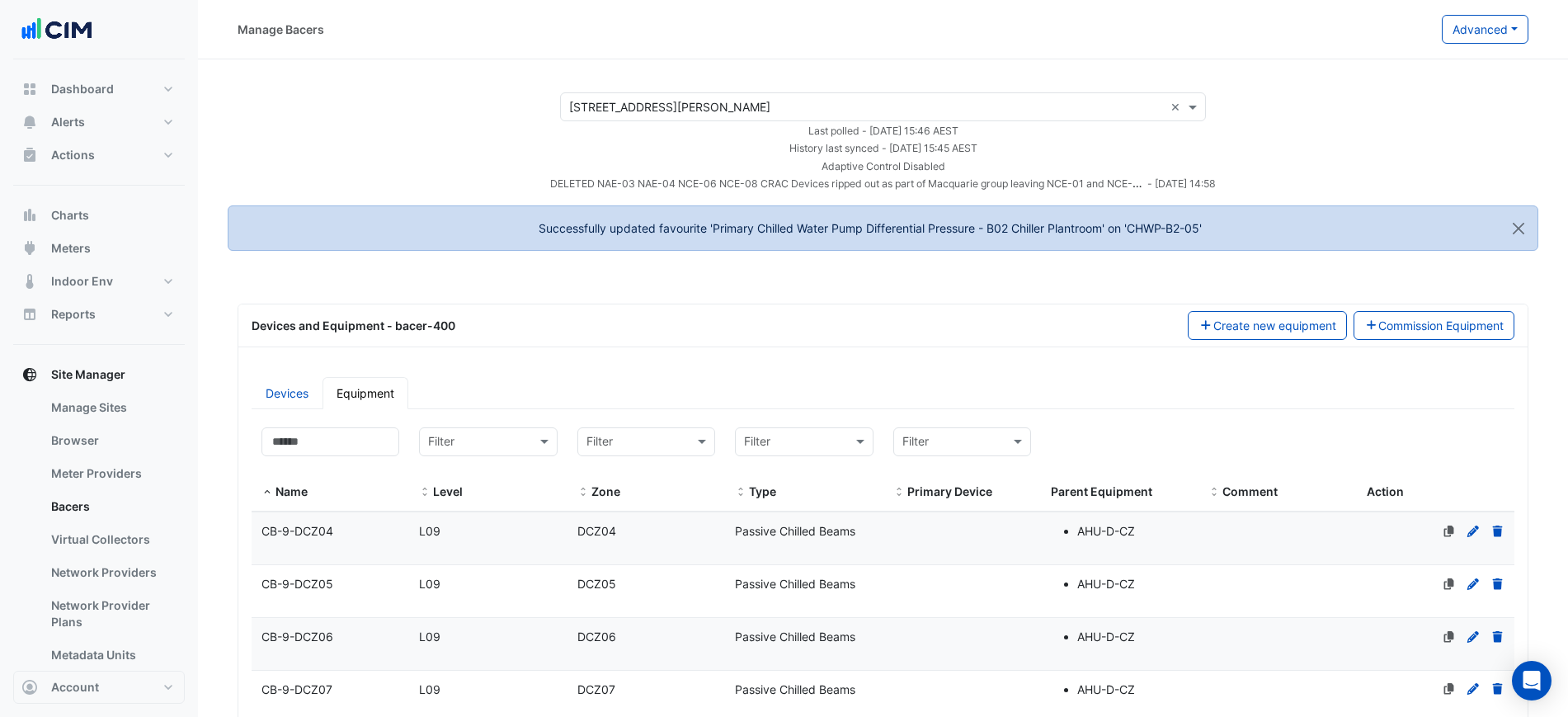
select select "***"
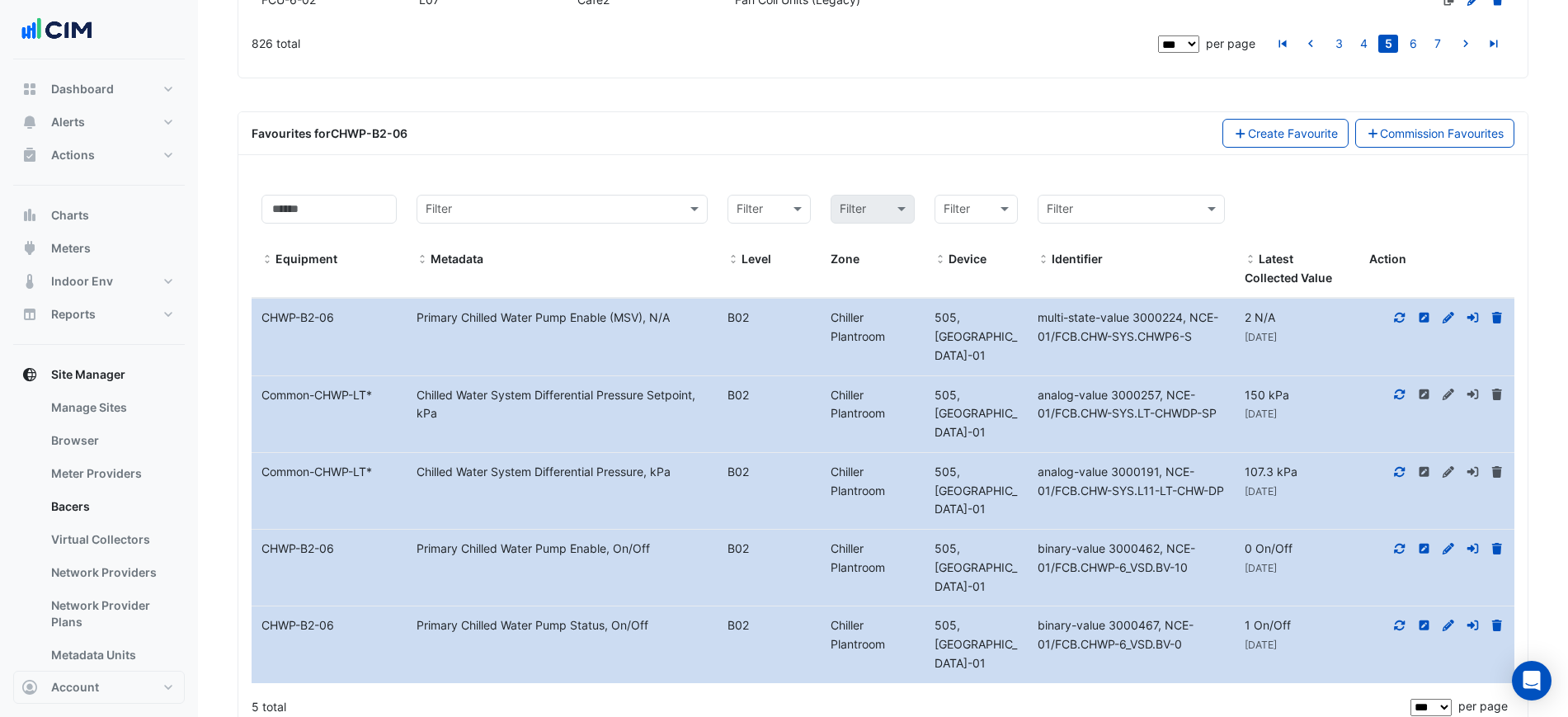
scroll to position [5557, 0]
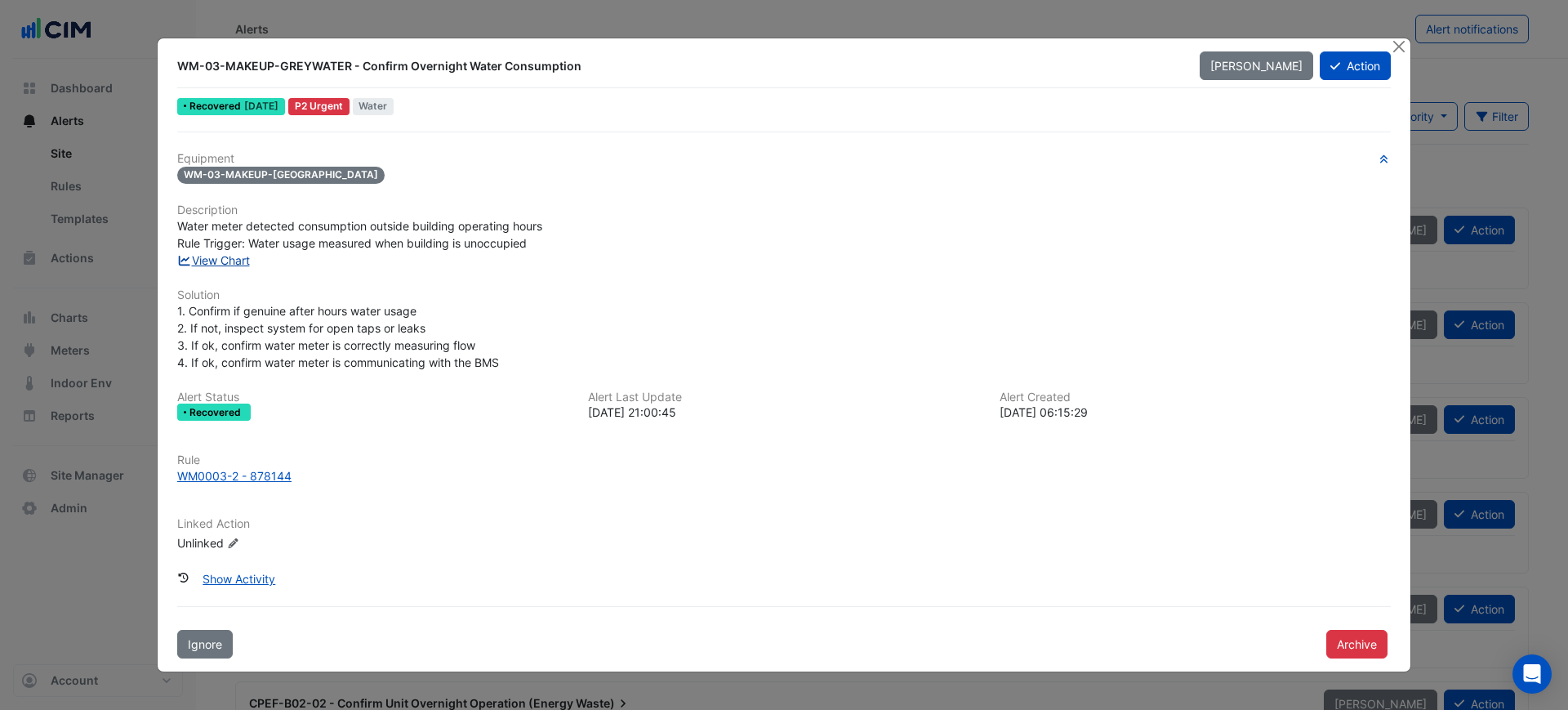
click at [206, 265] on link "View Chart" at bounding box center [213, 260] width 73 height 14
click at [251, 470] on div "WM0003-2 - 878144" at bounding box center [234, 476] width 114 height 17
click at [243, 257] on link "View Chart" at bounding box center [213, 260] width 73 height 14
click at [257, 478] on div "WM0003-2 - 878144" at bounding box center [234, 476] width 114 height 17
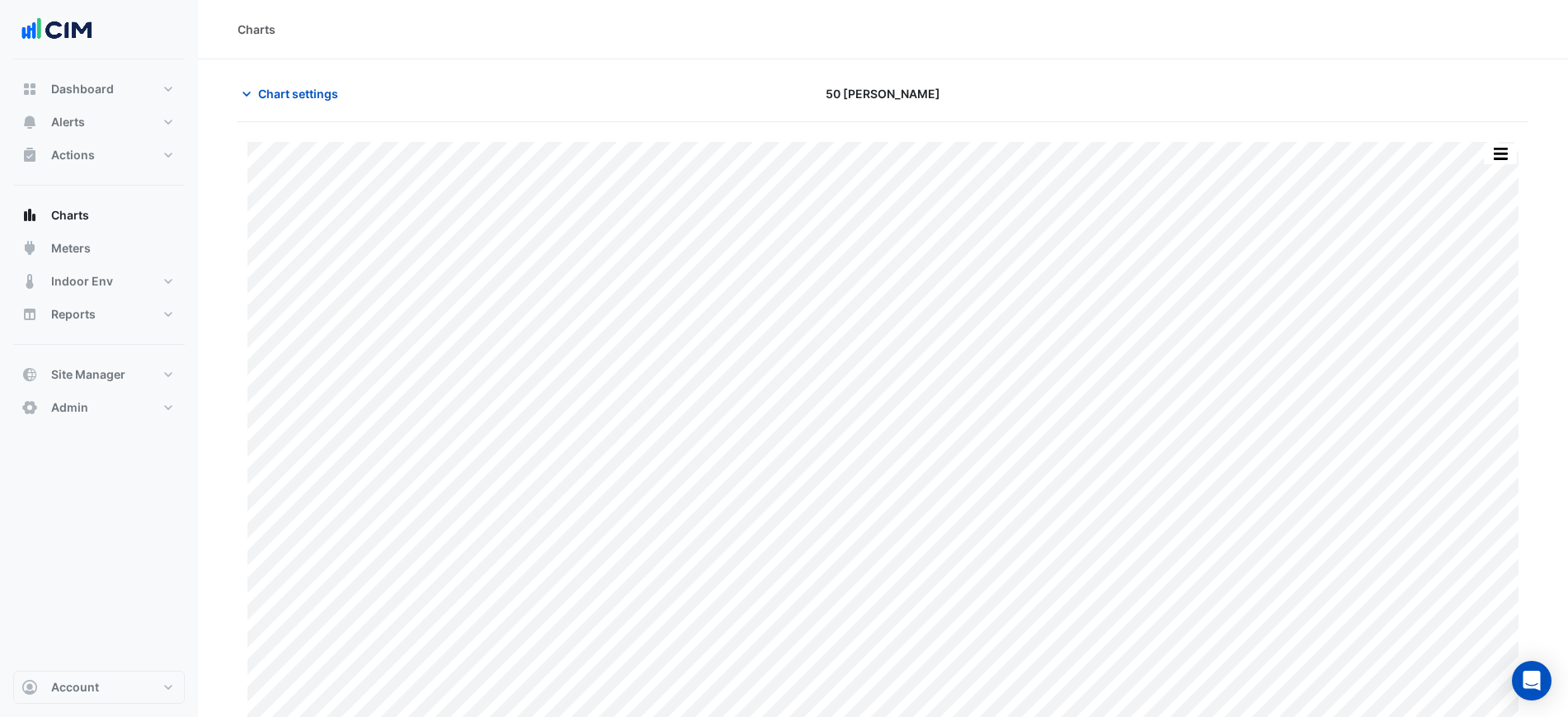
click at [720, 100] on div "50 [PERSON_NAME]" at bounding box center [883, 93] width 437 height 29
click at [363, 109] on div "Chart settings 50 Marcus Clarke" at bounding box center [883, 100] width 1291 height 43
click at [281, 91] on span "Chart settings" at bounding box center [298, 94] width 80 height 17
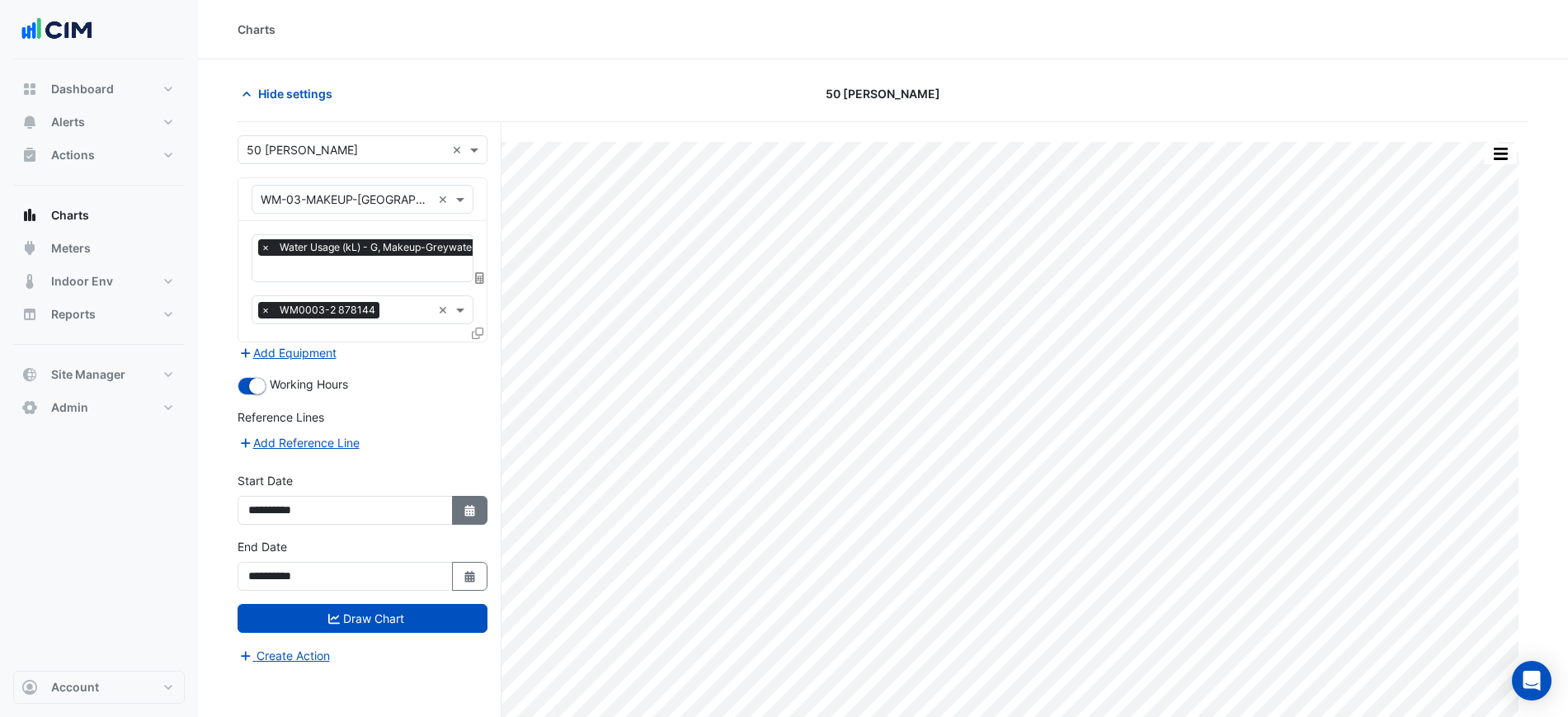
click at [461, 511] on button "Select Date" at bounding box center [470, 510] width 36 height 29
select select "*"
select select "****"
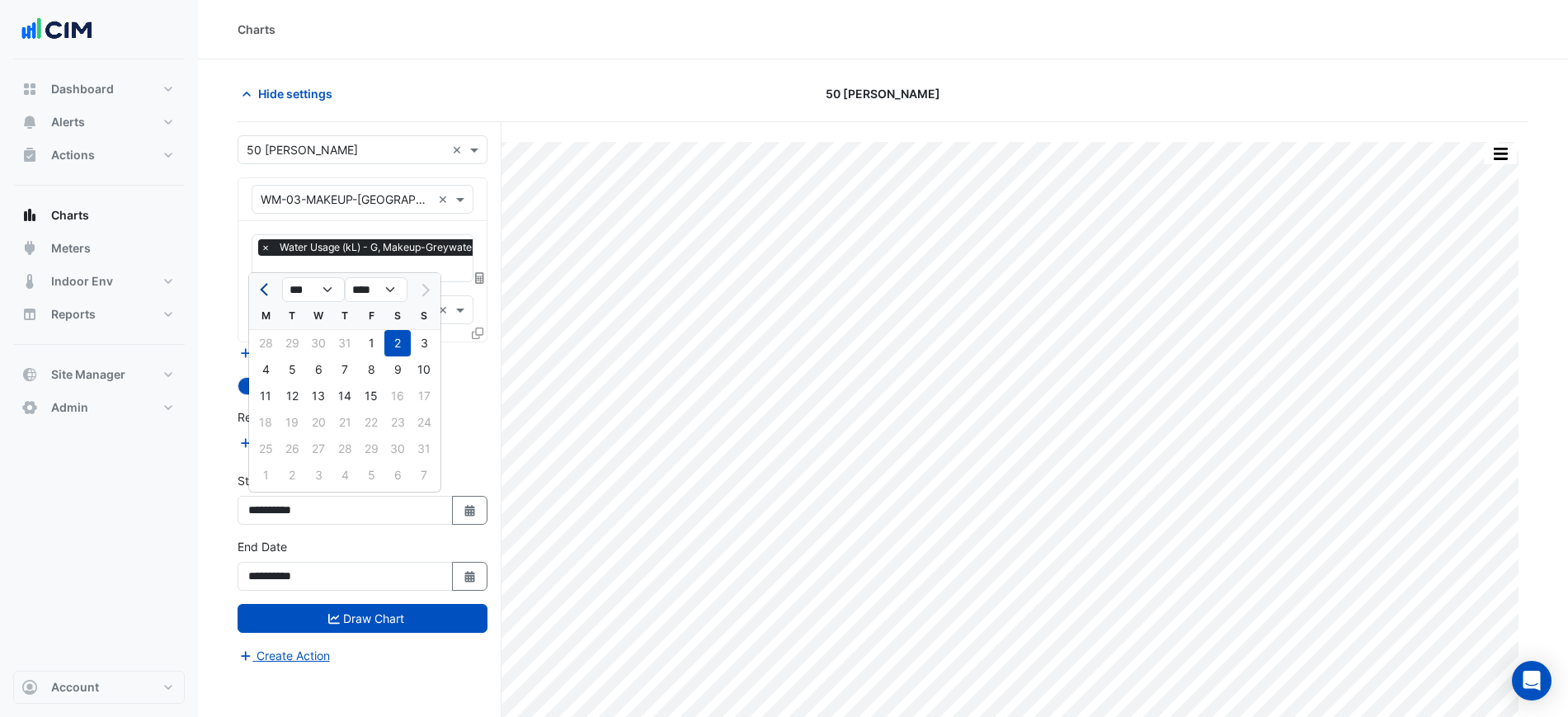
click at [261, 301] on button "Previous month" at bounding box center [265, 289] width 20 height 26
select select "*"
click at [287, 345] on div "1" at bounding box center [292, 343] width 26 height 26
type input "**********"
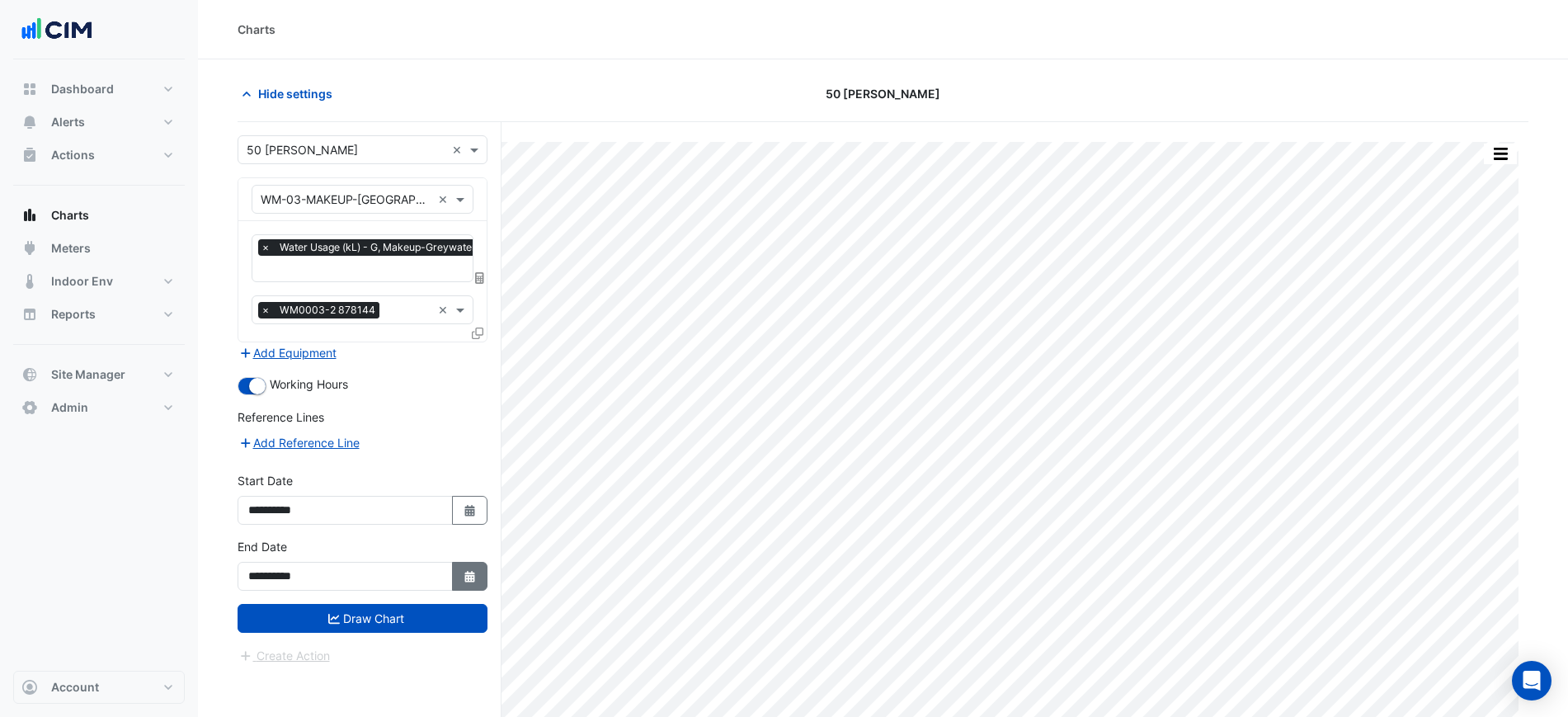
click at [463, 579] on icon "Select Date" at bounding box center [470, 576] width 15 height 11
select select "*"
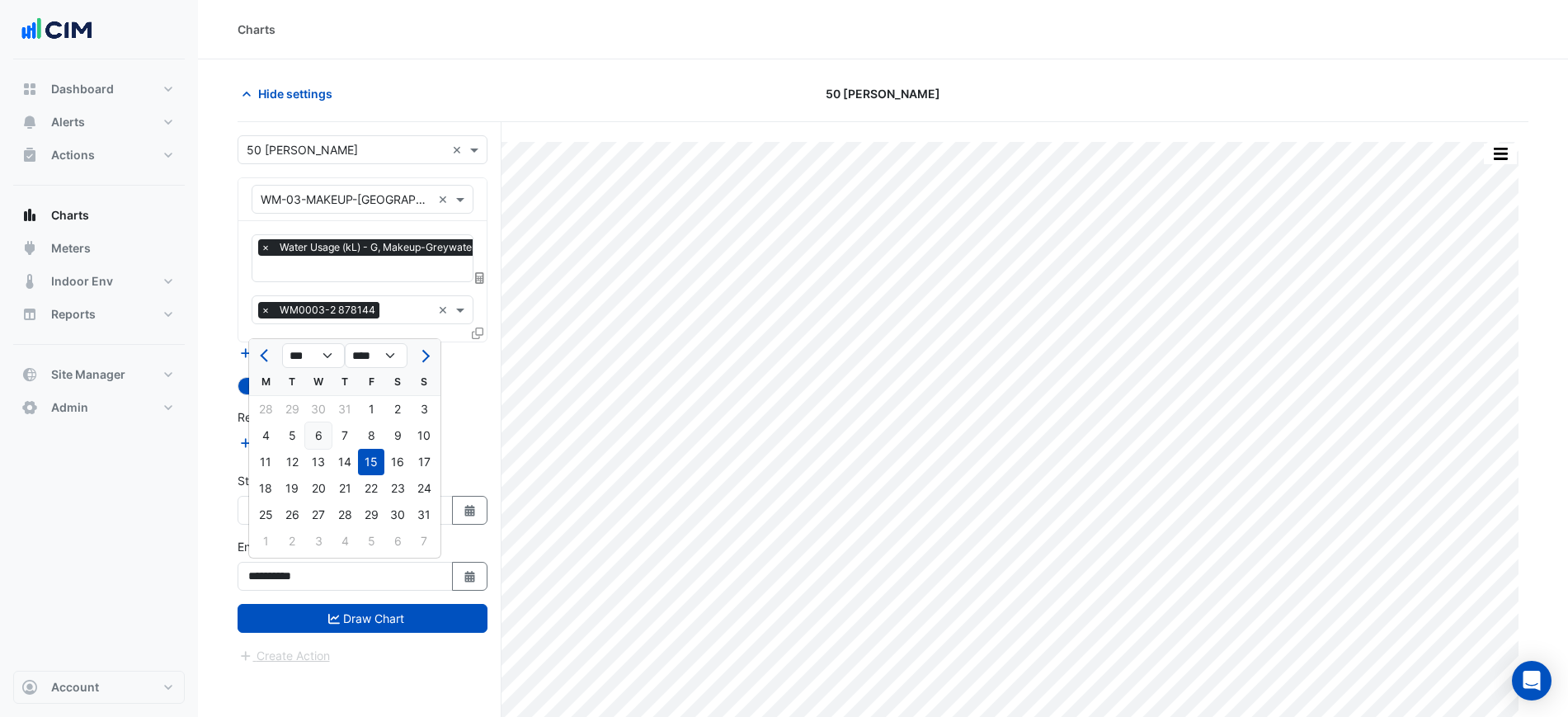
click at [319, 435] on div "6" at bounding box center [318, 435] width 26 height 26
type input "**********"
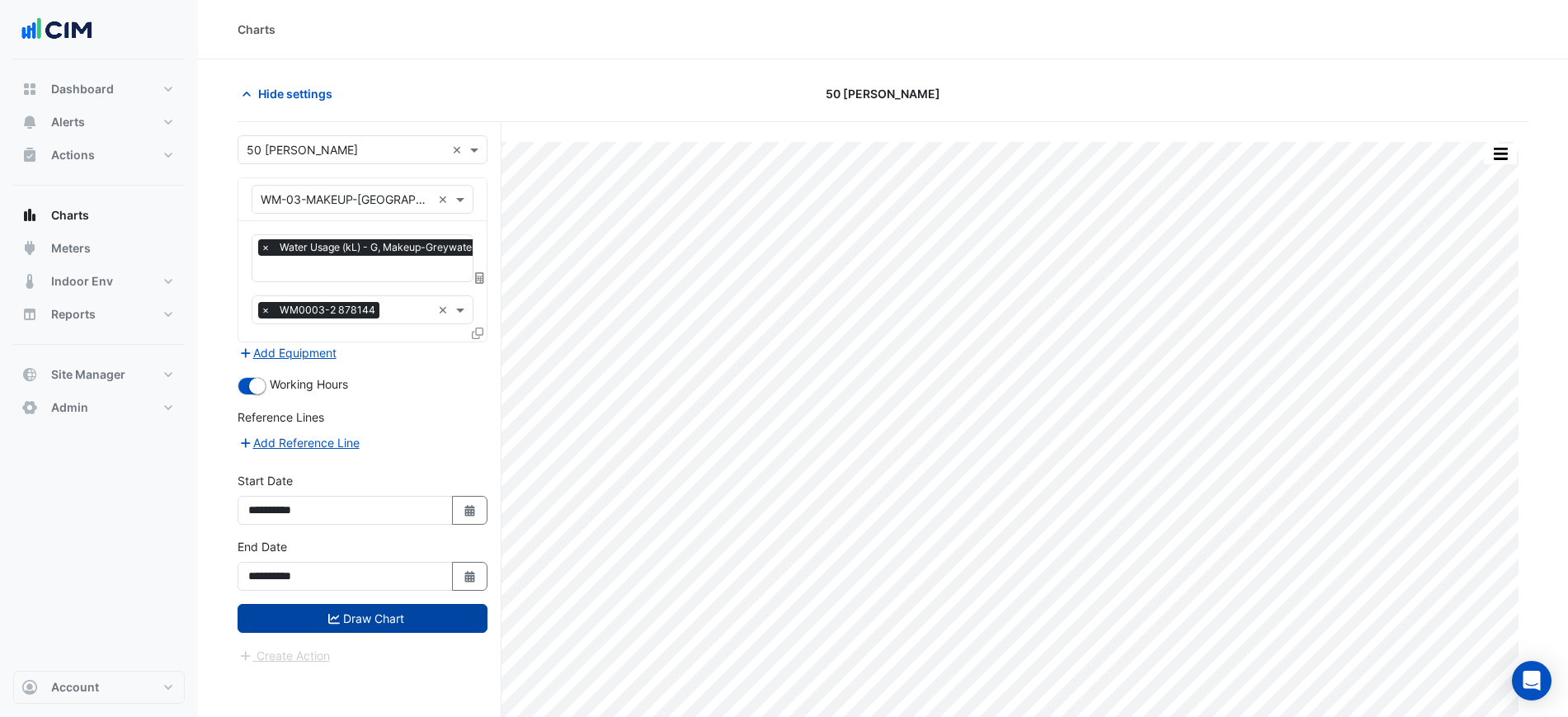
click at [407, 626] on button "Draw Chart" at bounding box center [362, 618] width 250 height 29
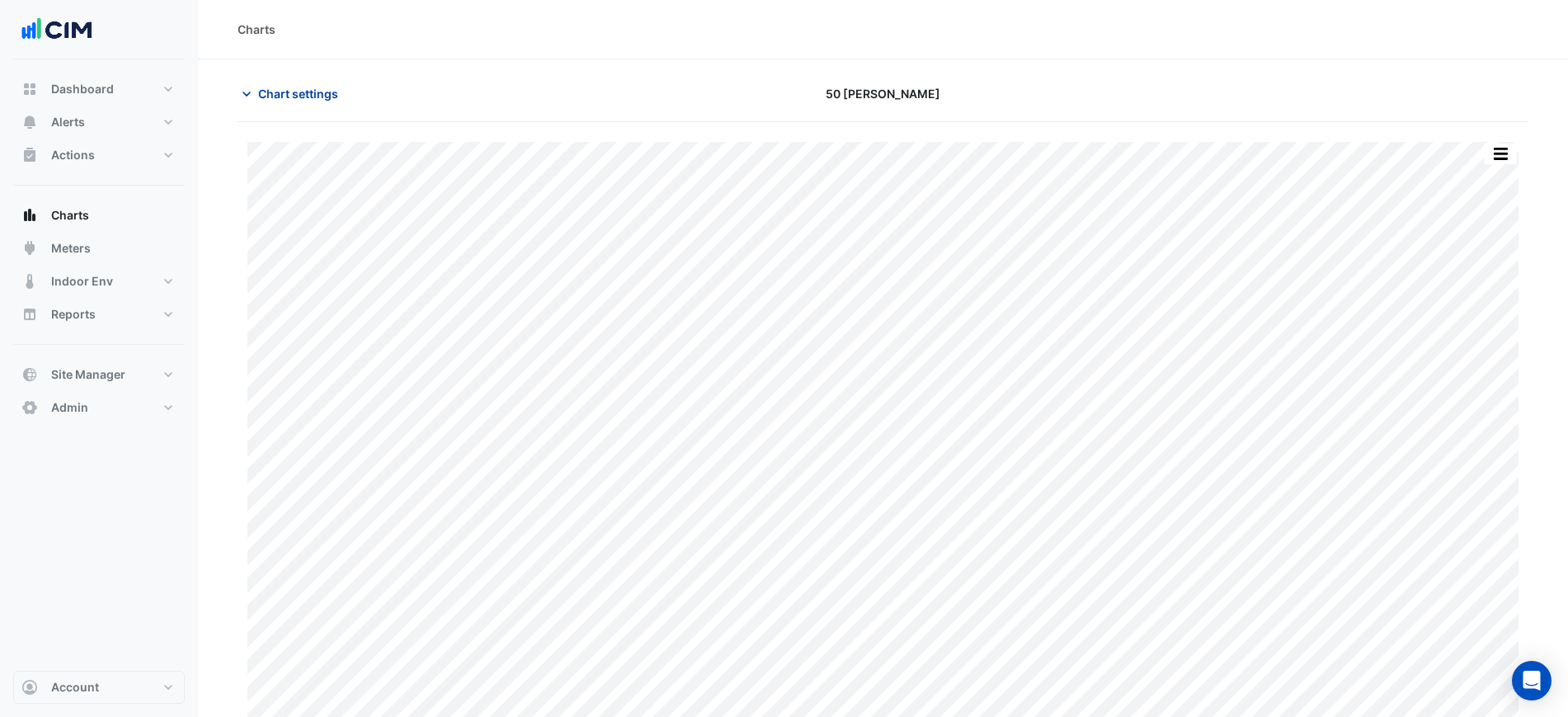
click at [275, 94] on span "Chart settings" at bounding box center [298, 94] width 80 height 17
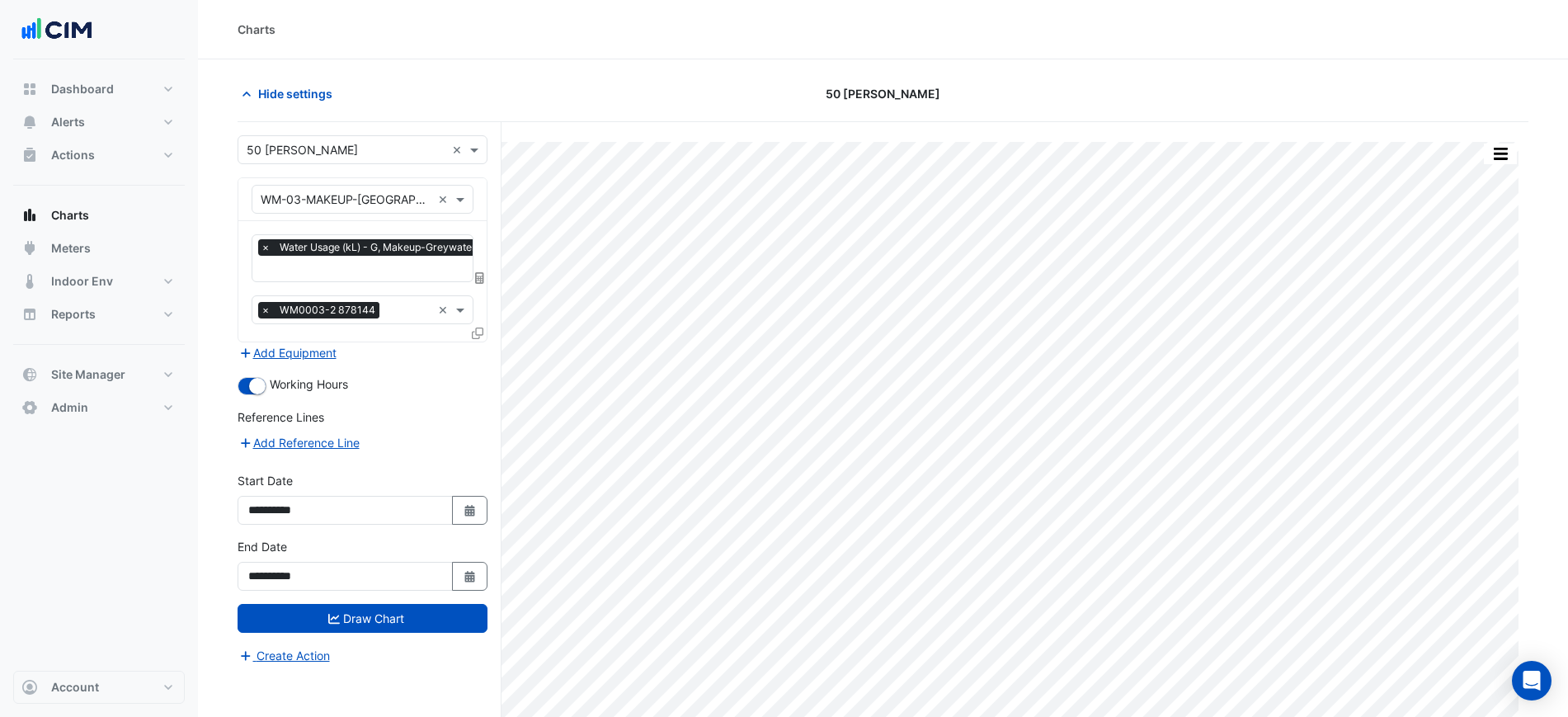
click at [480, 272] on icon at bounding box center [480, 277] width 9 height 11
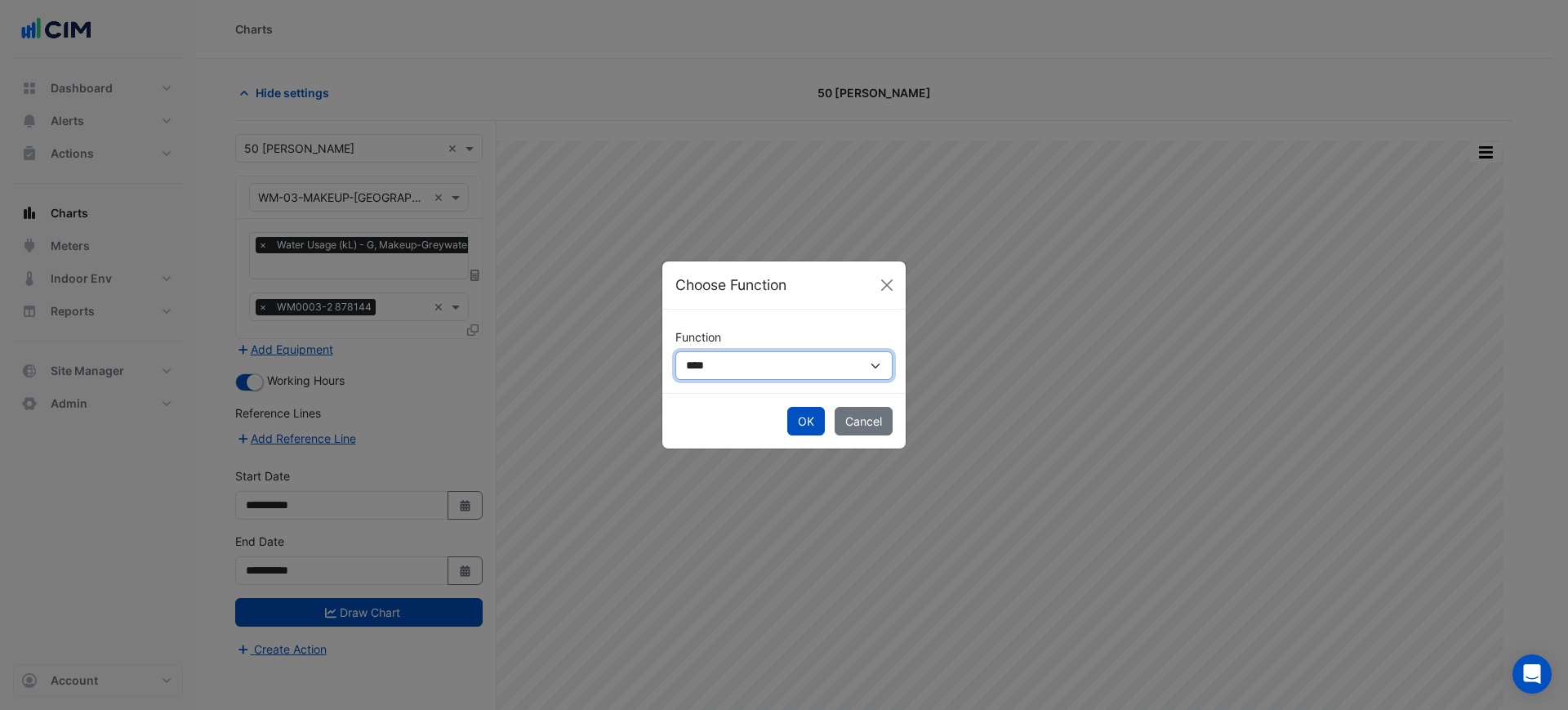
drag, startPoint x: 746, startPoint y: 363, endPoint x: 747, endPoint y: 379, distance: 16.0
click at [746, 363] on select "**********" at bounding box center [784, 365] width 218 height 28
select select "******"
click at [675, 351] on select "**********" at bounding box center [784, 365] width 218 height 28
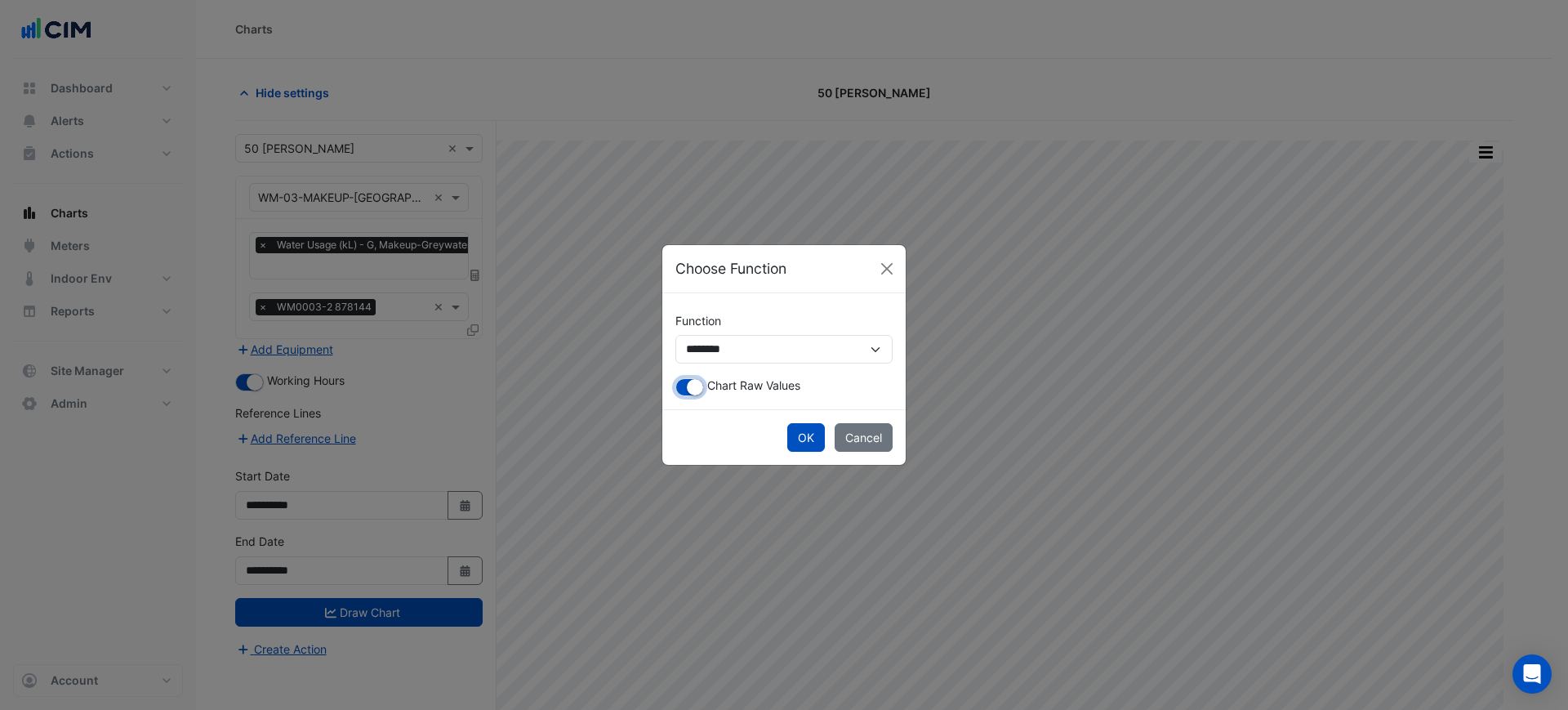
click at [683, 390] on button "button" at bounding box center [689, 387] width 28 height 18
click at [790, 436] on button "OK" at bounding box center [806, 437] width 38 height 28
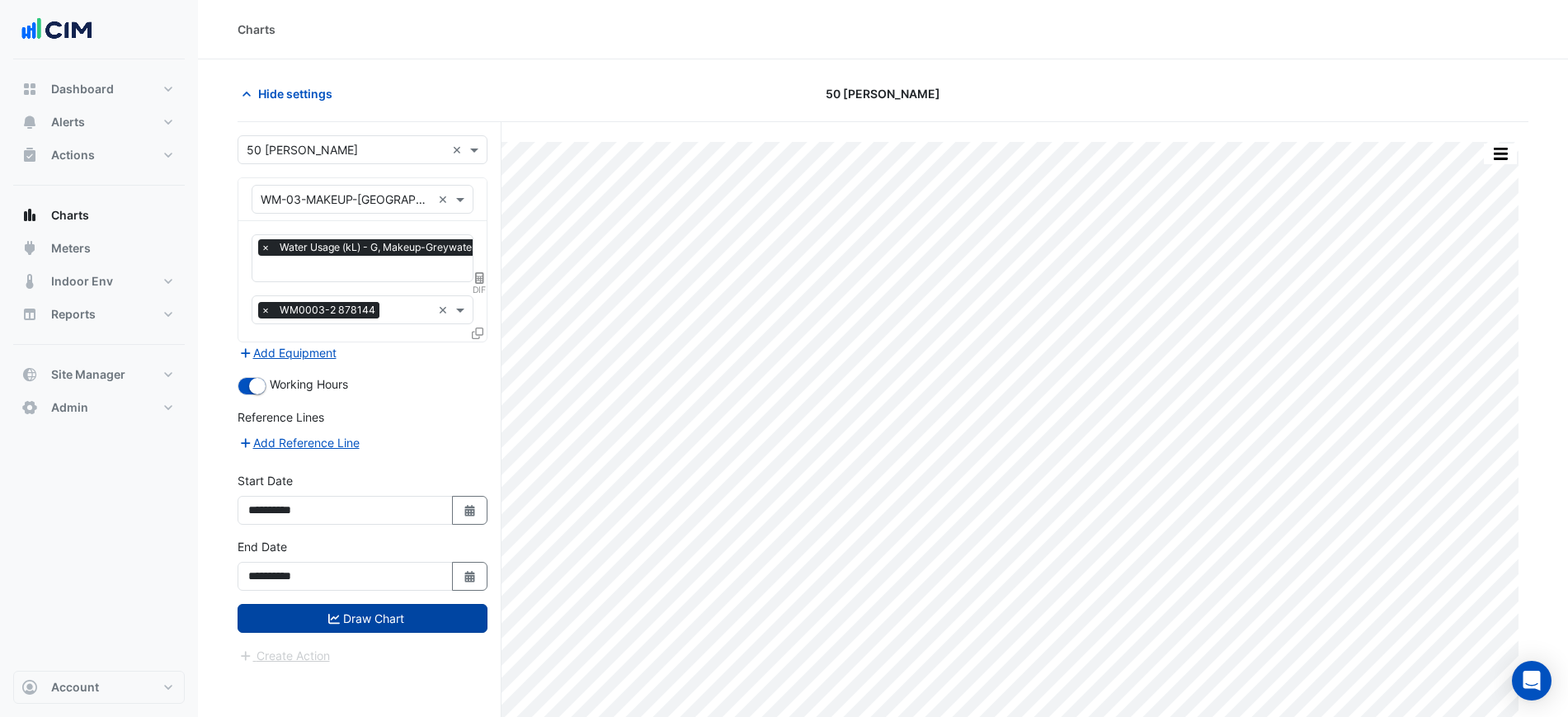
click at [407, 609] on button "Draw Chart" at bounding box center [362, 618] width 250 height 29
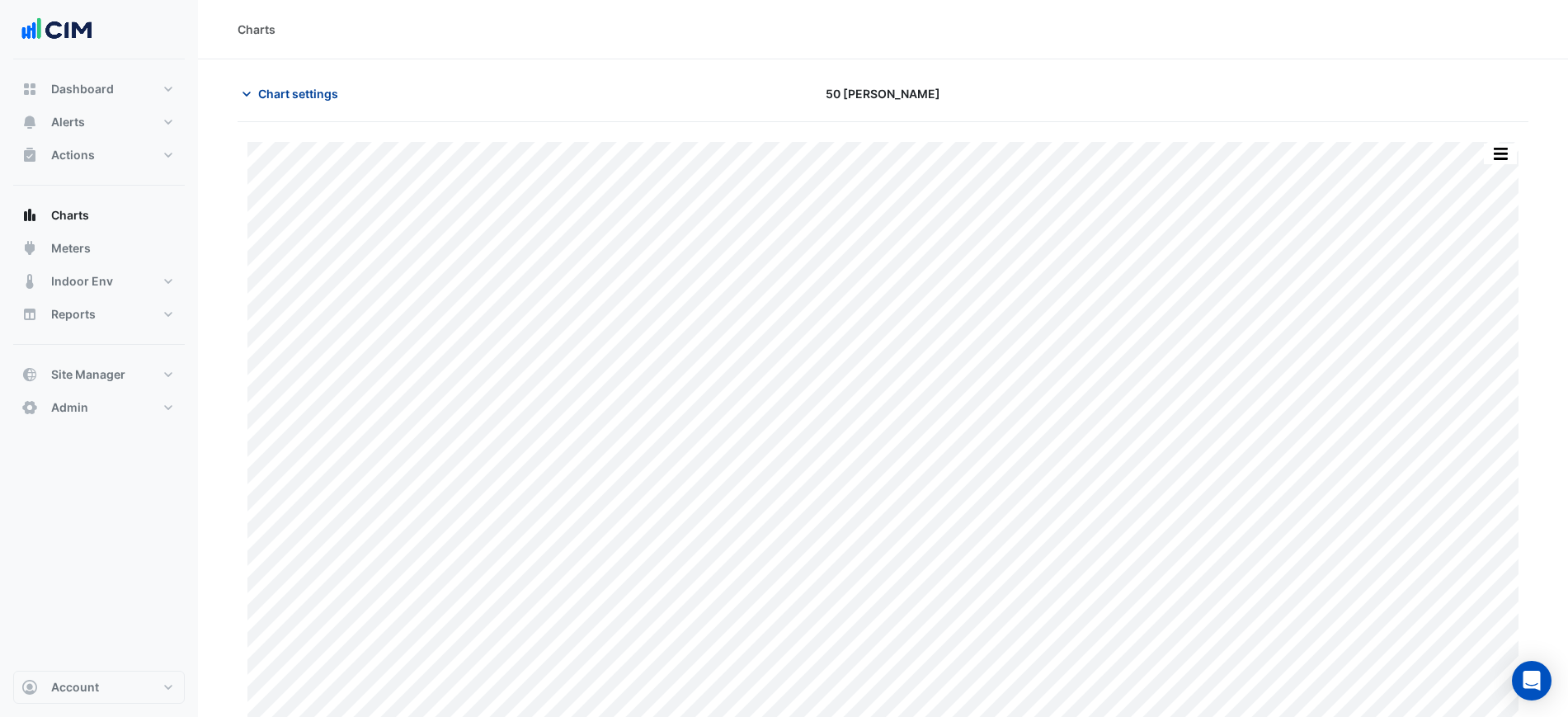
click at [281, 89] on span "Chart settings" at bounding box center [298, 94] width 80 height 17
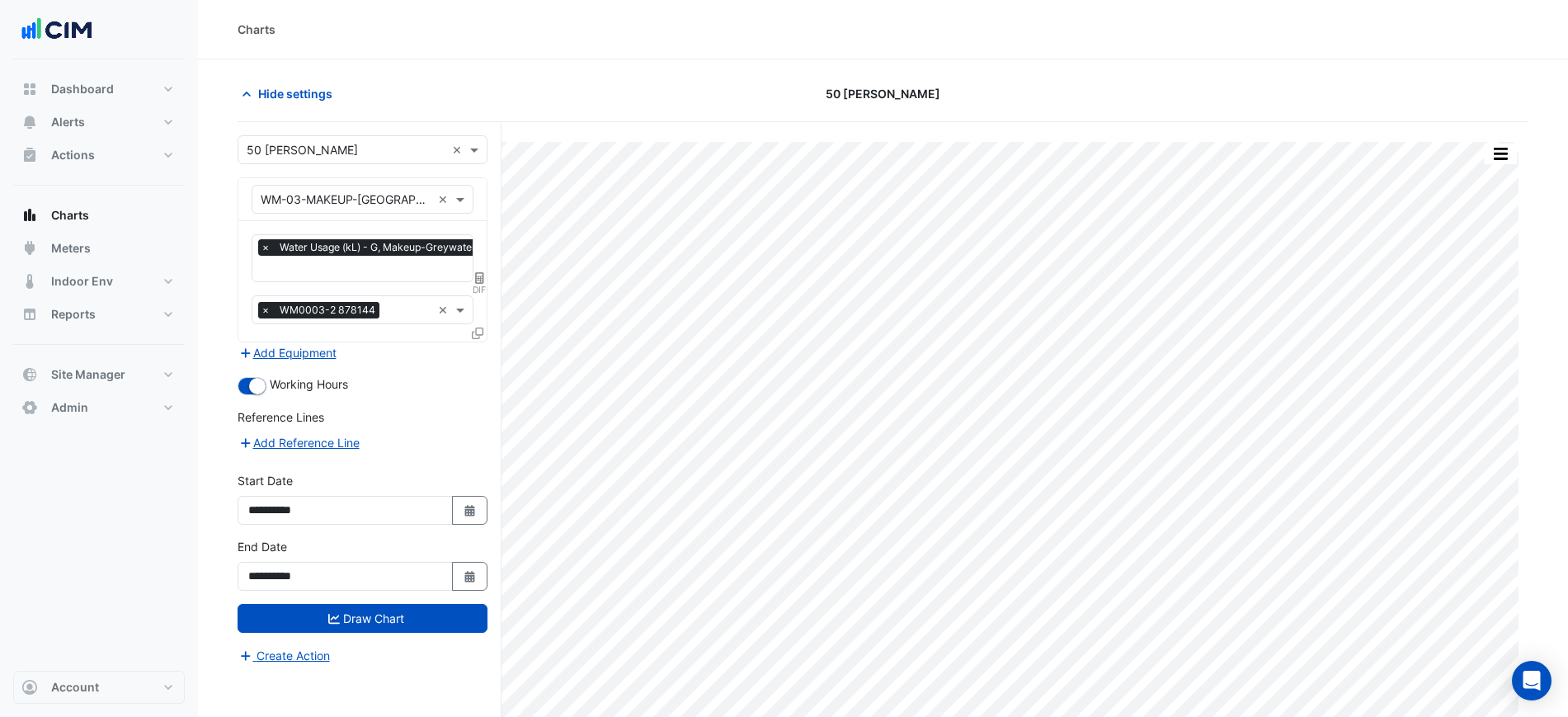
click at [263, 308] on span "×" at bounding box center [265, 310] width 15 height 17
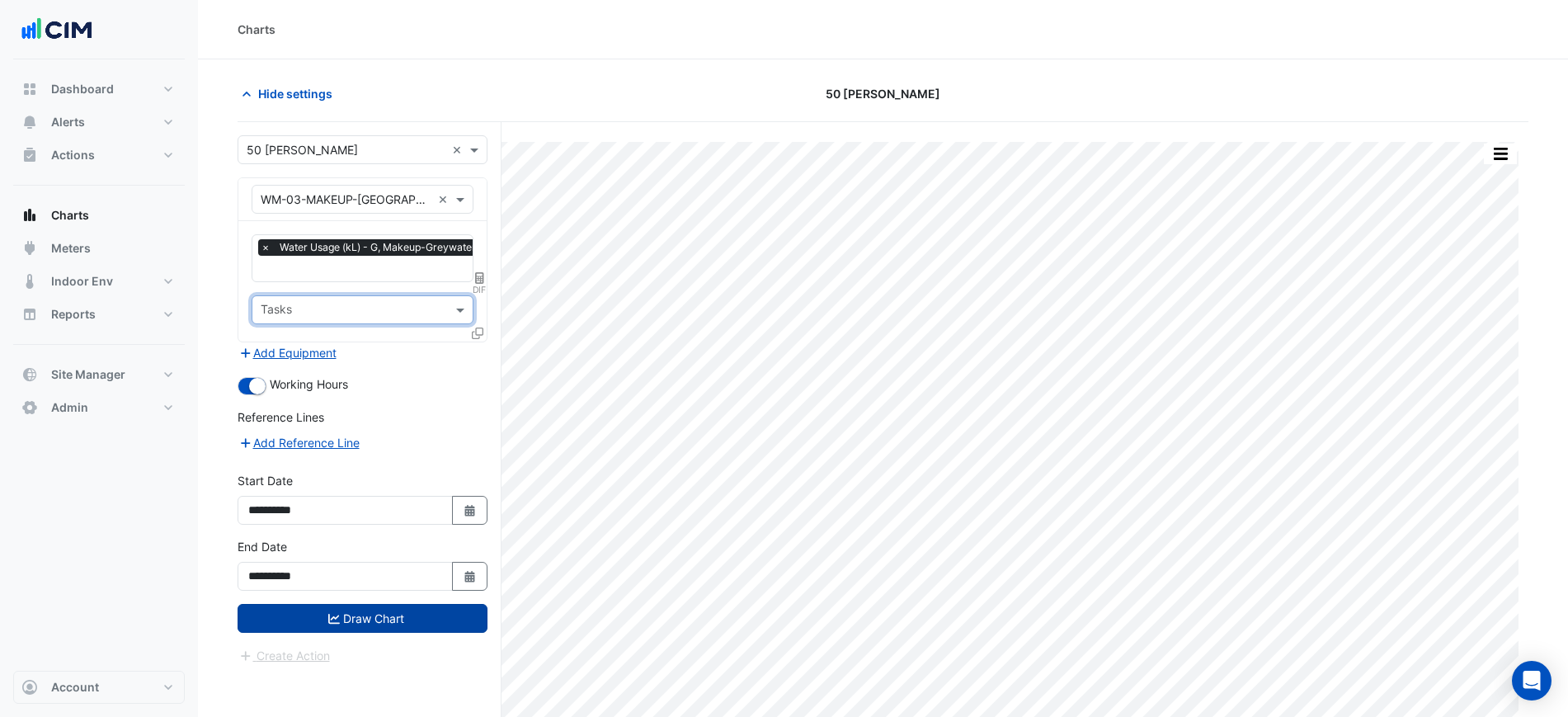
click at [451, 618] on button "Draw Chart" at bounding box center [362, 618] width 250 height 29
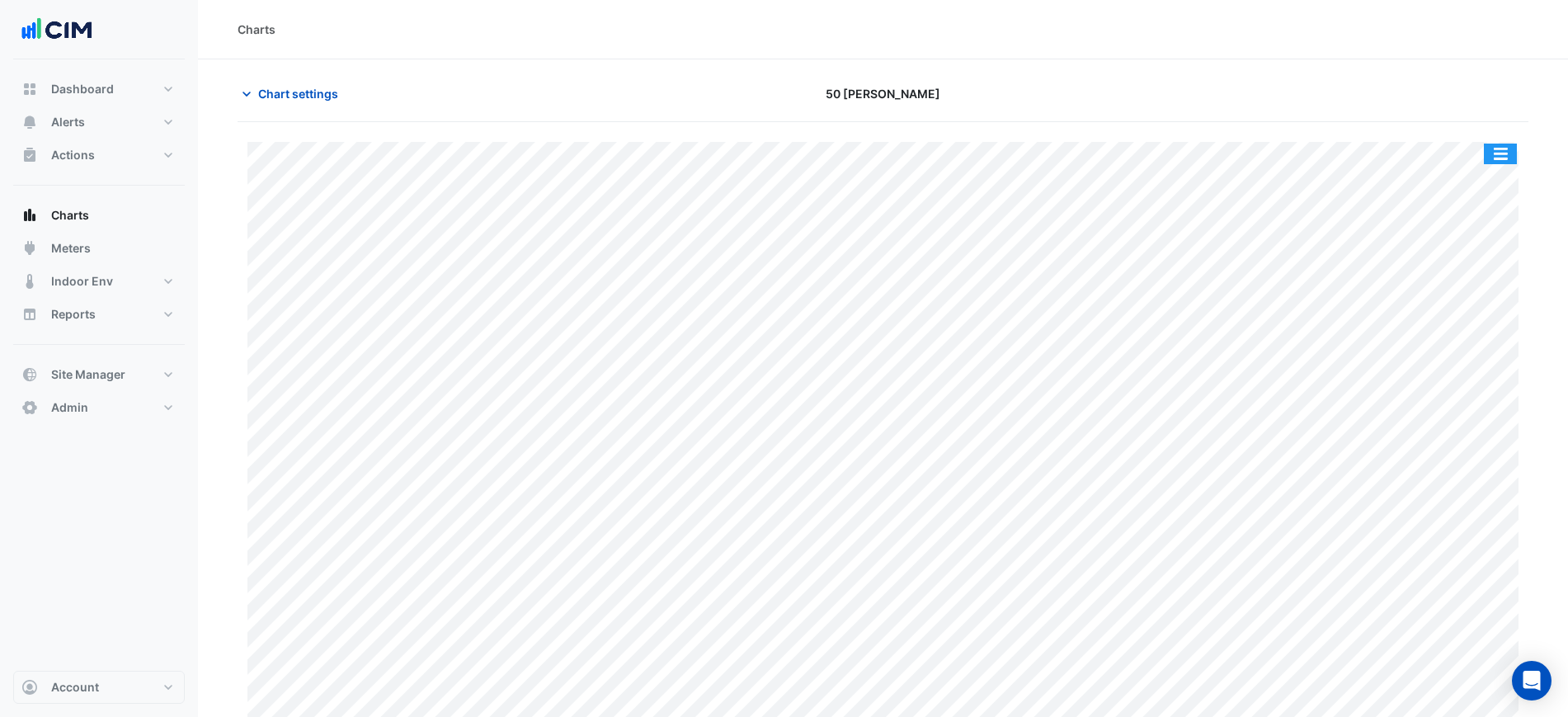
click at [1513, 151] on button "button" at bounding box center [1500, 154] width 33 height 21
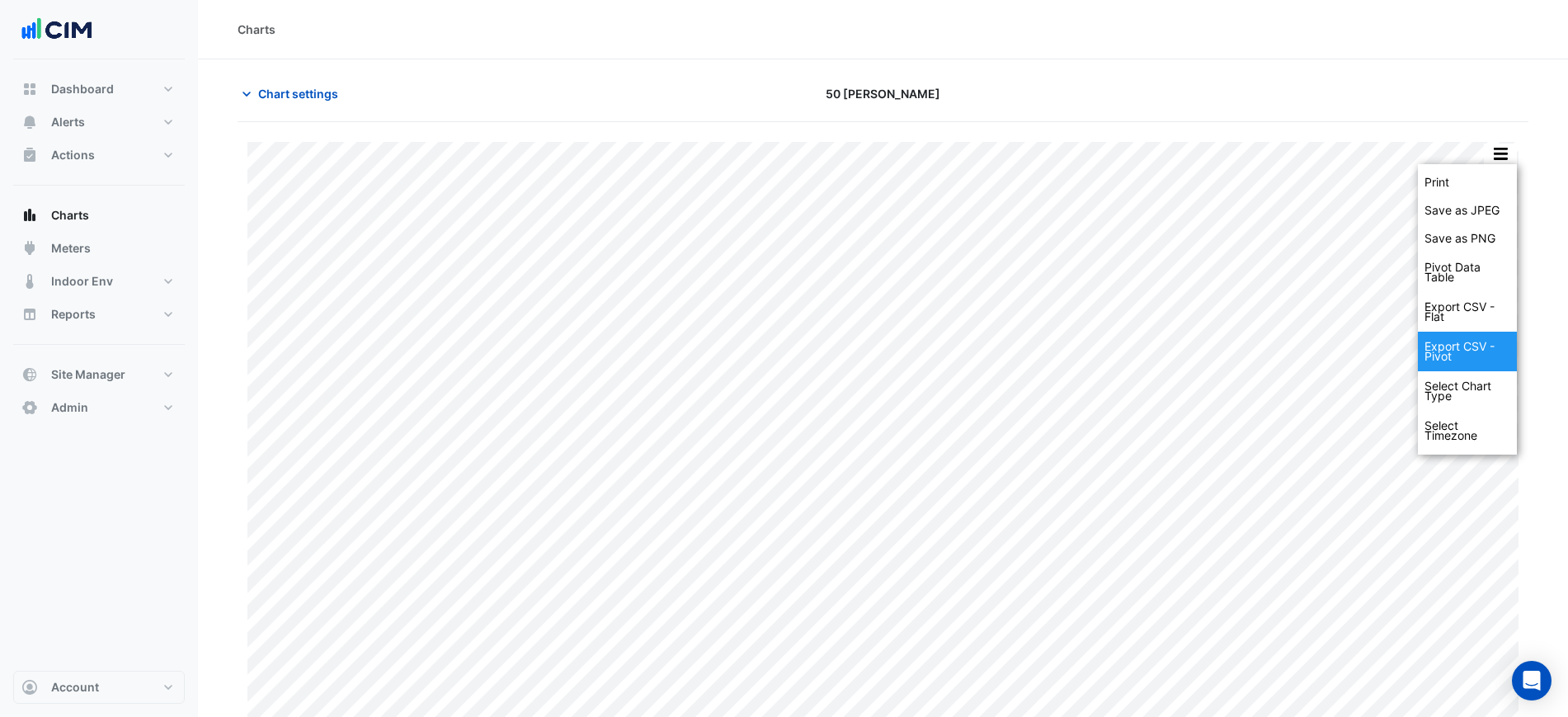
click at [1474, 349] on div "Export CSV - Pivot" at bounding box center [1467, 352] width 99 height 40
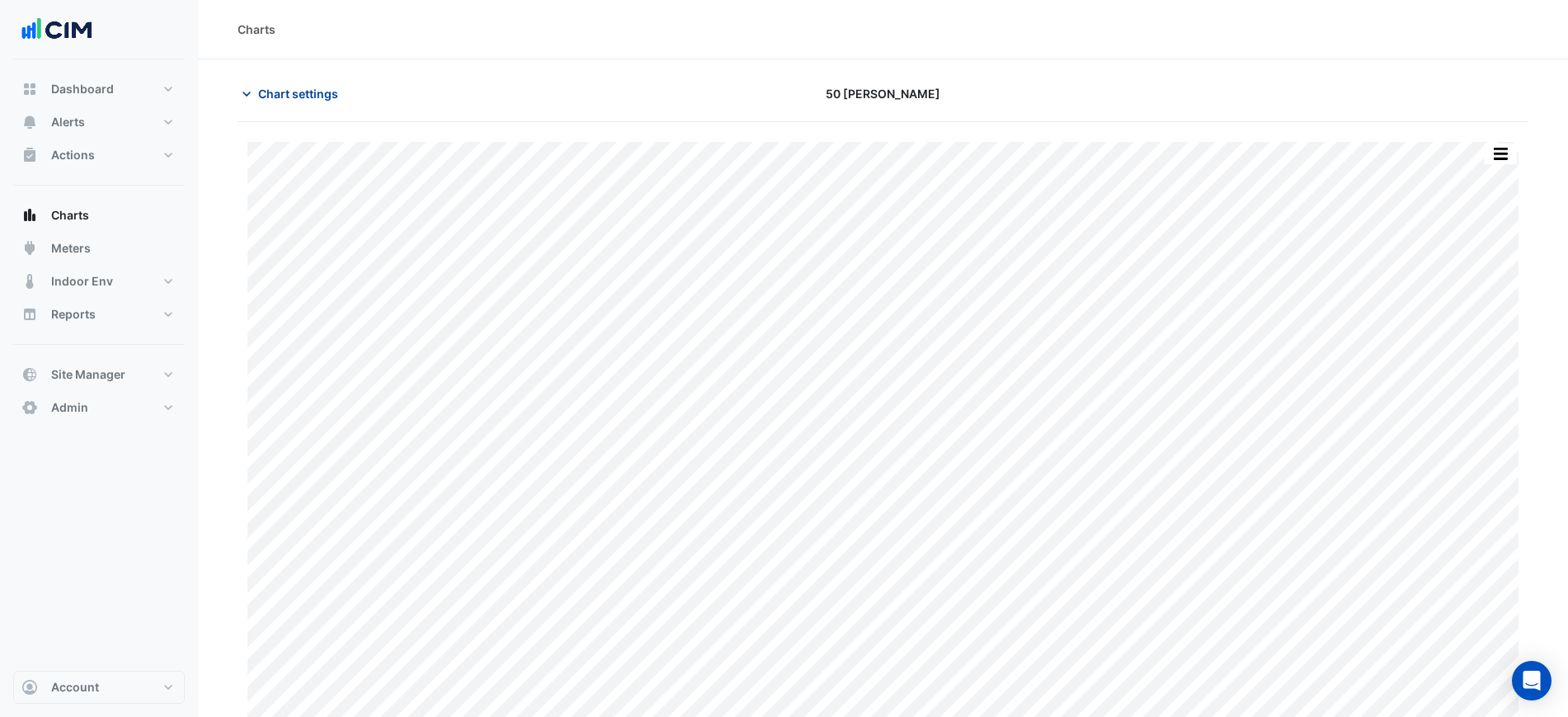
click at [261, 89] on span "Chart settings" at bounding box center [298, 94] width 80 height 17
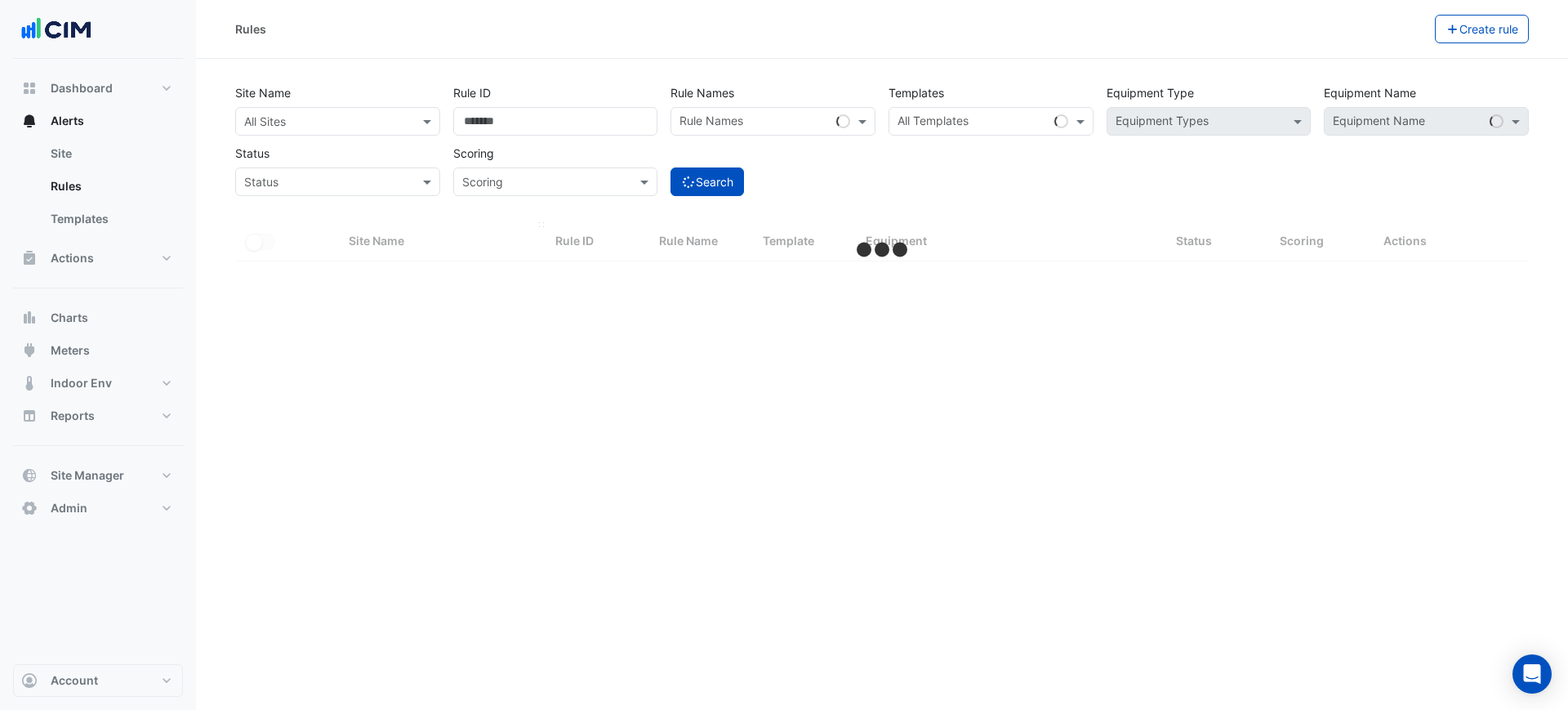
select select "***"
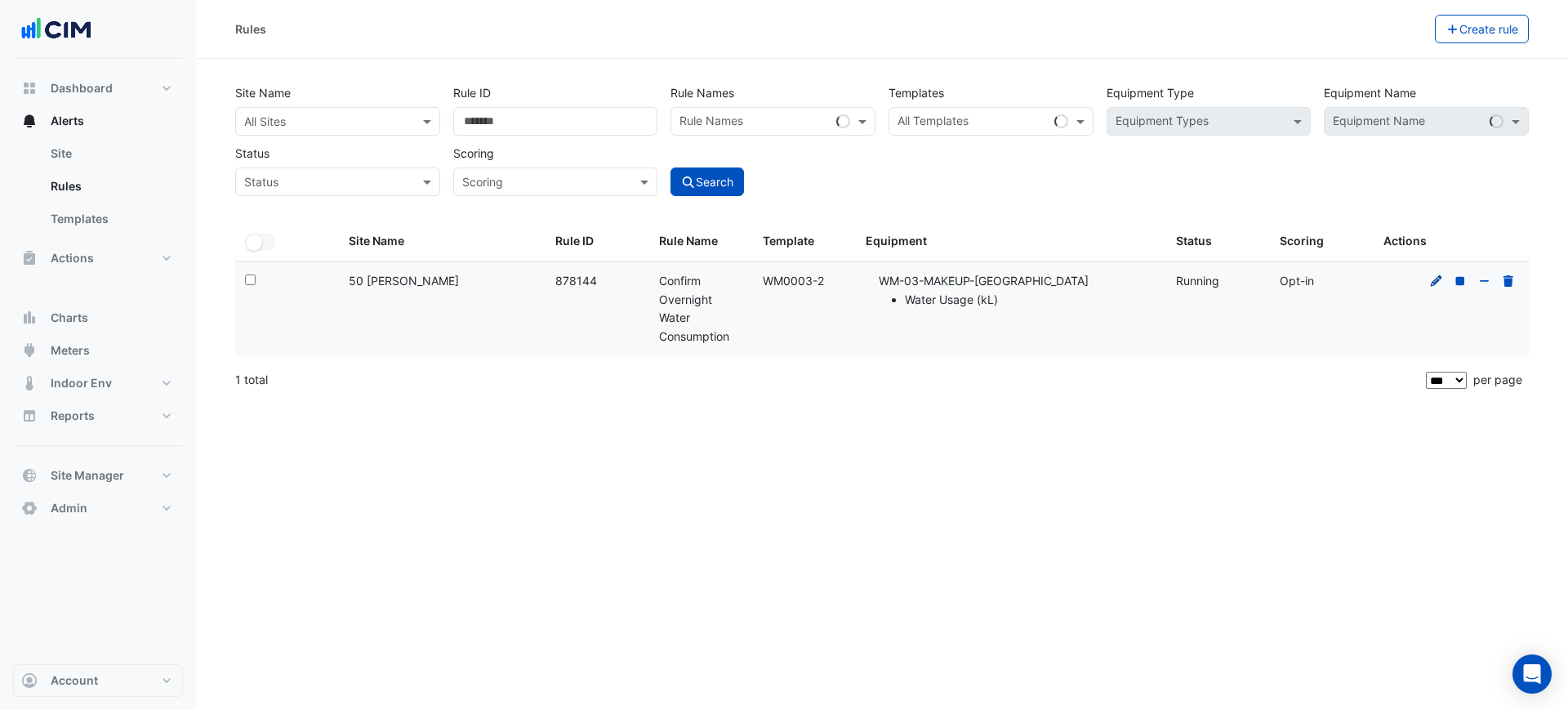
click at [1431, 281] on icon at bounding box center [1436, 281] width 15 height 11
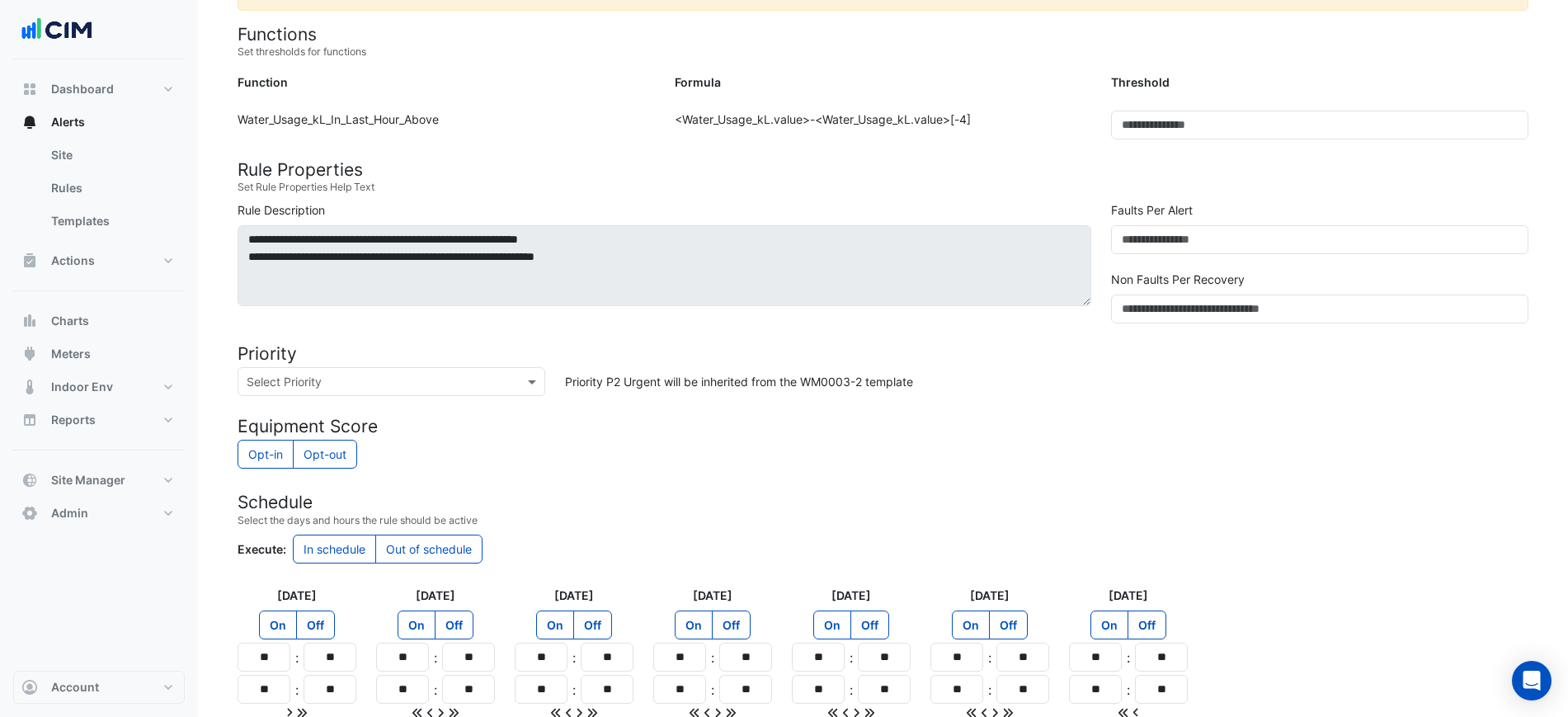
scroll to position [246, 0]
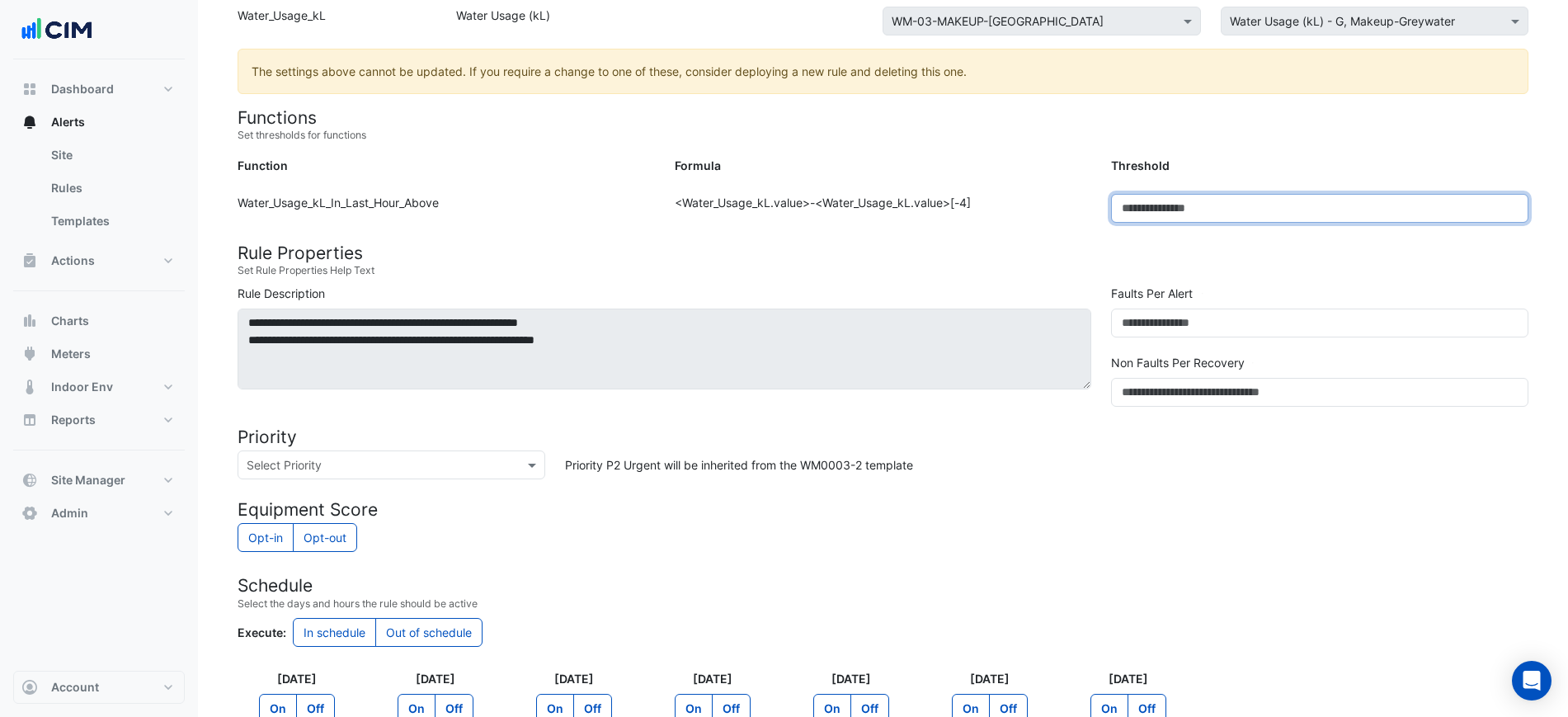
click at [1135, 211] on input "****" at bounding box center [1320, 208] width 417 height 29
drag, startPoint x: 1133, startPoint y: 210, endPoint x: 1161, endPoint y: 208, distance: 28.1
click at [1161, 208] on input "****" at bounding box center [1320, 208] width 417 height 29
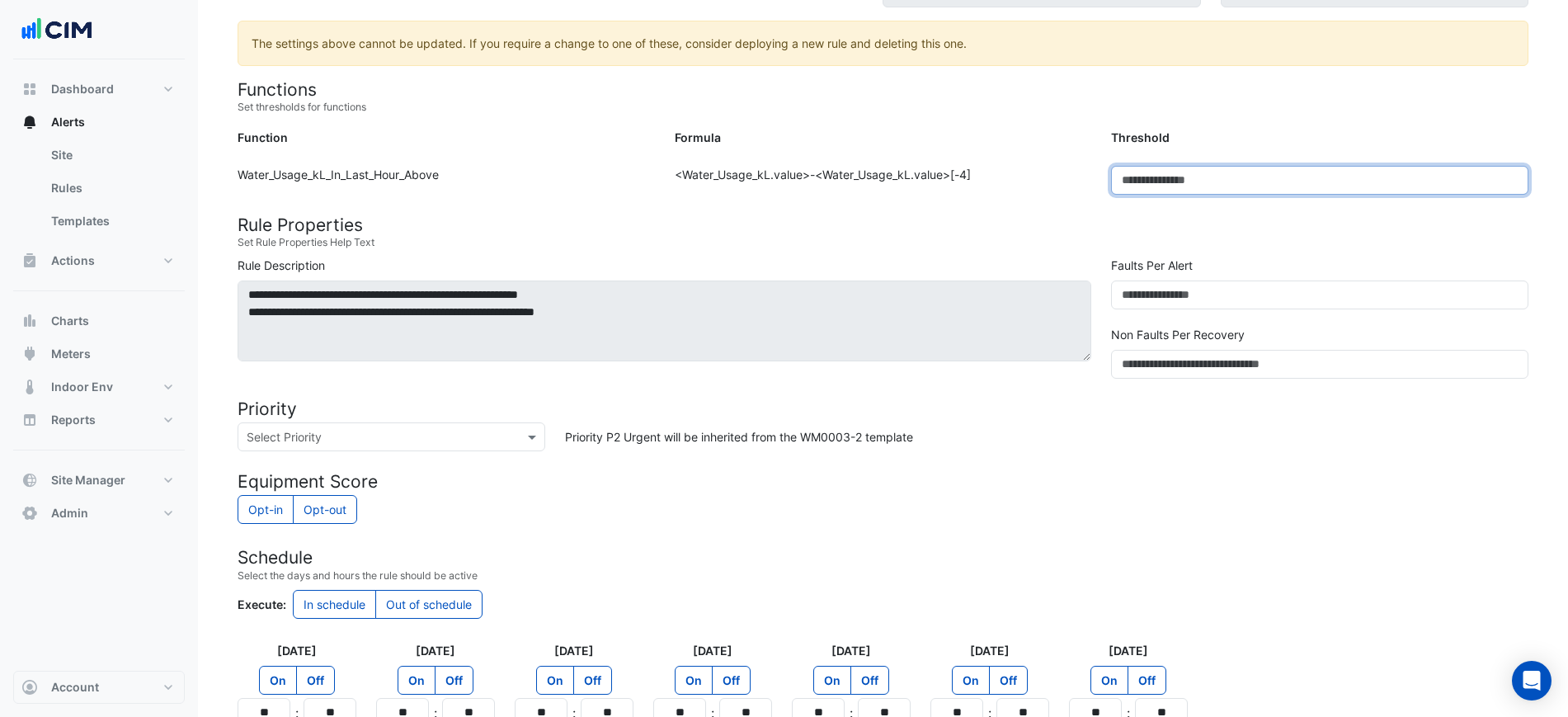
scroll to position [40, 0]
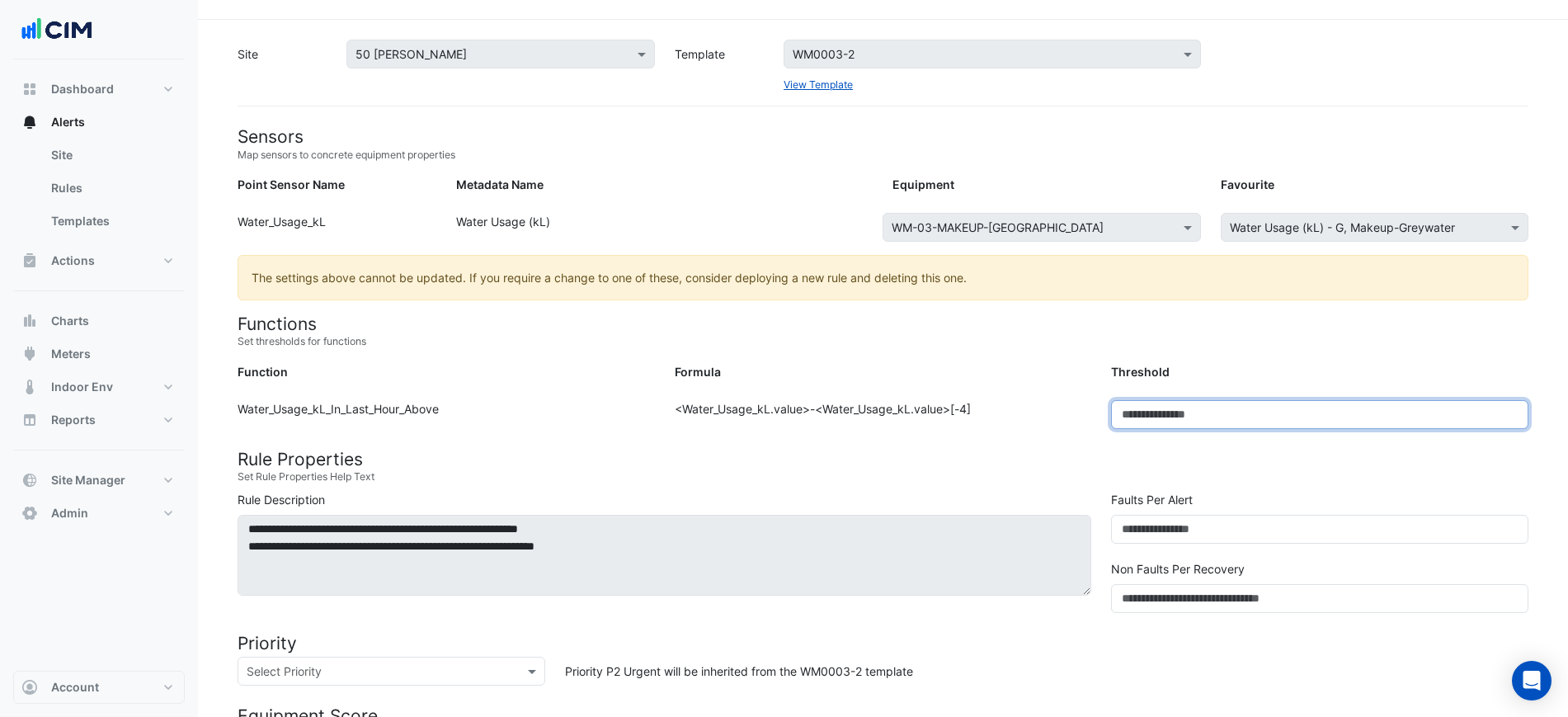
click at [1152, 426] on input "****" at bounding box center [1320, 415] width 417 height 29
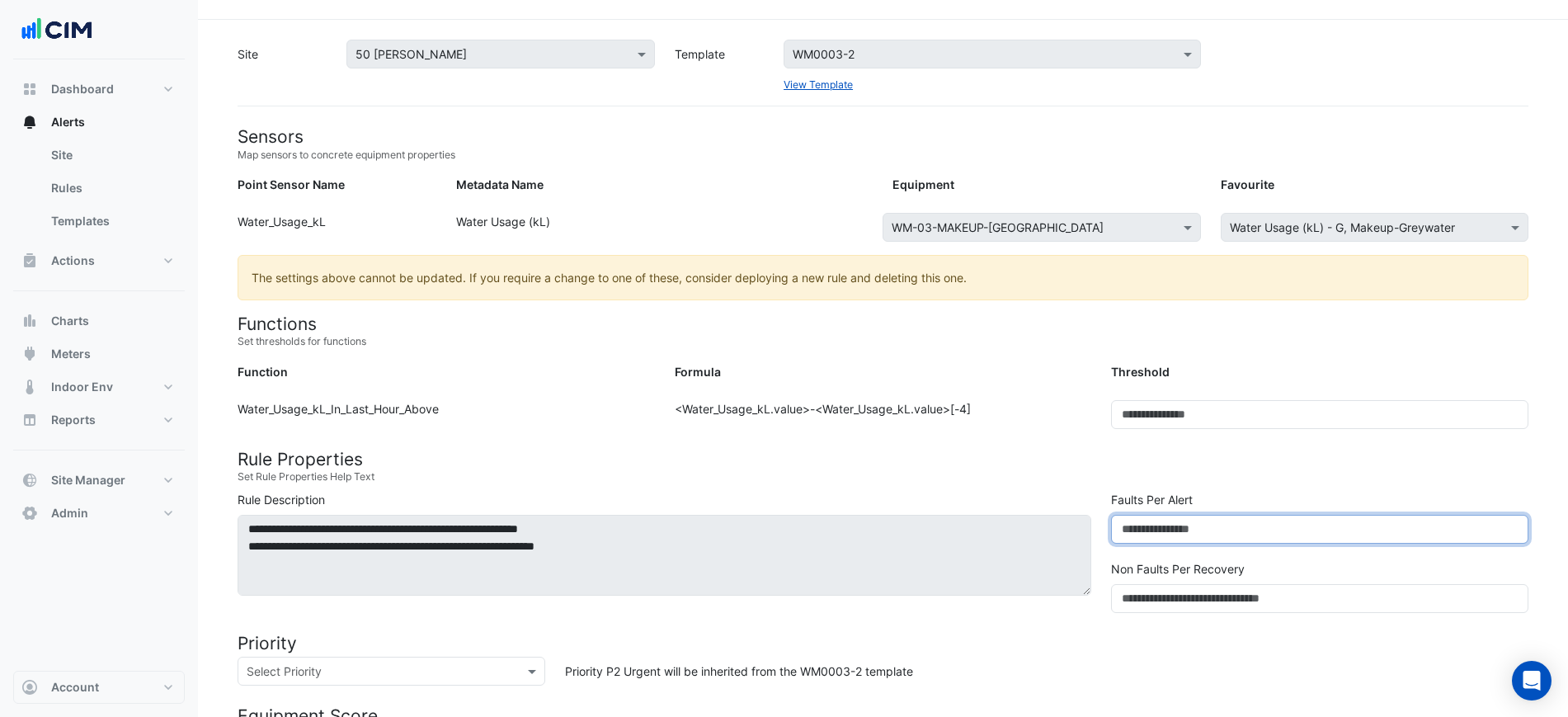
drag, startPoint x: 1137, startPoint y: 531, endPoint x: 1059, endPoint y: 521, distance: 78.6
click at [1059, 521] on div "**********" at bounding box center [883, 555] width 1311 height 129
type input "**"
click at [1065, 430] on div "Formula: <Water_Usage_kL.value>-<Water_Usage_kL.value>[-4]" at bounding box center [883, 422] width 437 height 42
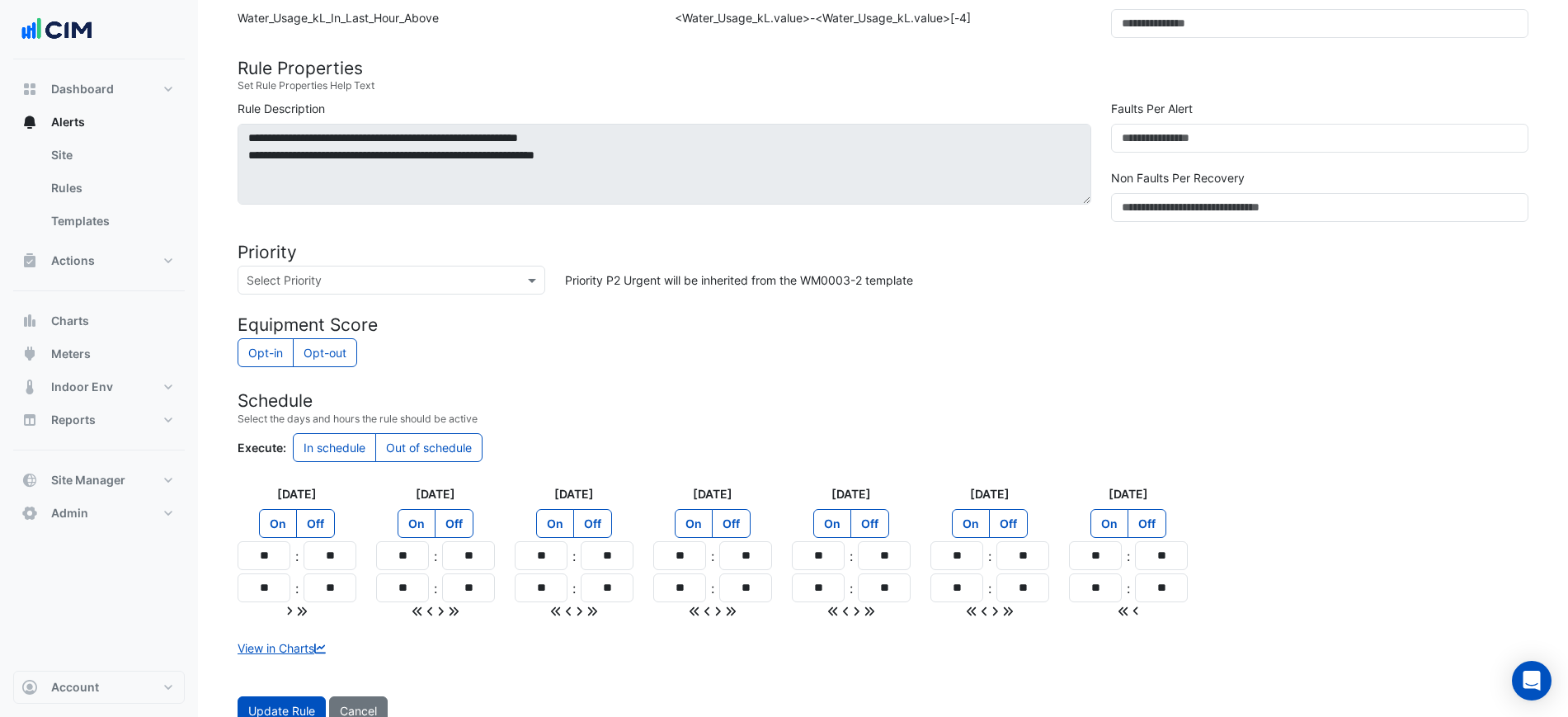
scroll to position [452, 0]
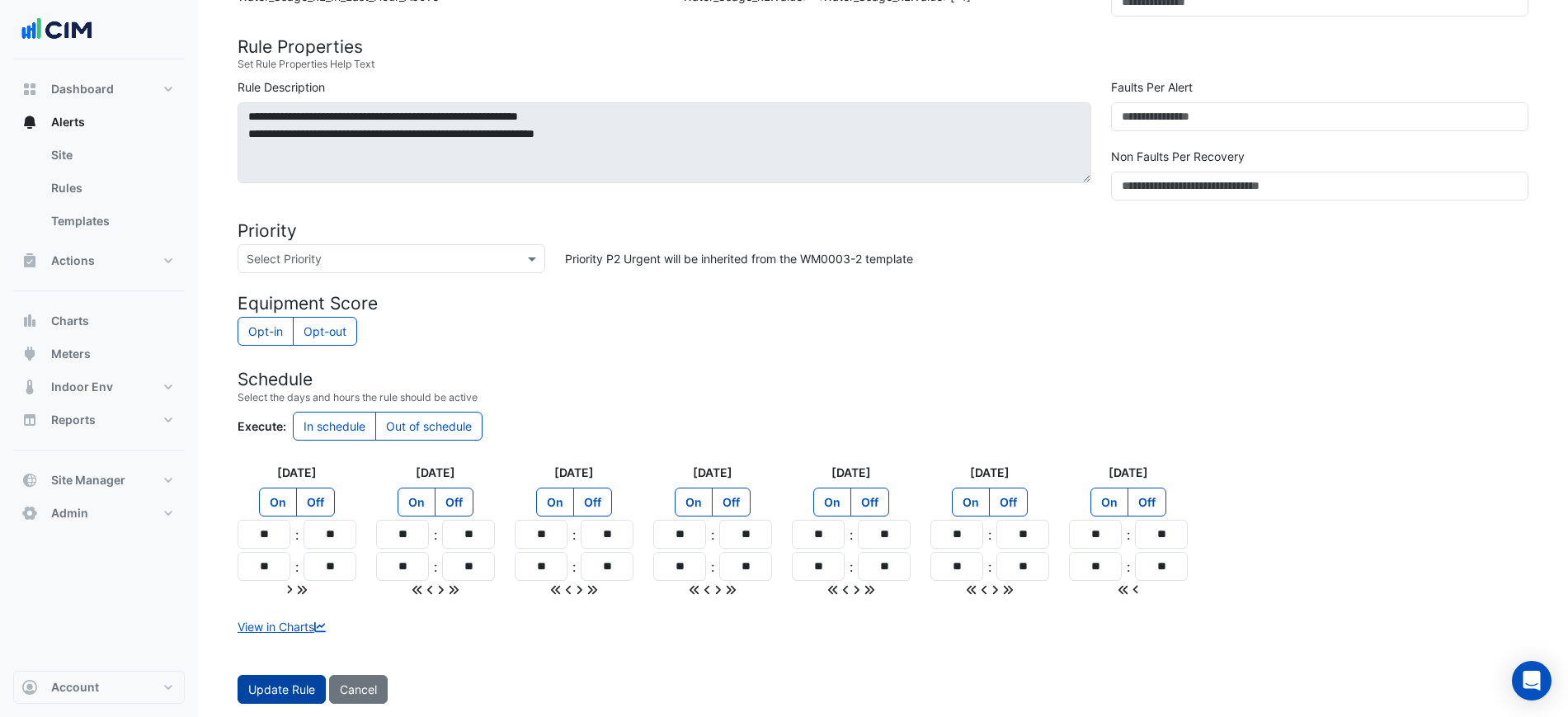
click at [279, 683] on button "Update Rule" at bounding box center [281, 689] width 89 height 29
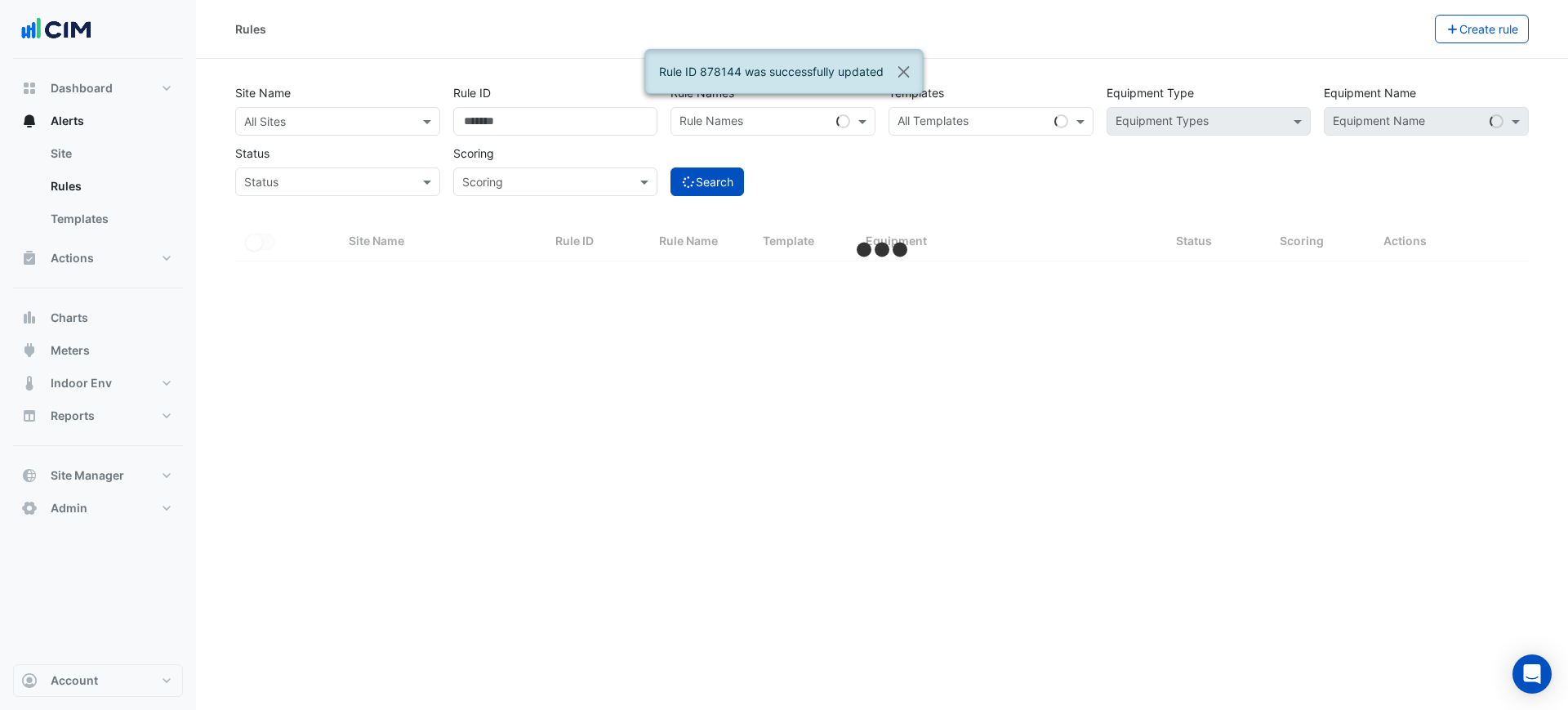
select select "***"
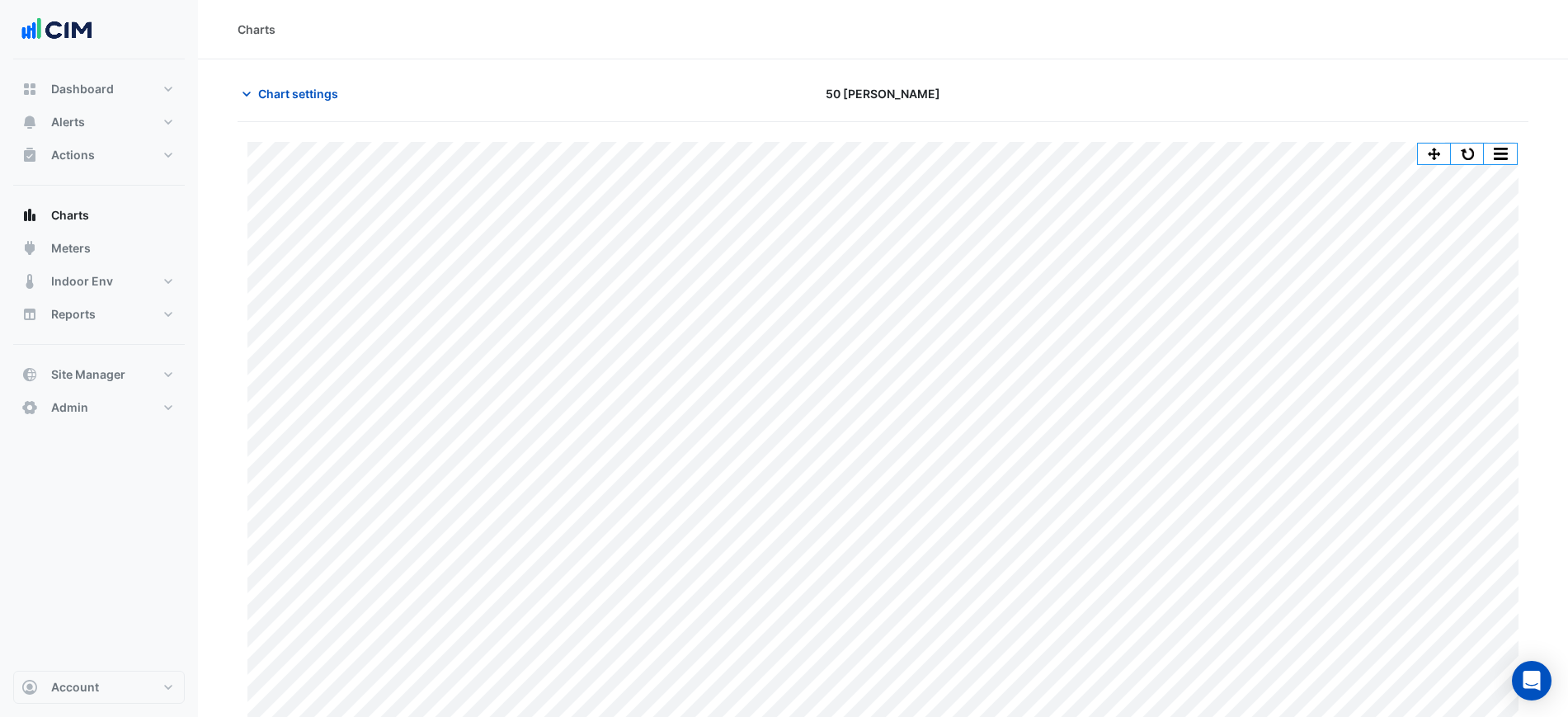
click at [302, 120] on div "Chart settings 50 [PERSON_NAME]" at bounding box center [883, 100] width 1291 height 43
click at [301, 107] on button "Chart settings" at bounding box center [293, 93] width 111 height 29
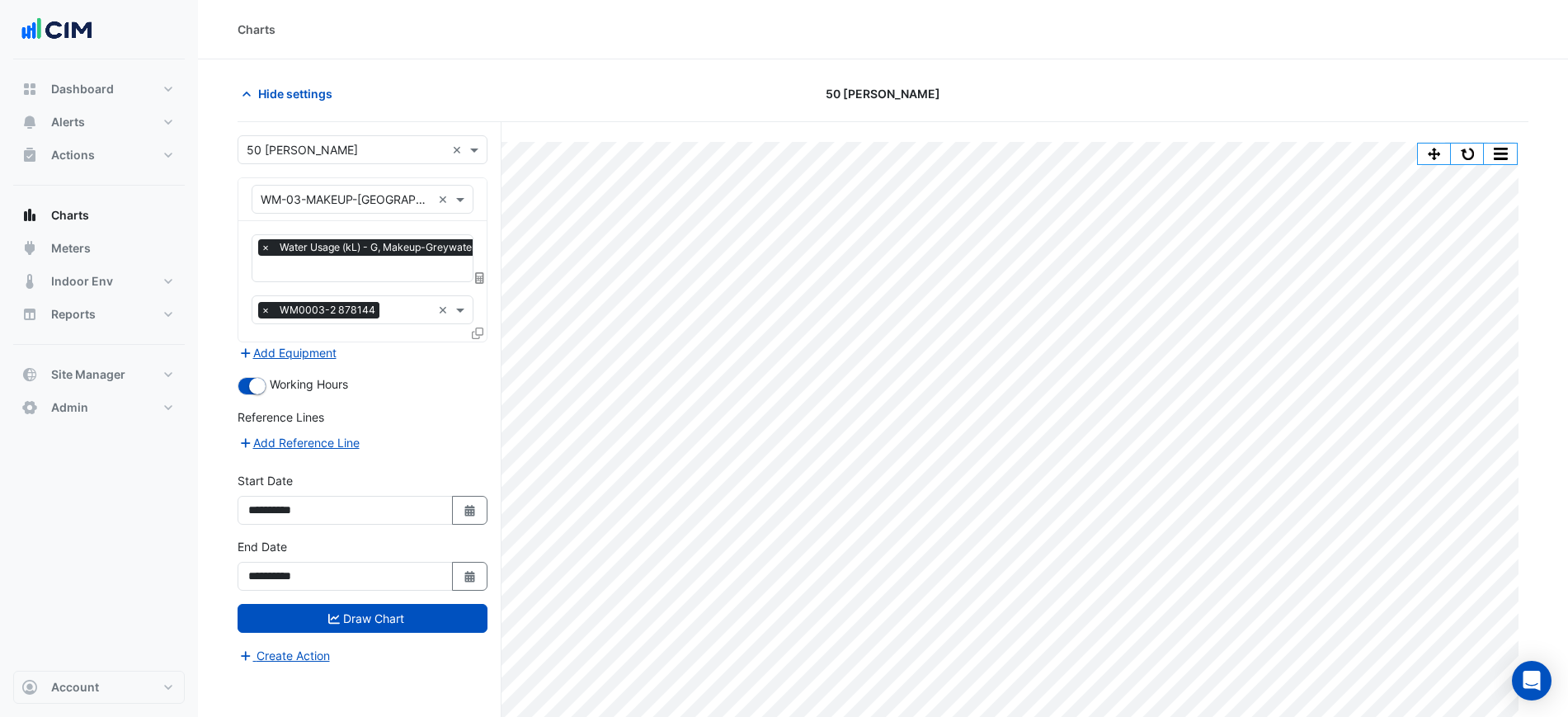
click at [487, 276] on div "**********" at bounding box center [369, 451] width 264 height 658
click at [485, 276] on fa-layers at bounding box center [480, 277] width 15 height 11
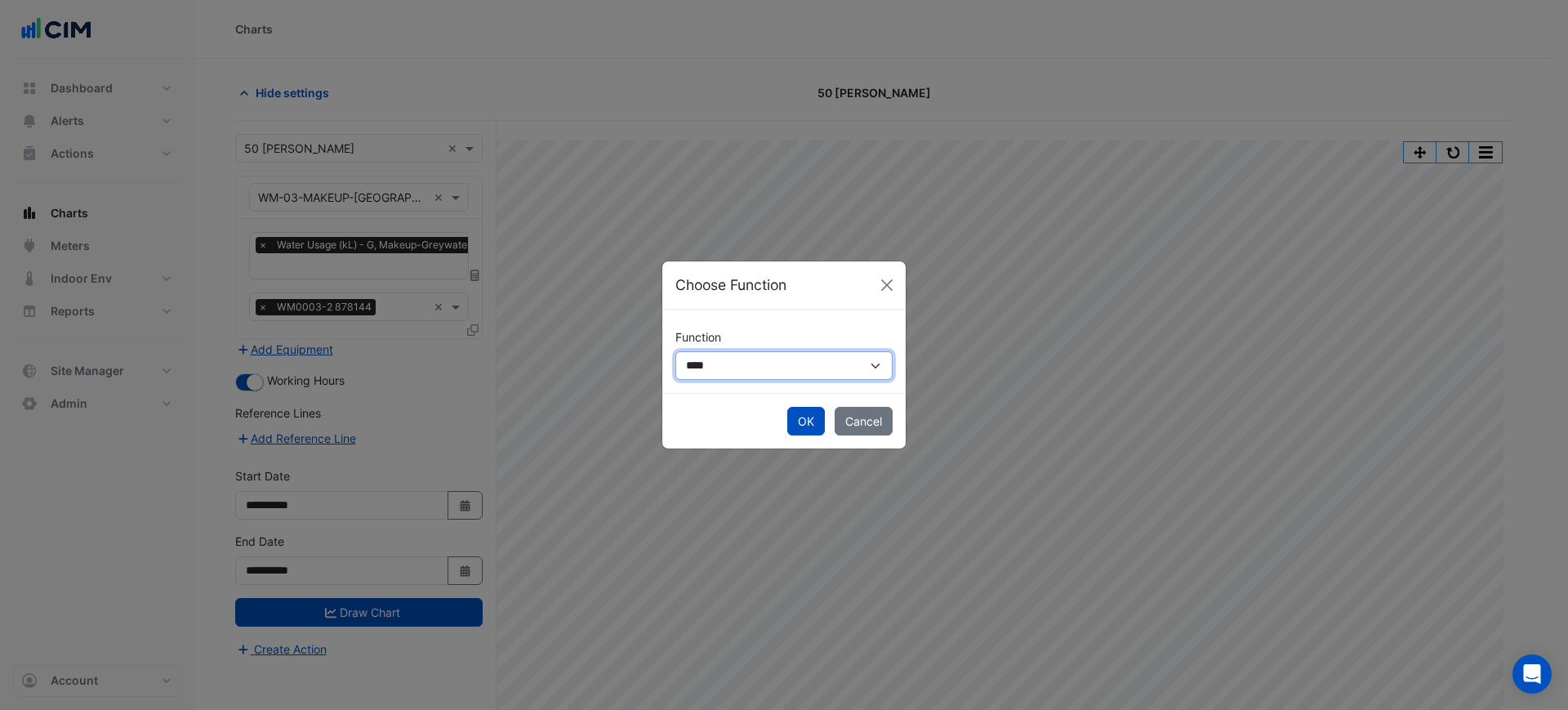
click at [704, 367] on select "**********" at bounding box center [784, 365] width 218 height 28
select select "******"
click at [675, 351] on select "**********" at bounding box center [784, 365] width 218 height 28
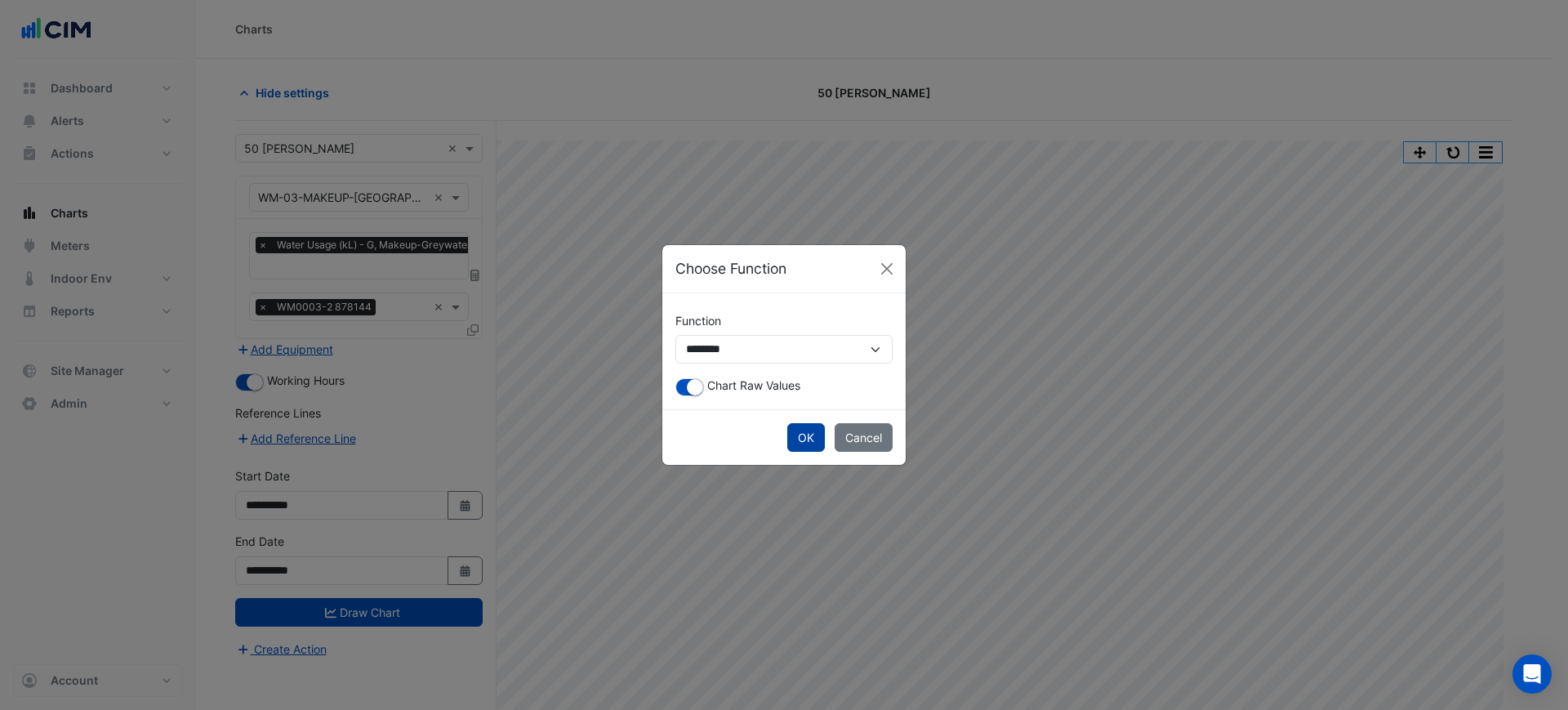
click at [807, 439] on button "OK" at bounding box center [806, 437] width 38 height 28
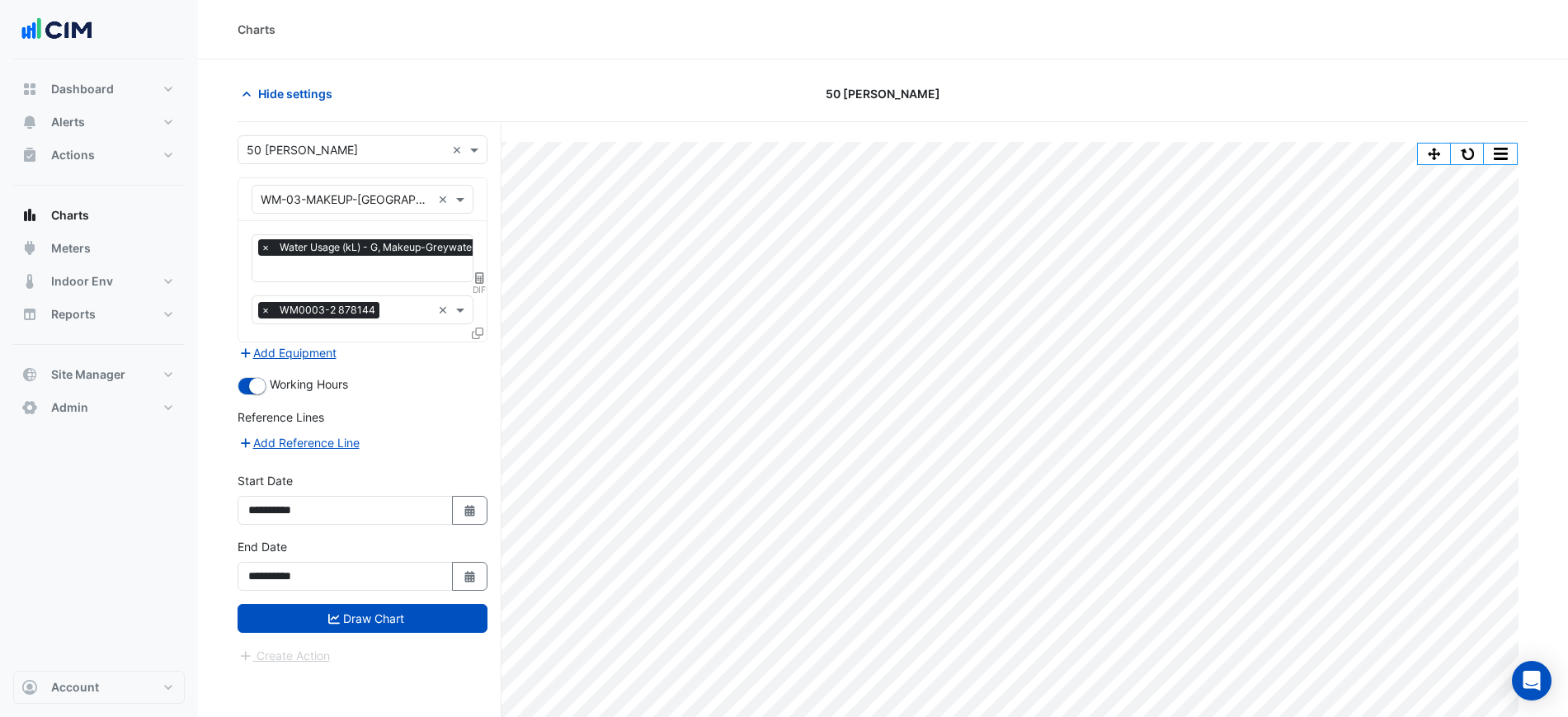
click at [398, 597] on div "**********" at bounding box center [362, 571] width 270 height 66
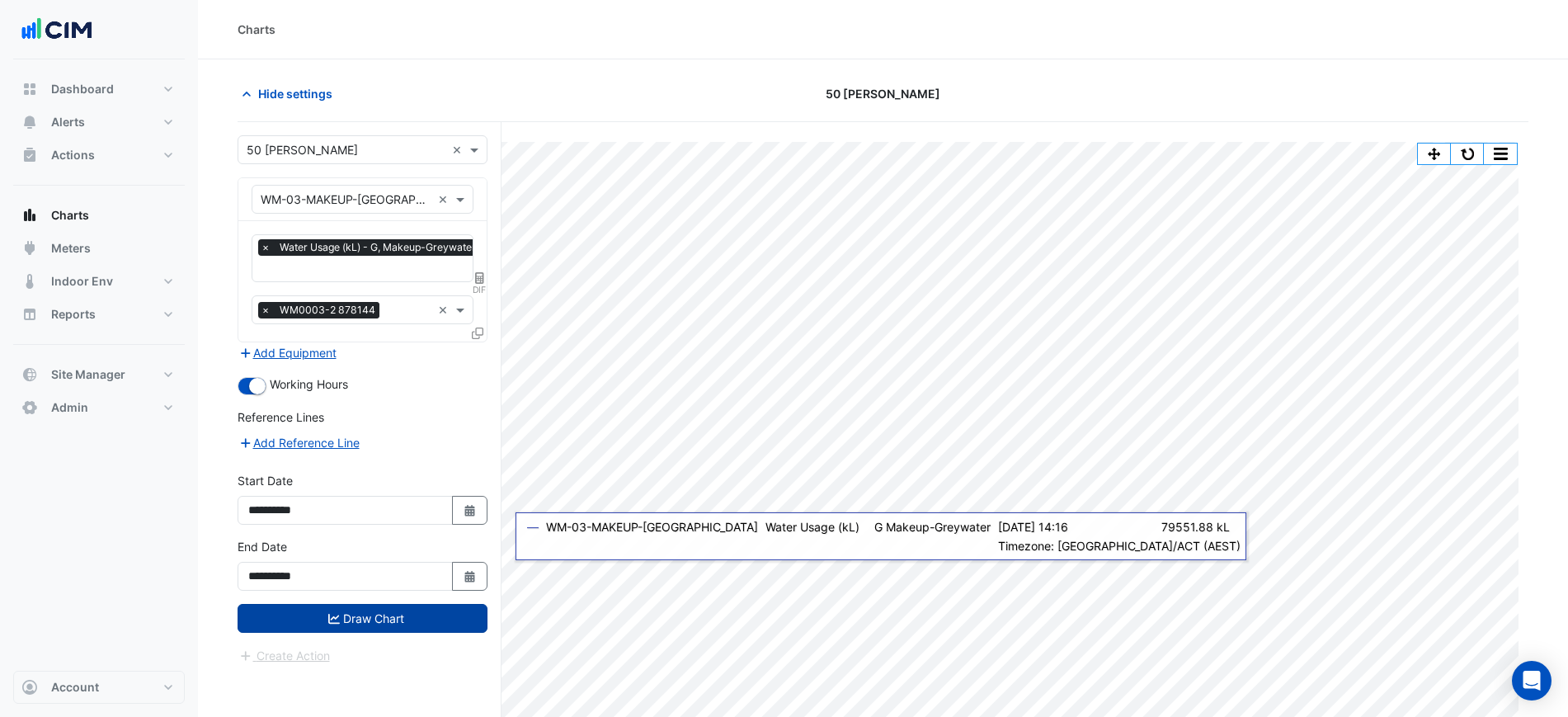
click at [428, 619] on button "Draw Chart" at bounding box center [362, 618] width 250 height 29
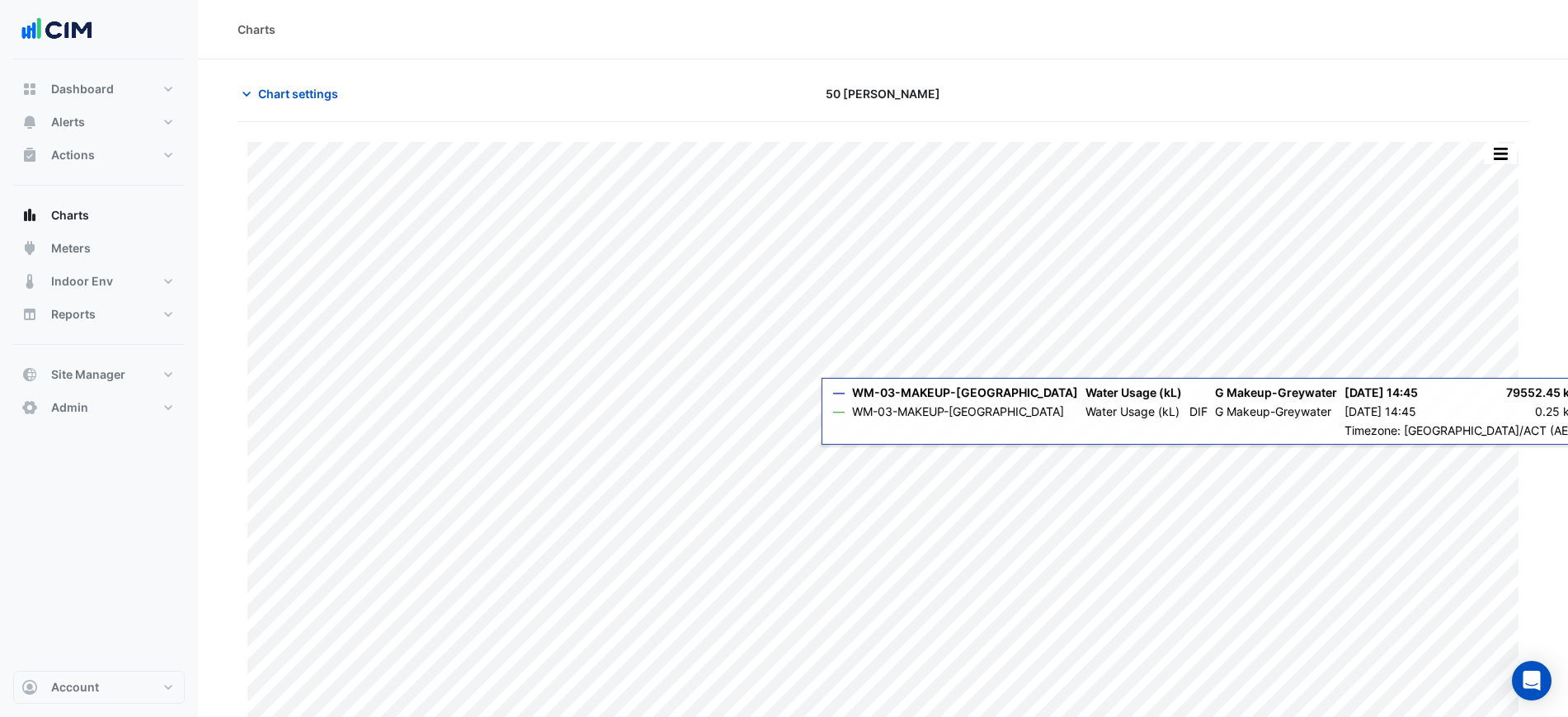
scroll to position [14, 0]
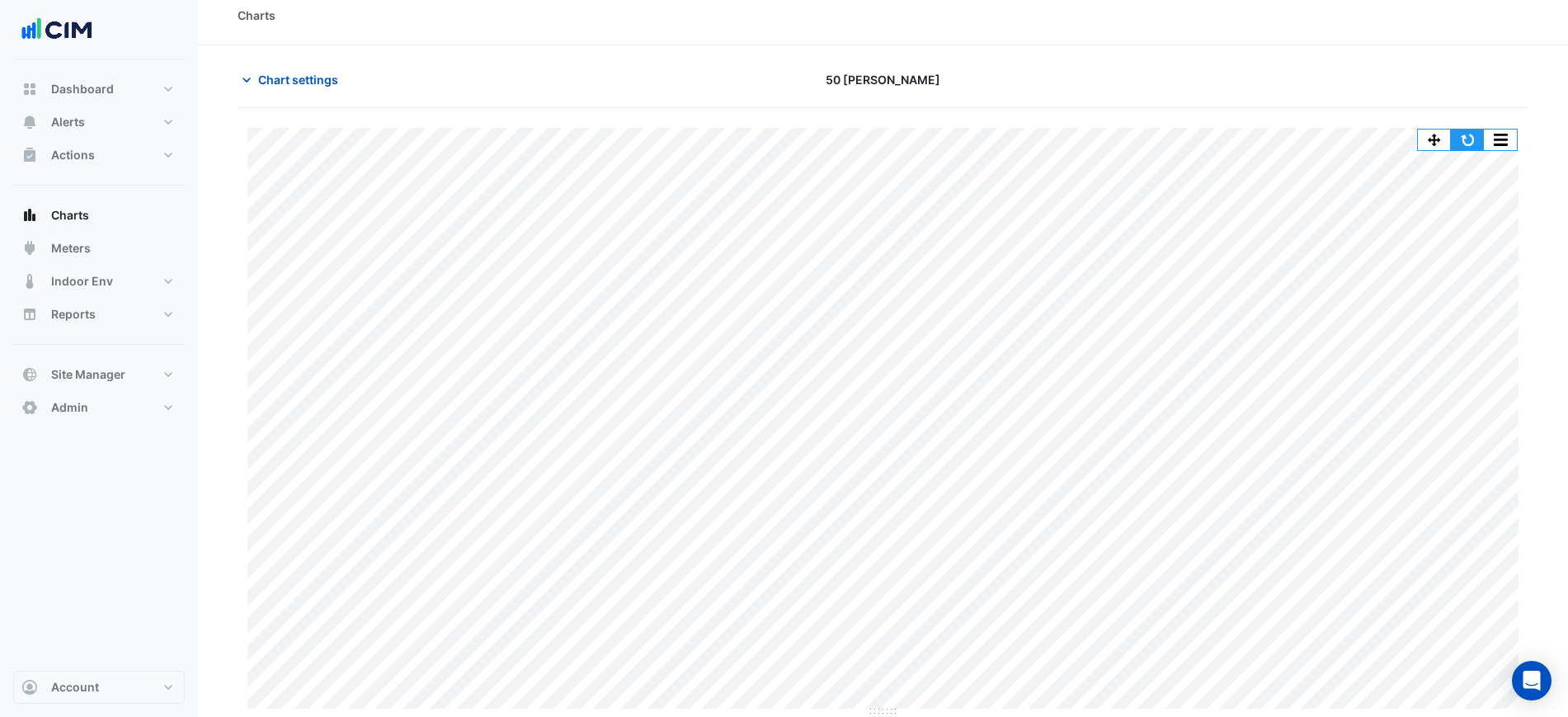
click at [1460, 143] on button "button" at bounding box center [1467, 140] width 33 height 21
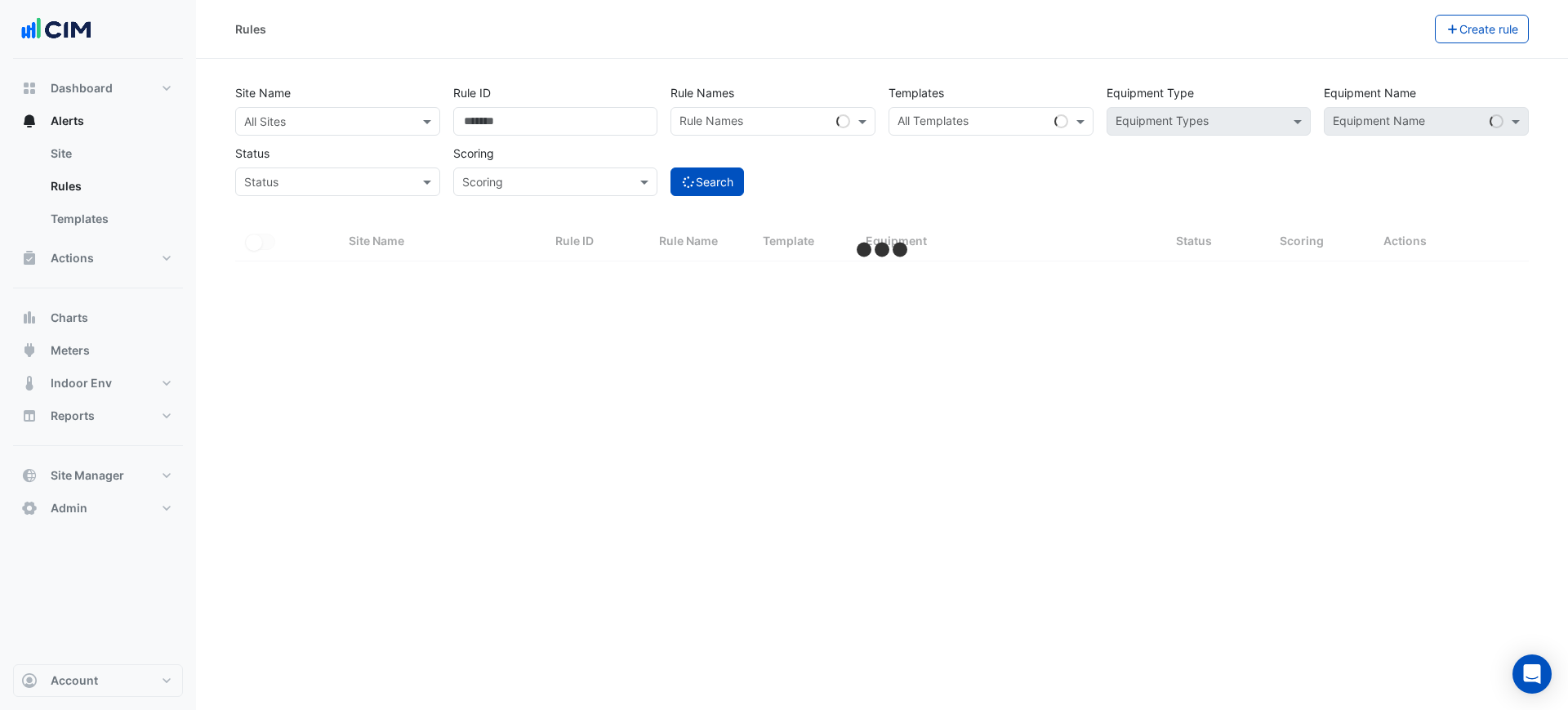
select select "***"
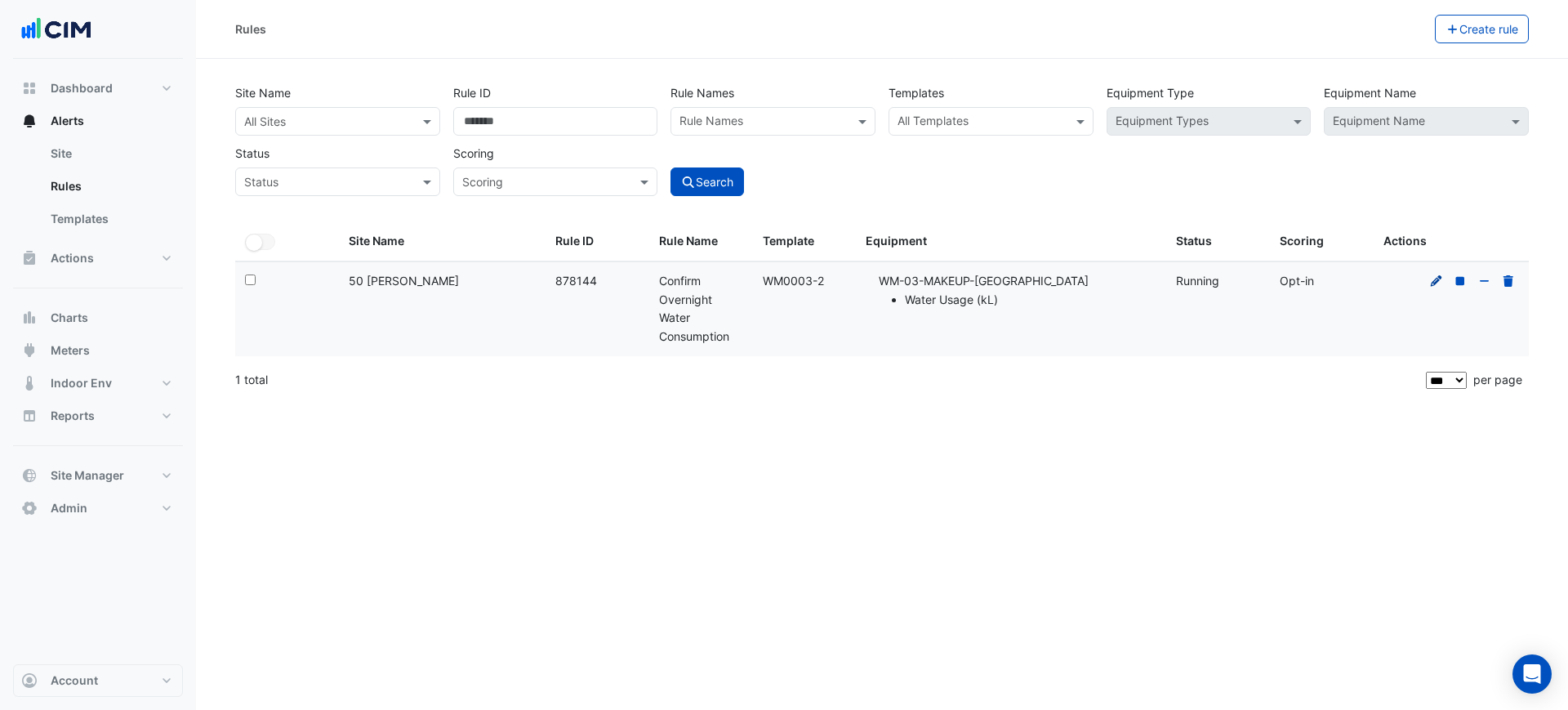
click at [1434, 285] on icon at bounding box center [1436, 281] width 15 height 11
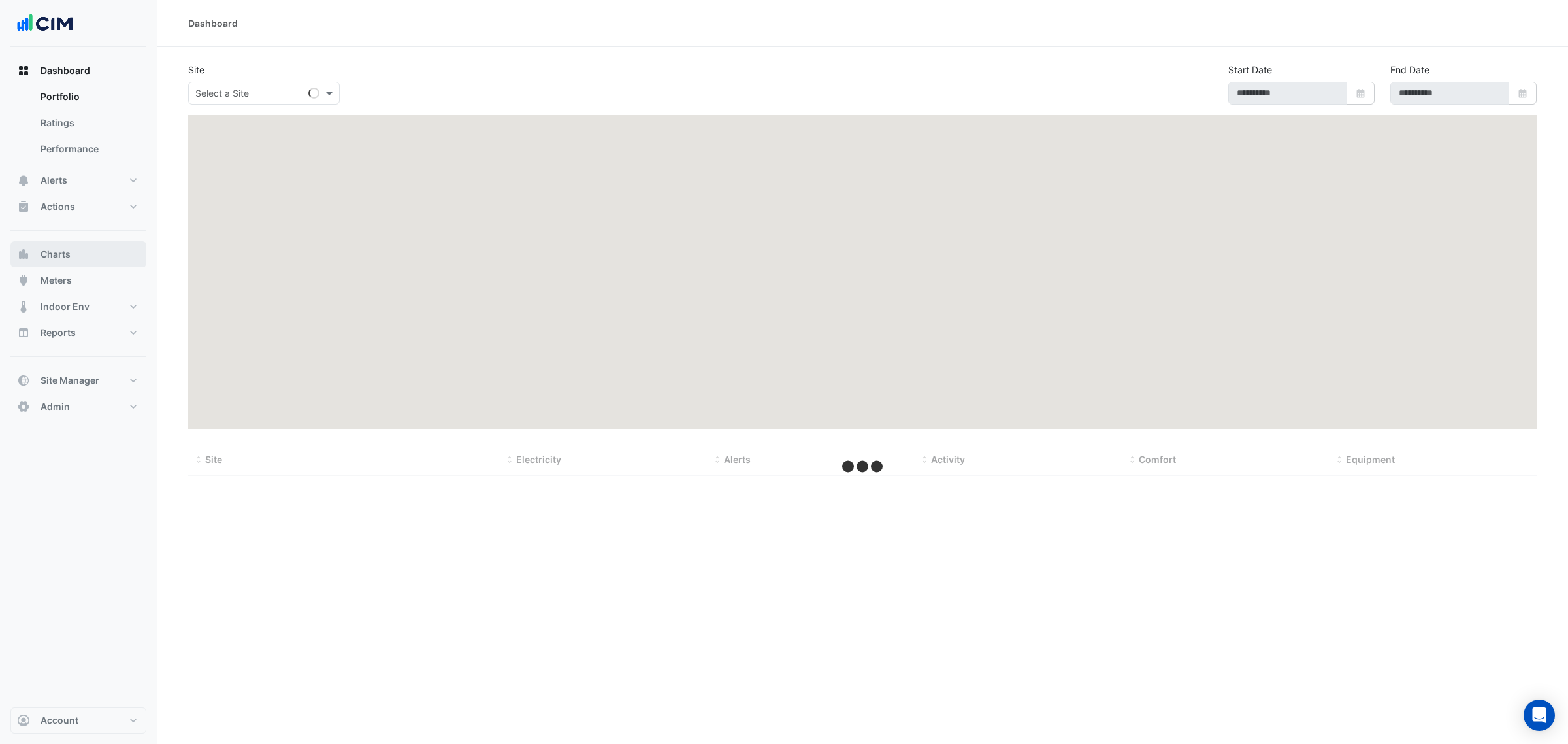
click at [50, 255] on span "Charts" at bounding box center [56, 254] width 30 height 13
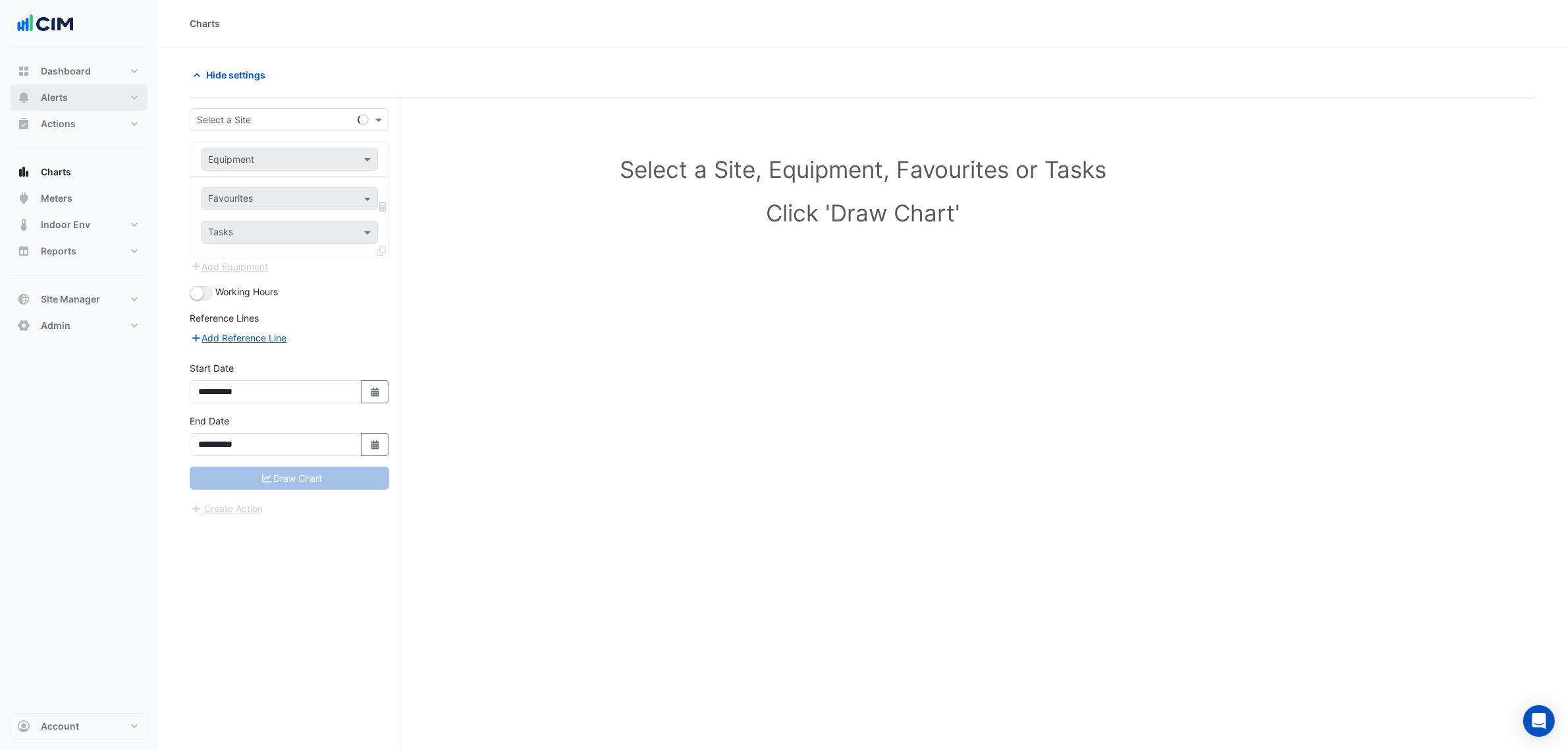
click at [86, 103] on button "Alerts" at bounding box center [79, 98] width 137 height 26
click at [352, 140] on form "**********" at bounding box center [289, 312] width 200 height 408
click at [336, 117] on input "text" at bounding box center [276, 120] width 159 height 14
type input "*********"
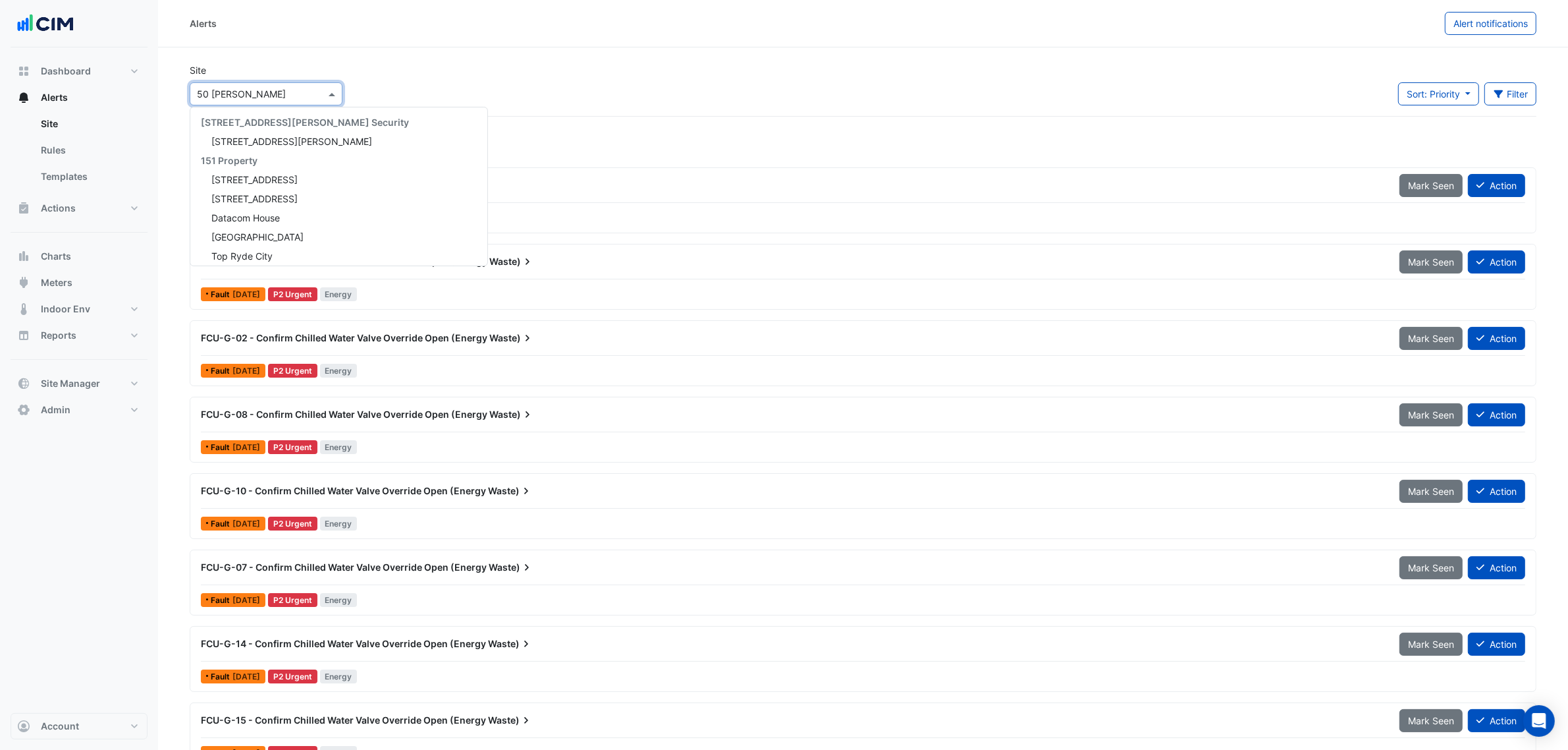
click at [255, 97] on input "text" at bounding box center [252, 94] width 112 height 14
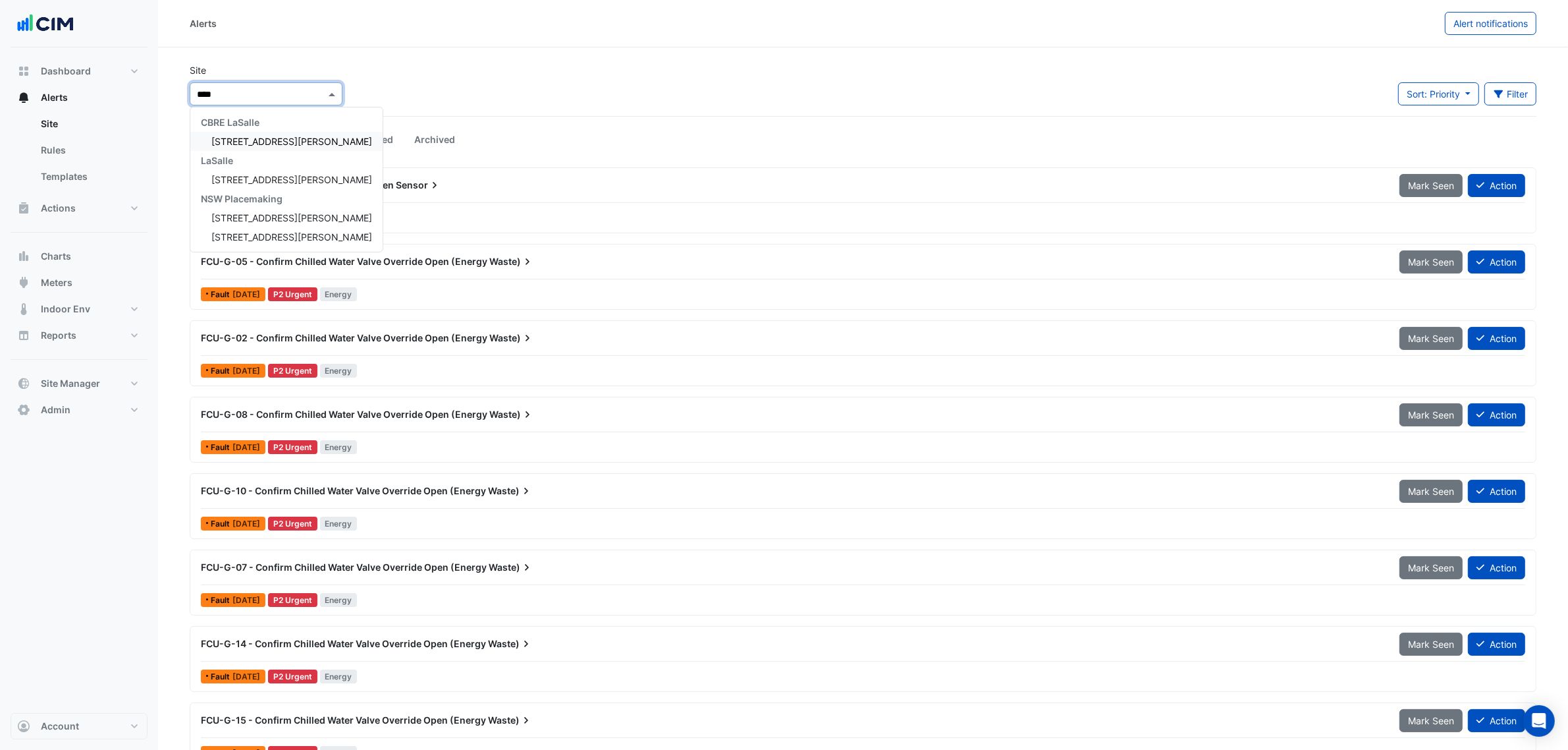
type input "*****"
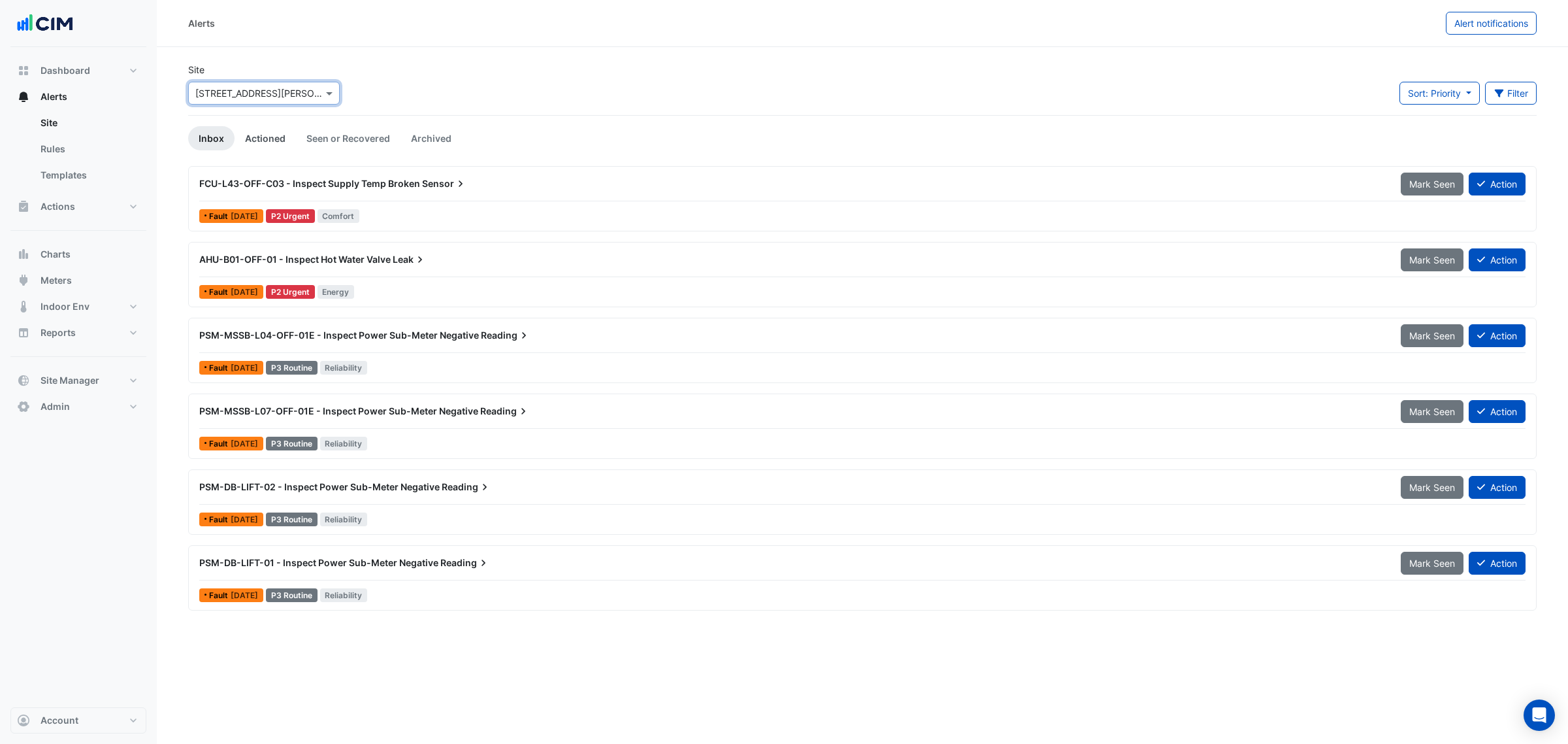
click at [275, 133] on link "Actioned" at bounding box center [265, 138] width 61 height 24
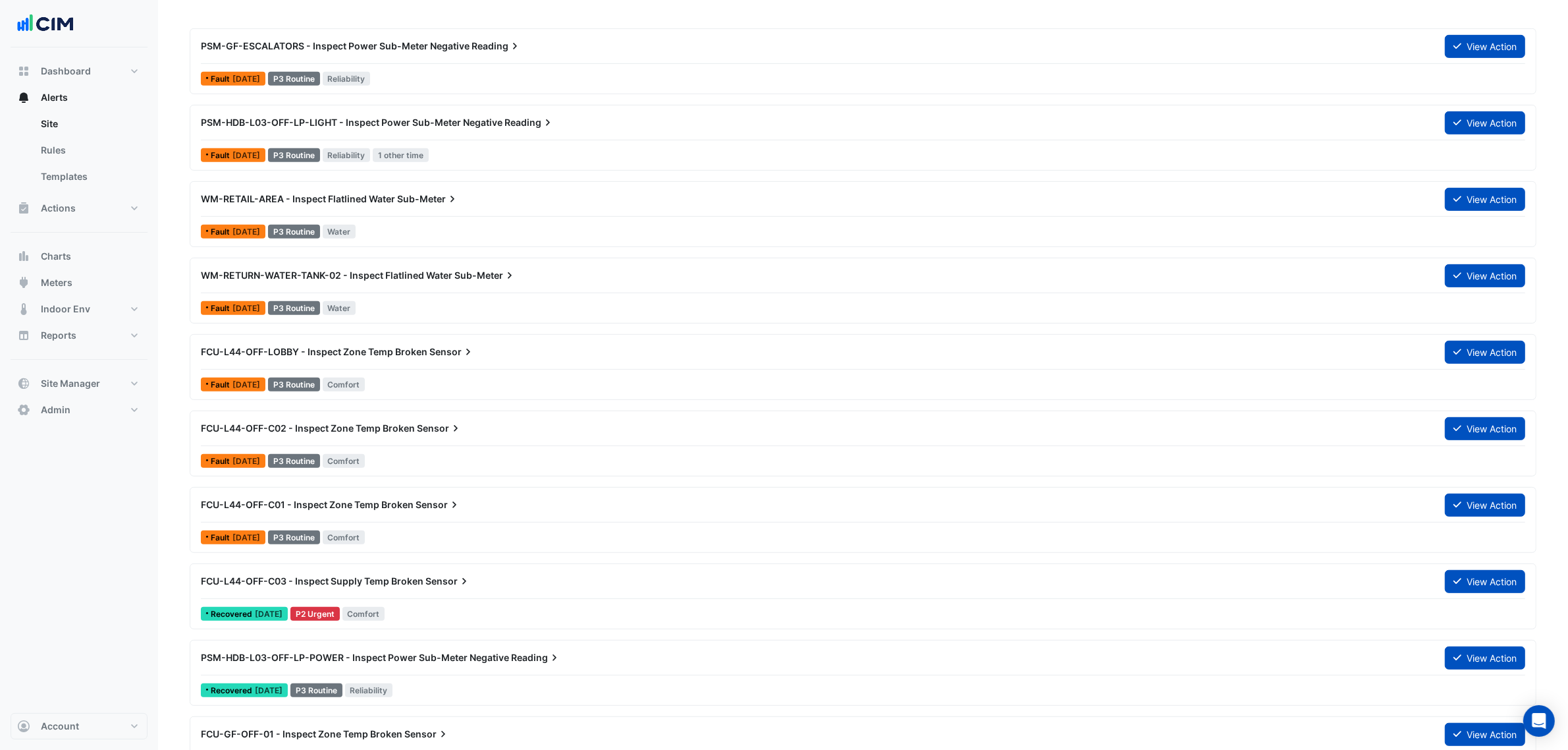
scroll to position [988, 0]
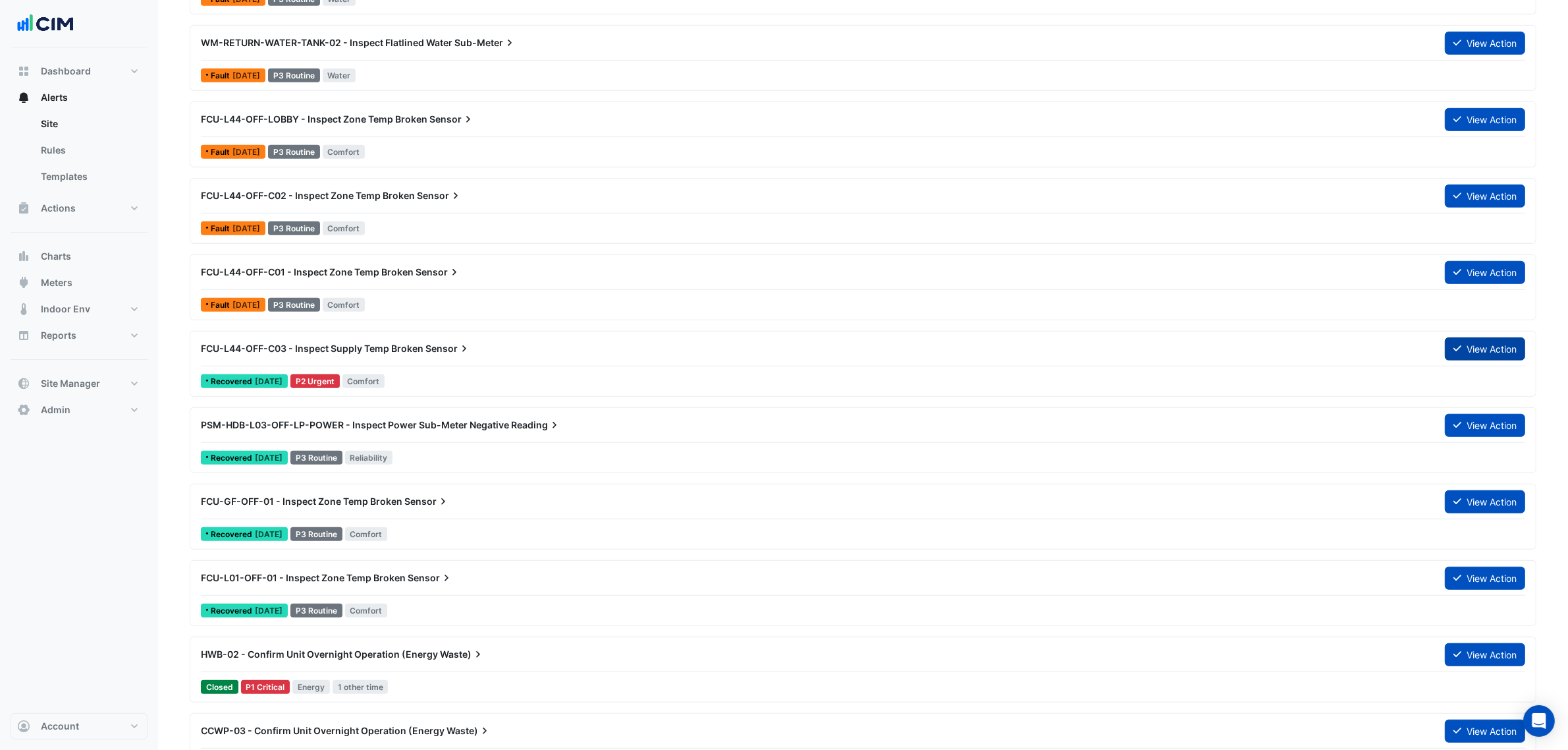
click at [1472, 352] on button "View Action" at bounding box center [1485, 348] width 80 height 23
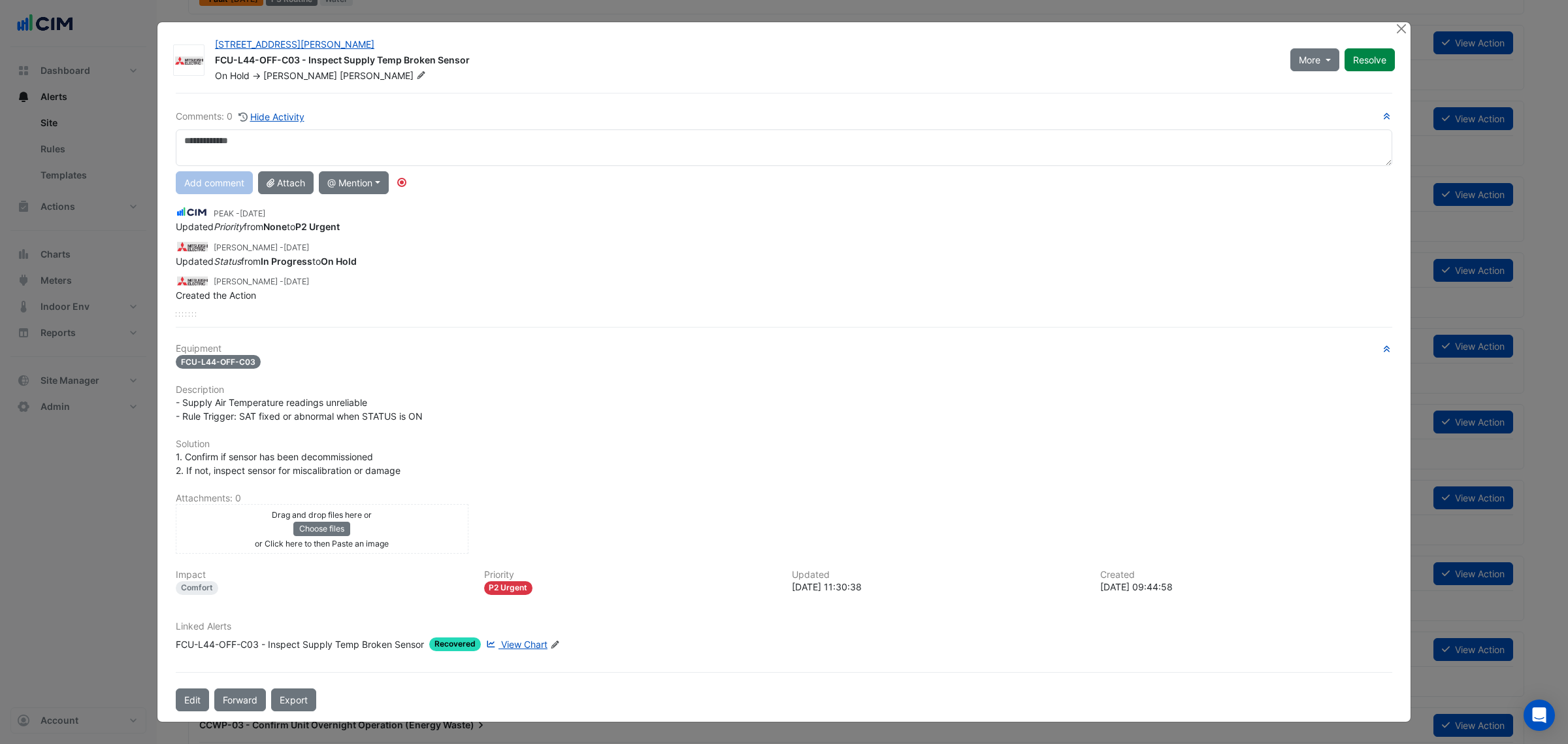
click at [1393, 28] on div "88 Walker St FCU-L44-OFF-C03 - Inspect Supply Temp Broken Sensor On Hold -> Rob…" at bounding box center [784, 372] width 1253 height 699
click at [1395, 27] on ngb-modal-window "88 Walker St FCU-L44-OFF-C03 - Inspect Supply Temp Broken Sensor On Hold -> Rob…" at bounding box center [784, 372] width 1568 height 744
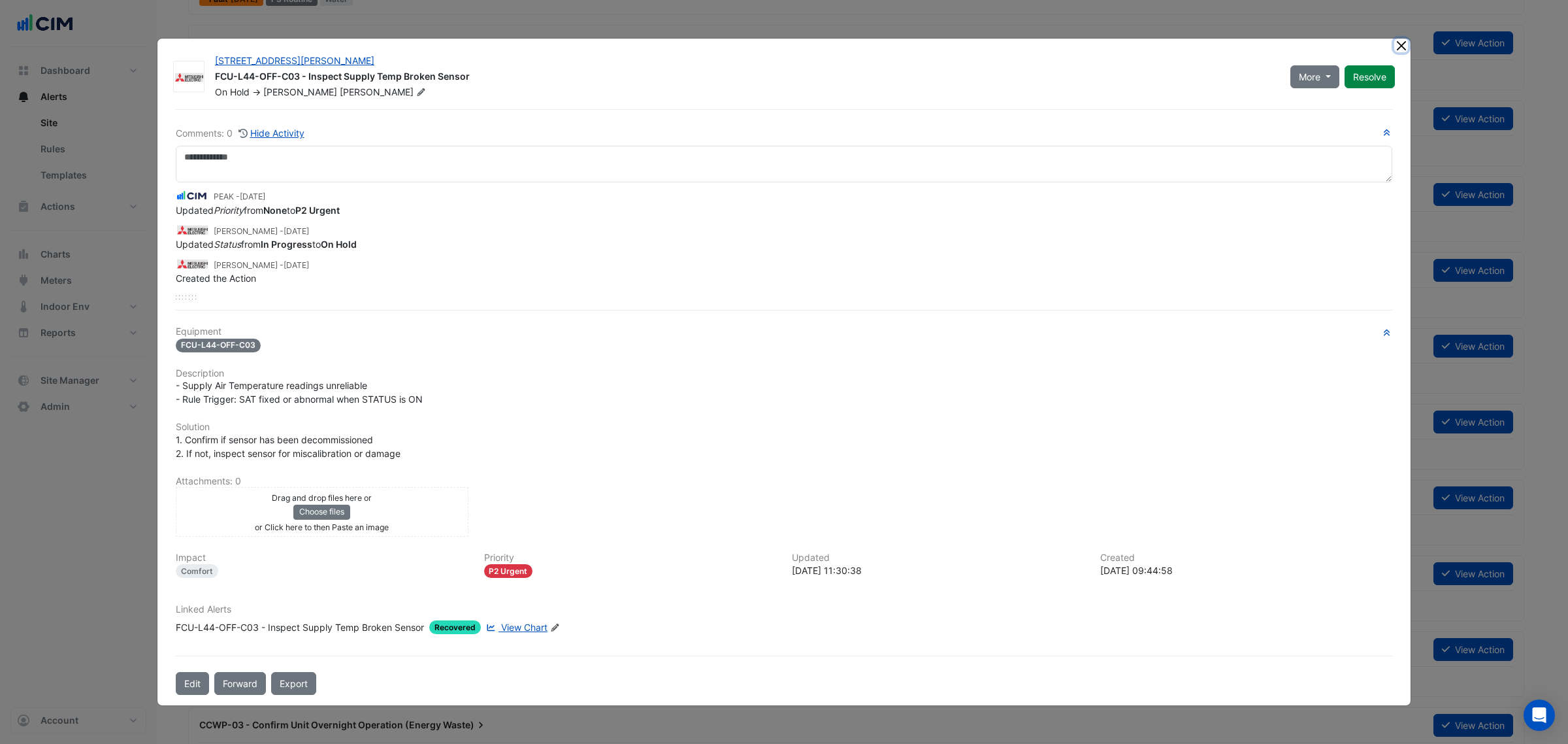
click at [1399, 51] on button "Close" at bounding box center [1401, 45] width 14 height 14
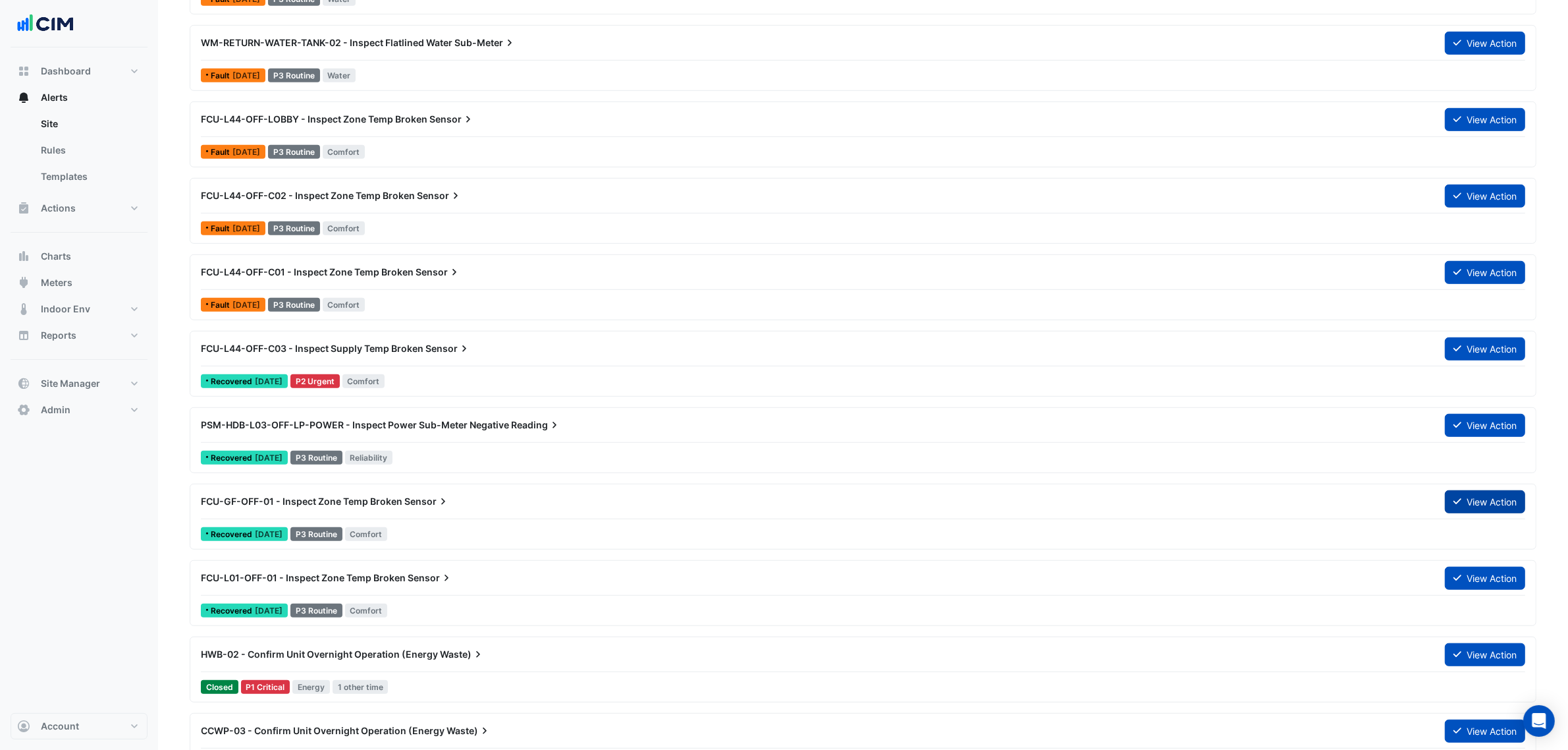
click at [1454, 507] on fa-icon at bounding box center [1457, 502] width 8 height 11
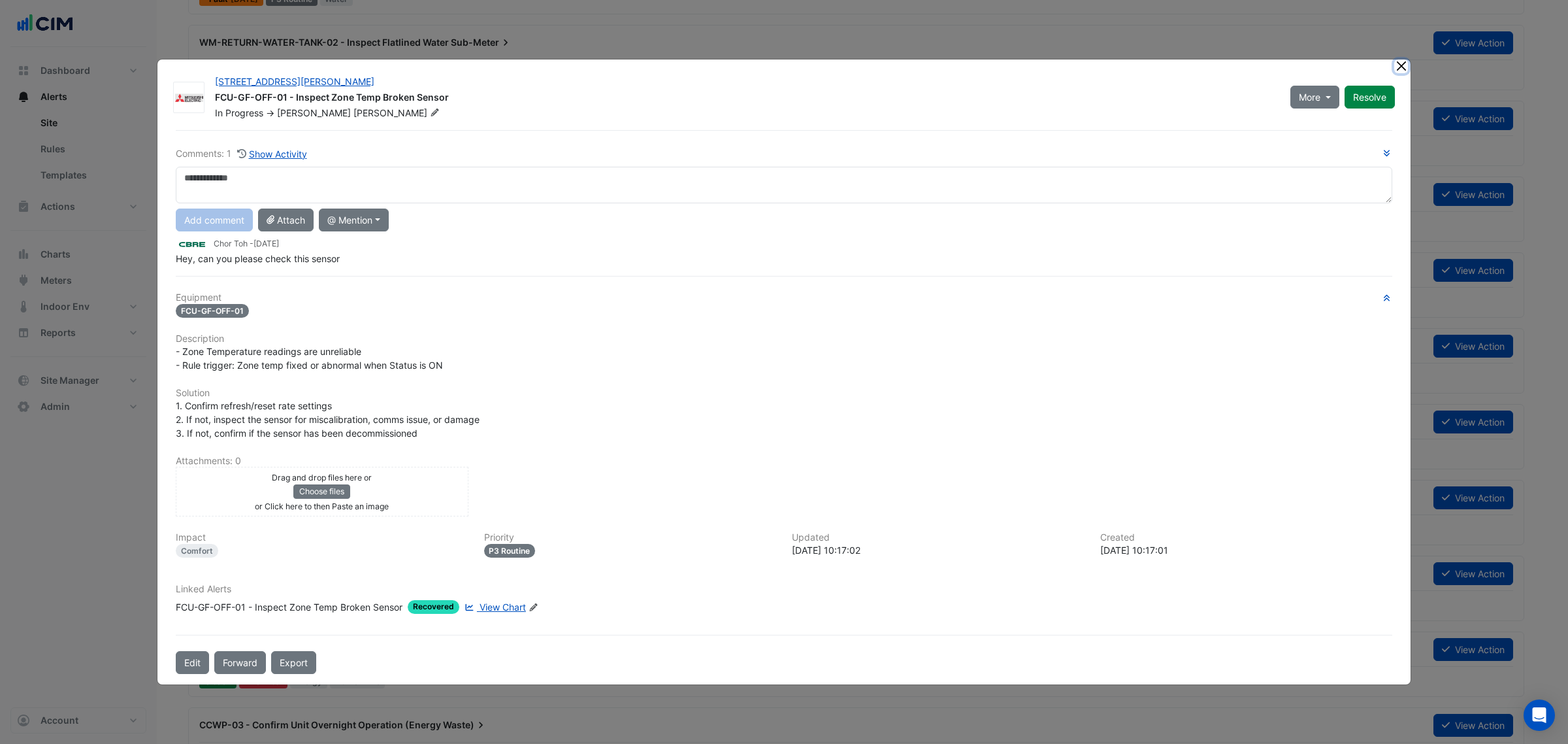
click at [1402, 65] on button "Close" at bounding box center [1401, 66] width 14 height 14
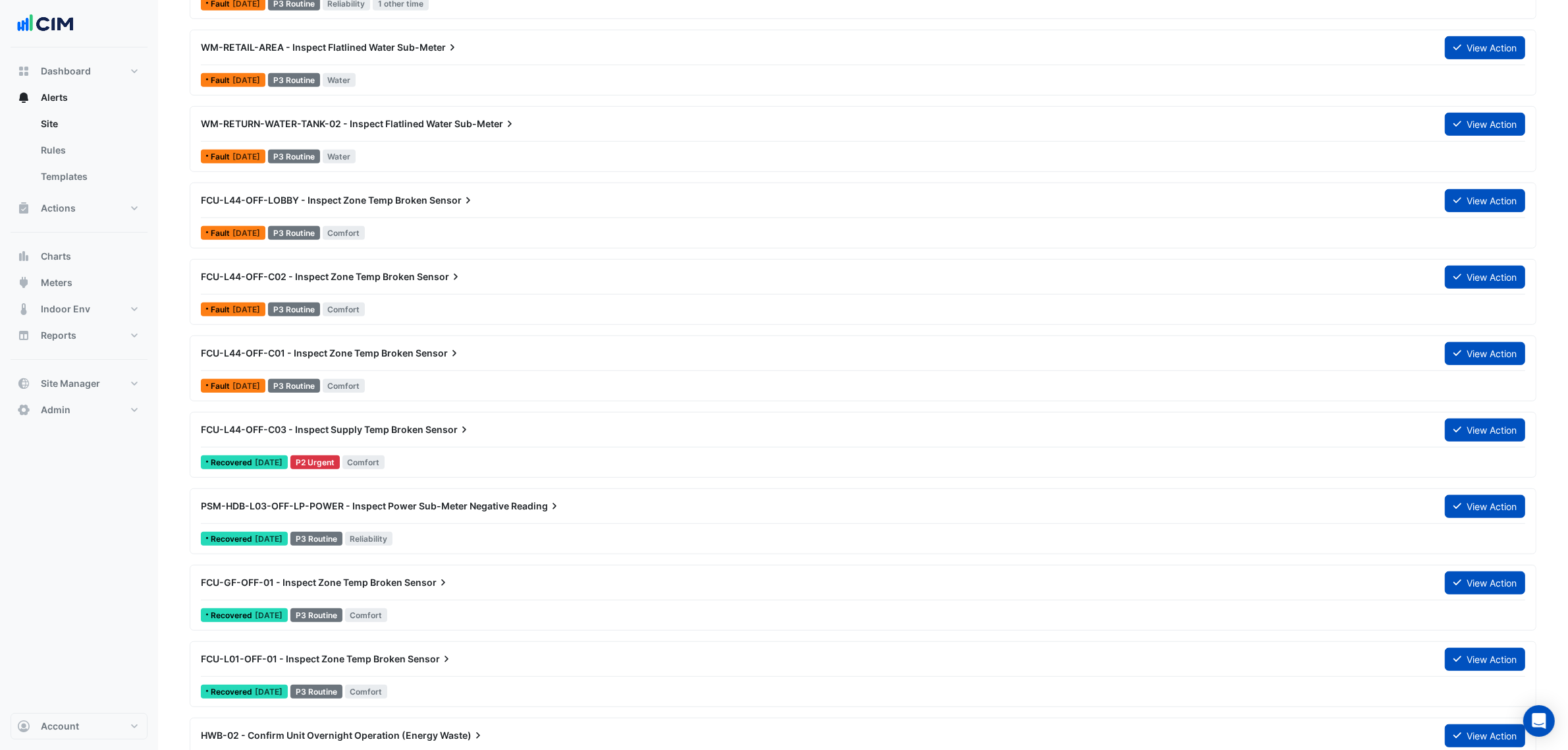
scroll to position [906, 0]
click at [1469, 198] on button "View Action" at bounding box center [1485, 201] width 80 height 23
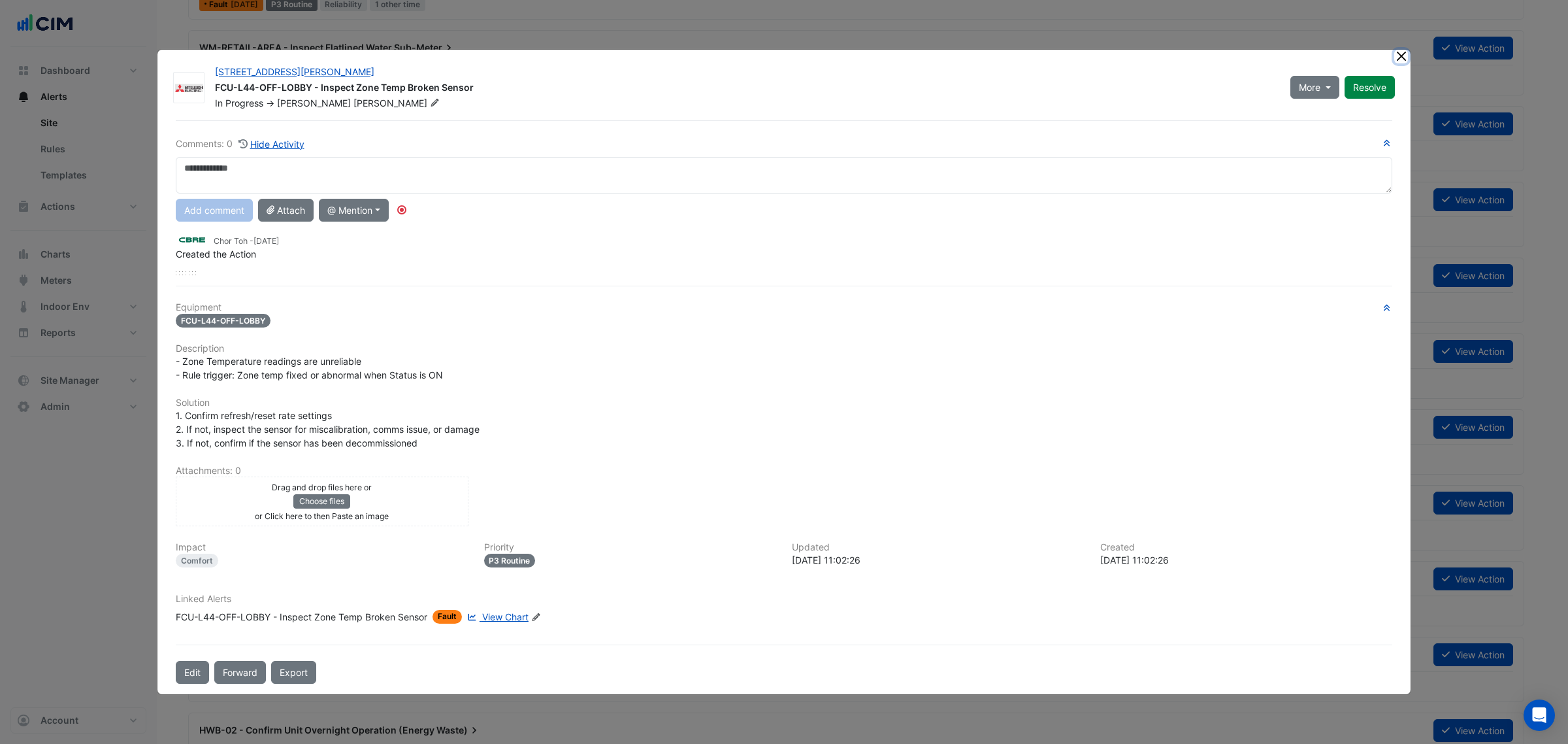
click at [1397, 56] on button "Close" at bounding box center [1401, 56] width 14 height 14
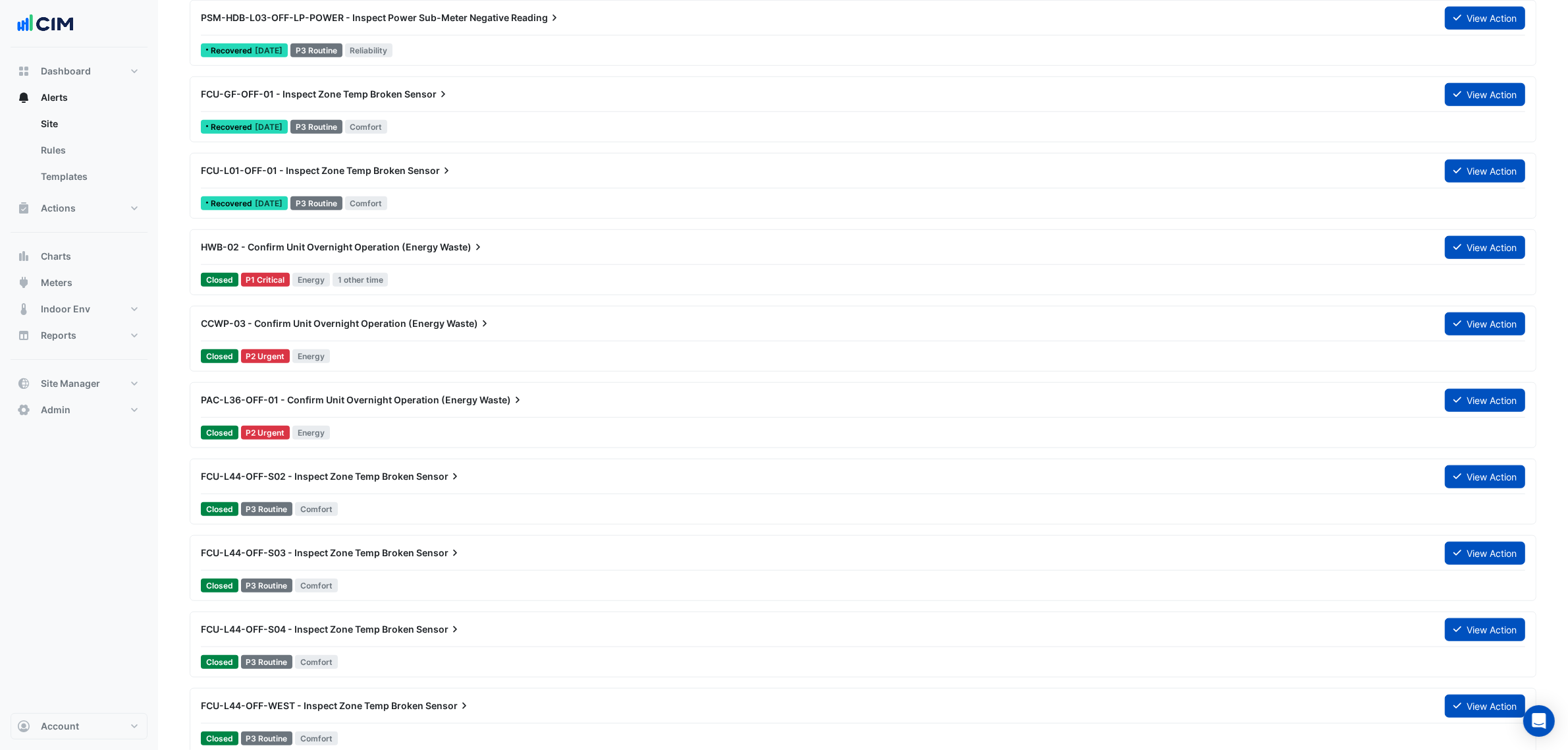
scroll to position [1400, 0]
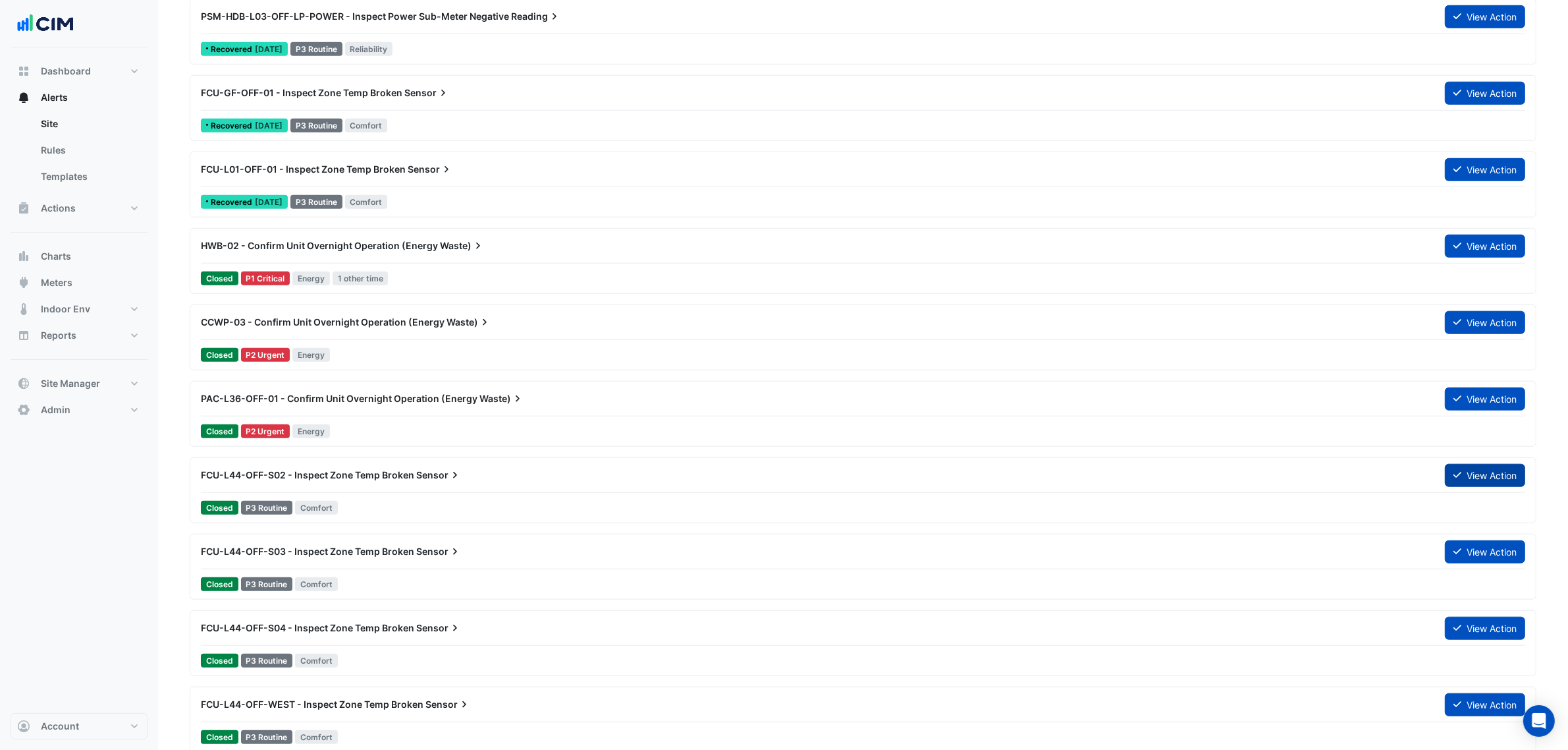
click at [1485, 475] on button "View Action" at bounding box center [1485, 475] width 80 height 23
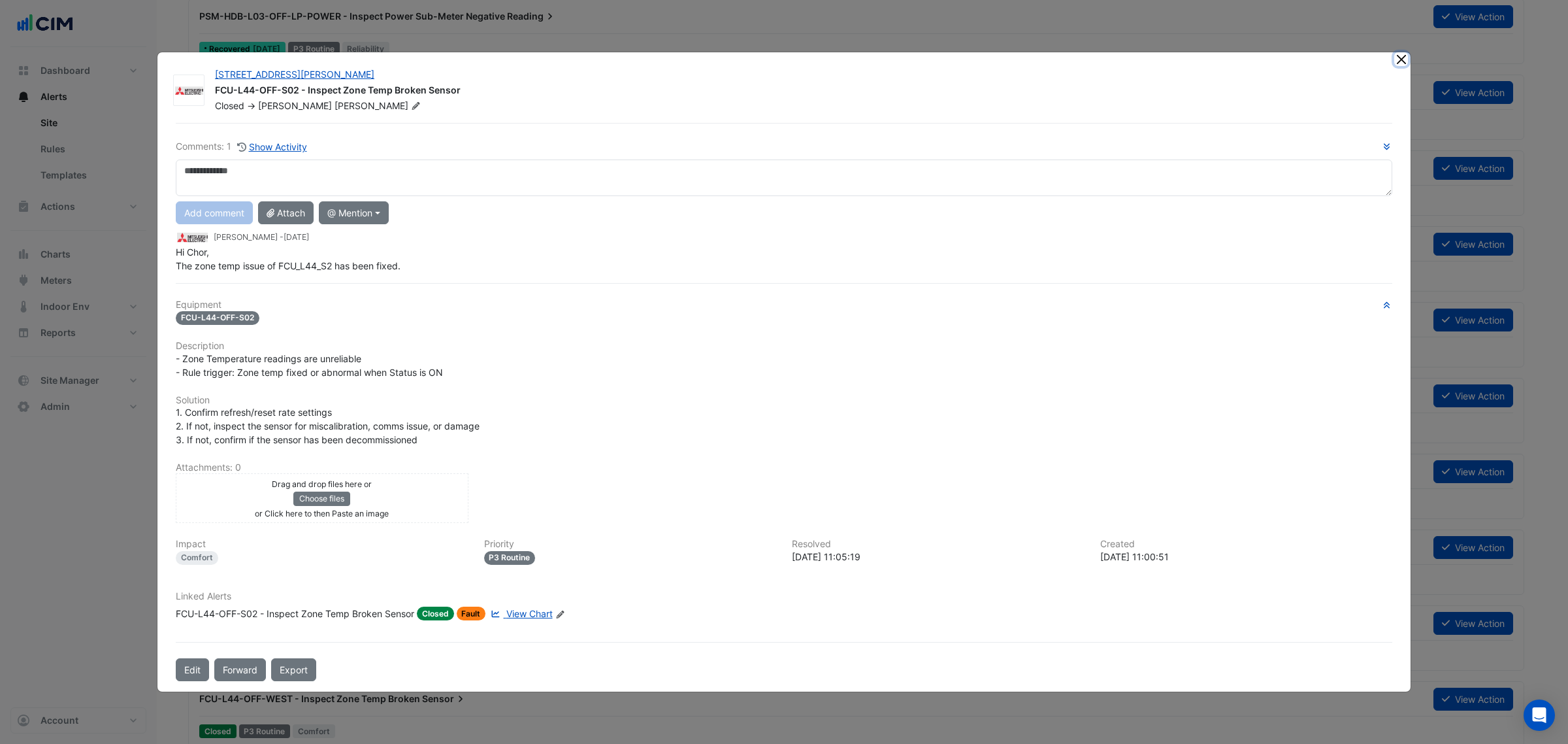
click at [1403, 54] on button "Close" at bounding box center [1401, 59] width 14 height 14
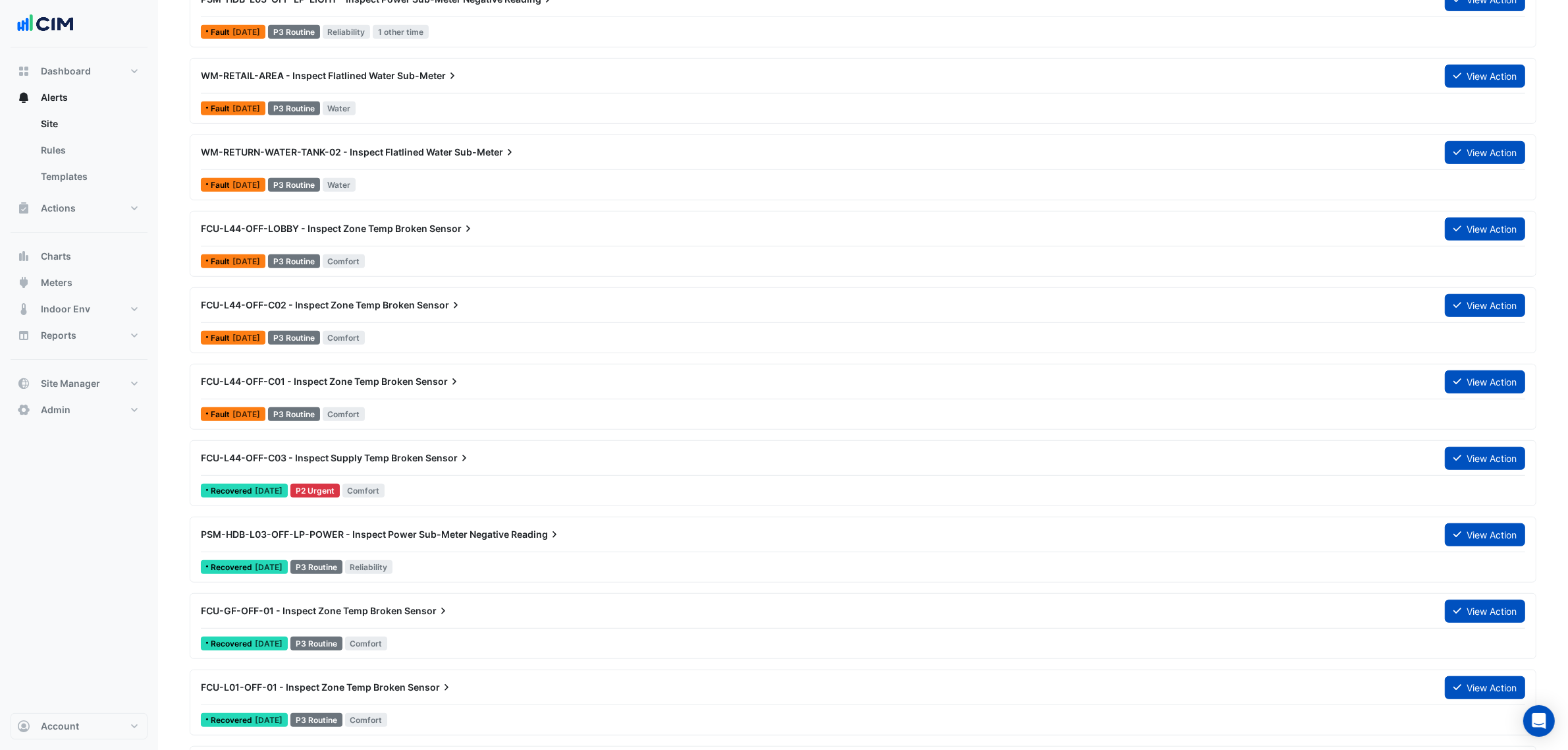
scroll to position [906, 0]
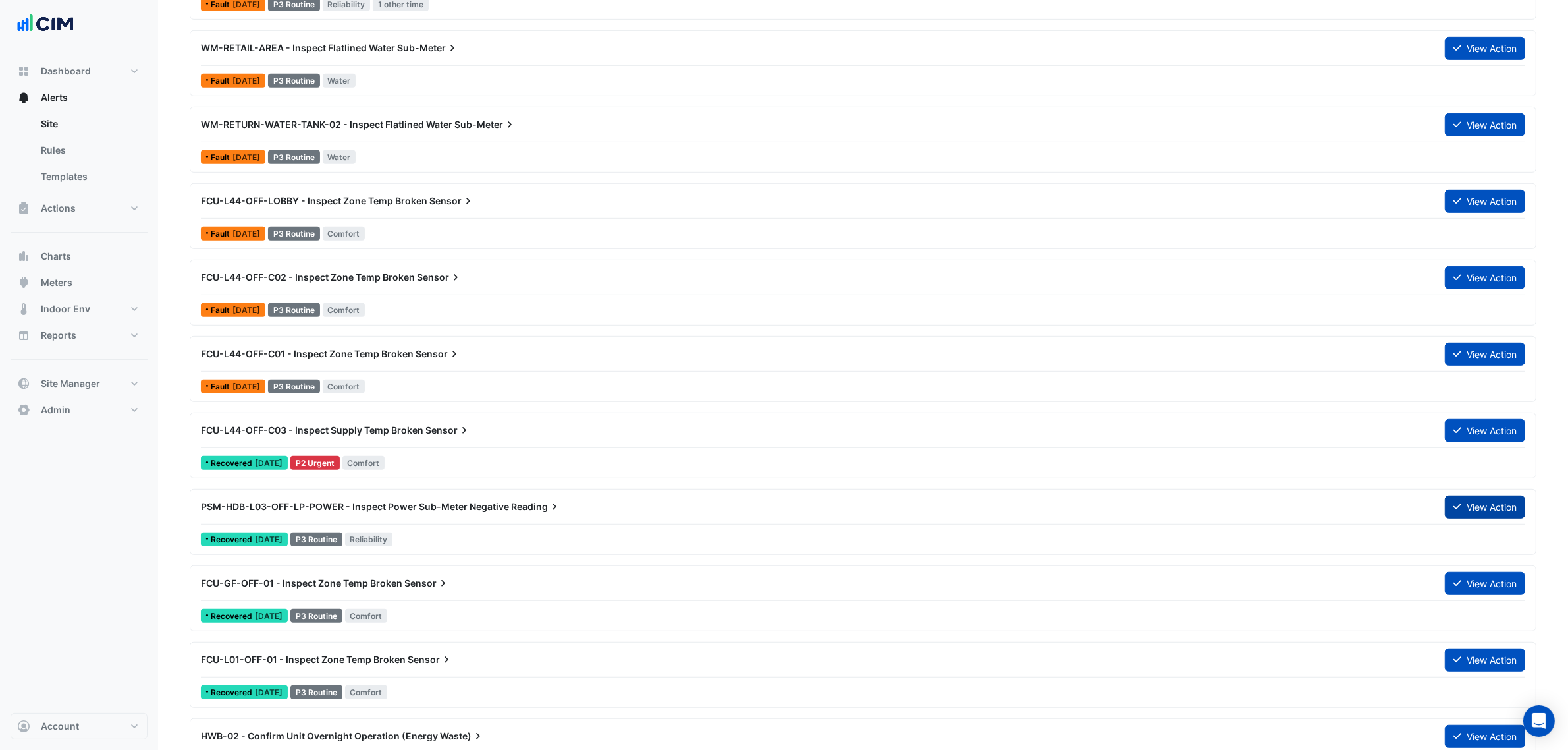
click at [1458, 504] on fa-icon at bounding box center [1457, 507] width 8 height 11
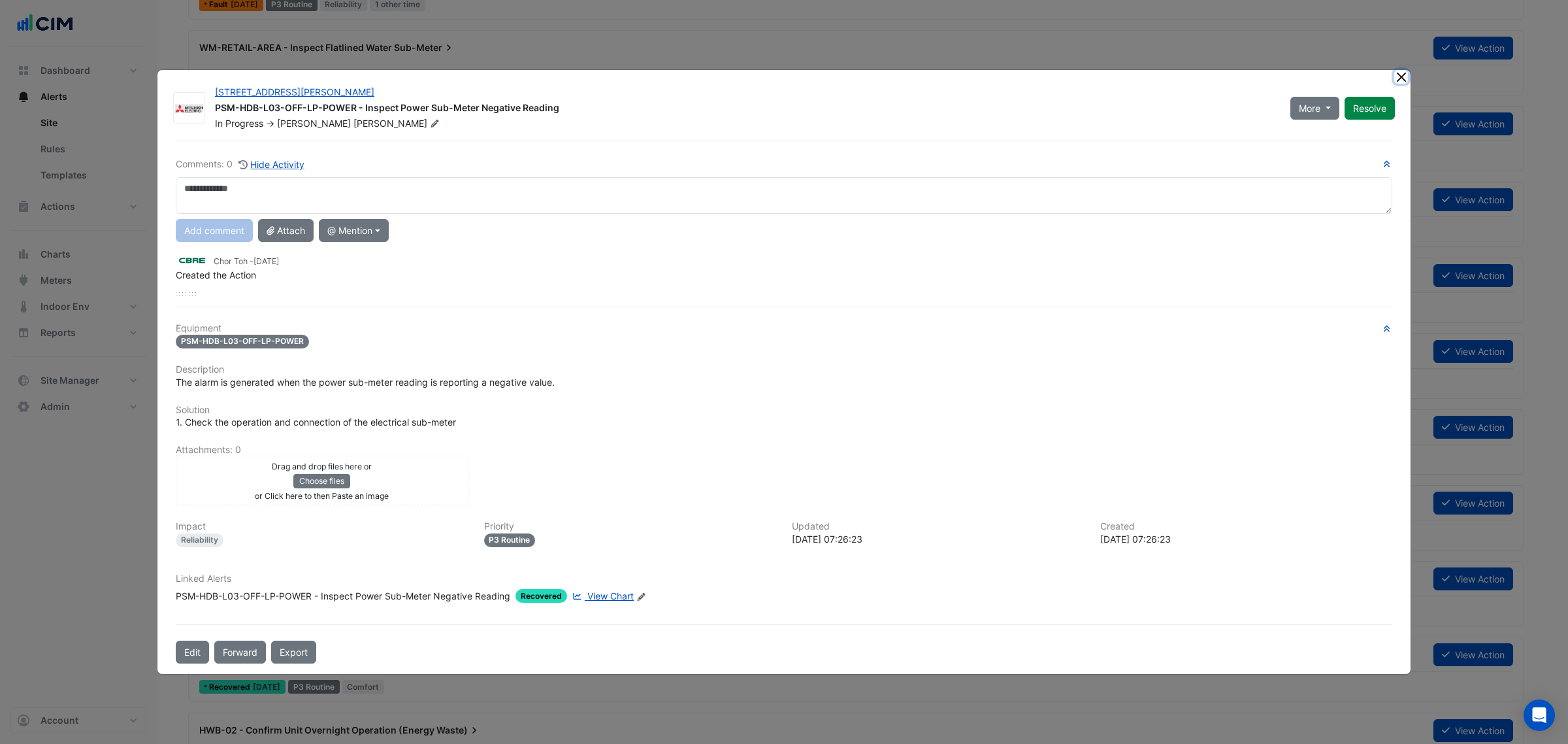
click at [1399, 77] on button "Close" at bounding box center [1401, 77] width 14 height 14
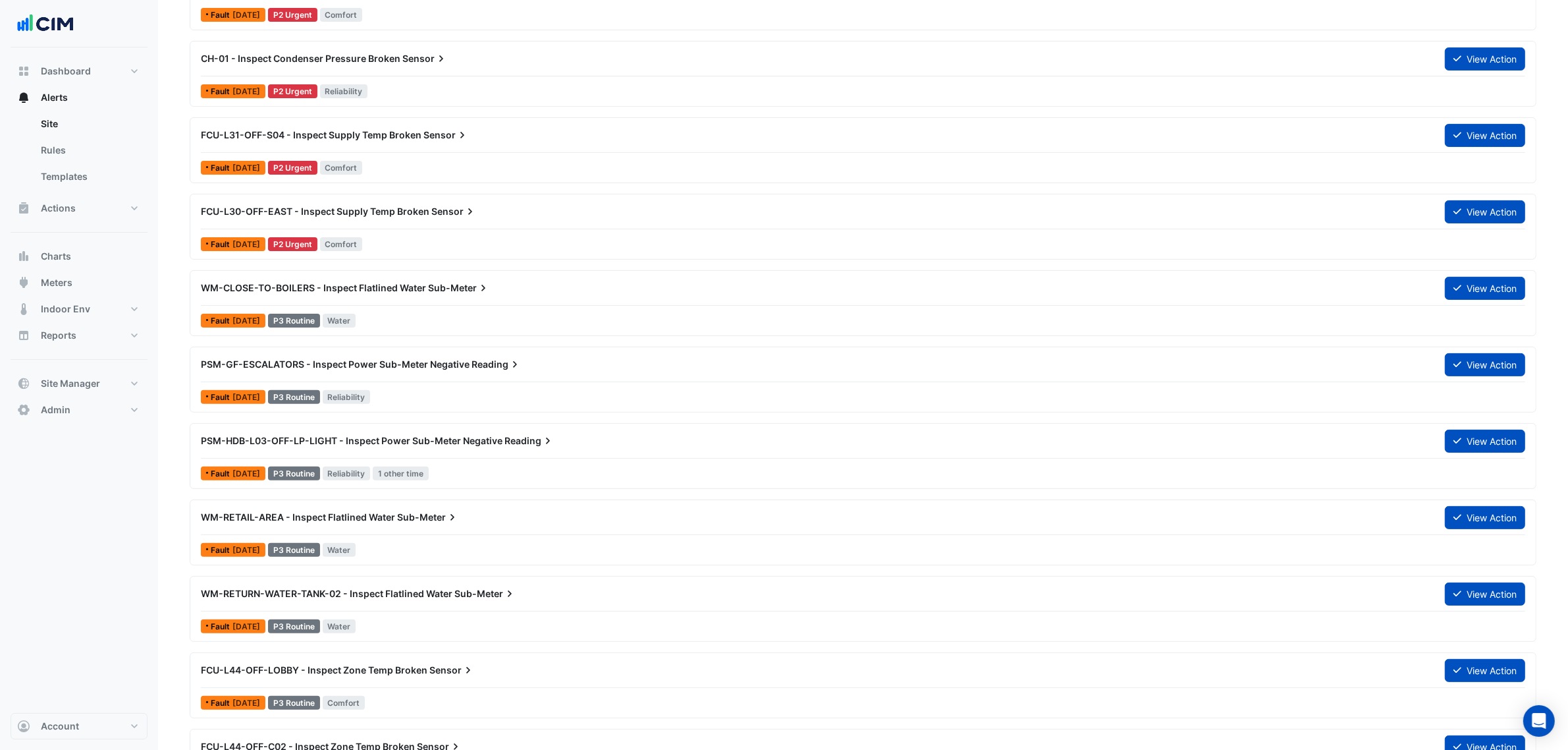
scroll to position [411, 0]
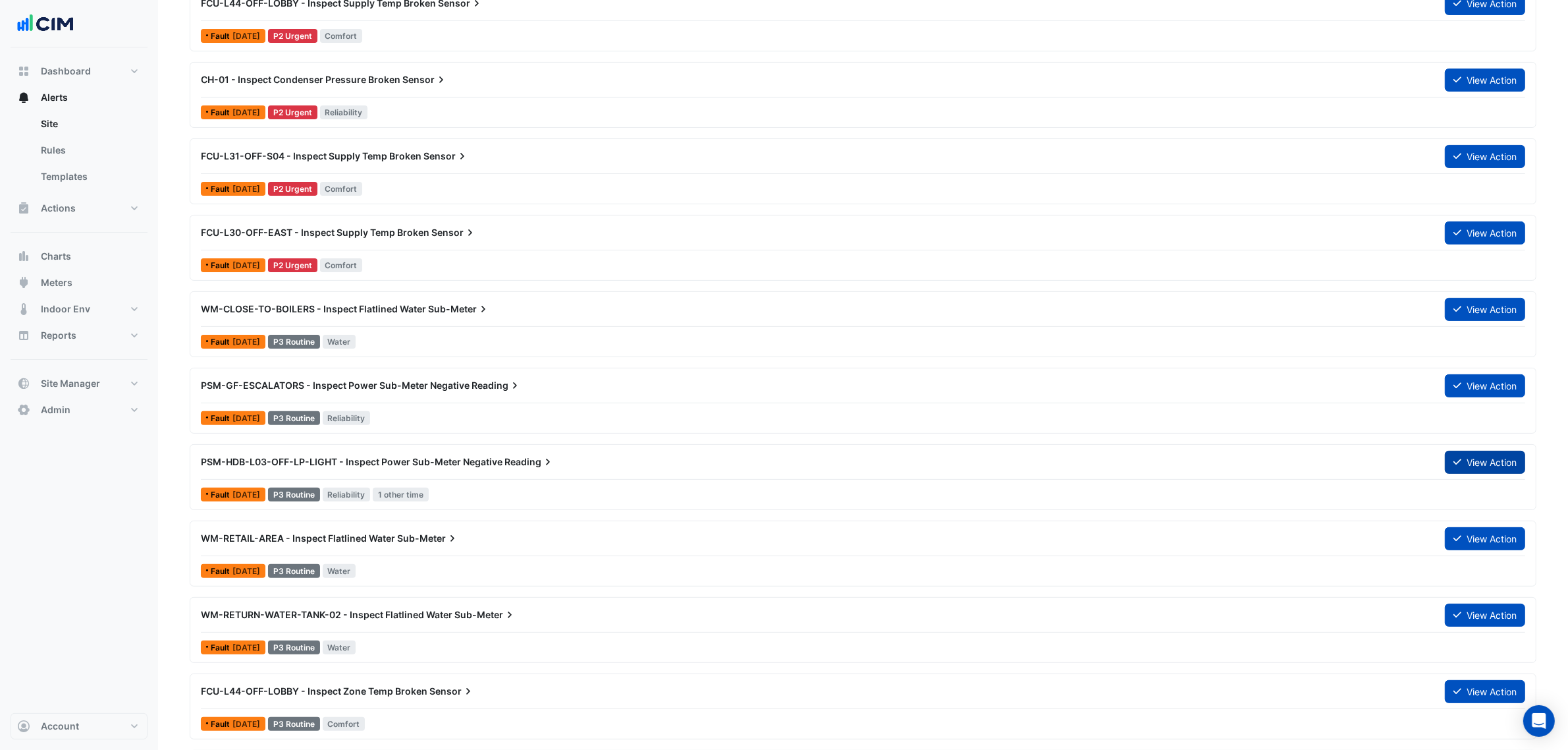
click at [1496, 454] on button "View Action" at bounding box center [1485, 462] width 80 height 23
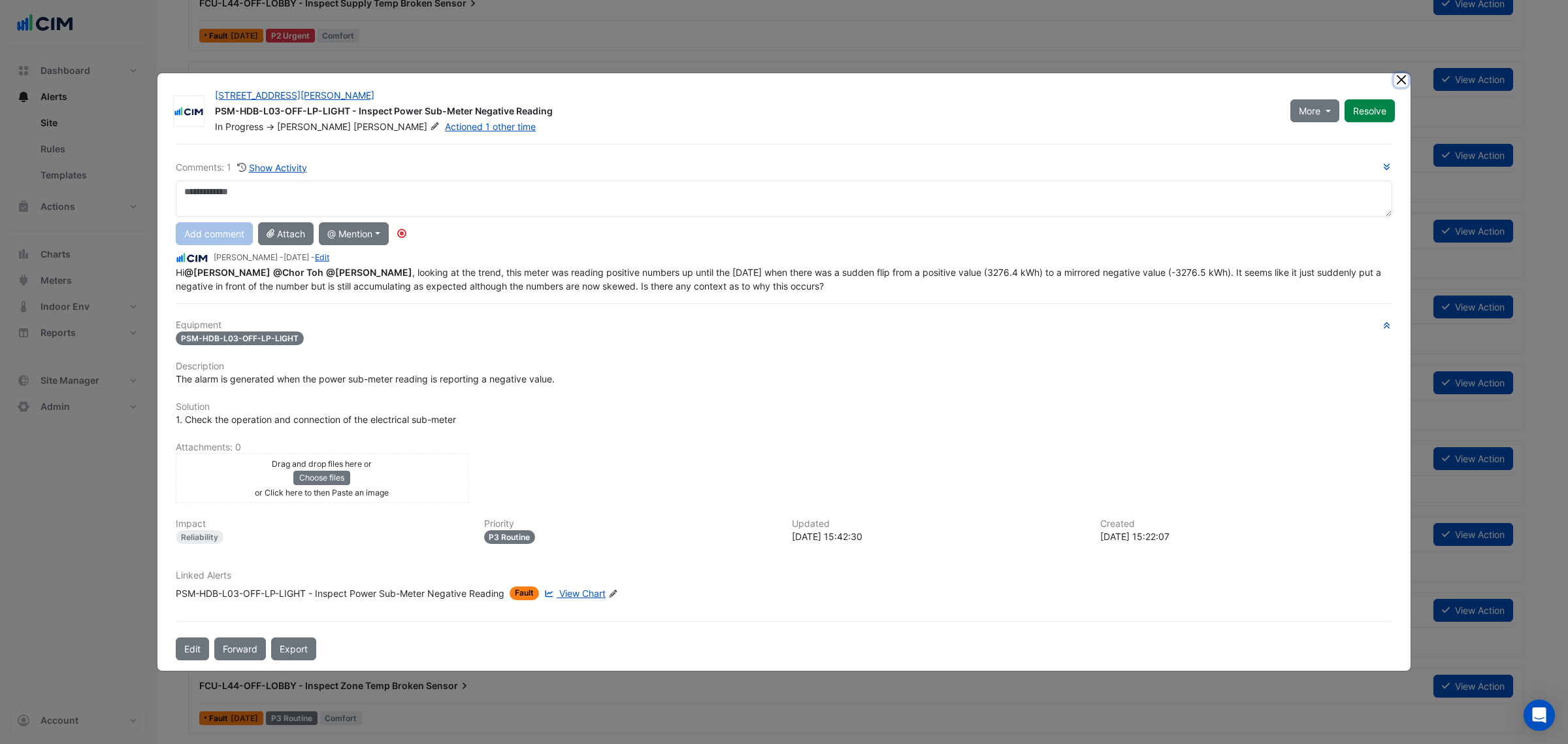
click at [1401, 81] on ngb-modal-window "88 Walker St PSM-HDB-L03-OFF-LP-LIGHT - Inspect Power Sub-Meter Negative Readin…" at bounding box center [784, 372] width 1568 height 744
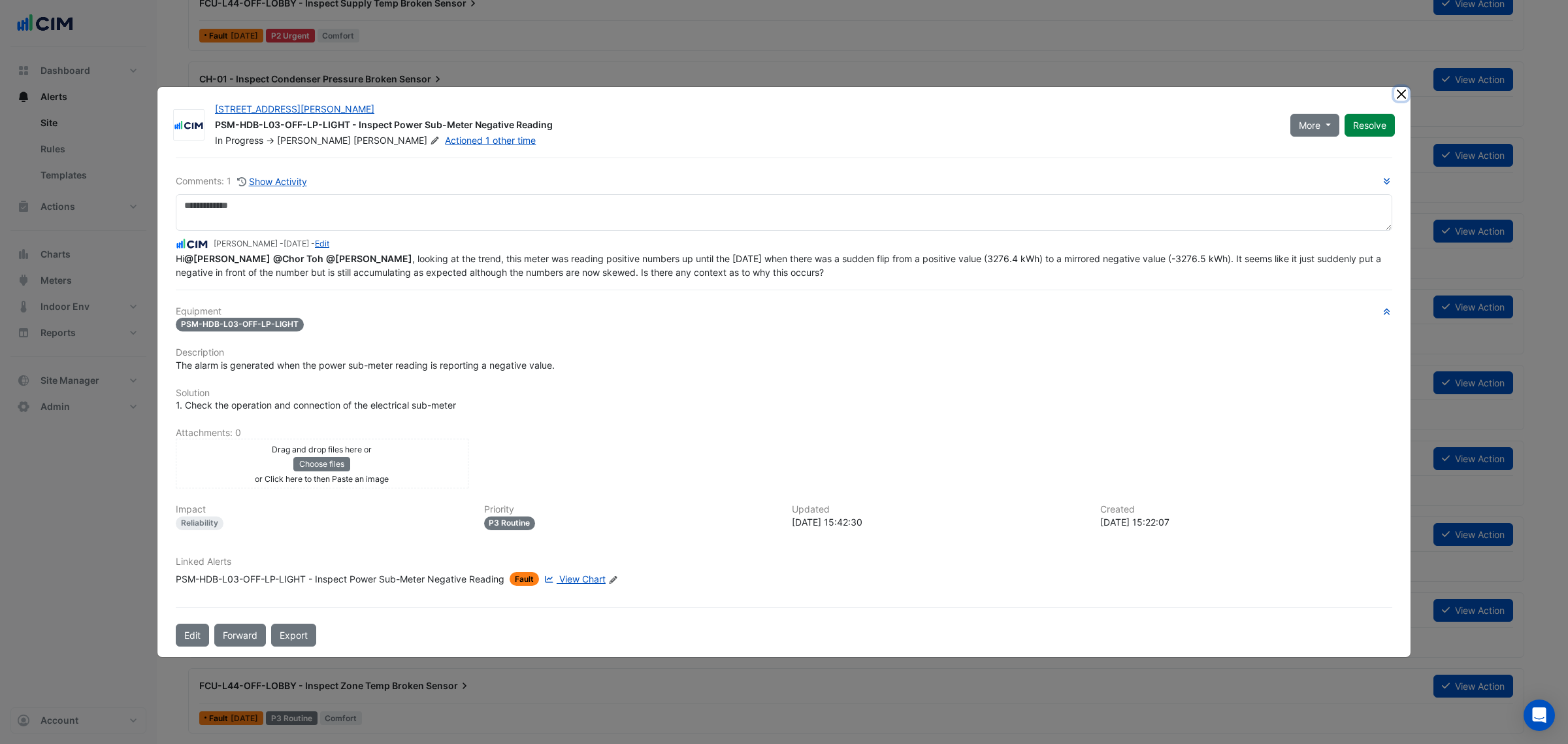
click at [1401, 93] on button "Close" at bounding box center [1401, 94] width 14 height 14
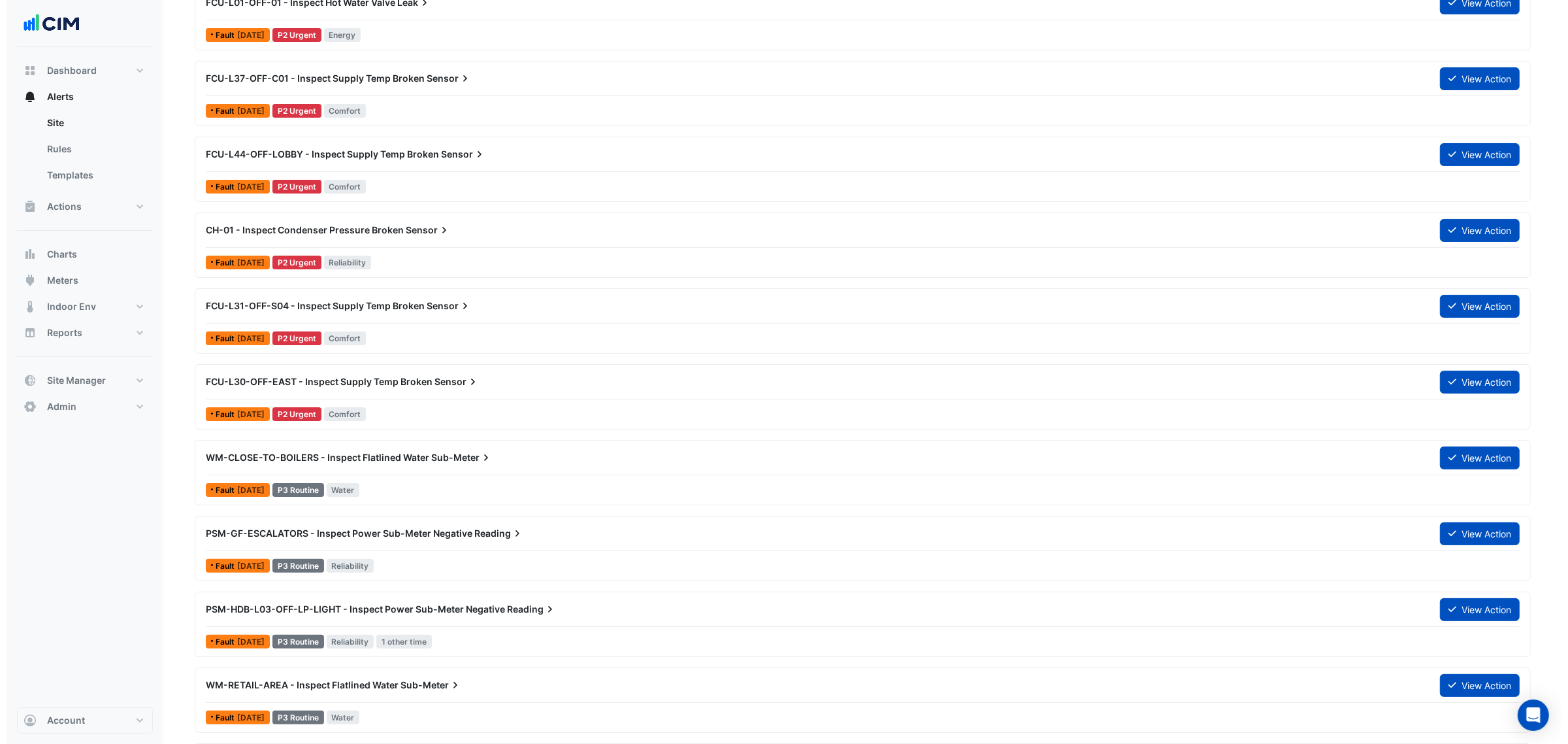
scroll to position [0, 0]
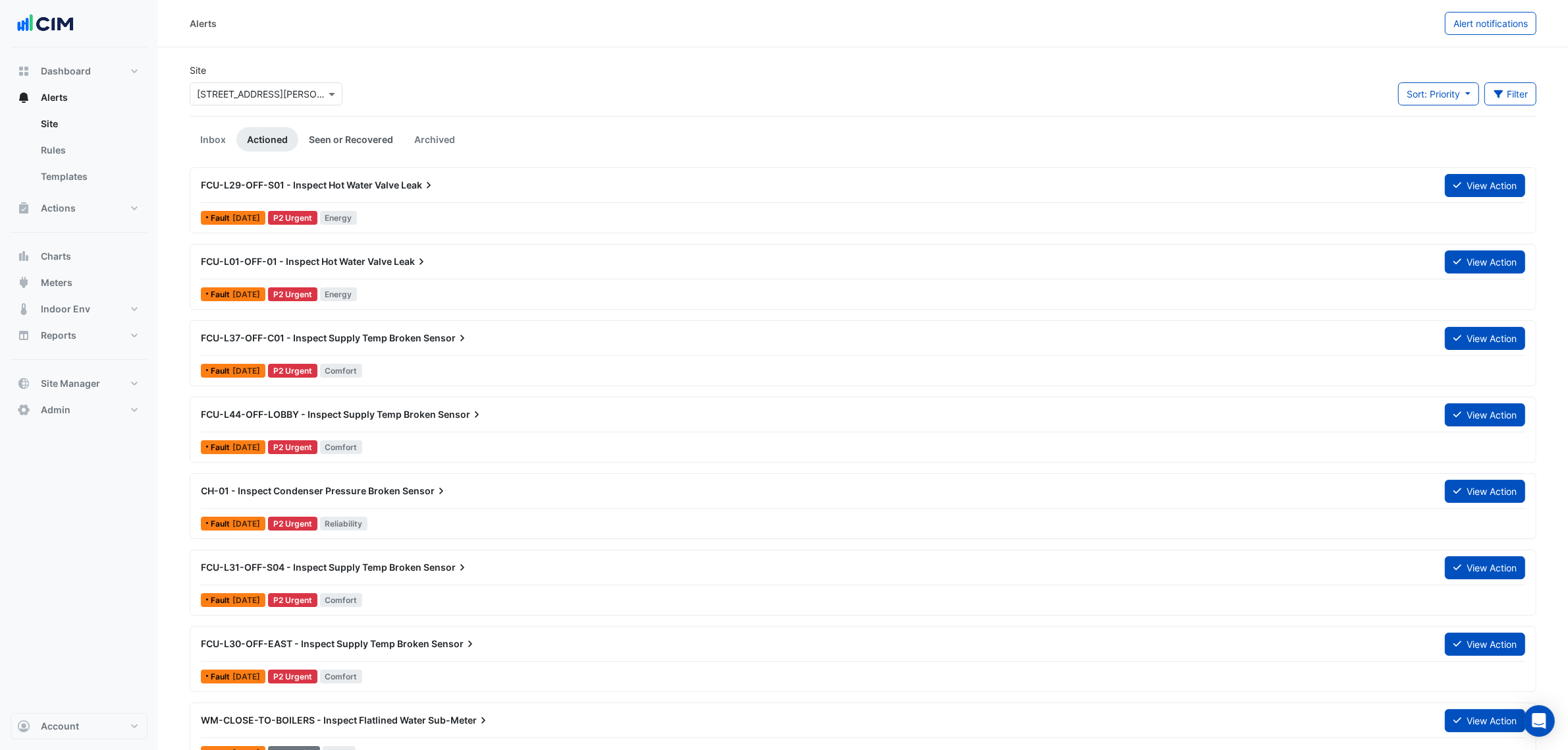
click at [379, 140] on link "Seen or Recovered" at bounding box center [351, 139] width 105 height 24
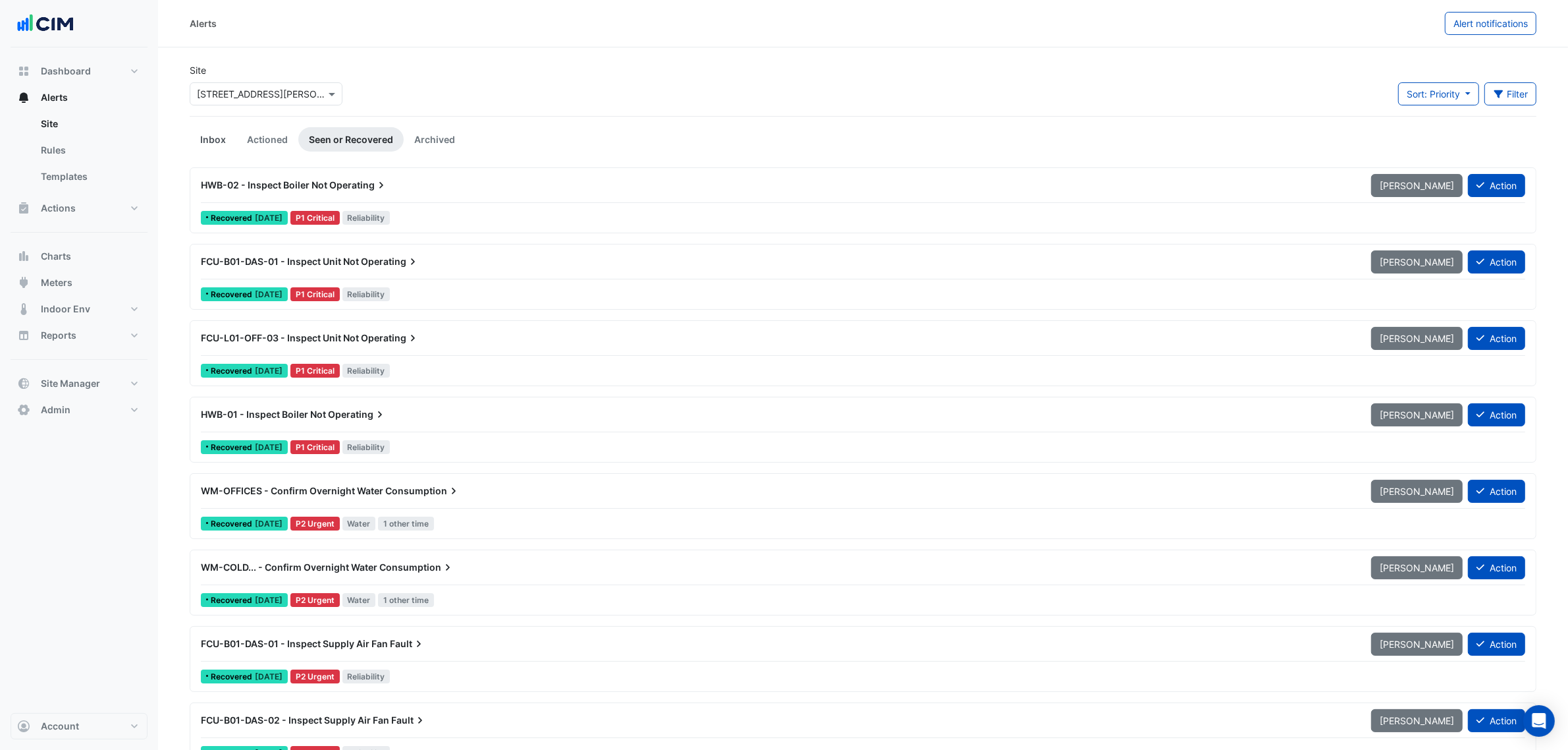
click at [203, 139] on link "Inbox" at bounding box center [212, 139] width 46 height 24
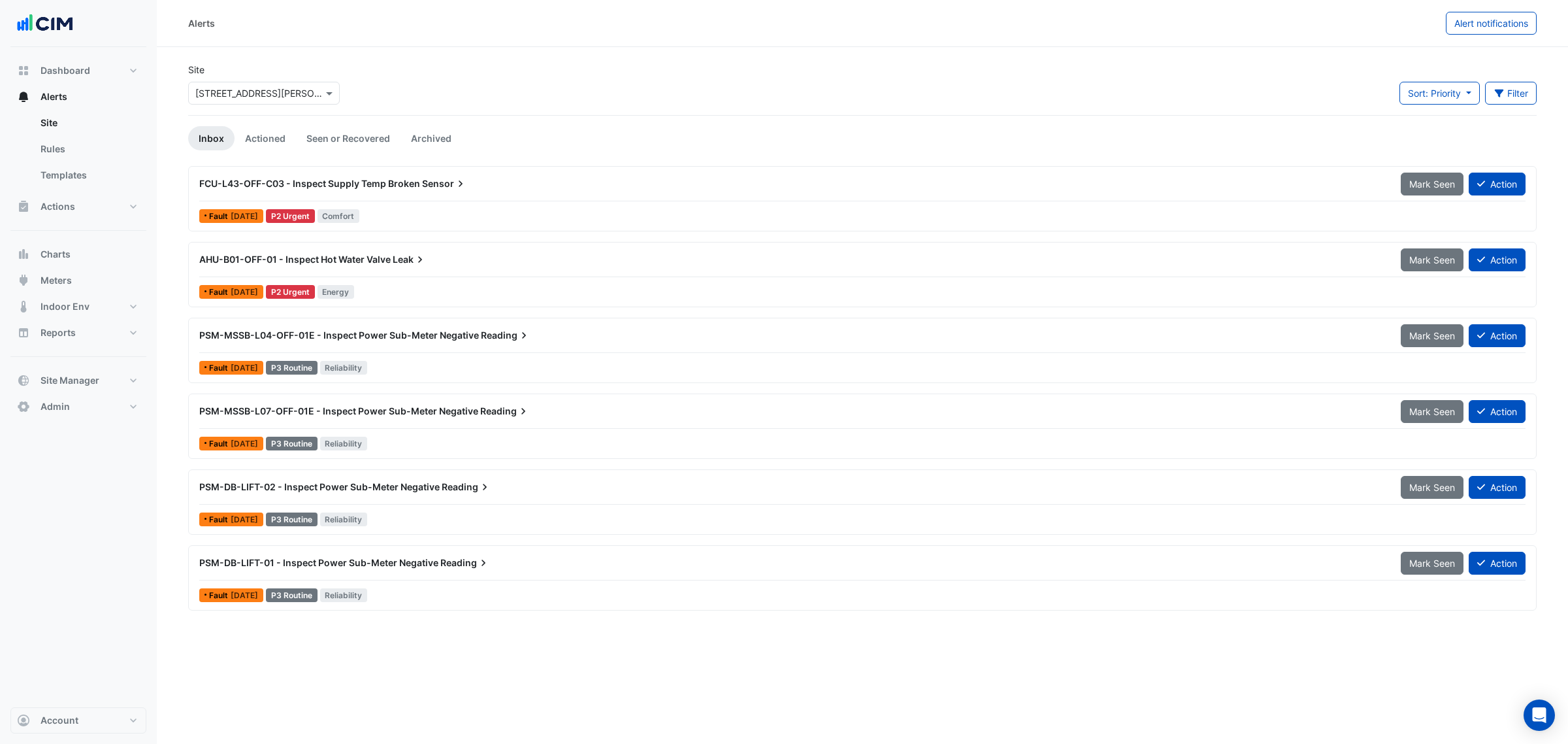
click at [233, 90] on input "text" at bounding box center [250, 94] width 111 height 14
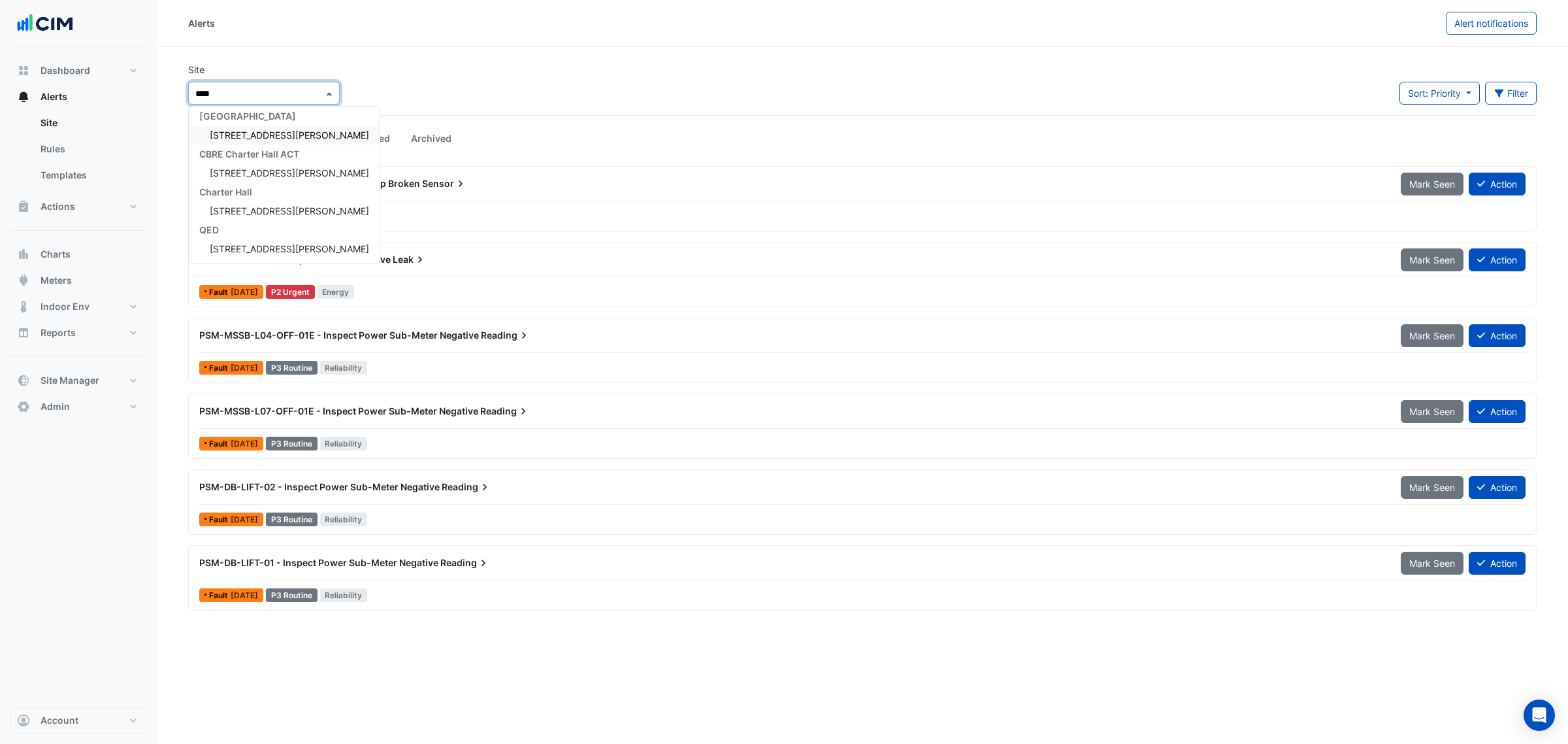
scroll to position [5, 0]
type input "*******"
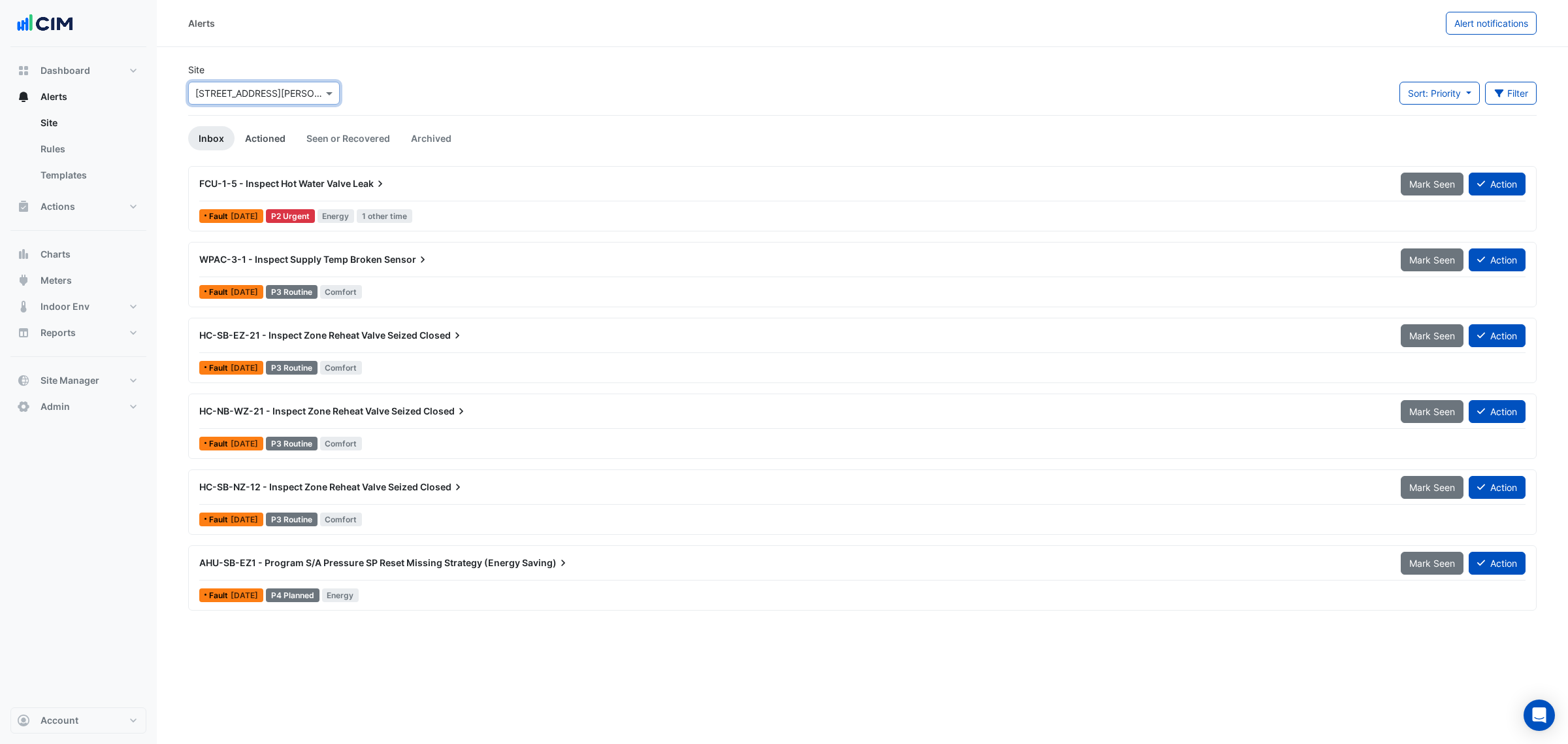
click at [275, 136] on link "Actioned" at bounding box center [265, 138] width 61 height 24
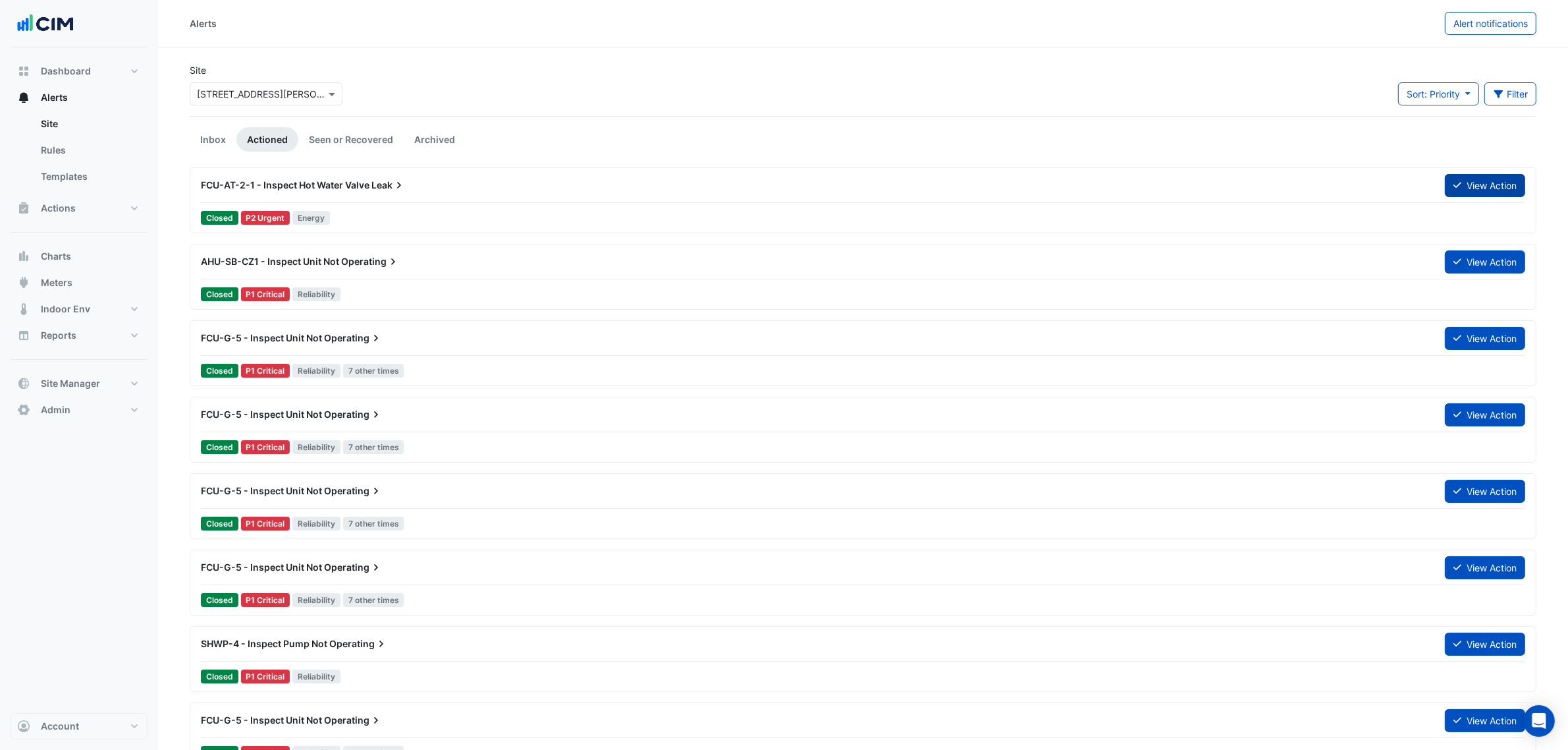
click at [1498, 176] on button "View Action" at bounding box center [1485, 185] width 80 height 23
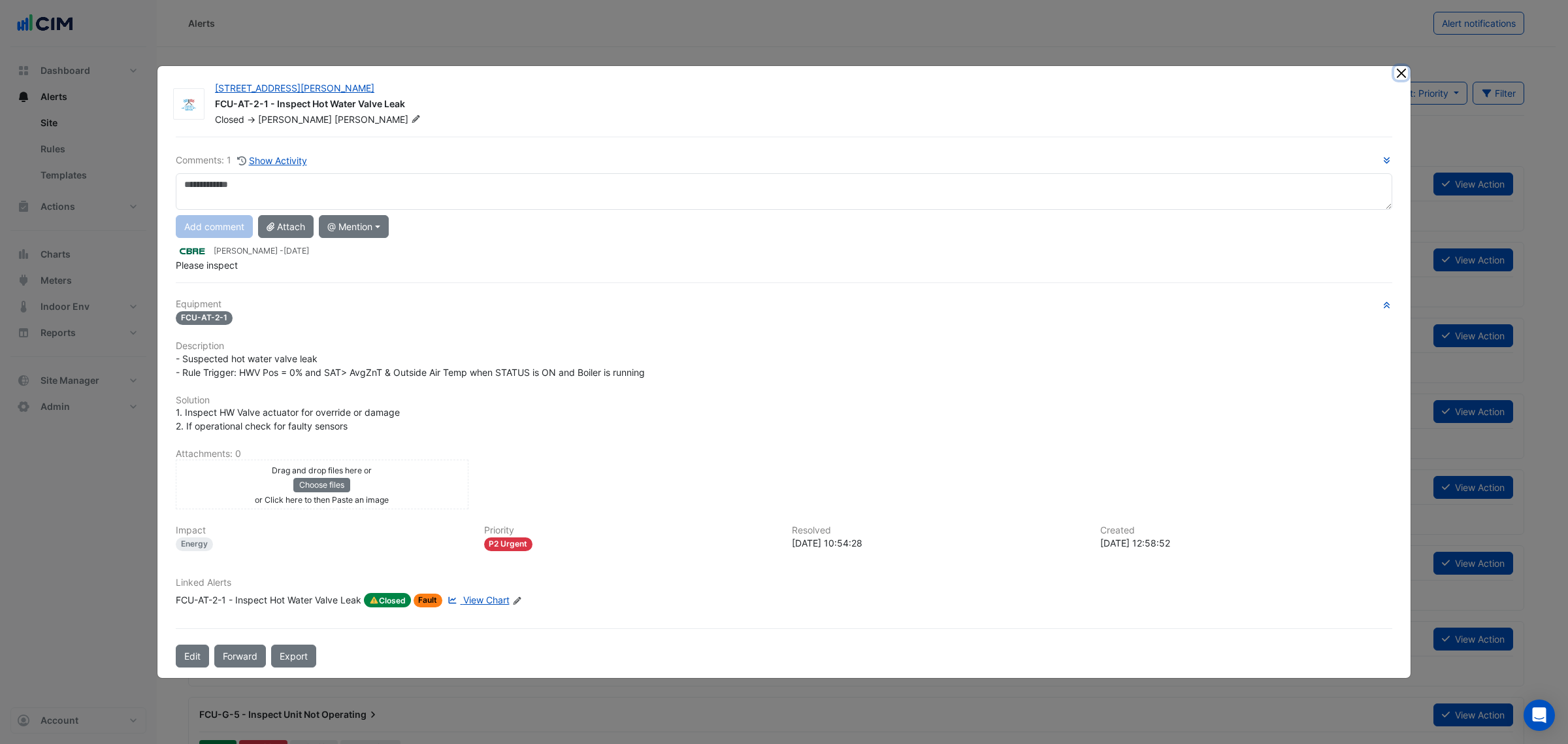
click at [1396, 72] on button "Close" at bounding box center [1401, 73] width 14 height 14
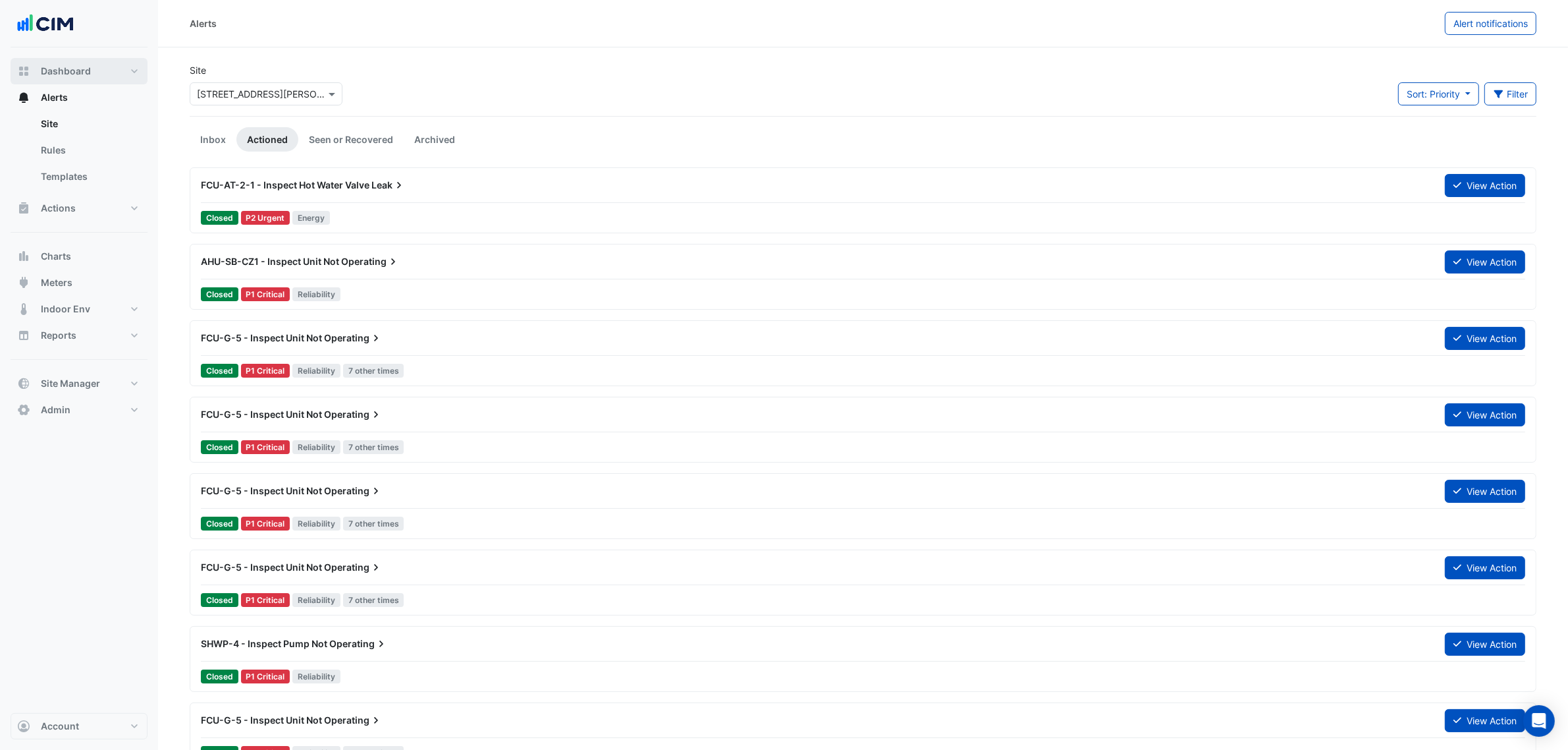
click at [120, 66] on button "Dashboard" at bounding box center [79, 71] width 137 height 26
select select "***"
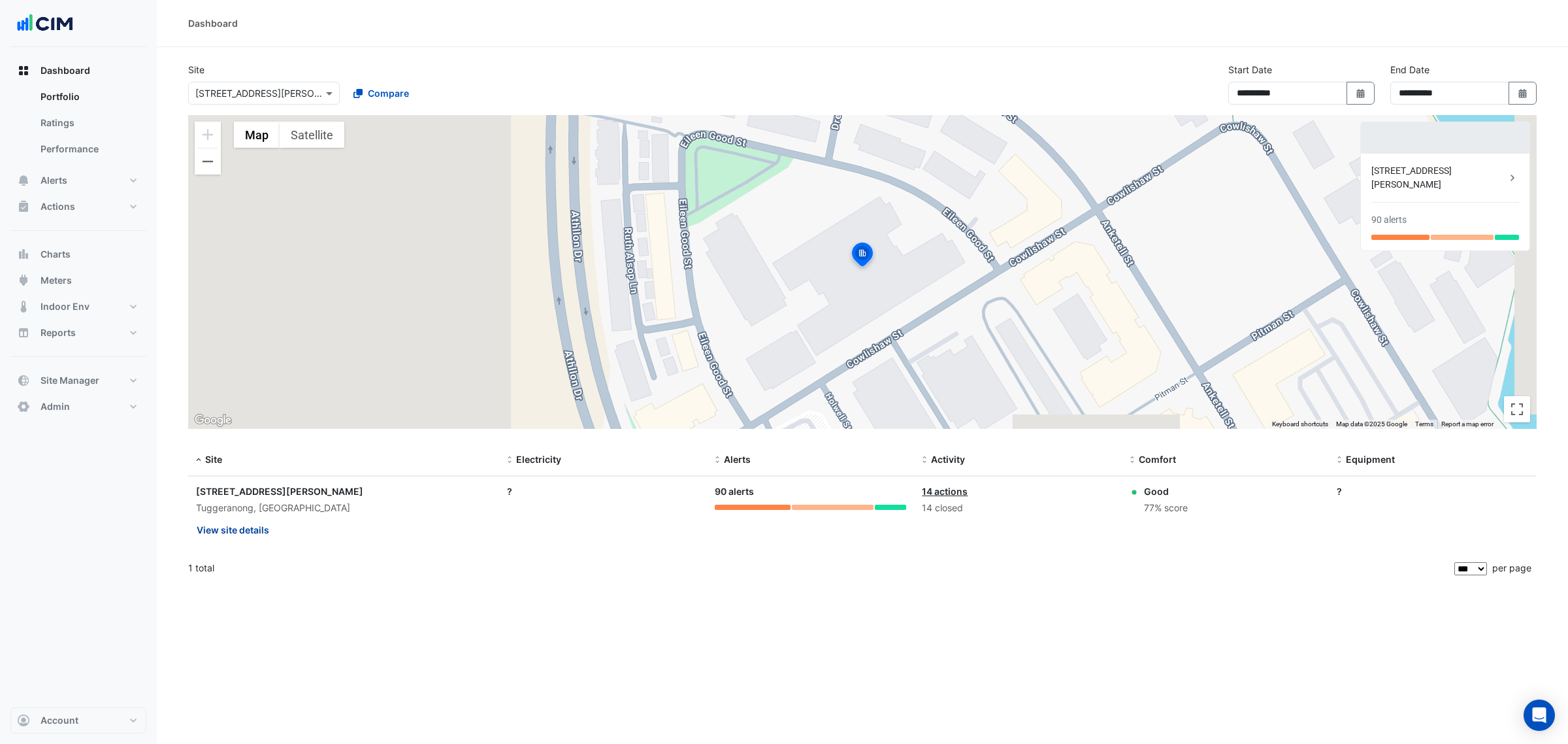
click at [259, 521] on button "View site details" at bounding box center [233, 529] width 74 height 23
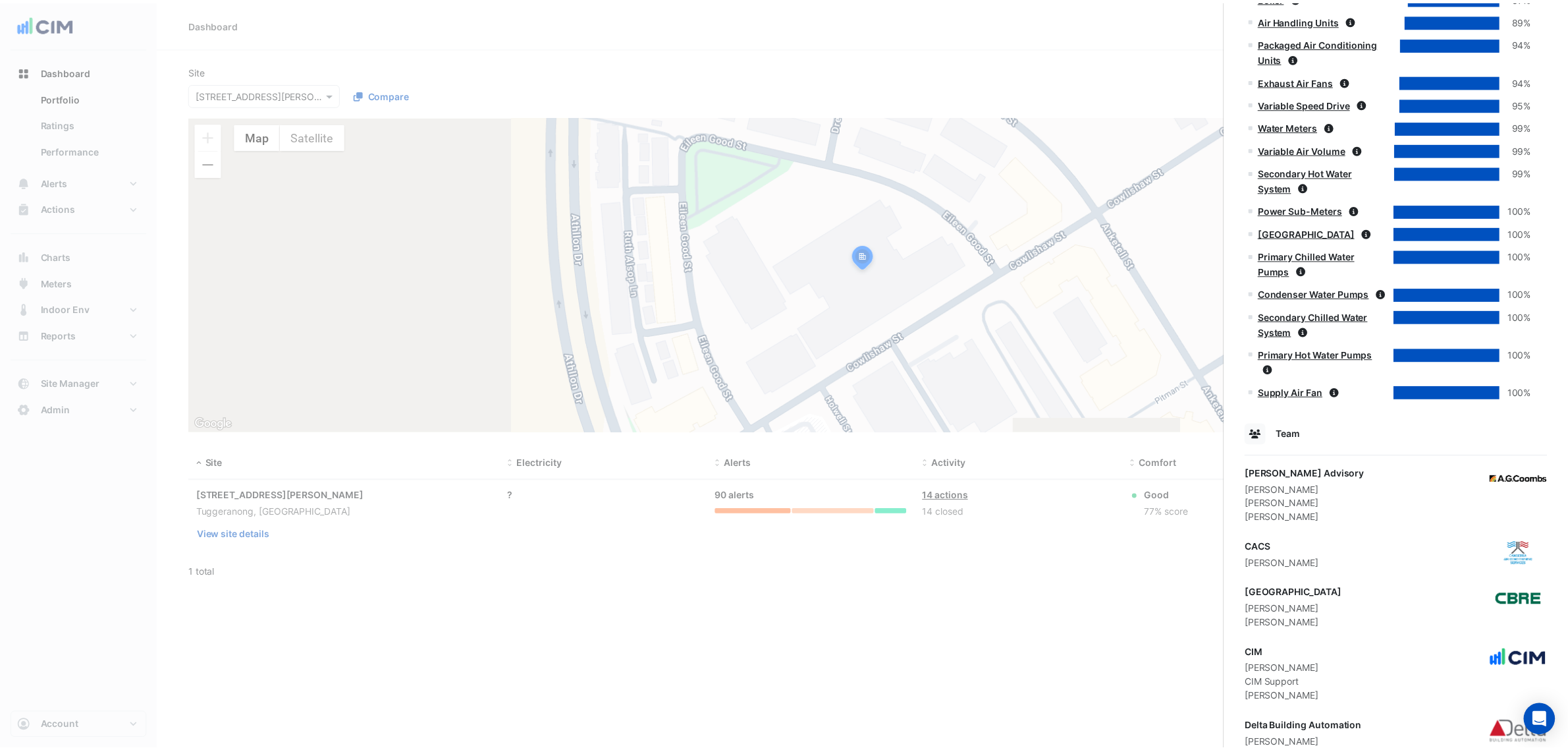
scroll to position [1157, 0]
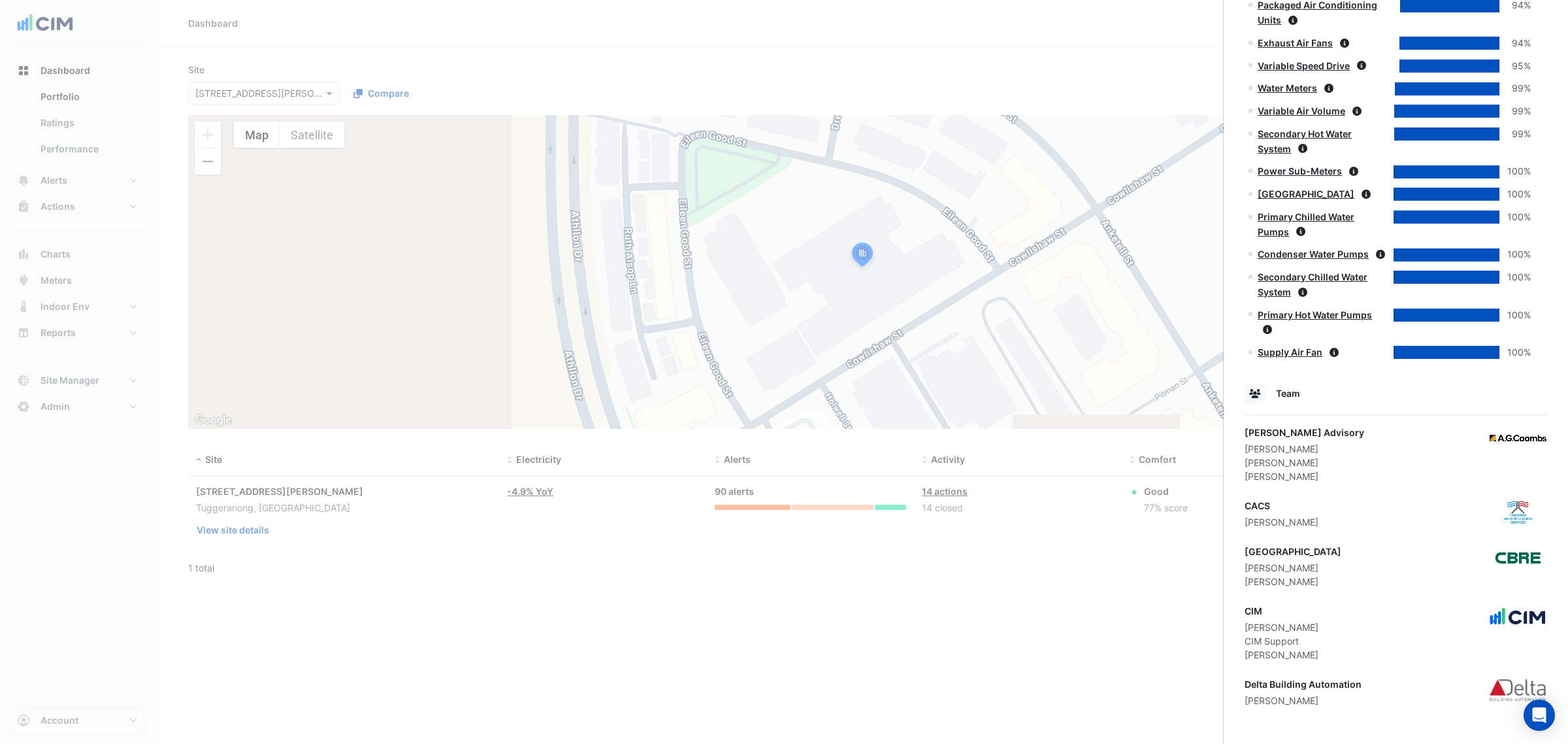
click at [1148, 578] on ngb-offcanvas-backdrop at bounding box center [784, 372] width 1568 height 744
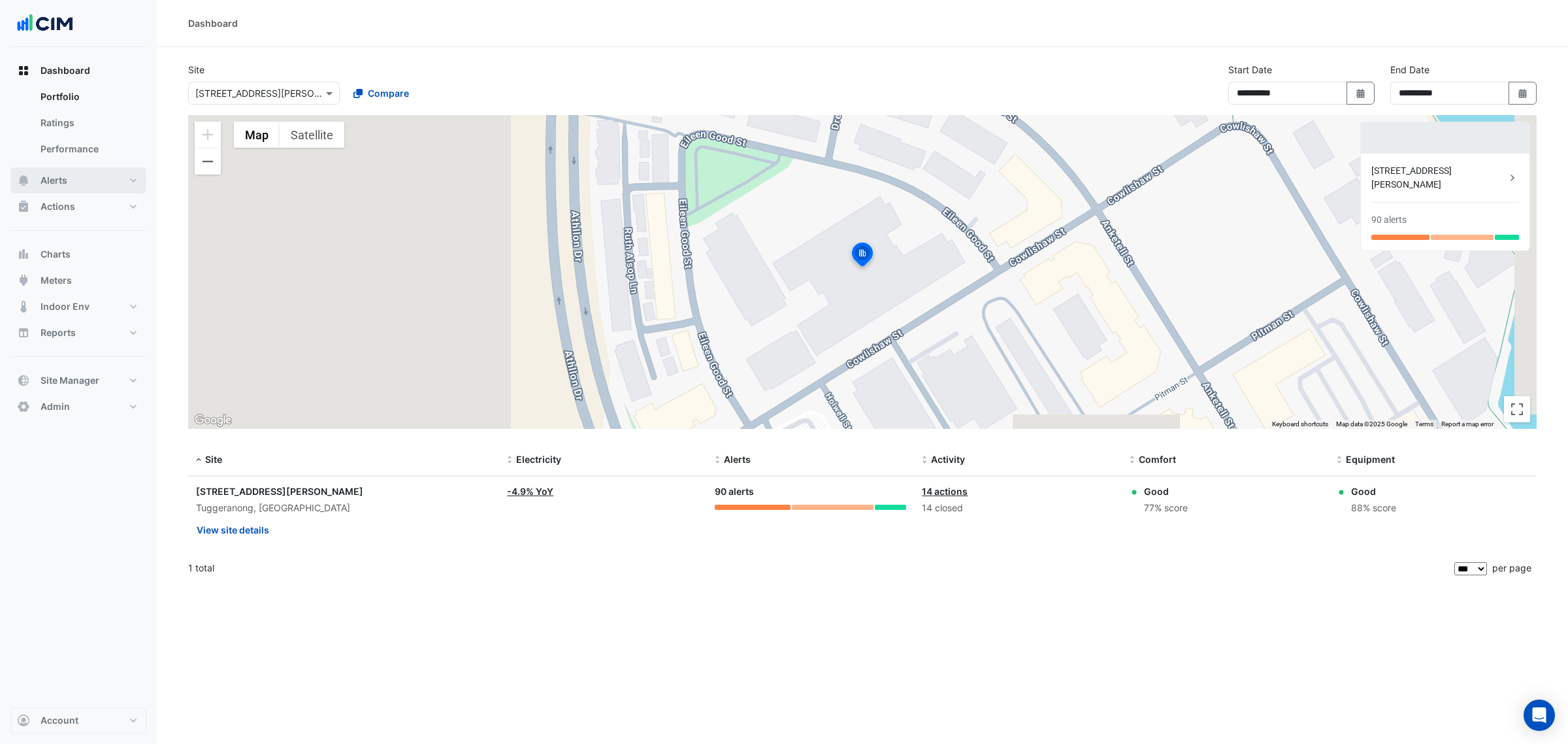
click at [101, 185] on button "Alerts" at bounding box center [78, 180] width 136 height 26
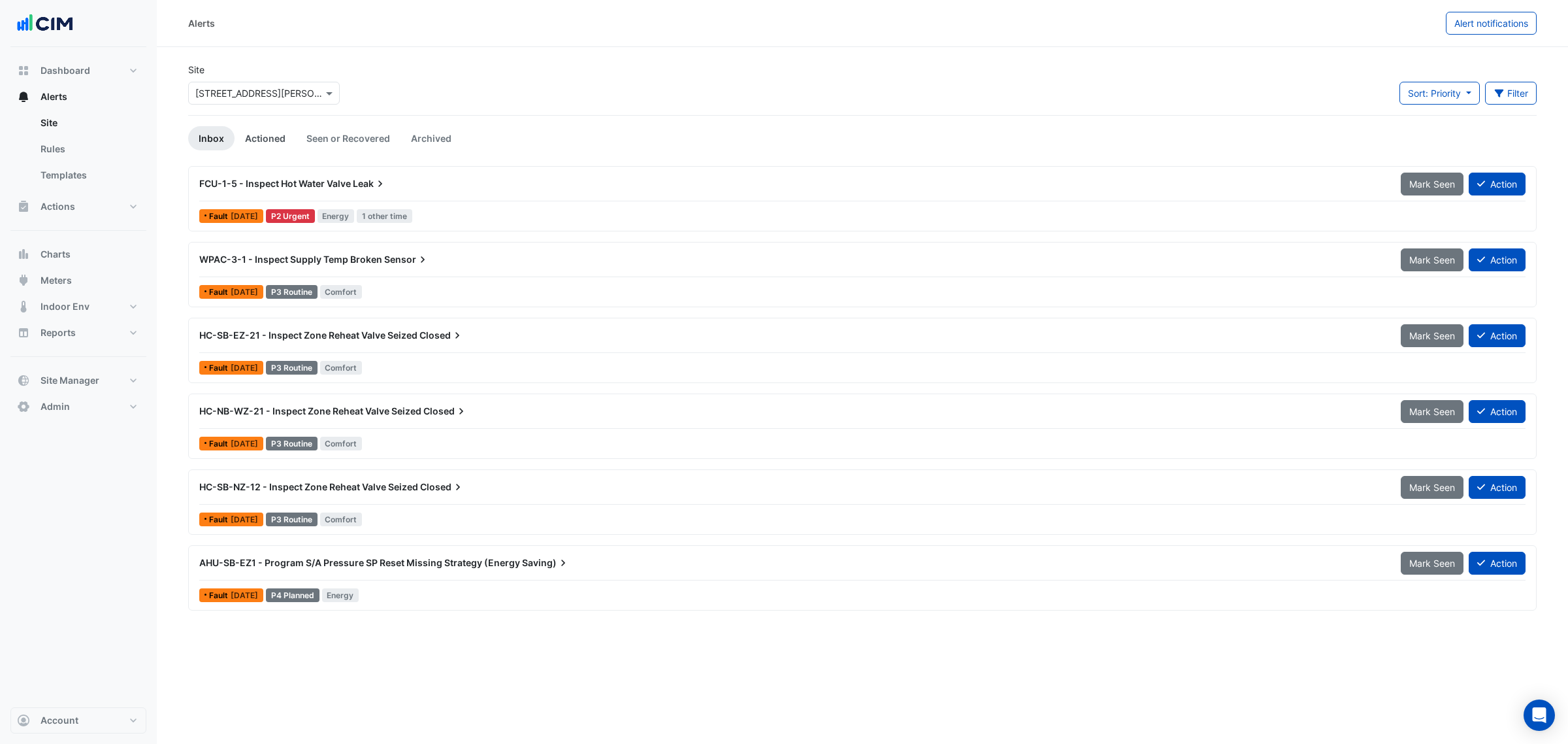
click at [279, 133] on link "Actioned" at bounding box center [265, 138] width 61 height 24
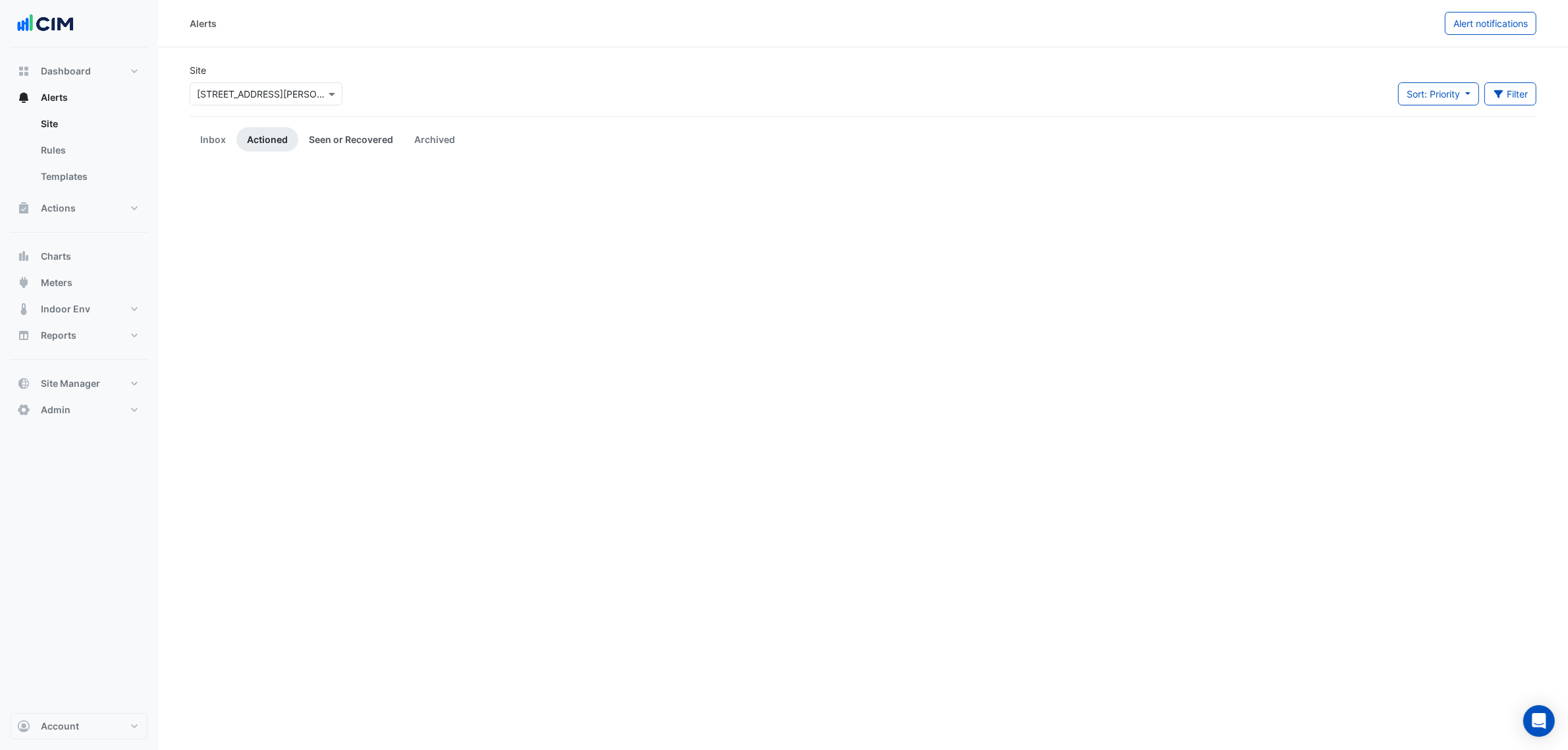
click at [349, 136] on link "Seen or Recovered" at bounding box center [351, 139] width 105 height 24
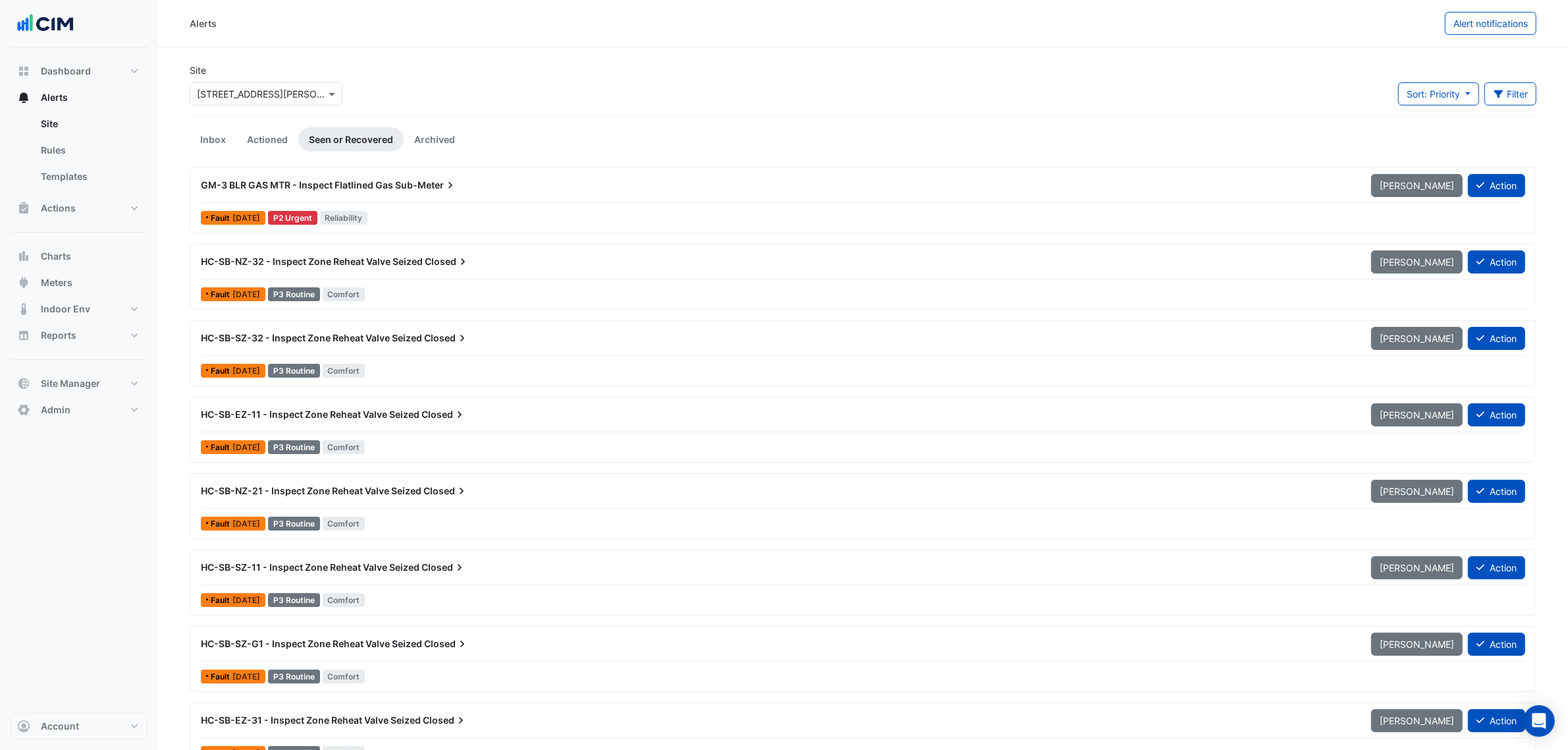
click at [67, 191] on ul "Site Rules Templates" at bounding box center [79, 153] width 137 height 85
click at [85, 208] on button "Actions" at bounding box center [79, 208] width 137 height 26
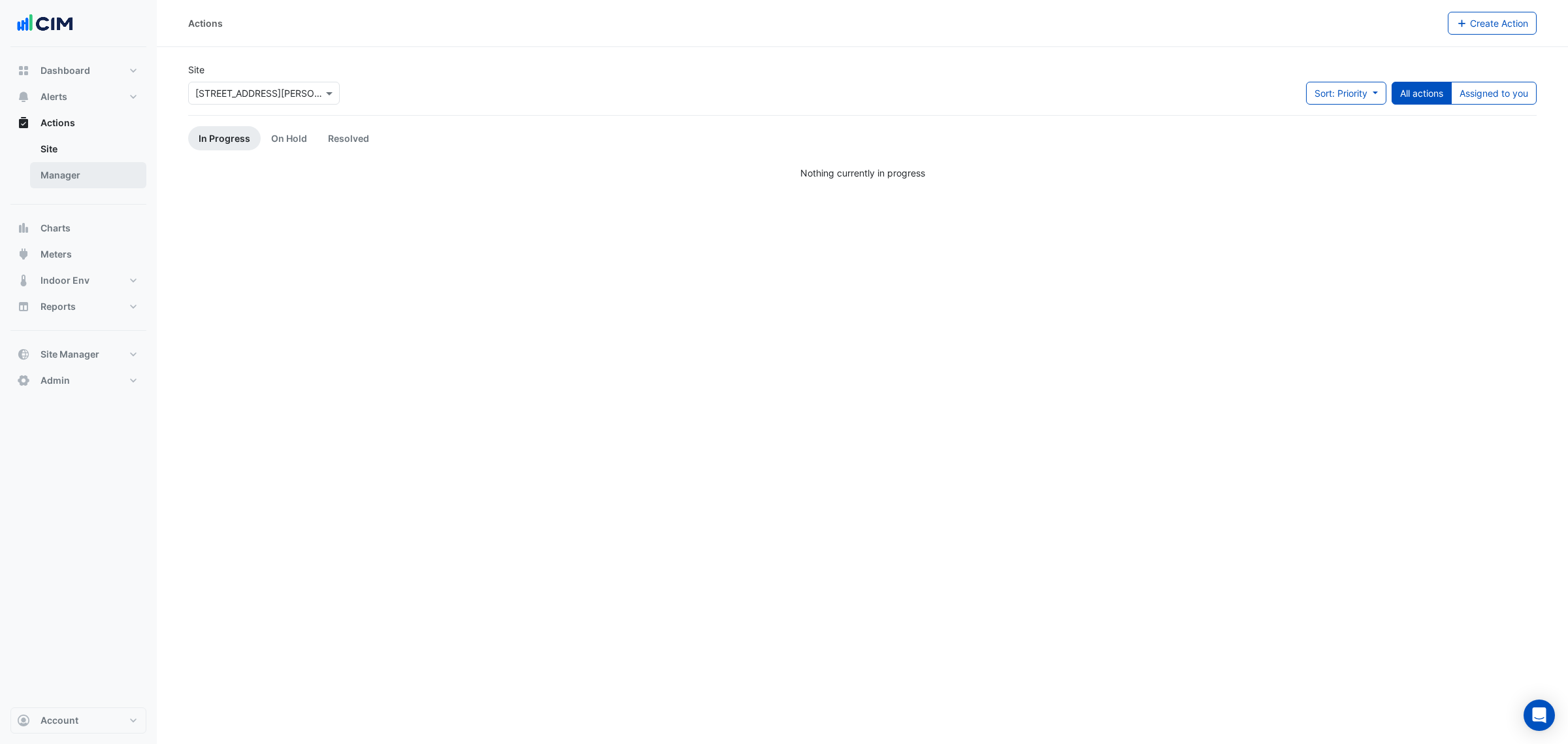
click at [96, 180] on link "Manager" at bounding box center [88, 175] width 116 height 26
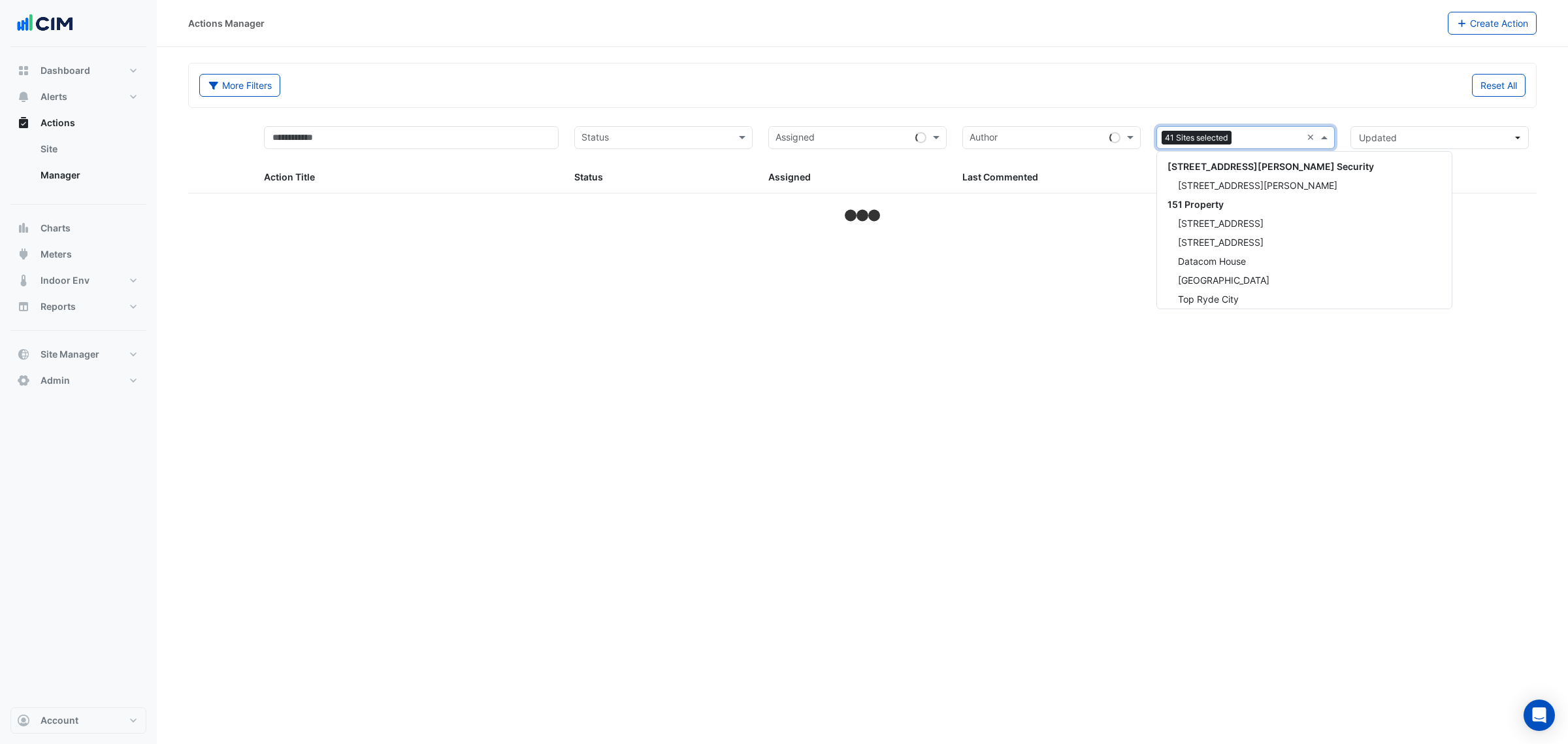
click at [1304, 135] on div "Sites 41 Sites selected ×" at bounding box center [1245, 137] width 178 height 23
select select "***"
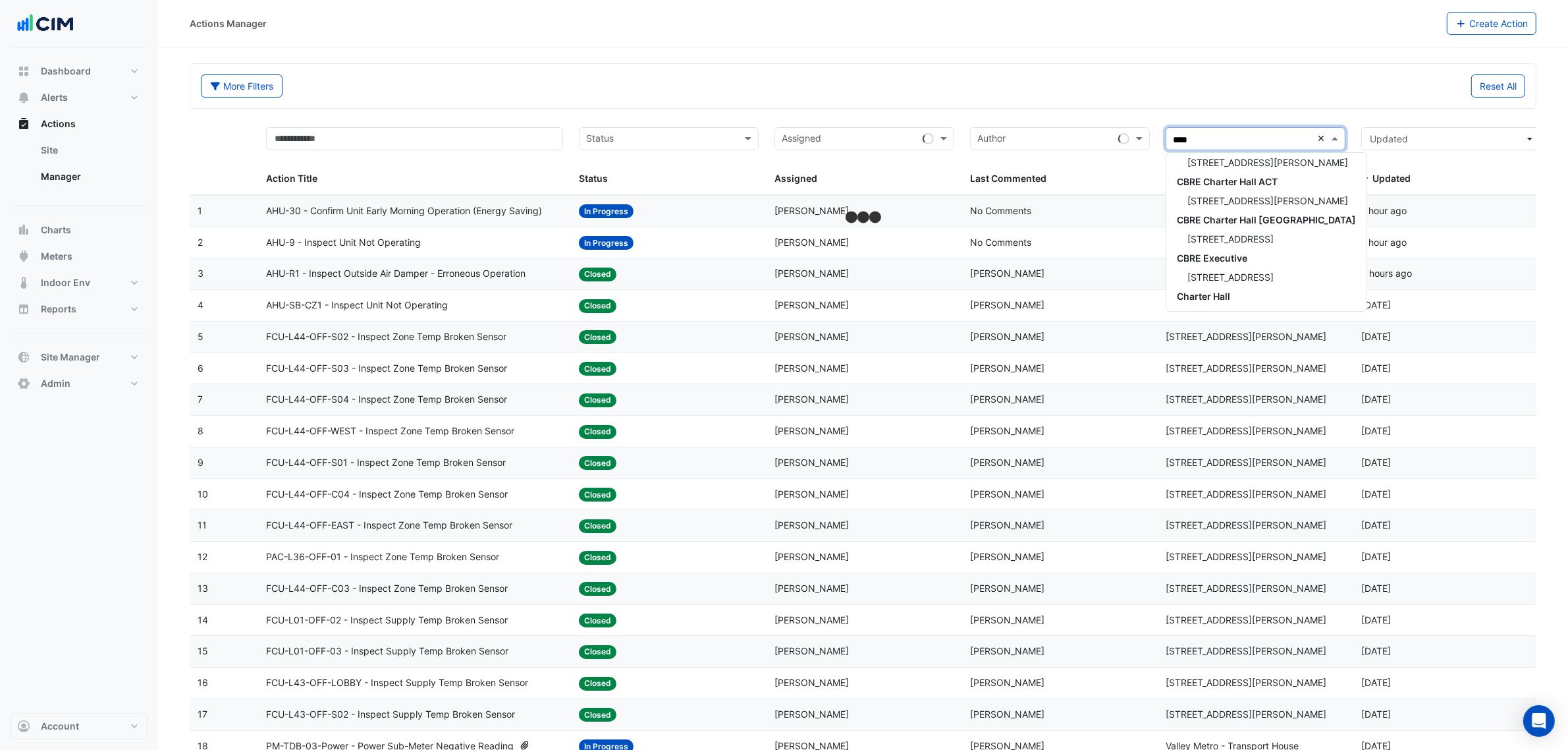
scroll to position [5, 0]
type input "**********"
click at [1286, 179] on div "[STREET_ADDRESS][PERSON_NAME]" at bounding box center [1262, 182] width 192 height 19
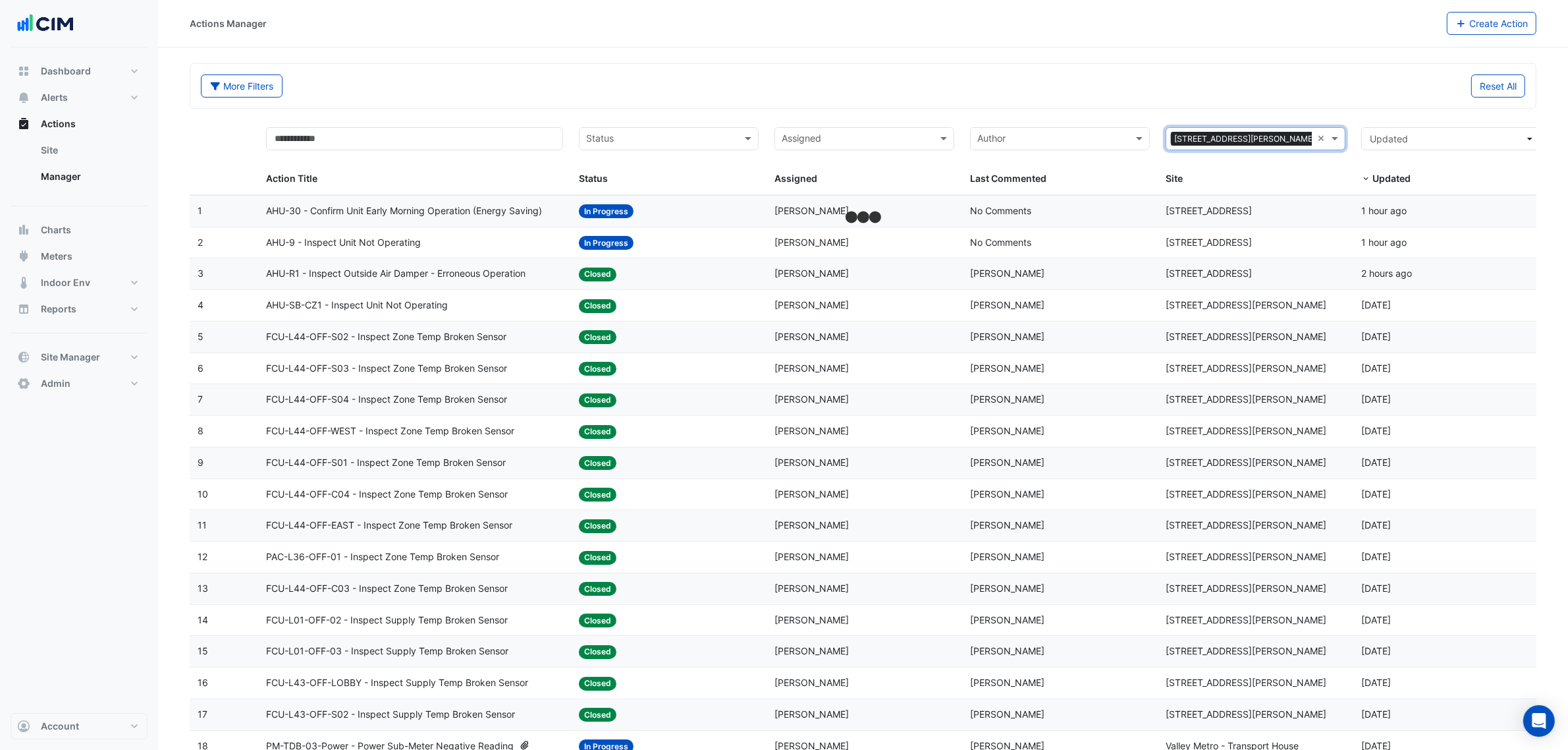
click at [1194, 96] on div "Reset All" at bounding box center [1198, 85] width 671 height 23
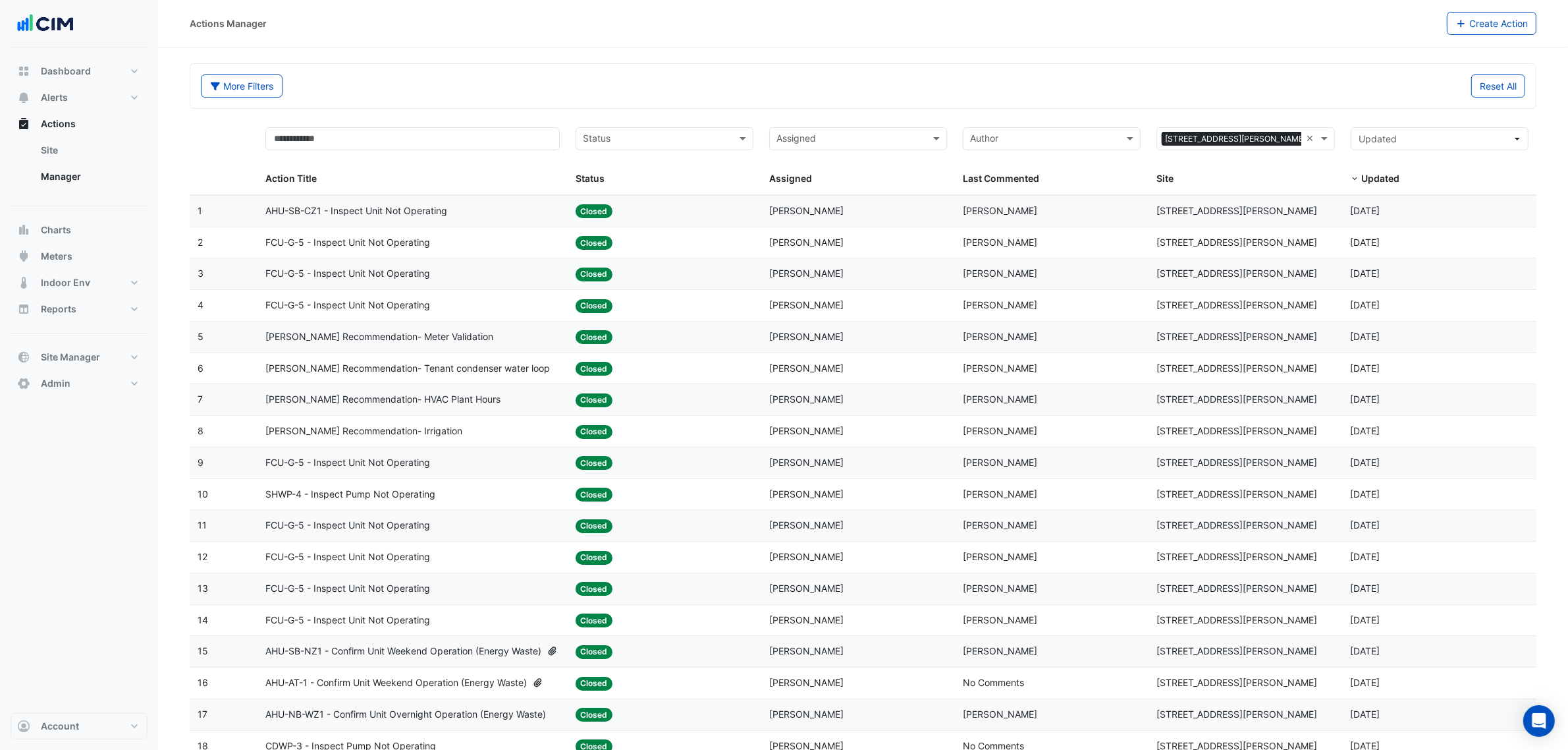
click at [453, 212] on div "AHU-SB-CZ1 - Inspect Unit Not Operating" at bounding box center [413, 211] width 294 height 15
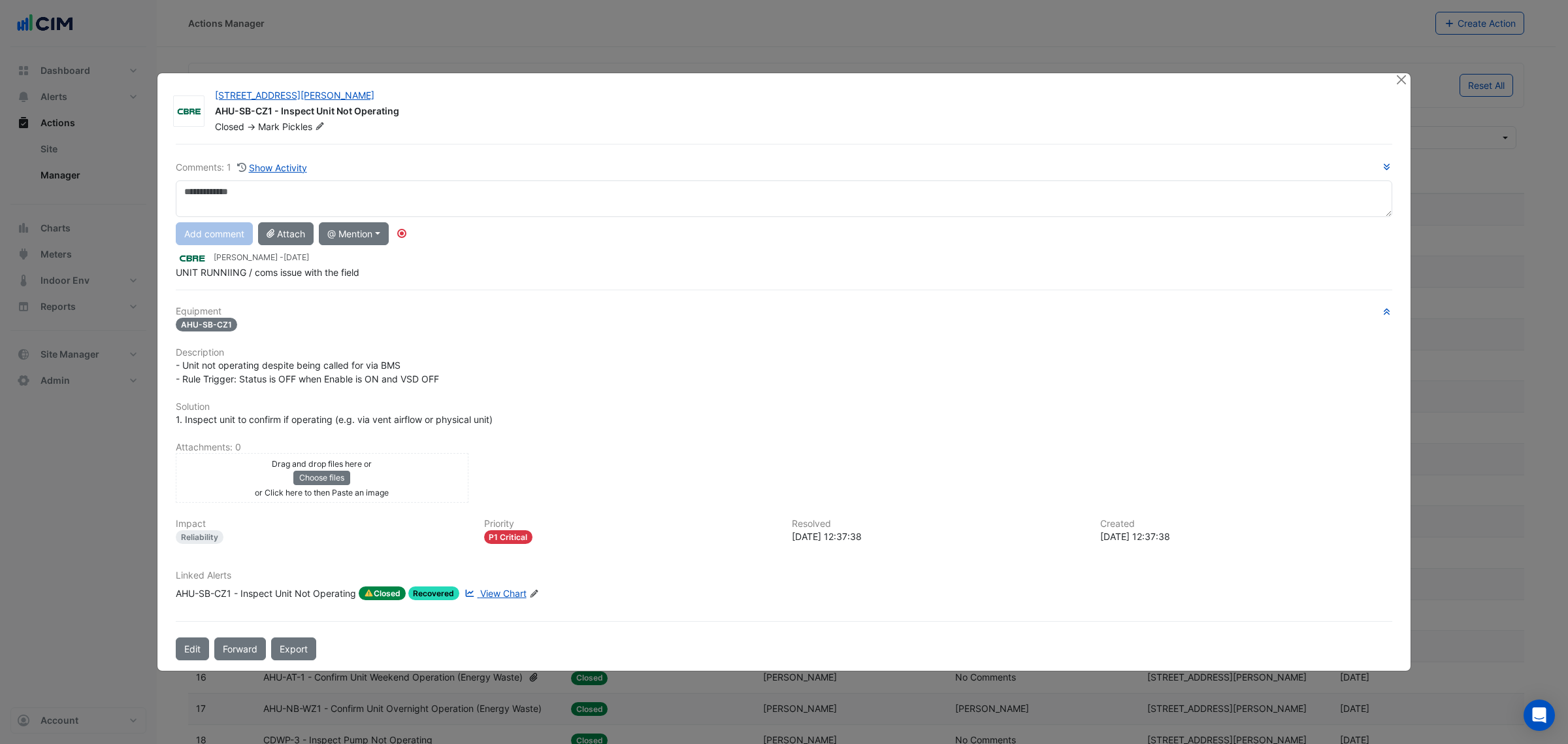
click at [1392, 80] on div "25 Cowlishaw Street AHU-SB-CZ1 - Inspect Unit Not Operating Closed -> Mark Pick…" at bounding box center [784, 372] width 1253 height 598
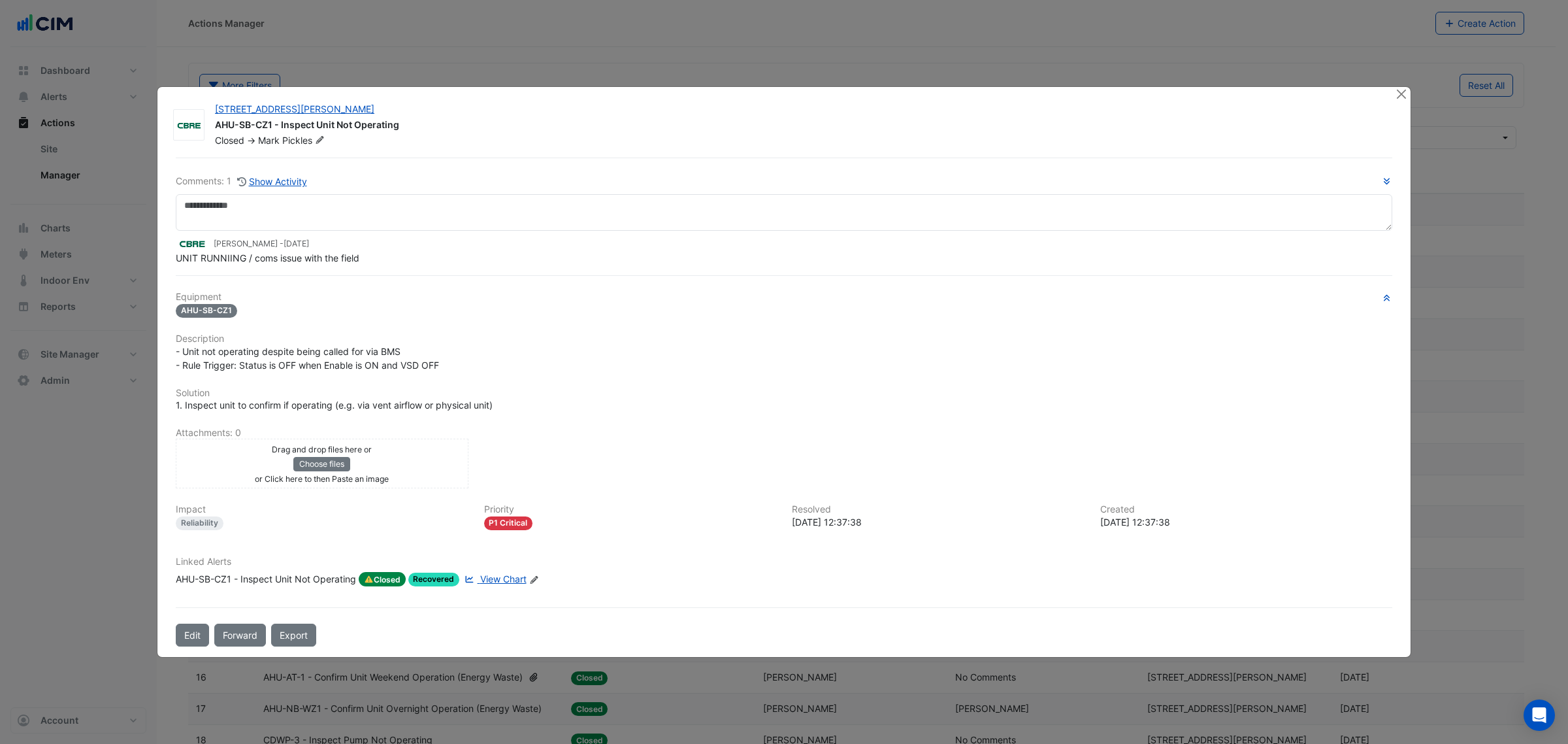
click at [472, 575] on icon at bounding box center [469, 579] width 10 height 8
click at [1406, 94] on button "Close" at bounding box center [1401, 94] width 14 height 14
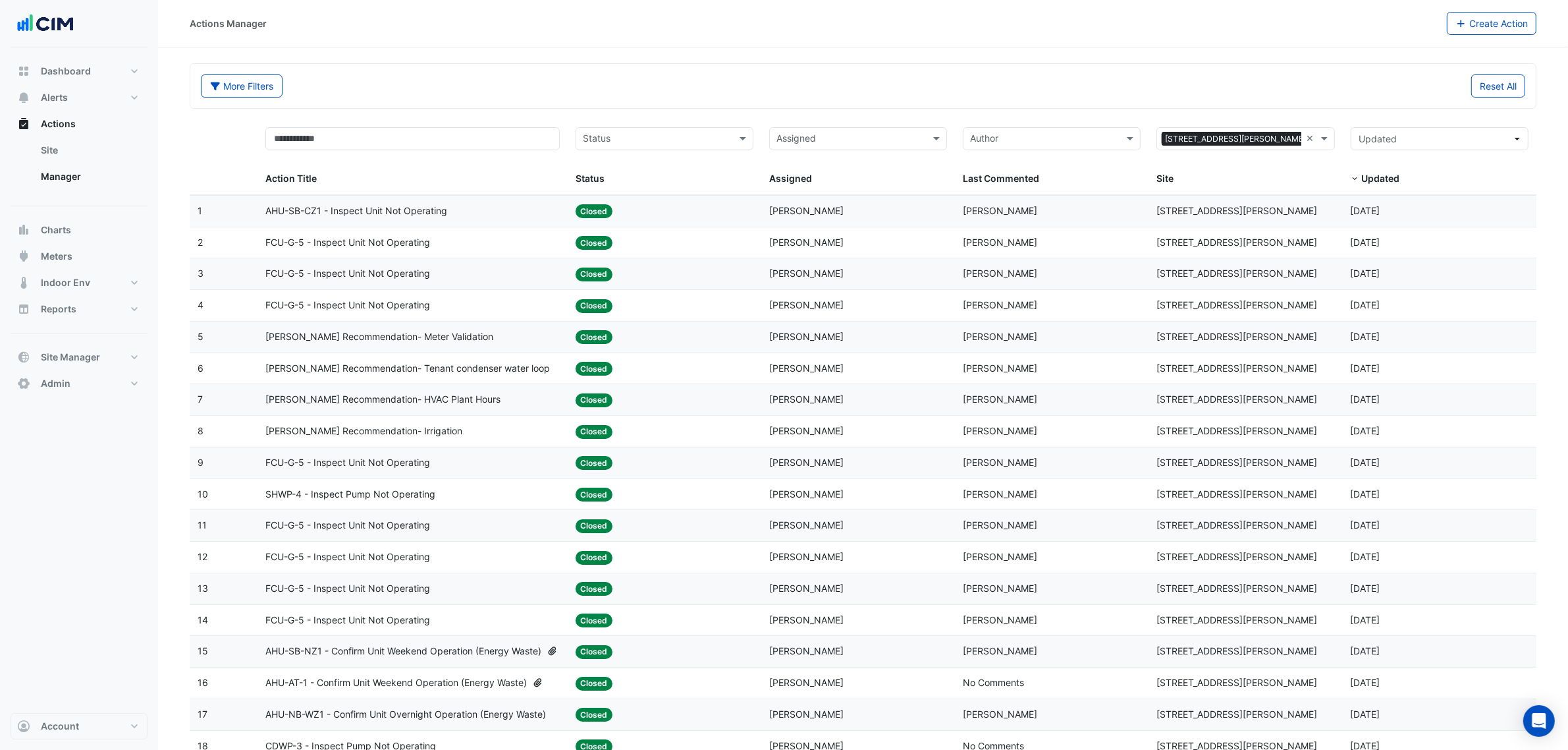
click at [479, 362] on span "NABERS Recommendation- Tenant condenser water loop" at bounding box center [408, 368] width 284 height 15
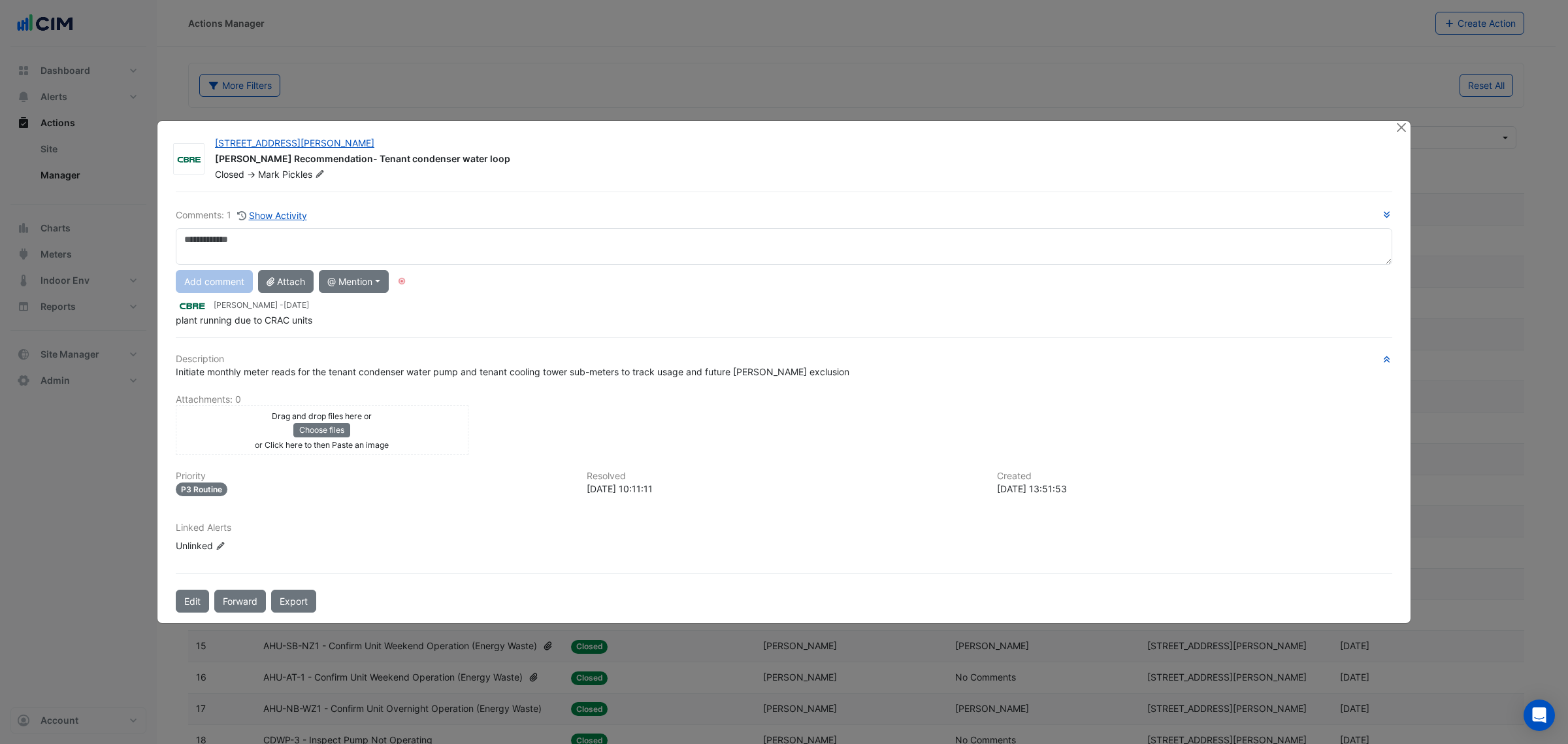
click at [1393, 118] on ngb-modal-window "25 Cowlishaw Street NABERS Recommendation- Tenant condenser water loop Closed -…" at bounding box center [784, 372] width 1568 height 744
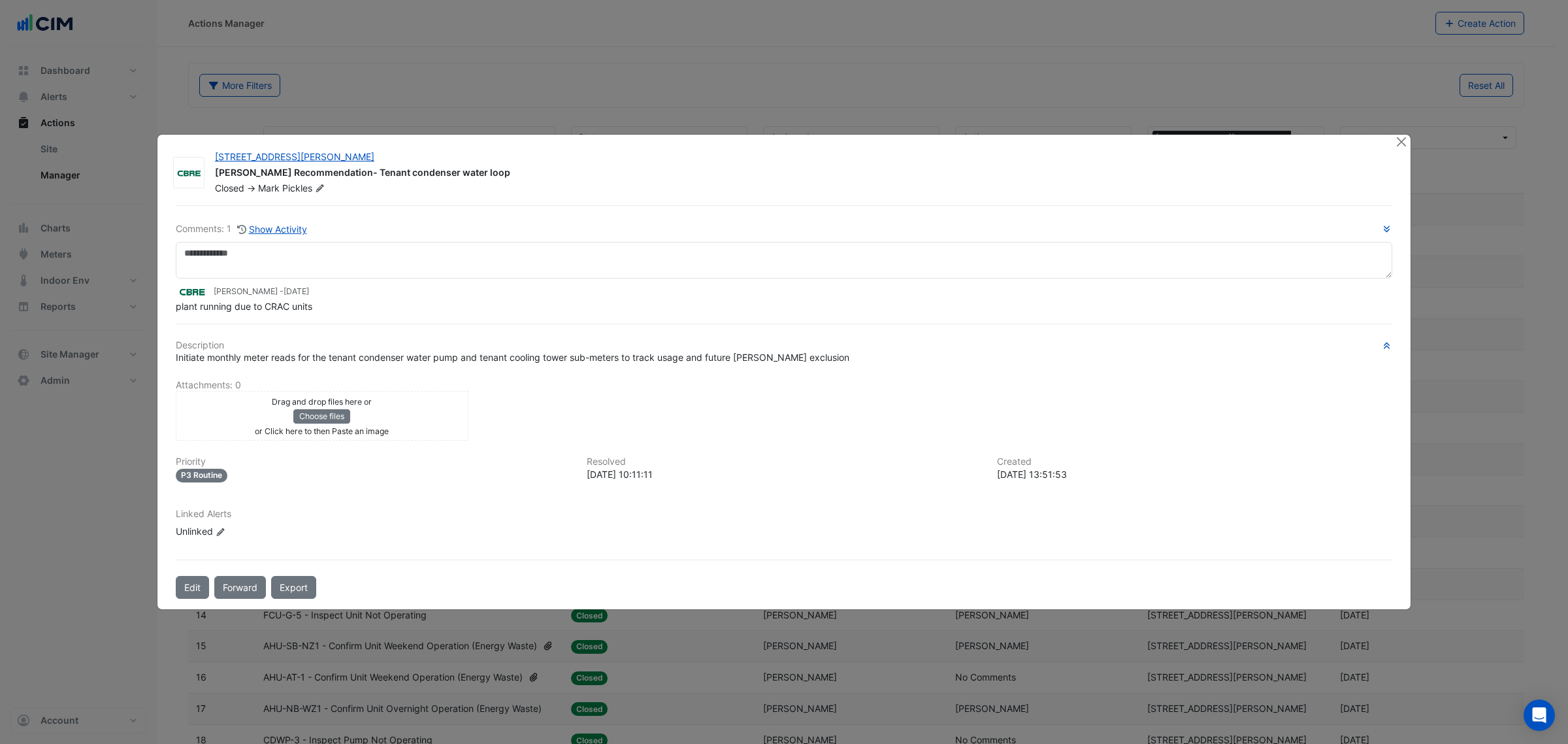
click at [1405, 129] on ngb-modal-window "25 Cowlishaw Street NABERS Recommendation- Tenant condenser water loop Closed -…" at bounding box center [784, 372] width 1568 height 744
click at [1401, 138] on button "Close" at bounding box center [1401, 142] width 14 height 14
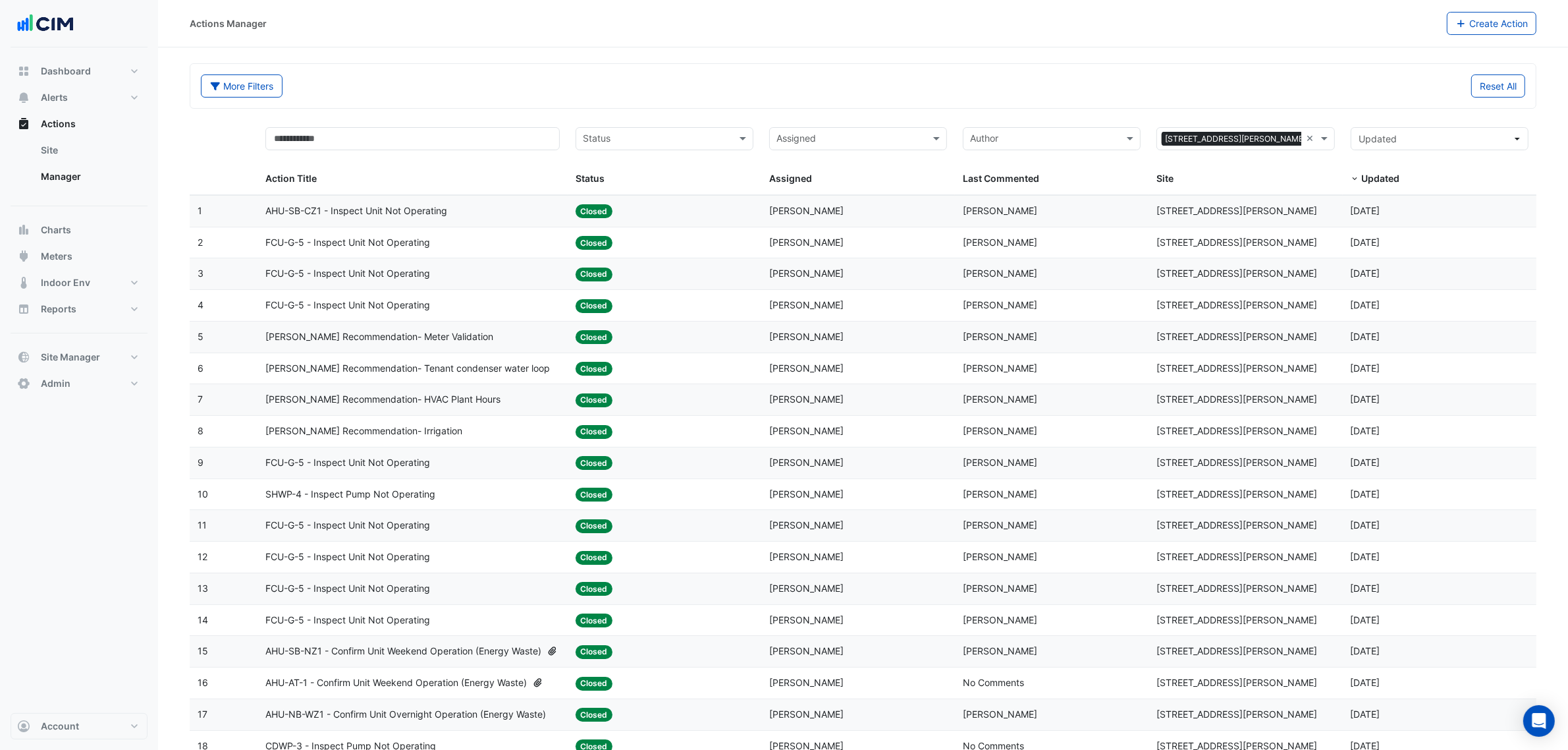
click at [358, 367] on span "NABERS Recommendation- Tenant condenser water loop" at bounding box center [408, 368] width 284 height 15
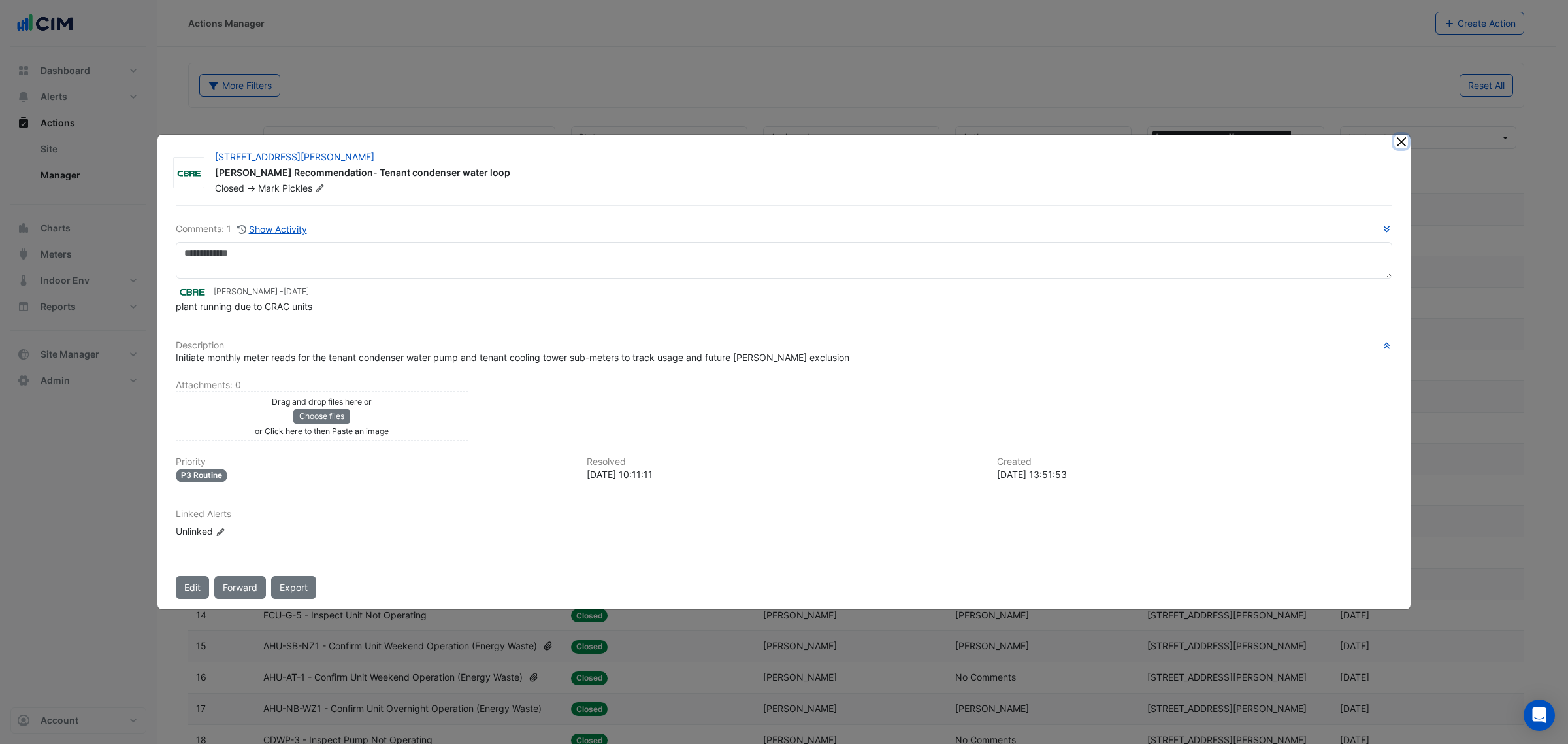
click at [1406, 145] on button "Close" at bounding box center [1401, 142] width 14 height 14
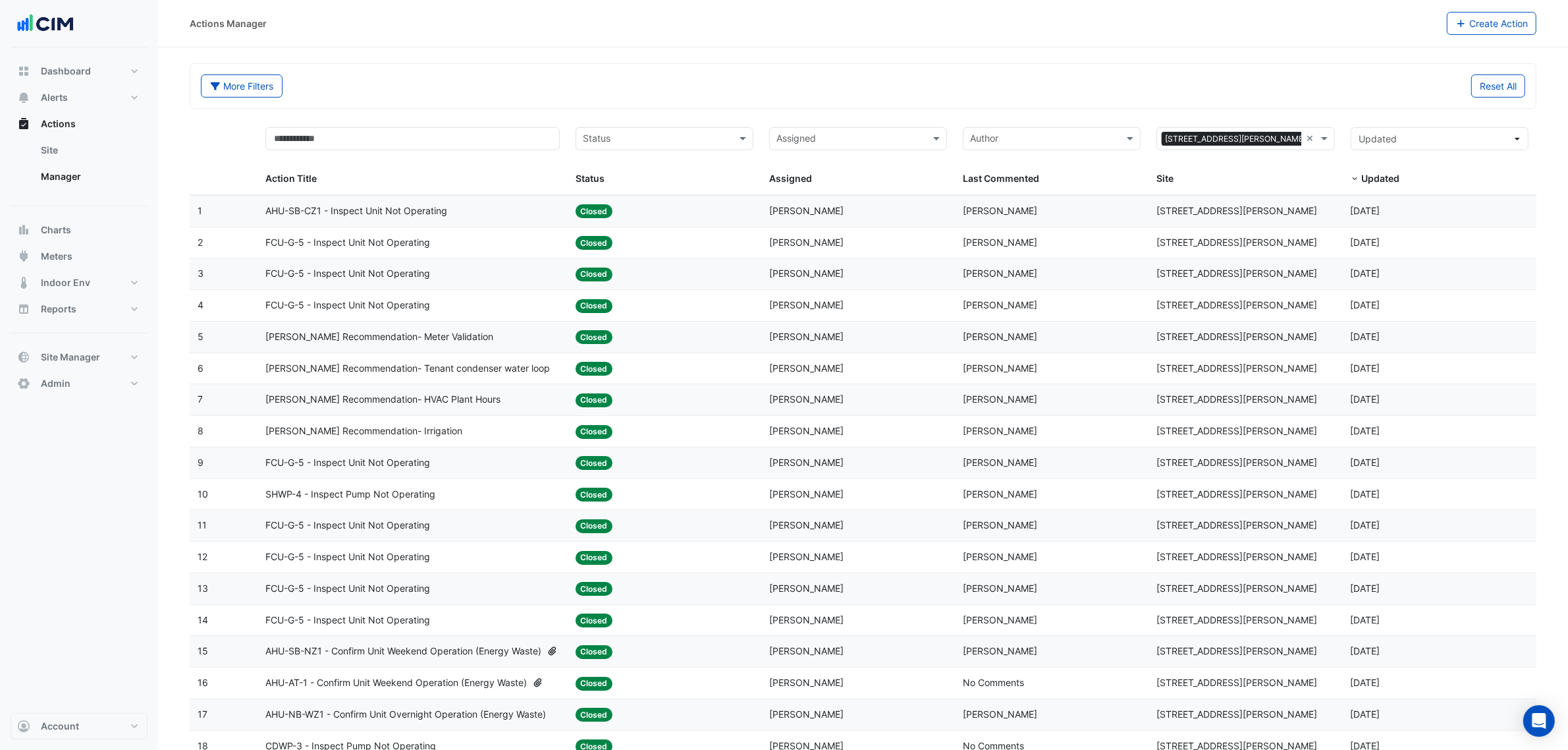
click at [320, 436] on span "NABERS Recommendation- Irrigation" at bounding box center [364, 432] width 197 height 15
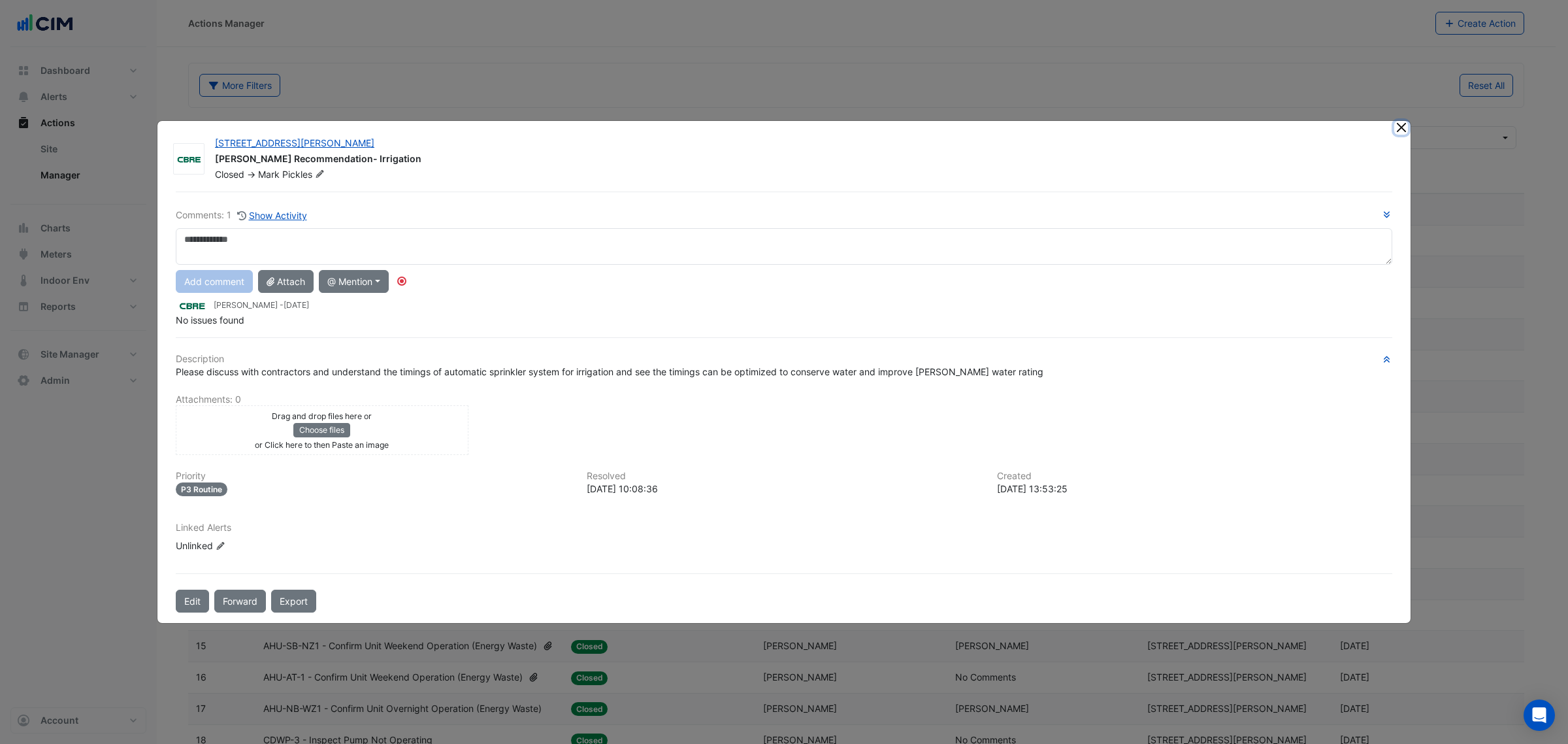
click at [1405, 125] on button "Close" at bounding box center [1401, 128] width 14 height 14
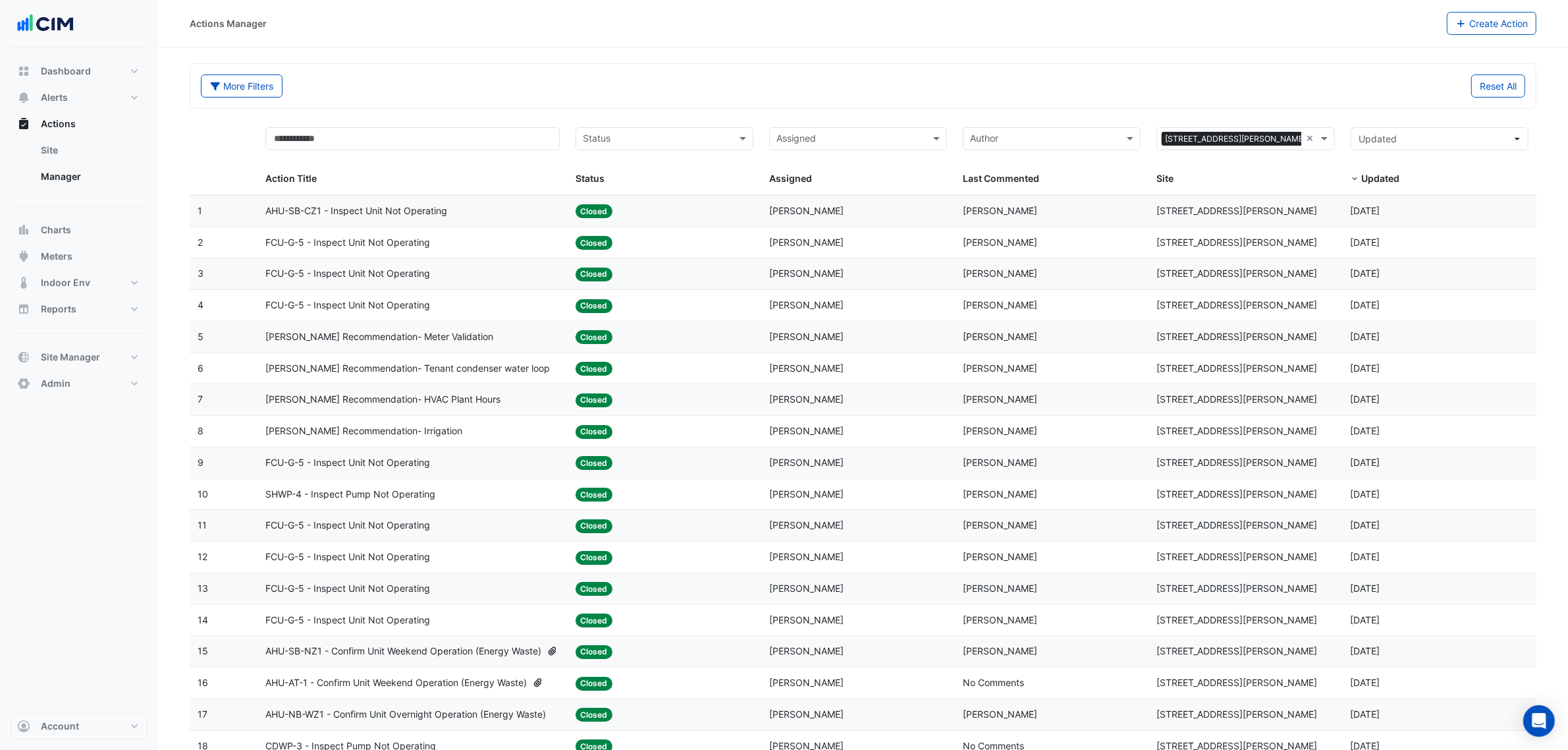
click at [431, 337] on span "NABERS Recommendation- Meter Validation" at bounding box center [379, 337] width 228 height 15
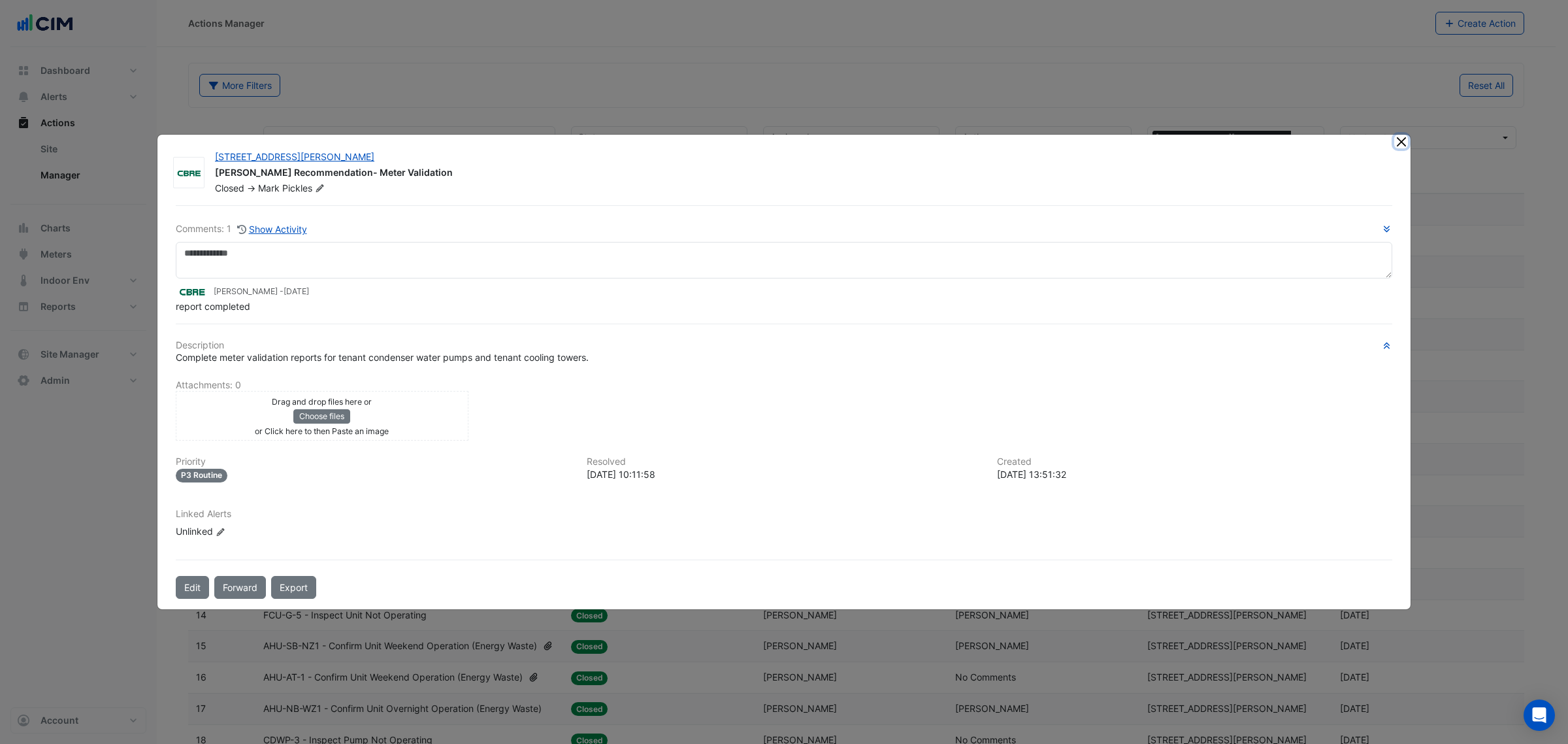
click at [1406, 124] on ngb-modal-window "25 Cowlishaw Street NABERS Recommendation- Meter Validation Closed -> Mark Pick…" at bounding box center [784, 372] width 1568 height 744
click at [1396, 146] on button "Close" at bounding box center [1401, 142] width 14 height 14
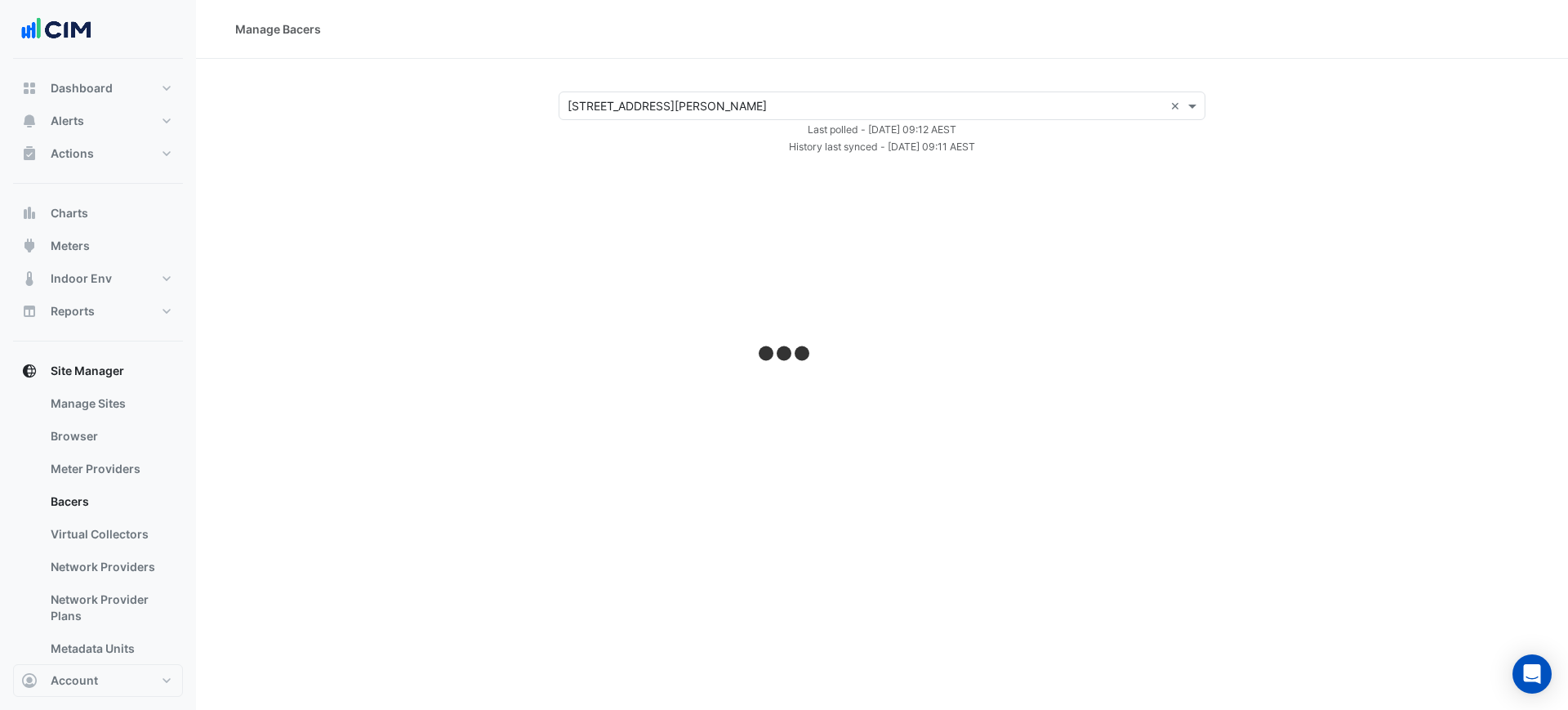
select select "***"
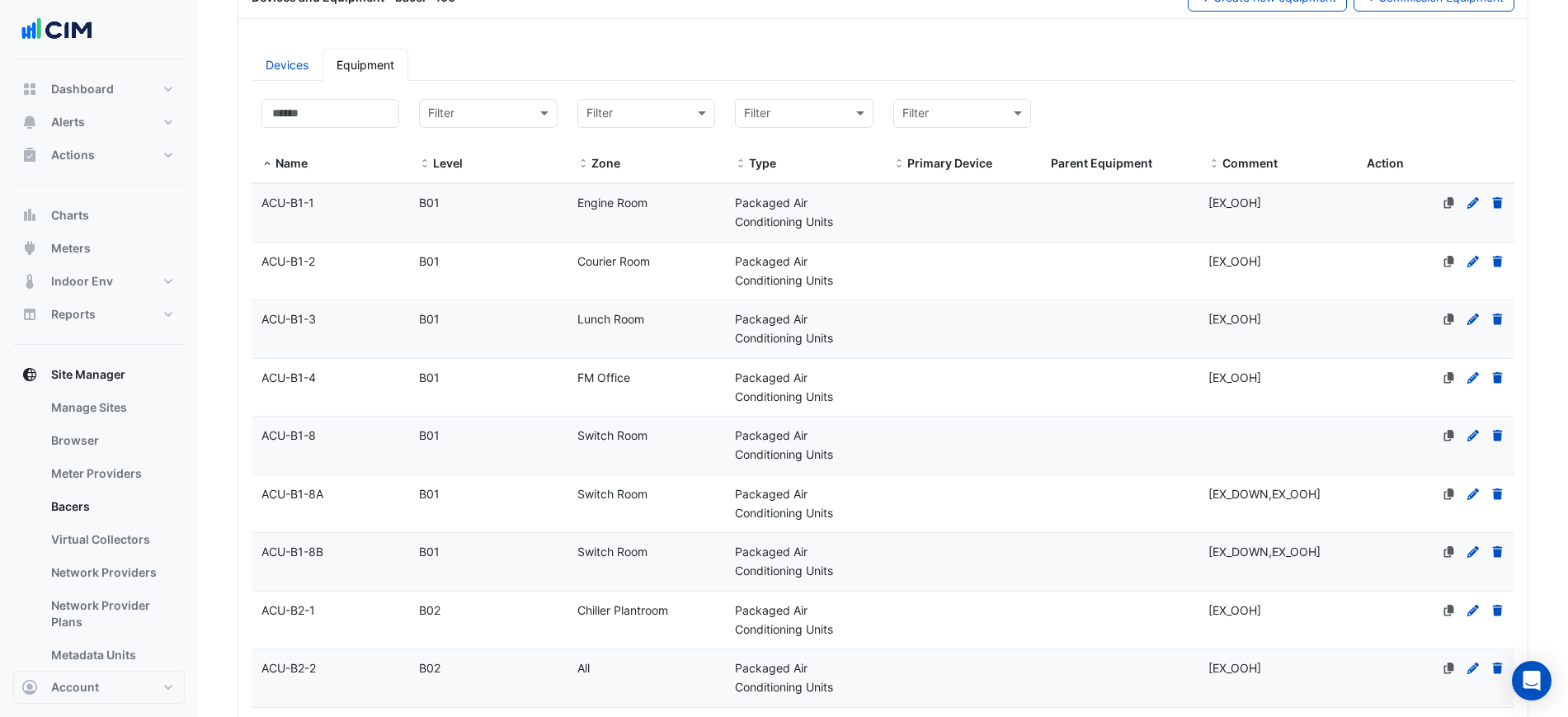
scroll to position [43, 0]
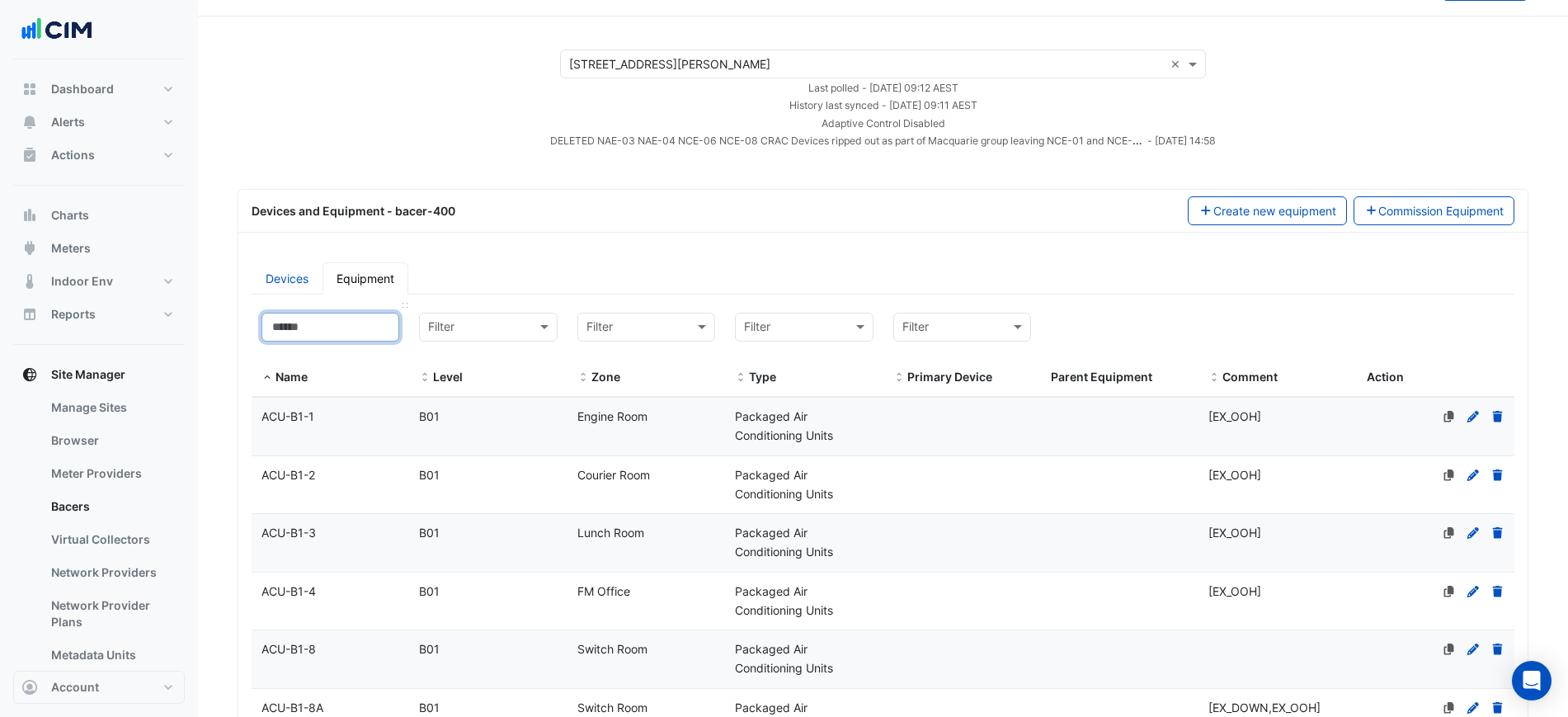
click at [331, 328] on input at bounding box center [330, 327] width 138 height 29
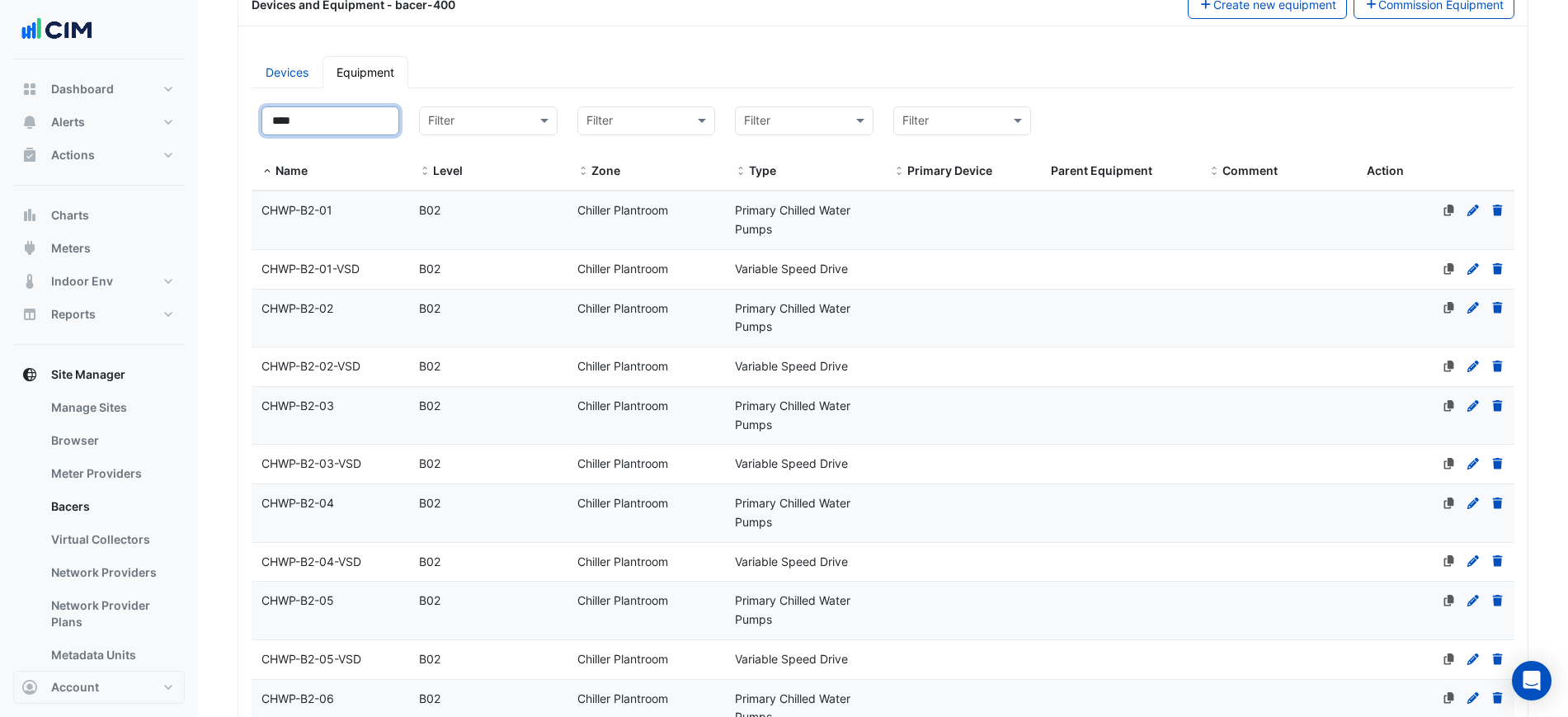
type input "****"
click at [468, 282] on datatable-body-cell "Level B02" at bounding box center [487, 269] width 157 height 39
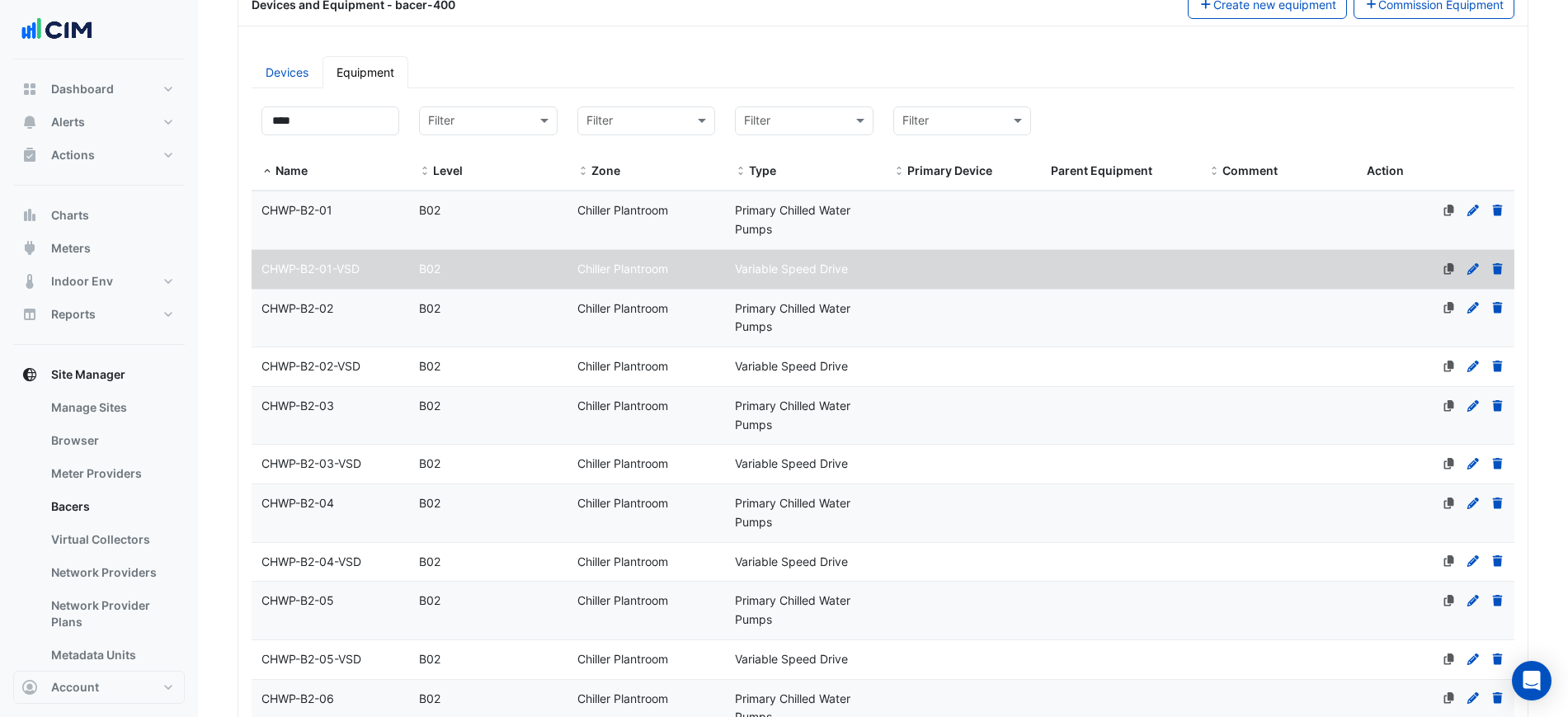
scroll to position [850, 0]
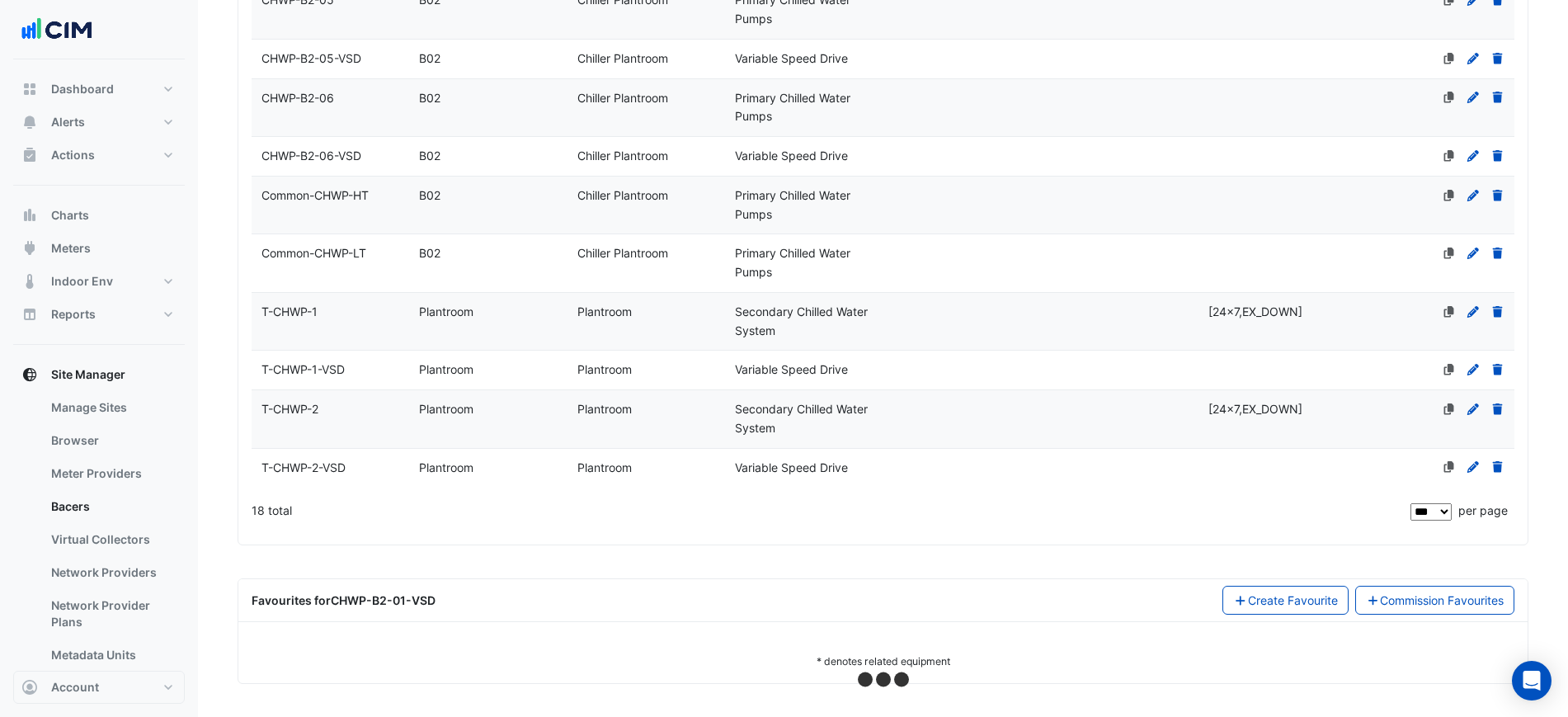
select select "***"
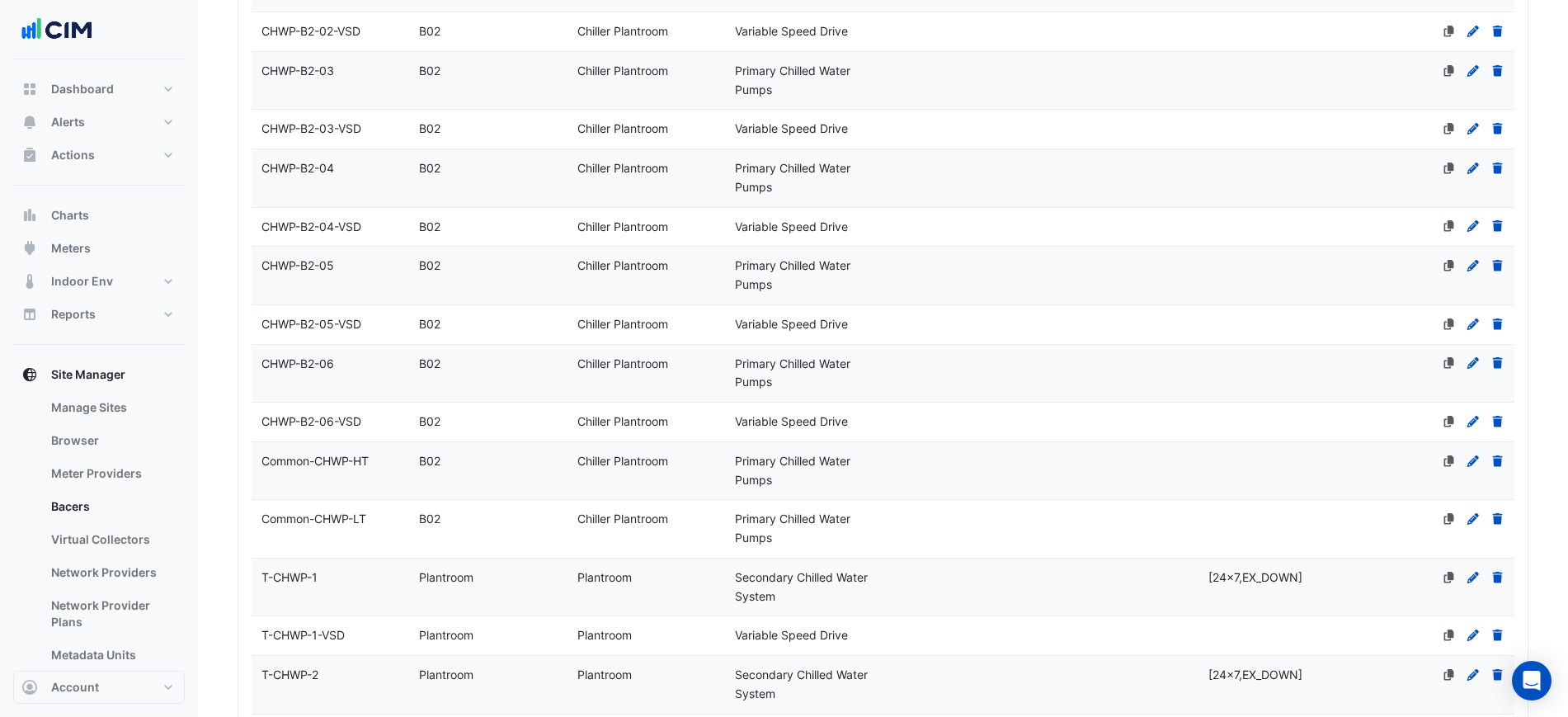
scroll to position [577, 0]
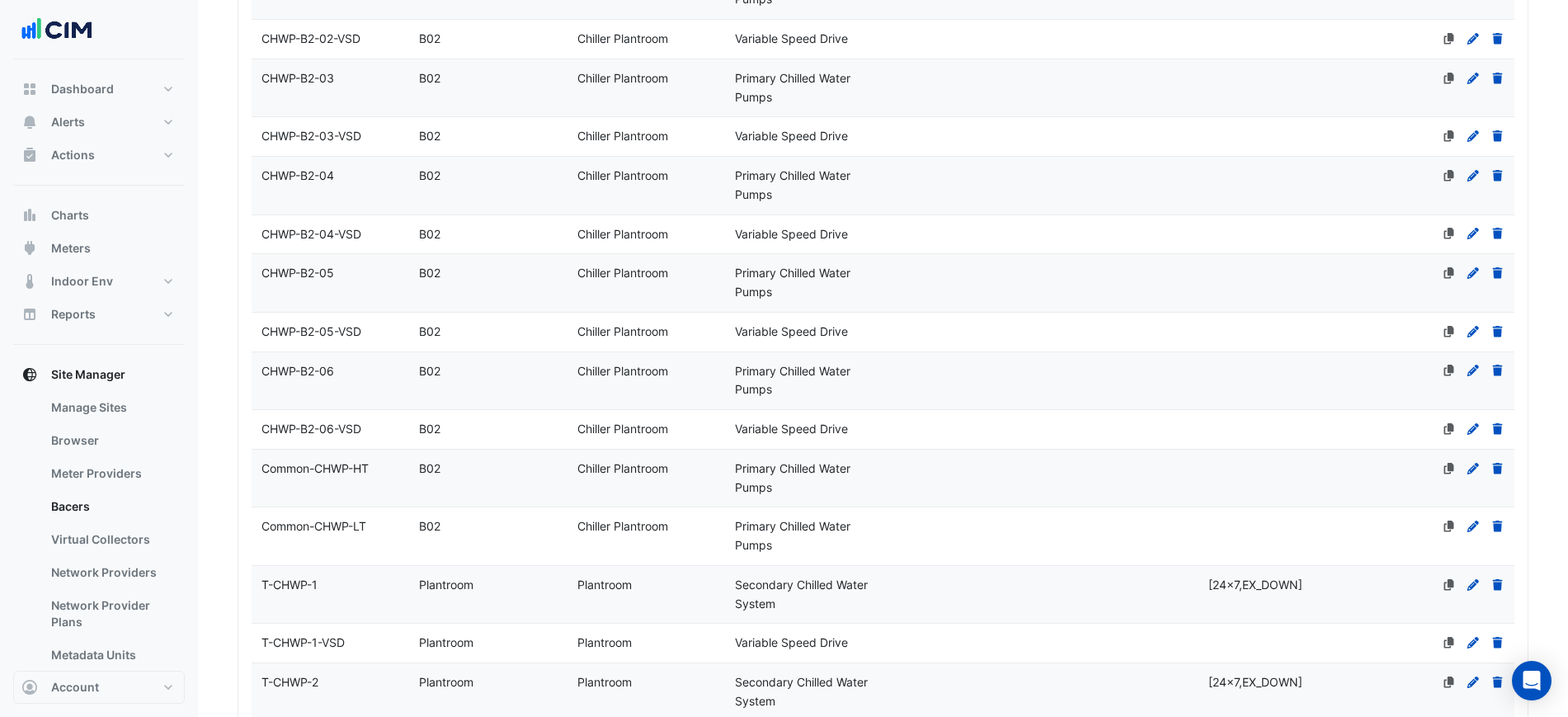
click at [344, 422] on span "CHWP-B2-06-VSD" at bounding box center [311, 428] width 100 height 14
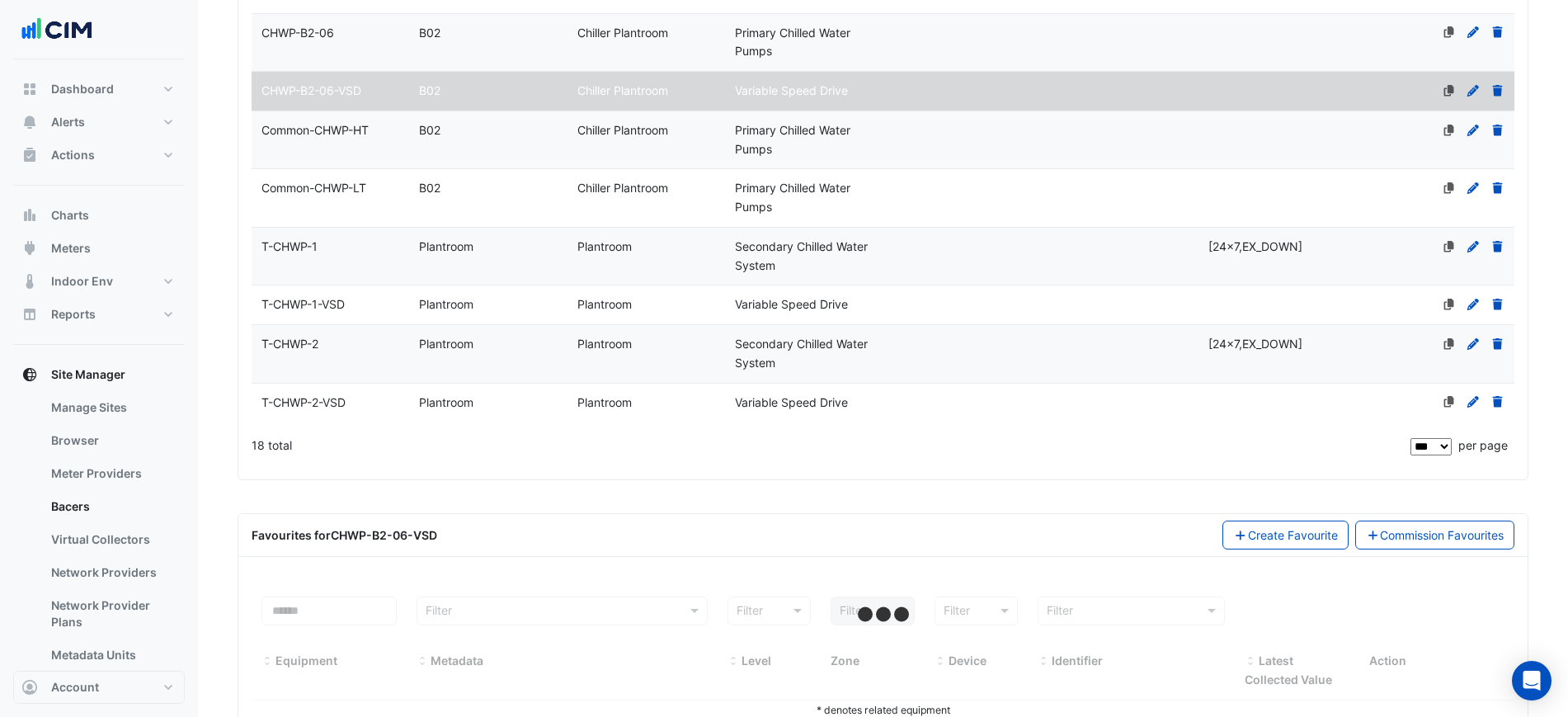
scroll to position [963, 0]
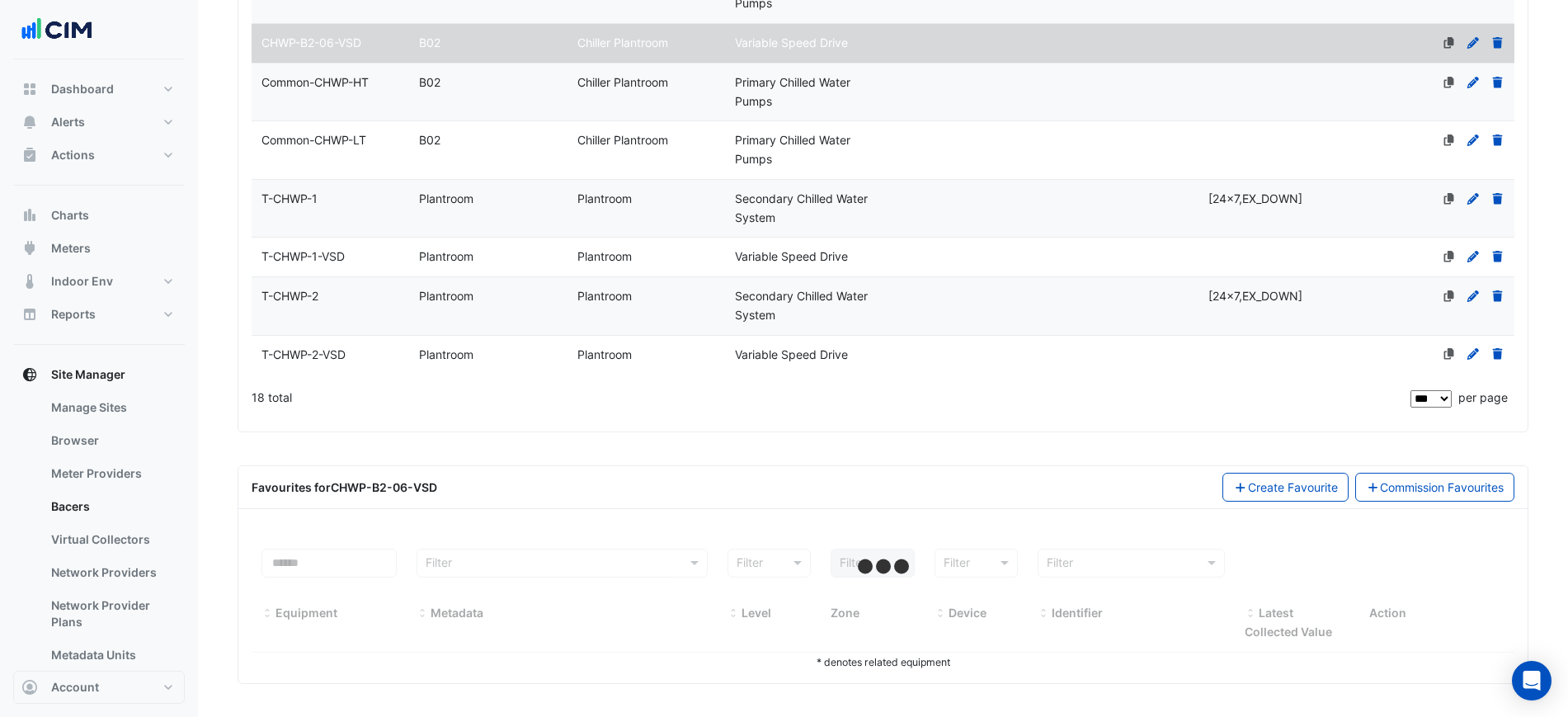
select select "***"
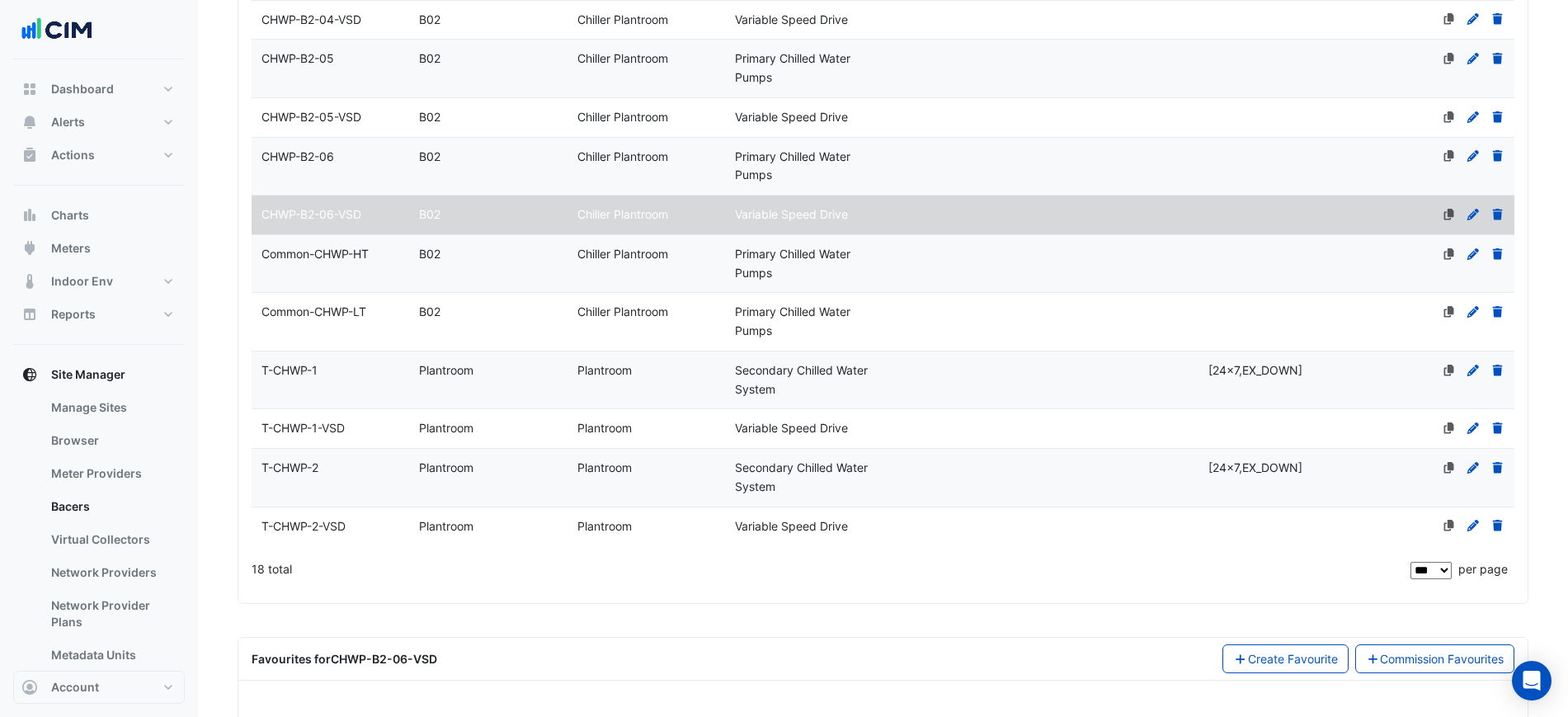
scroll to position [680, 0]
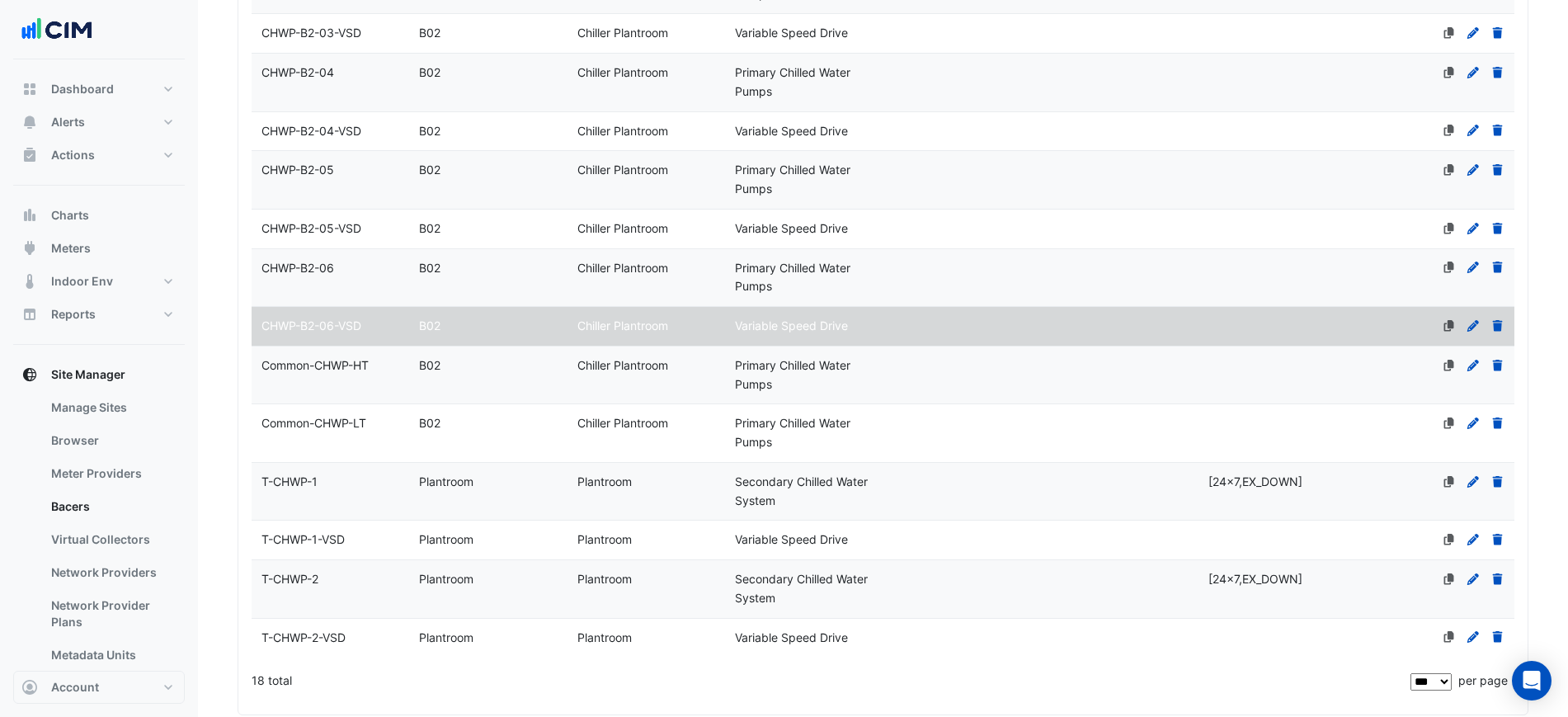
click at [370, 267] on div "CHWP-B2-06" at bounding box center [330, 269] width 157 height 19
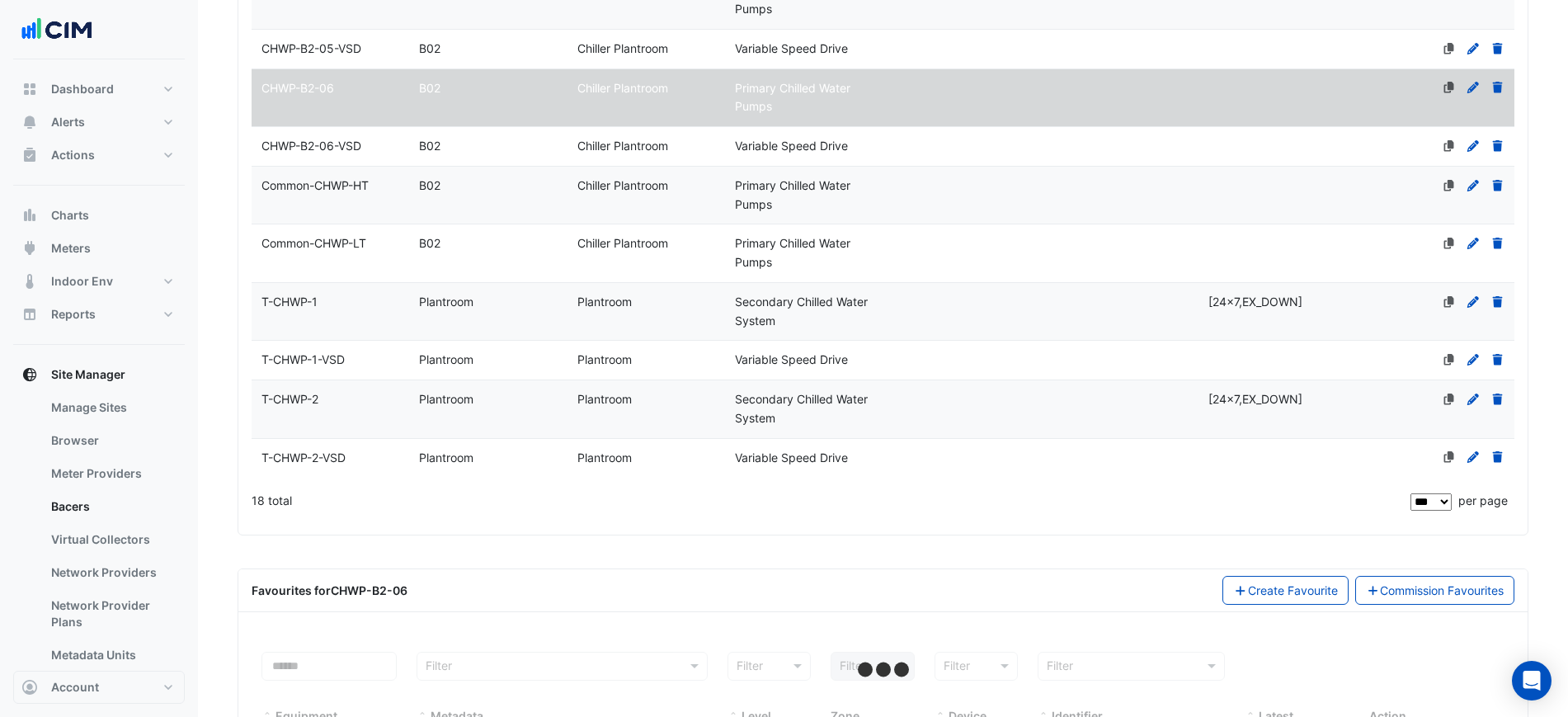
scroll to position [963, 0]
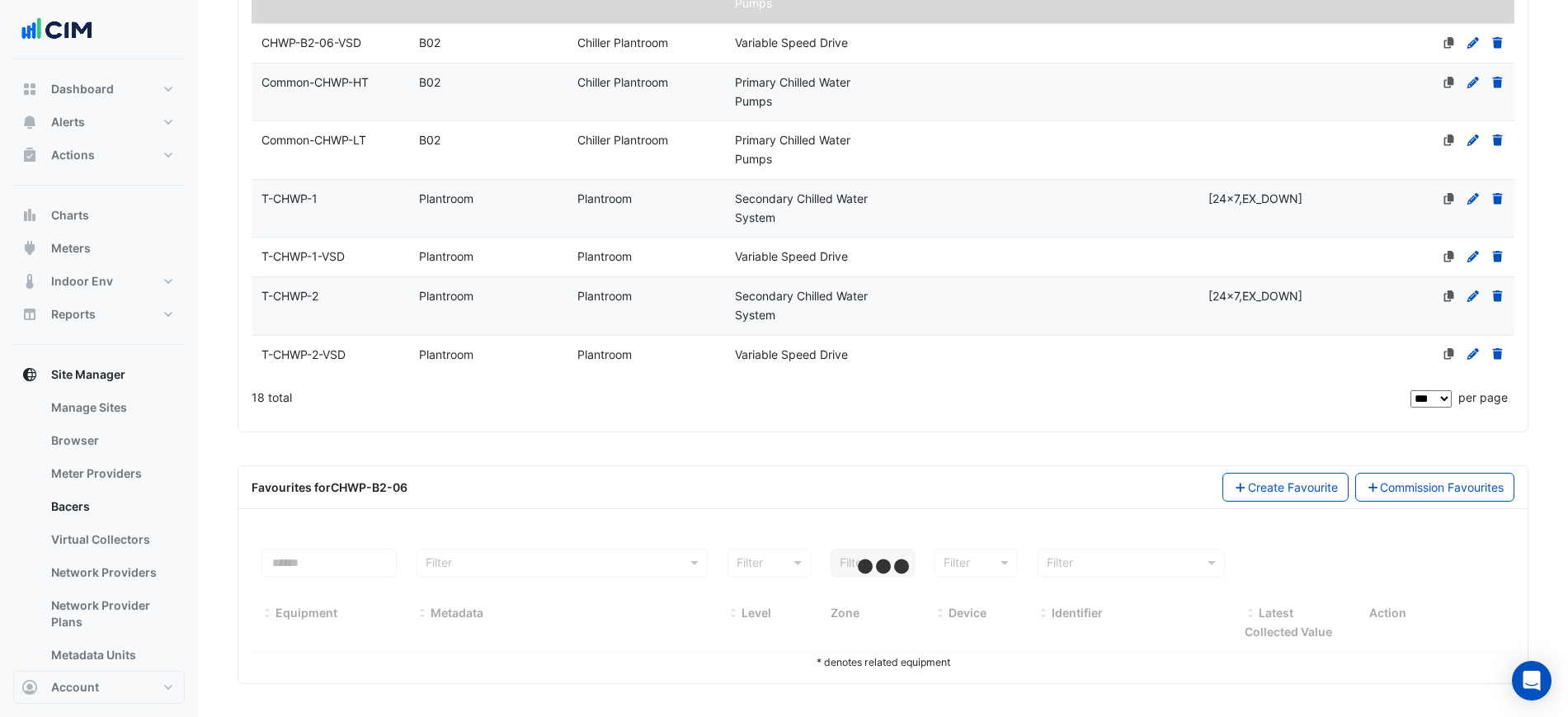
select select "***"
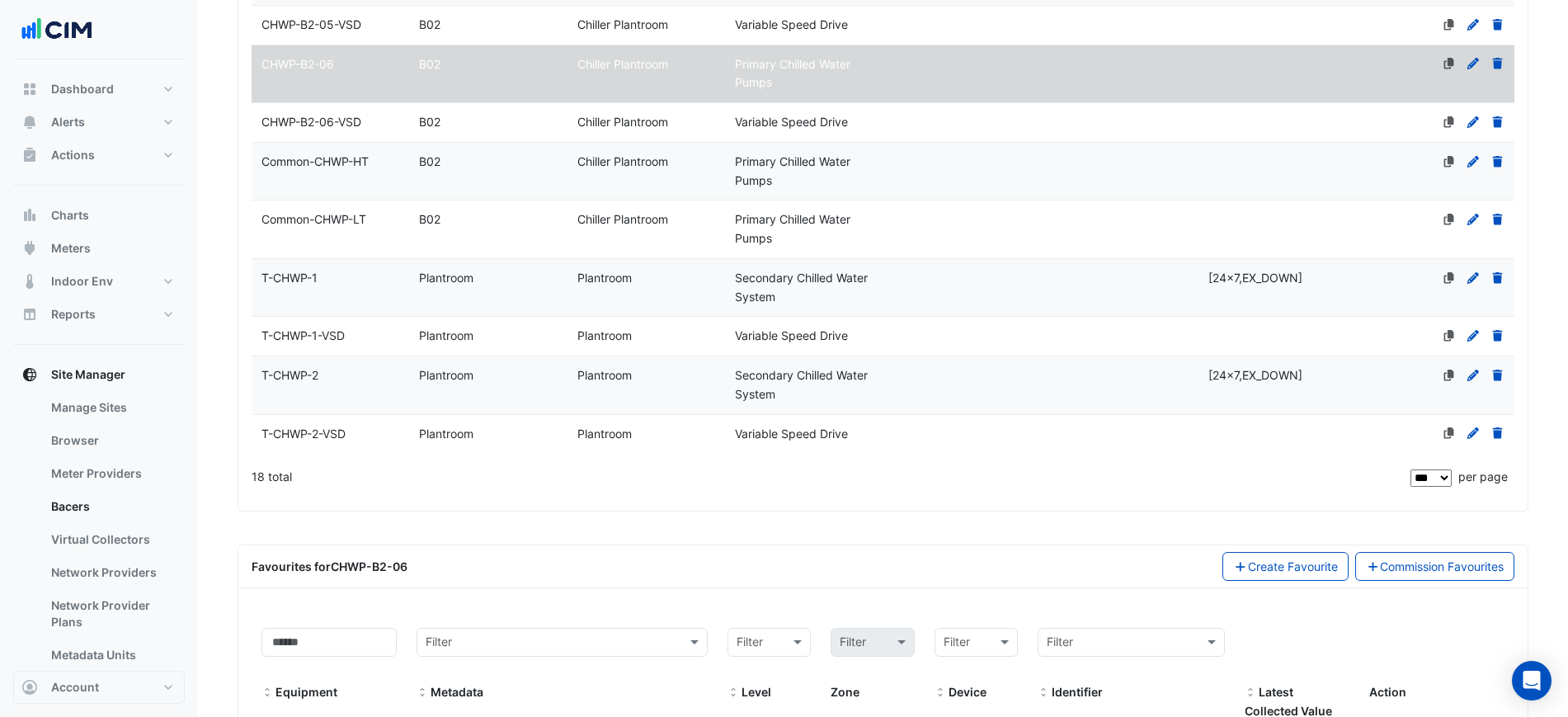
scroll to position [801, 0]
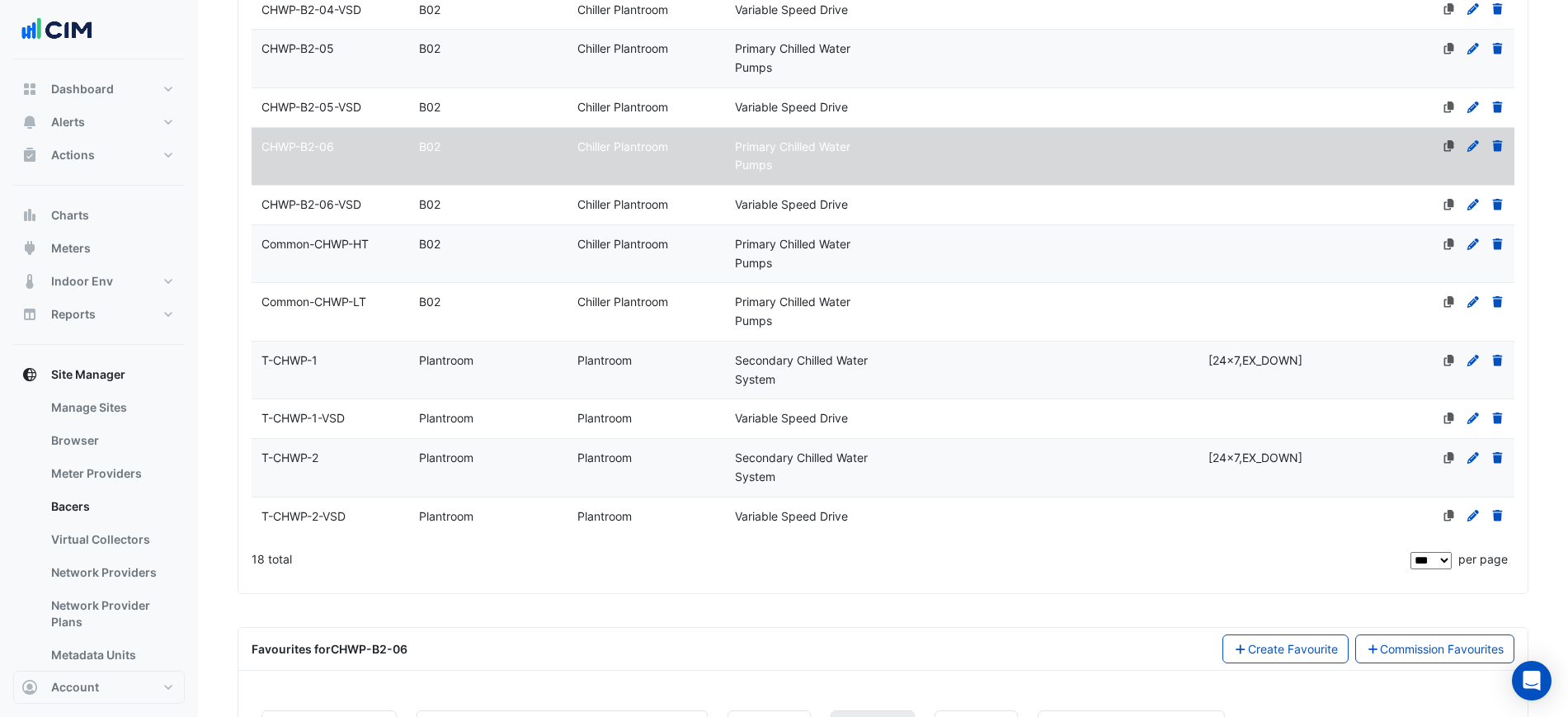
click at [368, 265] on datatable-body-cell "Name Common-CHWP-HT" at bounding box center [330, 254] width 157 height 57
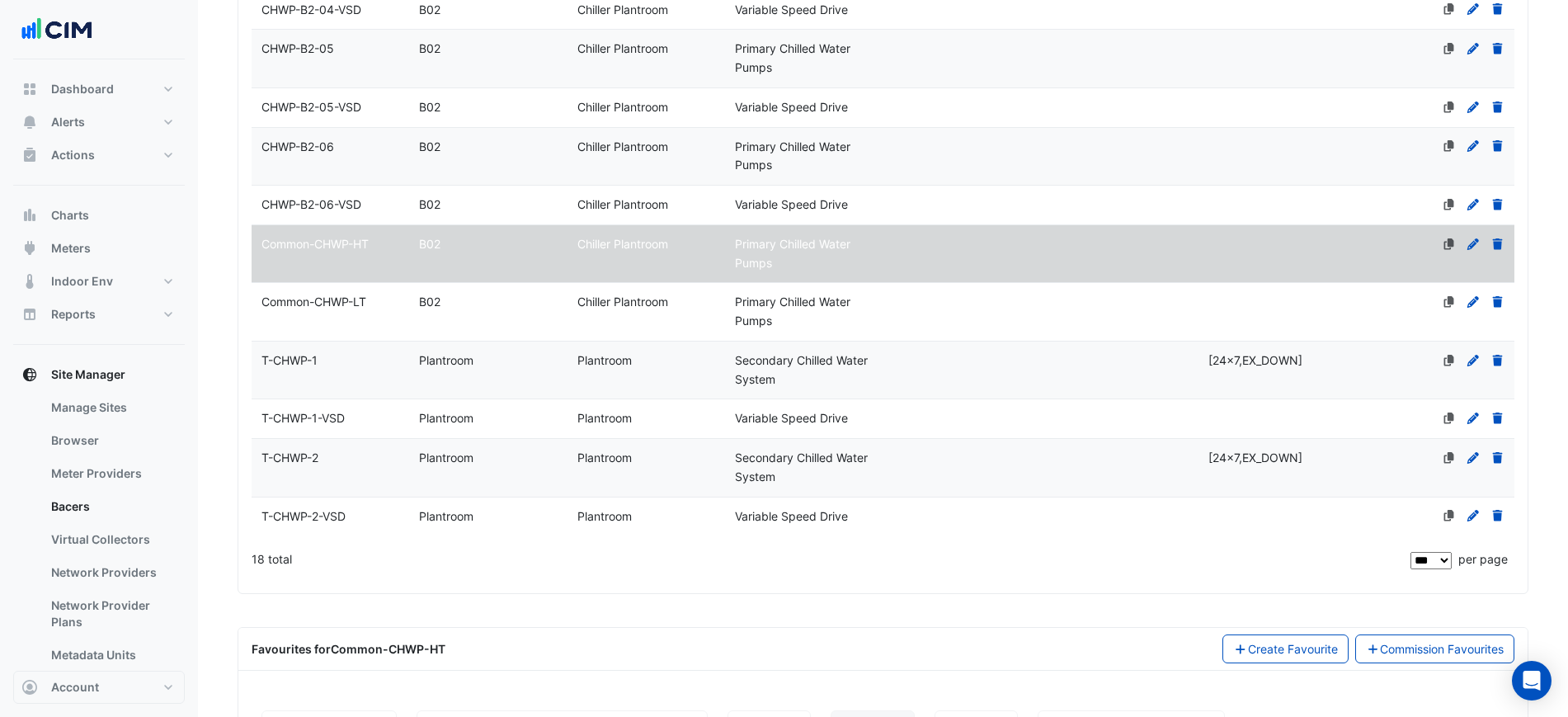
click at [444, 335] on datatable-body-cell "Level B02" at bounding box center [487, 312] width 157 height 57
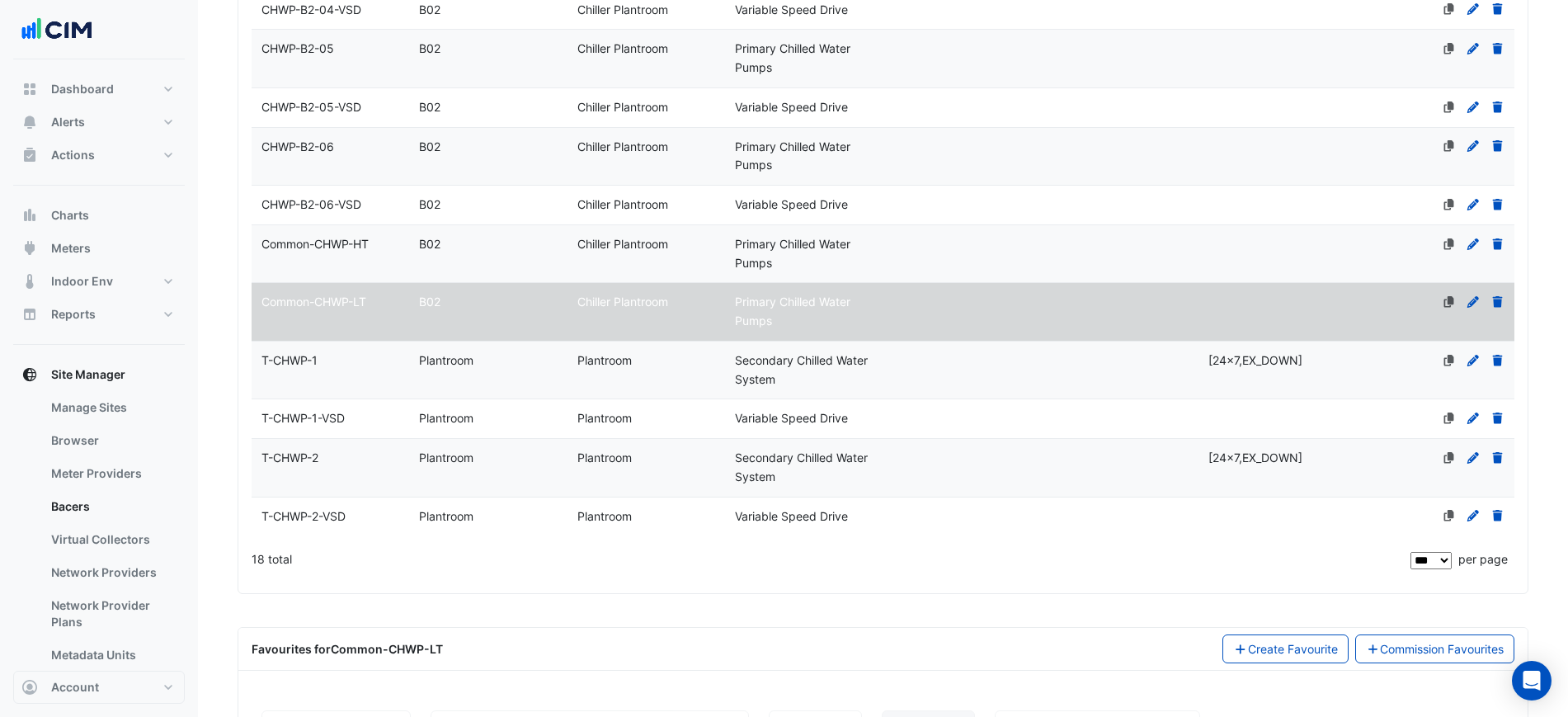
click at [461, 271] on datatable-body-cell "Level B02" at bounding box center [487, 254] width 157 height 57
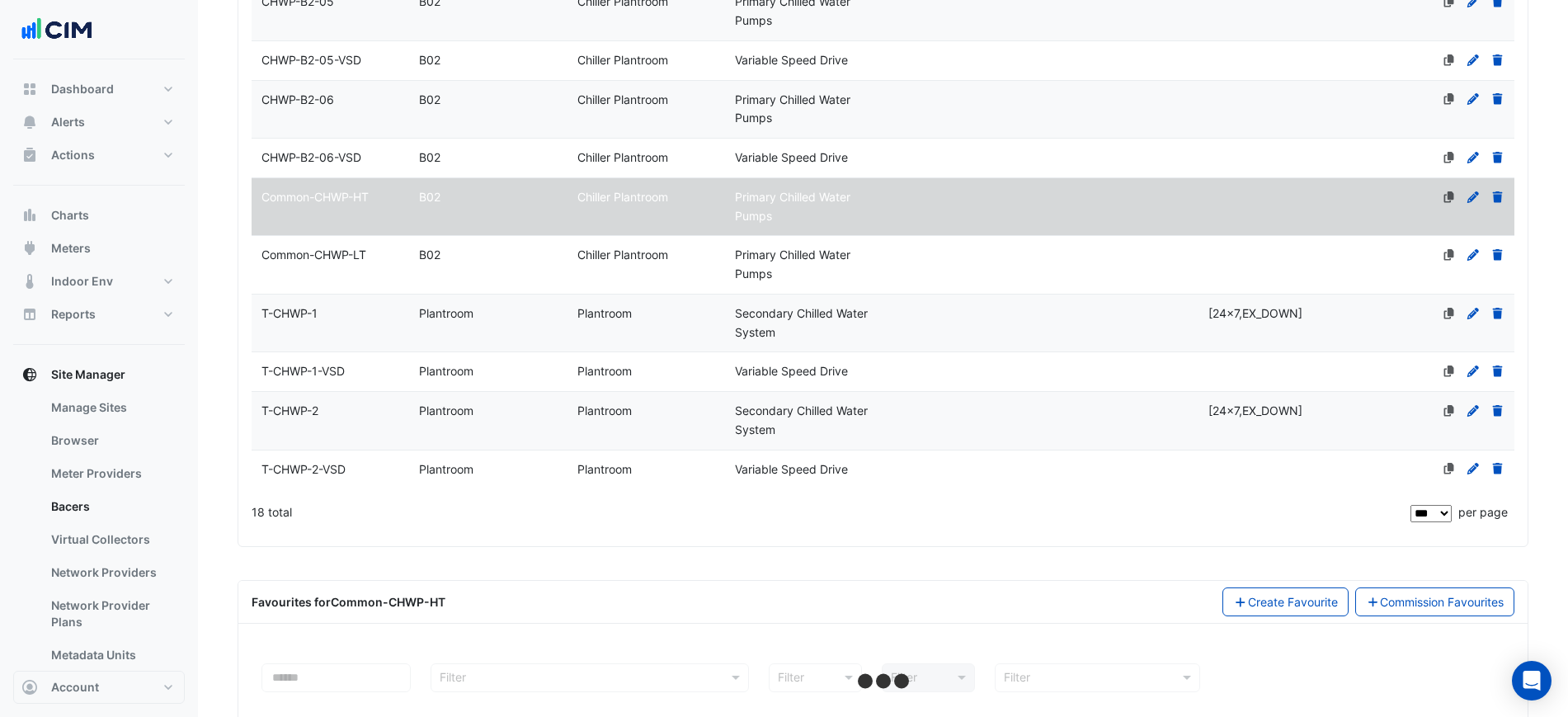
scroll to position [963, 0]
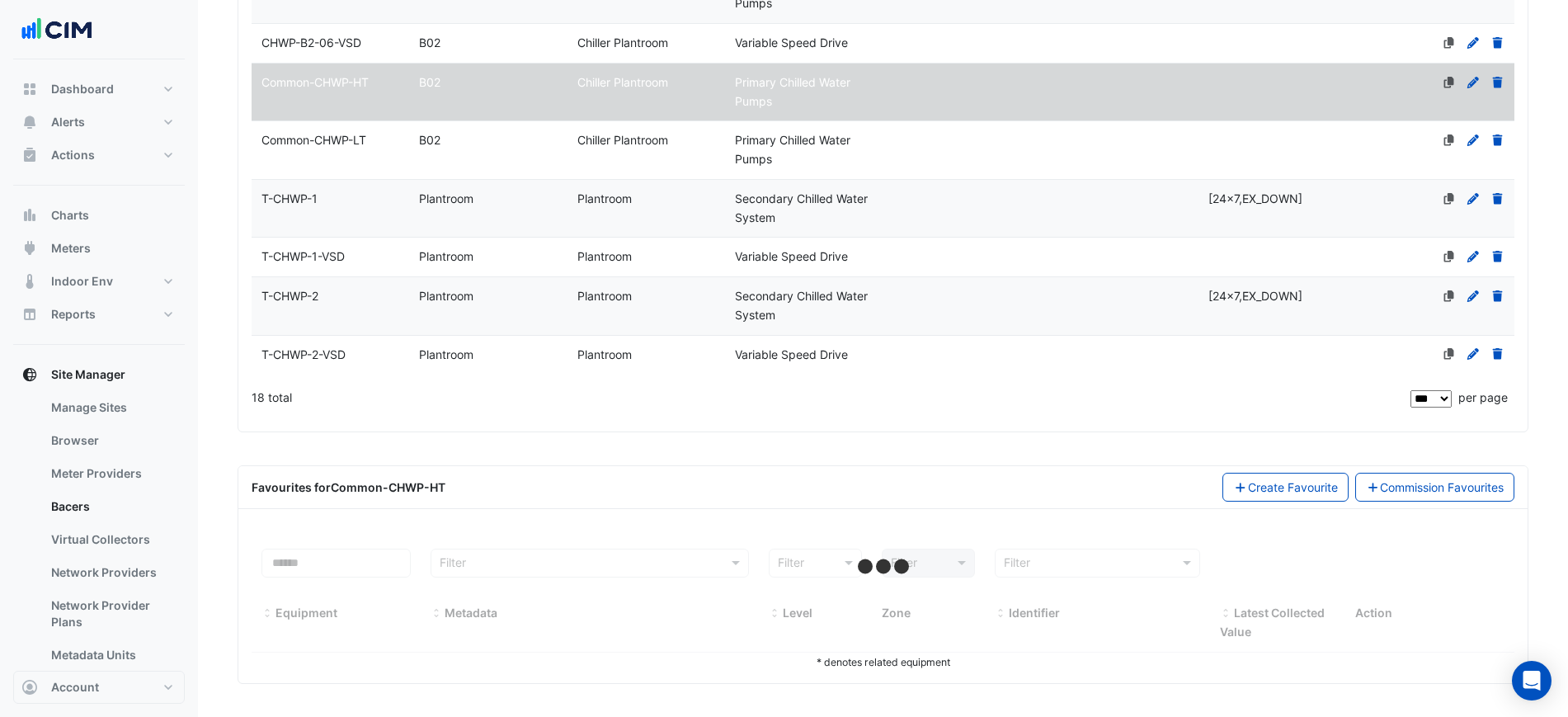
select select "***"
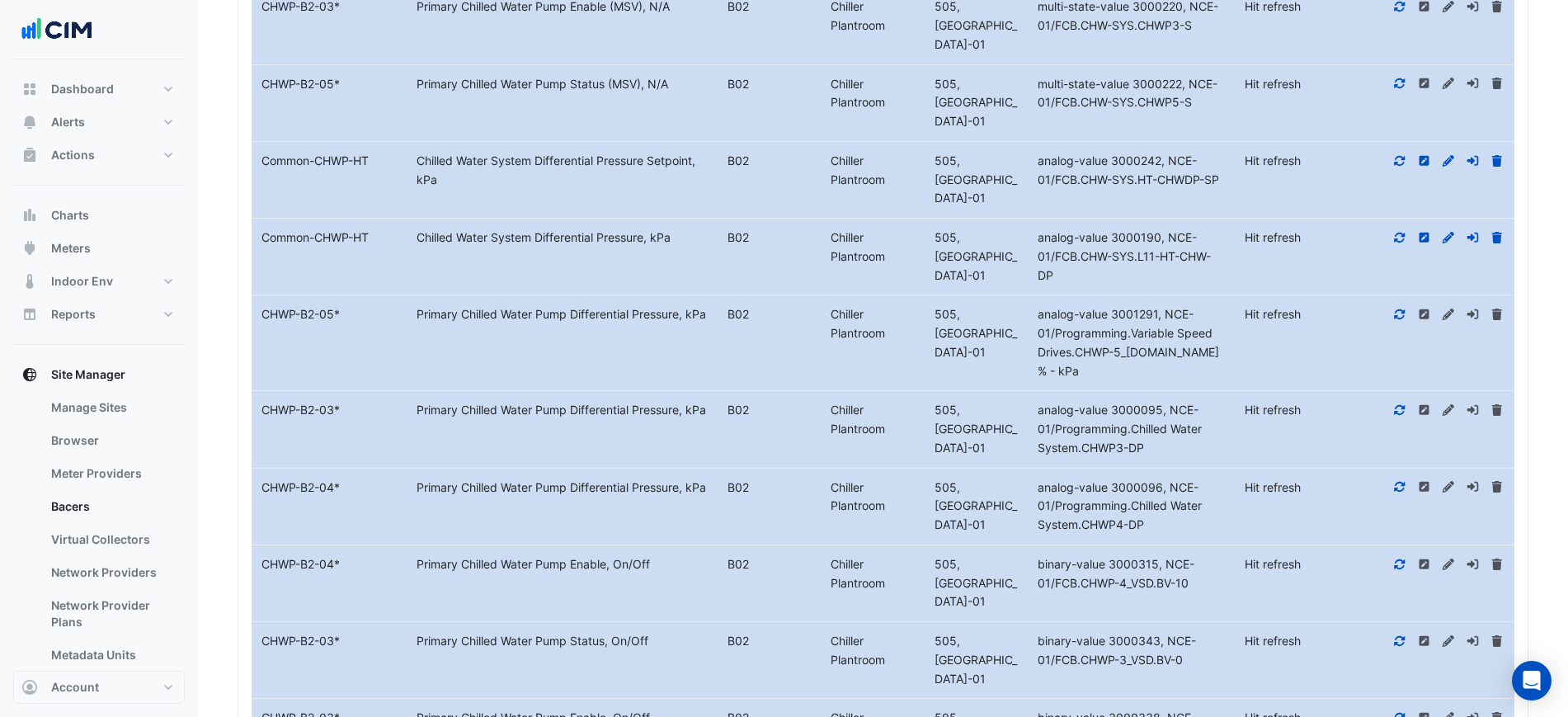
scroll to position [1607, 0]
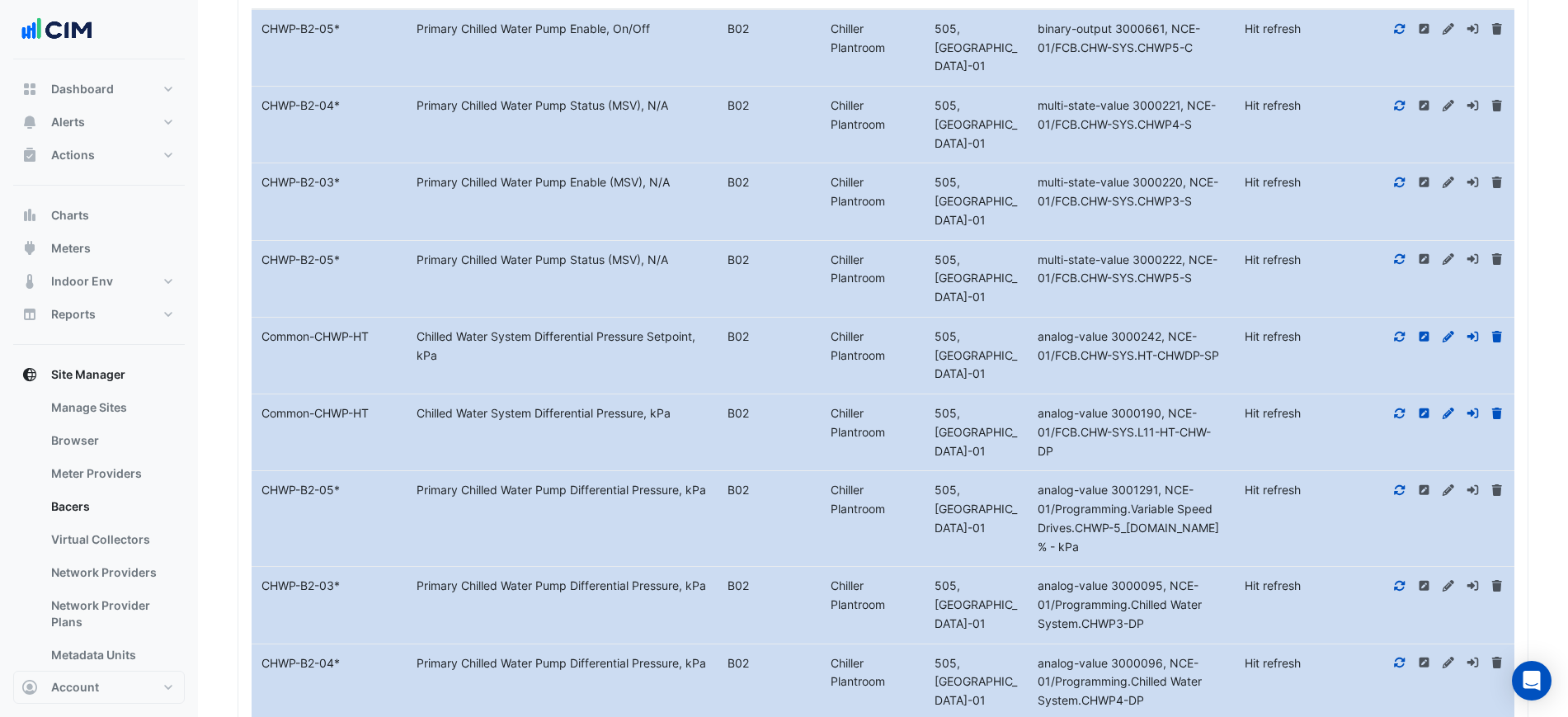
click at [1399, 331] on icon at bounding box center [1399, 336] width 15 height 11
click at [1399, 408] on icon at bounding box center [1399, 413] width 15 height 11
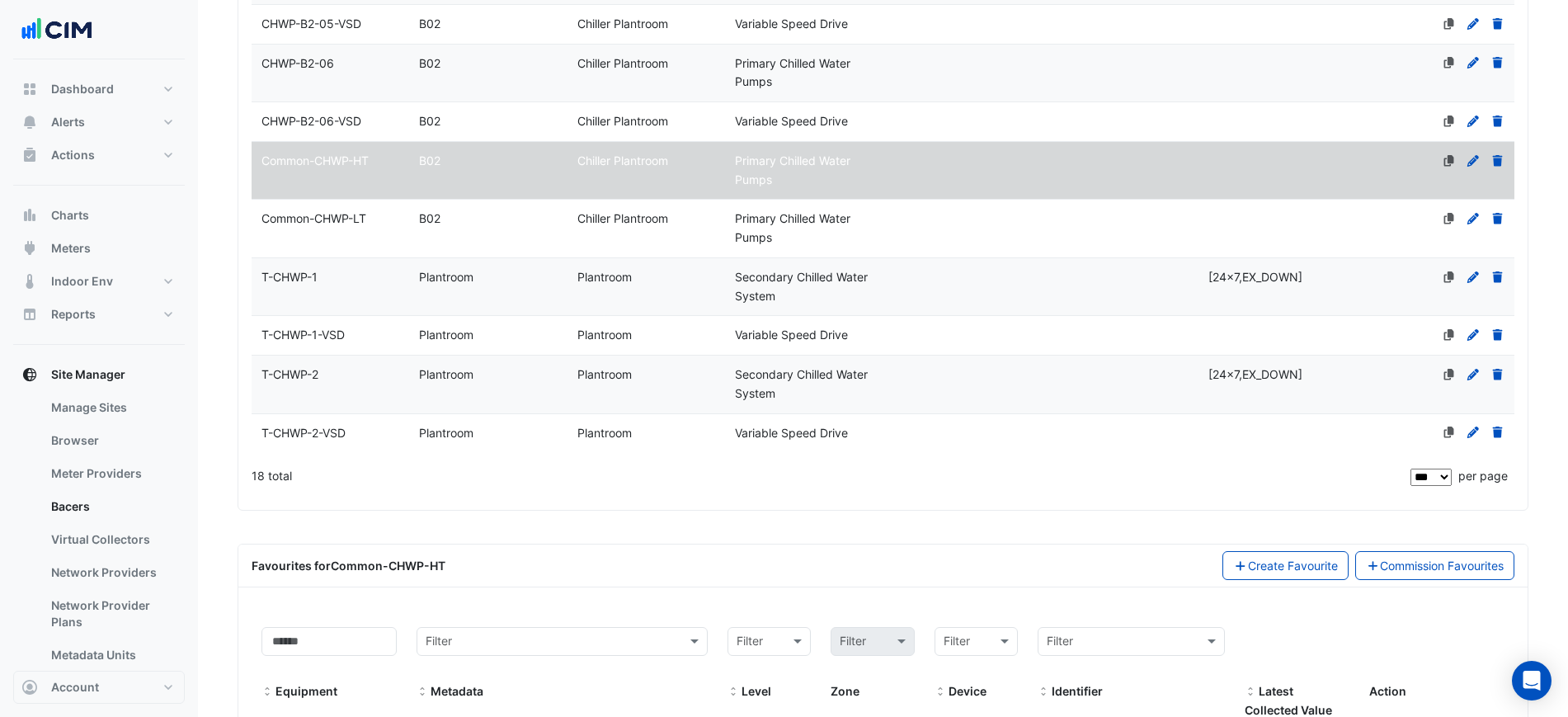
click at [361, 229] on datatable-body-cell "Name Common-CHWP-LT" at bounding box center [330, 229] width 157 height 57
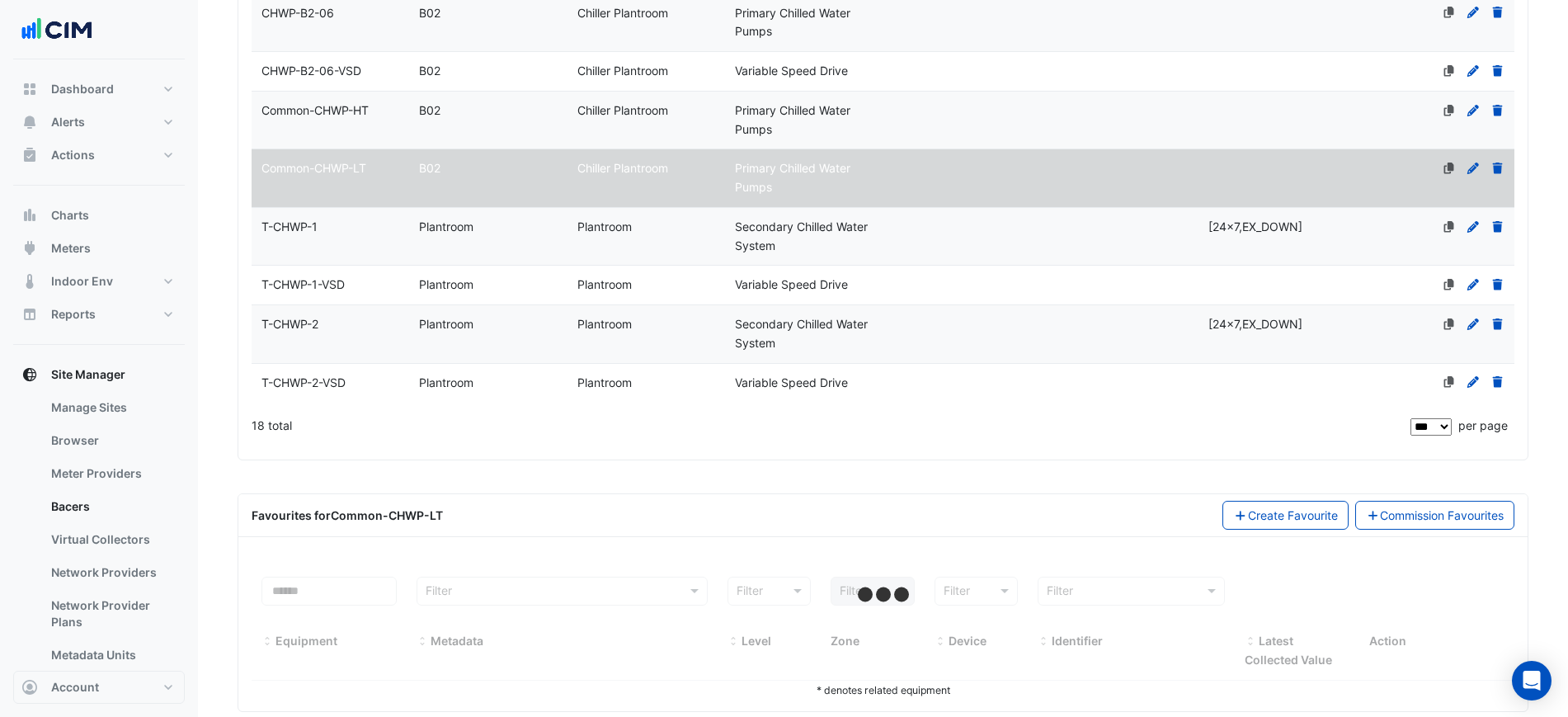
scroll to position [963, 0]
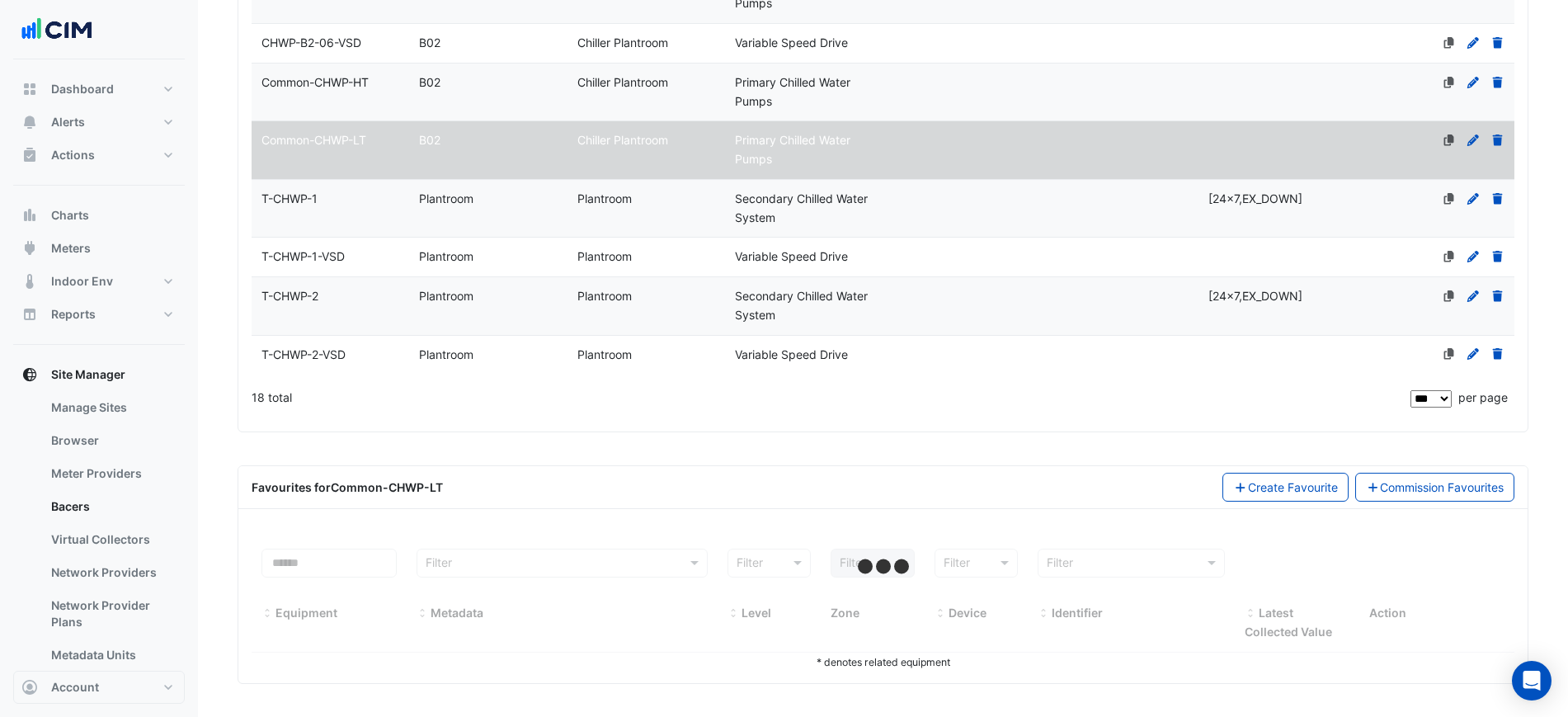
select select "***"
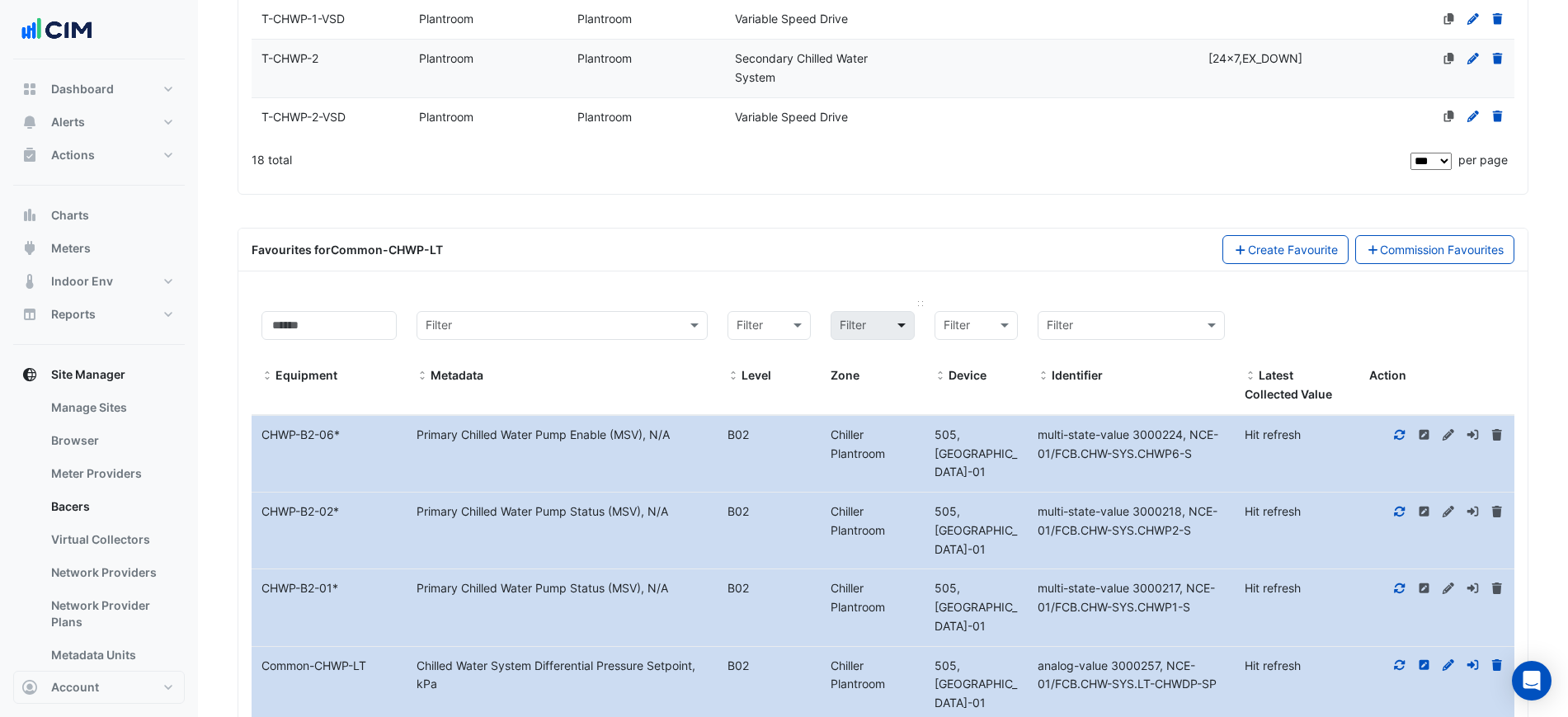
scroll to position [1479, 0]
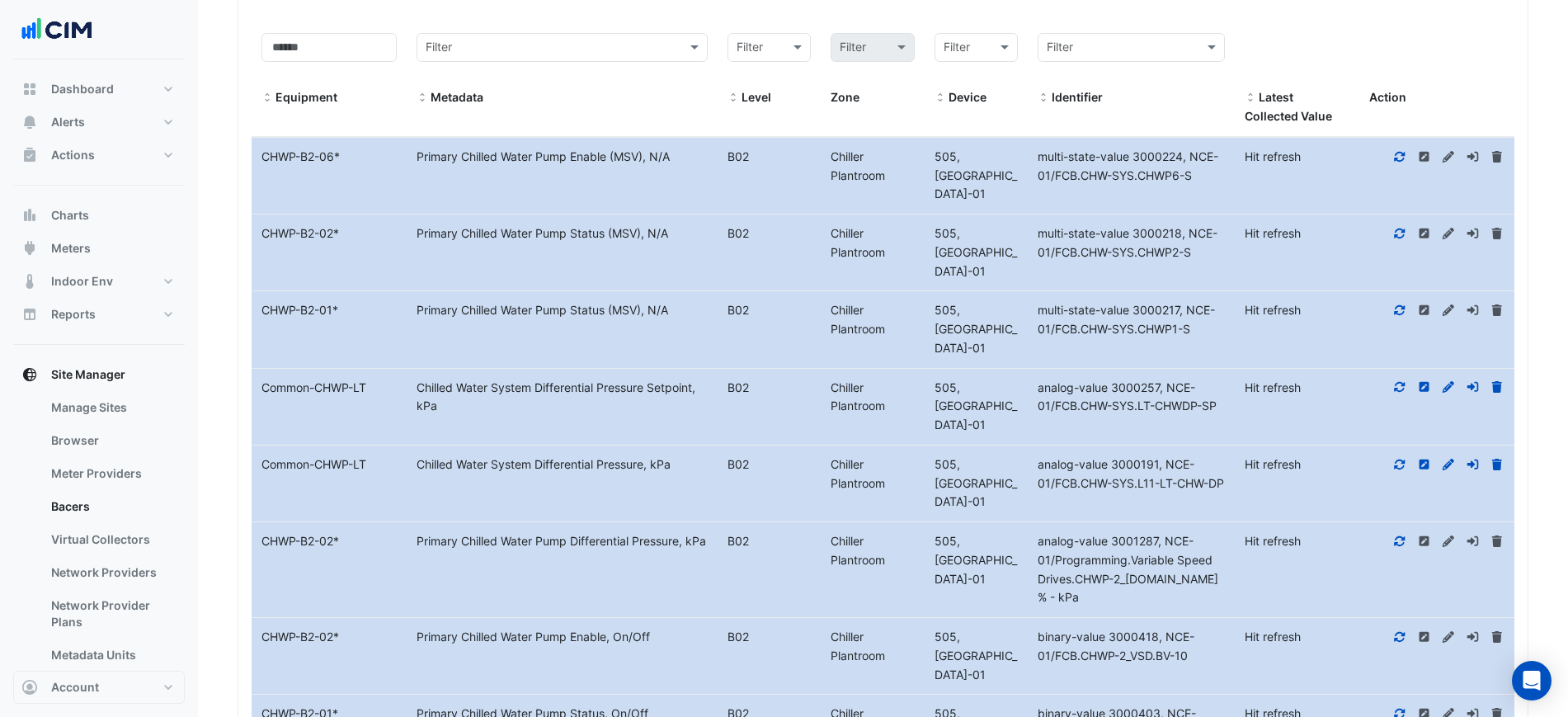
drag, startPoint x: 1404, startPoint y: 329, endPoint x: 1399, endPoint y: 341, distance: 13.0
click at [1404, 382] on icon at bounding box center [1399, 387] width 15 height 11
click at [1393, 455] on div at bounding box center [1437, 465] width 155 height 19
click at [1395, 459] on icon at bounding box center [1399, 464] width 15 height 11
click at [1321, 48] on div at bounding box center [1297, 47] width 105 height 29
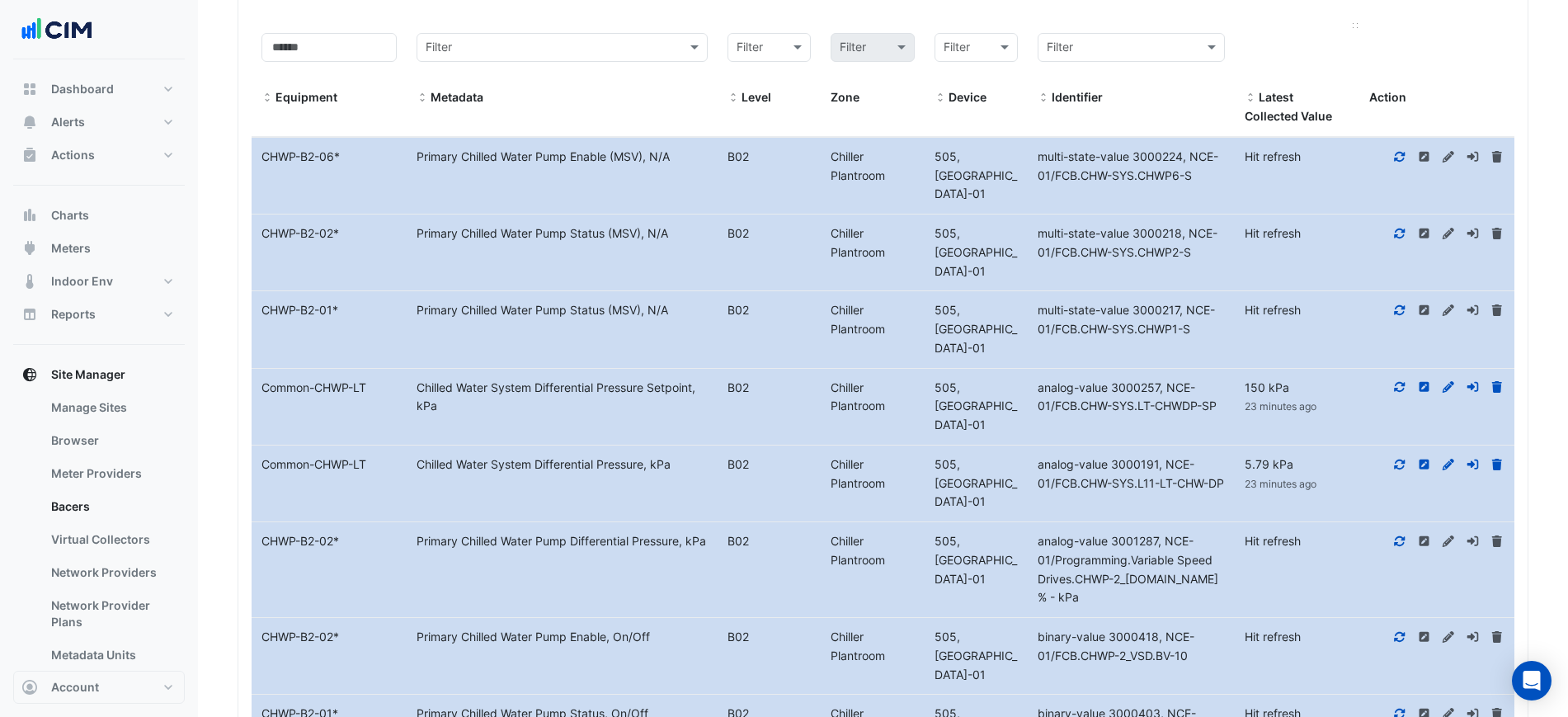
click at [1333, 36] on div at bounding box center [1297, 47] width 105 height 29
click at [1399, 382] on icon at bounding box center [1399, 387] width 15 height 11
click at [1396, 455] on div at bounding box center [1437, 465] width 155 height 19
click at [1399, 459] on icon at bounding box center [1399, 464] width 15 height 11
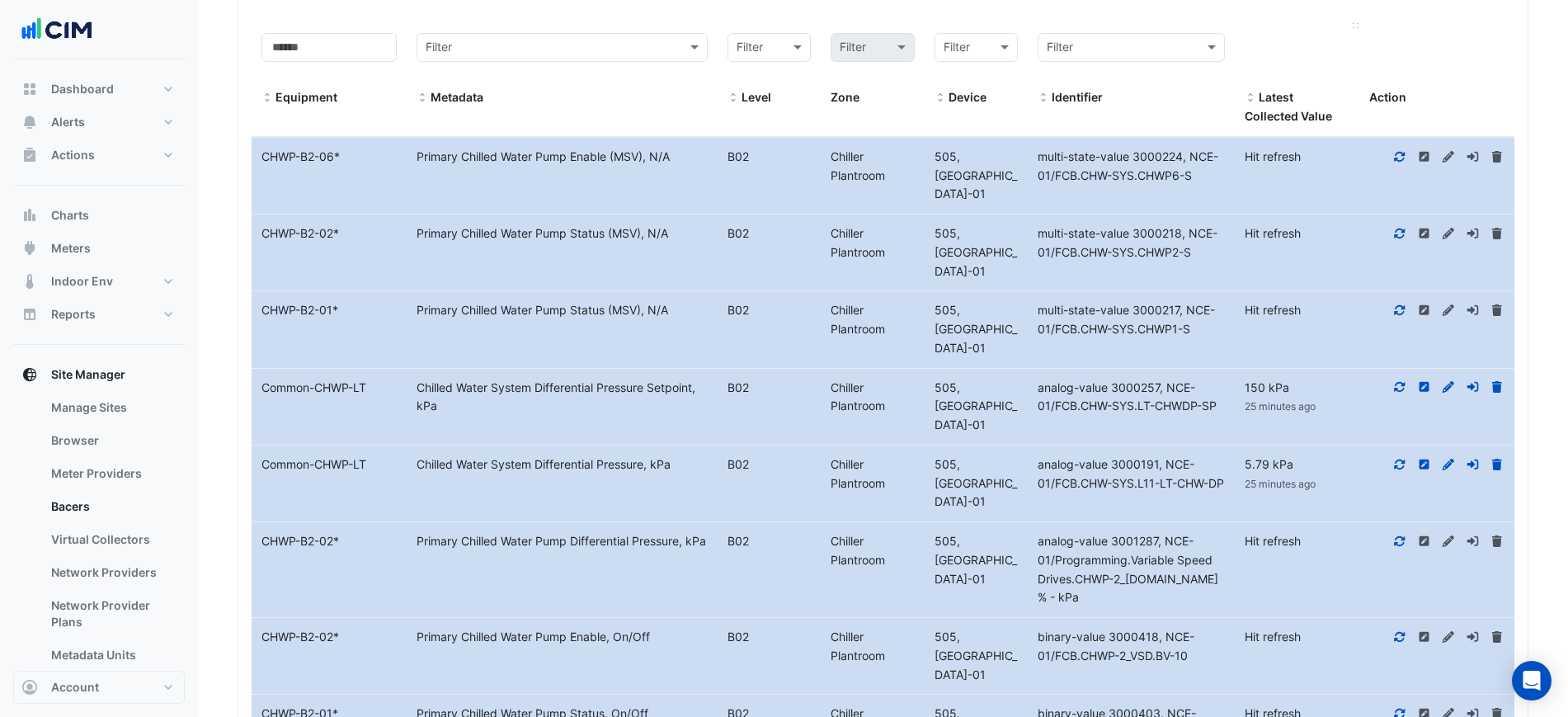
click at [1236, 43] on datatable-header-cell "Latest Collected Value" at bounding box center [1297, 80] width 124 height 114
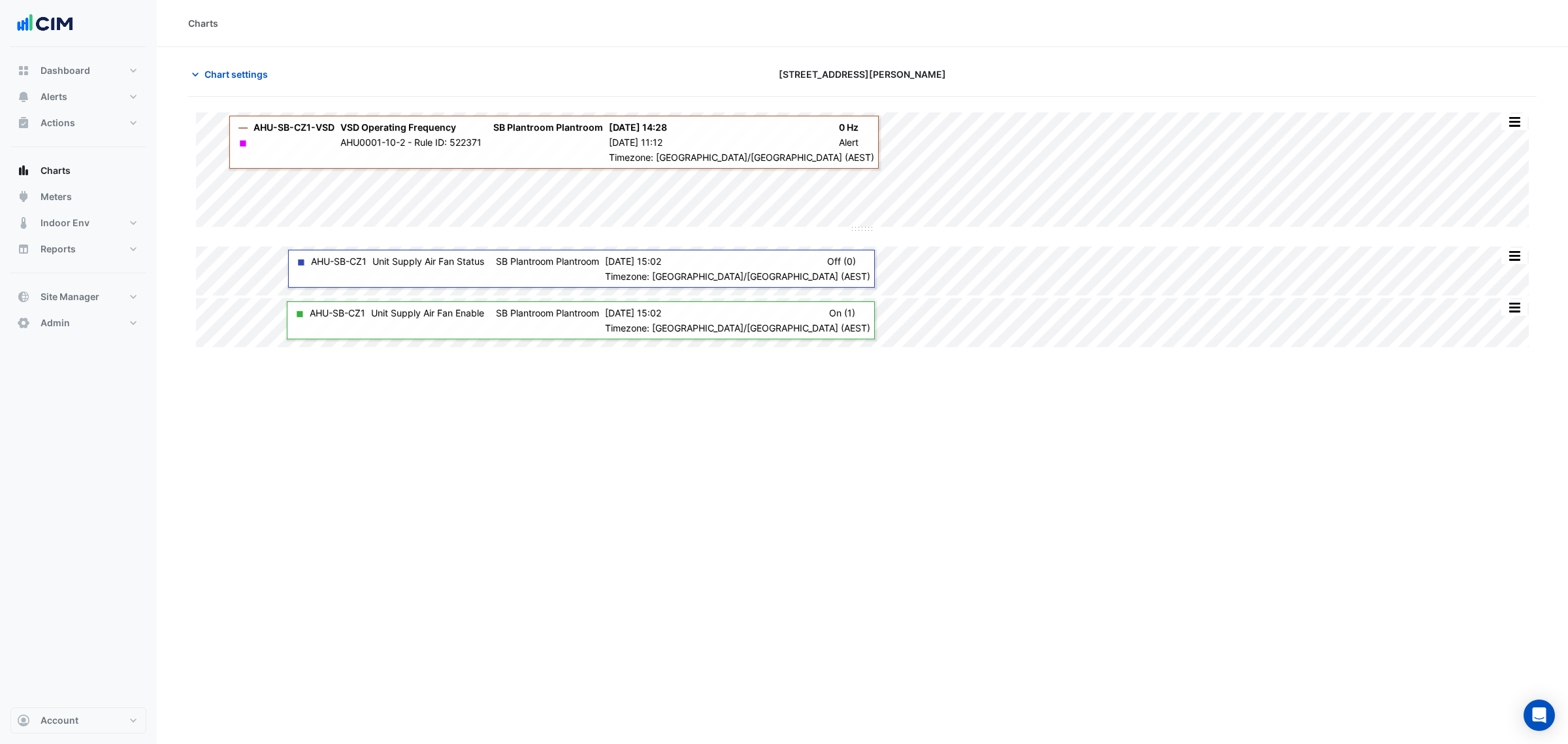
type input "**********"
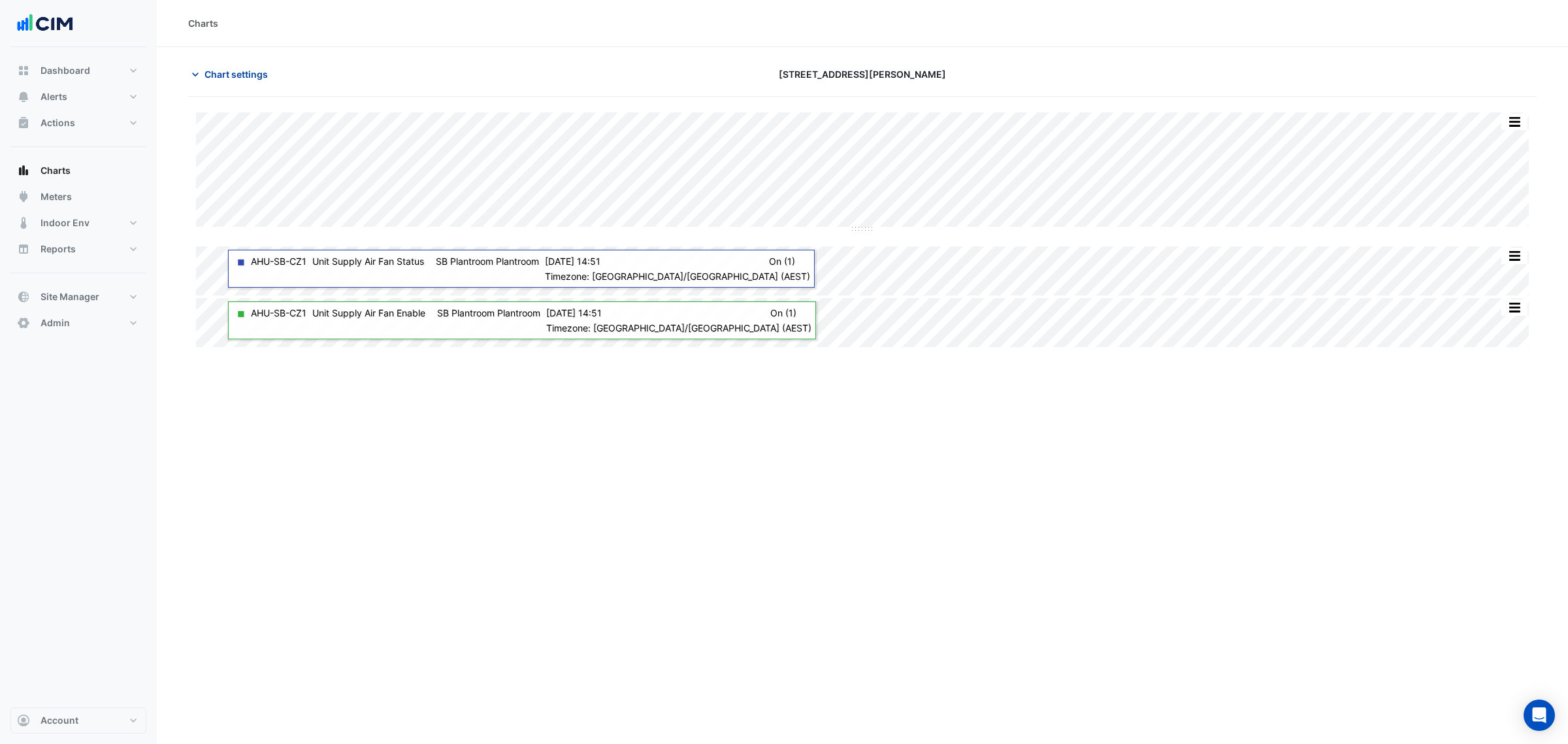
drag, startPoint x: 226, startPoint y: 70, endPoint x: 230, endPoint y: 76, distance: 7.2
click at [227, 72] on span "Chart settings" at bounding box center [236, 74] width 63 height 14
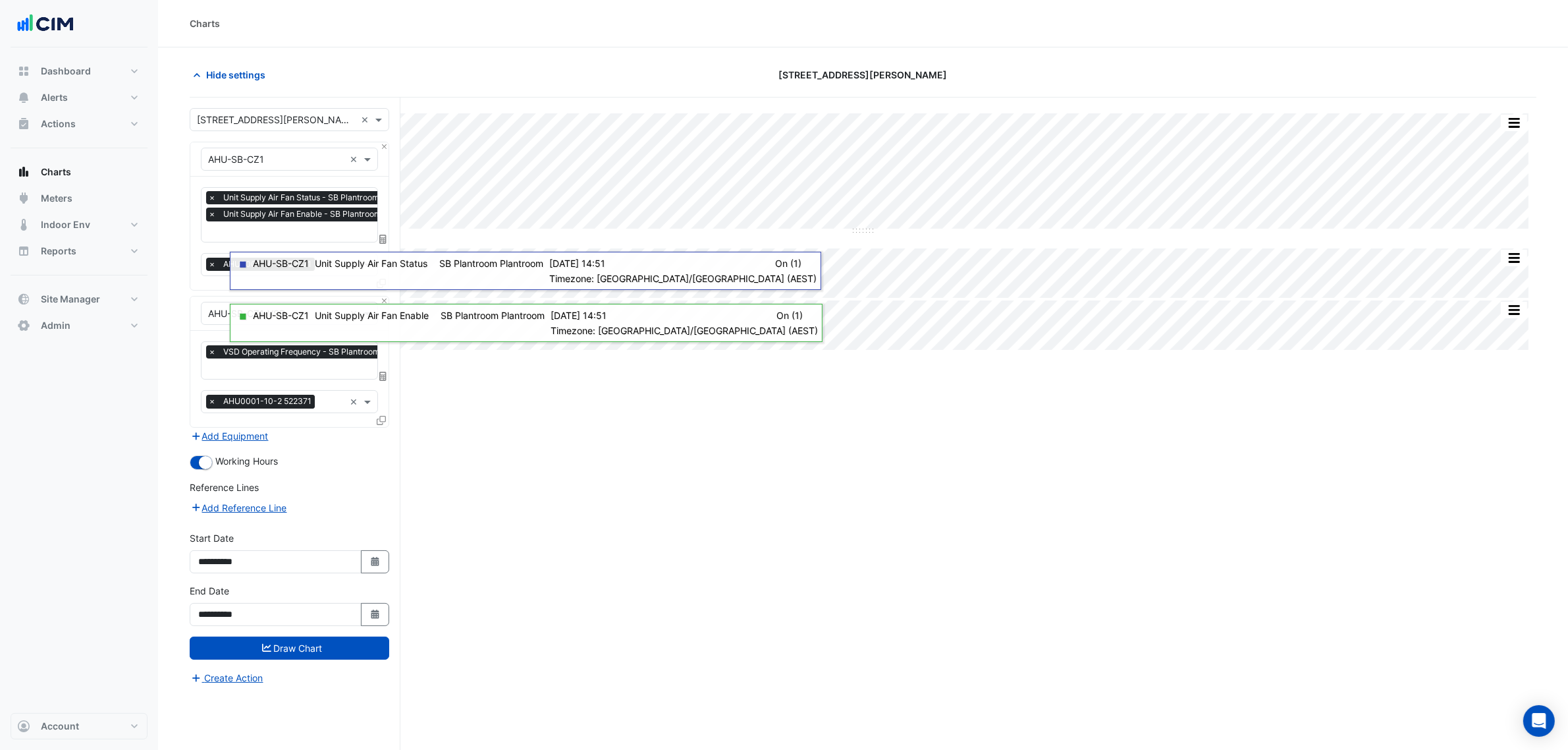
click at [280, 228] on input "text" at bounding box center [319, 233] width 223 height 14
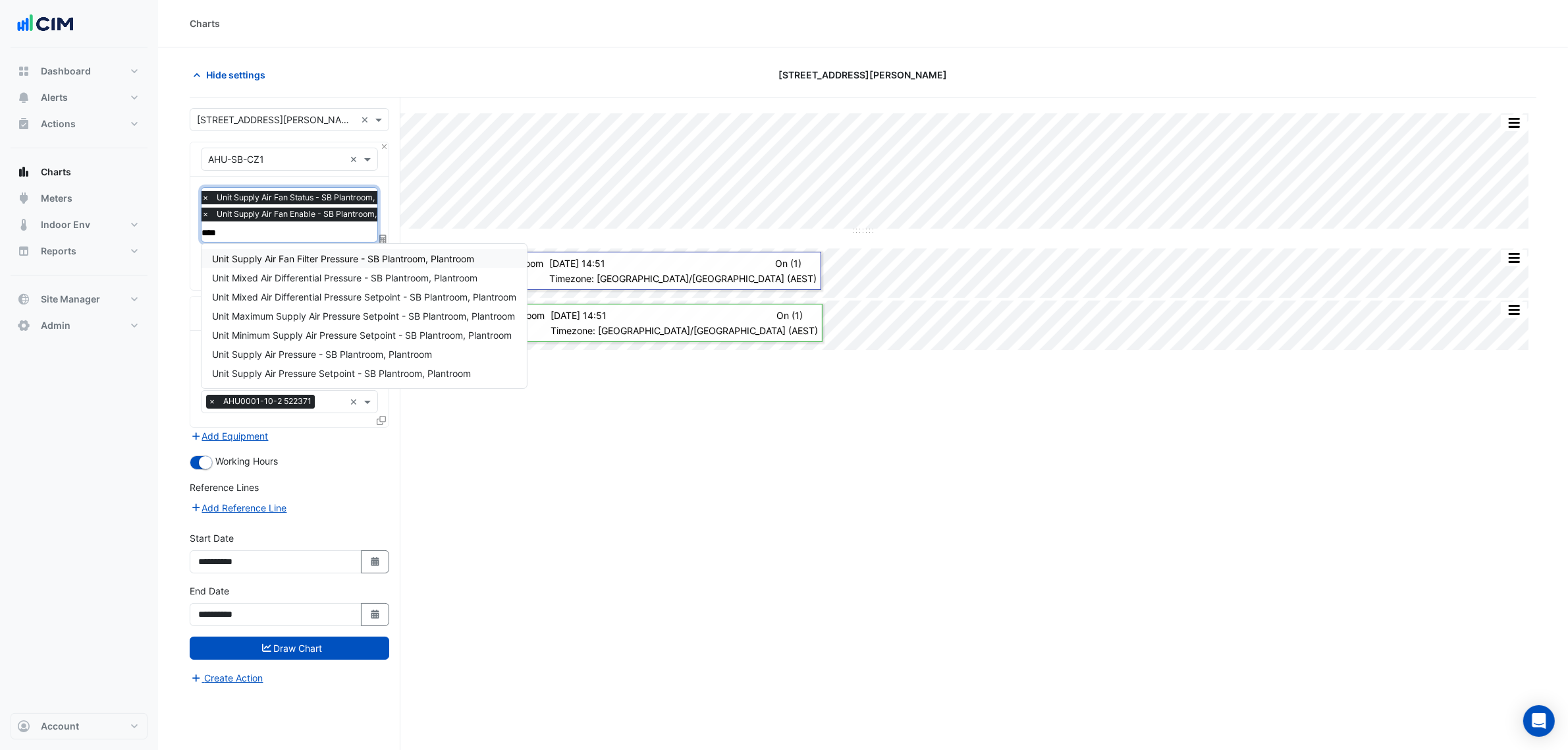
type input "*****"
click at [393, 357] on span "Unit Supply Air Pressure - SB Plantroom, Plantroom" at bounding box center [322, 354] width 220 height 11
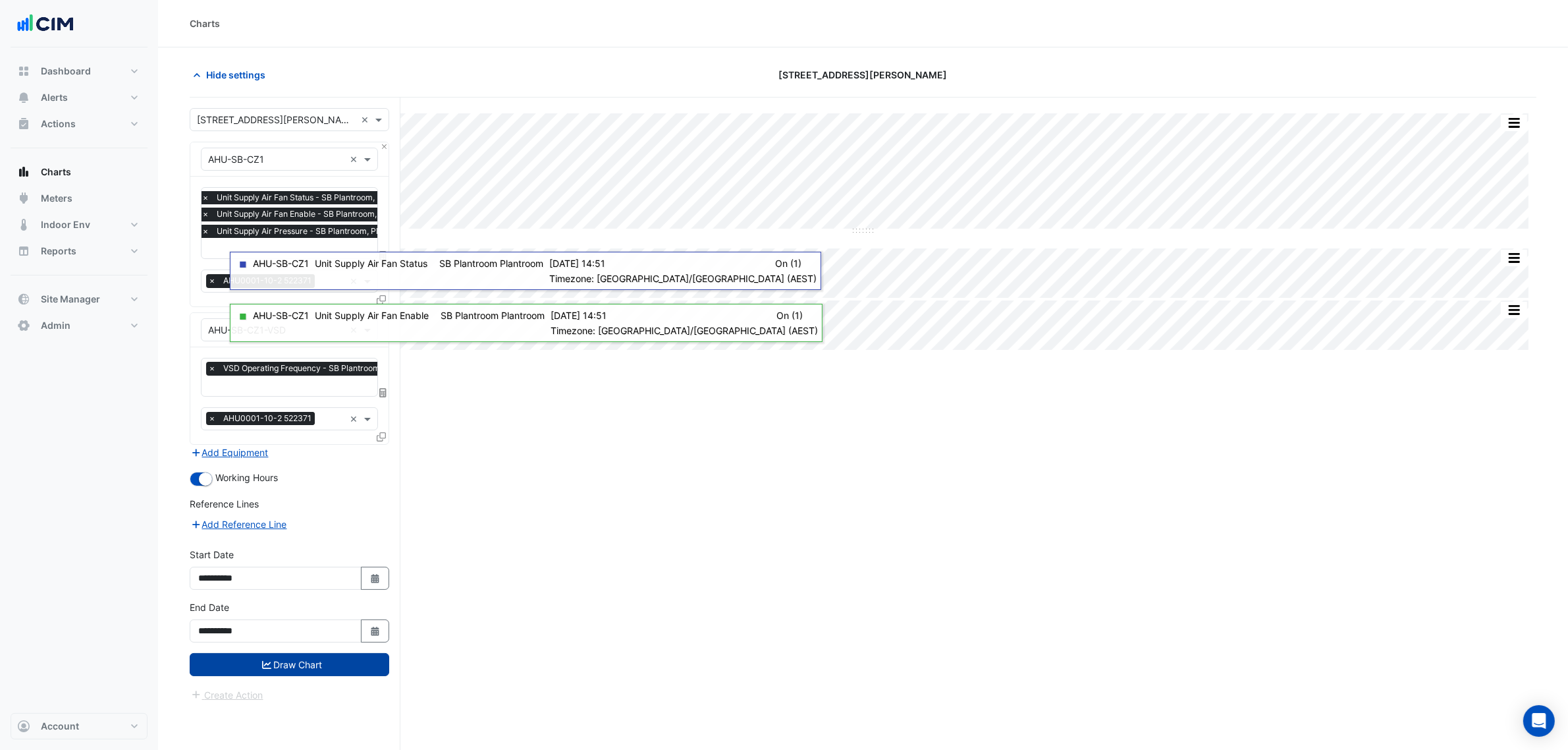
click at [330, 667] on button "Draw Chart" at bounding box center [289, 664] width 200 height 23
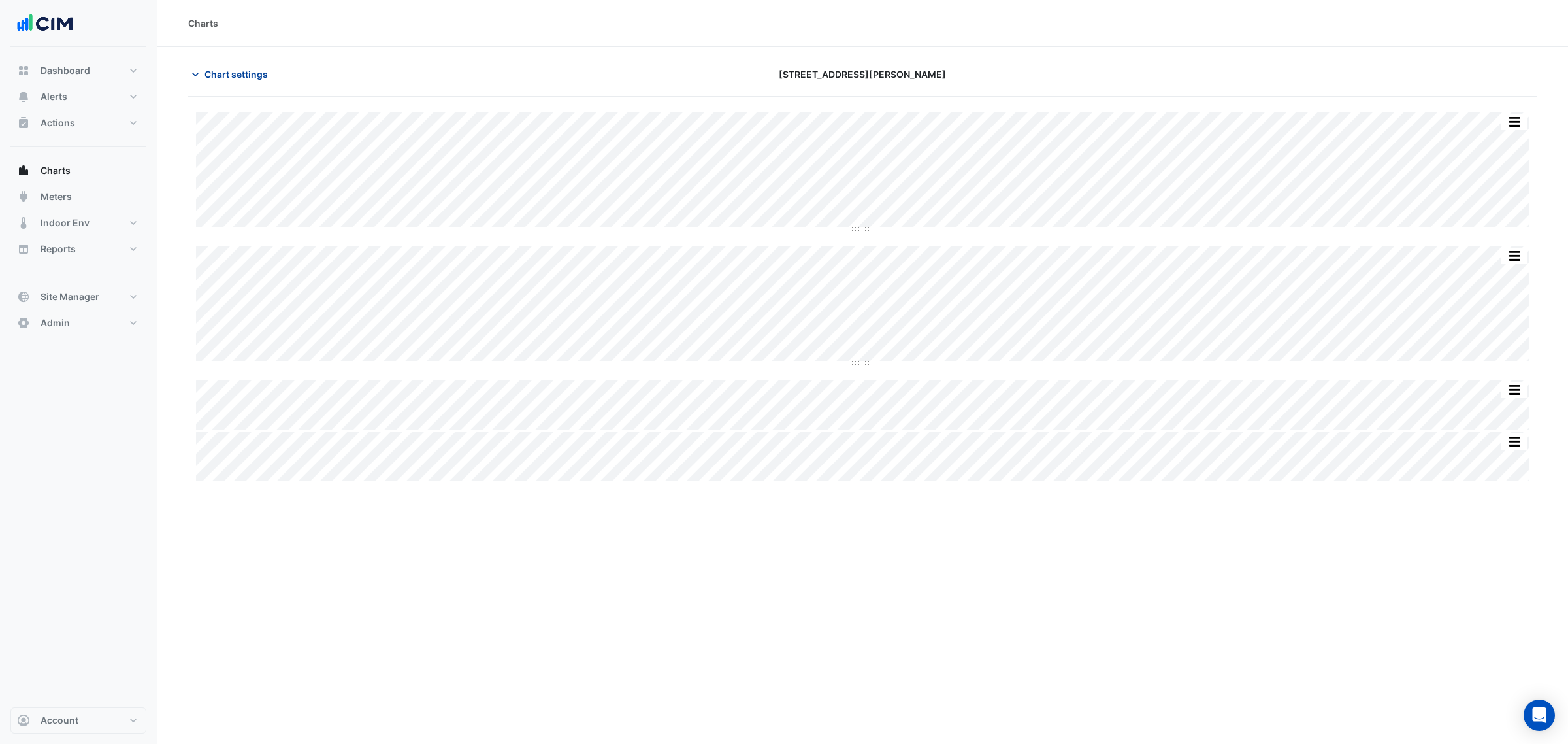
click at [213, 73] on span "Chart settings" at bounding box center [236, 74] width 63 height 14
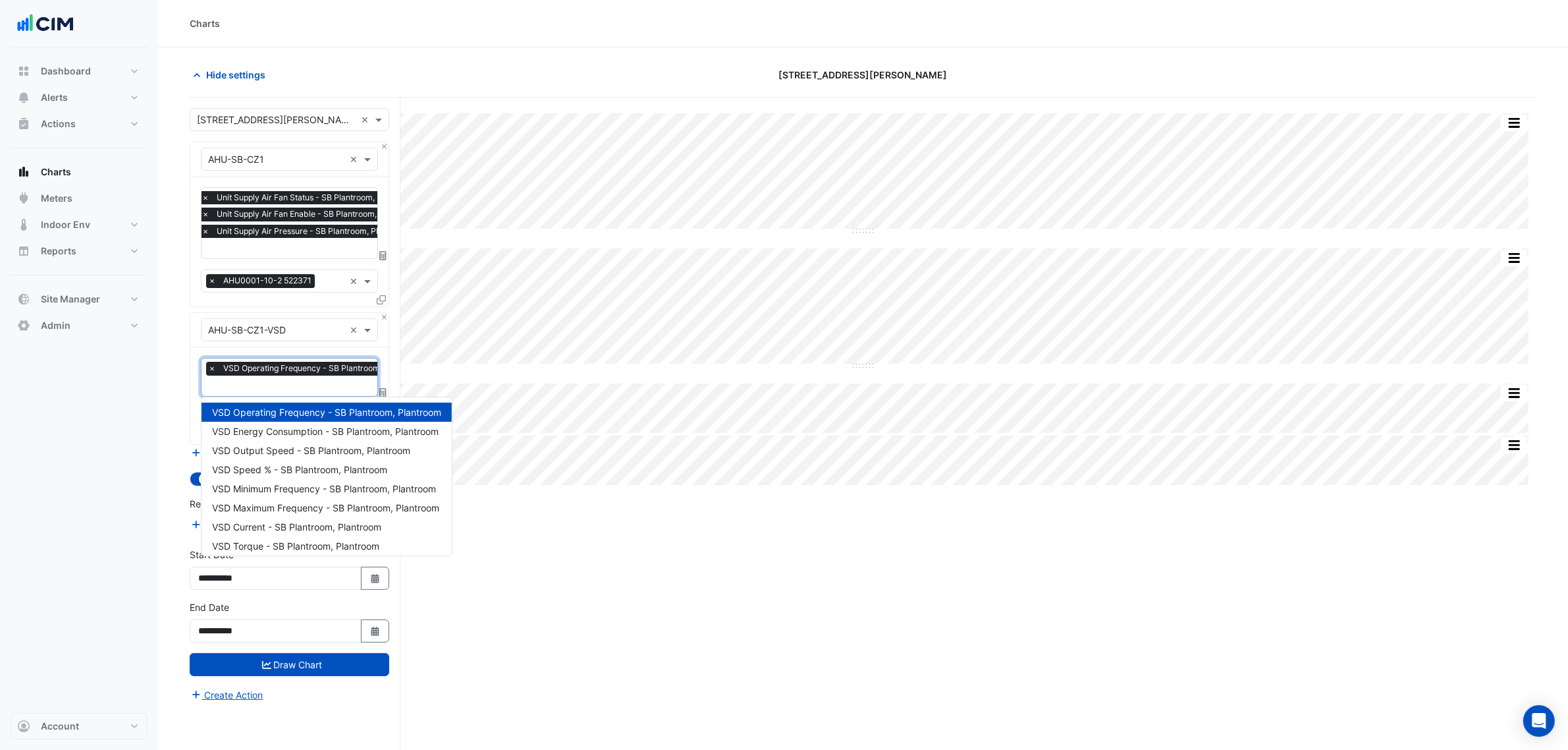
click at [267, 393] on div at bounding box center [318, 387] width 223 height 17
click at [349, 436] on span "VSD Energy Consumption - SB Plantroom, Plantroom" at bounding box center [325, 431] width 227 height 11
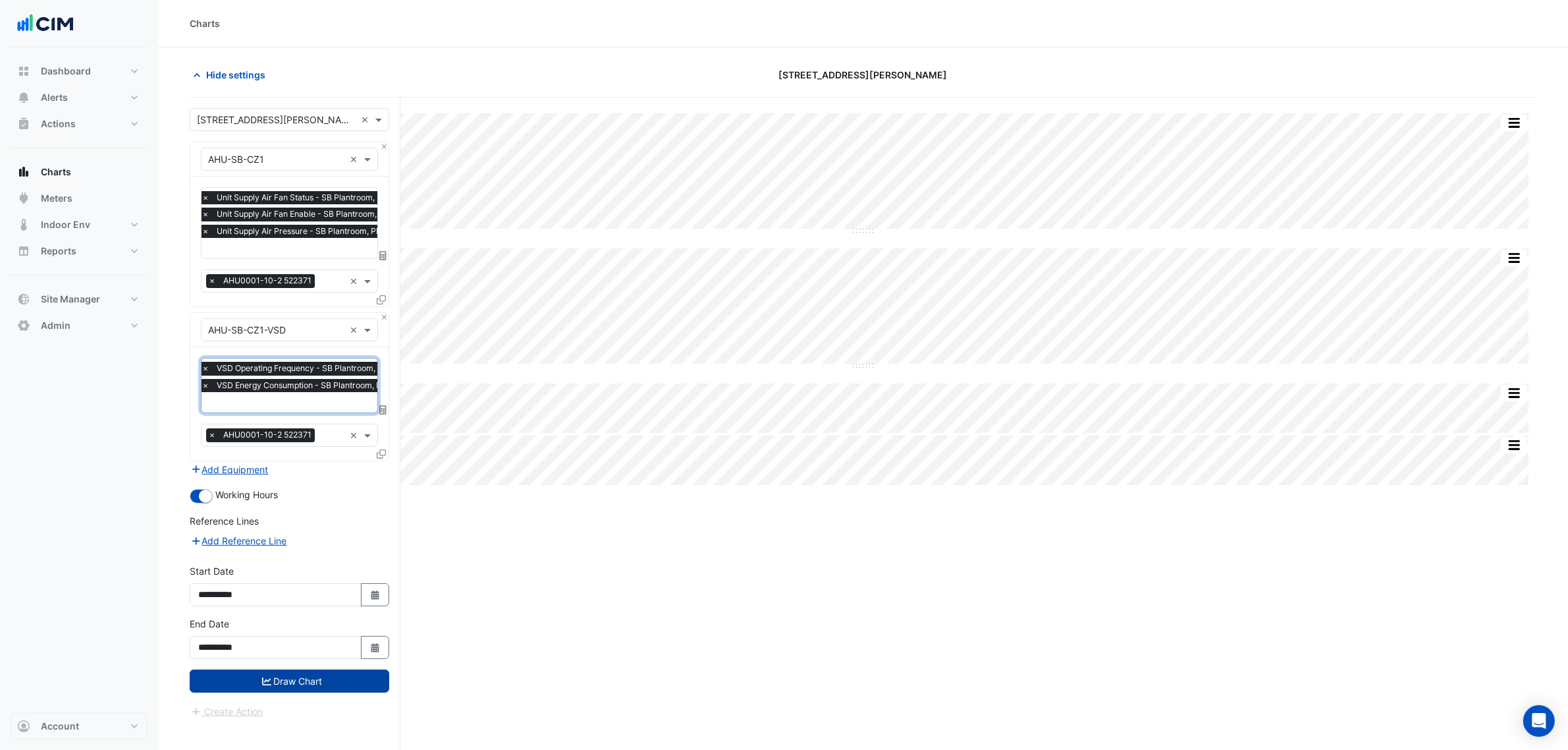
click at [333, 692] on form "Select a Site × [STREET_ADDRESS][PERSON_NAME] × Equipment × AHU-SB-CZ1 × Favour…" at bounding box center [289, 414] width 200 height 611
click at [351, 677] on button "Draw Chart" at bounding box center [289, 681] width 200 height 23
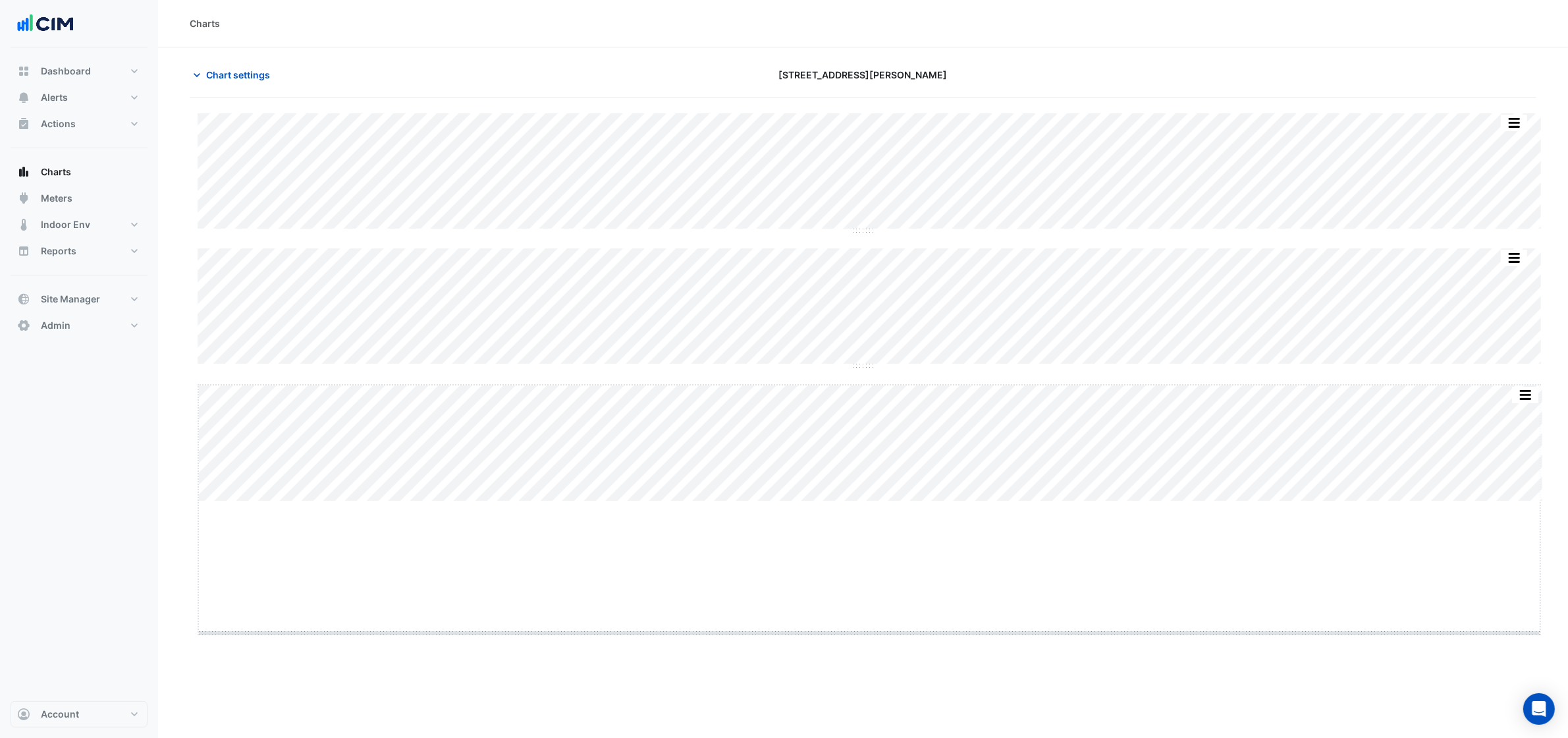
drag, startPoint x: 865, startPoint y: 499, endPoint x: 878, endPoint y: 635, distance: 136.6
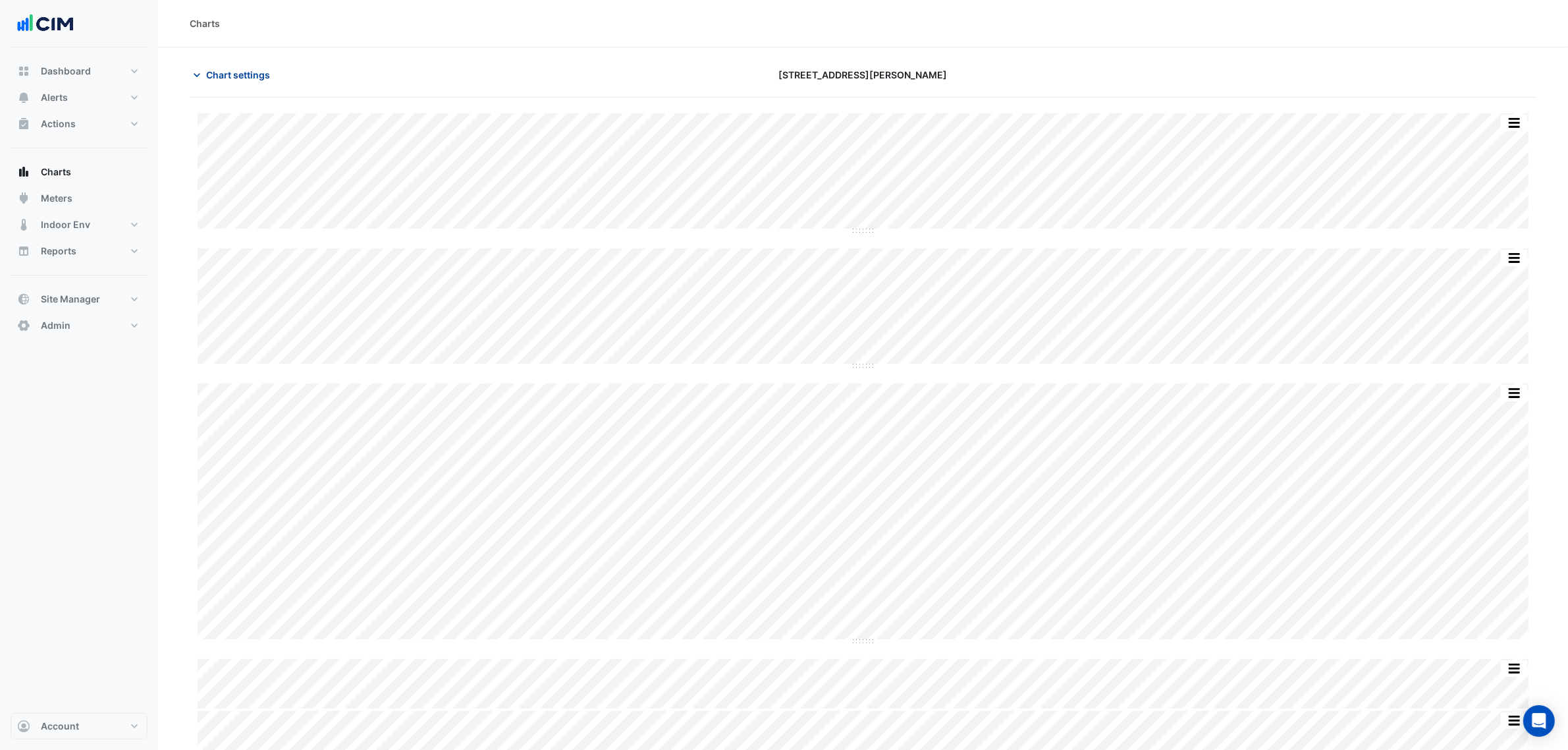
click at [250, 84] on button "Chart settings" at bounding box center [234, 74] width 89 height 23
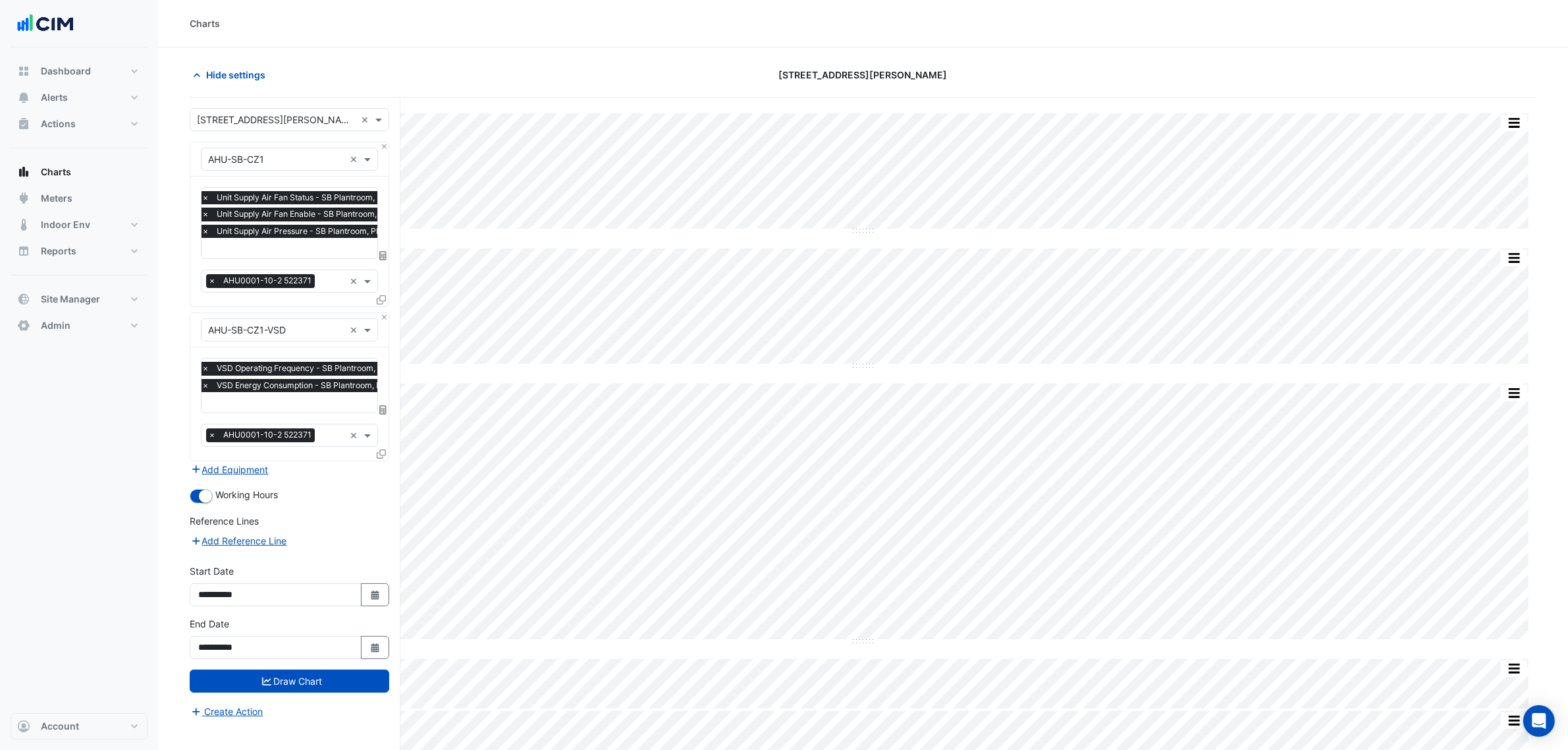
click at [331, 389] on span "VSD Energy Consumption - SB Plantroom, Plantroom" at bounding box center [316, 385] width 205 height 13
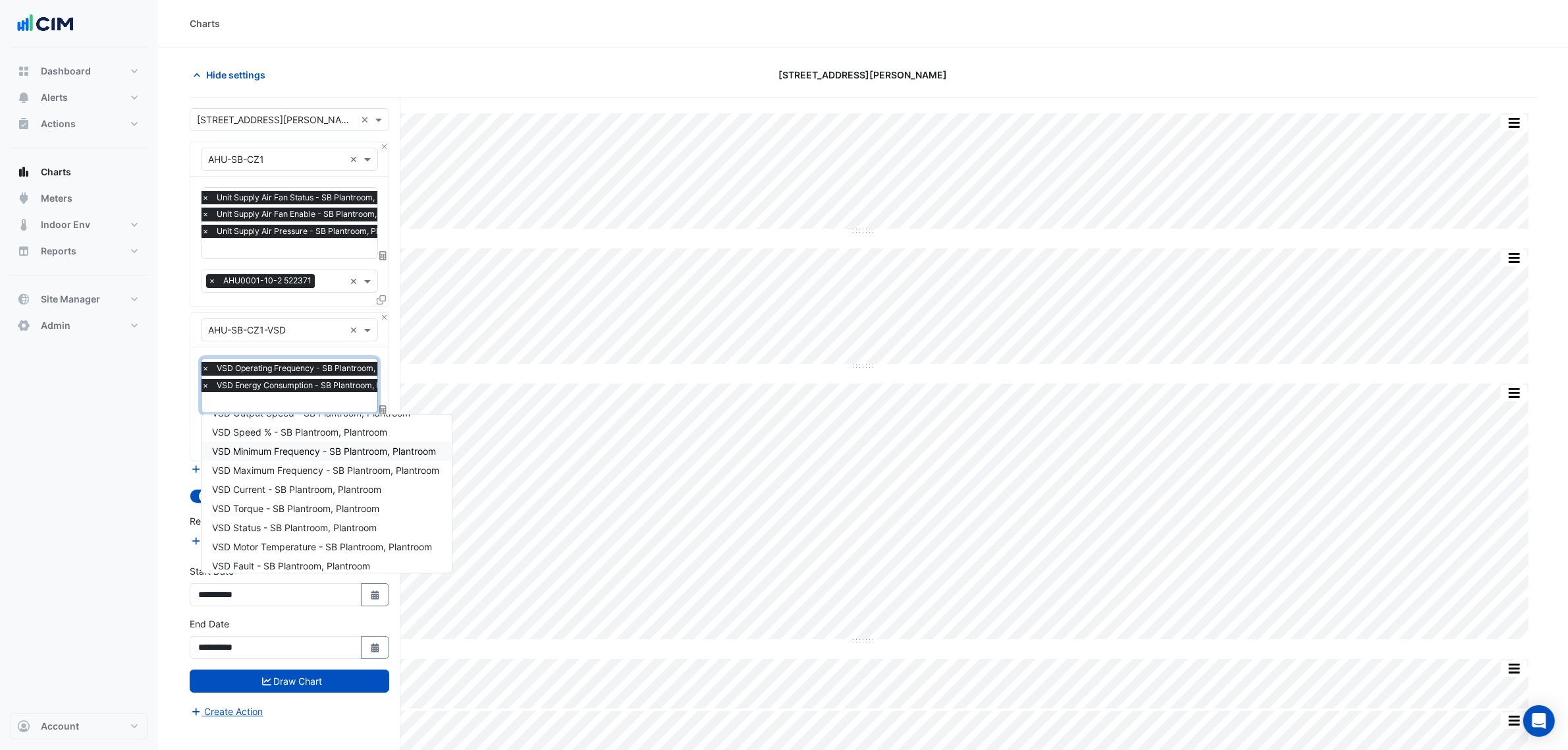
scroll to position [81, 0]
click at [160, 494] on section "Hide settings [STREET_ADDRESS][PERSON_NAME] Split by Equip Split All Split None…" at bounding box center [863, 423] width 1410 height 752
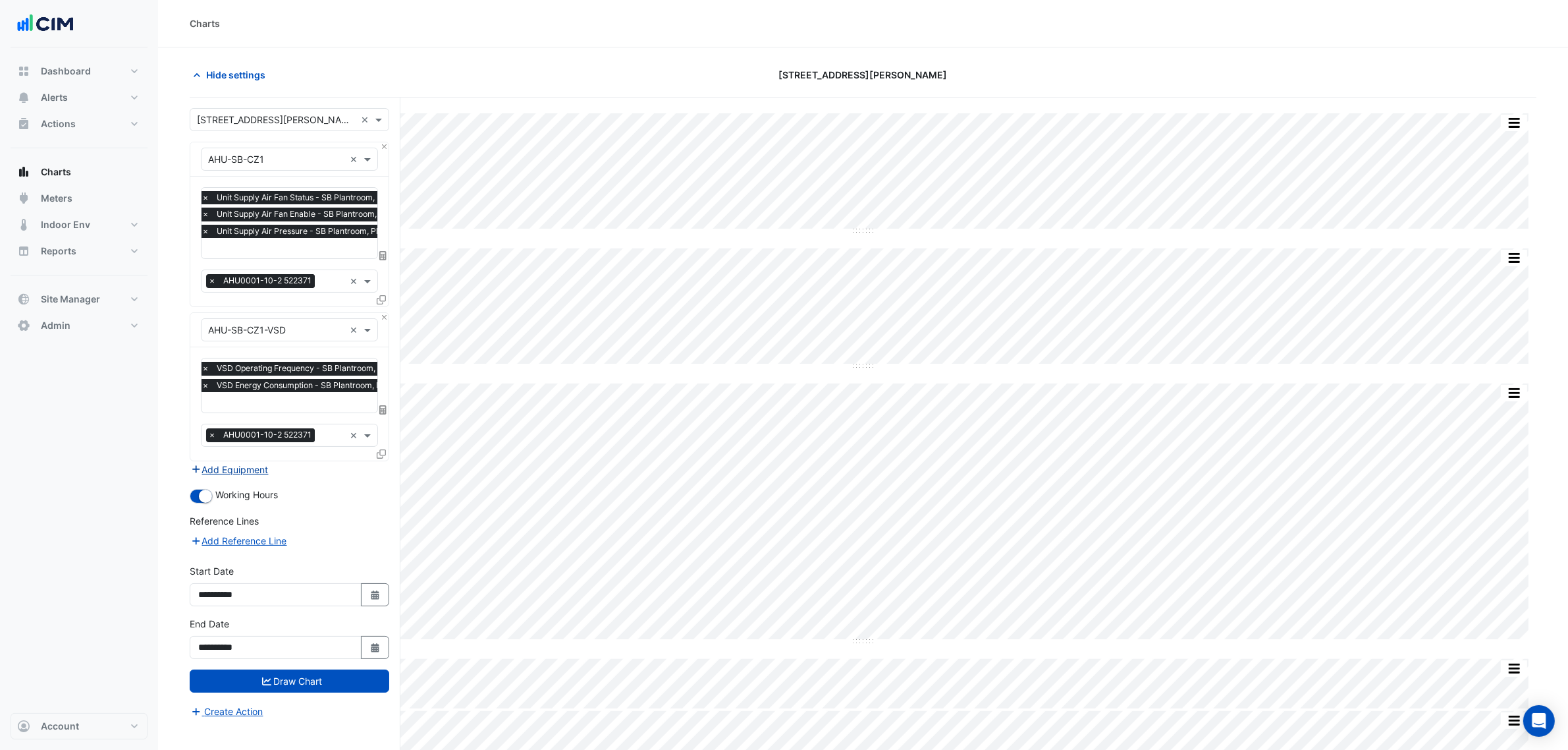
click at [269, 472] on button "Add Equipment" at bounding box center [229, 470] width 80 height 15
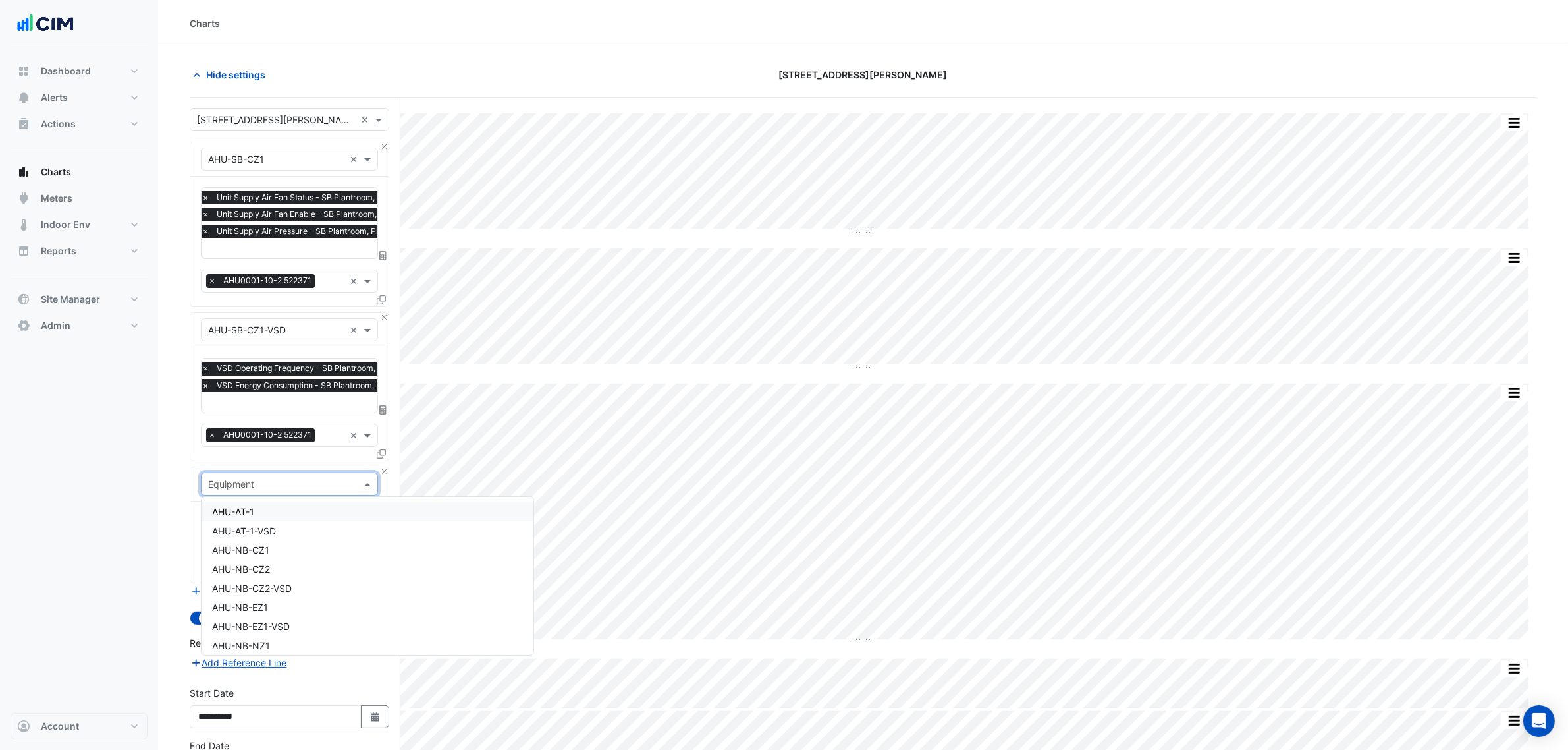
click at [279, 484] on input "text" at bounding box center [276, 484] width 137 height 14
click at [286, 483] on input "***" at bounding box center [276, 484] width 137 height 14
type input "*********"
click at [292, 547] on div "VAV-SB-CZE-1-2" at bounding box center [289, 550] width 175 height 19
click at [307, 530] on input "text" at bounding box center [275, 525] width 133 height 14
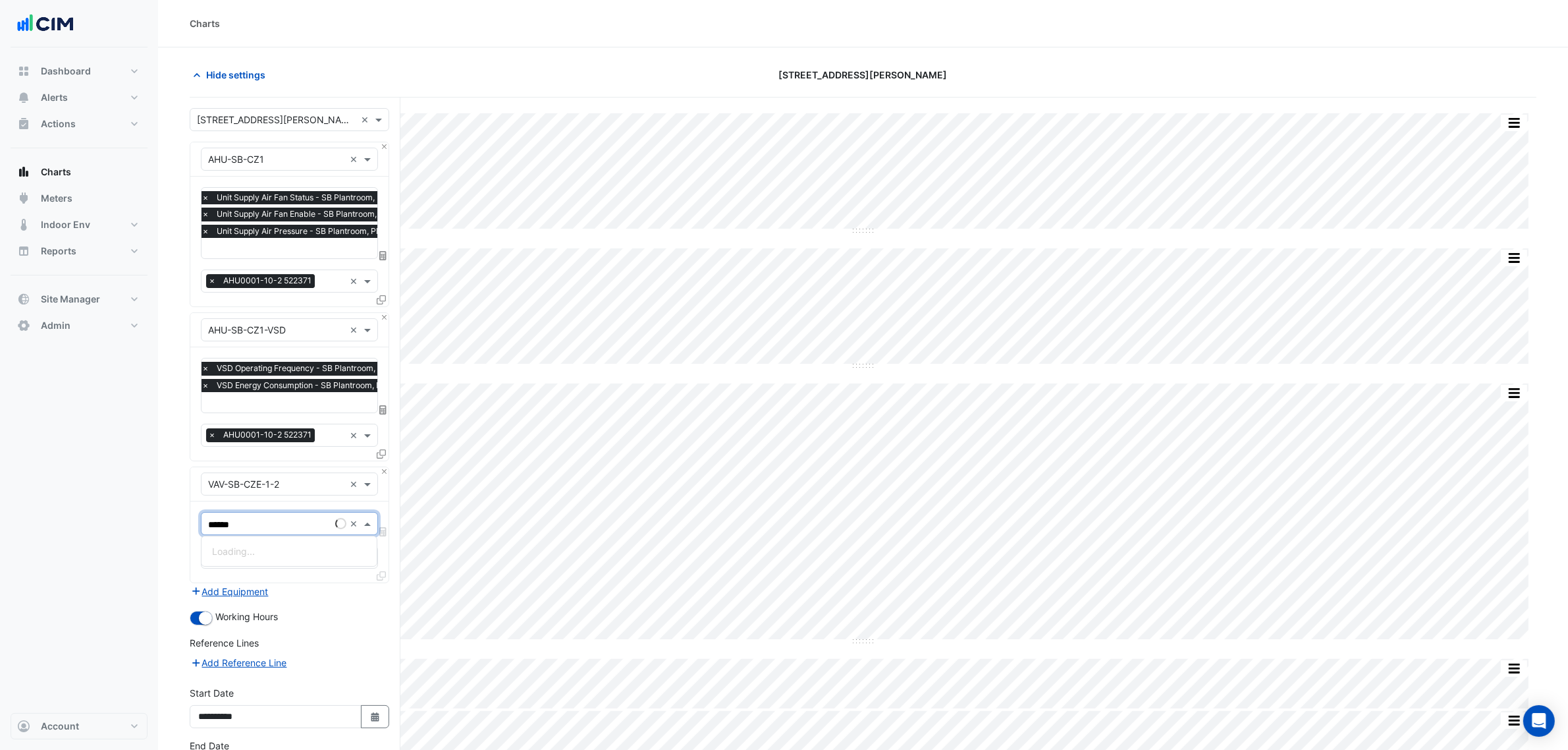
type input "*******"
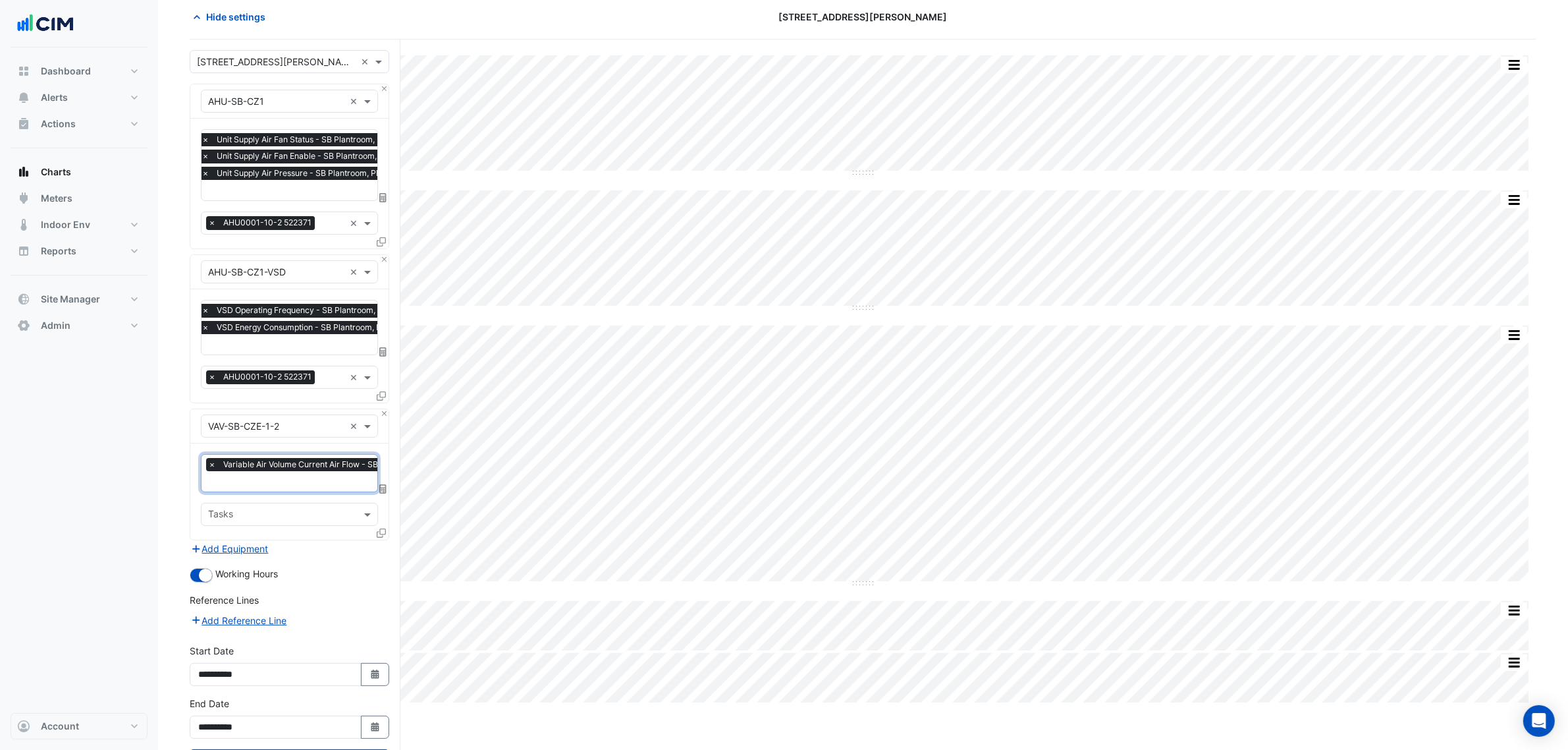
scroll to position [115, 0]
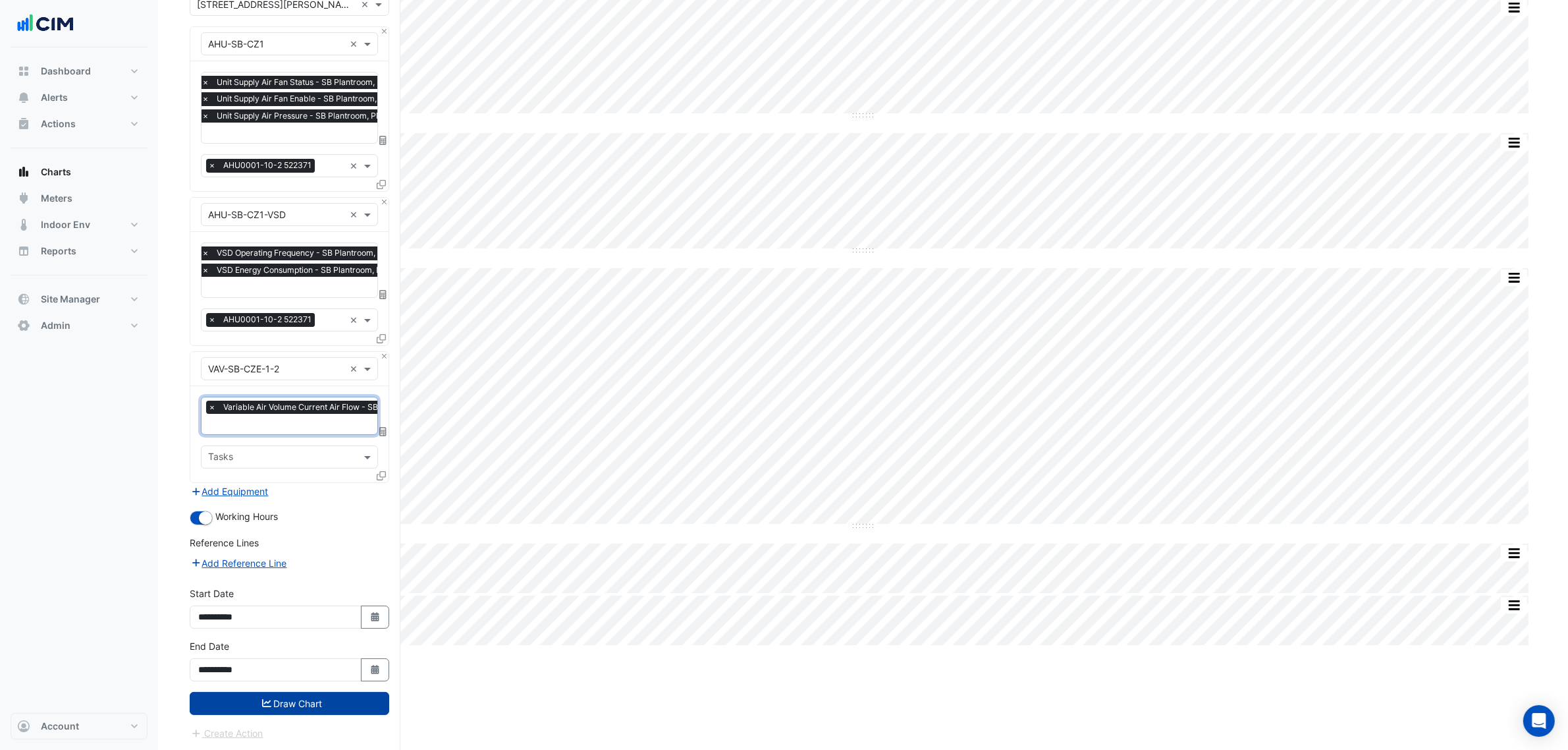
click at [324, 706] on button "Draw Chart" at bounding box center [289, 703] width 200 height 23
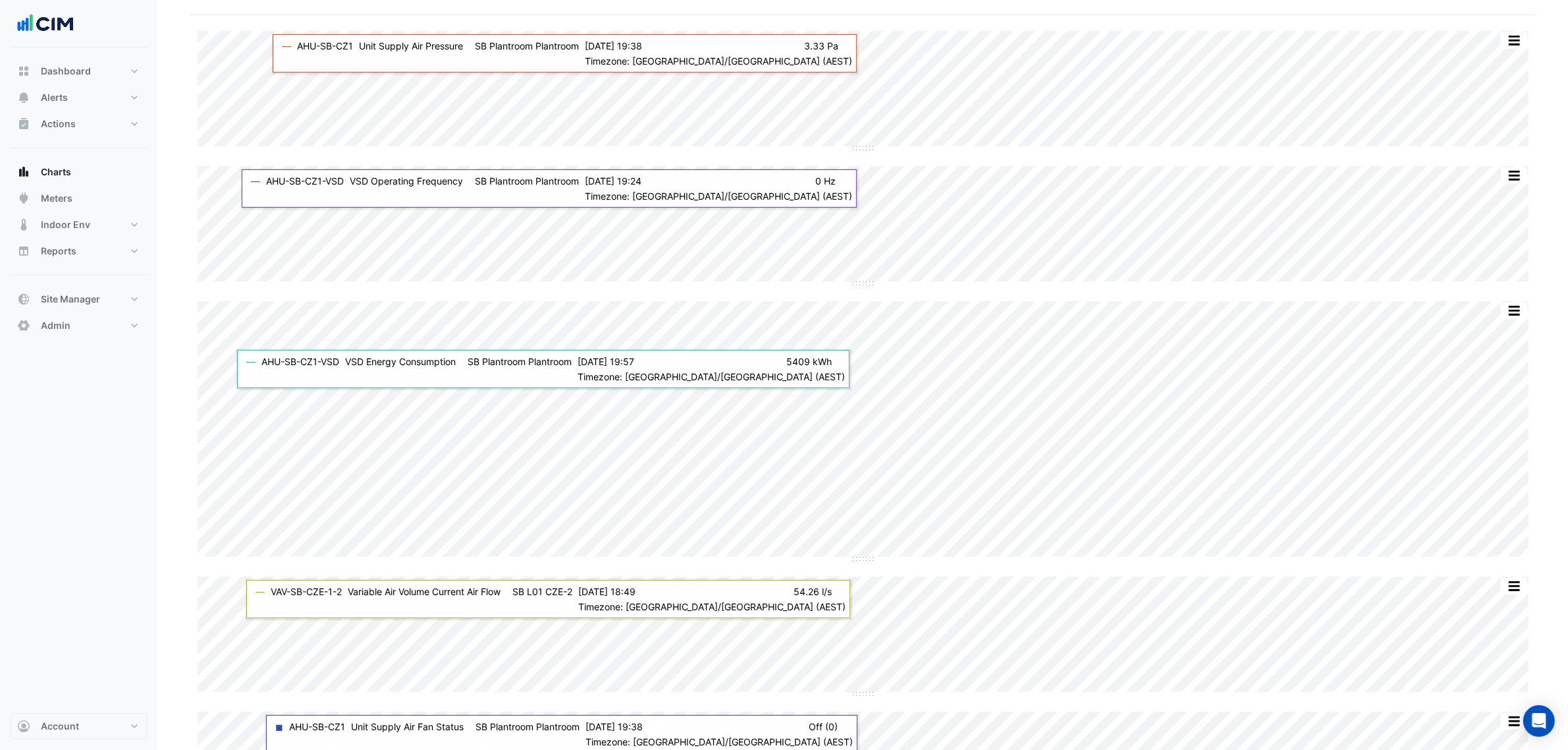
scroll to position [148, 0]
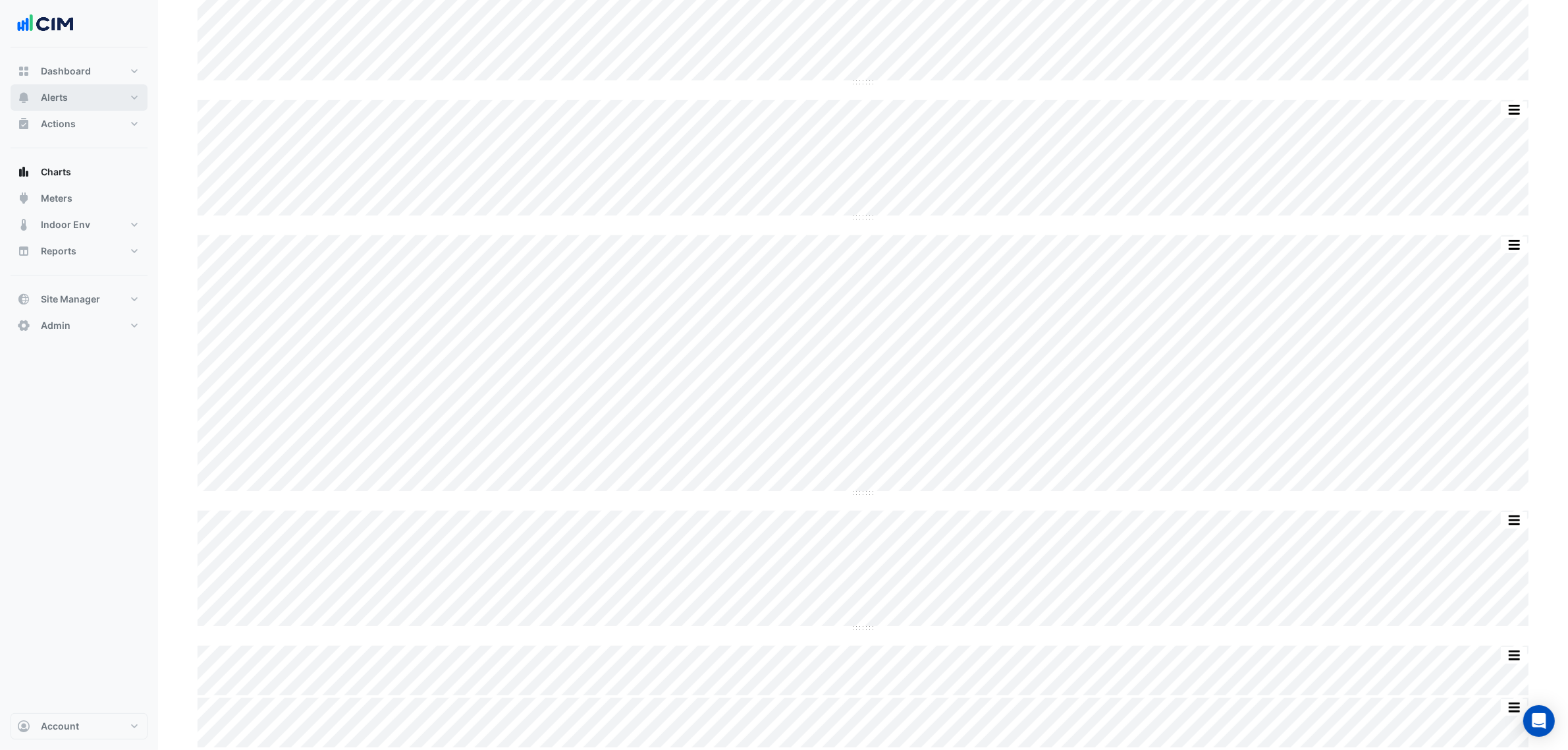
click at [94, 94] on button "Alerts" at bounding box center [79, 98] width 137 height 26
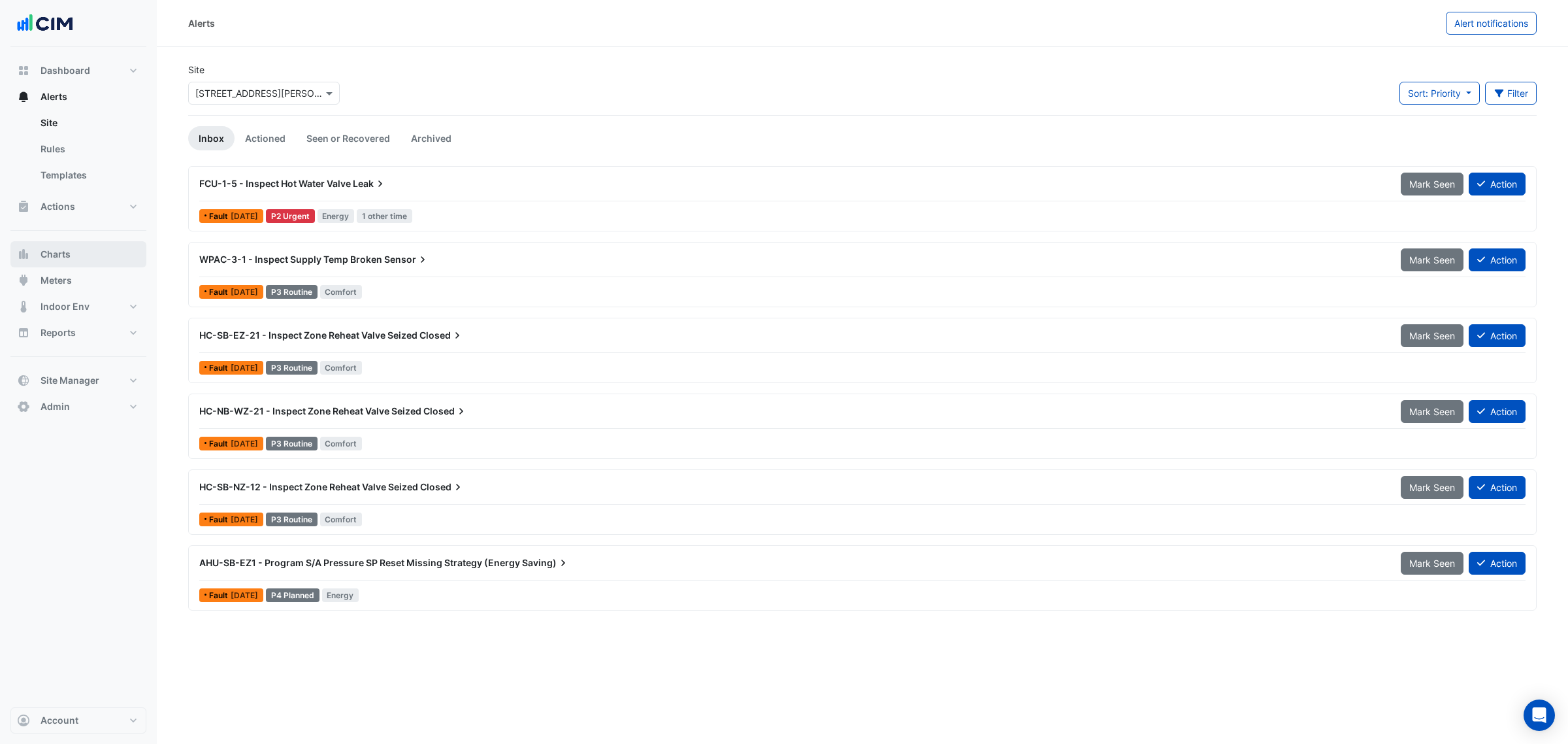
click at [54, 255] on span "Charts" at bounding box center [56, 254] width 30 height 13
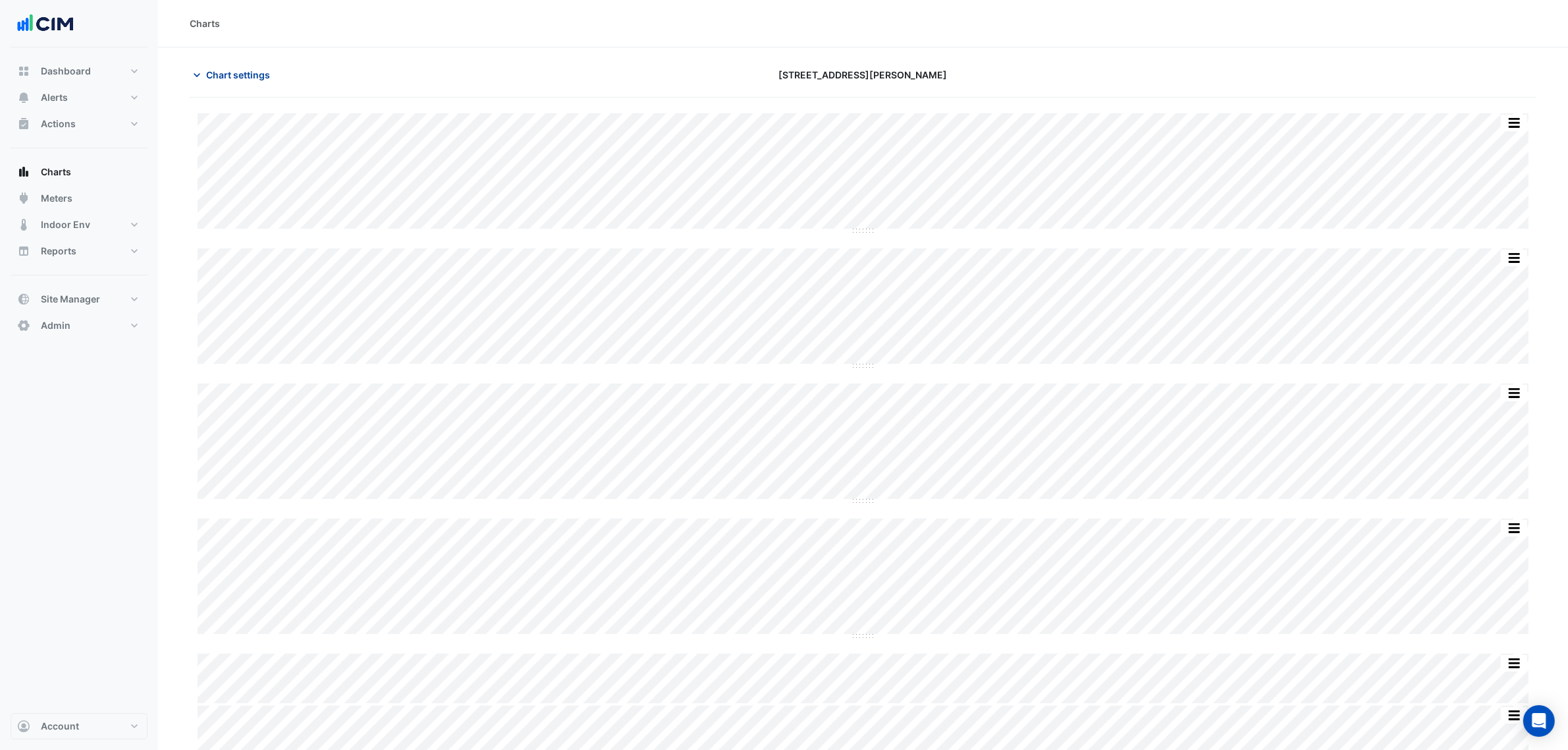
click at [252, 76] on span "Chart settings" at bounding box center [238, 75] width 64 height 14
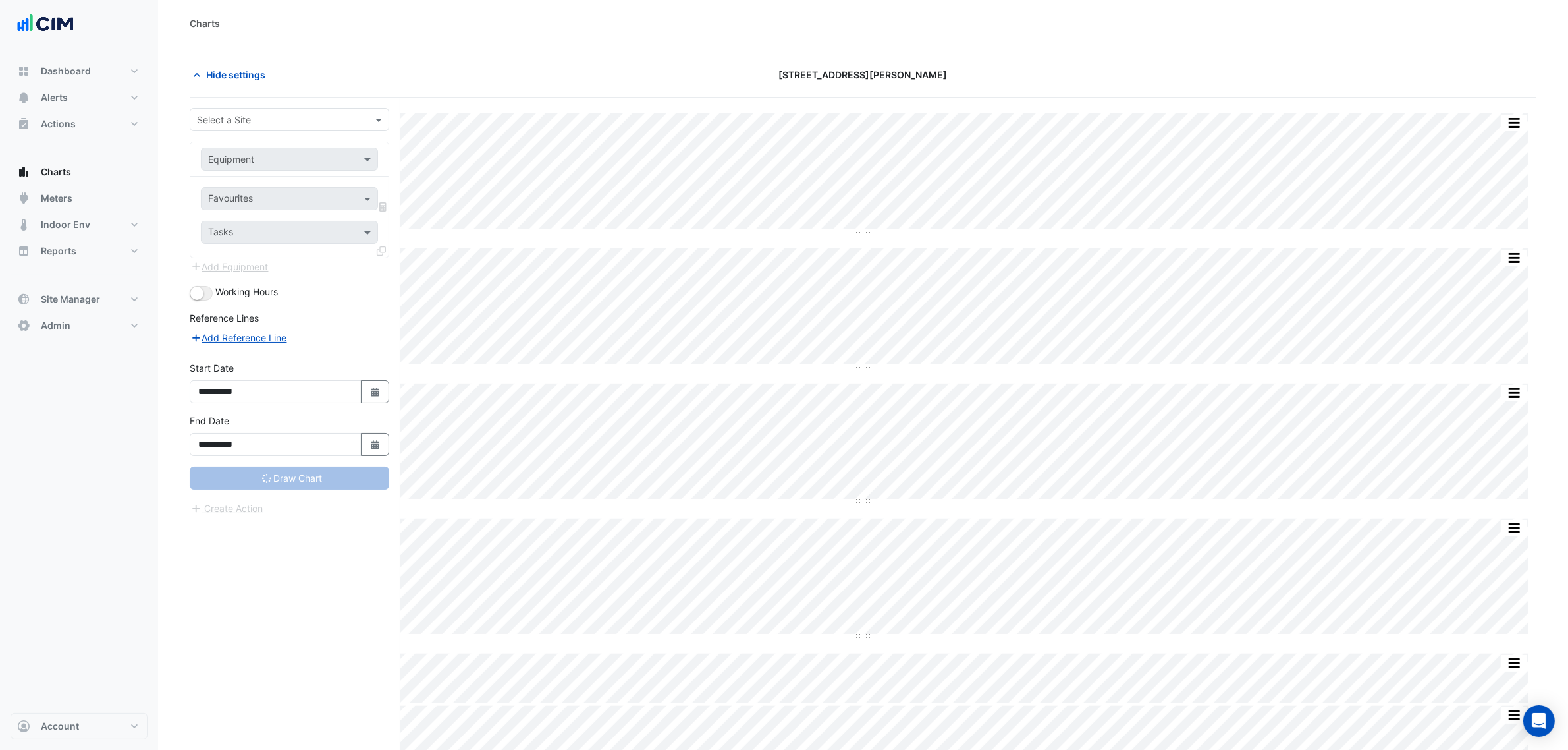
click at [252, 119] on input "text" at bounding box center [276, 120] width 159 height 14
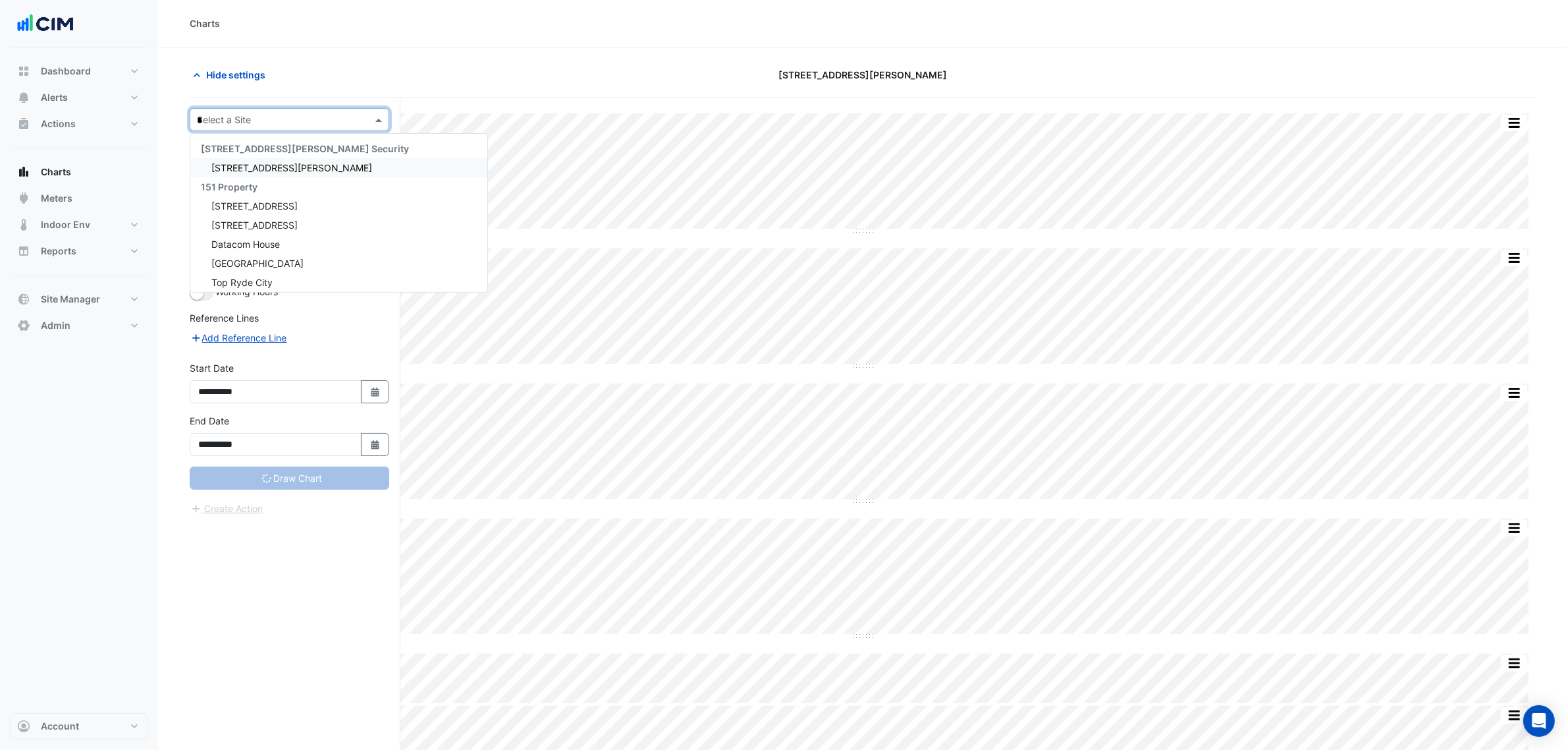
type input "**"
click at [264, 168] on span "[STREET_ADDRESS]" at bounding box center [255, 168] width 86 height 11
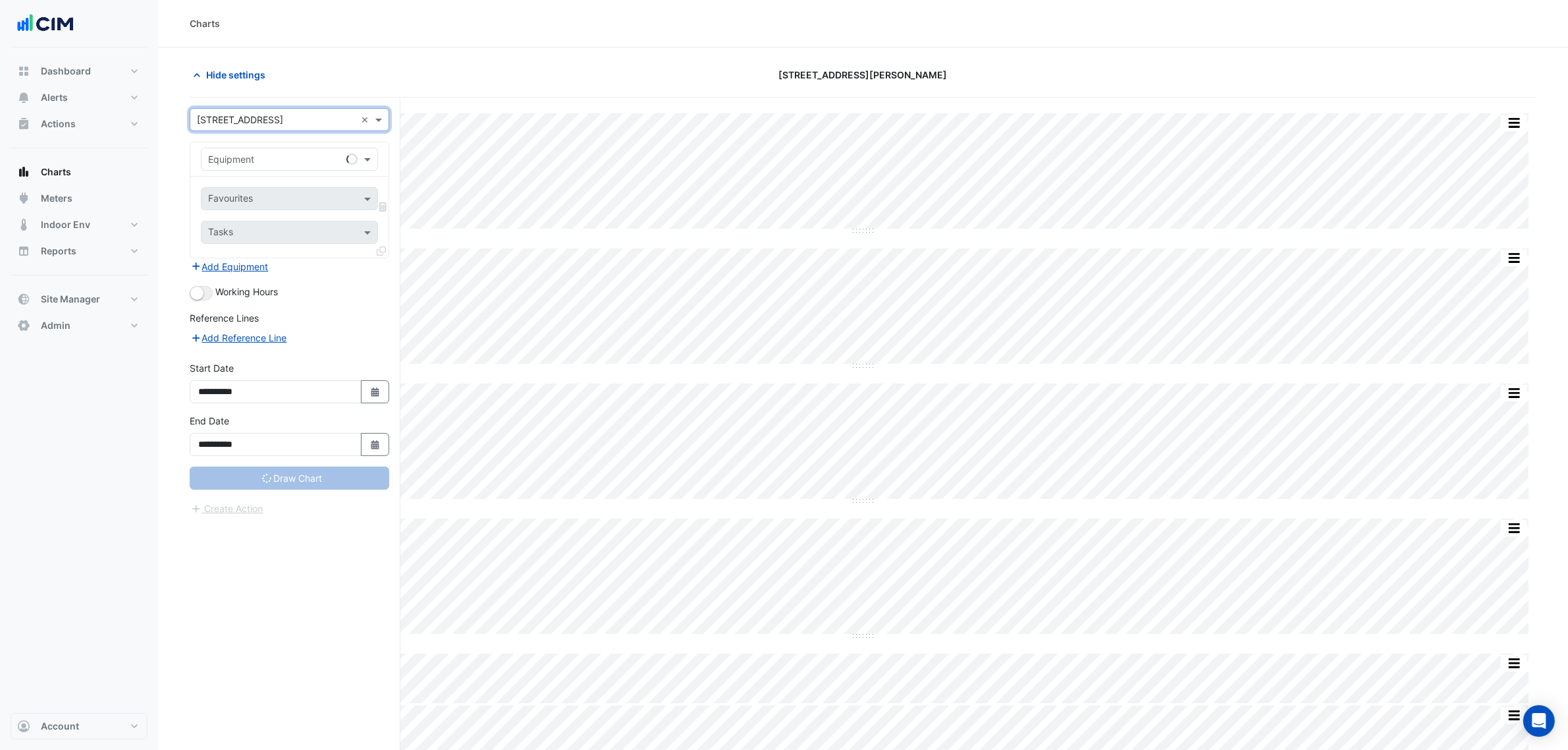
click at [268, 108] on div "Select a Site × [STREET_ADDRESS] ×" at bounding box center [289, 119] width 200 height 23
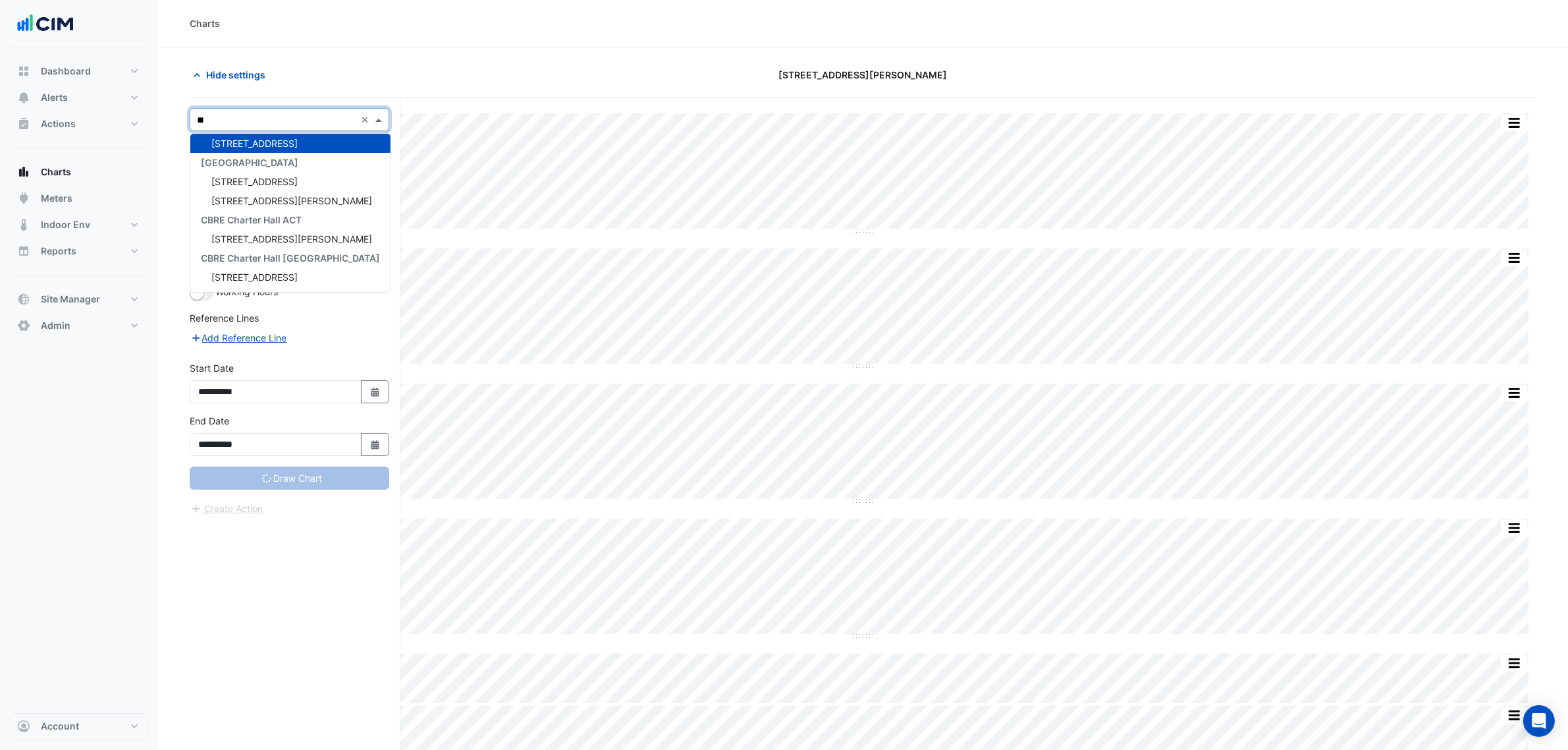
type input "**"
type input "**********"
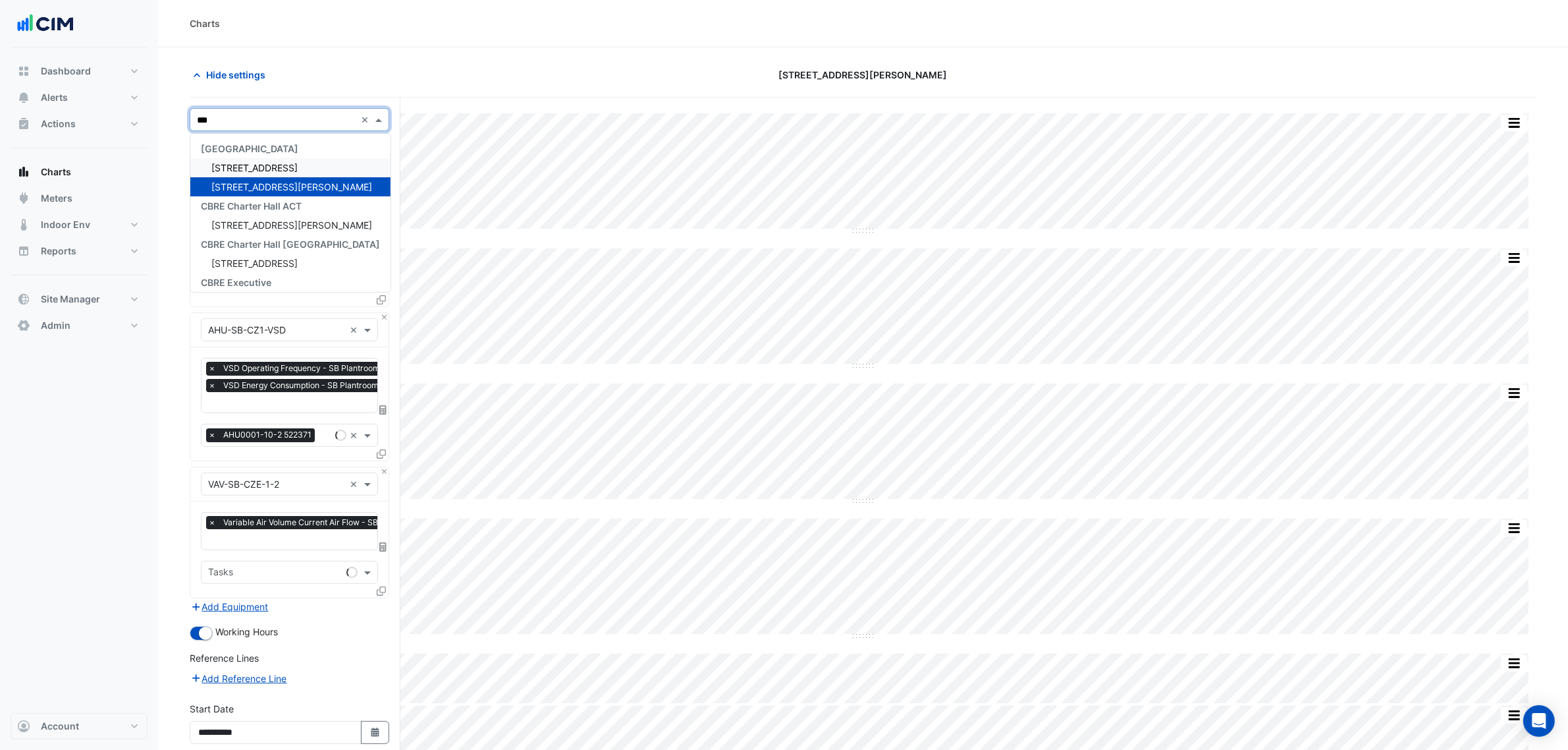
type input "****"
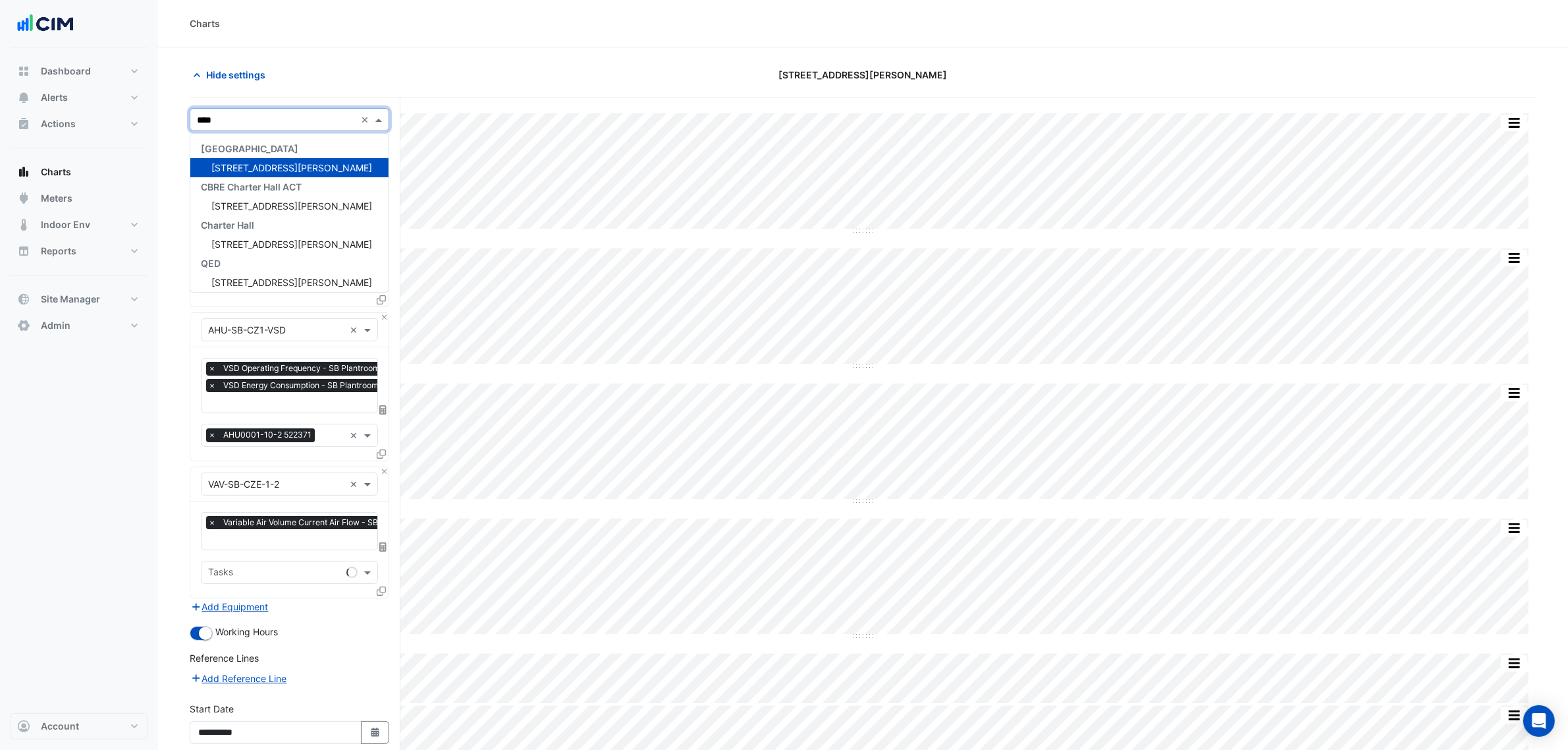
click at [272, 171] on span "[STREET_ADDRESS][PERSON_NAME]" at bounding box center [292, 168] width 161 height 11
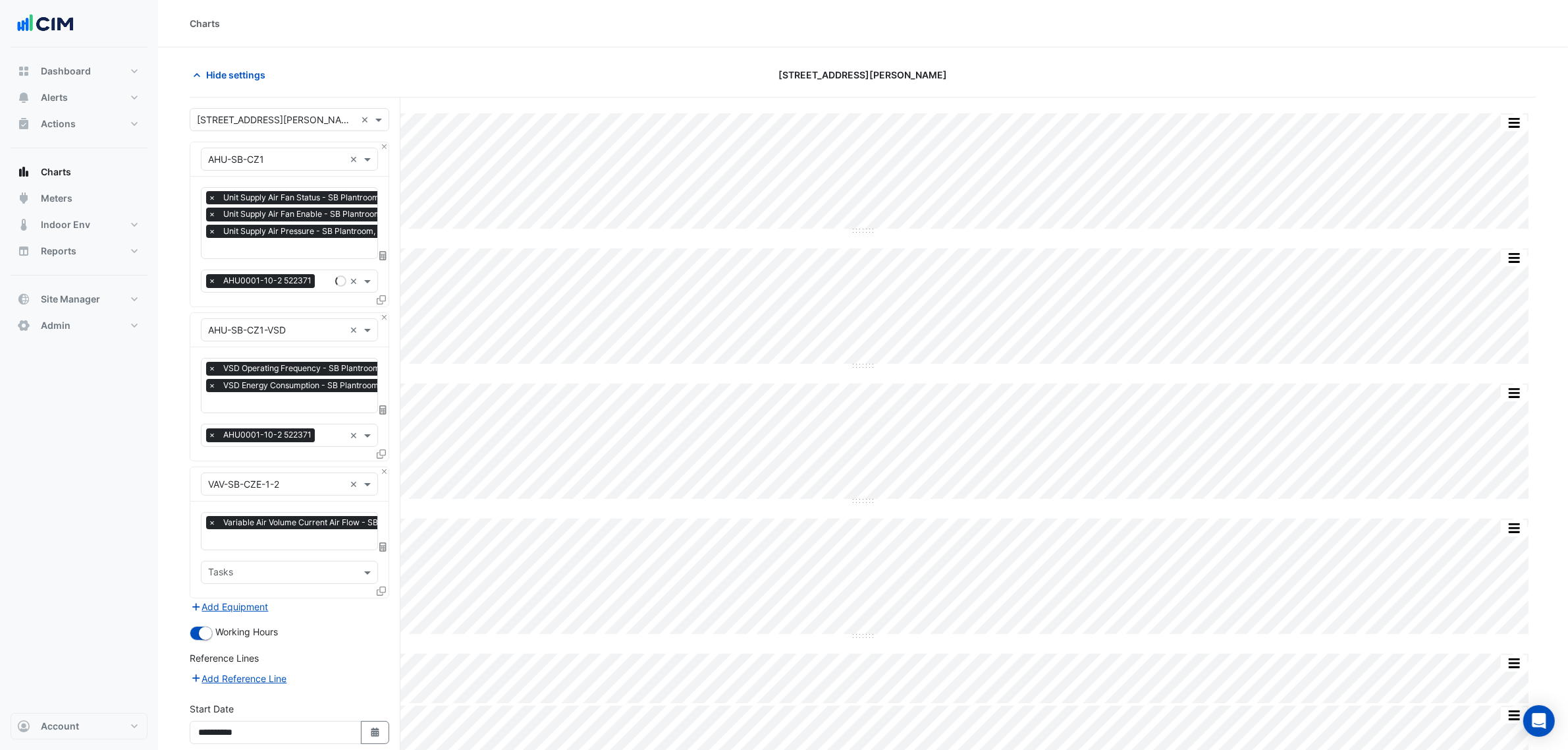
click at [272, 171] on div "Equipment × AHU-SB-CZ1 ×" at bounding box center [289, 159] width 198 height 34
click at [380, 143] on button "Close" at bounding box center [384, 146] width 8 height 8
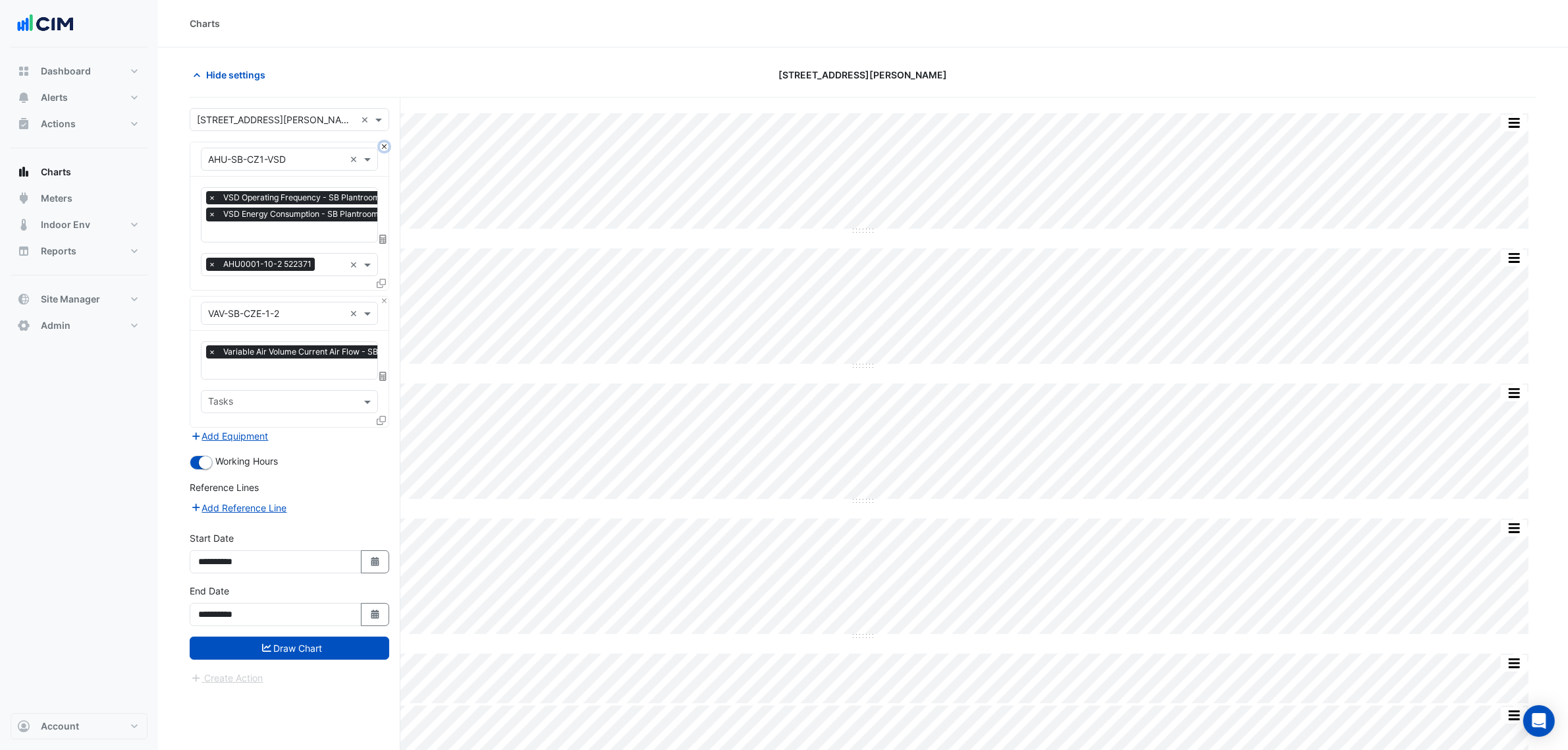
click at [380, 143] on button "Close" at bounding box center [384, 146] width 8 height 8
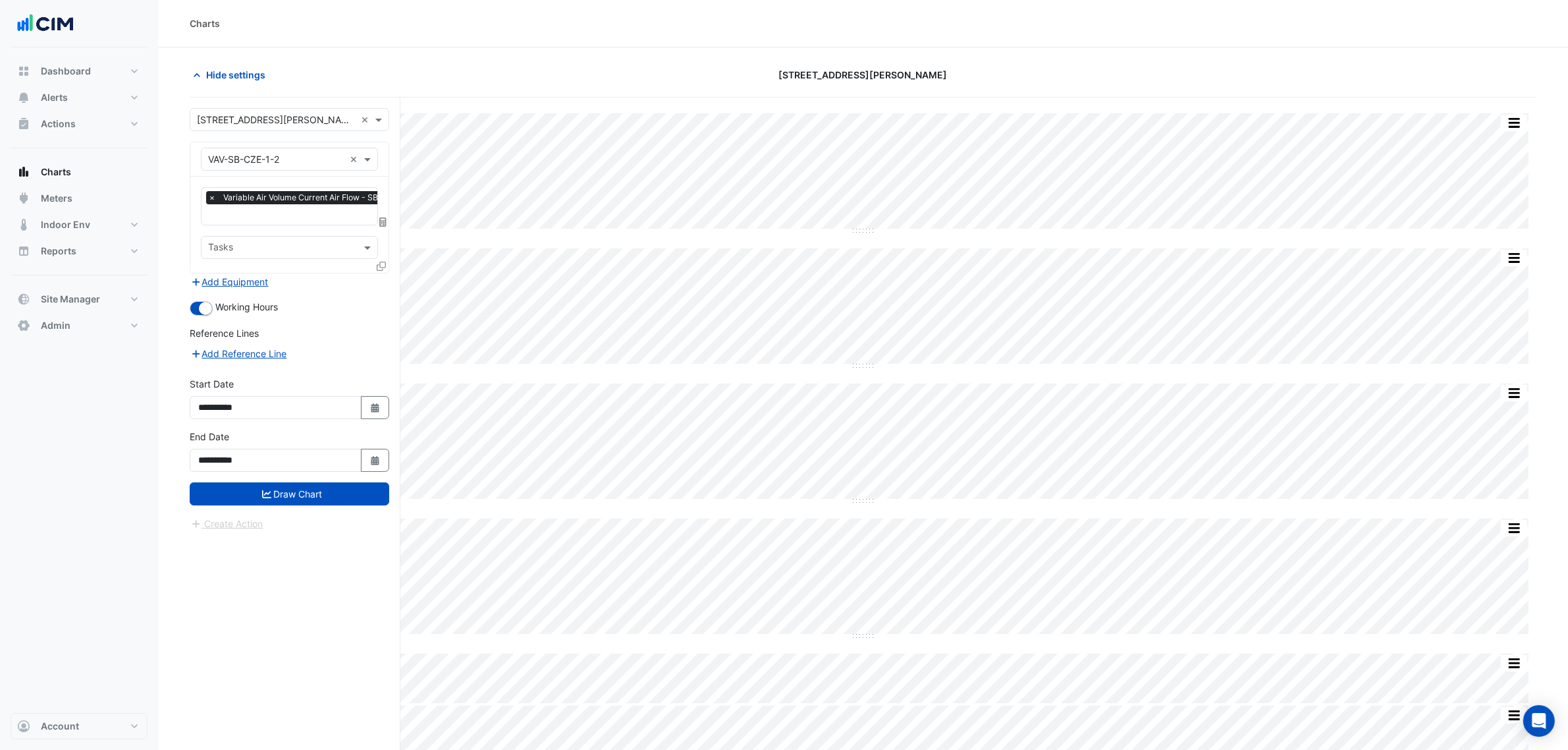
click at [293, 171] on div "Equipment × VAV-SB-CZE-1-2 ×" at bounding box center [289, 159] width 198 height 34
click at [292, 169] on div "Equipment × VAV-SB-CZE-1-2 ×" at bounding box center [289, 159] width 177 height 23
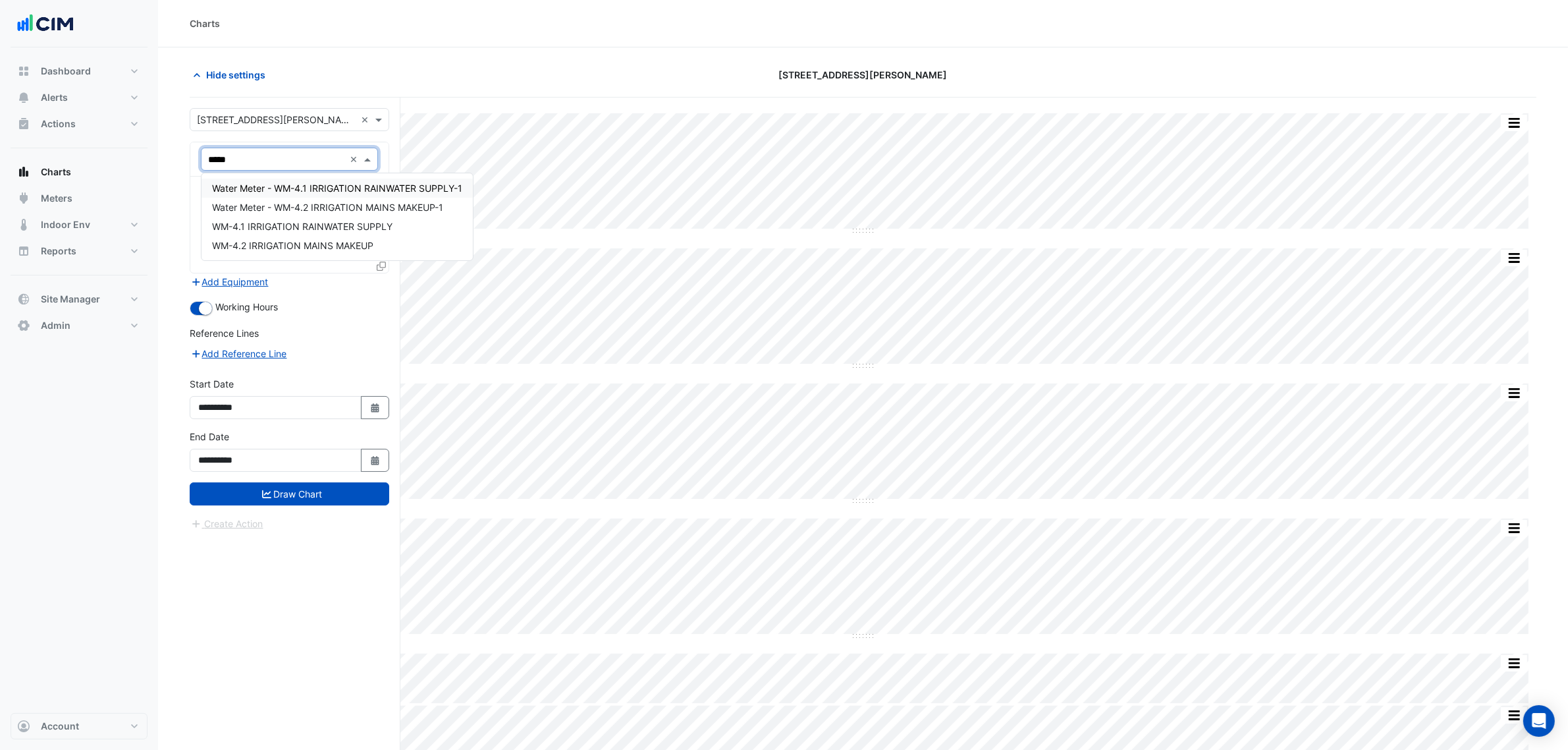
type input "******"
click at [368, 231] on span "WM-4.1 IRRIGATION RAINWATER SUPPLY" at bounding box center [302, 226] width 180 height 11
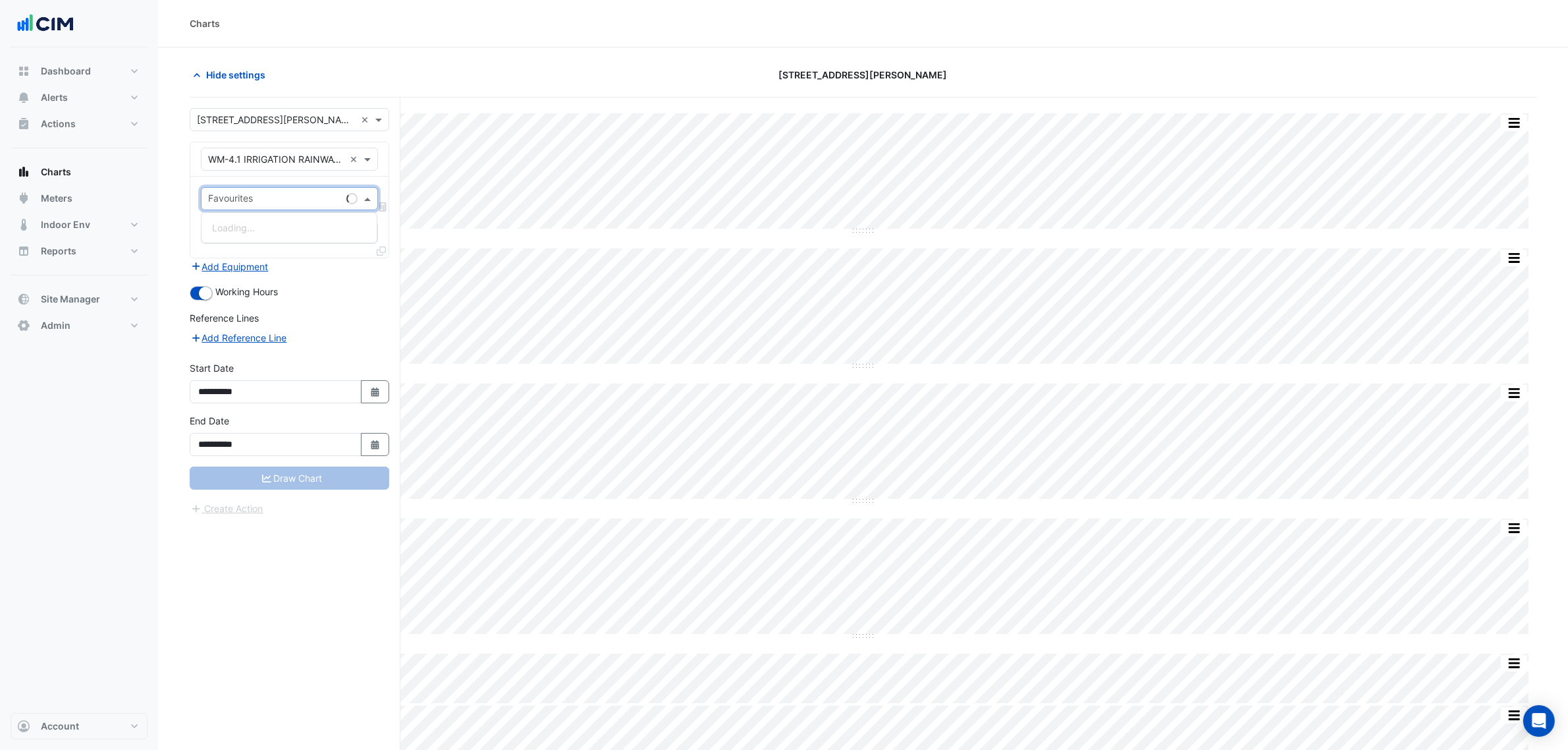
click at [324, 203] on input "text" at bounding box center [275, 200] width 133 height 14
click at [291, 235] on div "Water Usage (m3) - Plantroom, Plantroom" at bounding box center [302, 228] width 201 height 19
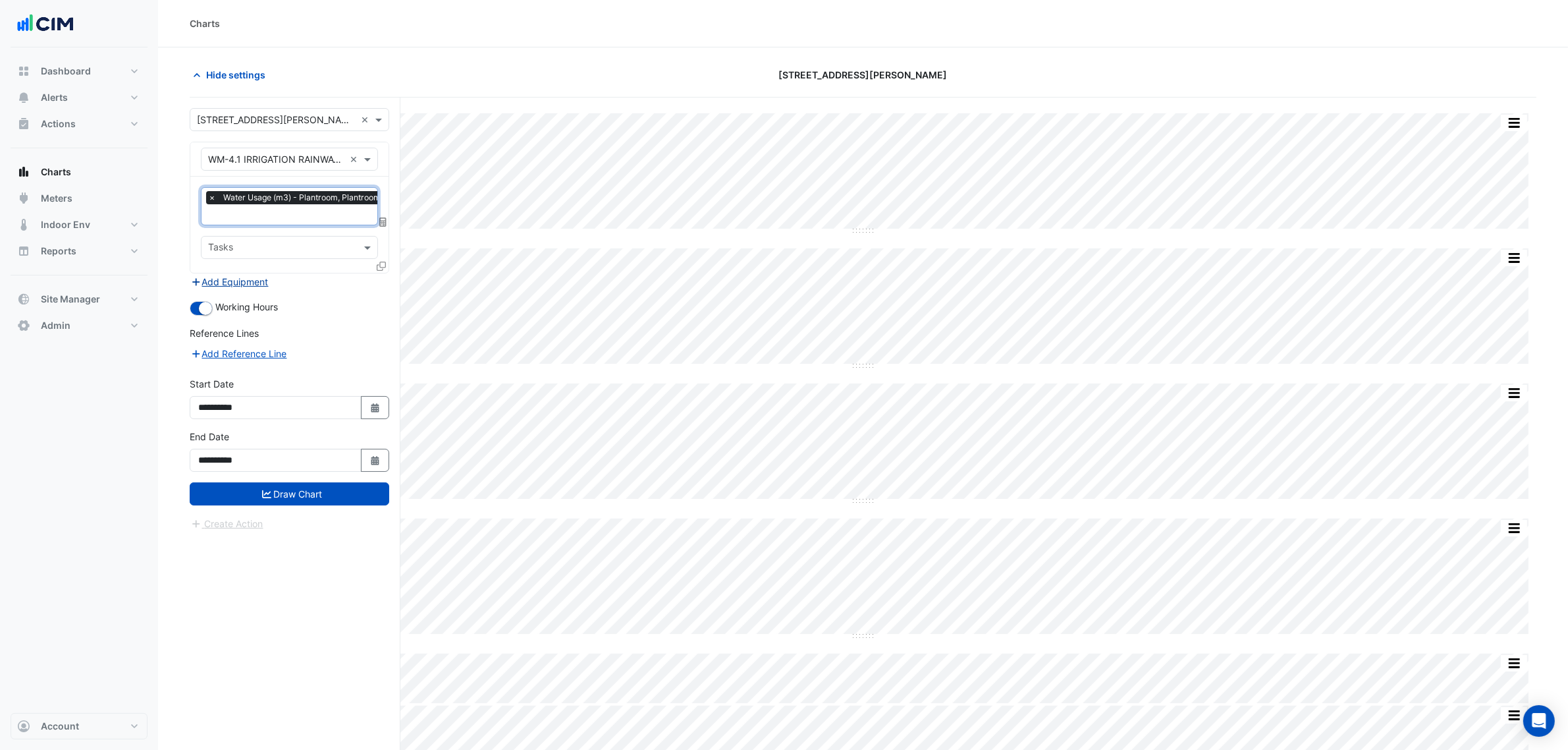
click at [241, 282] on button "Add Equipment" at bounding box center [229, 282] width 80 height 15
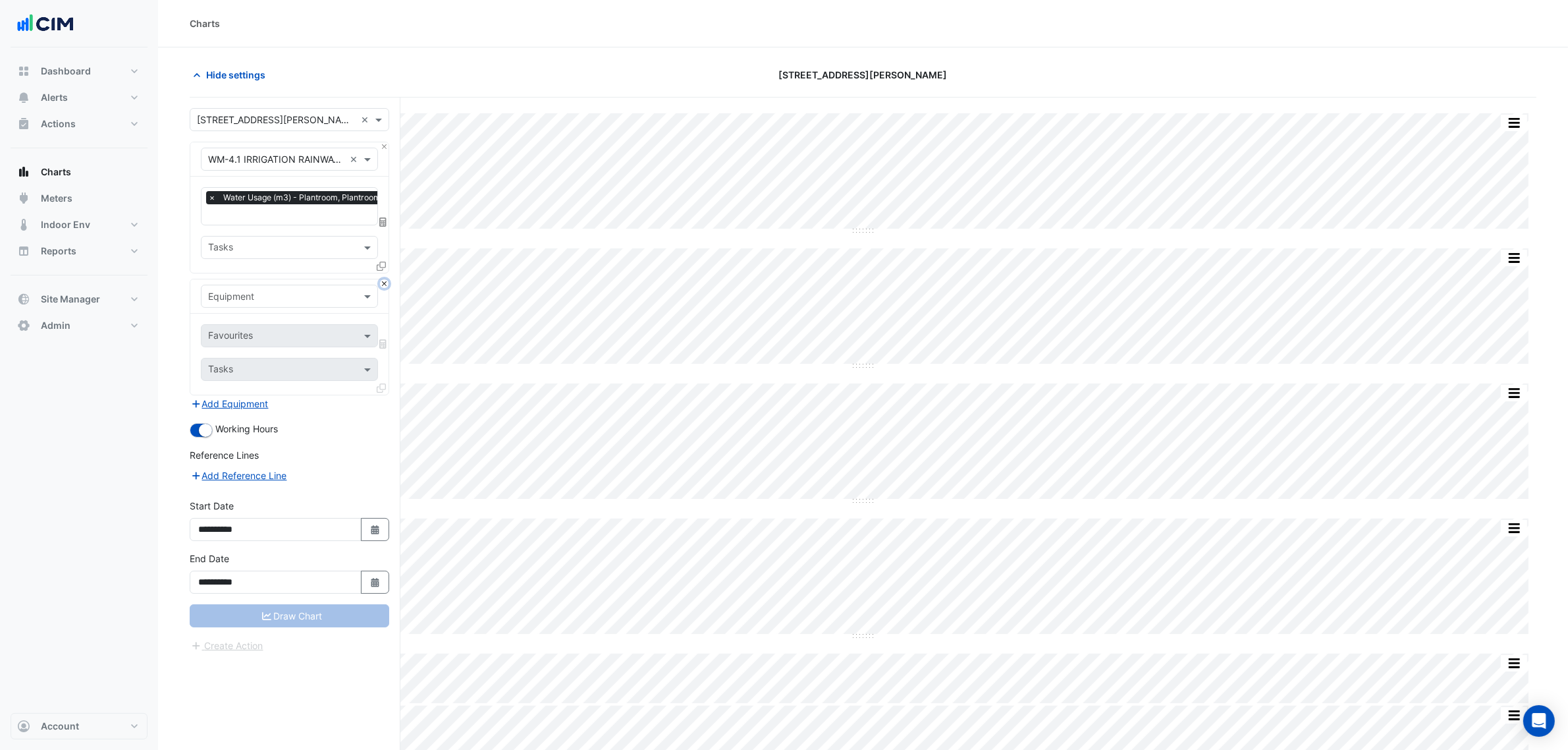
click at [381, 284] on button "Close" at bounding box center [384, 284] width 8 height 8
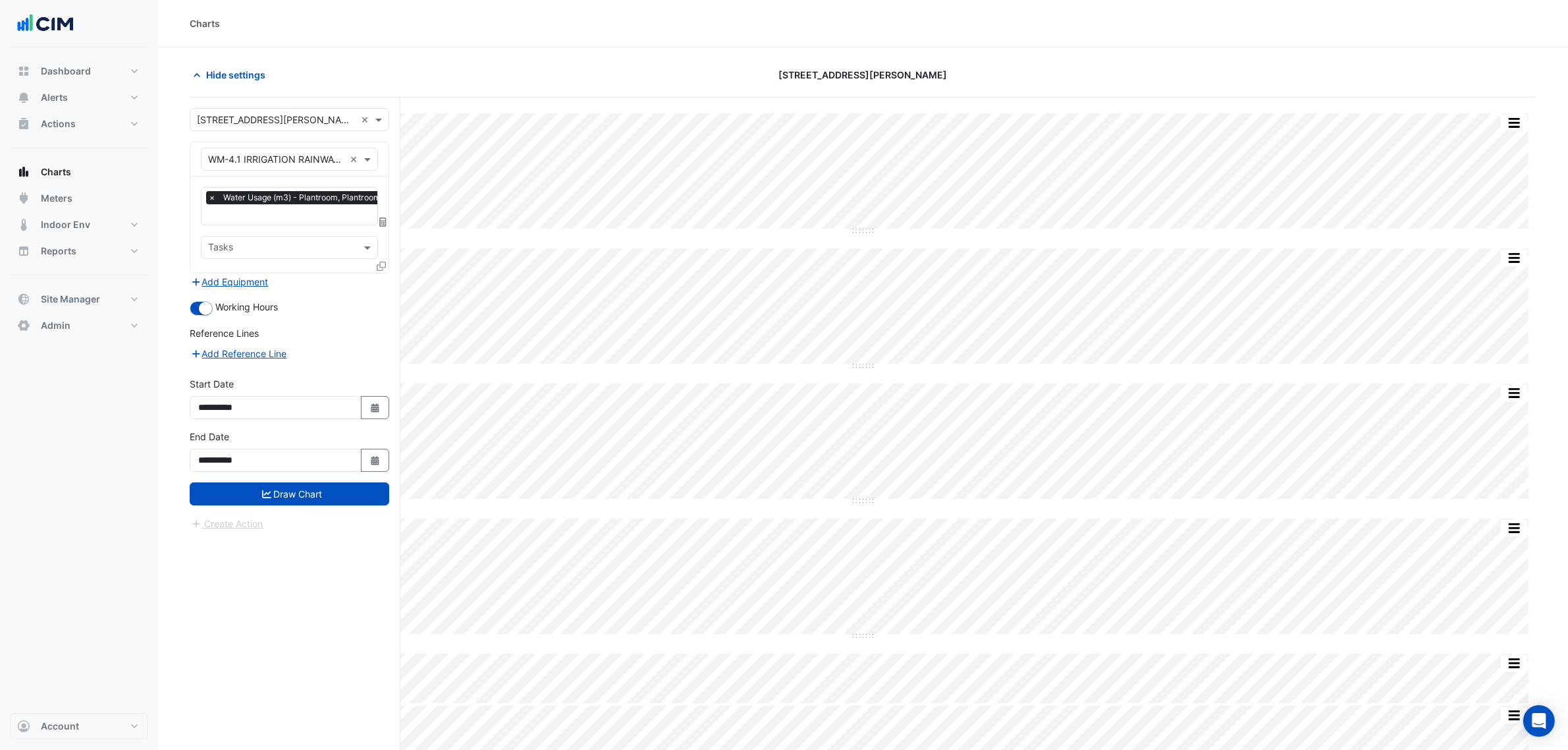
click at [381, 271] on div at bounding box center [382, 269] width 12 height 19
click at [382, 269] on icon at bounding box center [381, 266] width 9 height 9
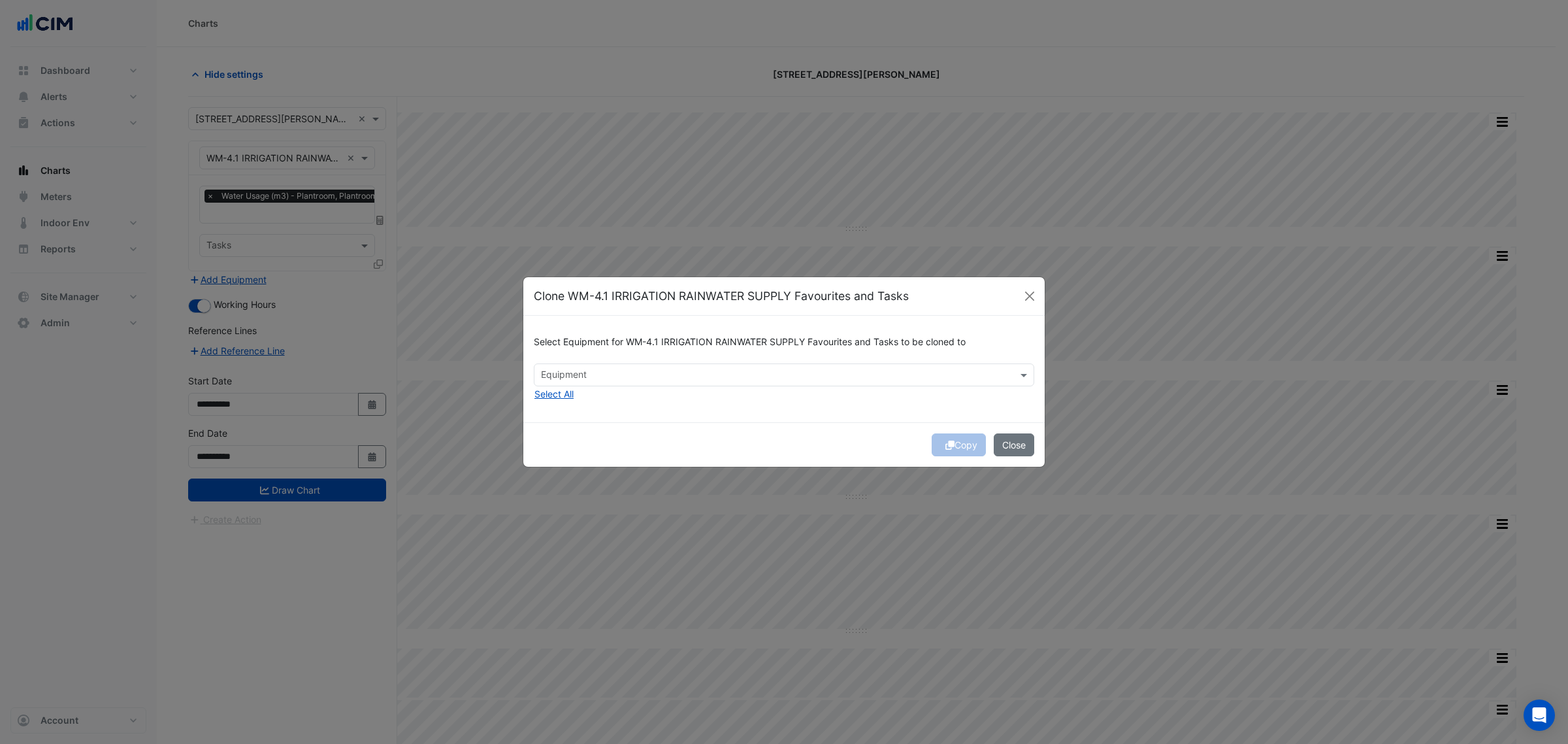
click at [599, 364] on div "Equipment" at bounding box center [784, 374] width 500 height 23
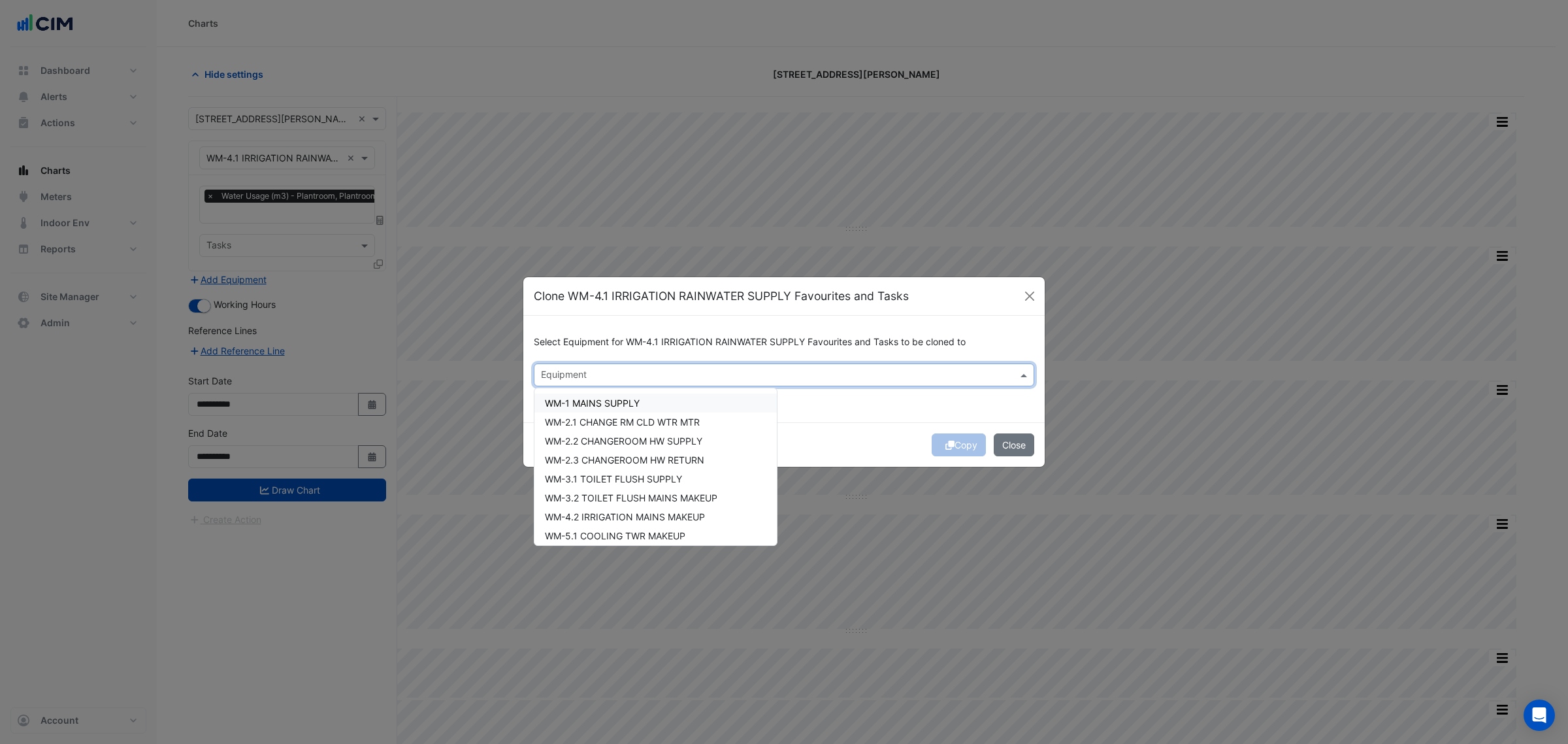
click at [599, 365] on div "Equipment" at bounding box center [773, 374] width 477 height 20
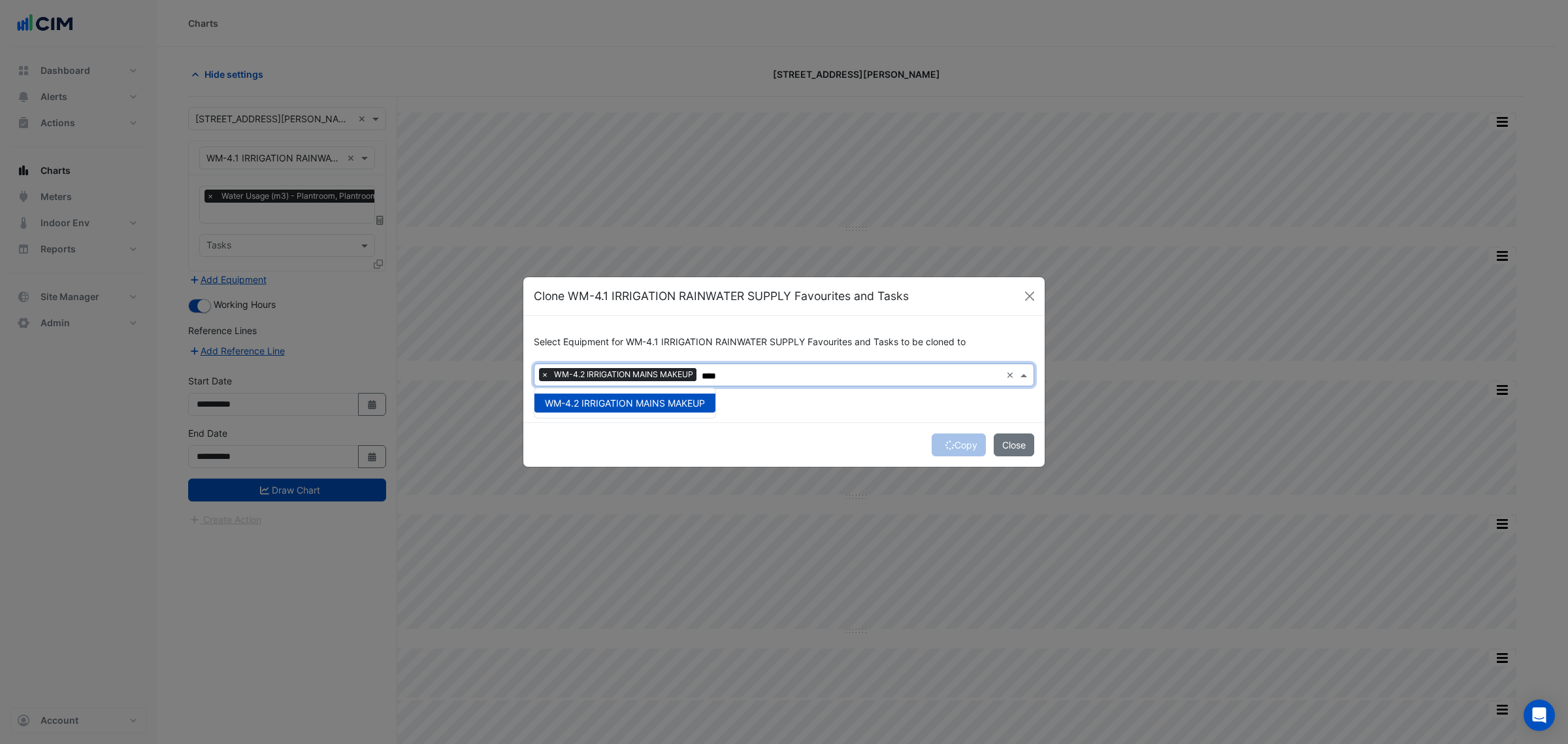
type input "****"
click at [943, 443] on div "Copy Close" at bounding box center [784, 444] width 522 height 45
click at [945, 445] on div "Copy Close" at bounding box center [784, 444] width 522 height 45
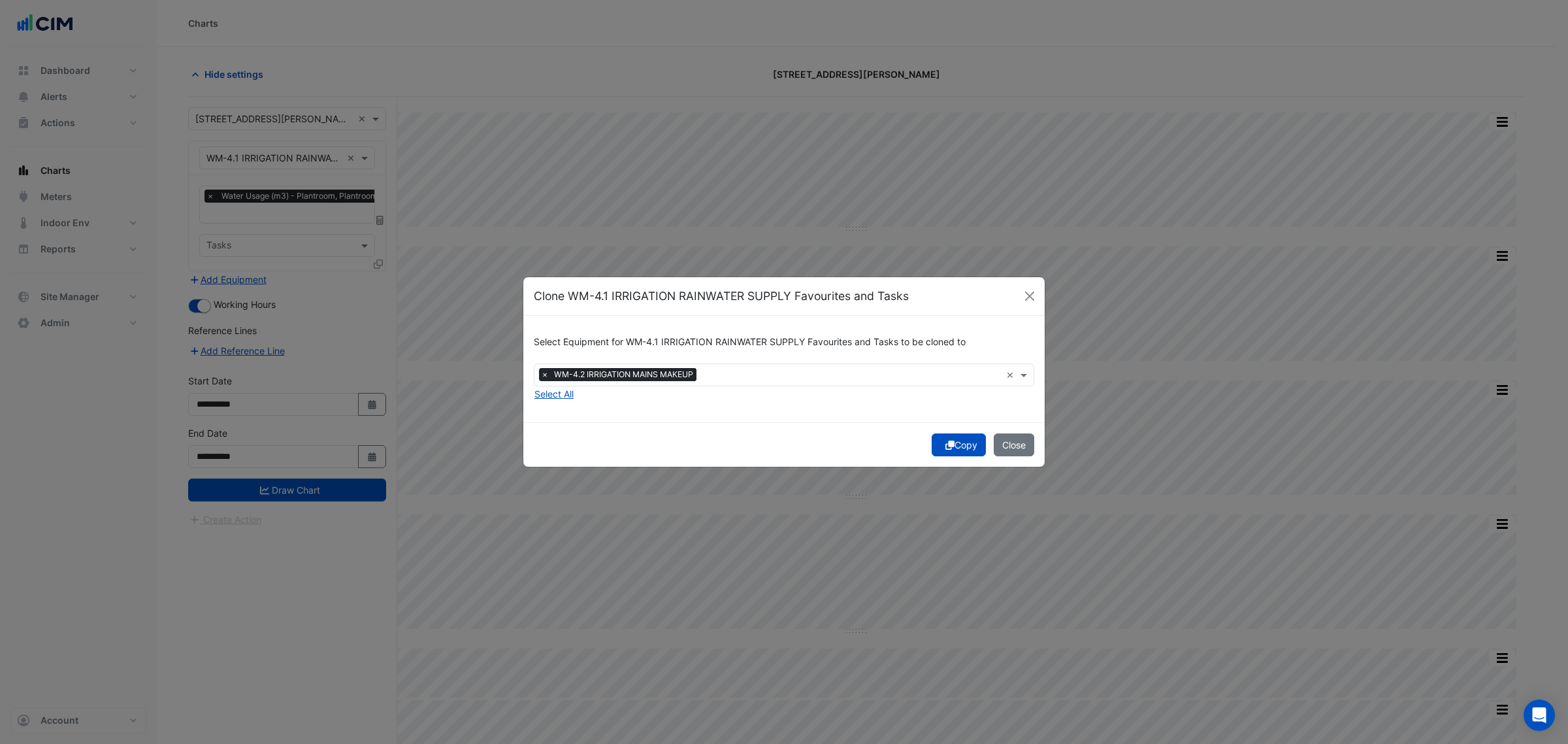
click at [945, 445] on icon "submit" at bounding box center [949, 445] width 9 height 9
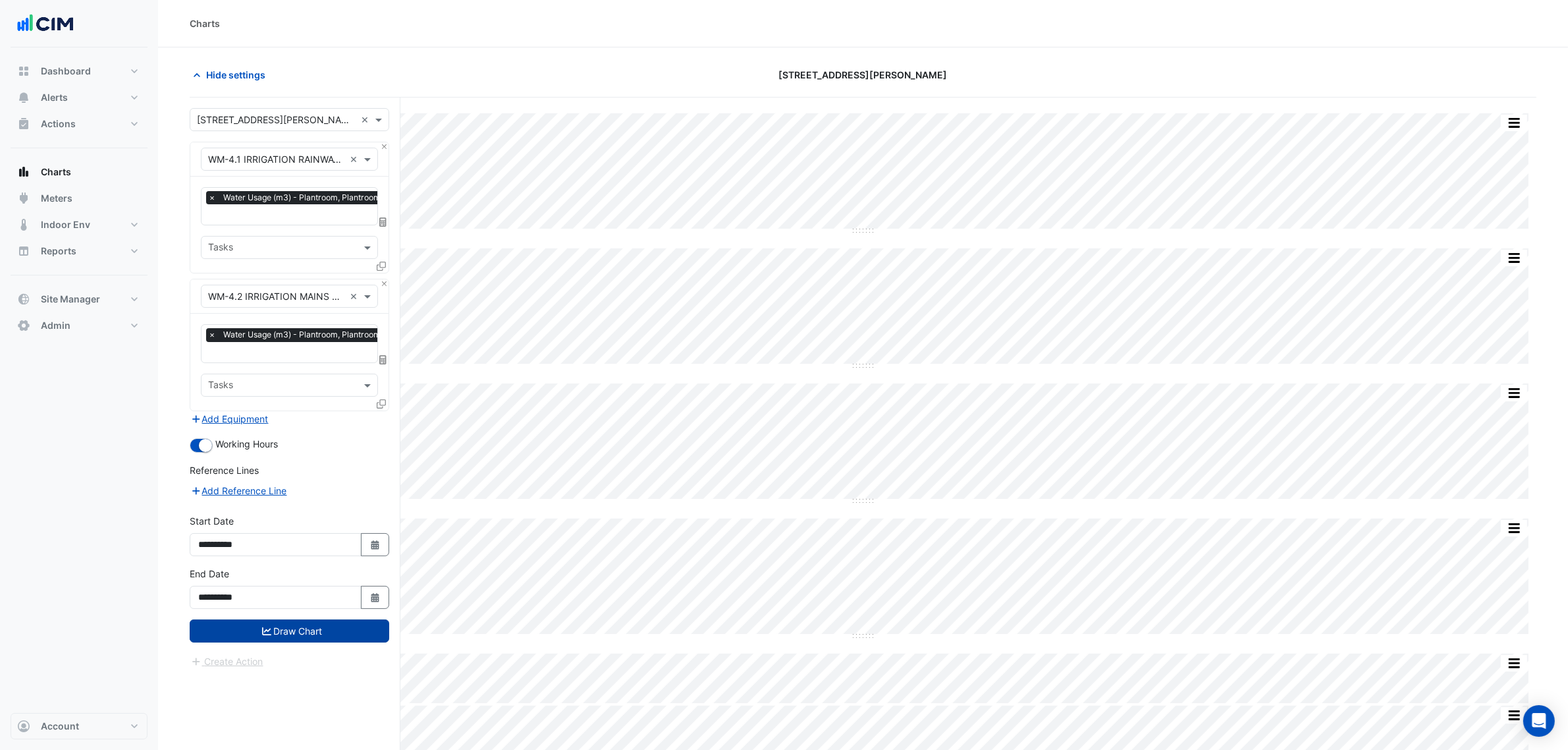
click at [241, 647] on form "Select a Site × [STREET_ADDRESS][PERSON_NAME] × Equipment × WM-4.1 IRRIGATION R…" at bounding box center [289, 389] width 200 height 561
click at [260, 631] on button "Draw Chart" at bounding box center [289, 631] width 200 height 23
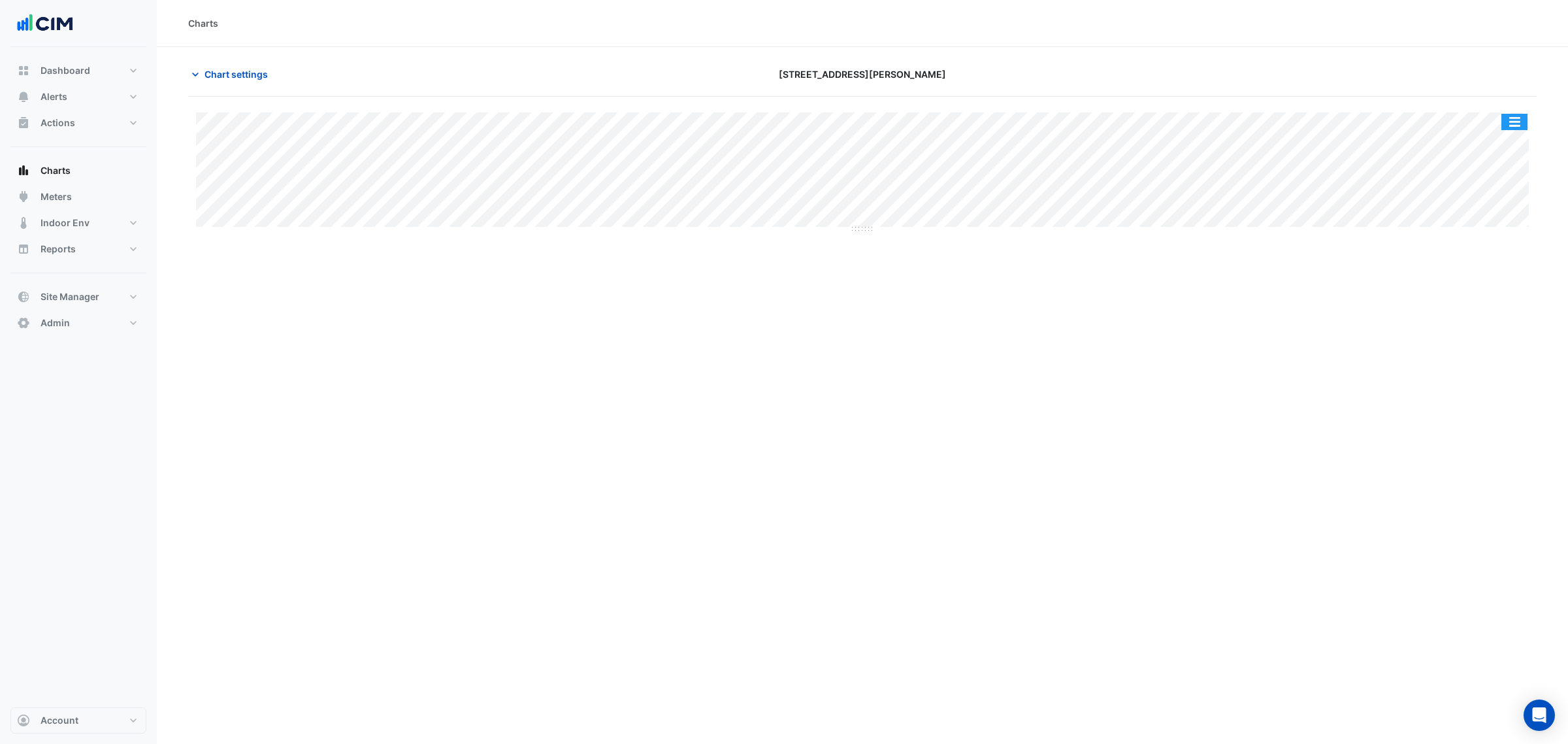
click at [1513, 126] on button "button" at bounding box center [1514, 122] width 26 height 17
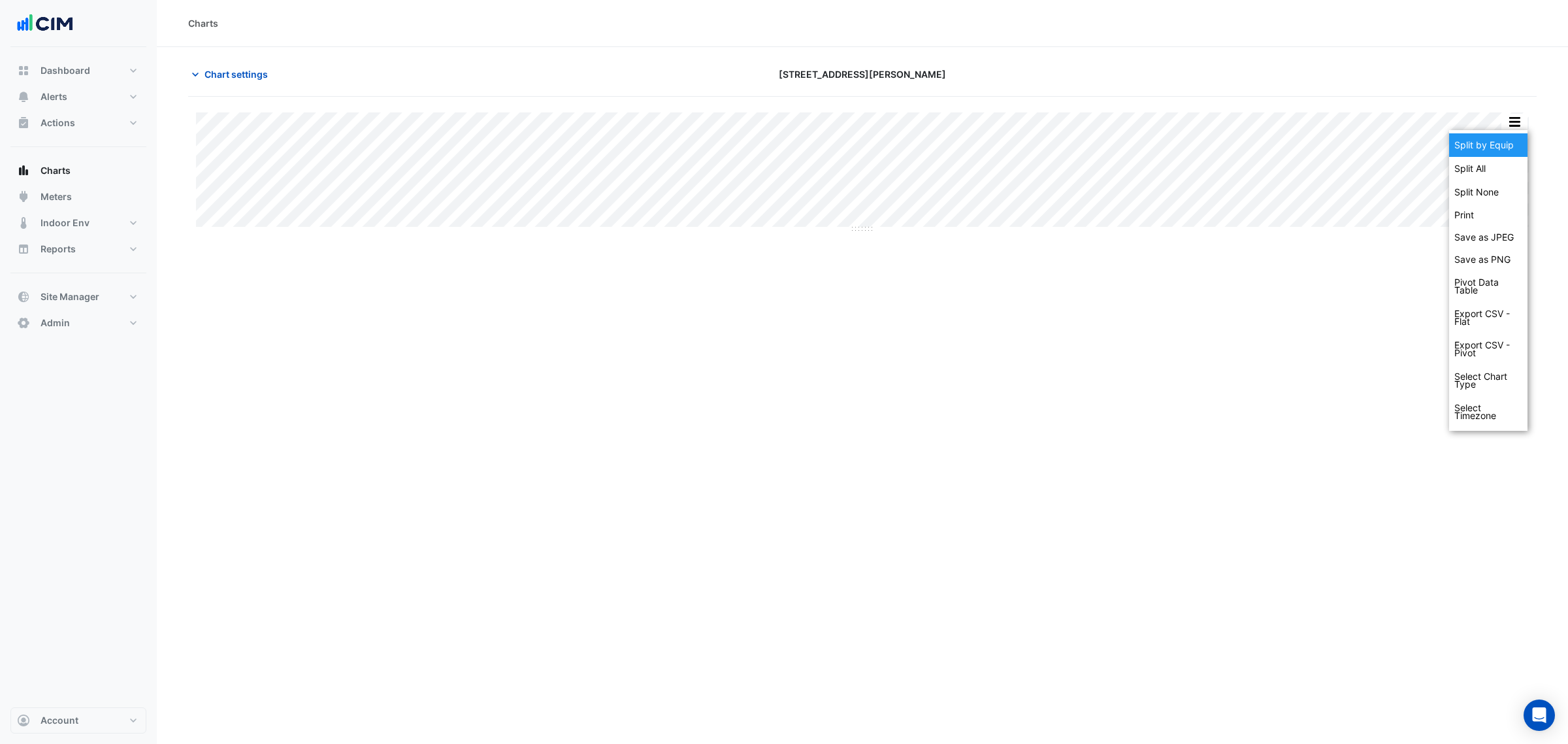
click at [1510, 138] on div "Split by Equip" at bounding box center [1488, 145] width 78 height 23
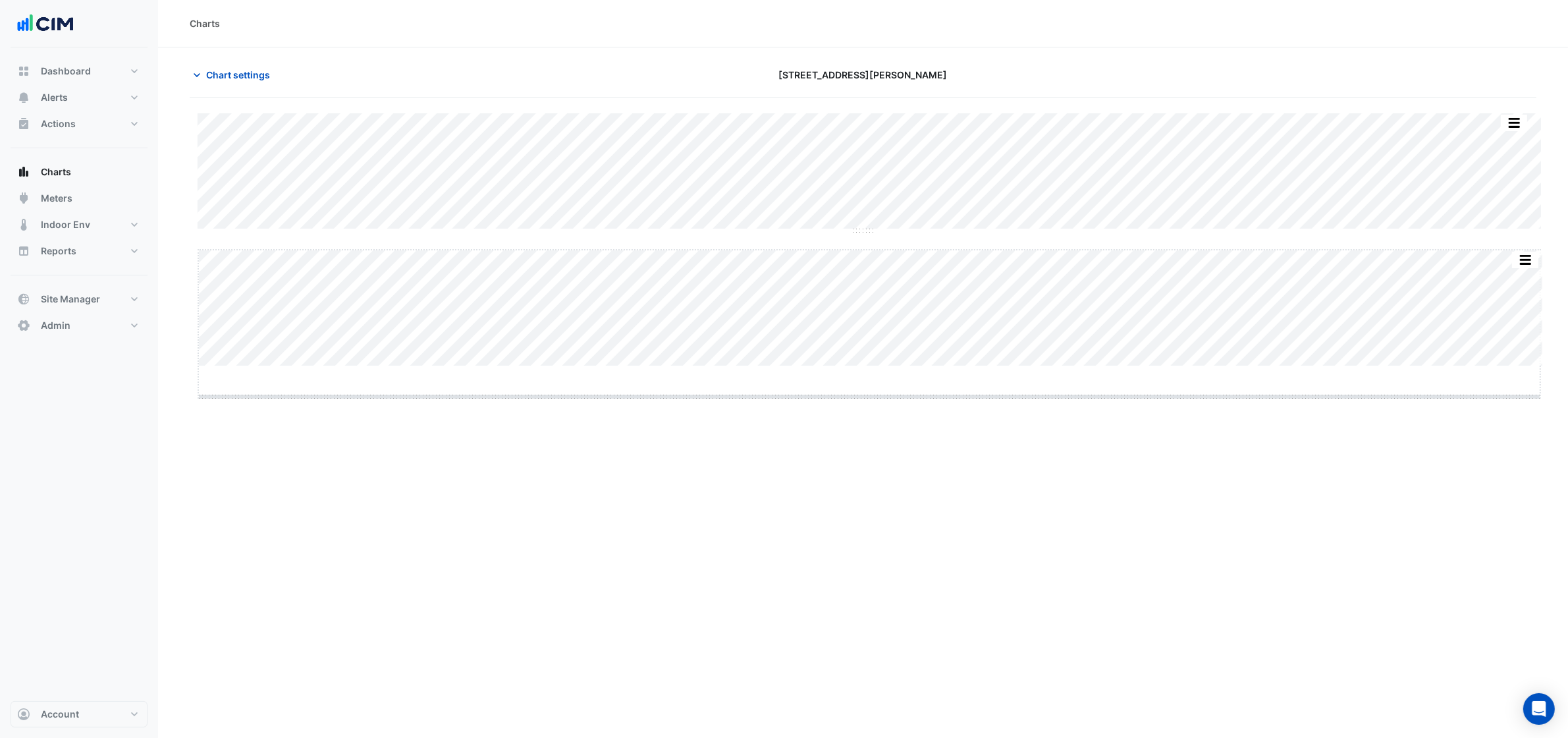
drag, startPoint x: 870, startPoint y: 366, endPoint x: 871, endPoint y: 577, distance: 211.0
drag, startPoint x: 863, startPoint y: 229, endPoint x: 881, endPoint y: 347, distance: 119.4
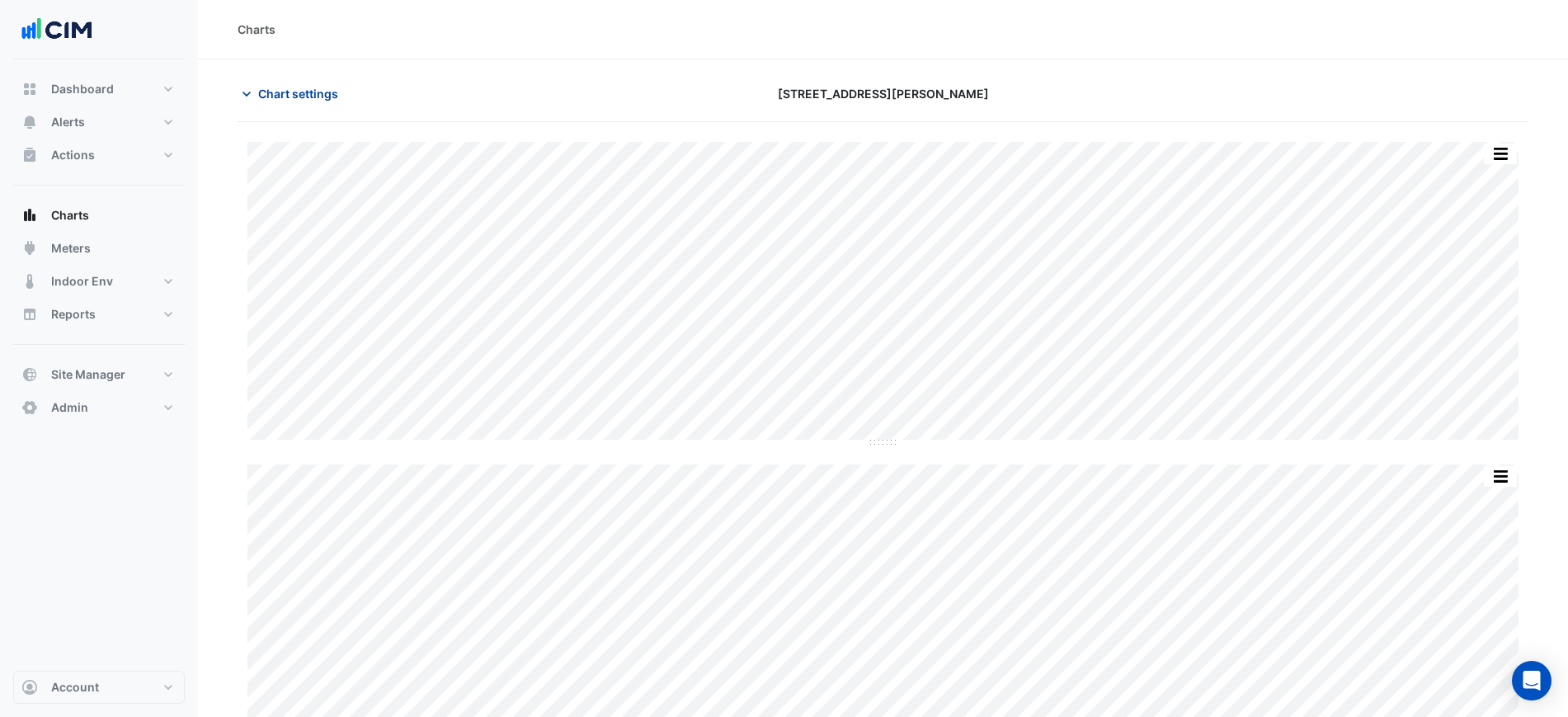
click at [340, 84] on button "Chart settings" at bounding box center [293, 93] width 111 height 29
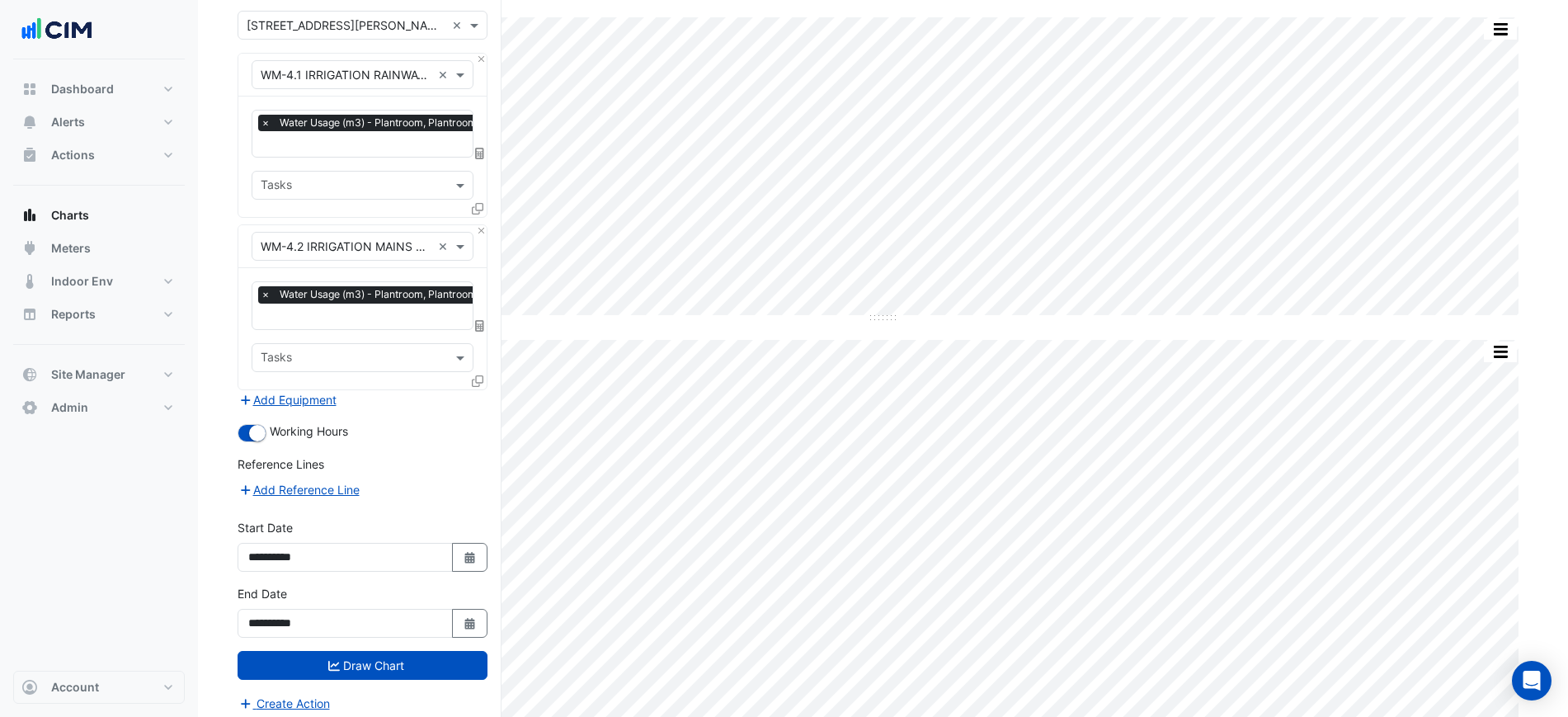
scroll to position [186, 0]
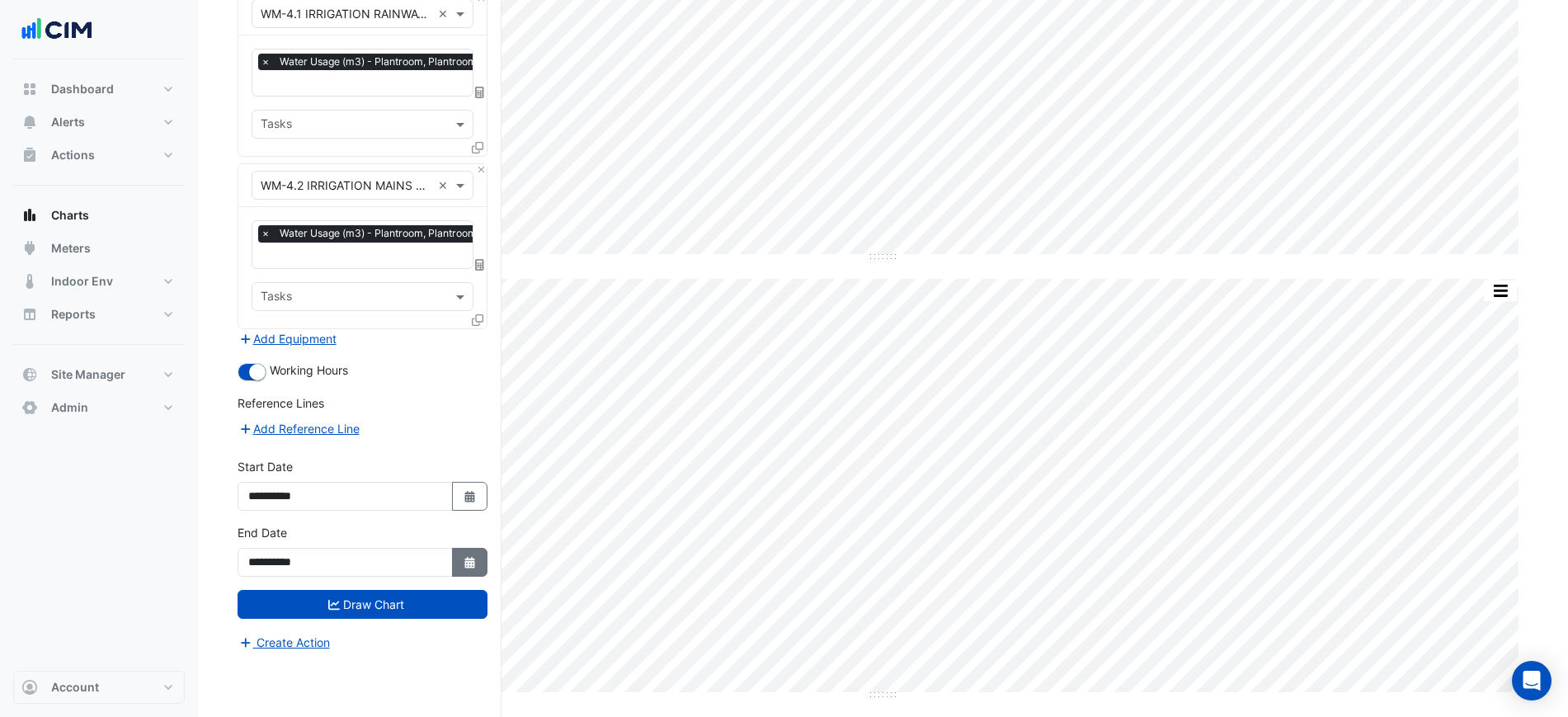
click at [479, 568] on button "Select Date" at bounding box center [470, 562] width 36 height 29
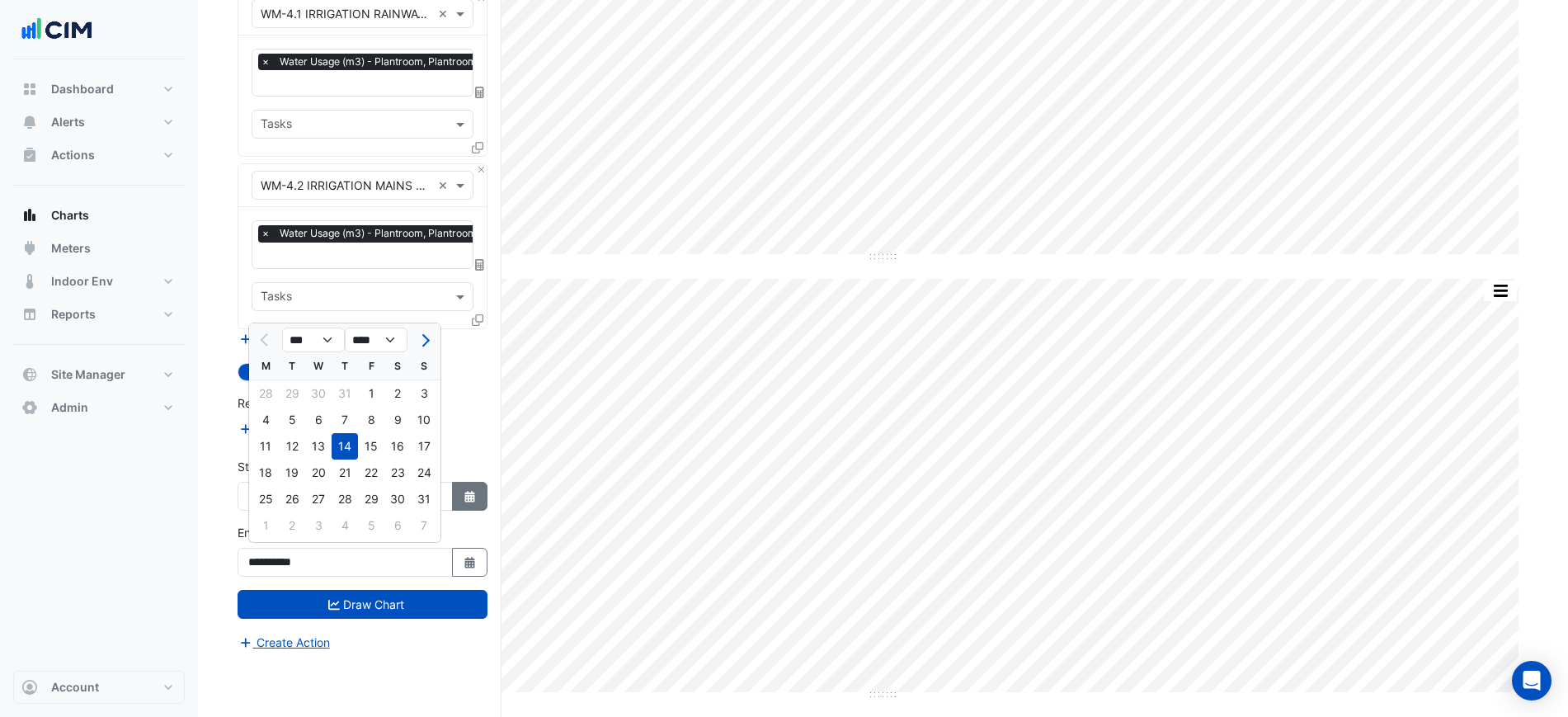
click at [468, 501] on button "Select Date" at bounding box center [470, 496] width 36 height 29
select select "*"
select select "****"
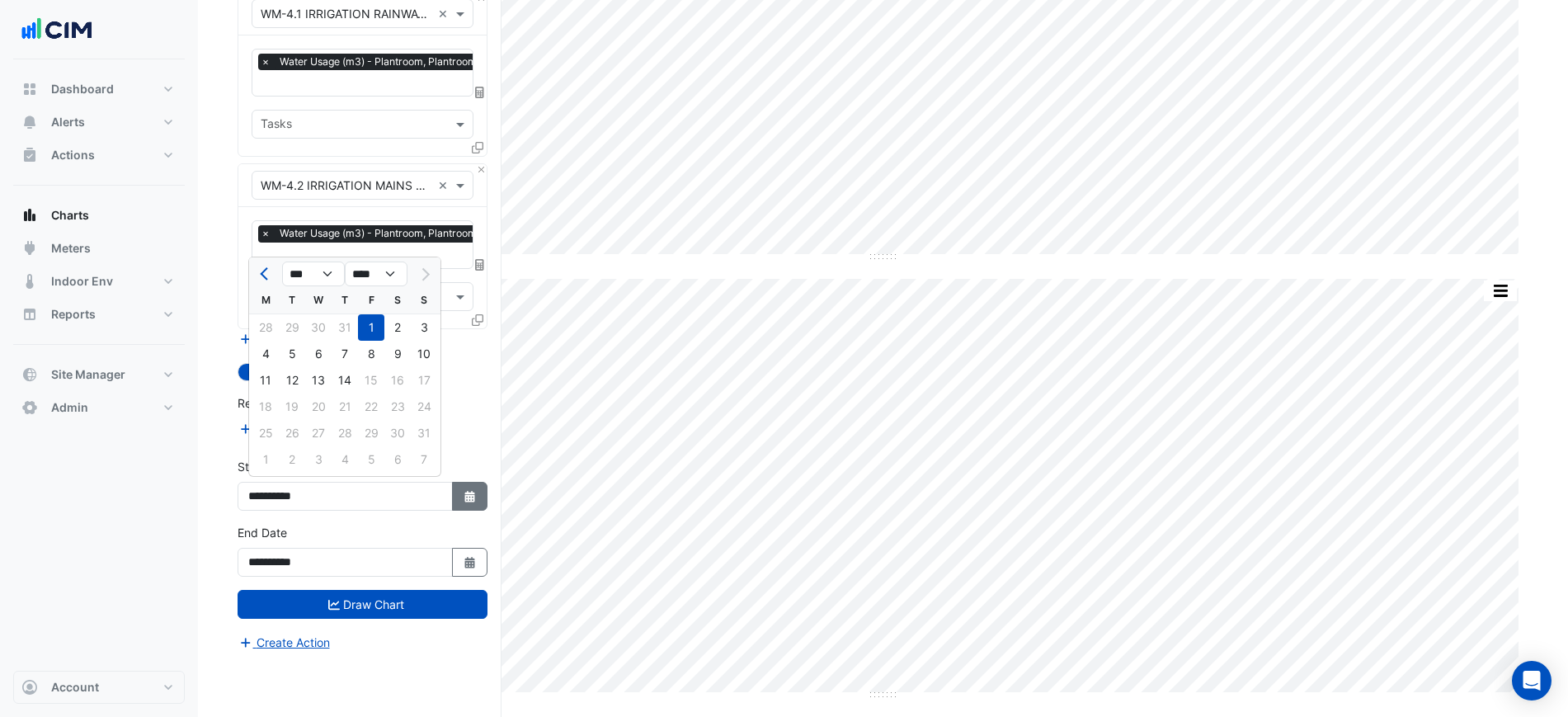
click at [468, 501] on button "Select Date" at bounding box center [470, 496] width 36 height 29
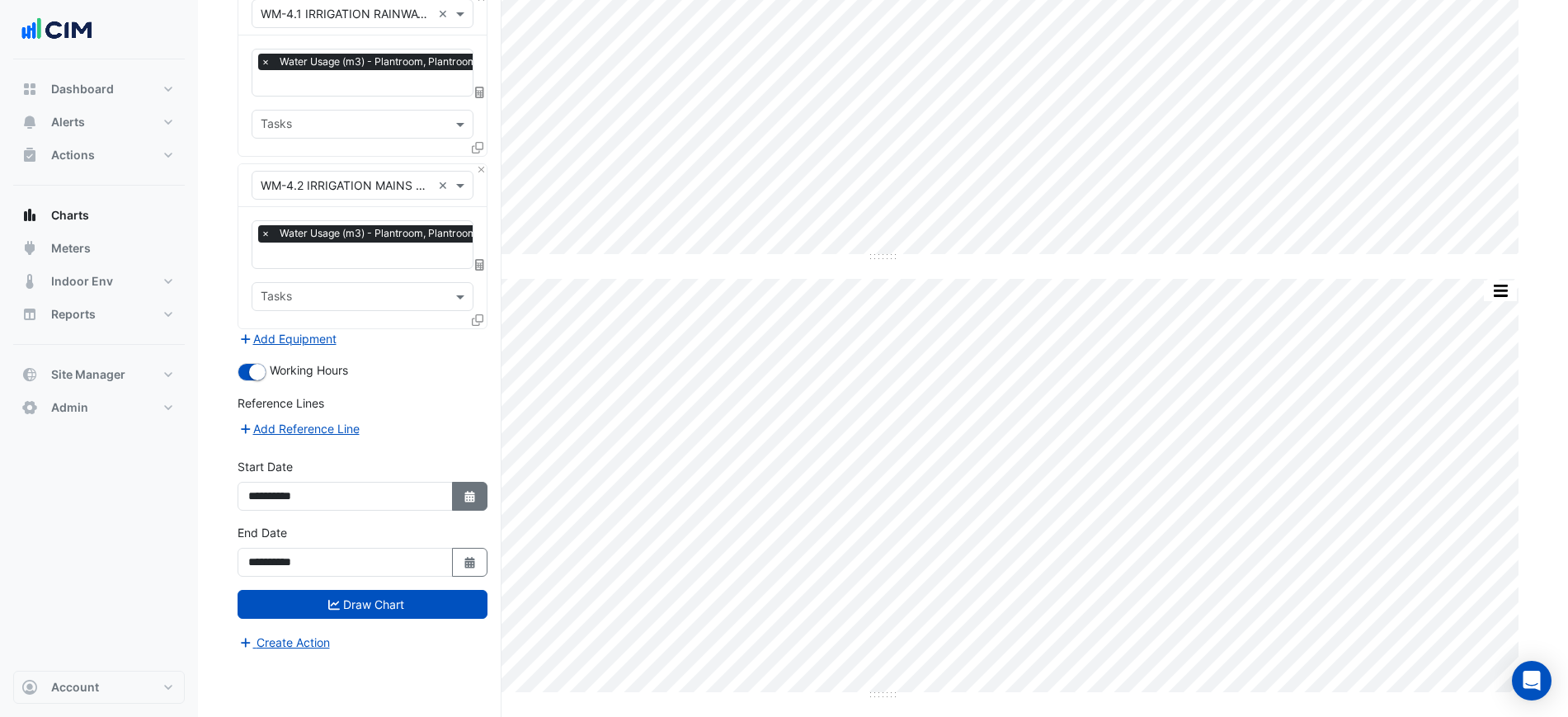
click at [468, 501] on button "Select Date" at bounding box center [470, 496] width 36 height 29
select select "*"
select select "****"
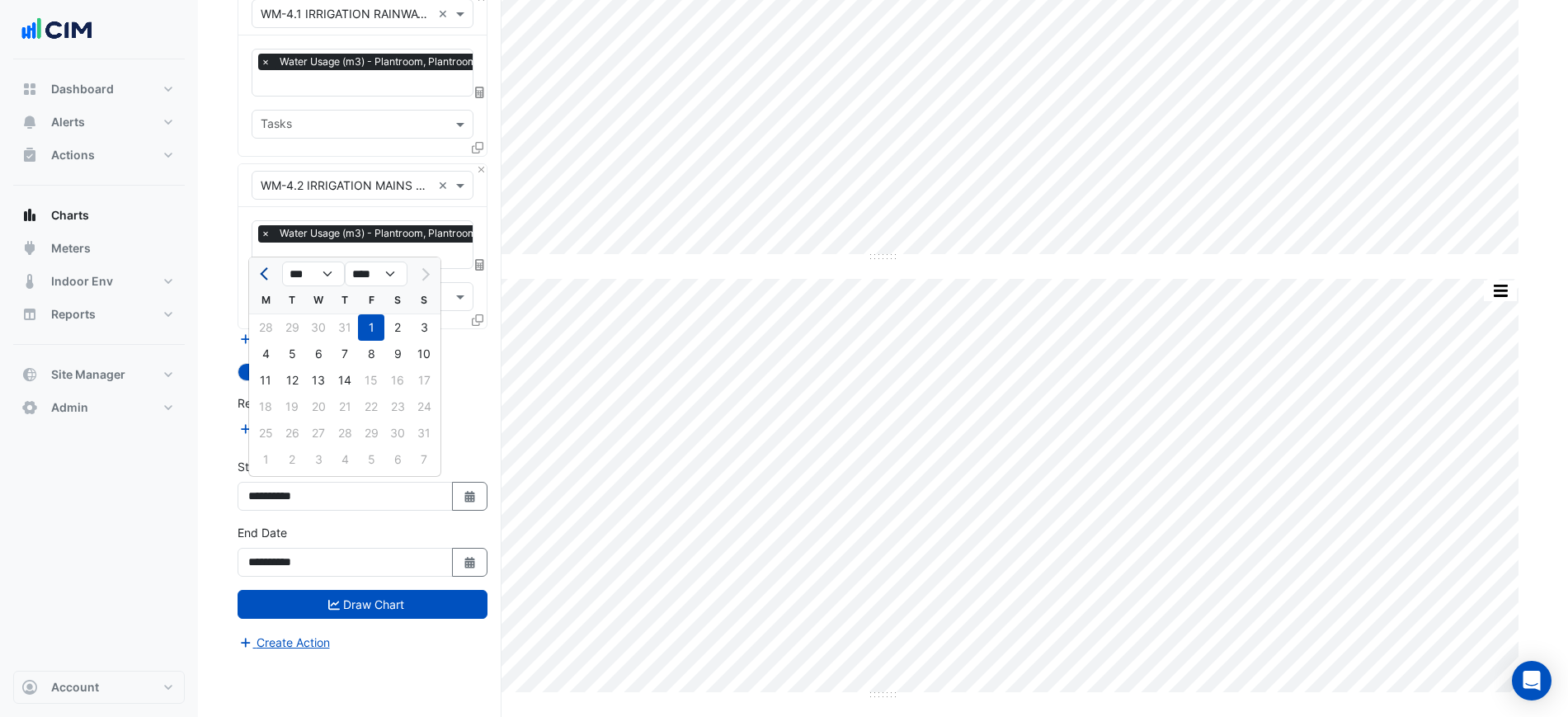
click at [257, 276] on button "Previous month" at bounding box center [265, 274] width 20 height 26
select select "*"
click at [263, 379] on div "14" at bounding box center [266, 381] width 26 height 26
type input "**********"
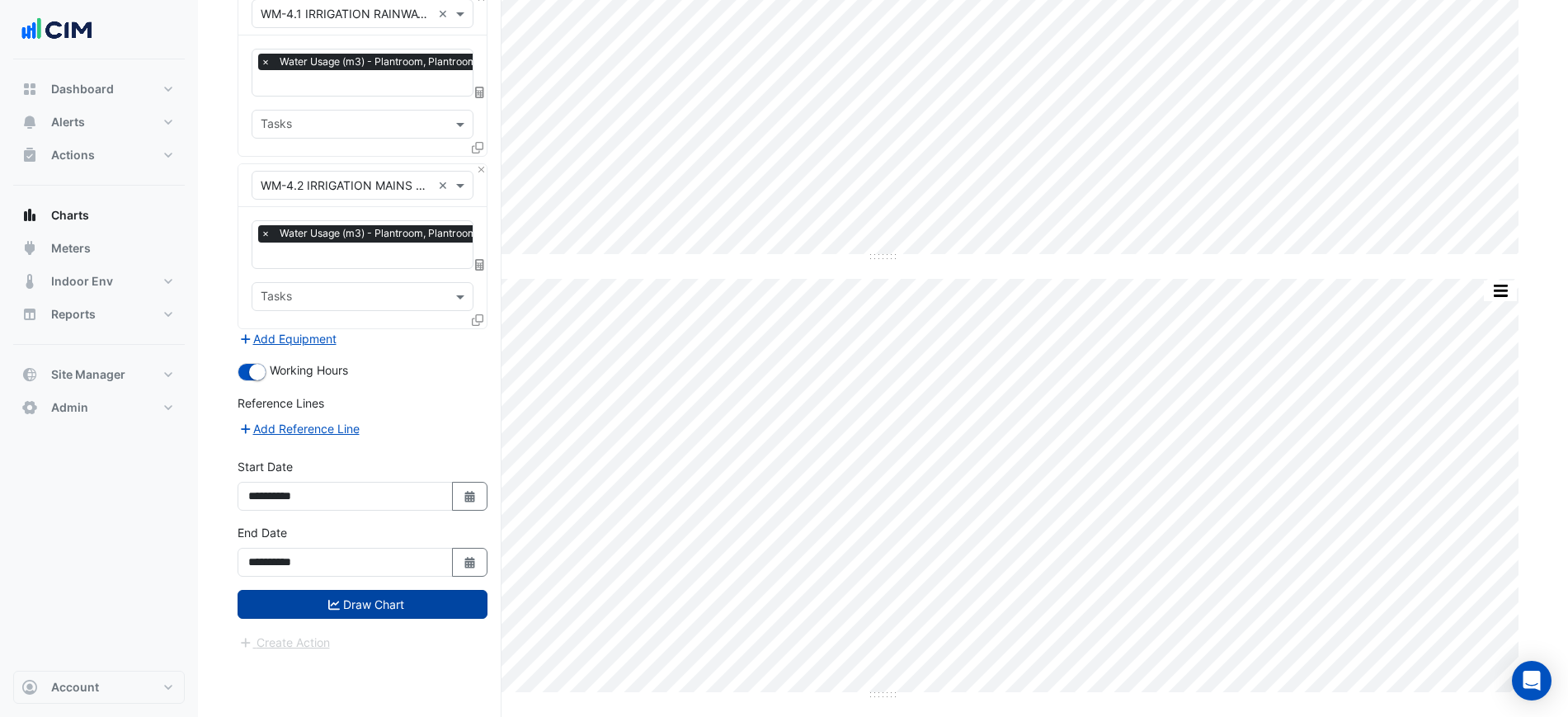
click at [418, 596] on button "Draw Chart" at bounding box center [362, 604] width 250 height 29
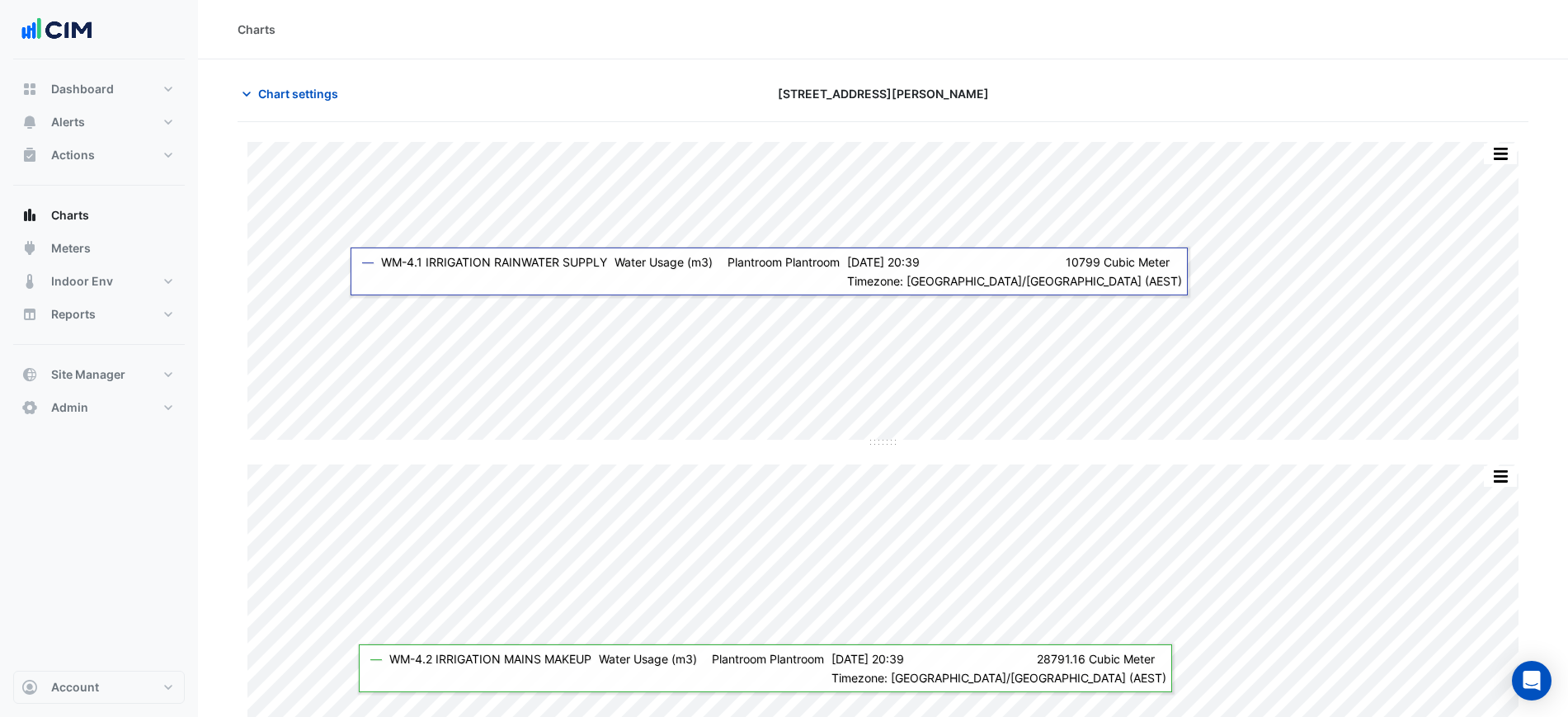
click at [943, 37] on div "Charts" at bounding box center [883, 30] width 1291 height 17
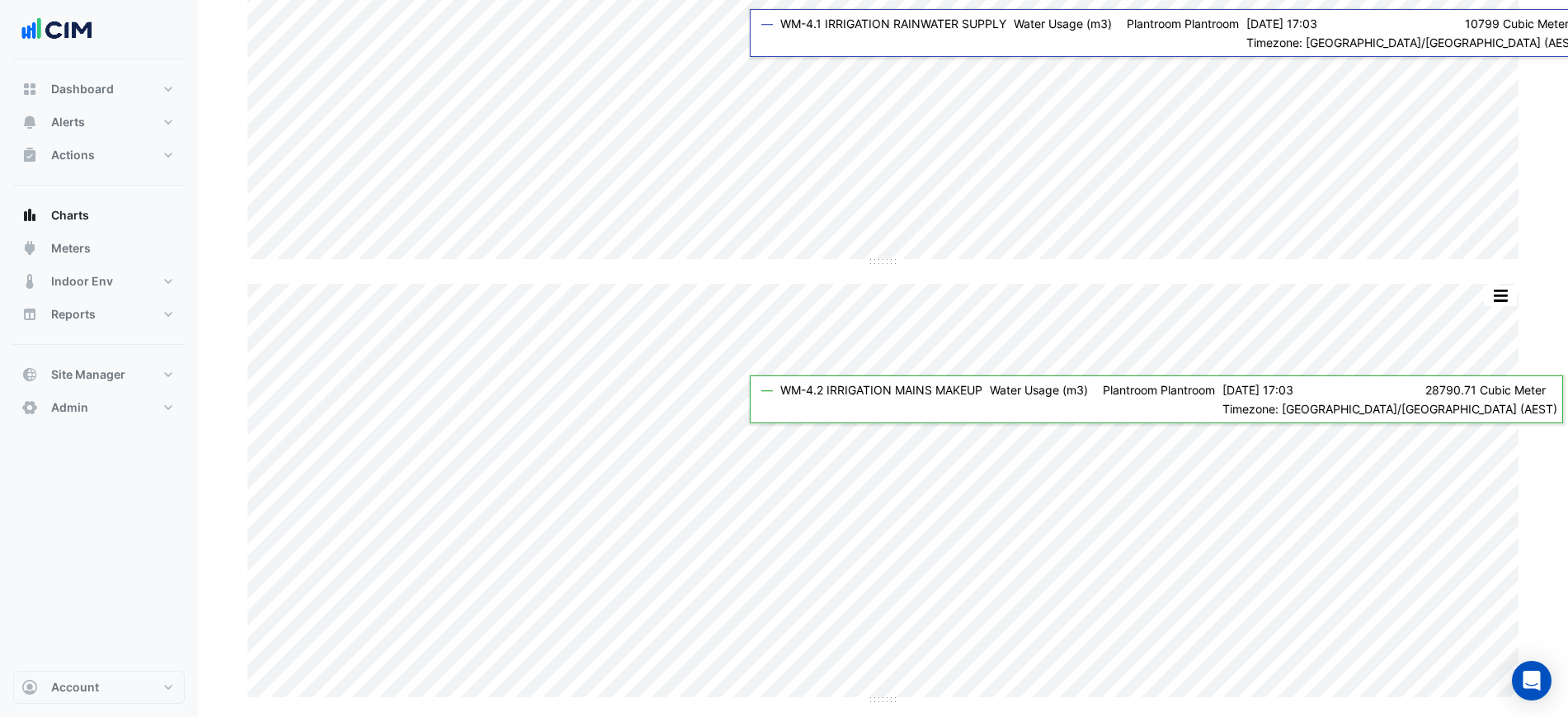
scroll to position [186, 0]
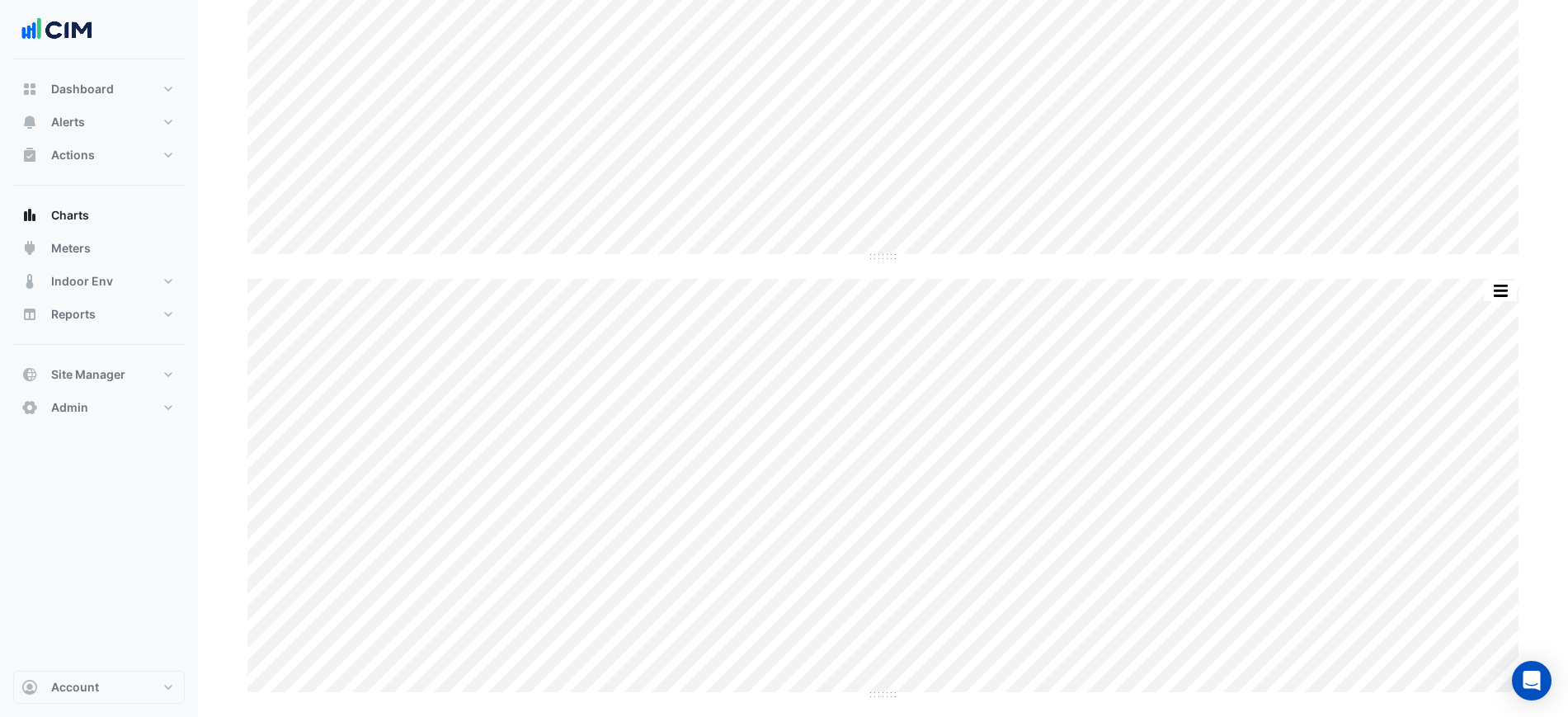
click at [1166, 255] on div "Split All Split None Print Save as JPEG Save as PNG Pivot Data Table Export CSV…" at bounding box center [883, 108] width 1271 height 302
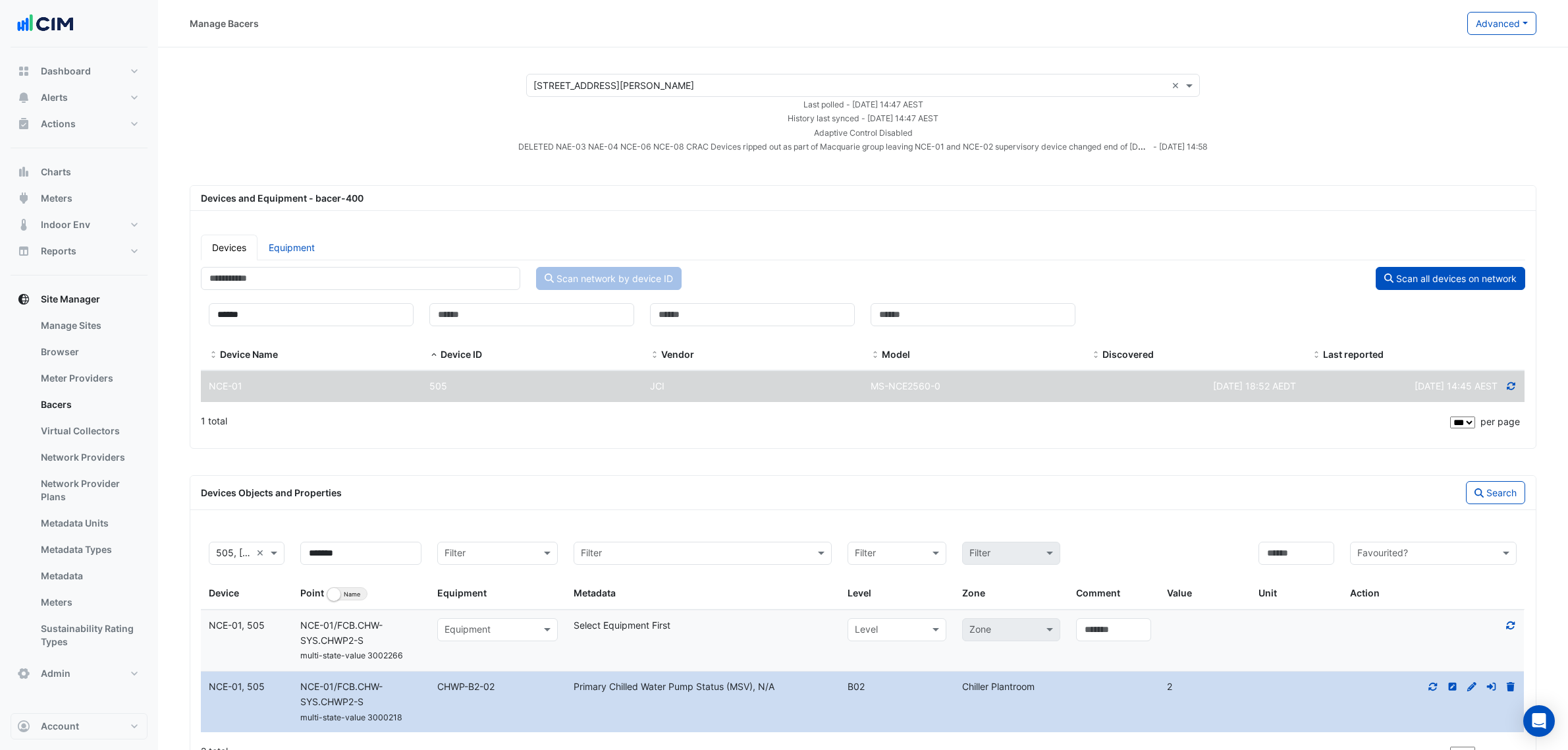
select select "***"
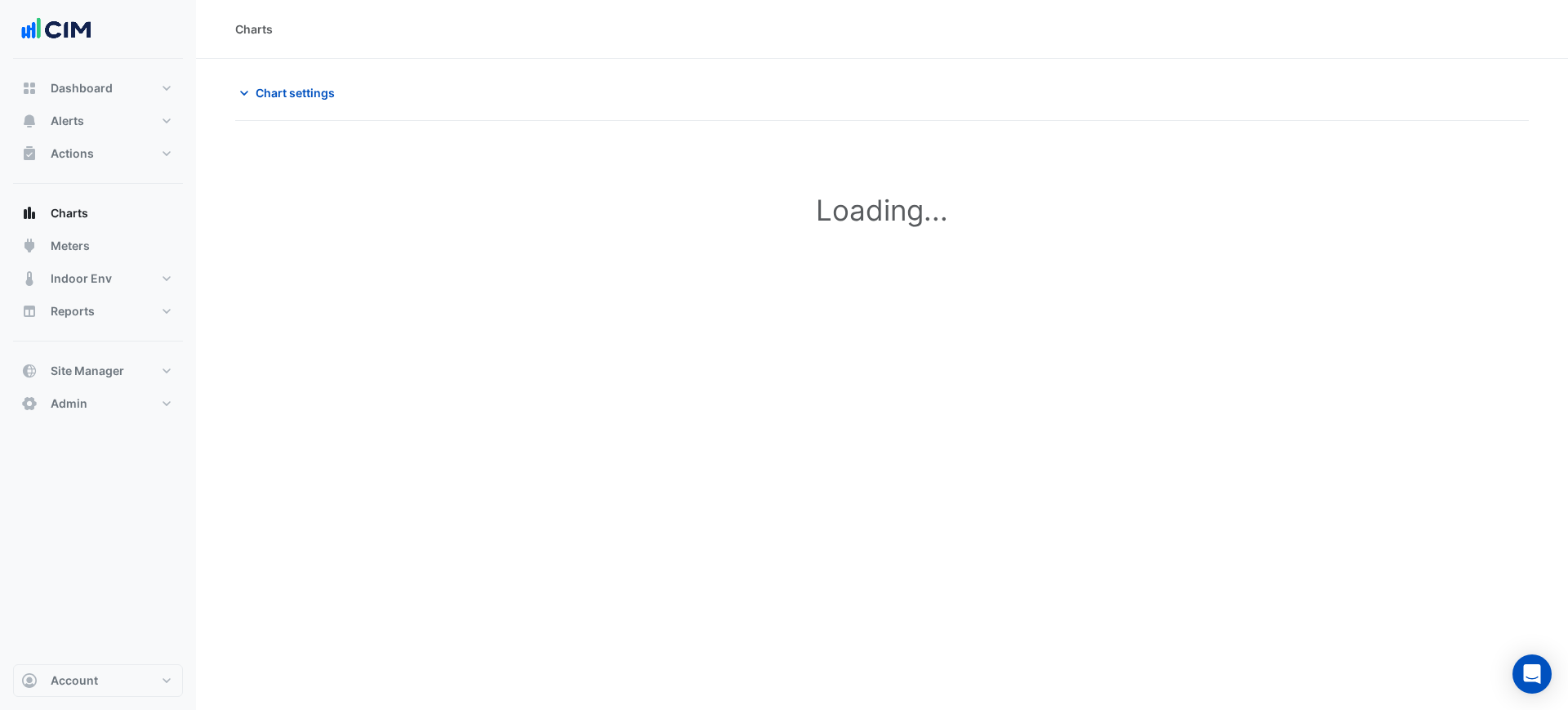
click at [306, 119] on div "Chart settings" at bounding box center [882, 99] width 1294 height 42
click at [308, 93] on span "Chart settings" at bounding box center [295, 93] width 79 height 17
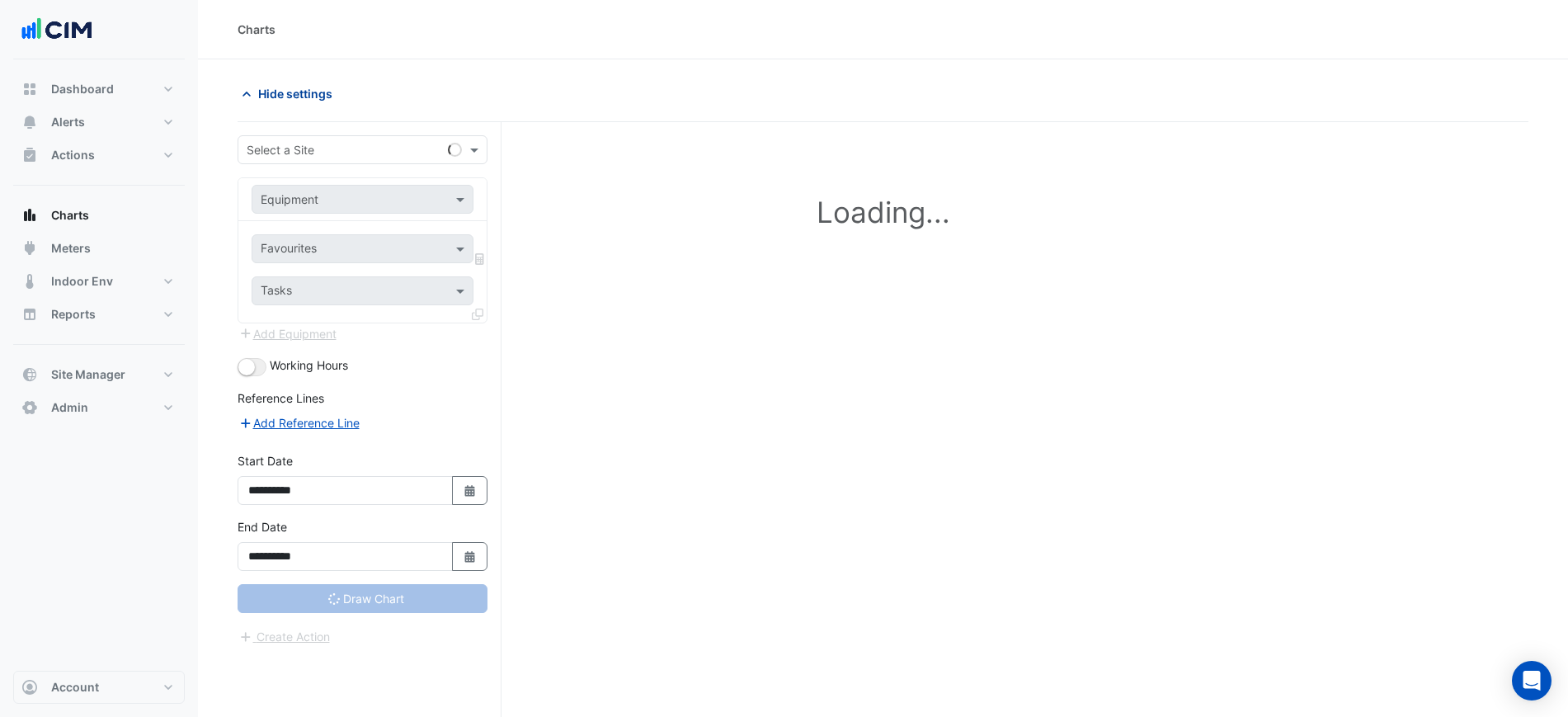
click at [311, 94] on span "Hide settings" at bounding box center [294, 94] width 74 height 17
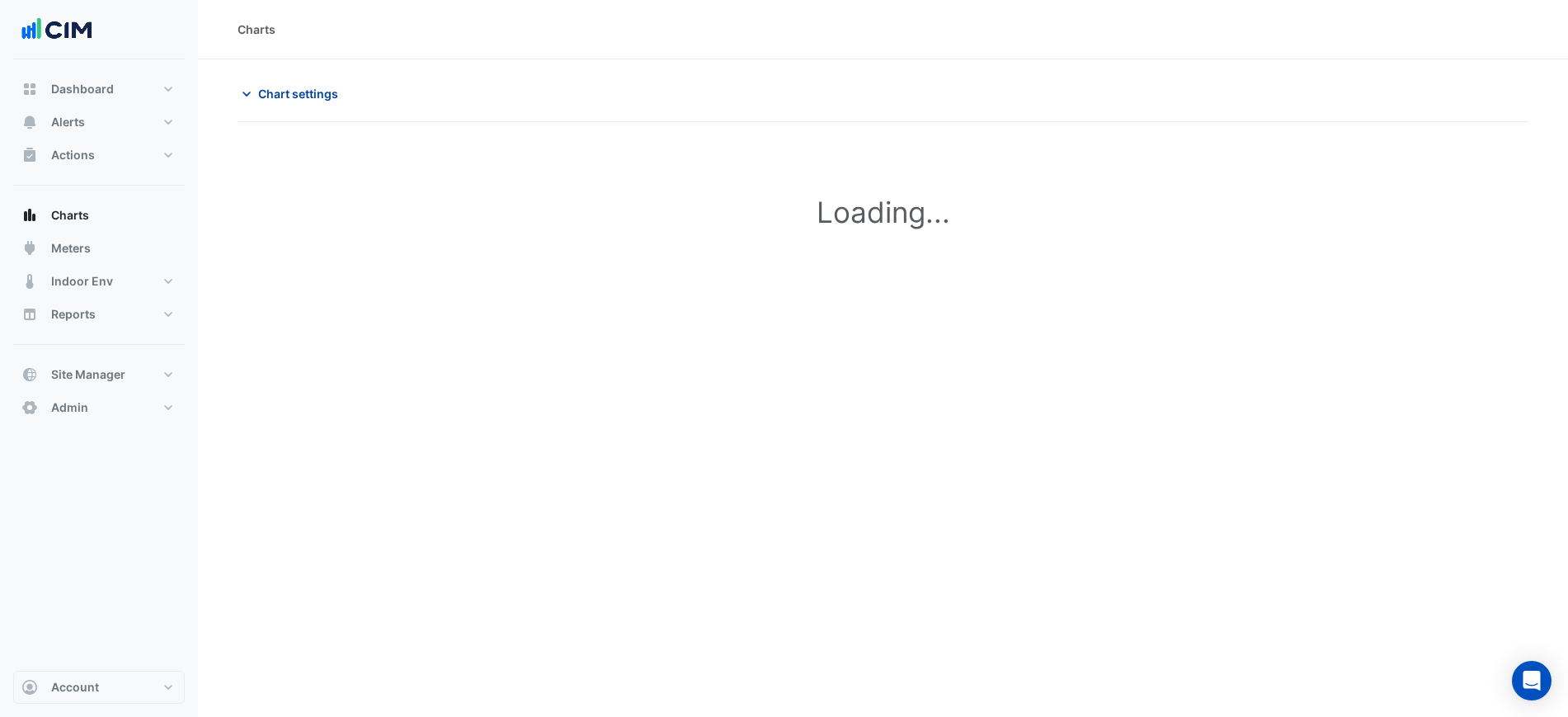
click at [311, 94] on span "Chart settings" at bounding box center [298, 94] width 80 height 17
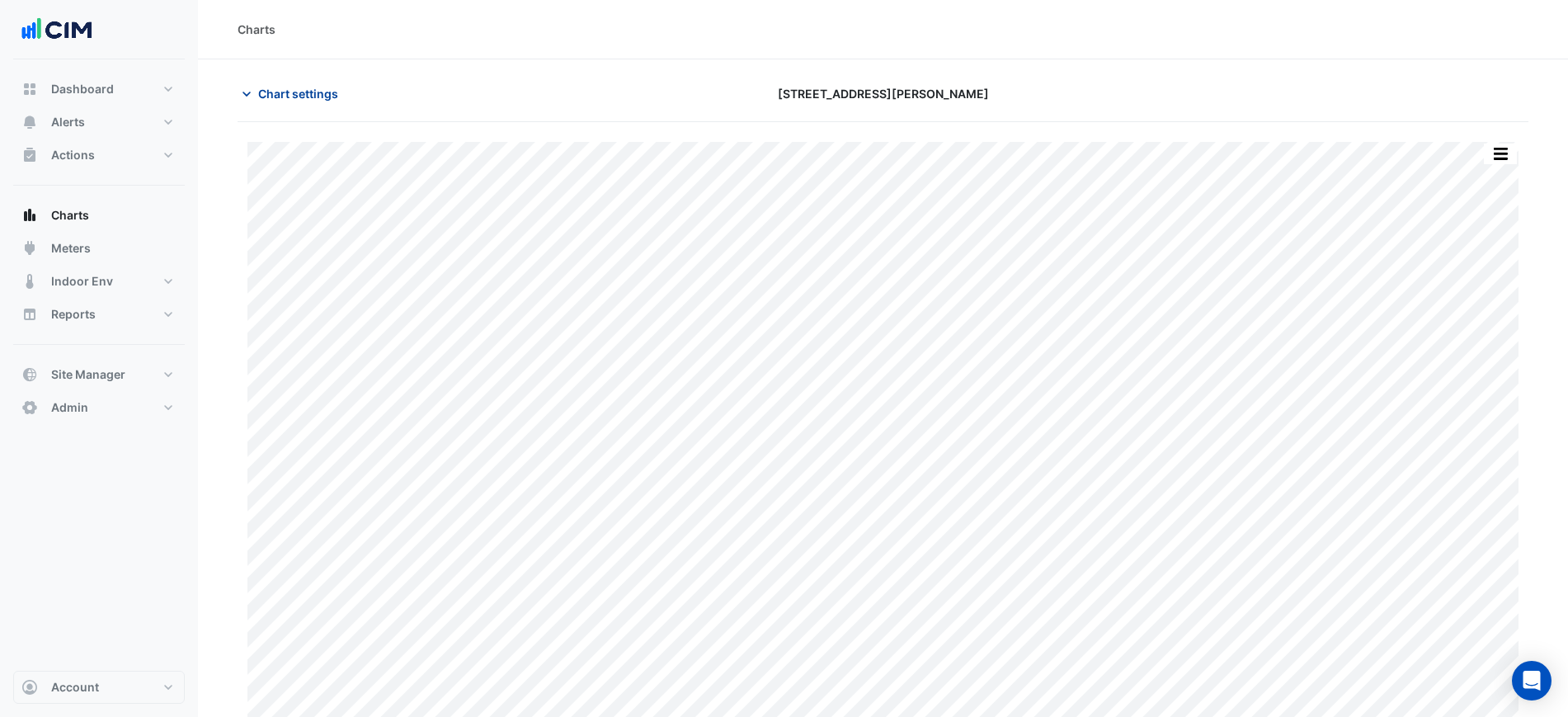
click at [311, 94] on span "Chart settings" at bounding box center [298, 94] width 80 height 17
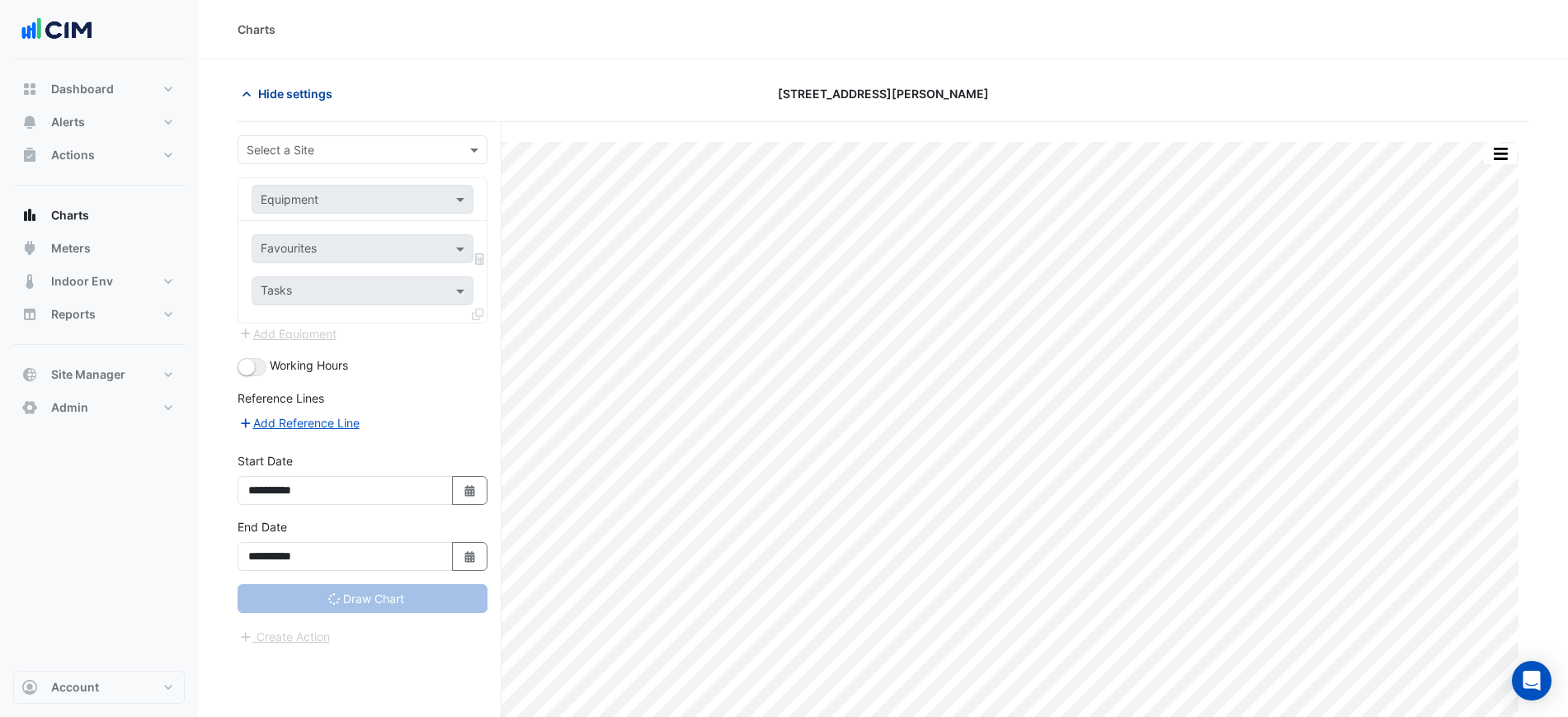
type input "**********"
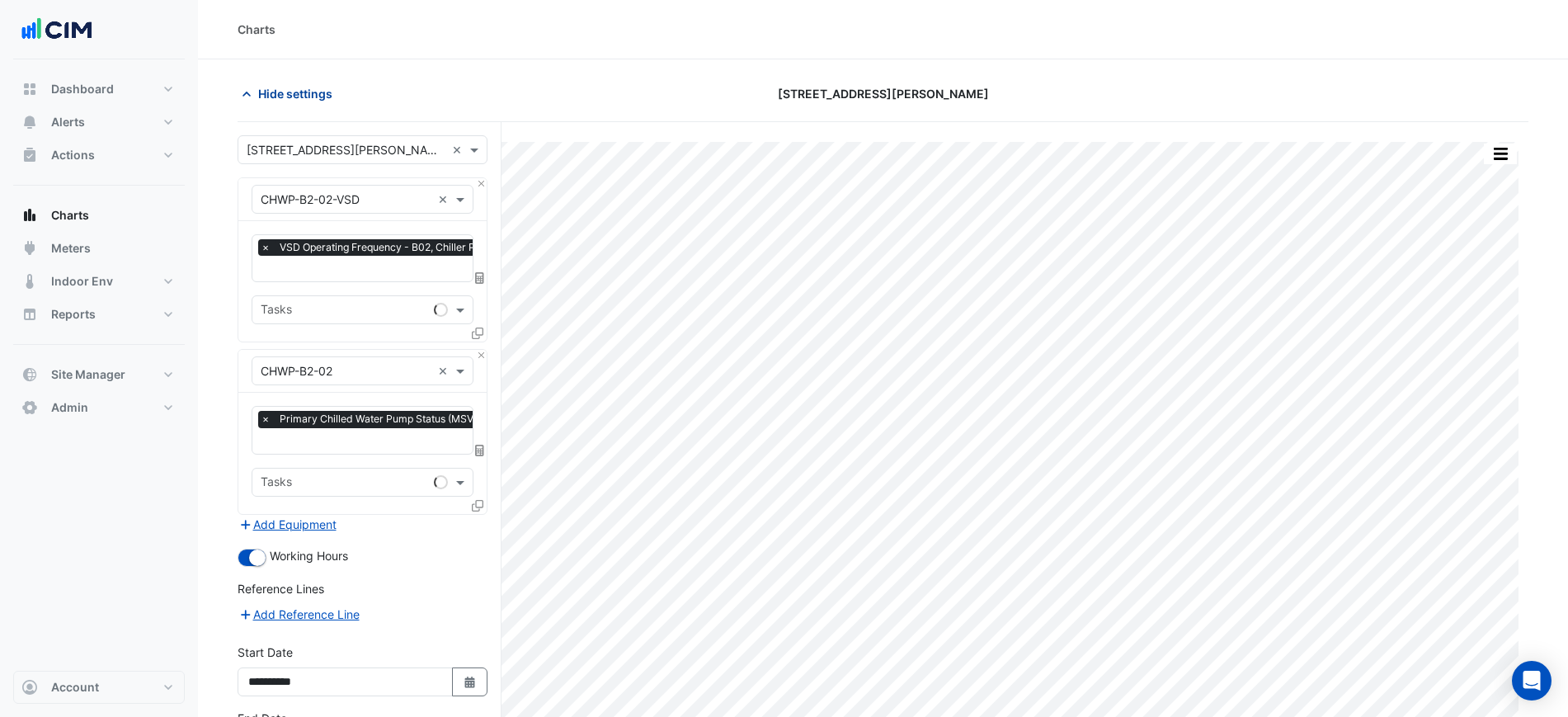
click at [311, 94] on span "Hide settings" at bounding box center [294, 94] width 74 height 17
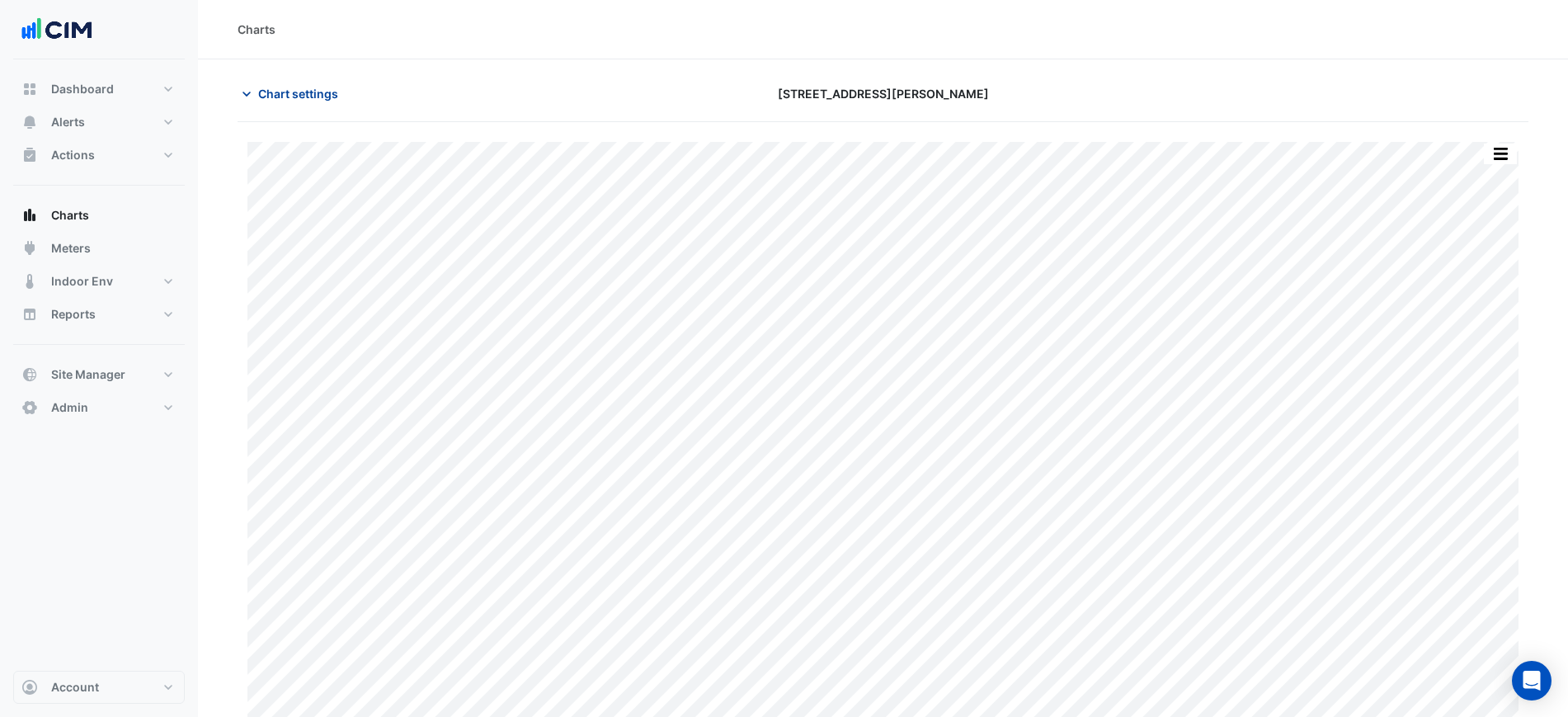
click at [303, 96] on span "Chart settings" at bounding box center [298, 94] width 80 height 17
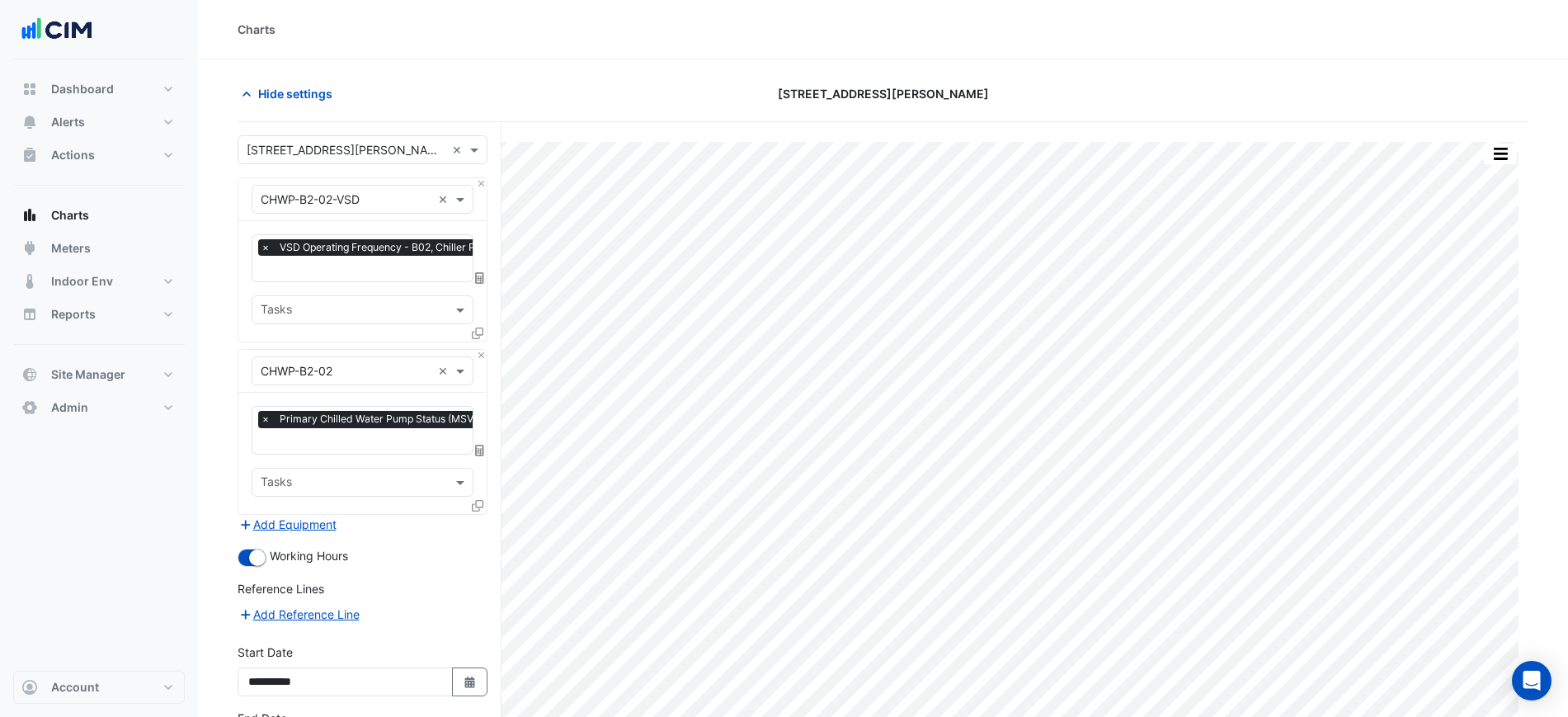
scroll to position [130, 0]
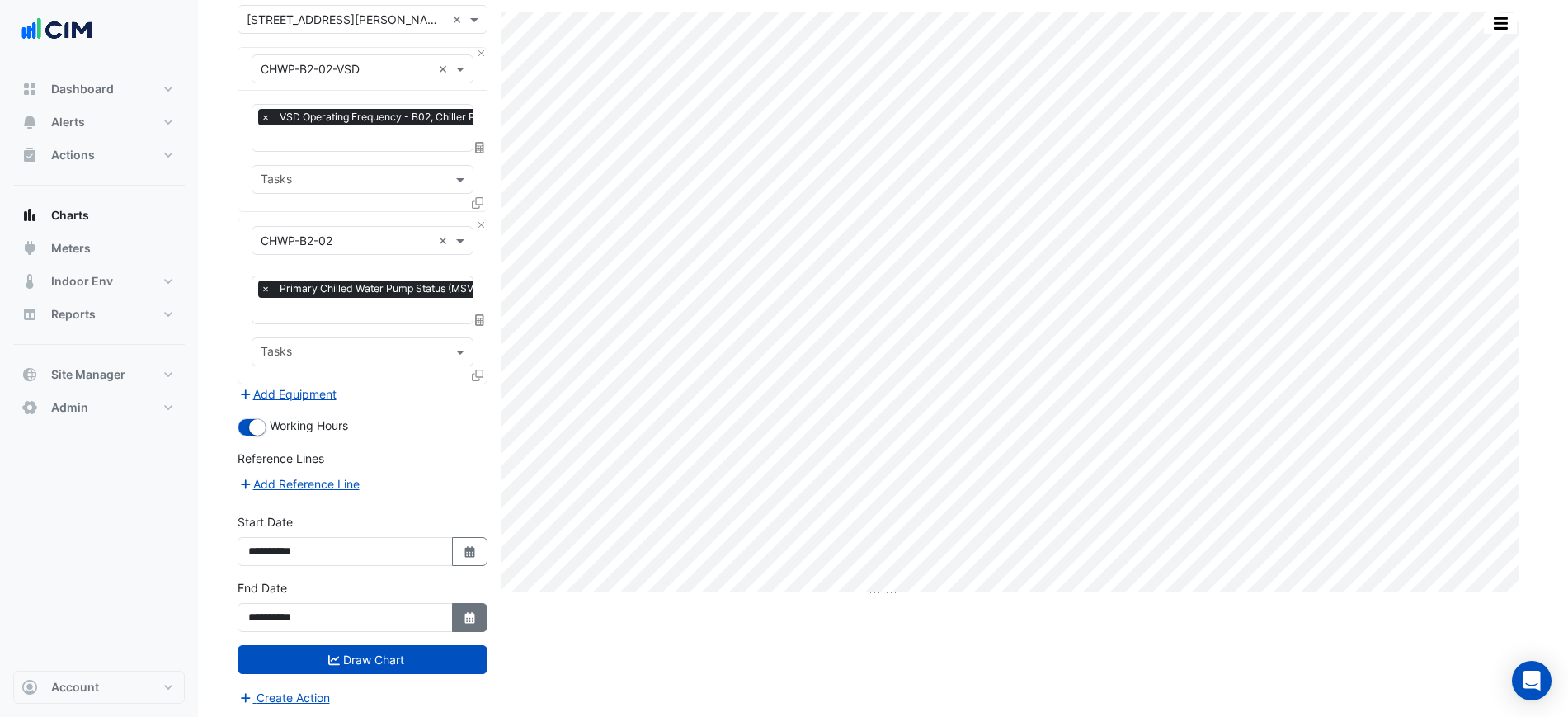
click at [453, 614] on button "Select Date" at bounding box center [470, 617] width 36 height 29
select select "*"
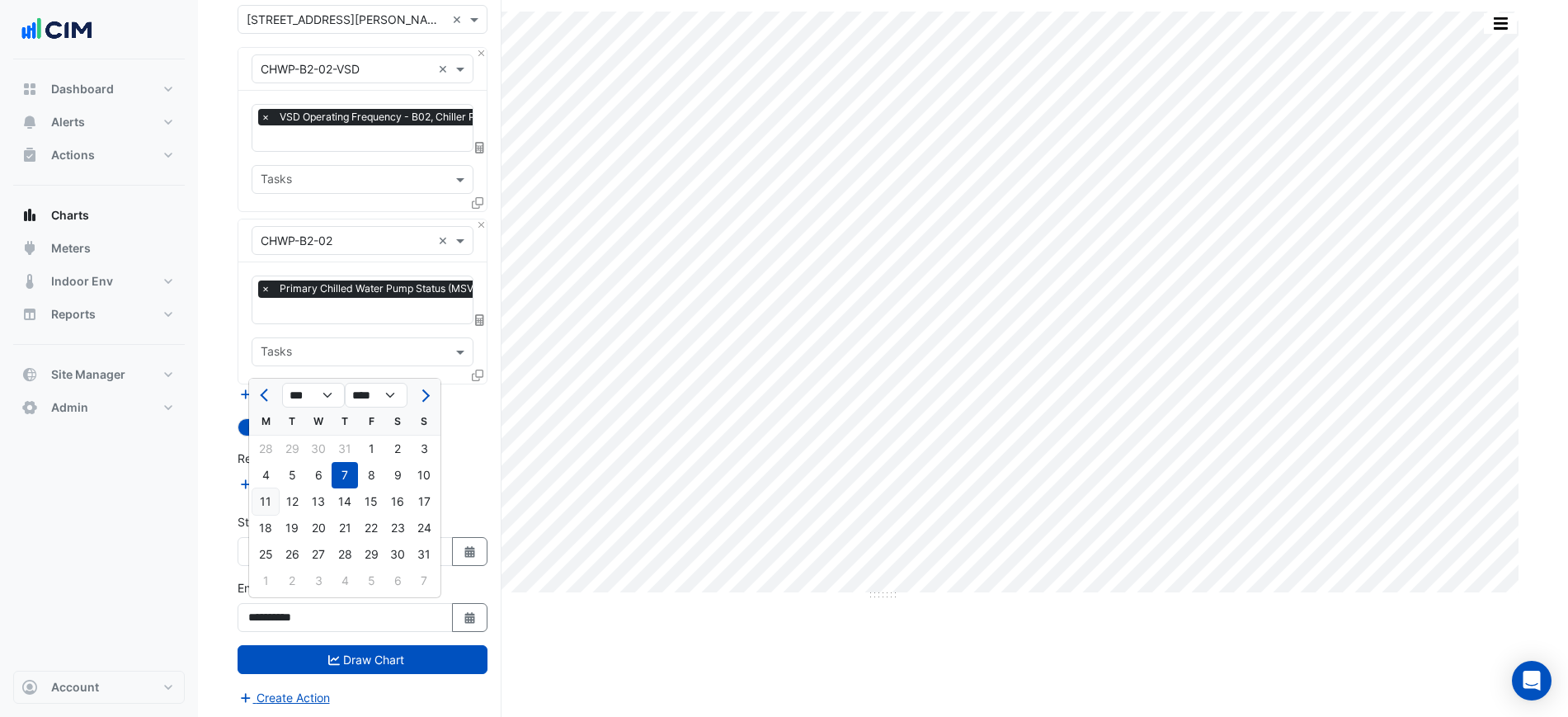
click at [270, 504] on div "11" at bounding box center [266, 501] width 26 height 26
type input "**********"
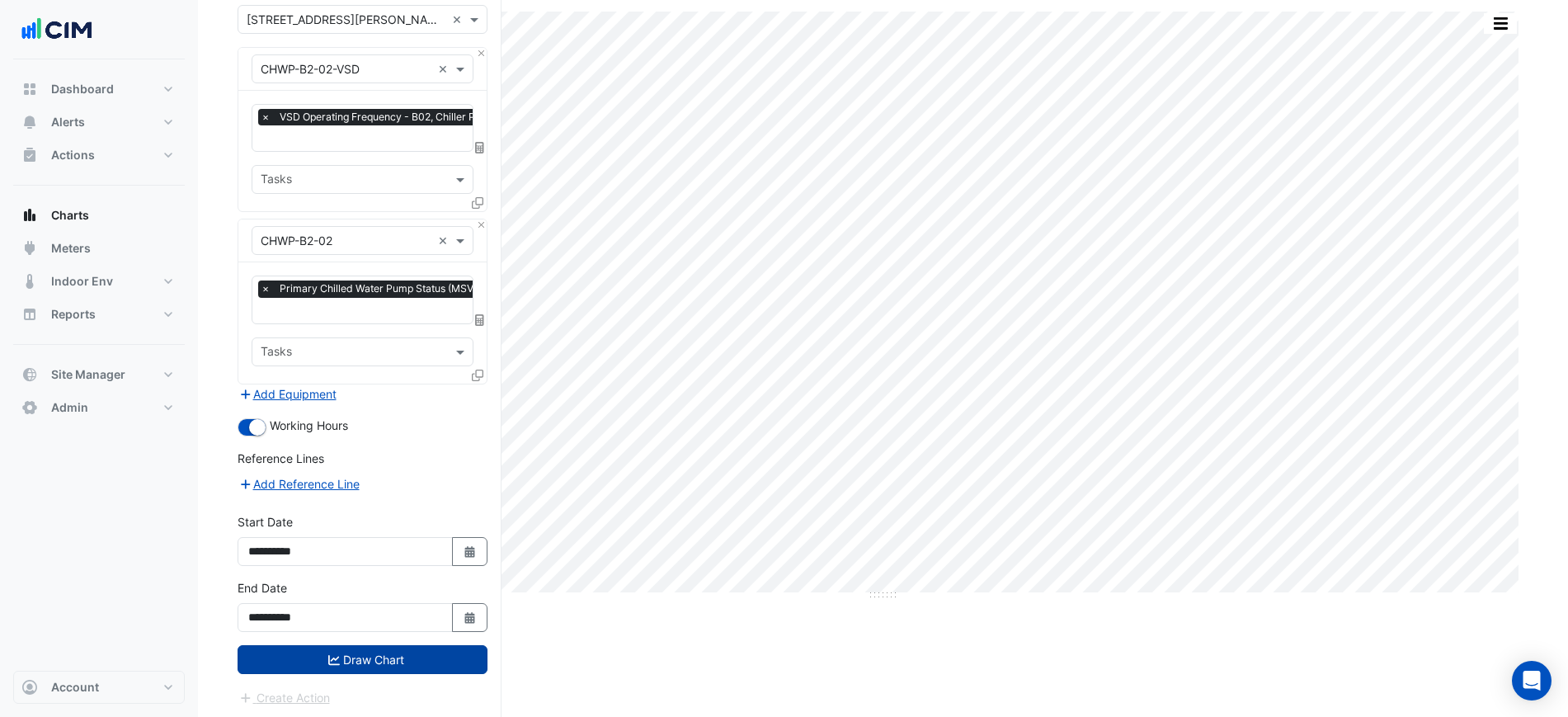
click at [372, 652] on button "Draw Chart" at bounding box center [362, 660] width 250 height 29
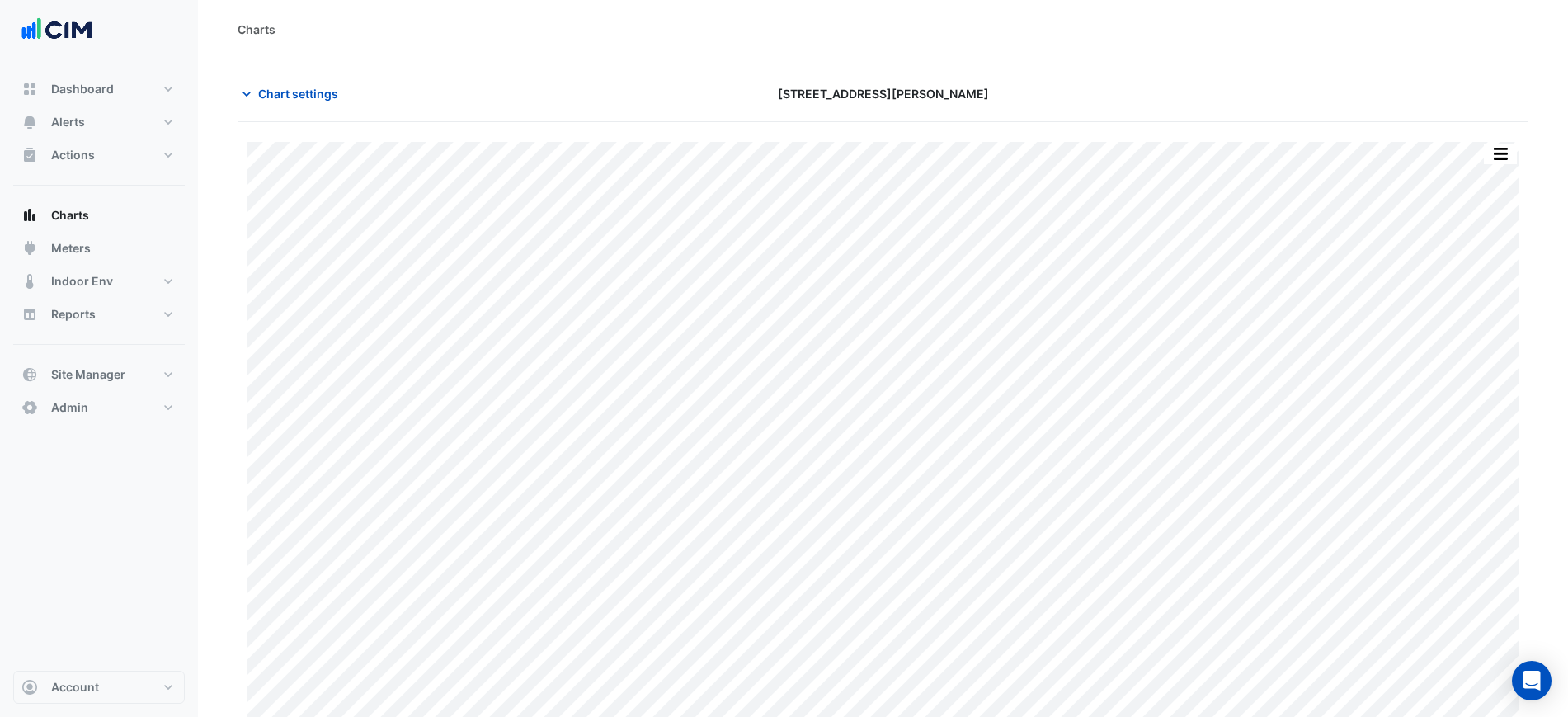
click at [1494, 145] on button "button" at bounding box center [1500, 154] width 33 height 21
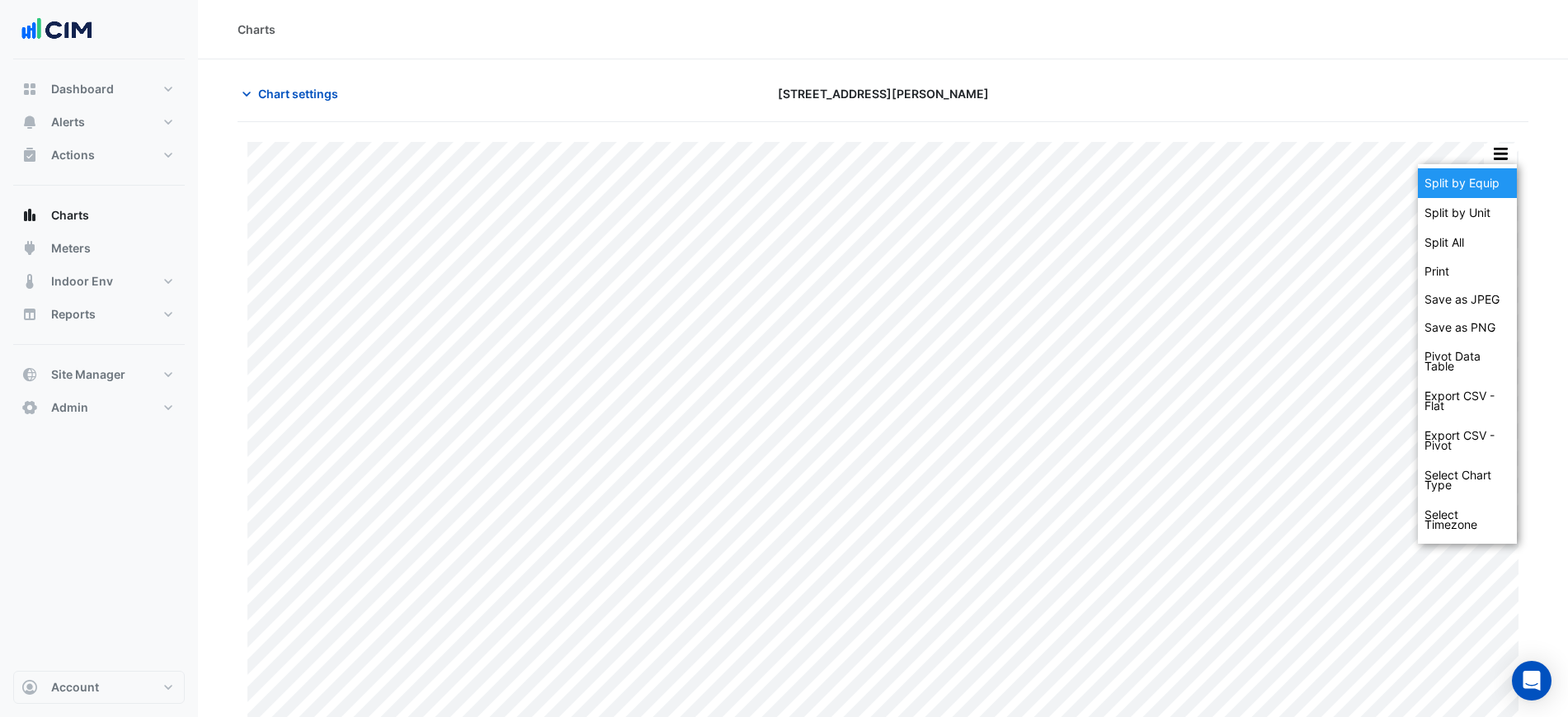
click at [1485, 180] on div "Split by Equip" at bounding box center [1467, 183] width 99 height 30
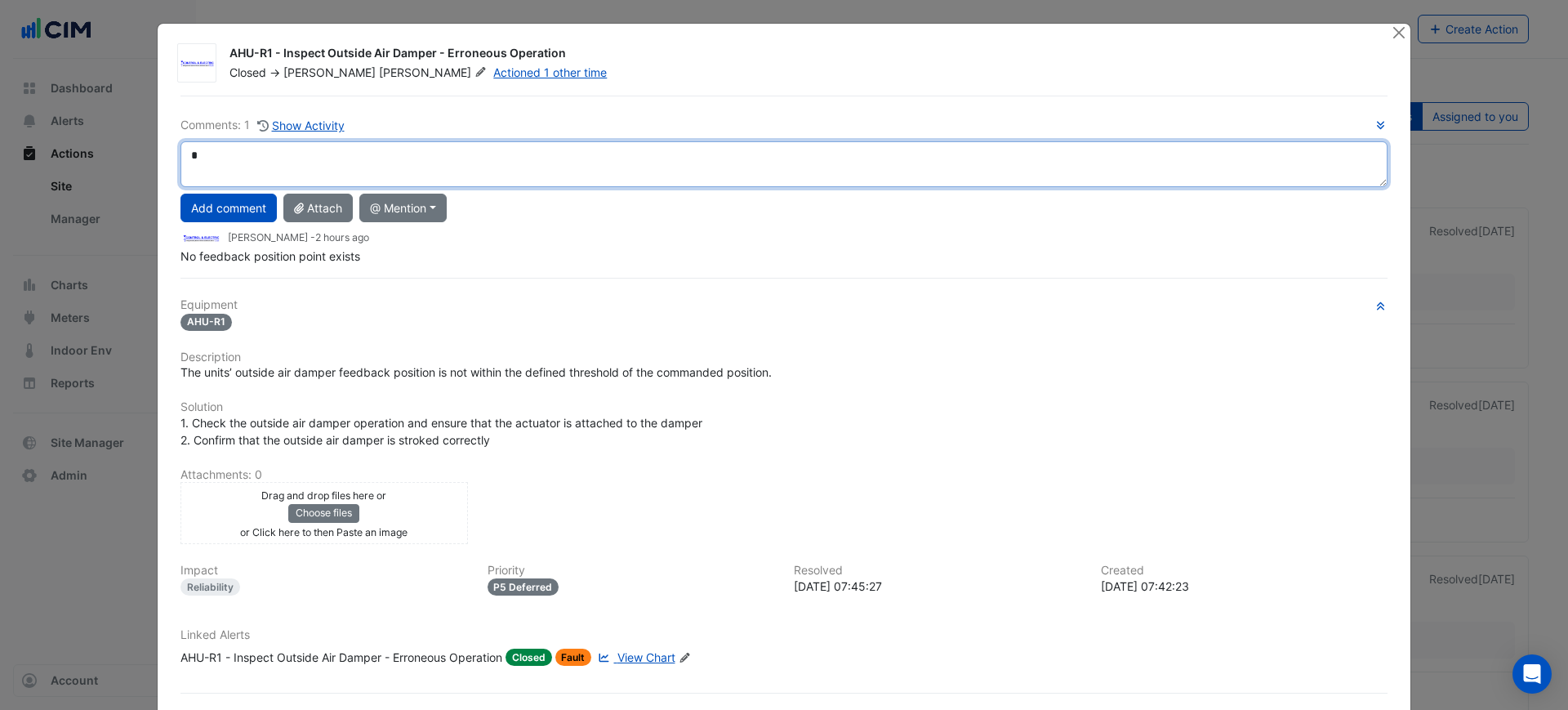
type textarea "*"
drag, startPoint x: 604, startPoint y: 168, endPoint x: 174, endPoint y: 151, distance: 430.3
click at [181, 151] on textarea "*" at bounding box center [784, 164] width 1207 height 46
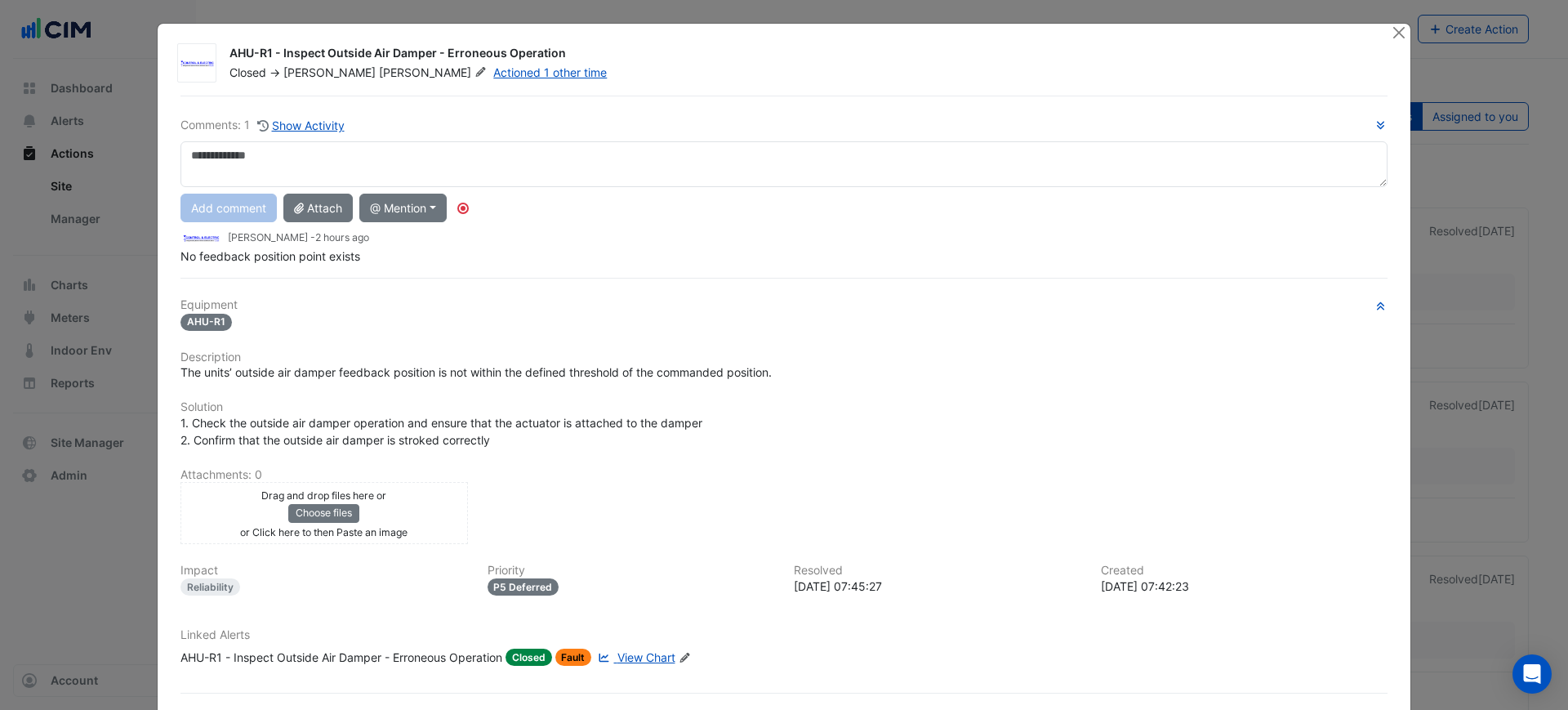
click at [1216, 284] on div "Comments: 1 Show Activity Add comment Attach @ Mention AG Coombs Advisory Danie…" at bounding box center [784, 418] width 1227 height 646
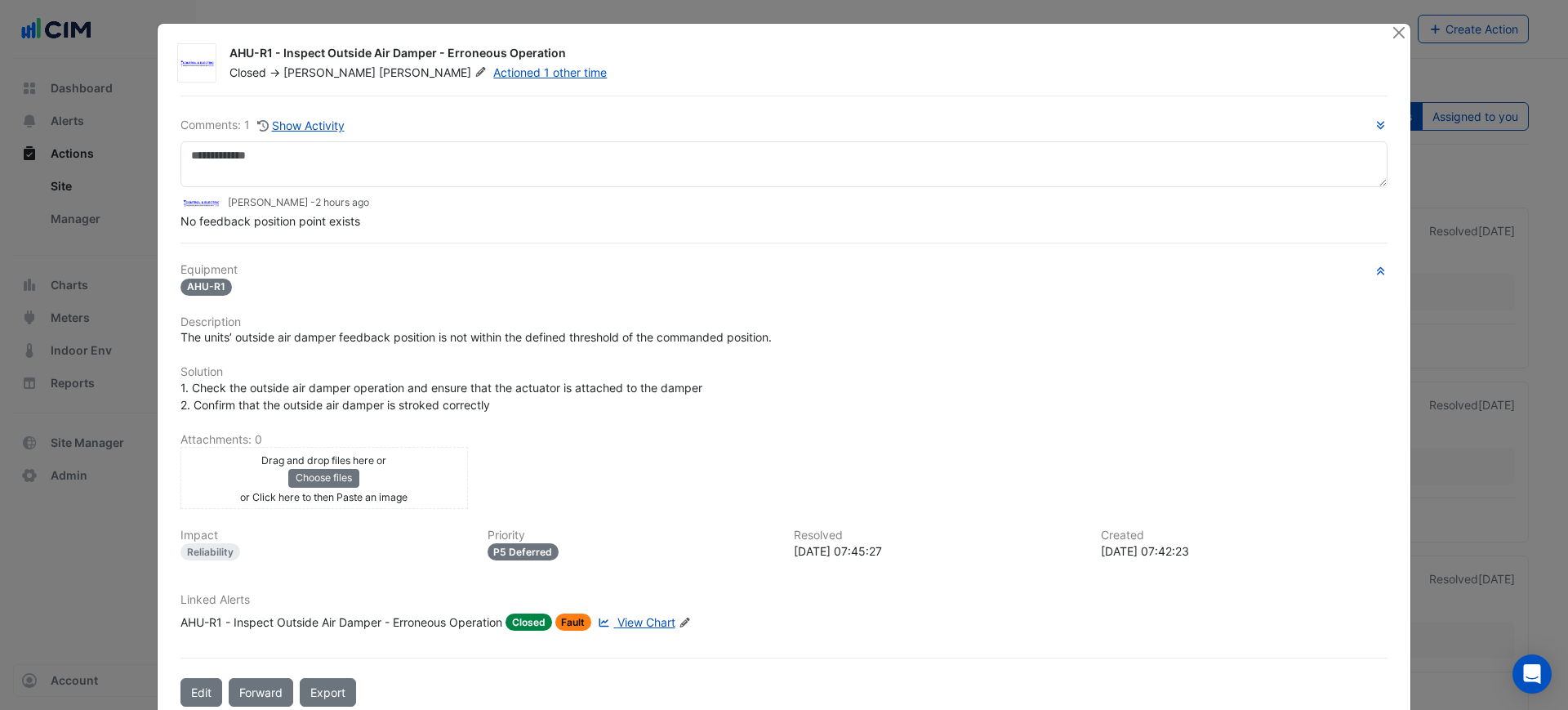
click at [1147, 368] on h6 "Solution" at bounding box center [784, 372] width 1207 height 14
click at [210, 380] on div "1. Check the outside air damper operation and ensure that the actuator is attac…" at bounding box center [784, 397] width 1207 height 34
click at [775, 73] on div "Closed -> Lucas Baker Actioned 1 other time" at bounding box center [800, 72] width 1145 height 16
click at [780, 52] on div "AHU-R1 - Inspect Outside Air Damper - Erroneous Operation" at bounding box center [801, 54] width 1142 height 20
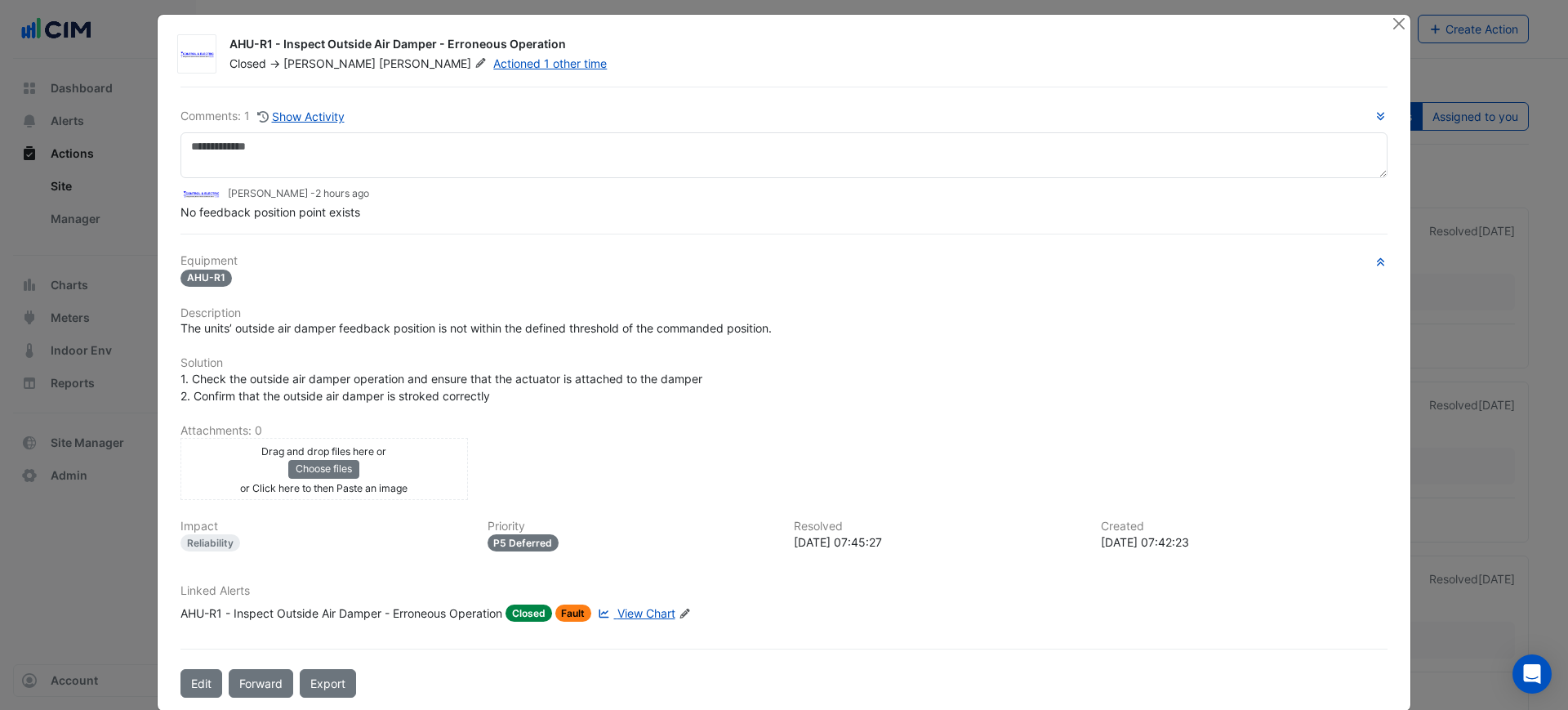
scroll to position [34, 0]
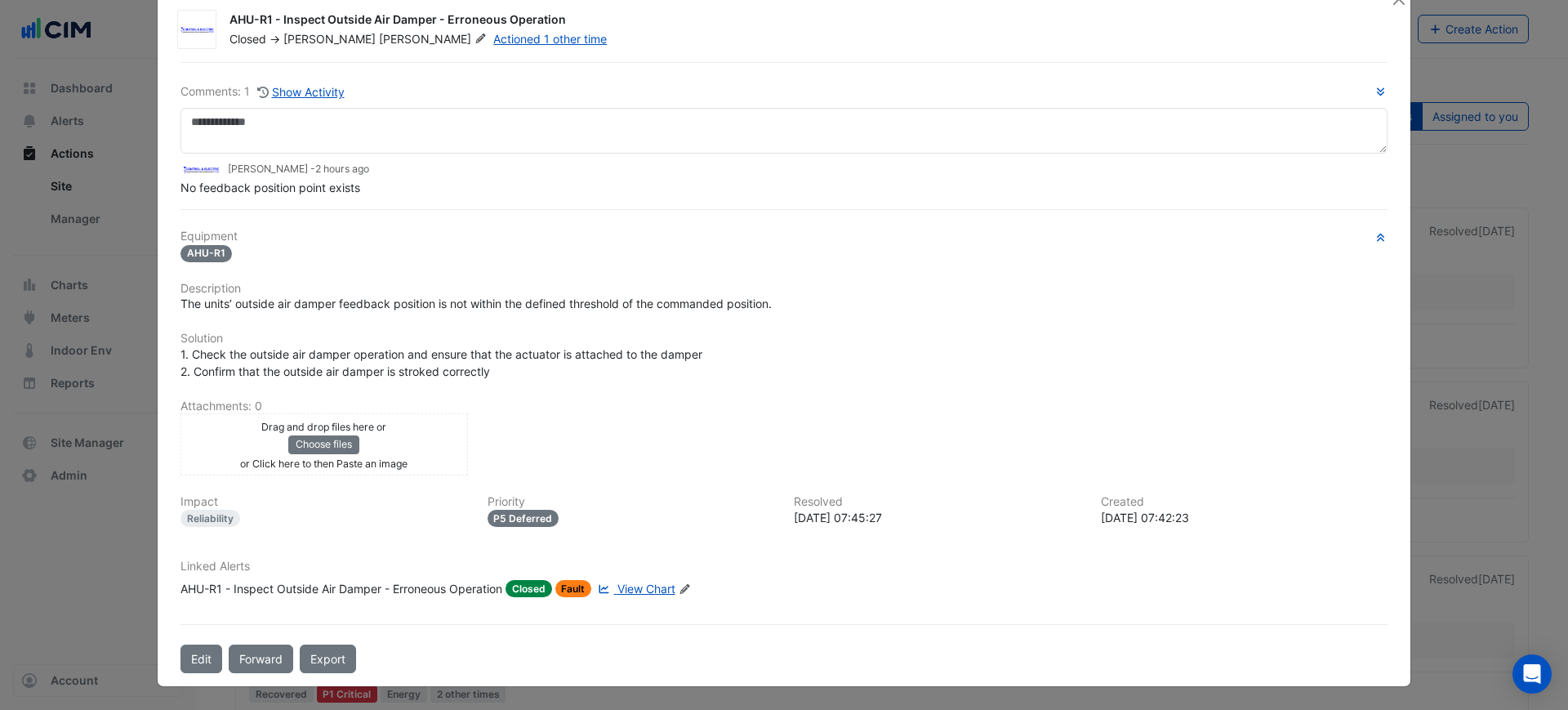
click at [454, 587] on div "AHU-R1 - Inspect Outside Air Damper - Erroneous Operation" at bounding box center [341, 589] width 322 height 17
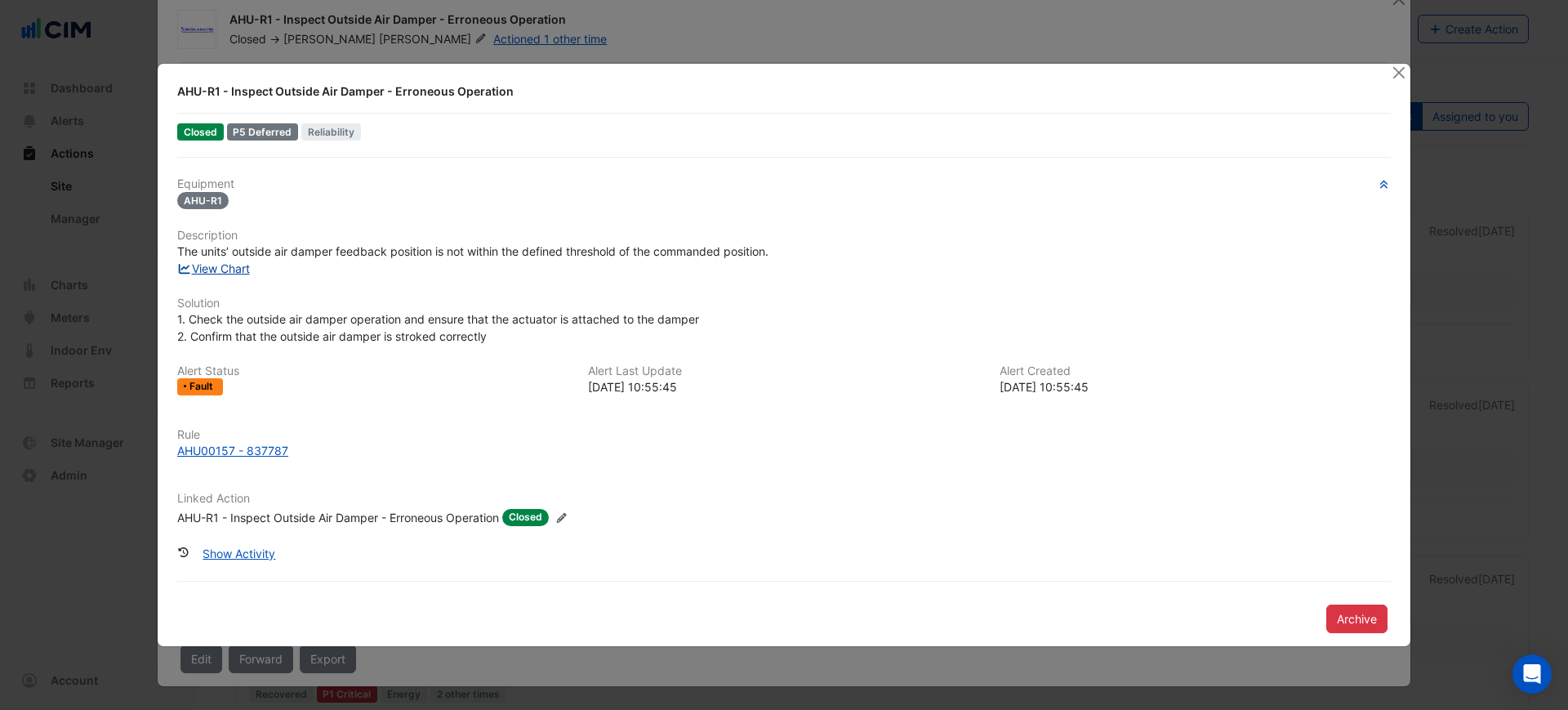
click at [225, 262] on link "View Chart" at bounding box center [213, 269] width 73 height 14
drag, startPoint x: 168, startPoint y: 460, endPoint x: 232, endPoint y: 467, distance: 64.4
click at [232, 467] on div "Rule AHU00157 - 837787" at bounding box center [784, 450] width 1233 height 44
copy div "AHU00157"
click at [1402, 75] on button "Close" at bounding box center [1399, 72] width 17 height 17
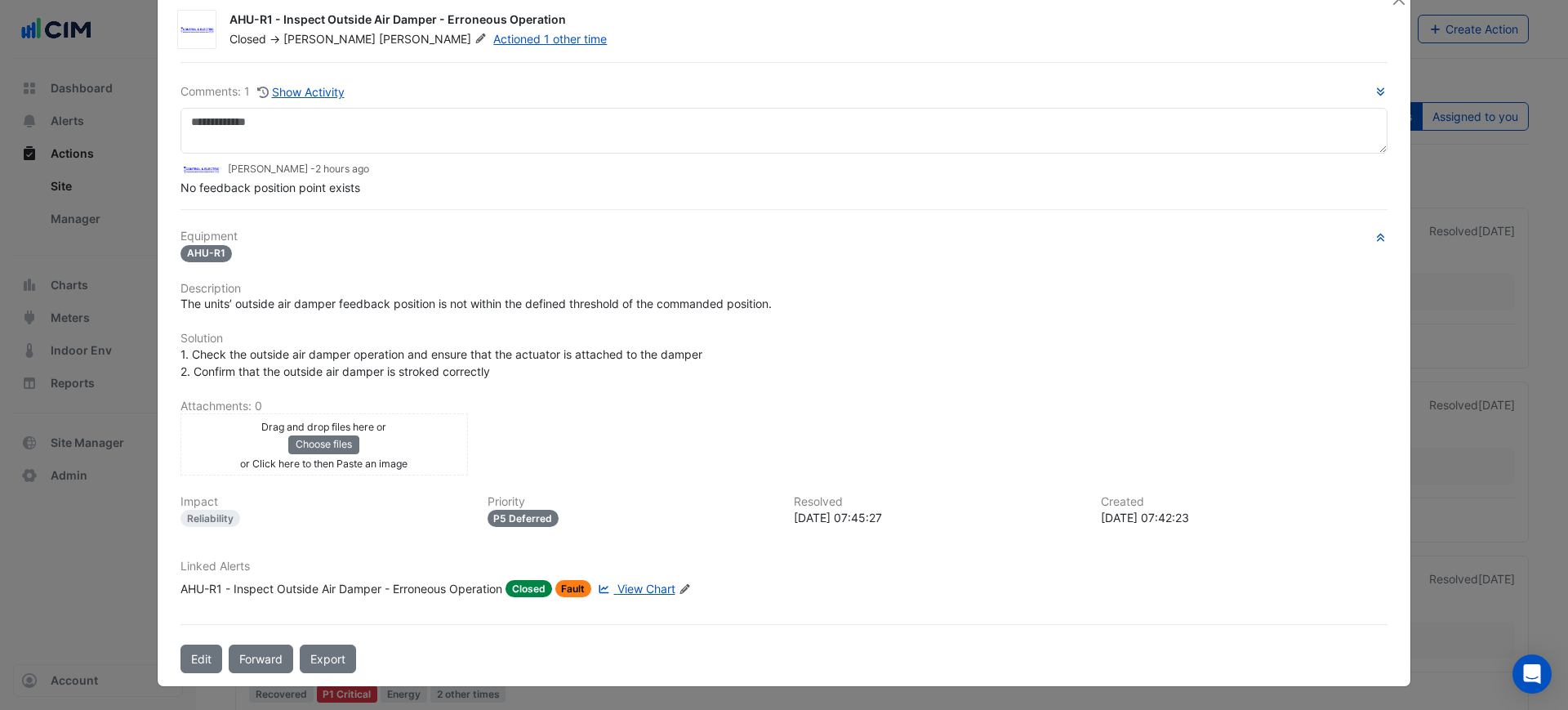
click at [1401, 8] on div at bounding box center [1400, 0] width 21 height 19
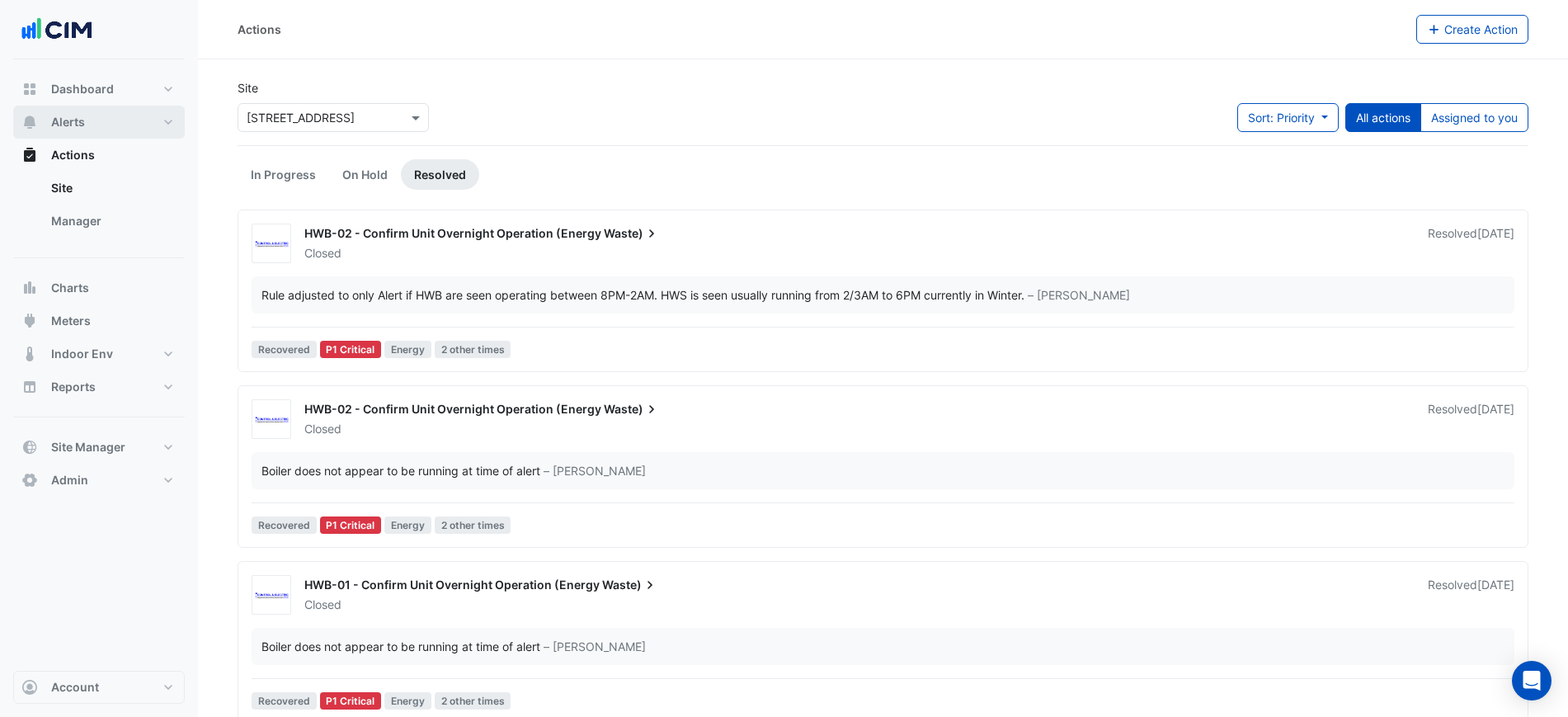
click at [122, 129] on button "Alerts" at bounding box center [99, 123] width 172 height 33
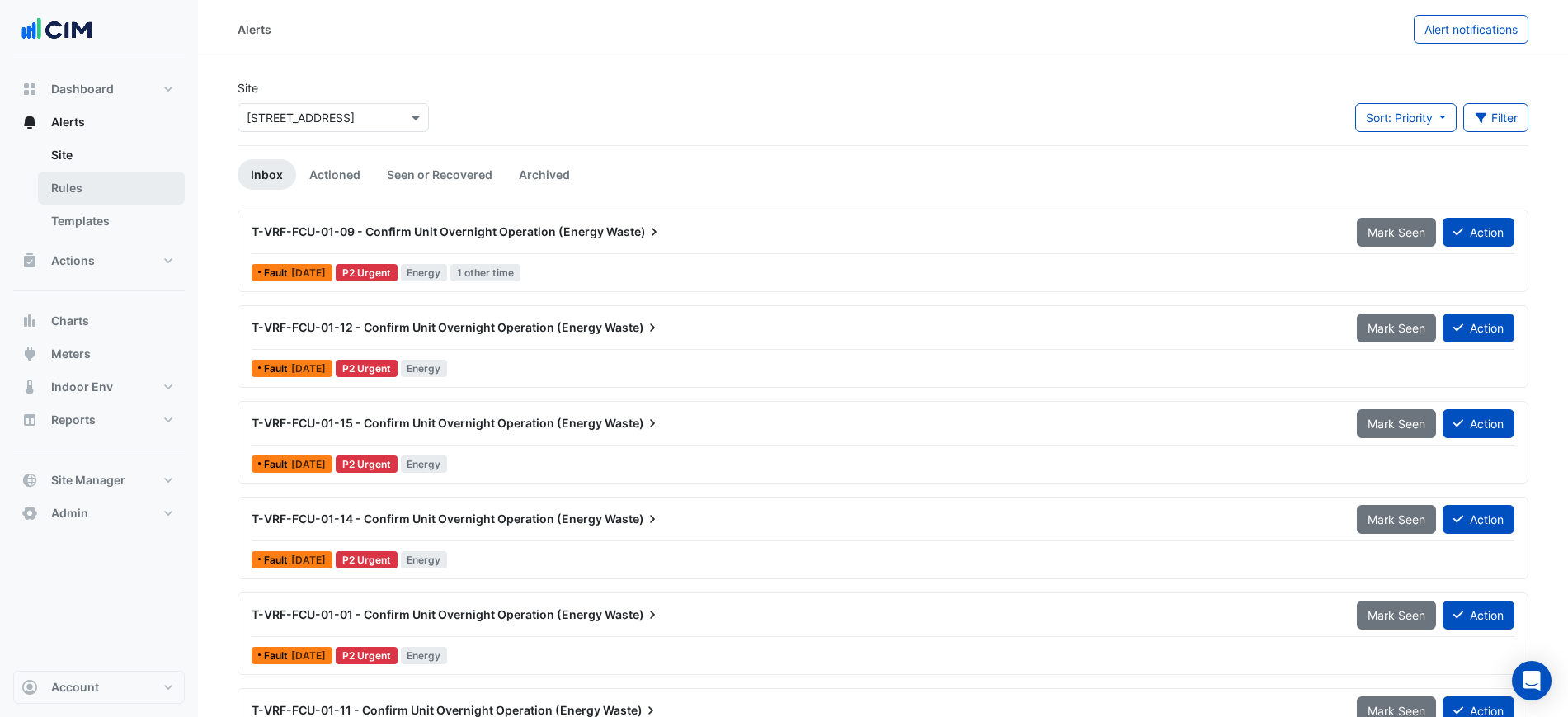
click at [107, 193] on link "Rules" at bounding box center [111, 189] width 147 height 33
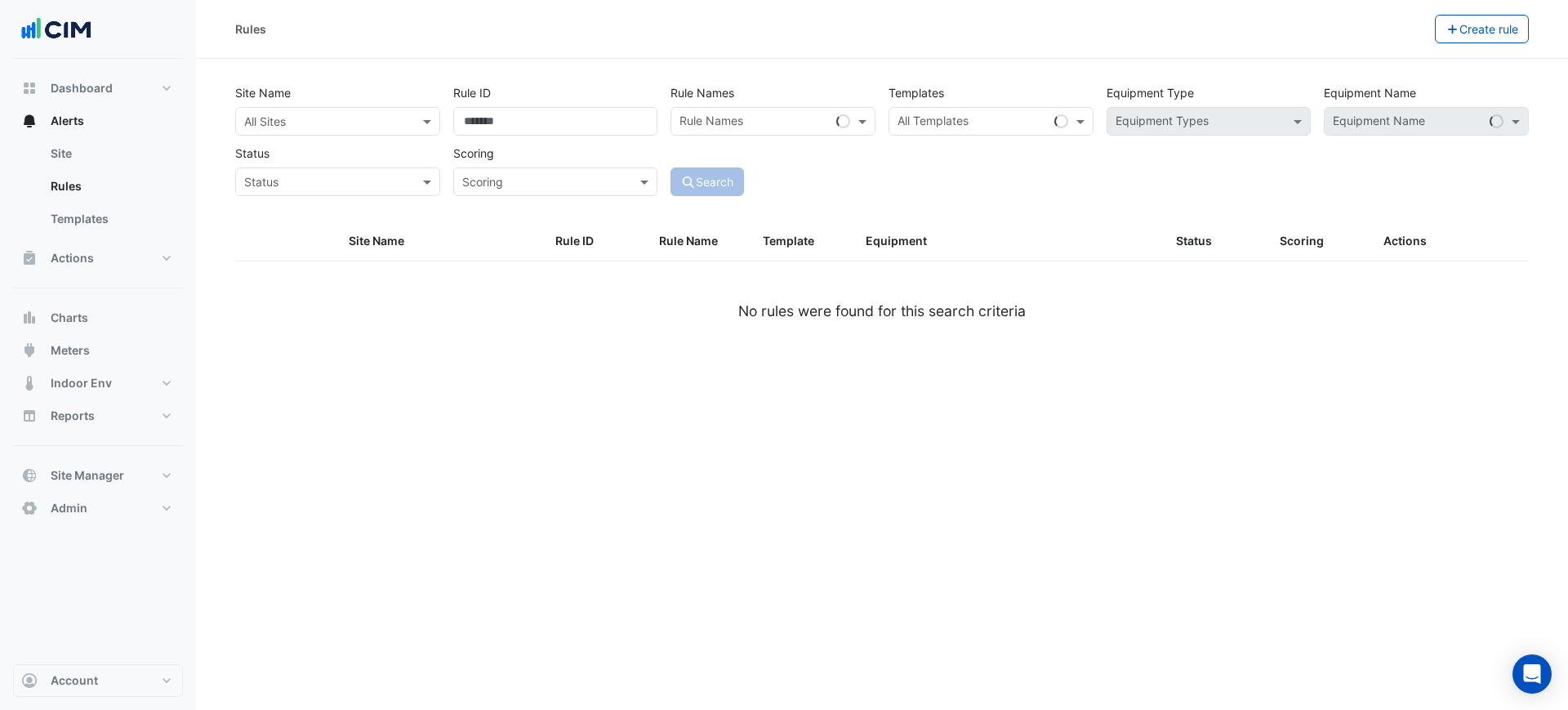
click at [334, 114] on input "text" at bounding box center [321, 122] width 154 height 17
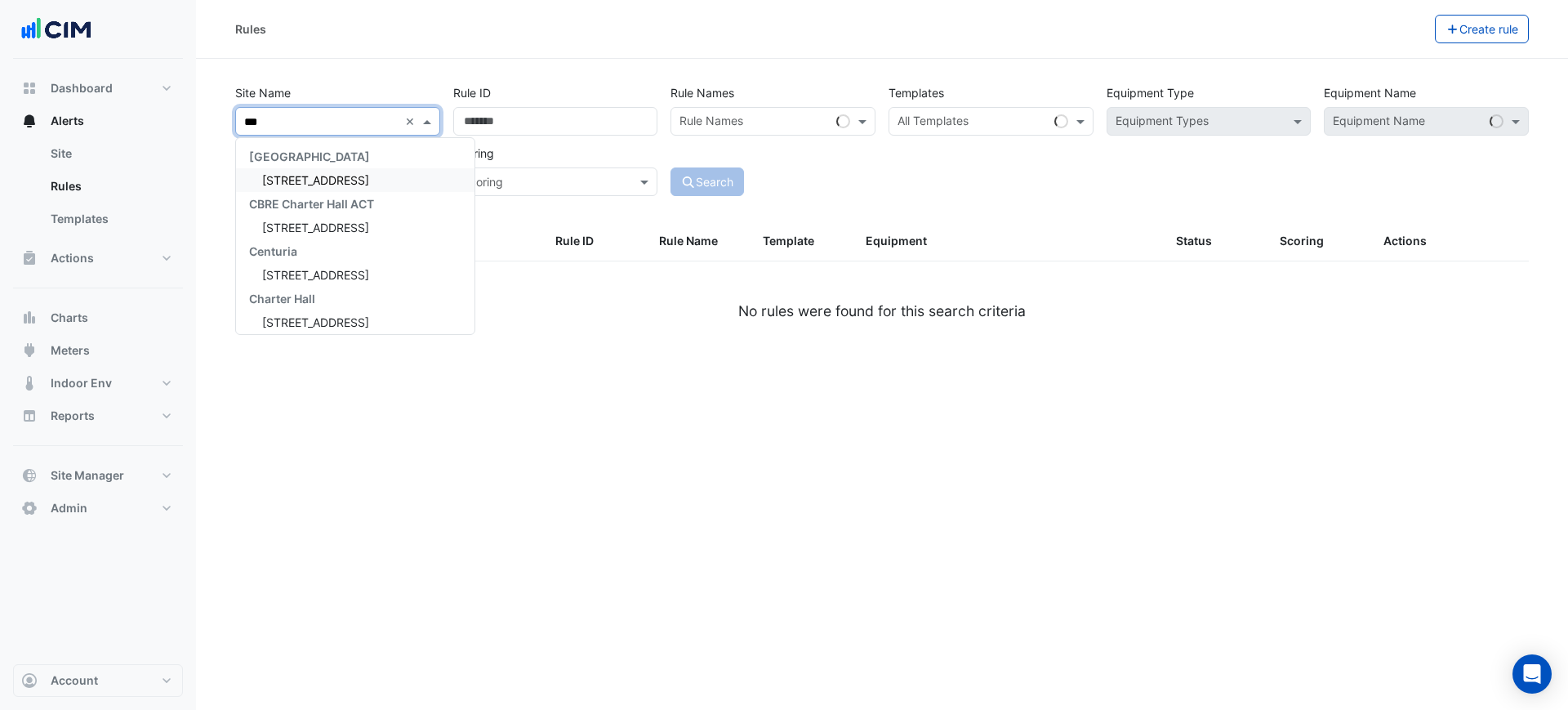
type input "****"
click at [349, 177] on span "[STREET_ADDRESS]" at bounding box center [316, 180] width 107 height 14
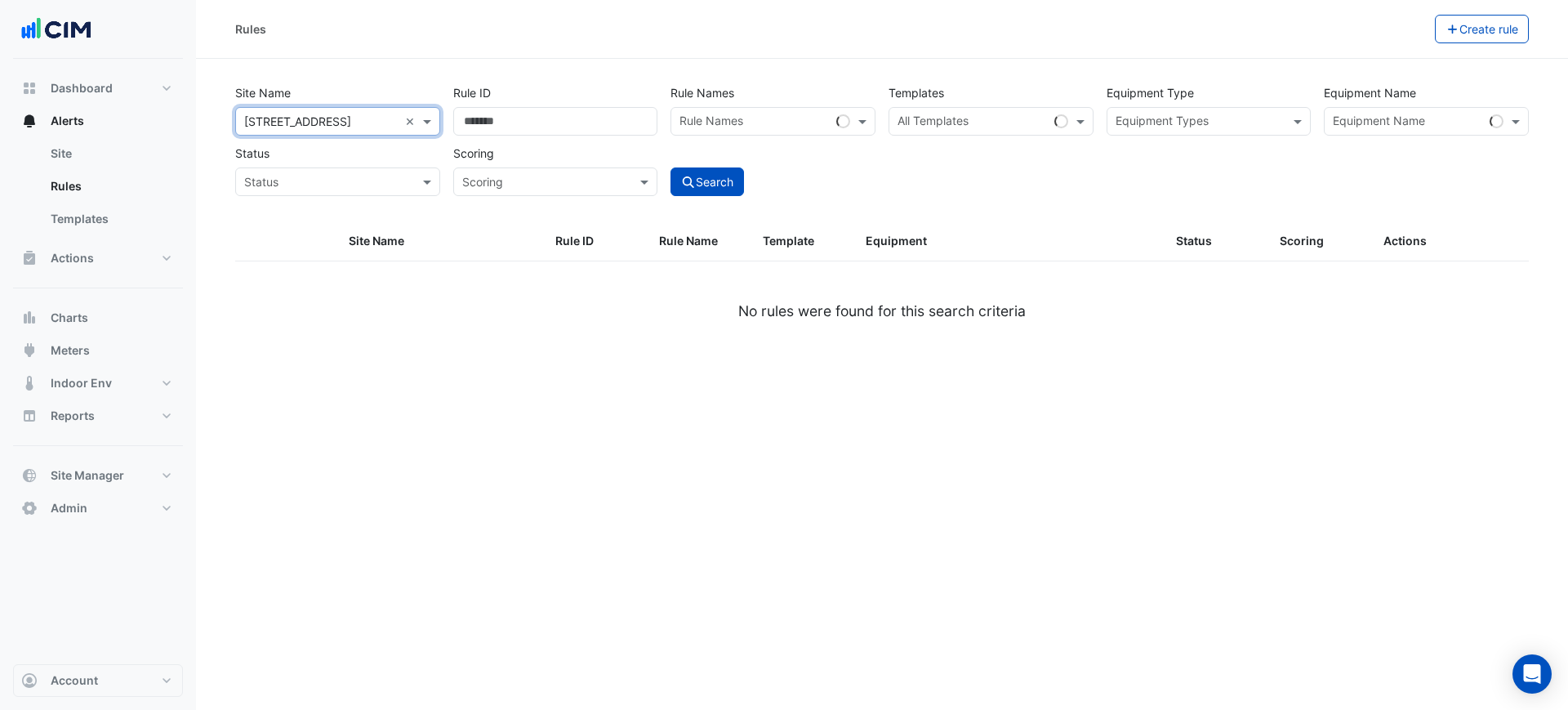
click at [1048, 124] on div "All Templates" at bounding box center [991, 120] width 205 height 28
paste input "********"
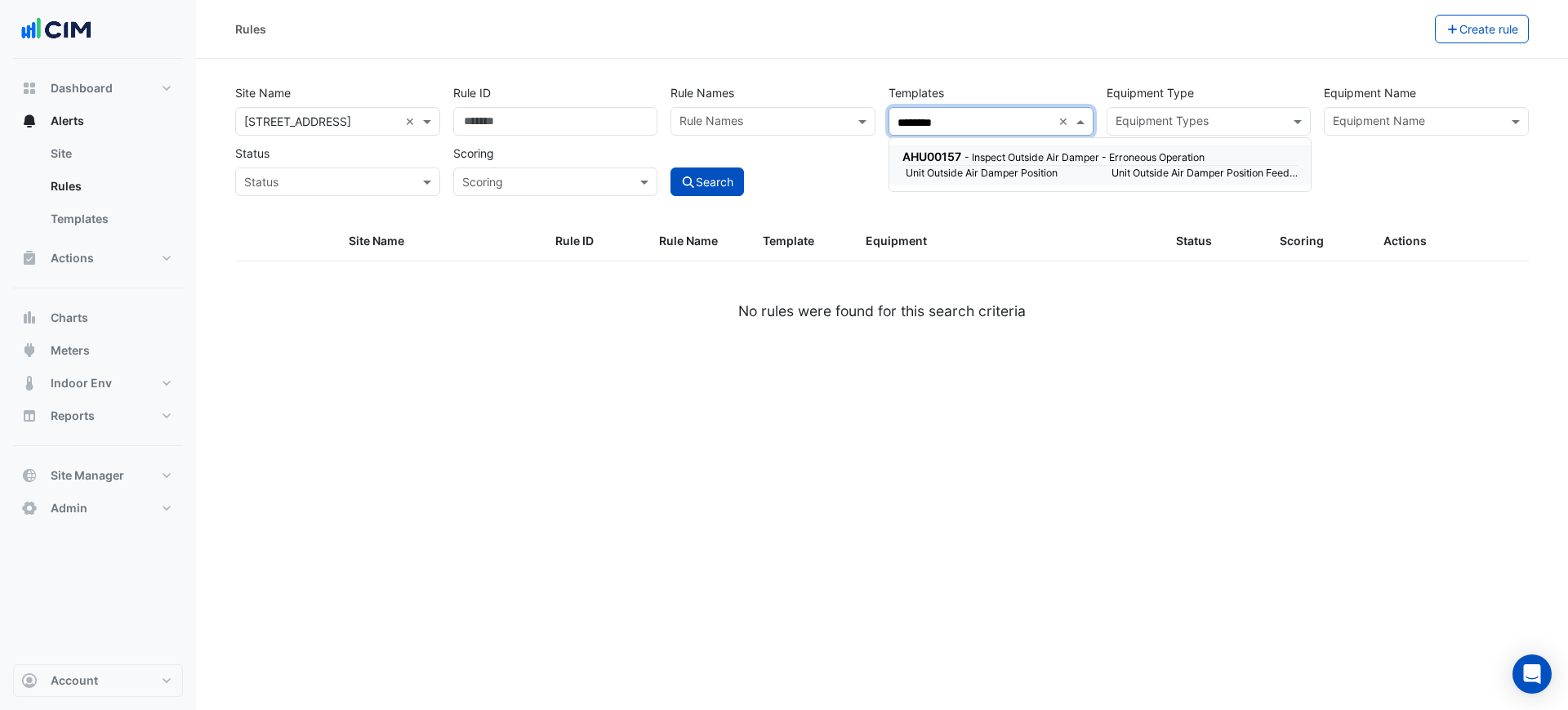
click at [964, 160] on div "AHU00157 - Inspect Outside Air Damper - Erroneous Operation" at bounding box center [1098, 157] width 392 height 17
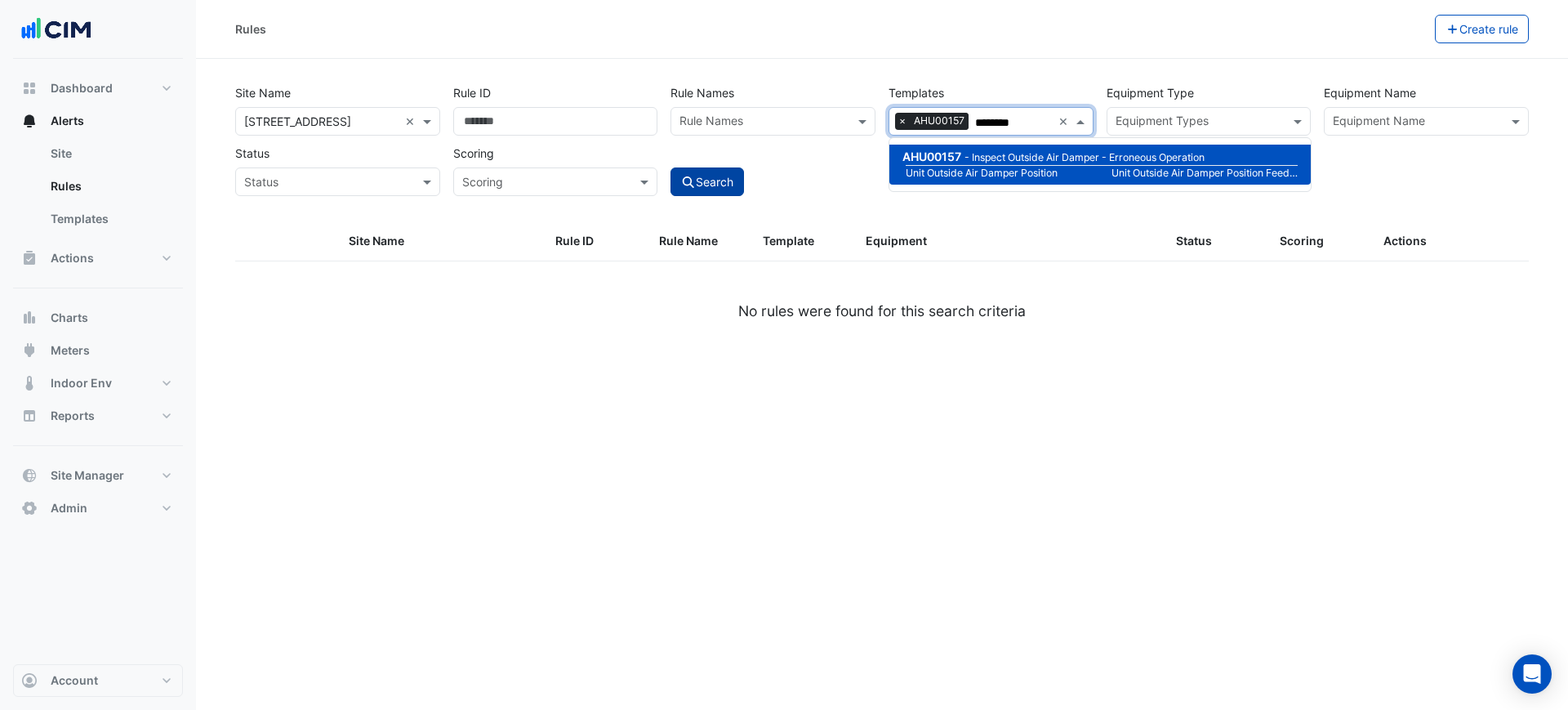
type input "********"
click at [723, 176] on button "Search" at bounding box center [707, 182] width 73 height 28
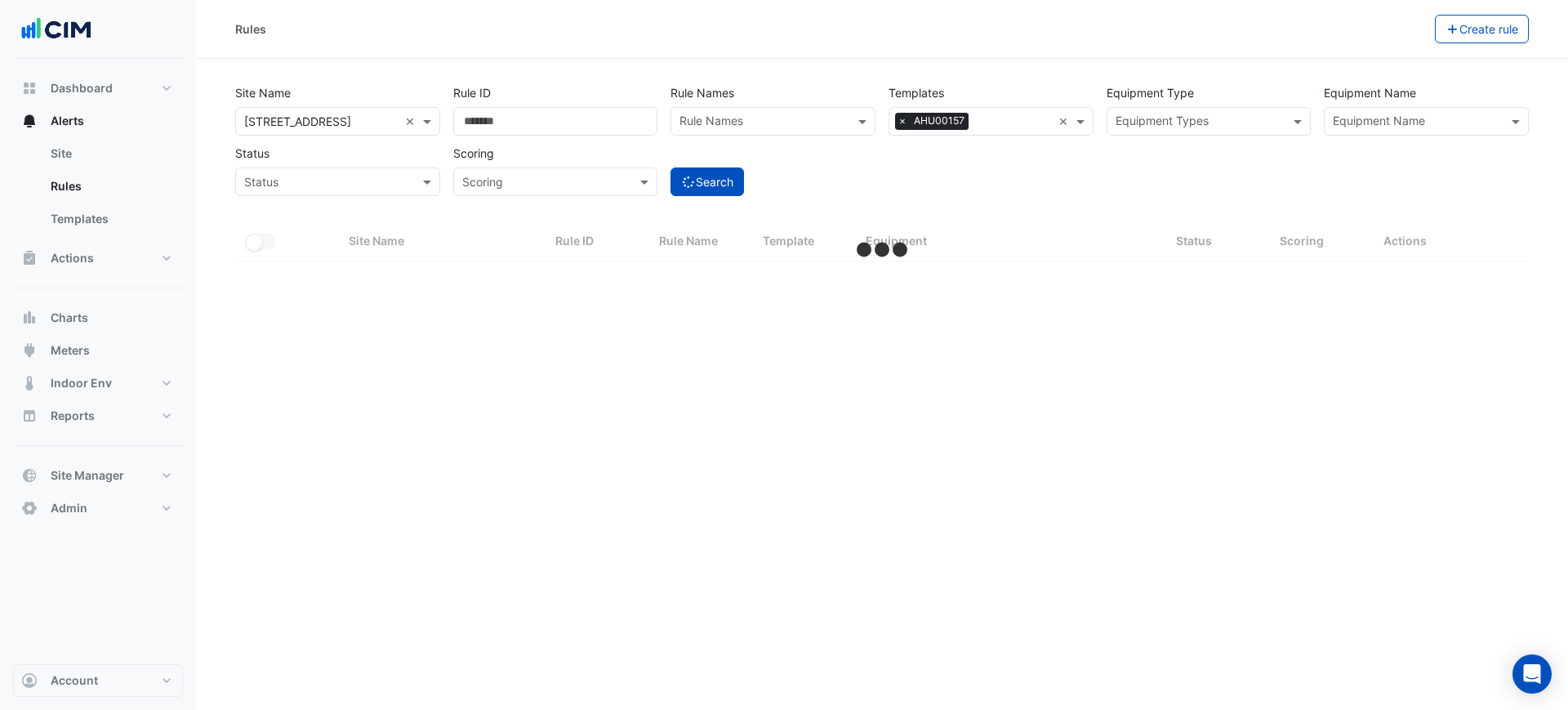
select select "***"
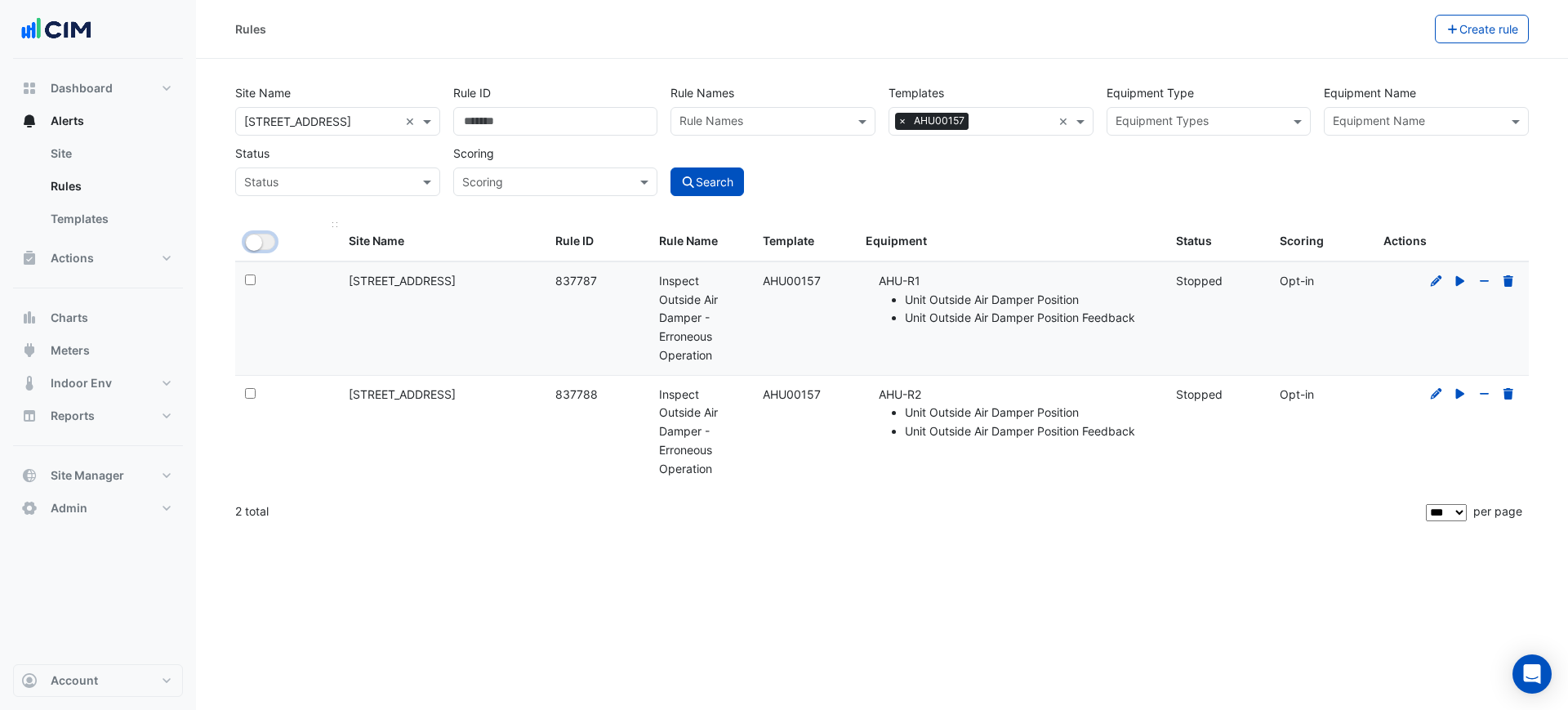
drag, startPoint x: 261, startPoint y: 241, endPoint x: 268, endPoint y: 237, distance: 8.1
click at [261, 239] on small "button" at bounding box center [254, 243] width 16 height 16
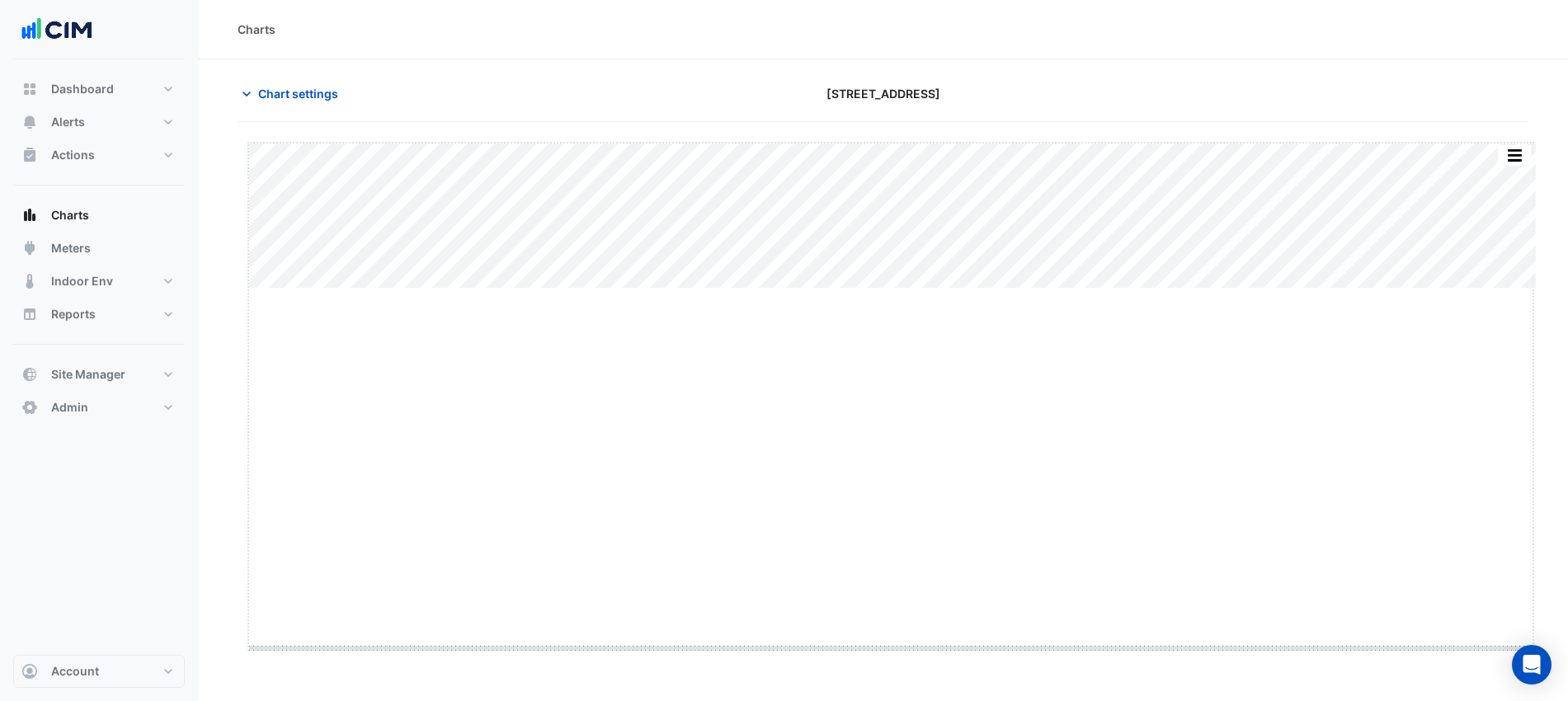
drag, startPoint x: 884, startPoint y: 288, endPoint x: 923, endPoint y: 648, distance: 362.1
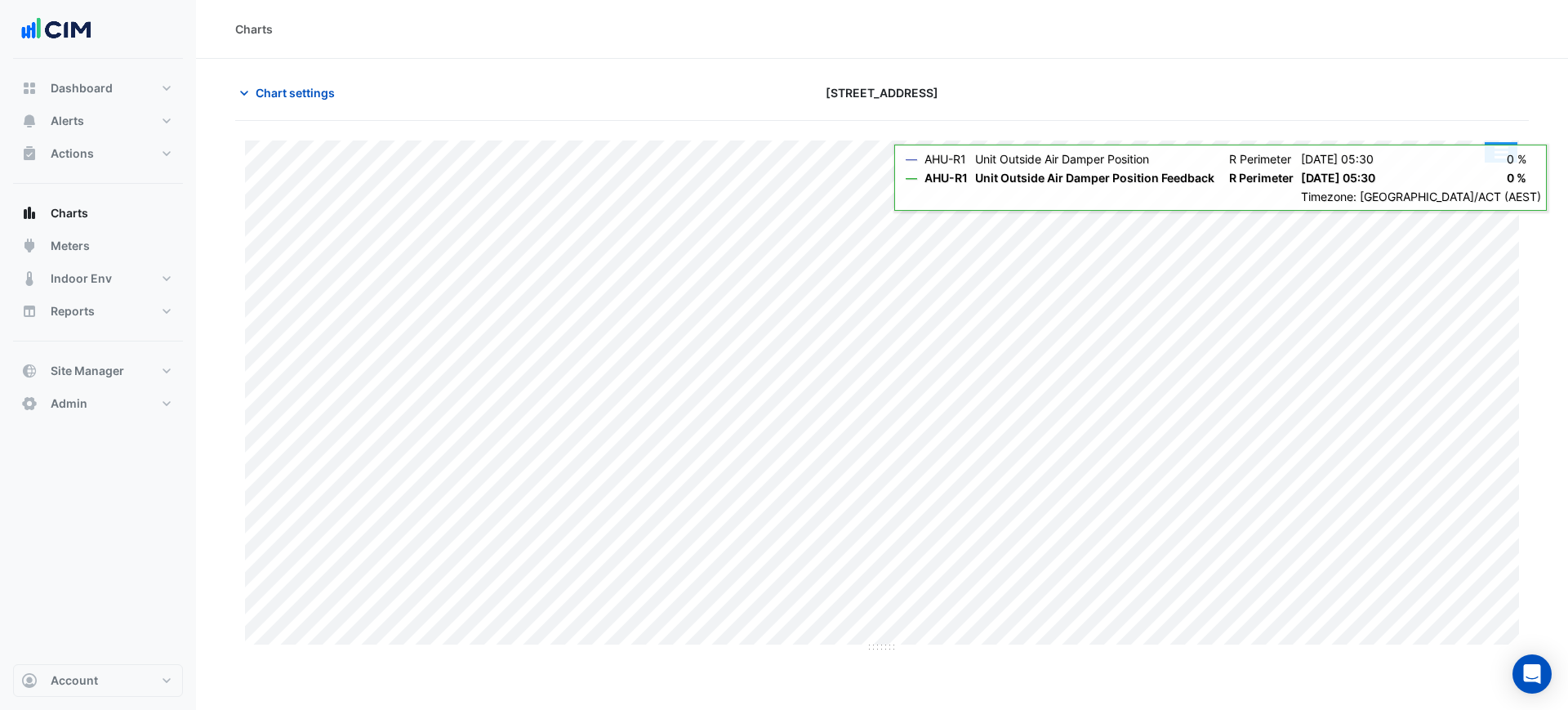
click at [1503, 155] on button "button" at bounding box center [1501, 152] width 33 height 21
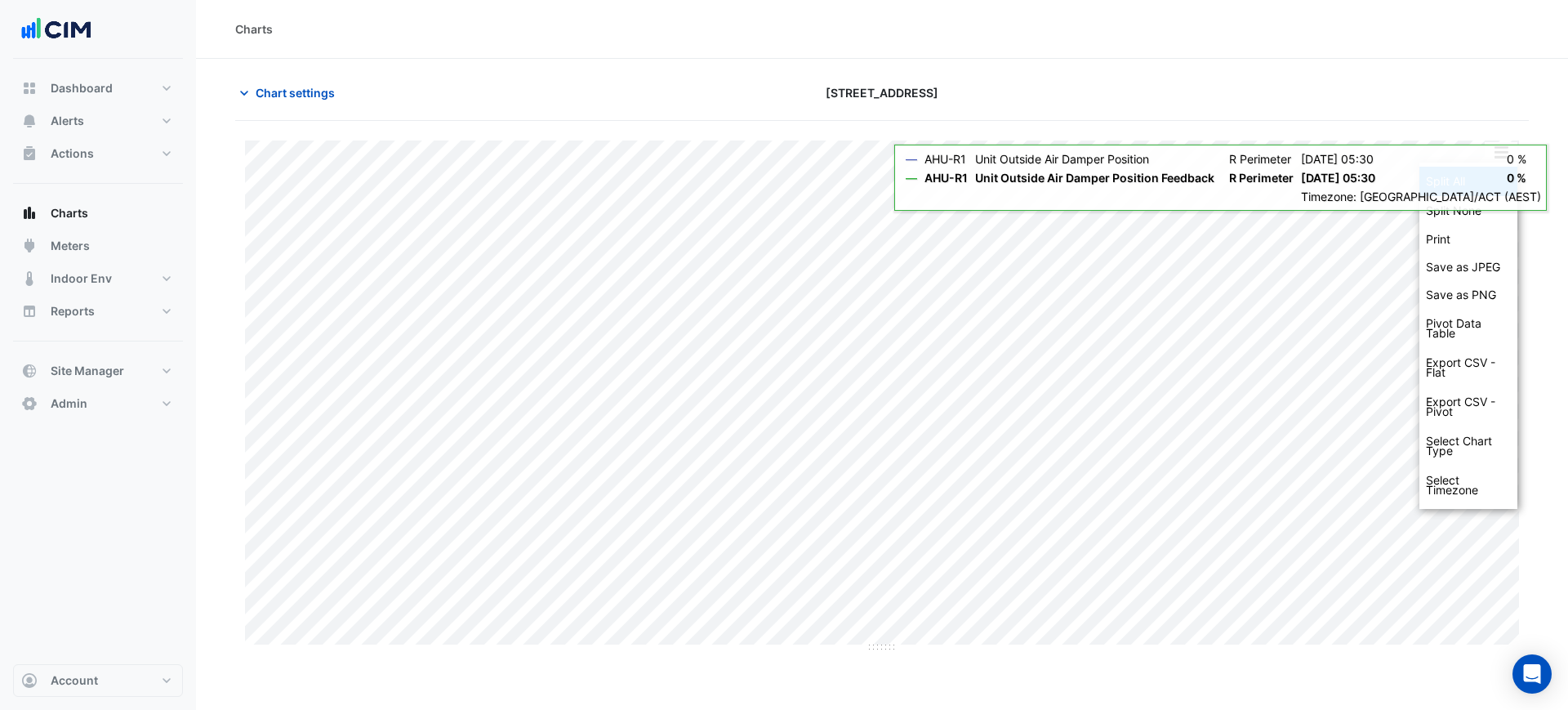
click at [1499, 179] on div "Split All" at bounding box center [1468, 182] width 98 height 29
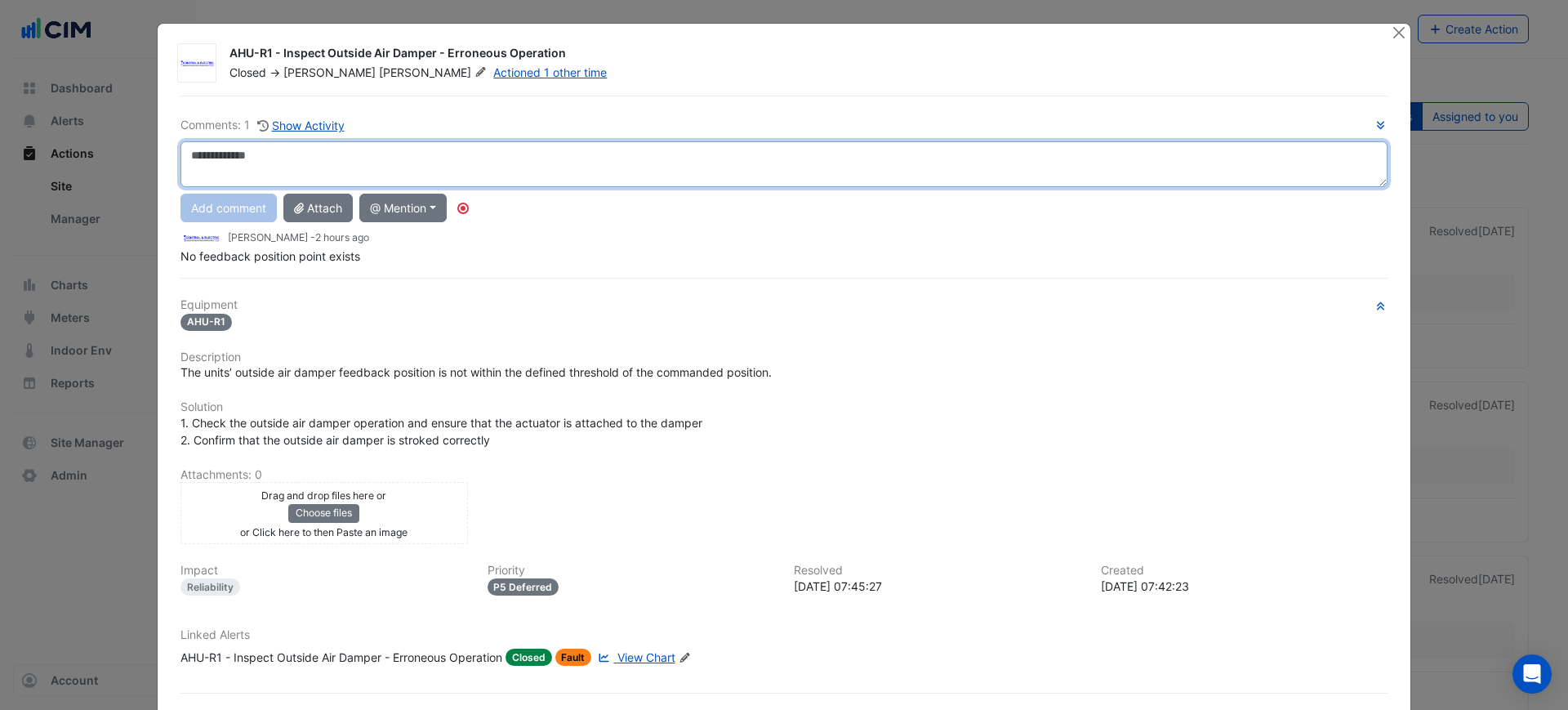
scroll to position [69, 0]
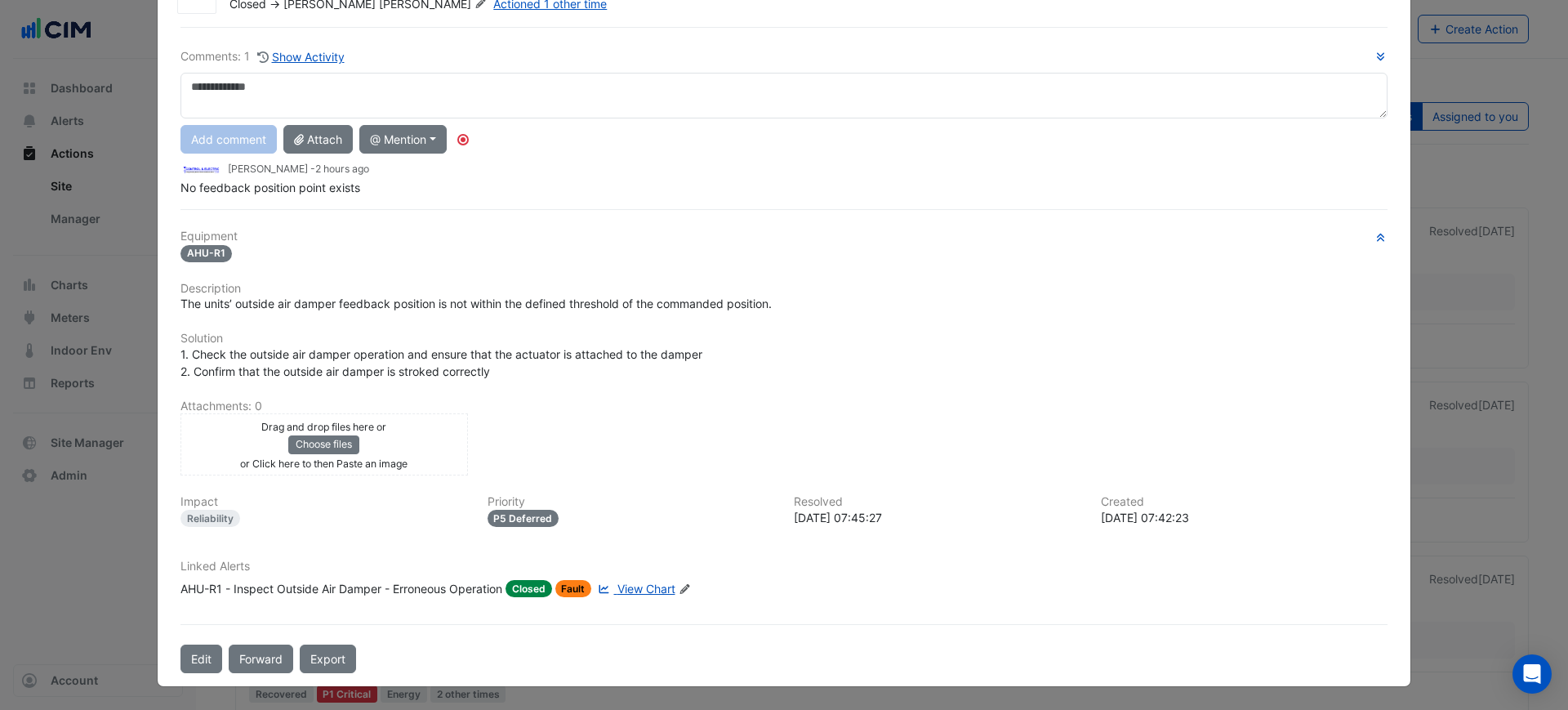
click at [218, 591] on div "AHU-R1 - Inspect Outside Air Damper - Erroneous Operation" at bounding box center [341, 589] width 322 height 17
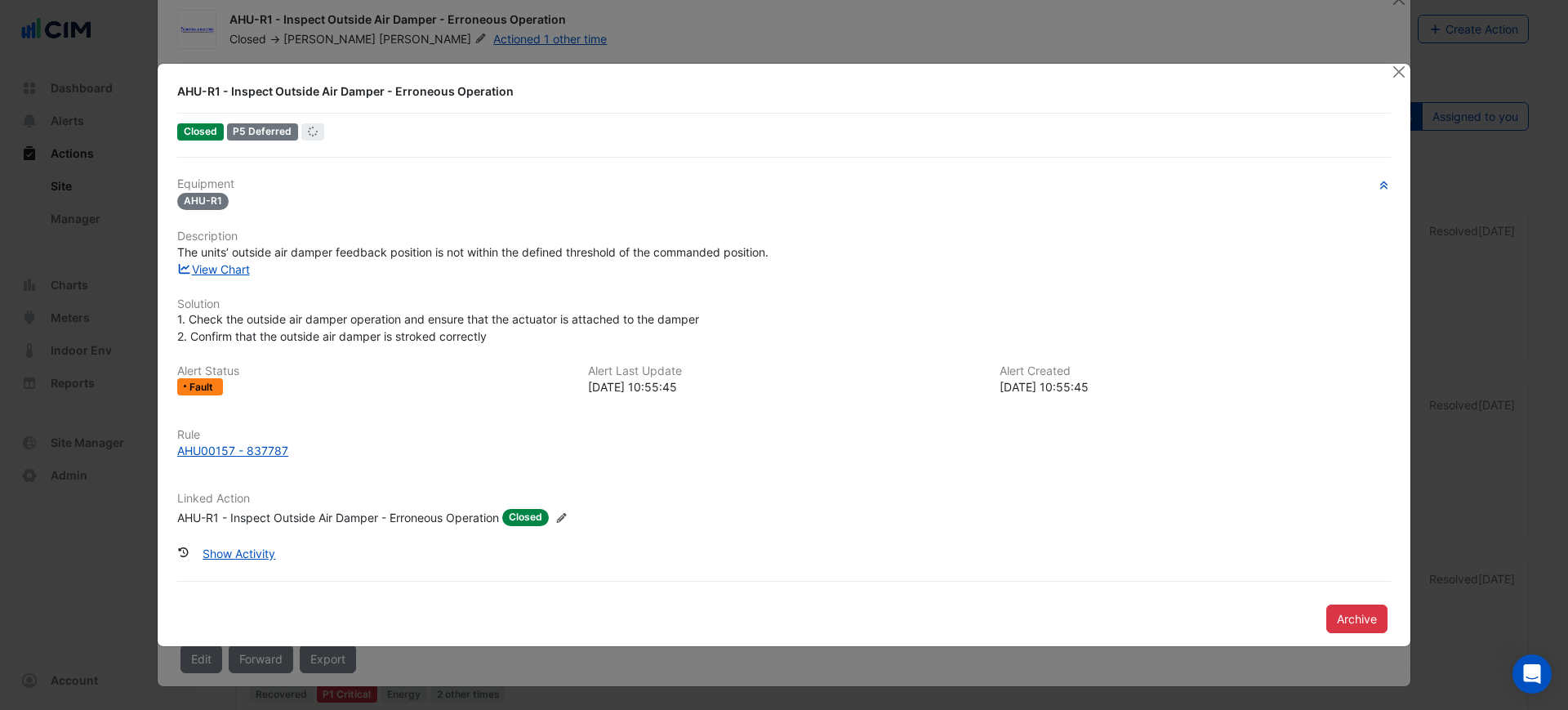
scroll to position [34, 0]
click at [227, 557] on button "Show Activity" at bounding box center [238, 553] width 94 height 28
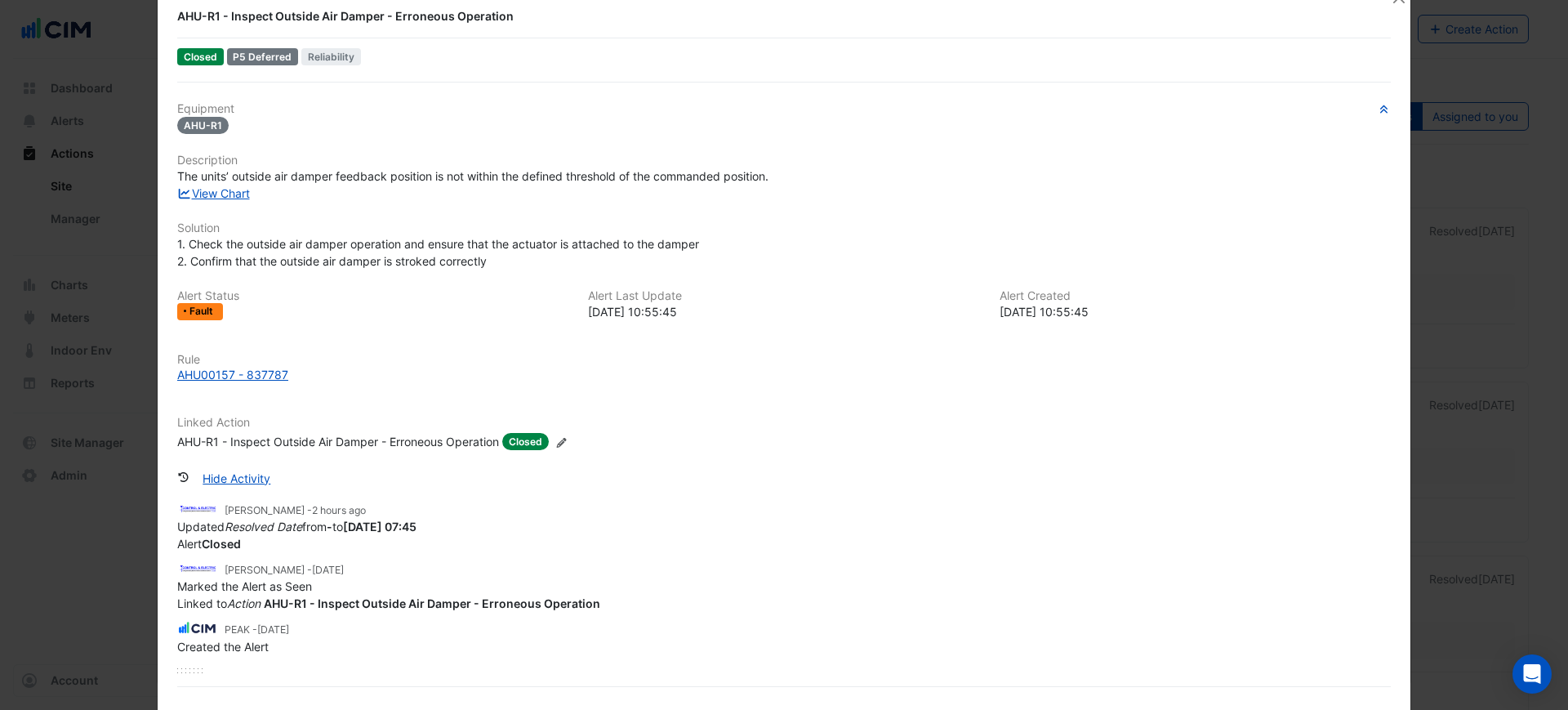
scroll to position [0, 0]
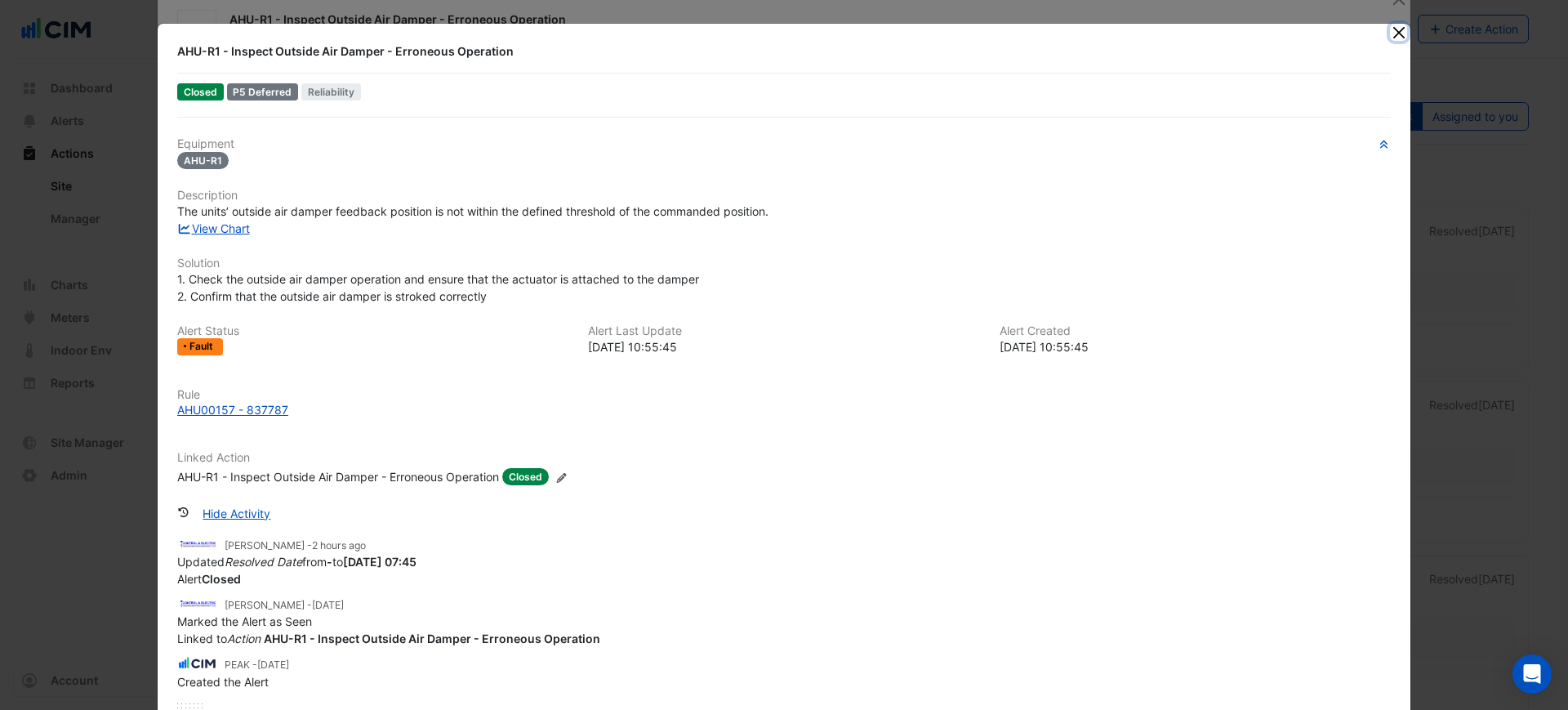
click at [1392, 32] on button "Close" at bounding box center [1399, 33] width 17 height 17
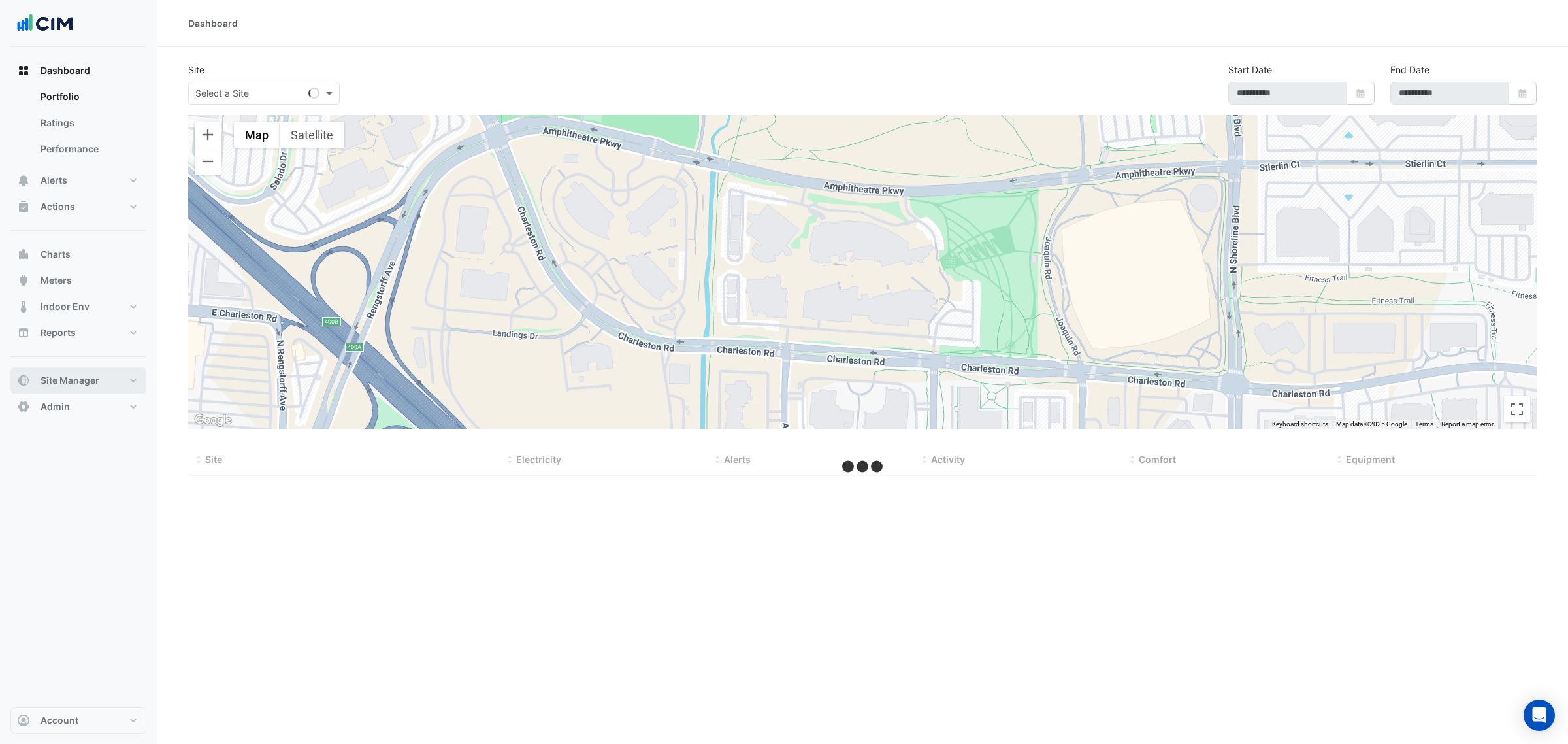
click at [88, 378] on span "Site Manager" at bounding box center [69, 380] width 58 height 13
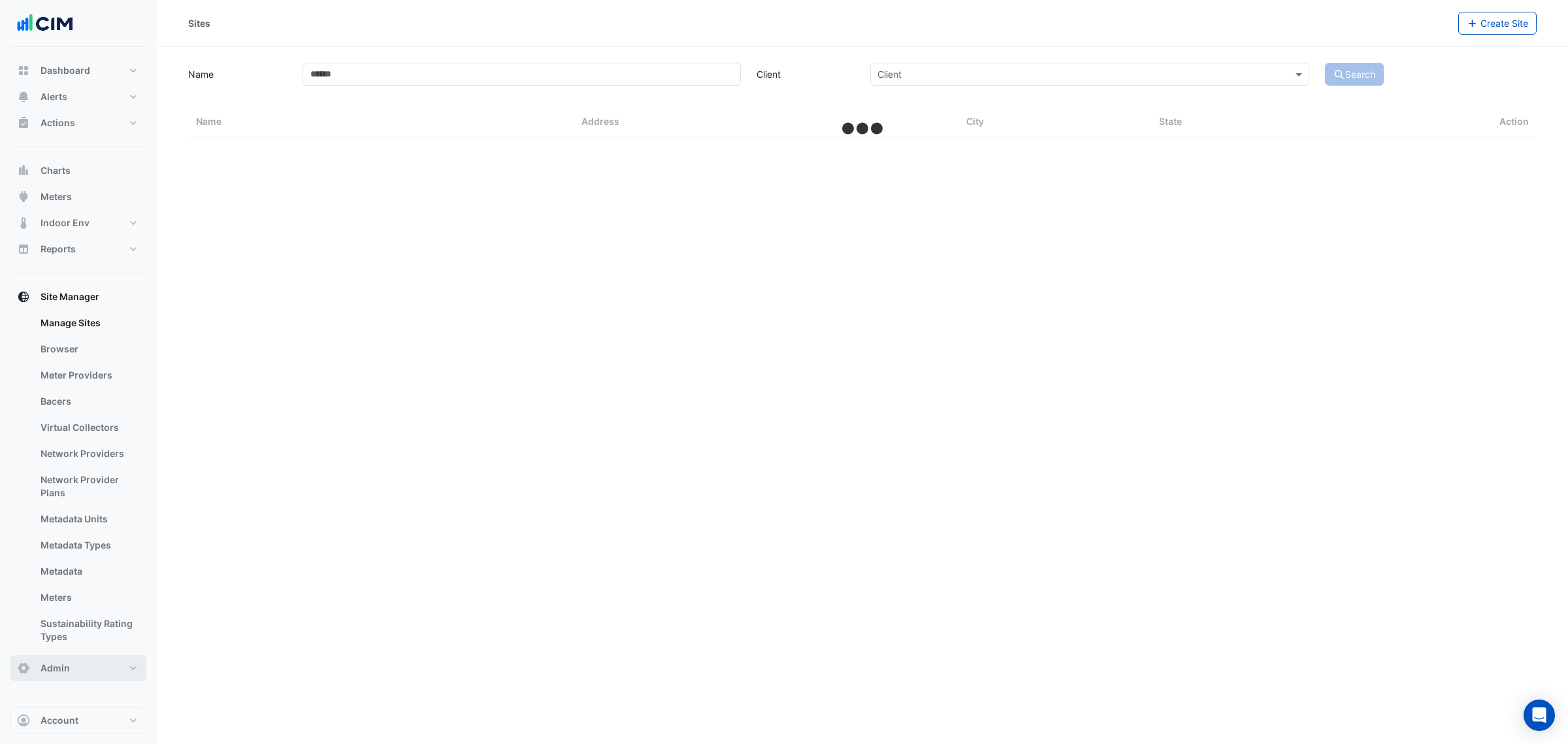
click at [71, 664] on button "Admin" at bounding box center [78, 668] width 136 height 26
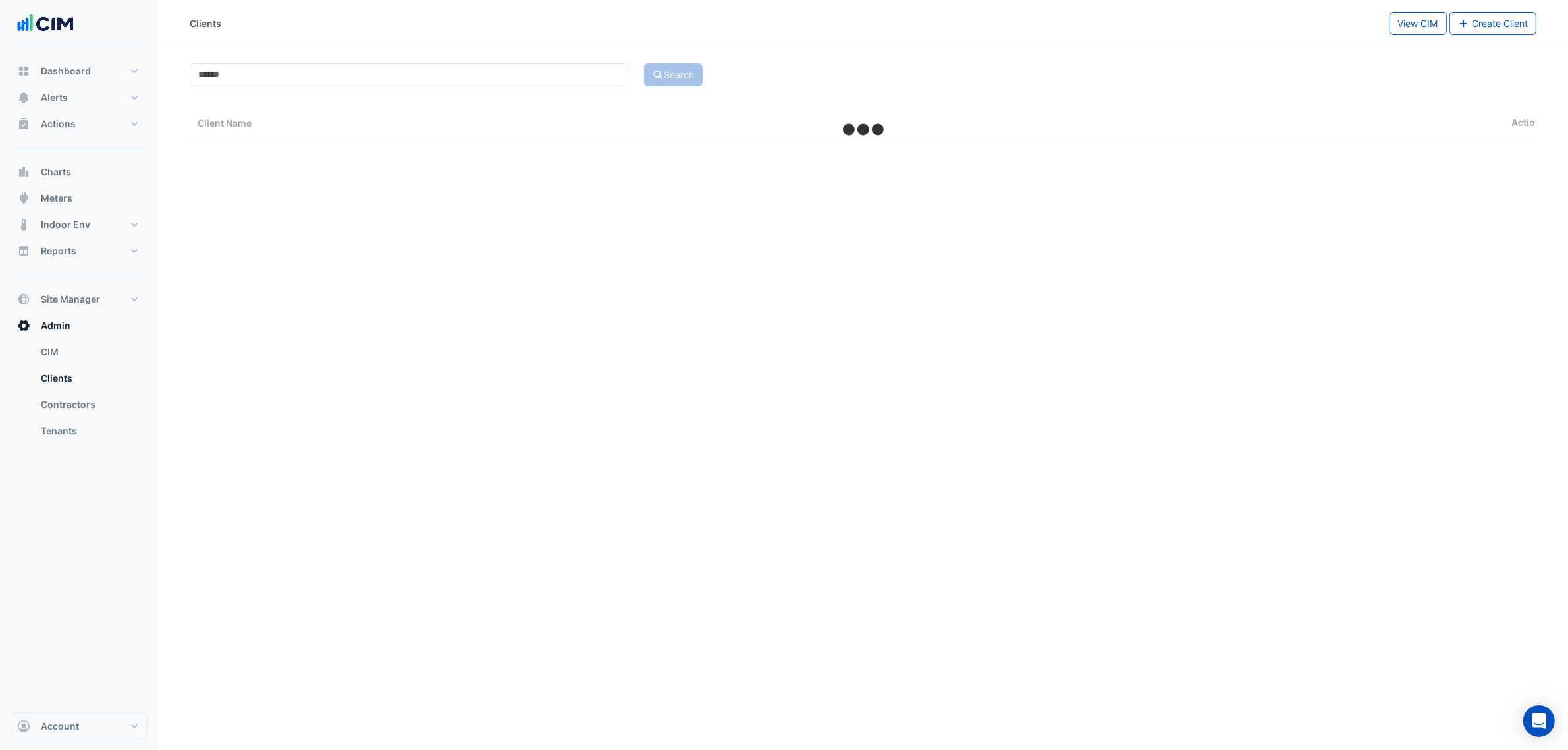
select select "***"
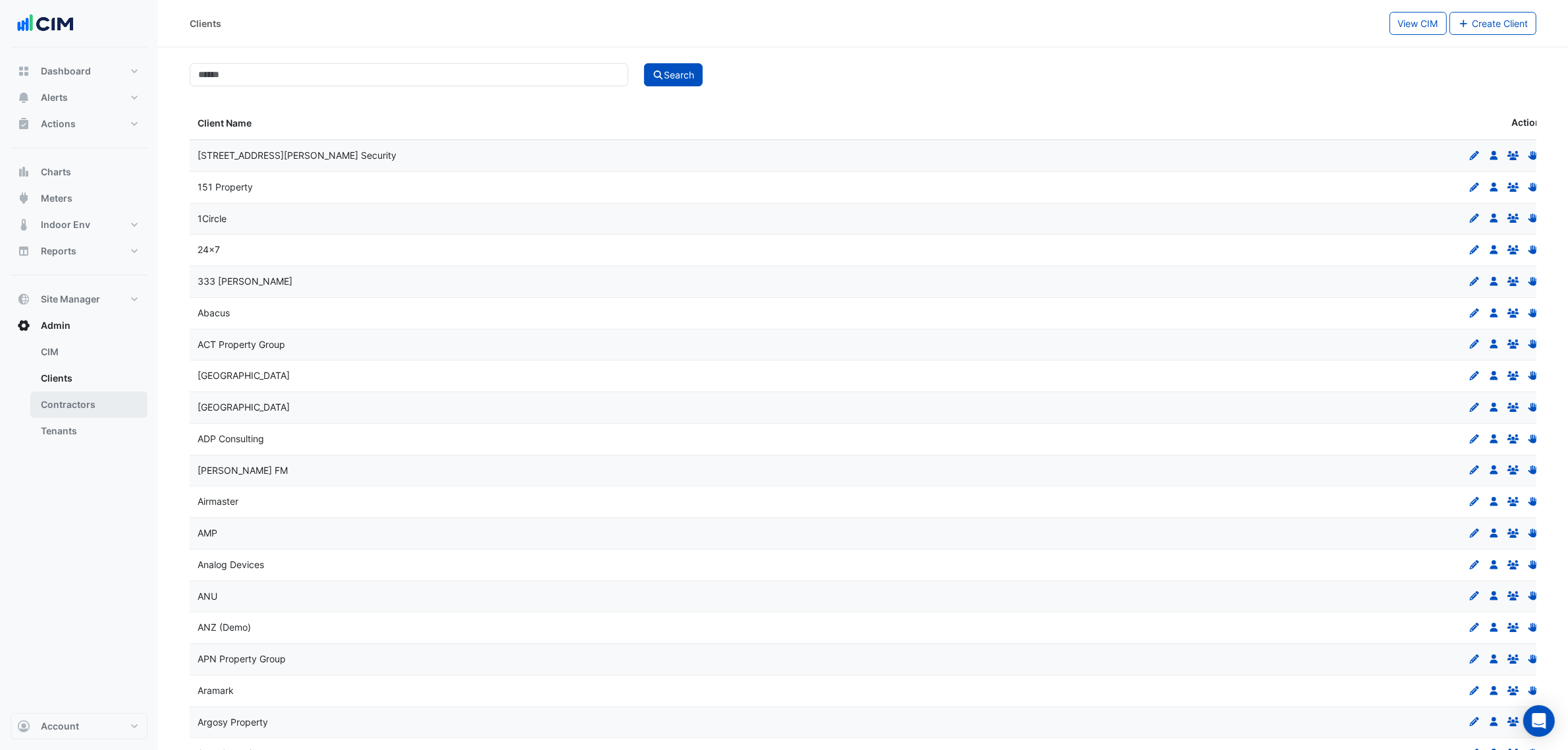
click at [96, 398] on link "Contractors" at bounding box center [89, 404] width 117 height 26
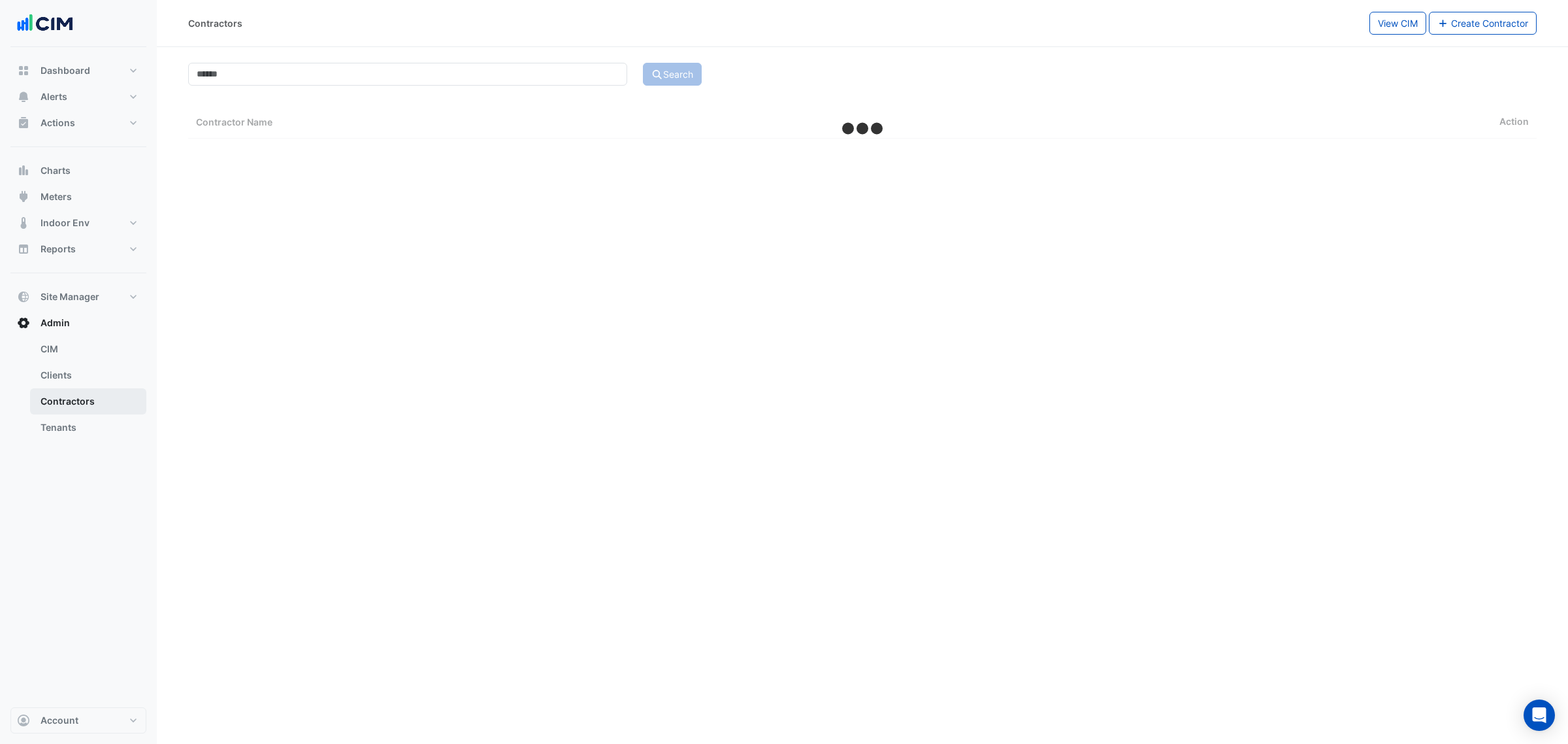
select select "***"
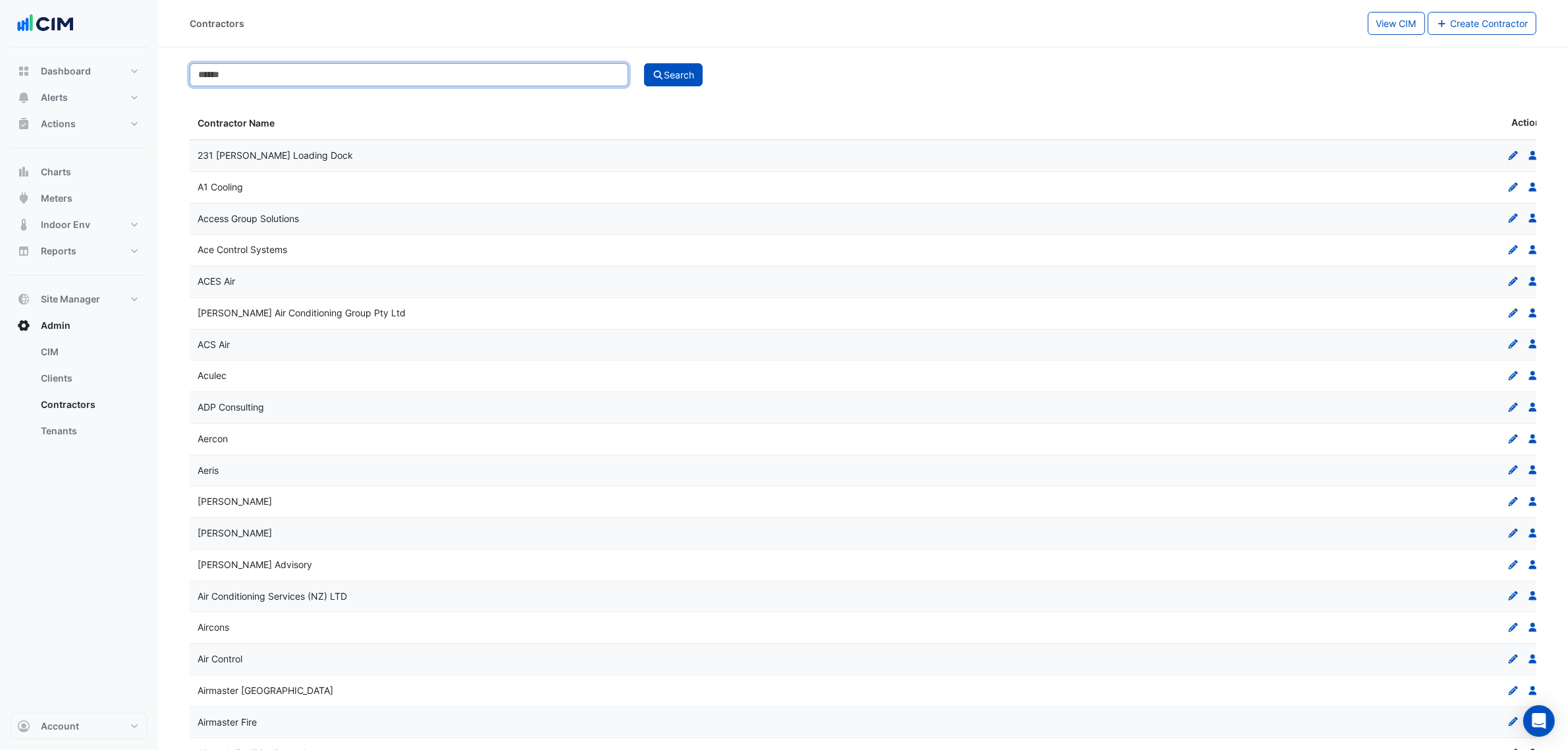
click at [396, 78] on input at bounding box center [408, 74] width 438 height 23
type input "**"
click at [644, 63] on button "Search" at bounding box center [673, 74] width 59 height 23
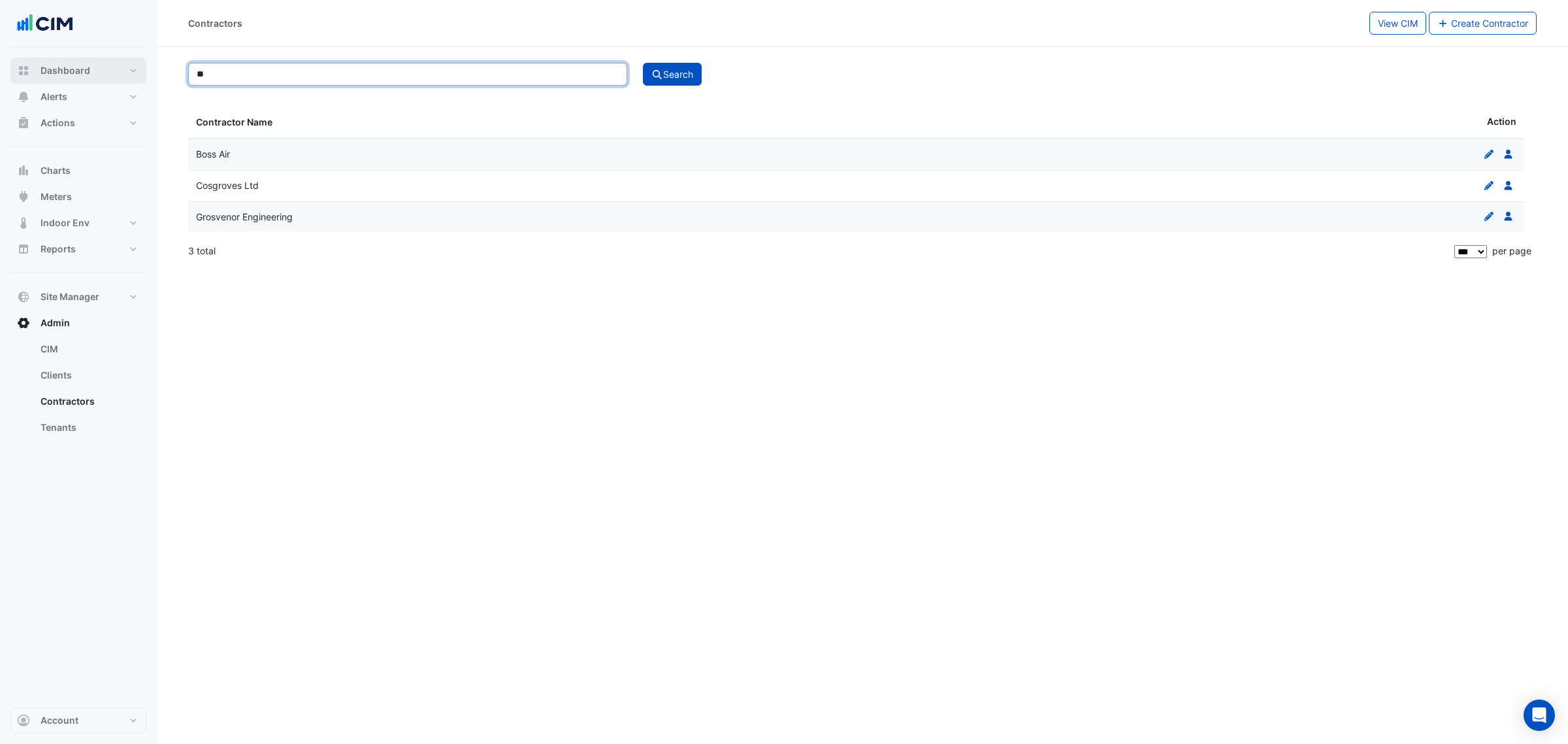
drag, startPoint x: 255, startPoint y: 77, endPoint x: 142, endPoint y: 70, distance: 113.2
click at [142, 70] on div "Contractors View CIM Create Contractor ** Search Contractor Name Action Boss Ai…" at bounding box center [784, 372] width 1568 height 744
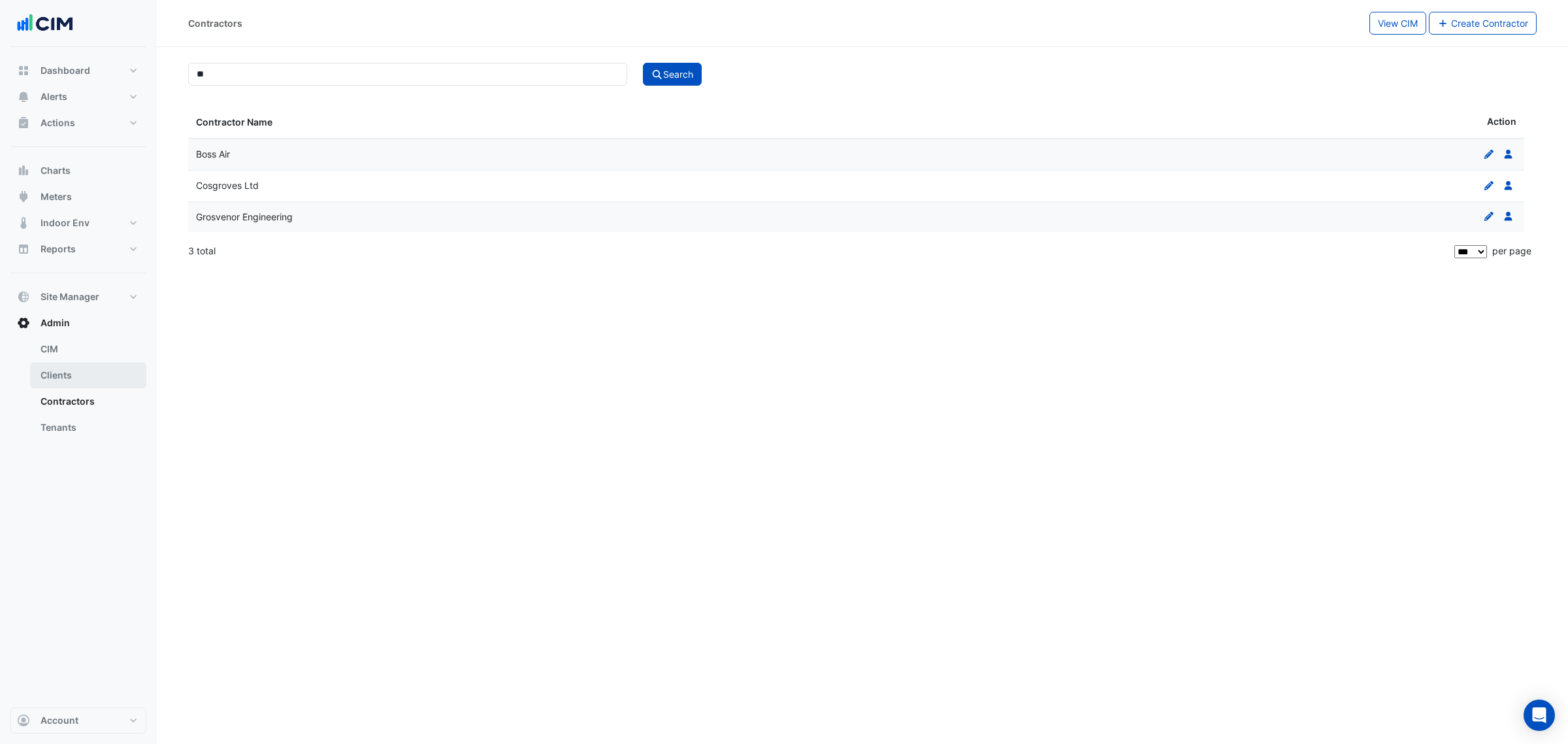
click at [111, 376] on link "Clients" at bounding box center [88, 375] width 116 height 26
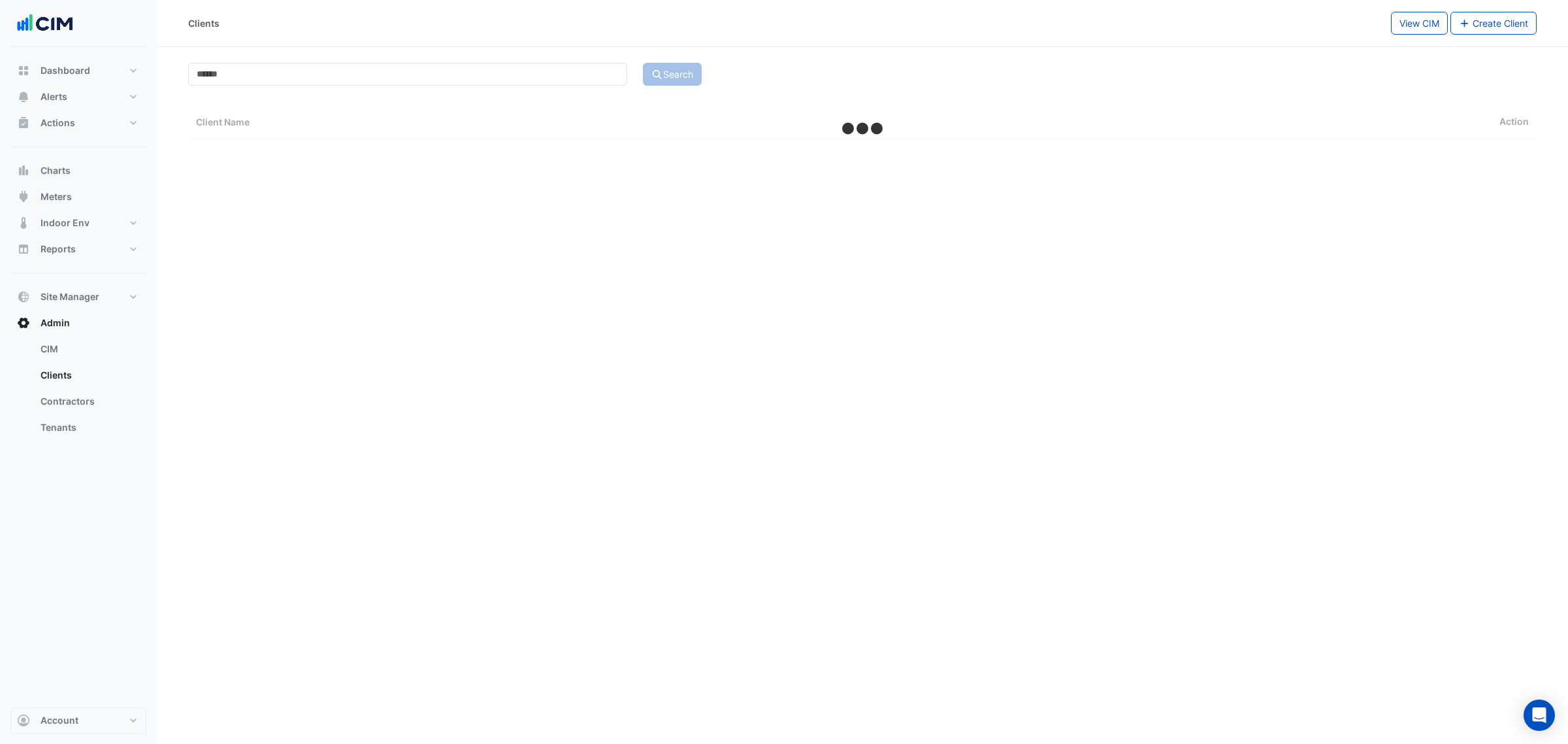
select select "***"
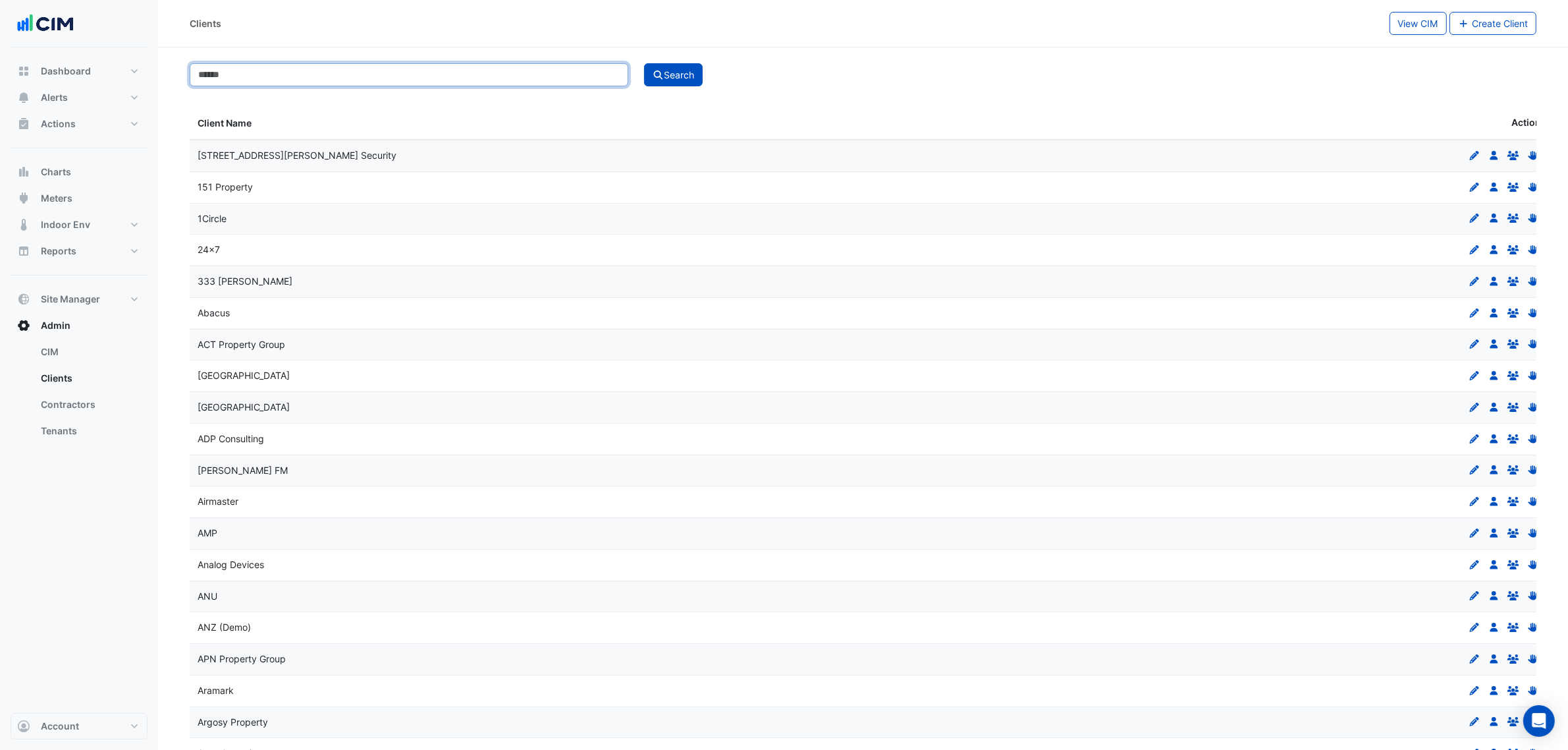
click at [317, 76] on input at bounding box center [408, 74] width 438 height 23
type input "**"
click at [644, 63] on button "Search" at bounding box center [673, 74] width 59 height 23
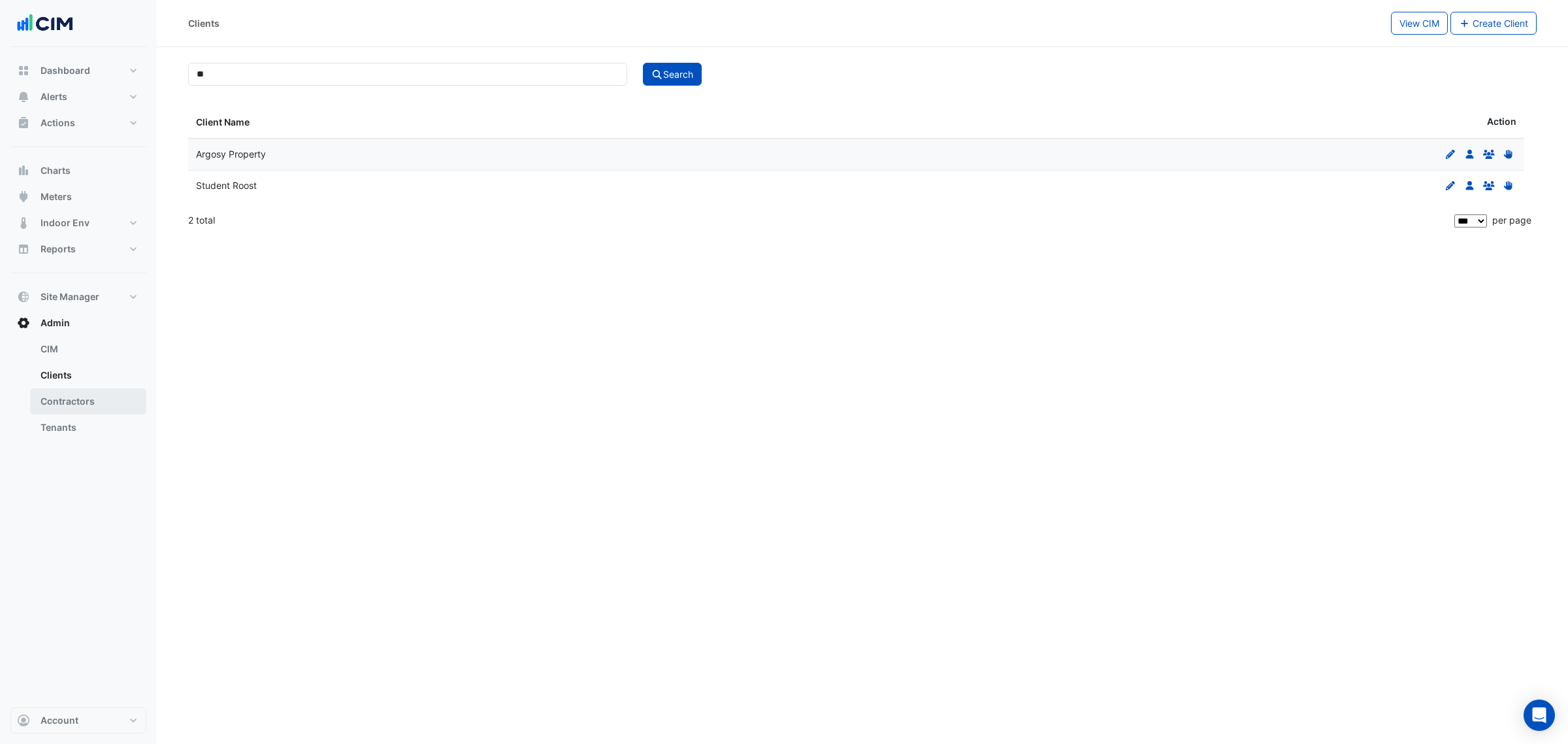
click at [79, 398] on link "Contractors" at bounding box center [88, 401] width 116 height 26
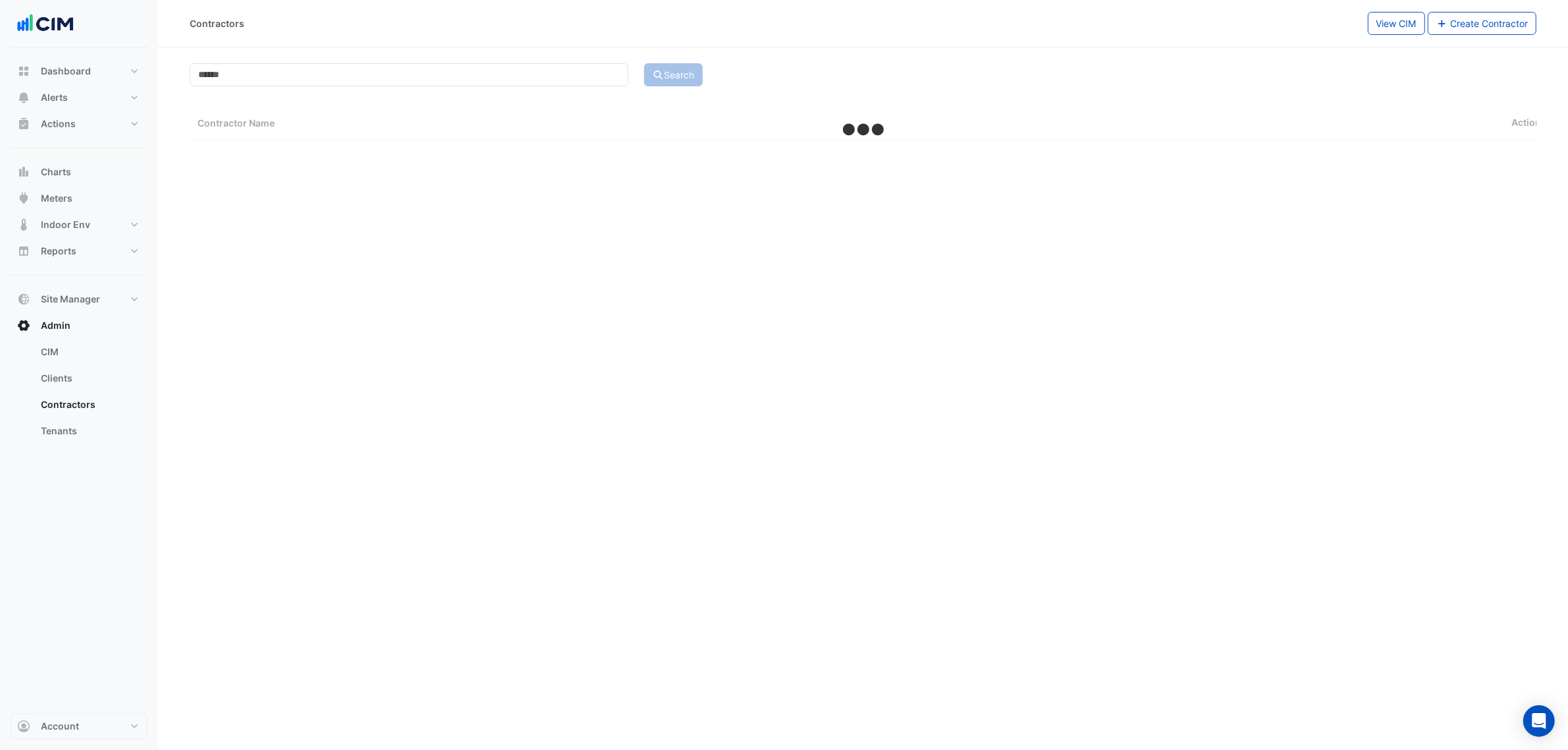
select select "***"
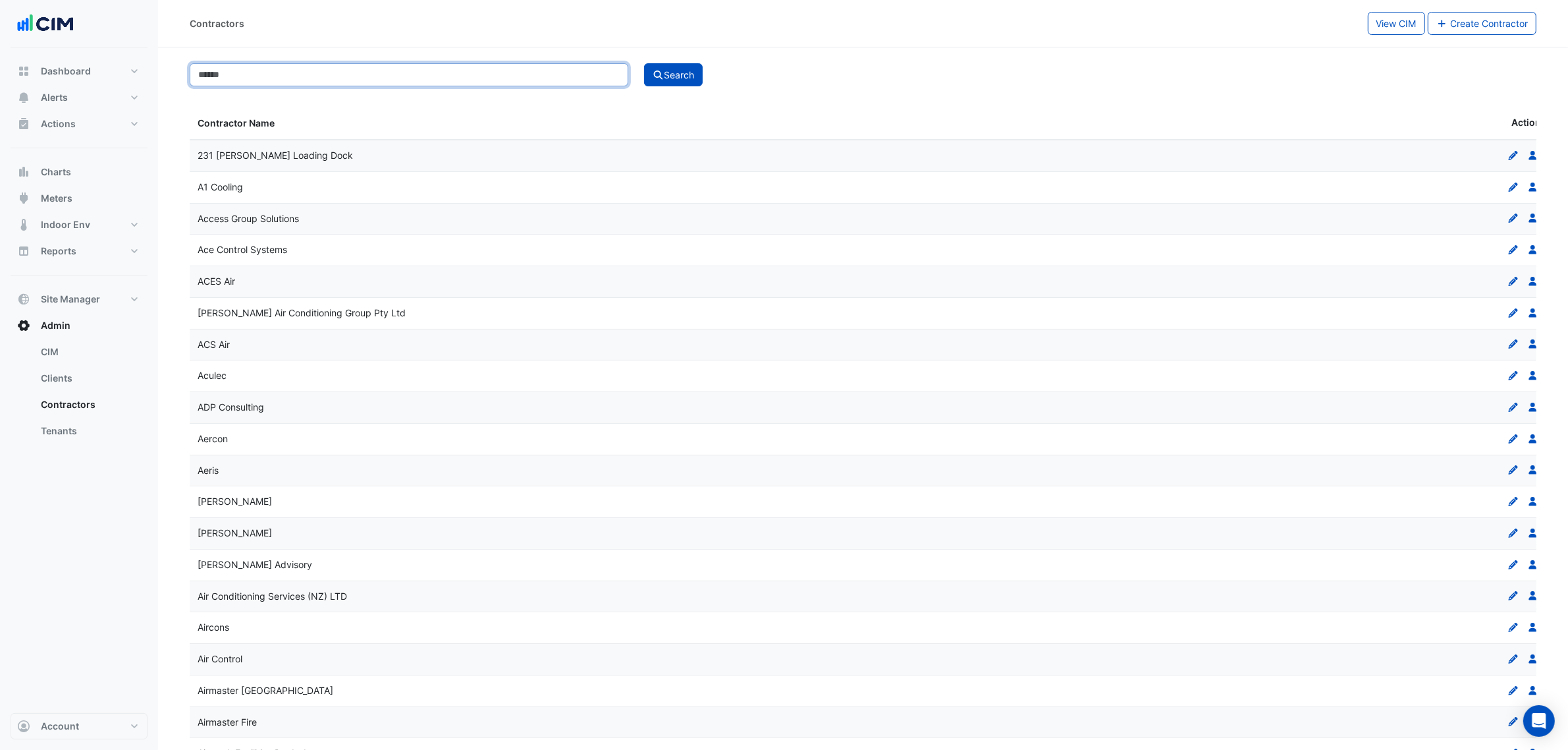
click at [327, 78] on input at bounding box center [408, 74] width 438 height 23
paste input "**********"
click at [746, 73] on div "Search" at bounding box center [1089, 74] width 908 height 23
click at [673, 74] on button "Search" at bounding box center [673, 74] width 59 height 23
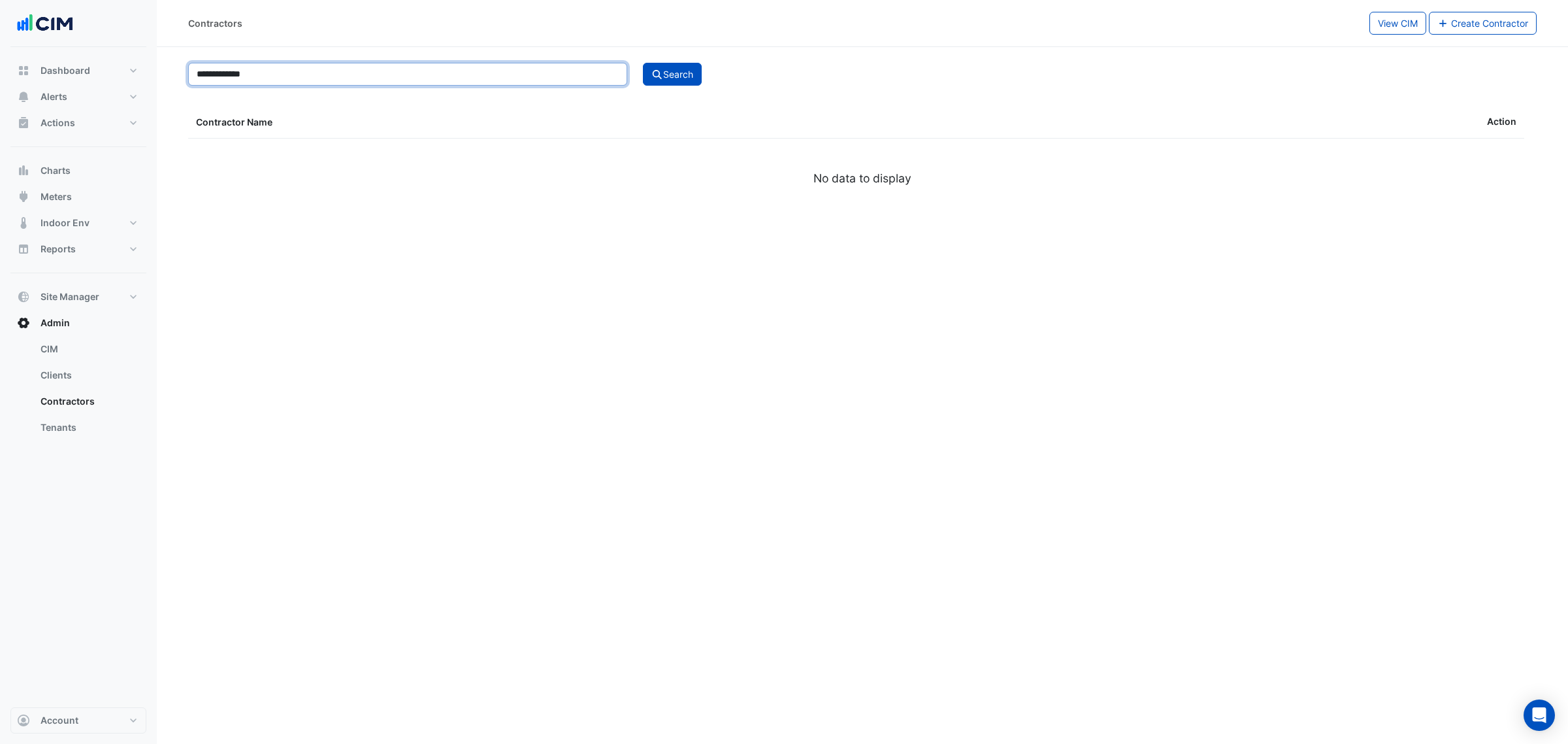
click at [206, 75] on input "**********" at bounding box center [407, 74] width 439 height 23
click at [643, 63] on button "Search" at bounding box center [672, 74] width 58 height 23
drag, startPoint x: 217, startPoint y: 71, endPoint x: 176, endPoint y: 76, distance: 41.3
click at [176, 76] on section "**********" at bounding box center [862, 132] width 1411 height 171
type input "**********"
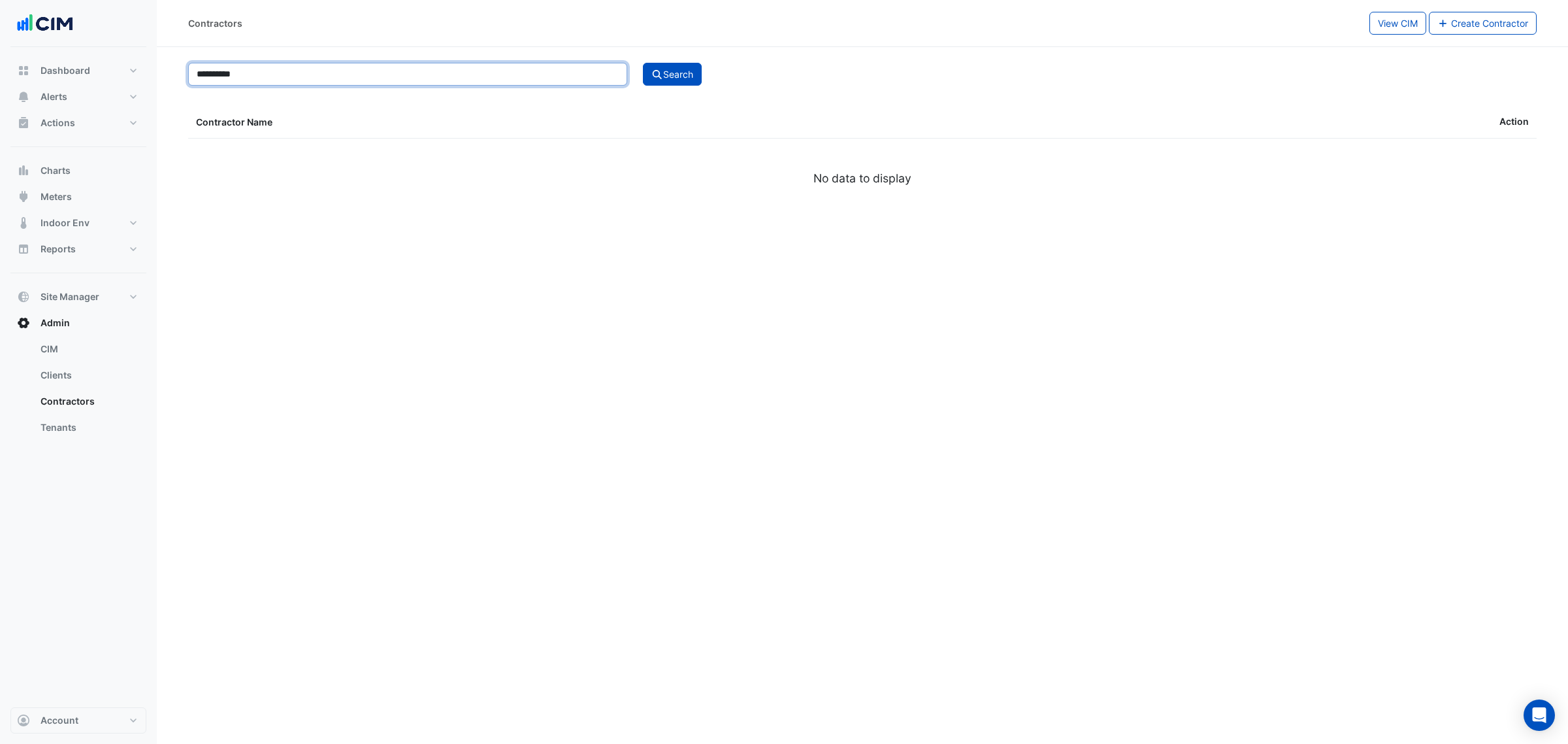
click at [643, 63] on button "Search" at bounding box center [672, 74] width 58 height 23
select select "***"
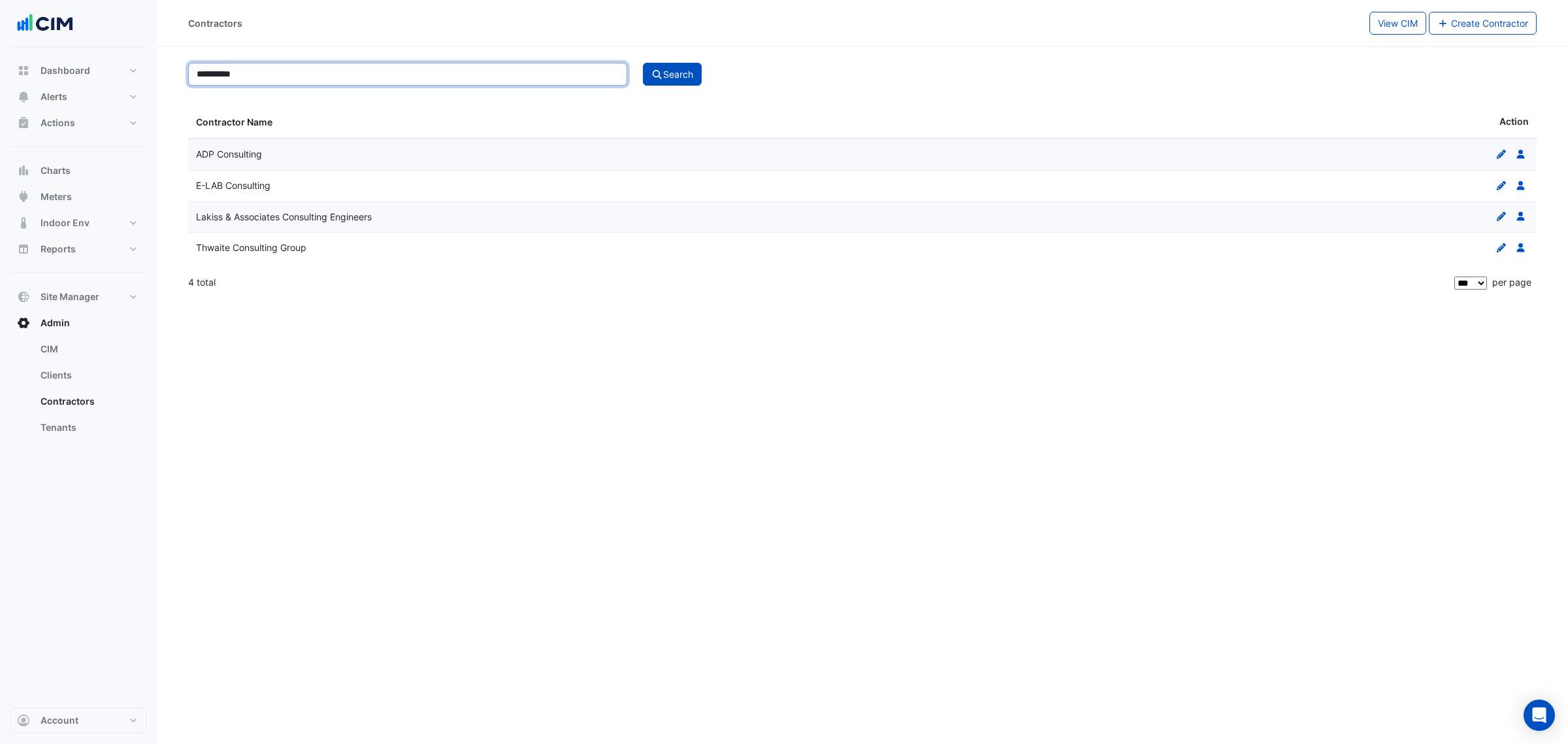
click at [389, 78] on input "**********" at bounding box center [407, 74] width 439 height 23
paste input "**********"
click at [421, 70] on input "**********" at bounding box center [407, 74] width 439 height 23
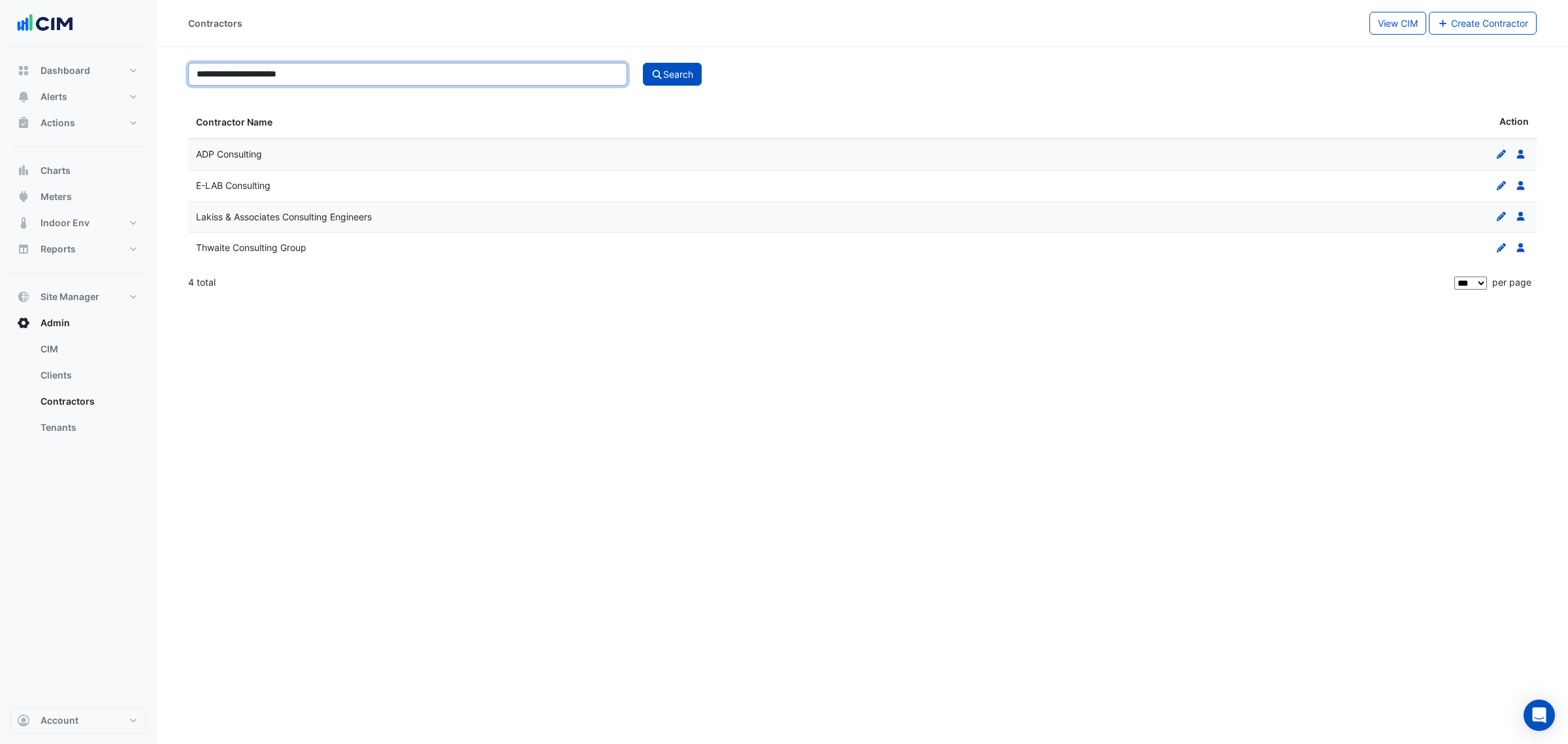
paste input
type input "**********"
click at [672, 67] on button "Search" at bounding box center [672, 74] width 58 height 23
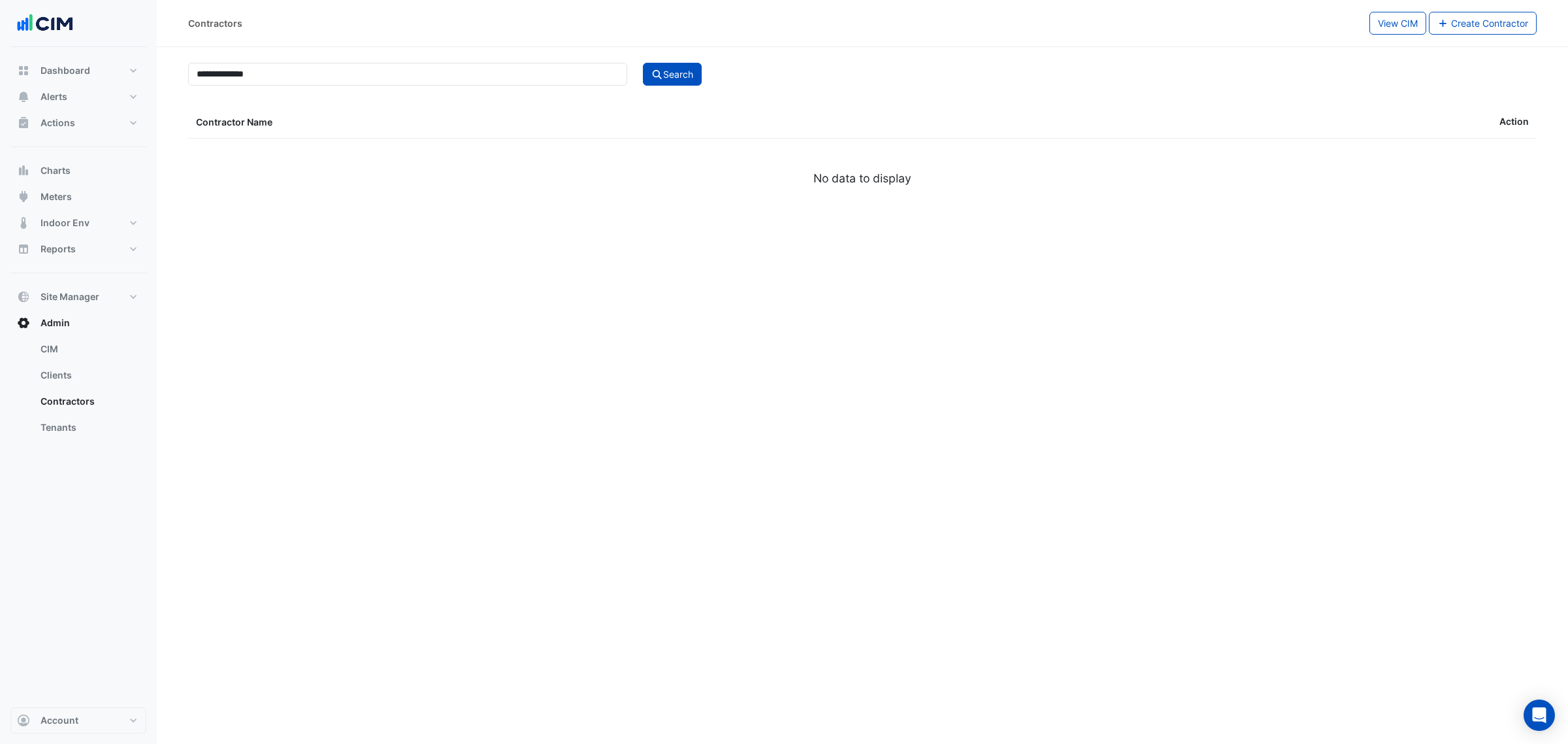
click at [1349, 63] on div "Search" at bounding box center [1090, 74] width 910 height 23
click at [1468, 28] on span "Create Contractor" at bounding box center [1490, 23] width 77 height 11
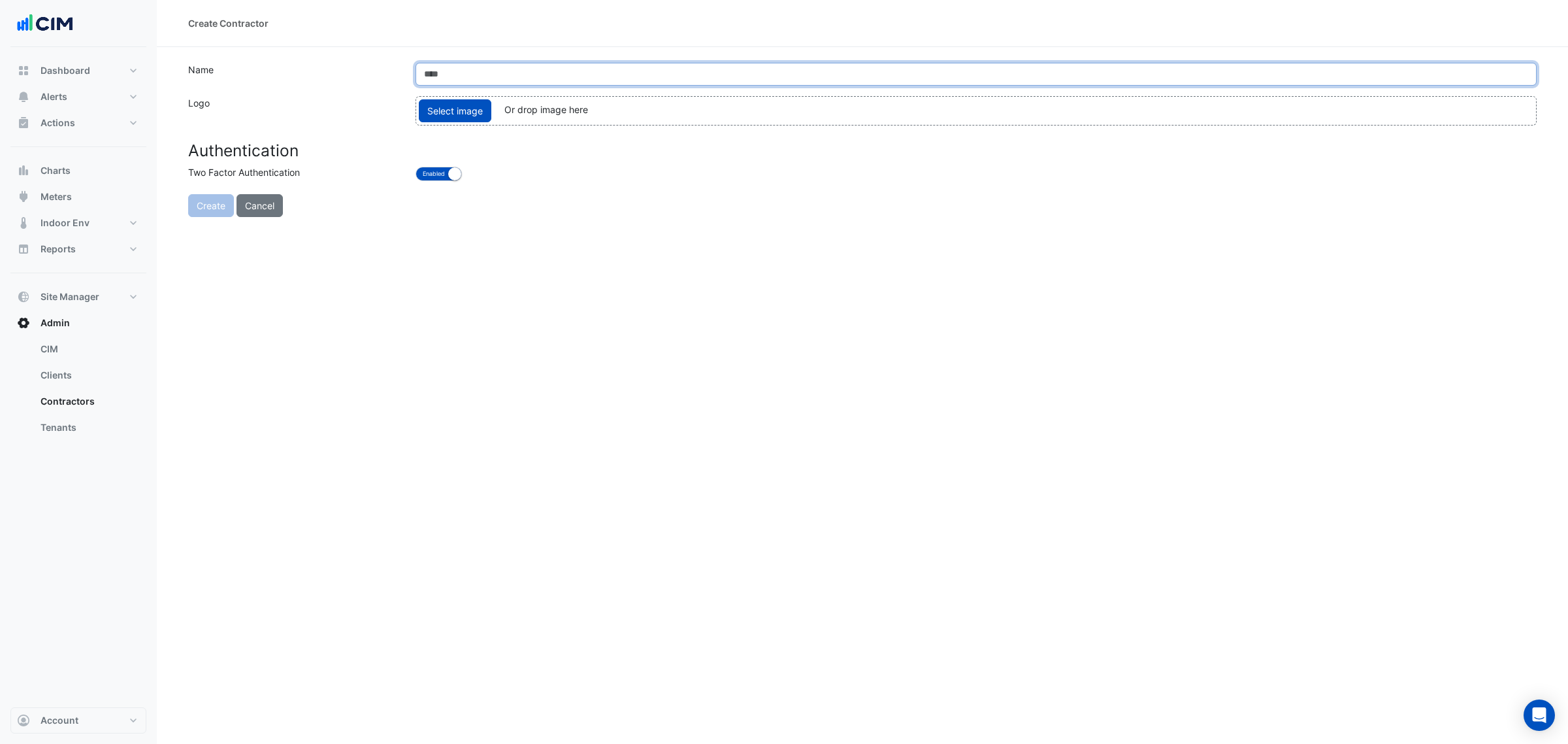
click at [493, 78] on input "text" at bounding box center [976, 74] width 1121 height 23
paste input "**********"
type input "**********"
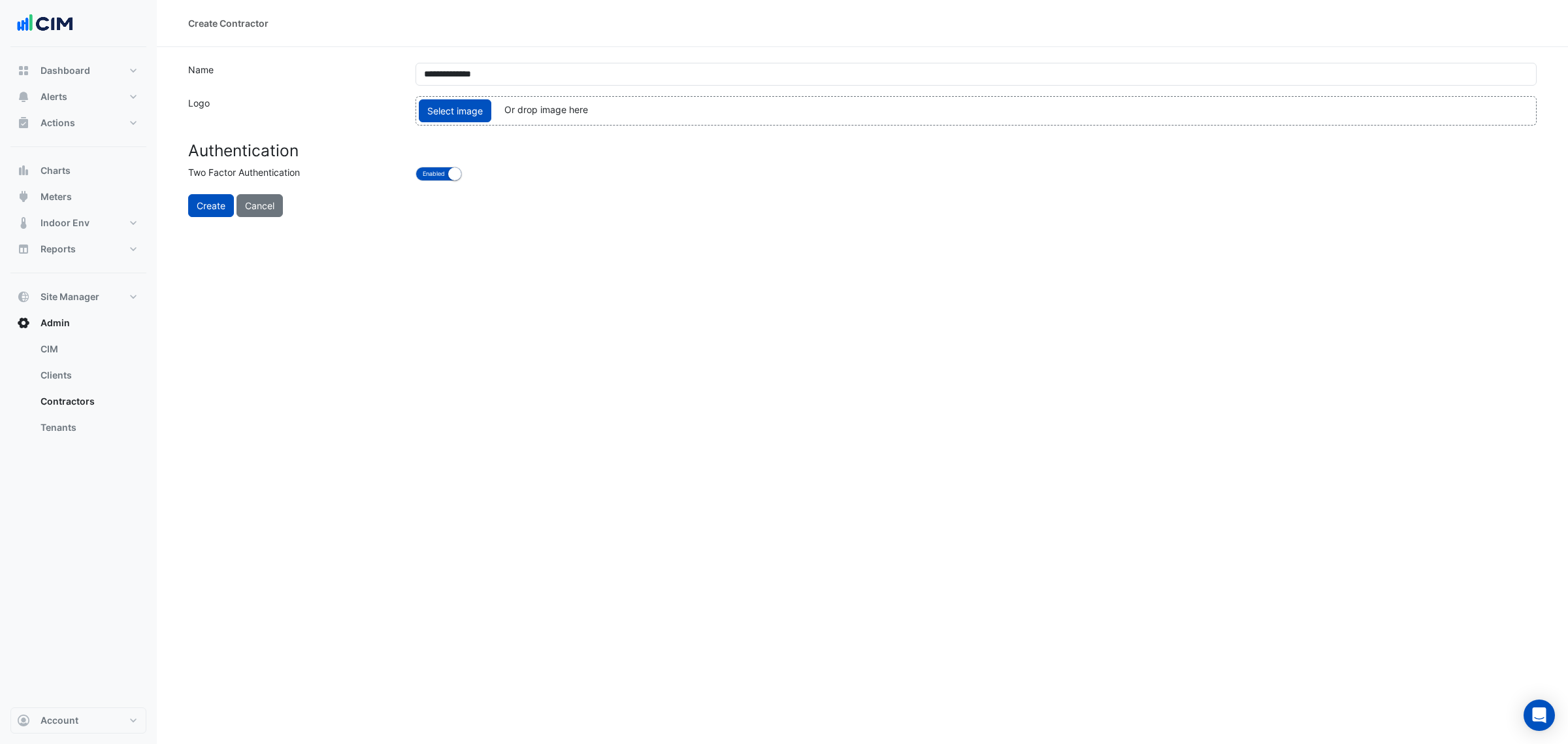
click at [522, 204] on div "Create Cancel" at bounding box center [749, 205] width 1137 height 23
click at [439, 173] on button "Enabled Disabled" at bounding box center [438, 173] width 46 height 14
click at [211, 206] on button "Create" at bounding box center [211, 205] width 45 height 23
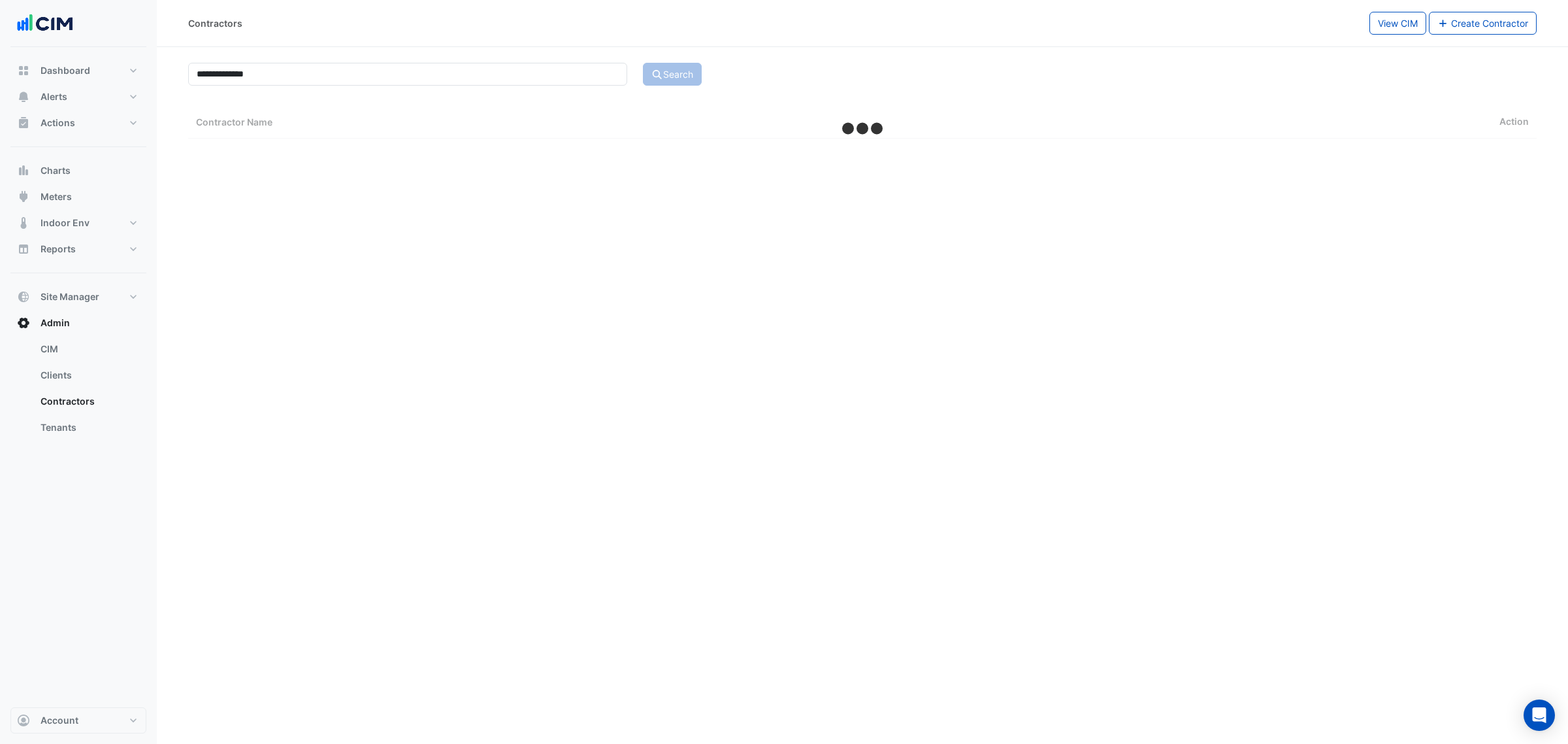
select select "***"
click at [1519, 158] on icon at bounding box center [1520, 153] width 8 height 9
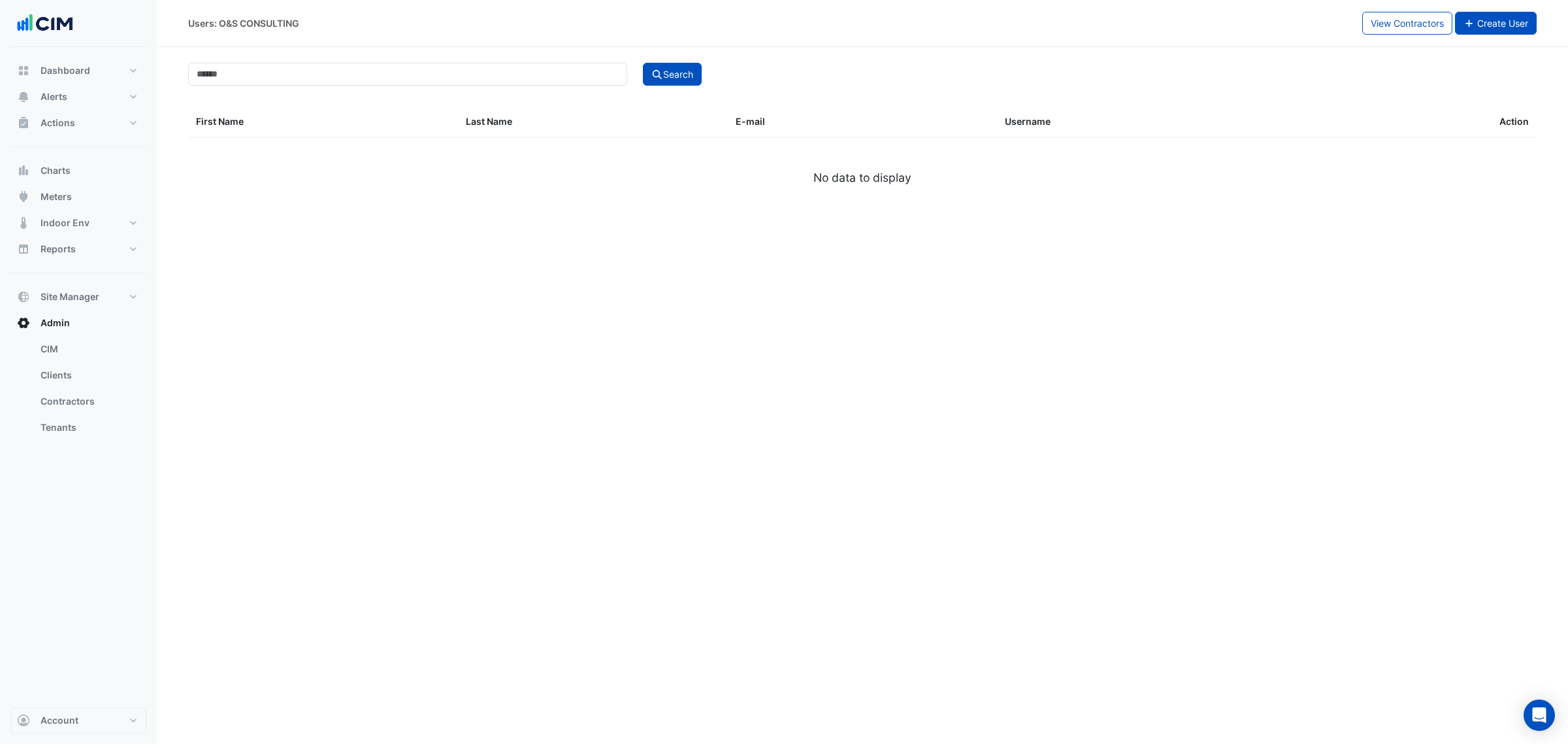
click at [1496, 19] on span "Create User" at bounding box center [1503, 23] width 51 height 11
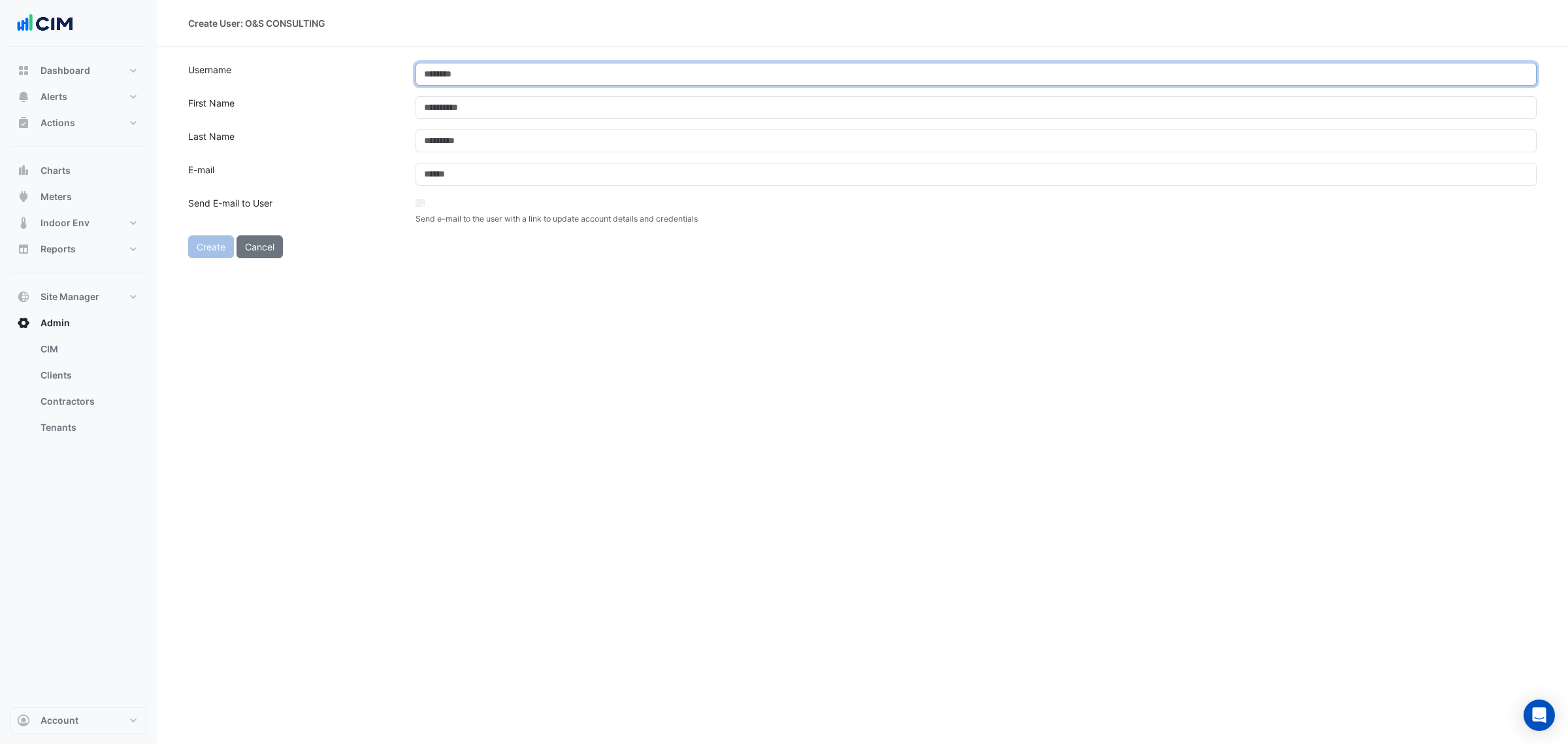
click at [461, 72] on input "text" at bounding box center [976, 74] width 1121 height 23
paste input "**********"
type input "**********"
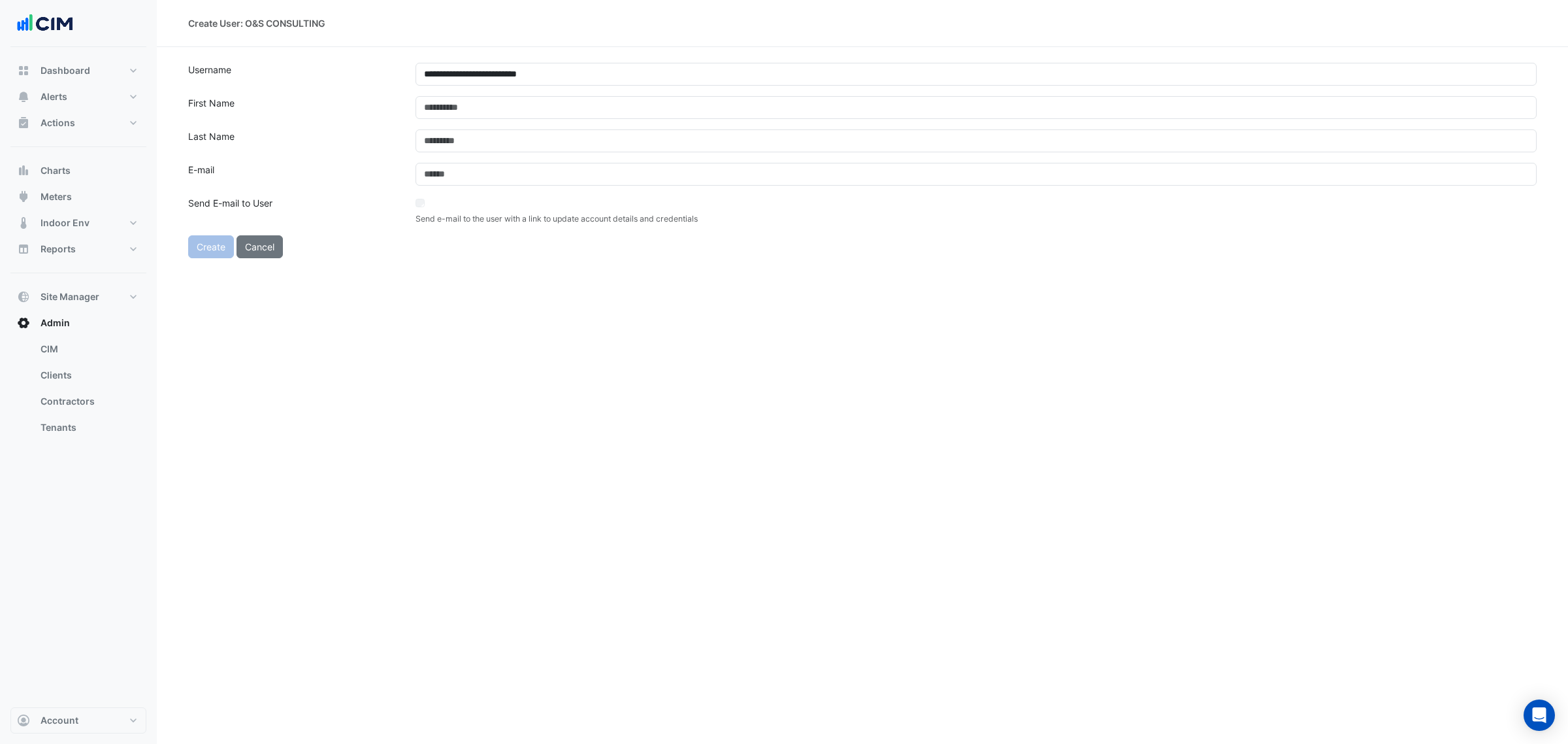
drag, startPoint x: 674, startPoint y: 305, endPoint x: 693, endPoint y: 247, distance: 61.0
click at [680, 293] on div "**********" at bounding box center [862, 372] width 1411 height 744
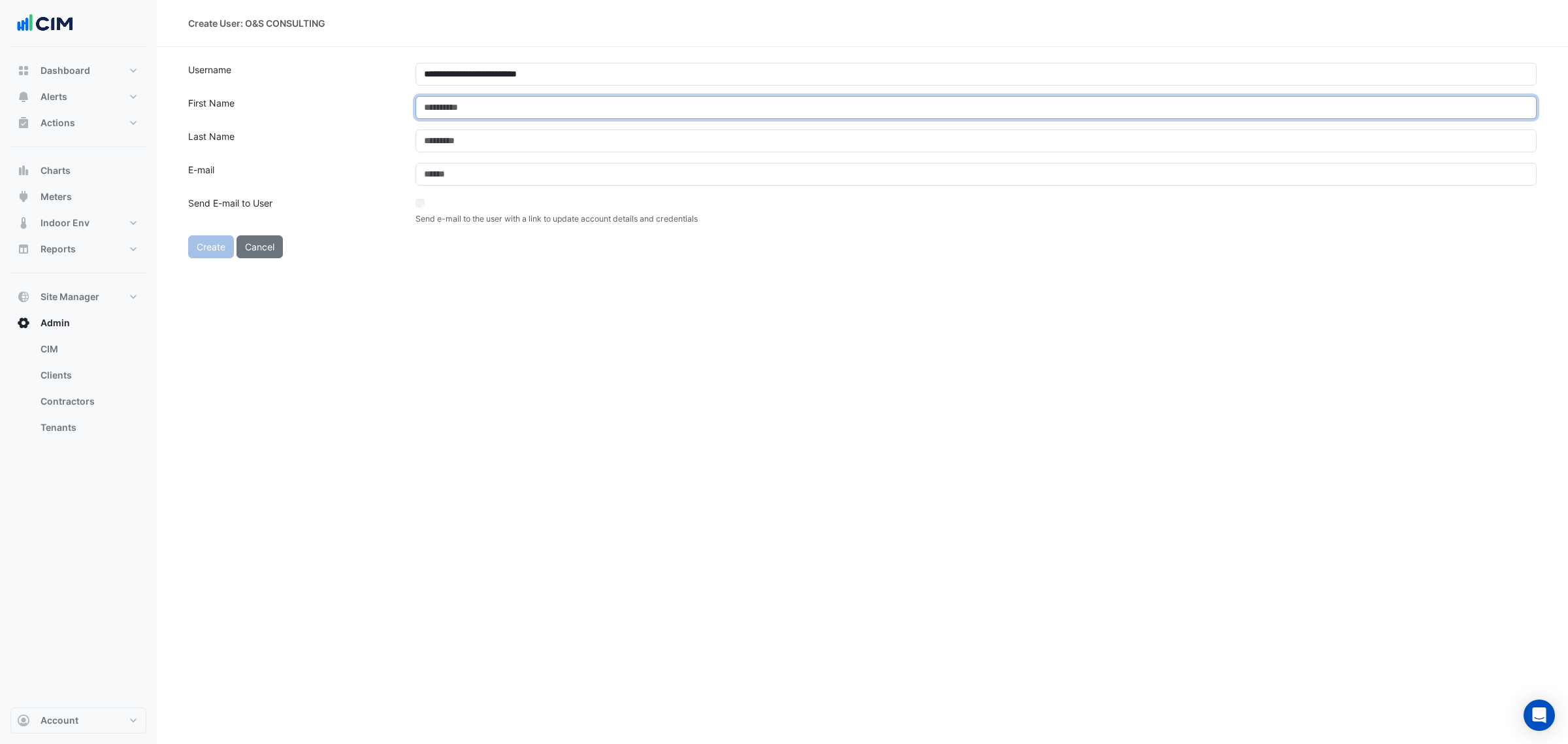
click at [736, 109] on input "text" at bounding box center [976, 107] width 1121 height 23
type input "***"
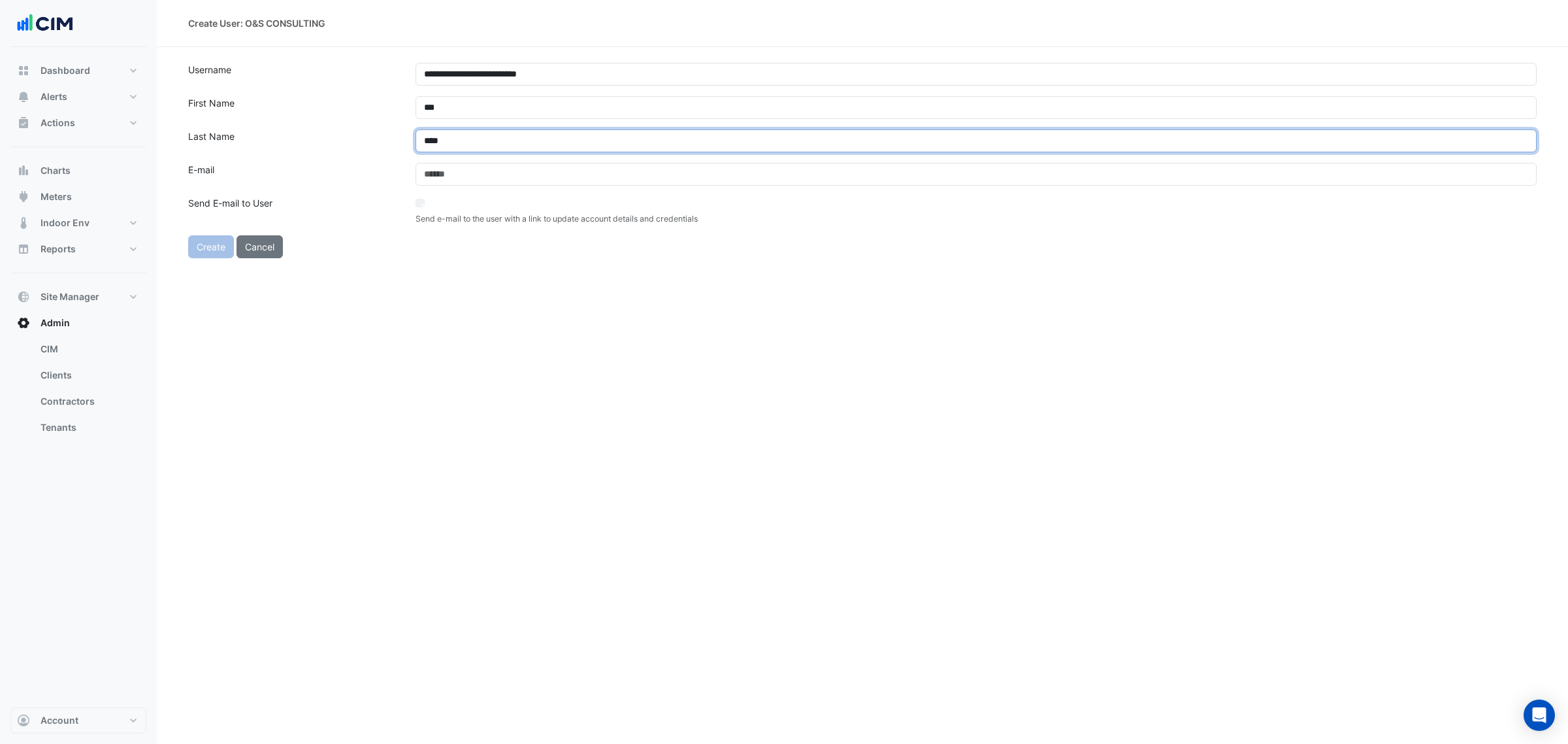
type input "****"
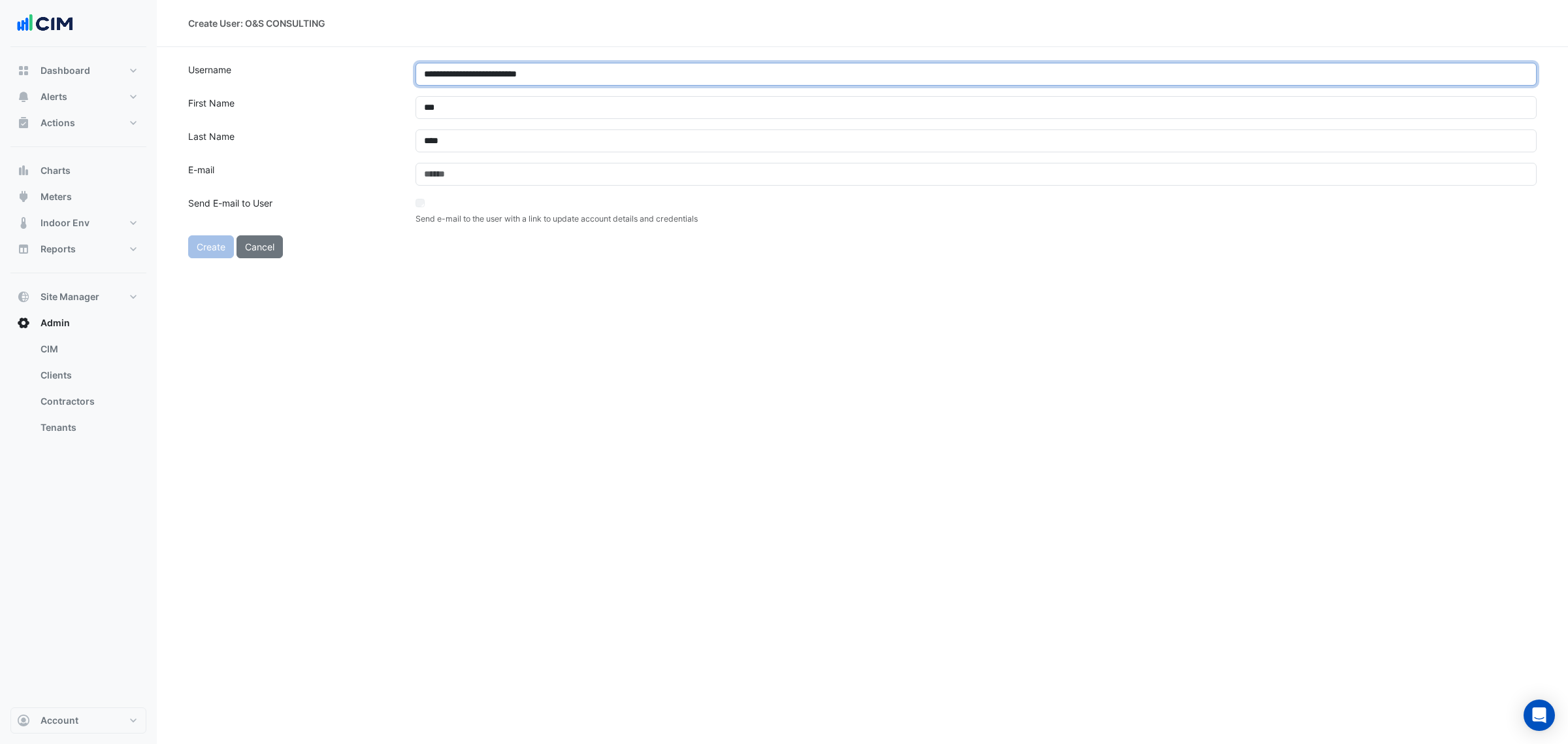
click at [544, 84] on input "**********" at bounding box center [976, 74] width 1121 height 23
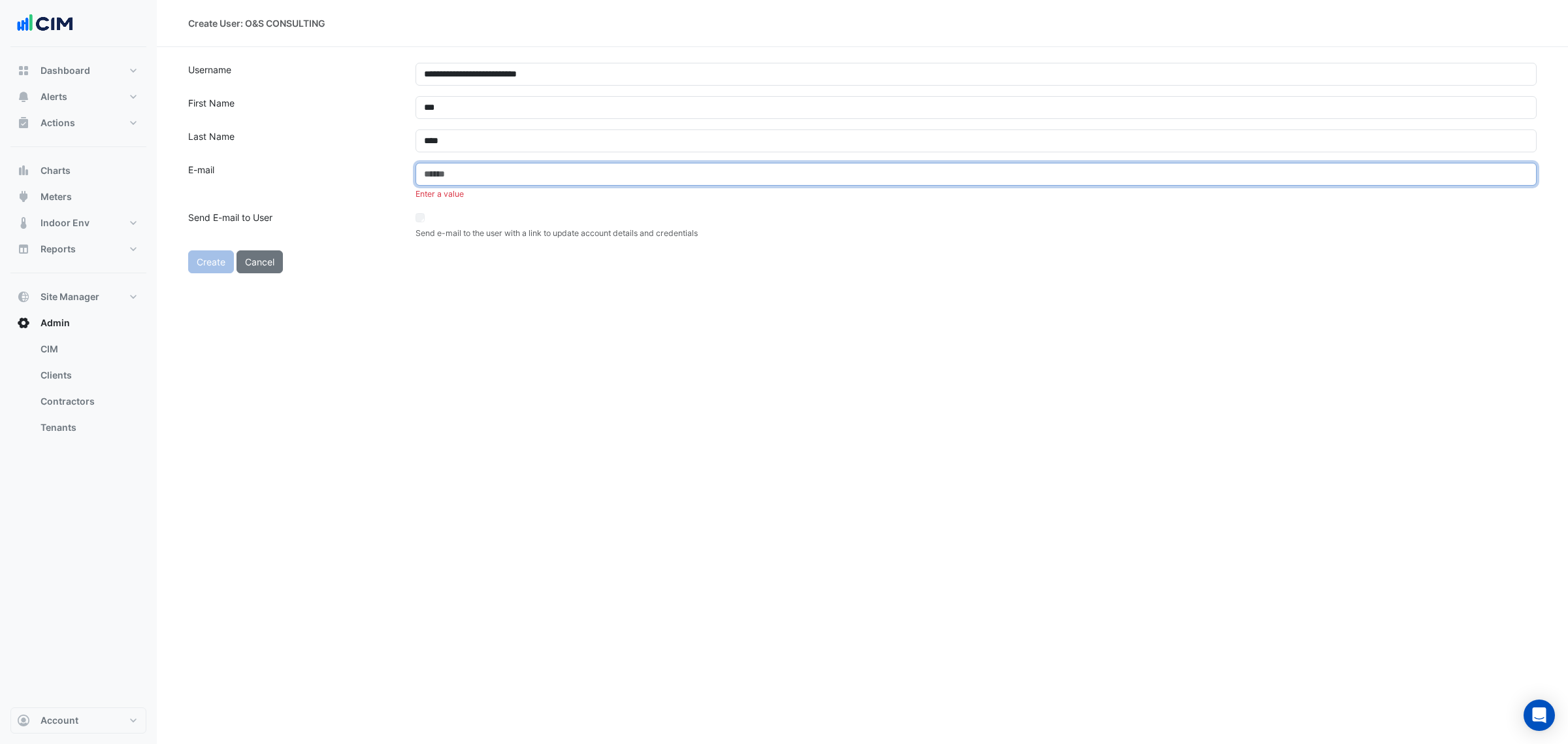
click at [455, 181] on input "email" at bounding box center [976, 173] width 1121 height 23
paste input "**********"
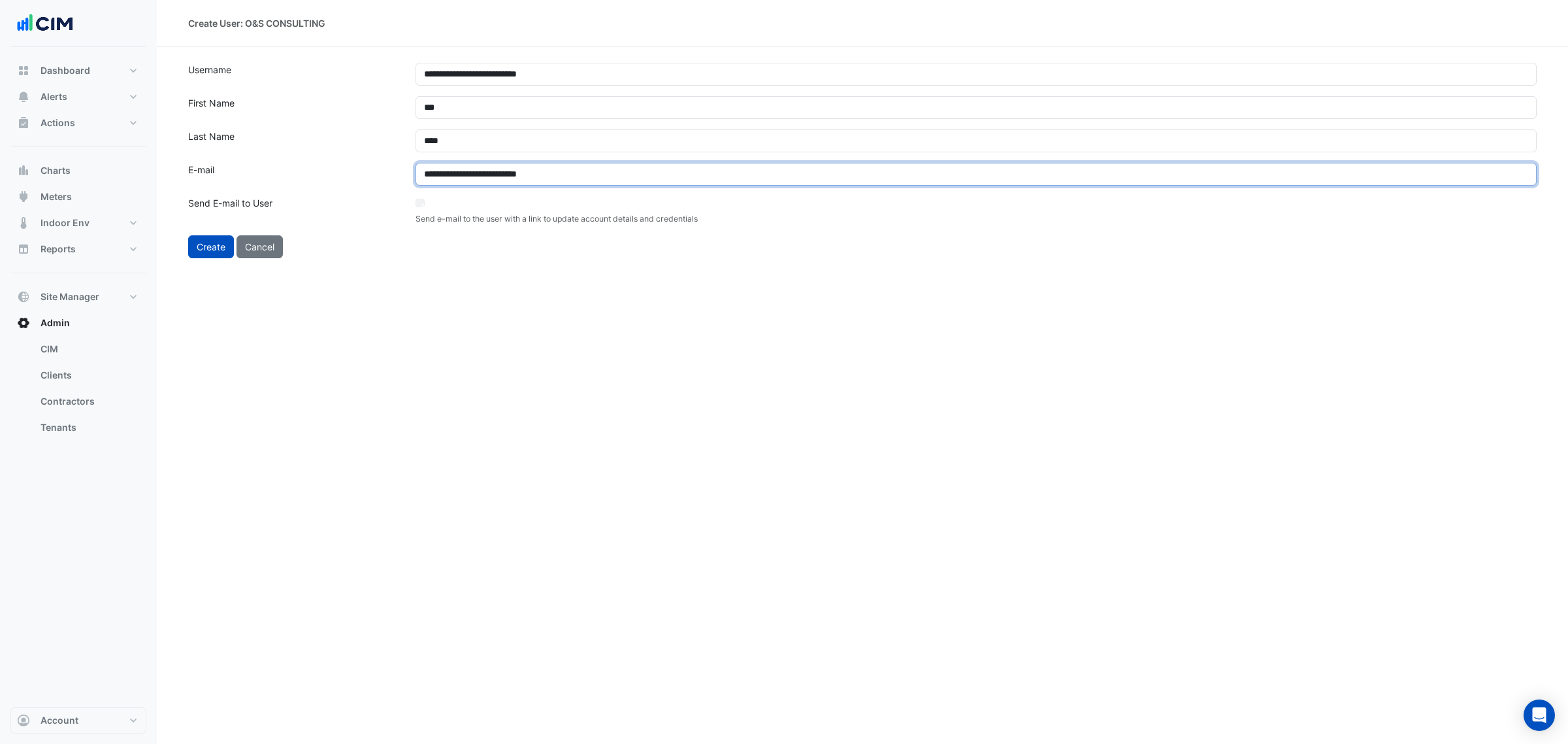
type input "**********"
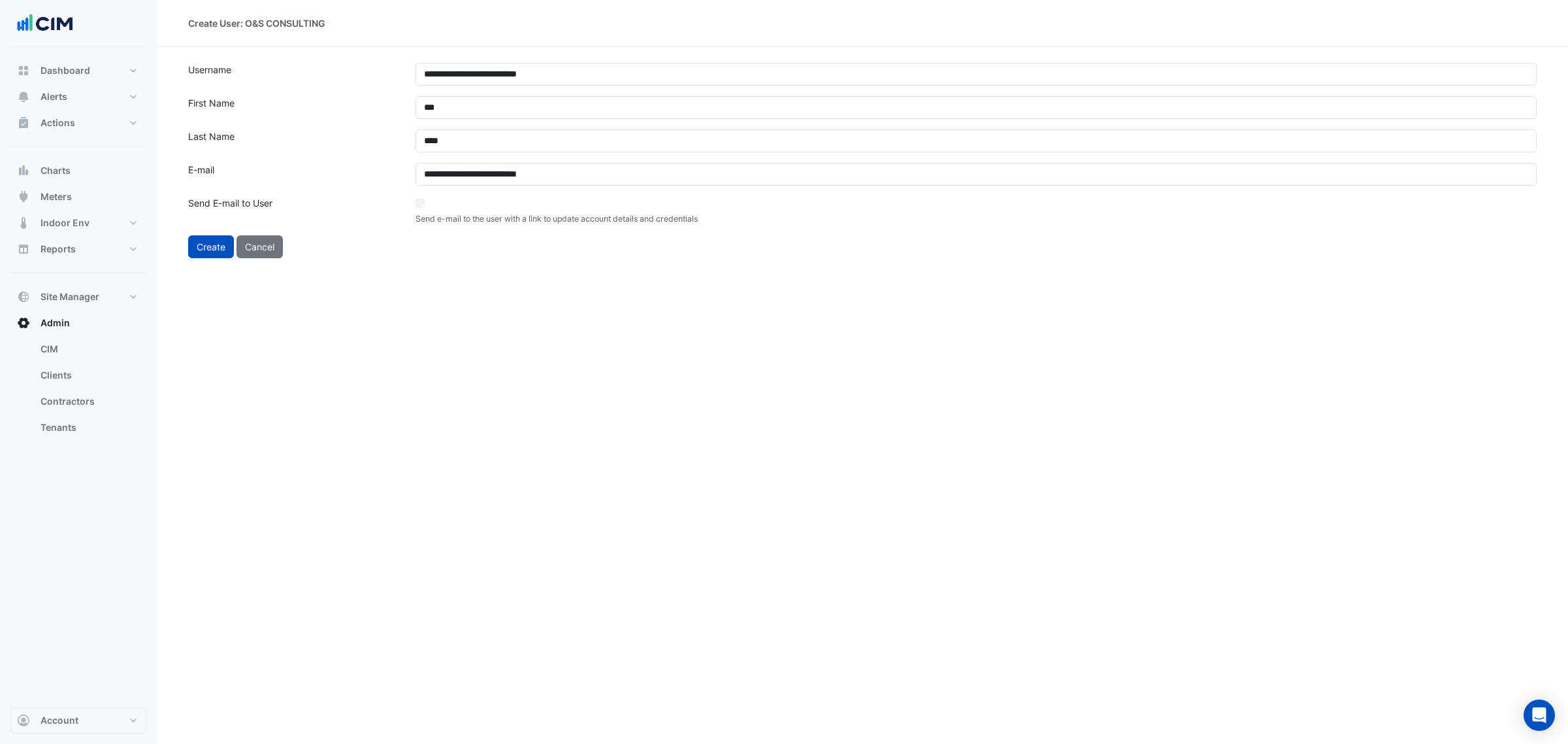
click at [361, 357] on div "**********" at bounding box center [862, 372] width 1411 height 744
click at [213, 245] on button "Create" at bounding box center [211, 246] width 45 height 23
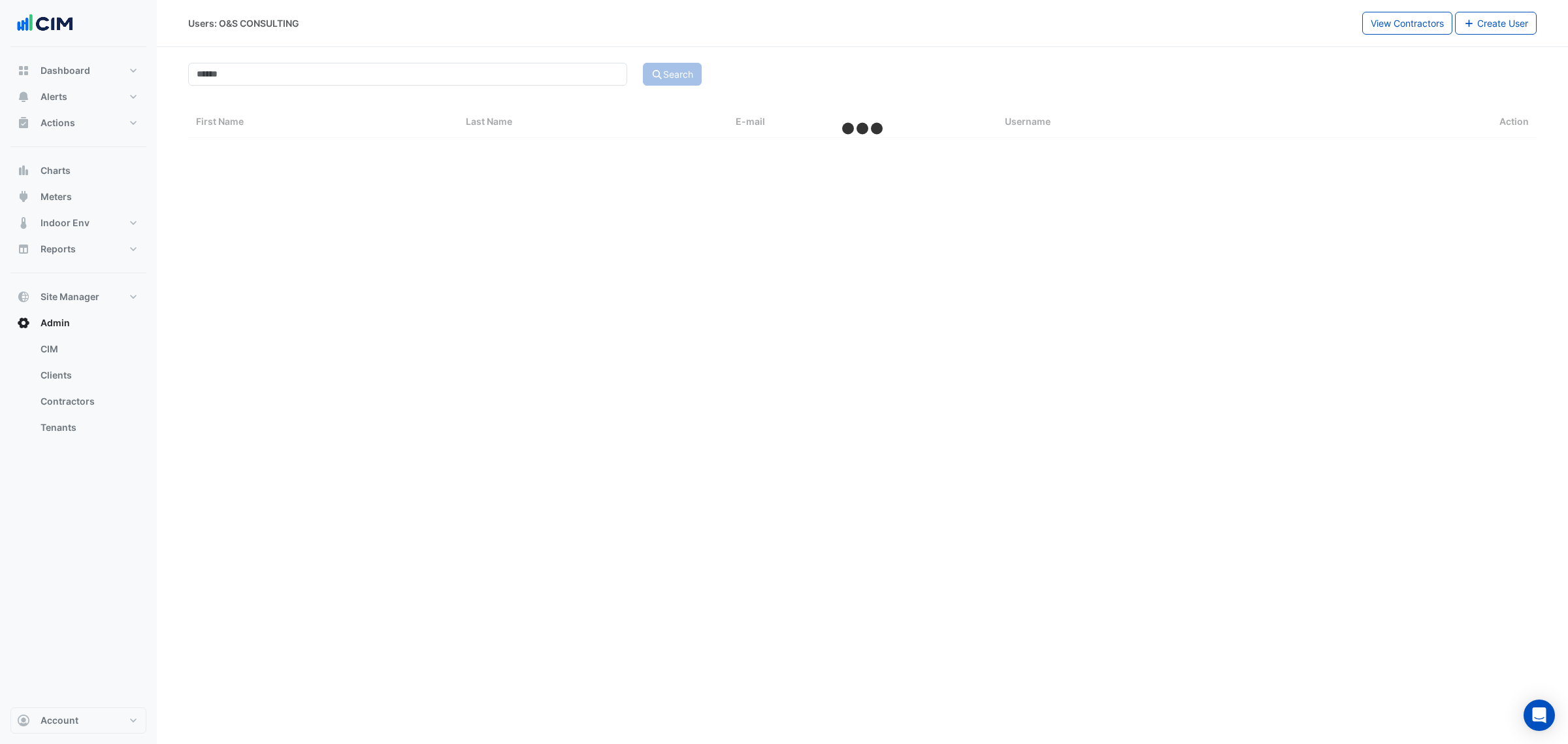
select select "***"
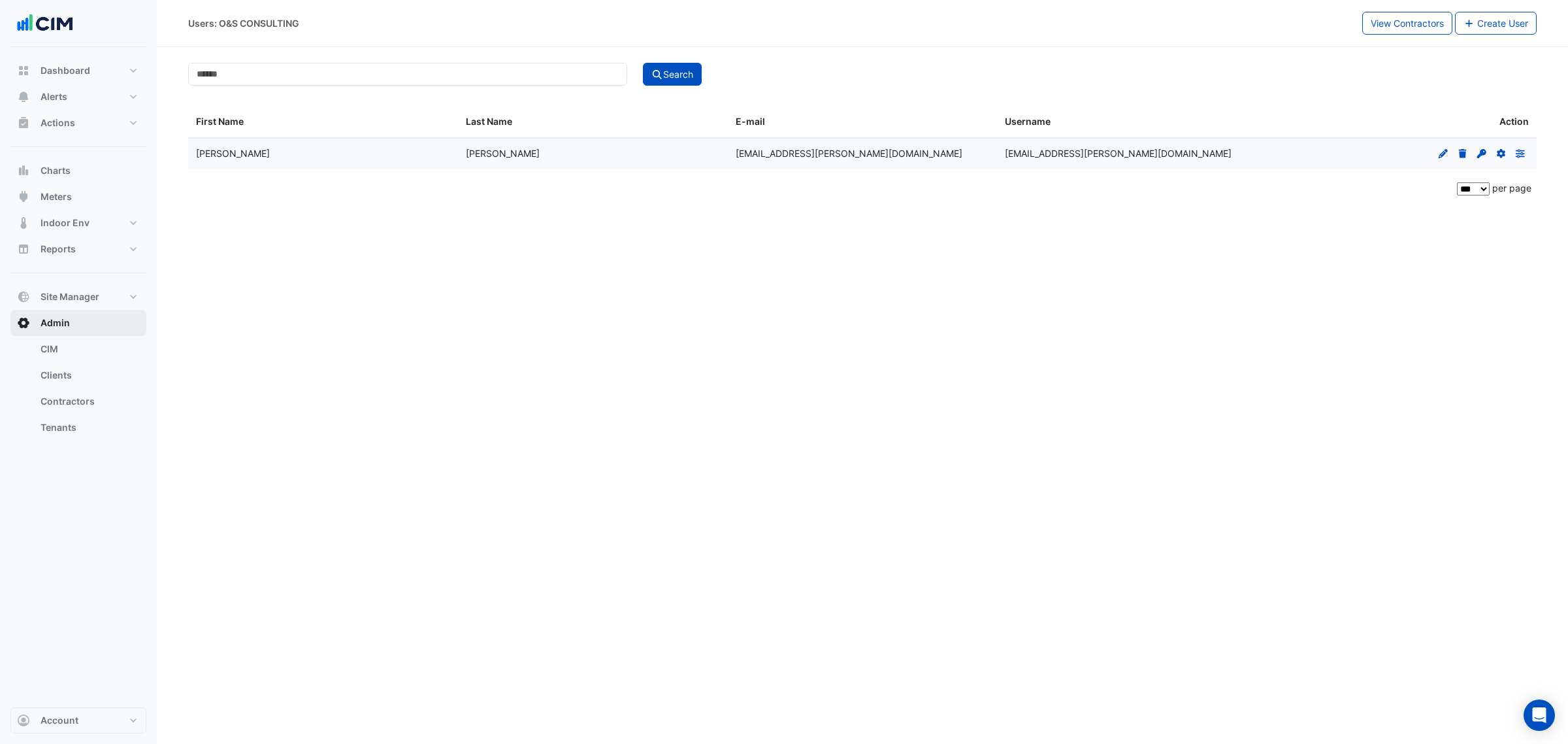
click at [111, 315] on button "Admin" at bounding box center [78, 323] width 136 height 26
click at [114, 302] on button "Site Manager" at bounding box center [78, 297] width 136 height 26
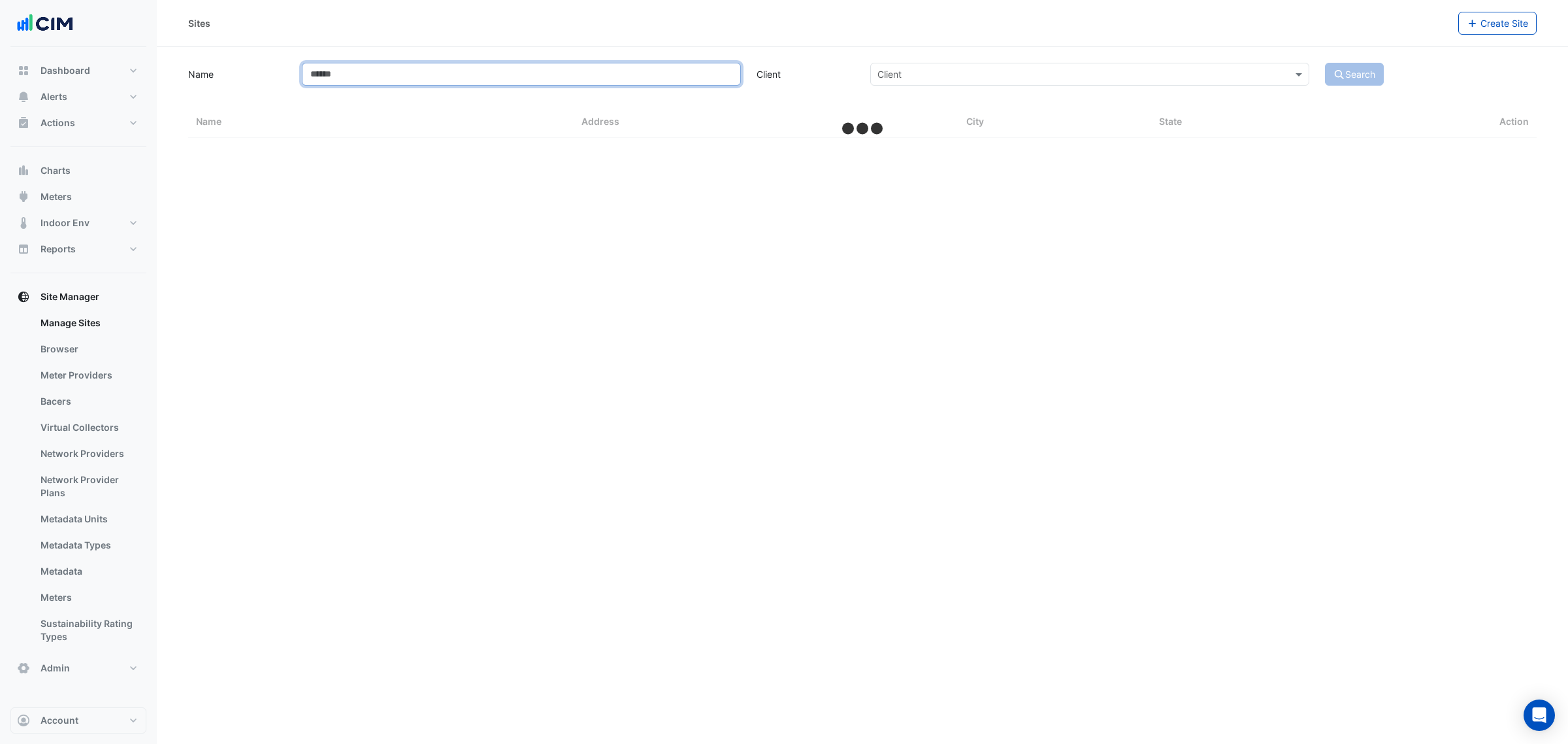
click at [400, 84] on input "Name" at bounding box center [522, 74] width 439 height 23
type input "********"
select select "***"
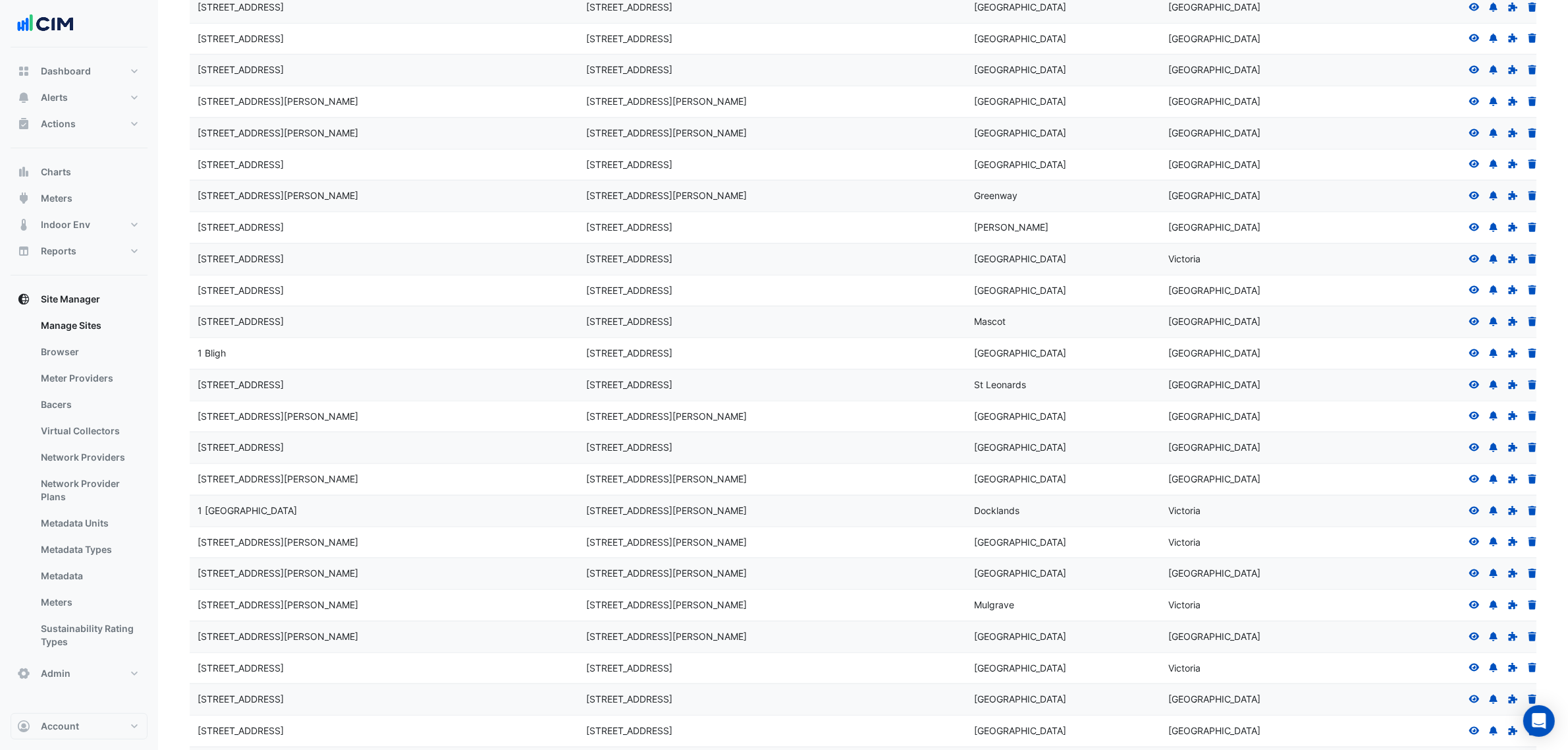
scroll to position [1730, 0]
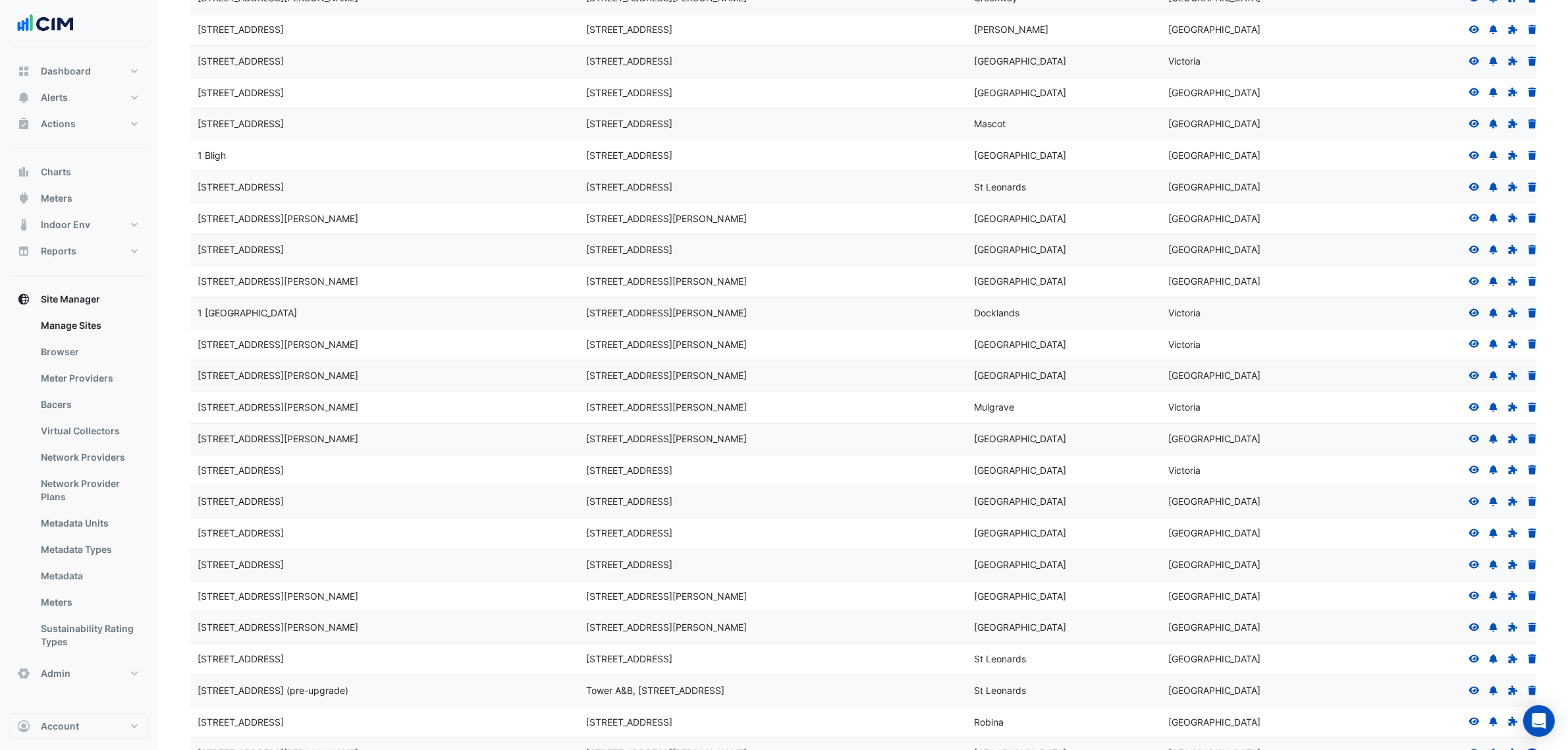
click at [1483, 289] on div at bounding box center [1504, 282] width 75 height 15
click at [1481, 289] on div at bounding box center [1504, 282] width 75 height 15
click at [1479, 285] on icon at bounding box center [1474, 281] width 10 height 8
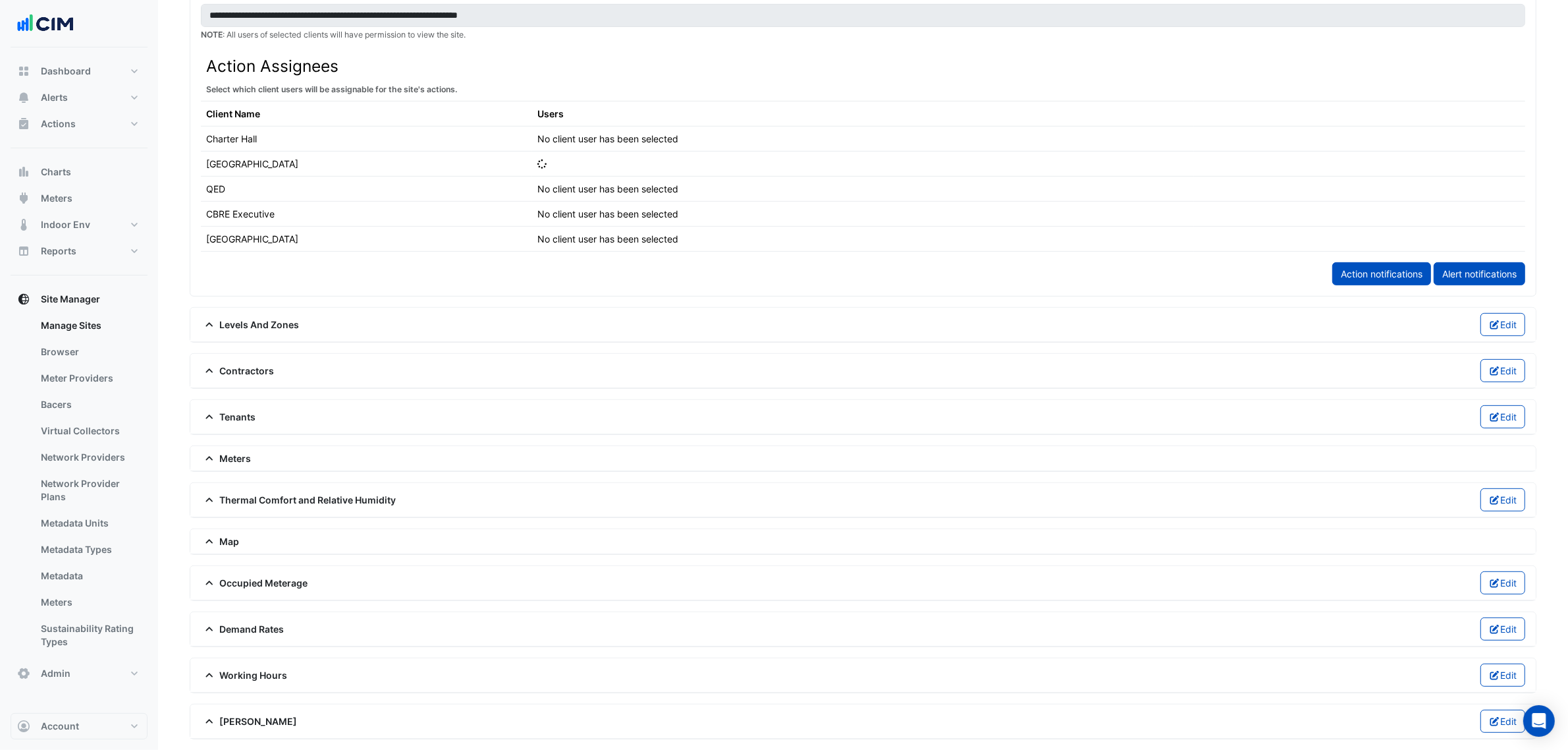
scroll to position [662, 0]
click at [234, 370] on span "Contractors" at bounding box center [238, 370] width 74 height 14
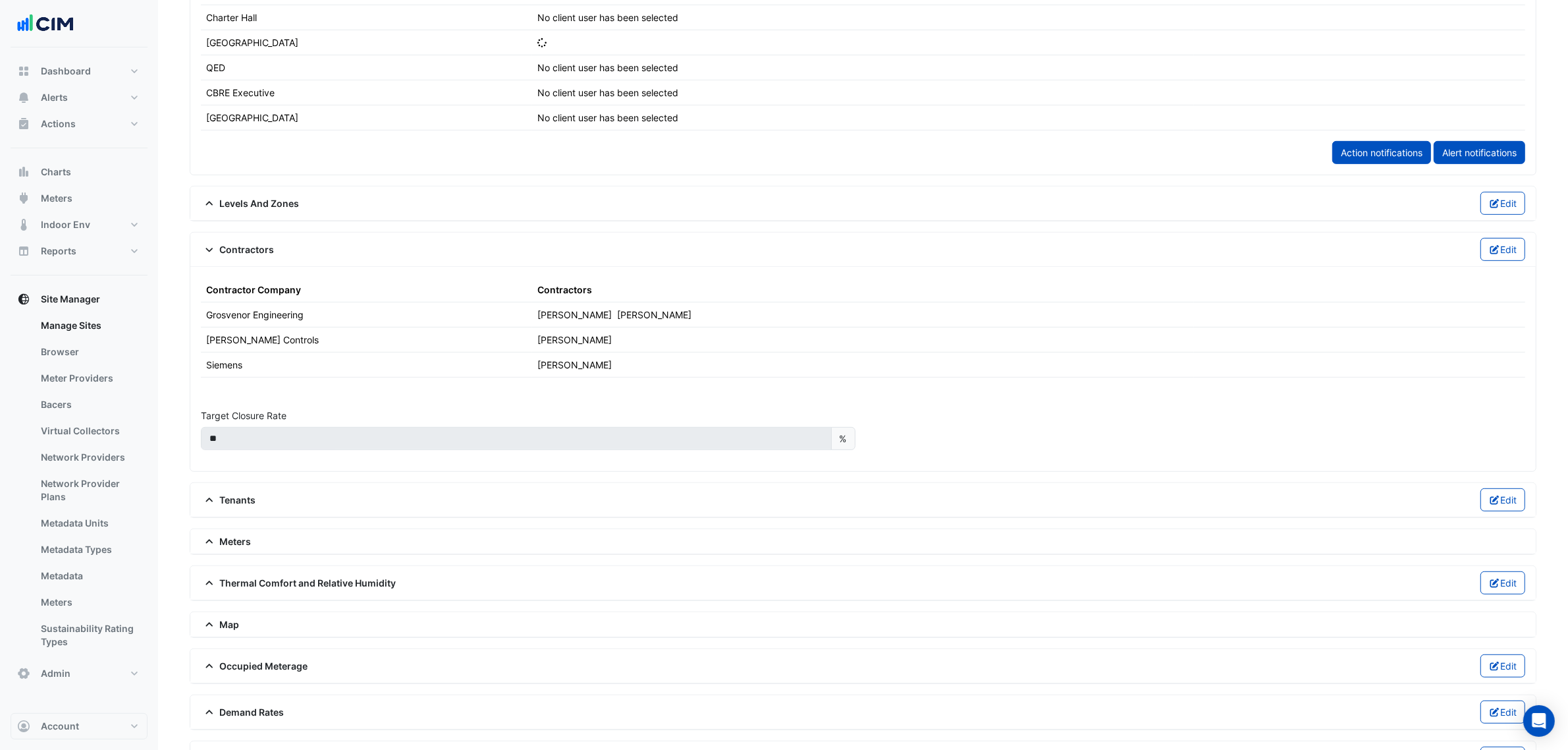
scroll to position [867, 0]
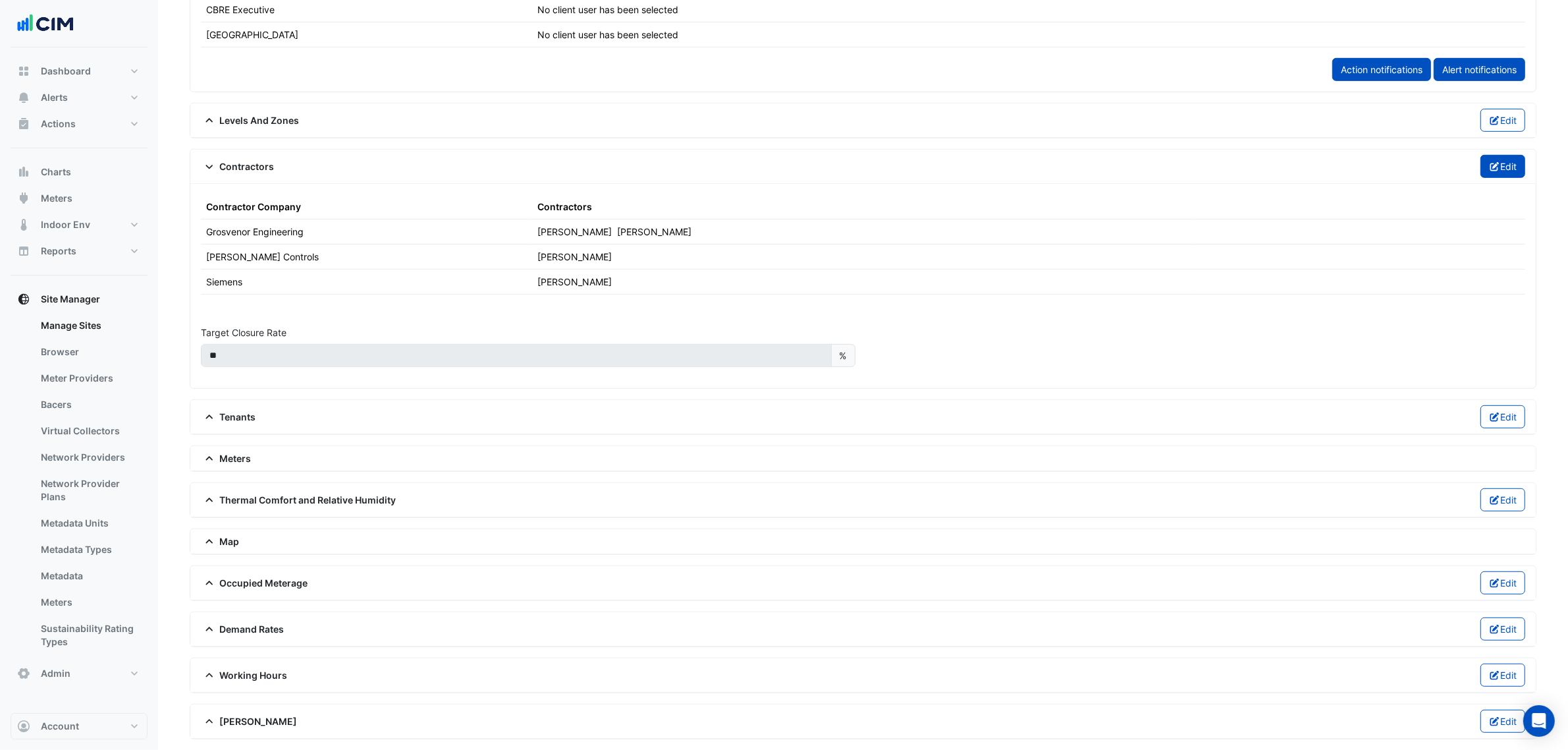
click at [1489, 162] on icon "button" at bounding box center [1494, 167] width 12 height 9
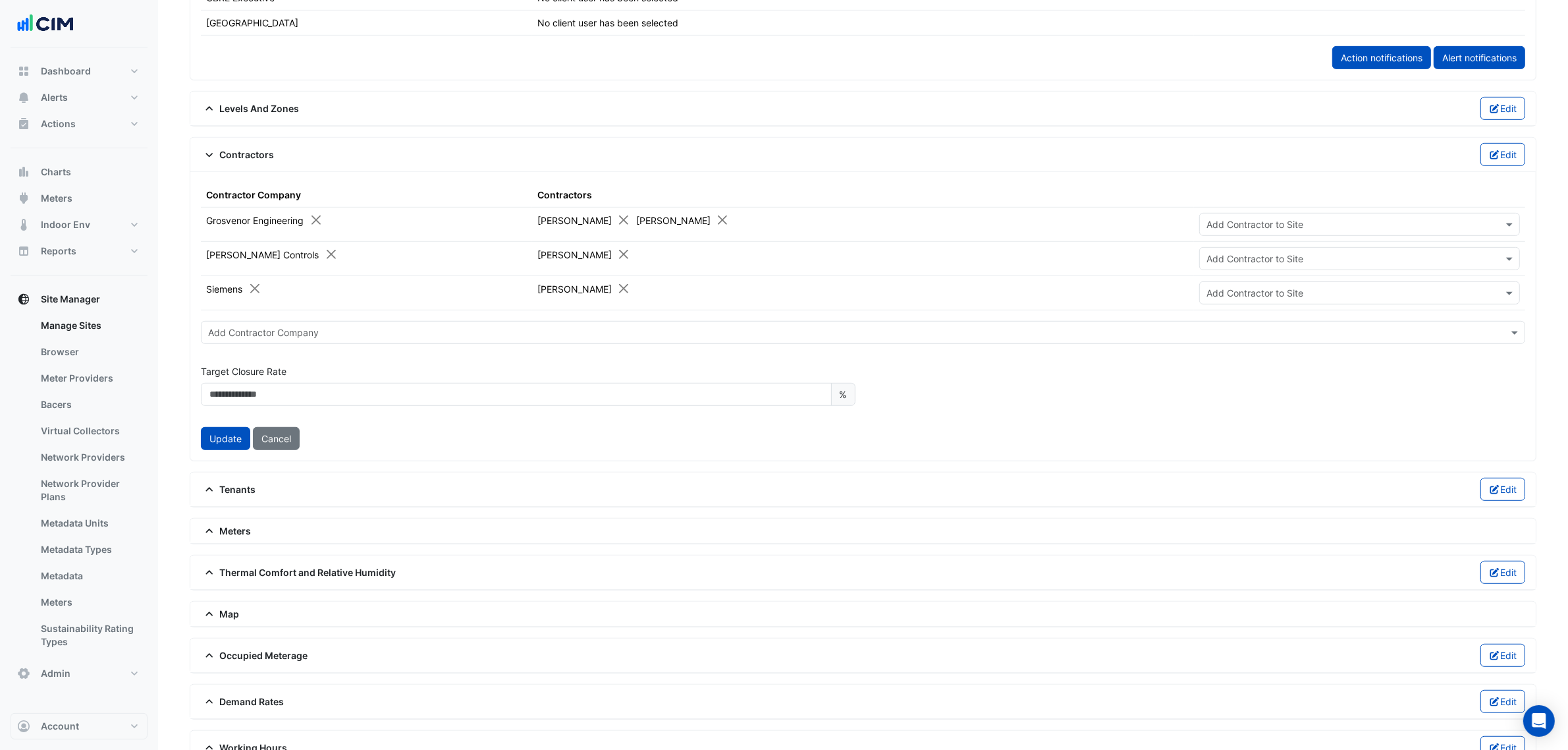
click at [304, 344] on div "Add Contractor Company" at bounding box center [863, 332] width 1325 height 23
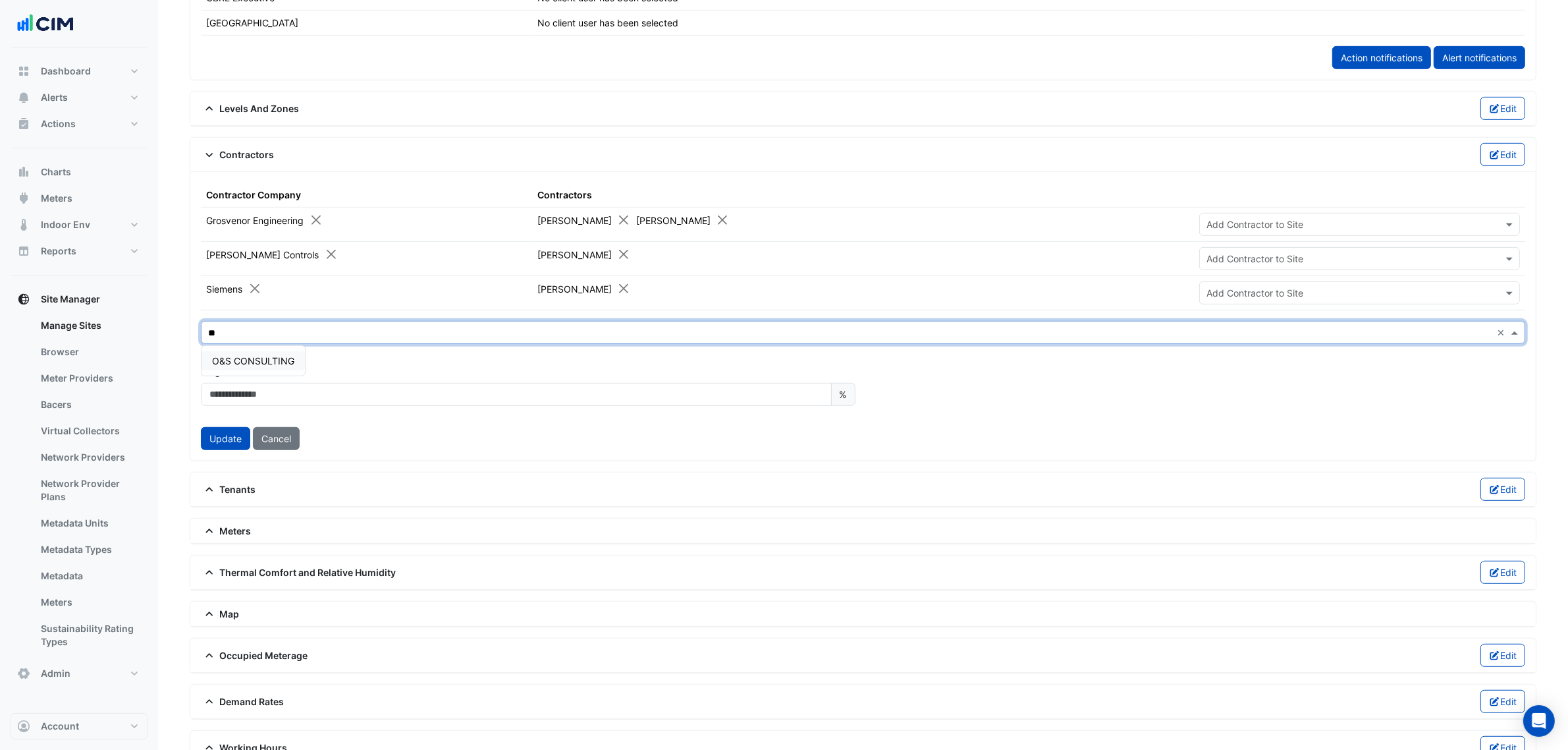
type input "***"
click at [294, 357] on div "O&S CONSULTING" at bounding box center [253, 361] width 103 height 30
click at [294, 357] on div "O&S CONSULTING" at bounding box center [253, 361] width 103 height 19
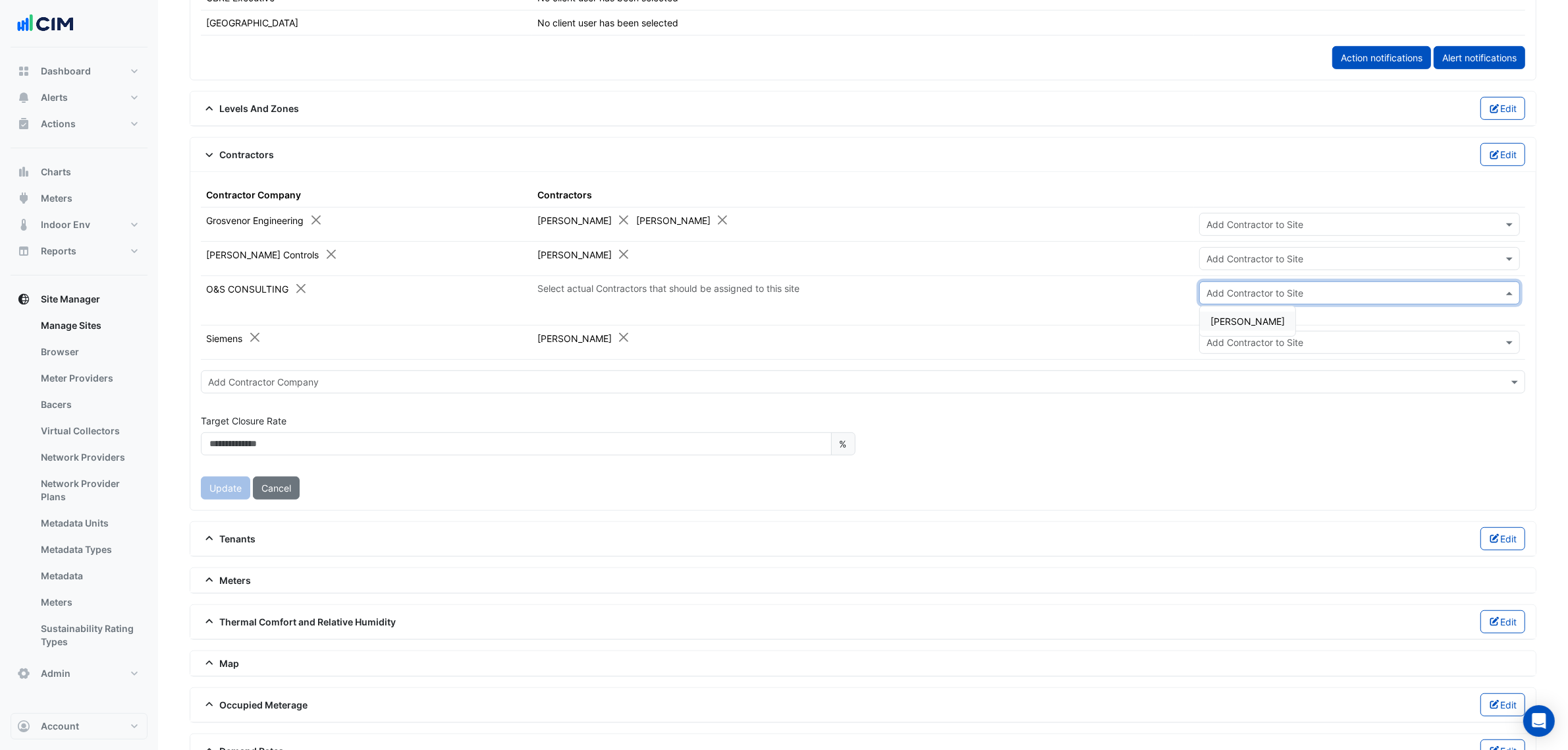
click at [1328, 300] on input "text" at bounding box center [1347, 293] width 280 height 14
click at [1243, 323] on span "Rob Beck" at bounding box center [1247, 321] width 74 height 11
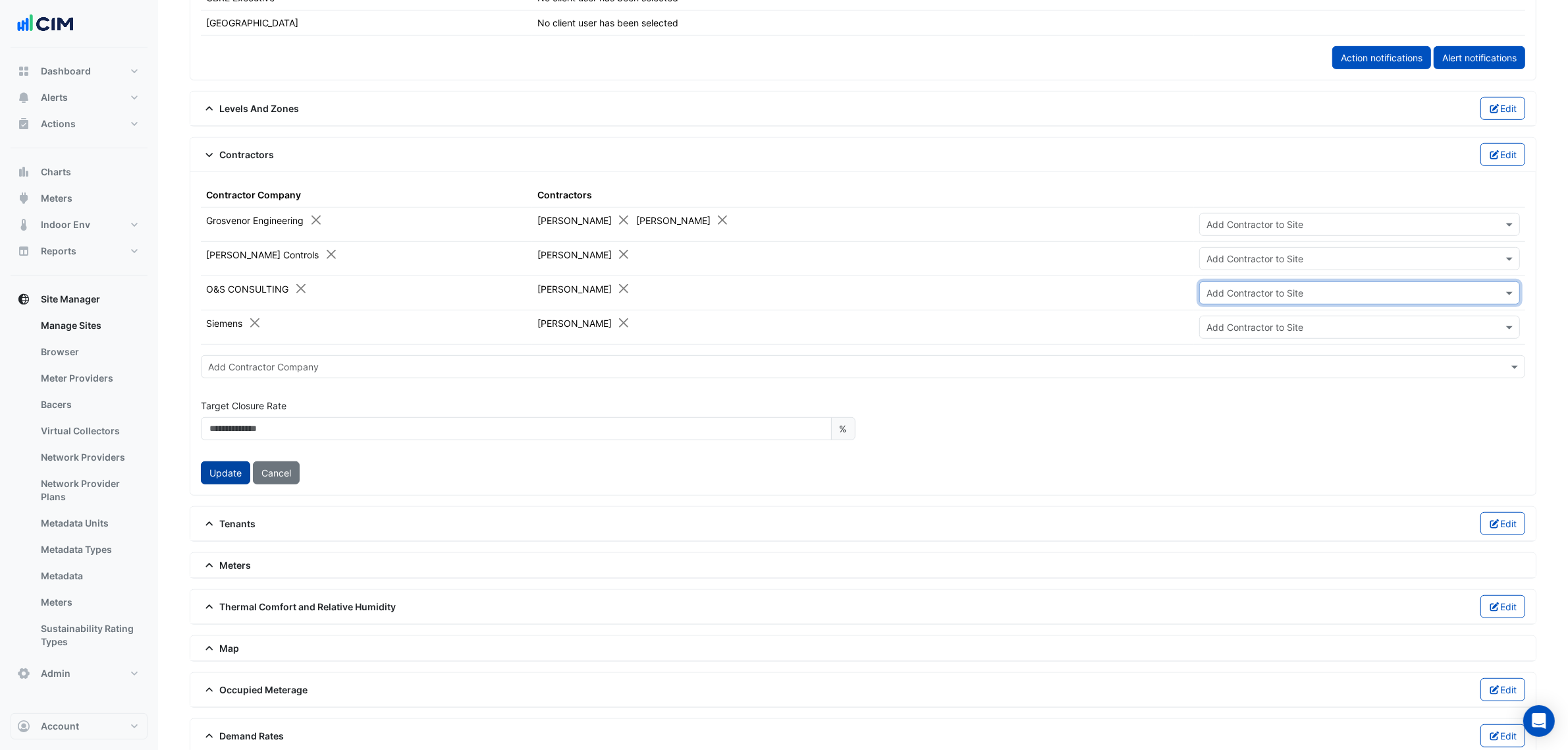
click at [216, 481] on button "Update" at bounding box center [225, 472] width 49 height 23
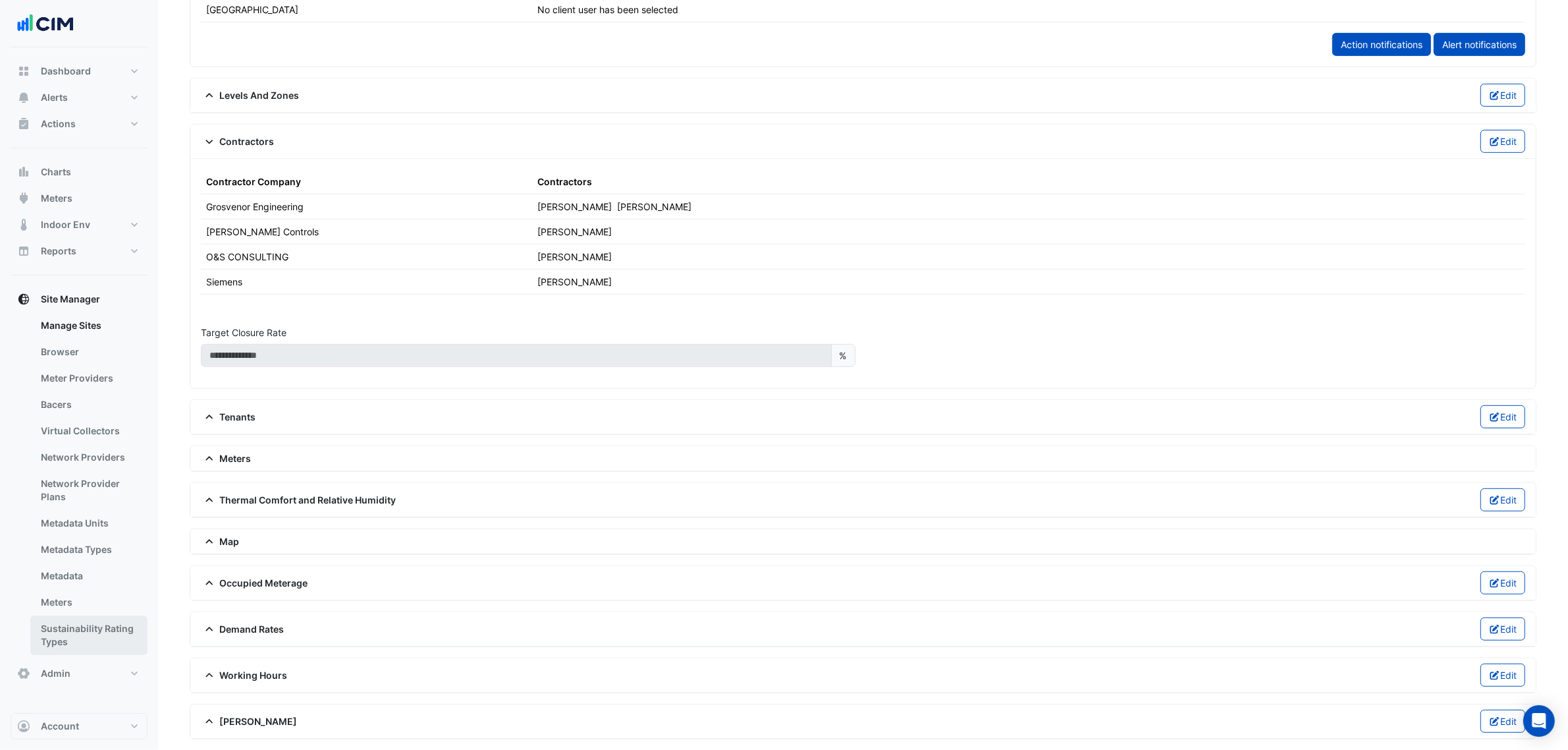
scroll to position [893, 0]
click at [83, 670] on button "Admin" at bounding box center [79, 673] width 137 height 26
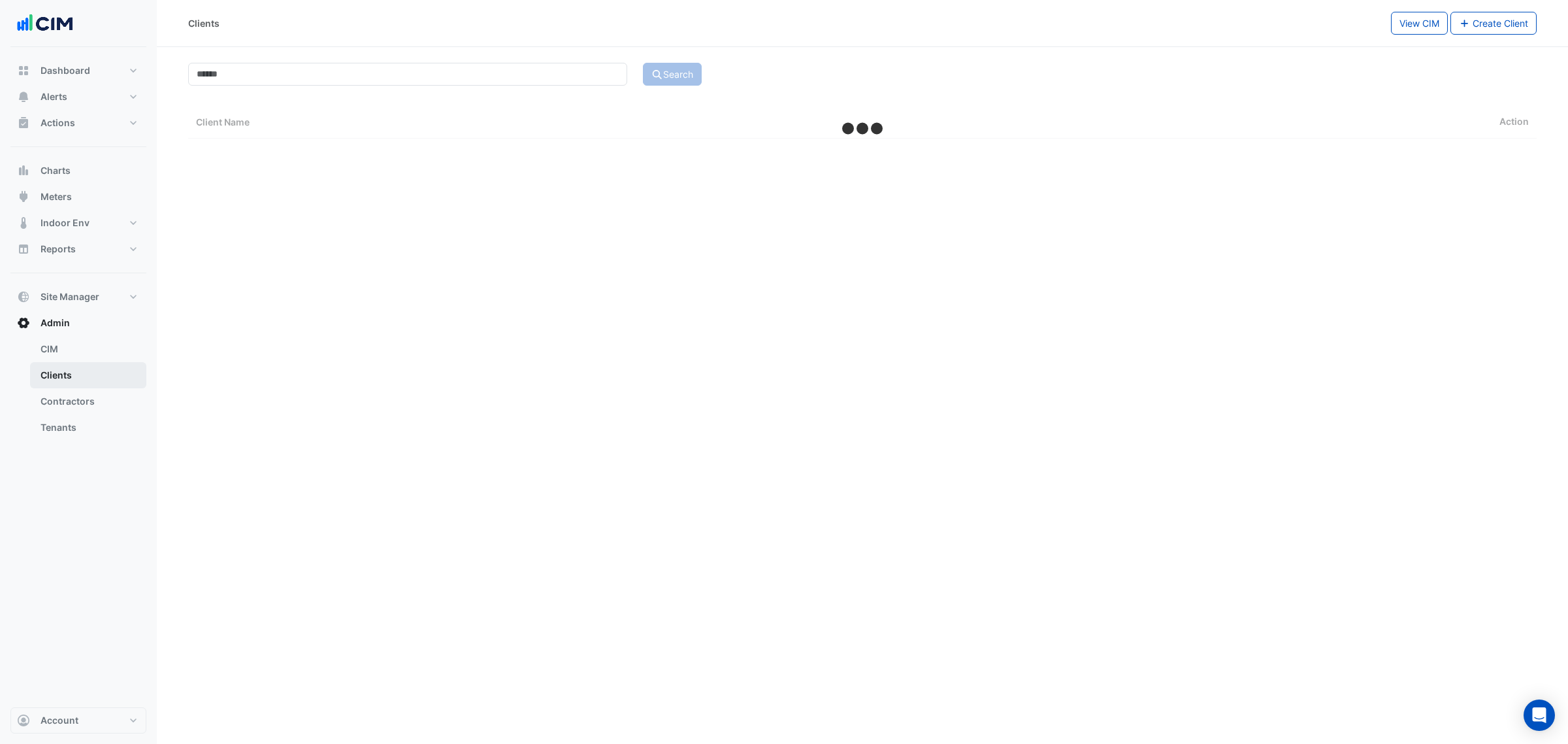
select select "***"
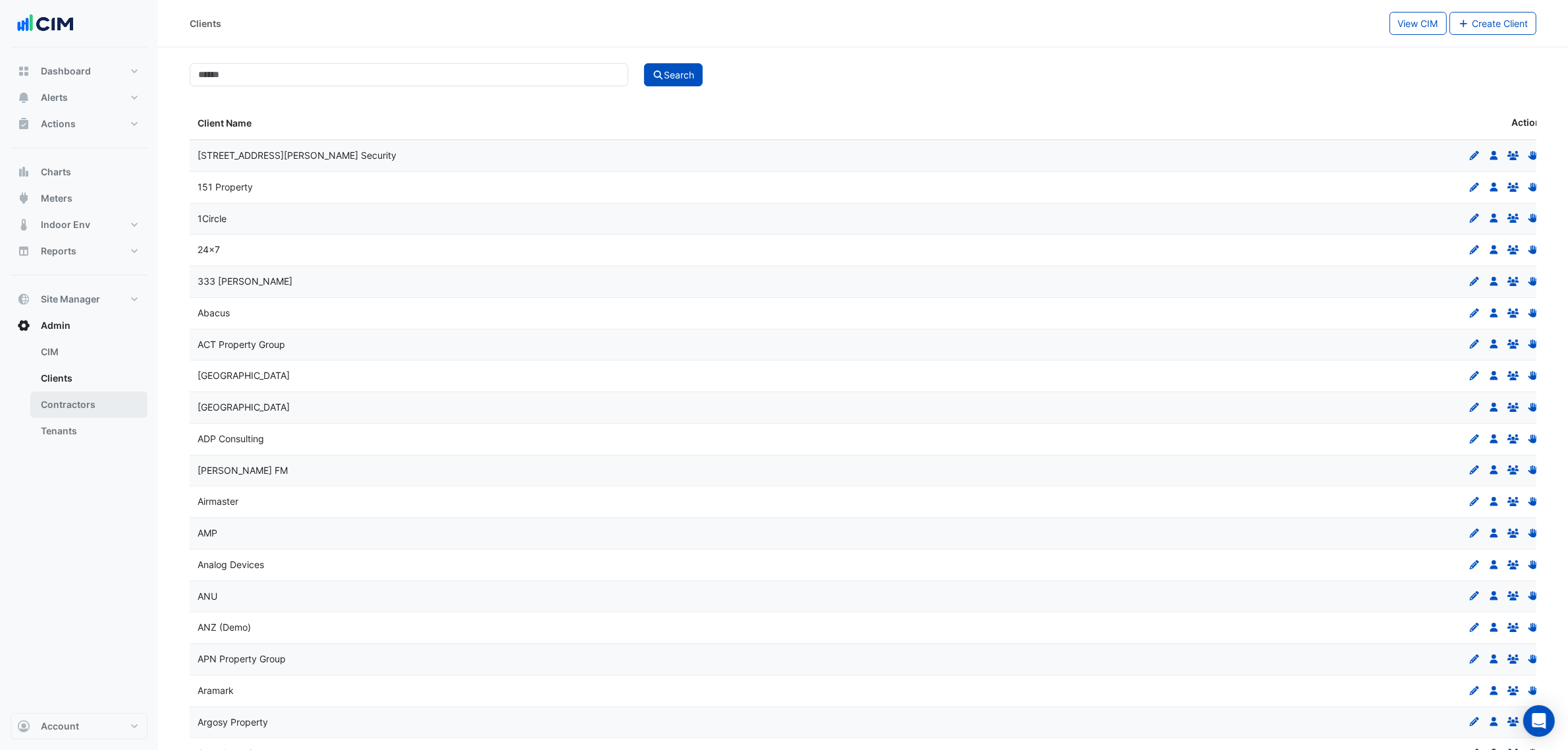
click at [98, 398] on link "Contractors" at bounding box center [89, 404] width 117 height 26
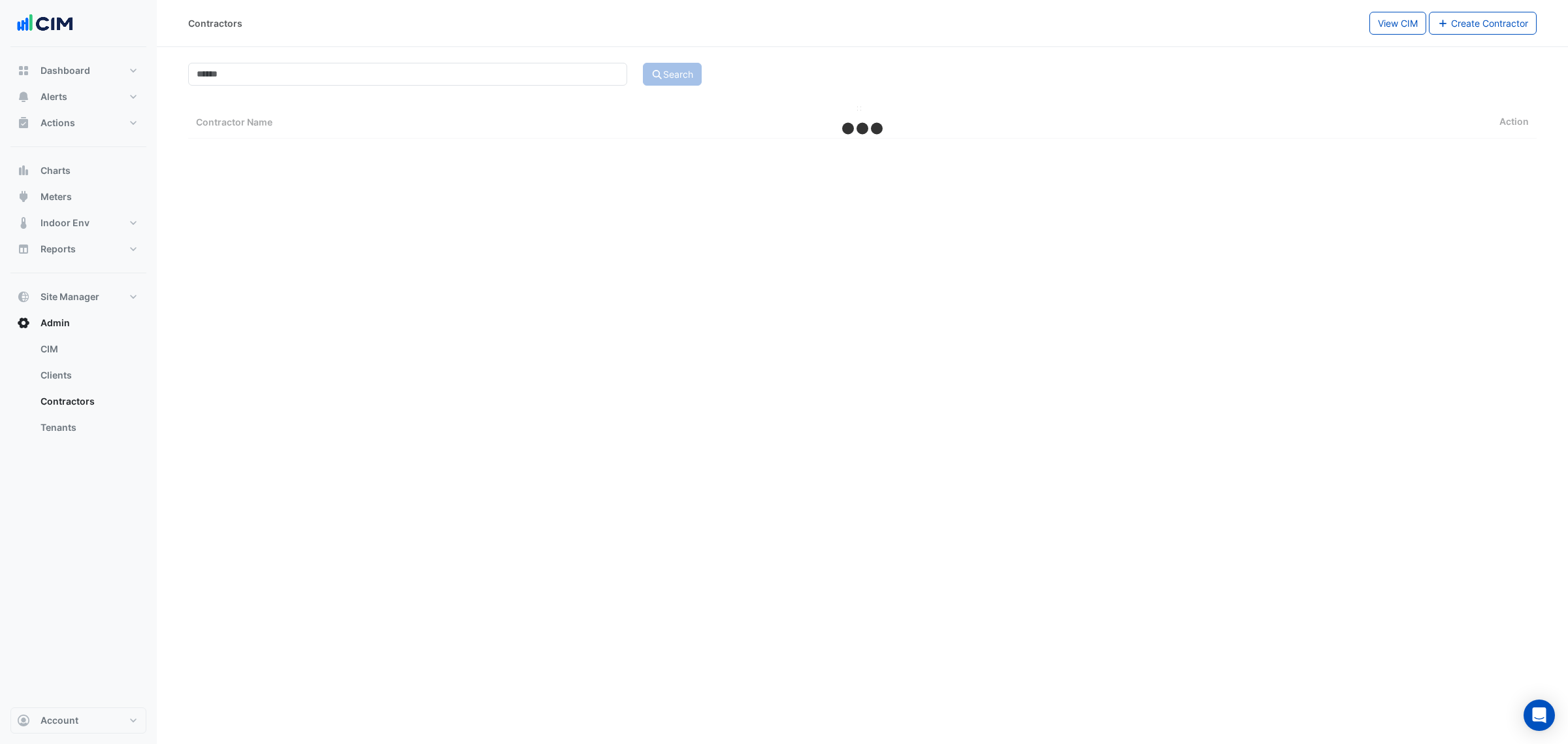
select select "***"
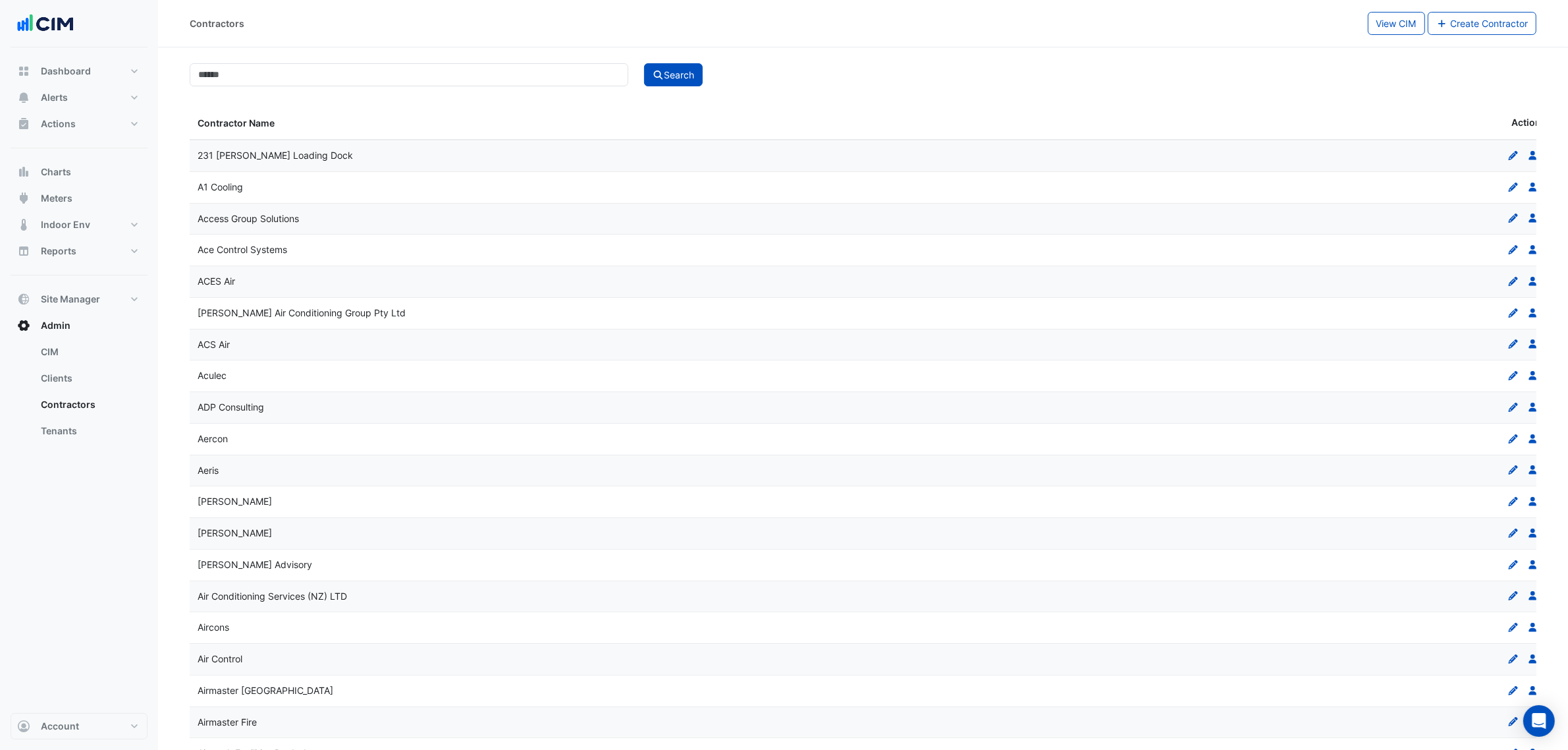
click at [376, 81] on input at bounding box center [408, 74] width 438 height 23
type input "***"
click at [644, 63] on button "Search" at bounding box center [673, 74] width 59 height 23
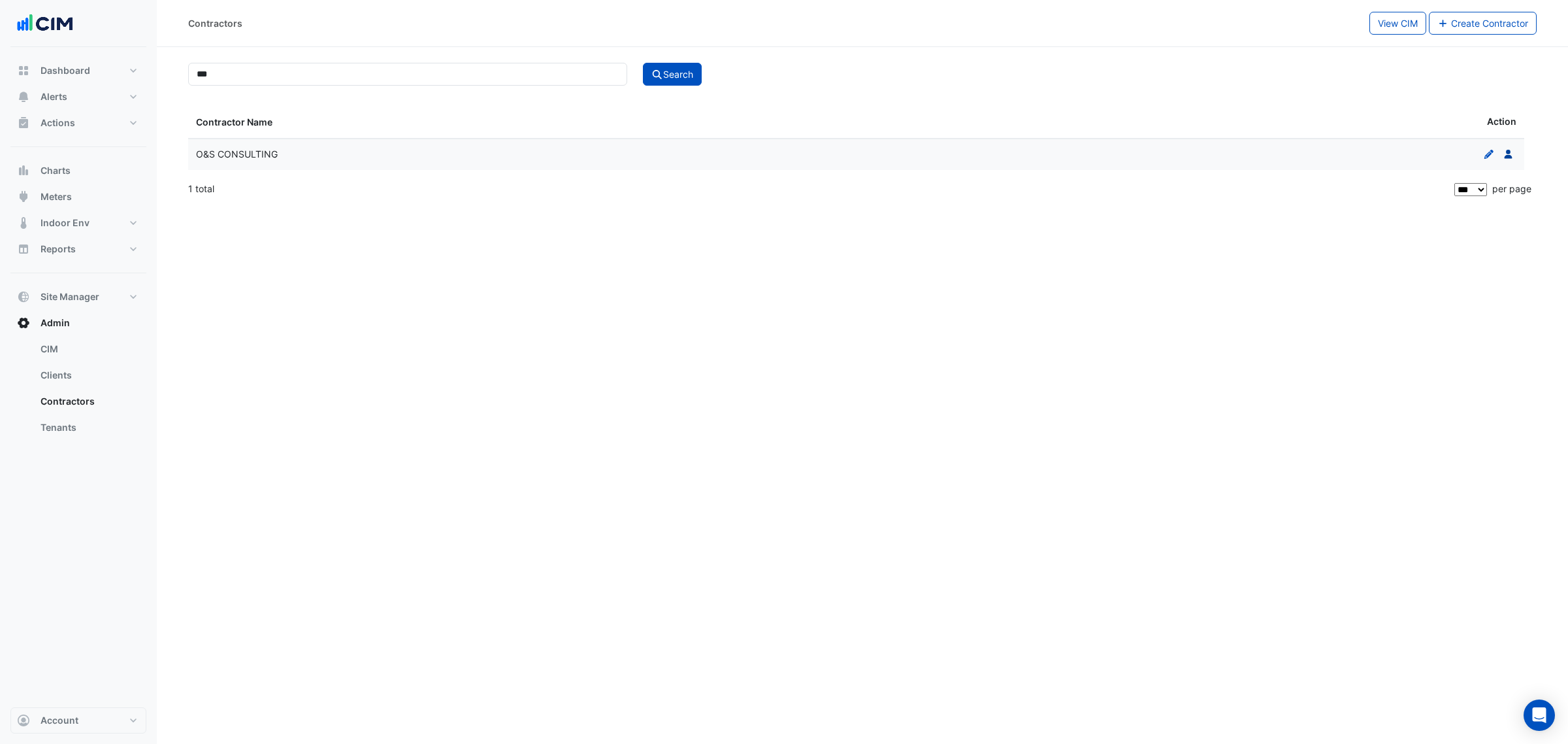
click at [1505, 158] on icon at bounding box center [1507, 153] width 8 height 9
select select "***"
drag, startPoint x: 709, startPoint y: 330, endPoint x: 1033, endPoint y: 290, distance: 326.5
click at [782, 337] on div "Users: O&S CONSULTING View Contractors Create User Search First Name Last Name …" at bounding box center [862, 372] width 1411 height 744
click at [1480, 151] on icon "Set Password" at bounding box center [1481, 153] width 12 height 9
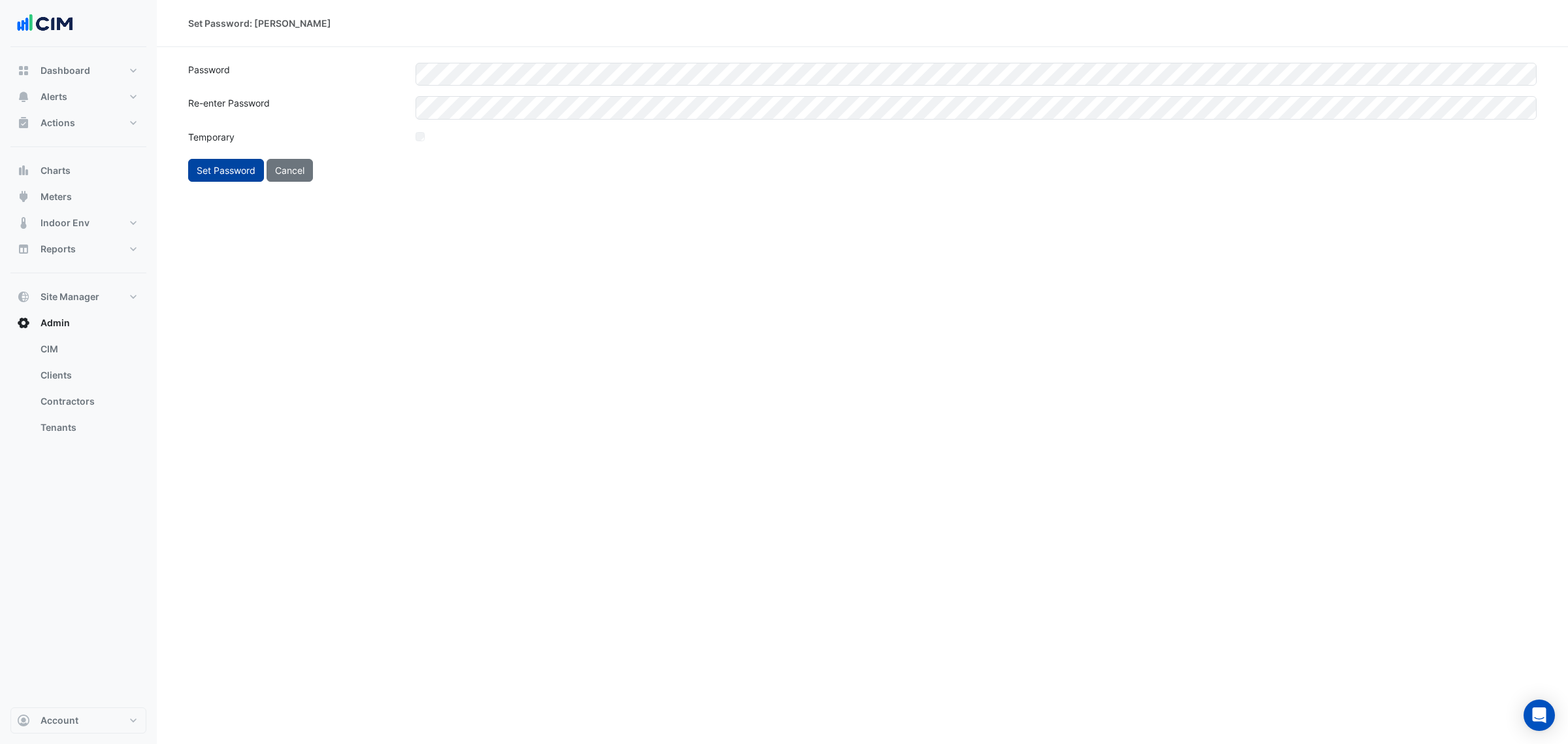
click at [206, 162] on button "Set Password" at bounding box center [226, 170] width 76 height 23
select select "***"
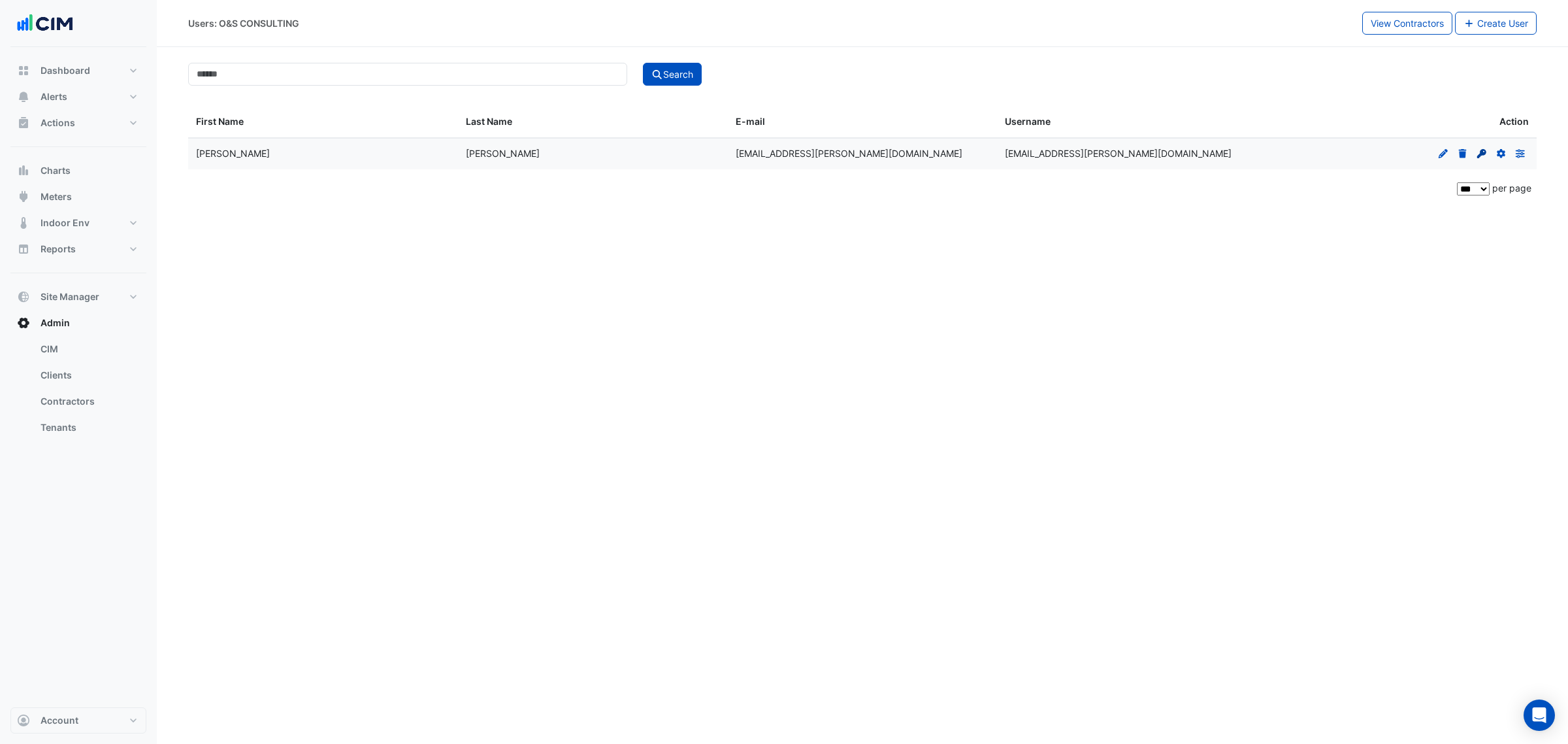
click at [1481, 152] on icon at bounding box center [1481, 153] width 9 height 9
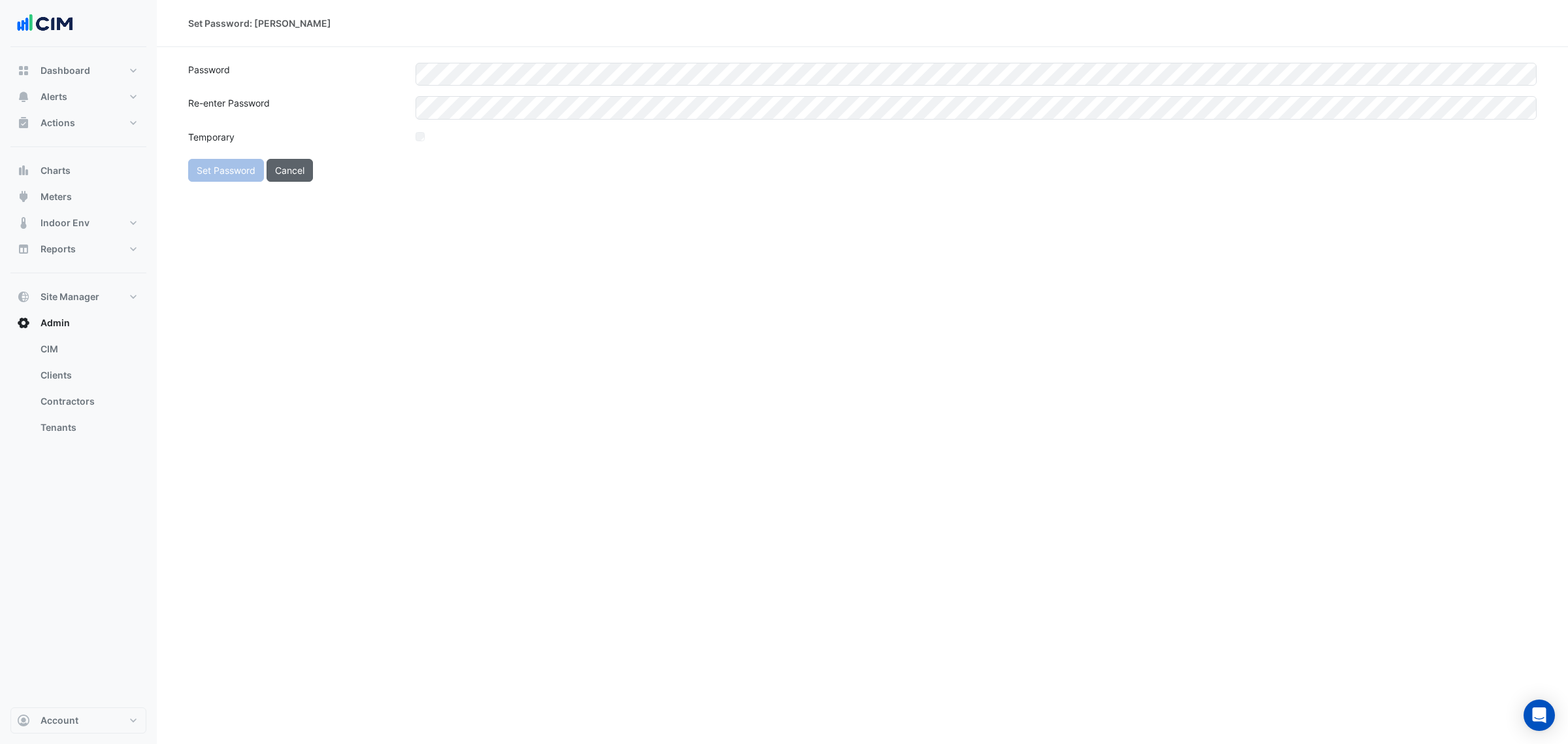
click at [311, 164] on button "Cancel" at bounding box center [289, 170] width 46 height 23
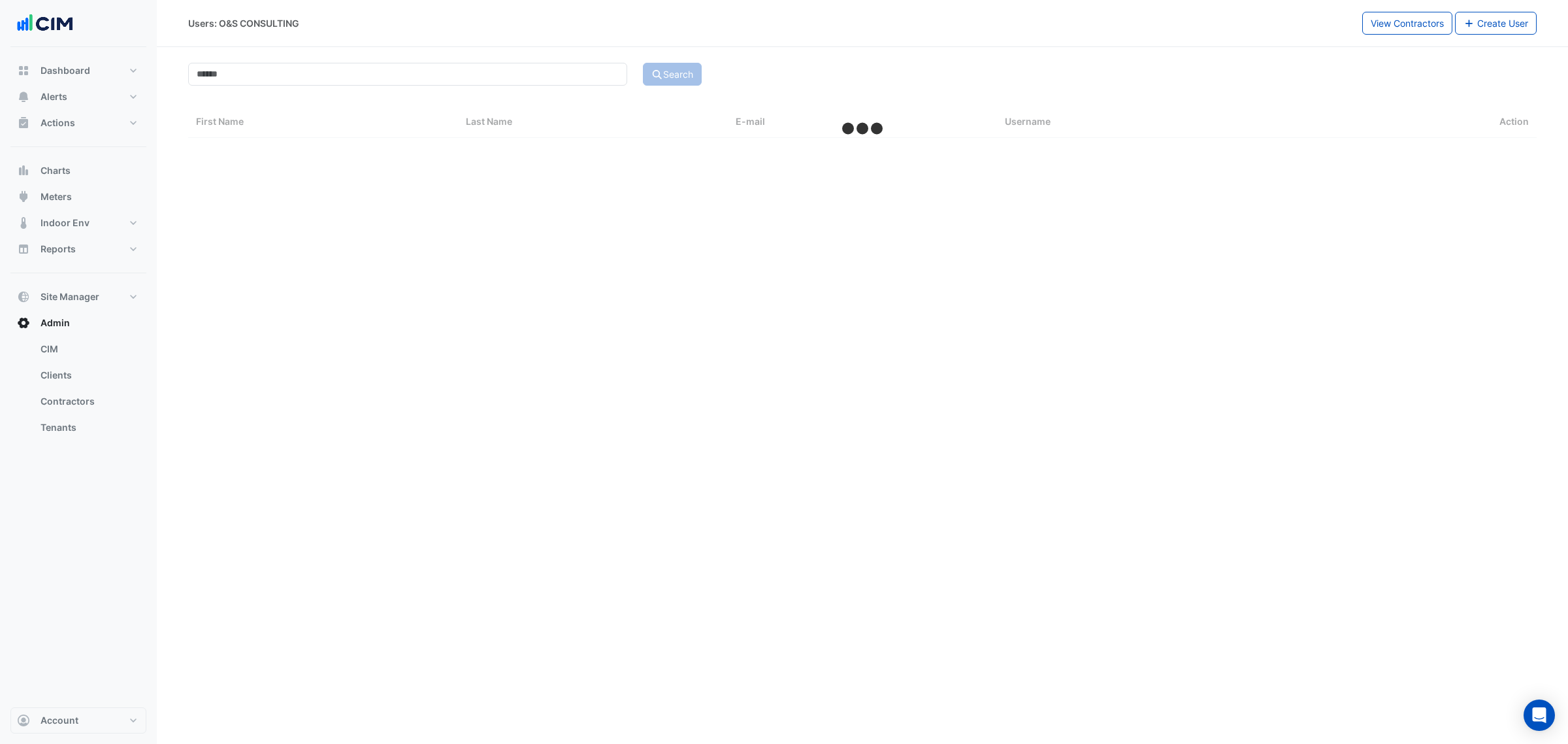
select select "***"
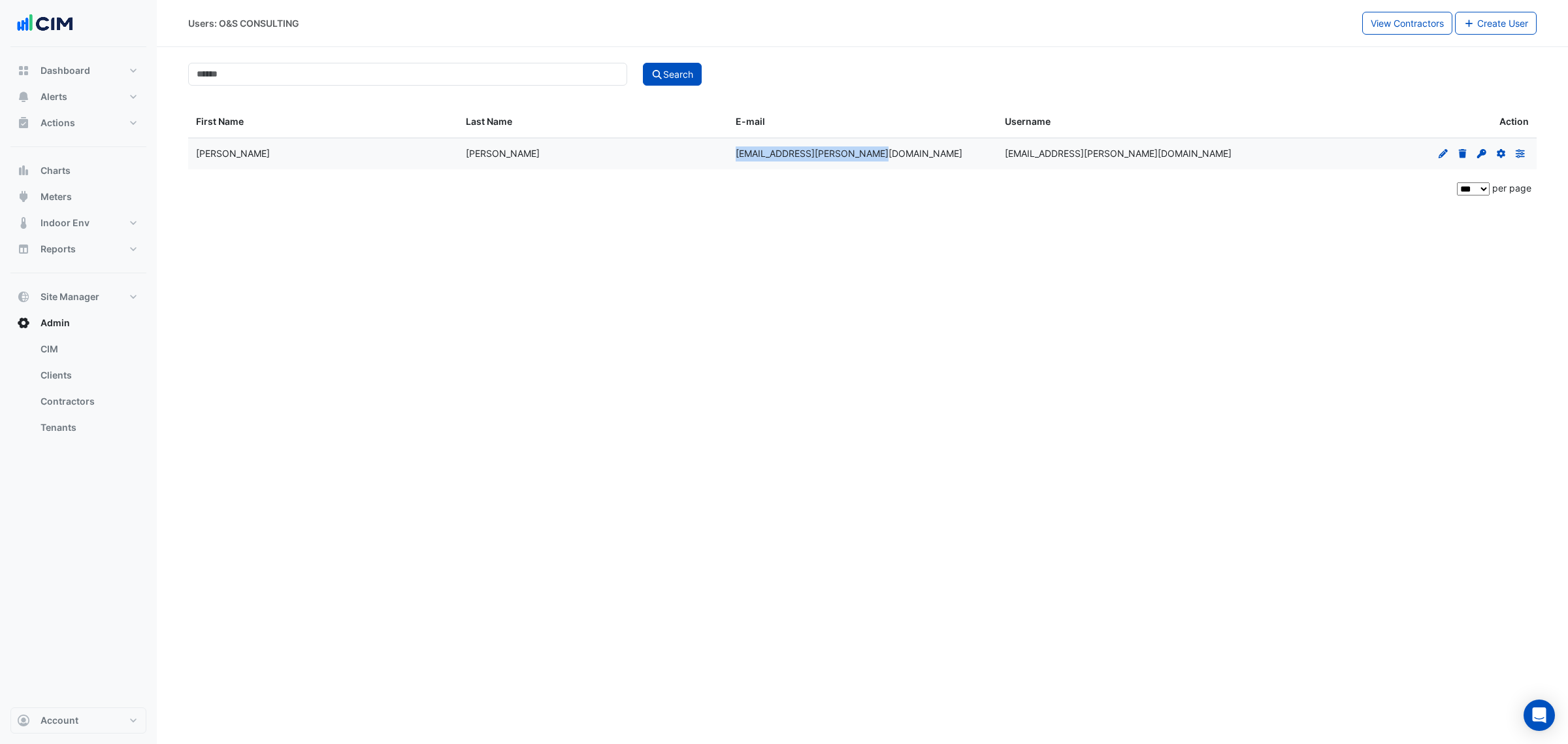
drag, startPoint x: 910, startPoint y: 160, endPoint x: 730, endPoint y: 160, distance: 180.0
click at [732, 160] on datatable-body-cell "[EMAIL_ADDRESS][PERSON_NAME][DOMAIN_NAME]" at bounding box center [863, 153] width 270 height 31
copy span "[EMAIL_ADDRESS][PERSON_NAME][DOMAIN_NAME]"
click at [972, 266] on div "Users: O&S CONSULTING View Contractors Create User Search First Name Last Name …" at bounding box center [862, 372] width 1411 height 744
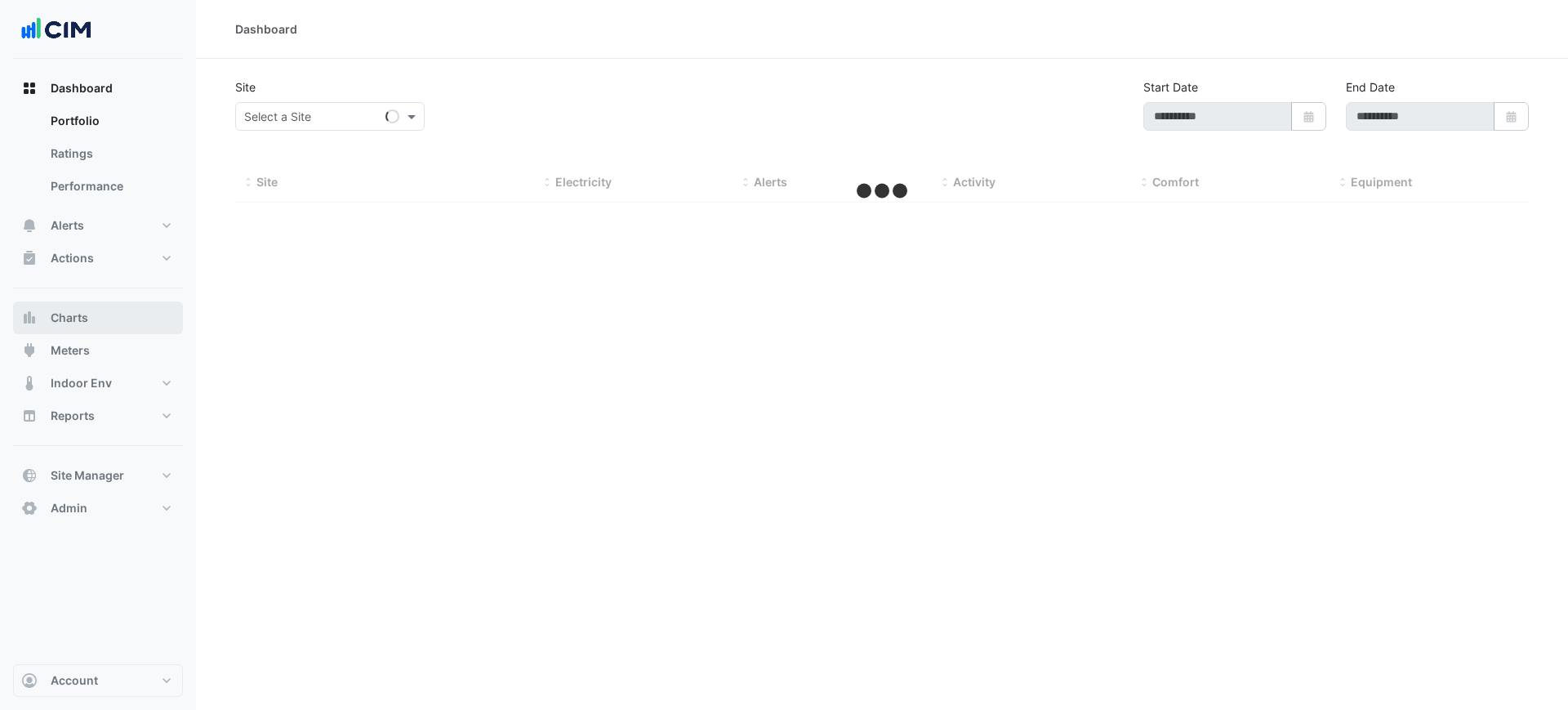
click at [108, 318] on button "Charts" at bounding box center [98, 318] width 170 height 33
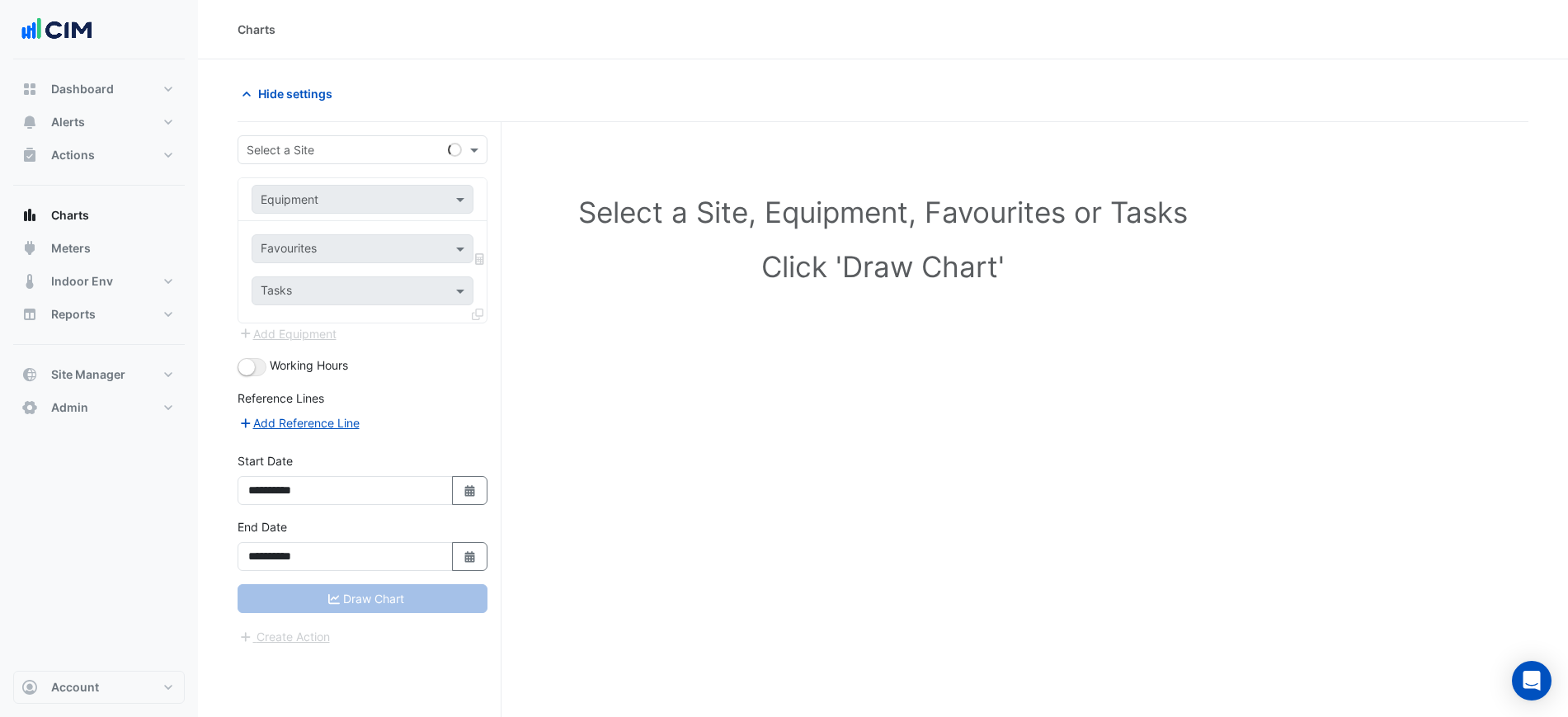
click at [303, 155] on input "text" at bounding box center [346, 150] width 199 height 17
type input "**********"
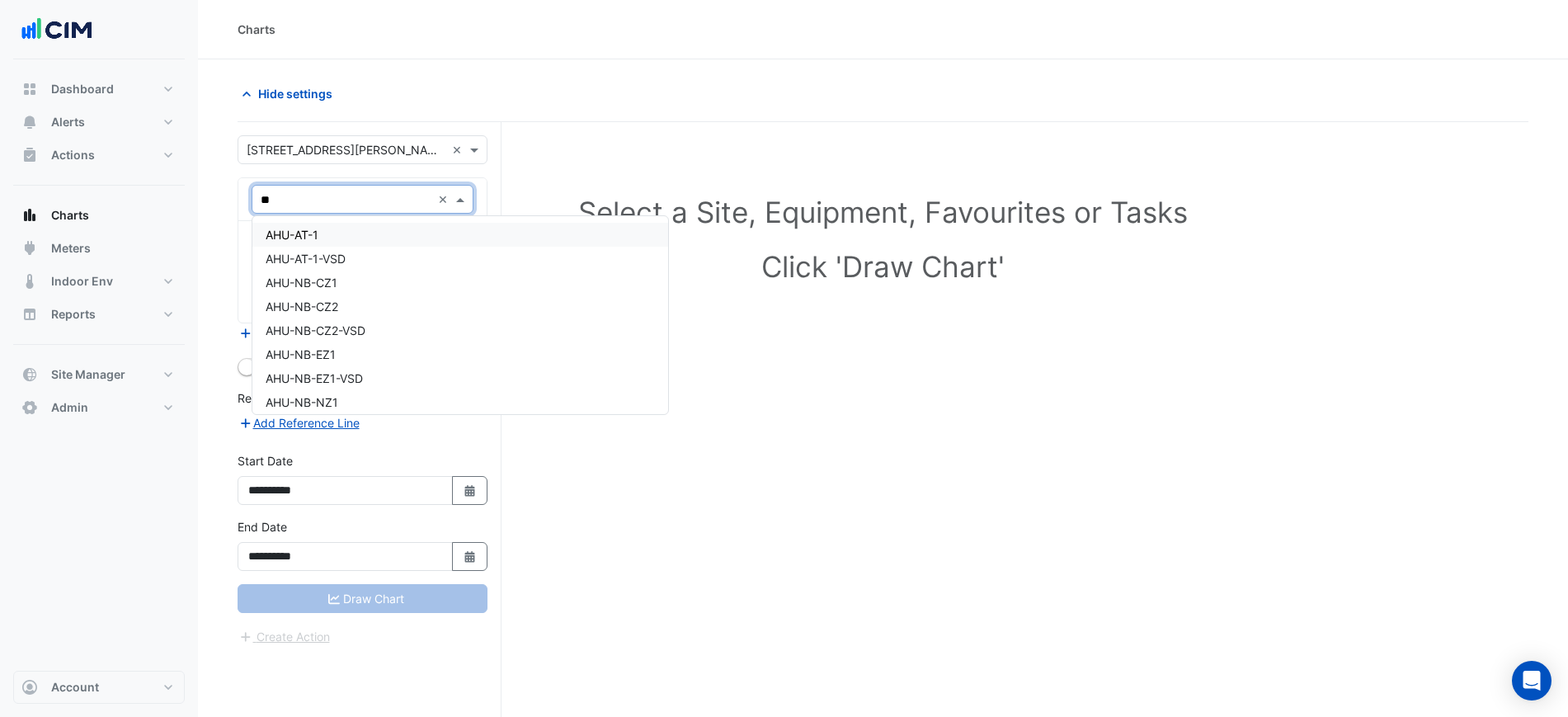
type input "***"
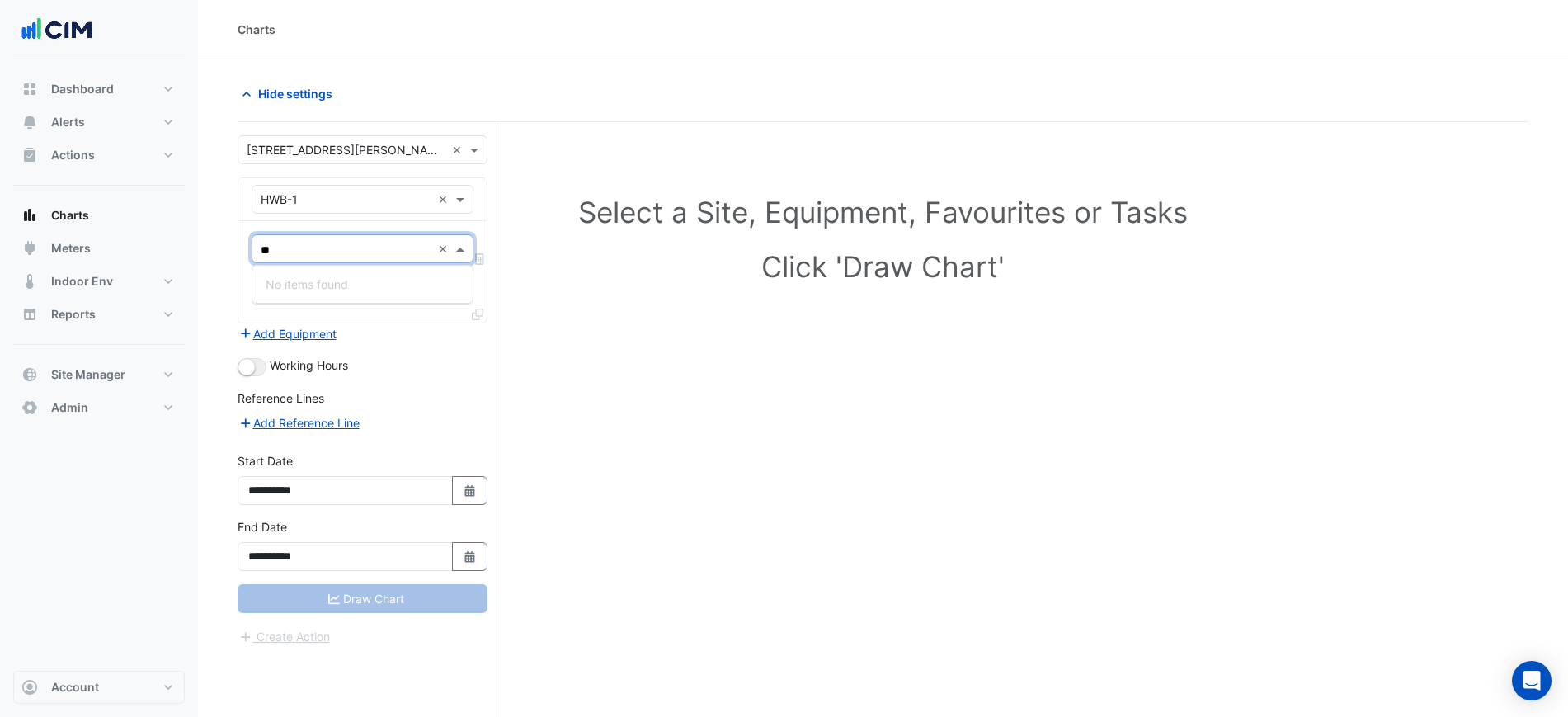
type input "*"
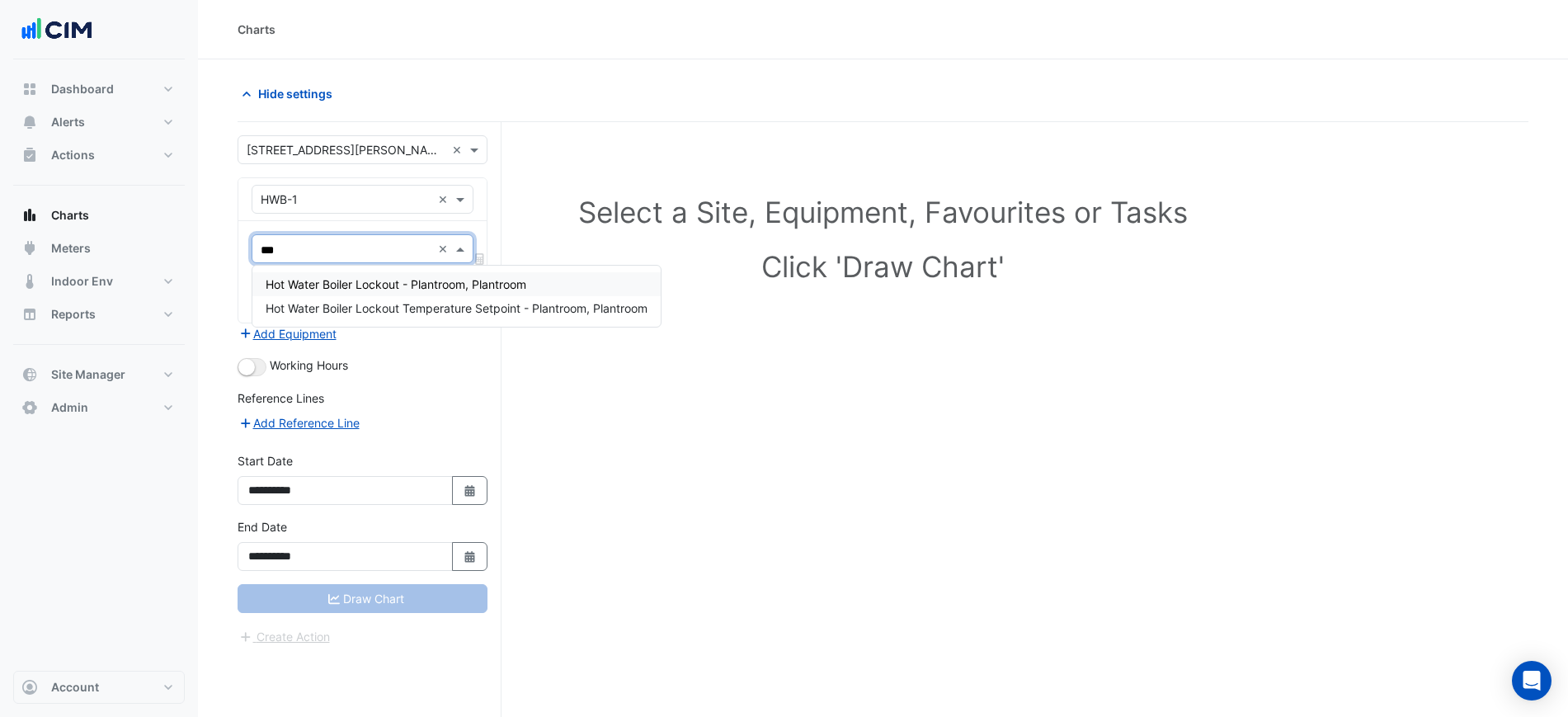
type input "****"
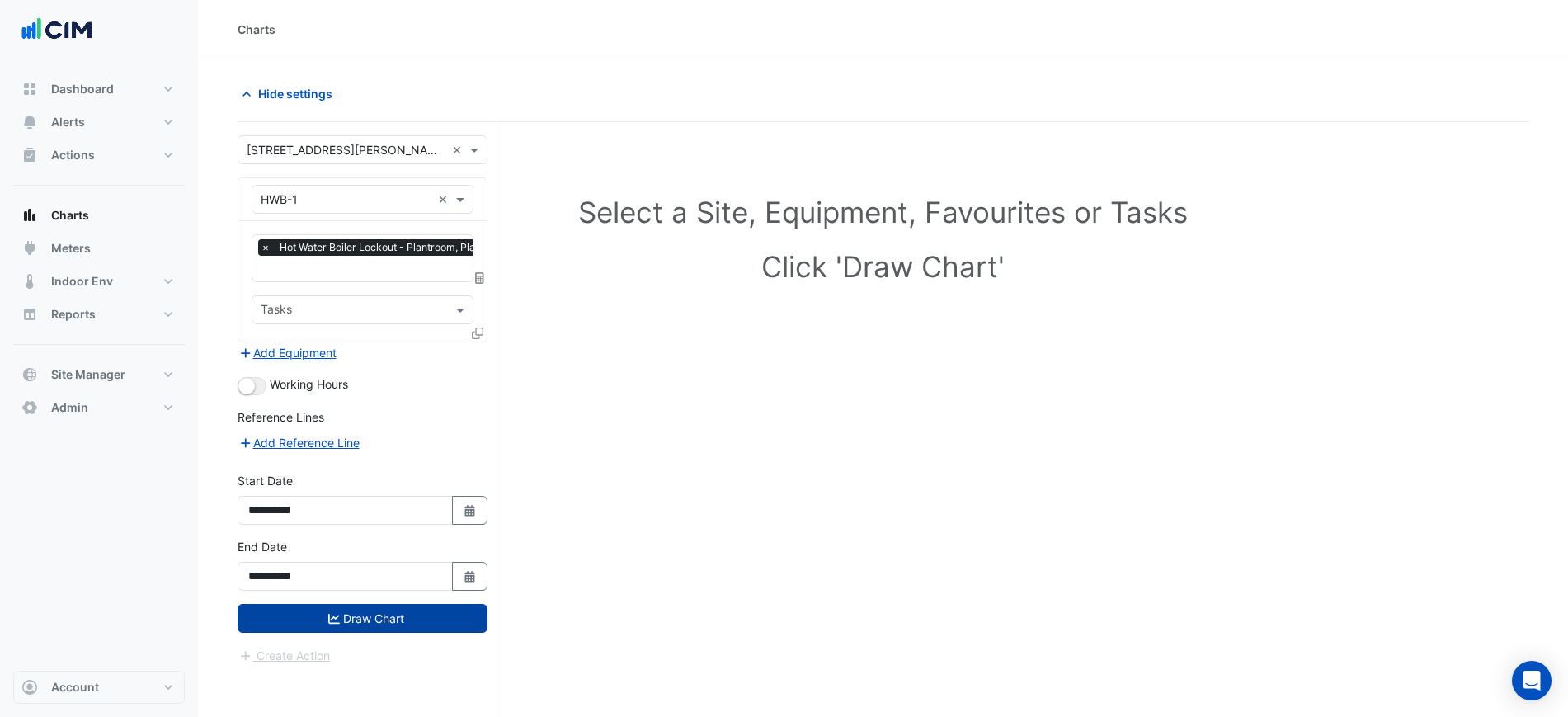
click at [387, 612] on button "Draw Chart" at bounding box center [362, 618] width 250 height 29
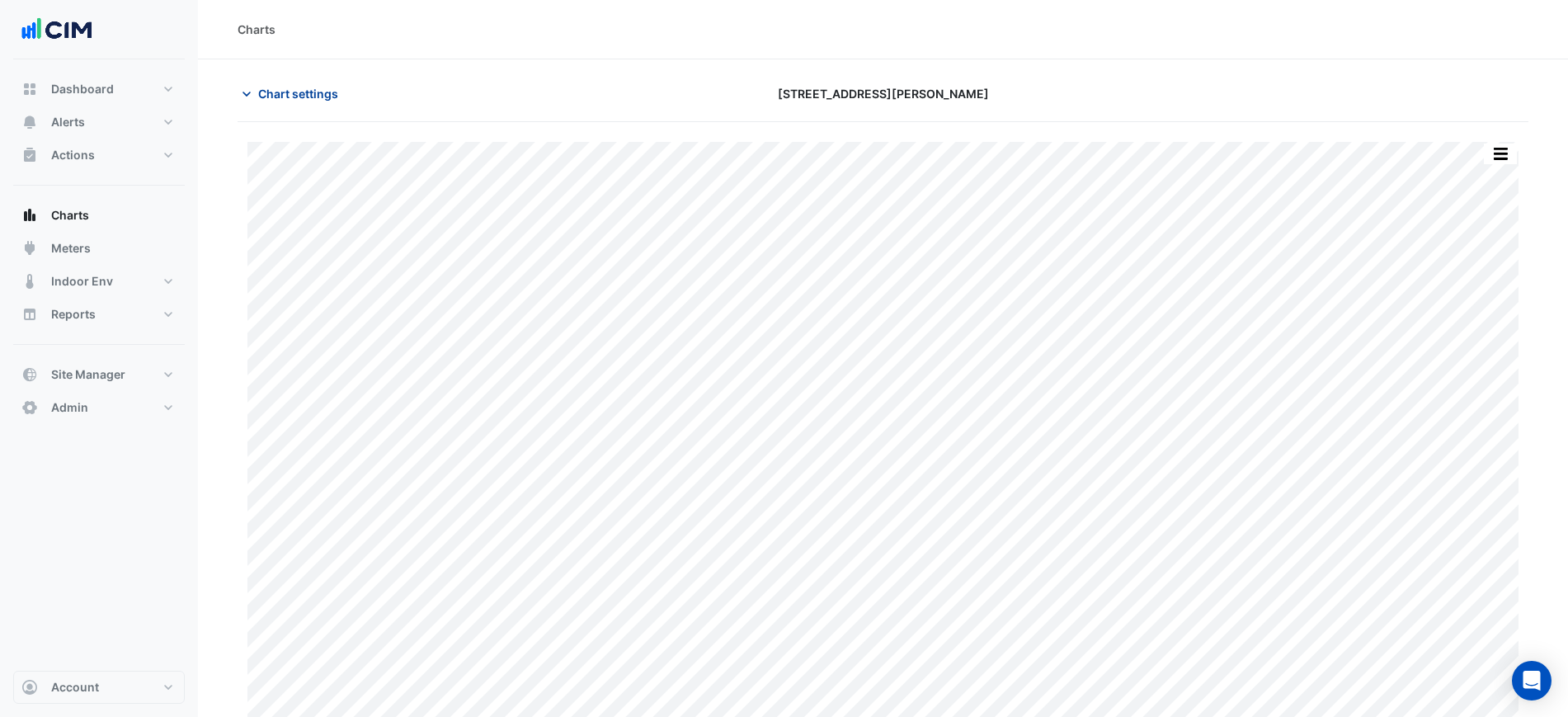
click at [294, 103] on button "Chart settings" at bounding box center [293, 93] width 111 height 29
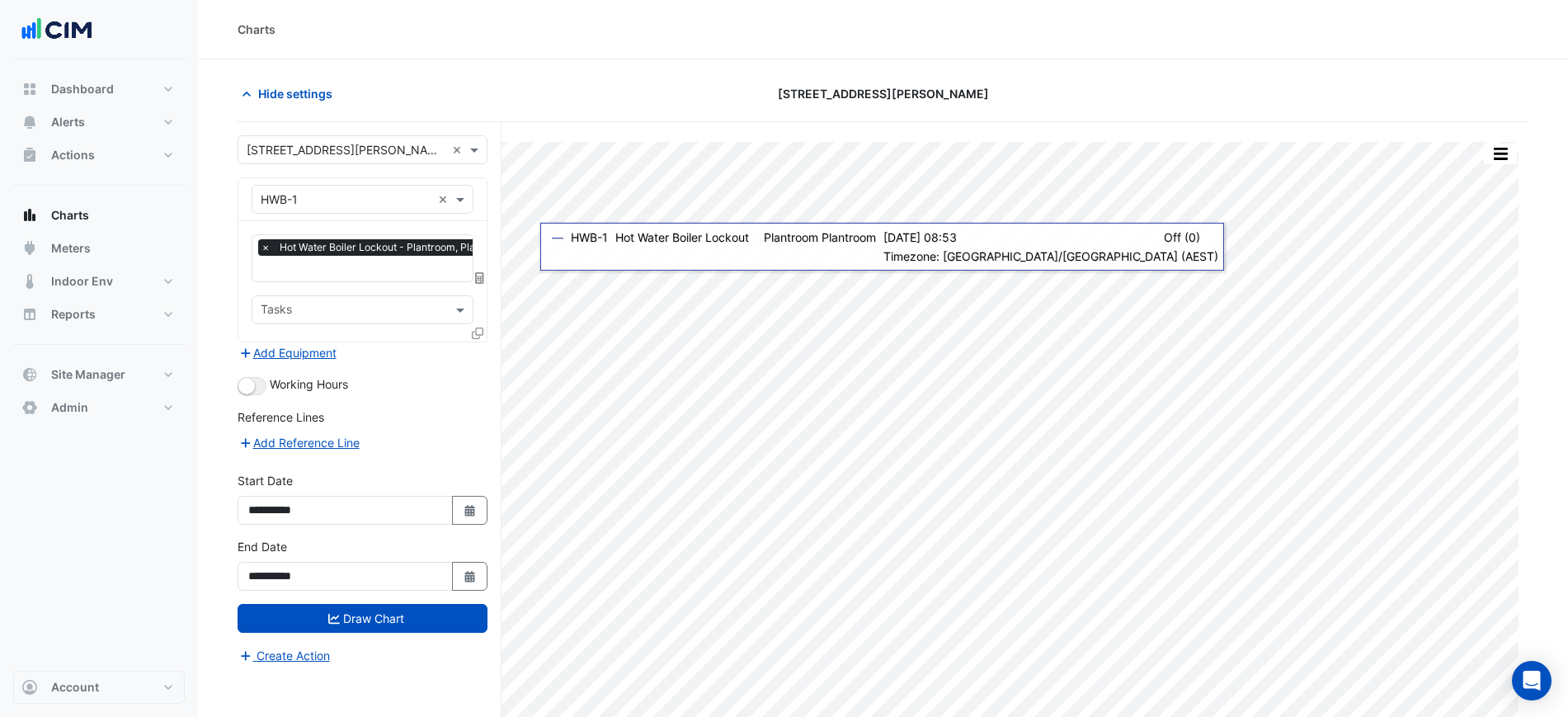
scroll to position [0, 8]
click at [349, 240] on span "Hot Water Boiler Lockout - Plantroom, Plantroom" at bounding box center [386, 247] width 237 height 17
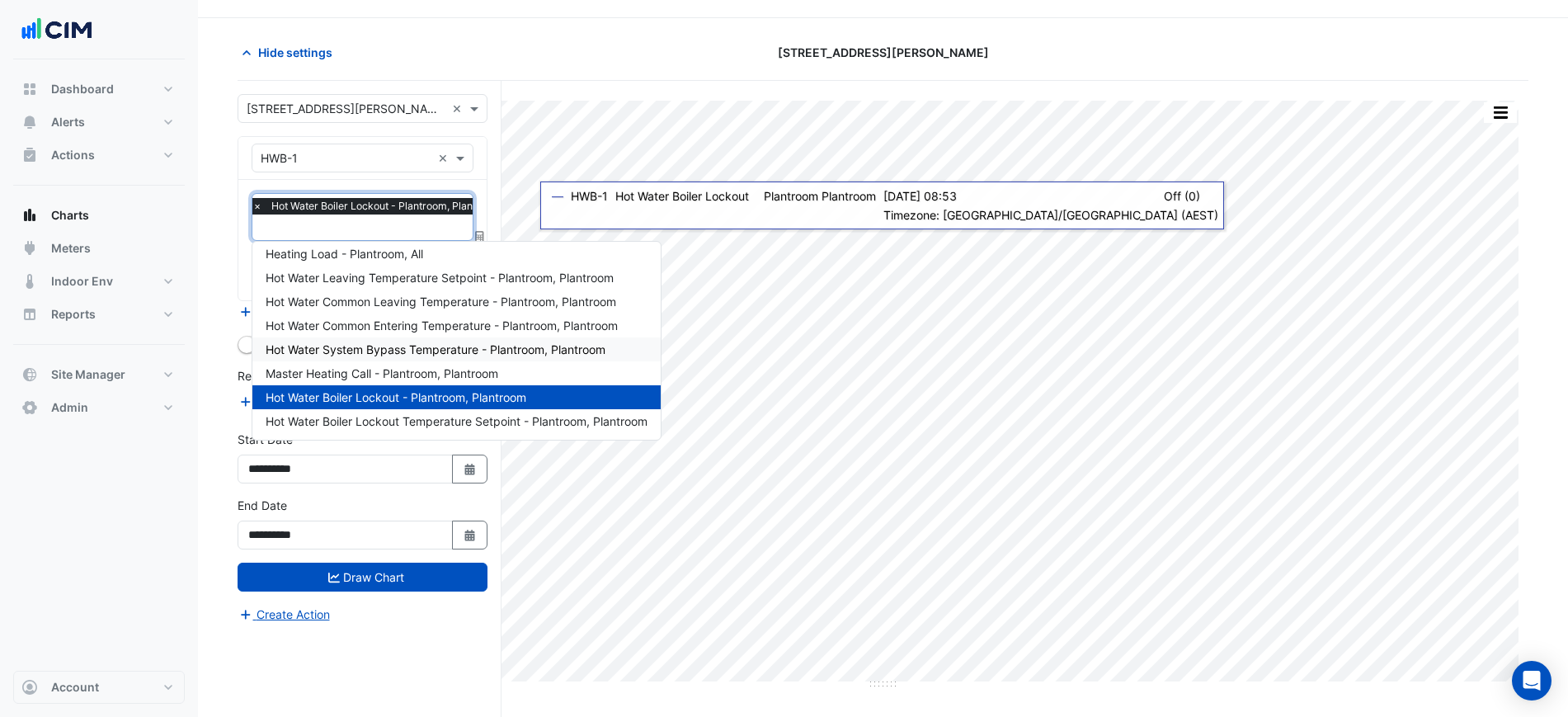
scroll to position [63, 0]
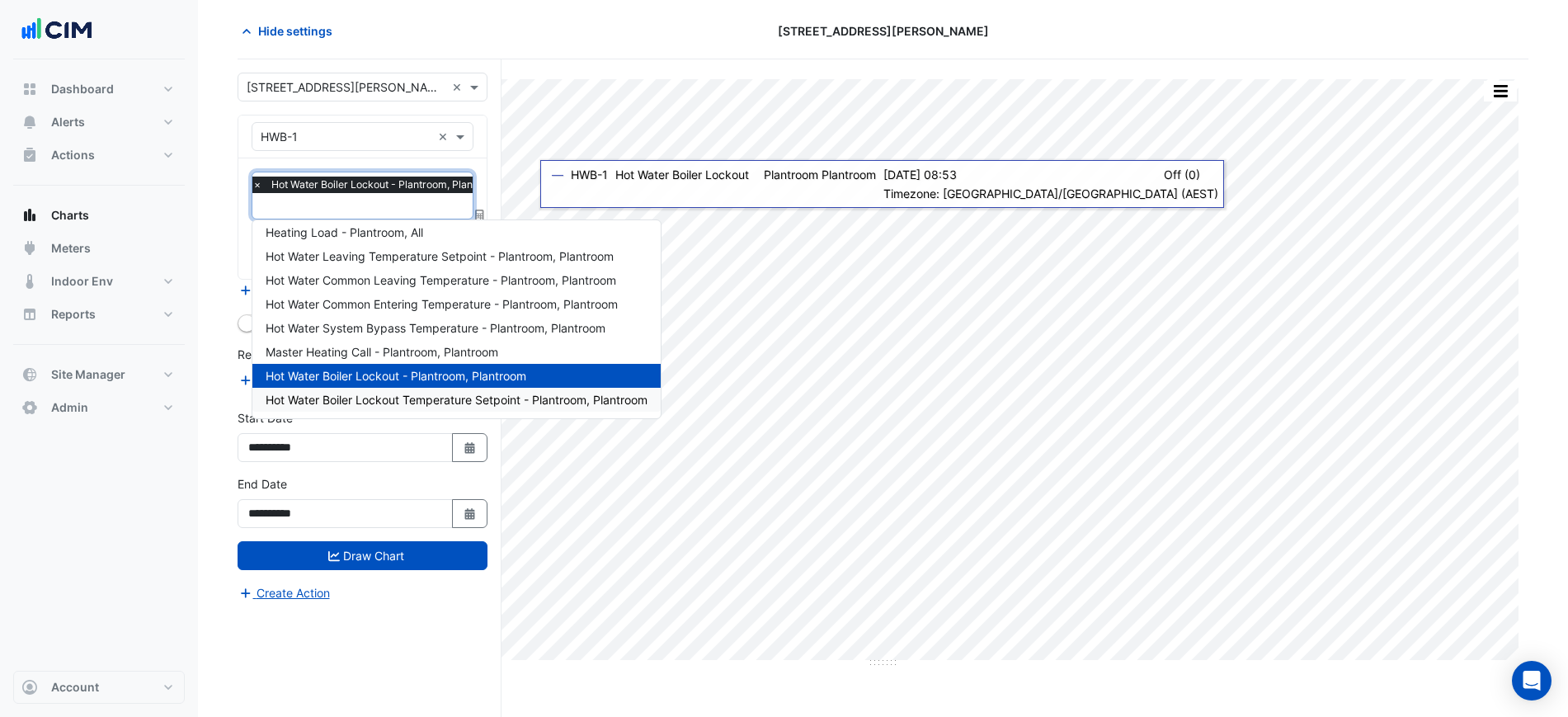
click at [415, 393] on span "Hot Water Boiler Lockout Temperature Setpoint - Plantroom, Plantroom" at bounding box center [457, 400] width 382 height 14
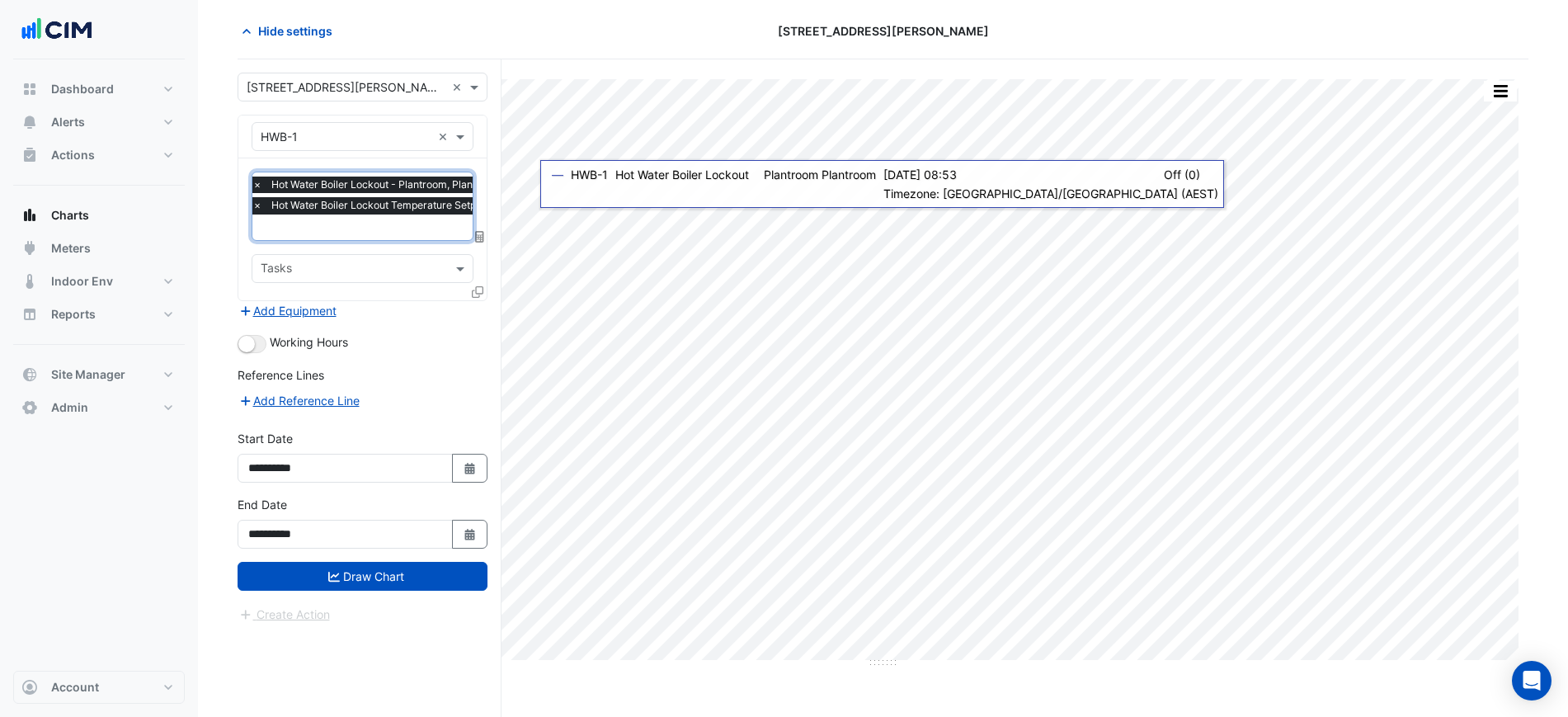
click at [260, 185] on span "×" at bounding box center [257, 184] width 15 height 17
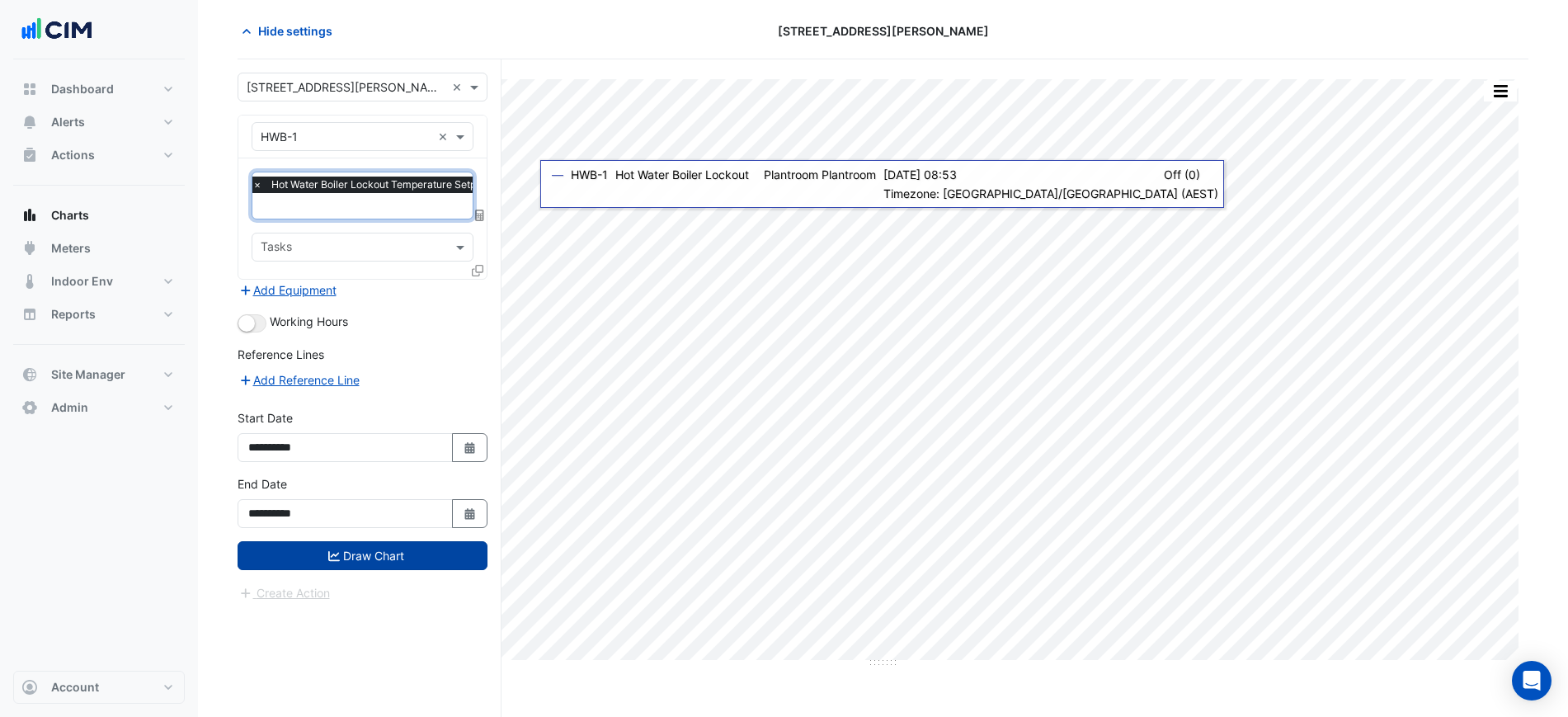
click at [407, 562] on button "Draw Chart" at bounding box center [362, 555] width 250 height 29
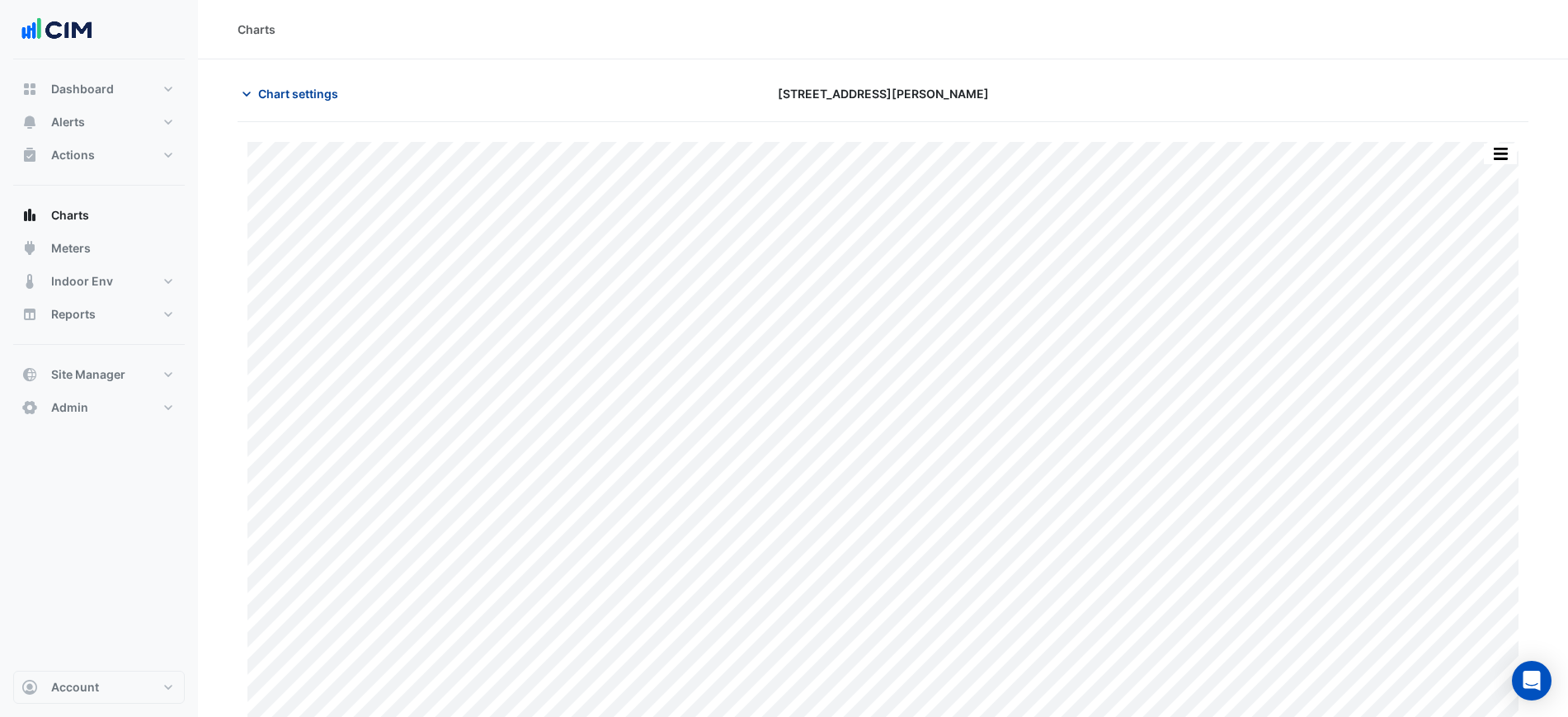
click at [325, 98] on span "Chart settings" at bounding box center [298, 94] width 80 height 17
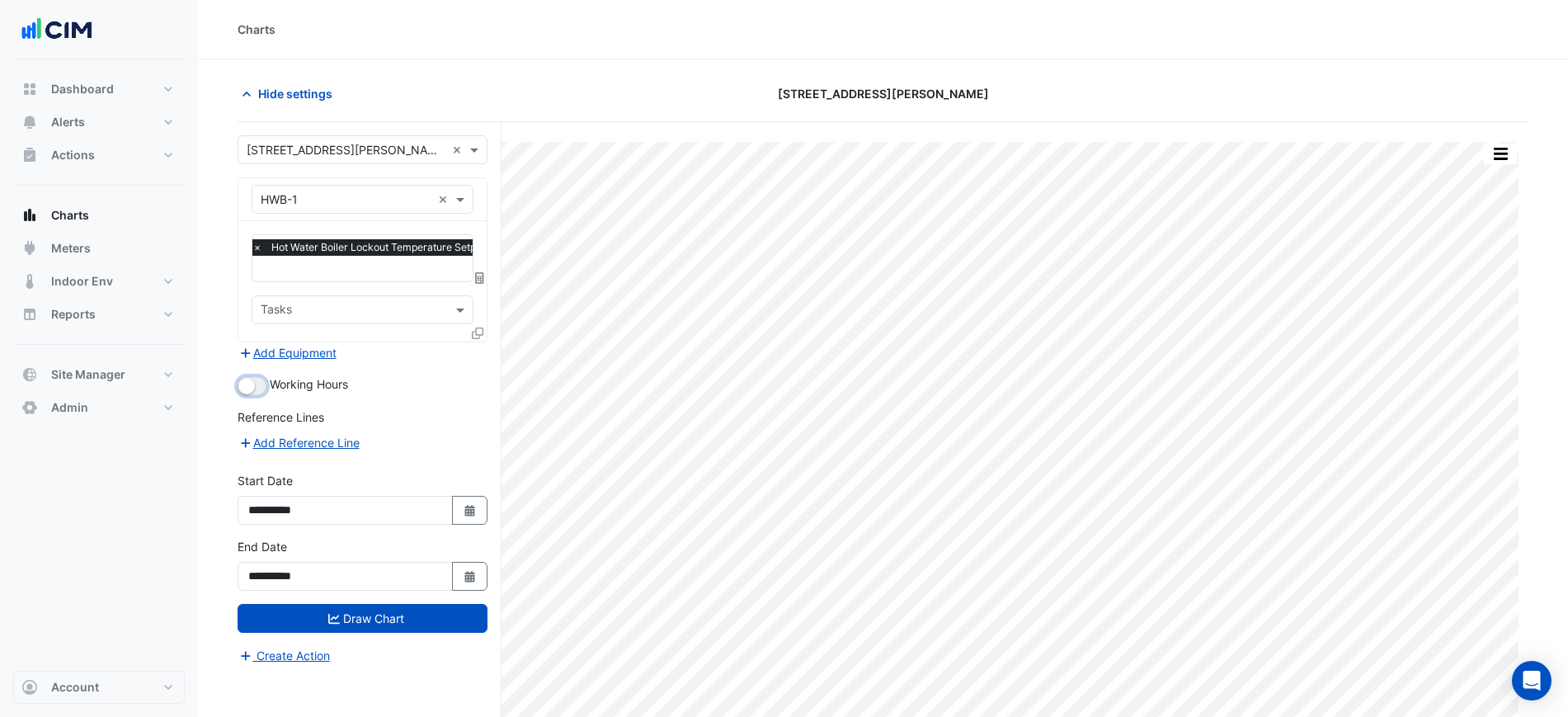
click at [248, 378] on small "button" at bounding box center [246, 386] width 17 height 17
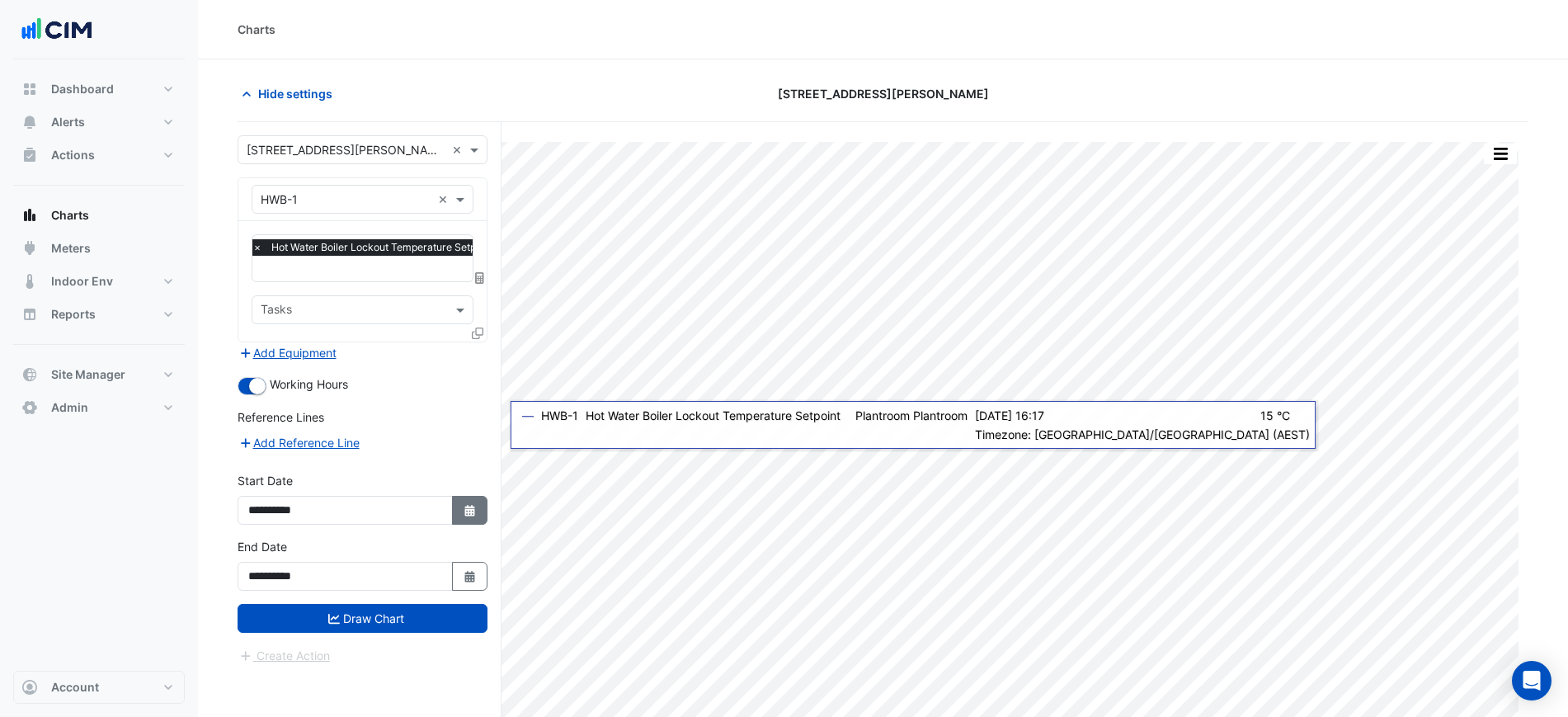
click at [466, 508] on icon "button" at bounding box center [469, 510] width 10 height 11
select select "*"
select select "****"
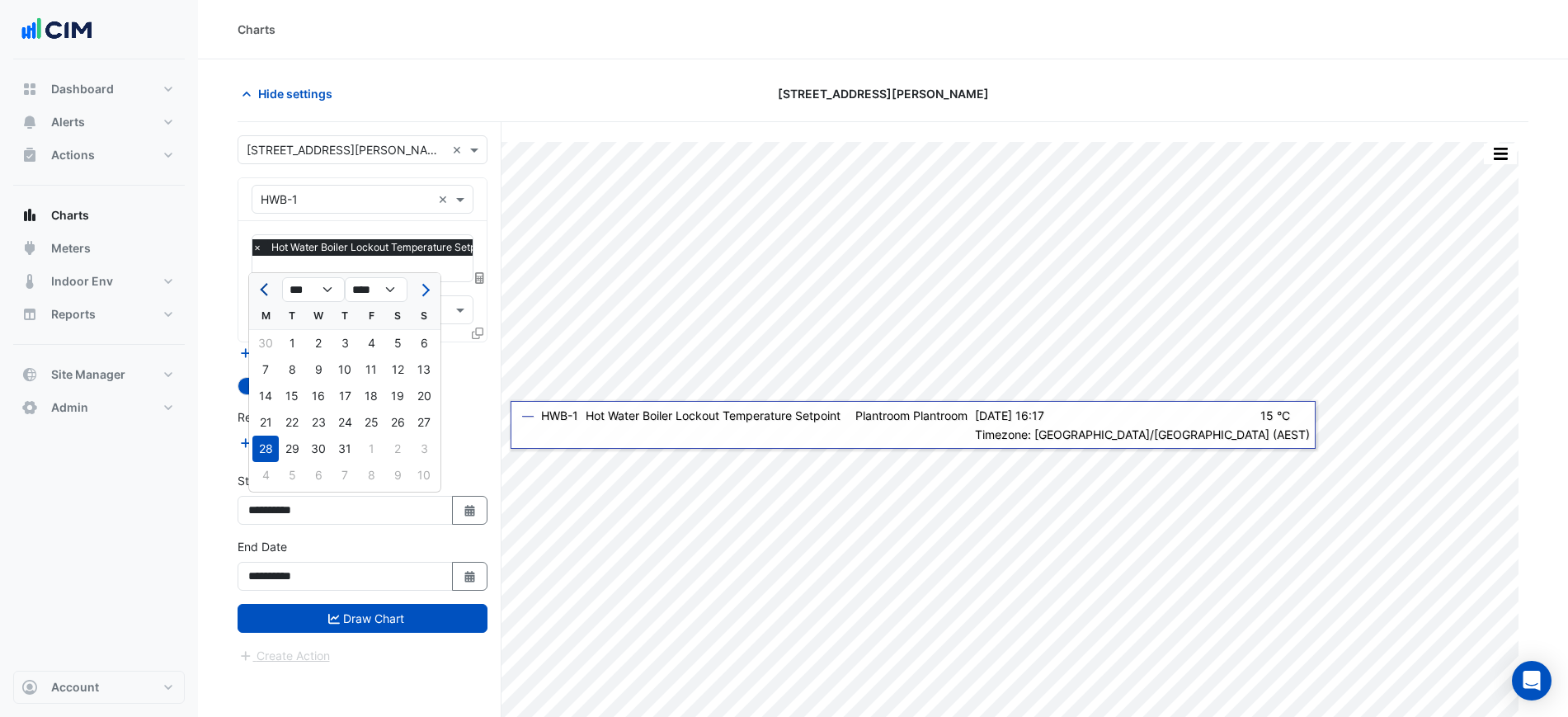
click at [269, 298] on button "Previous month" at bounding box center [265, 289] width 20 height 26
select select "*"
click at [431, 347] on div "1" at bounding box center [424, 343] width 26 height 26
type input "**********"
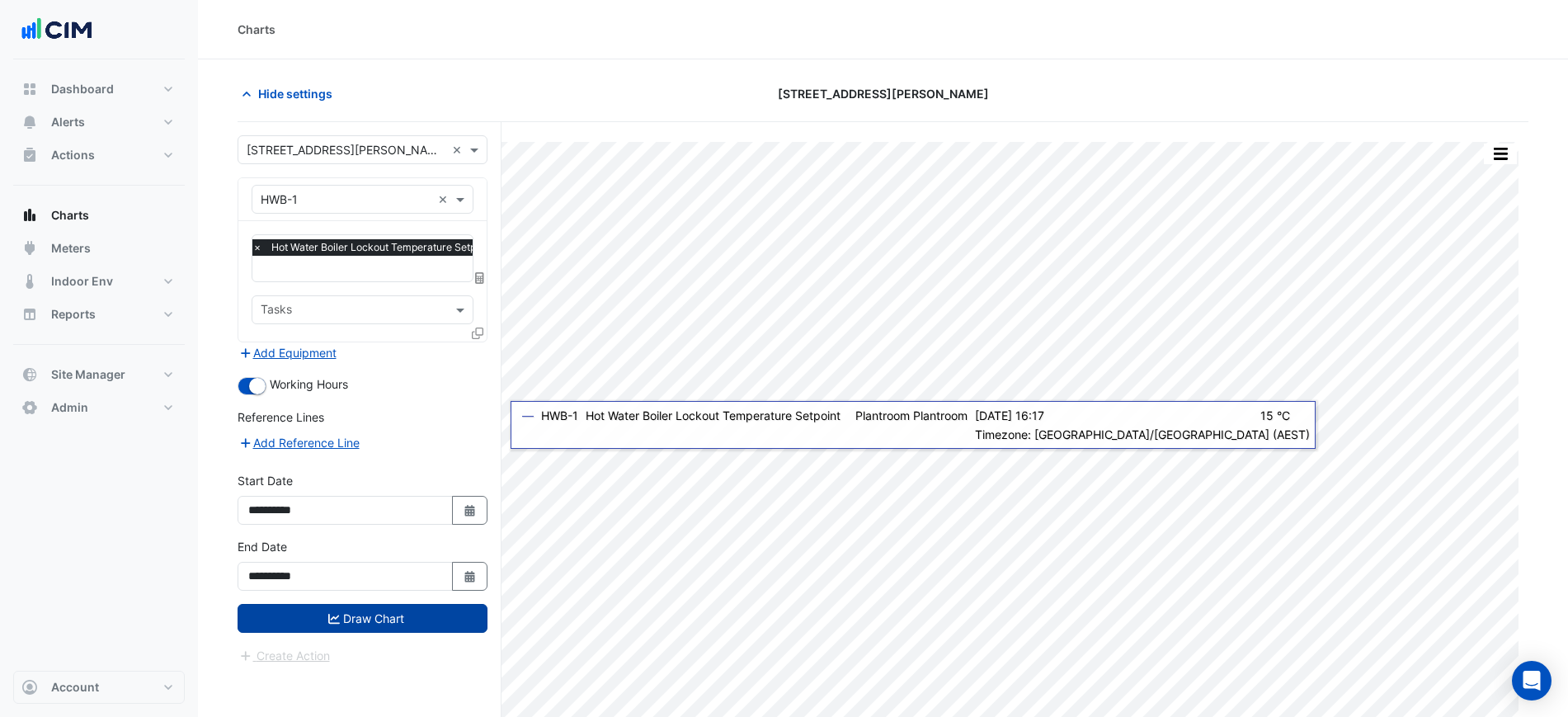
click at [376, 620] on button "Draw Chart" at bounding box center [362, 618] width 250 height 29
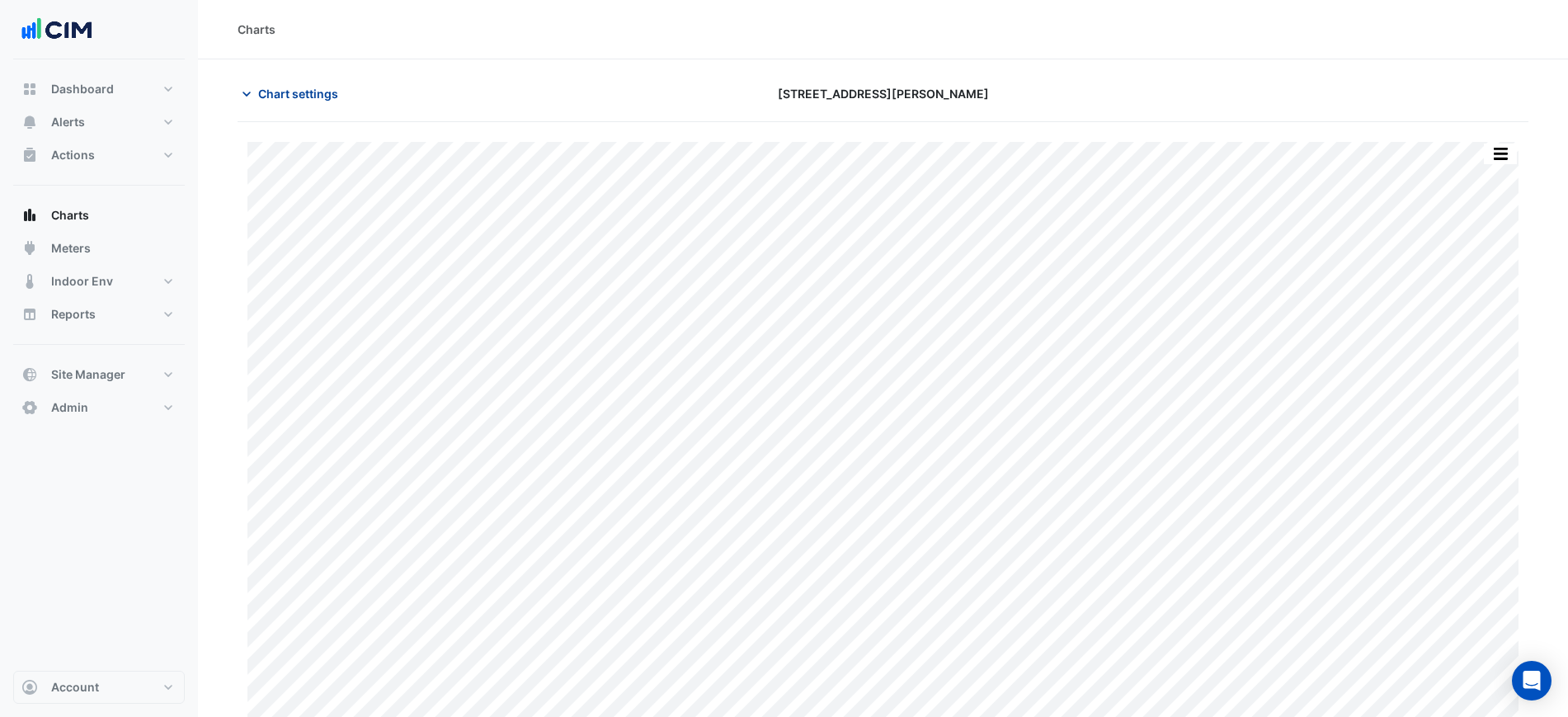
click at [320, 97] on span "Chart settings" at bounding box center [298, 94] width 80 height 17
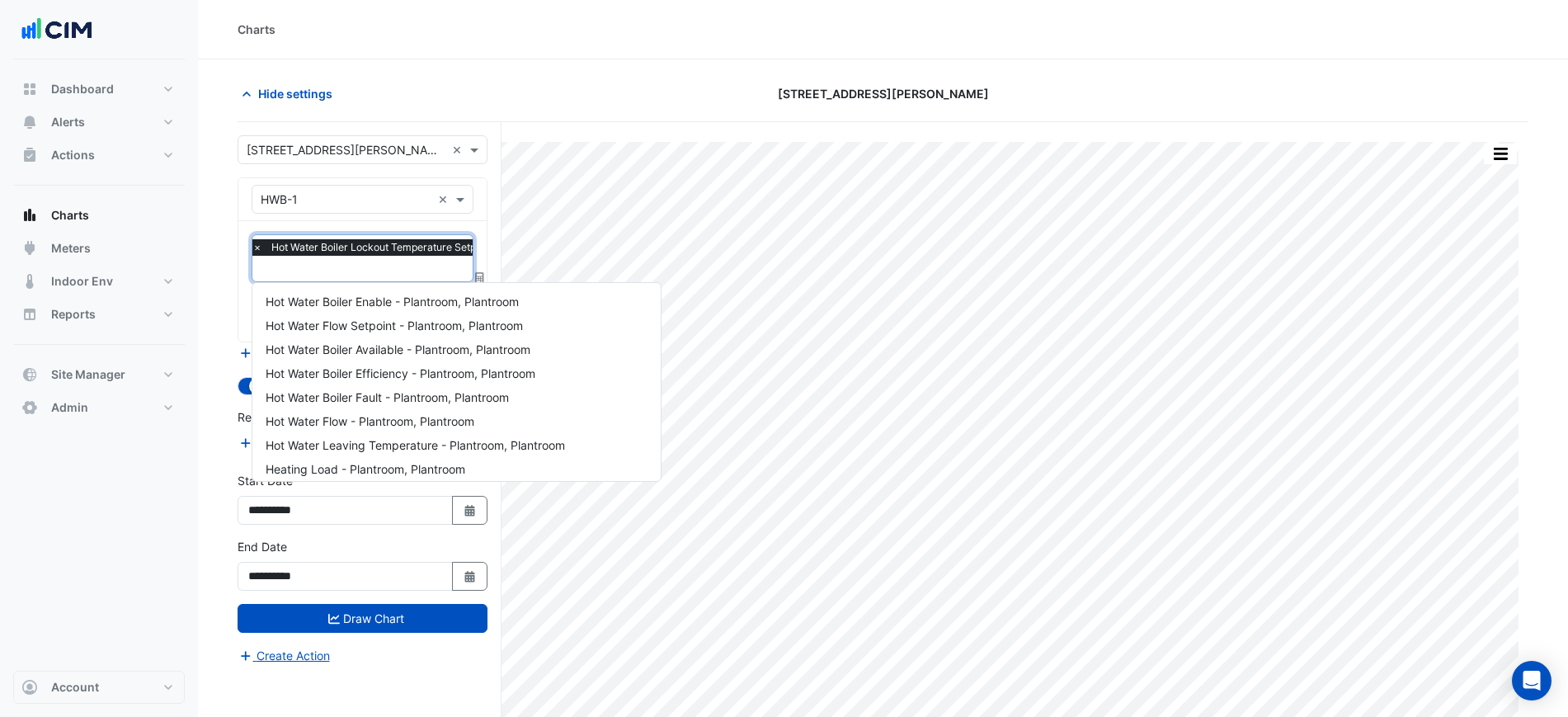
click at [354, 263] on input "text" at bounding box center [433, 270] width 361 height 17
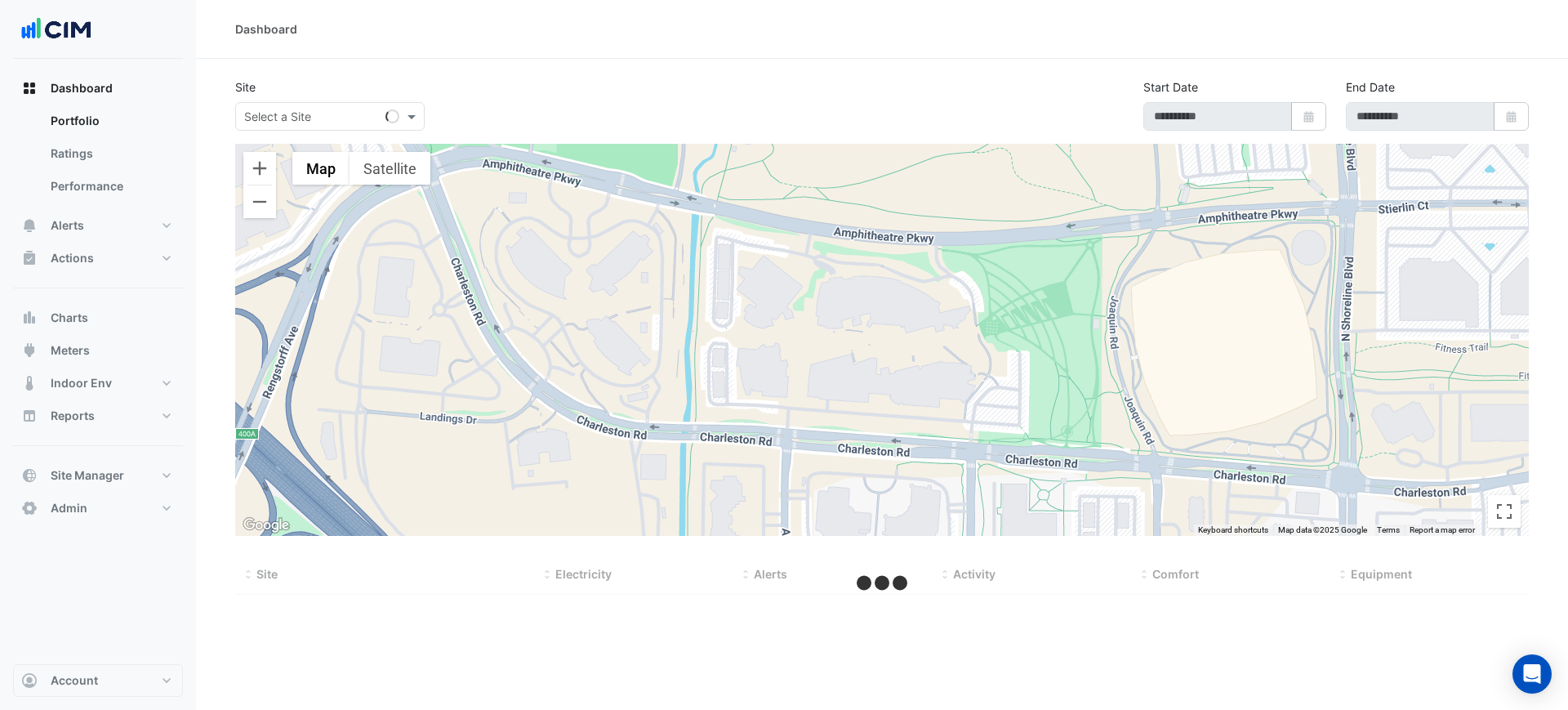
type input "**********"
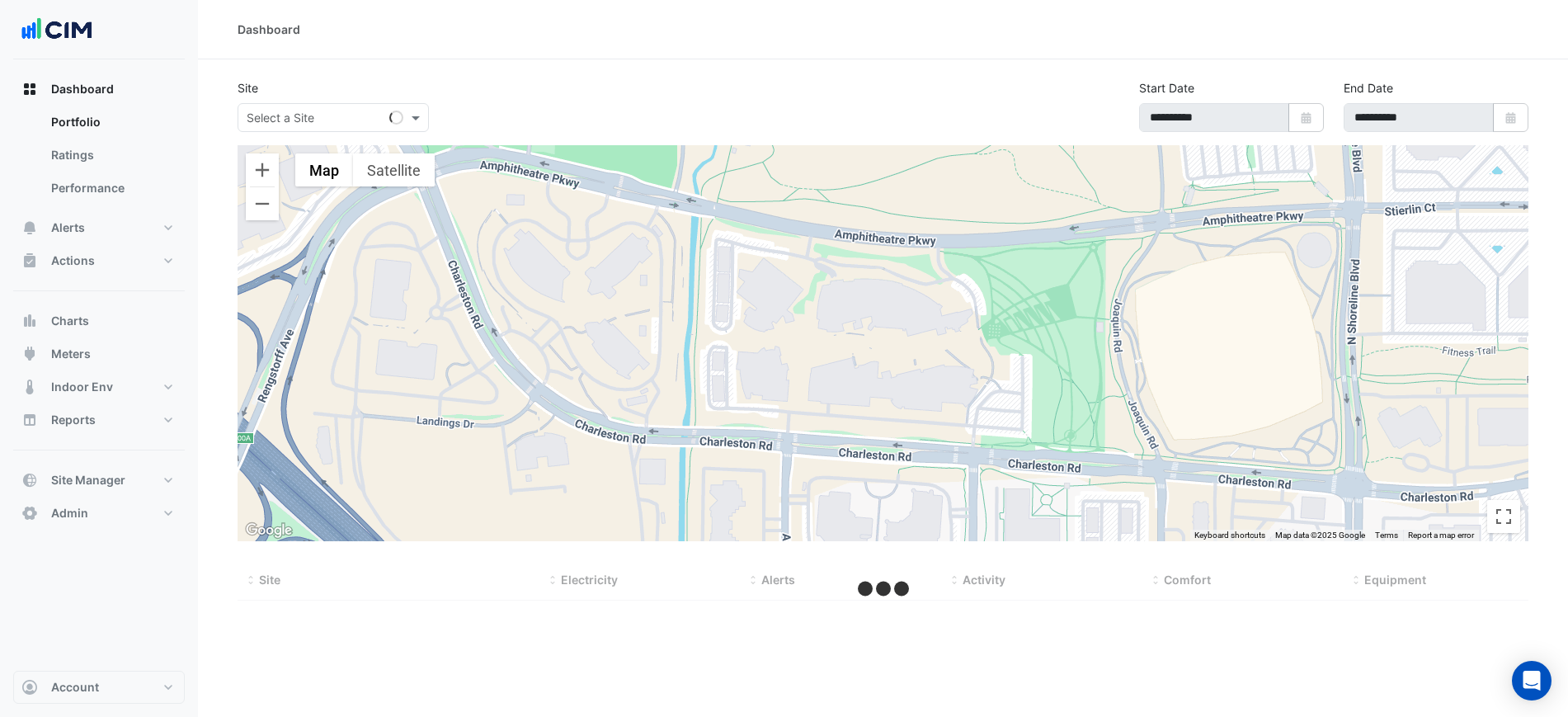
select select "***"
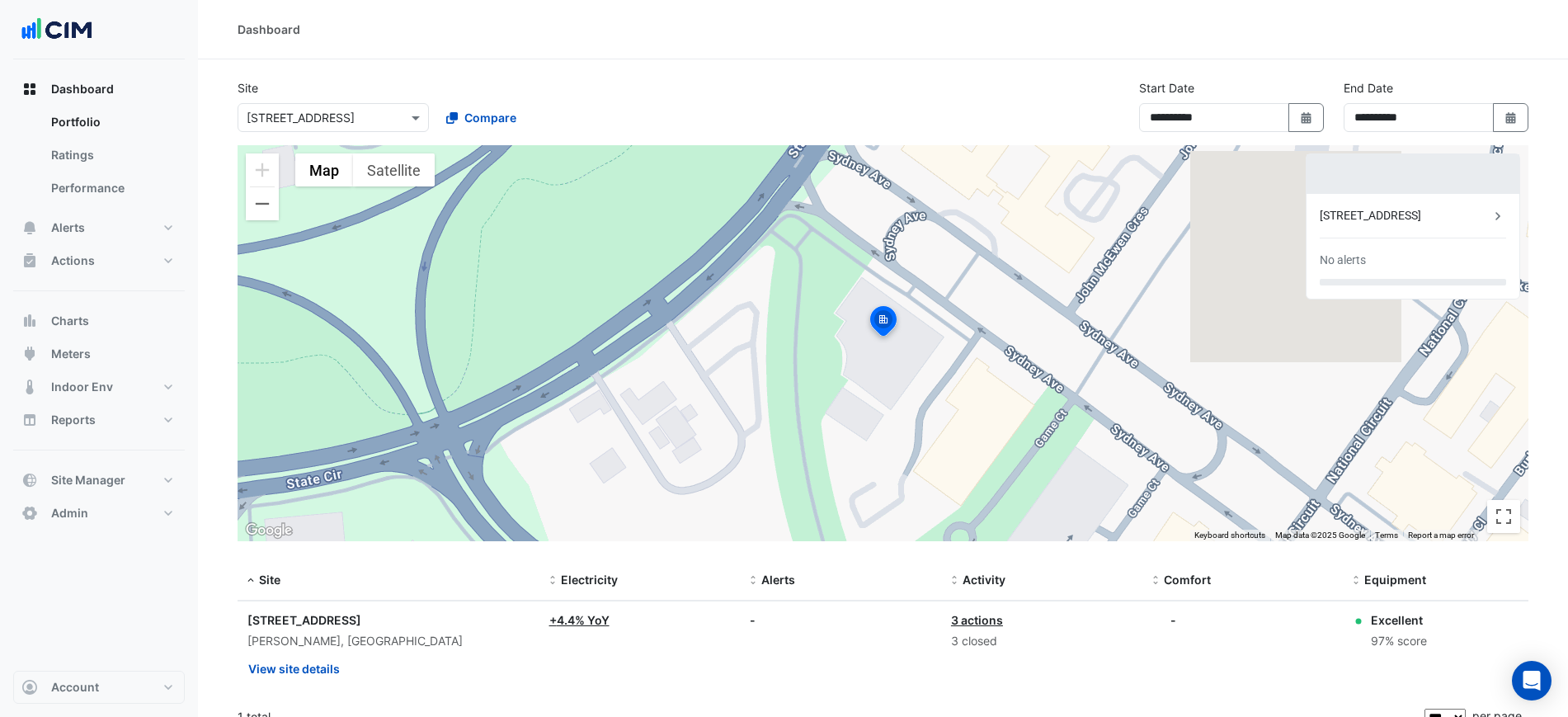
click at [358, 114] on input "text" at bounding box center [316, 118] width 140 height 17
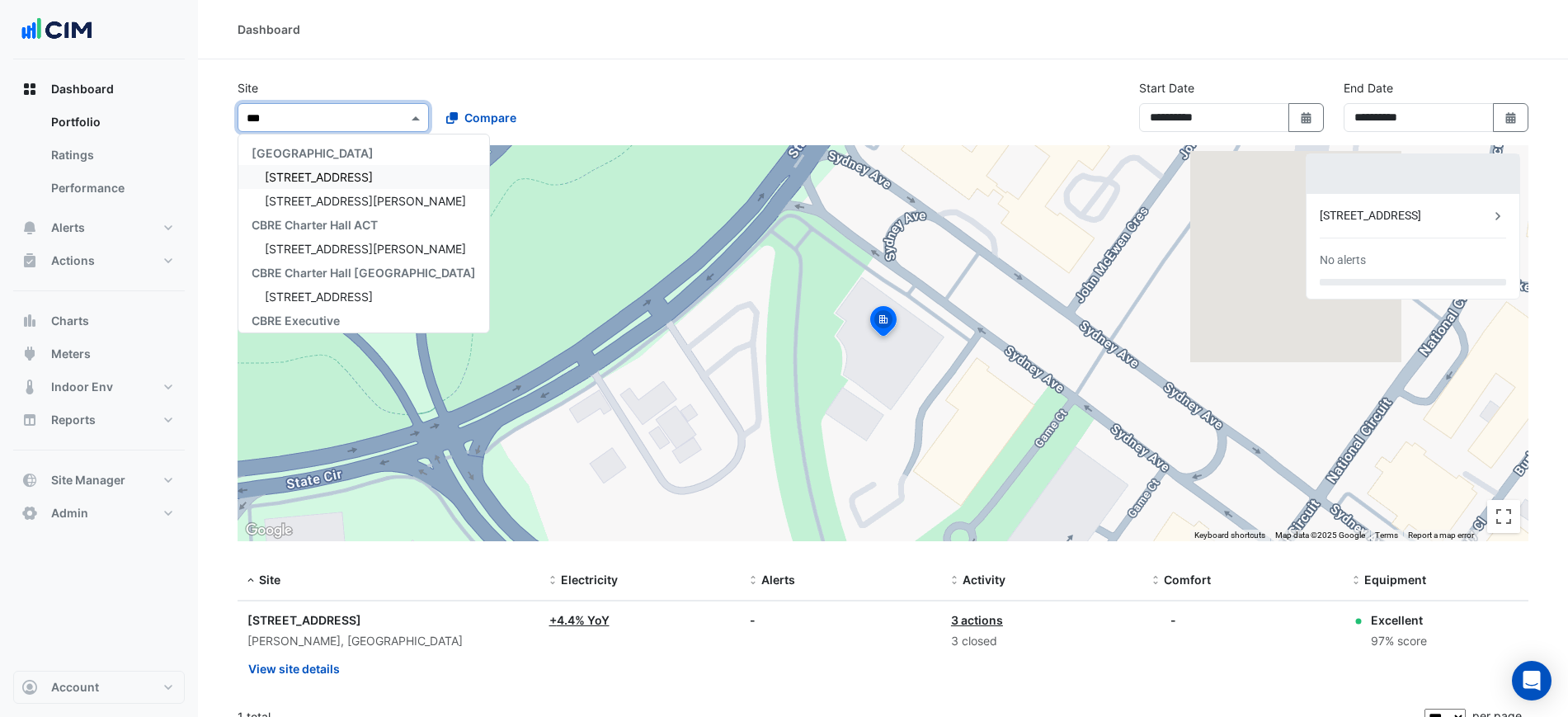
type input "****"
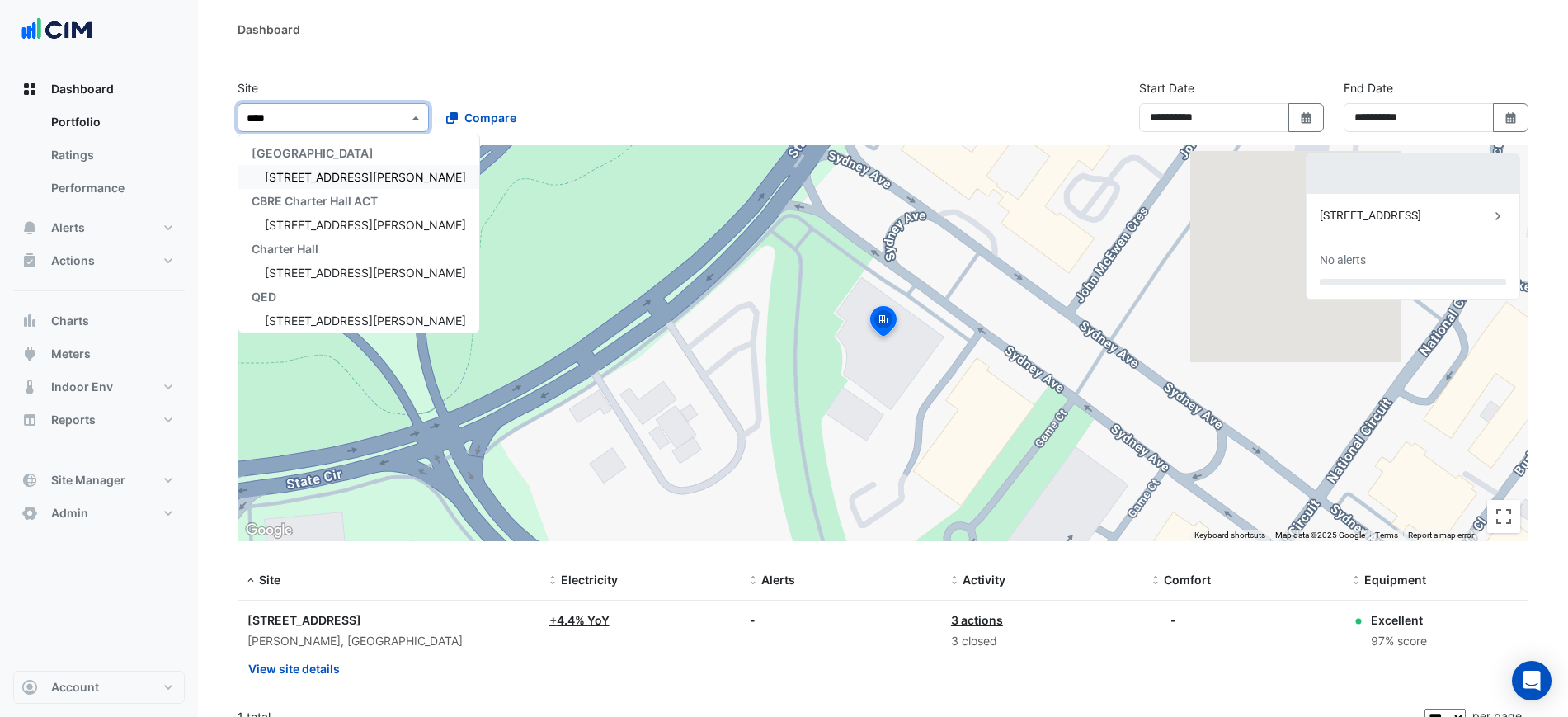
click at [351, 177] on span "[STREET_ADDRESS][PERSON_NAME]" at bounding box center [366, 177] width 202 height 14
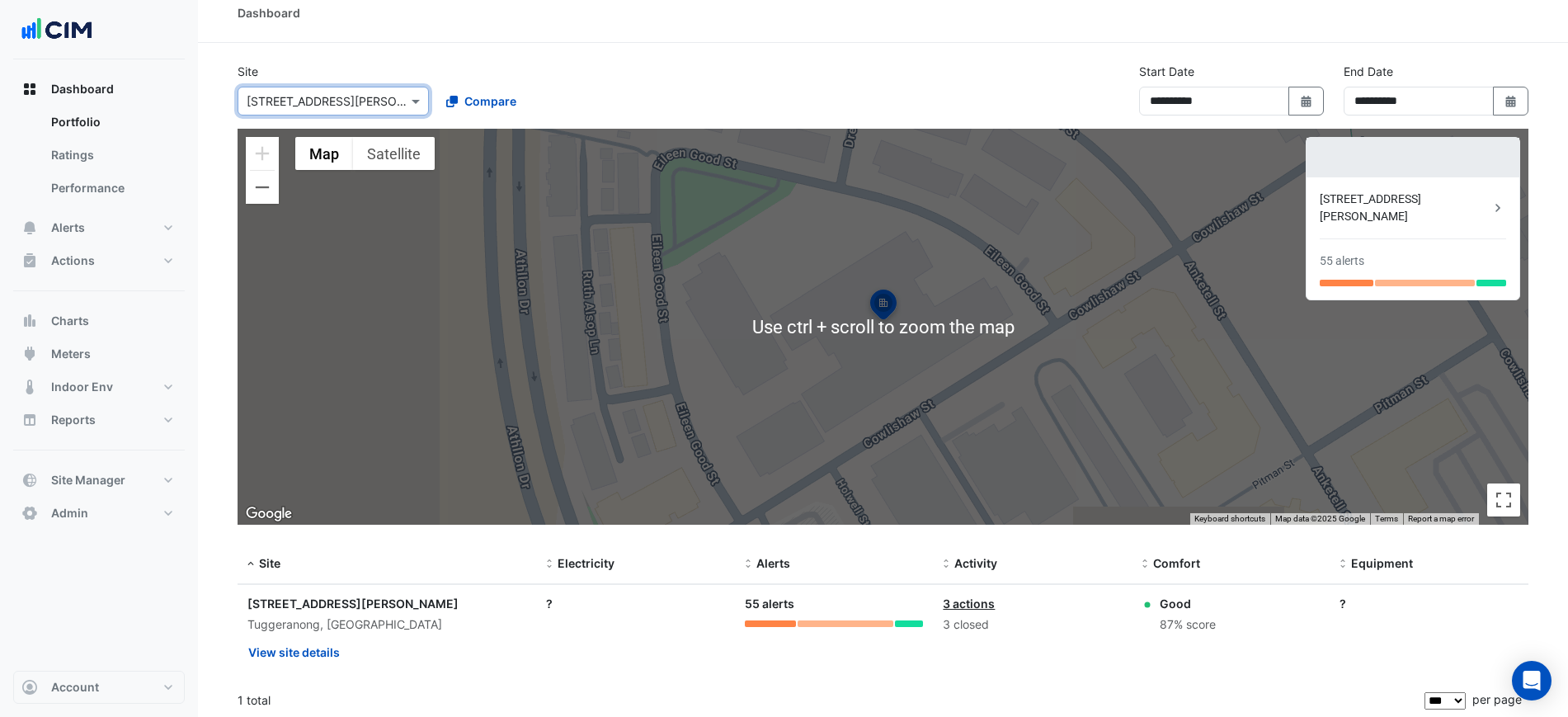
scroll to position [21, 0]
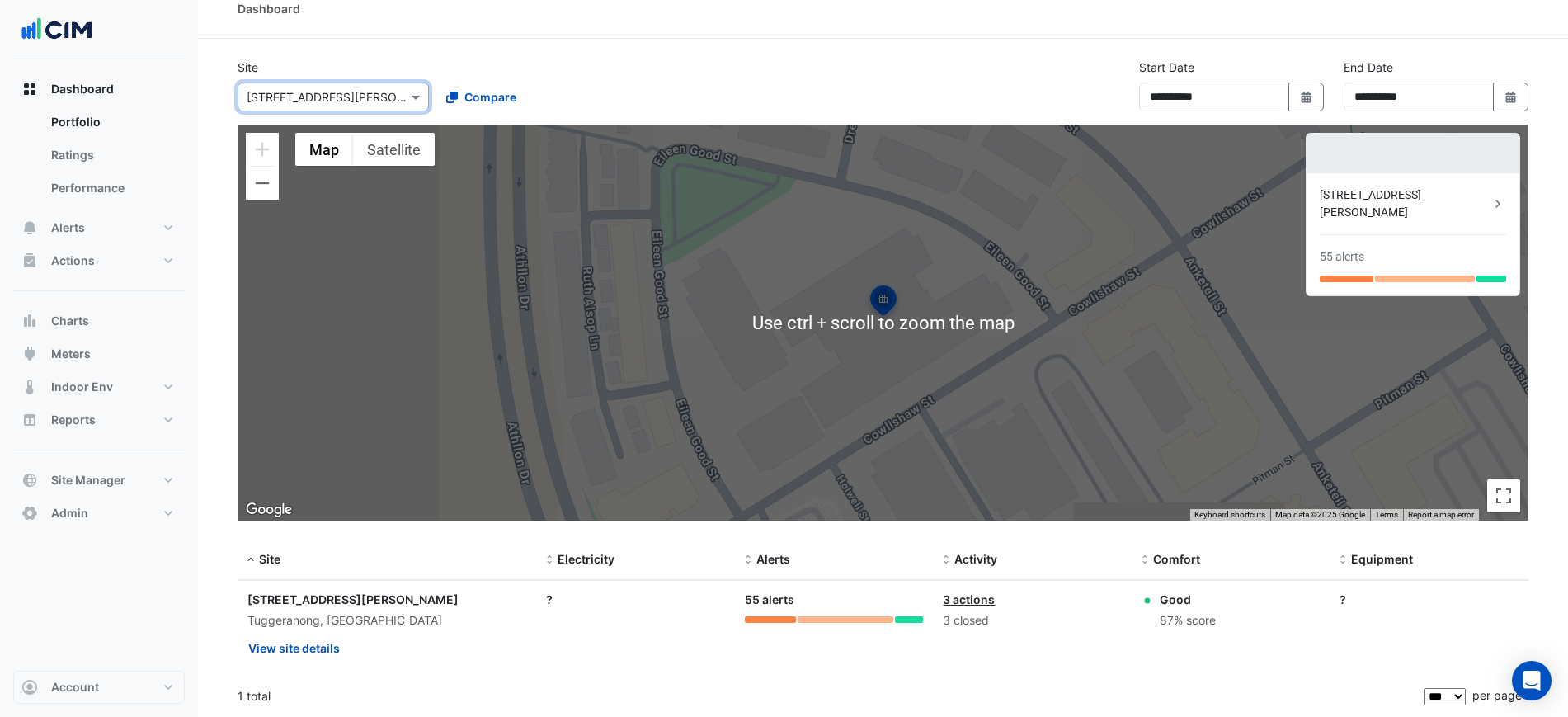
click at [1019, 311] on div "To activate drag with keyboard, press Alt + Enter. Once in keyboard drag state,…" at bounding box center [883, 322] width 1291 height 396
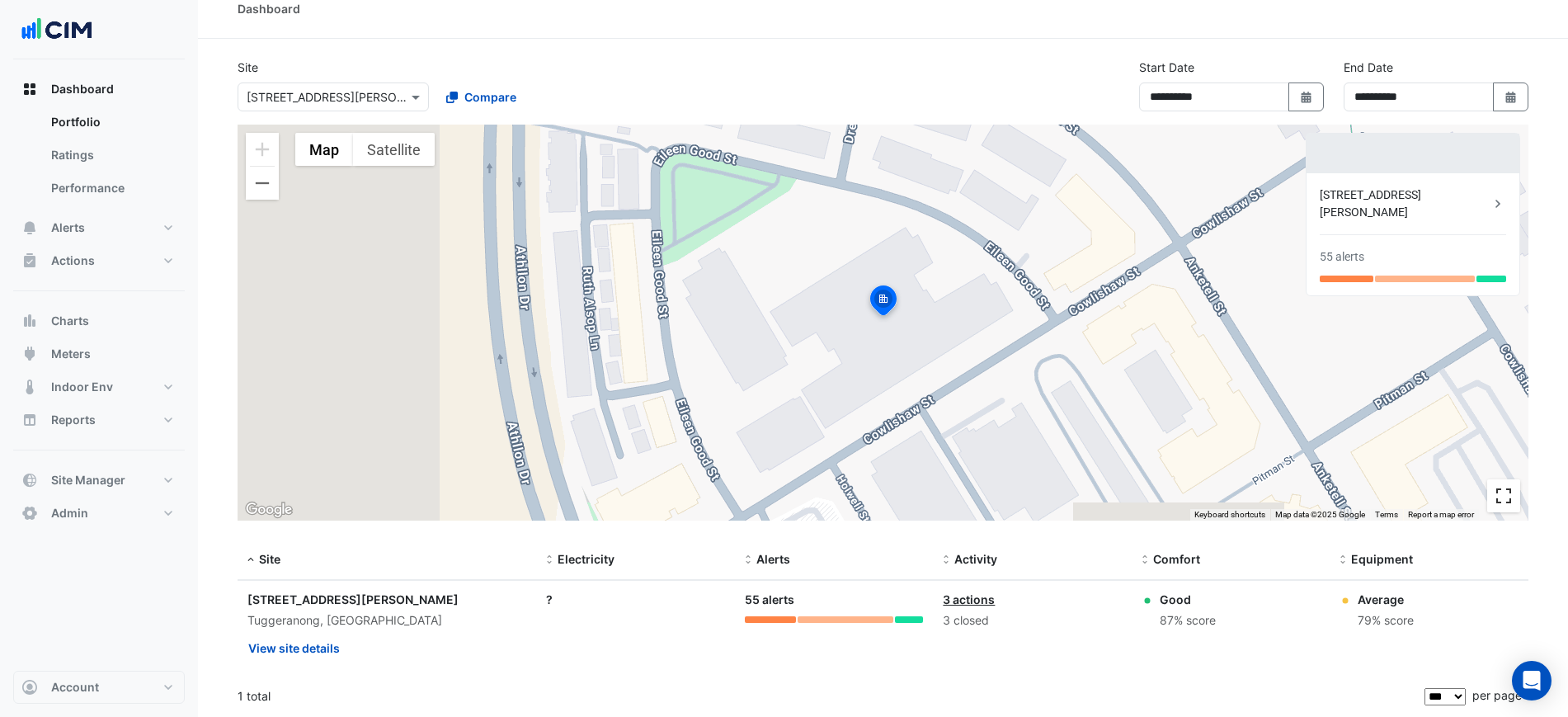
click at [1512, 510] on button "Toggle fullscreen view" at bounding box center [1504, 496] width 33 height 33
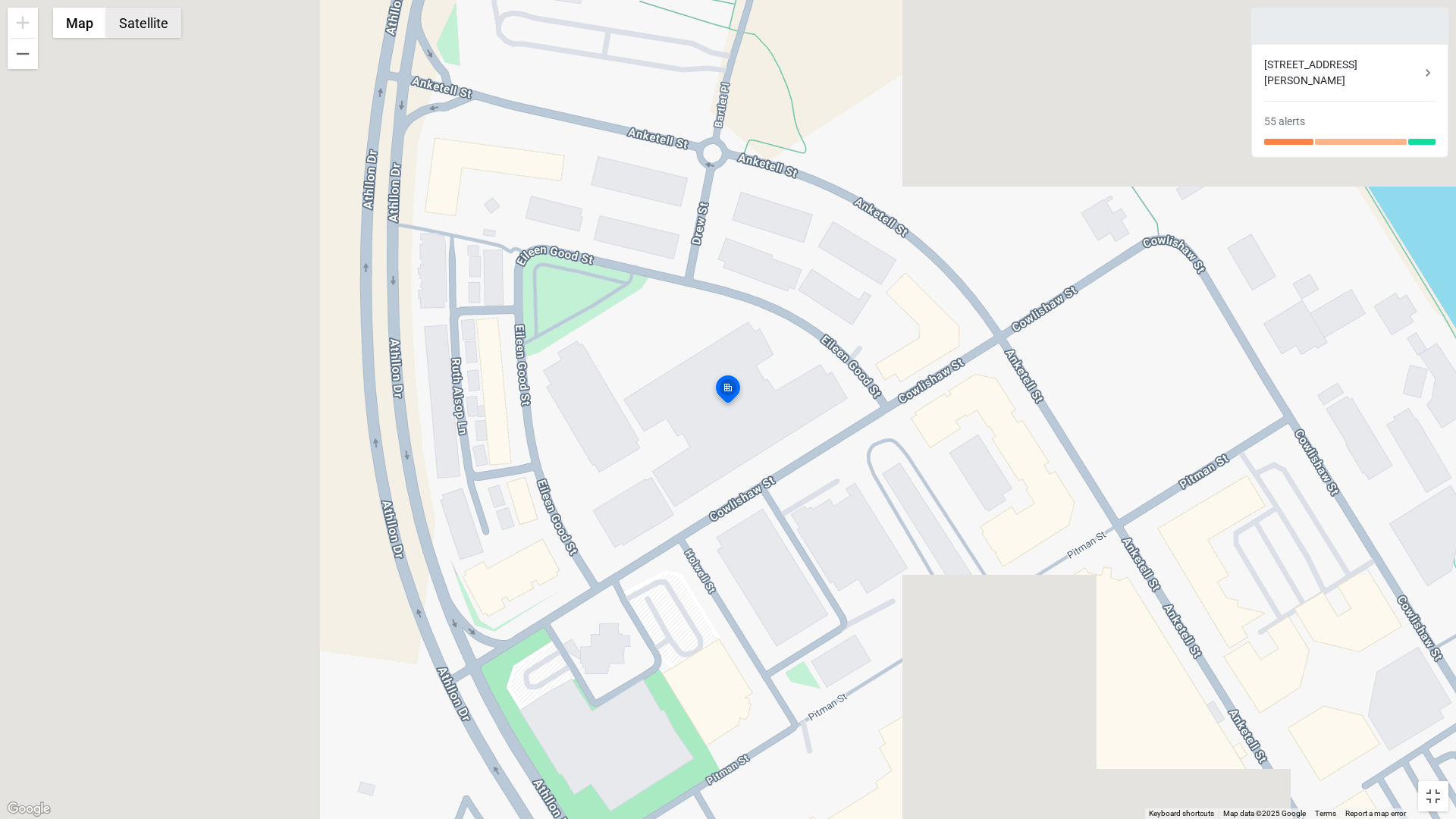
click at [139, 21] on button "Satellite" at bounding box center [144, 22] width 75 height 30
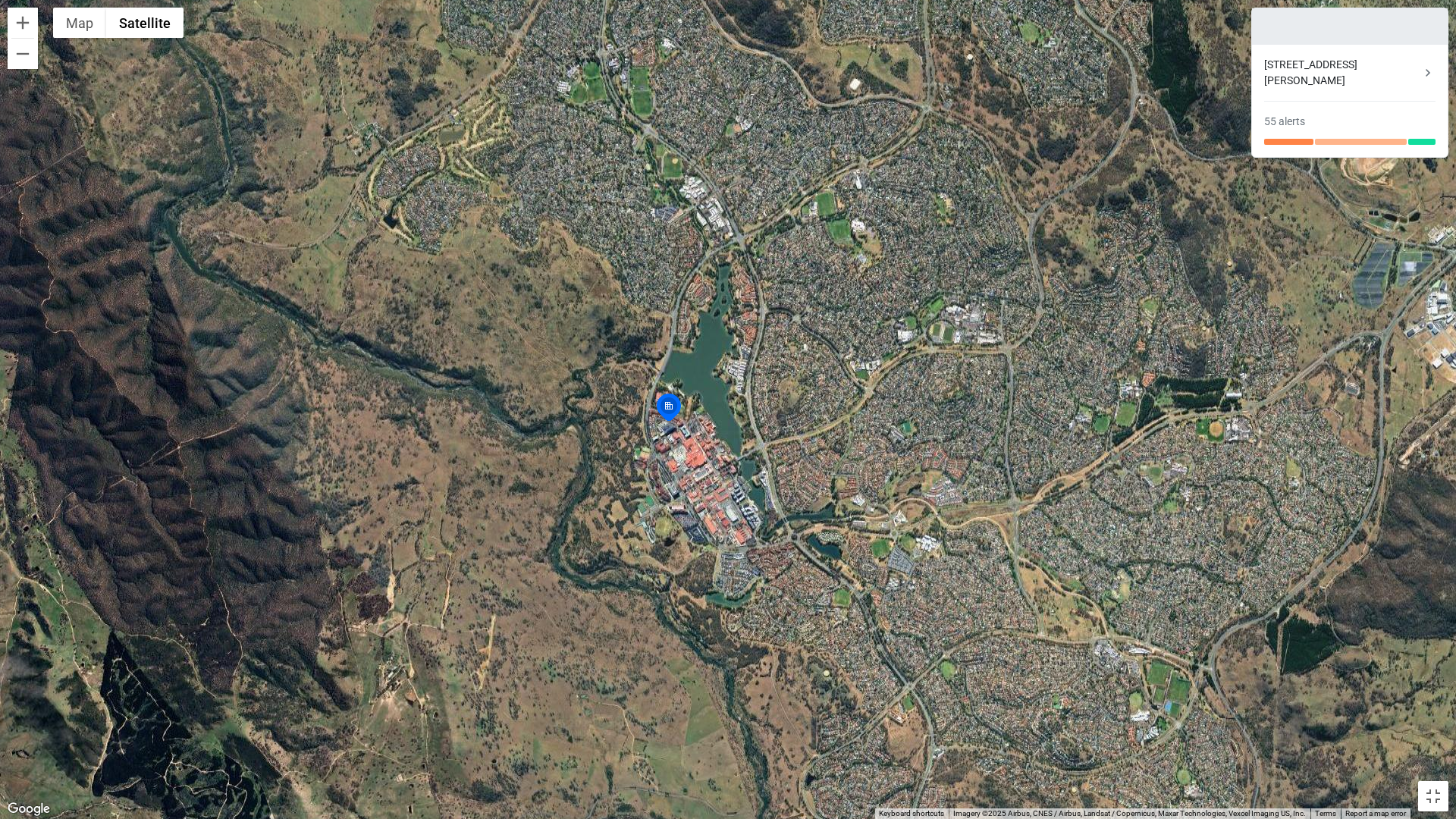
drag, startPoint x: 992, startPoint y: 482, endPoint x: 774, endPoint y: 528, distance: 222.8
click at [774, 528] on div "To activate drag with keyboard, press Alt + Enter. Once in keyboard drag state,…" at bounding box center [728, 410] width 1456 height 819
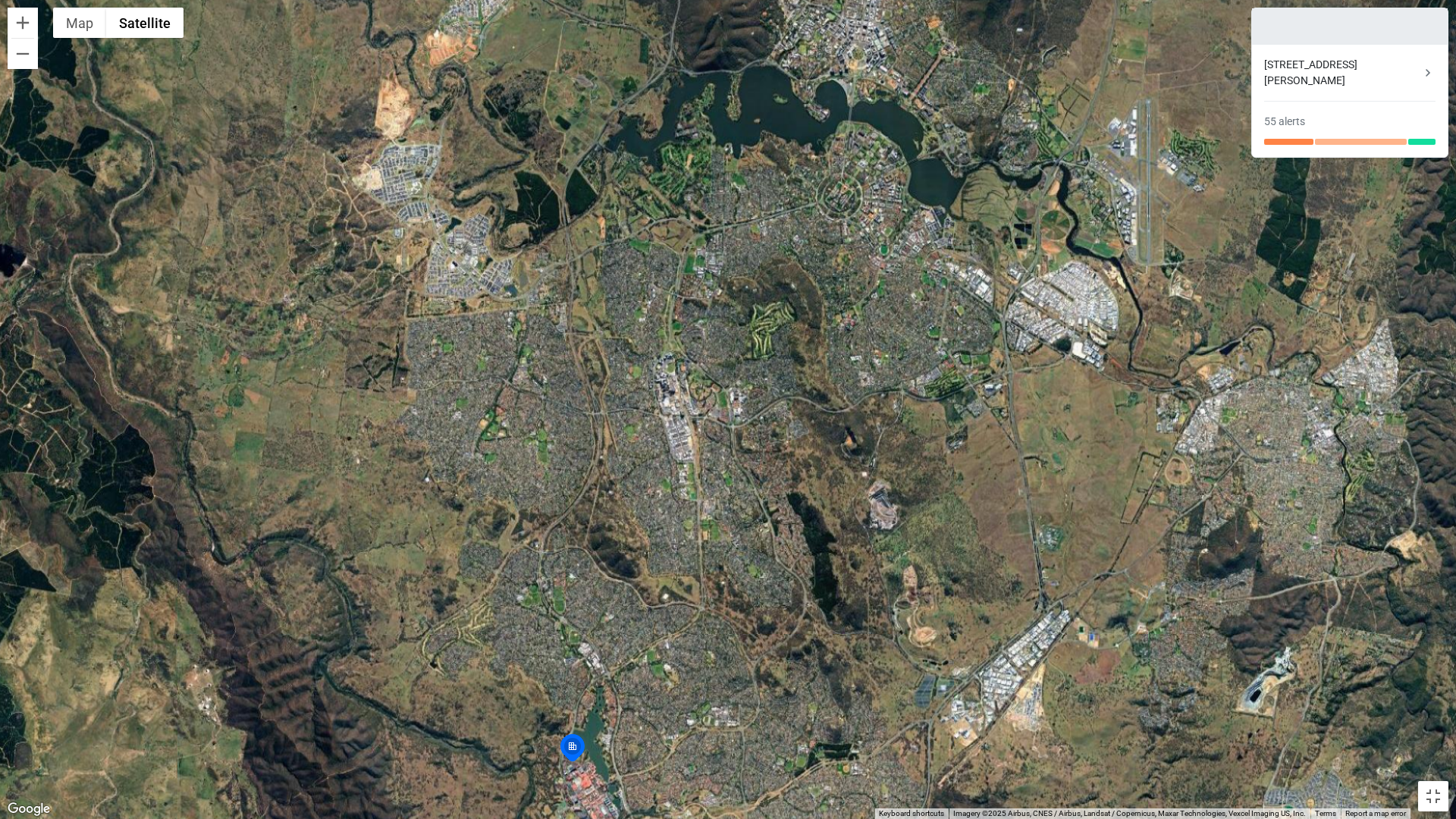
drag, startPoint x: 752, startPoint y: 511, endPoint x: 895, endPoint y: 210, distance: 333.2
click at [895, 210] on div "To activate drag with keyboard, press Alt + Enter. Once in keyboard drag state,…" at bounding box center [728, 410] width 1456 height 819
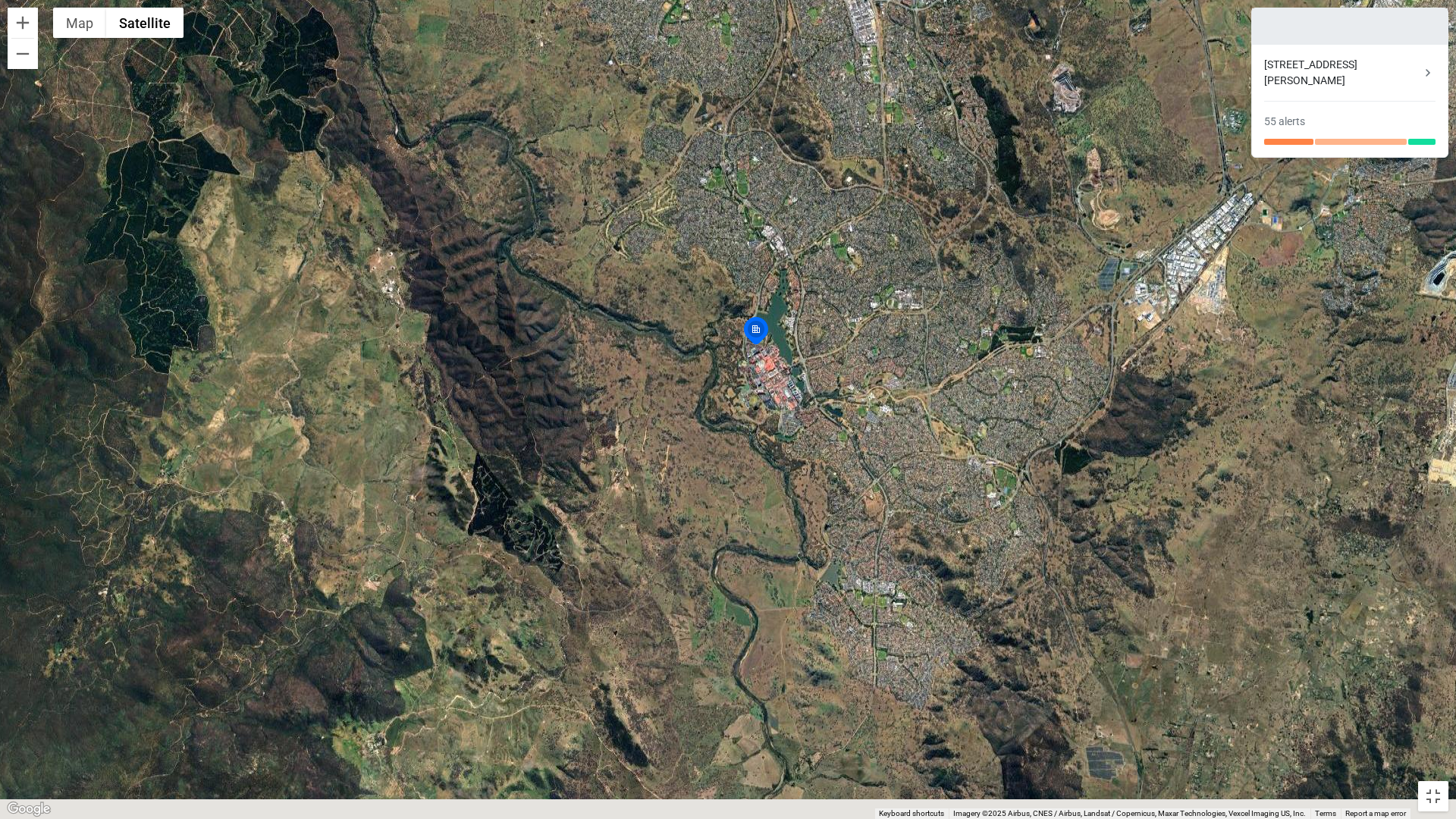
drag, startPoint x: 712, startPoint y: 581, endPoint x: 788, endPoint y: 339, distance: 253.7
click at [788, 340] on div "To activate drag with keyboard, press Alt + Enter. Once in keyboard drag state,…" at bounding box center [728, 410] width 1456 height 819
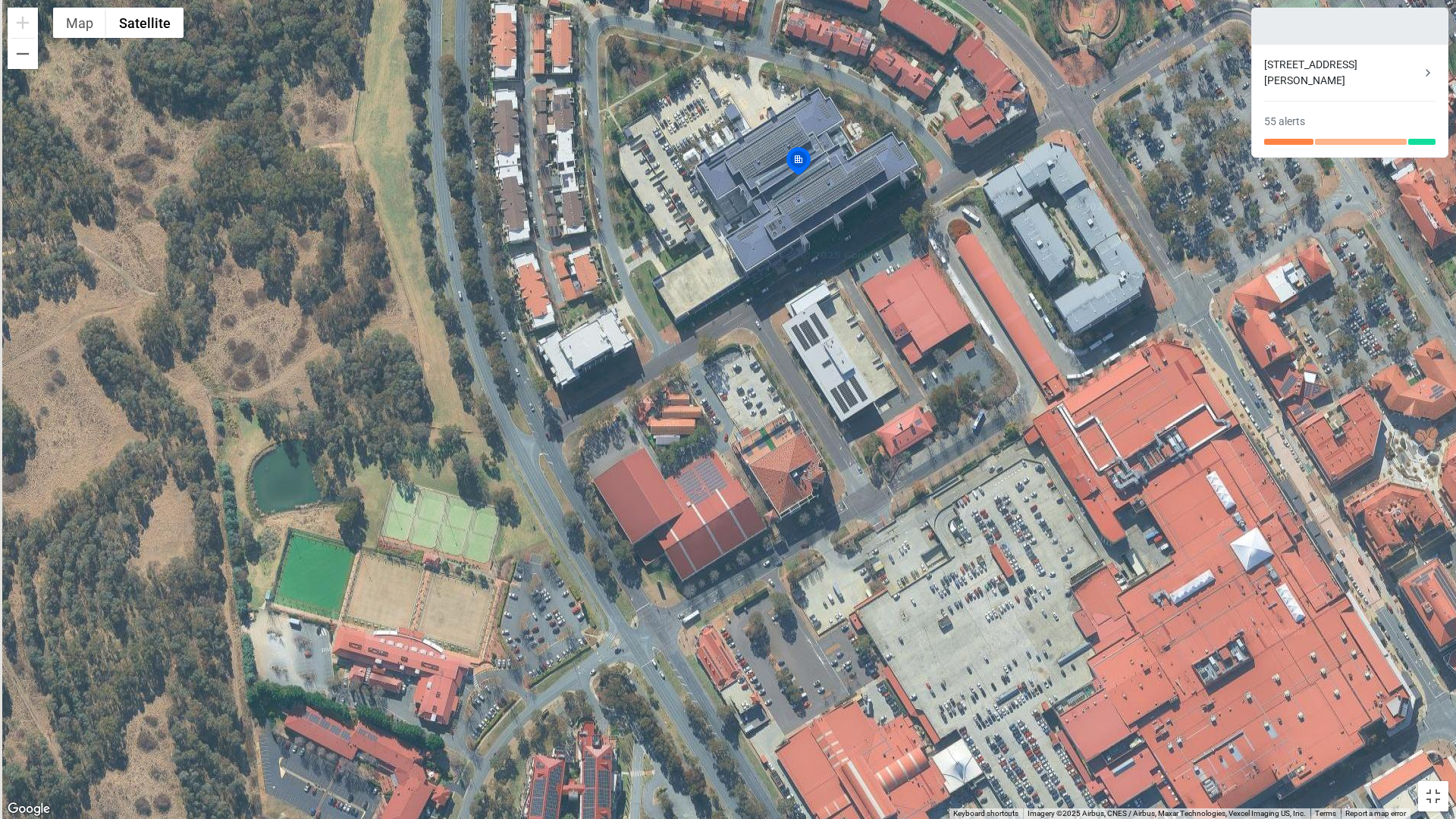
drag, startPoint x: 794, startPoint y: 137, endPoint x: 811, endPoint y: 273, distance: 137.1
click at [810, 273] on div "To activate drag with keyboard, press Alt + Enter. Once in keyboard drag state,…" at bounding box center [728, 410] width 1456 height 819
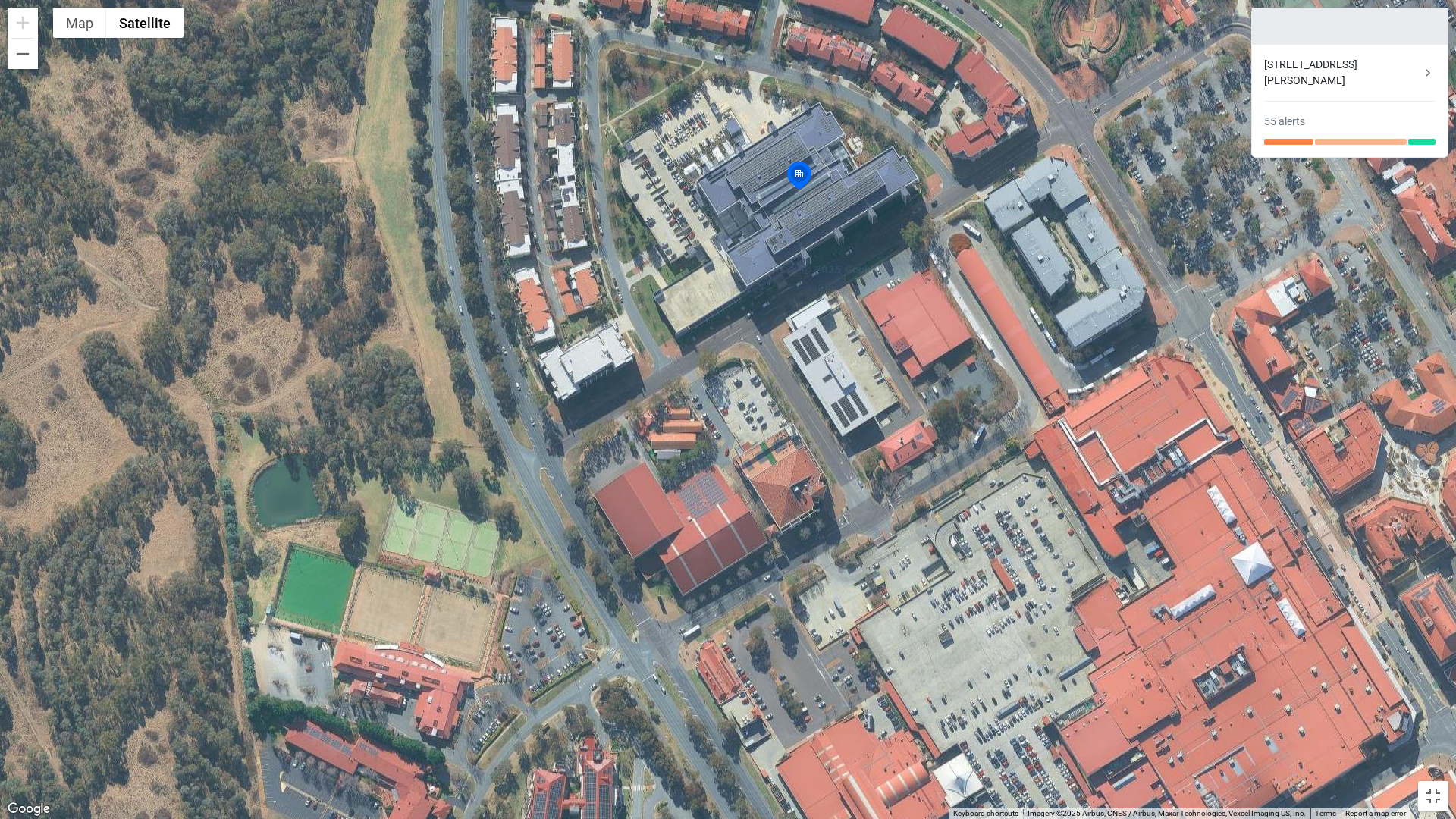
drag, startPoint x: 811, startPoint y: 192, endPoint x: 816, endPoint y: 220, distance: 28.4
click at [819, 230] on div "To activate drag with keyboard, press Alt + Enter. Once in keyboard drag state,…" at bounding box center [728, 410] width 1456 height 819
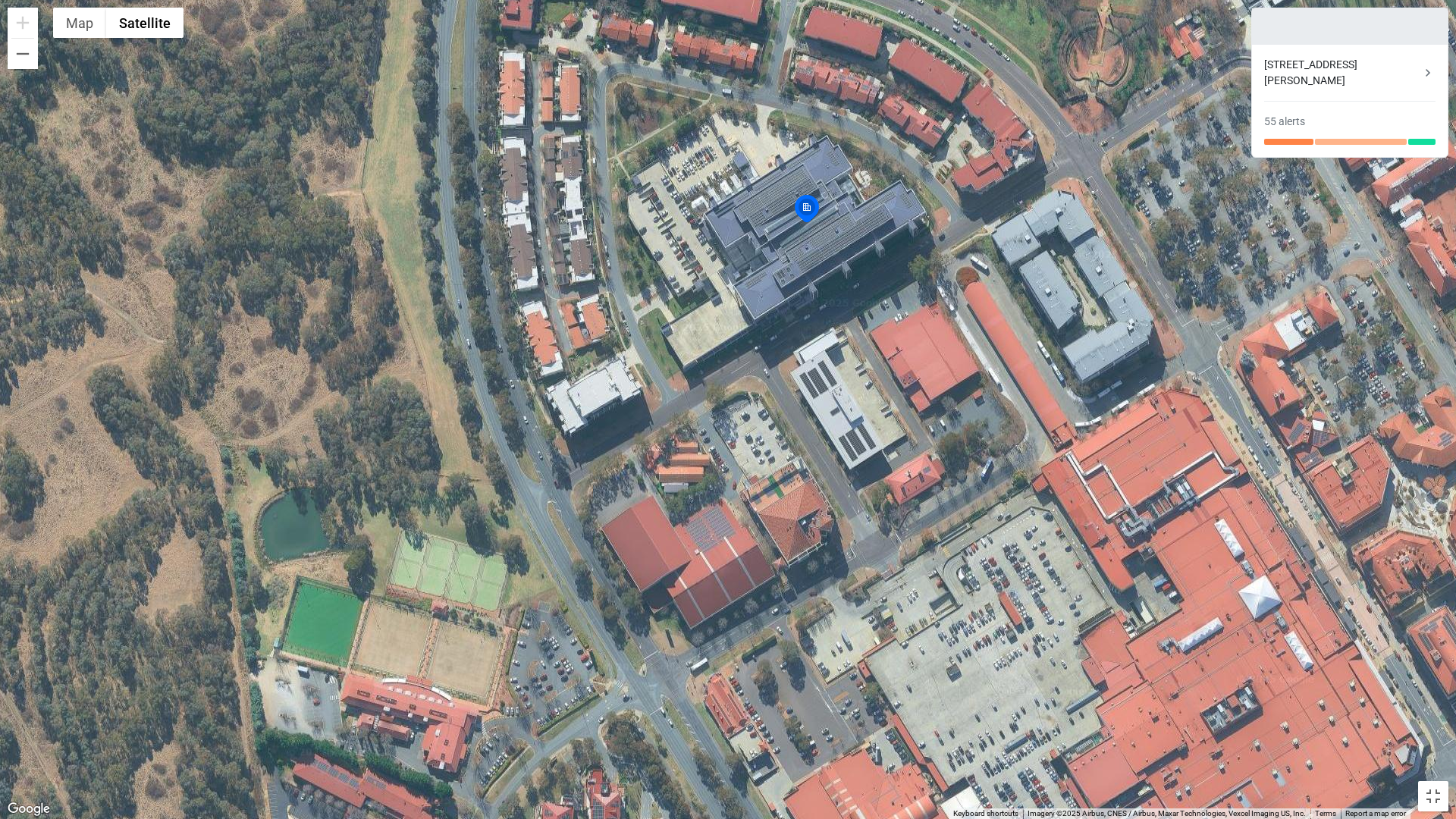
click at [812, 215] on img at bounding box center [807, 211] width 34 height 37
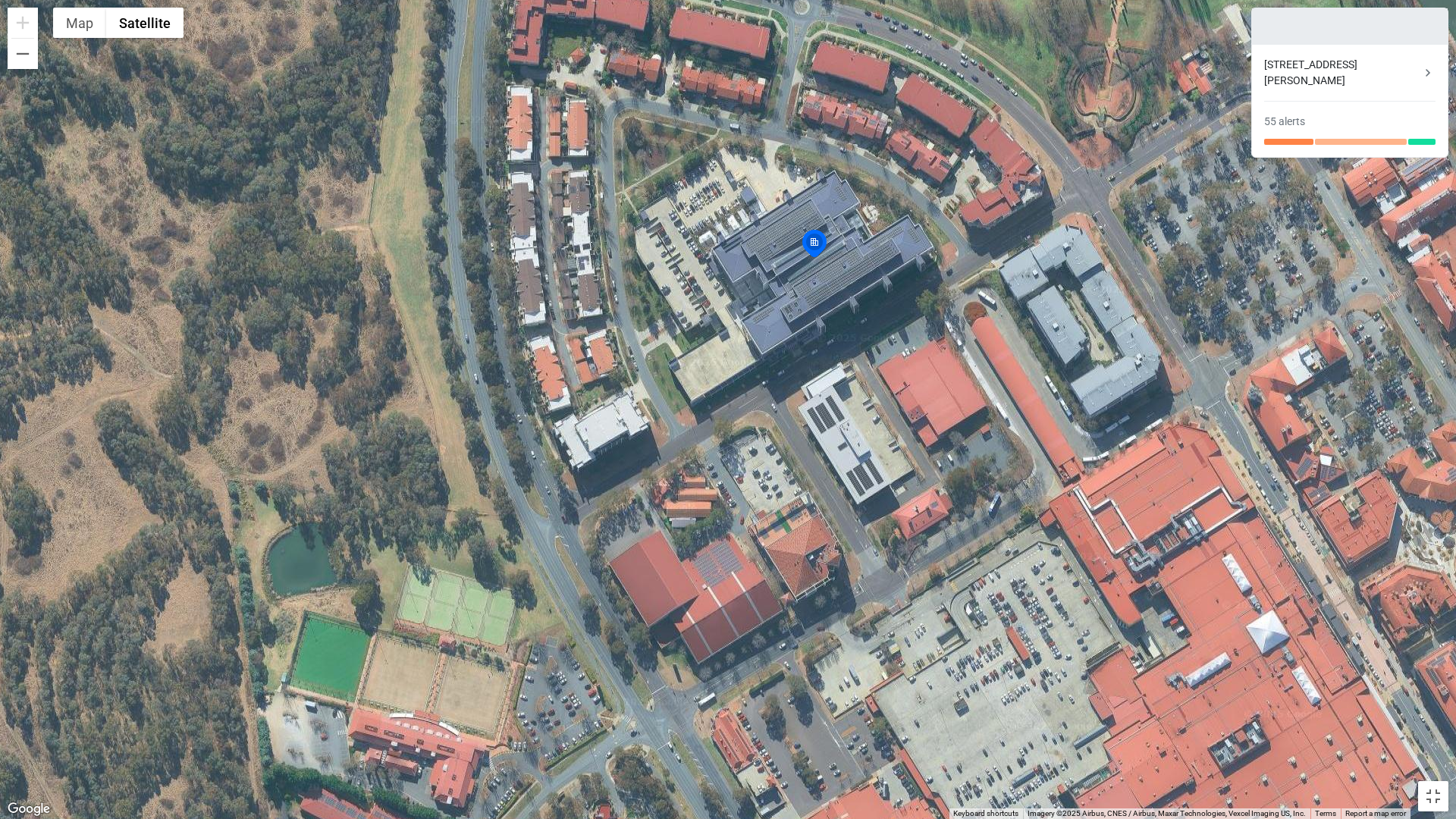
drag, startPoint x: 811, startPoint y: 211, endPoint x: 825, endPoint y: 268, distance: 58.7
click at [823, 263] on img at bounding box center [815, 246] width 34 height 37
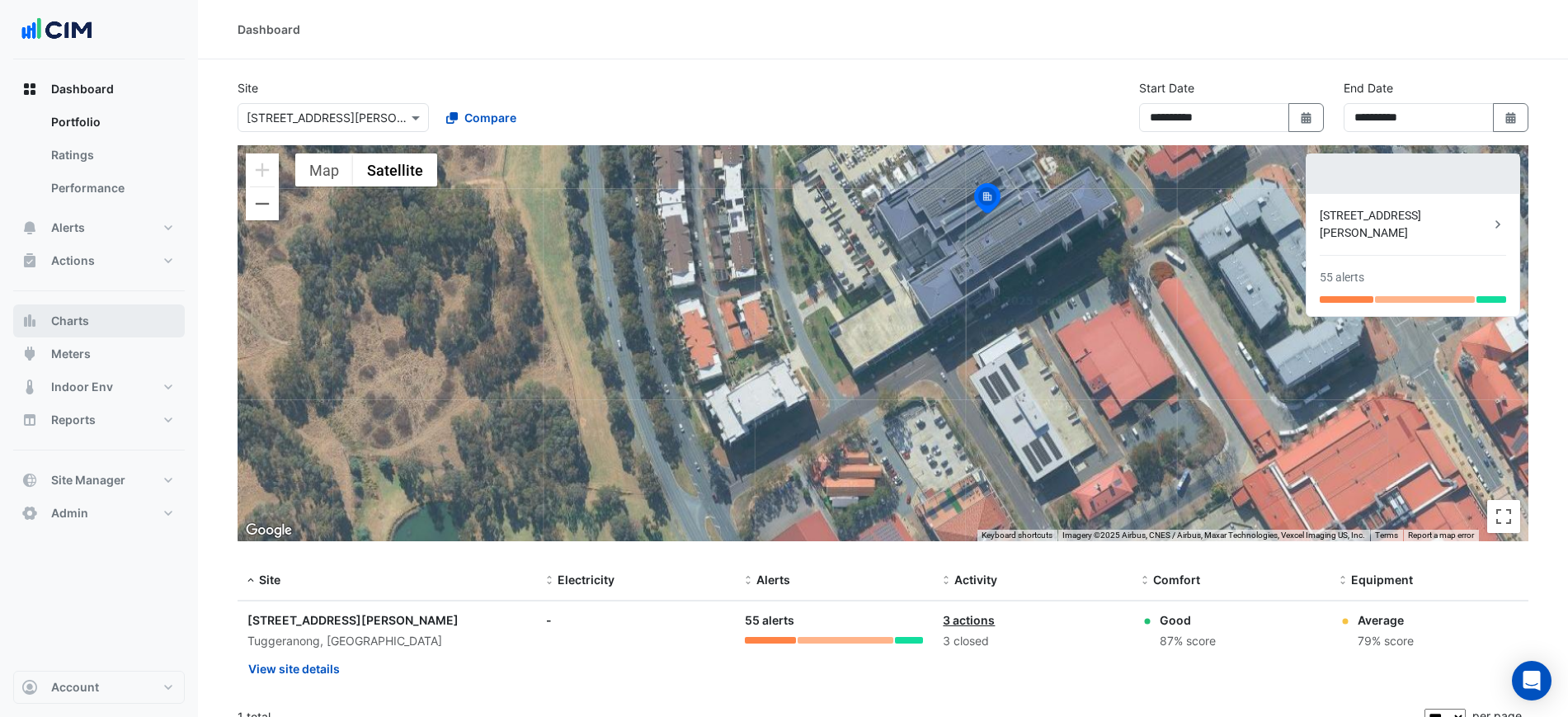
click at [98, 330] on button "Charts" at bounding box center [99, 321] width 172 height 33
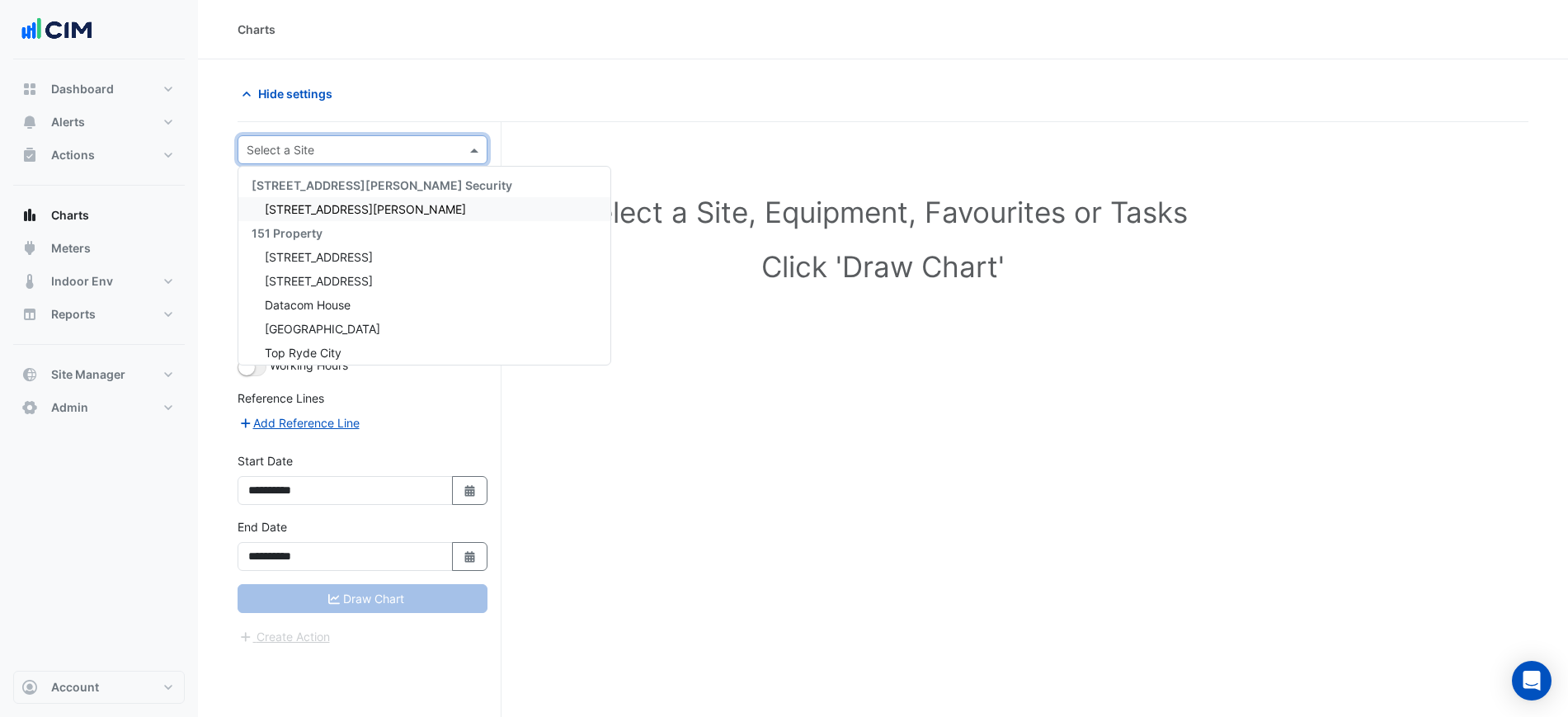
click at [271, 146] on input "text" at bounding box center [346, 150] width 199 height 17
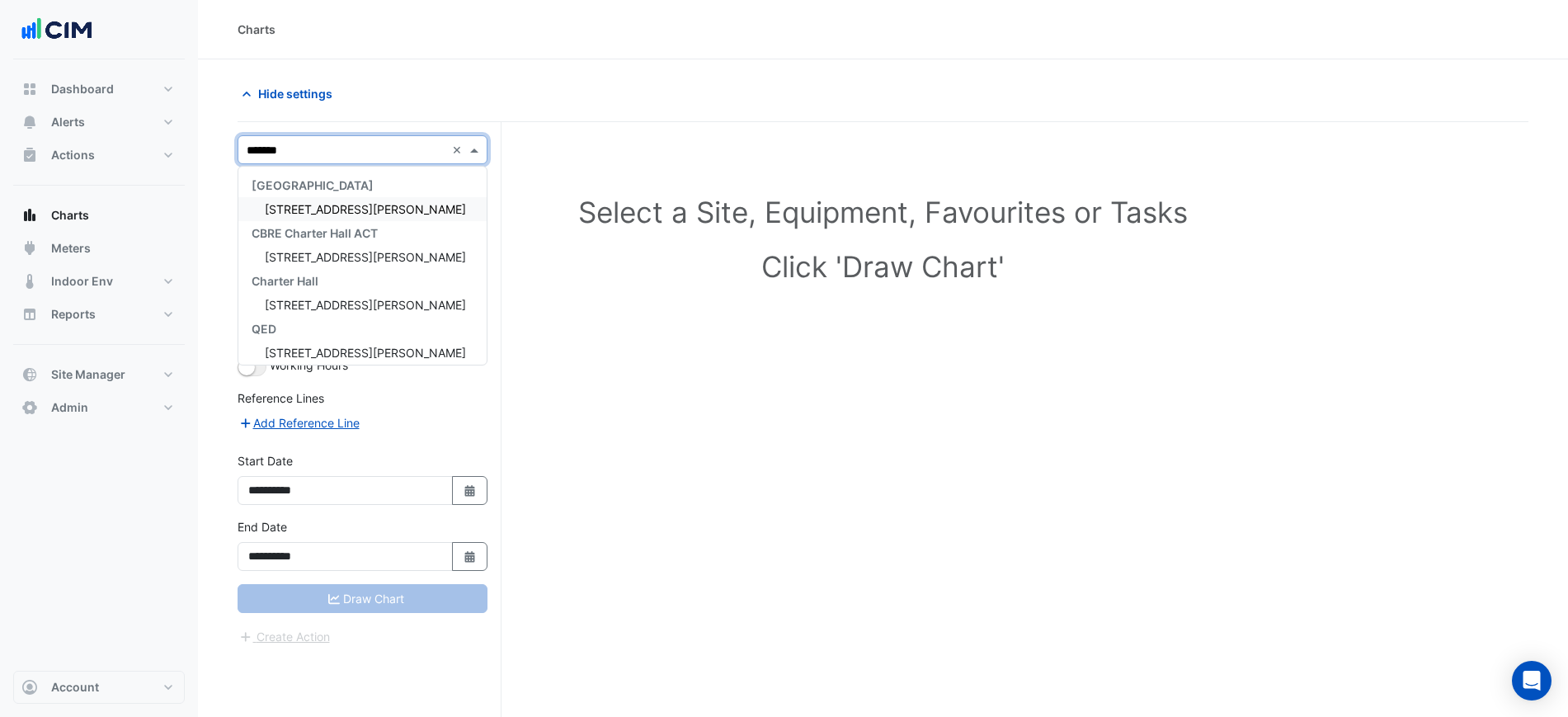
type input "********"
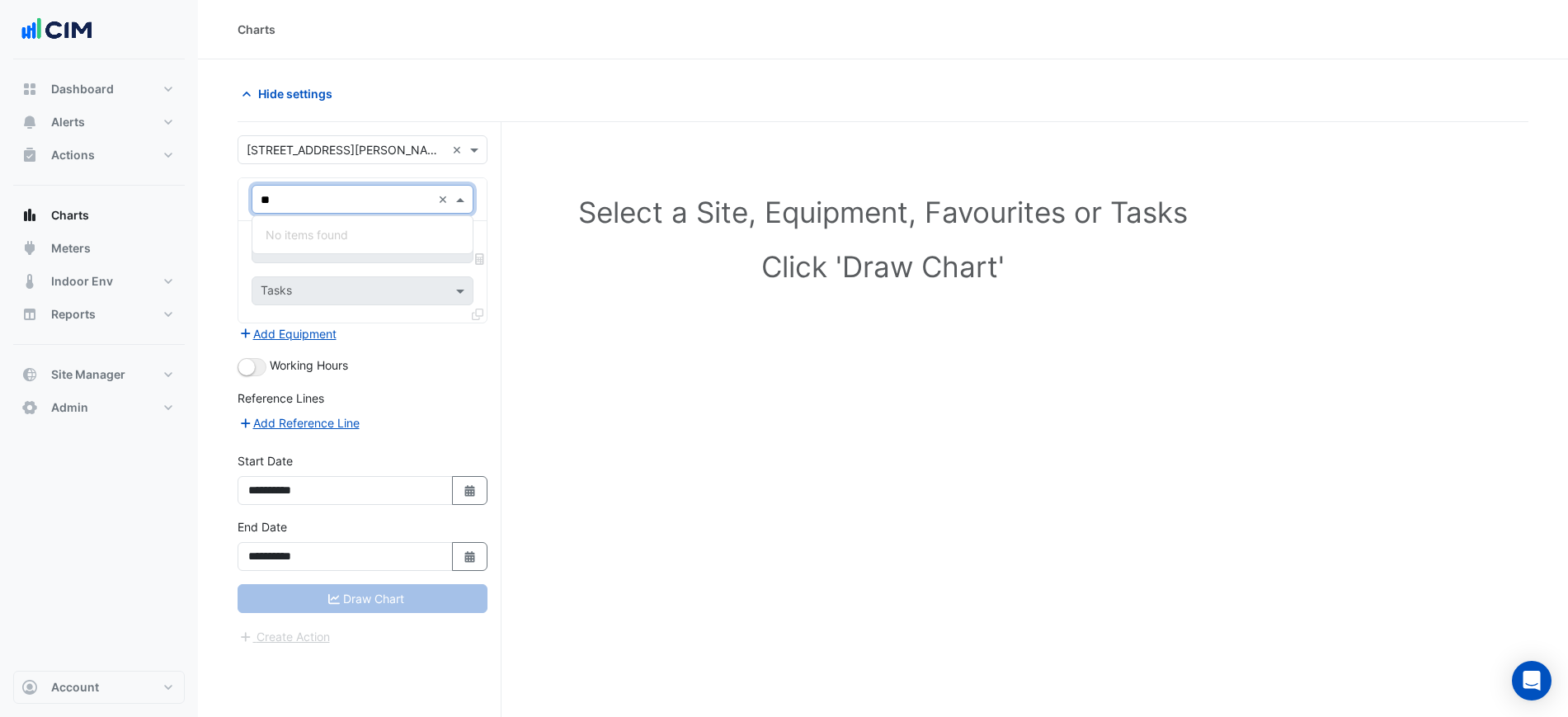
type input "*"
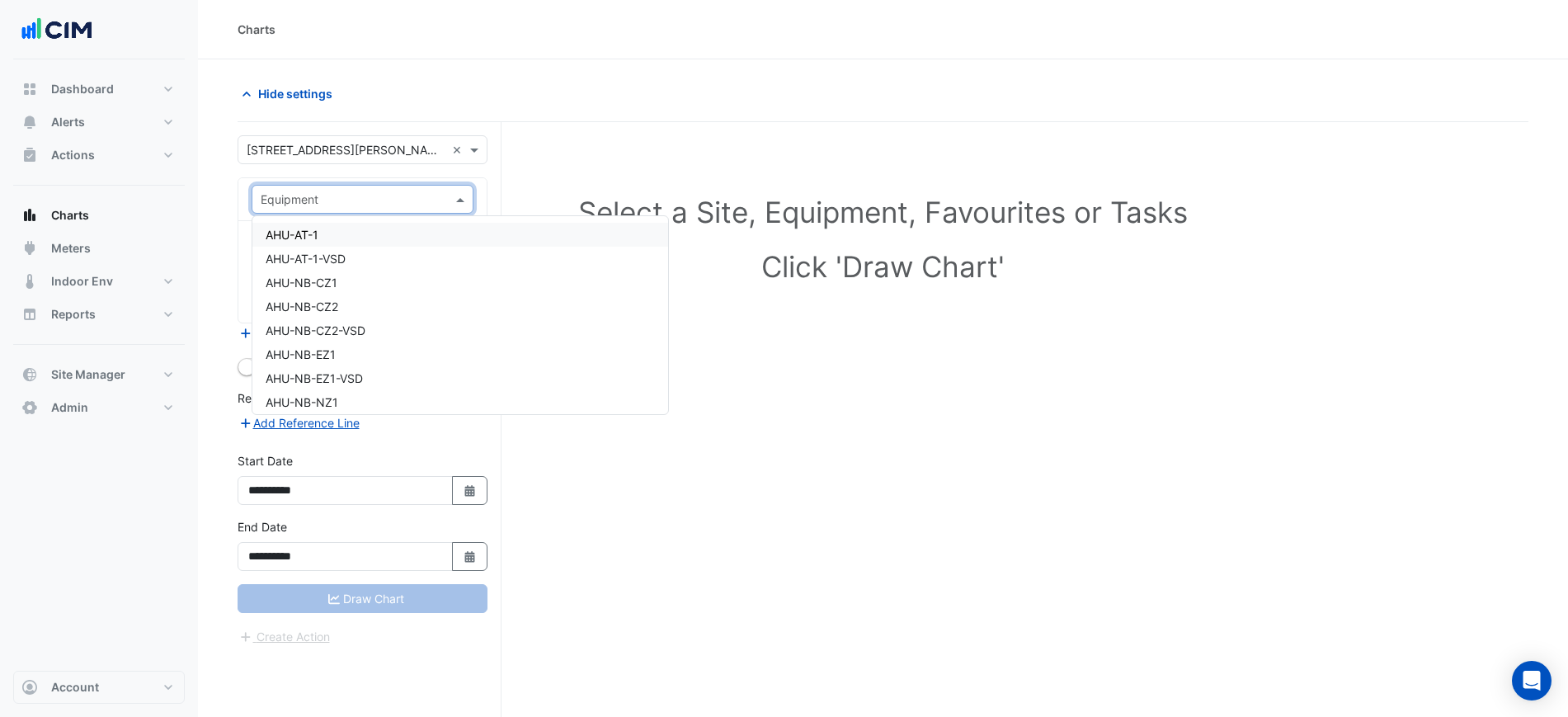
type input "*"
type input "***"
click at [387, 280] on div "HWB-3" at bounding box center [363, 282] width 221 height 24
click at [358, 242] on input "text" at bounding box center [344, 250] width 167 height 17
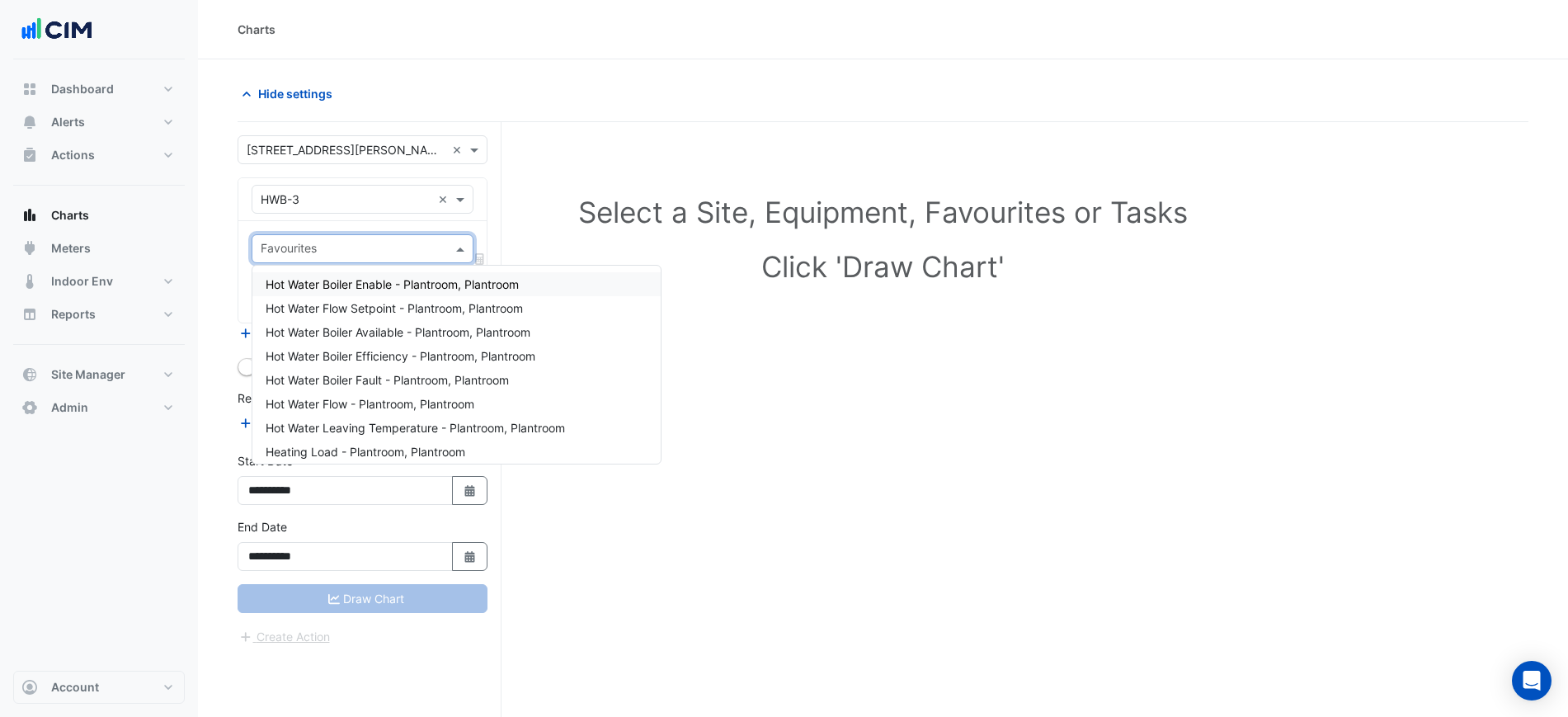
type input "*"
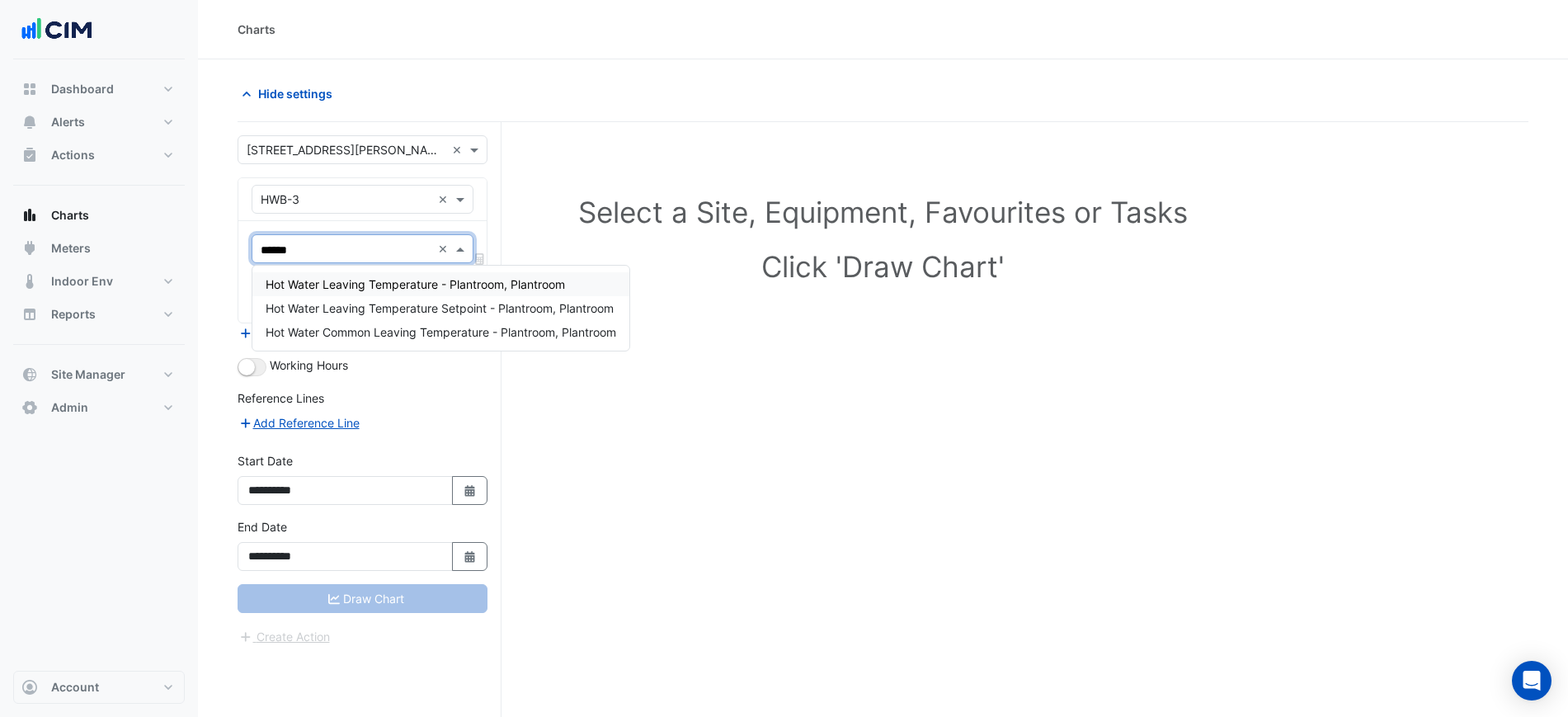
type input "*******"
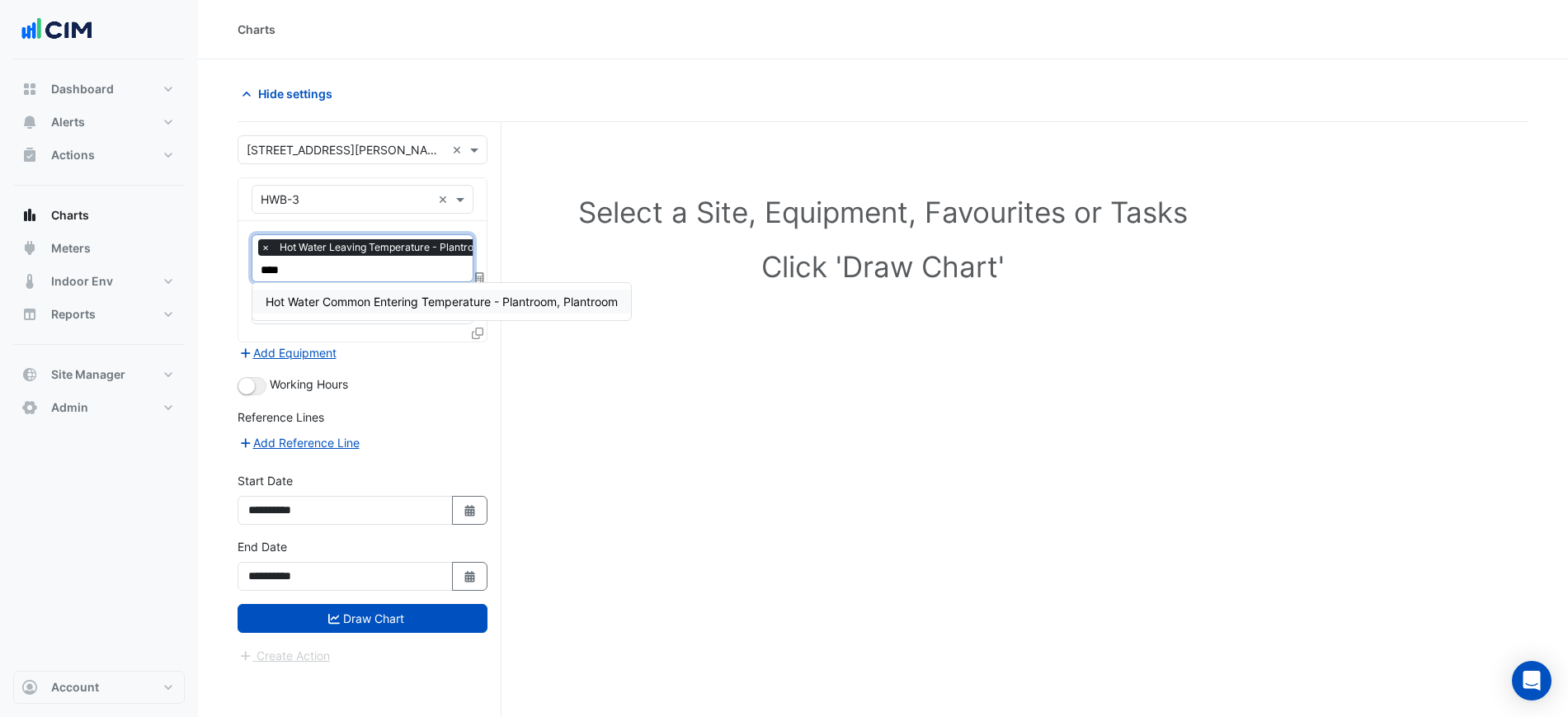
type input "*****"
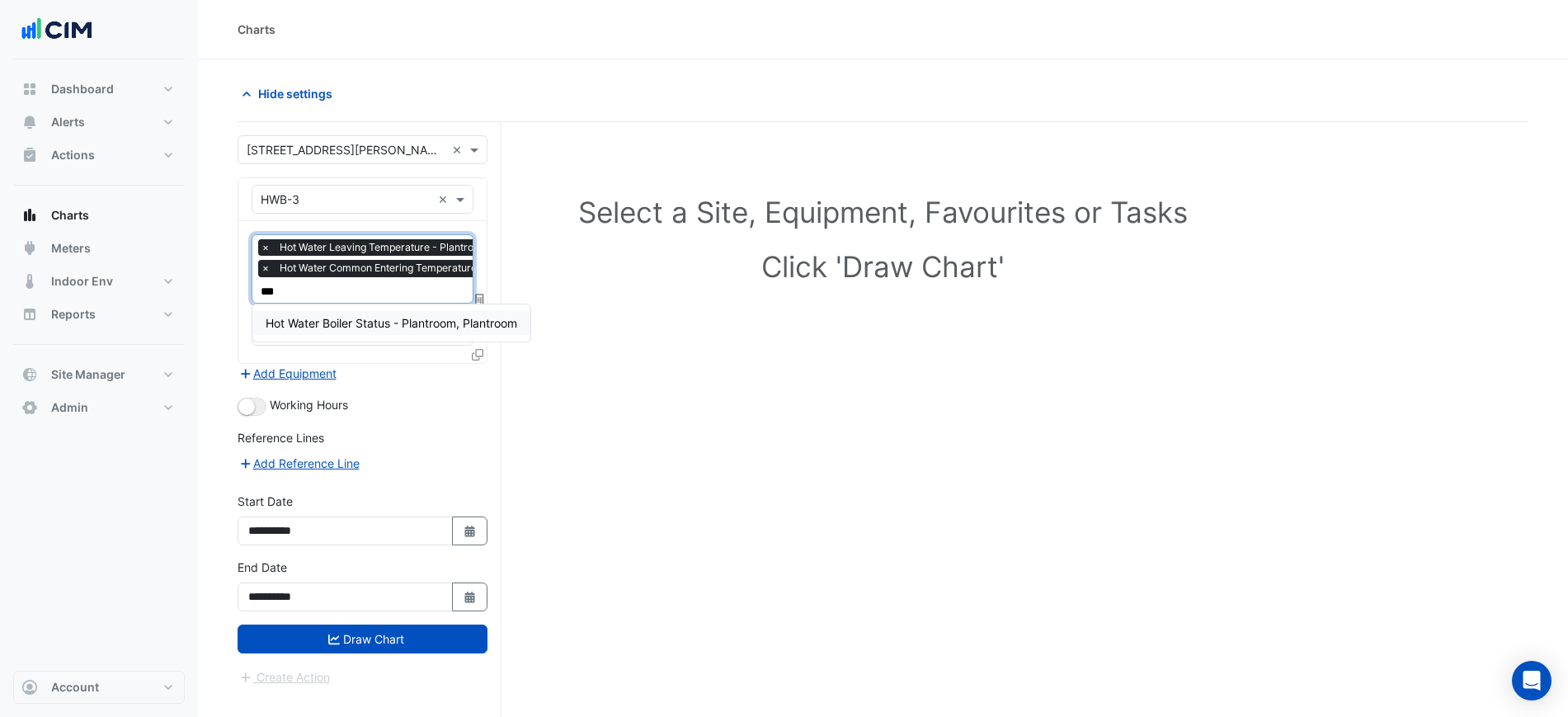
type input "****"
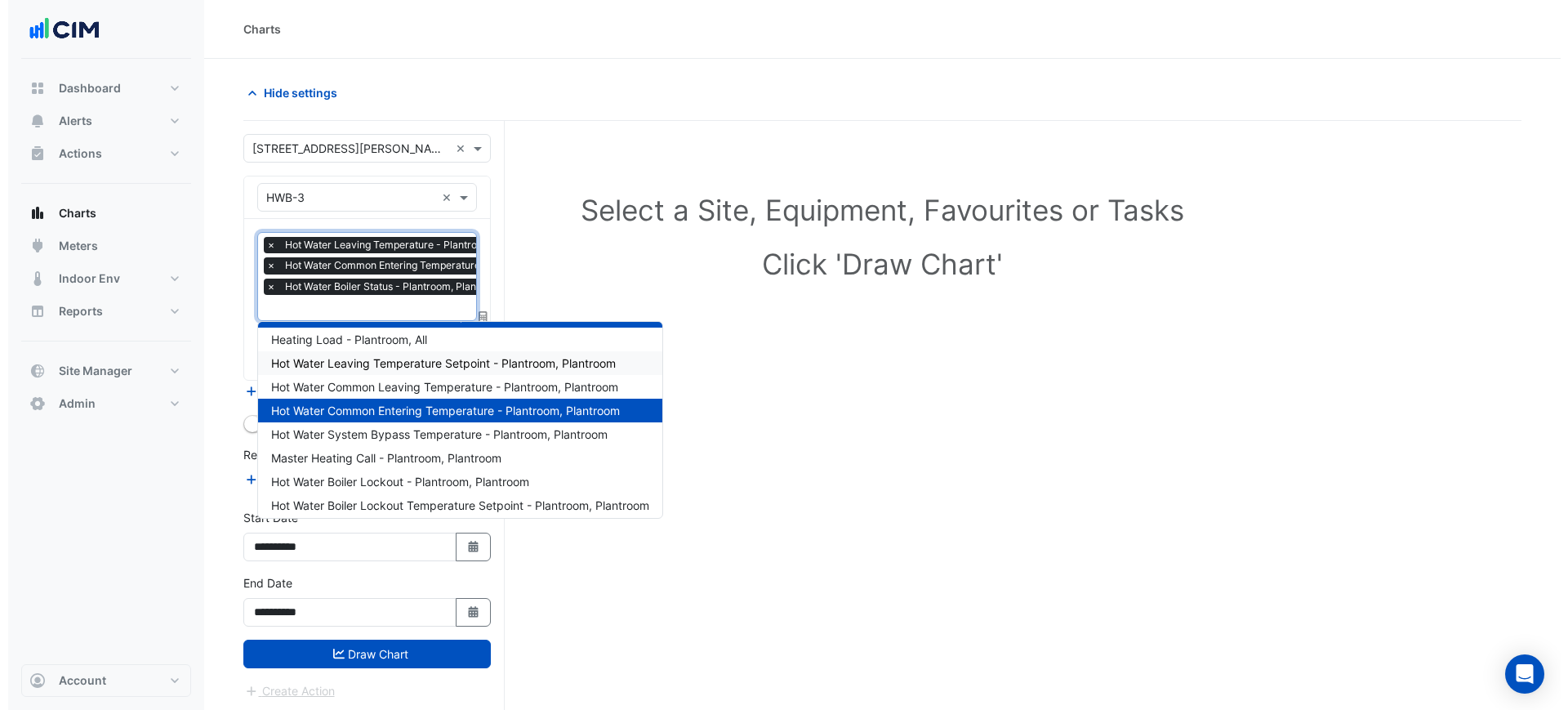
scroll to position [219, 0]
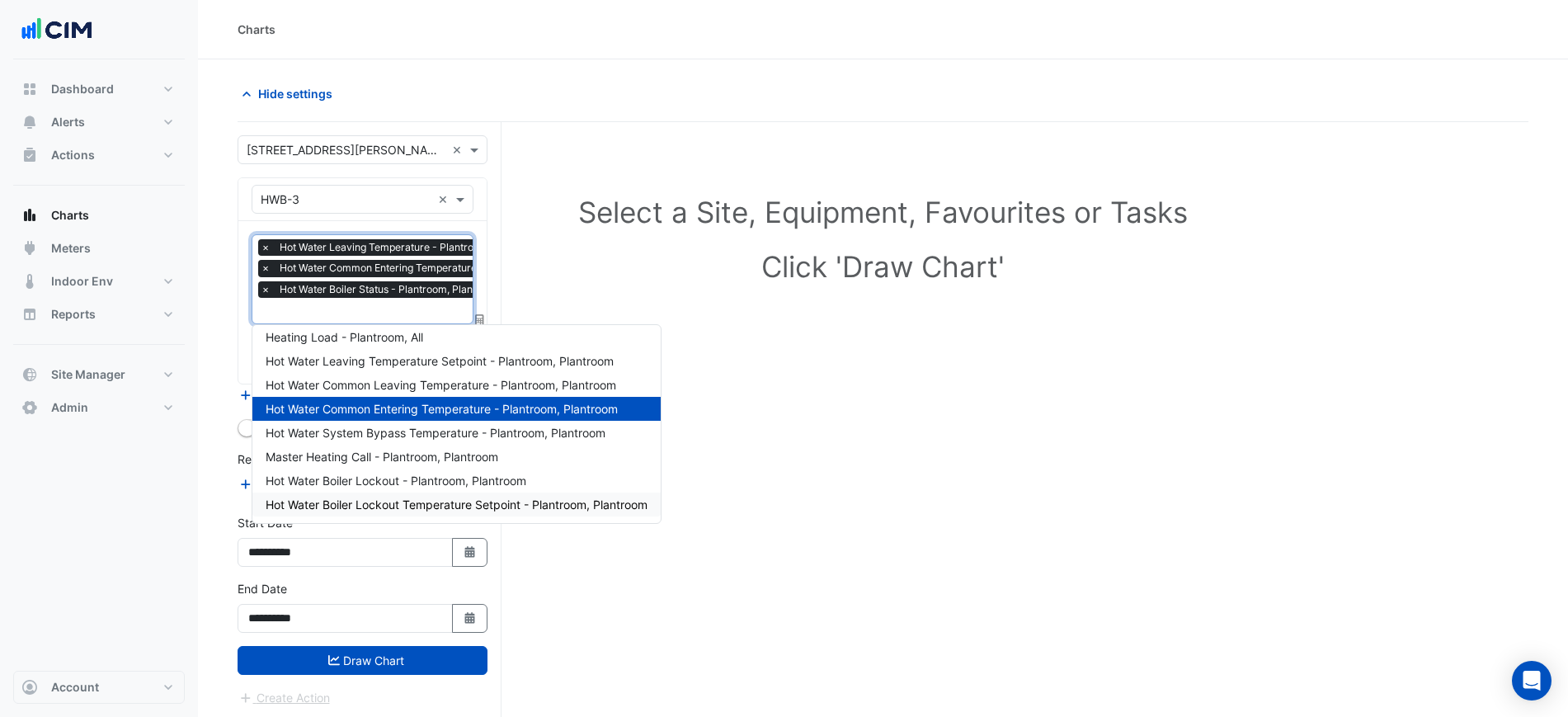
click at [620, 576] on div "Select a Site, Equipment, Favourites or Tasks Click 'Draw Chart'" at bounding box center [883, 451] width 1291 height 658
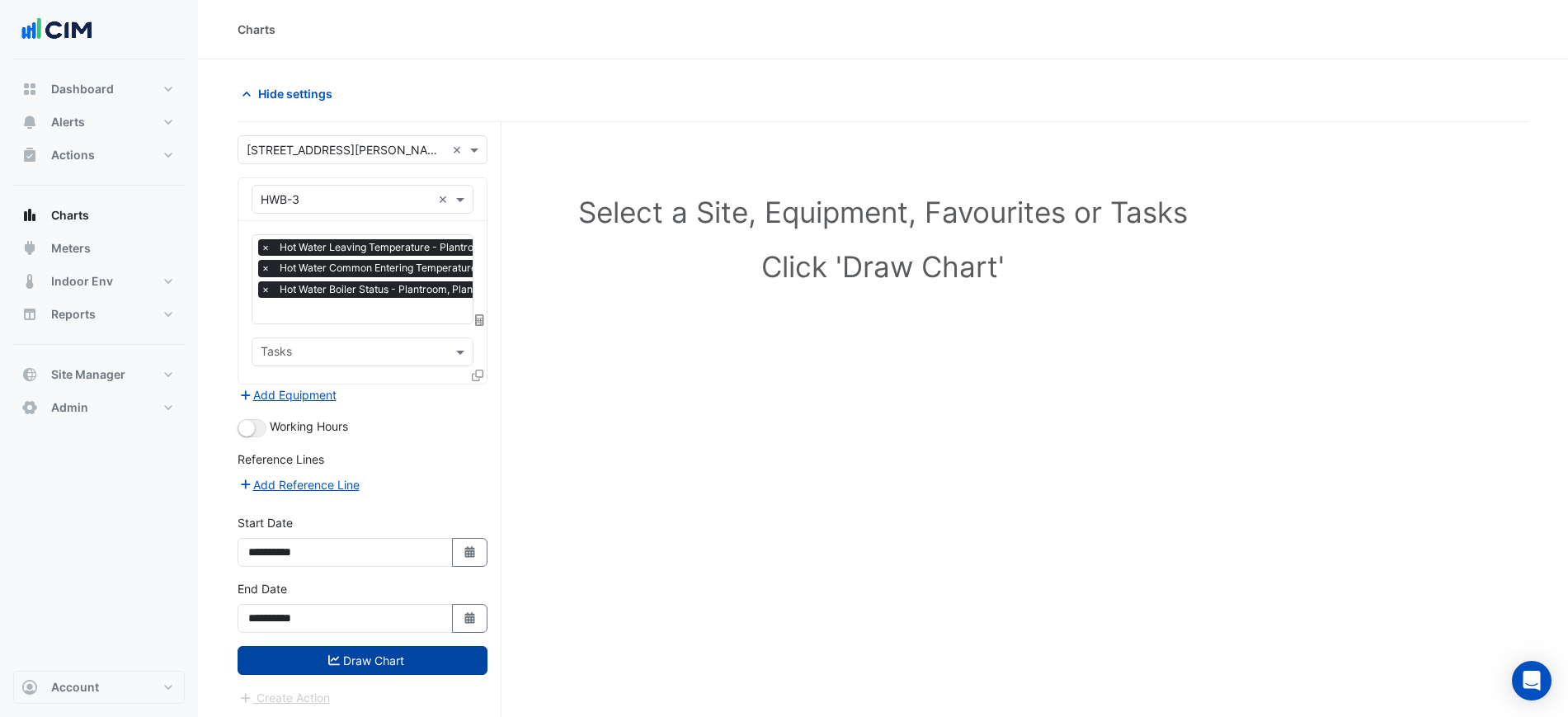
click at [397, 663] on button "Draw Chart" at bounding box center [362, 661] width 250 height 29
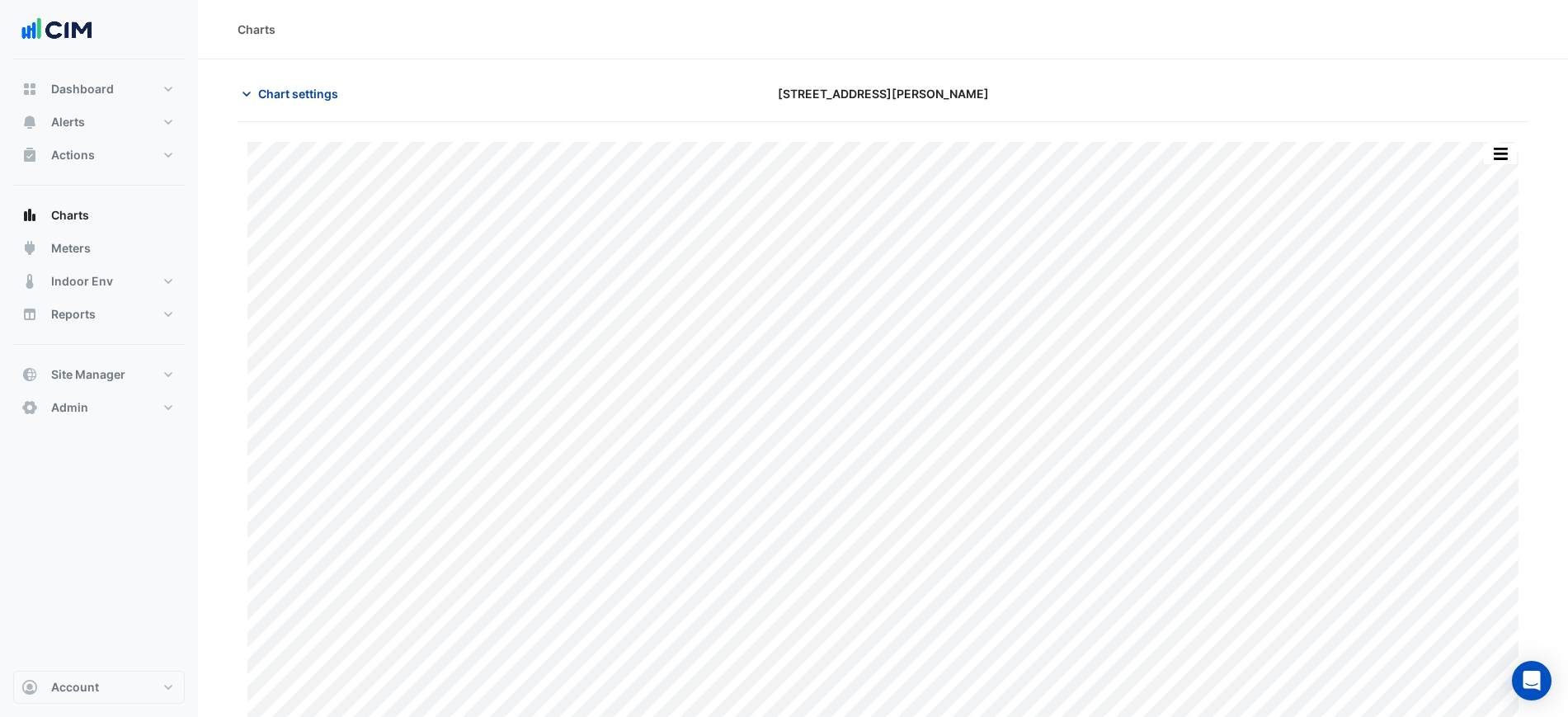
click at [280, 90] on span "Chart settings" at bounding box center [298, 94] width 80 height 17
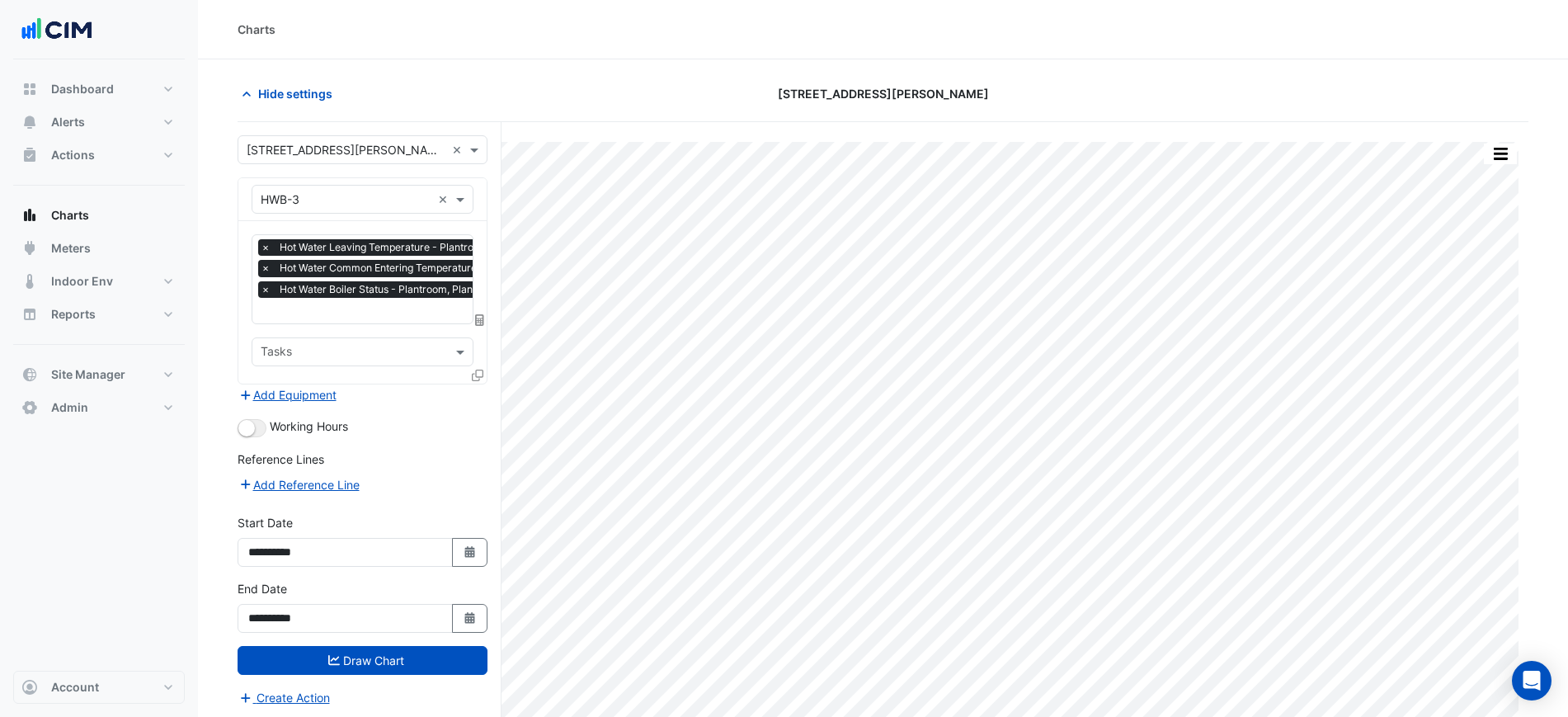
click at [250, 436] on form "**********" at bounding box center [362, 422] width 250 height 572
click at [253, 419] on button "button" at bounding box center [251, 428] width 29 height 18
drag, startPoint x: 378, startPoint y: 654, endPoint x: 387, endPoint y: 653, distance: 9.1
click at [380, 657] on button "Draw Chart" at bounding box center [362, 661] width 250 height 29
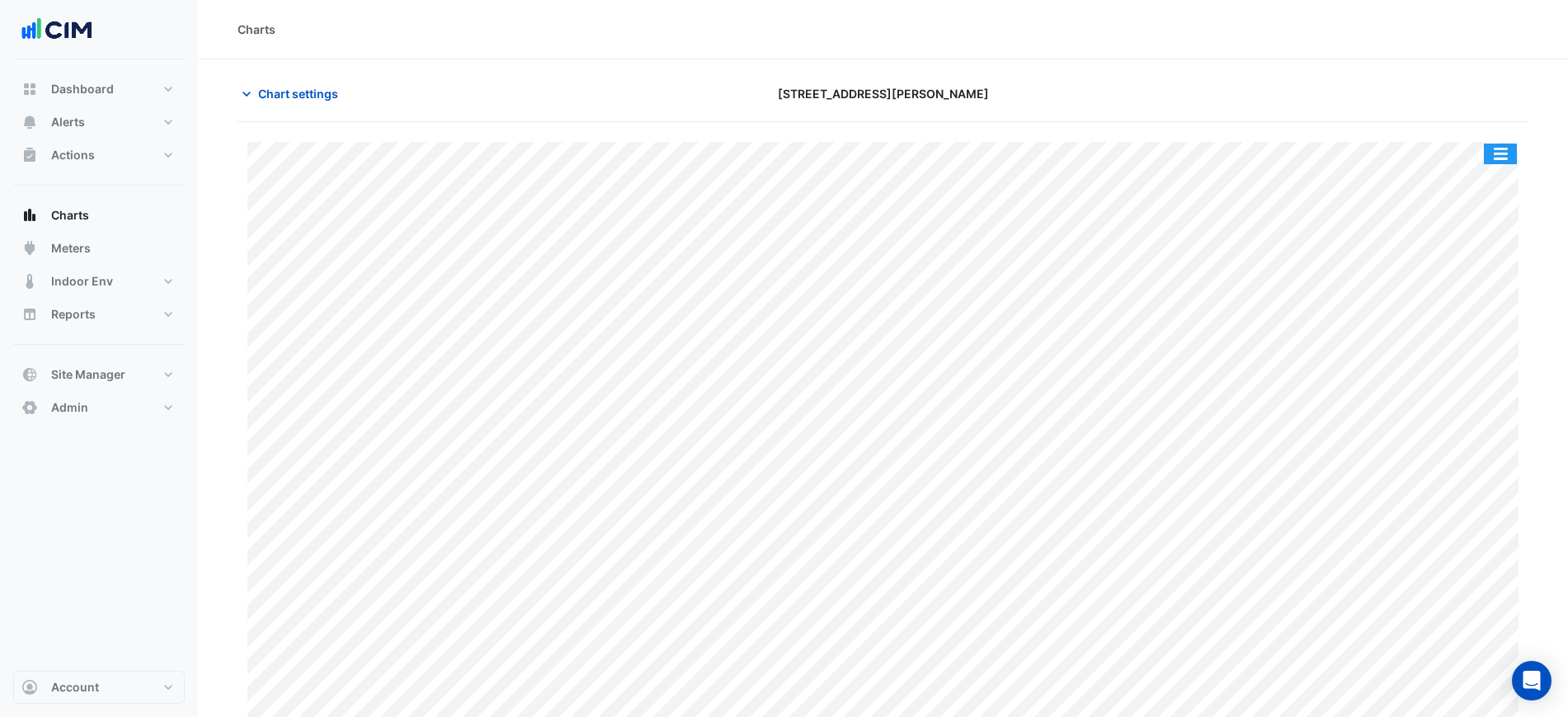
click at [1502, 150] on button "button" at bounding box center [1500, 154] width 33 height 21
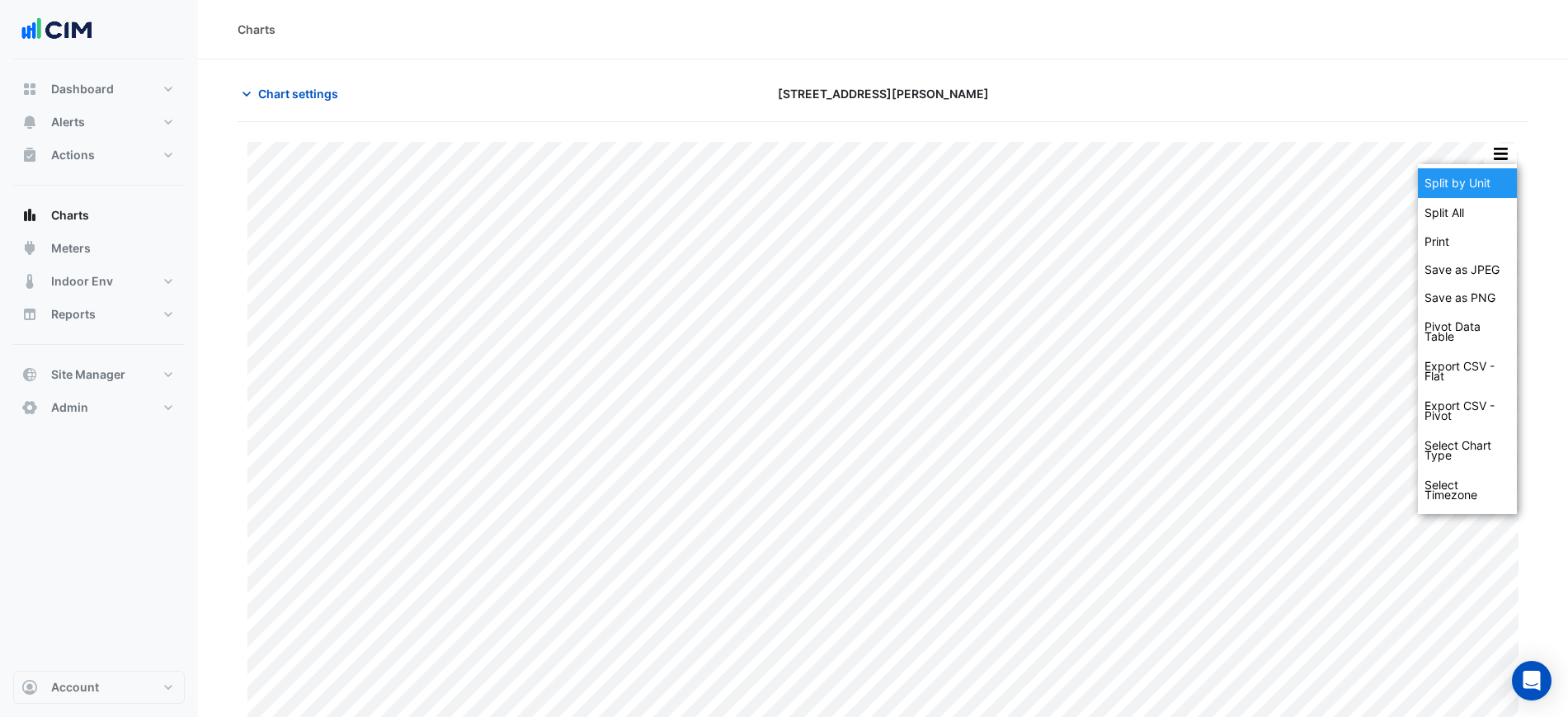
click at [1489, 183] on div "Split by Unit" at bounding box center [1467, 183] width 99 height 30
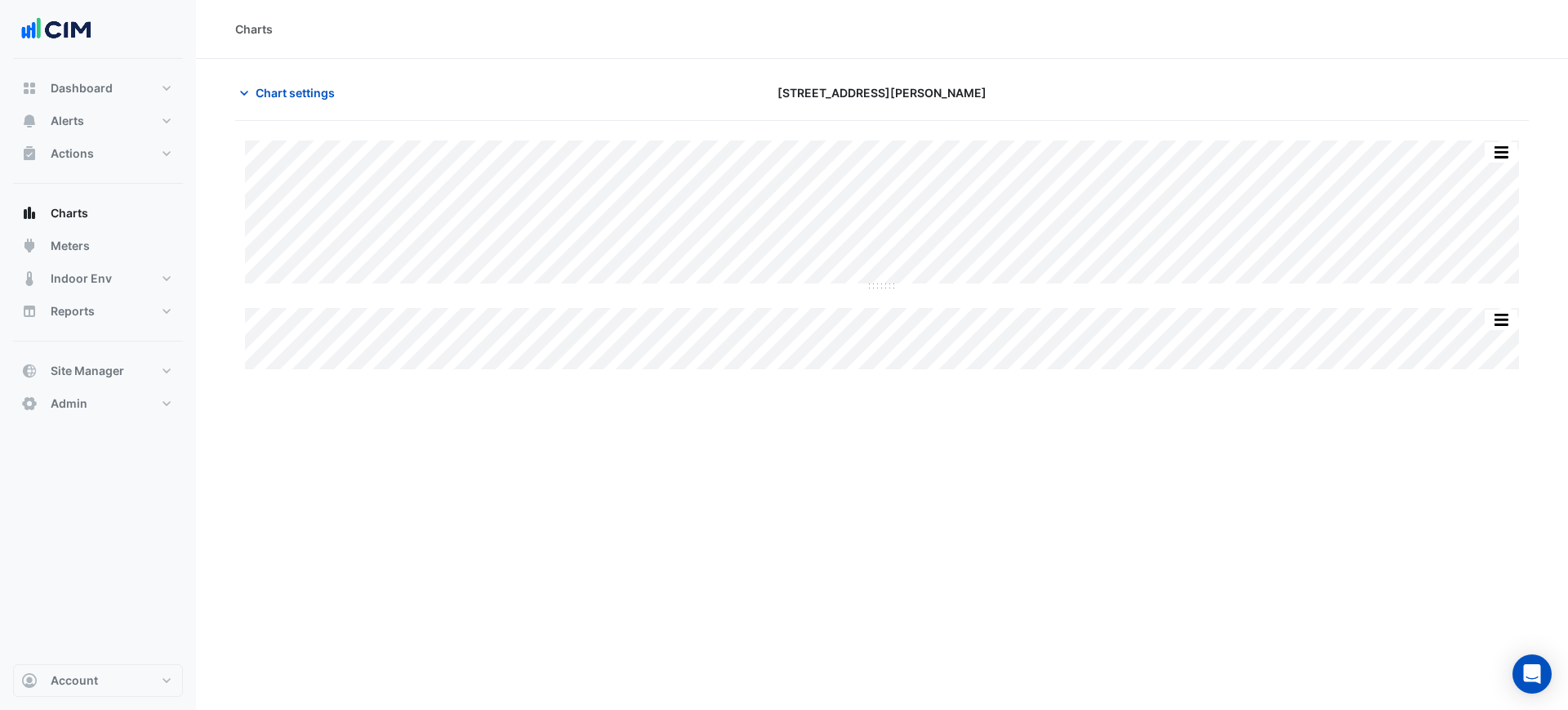
click at [274, 108] on div "Chart settings 25 Cowlishaw Street" at bounding box center [882, 99] width 1294 height 42
click at [289, 109] on div "Chart settings 25 Cowlishaw Street" at bounding box center [882, 99] width 1294 height 42
click at [292, 102] on button "Chart settings" at bounding box center [290, 92] width 110 height 28
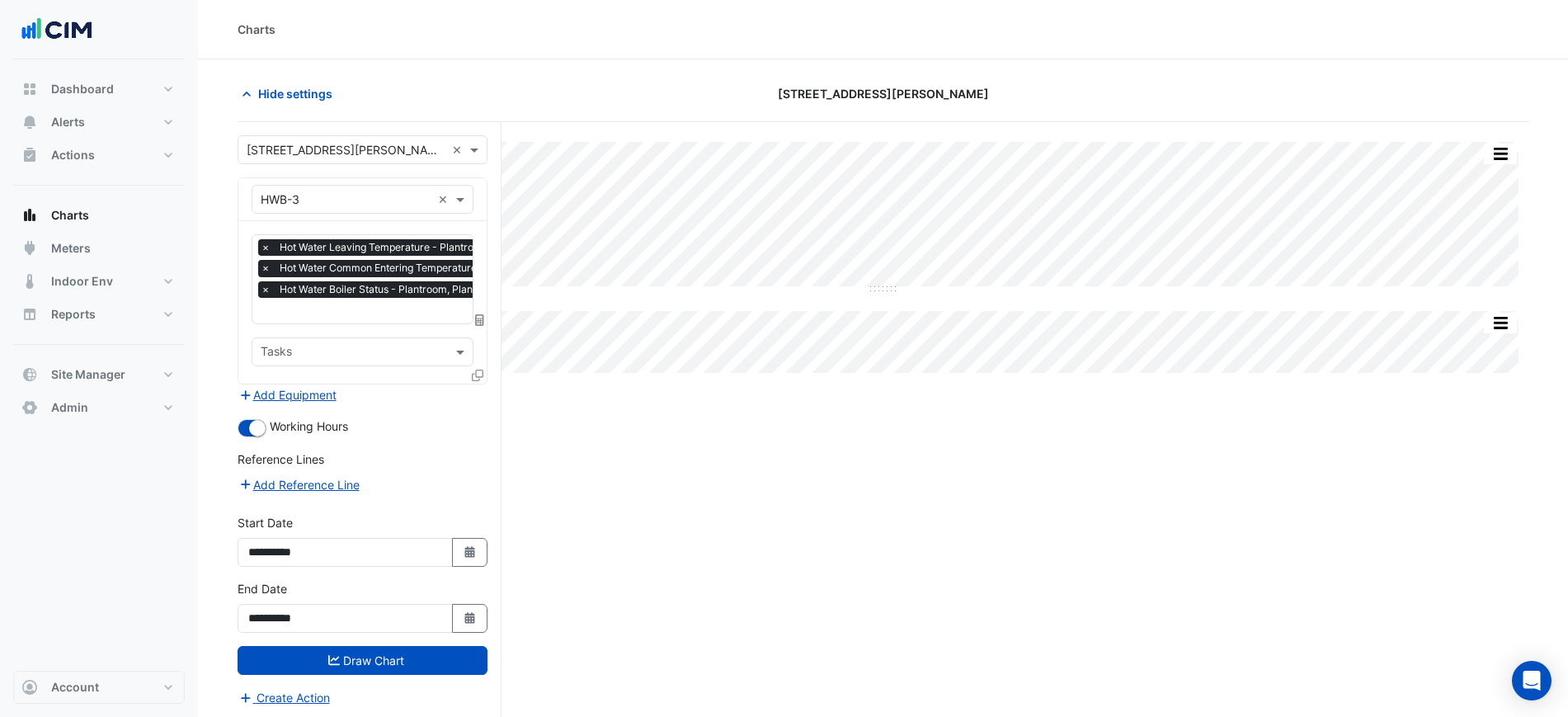
click at [475, 372] on icon at bounding box center [477, 375] width 11 height 11
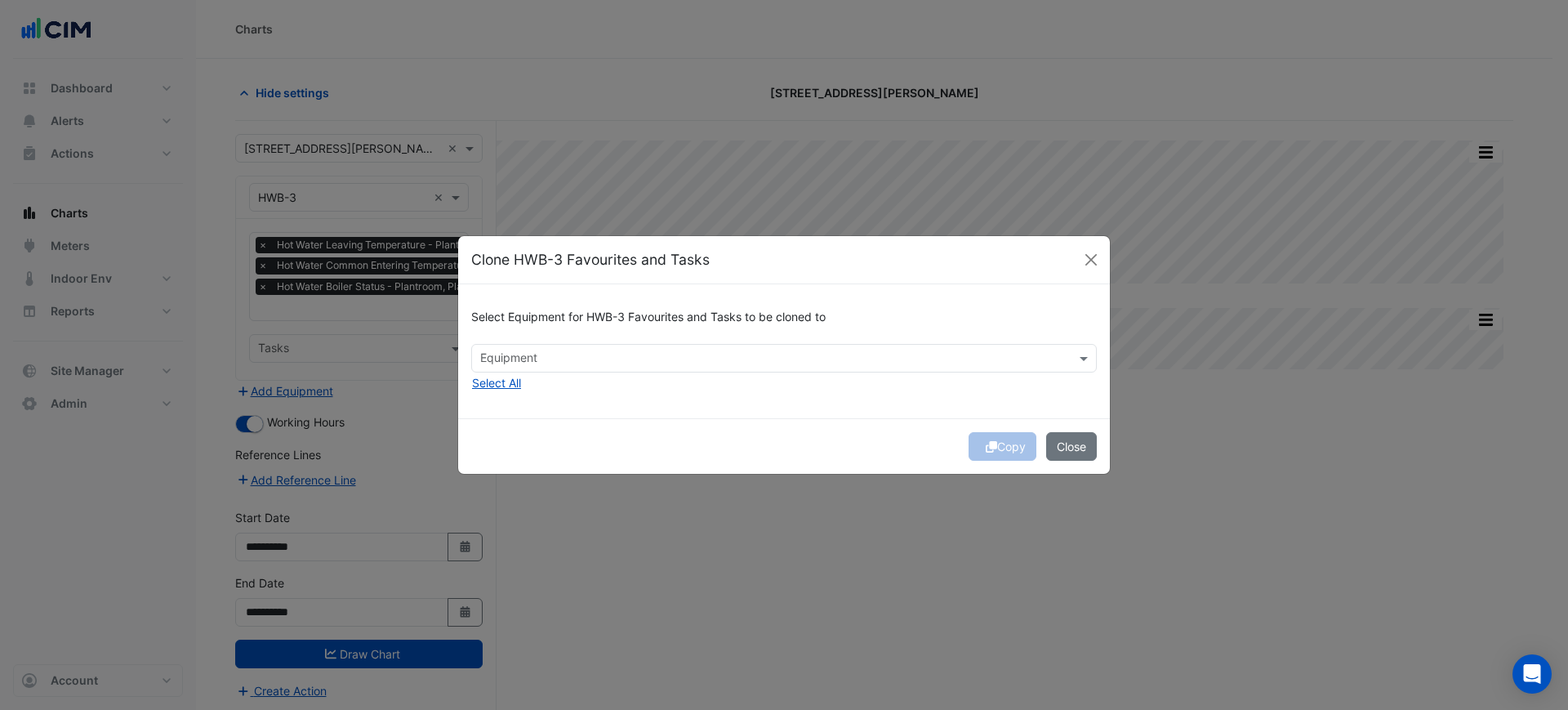
click at [612, 353] on input "text" at bounding box center [774, 360] width 589 height 17
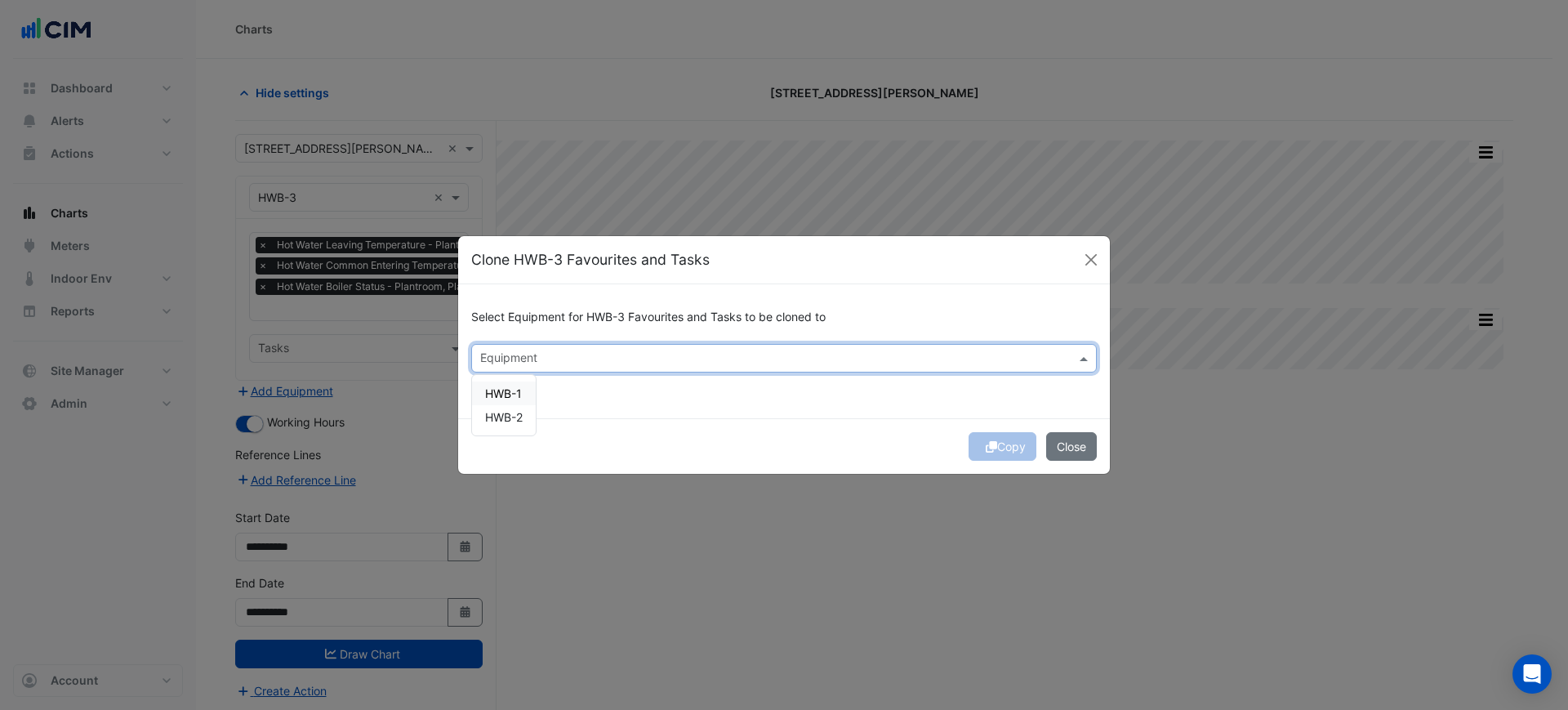
click at [511, 391] on span "HWB-1" at bounding box center [503, 393] width 37 height 14
click at [621, 410] on div "Select Equipment for HWB-3 Favourites and Tasks to be cloned to Equipment × HWB…" at bounding box center [784, 350] width 652 height 133
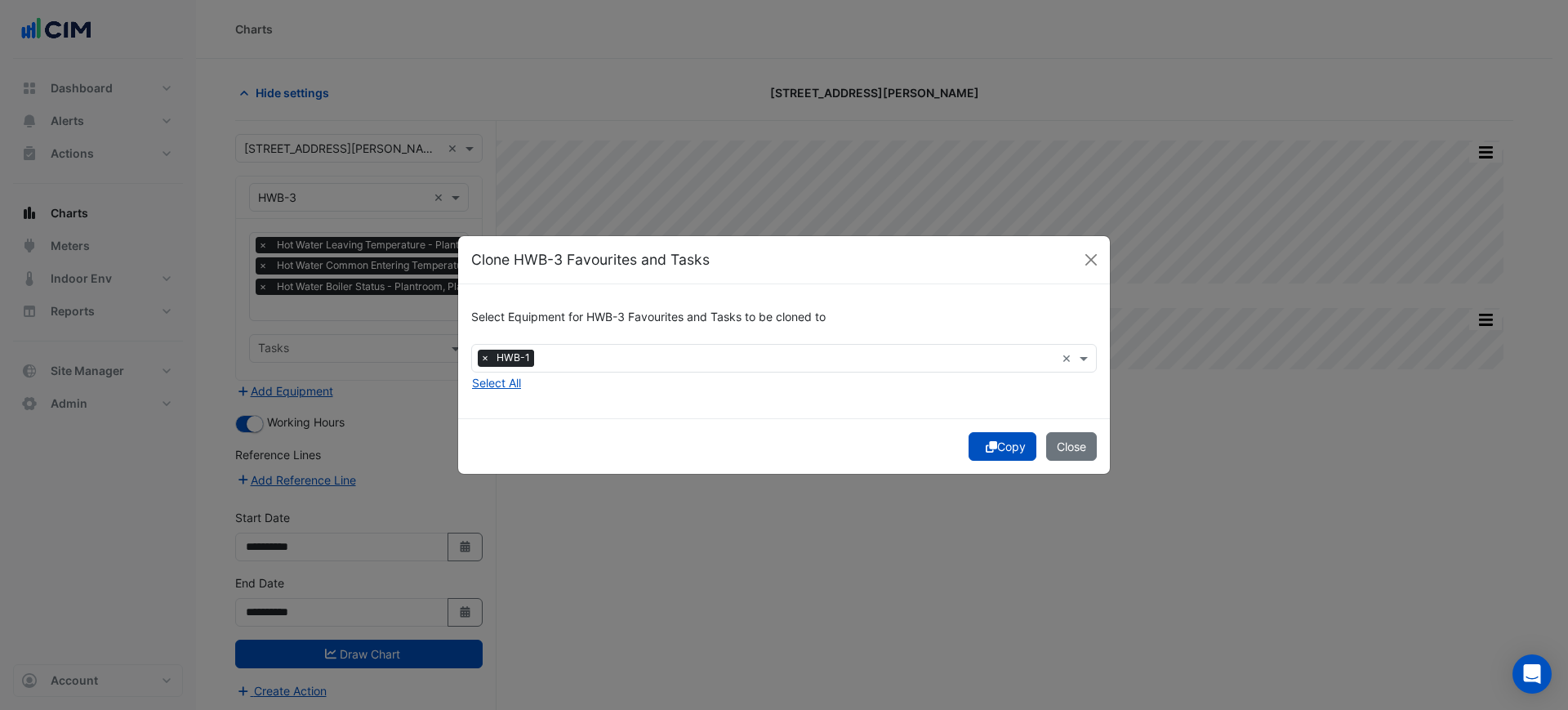
click at [999, 444] on button "Copy" at bounding box center [1002, 446] width 68 height 28
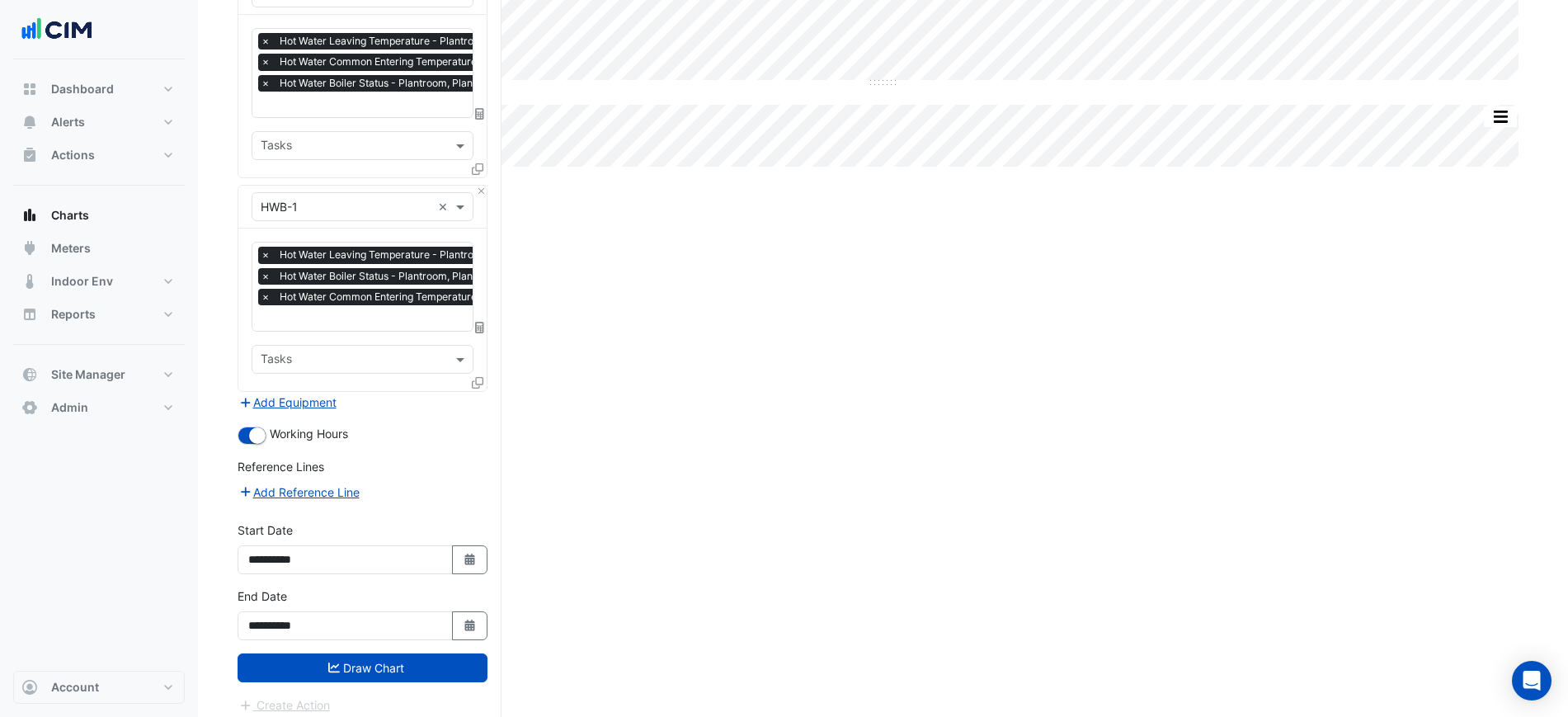
scroll to position [214, 0]
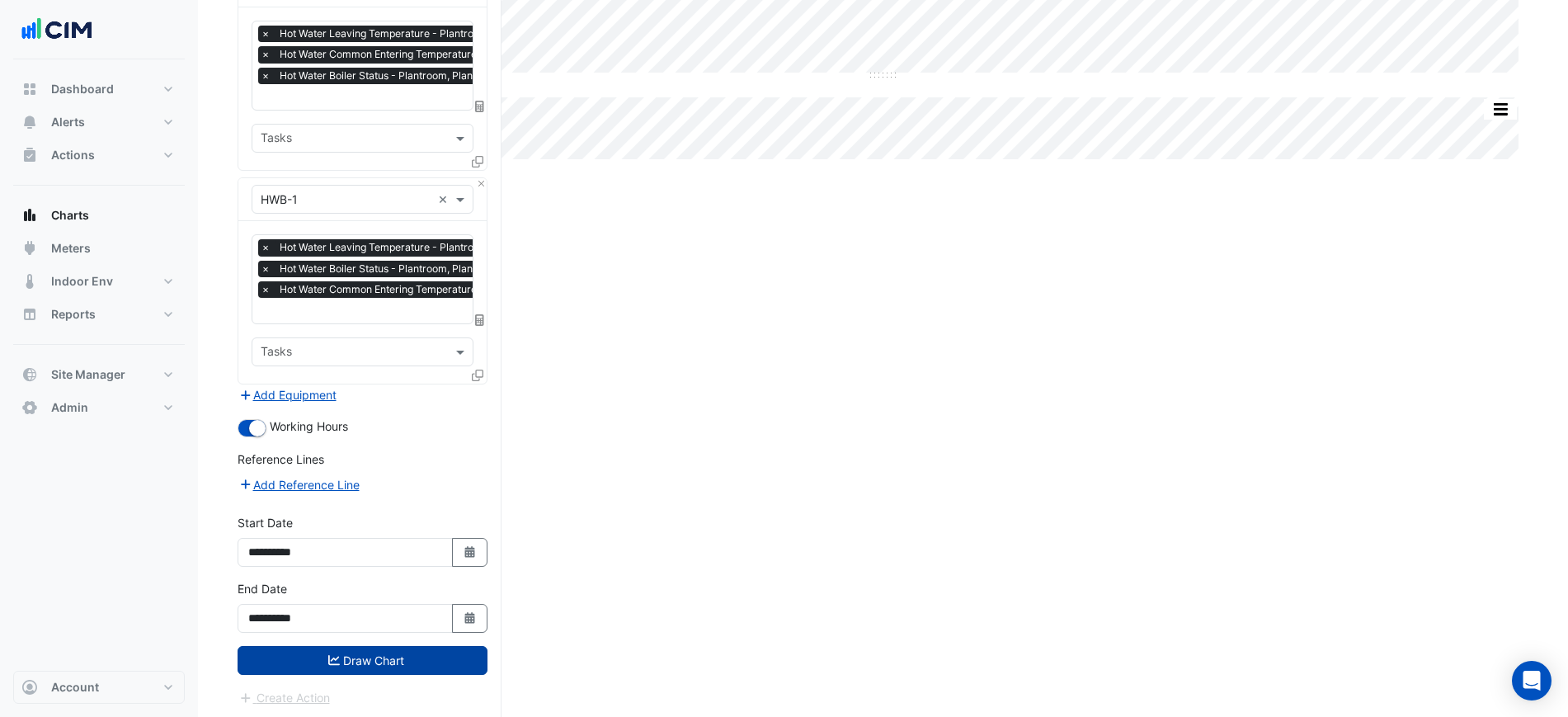
click at [435, 662] on button "Draw Chart" at bounding box center [362, 661] width 250 height 29
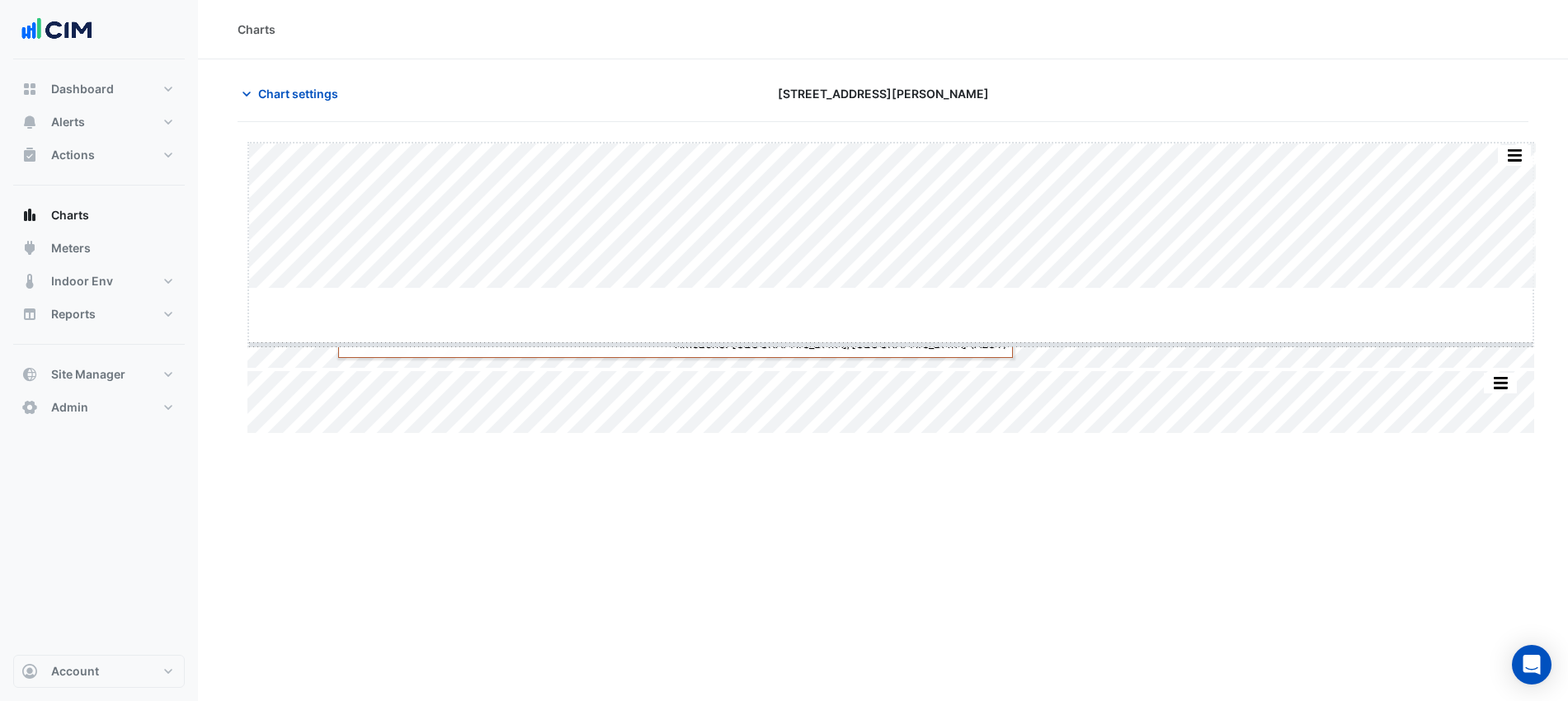
drag, startPoint x: 896, startPoint y: 290, endPoint x: 897, endPoint y: 531, distance: 241.0
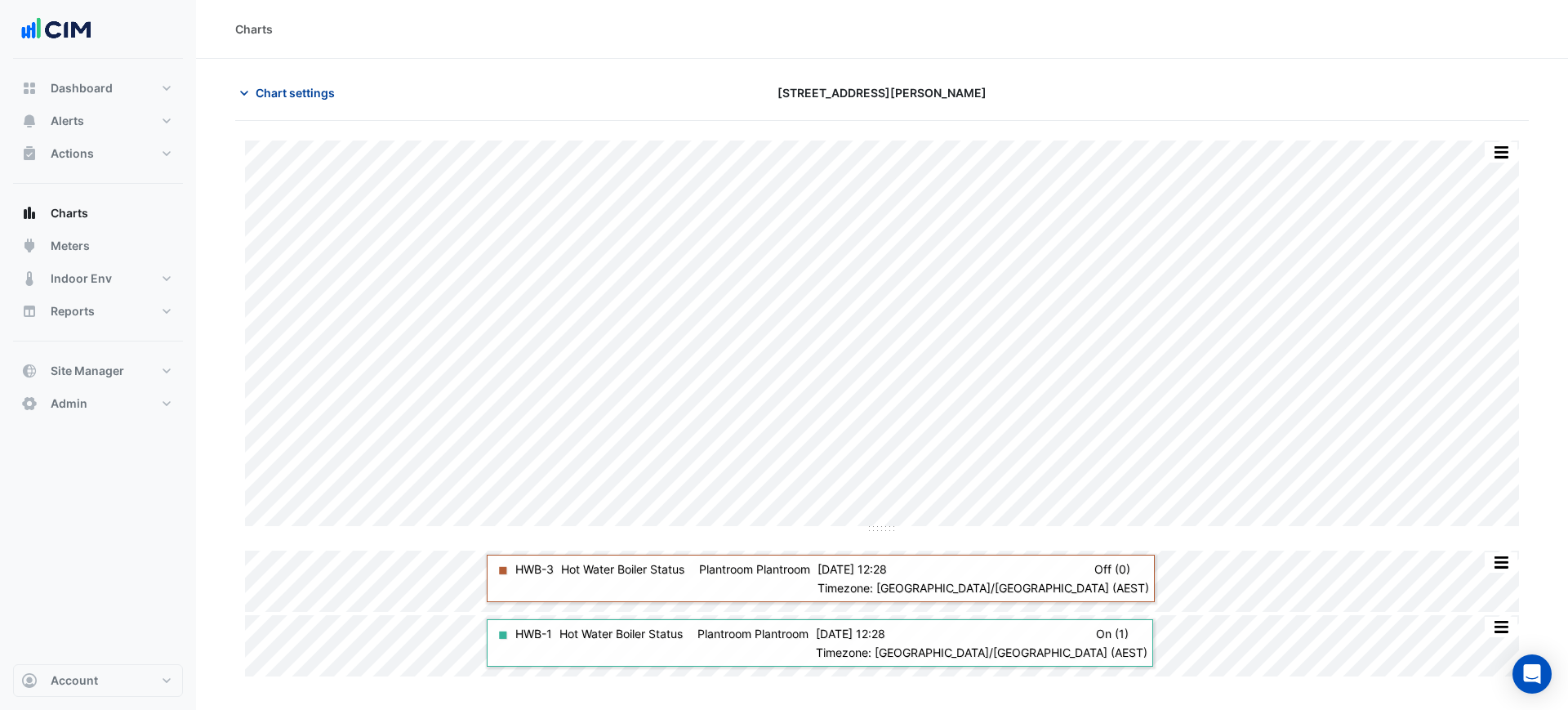
click at [268, 85] on span "Chart settings" at bounding box center [295, 93] width 79 height 17
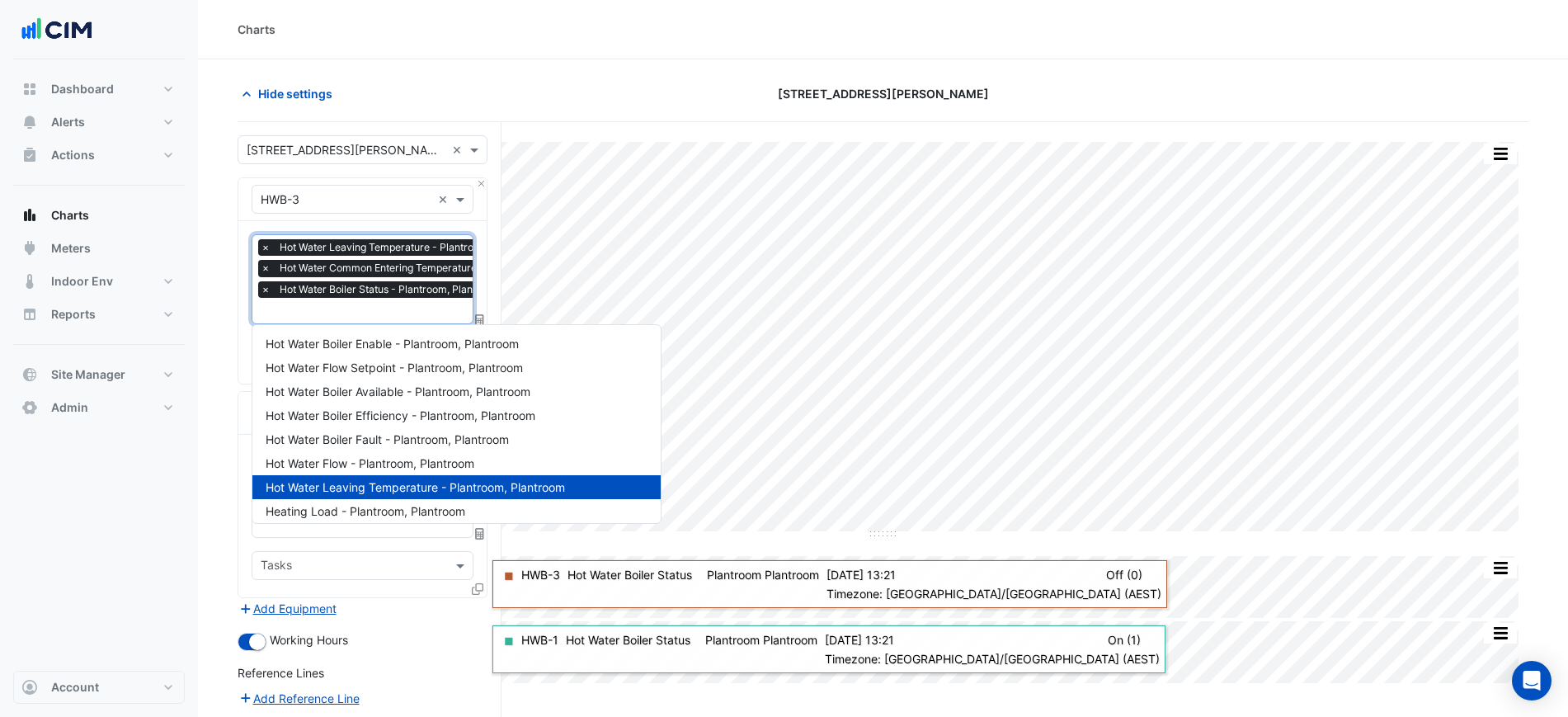
click at [264, 258] on div "× Hot Water Leaving Temperature - Plantroom, Plantroom × Hot Water Common Enter…" at bounding box center [427, 270] width 339 height 63
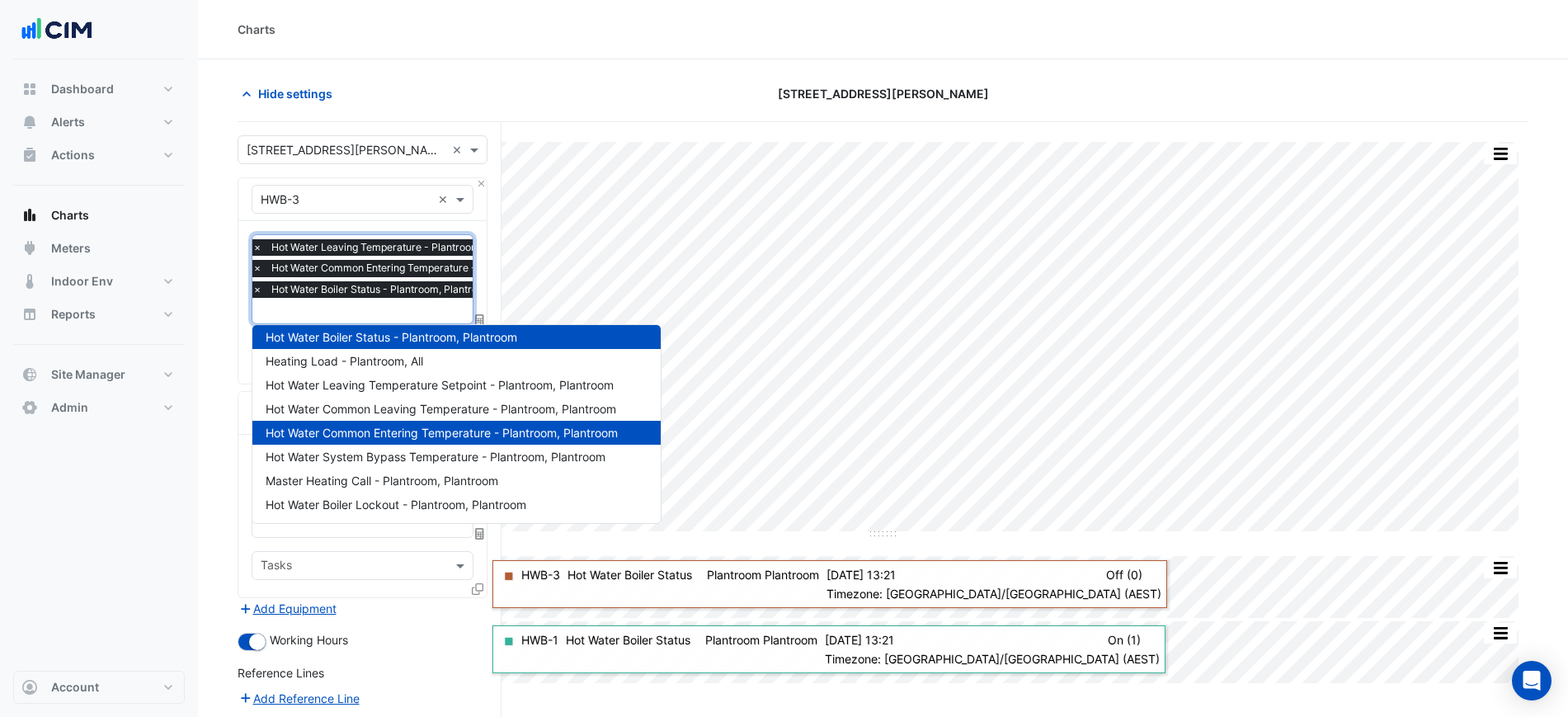
click at [255, 272] on span "×" at bounding box center [257, 268] width 15 height 17
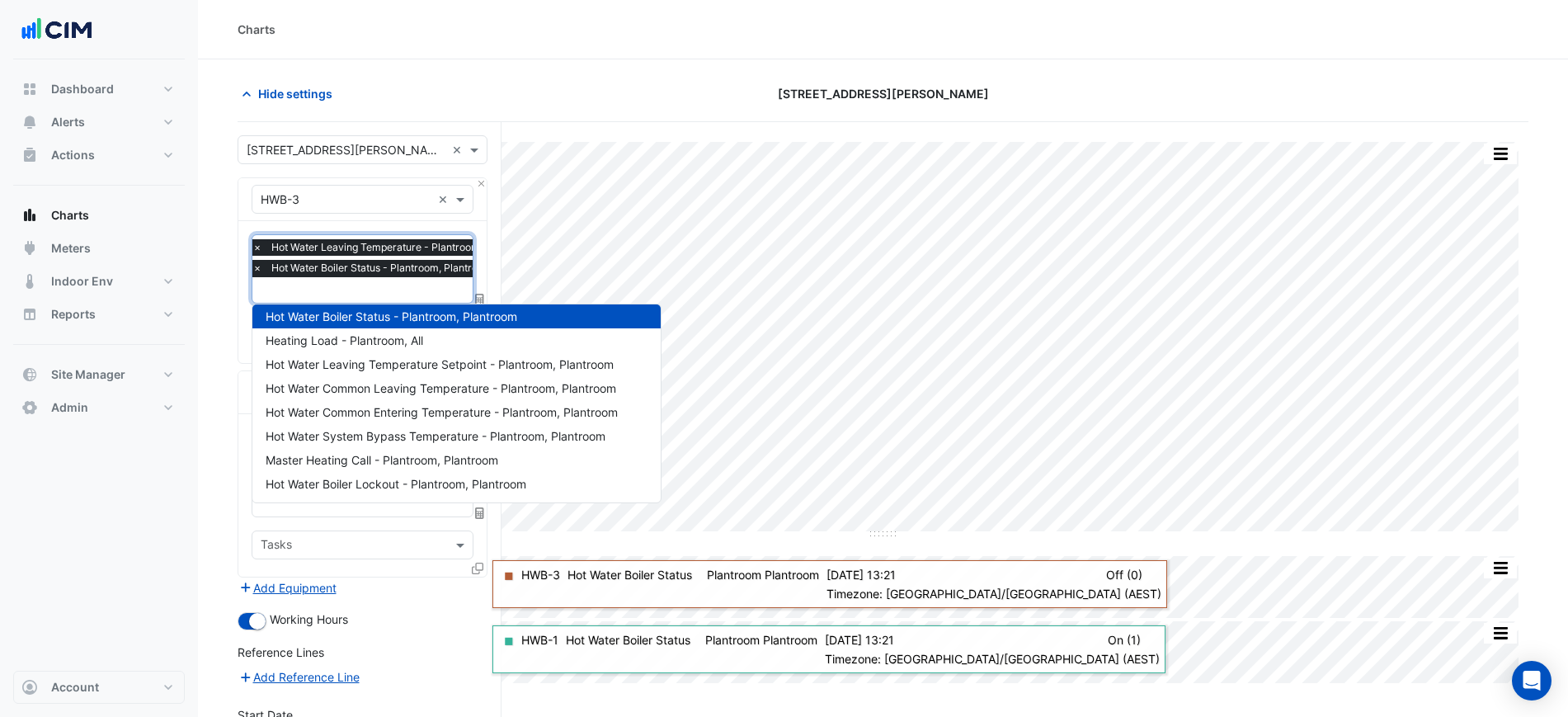
click at [218, 293] on section "Hide settings 25 Cowlishaw Street Split by Equip Split All Split None Print Sav…" at bounding box center [883, 486] width 1370 height 854
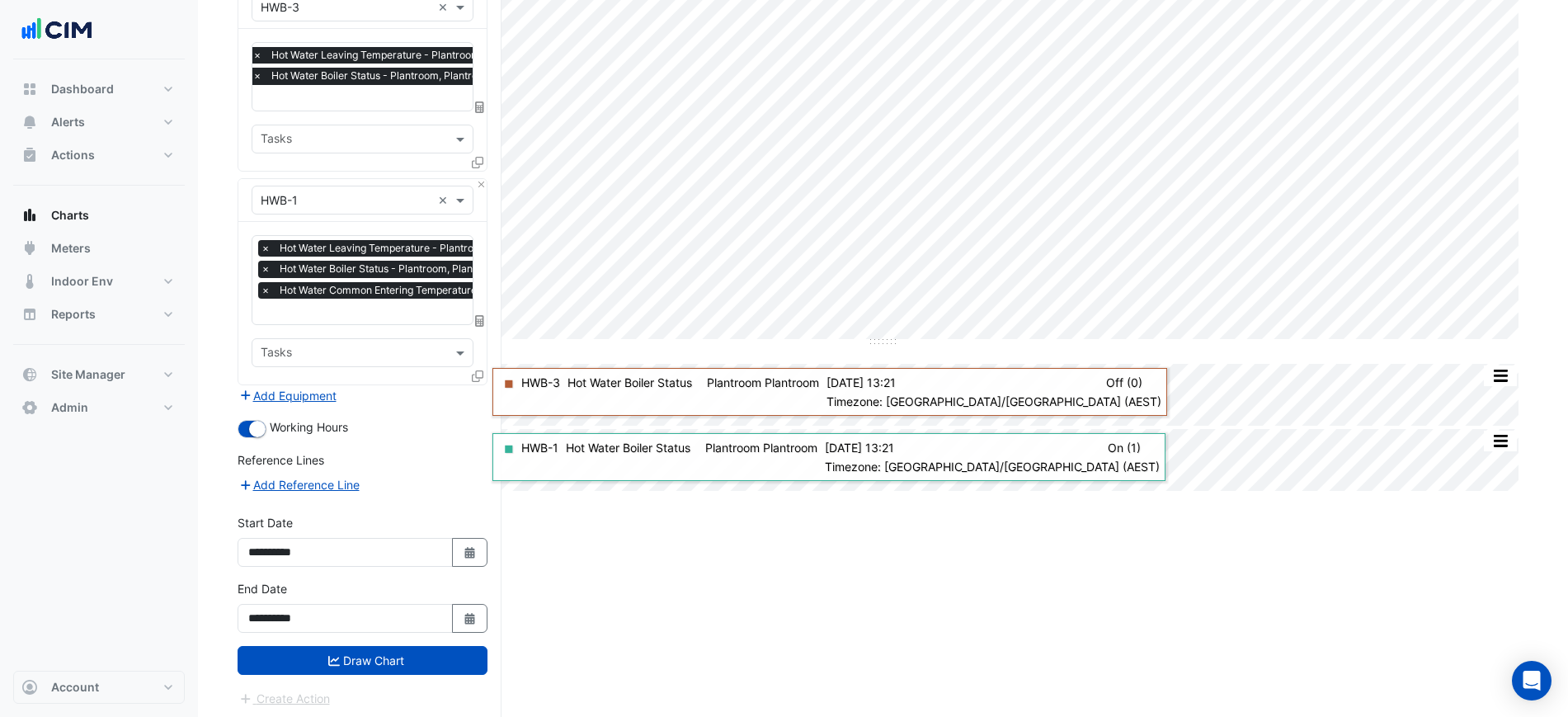
scroll to position [193, 0]
click at [409, 651] on button "Draw Chart" at bounding box center [362, 660] width 250 height 29
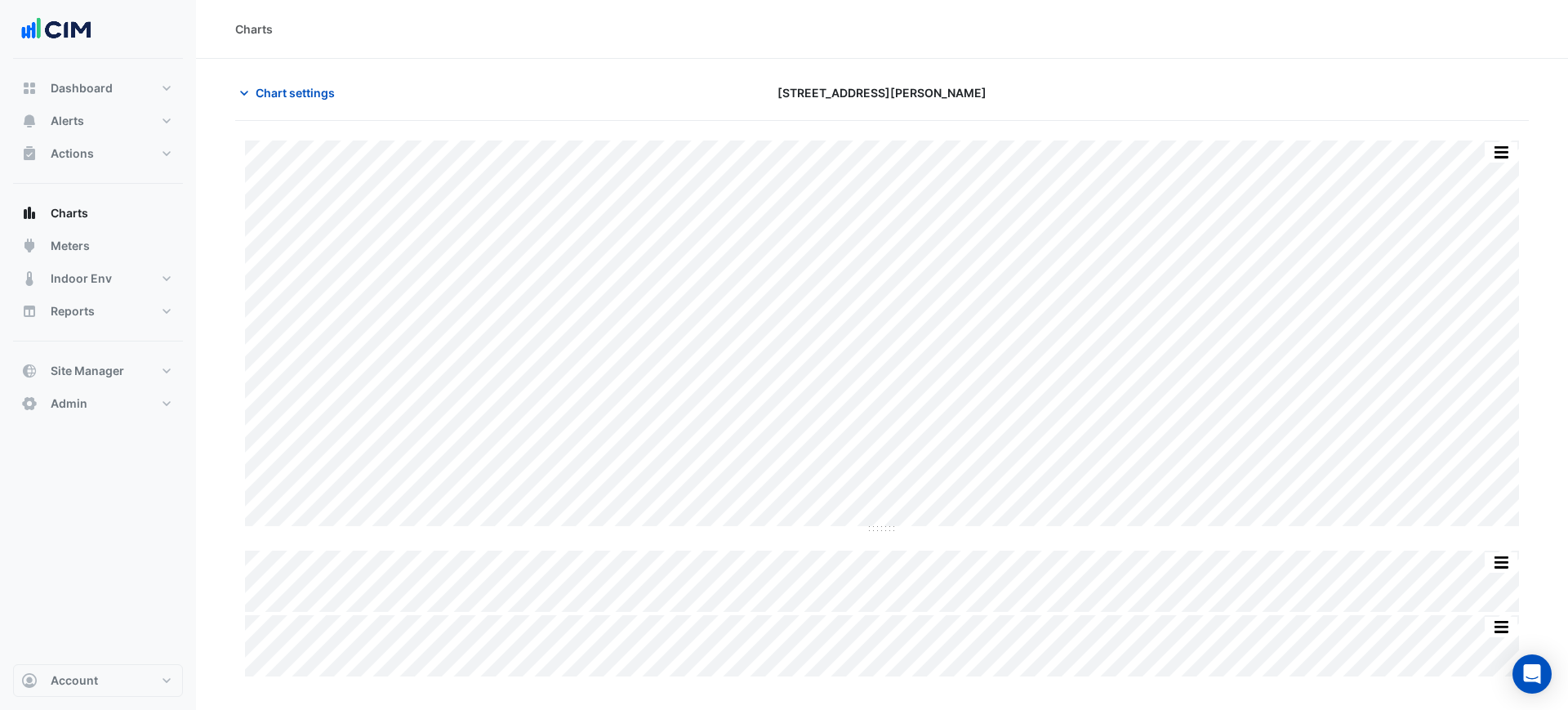
click at [1519, 145] on div "Split by Equip Split All Split None Print Save as JPEG Save as PNG Pivot Data T…" at bounding box center [882, 408] width 1294 height 536
click at [1511, 154] on button "button" at bounding box center [1501, 152] width 33 height 21
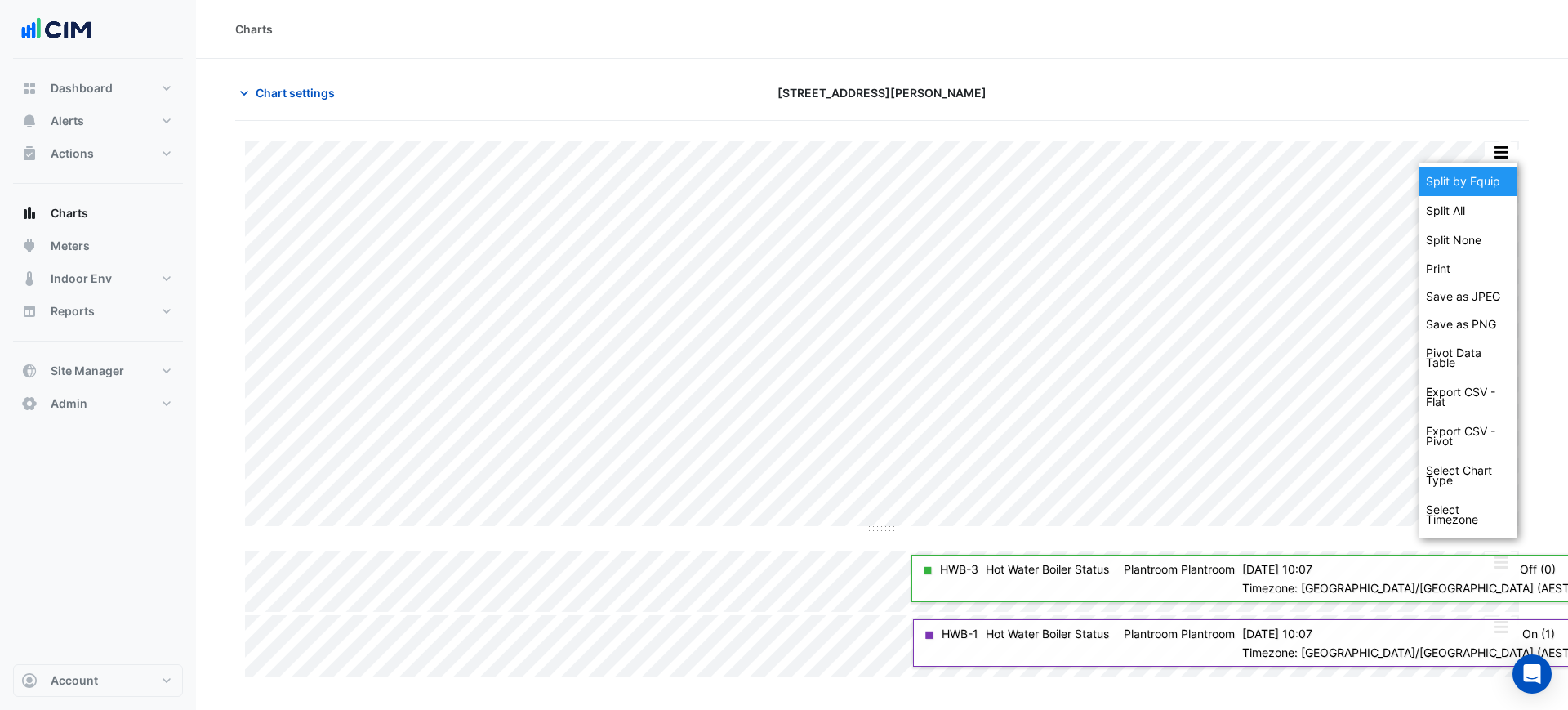
click at [1502, 170] on div "Split by Equip" at bounding box center [1468, 182] width 98 height 29
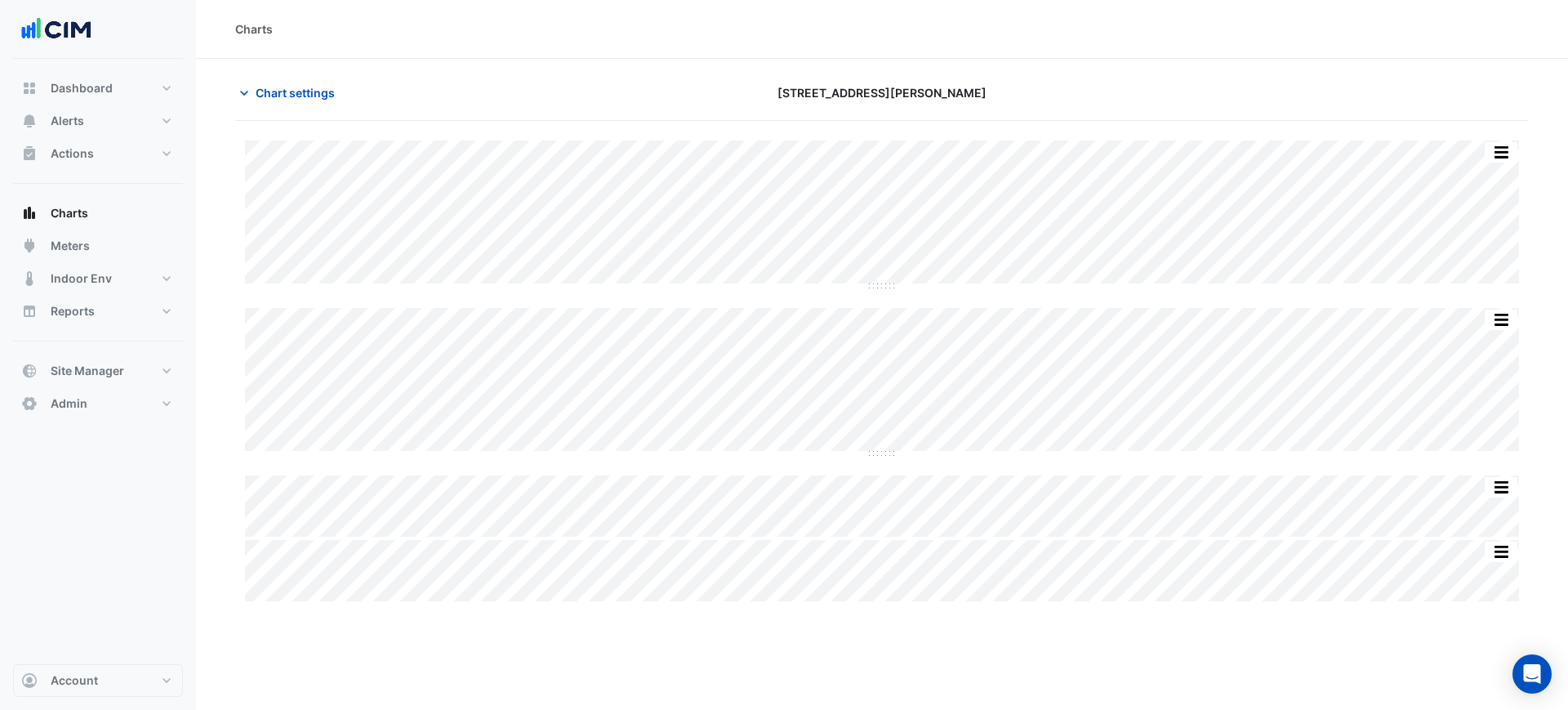
click at [1493, 150] on button "button" at bounding box center [1501, 152] width 33 height 21
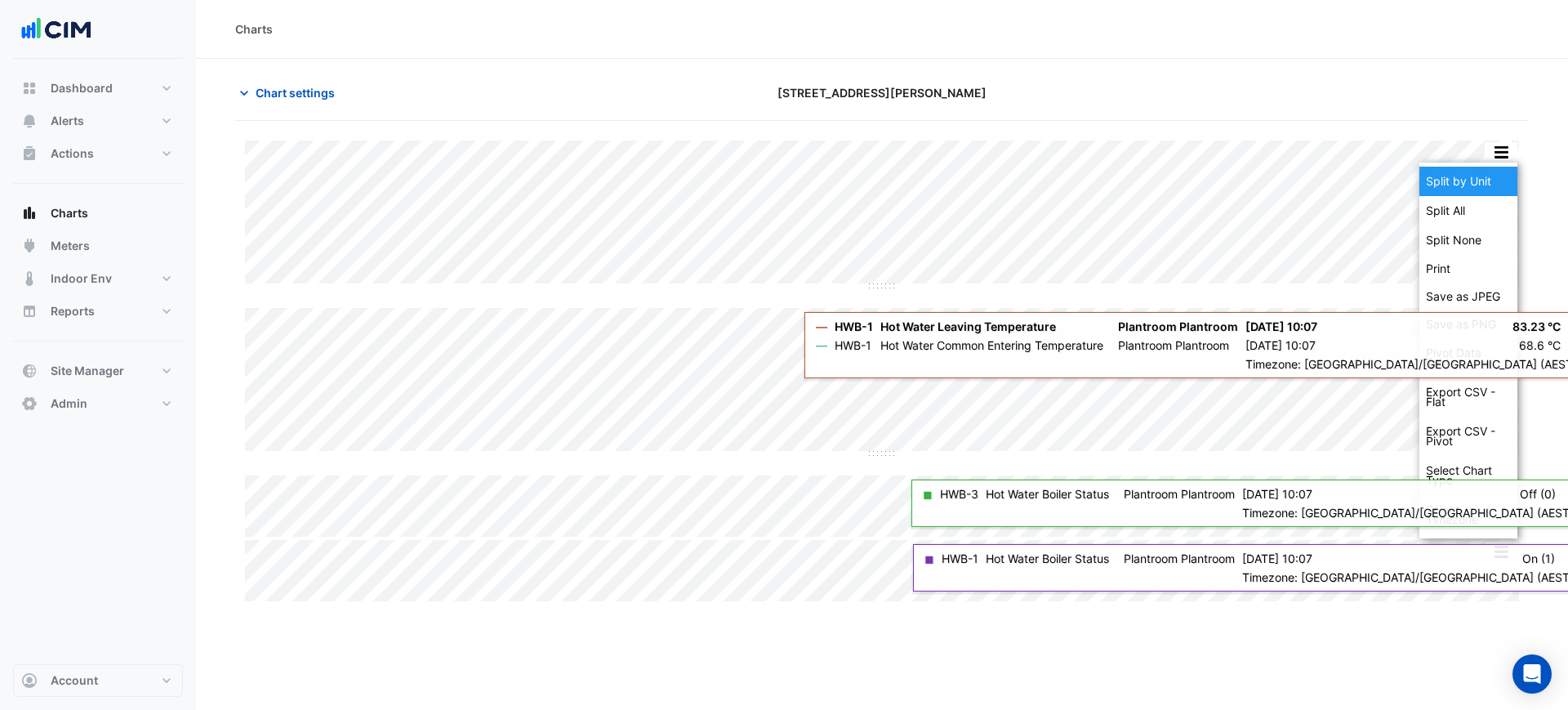
click at [1491, 174] on div "Split by Unit" at bounding box center [1468, 182] width 98 height 29
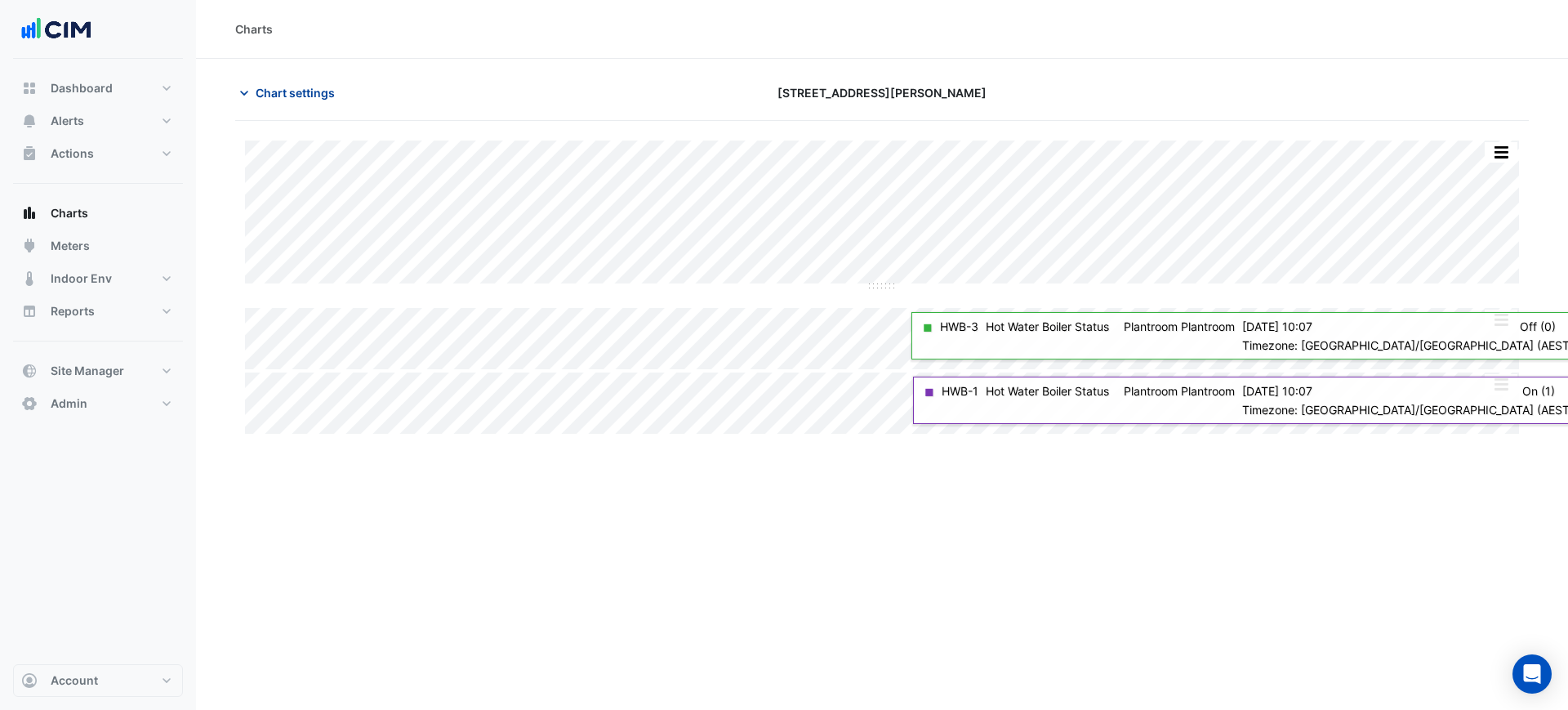
click at [304, 88] on span "Chart settings" at bounding box center [295, 93] width 79 height 17
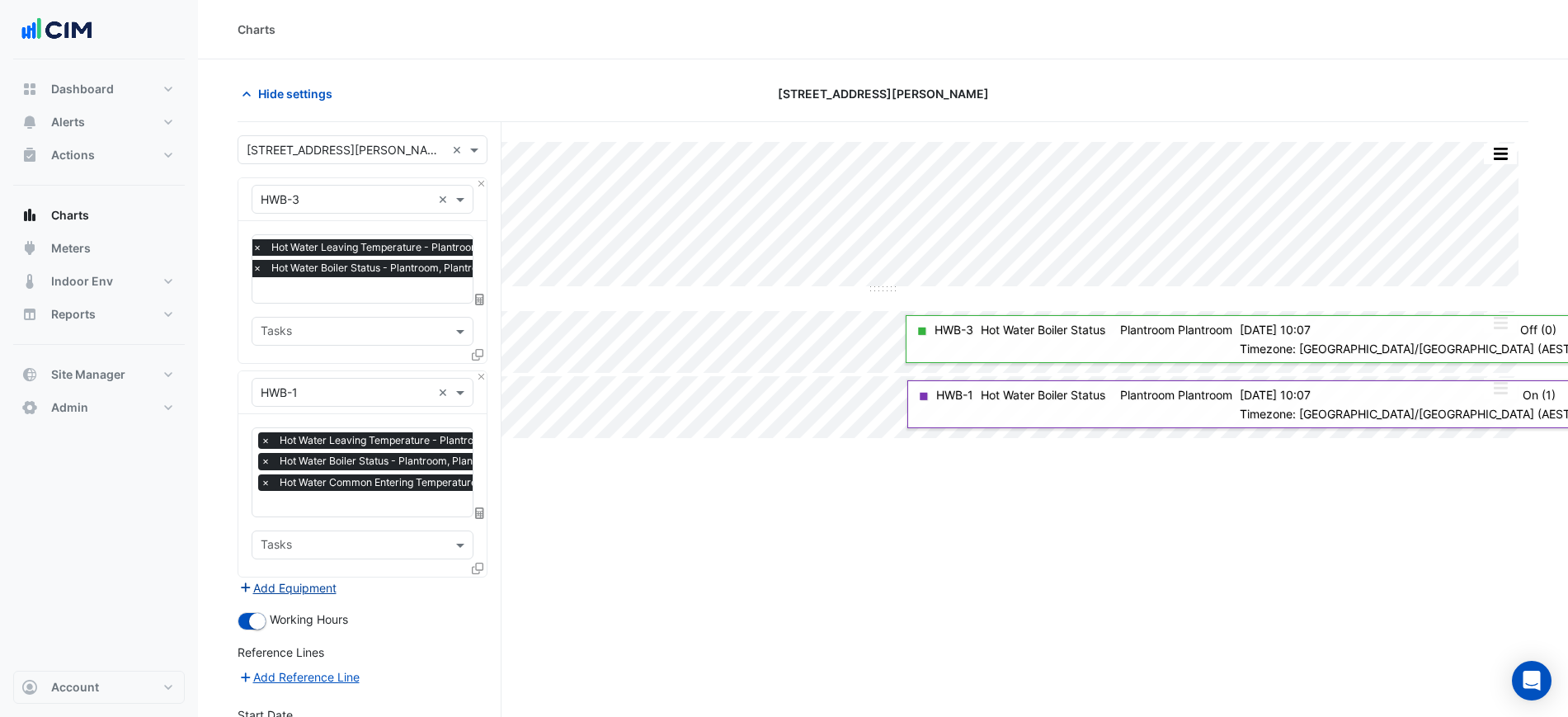
click at [284, 588] on button "Add Equipment" at bounding box center [287, 588] width 100 height 19
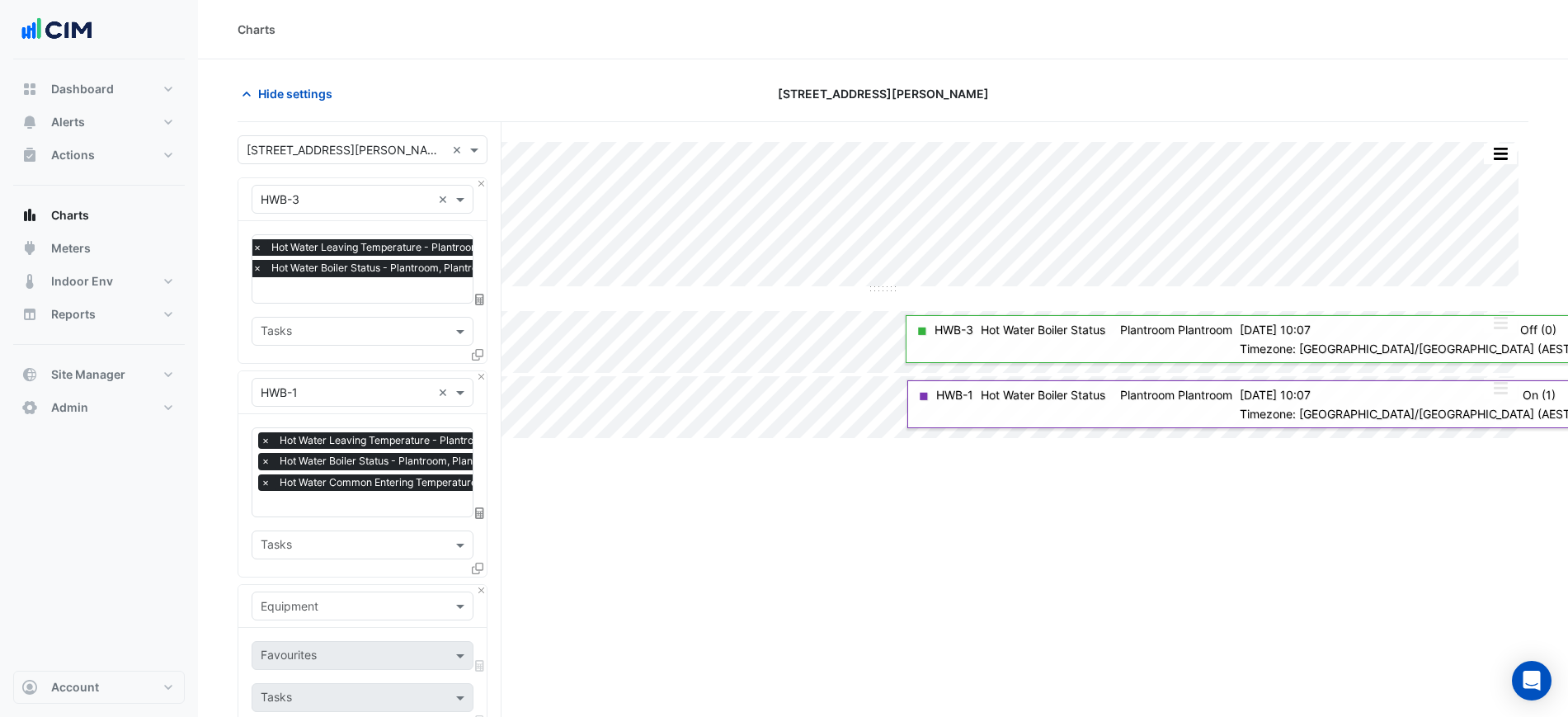
click at [287, 592] on div "Equipment" at bounding box center [362, 606] width 222 height 29
type input "**"
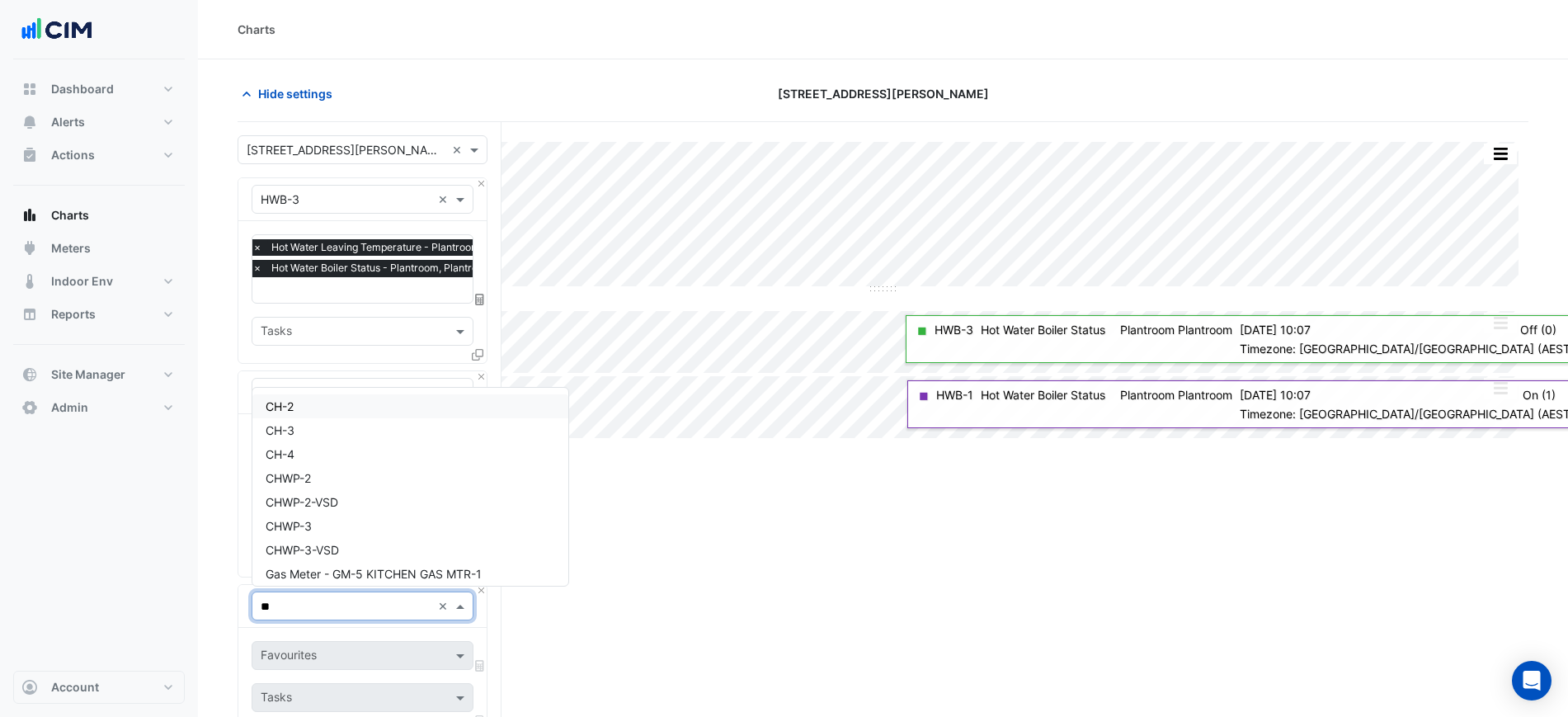
click at [263, 395] on div "CH-2" at bounding box center [411, 407] width 316 height 24
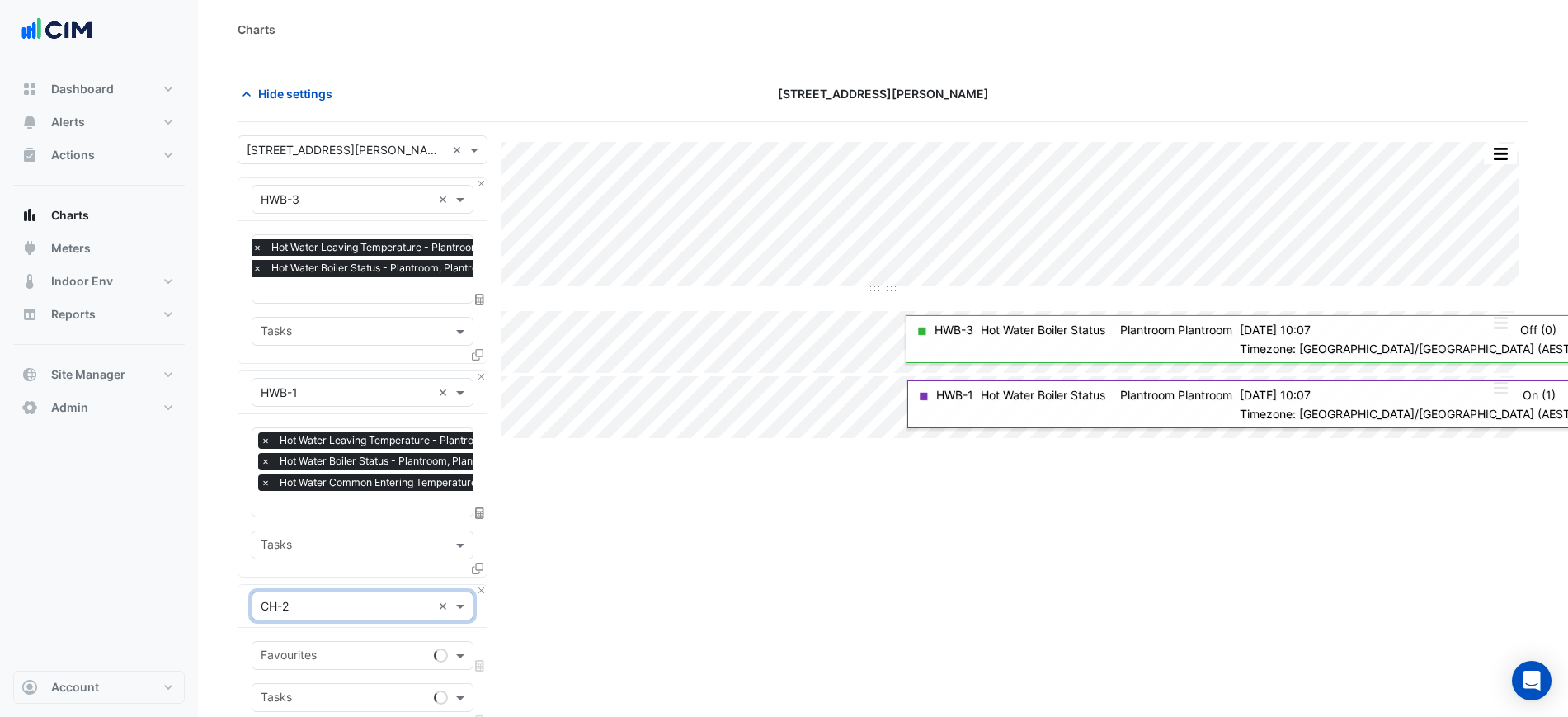
click at [324, 635] on div "Favourites Tasks" at bounding box center [362, 679] width 248 height 102
click at [328, 643] on div "Favourites" at bounding box center [340, 655] width 175 height 25
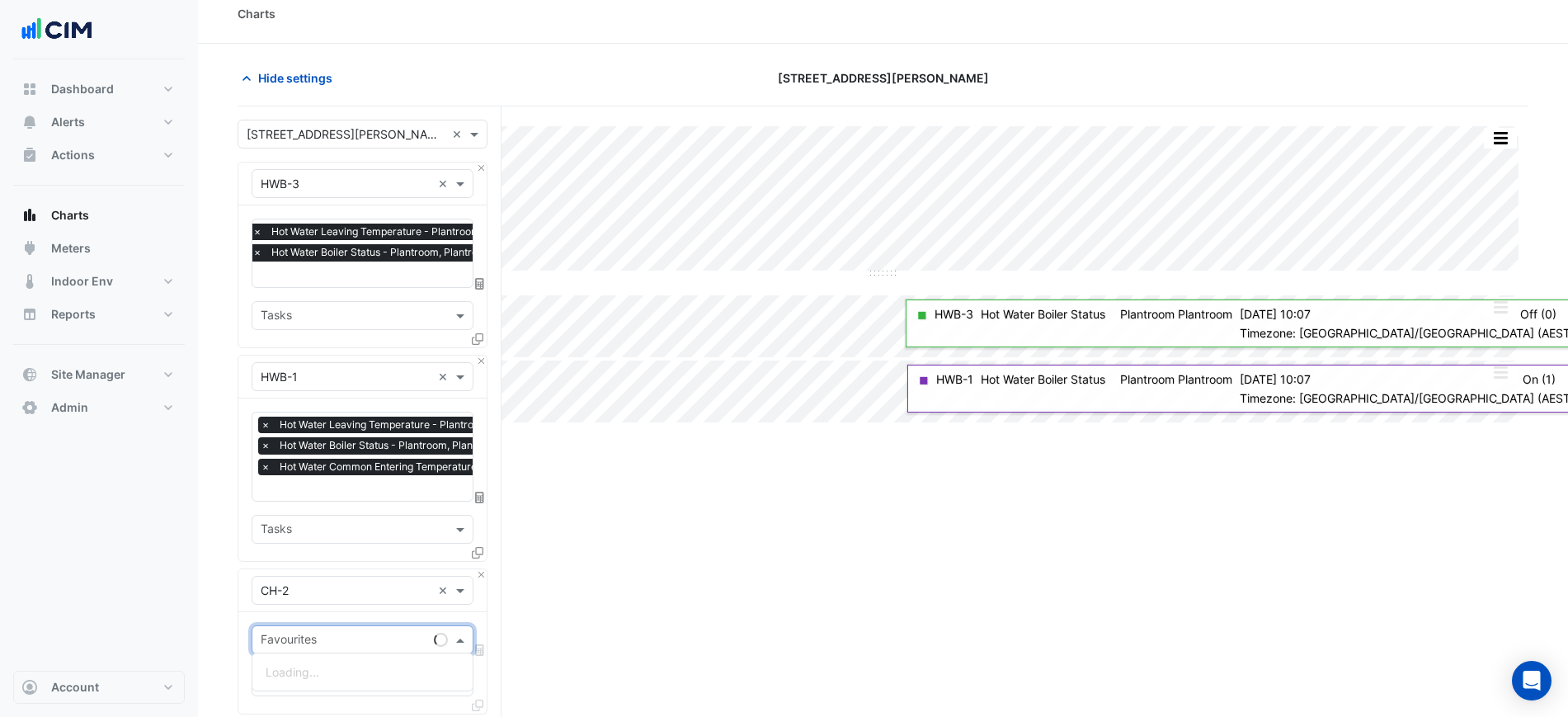
scroll to position [309, 0]
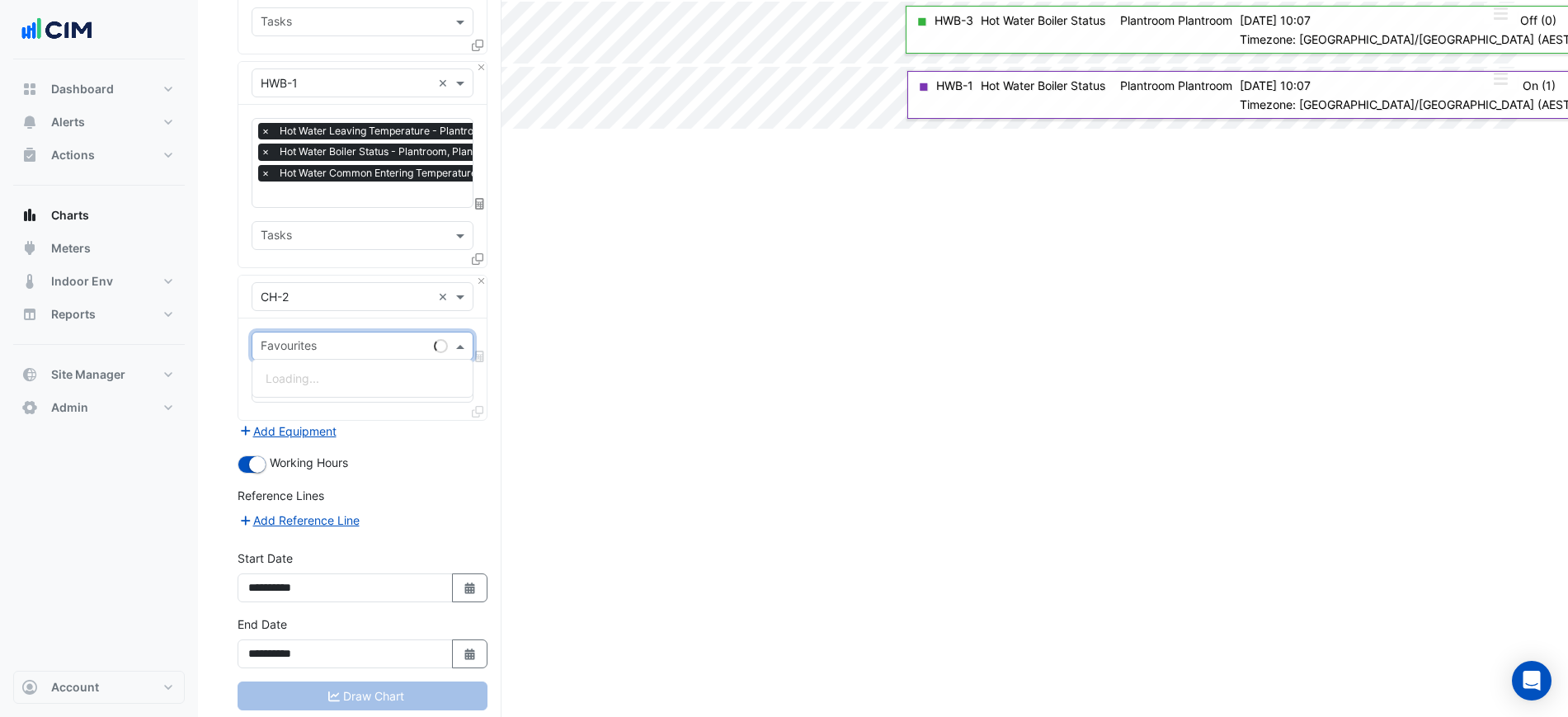
click at [314, 339] on input "text" at bounding box center [344, 348] width 167 height 17
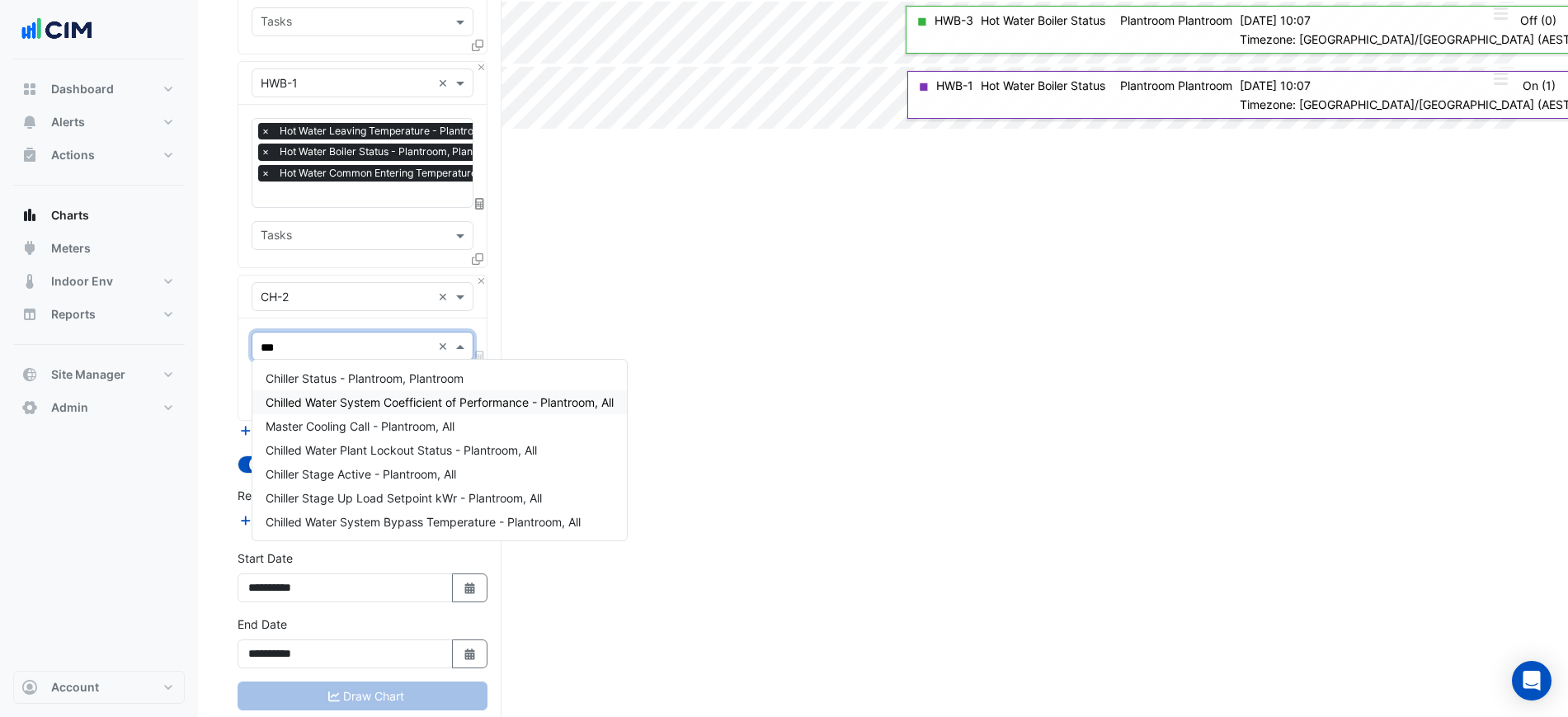
type input "****"
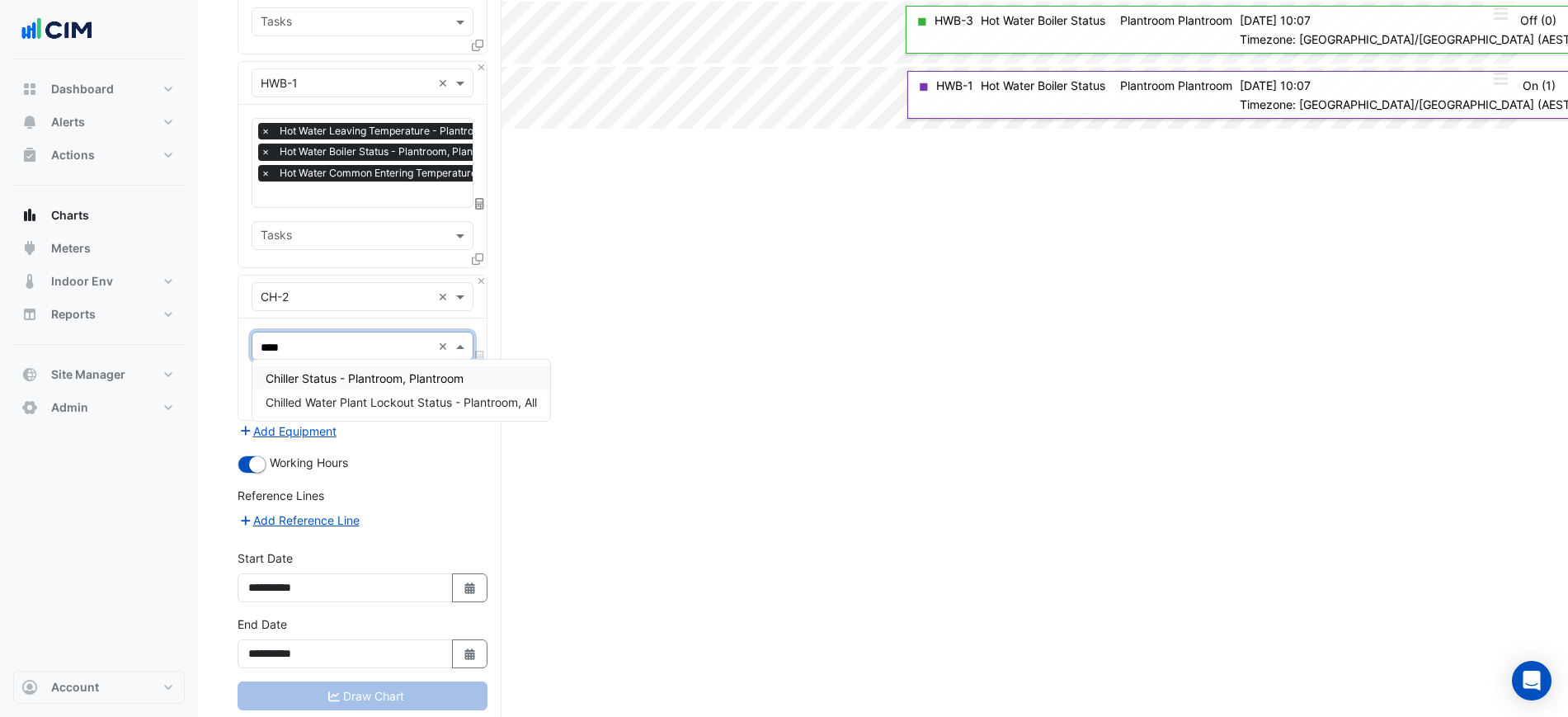
click at [352, 382] on span "Chiller Status - Plantroom, Plantroom" at bounding box center [365, 378] width 198 height 14
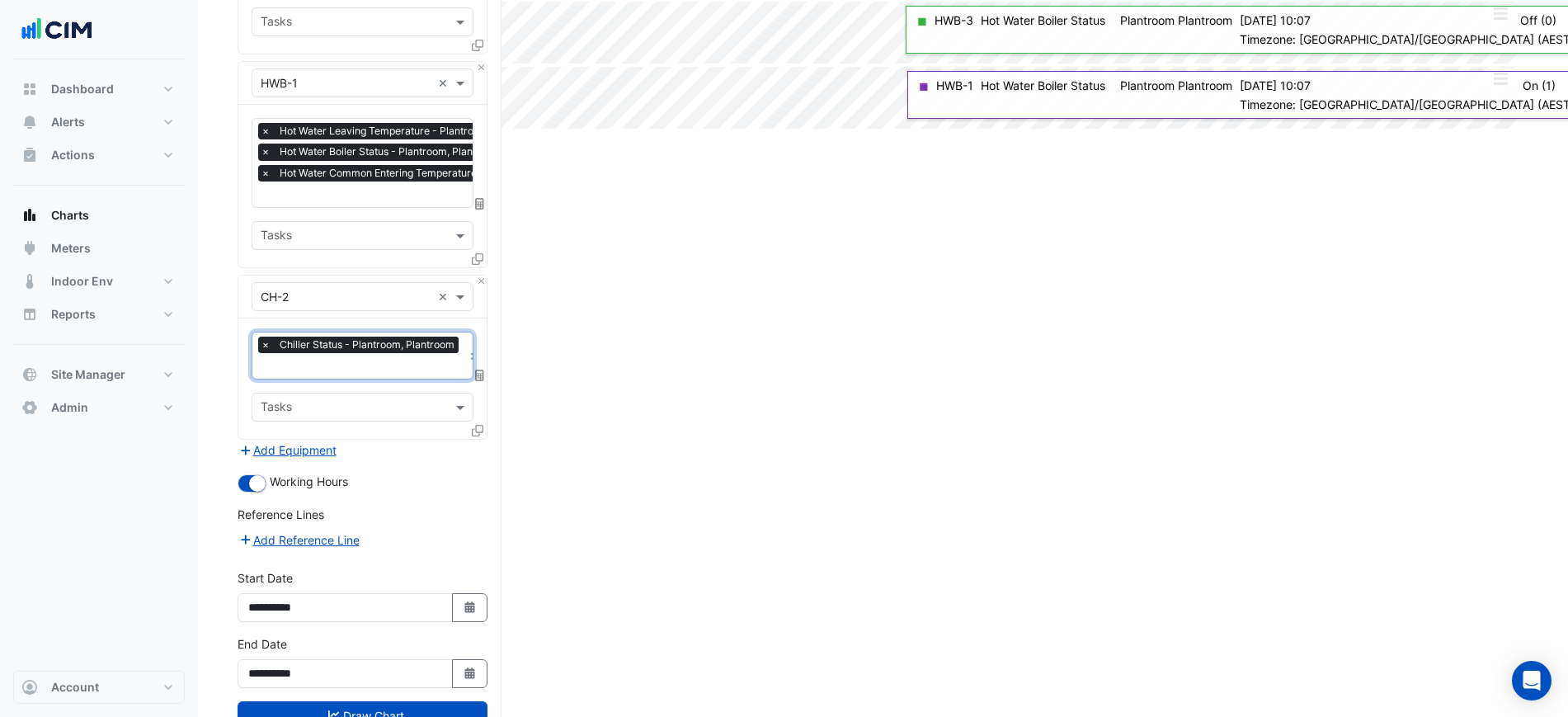
click at [352, 371] on div at bounding box center [360, 368] width 204 height 22
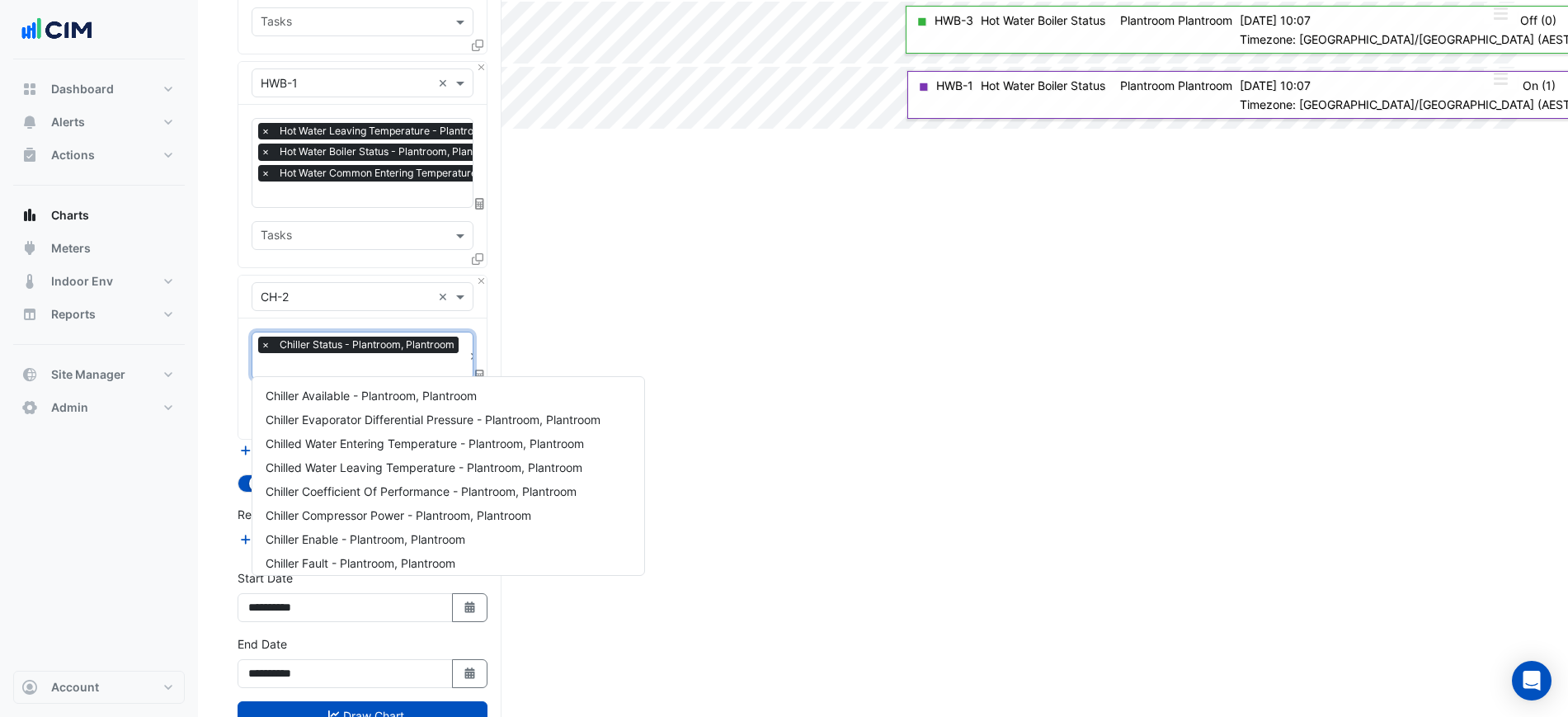
scroll to position [246, 0]
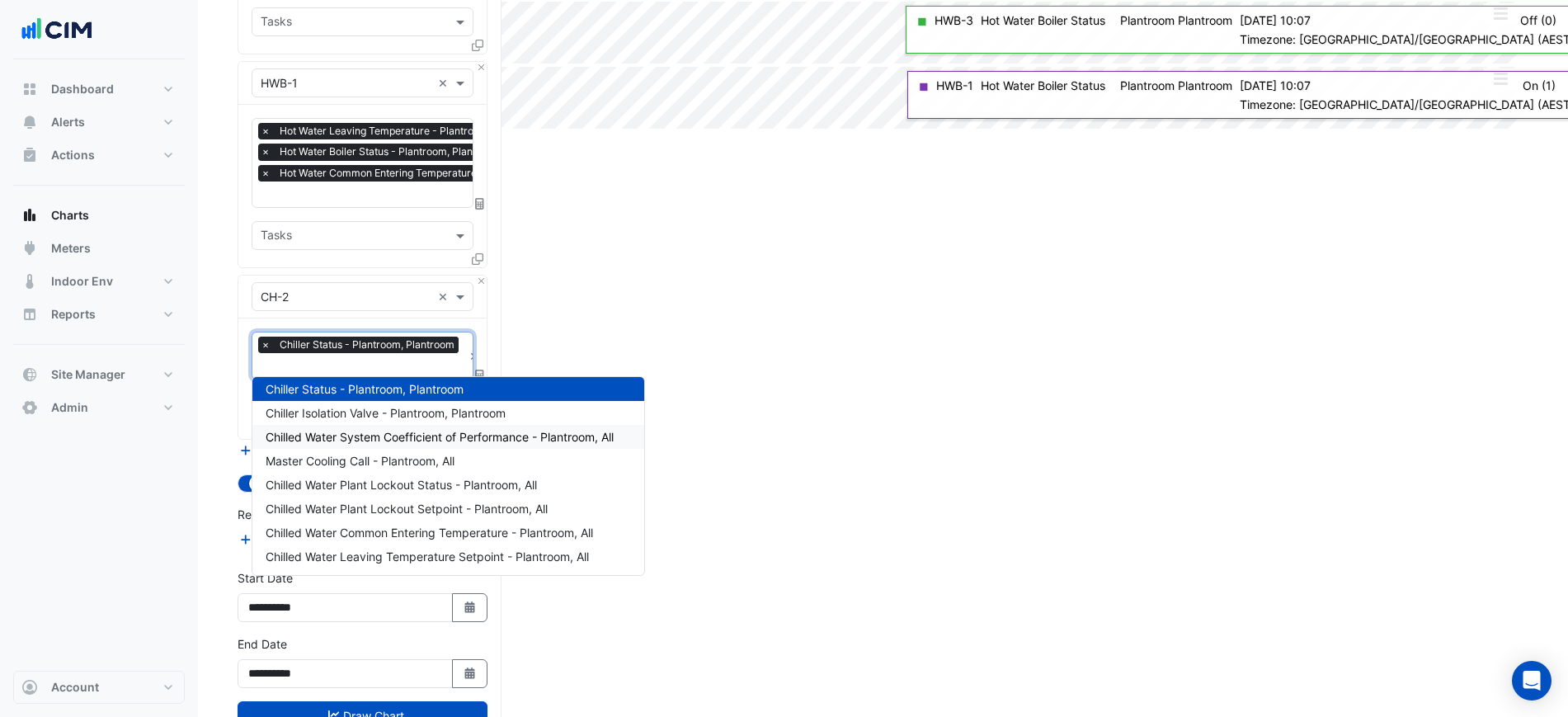
click at [215, 455] on section "Hide settings 25 Cowlishaw Street Split by Equip Split All Split None Print Sav…" at bounding box center [883, 262] width 1370 height 1026
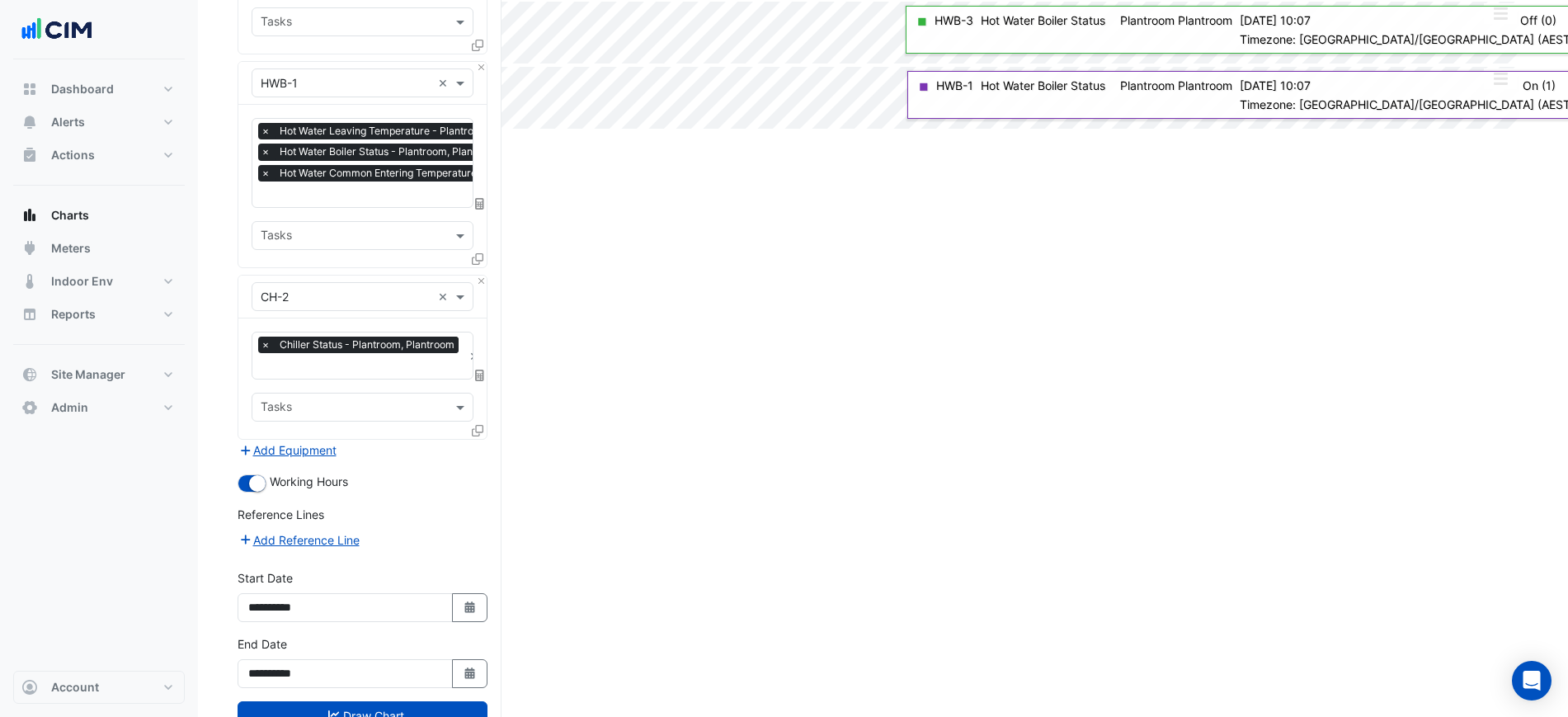
click at [480, 428] on icon at bounding box center [477, 430] width 11 height 11
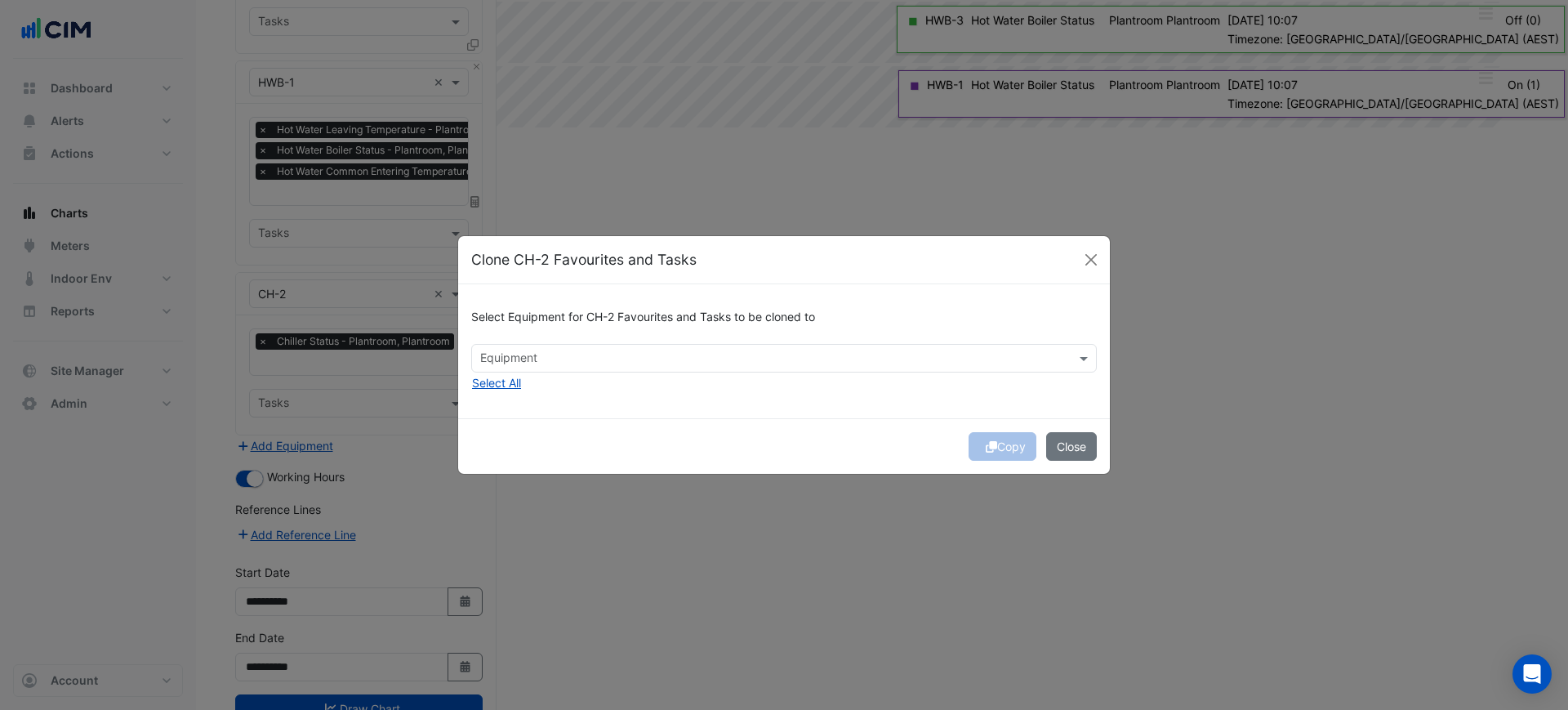
click at [538, 367] on div at bounding box center [773, 360] width 591 height 22
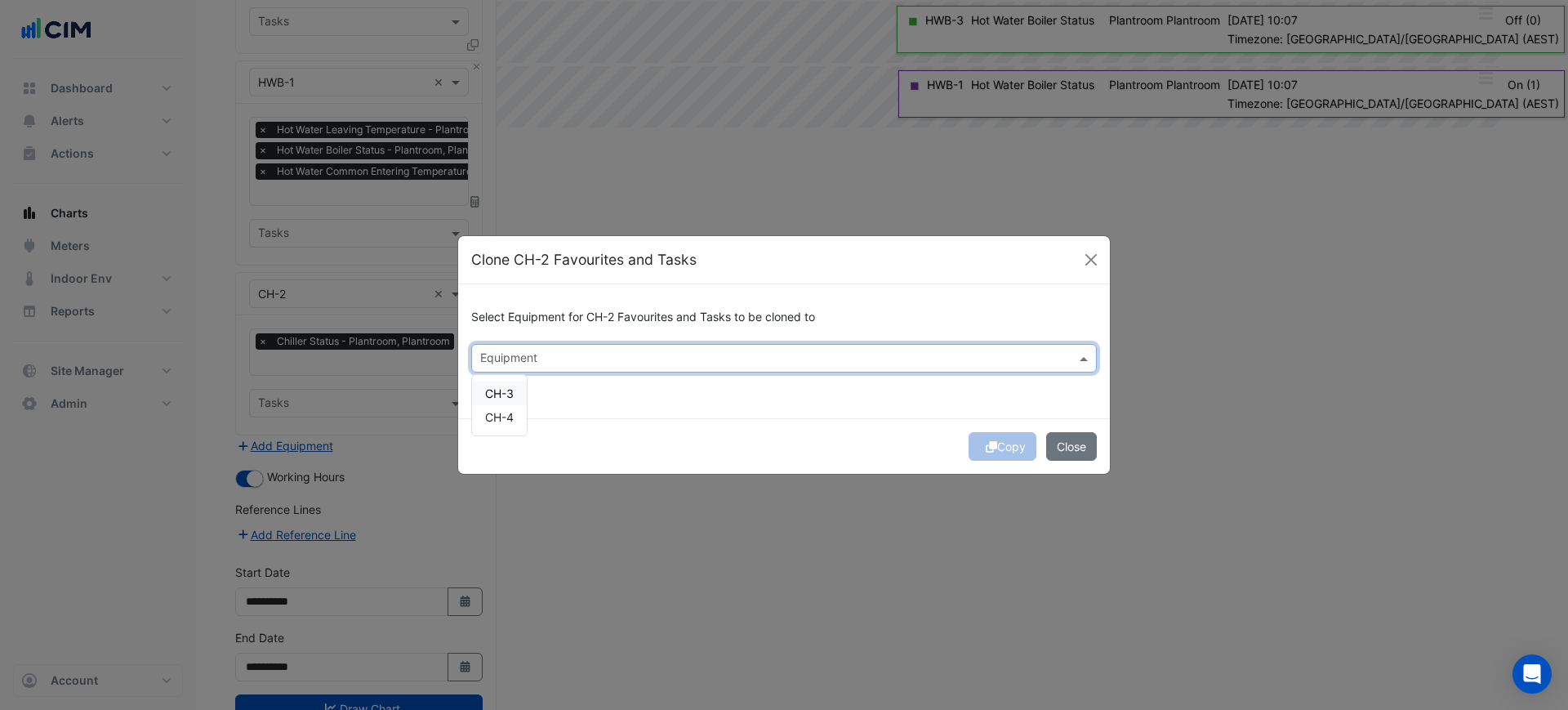
click at [518, 399] on div "CH-3" at bounding box center [500, 393] width 55 height 24
click at [513, 413] on span "CH-4" at bounding box center [499, 417] width 28 height 14
click at [640, 412] on div "Select Equipment for CH-2 Favourites and Tasks to be cloned to Equipment × CH-3…" at bounding box center [784, 350] width 652 height 133
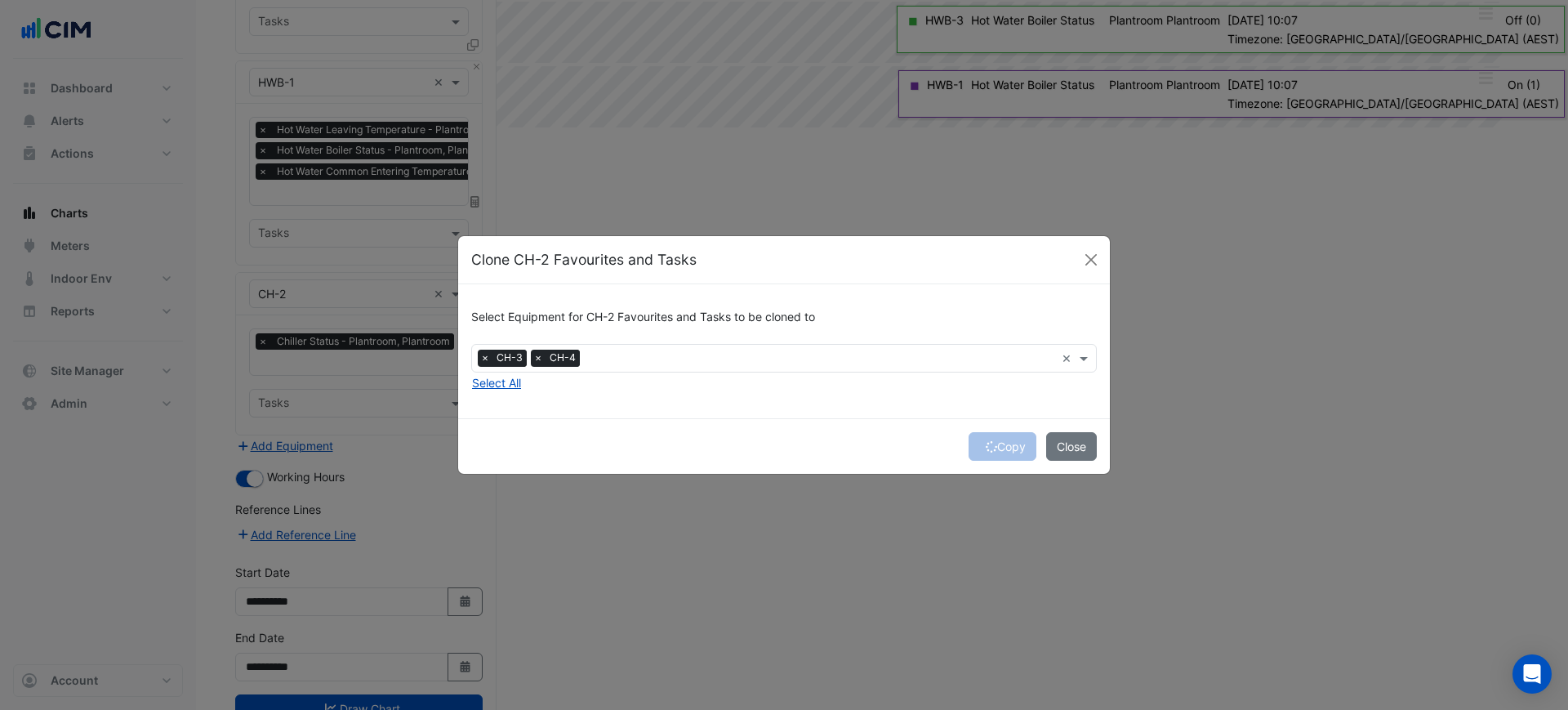
click at [991, 442] on div "Copy Close" at bounding box center [784, 446] width 652 height 56
click at [993, 442] on div "Copy Close" at bounding box center [784, 446] width 652 height 56
click at [997, 442] on div "Copy Close" at bounding box center [784, 446] width 652 height 56
click at [999, 447] on div "Copy Close" at bounding box center [784, 446] width 652 height 56
click at [1004, 448] on button "Copy" at bounding box center [1002, 446] width 68 height 28
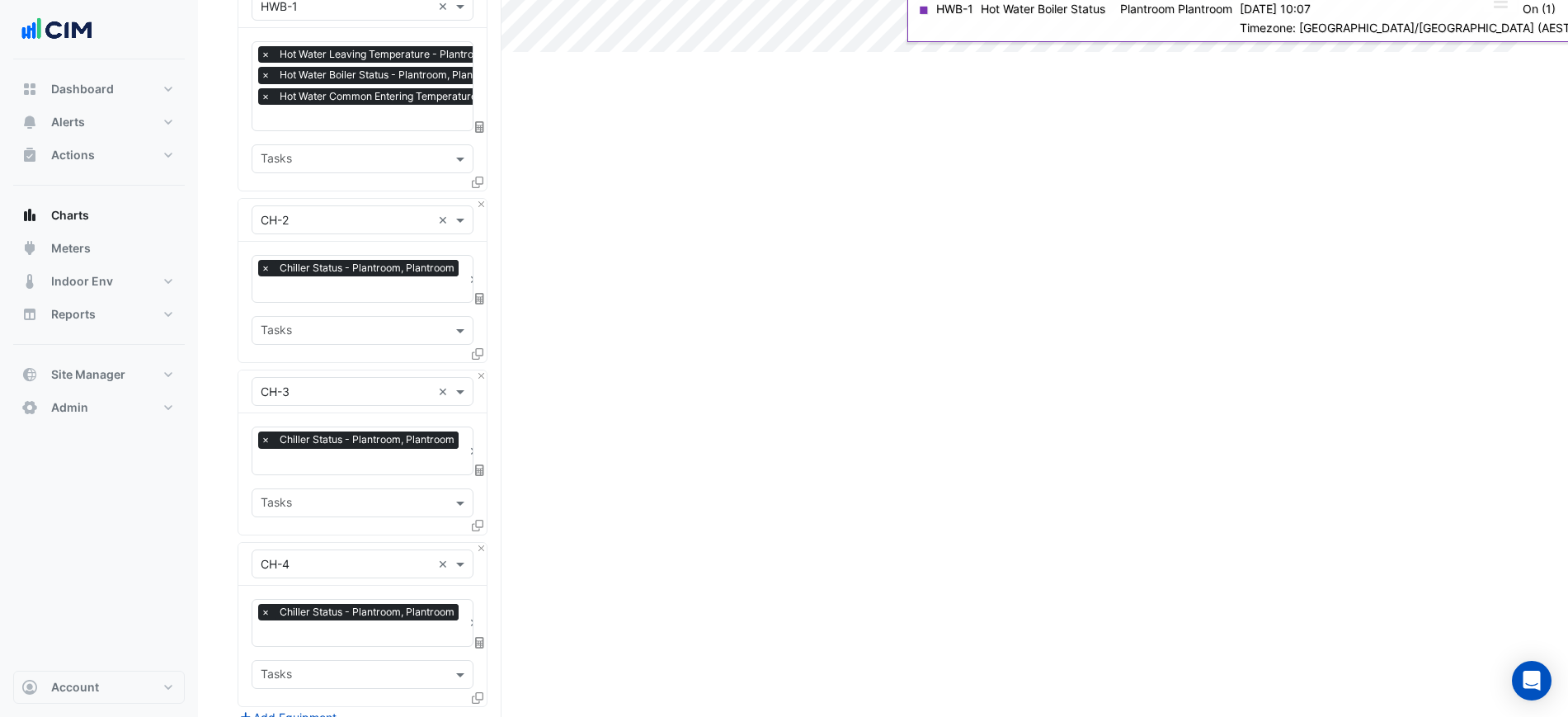
scroll to position [704, 0]
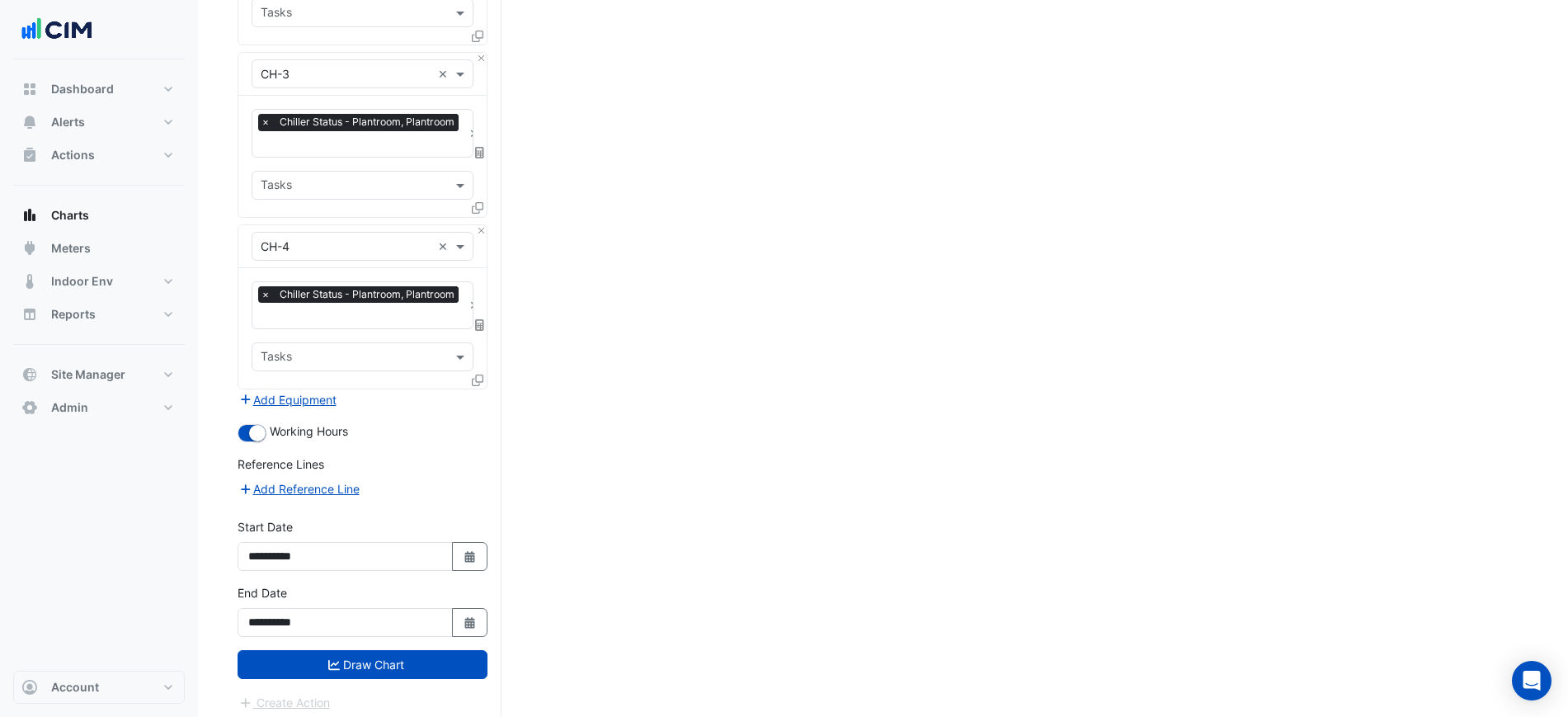
drag, startPoint x: 727, startPoint y: 382, endPoint x: 664, endPoint y: 759, distance: 382.2
click at [461, 680] on form "Select a Site × 25 Cowlishaw Street × Equipment × HWB-3 × Favourites × Hot Wate…" at bounding box center [362, 72] width 250 height 1281
click at [459, 664] on button "Draw Chart" at bounding box center [362, 664] width 250 height 29
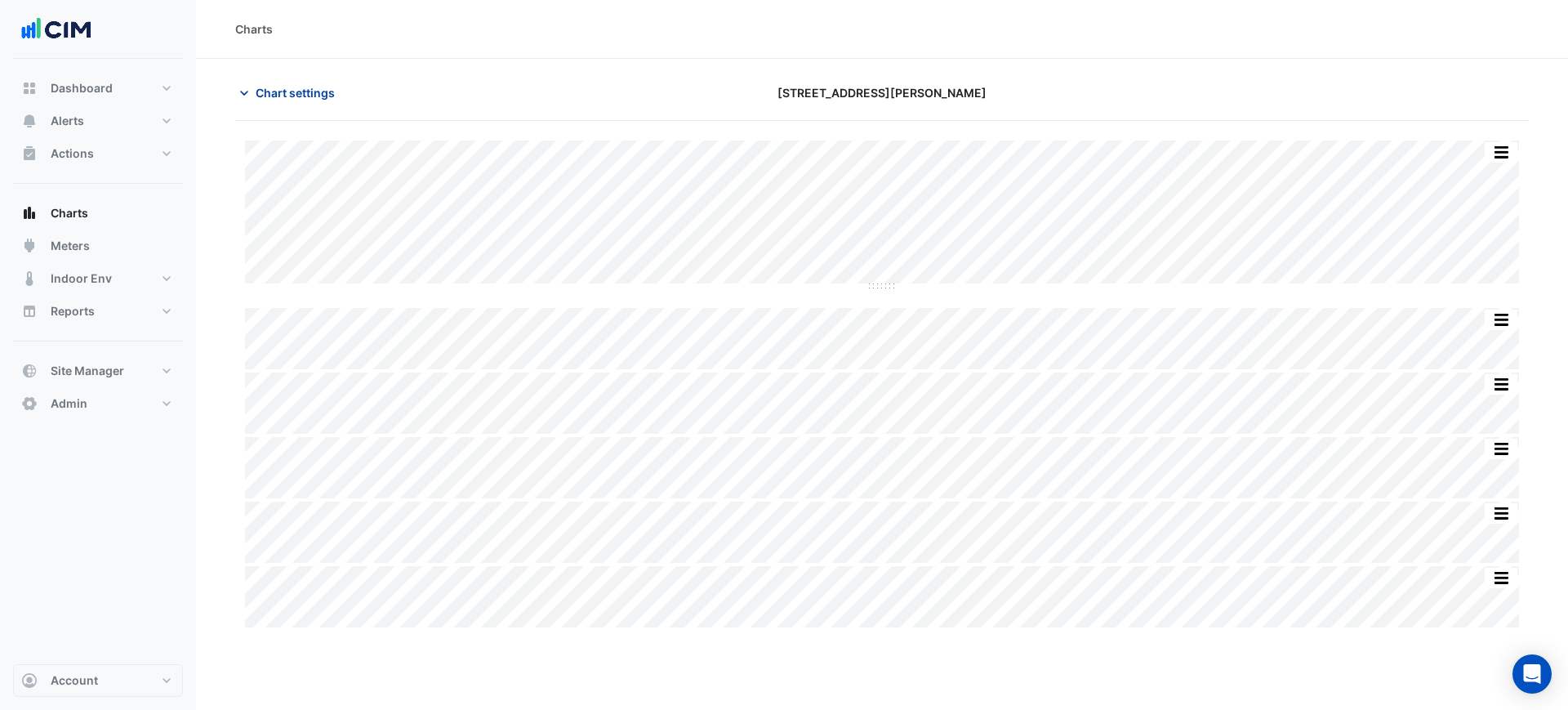
click at [324, 83] on button "Chart settings" at bounding box center [290, 92] width 110 height 28
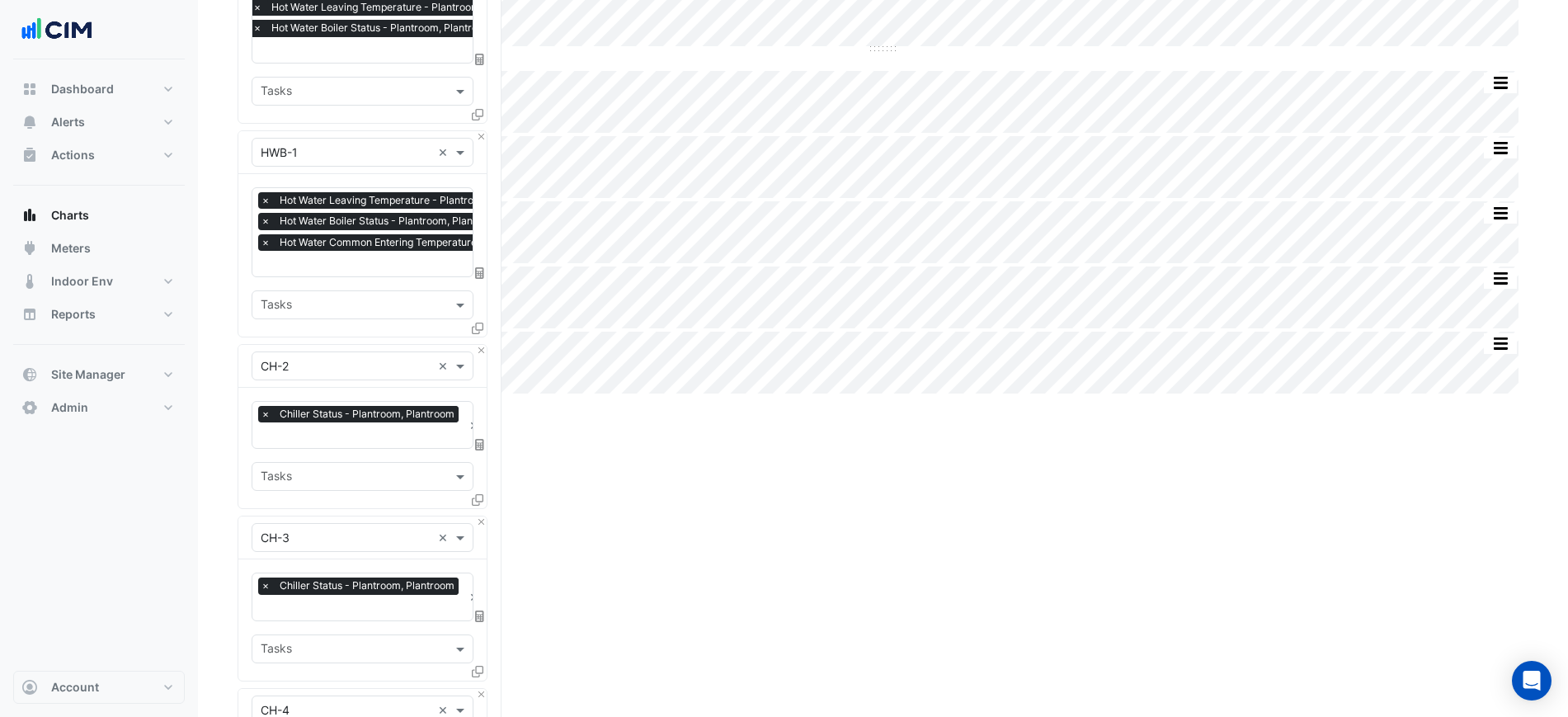
scroll to position [413, 0]
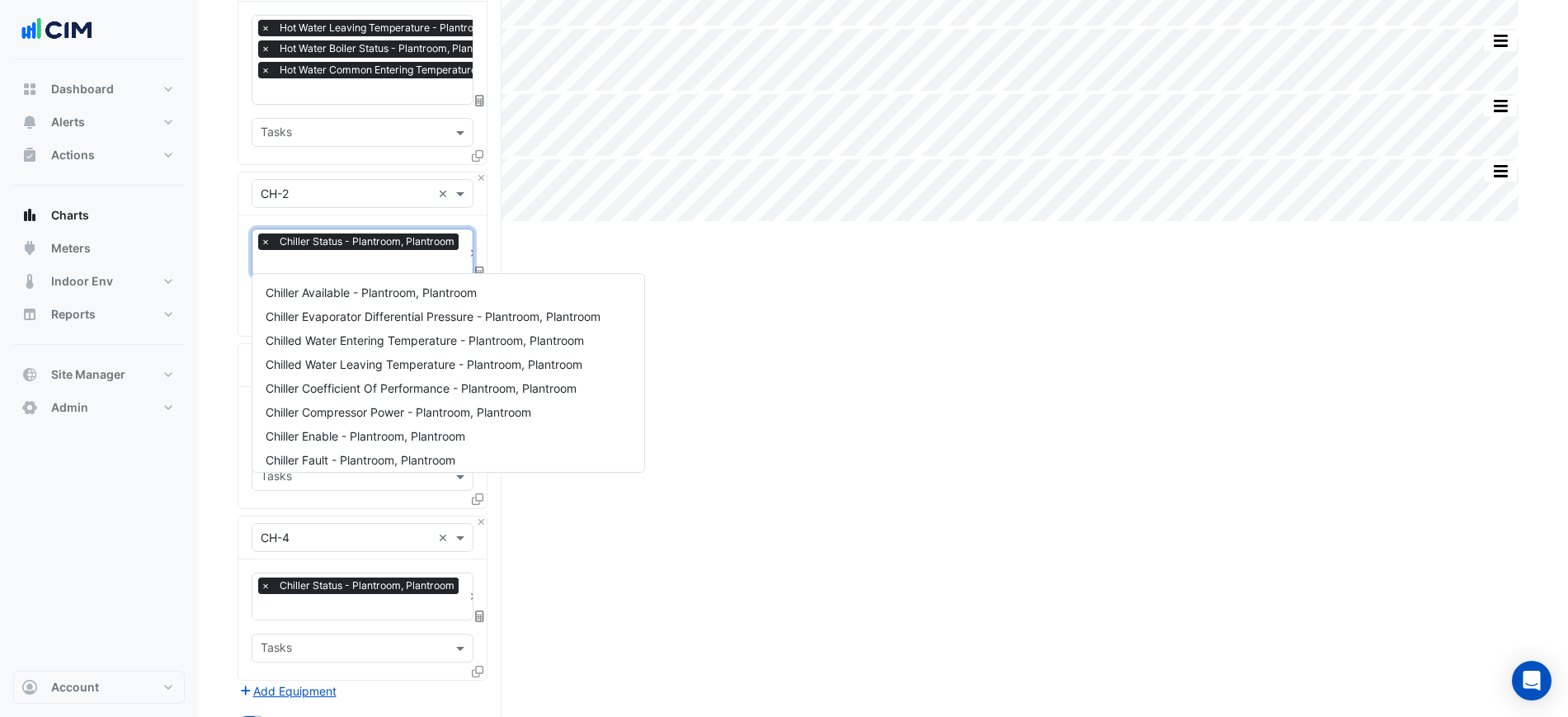
click at [283, 267] on input "text" at bounding box center [361, 264] width 202 height 17
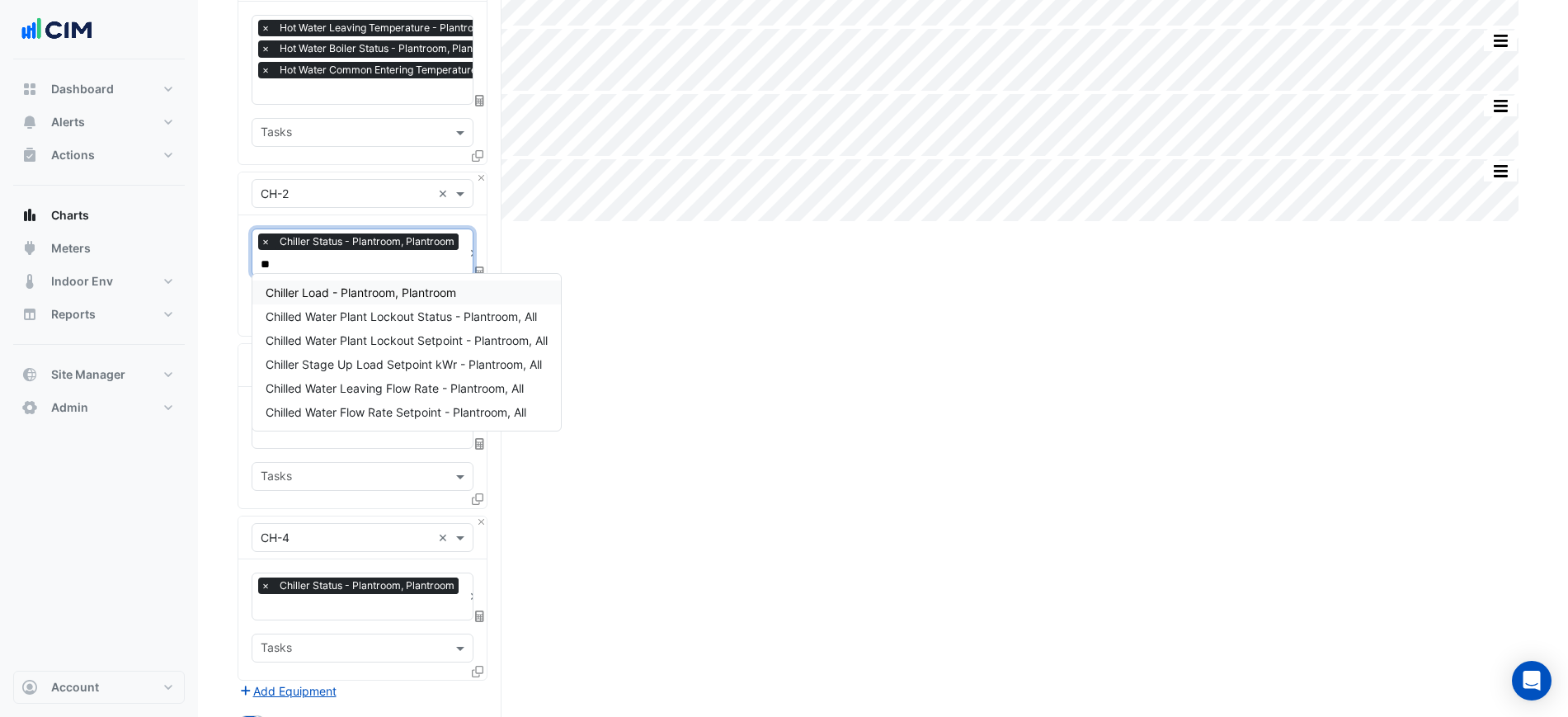
scroll to position [0, 0]
type input "****"
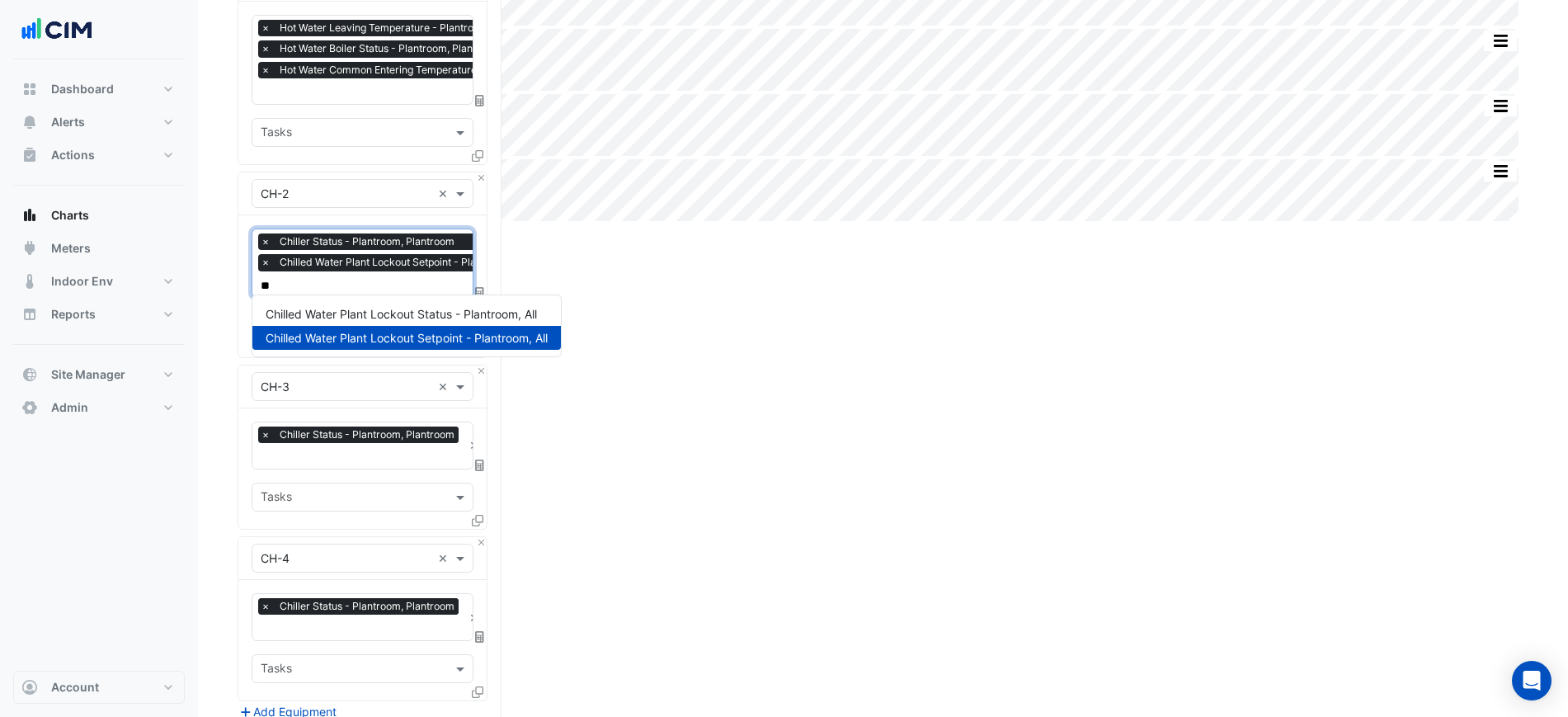
type input "*"
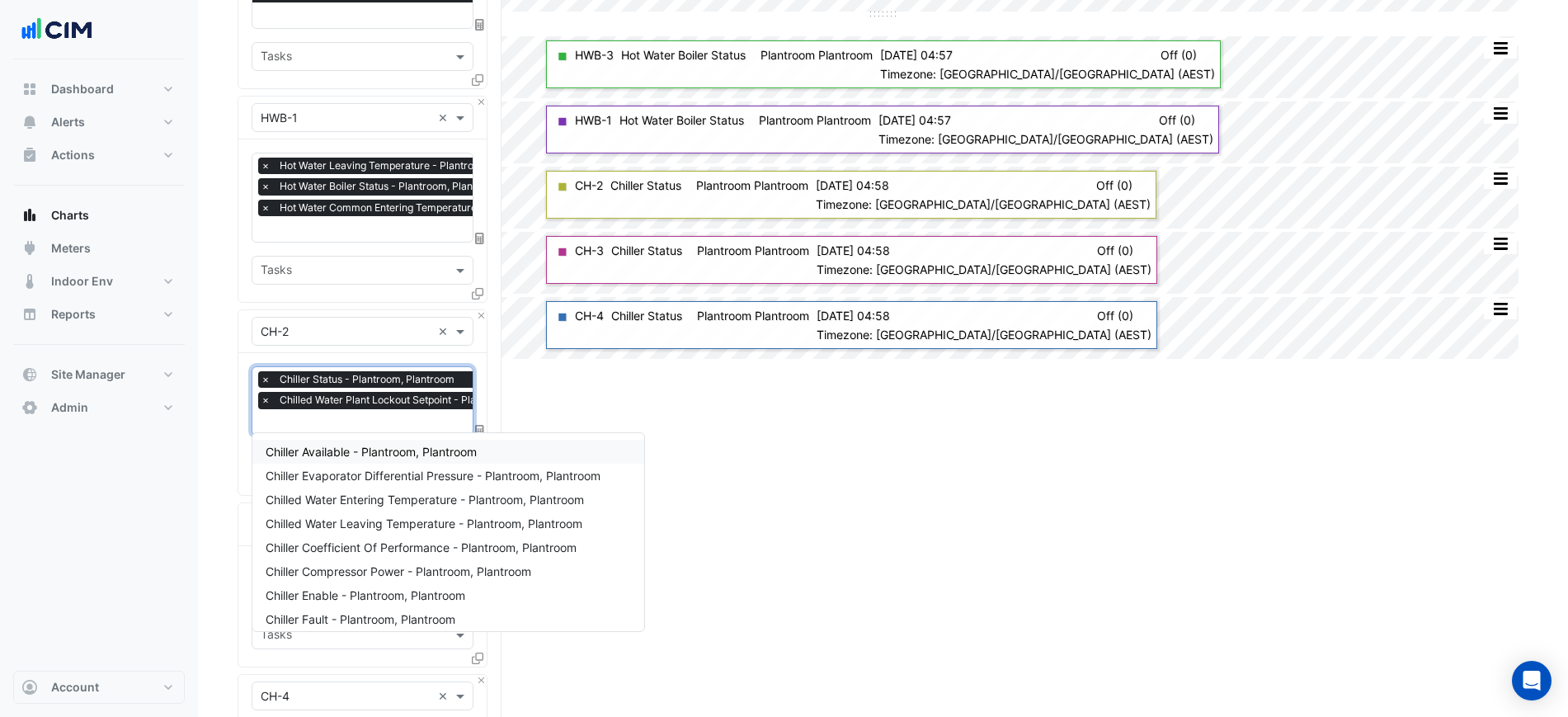
scroll to position [103, 0]
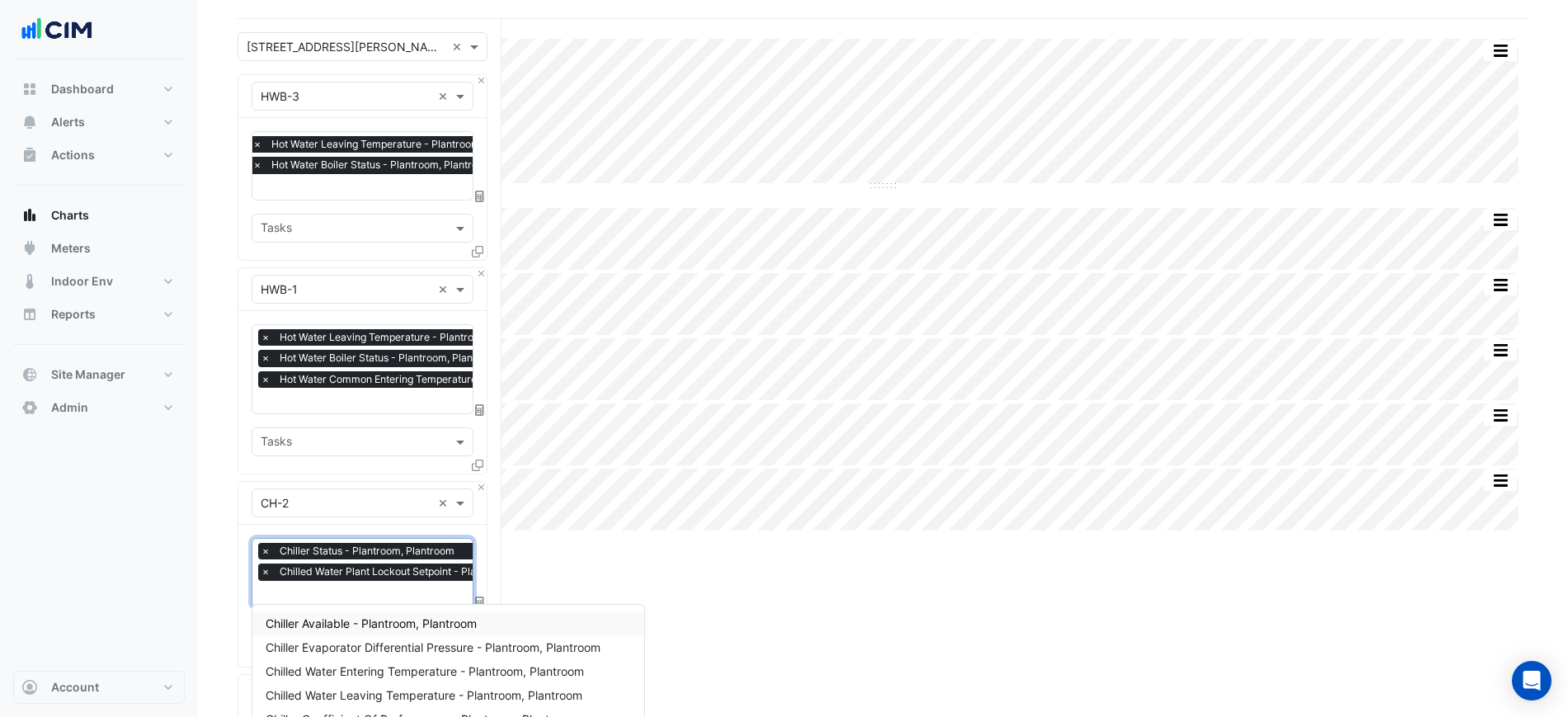
click at [441, 400] on input "text" at bounding box center [428, 402] width 336 height 17
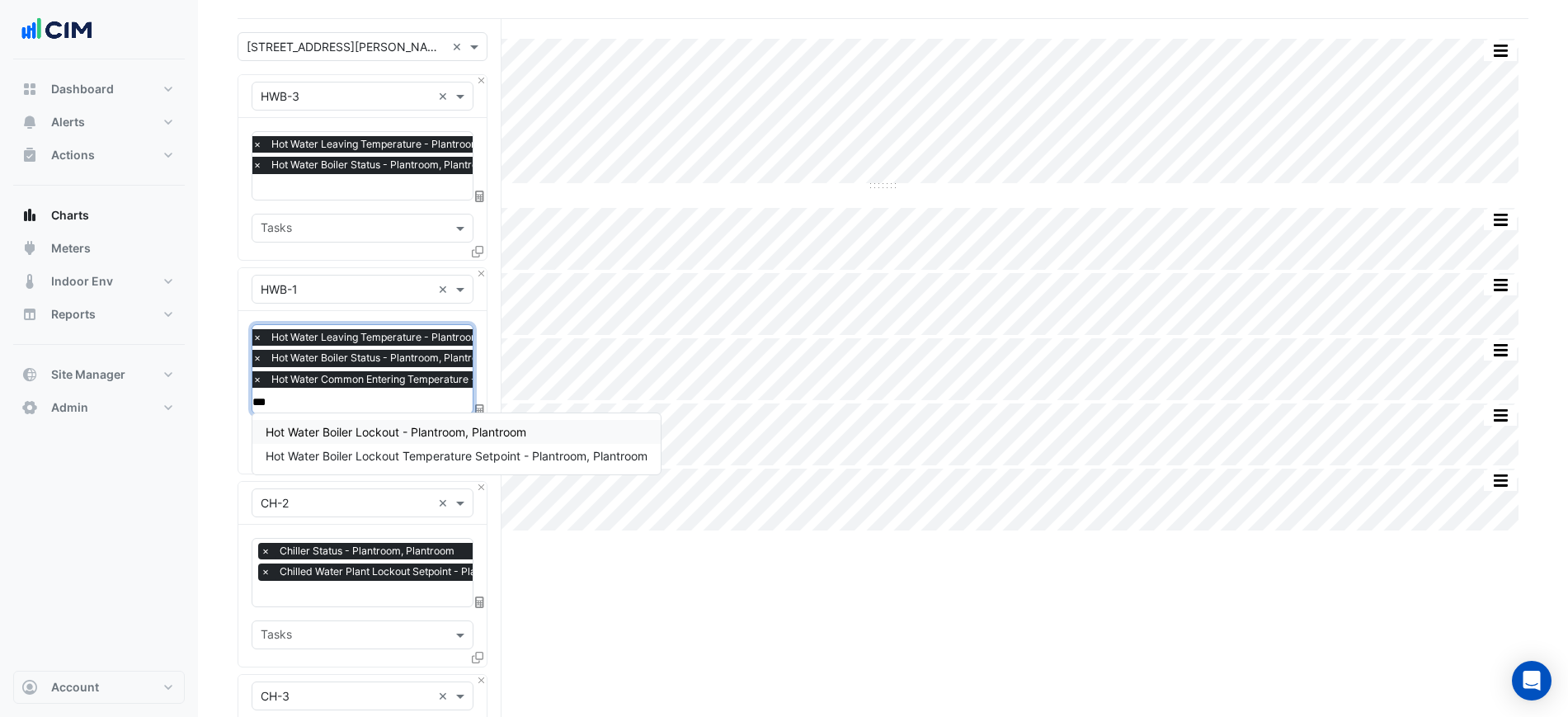
scroll to position [0, 0]
type input "*"
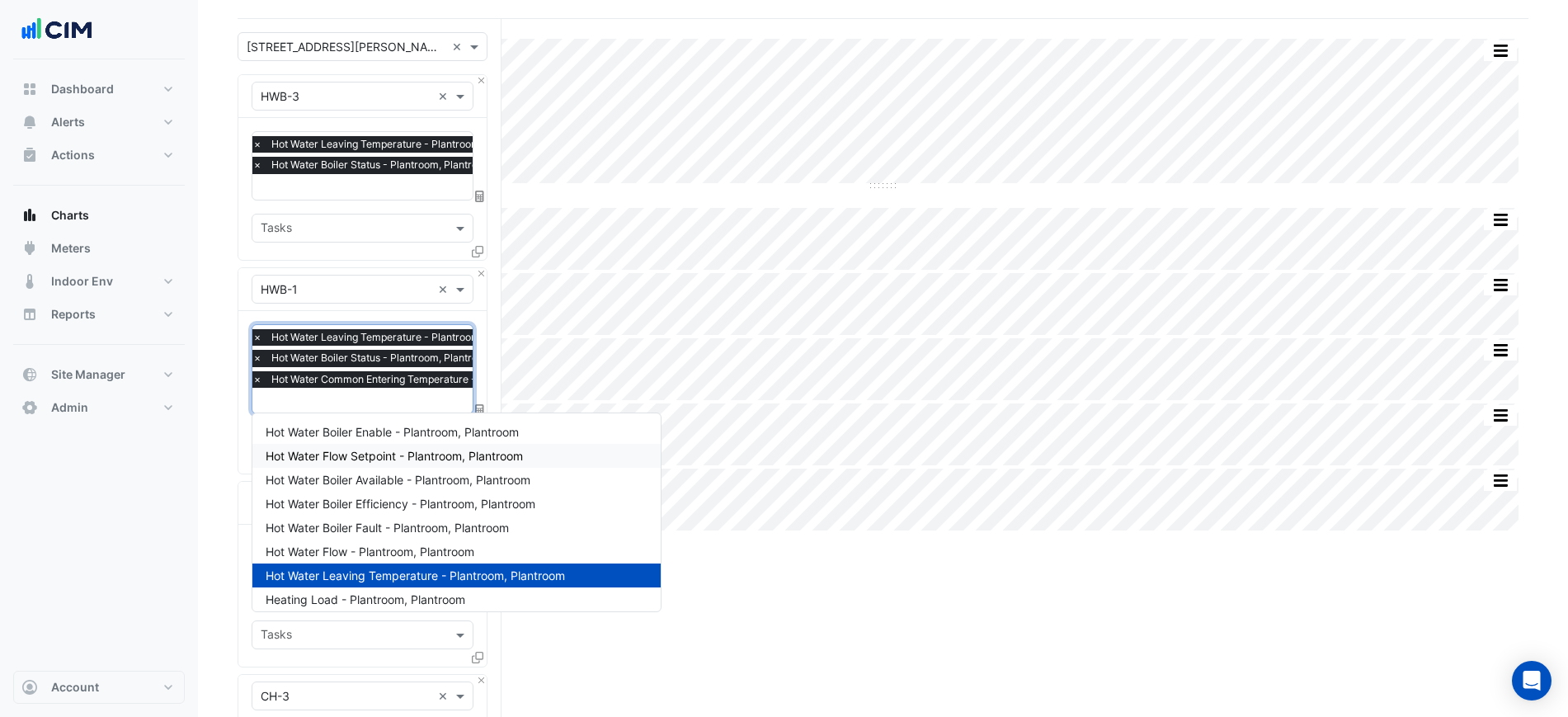
click at [218, 455] on section "Hide settings 25 Cowlishaw Street Split by Equip Split All Split None Print Sav…" at bounding box center [883, 652] width 1370 height 1391
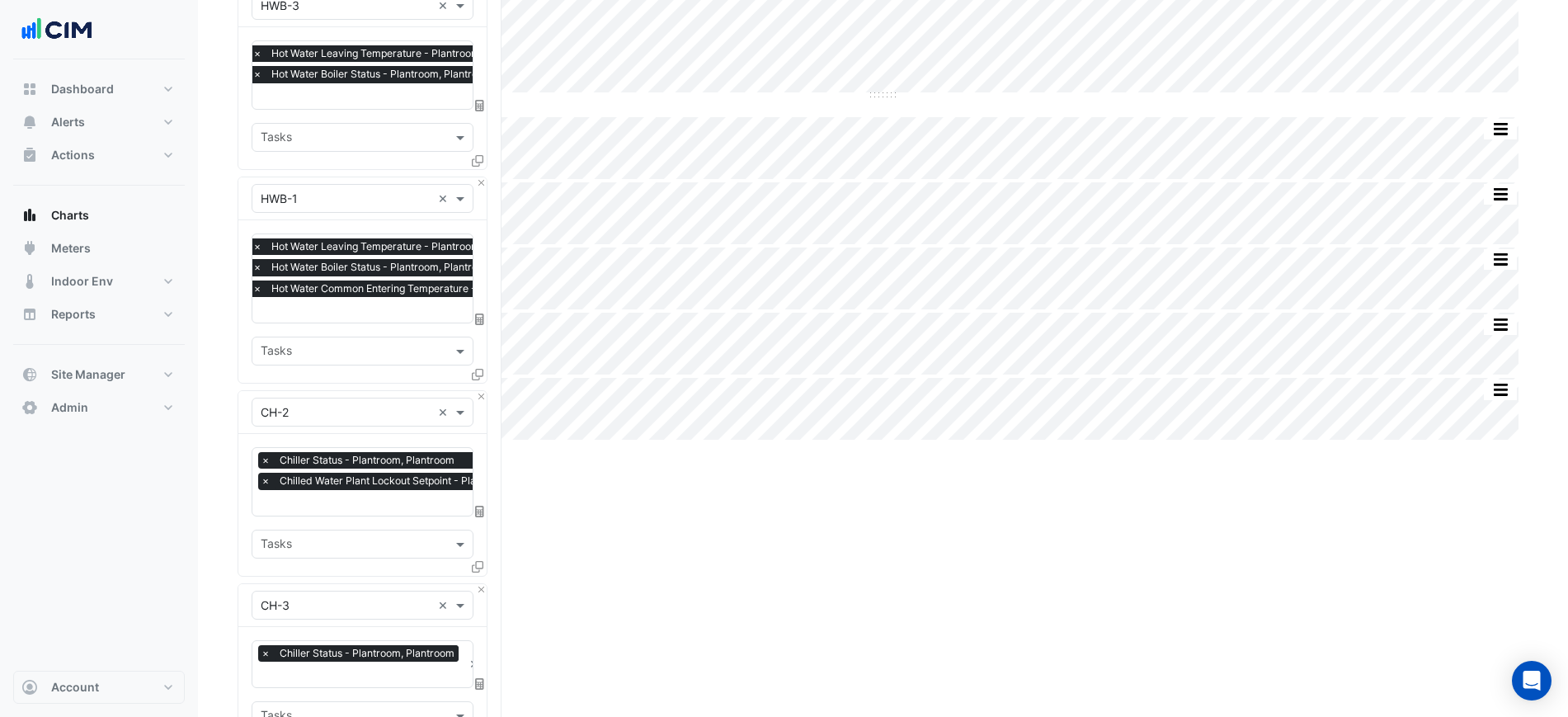
scroll to position [619, 0]
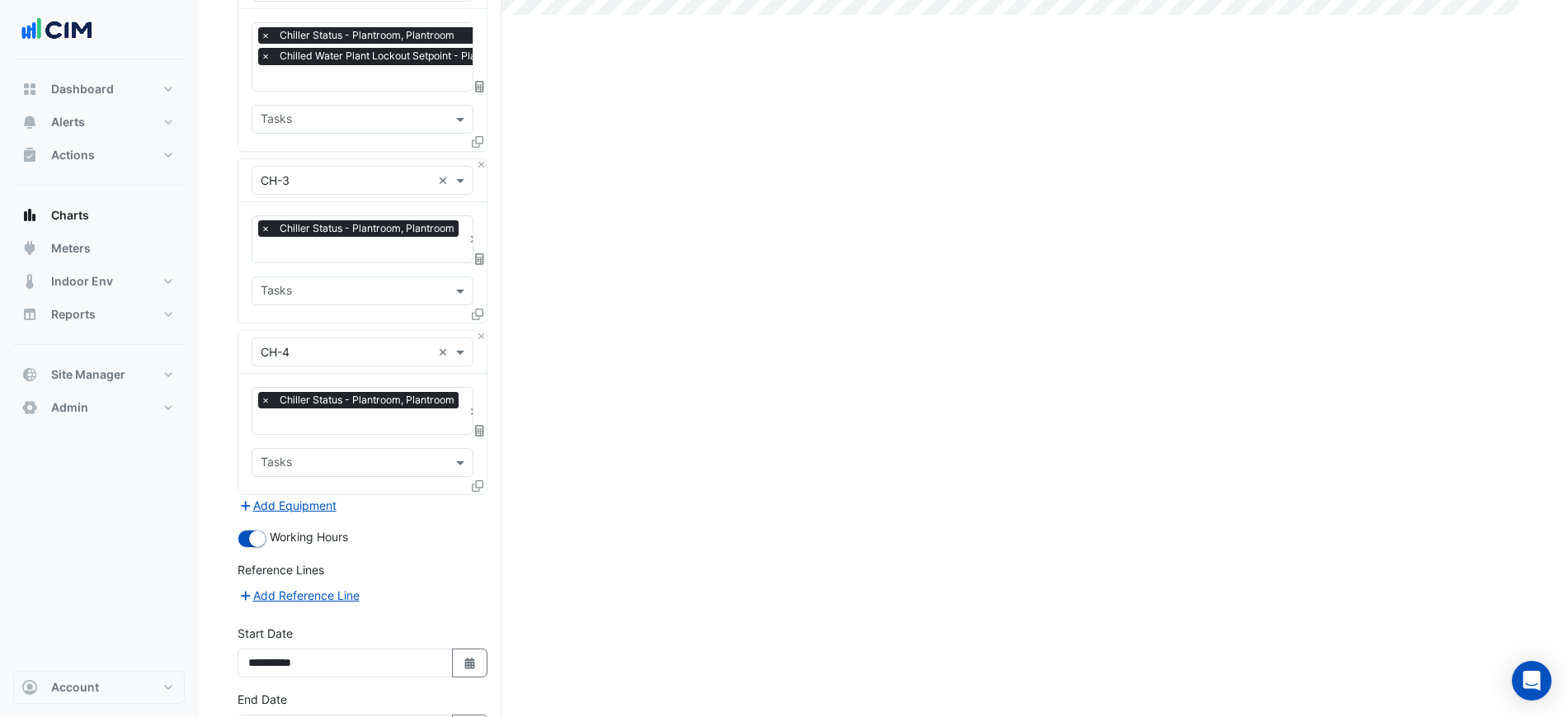
click at [302, 508] on form "Select a Site × 25 Cowlishaw Street × Equipment × HWB-3 × Favourites × Hot Wate…" at bounding box center [362, 167] width 250 height 1301
click at [308, 499] on button "Add Equipment" at bounding box center [287, 506] width 100 height 19
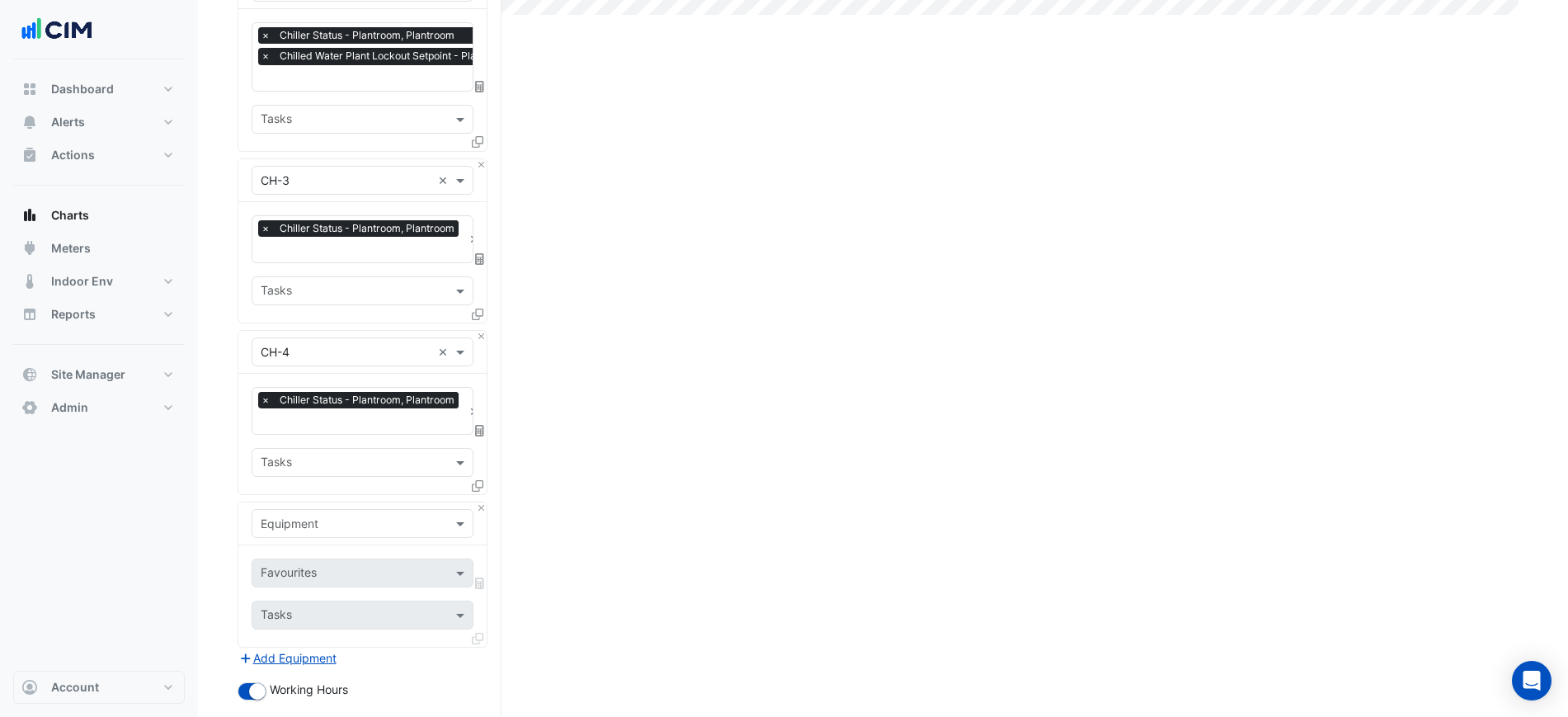
click at [311, 515] on input "text" at bounding box center [346, 524] width 171 height 17
click at [334, 515] on input "******" at bounding box center [346, 524] width 171 height 17
type input "***"
click at [311, 488] on div "Weather" at bounding box center [363, 480] width 221 height 24
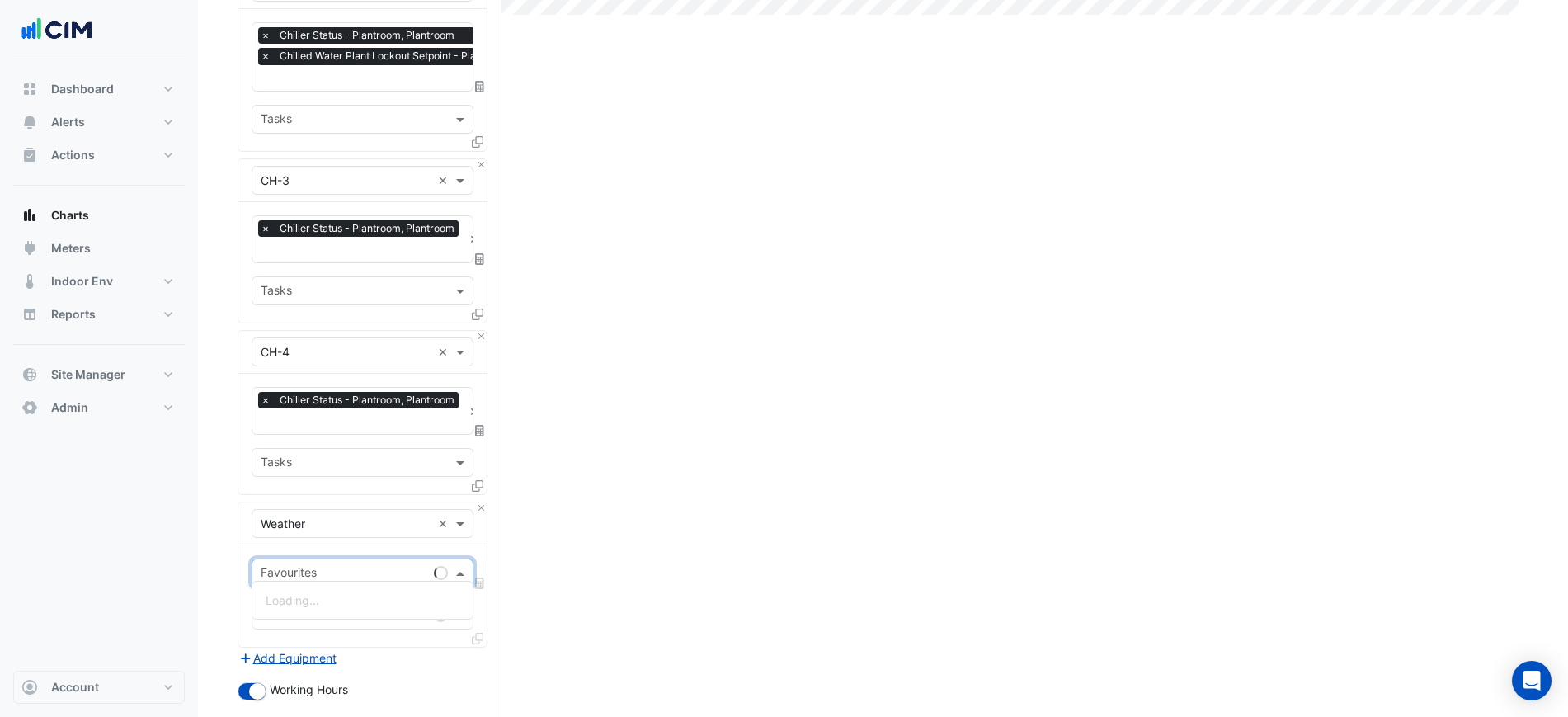
click at [302, 561] on div "Favourites" at bounding box center [340, 573] width 175 height 25
type input "***"
click at [340, 601] on span "Temperature ([PERSON_NAME])" at bounding box center [353, 601] width 174 height 14
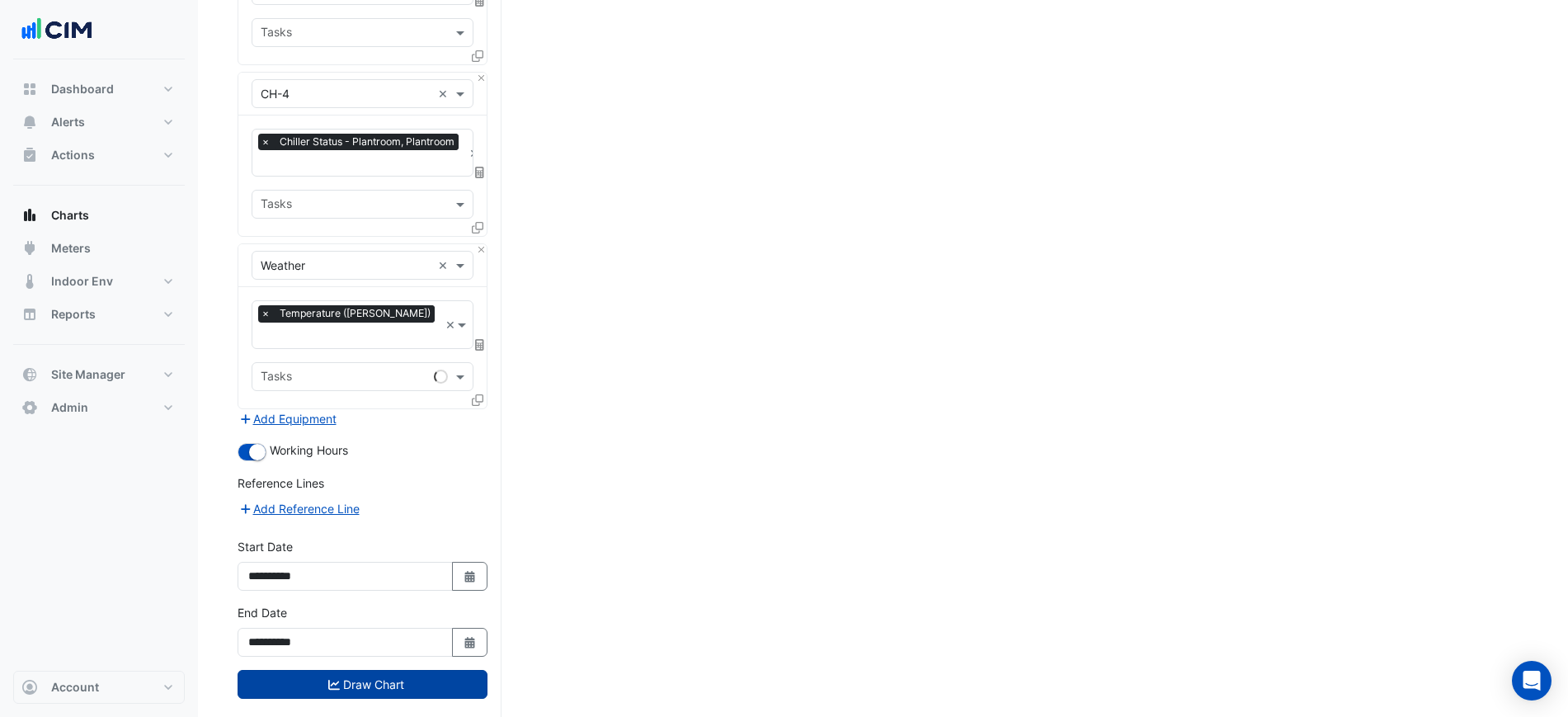
click at [380, 670] on button "Draw Chart" at bounding box center [362, 684] width 250 height 29
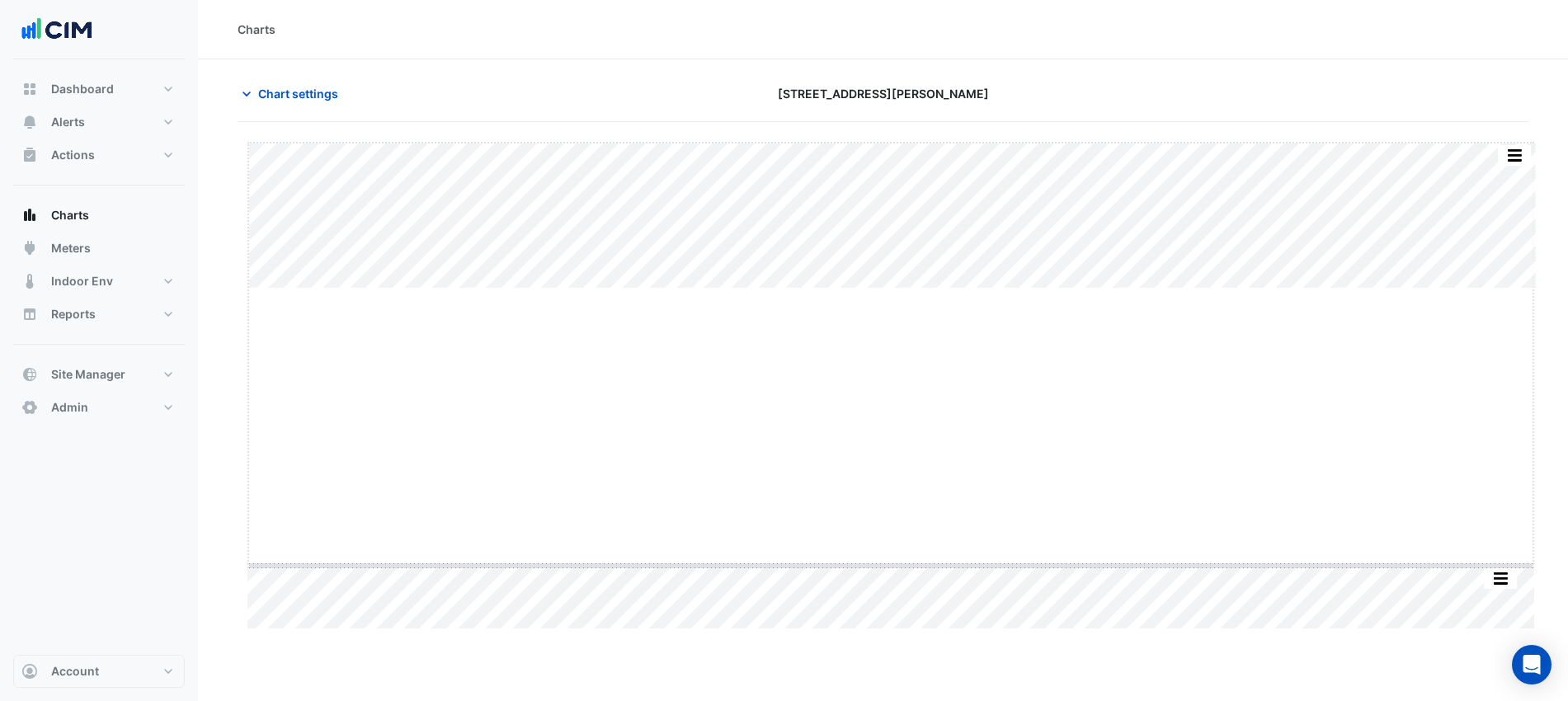
drag, startPoint x: 883, startPoint y: 290, endPoint x: 925, endPoint y: 658, distance: 370.4
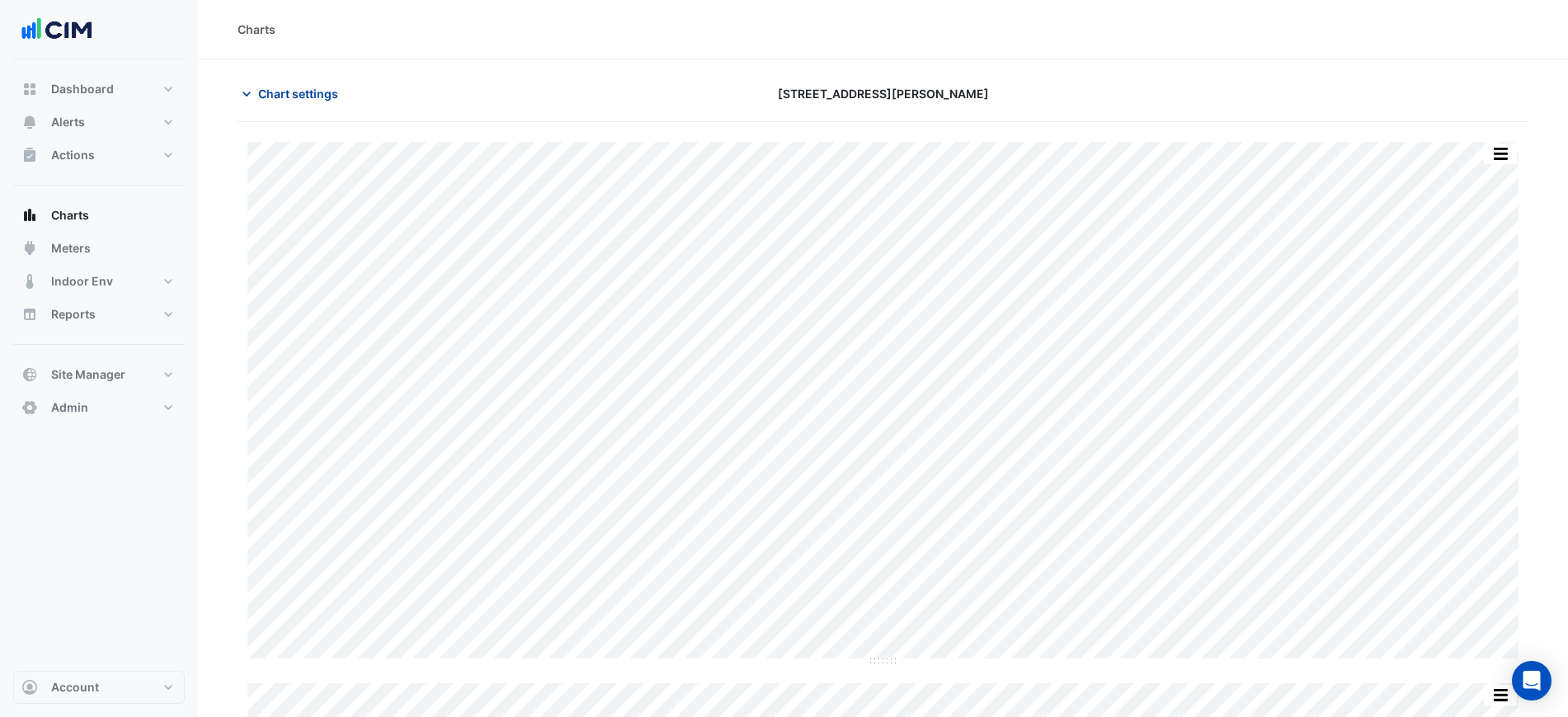
click at [324, 107] on div "Chart settings 25 Cowlishaw Street" at bounding box center [883, 100] width 1291 height 43
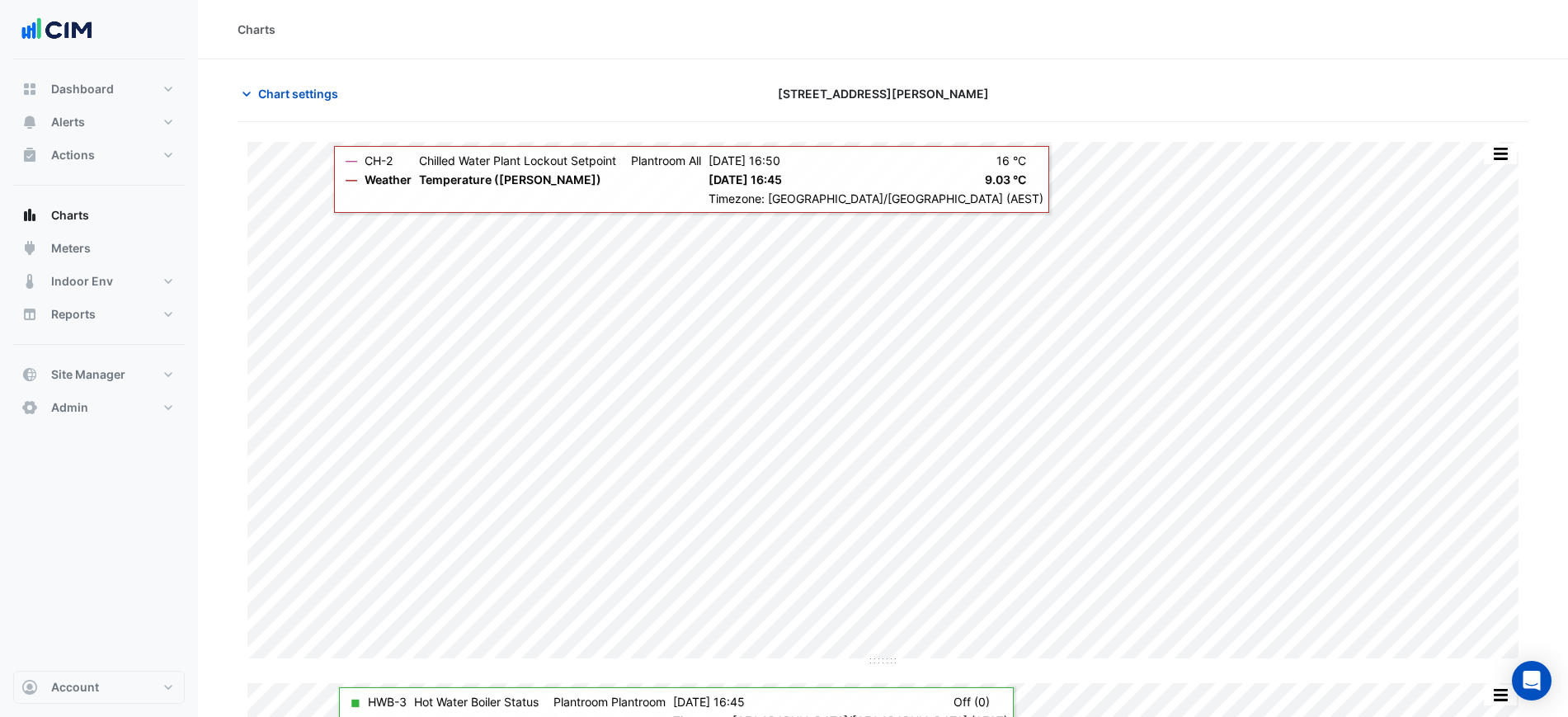
click at [286, 110] on div "Chart settings 25 Cowlishaw Street" at bounding box center [883, 100] width 1291 height 43
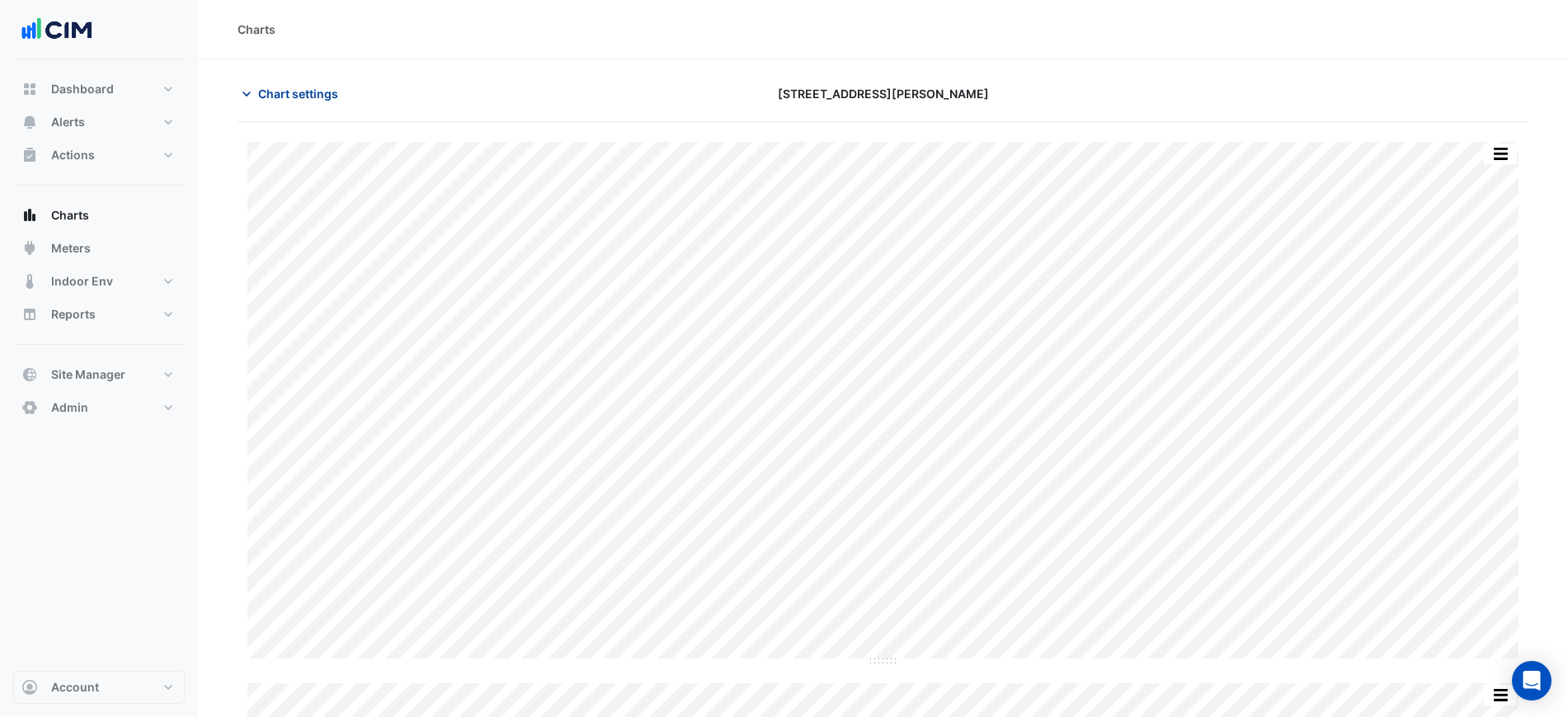
click at [289, 103] on button "Chart settings" at bounding box center [293, 93] width 111 height 29
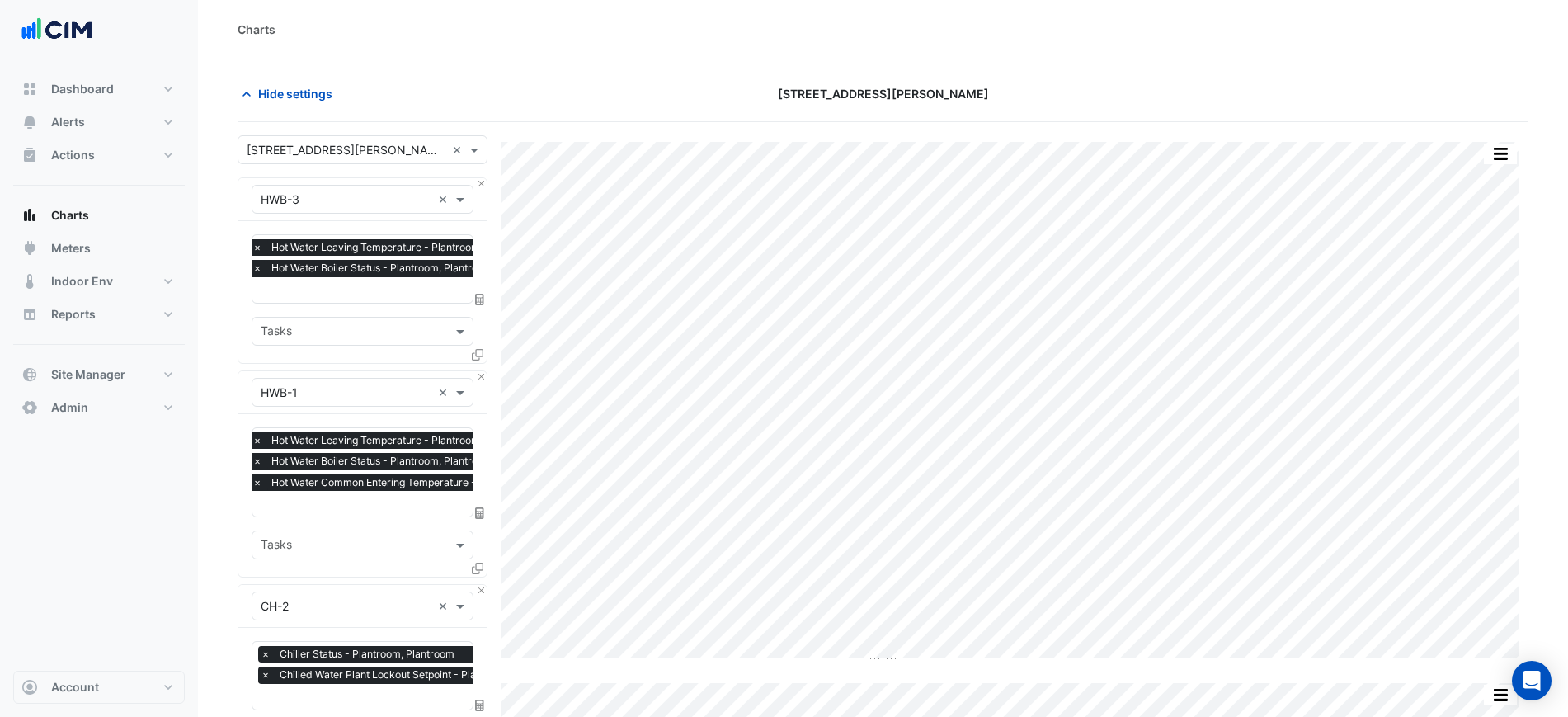
click at [258, 268] on span "×" at bounding box center [257, 268] width 15 height 17
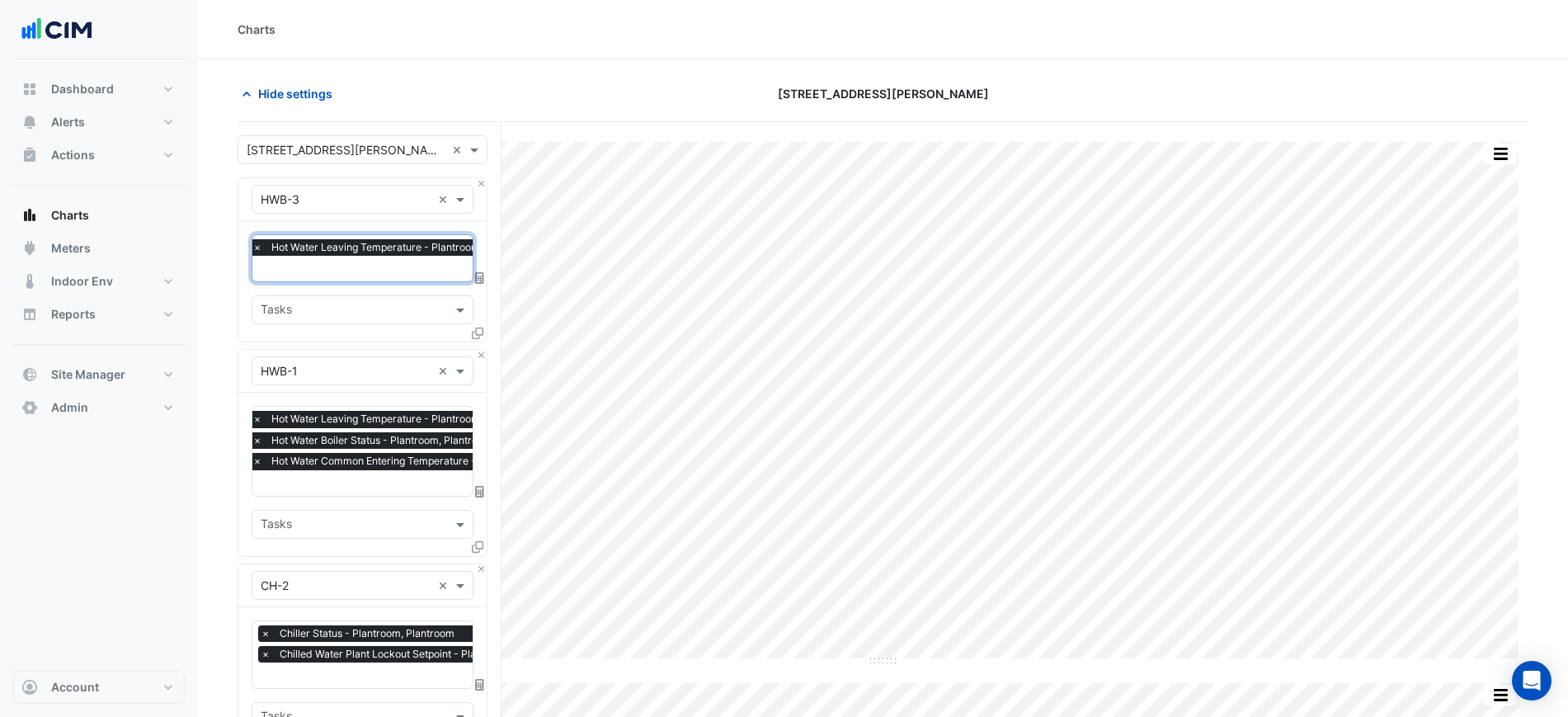
click at [256, 249] on span "×" at bounding box center [257, 247] width 15 height 17
click at [253, 417] on span "×" at bounding box center [257, 419] width 15 height 17
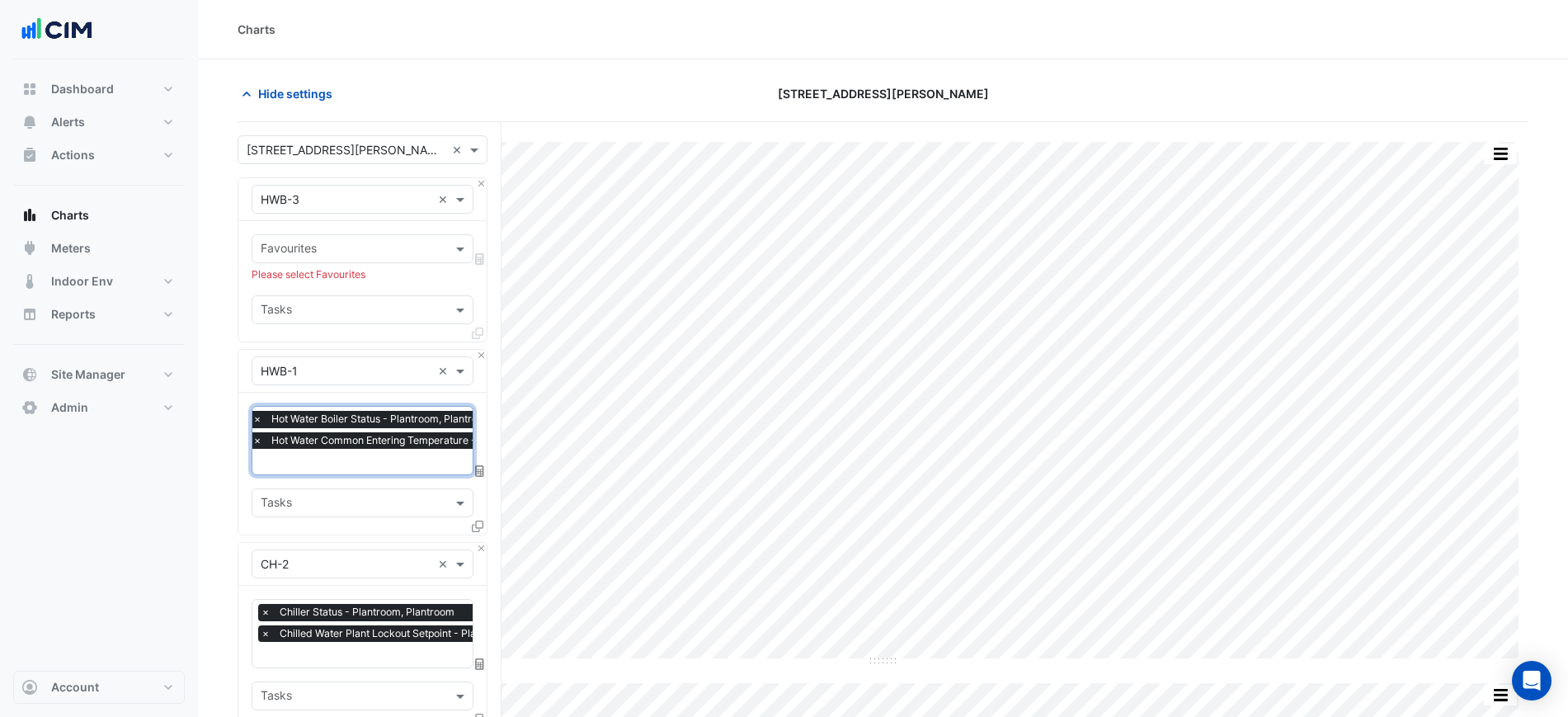
click at [253, 417] on span "×" at bounding box center [257, 419] width 15 height 17
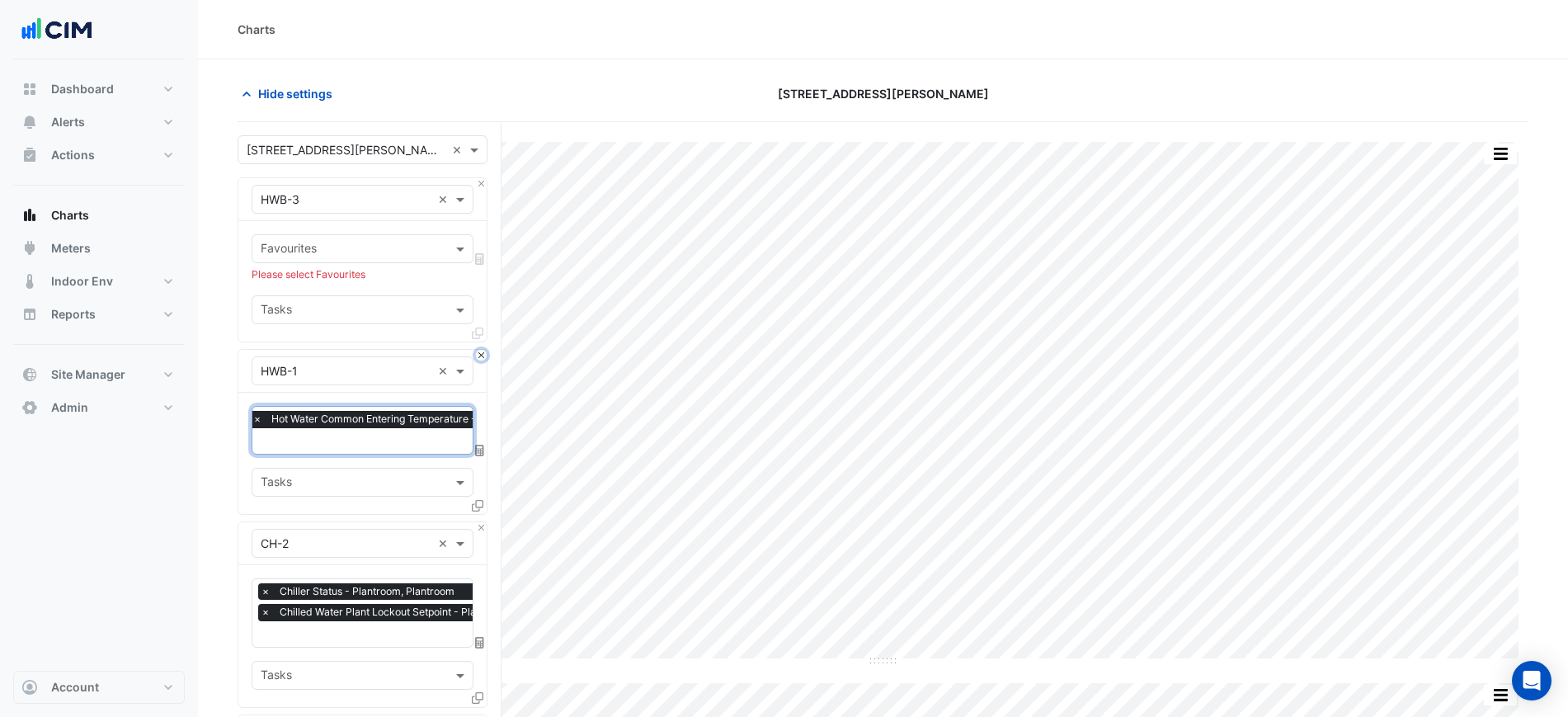
click at [483, 360] on div "Equipment × HWB-1 ×" at bounding box center [362, 371] width 248 height 43
click at [480, 351] on button "Close" at bounding box center [481, 355] width 10 height 10
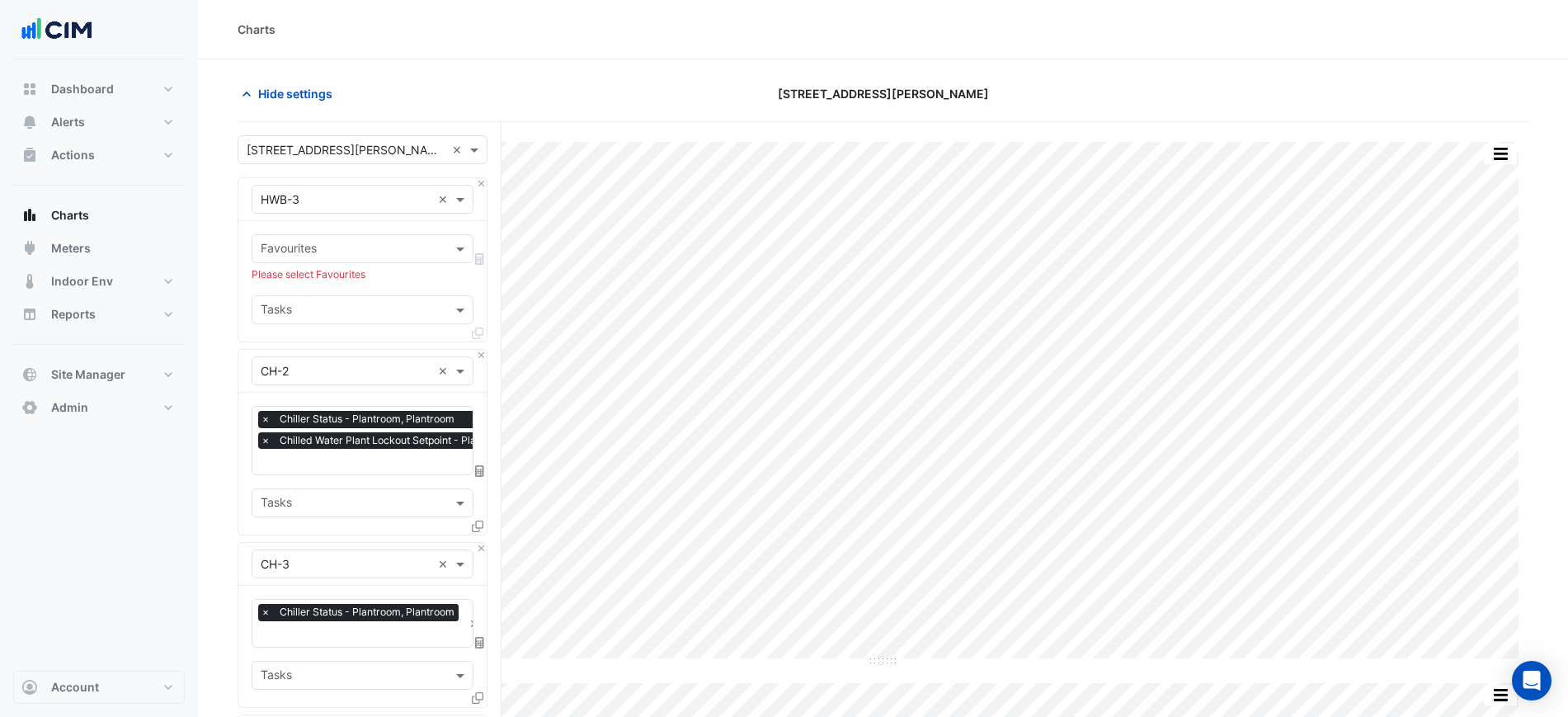
click at [394, 249] on input "text" at bounding box center [353, 250] width 185 height 17
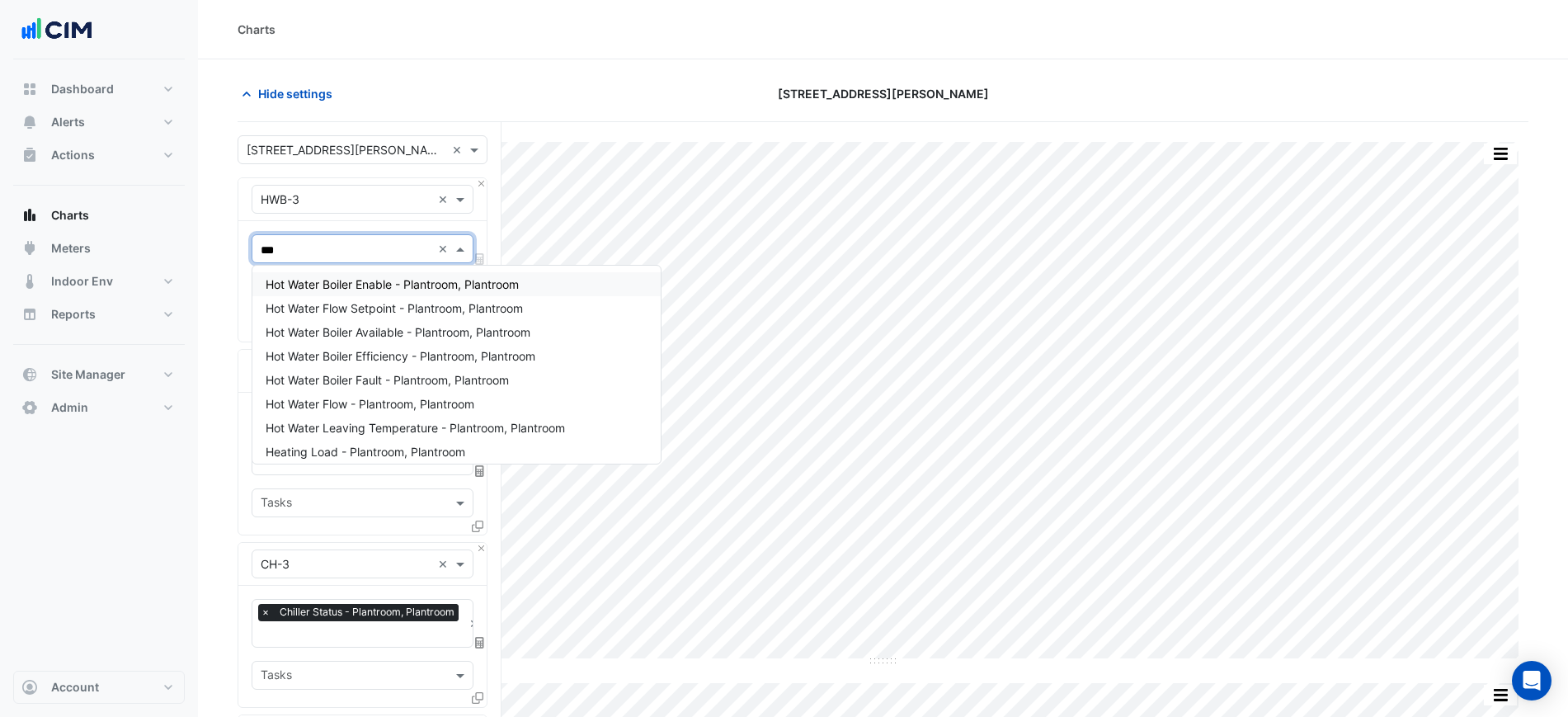
type input "****"
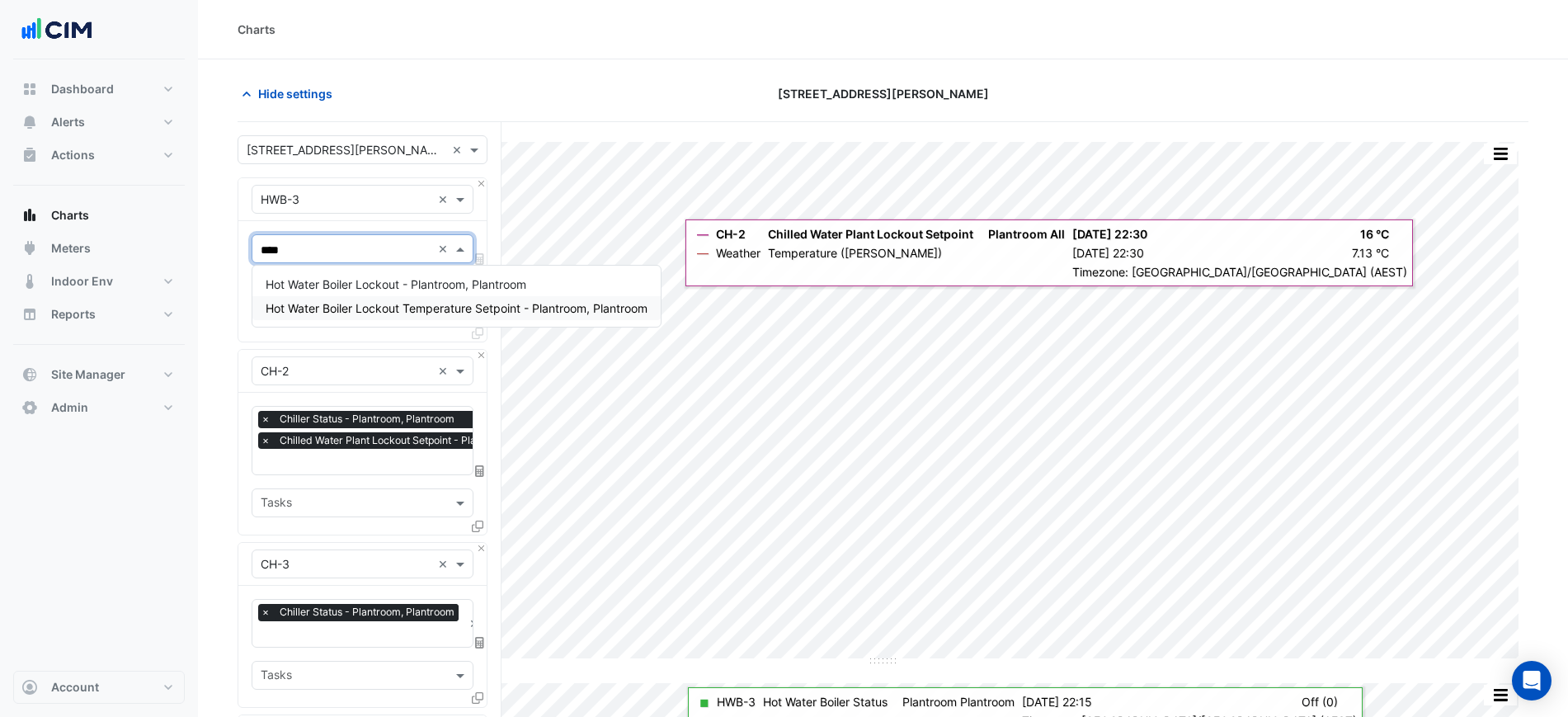
click at [635, 309] on span "Hot Water Boiler Lockout Temperature Setpoint - Plantroom, Plantroom" at bounding box center [457, 309] width 382 height 14
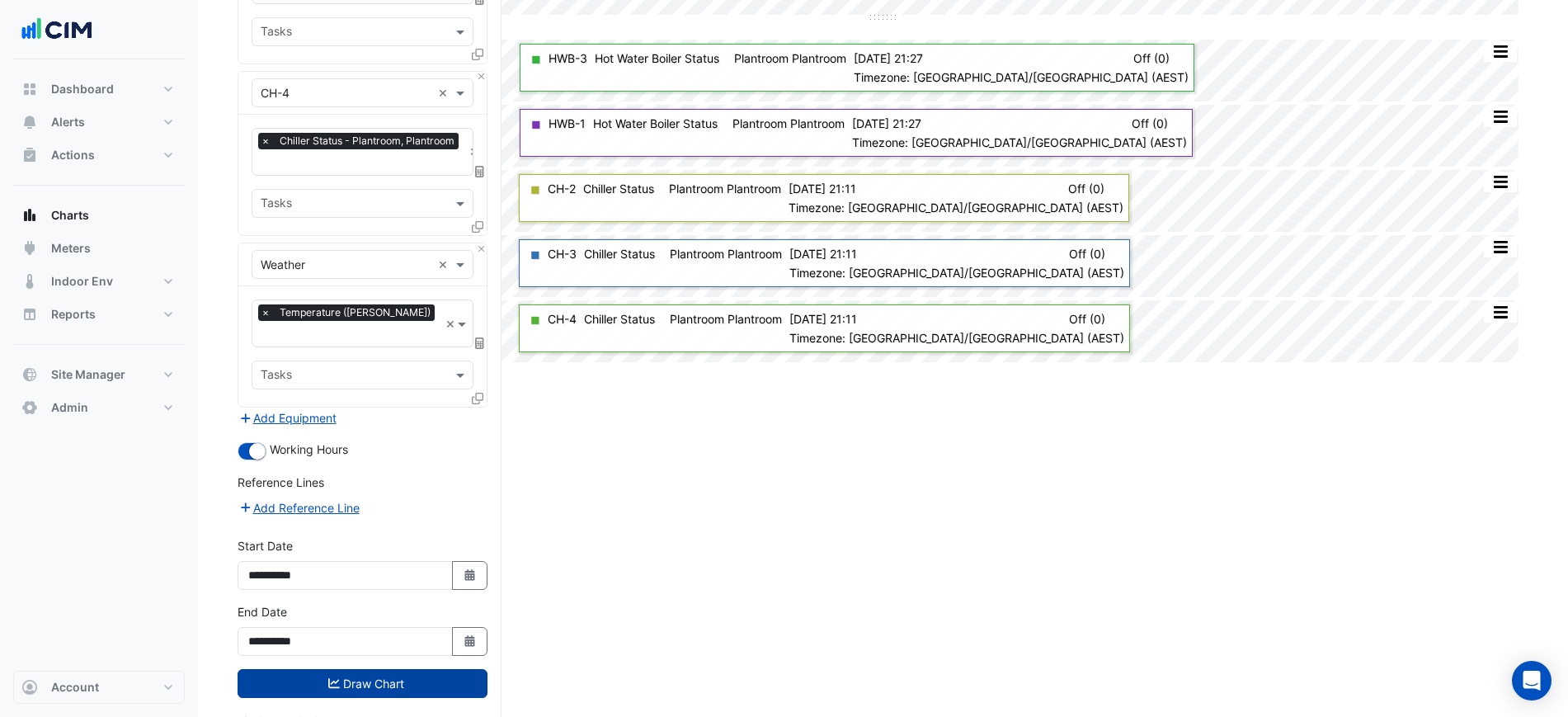
scroll to position [645, 0]
click at [413, 668] on button "Draw Chart" at bounding box center [362, 682] width 250 height 29
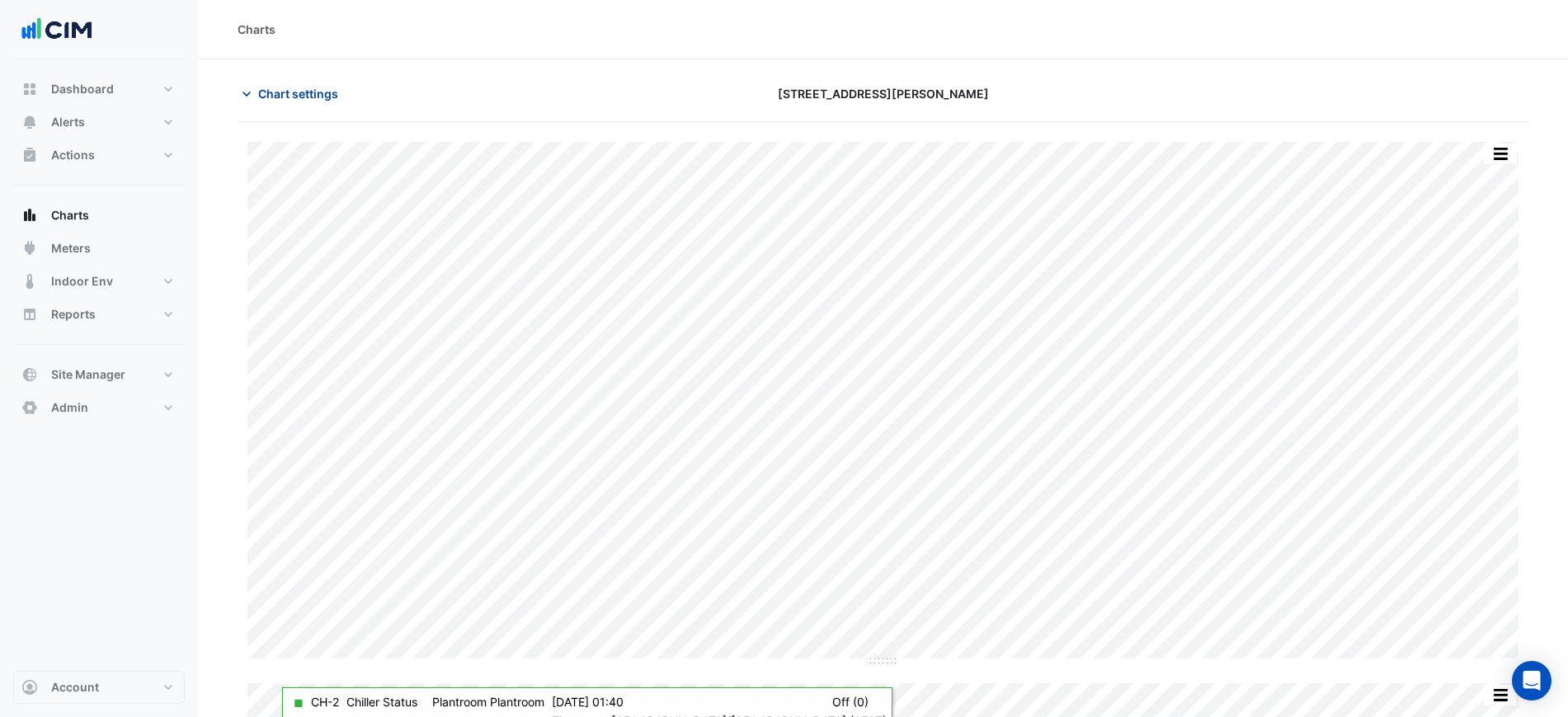
click at [288, 93] on span "Chart settings" at bounding box center [298, 94] width 80 height 17
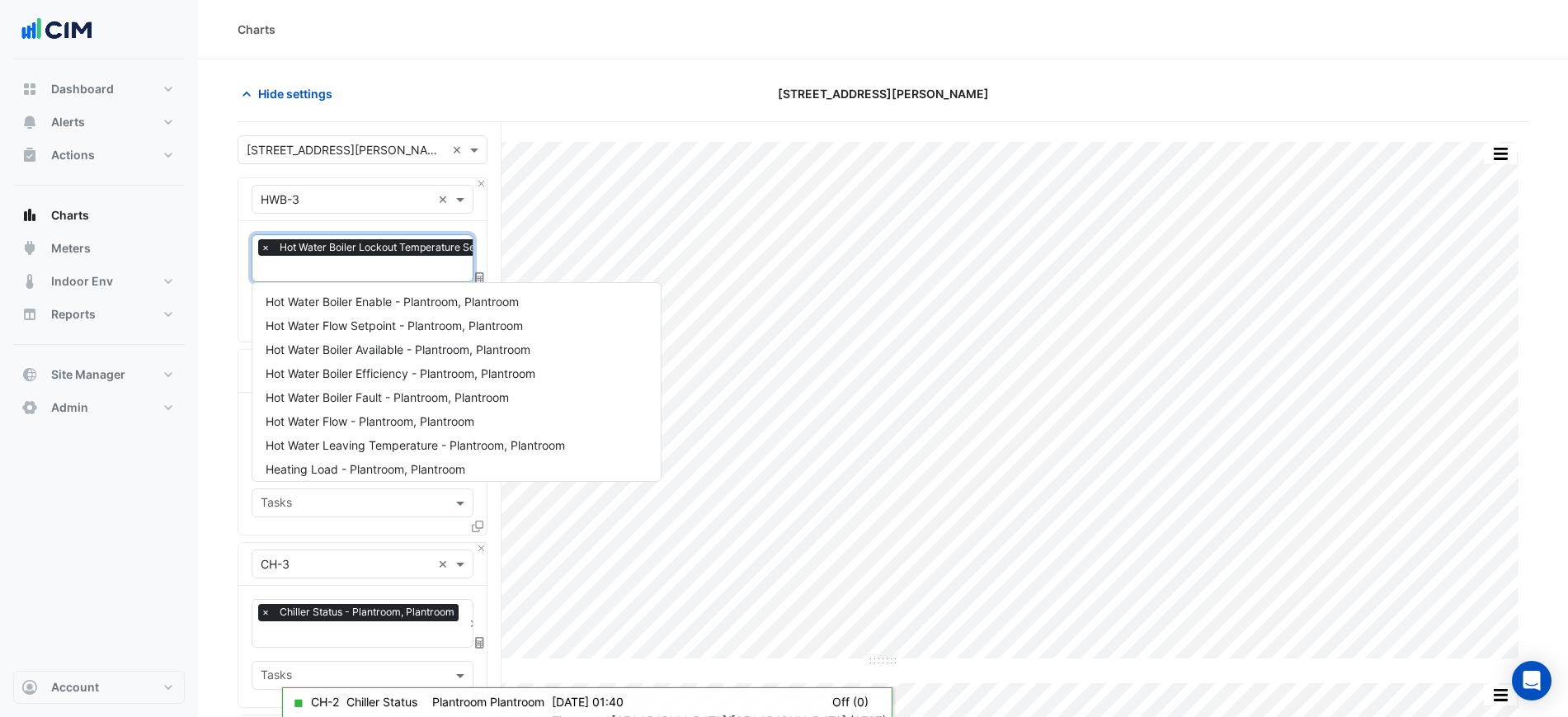
scroll to position [0, 8]
click at [324, 253] on span "Hot Water Boiler Lockout Temperature Setpoint - Plantroom, Plantroom" at bounding box center [439, 247] width 342 height 17
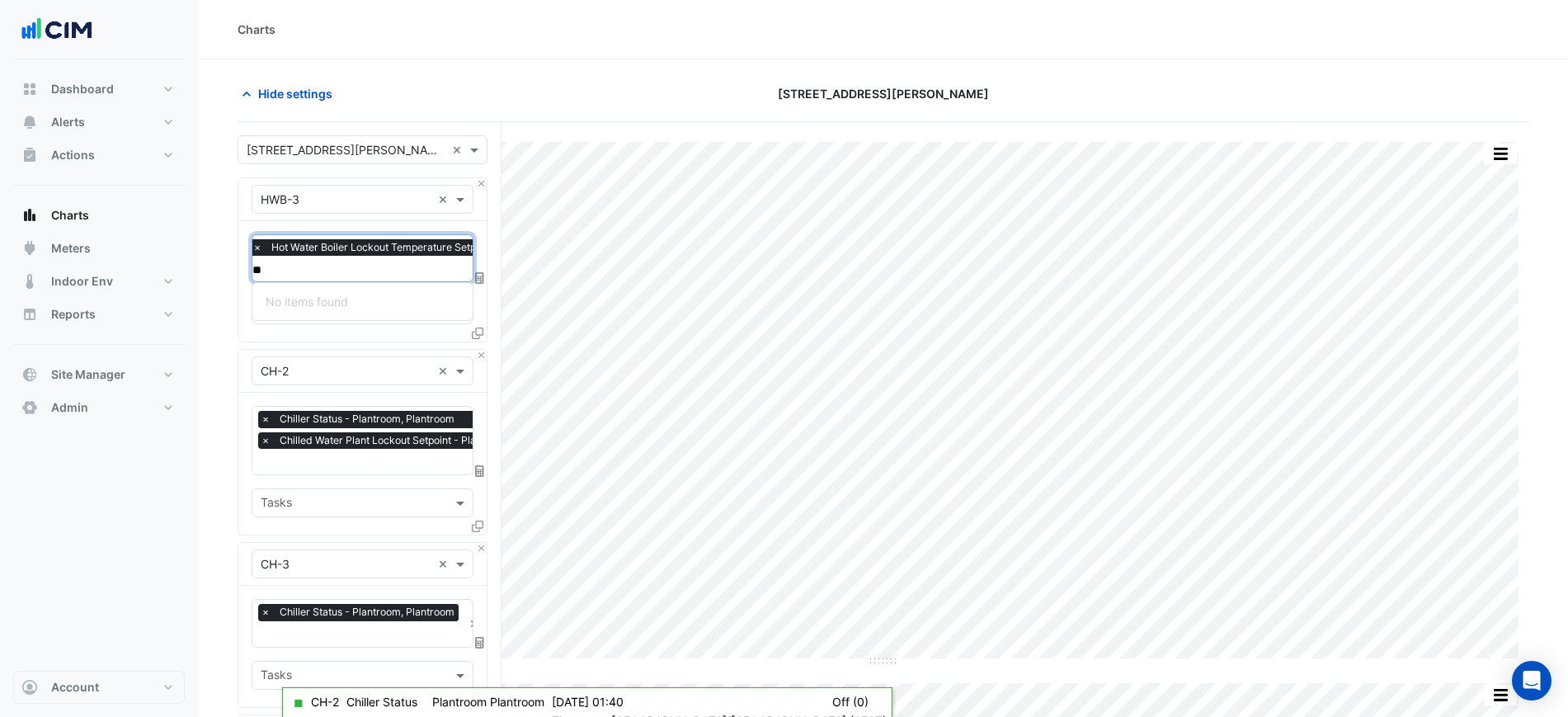
scroll to position [0, 0]
click at [348, 269] on input "***" at bounding box center [433, 270] width 361 height 17
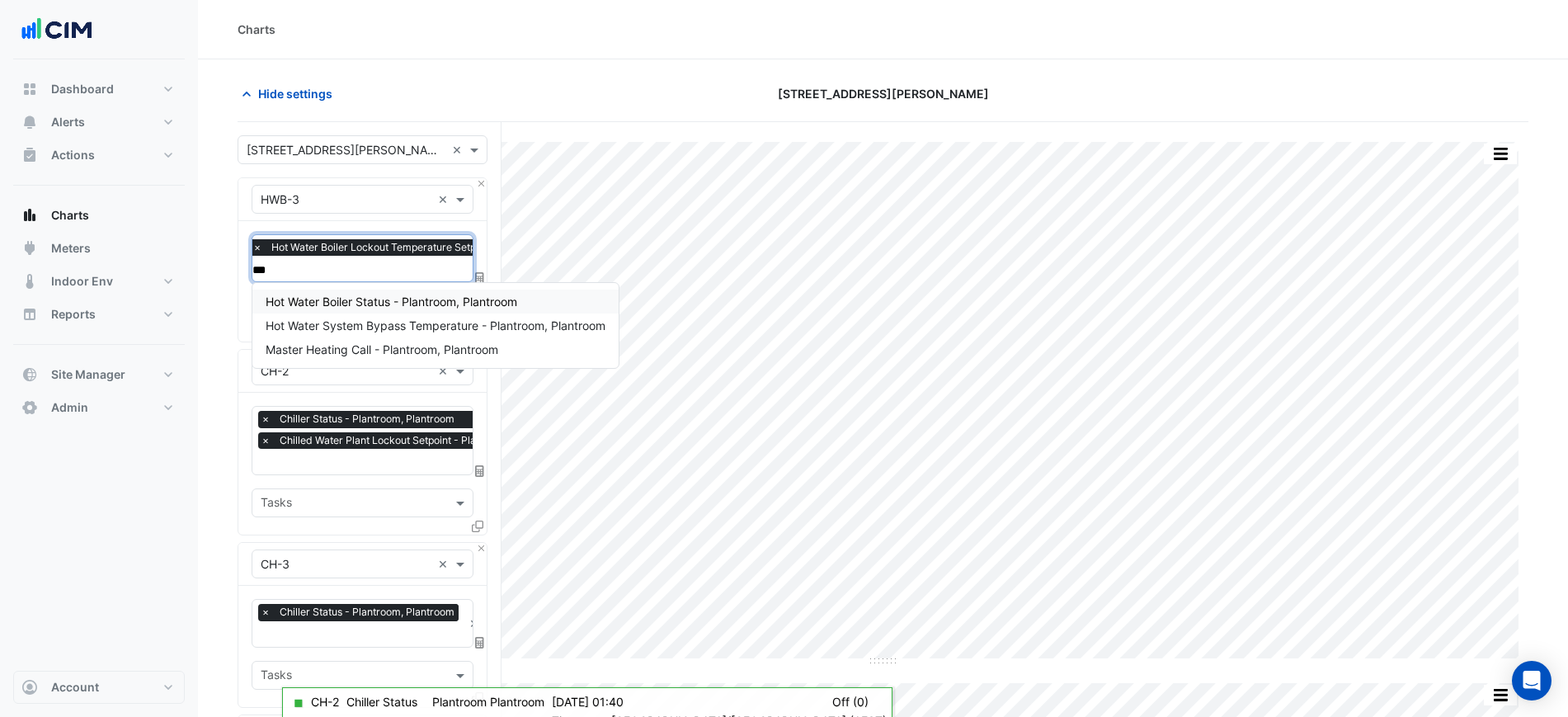
type input "****"
click at [364, 302] on span "Hot Water Boiler Status - Plantroom, Plantroom" at bounding box center [392, 302] width 252 height 14
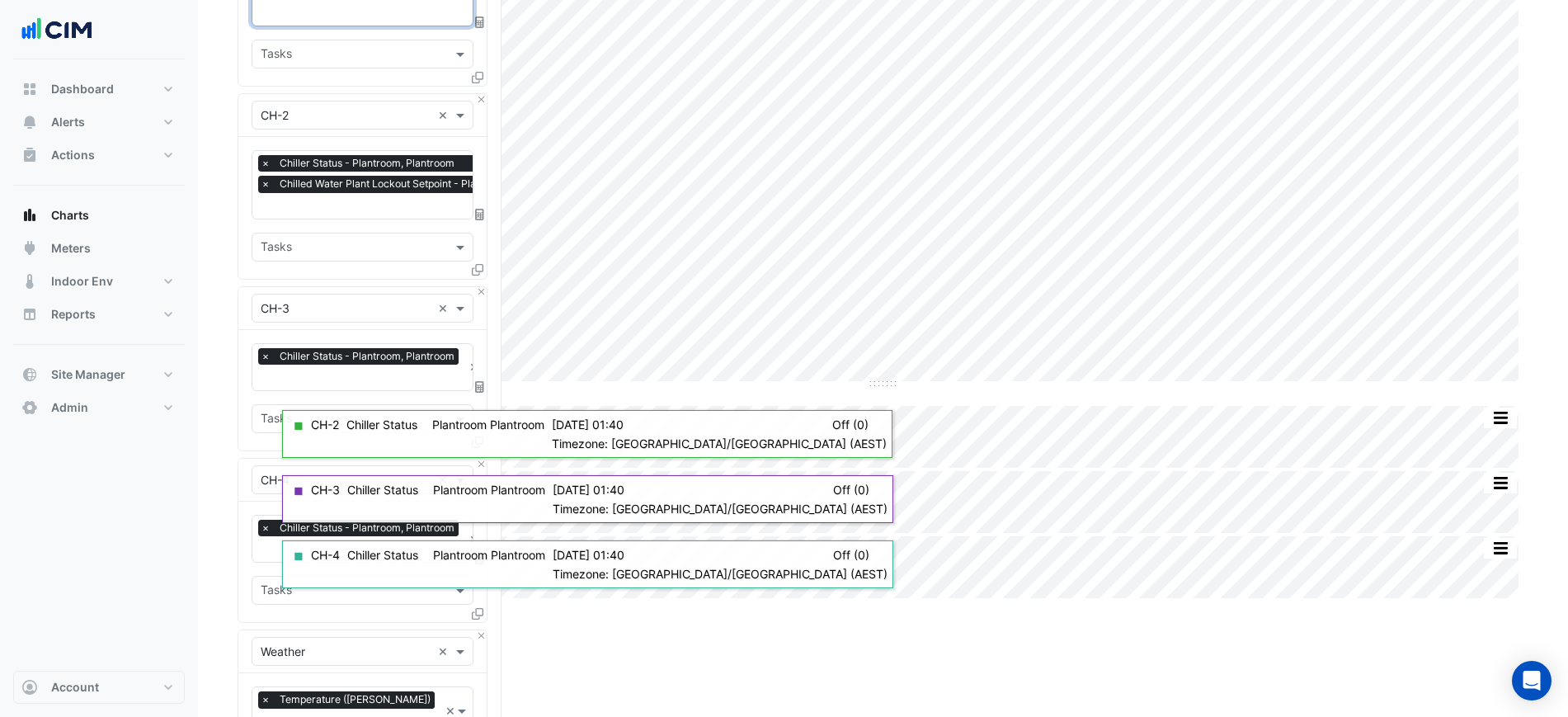
scroll to position [665, 0]
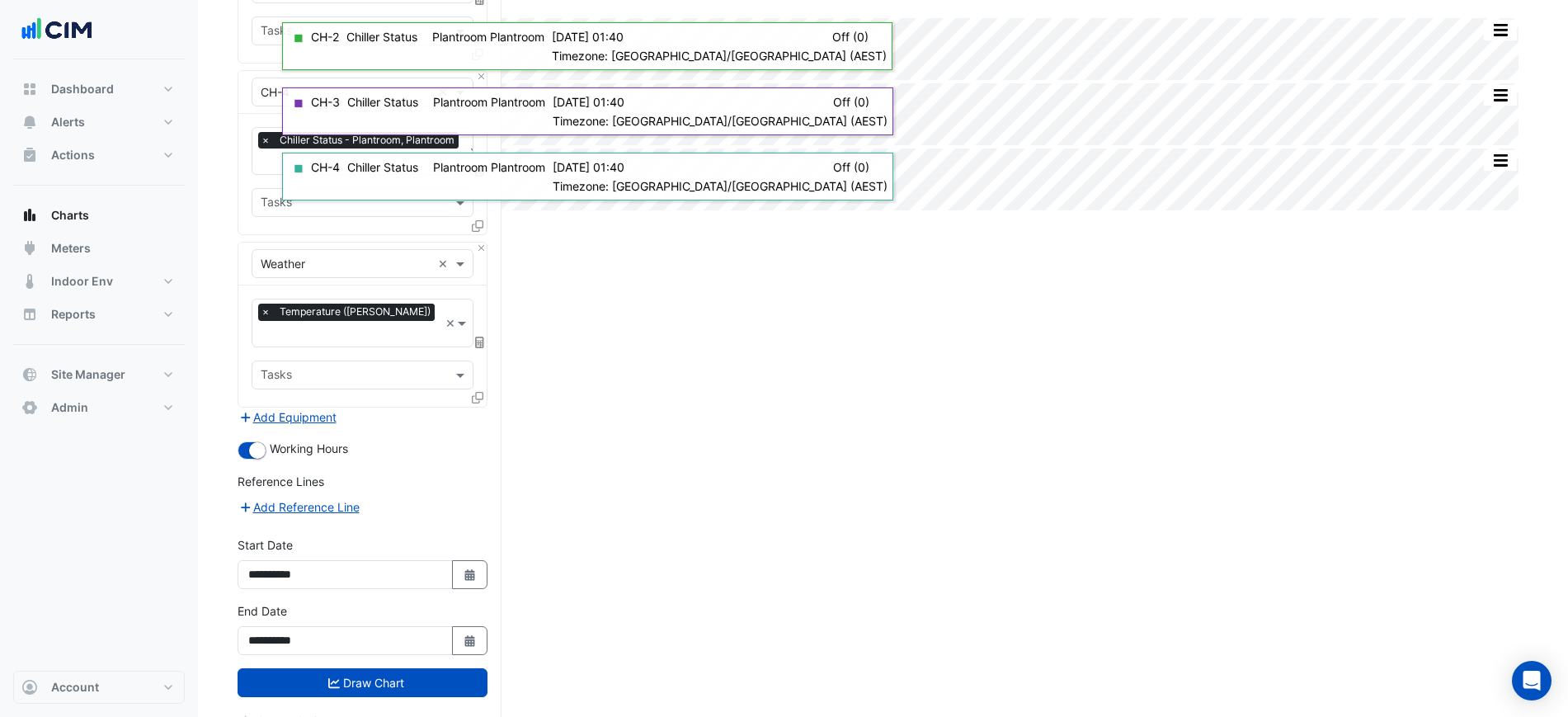
click at [313, 408] on form "Select a Site × 25 Cowlishaw Street × Equipment × HWB-3 × Favourites × Hot Wate…" at bounding box center [362, 100] width 250 height 1260
click at [322, 408] on button "Add Equipment" at bounding box center [287, 417] width 100 height 19
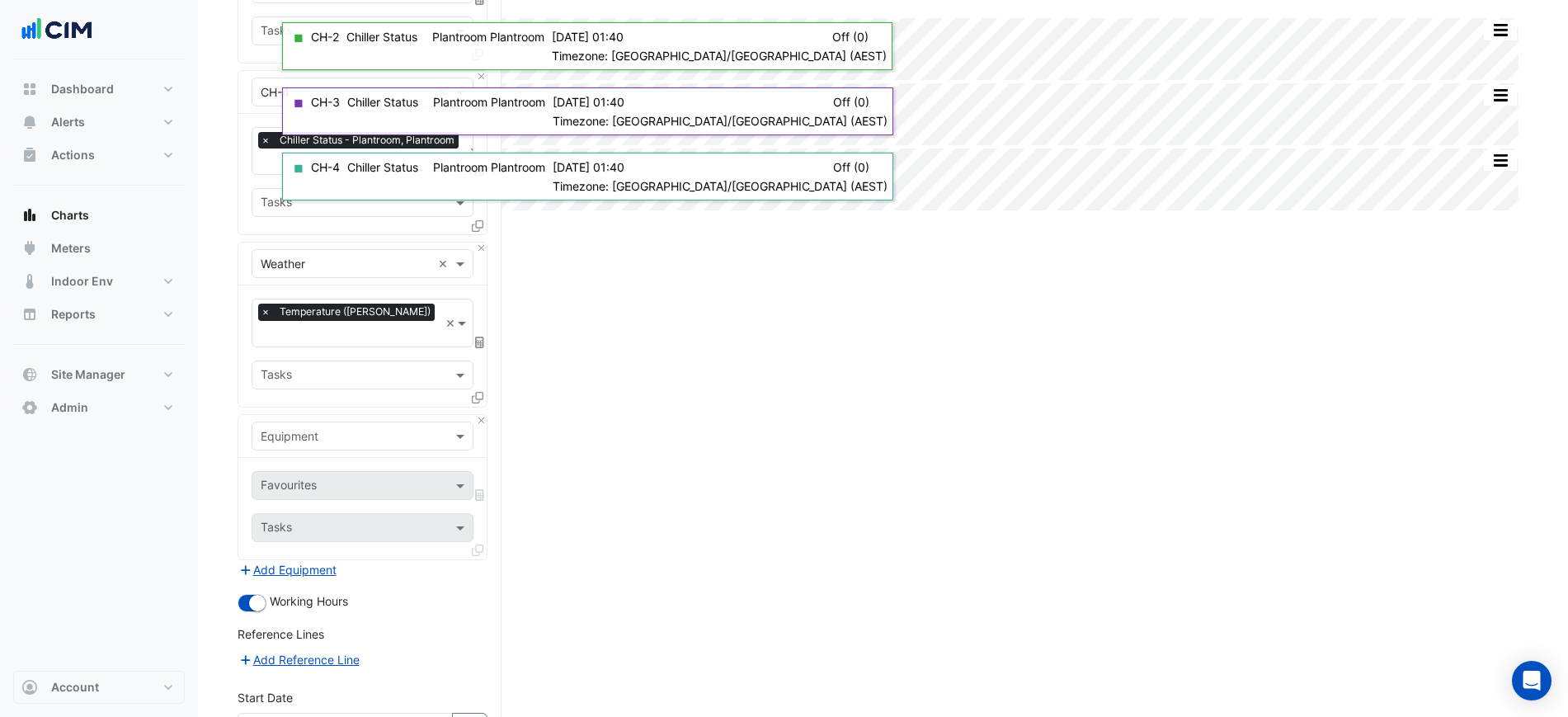
click at [324, 422] on div "Equipment" at bounding box center [362, 435] width 222 height 29
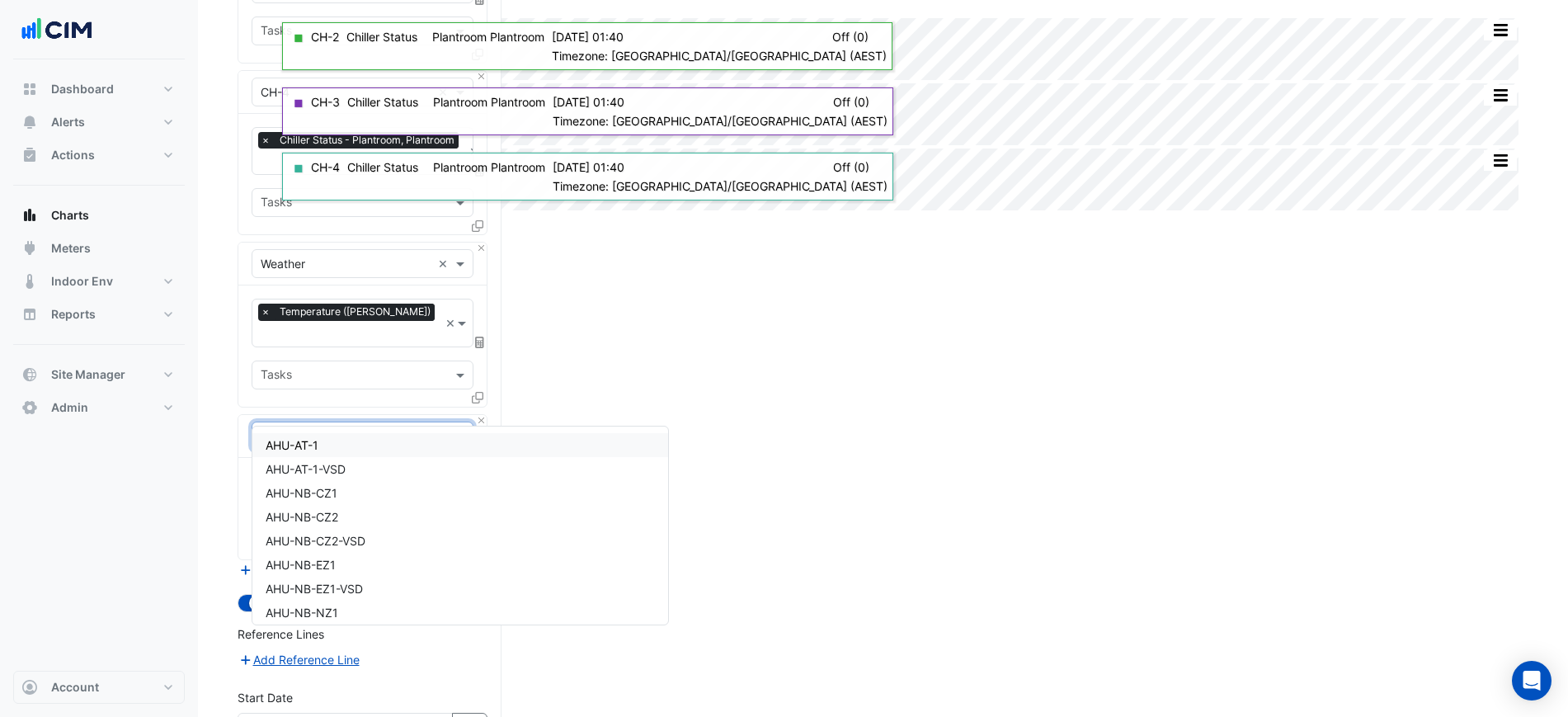
type input "*"
type input "***"
click at [303, 457] on div "HWB-2" at bounding box center [363, 469] width 221 height 24
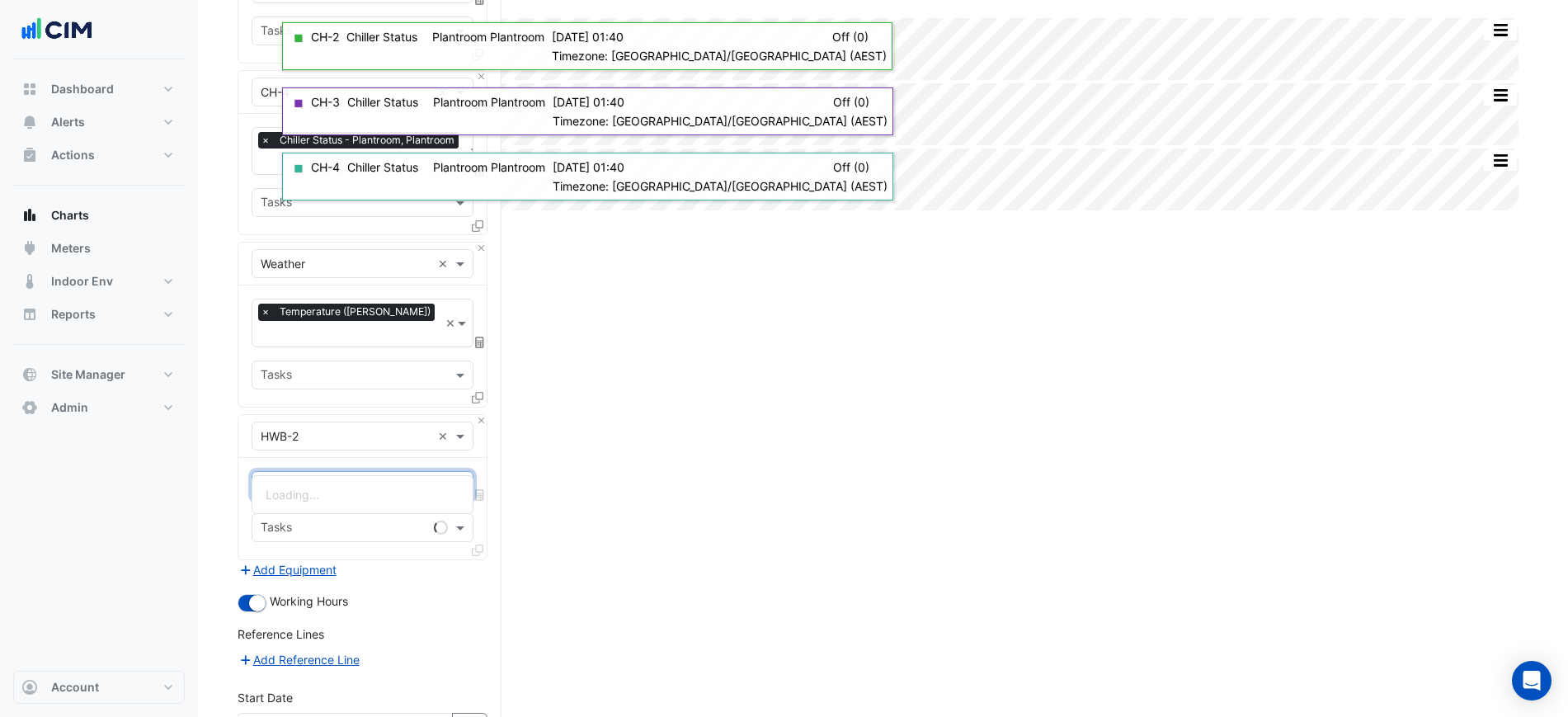
click at [306, 471] on div "Favourites" at bounding box center [362, 485] width 222 height 29
type input "****"
click at [321, 489] on span "Hot Water Boiler Status - Plantroom, Plantroom" at bounding box center [392, 495] width 252 height 14
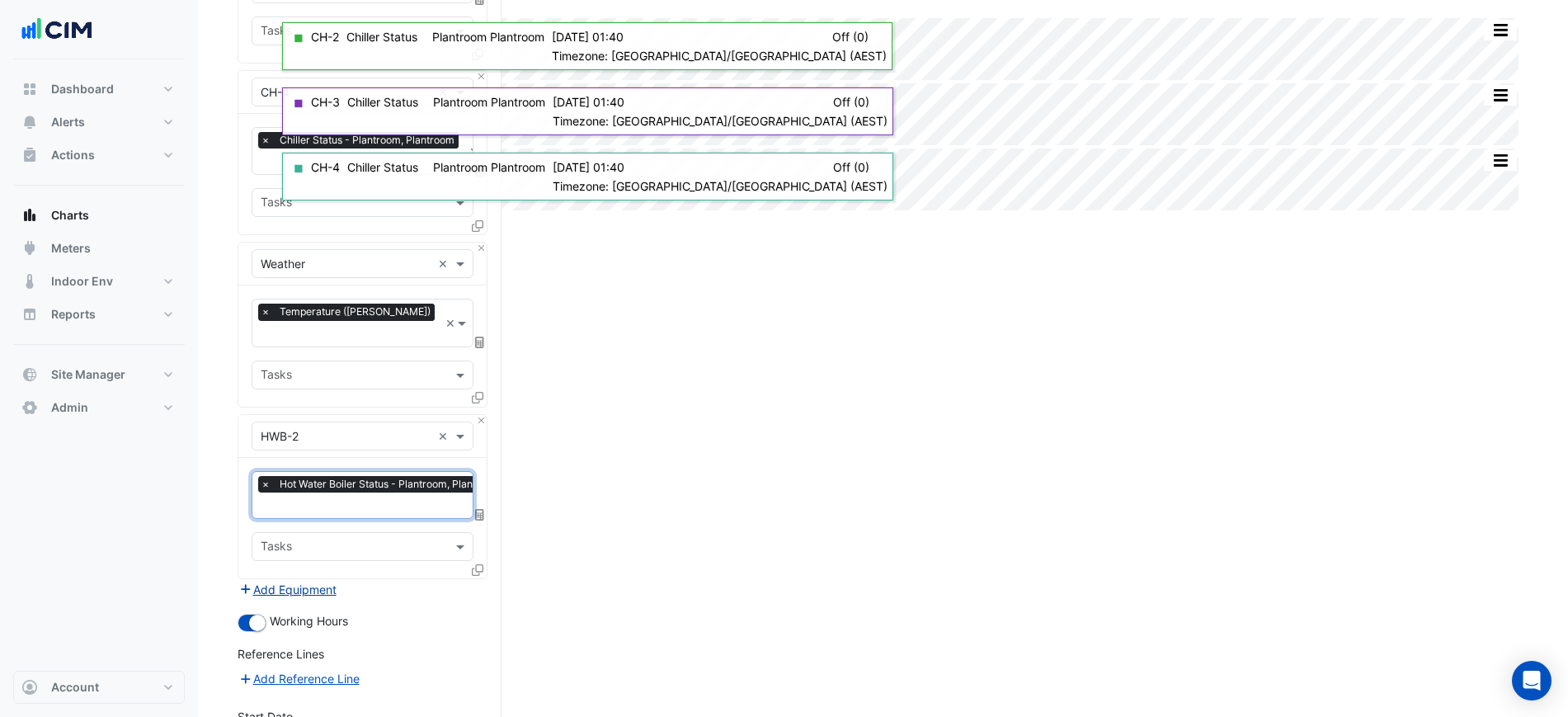
click at [302, 581] on button "Add Equipment" at bounding box center [287, 590] width 100 height 19
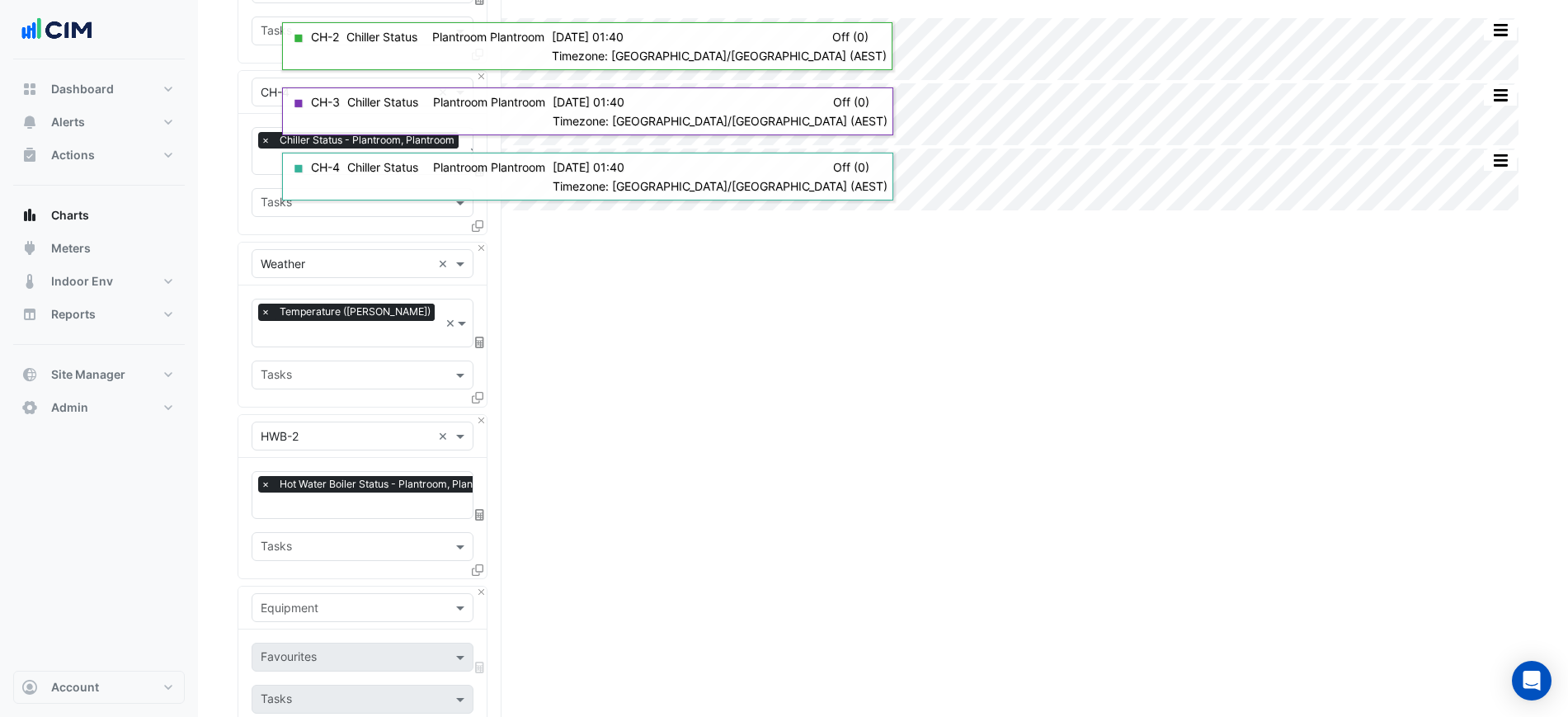
click at [314, 600] on input "text" at bounding box center [346, 608] width 171 height 17
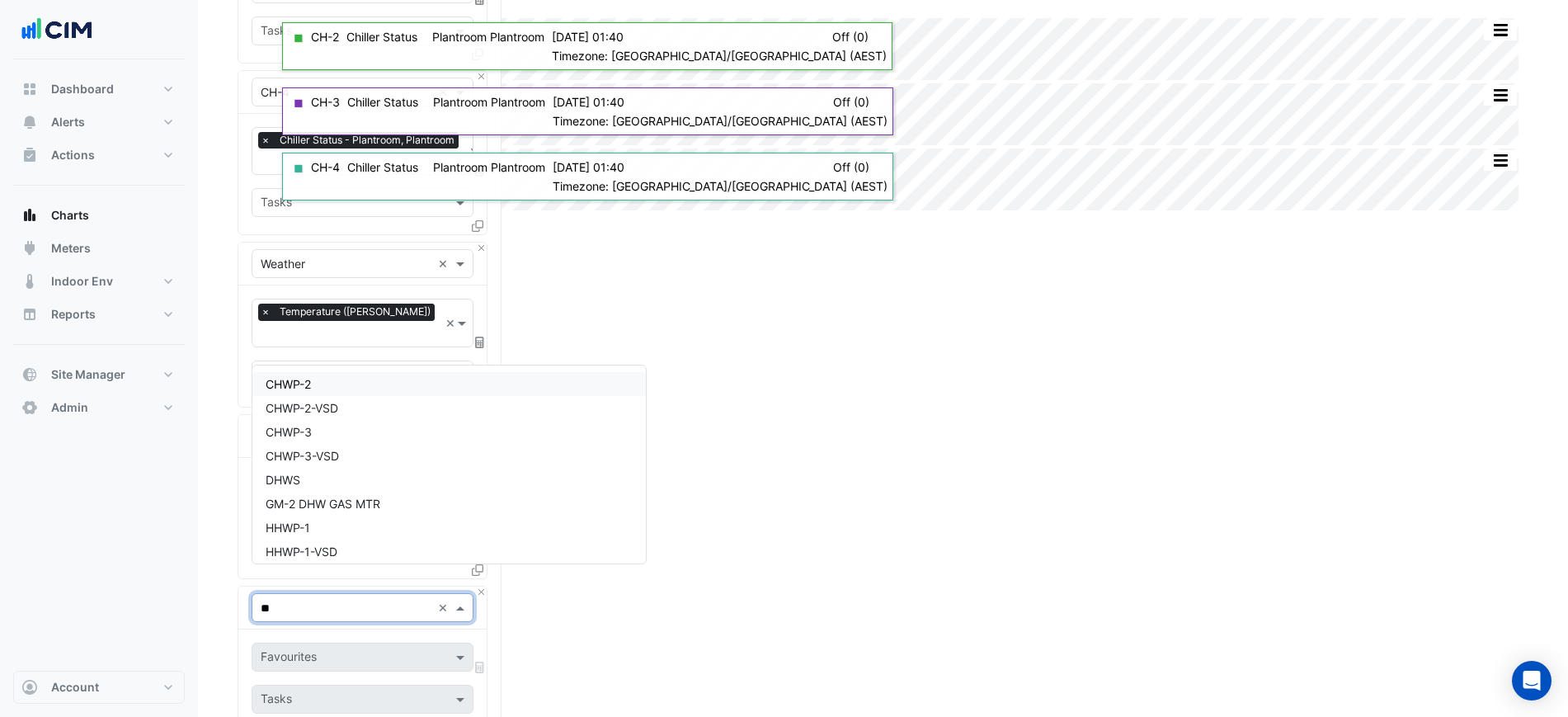
type input "***"
click at [349, 520] on div "HWB-2" at bounding box center [363, 521] width 221 height 24
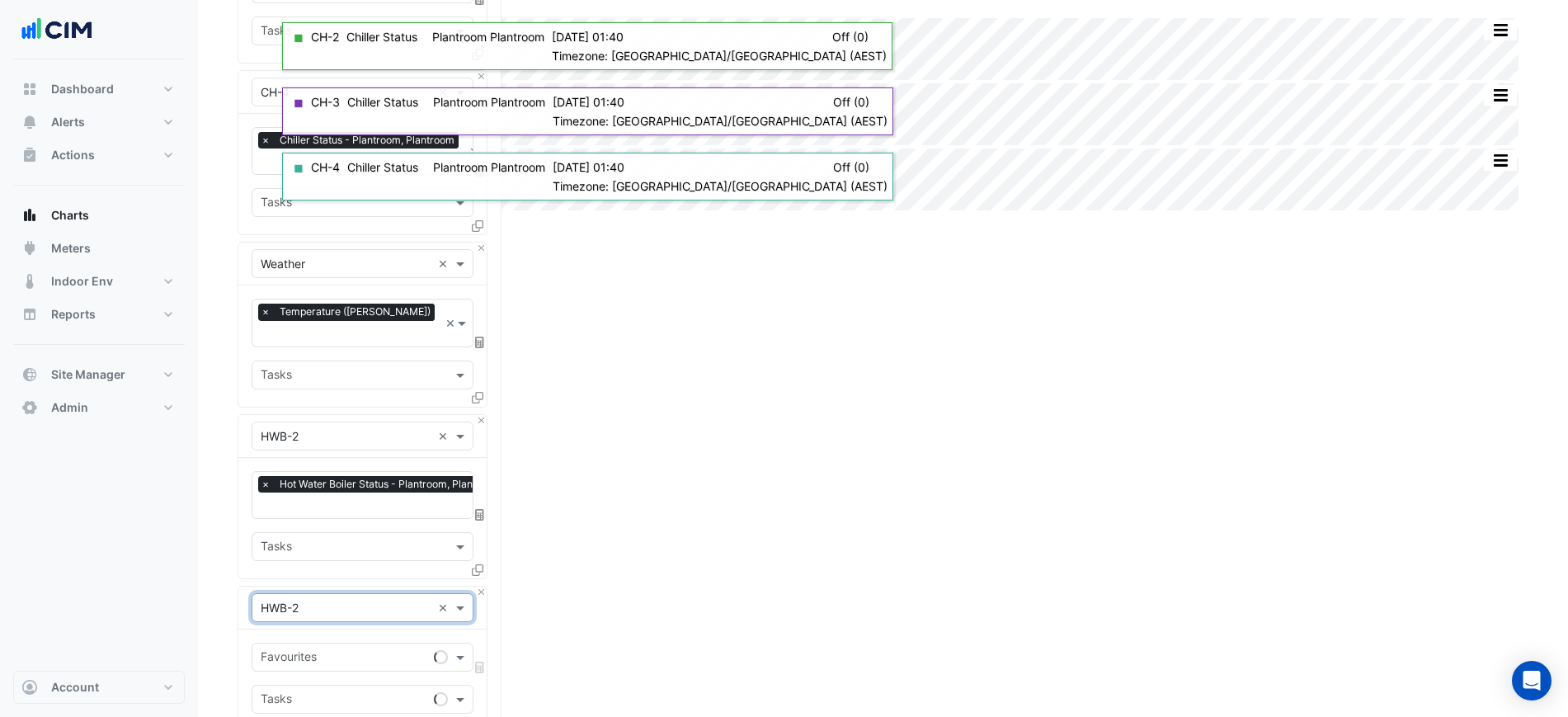
click at [340, 650] on input "text" at bounding box center [344, 659] width 167 height 17
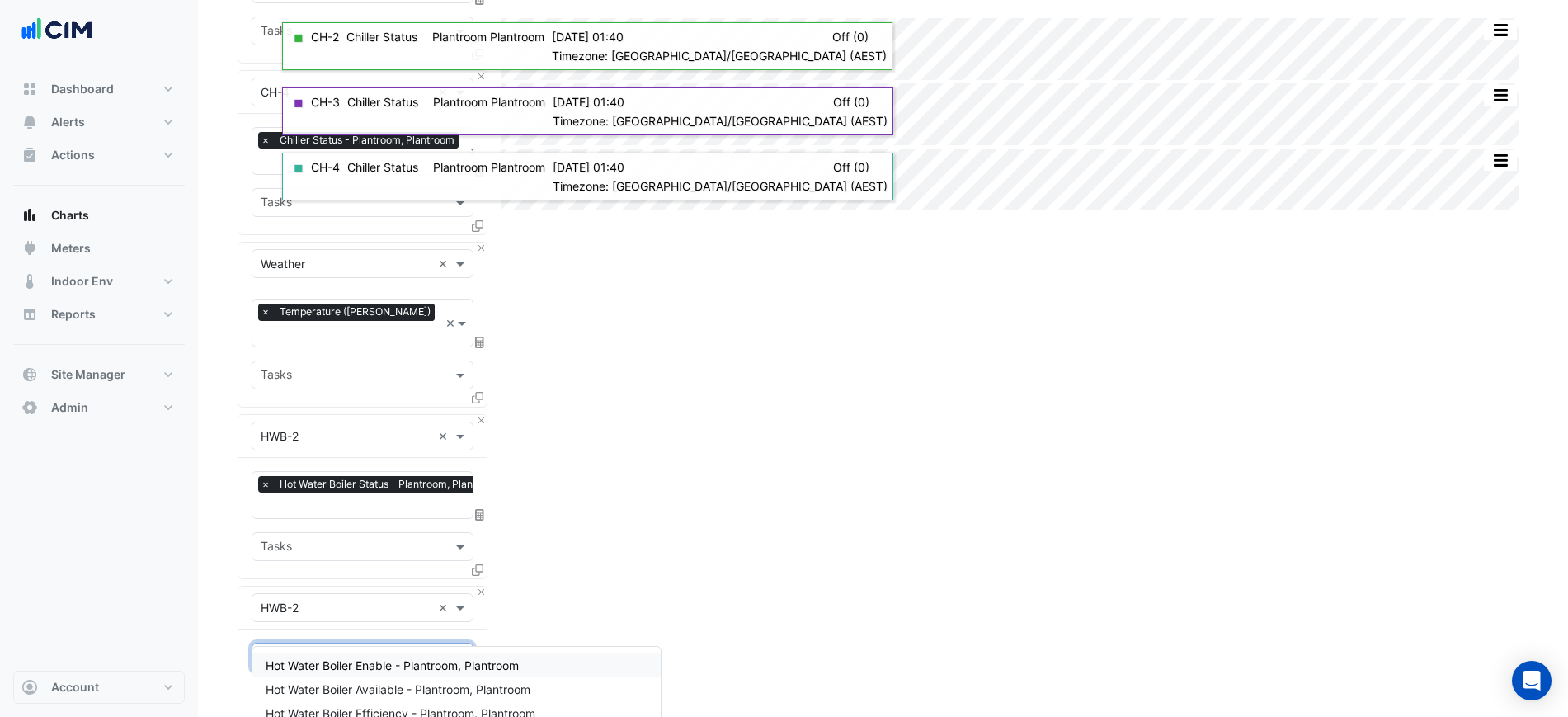
click at [363, 660] on span "Hot Water Boiler Enable - Plantroom, Plantroom" at bounding box center [393, 666] width 254 height 14
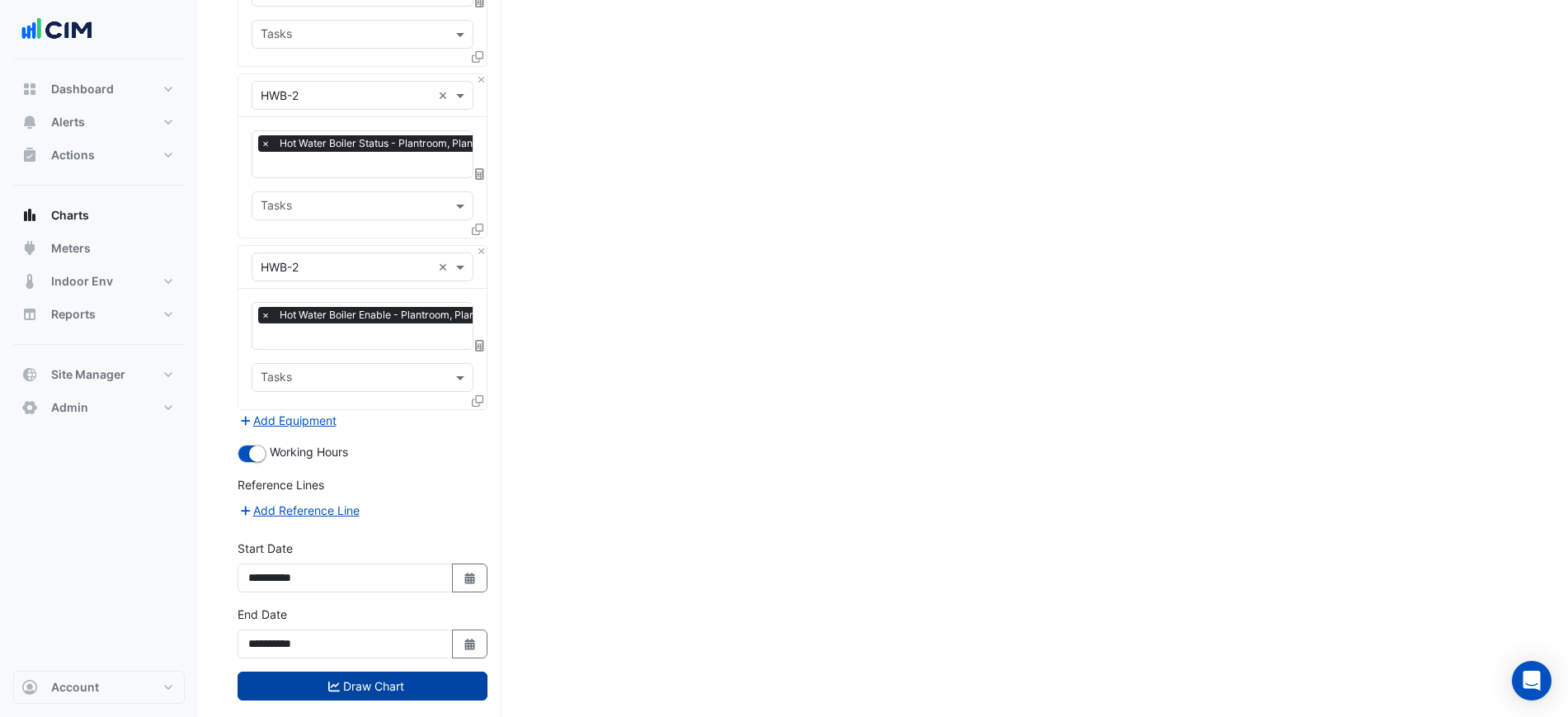
click at [407, 672] on button "Draw Chart" at bounding box center [362, 686] width 250 height 29
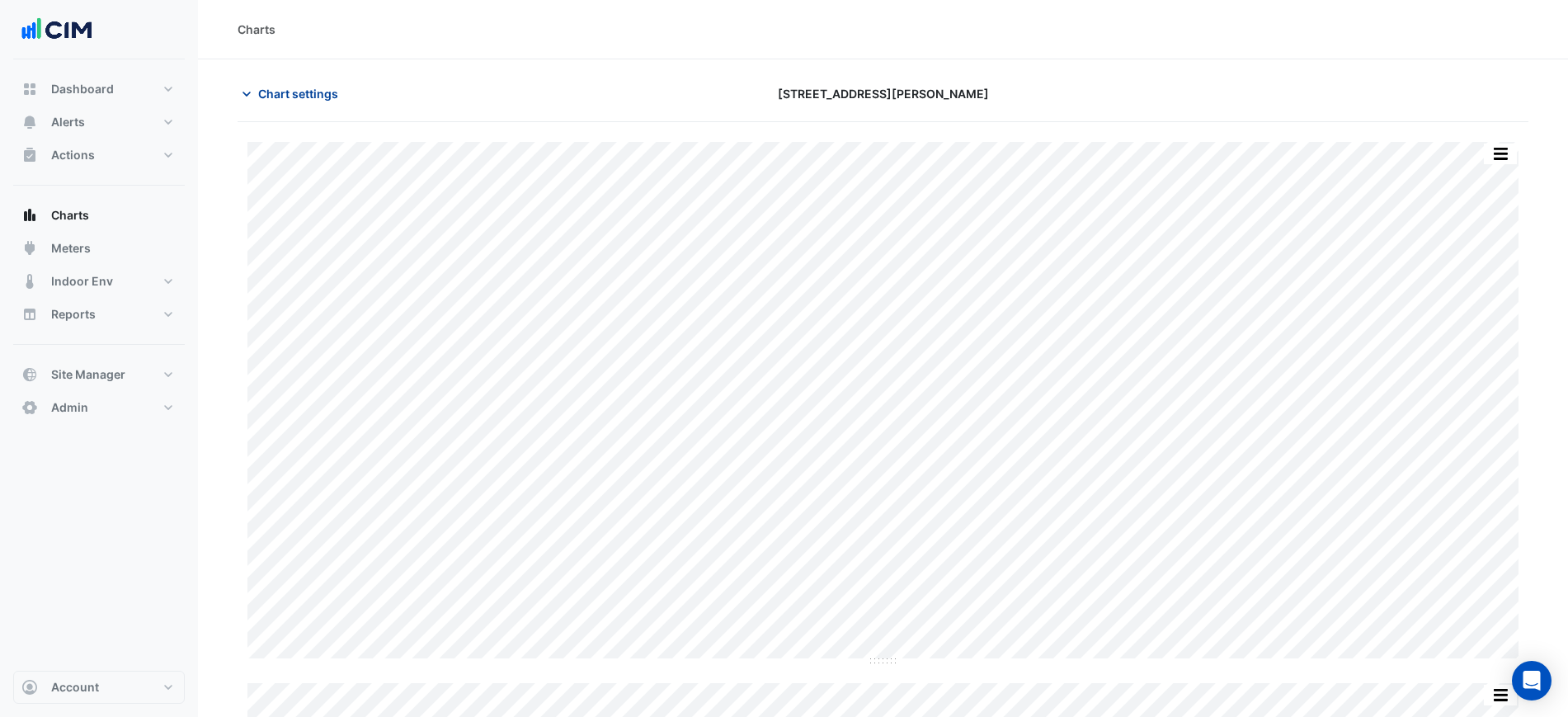
click at [274, 98] on span "Chart settings" at bounding box center [298, 94] width 80 height 17
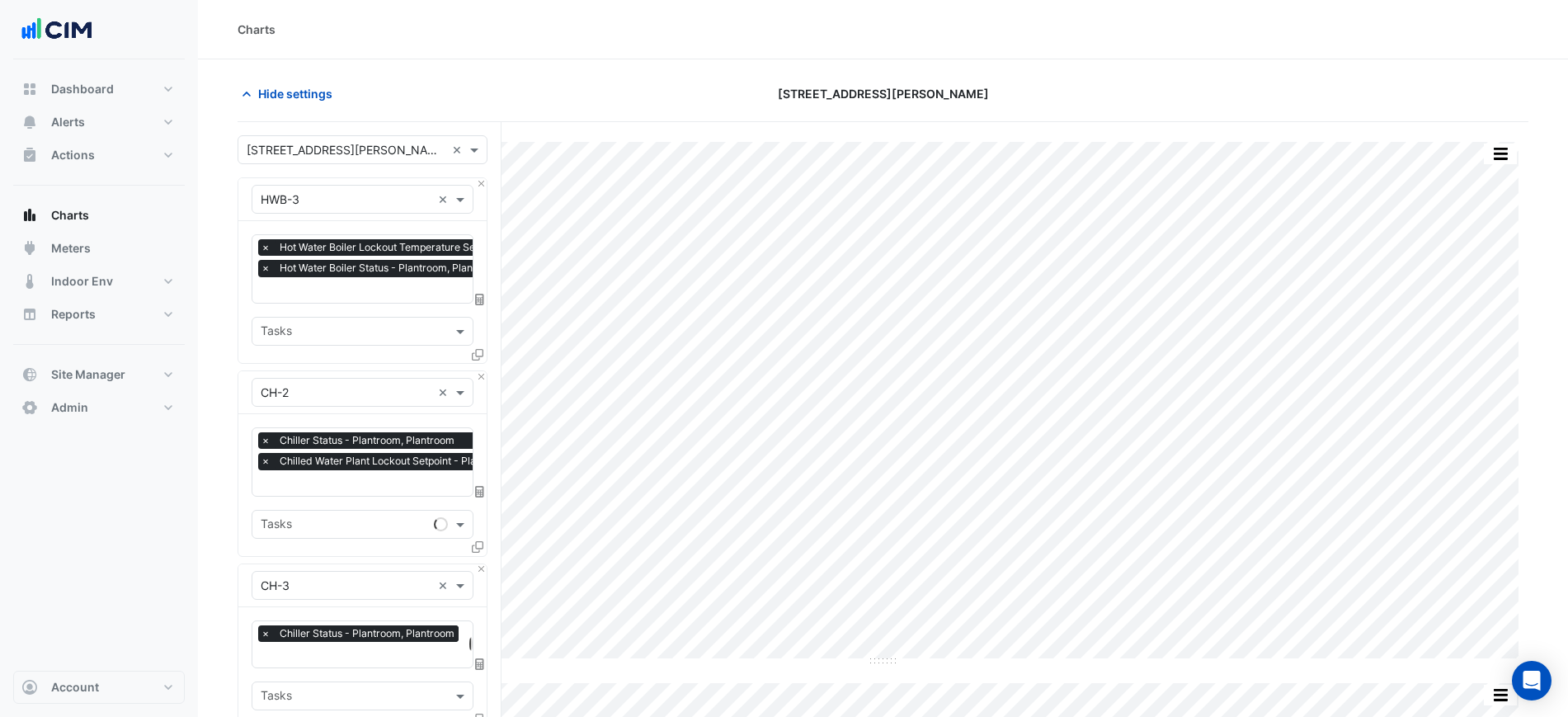
scroll to position [722, 0]
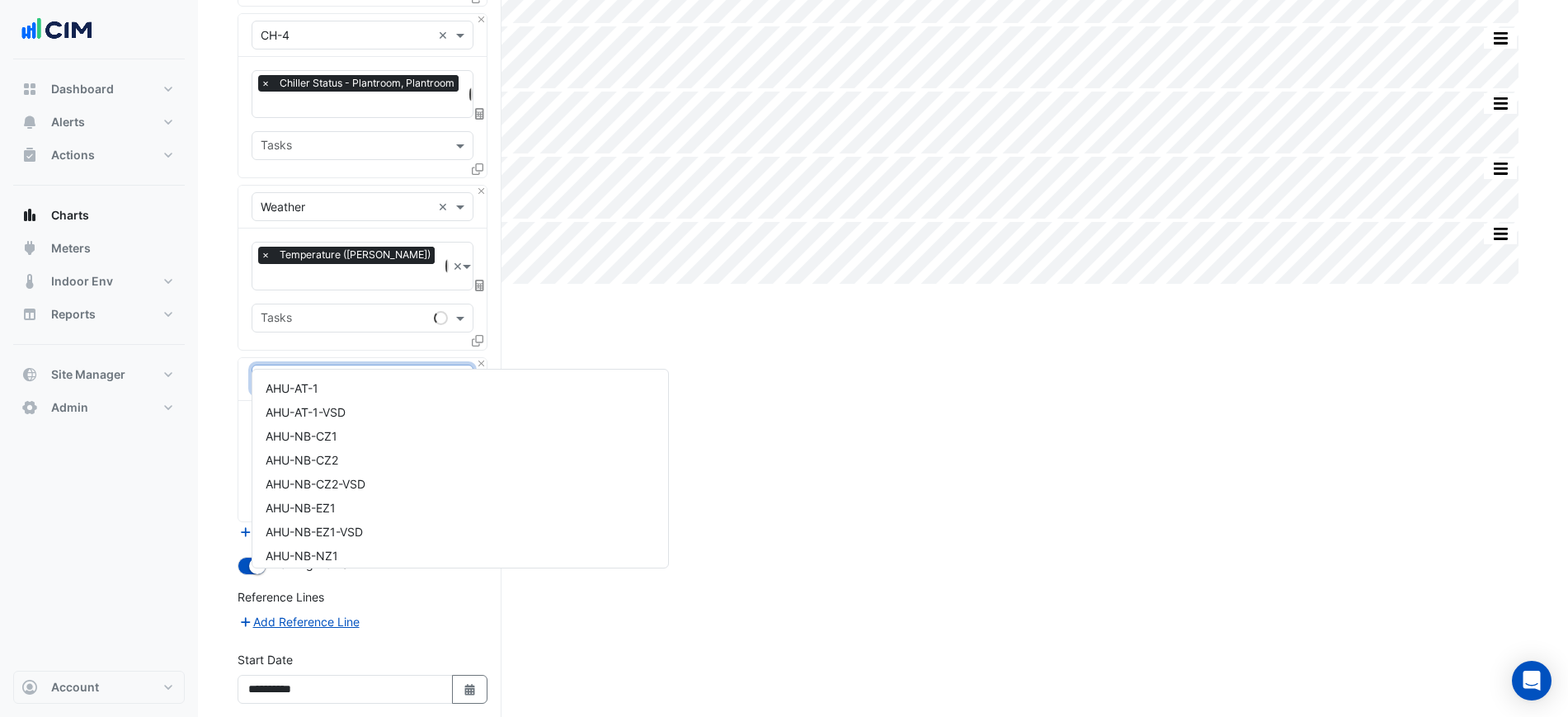
click at [408, 371] on input "text" at bounding box center [346, 380] width 171 height 17
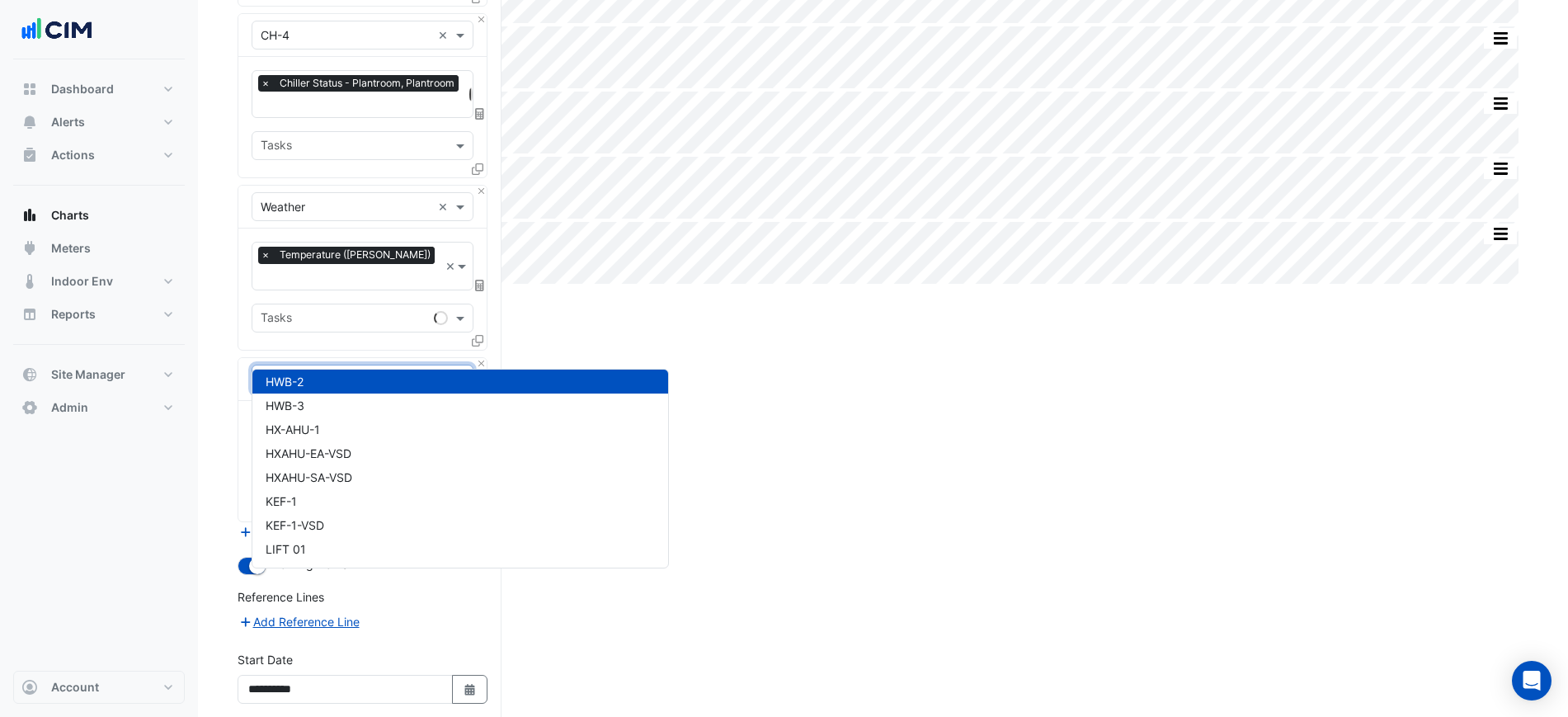
click at [365, 377] on div "HWB-2" at bounding box center [460, 382] width 416 height 24
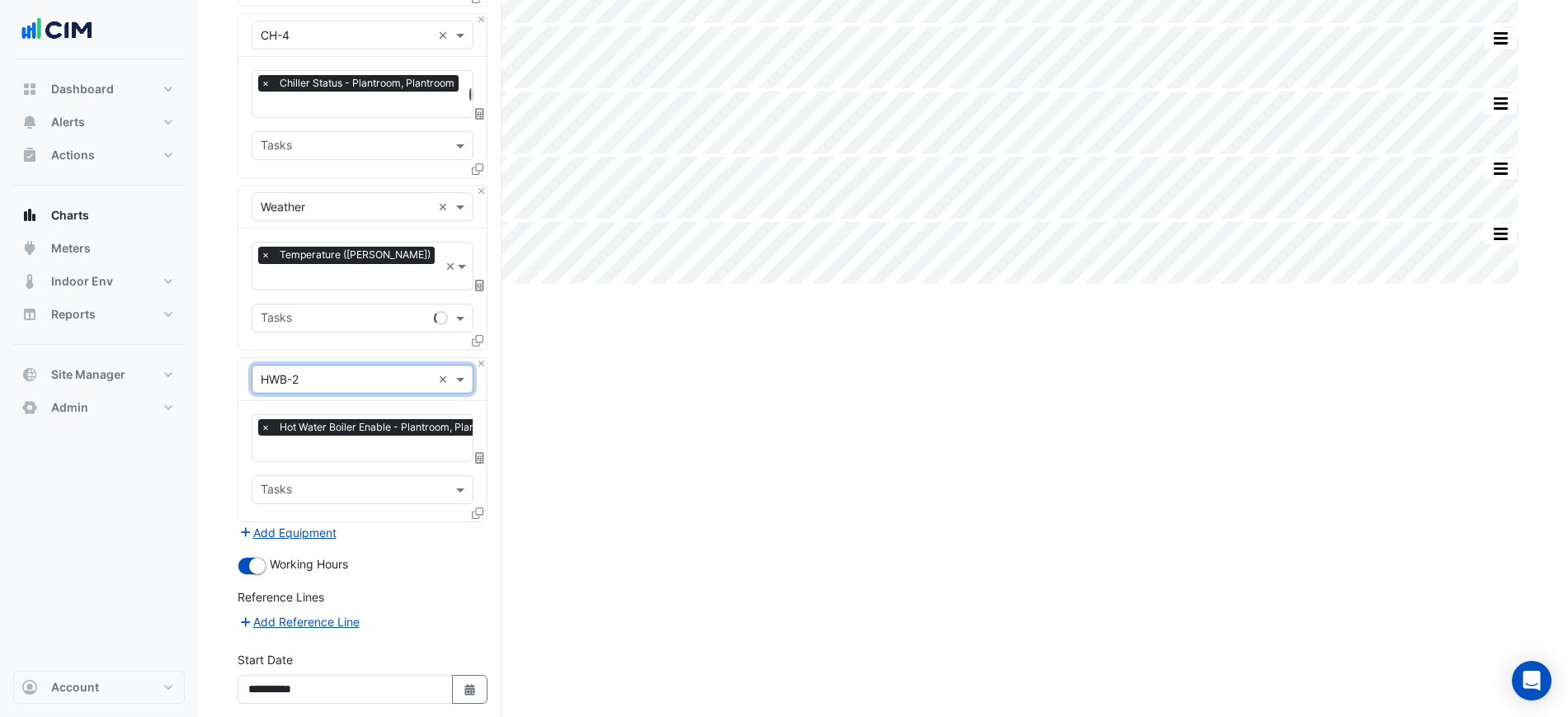
click at [353, 441] on input "text" at bounding box center [386, 450] width 251 height 17
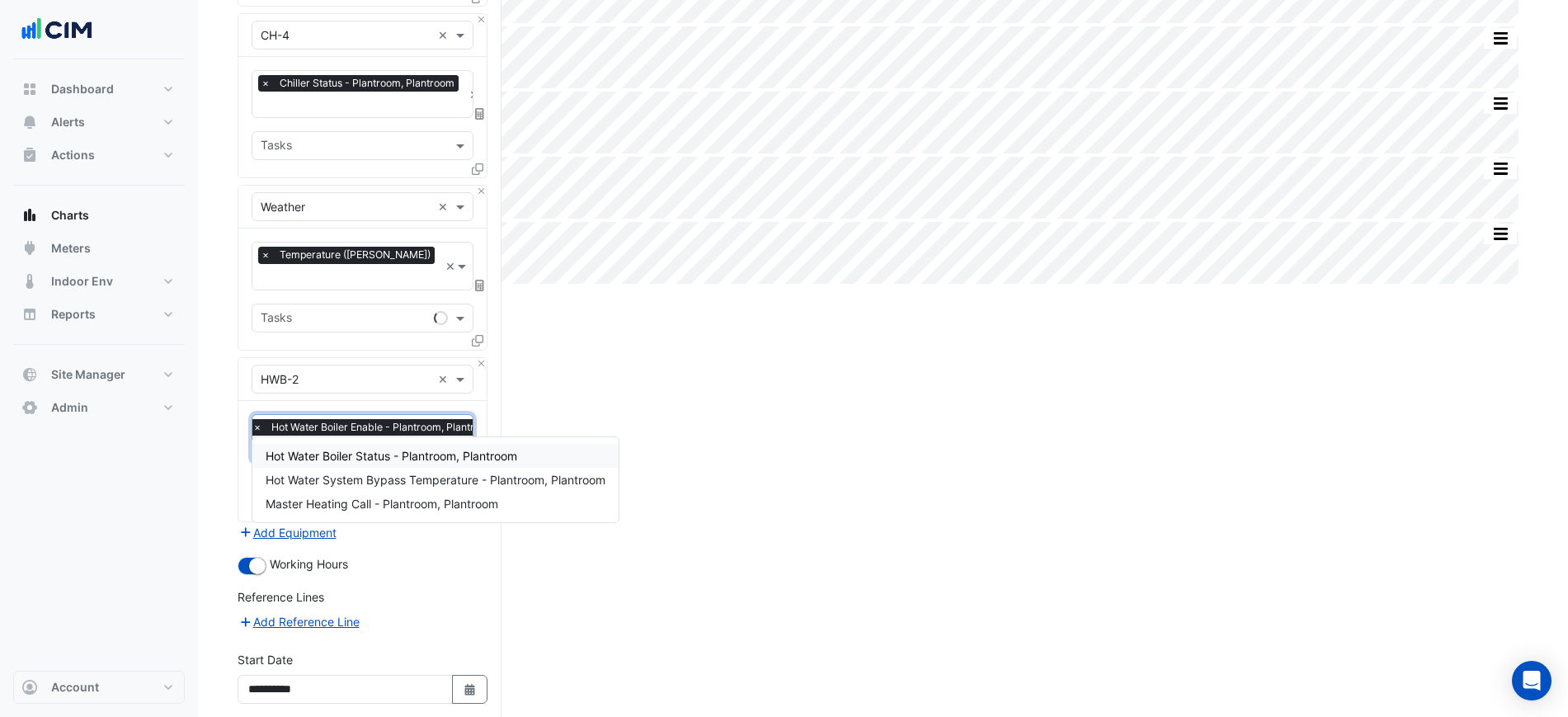
type input "****"
click at [361, 449] on span "Hot Water Boiler Status - Plantroom, Plantroom" at bounding box center [392, 456] width 252 height 14
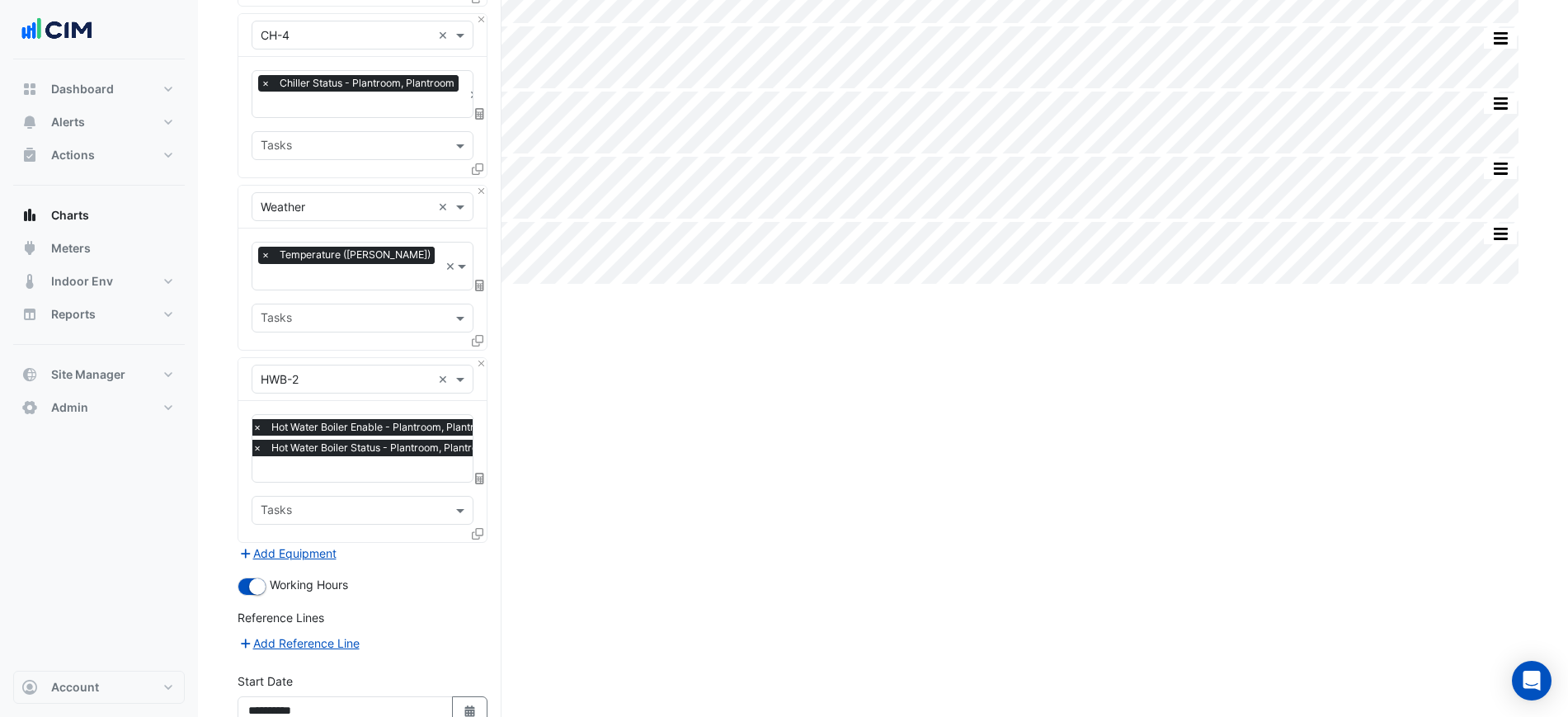
click at [473, 528] on icon at bounding box center [477, 534] width 11 height 11
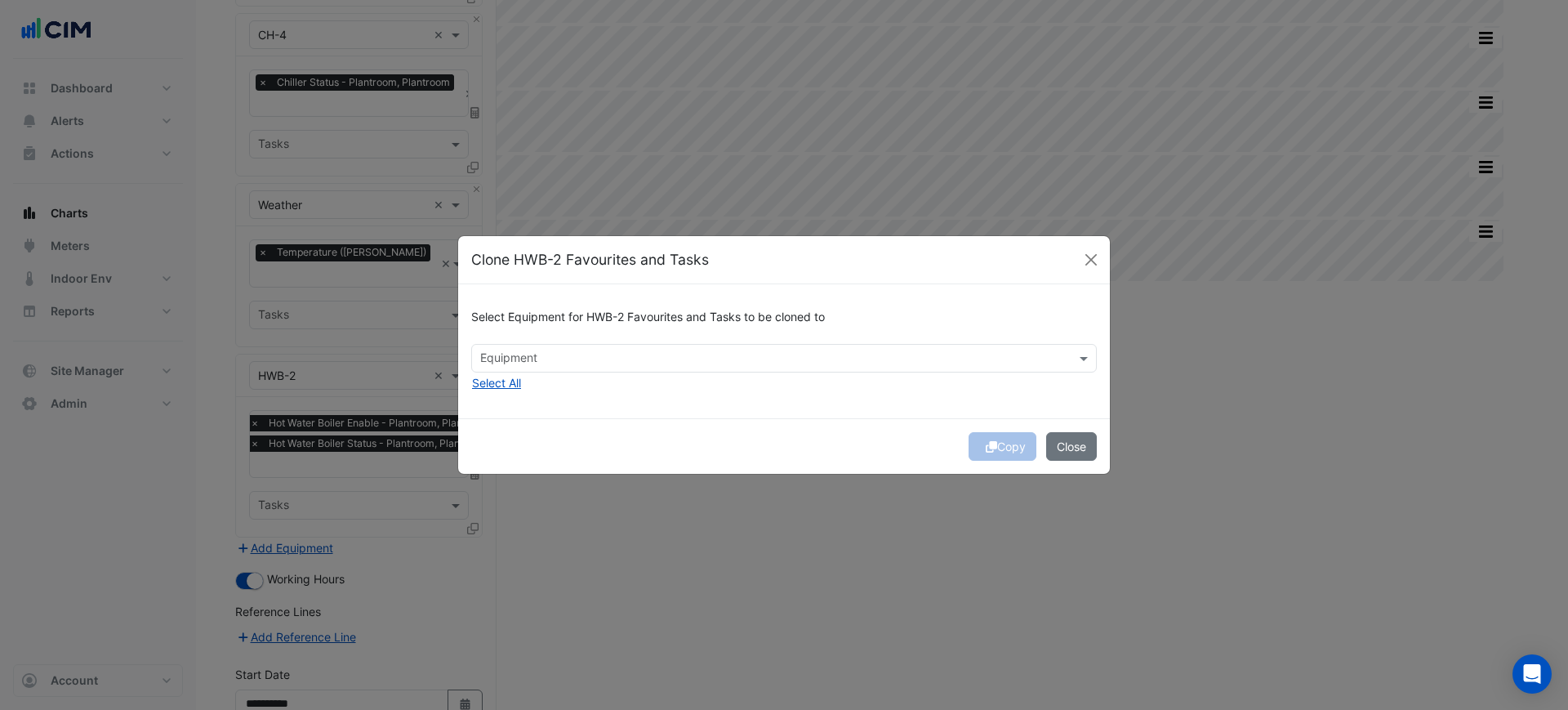
click at [617, 359] on input "text" at bounding box center [774, 360] width 589 height 17
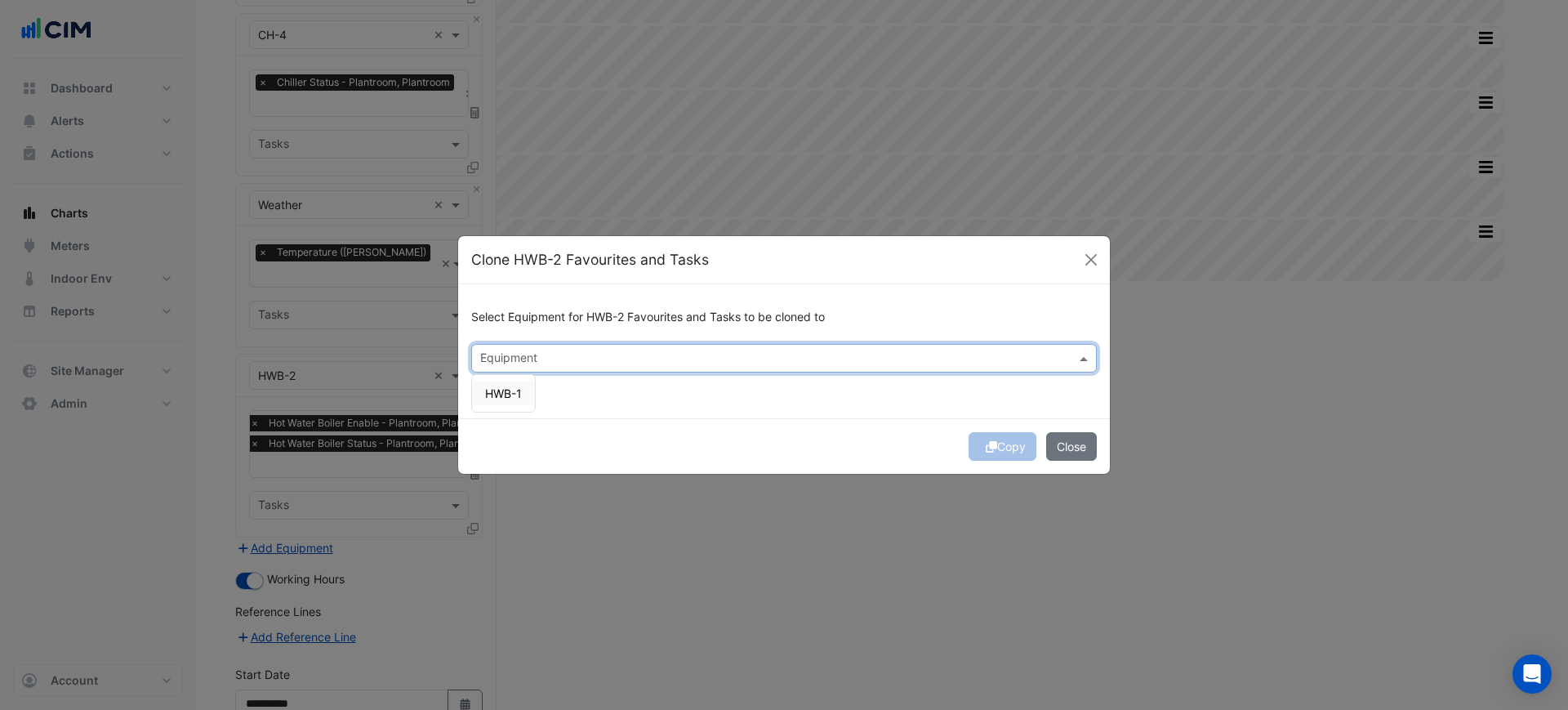
click at [505, 397] on span "HWB-1" at bounding box center [503, 393] width 37 height 14
click at [729, 414] on div "Select Equipment for HWB-2 Favourites and Tasks to be cloned to Equipment × HWB…" at bounding box center [784, 350] width 652 height 133
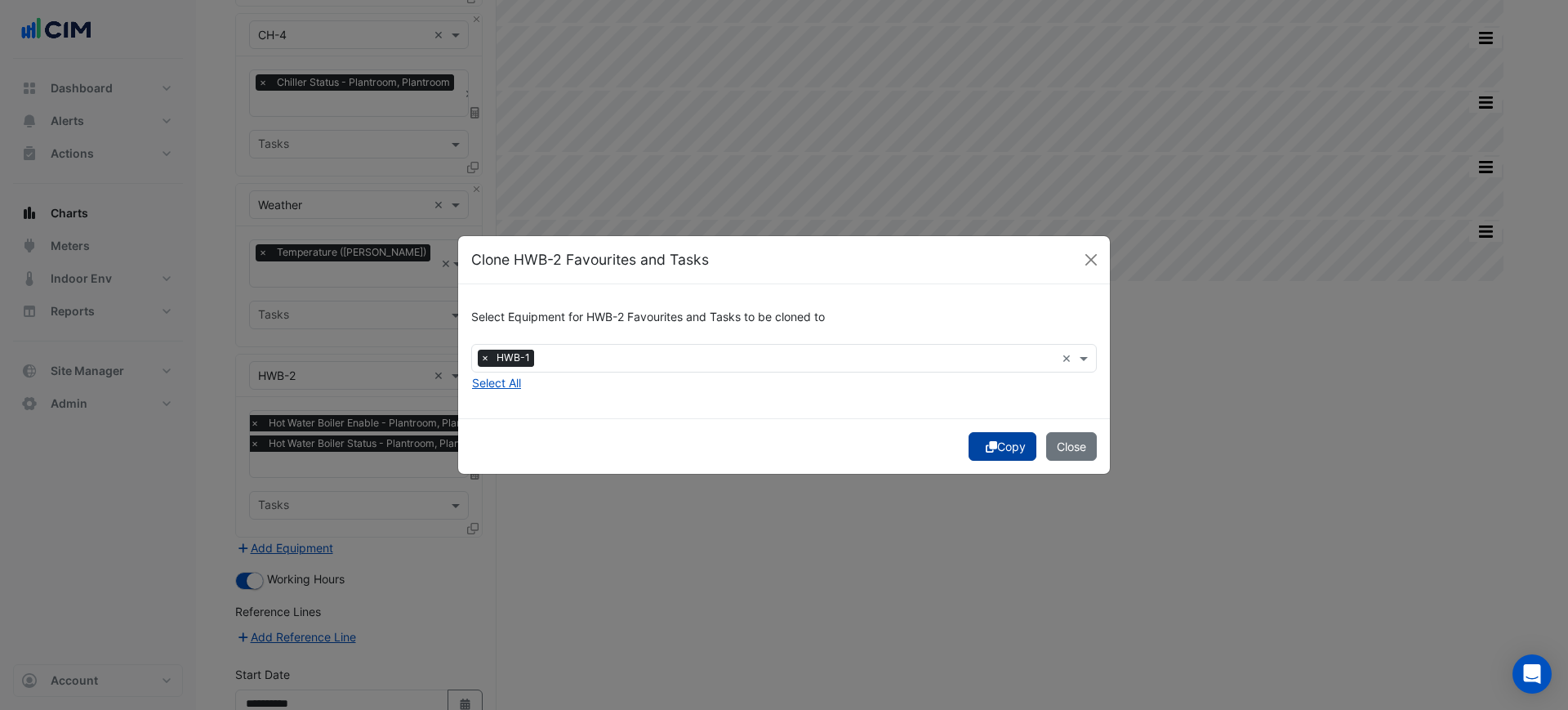
click at [998, 446] on button "Copy" at bounding box center [1002, 446] width 68 height 28
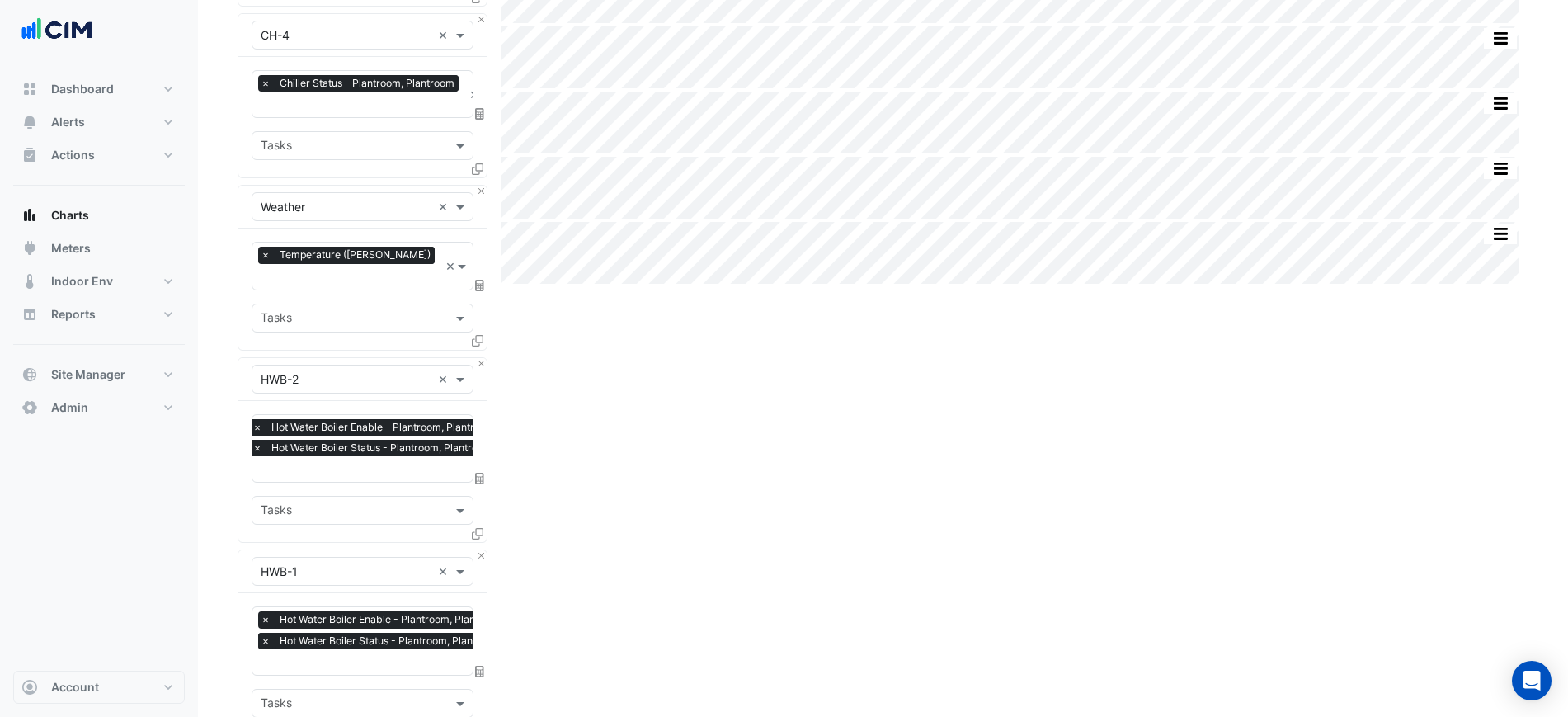
click at [263, 612] on span "×" at bounding box center [265, 620] width 15 height 17
click at [254, 419] on span "×" at bounding box center [257, 427] width 15 height 17
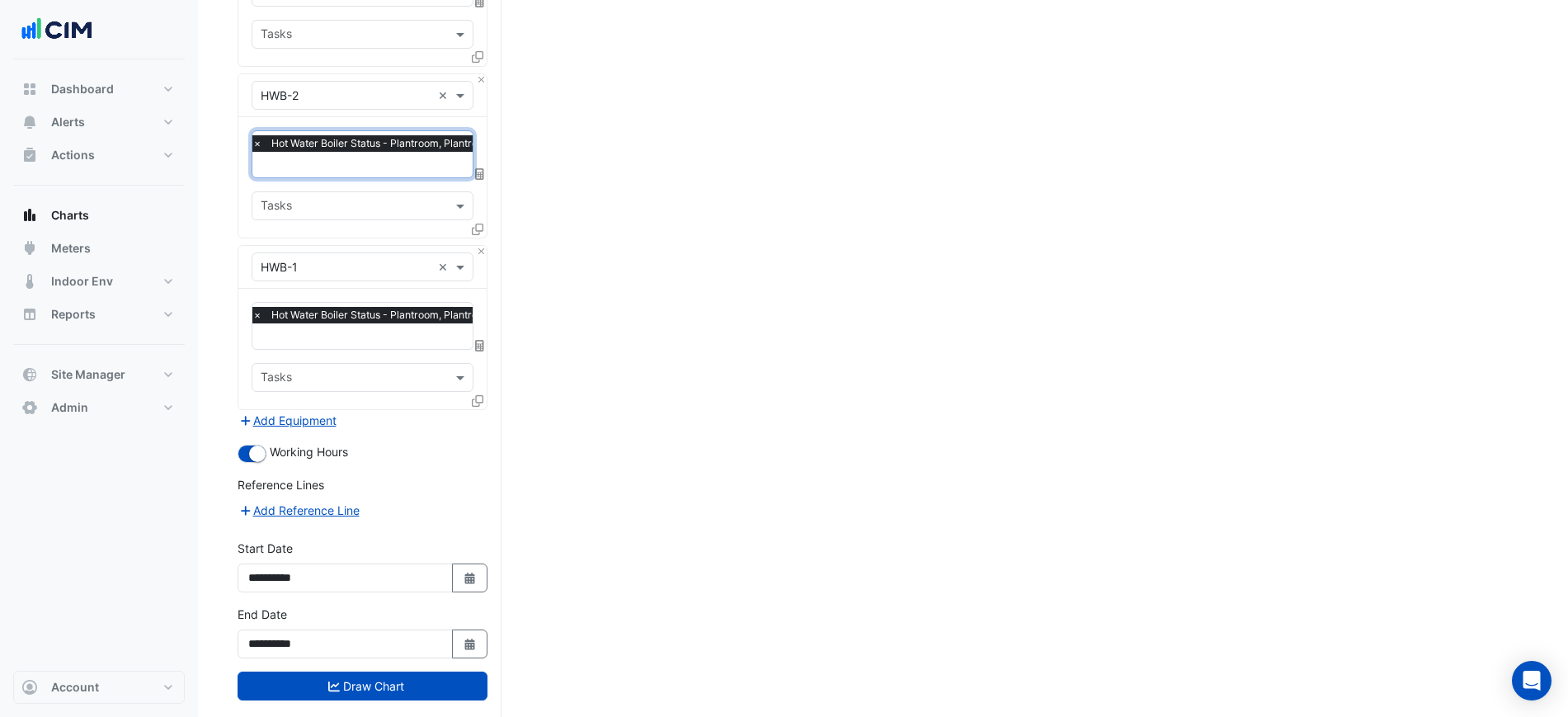
click at [416, 672] on button "Draw Chart" at bounding box center [362, 686] width 250 height 29
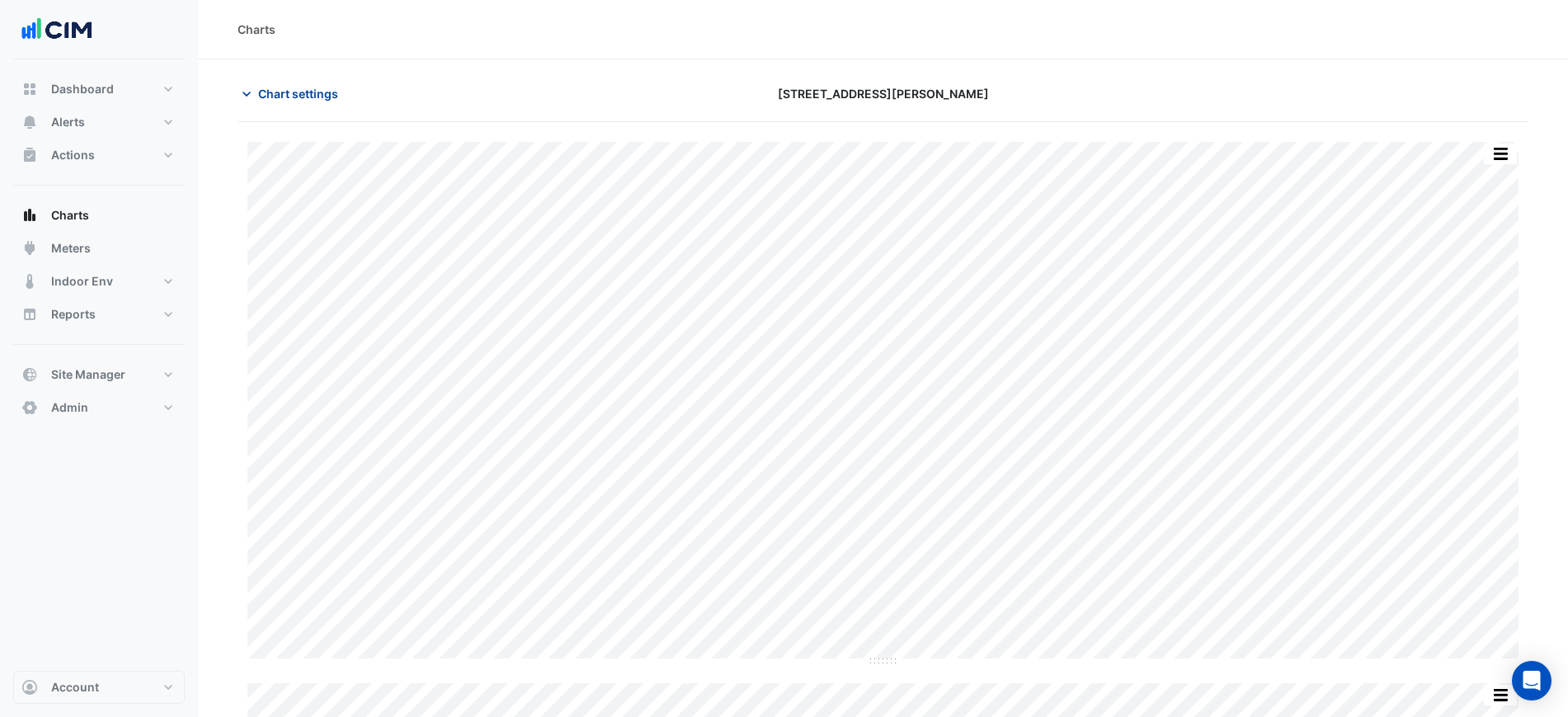
click at [290, 79] on button "Chart settings" at bounding box center [293, 93] width 111 height 29
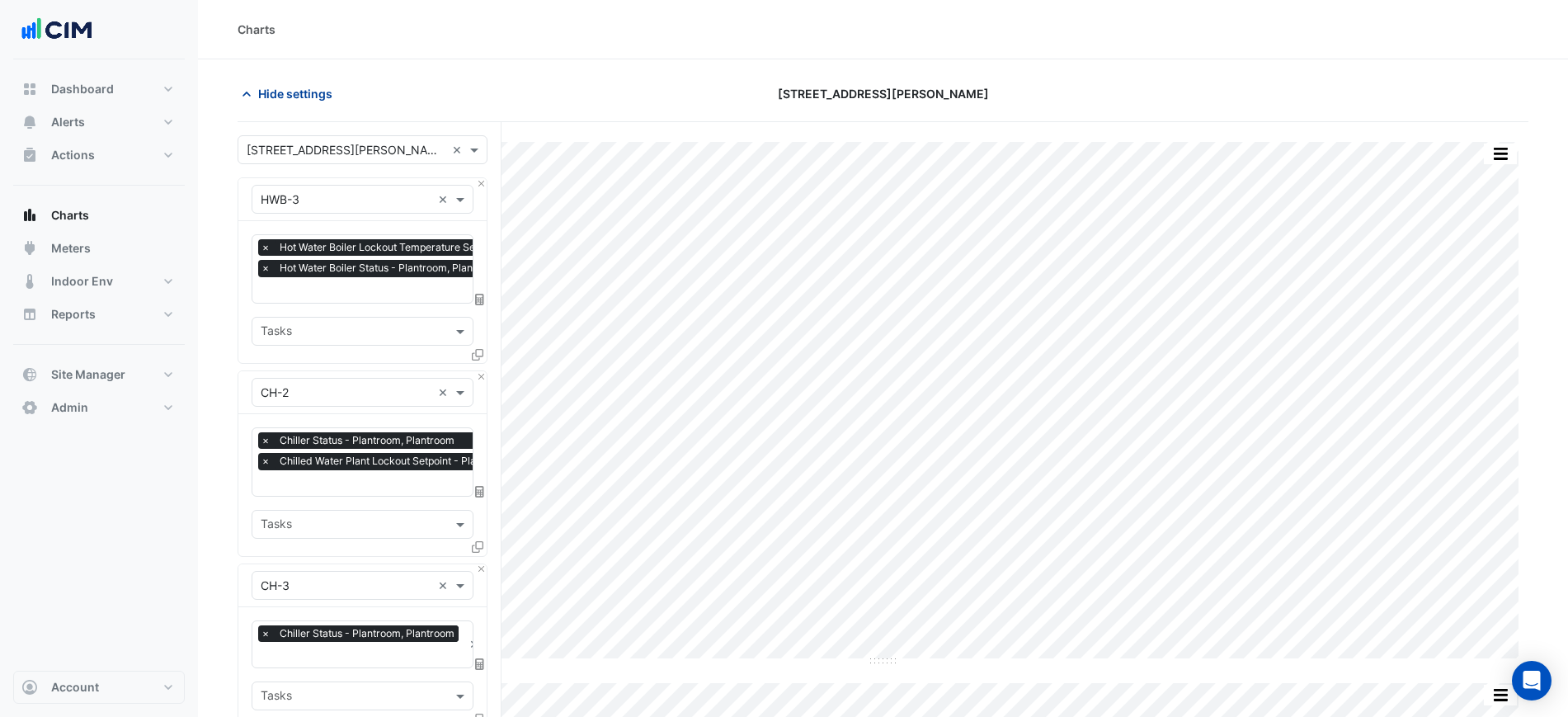
click at [301, 92] on span "Hide settings" at bounding box center [294, 94] width 74 height 17
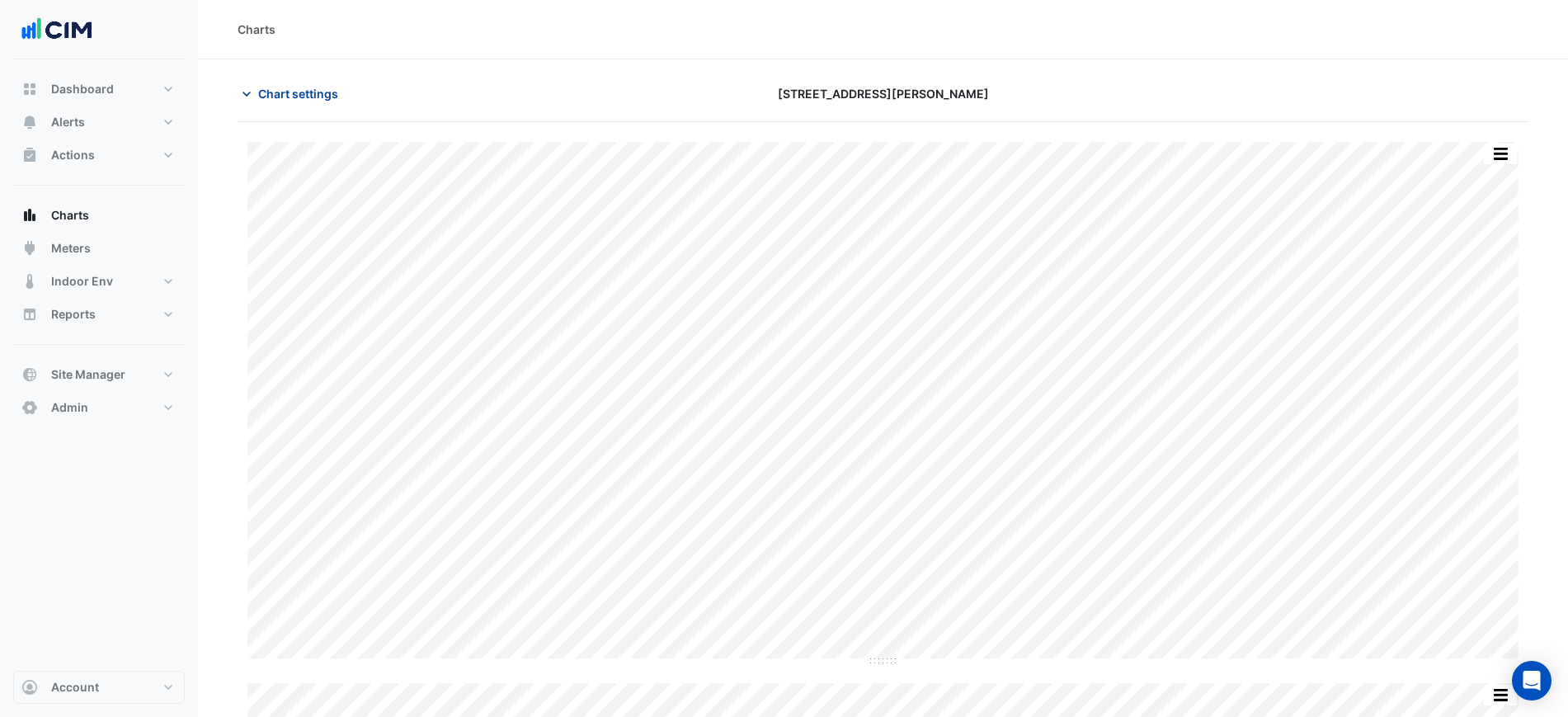
click at [338, 79] on button "Chart settings" at bounding box center [293, 93] width 111 height 29
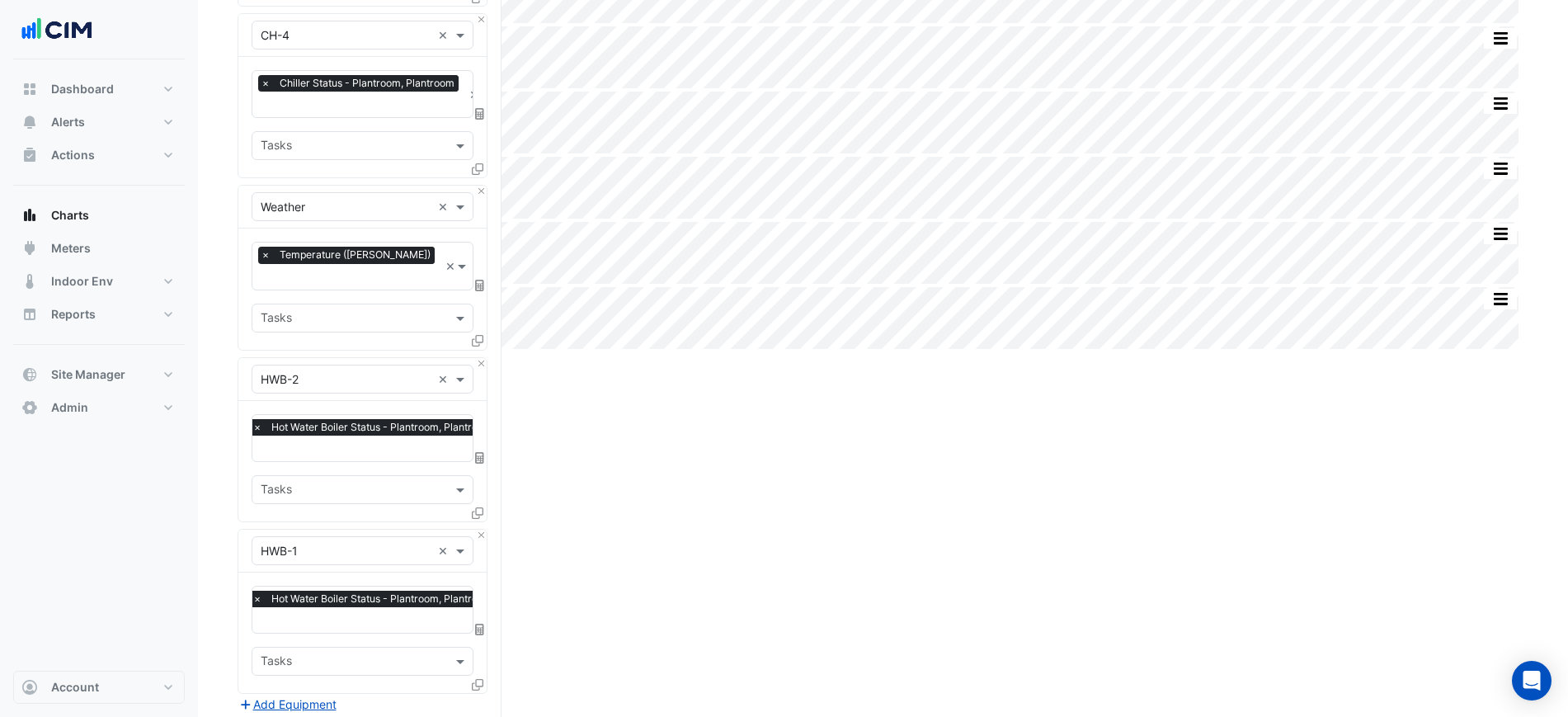
scroll to position [1006, 0]
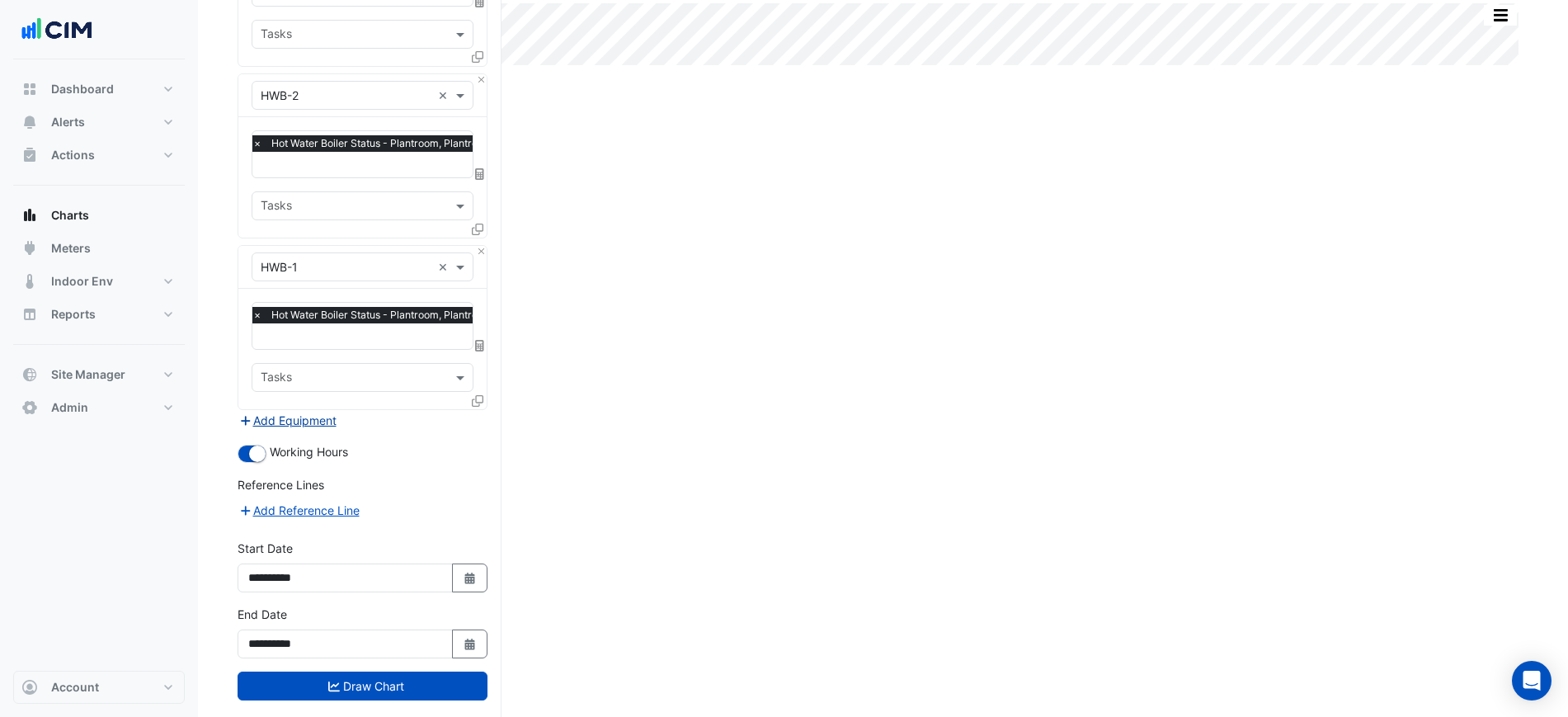
click at [304, 411] on button "Add Equipment" at bounding box center [287, 421] width 100 height 19
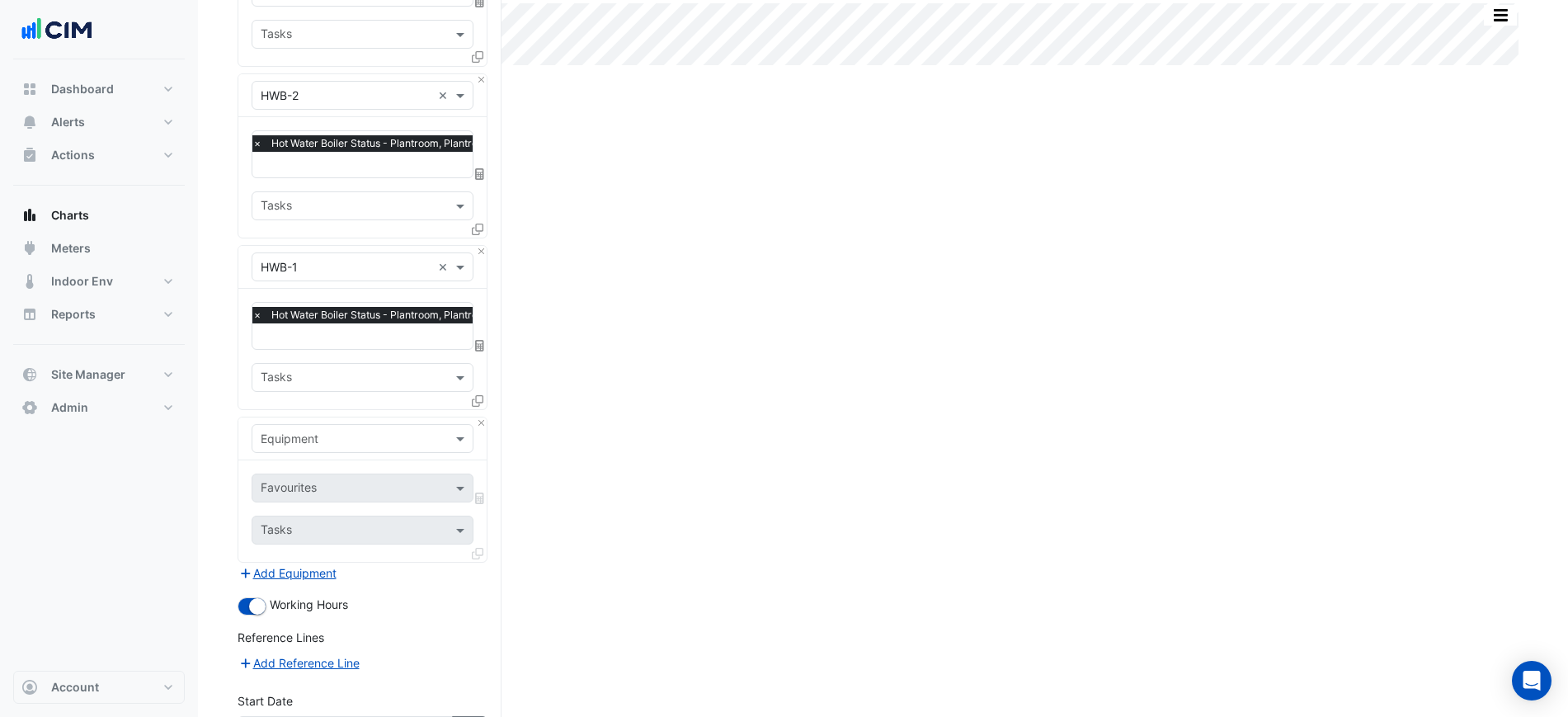
click at [310, 431] on input "text" at bounding box center [346, 440] width 171 height 17
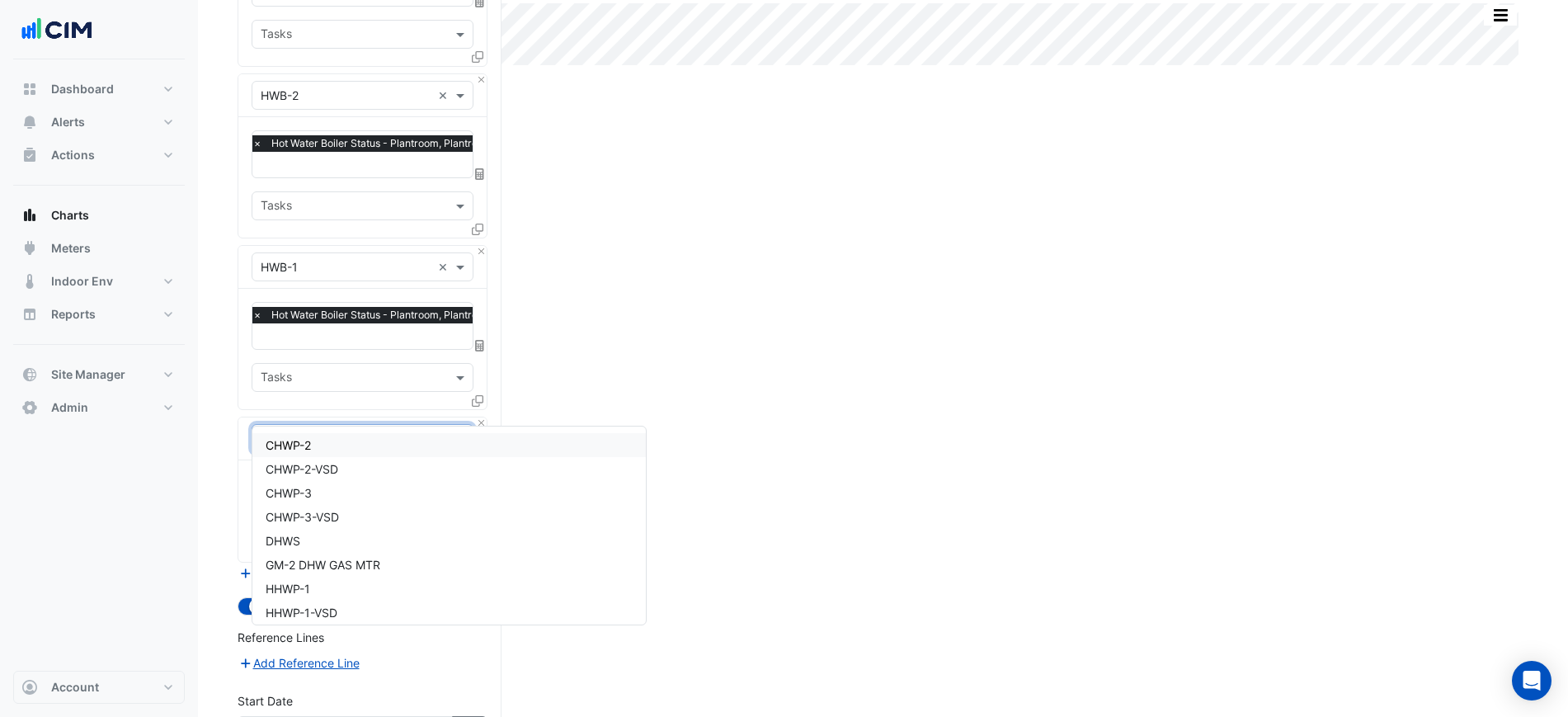
type input "***"
click at [319, 441] on div "HHWP-1" at bounding box center [363, 438] width 221 height 24
click at [327, 474] on div "Favourites" at bounding box center [362, 488] width 222 height 29
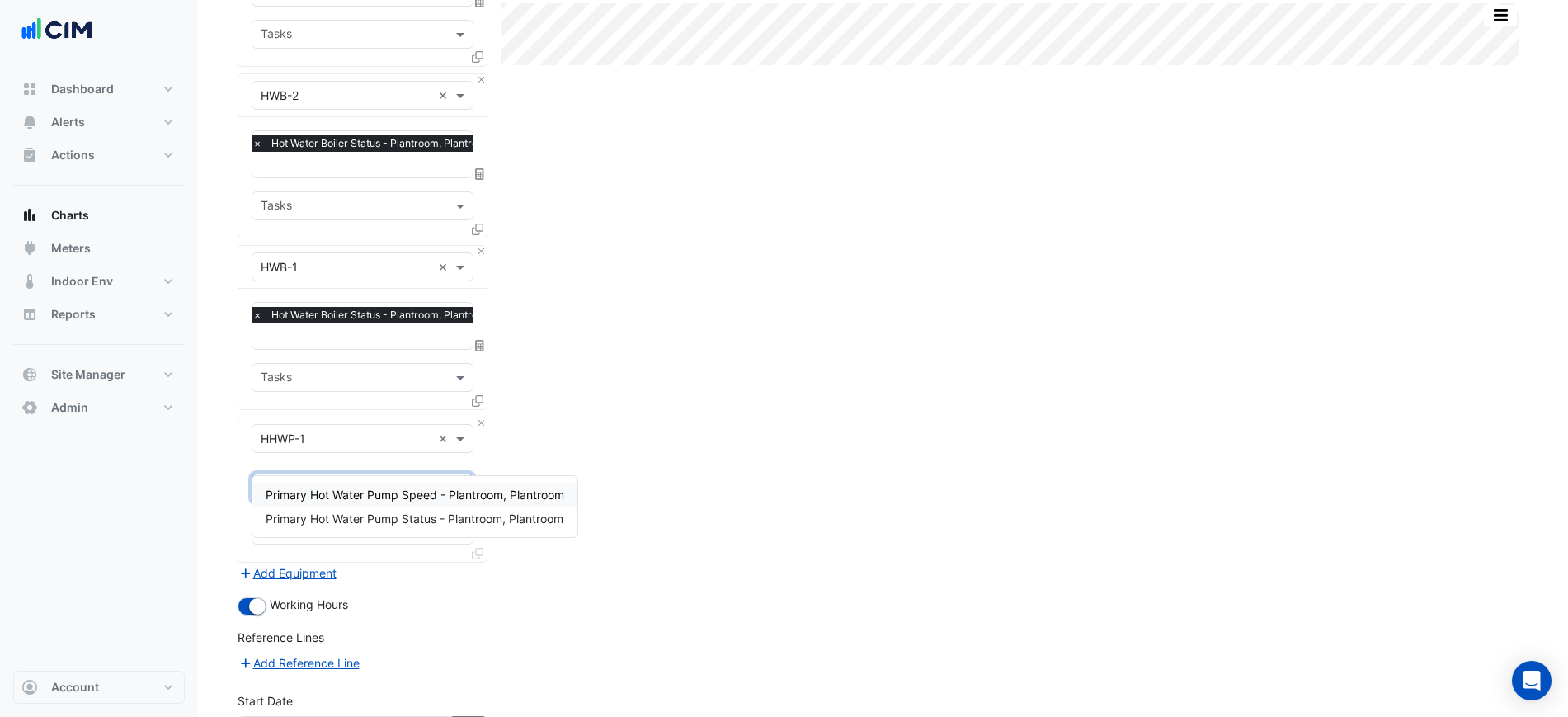
type input "**"
click at [373, 495] on span "Primary Hot Water Pump Status - Plantroom, Plantroom" at bounding box center [414, 495] width 298 height 14
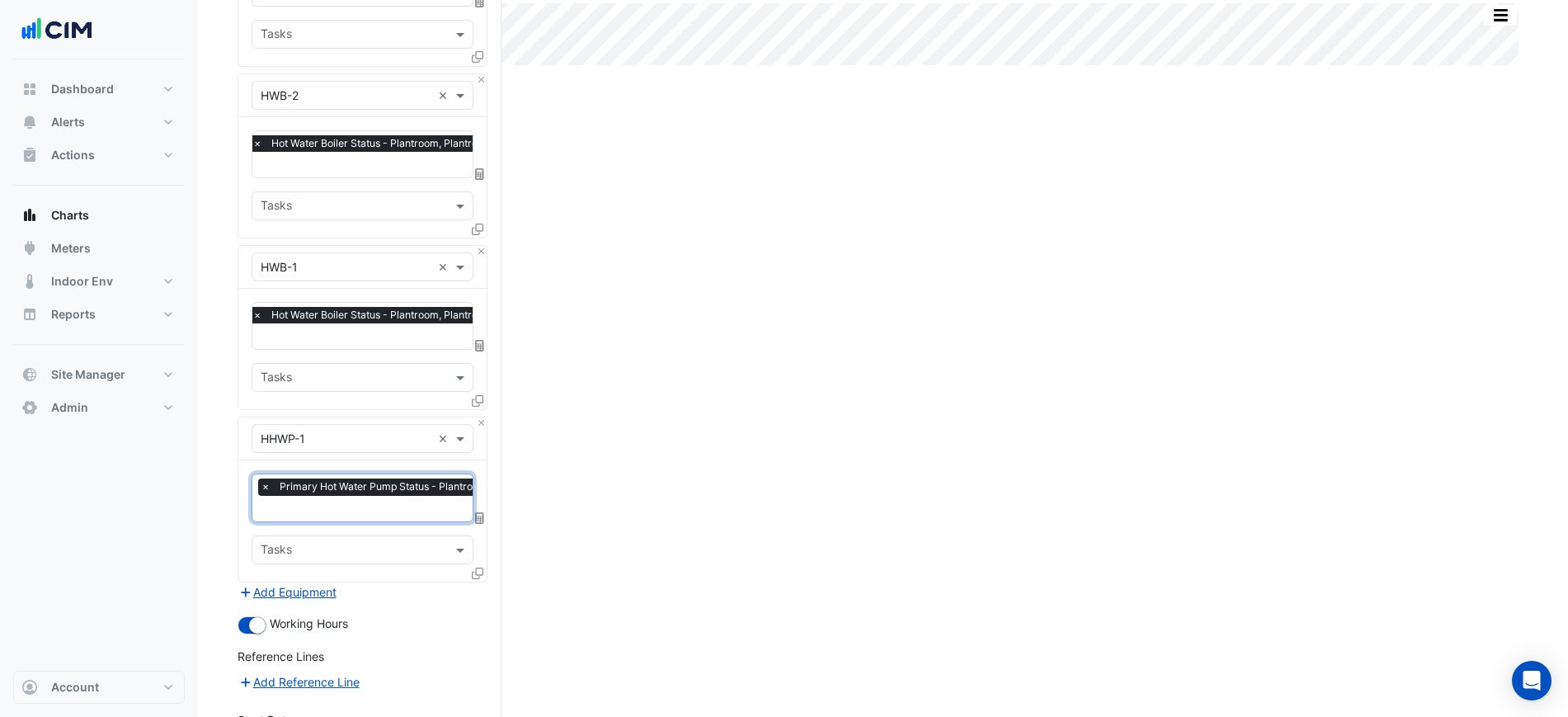
click at [480, 568] on icon at bounding box center [477, 573] width 11 height 11
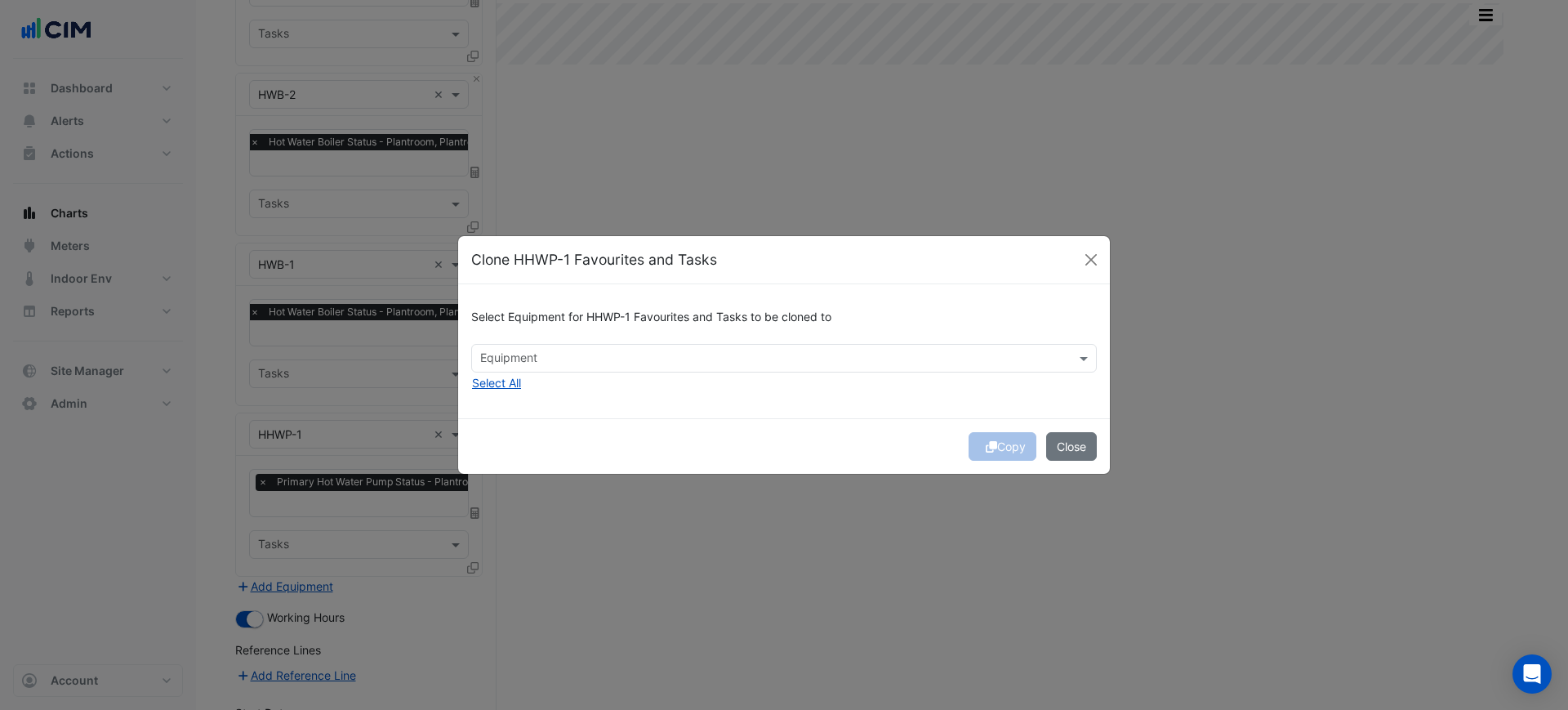
click at [525, 383] on div "Select Equipment for HHWP-1 Favourites and Tasks to be cloned to Equipment Sele…" at bounding box center [784, 350] width 652 height 133
click at [517, 383] on button "Select All" at bounding box center [496, 383] width 51 height 19
click at [996, 442] on button "Copy" at bounding box center [1002, 446] width 68 height 28
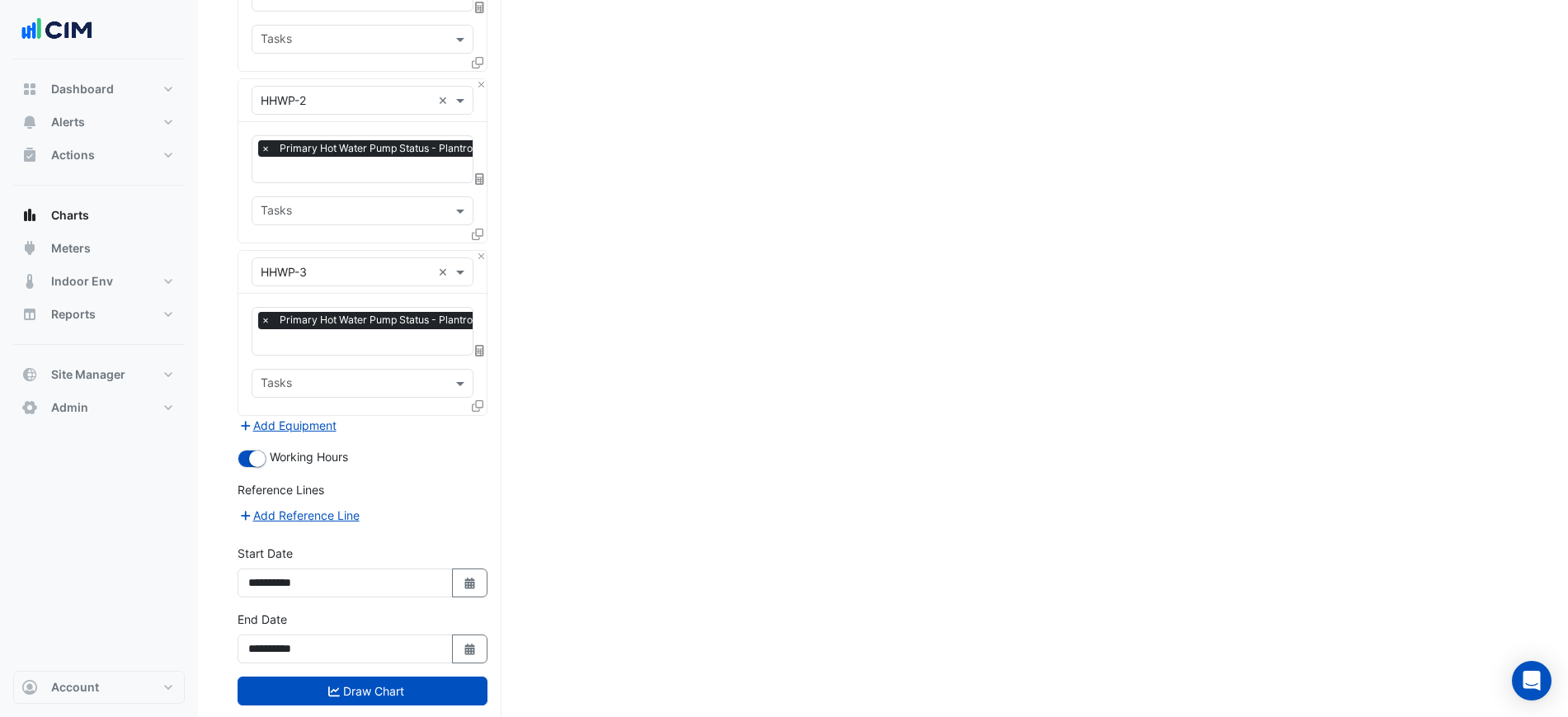
drag, startPoint x: 638, startPoint y: 369, endPoint x: 602, endPoint y: 684, distance: 317.1
click at [411, 677] on button "Draw Chart" at bounding box center [362, 691] width 250 height 29
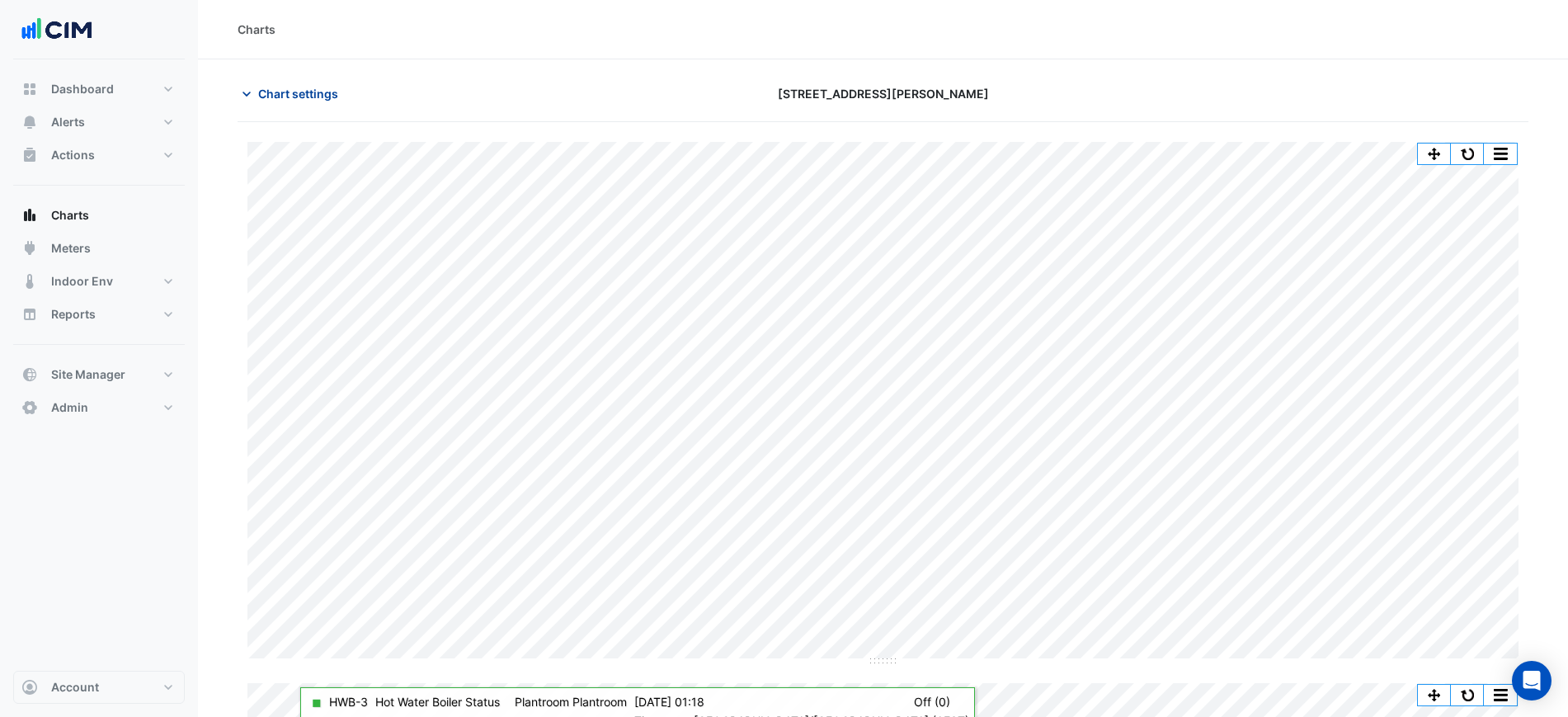
click at [295, 90] on span "Chart settings" at bounding box center [298, 94] width 80 height 17
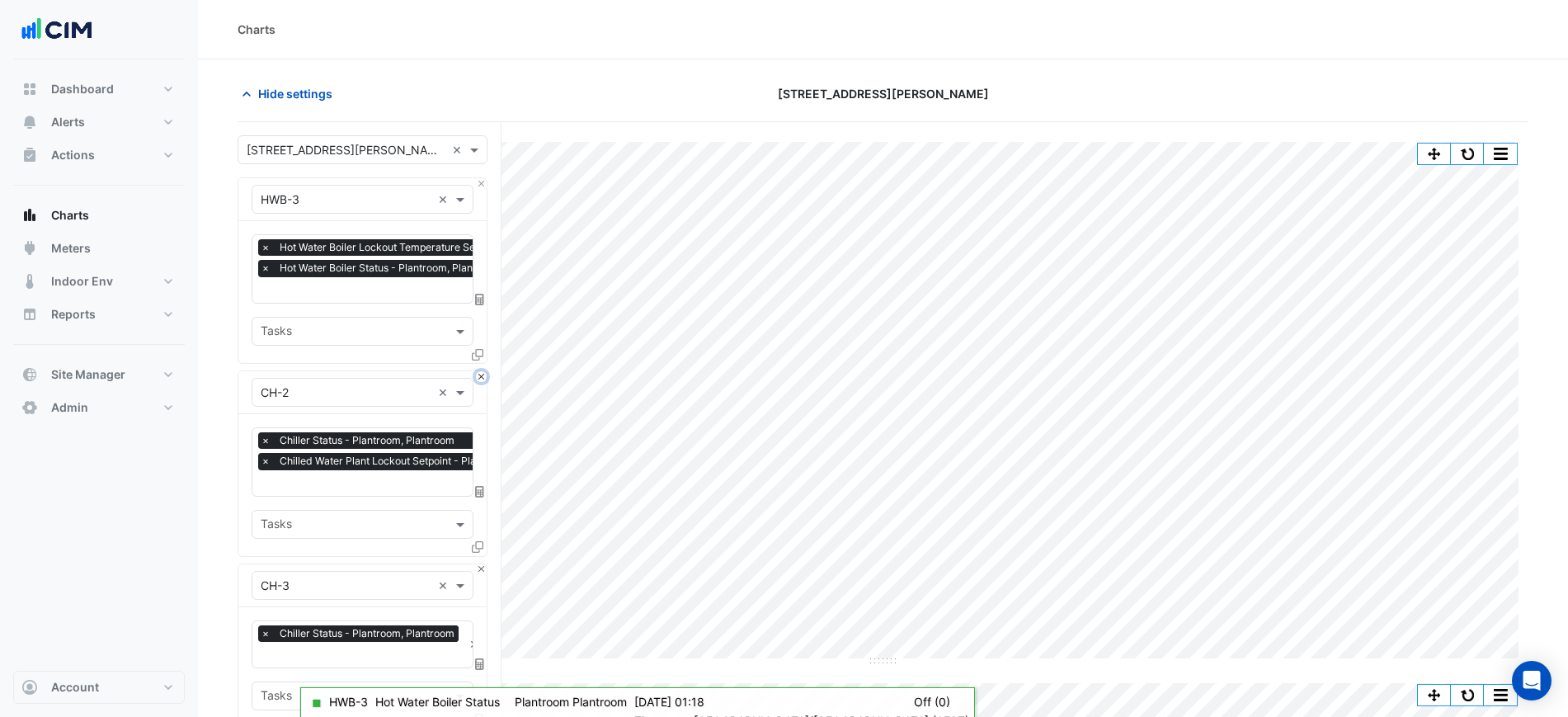
click at [480, 373] on button "Close" at bounding box center [481, 376] width 10 height 10
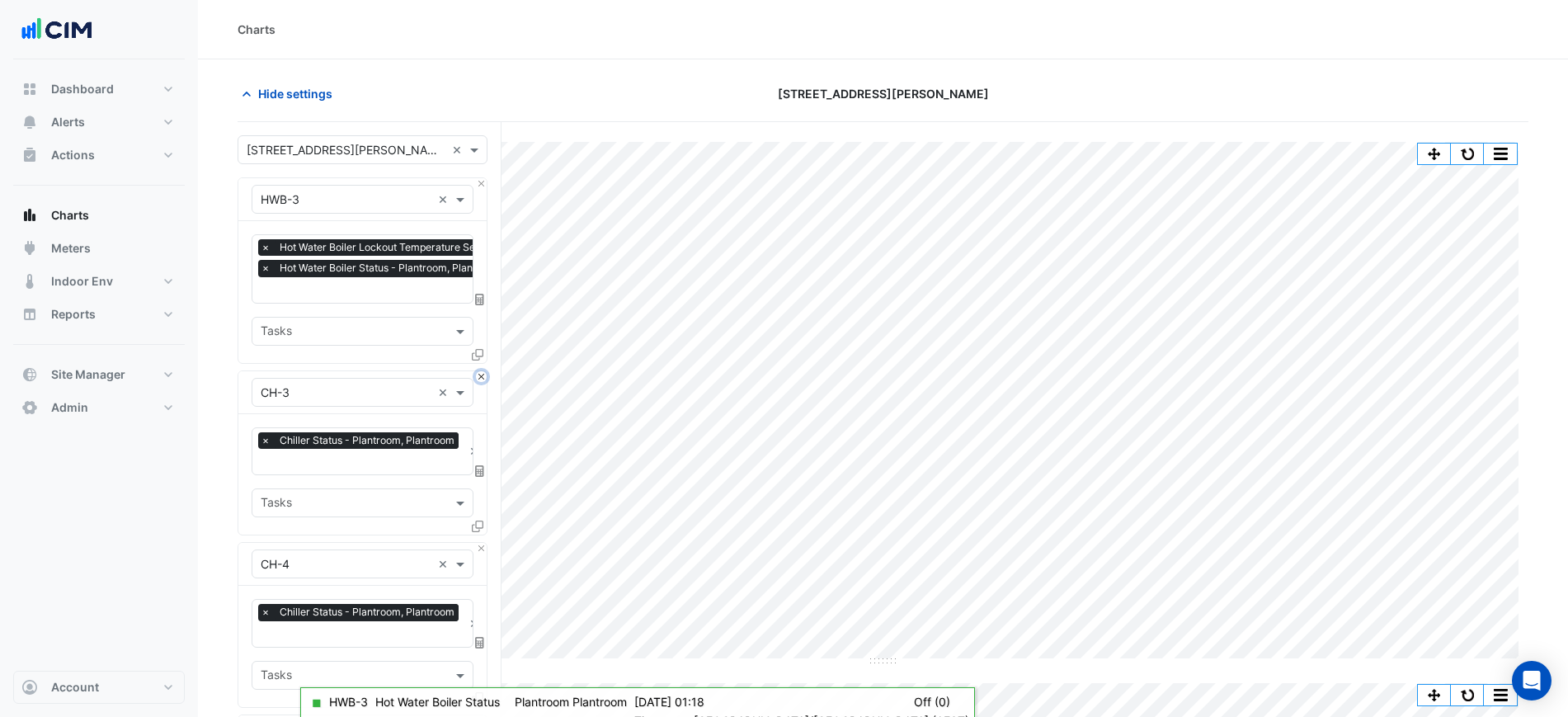
click at [480, 373] on button "Close" at bounding box center [481, 376] width 10 height 10
click at [480, 543] on button "Close" at bounding box center [481, 548] width 10 height 10
click at [480, 373] on button "Close" at bounding box center [481, 376] width 10 height 10
click at [480, 543] on button "Close" at bounding box center [481, 548] width 10 height 10
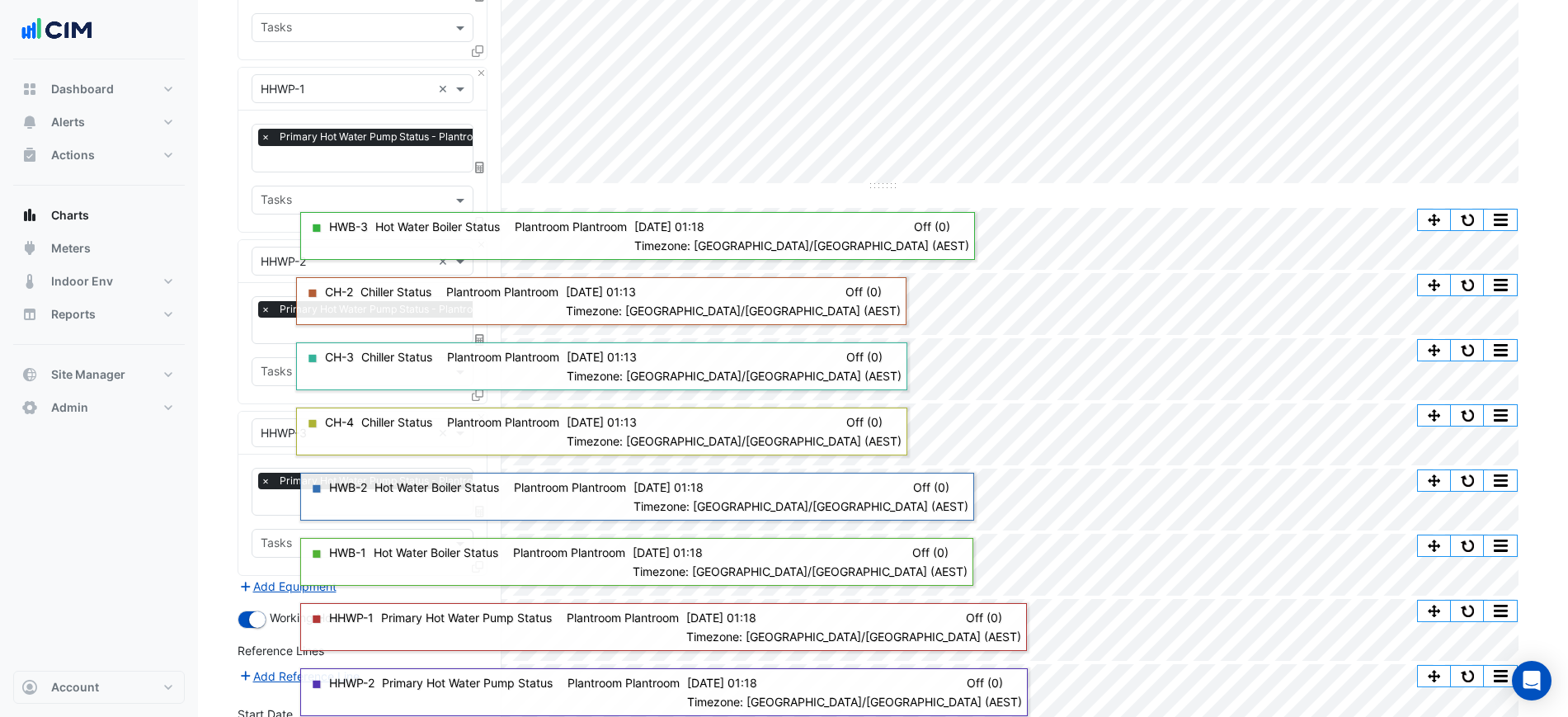
scroll to position [662, 0]
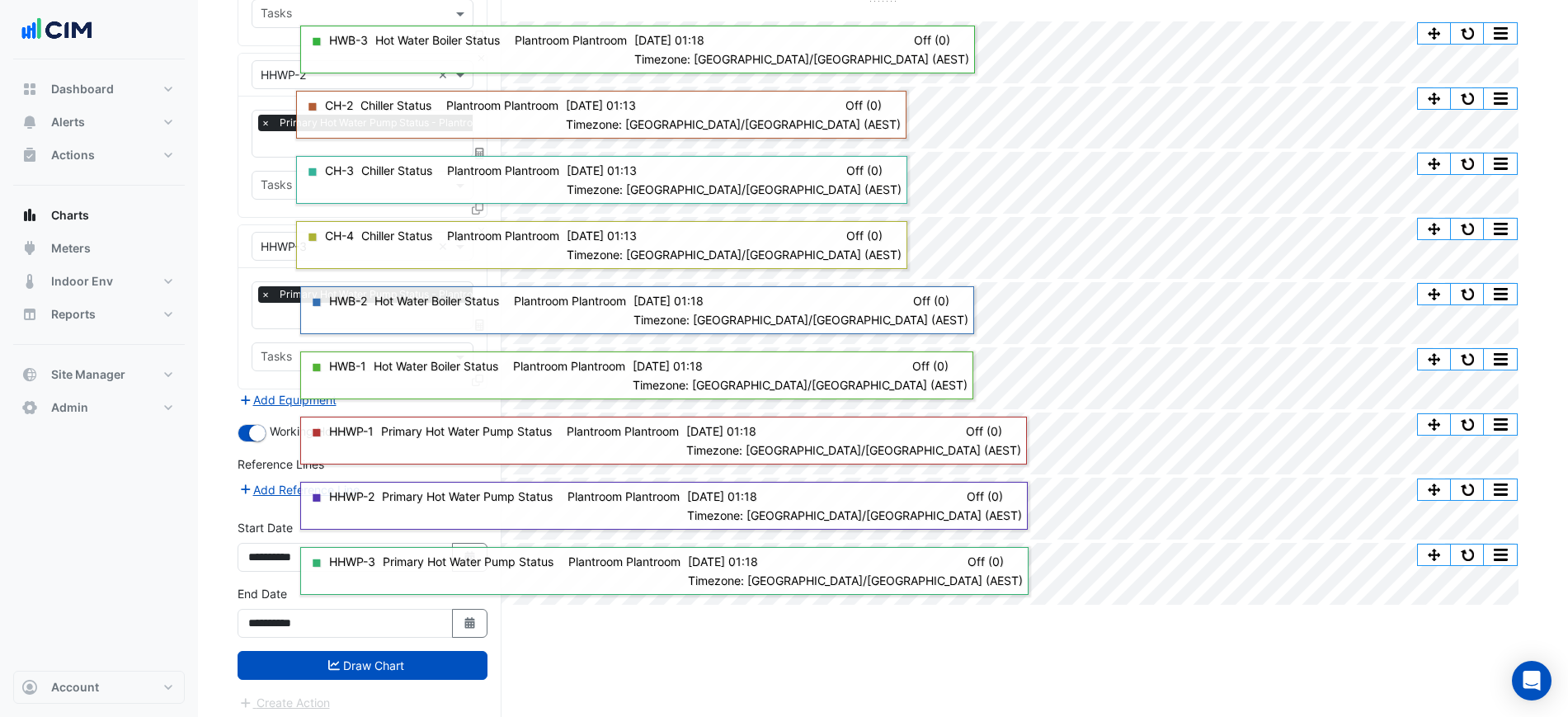
click at [271, 668] on button "Draw Chart" at bounding box center [362, 665] width 250 height 29
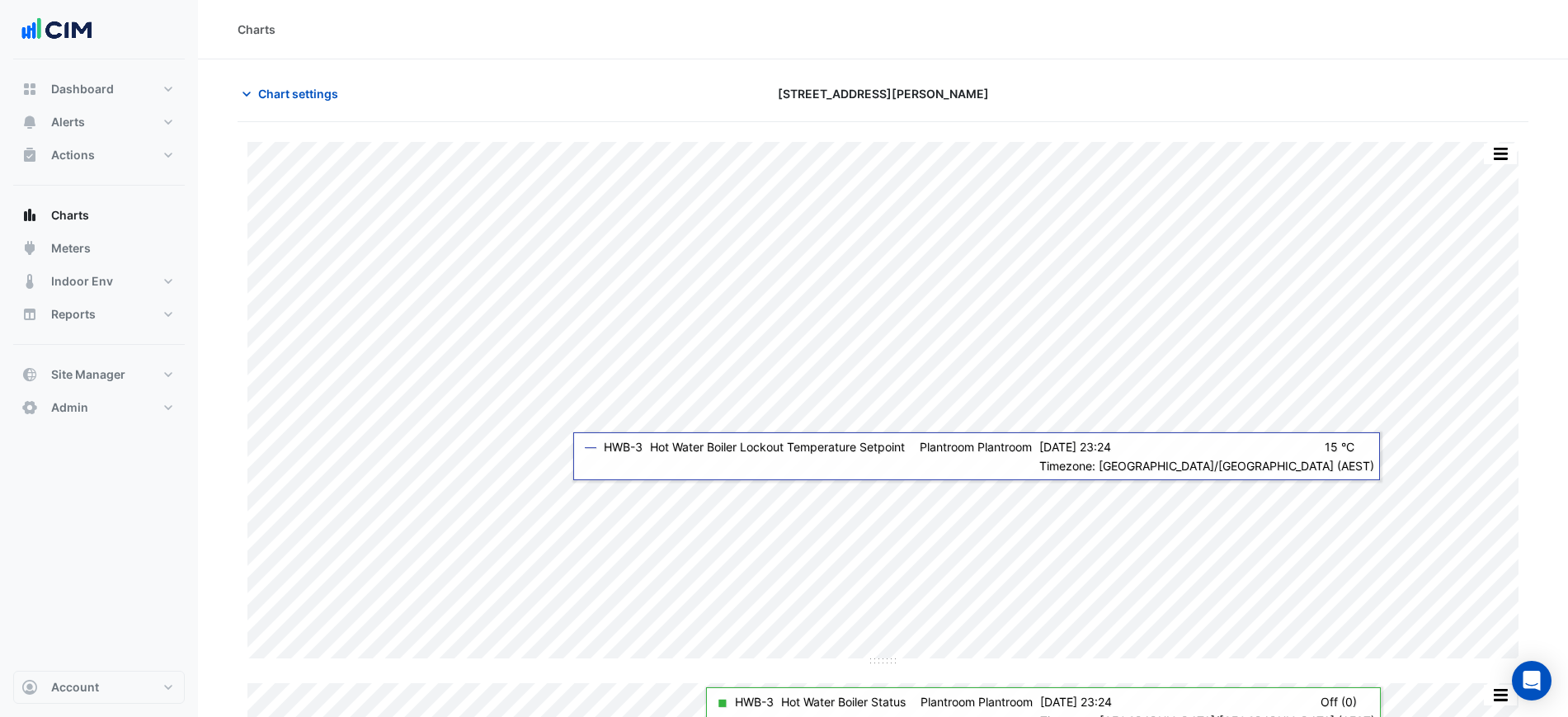
scroll to position [292, 0]
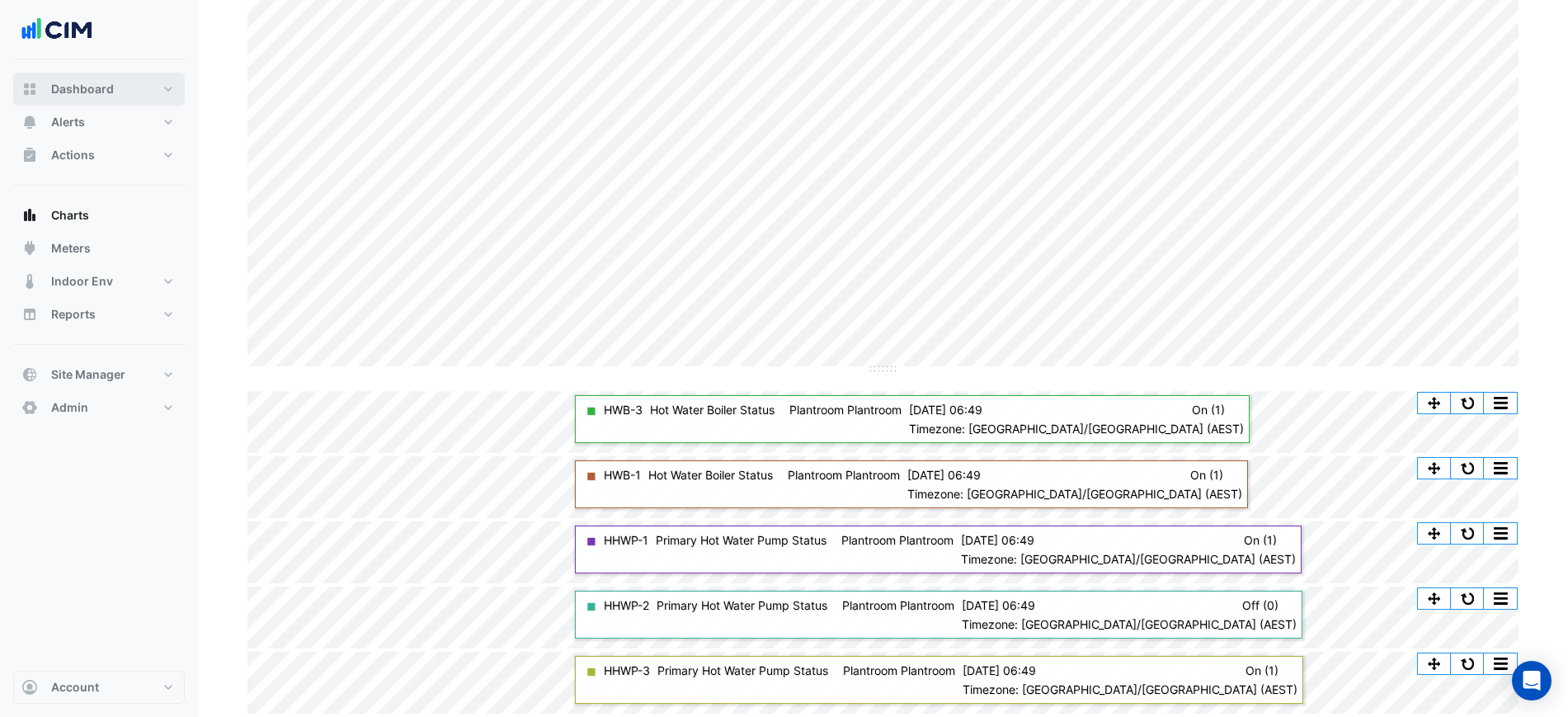
click at [92, 91] on span "Dashboard" at bounding box center [83, 89] width 63 height 17
select select "***"
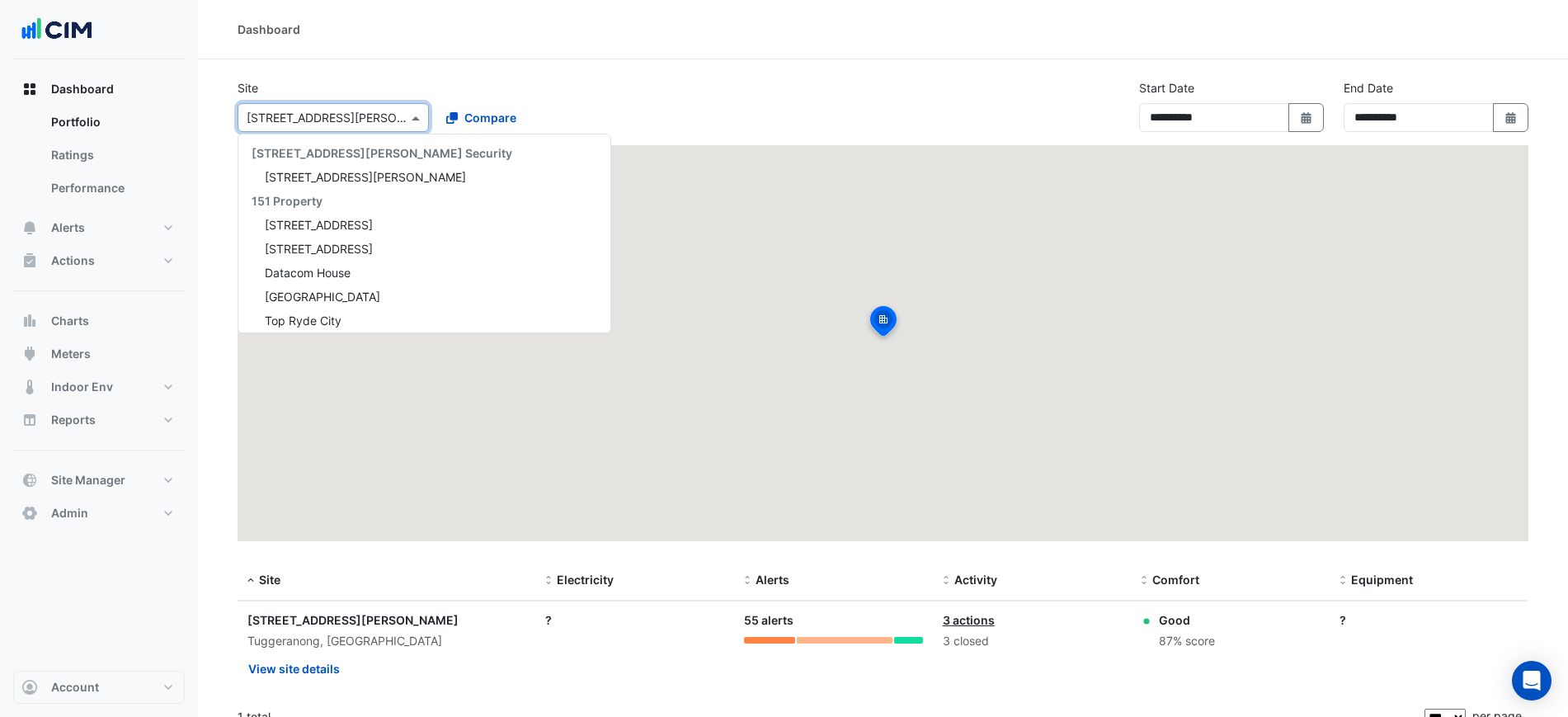
click at [302, 117] on input "text" at bounding box center [316, 118] width 140 height 17
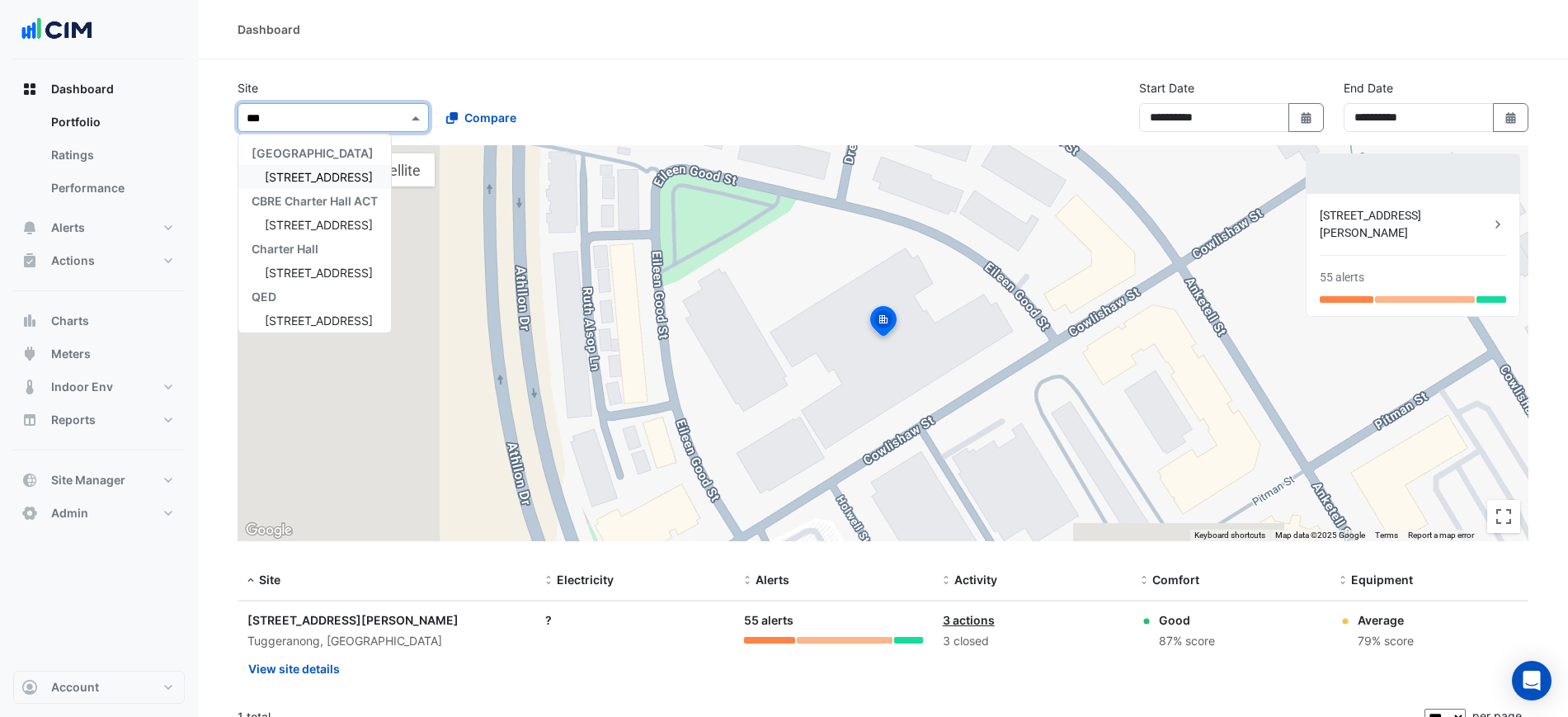
type input "****"
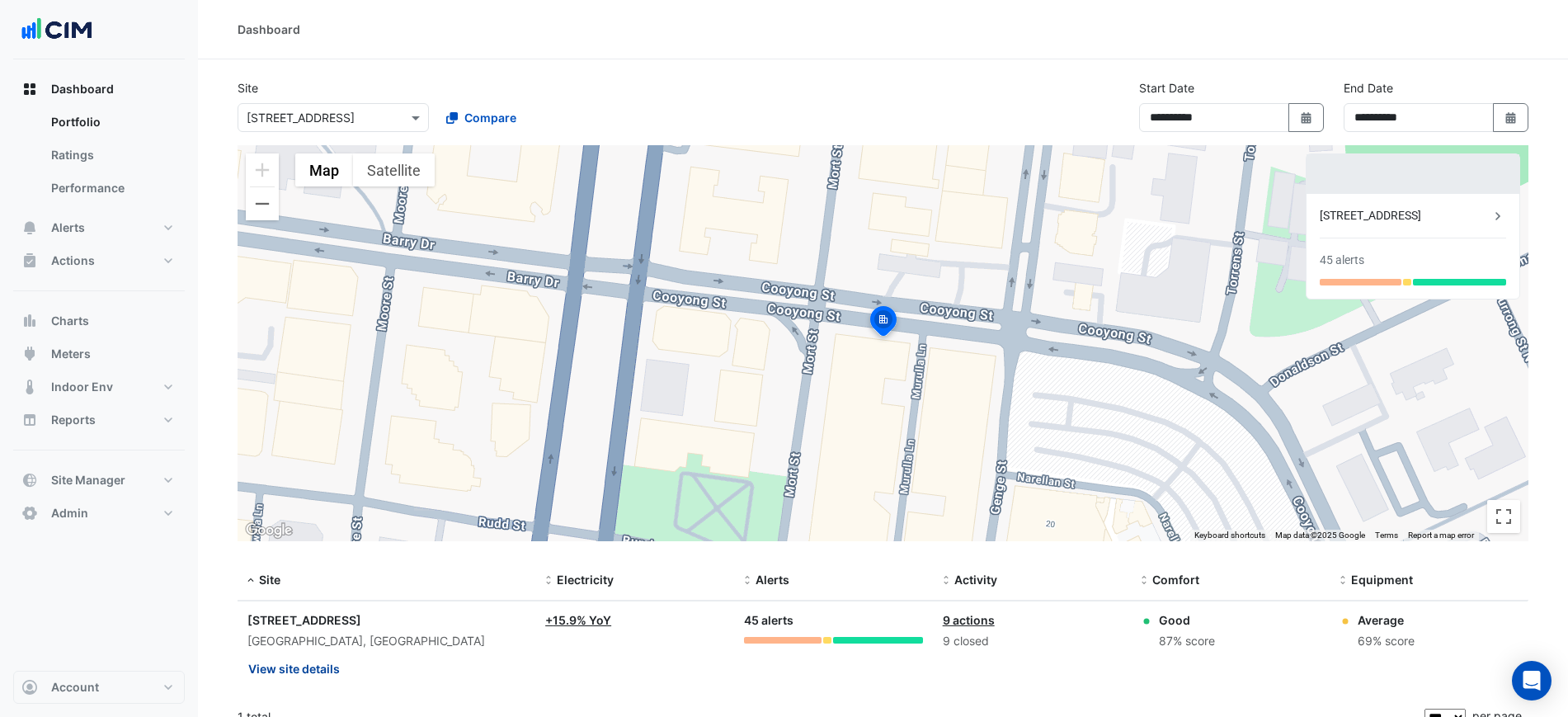
click at [305, 683] on button "View site details" at bounding box center [294, 668] width 93 height 29
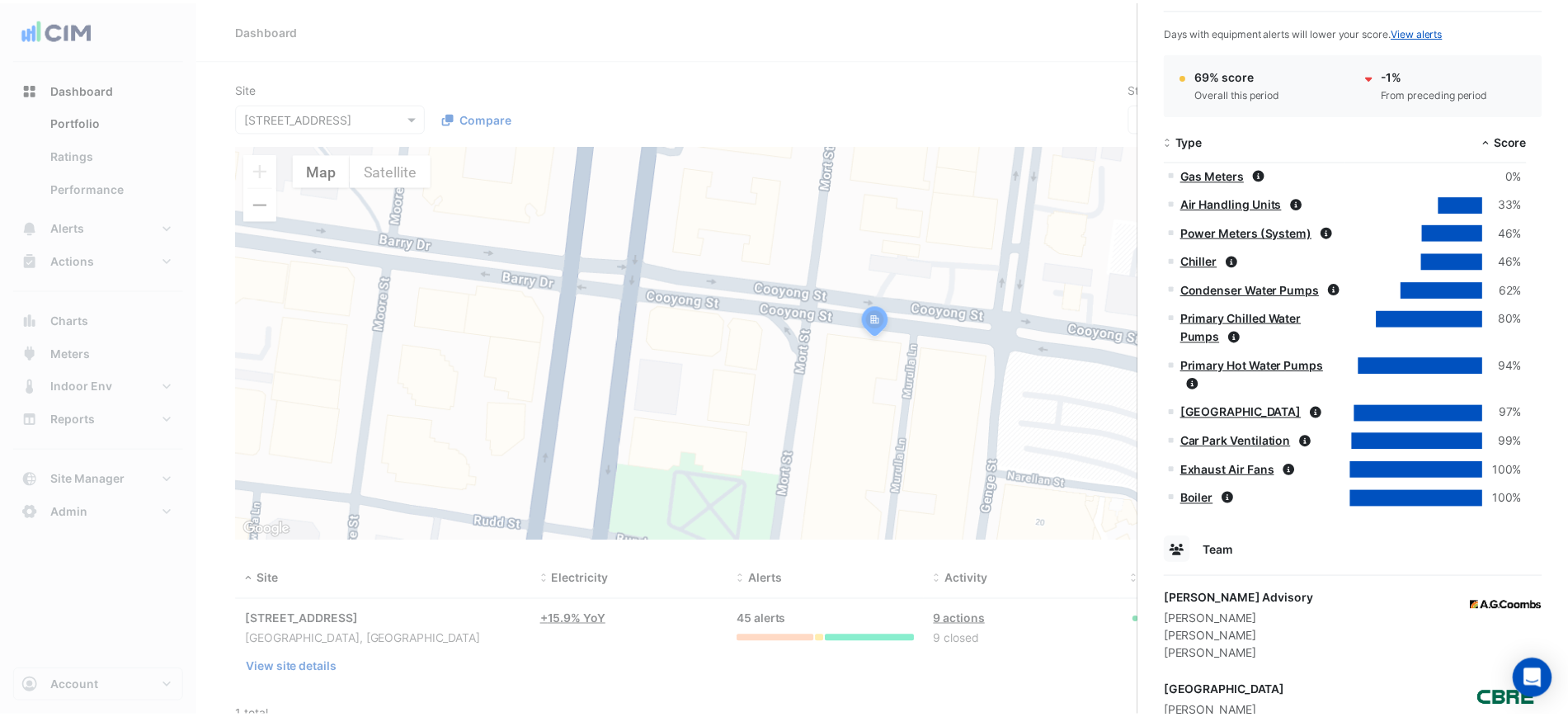
scroll to position [1028, 0]
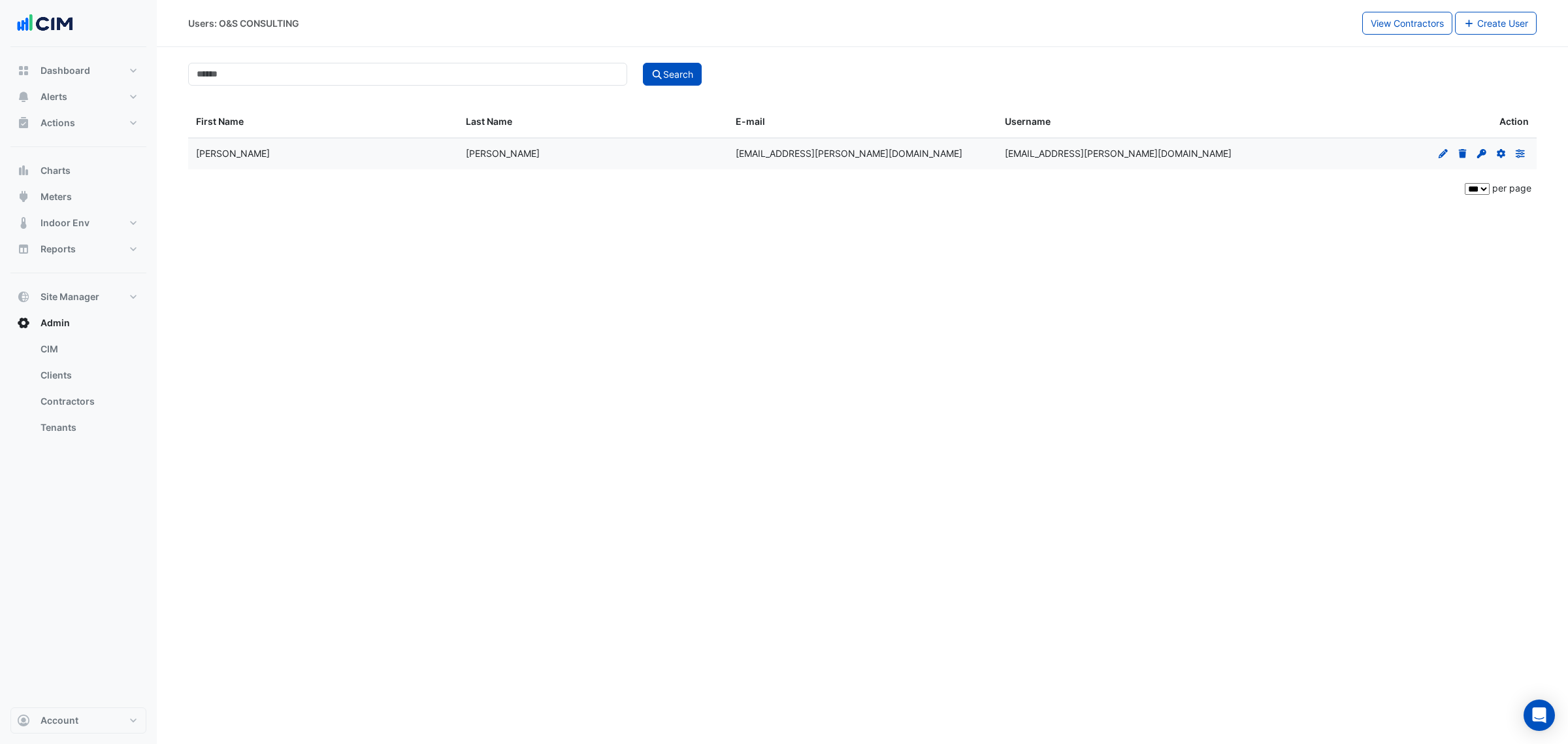
select select "***"
click at [90, 226] on button "Indoor Env" at bounding box center [78, 223] width 136 height 26
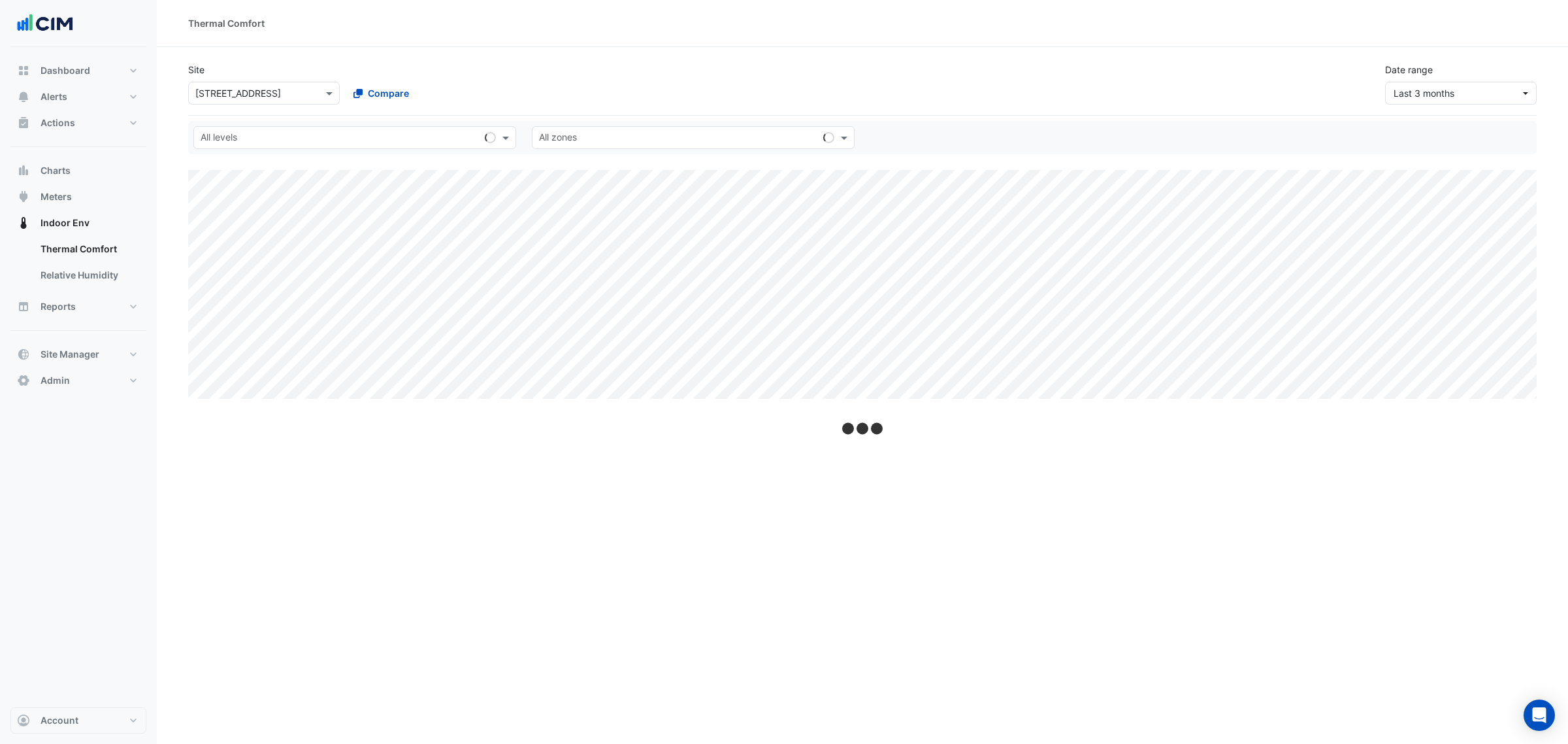
click at [241, 105] on app-site-select "Select a Site × [STREET_ADDRESS]" at bounding box center [264, 93] width 157 height 23
click at [243, 96] on input "text" at bounding box center [250, 94] width 111 height 14
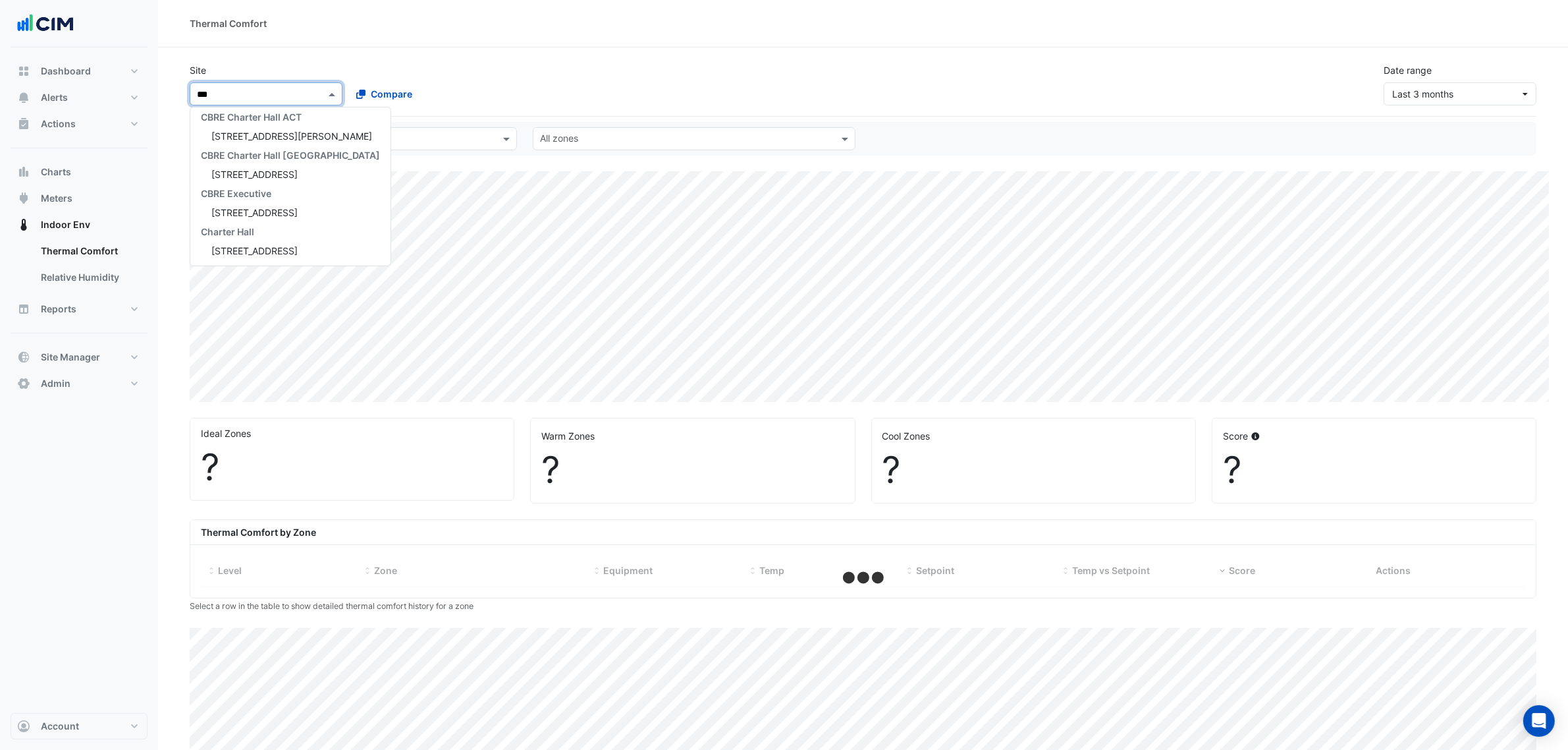
type input "****"
click at [294, 134] on span "[STREET_ADDRESS][PERSON_NAME]" at bounding box center [292, 137] width 161 height 11
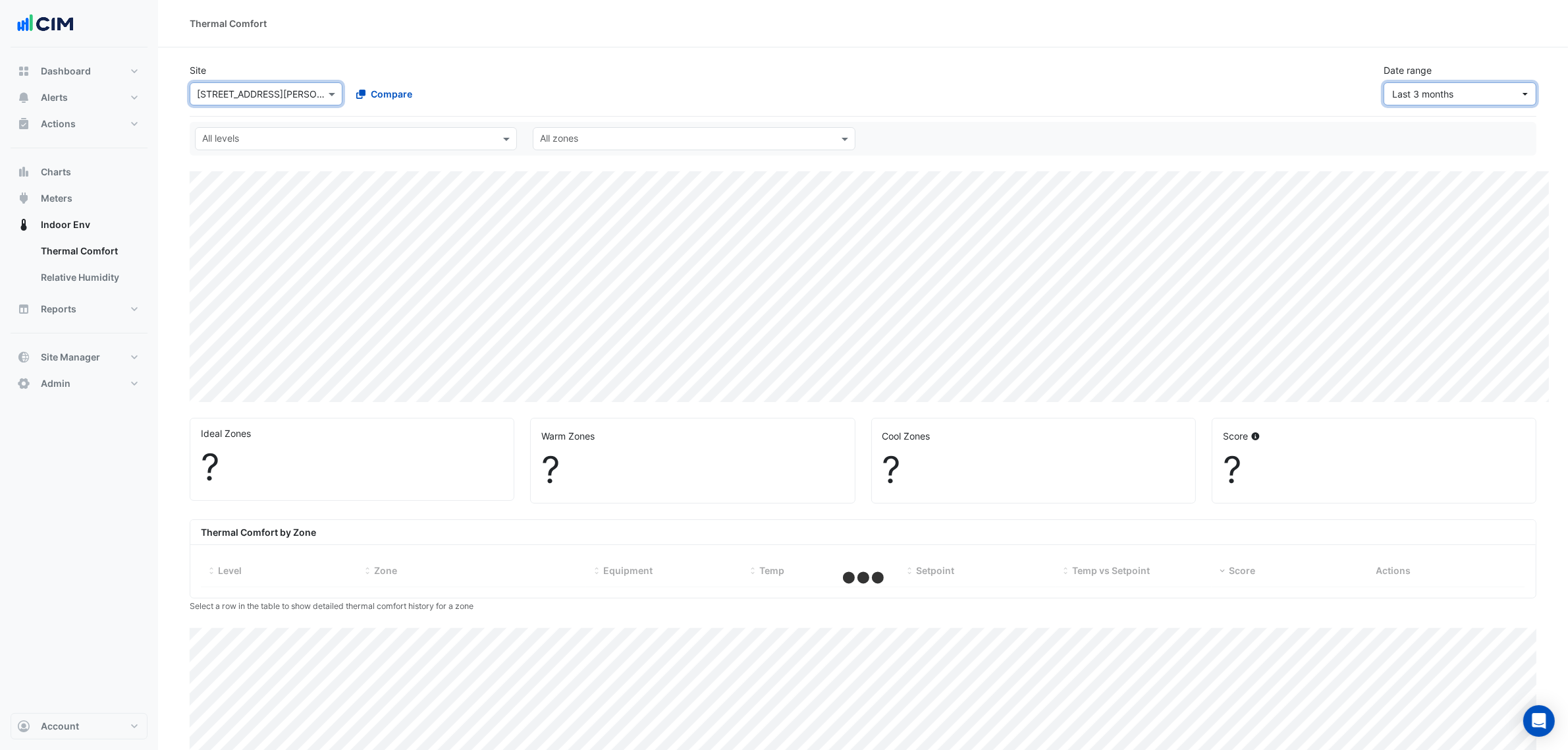
click at [1415, 85] on button "Last 3 months" at bounding box center [1460, 94] width 153 height 23
select select "***"
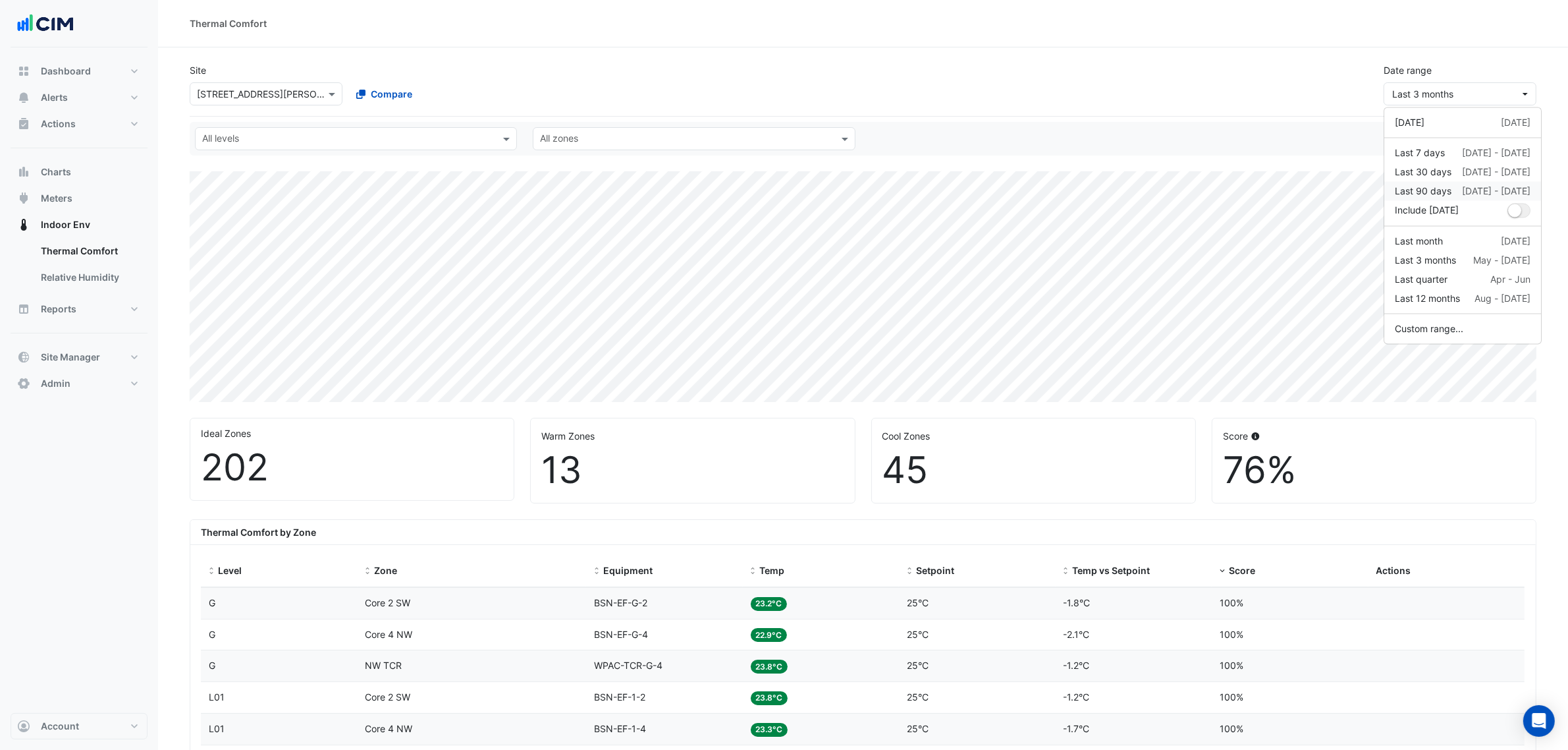
click at [1421, 187] on div "Last 90 days" at bounding box center [1423, 191] width 57 height 14
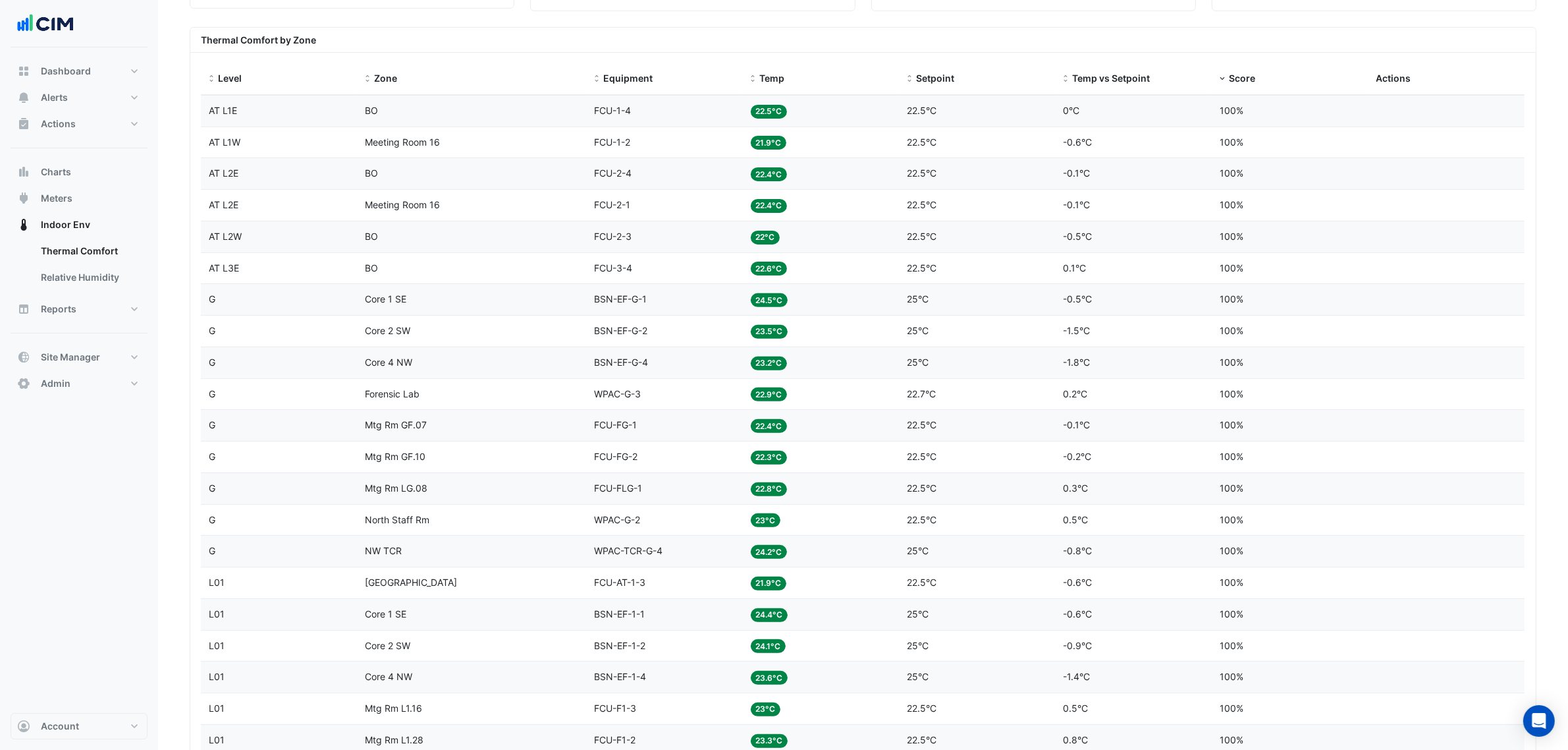
scroll to position [494, 0]
click at [1248, 80] on span "Score" at bounding box center [1242, 76] width 26 height 11
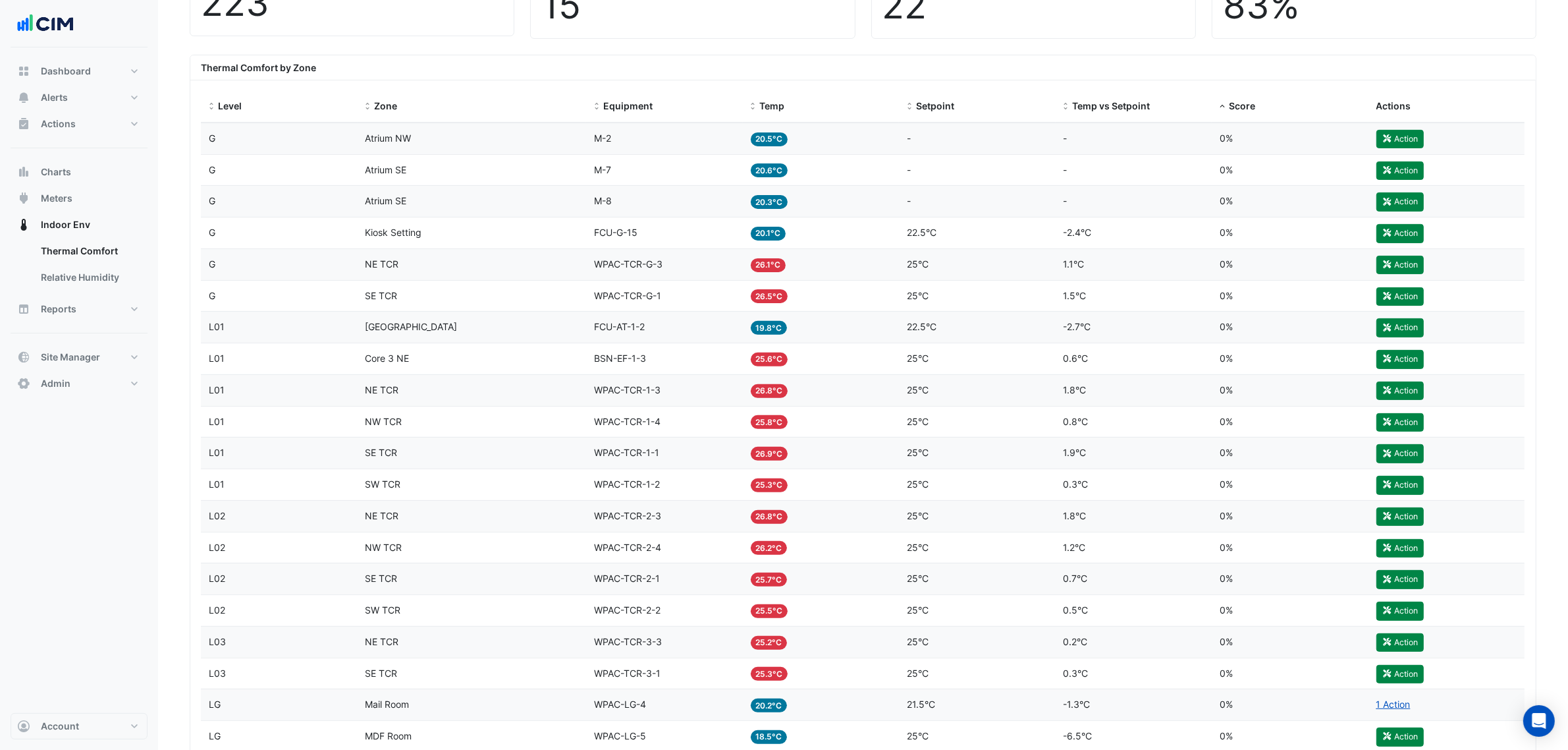
scroll to position [494, 0]
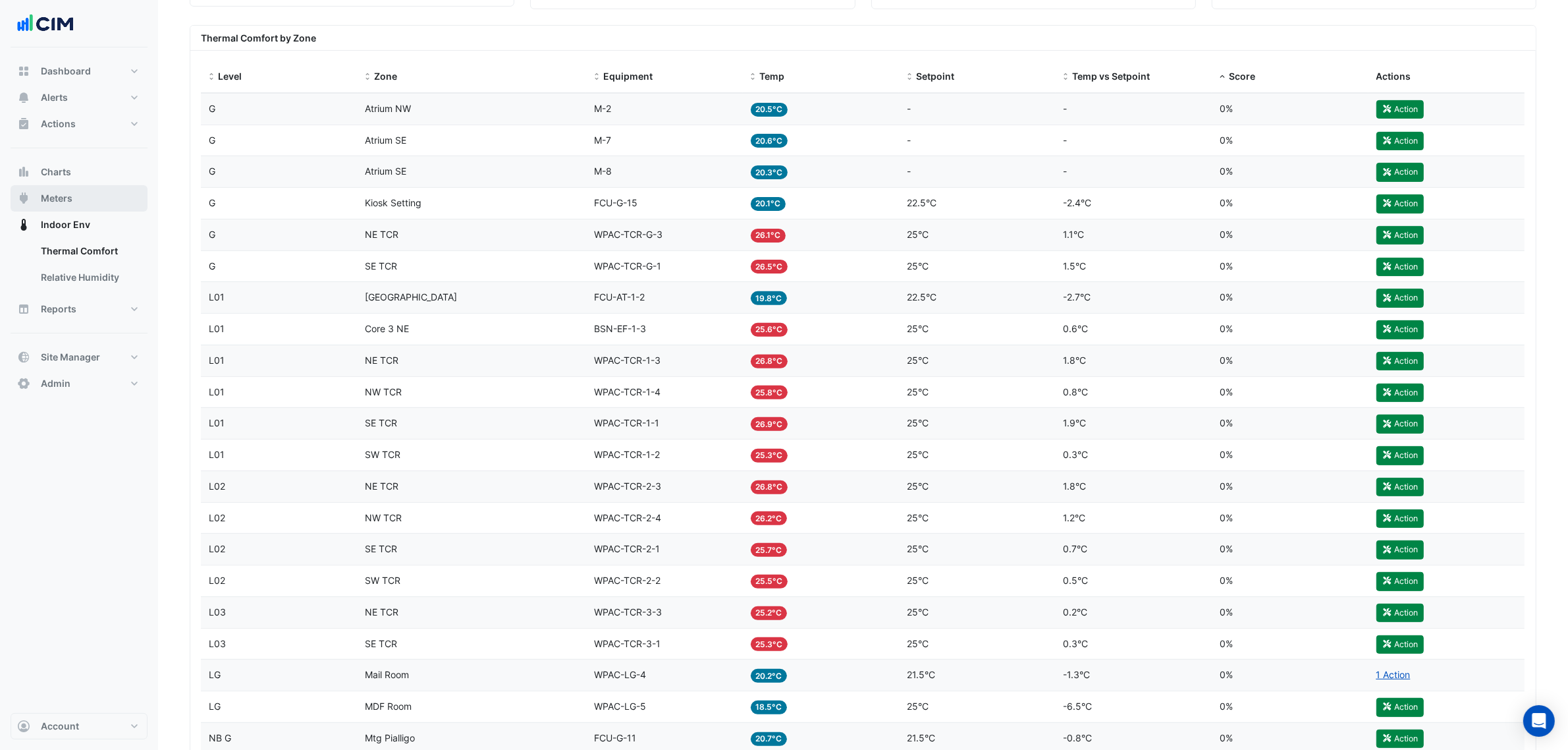
click at [78, 195] on button "Meters" at bounding box center [79, 198] width 137 height 26
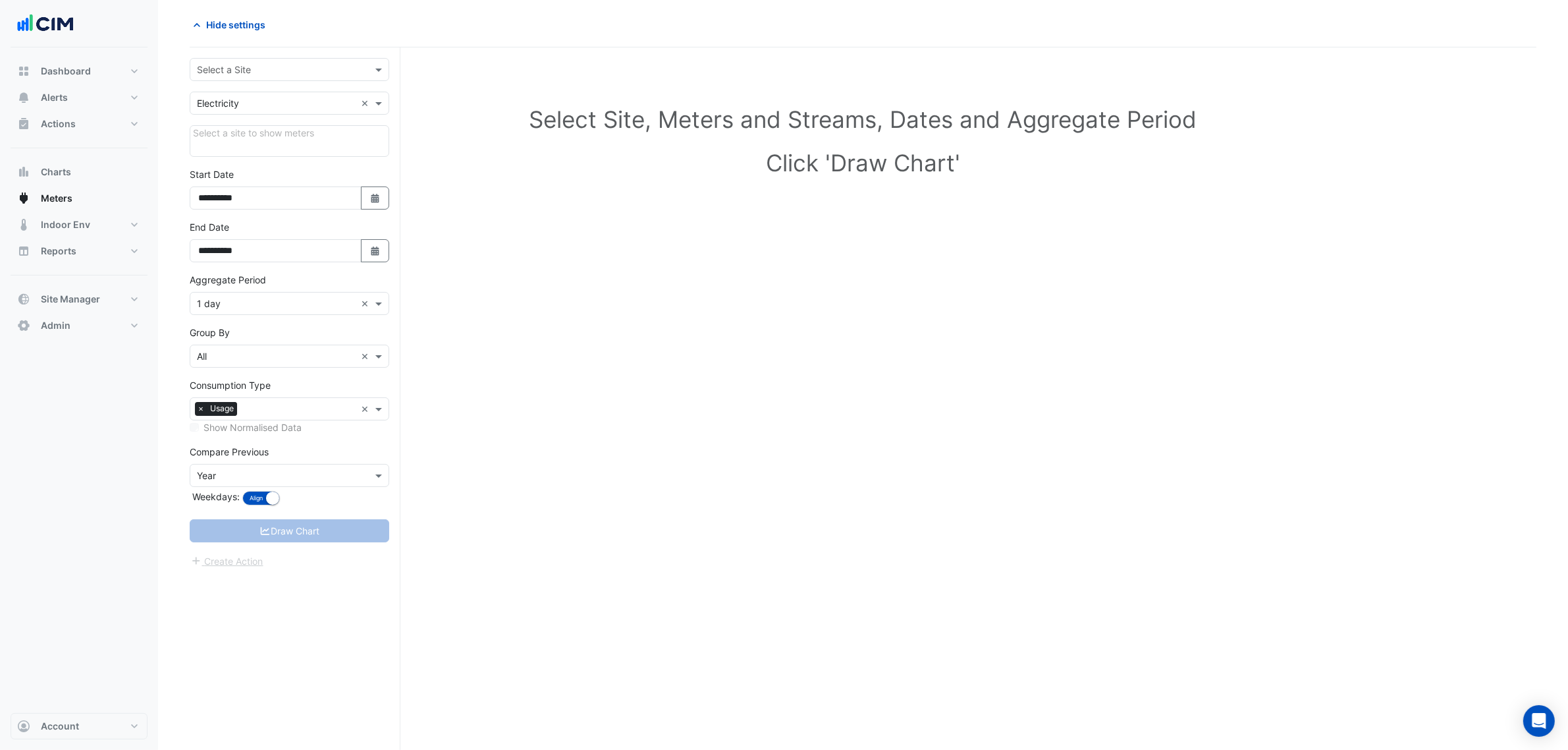
click at [231, 67] on input "text" at bounding box center [276, 70] width 159 height 14
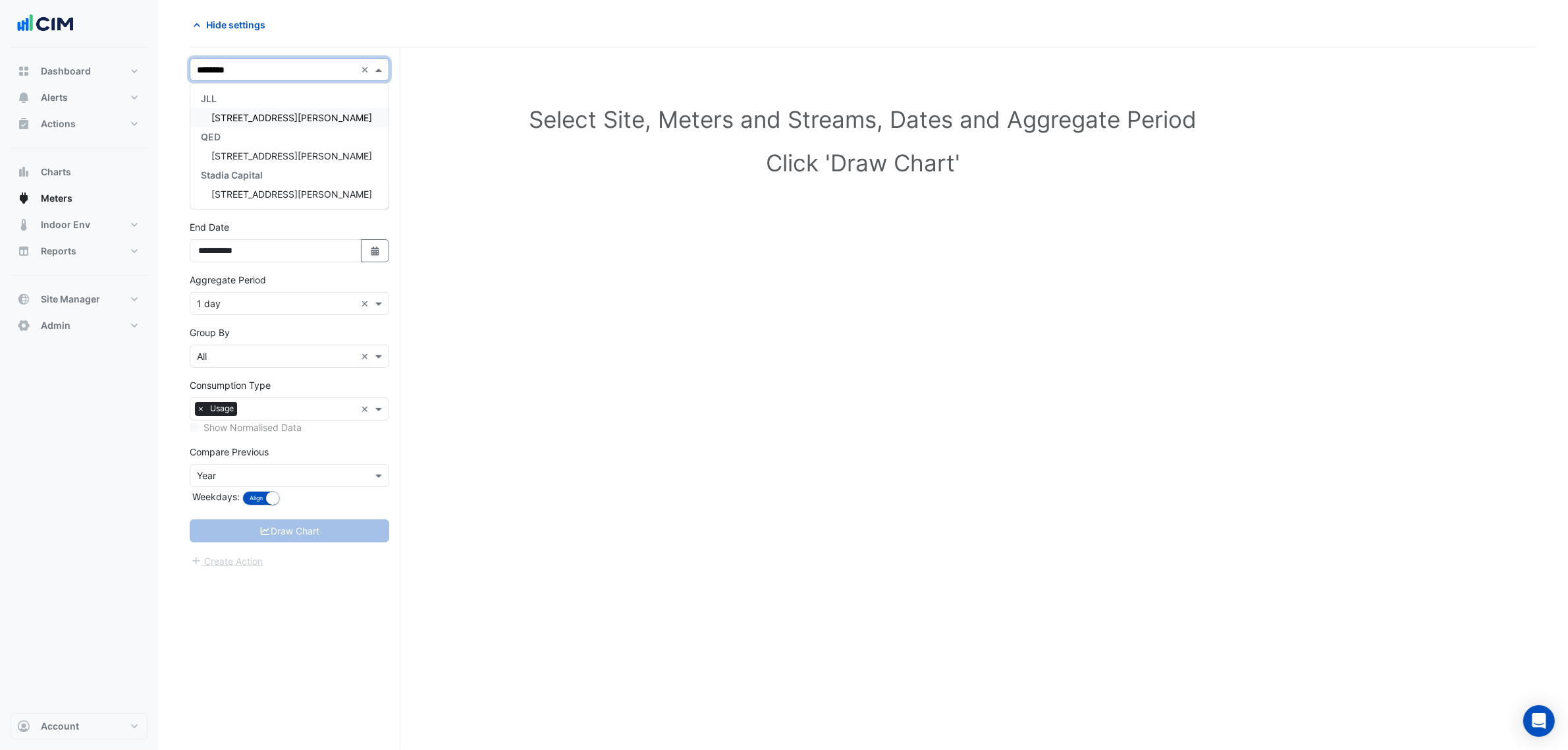
type input "*********"
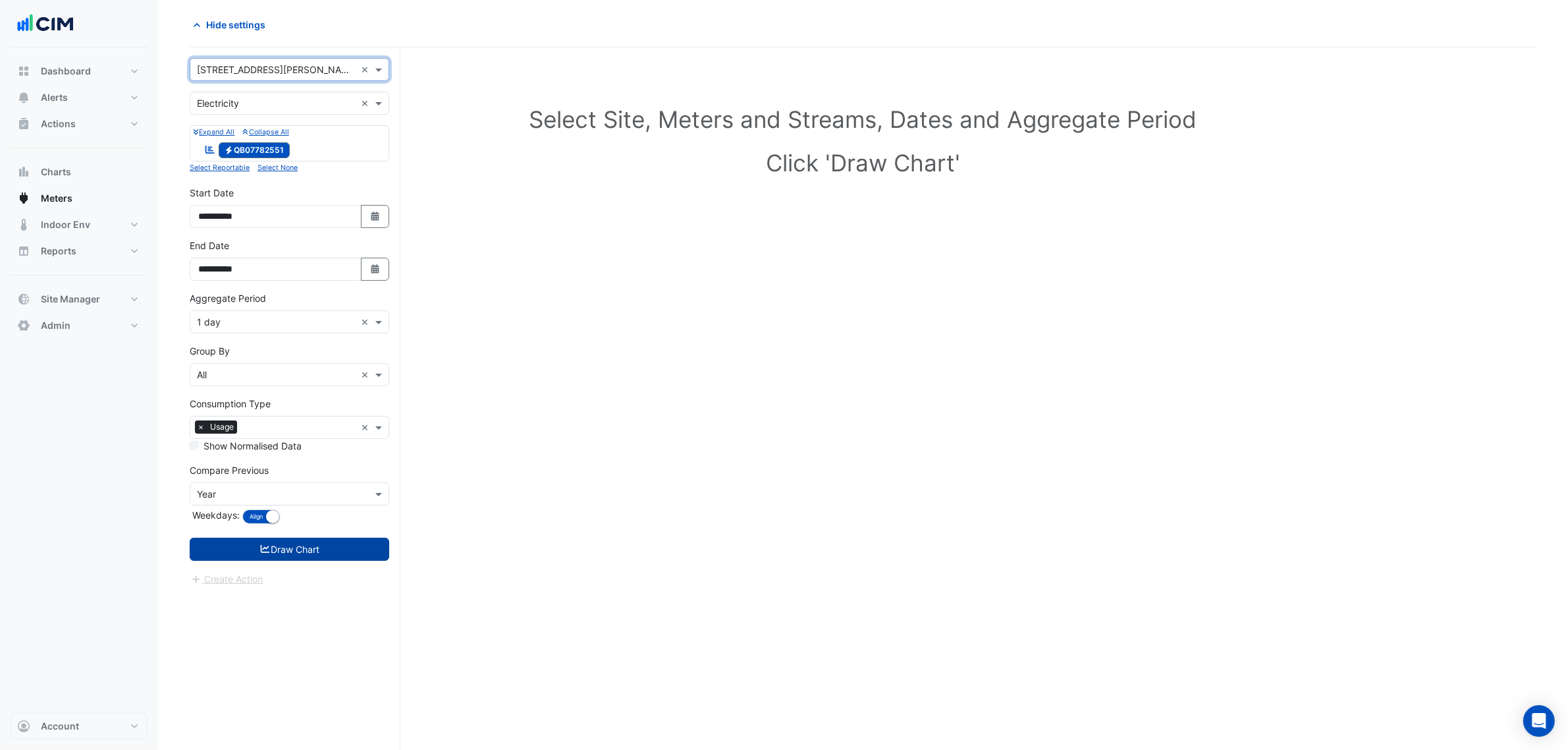
click at [320, 547] on button "Draw Chart" at bounding box center [289, 549] width 200 height 23
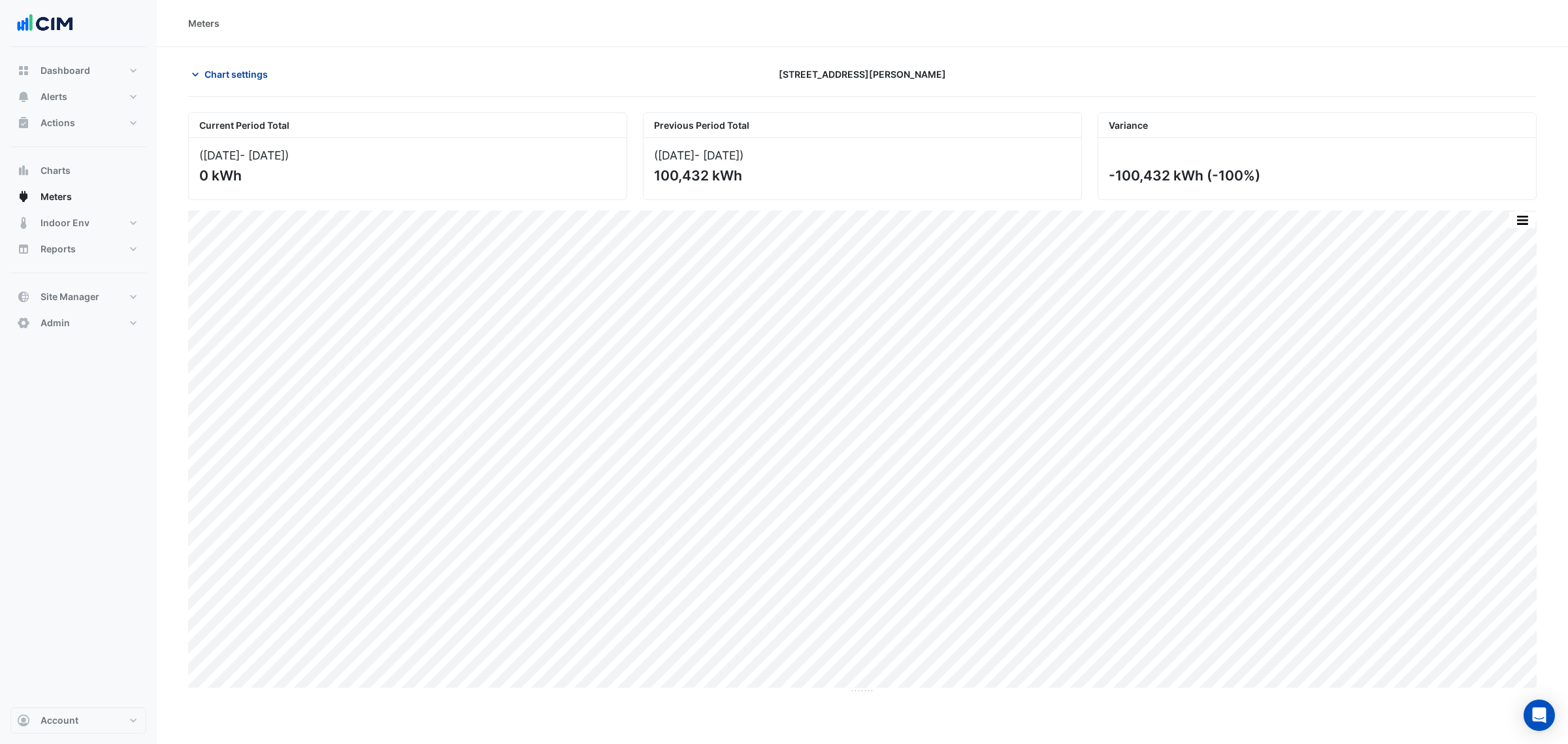
click at [224, 69] on span "Chart settings" at bounding box center [236, 74] width 63 height 14
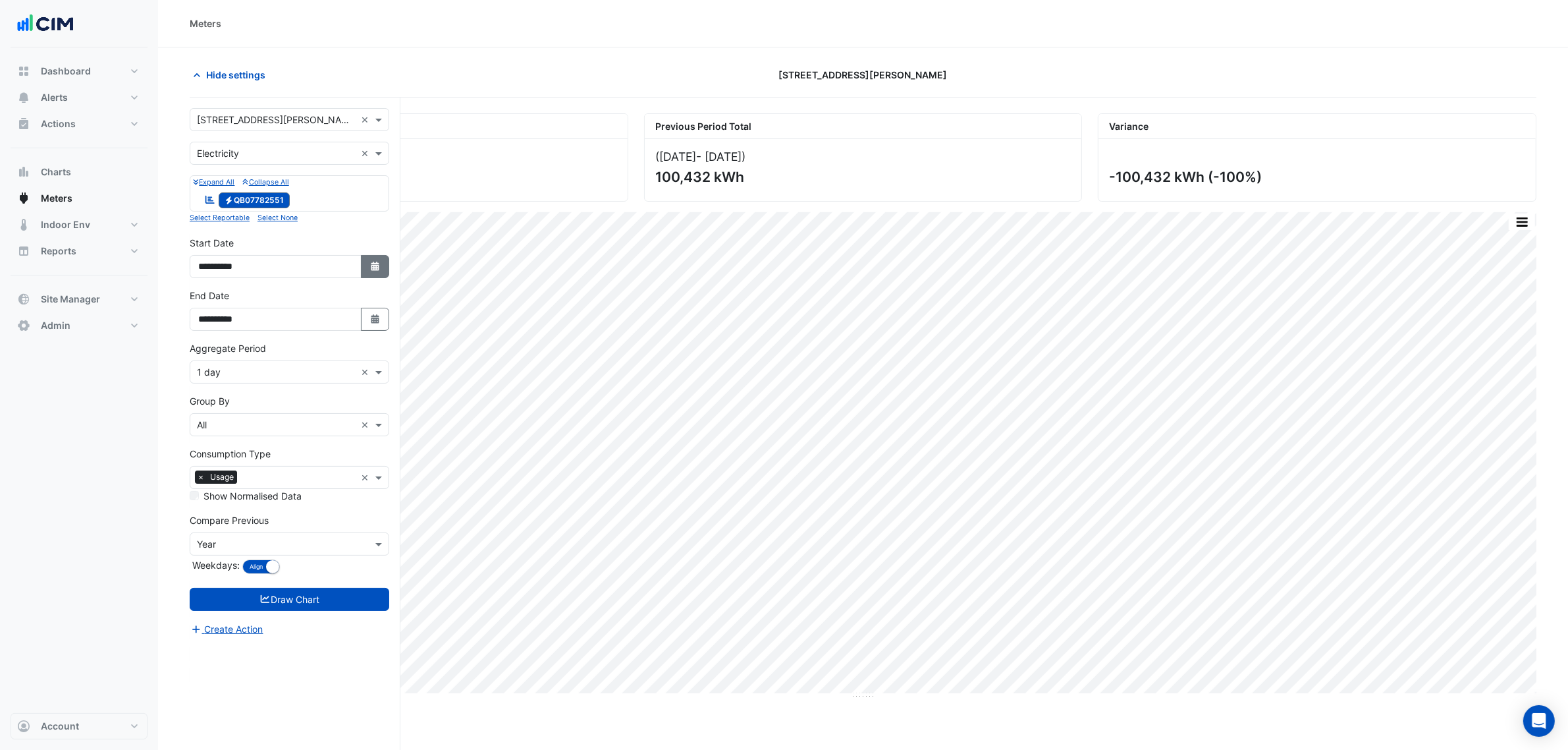
click at [365, 273] on button "Select Date" at bounding box center [375, 266] width 29 height 23
select select "*"
select select "****"
click at [205, 90] on div at bounding box center [212, 92] width 26 height 21
click at [214, 94] on span "Previous month" at bounding box center [213, 92] width 10 height 10
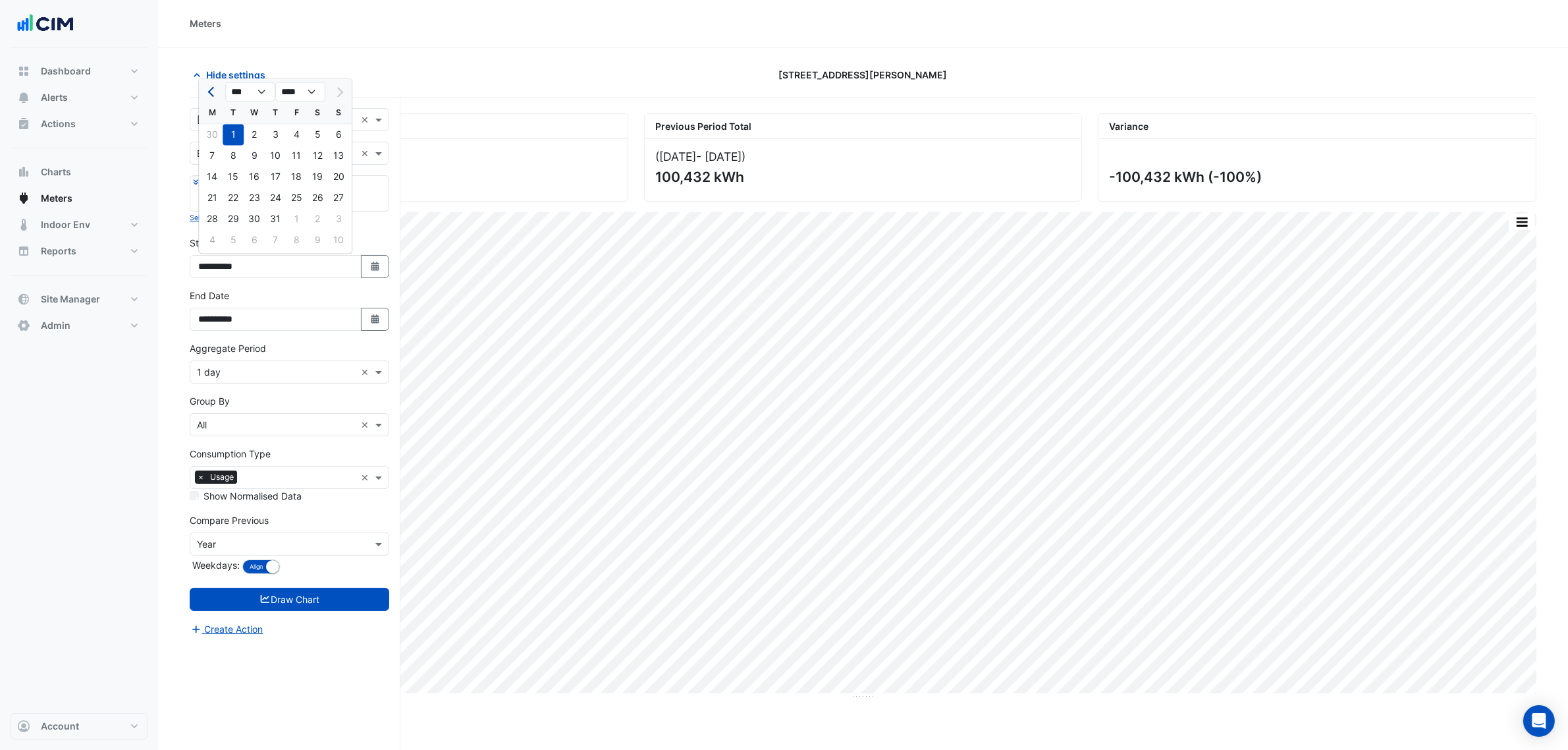
select select "*"
click at [334, 135] on div "1" at bounding box center [338, 135] width 21 height 21
type input "**********"
click at [218, 382] on div "Aggregate Period × 1 day ×" at bounding box center [289, 371] width 200 height 23
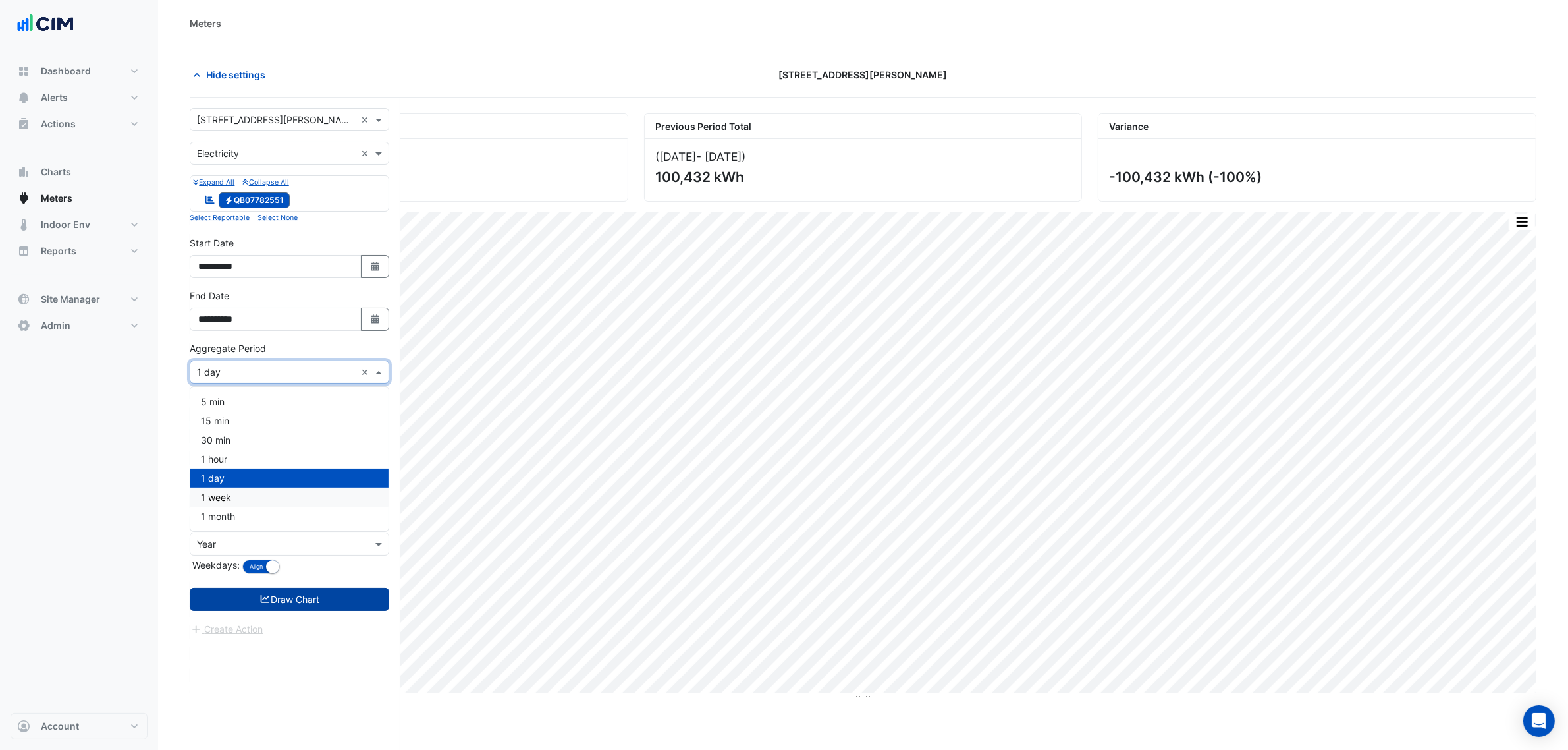
click at [270, 596] on button "Draw Chart" at bounding box center [289, 599] width 200 height 23
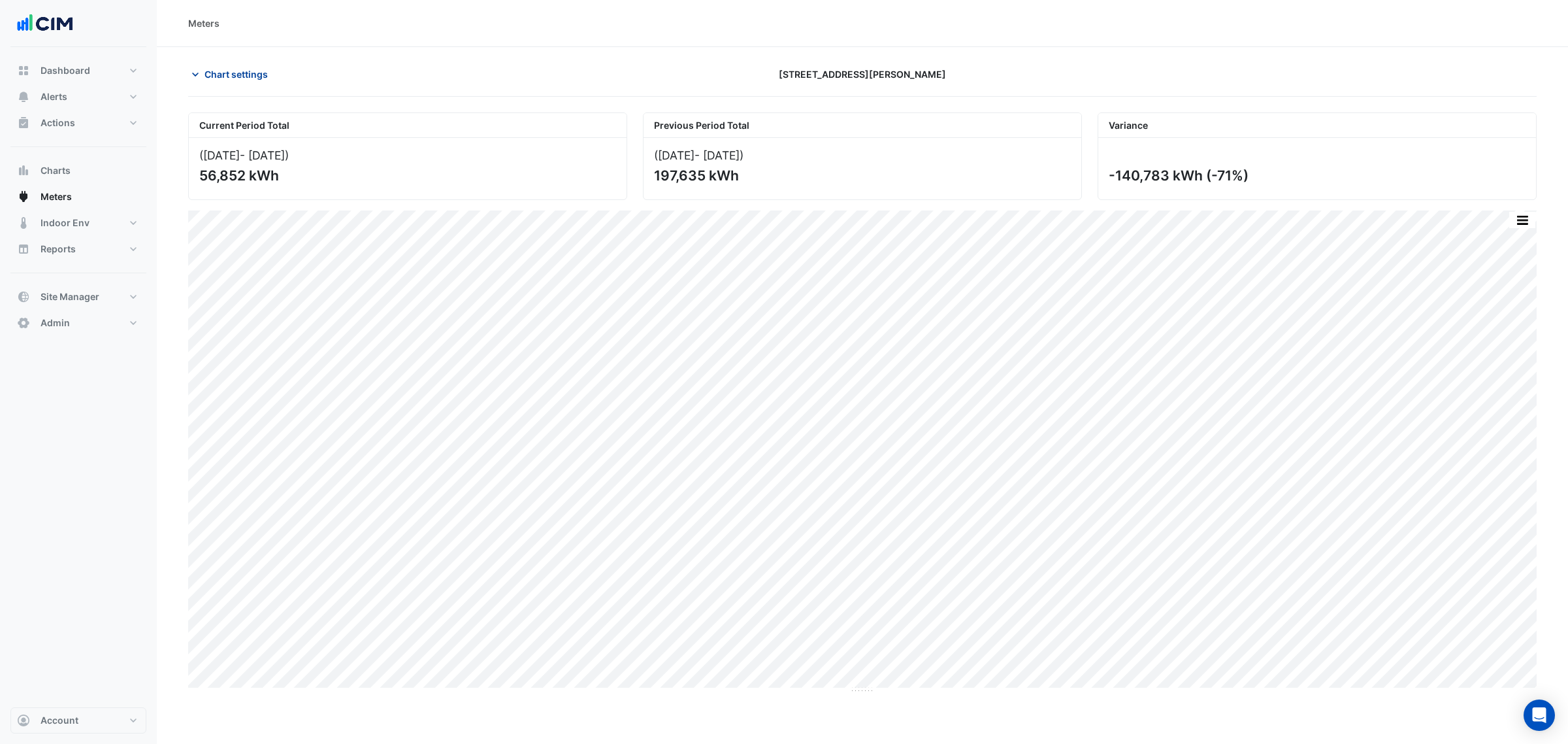
click at [242, 64] on button "Chart settings" at bounding box center [232, 74] width 88 height 23
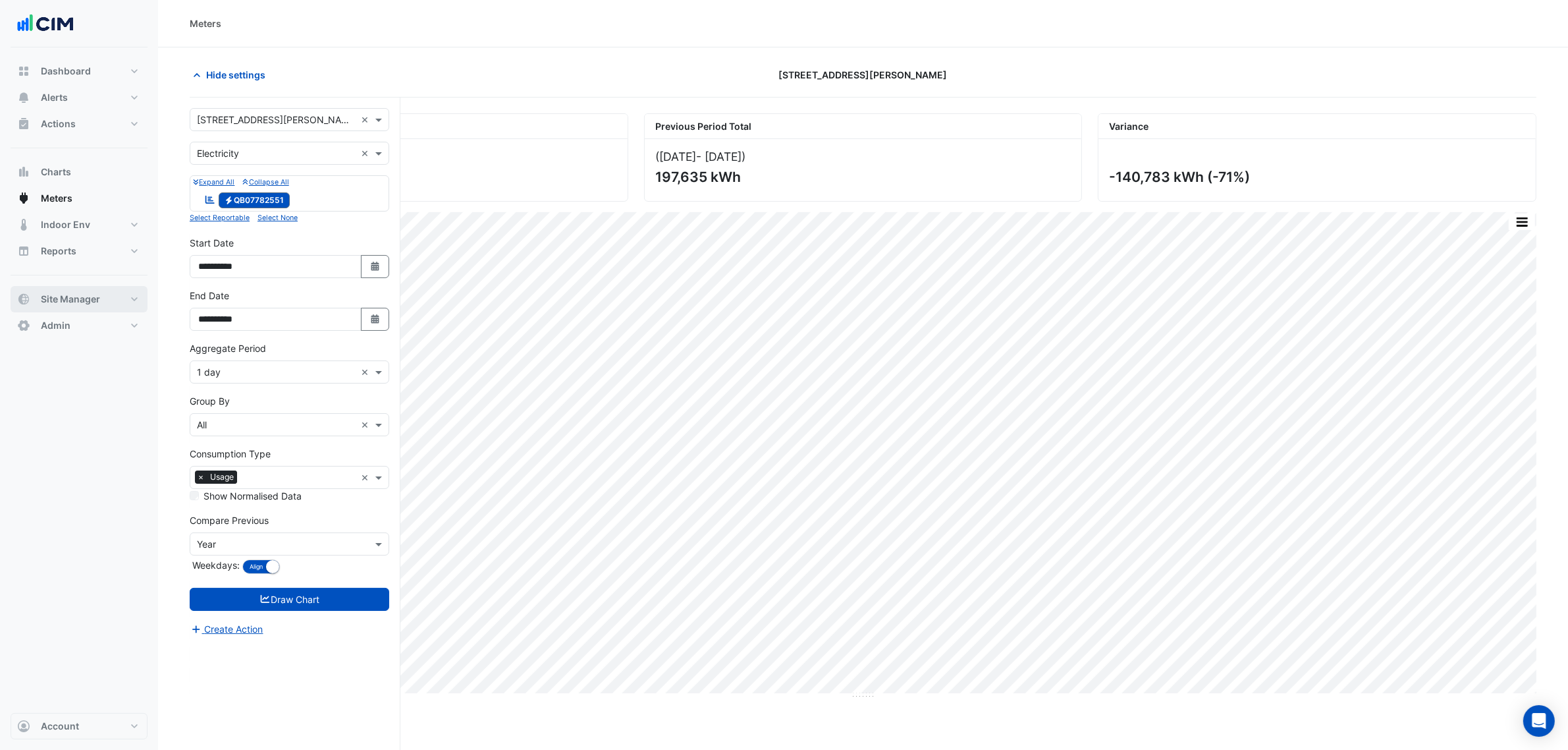
click at [106, 305] on button "Site Manager" at bounding box center [79, 299] width 137 height 26
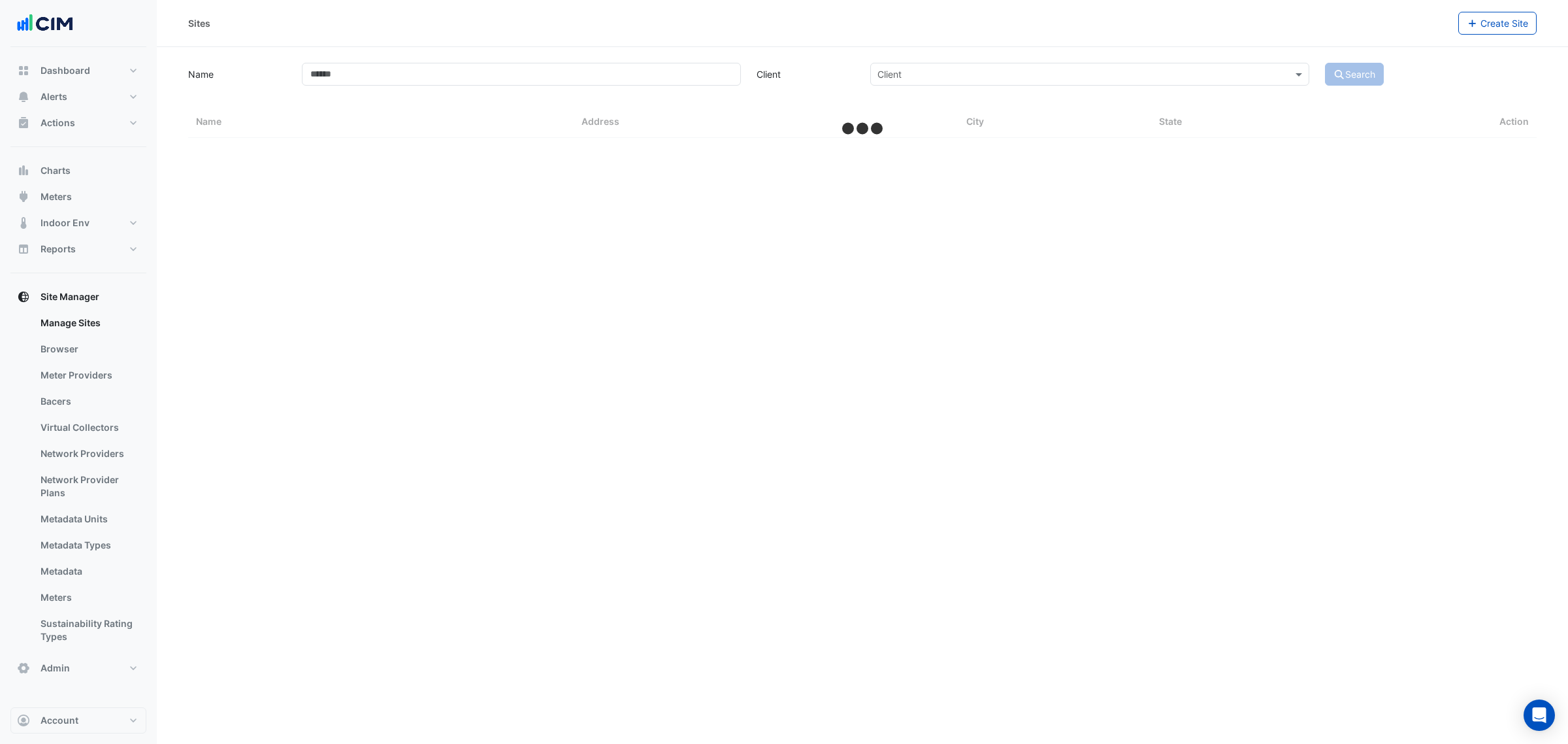
click at [356, 90] on app-manage-sites "Name Client Client Search Sites Name Sites Address Sites City Sites State Action" at bounding box center [862, 98] width 1349 height 78
click at [356, 89] on app-manage-sites "Name Client Client Search Sites Name Sites Address Sites City Sites State Action" at bounding box center [862, 98] width 1349 height 78
click at [352, 70] on input "Name" at bounding box center [522, 74] width 439 height 23
select select "***"
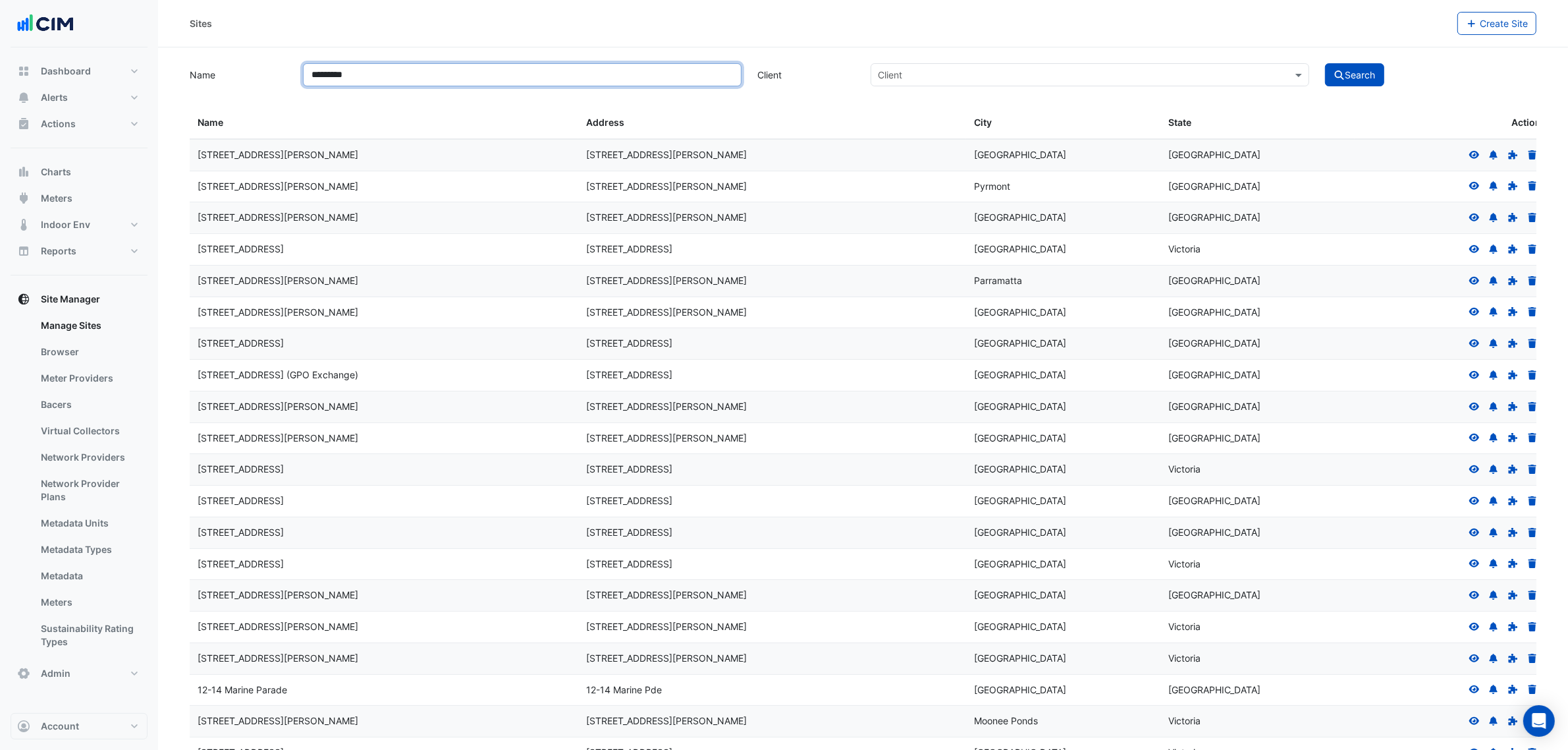
type input "*********"
click at [1325, 63] on button "Search" at bounding box center [1354, 74] width 59 height 23
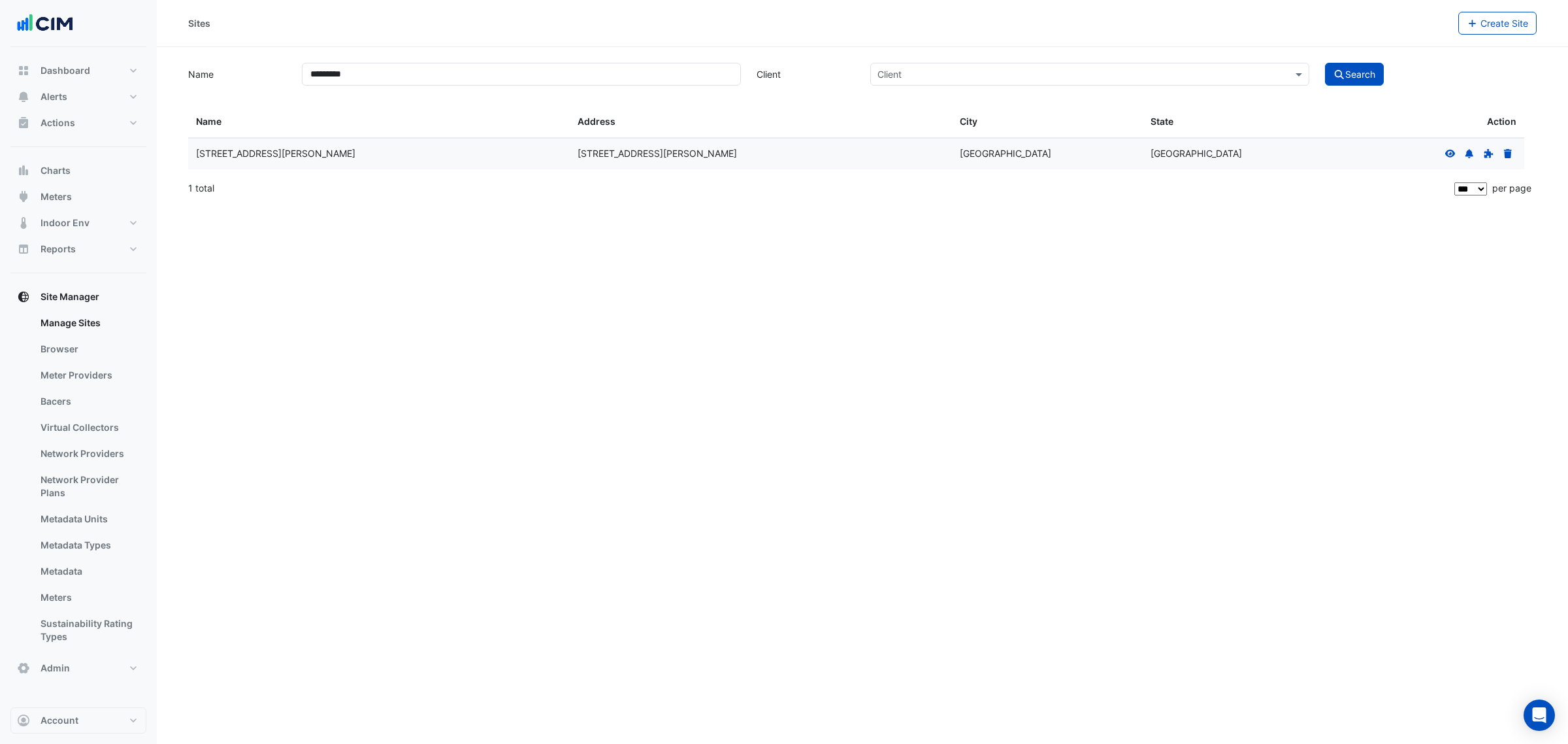
click at [1461, 142] on datatable-body-cell at bounding box center [1428, 153] width 191 height 31
click at [1457, 147] on div at bounding box center [1479, 154] width 74 height 15
click at [1452, 150] on icon at bounding box center [1450, 153] width 12 height 9
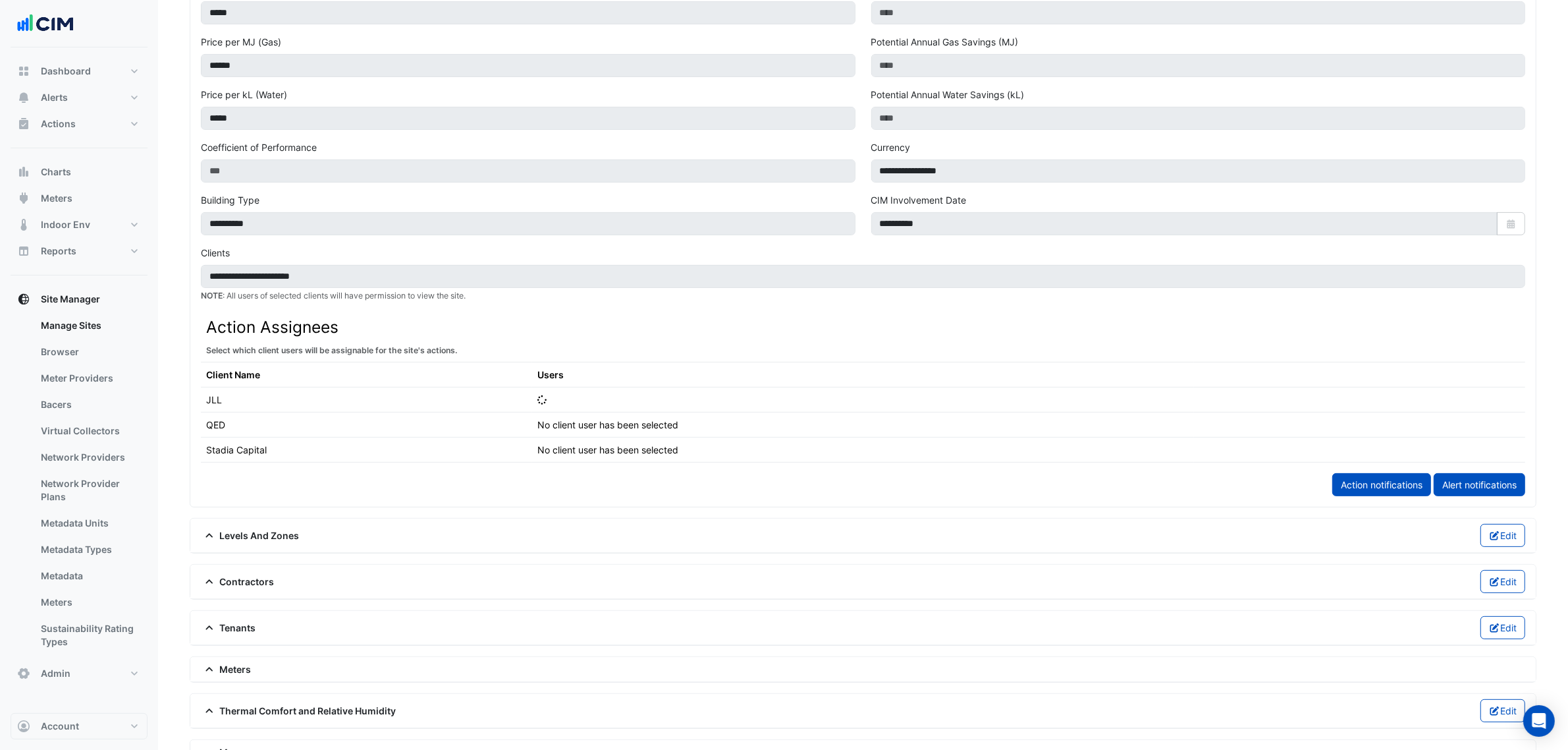
scroll to position [577, 0]
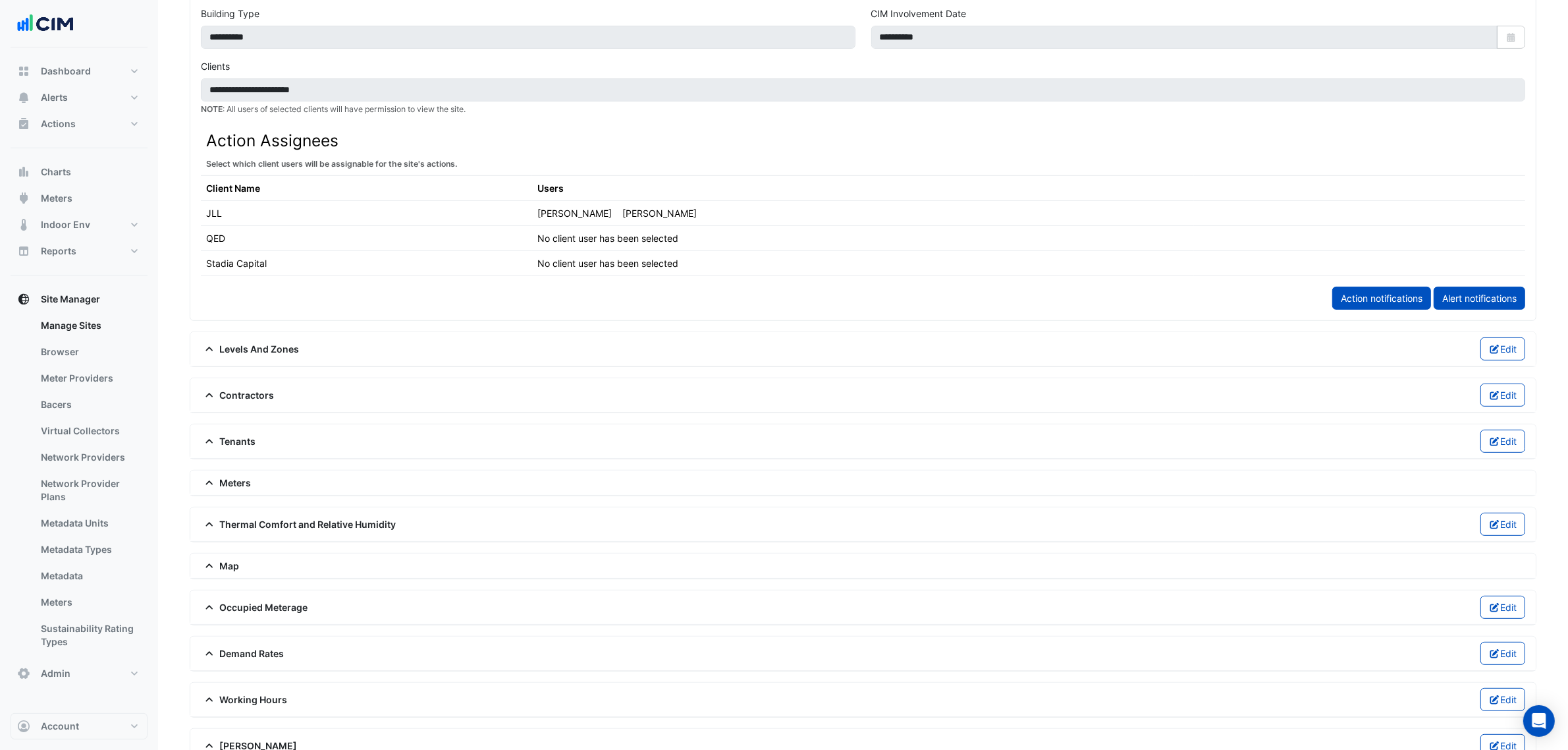
click at [228, 485] on span "Meters" at bounding box center [226, 483] width 51 height 14
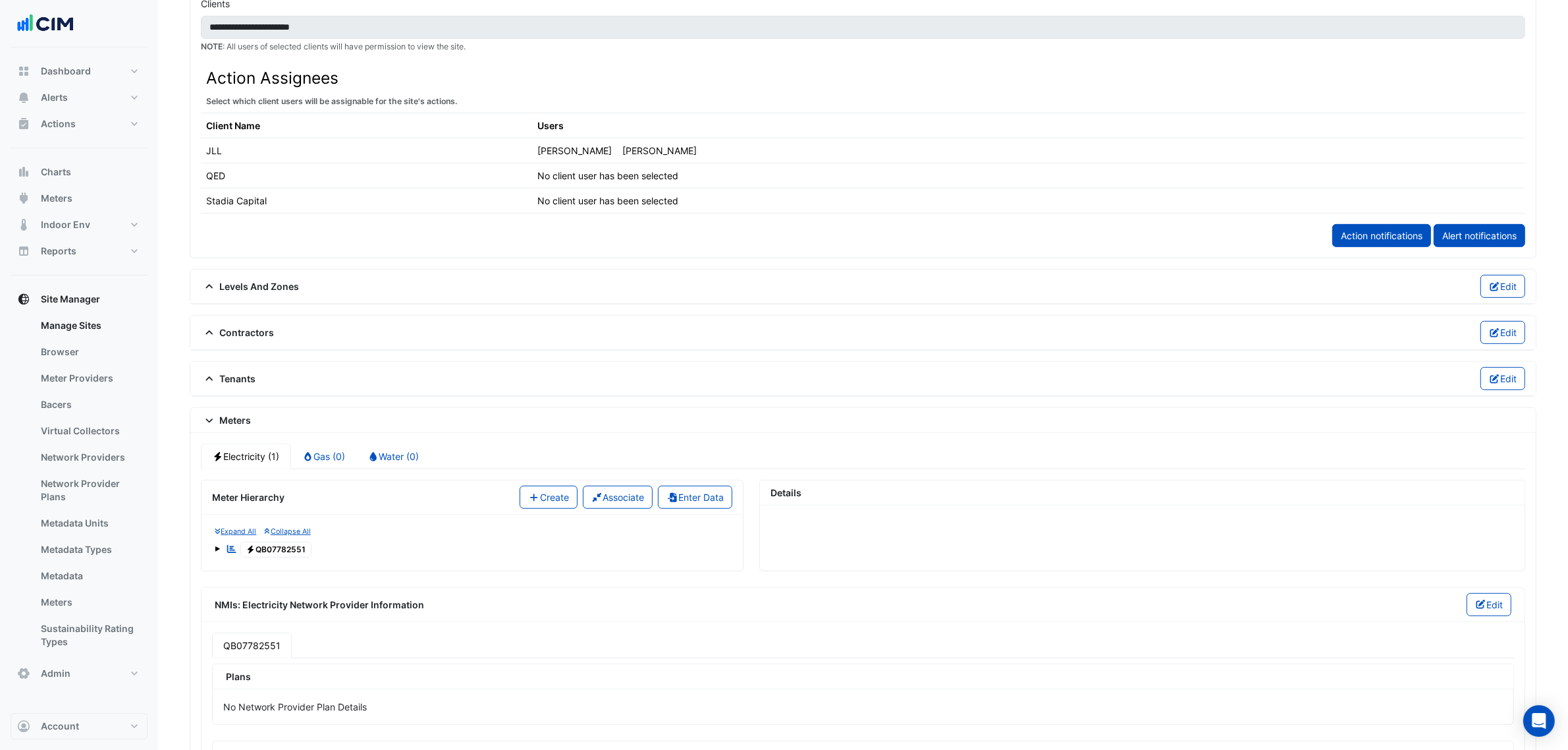
scroll to position [741, 0]
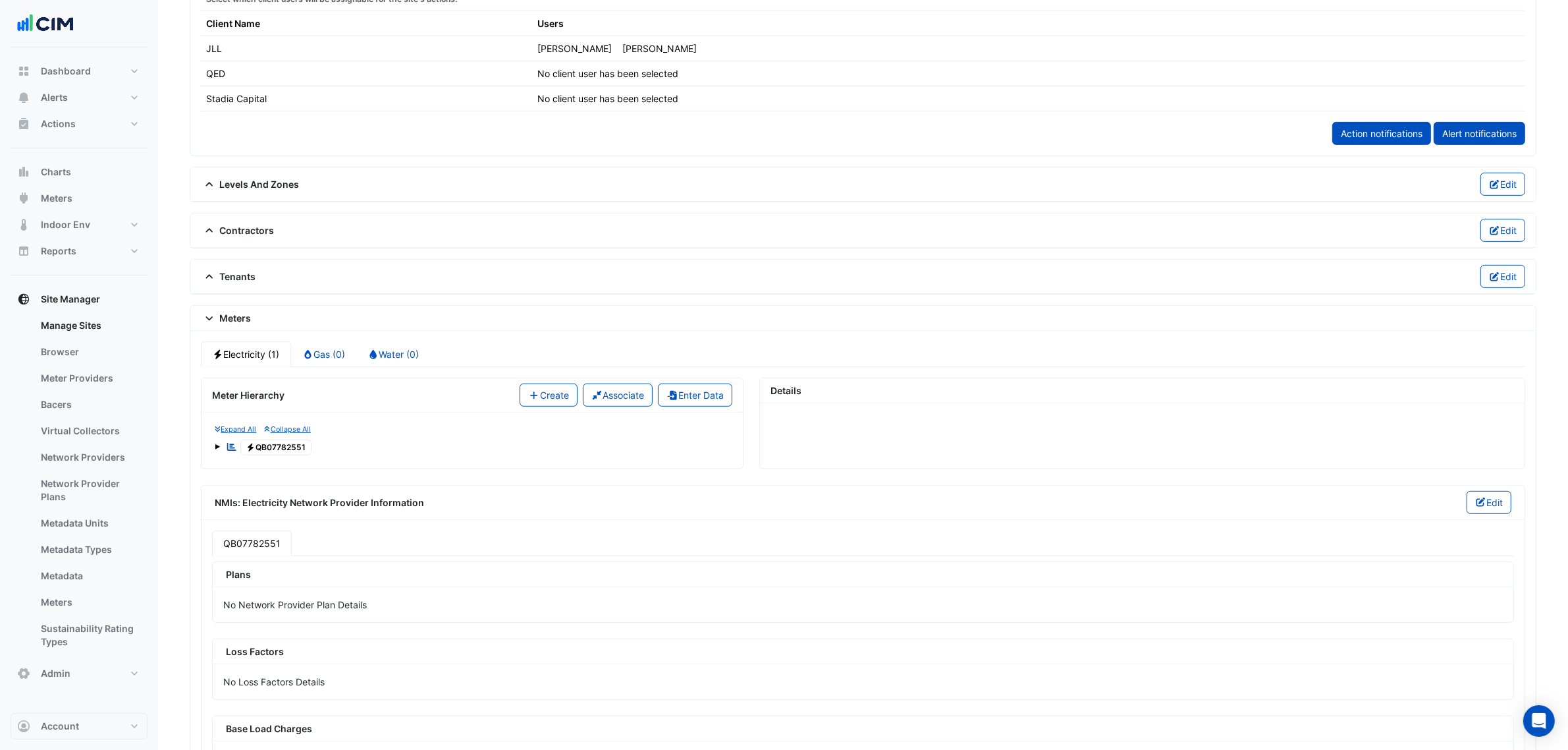
click at [283, 455] on span "Electricity QB07782551" at bounding box center [277, 447] width 72 height 16
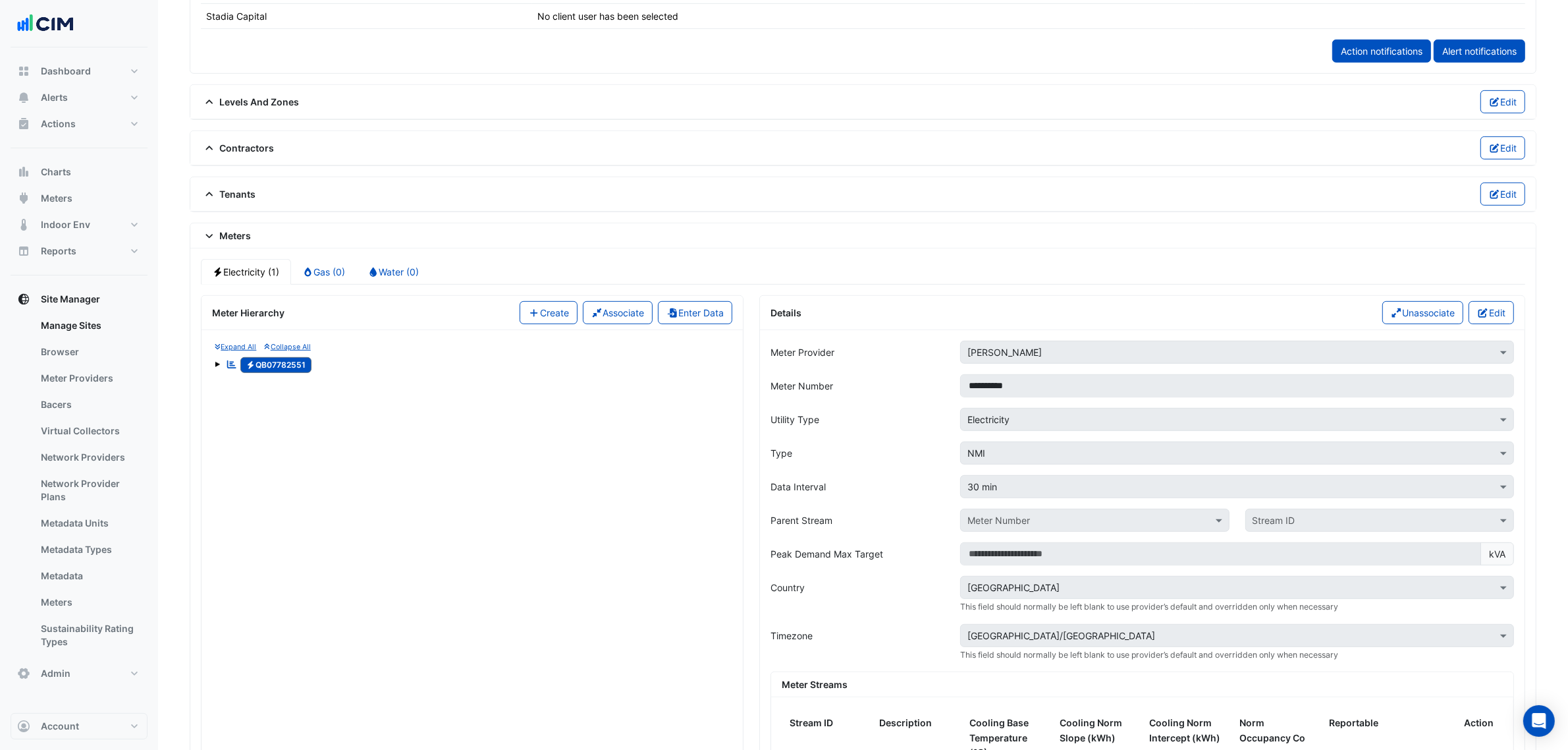
scroll to position [906, 0]
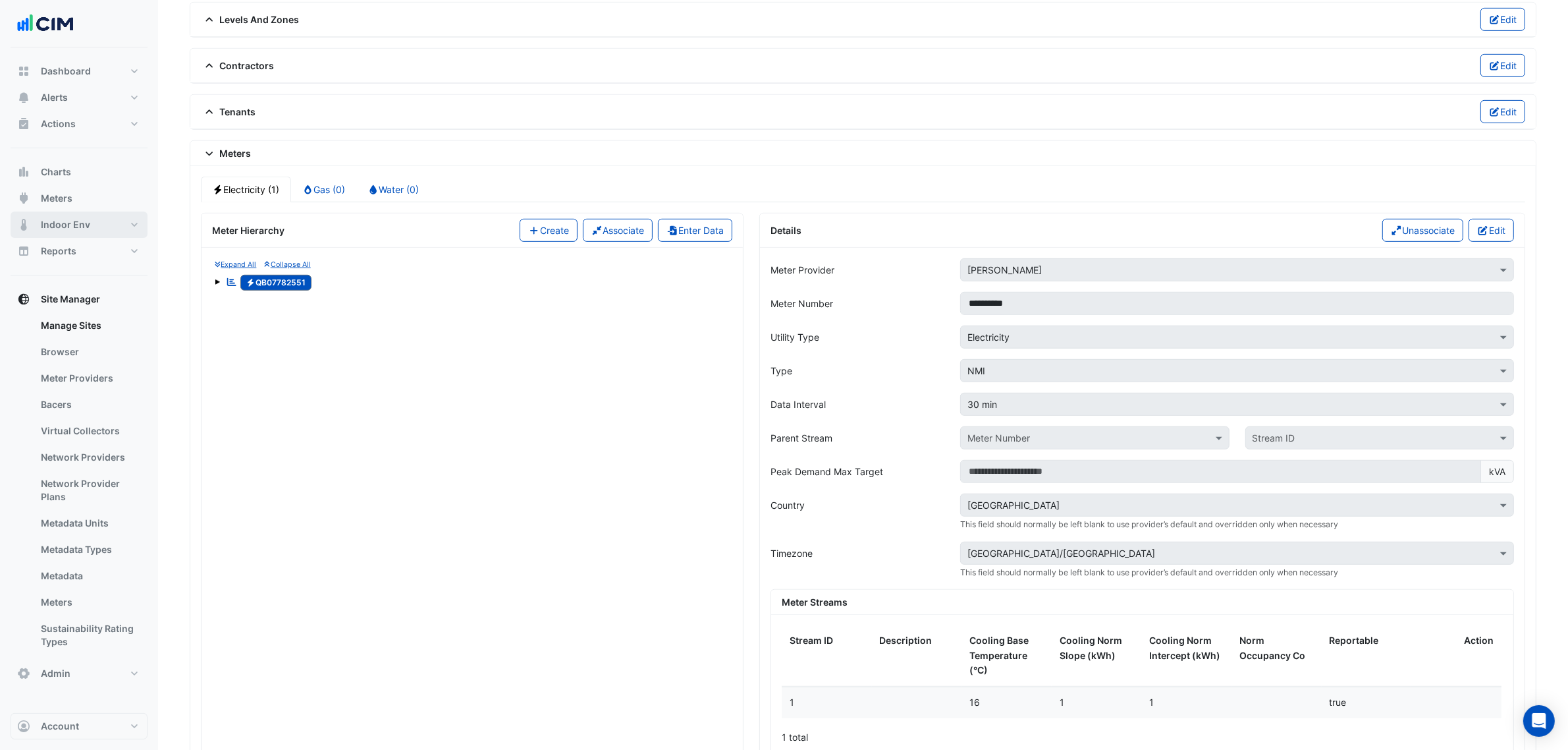
click at [85, 212] on button "Indoor Env" at bounding box center [79, 225] width 137 height 26
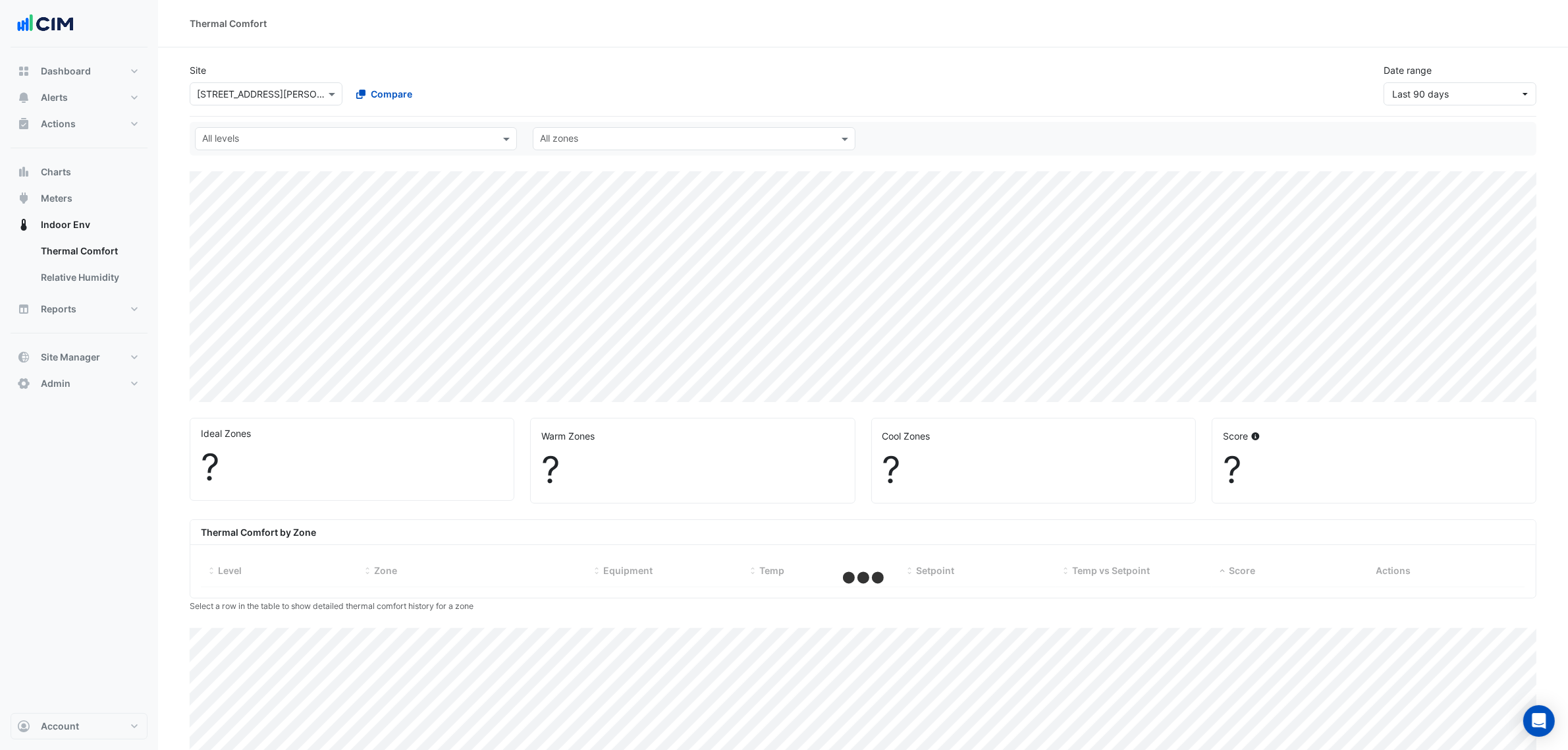
select select "***"
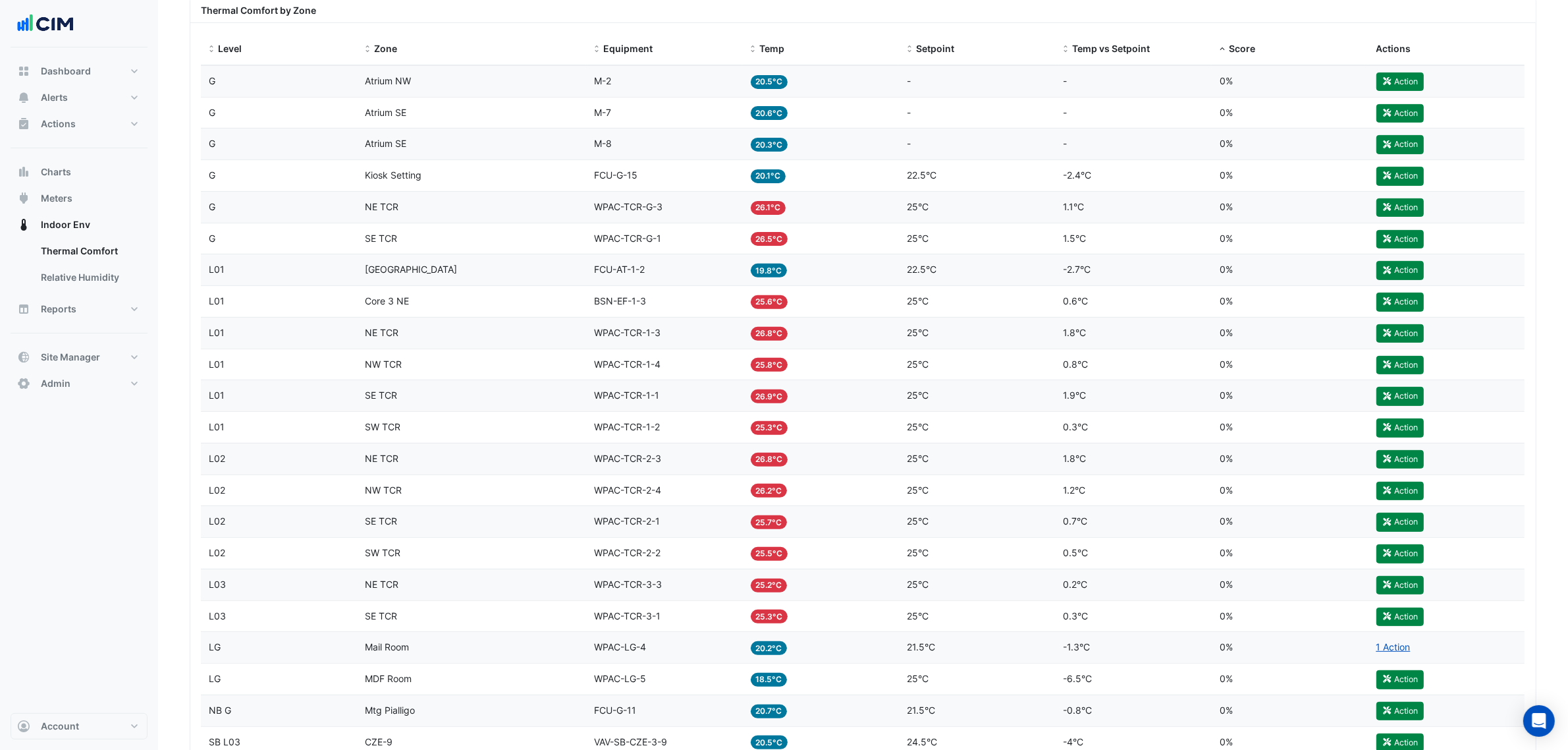
scroll to position [330, 0]
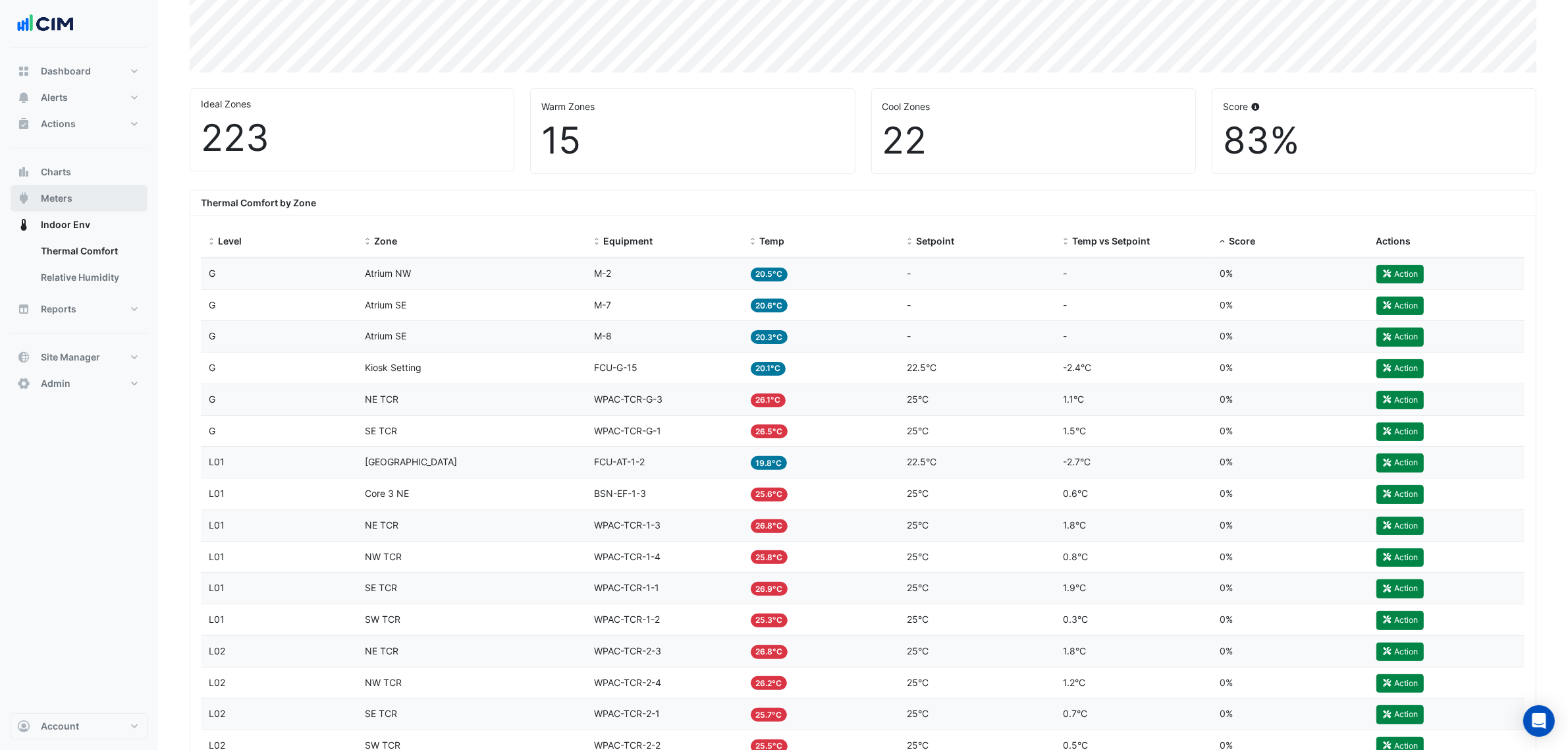
click at [61, 196] on span "Meters" at bounding box center [57, 198] width 32 height 13
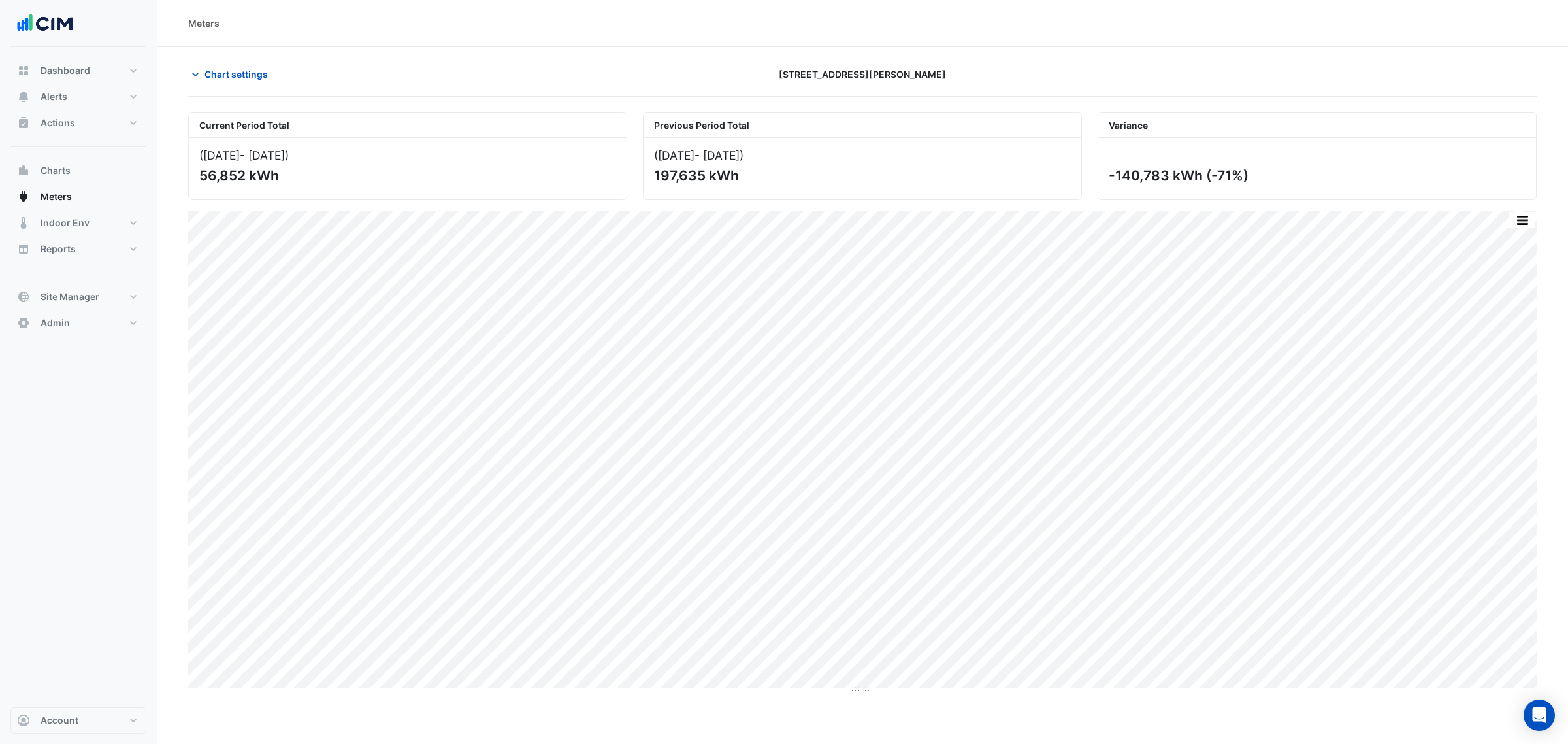
click at [292, 85] on div "Chart settings" at bounding box center [407, 74] width 455 height 23
click at [281, 81] on div "Chart settings" at bounding box center [407, 74] width 455 height 23
click at [266, 76] on span "Chart settings" at bounding box center [236, 74] width 63 height 14
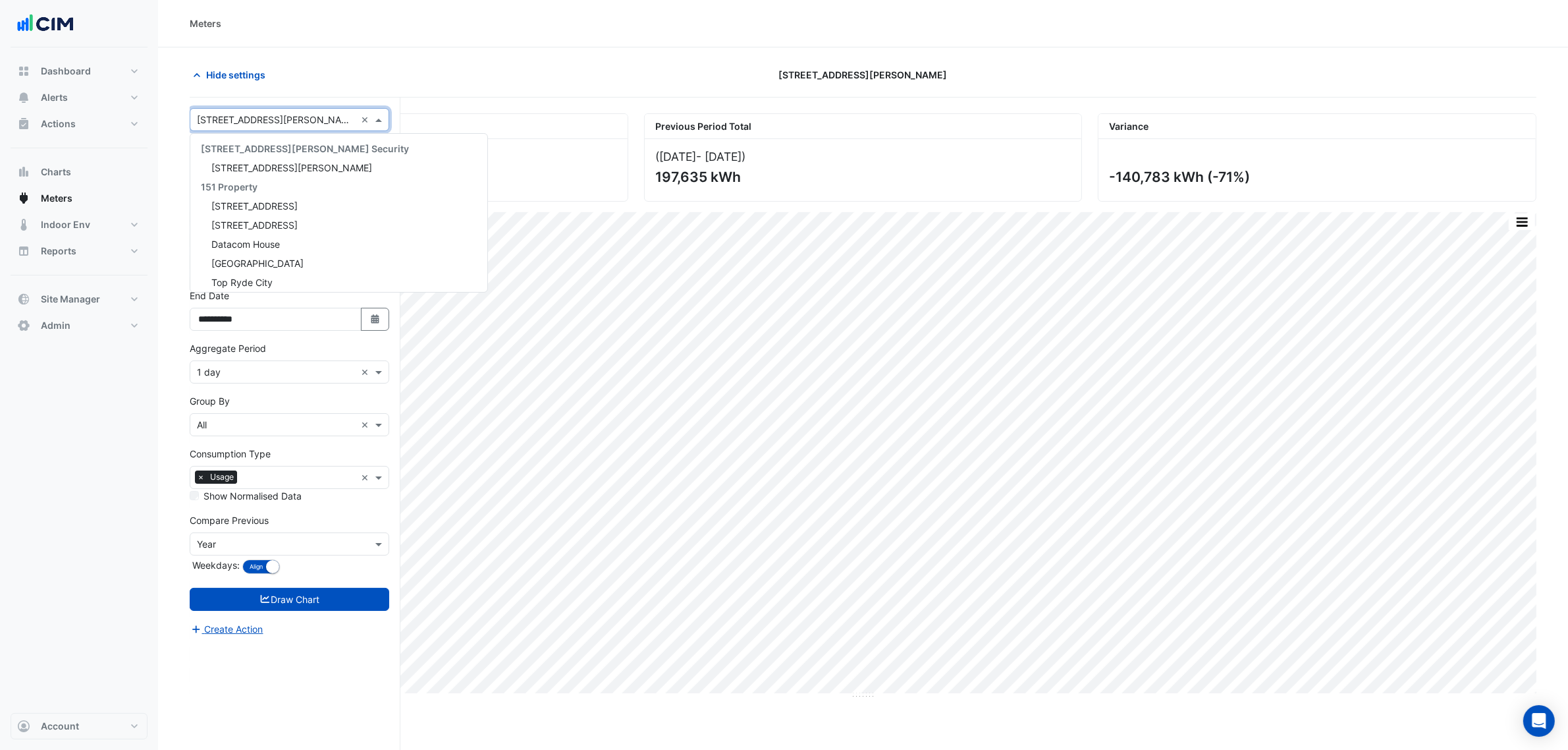
click at [258, 122] on input "text" at bounding box center [276, 120] width 159 height 14
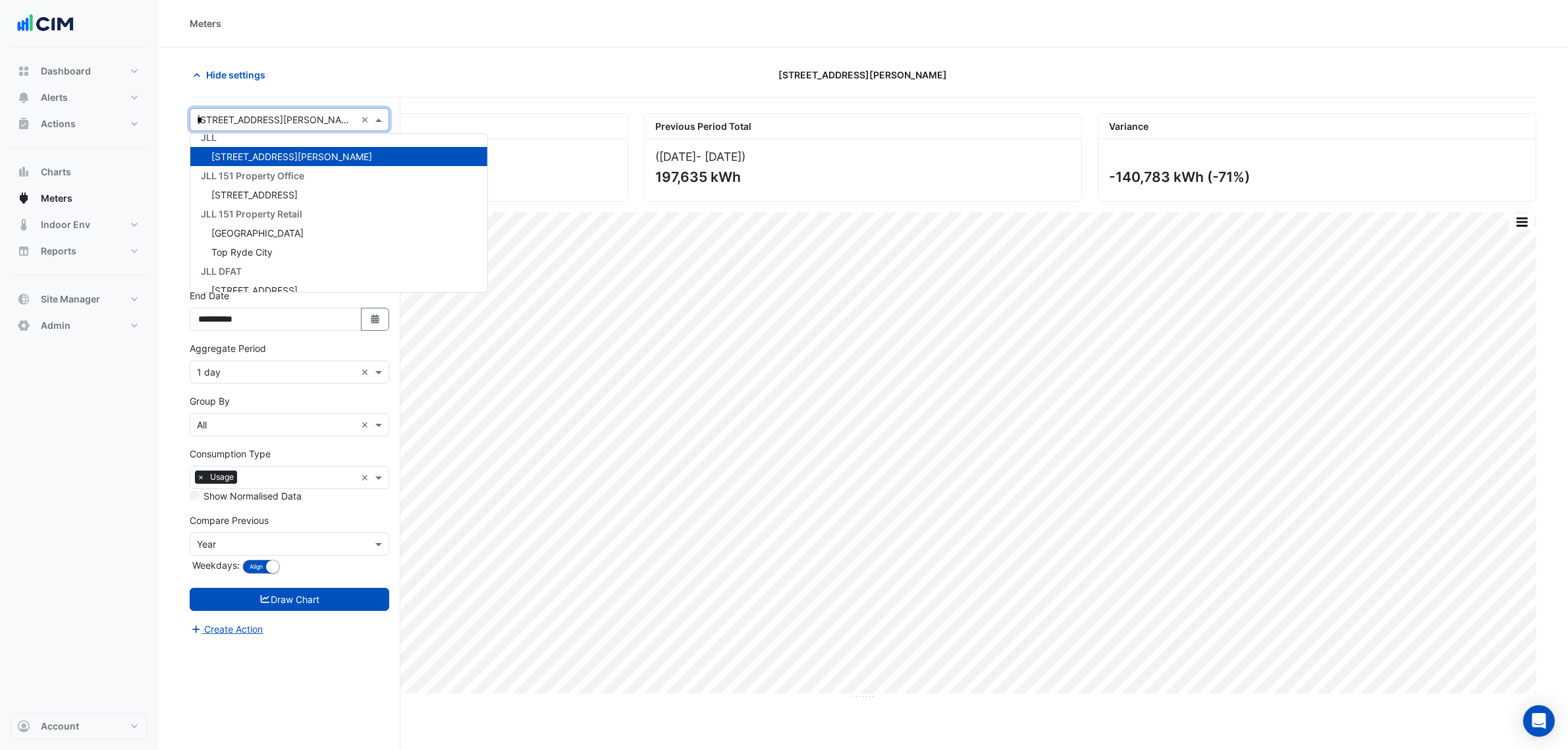
type input "**"
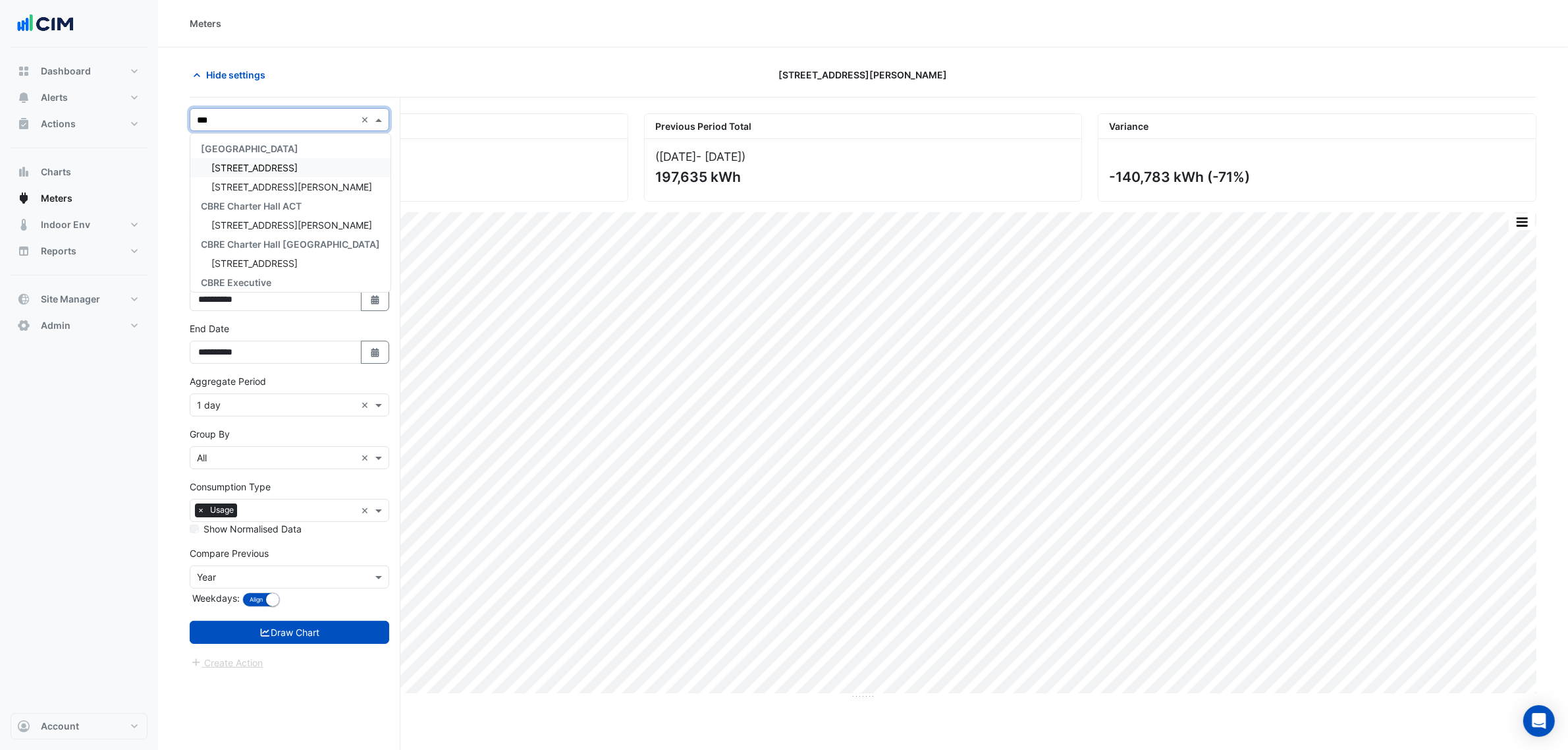
type input "****"
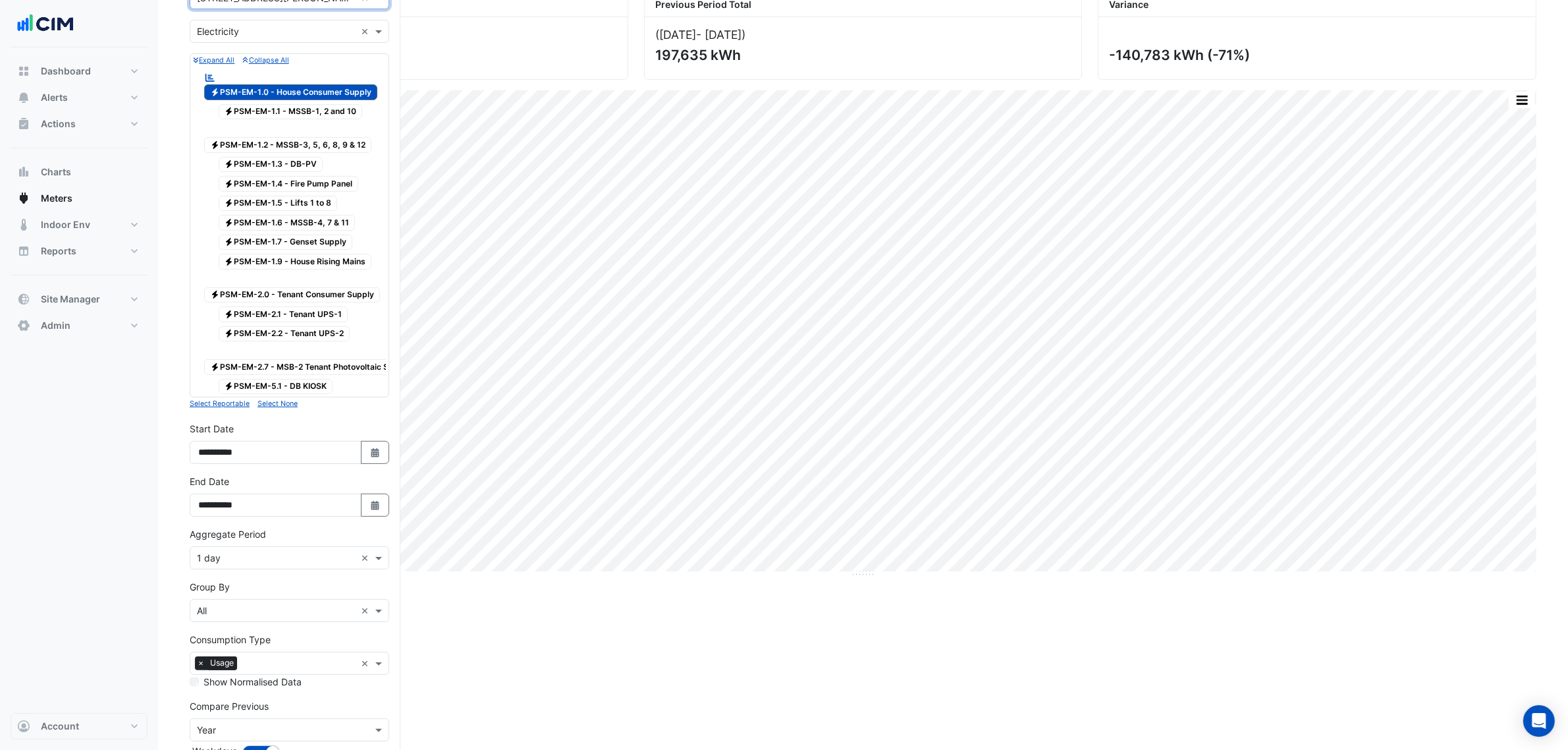
scroll to position [223, 0]
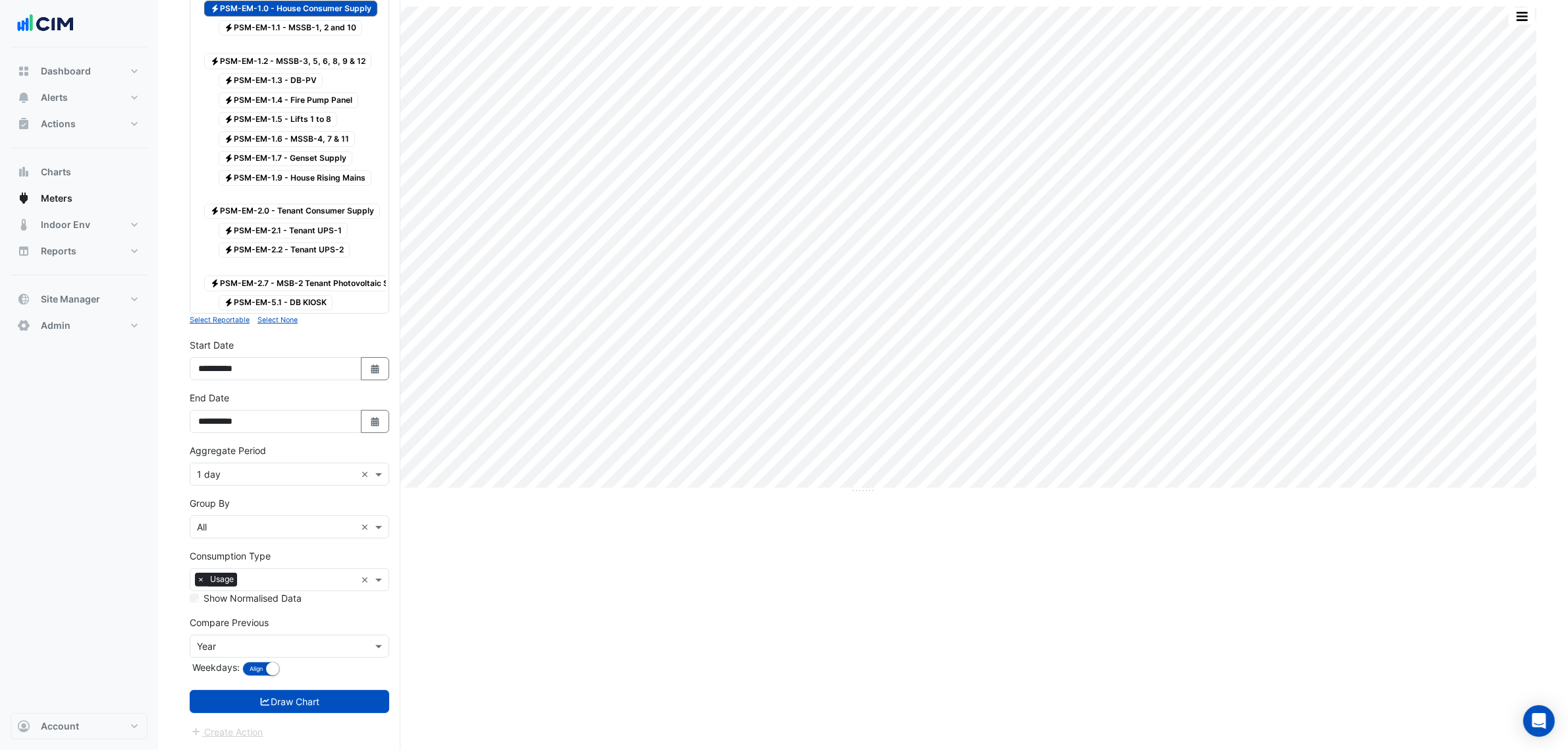
click at [382, 355] on div "**********" at bounding box center [289, 359] width 200 height 42
click at [373, 364] on icon "Select Date" at bounding box center [375, 368] width 12 height 9
select select "*"
select select "****"
click at [345, 201] on button "Next month" at bounding box center [338, 211] width 16 height 21
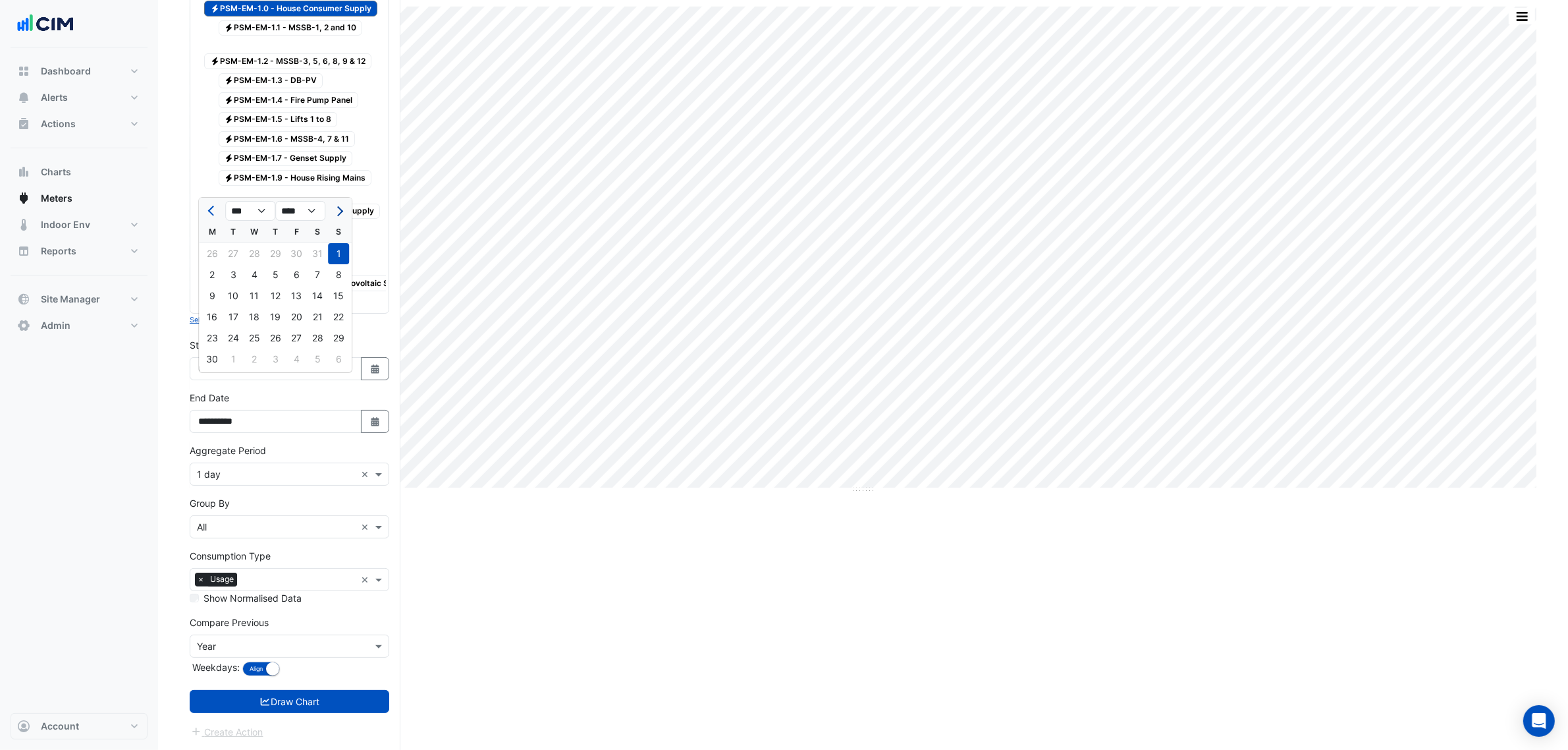
select select "*"
click at [225, 243] on div "1" at bounding box center [233, 253] width 21 height 21
type input "**********"
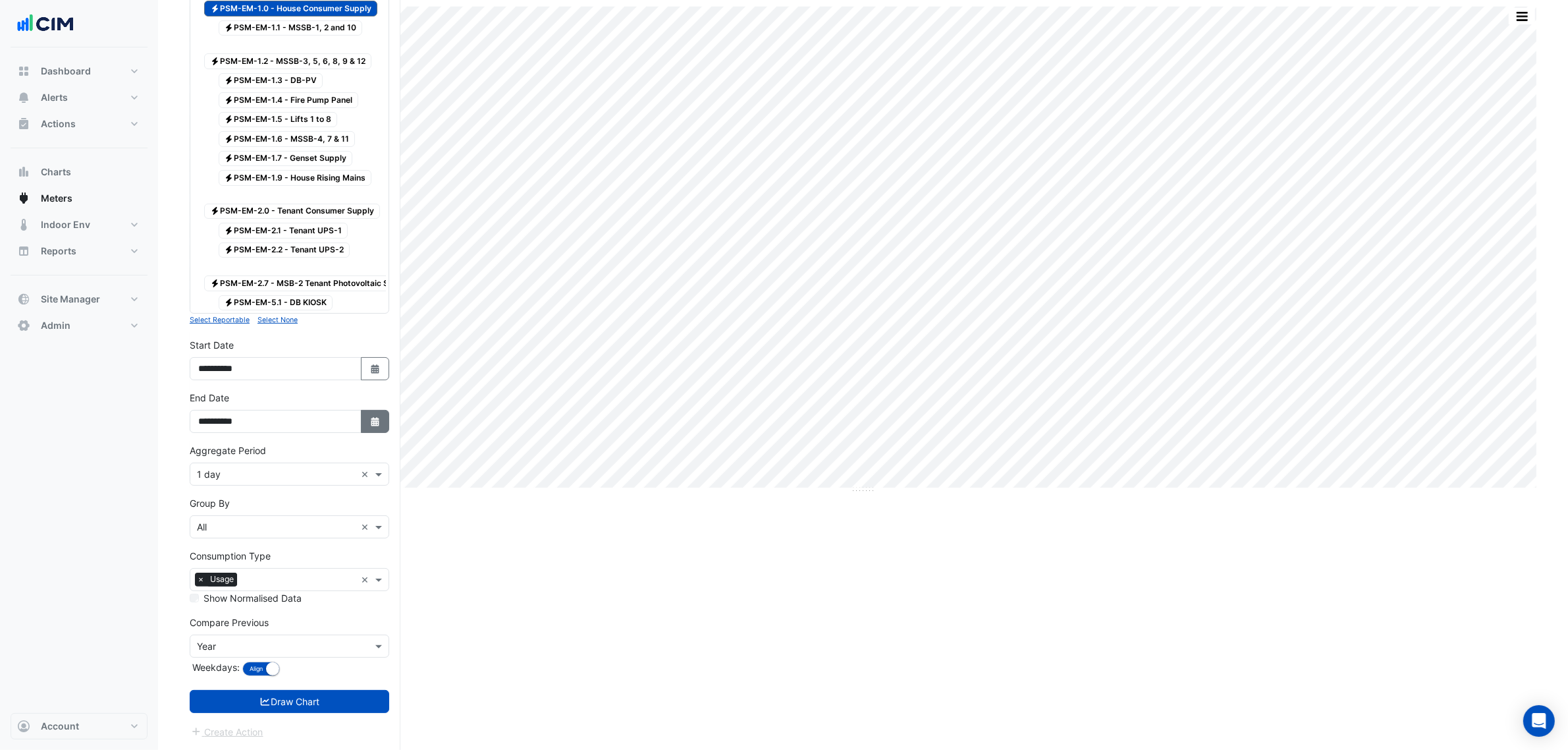
click at [377, 418] on icon "button" at bounding box center [374, 421] width 8 height 9
click at [334, 254] on button "Next month" at bounding box center [338, 264] width 16 height 21
select select "*"
click at [300, 318] on div "8" at bounding box center [296, 328] width 21 height 21
type input "**********"
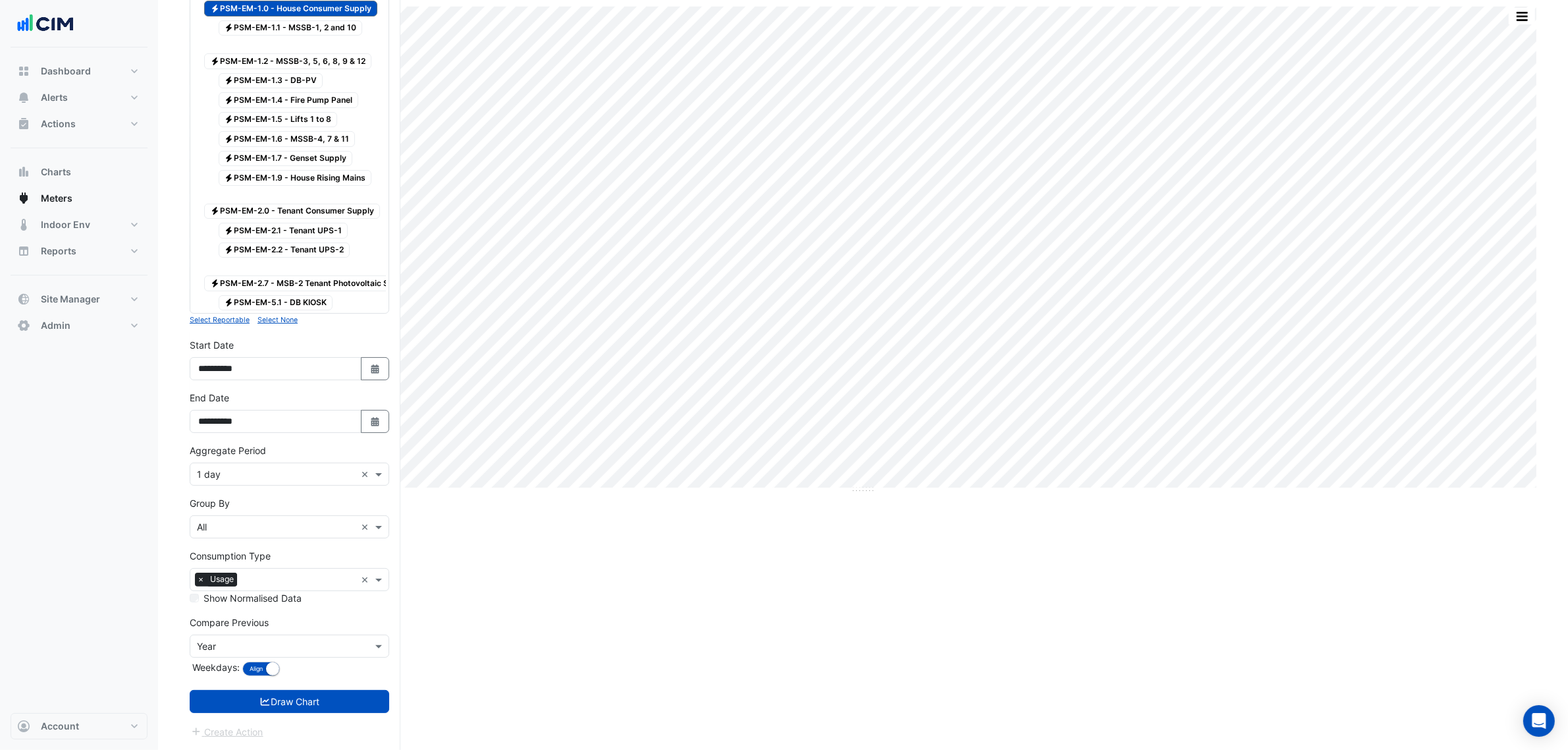
click at [287, 470] on input "text" at bounding box center [276, 475] width 159 height 14
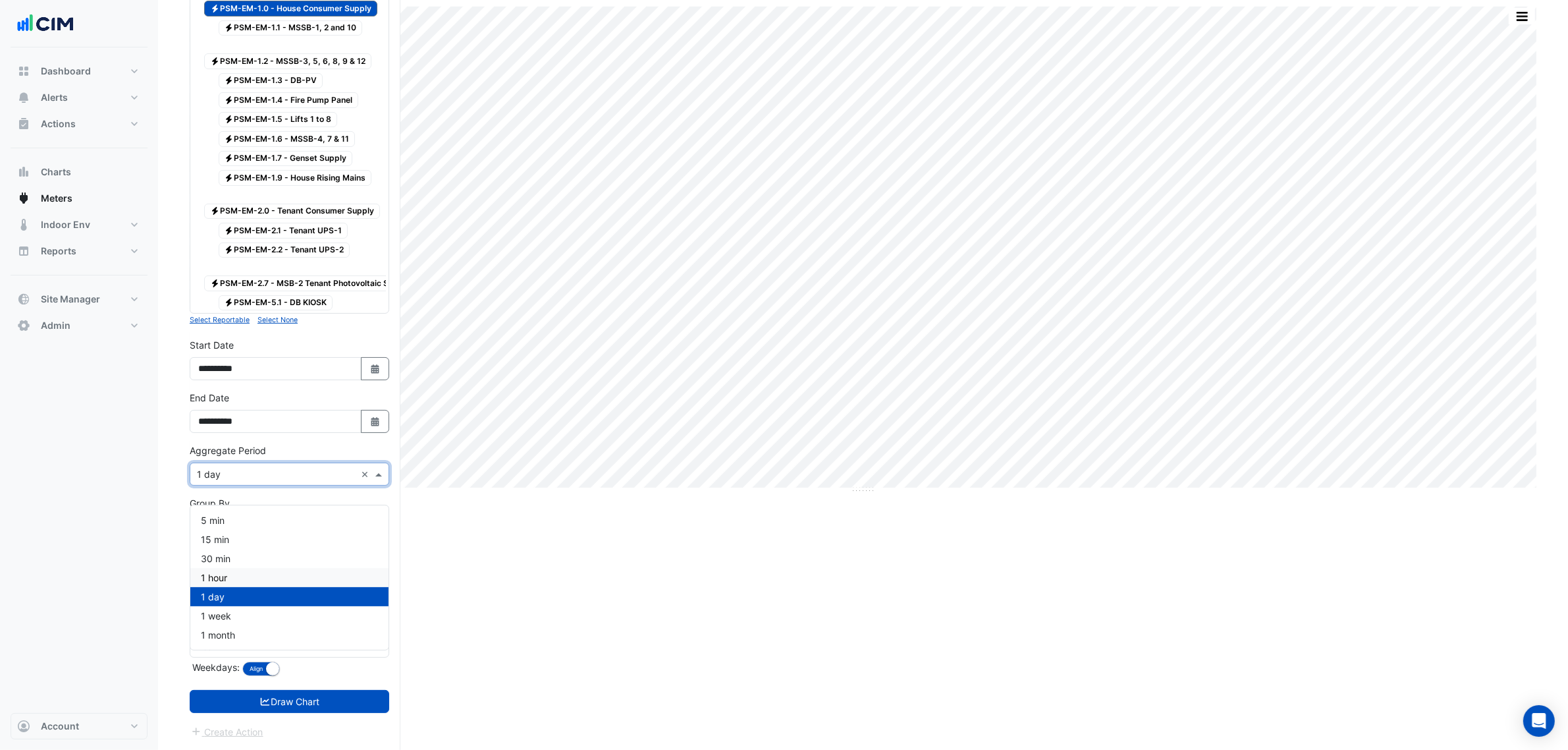
click at [264, 568] on div "1 hour" at bounding box center [289, 578] width 198 height 19
click at [308, 720] on form "Select a Site × 25 Cowlishaw Street × Utility Type × Electricity × Expand All C…" at bounding box center [289, 321] width 200 height 837
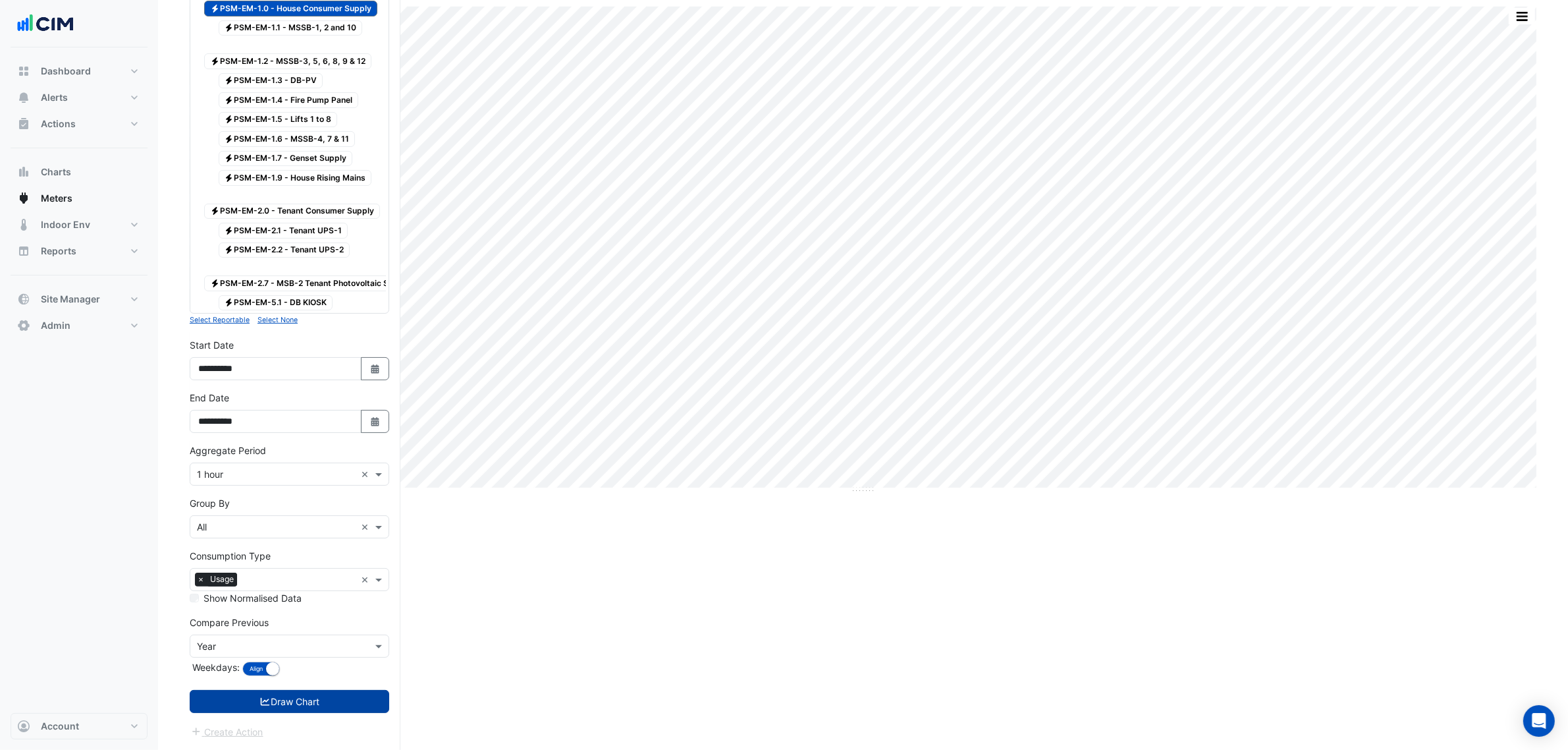
click at [314, 710] on button "Draw Chart" at bounding box center [289, 701] width 200 height 23
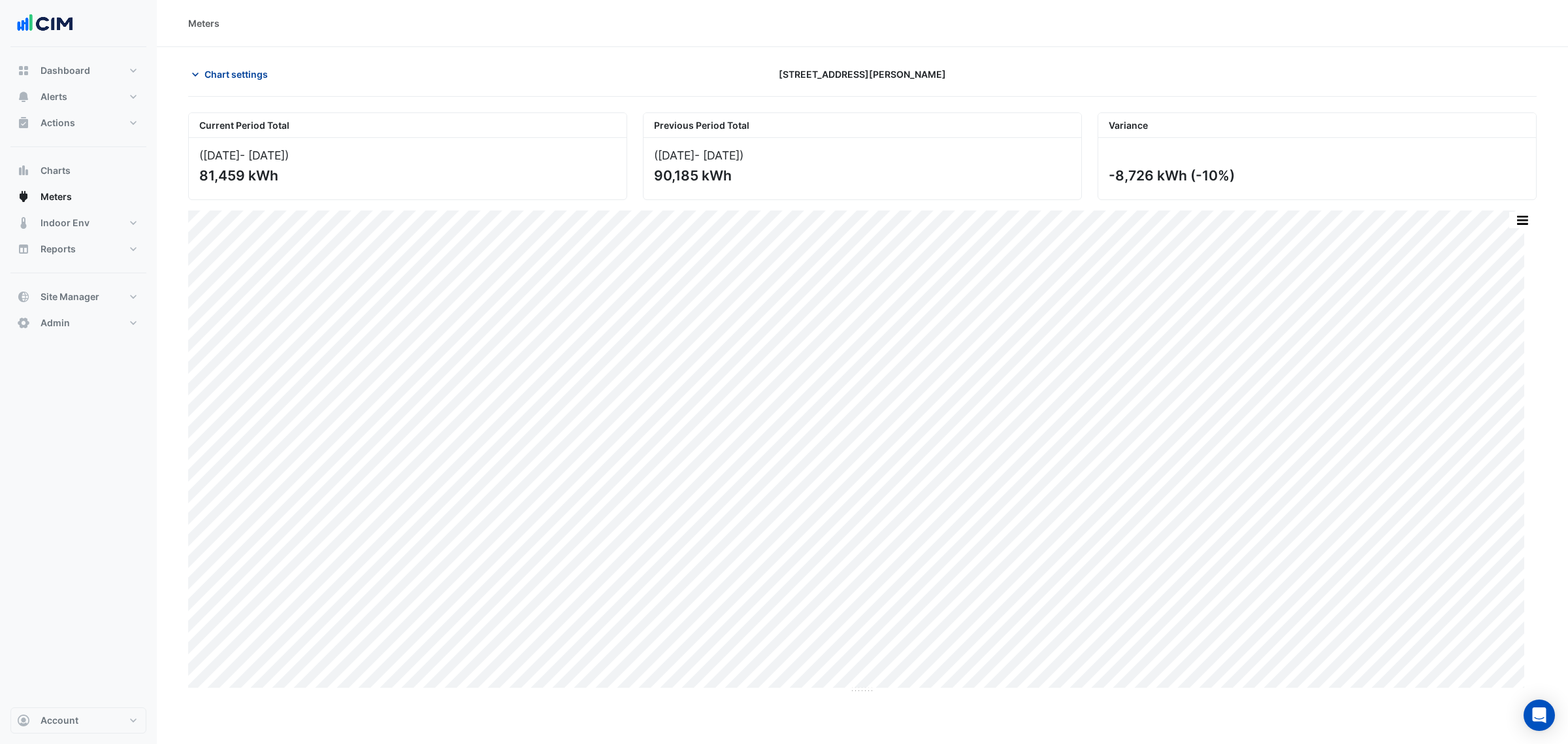
click at [244, 81] on span "Chart settings" at bounding box center [236, 74] width 63 height 14
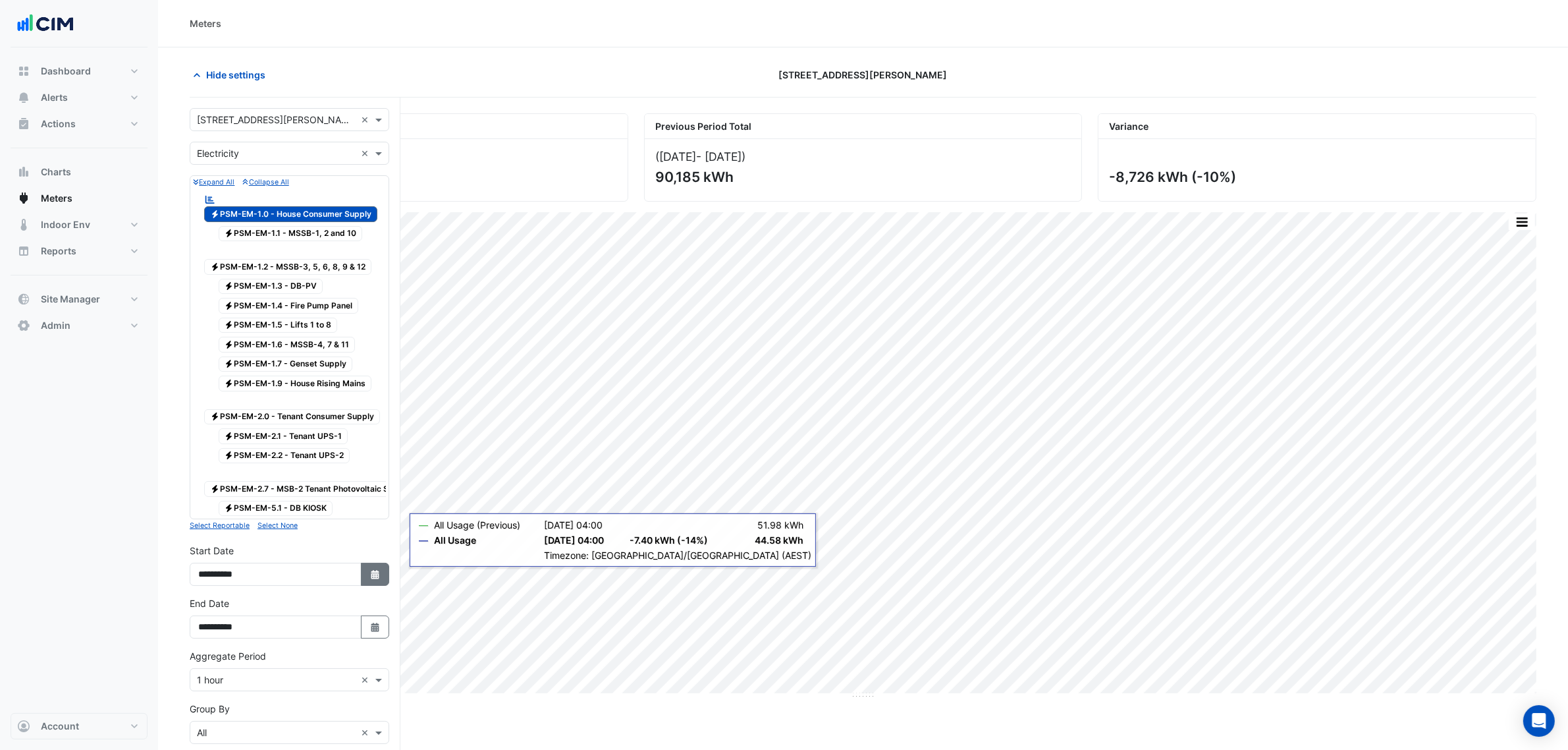
click at [380, 586] on button "Select Date" at bounding box center [375, 574] width 29 height 23
select select "*"
select select "****"
click at [212, 423] on button "Previous month" at bounding box center [212, 416] width 16 height 21
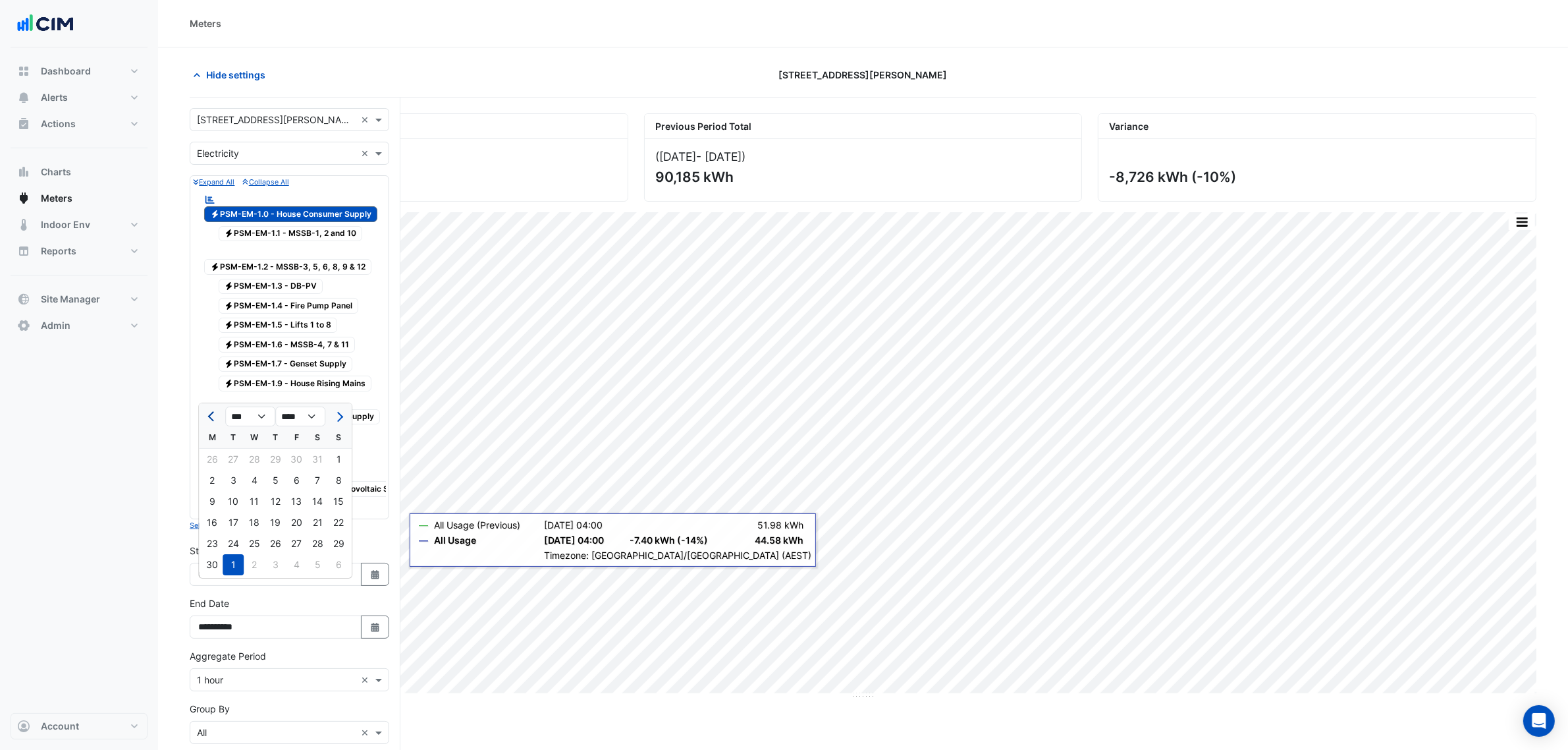
click at [209, 419] on button "Previous month" at bounding box center [212, 416] width 16 height 21
click at [343, 416] on button "Next month" at bounding box center [338, 416] width 16 height 21
select select "*"
click at [338, 457] on div "1" at bounding box center [338, 459] width 21 height 21
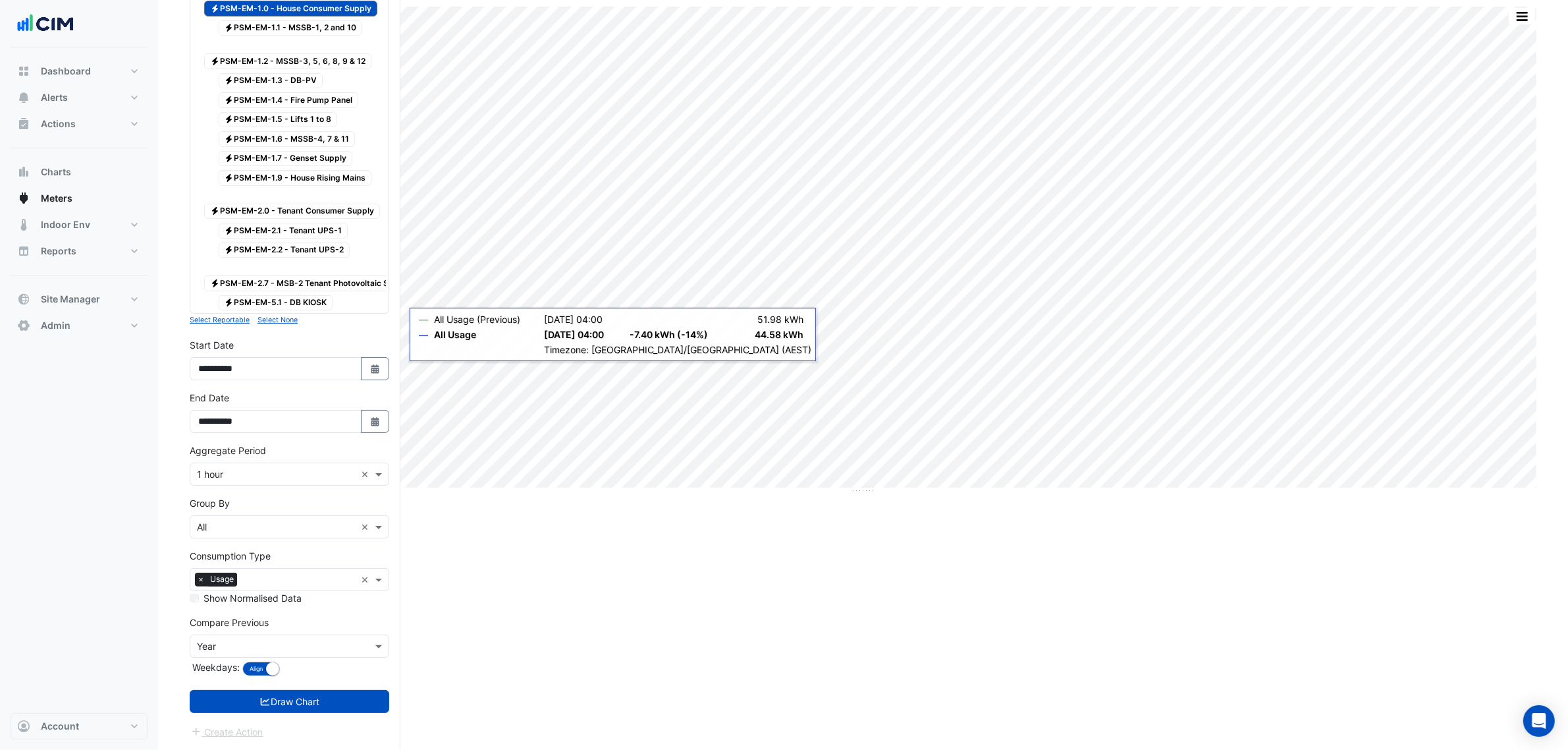
click at [330, 728] on div "Create Action" at bounding box center [289, 731] width 200 height 16
click at [336, 702] on button "Draw Chart" at bounding box center [289, 701] width 200 height 23
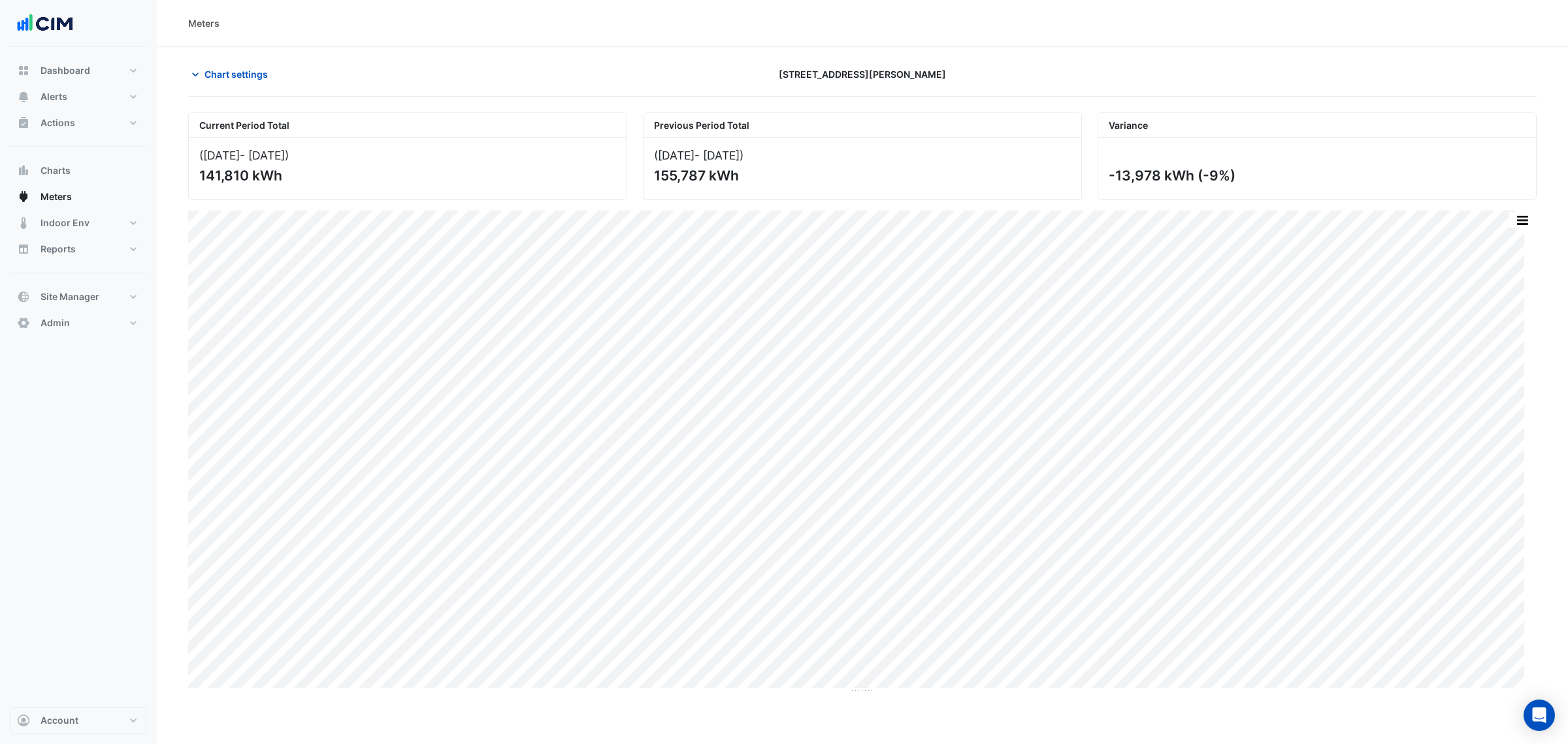
type input "**********"
click at [227, 65] on button "Chart settings" at bounding box center [232, 74] width 88 height 23
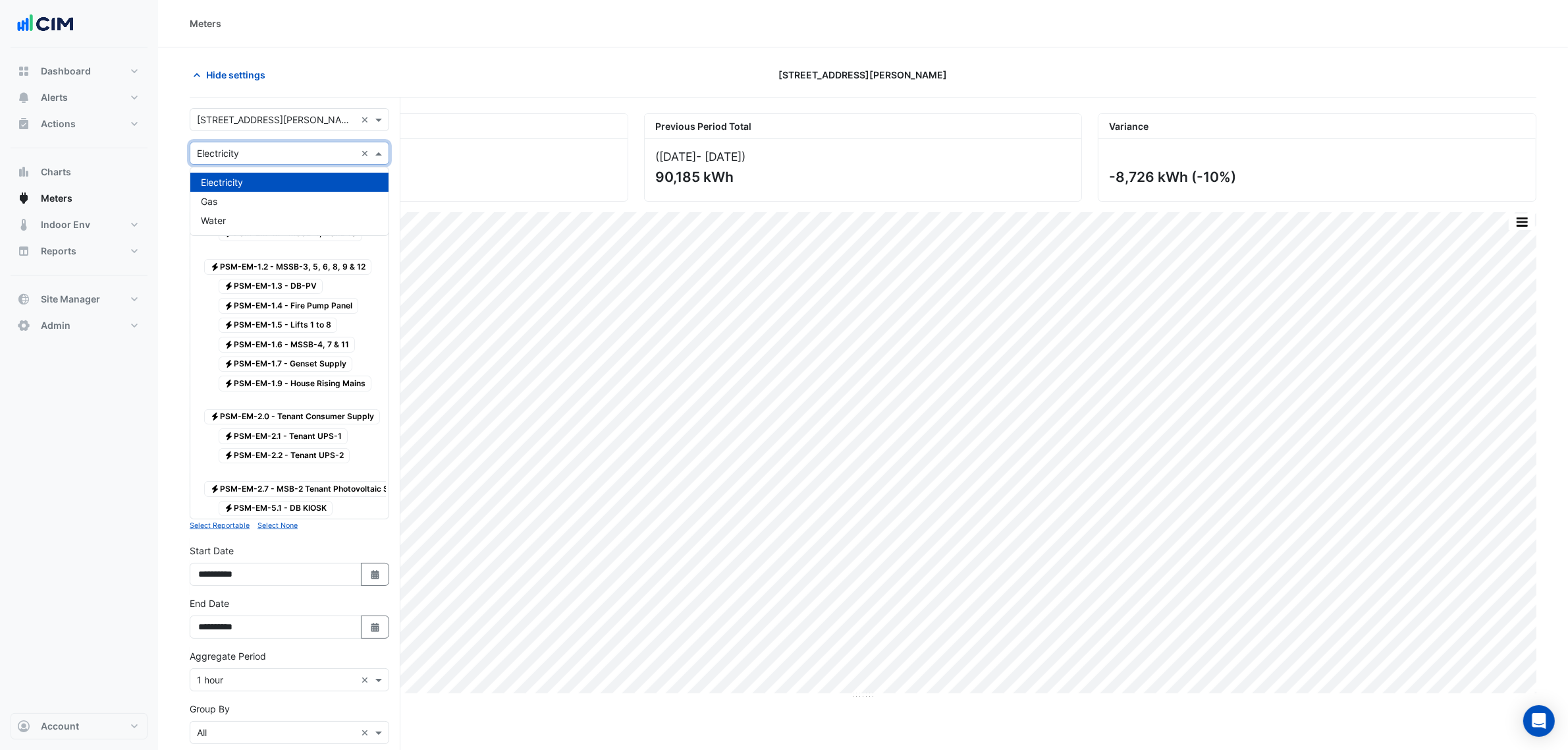
click at [228, 148] on input "text" at bounding box center [276, 154] width 159 height 14
click at [242, 195] on div "Gas" at bounding box center [289, 201] width 198 height 19
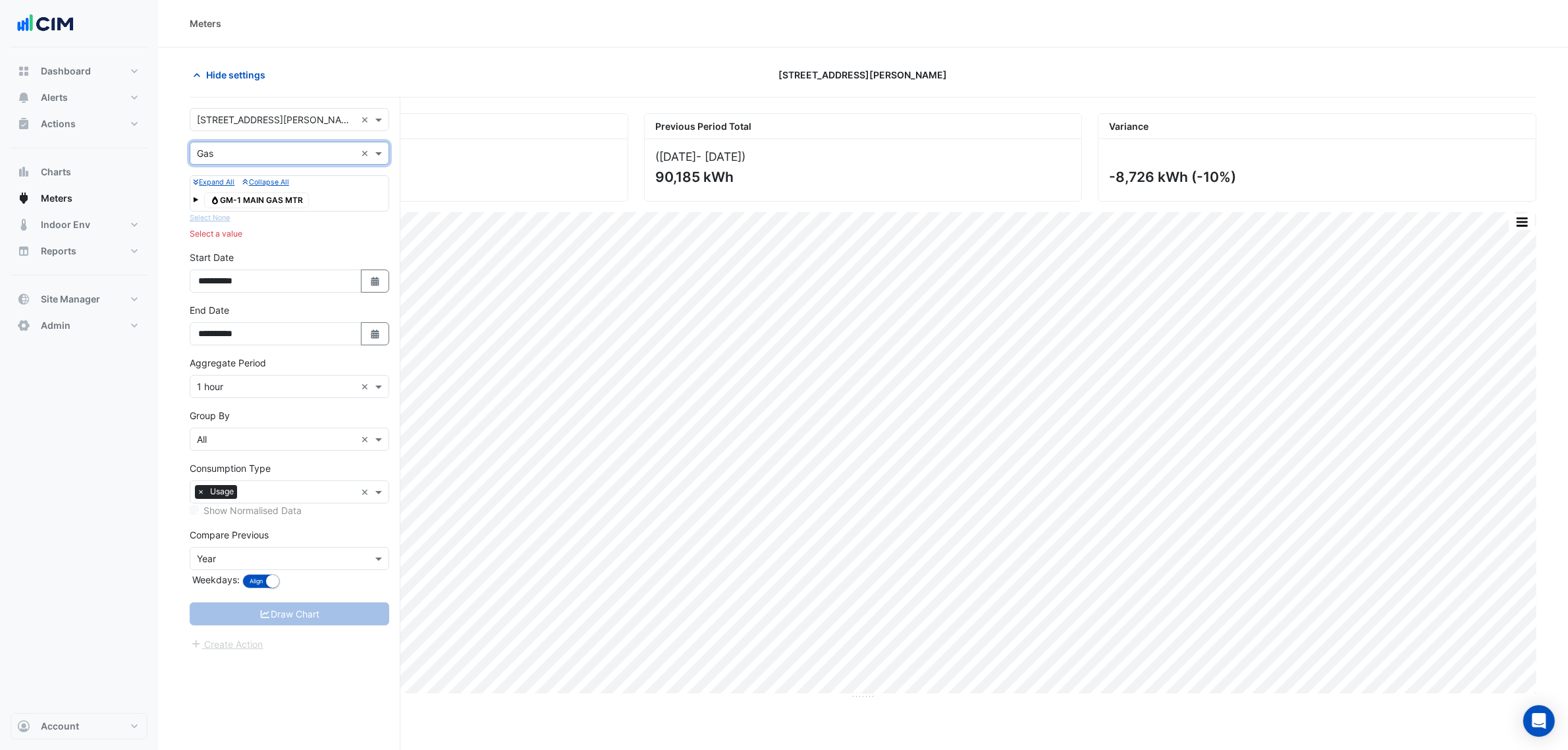
click at [258, 200] on span "Gas GM-1 MAIN GAS MTR" at bounding box center [256, 200] width 105 height 16
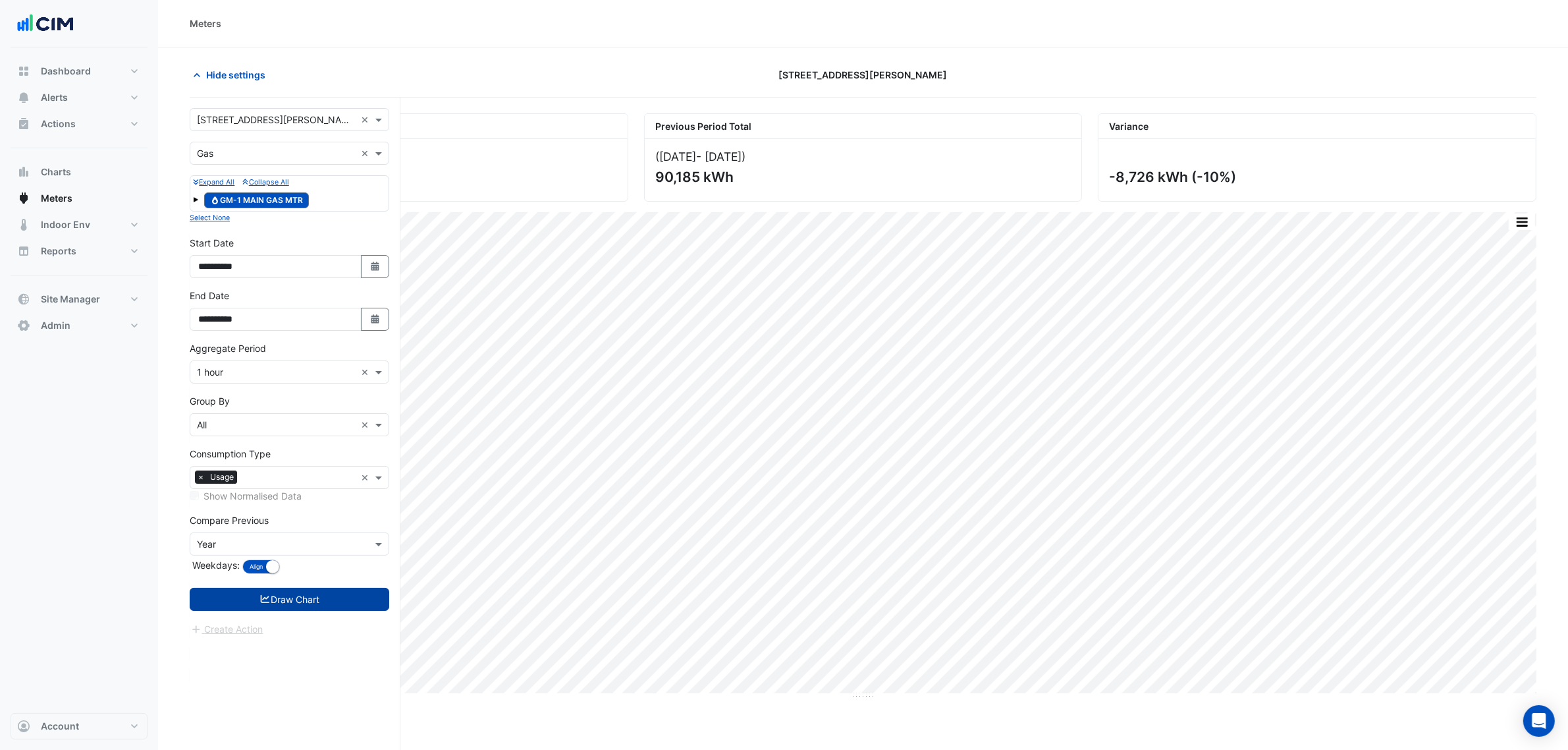
click at [305, 594] on button "Draw Chart" at bounding box center [289, 599] width 200 height 23
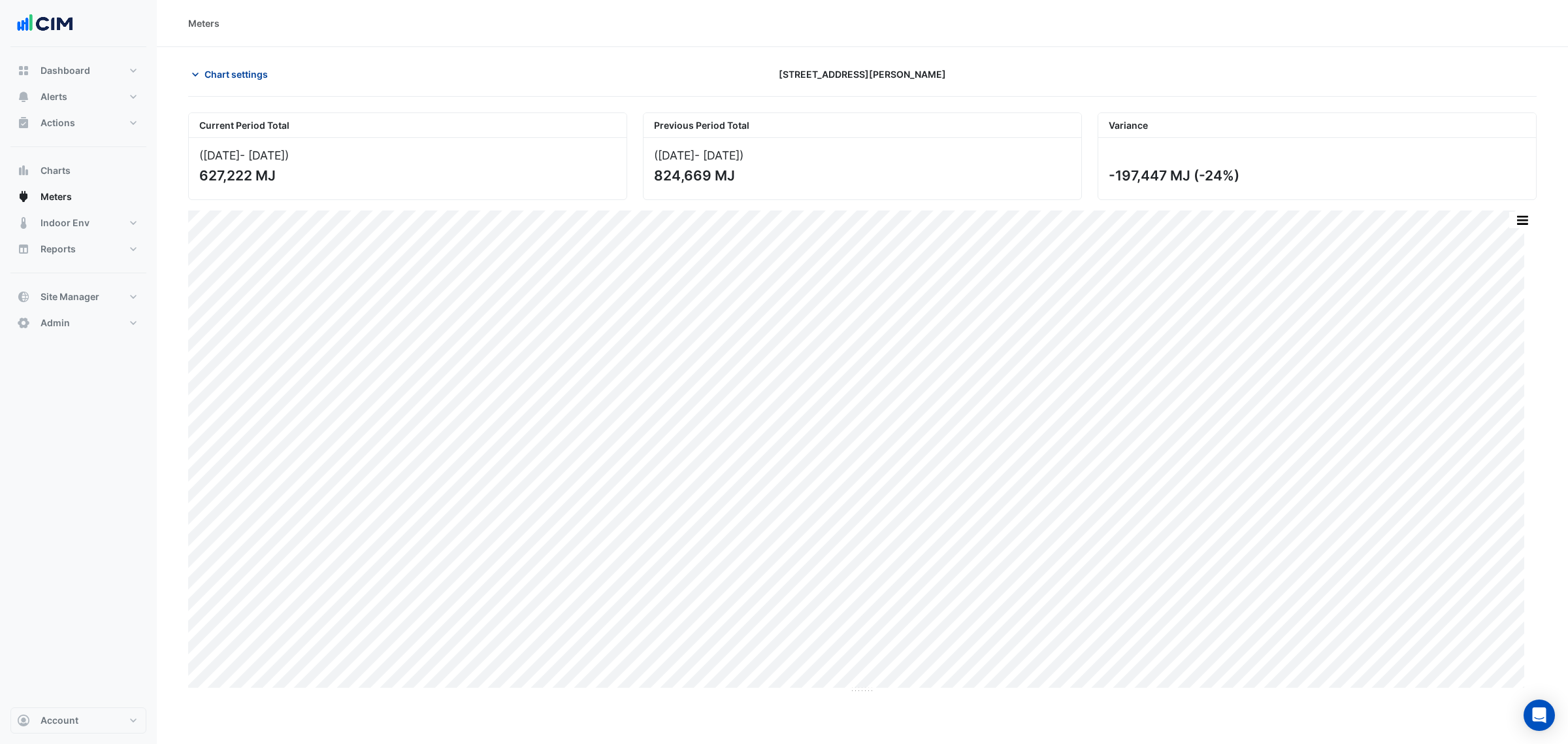
click at [235, 66] on button "Chart settings" at bounding box center [232, 74] width 88 height 23
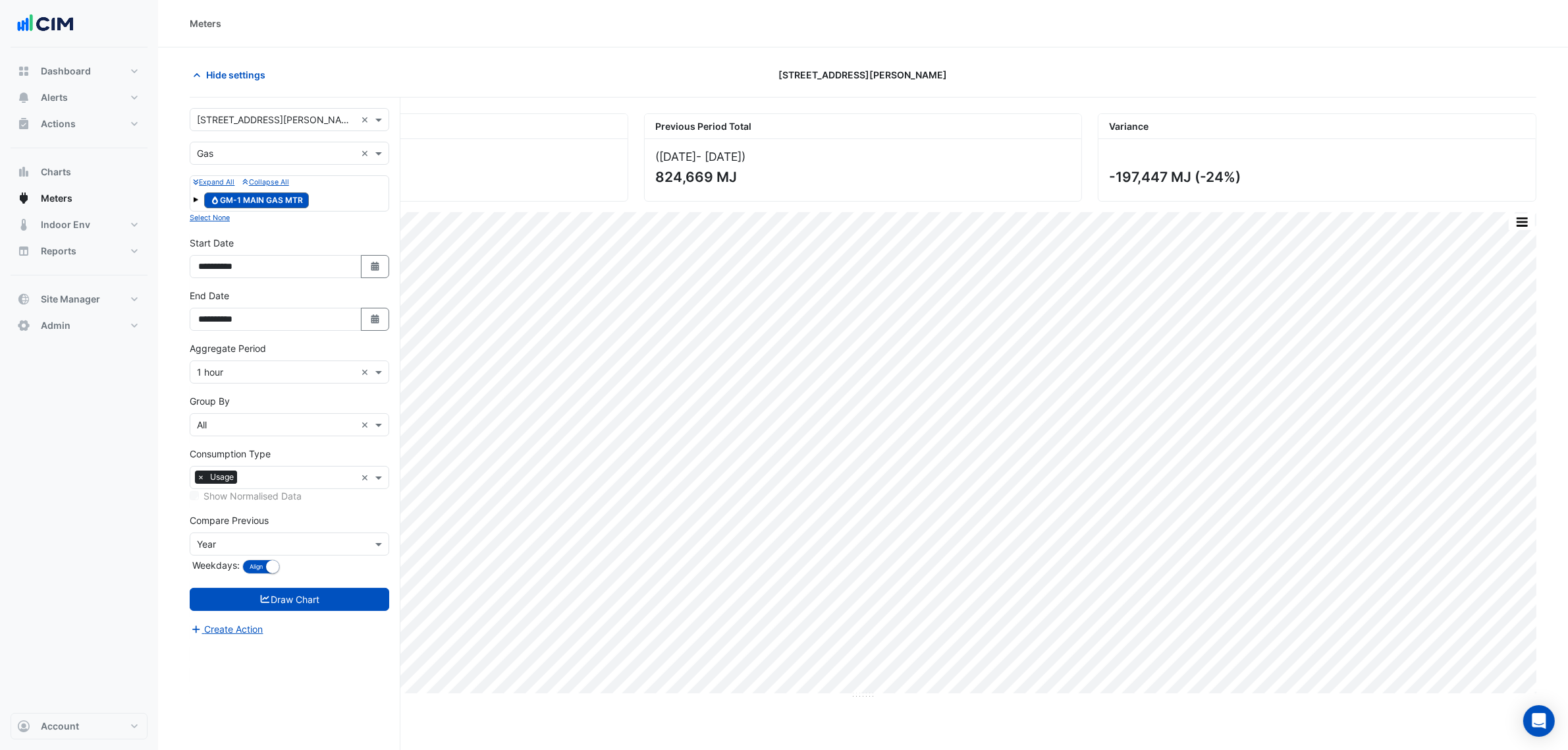
click at [209, 176] on div "Expand All Collapse All Gas GM-1 MAIN GAS MTR" at bounding box center [289, 194] width 200 height 36
click at [219, 151] on input "text" at bounding box center [276, 154] width 159 height 14
click at [222, 216] on span "Water" at bounding box center [214, 221] width 25 height 11
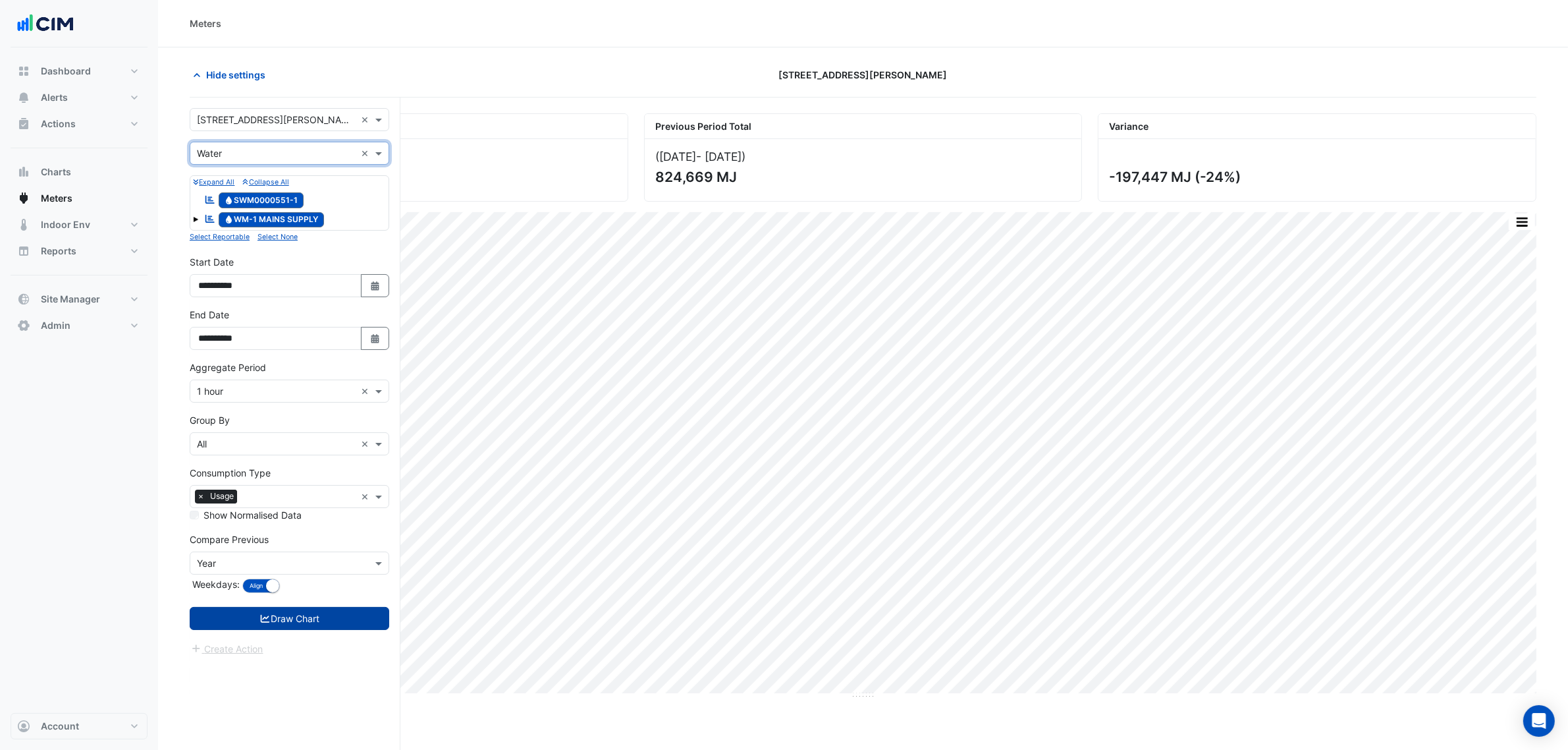
click at [321, 627] on button "Draw Chart" at bounding box center [289, 618] width 200 height 23
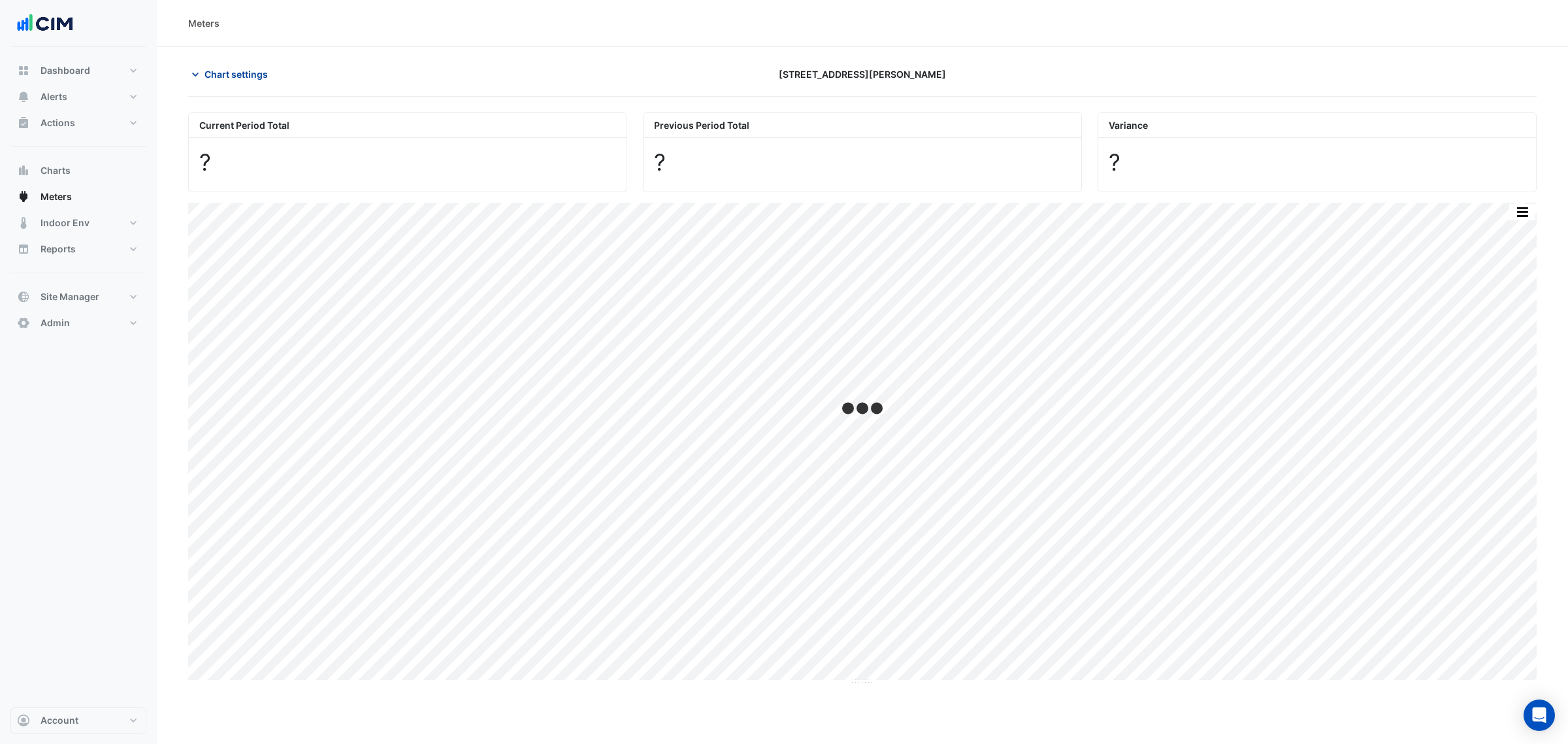
click at [242, 70] on span "Chart settings" at bounding box center [236, 74] width 63 height 14
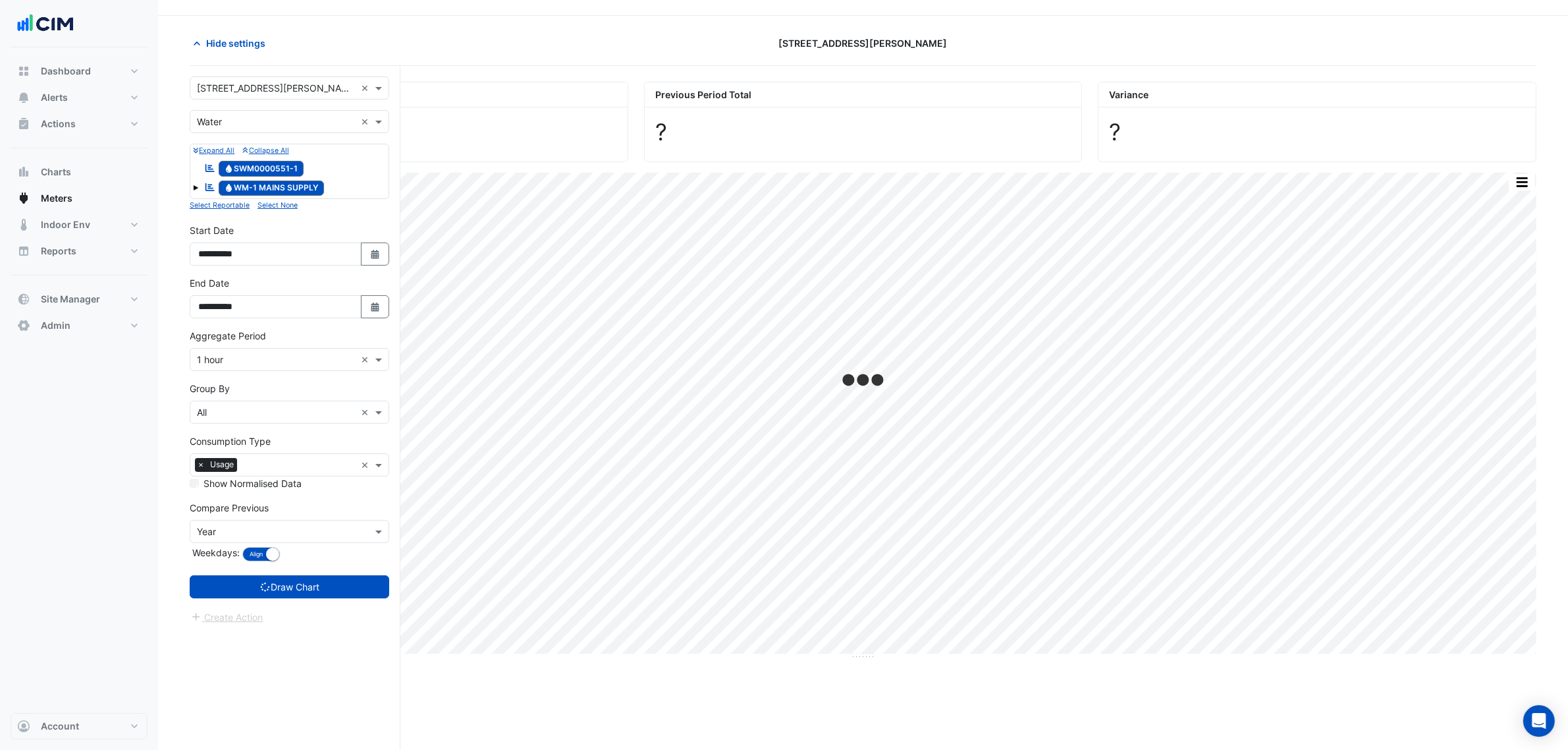
scroll to position [50, 0]
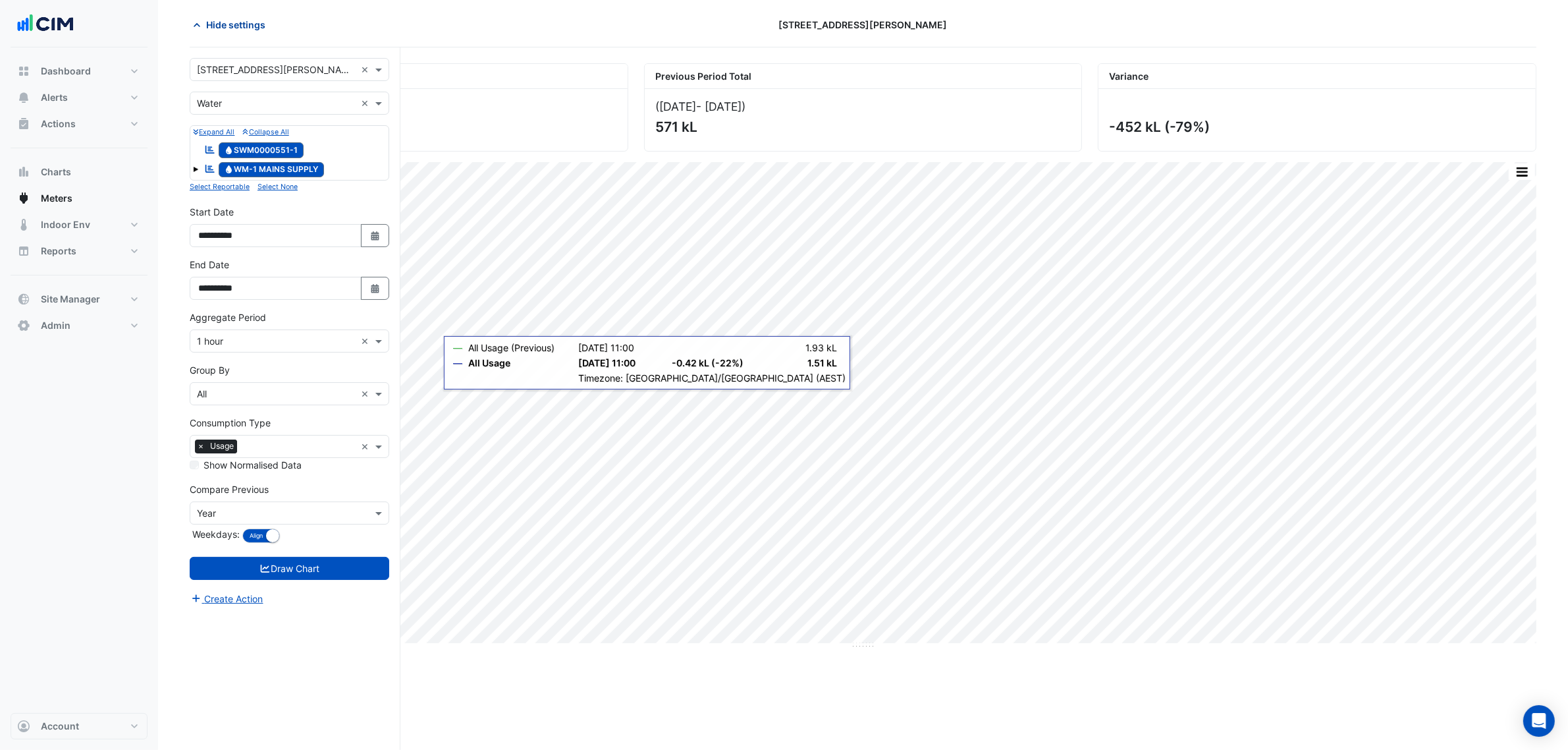
click at [214, 24] on span "Hide settings" at bounding box center [235, 25] width 59 height 14
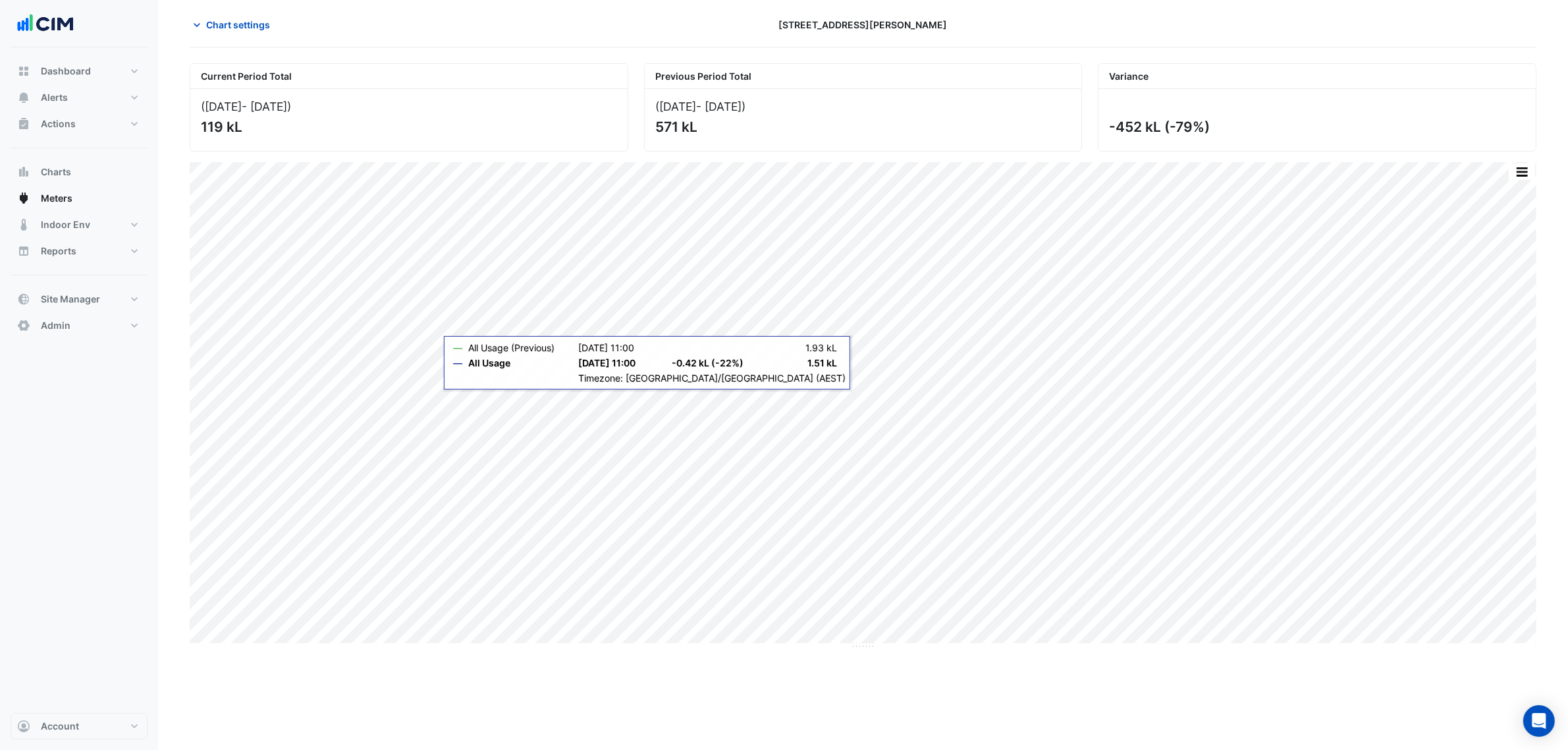
scroll to position [0, 0]
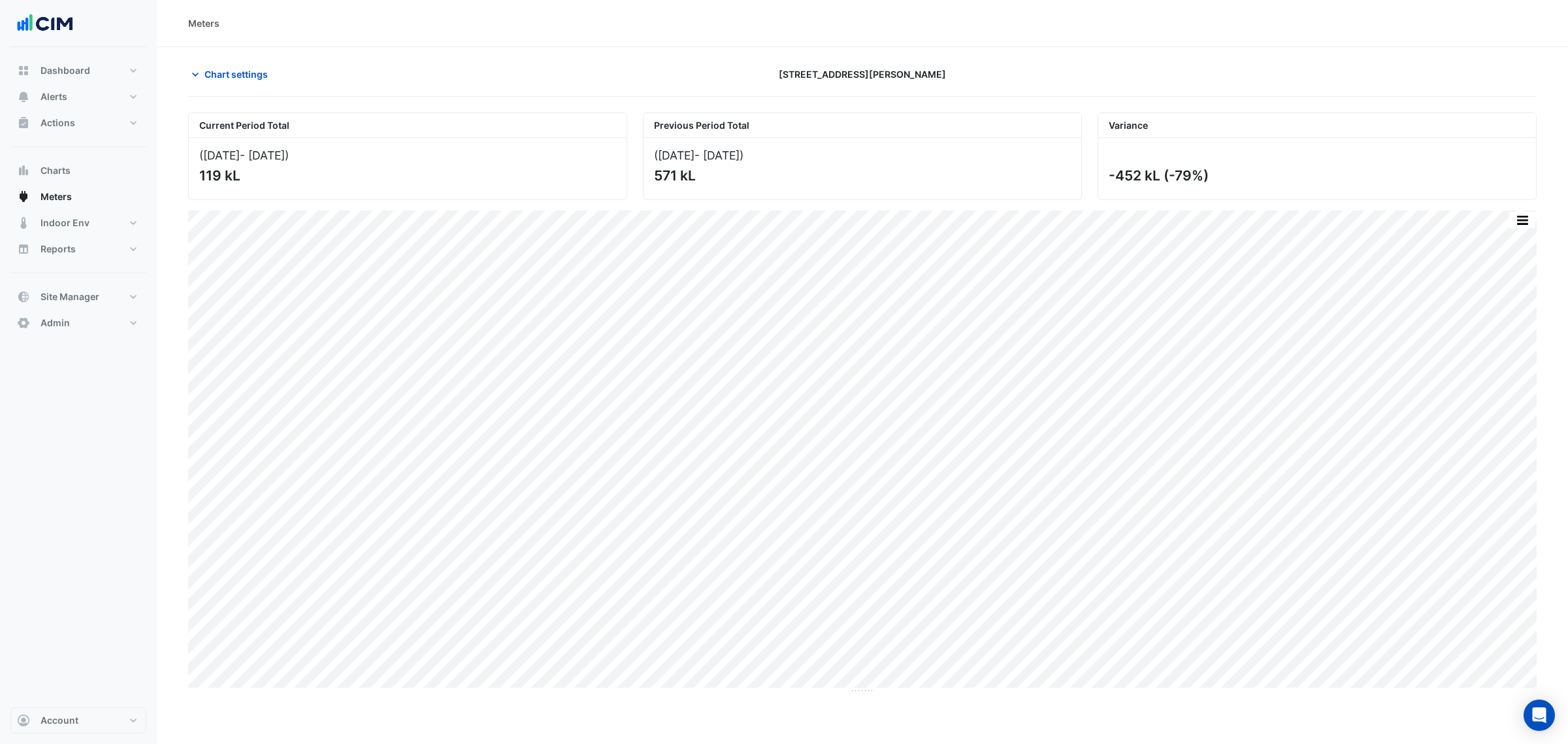
click at [277, 74] on div "Chart settings" at bounding box center [407, 74] width 455 height 23
click at [275, 74] on button "Chart settings" at bounding box center [232, 74] width 88 height 23
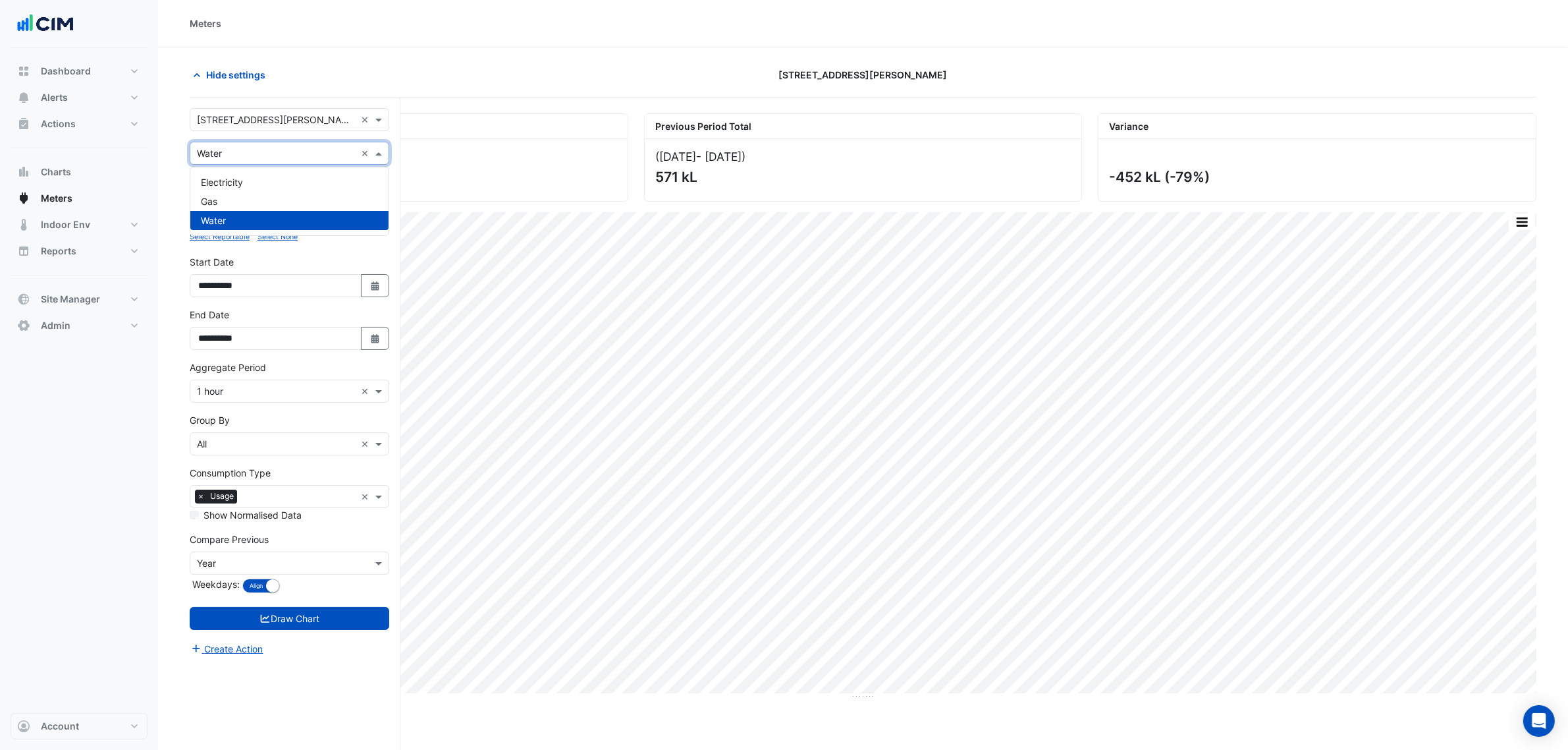
click at [239, 164] on div "Utility Type × Water ×" at bounding box center [289, 153] width 200 height 23
click at [239, 156] on input "text" at bounding box center [276, 154] width 159 height 14
click at [242, 176] on span "Electricity" at bounding box center [222, 182] width 42 height 11
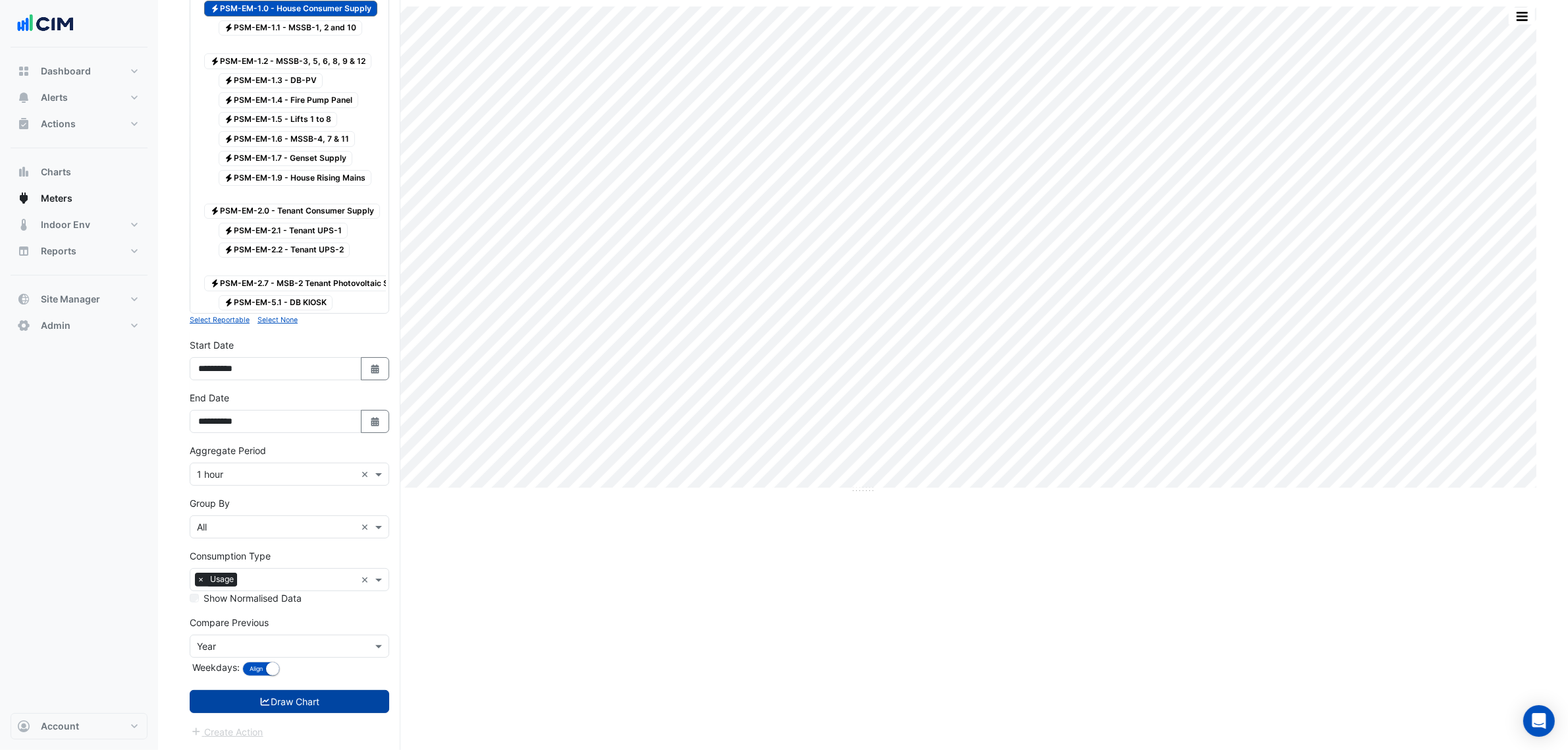
click at [363, 699] on button "Draw Chart" at bounding box center [289, 701] width 200 height 23
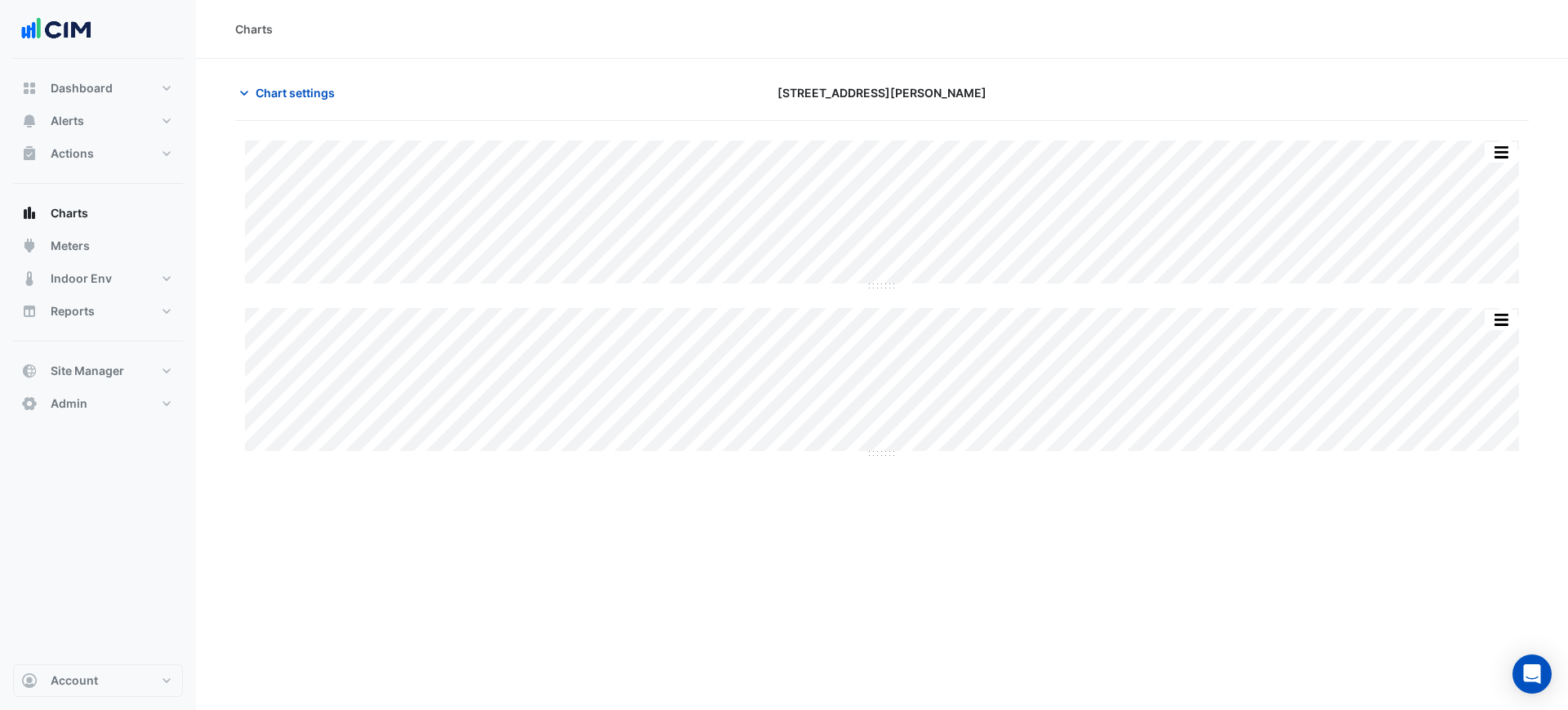
click at [934, 83] on div "[STREET_ADDRESS][PERSON_NAME]" at bounding box center [882, 92] width 438 height 28
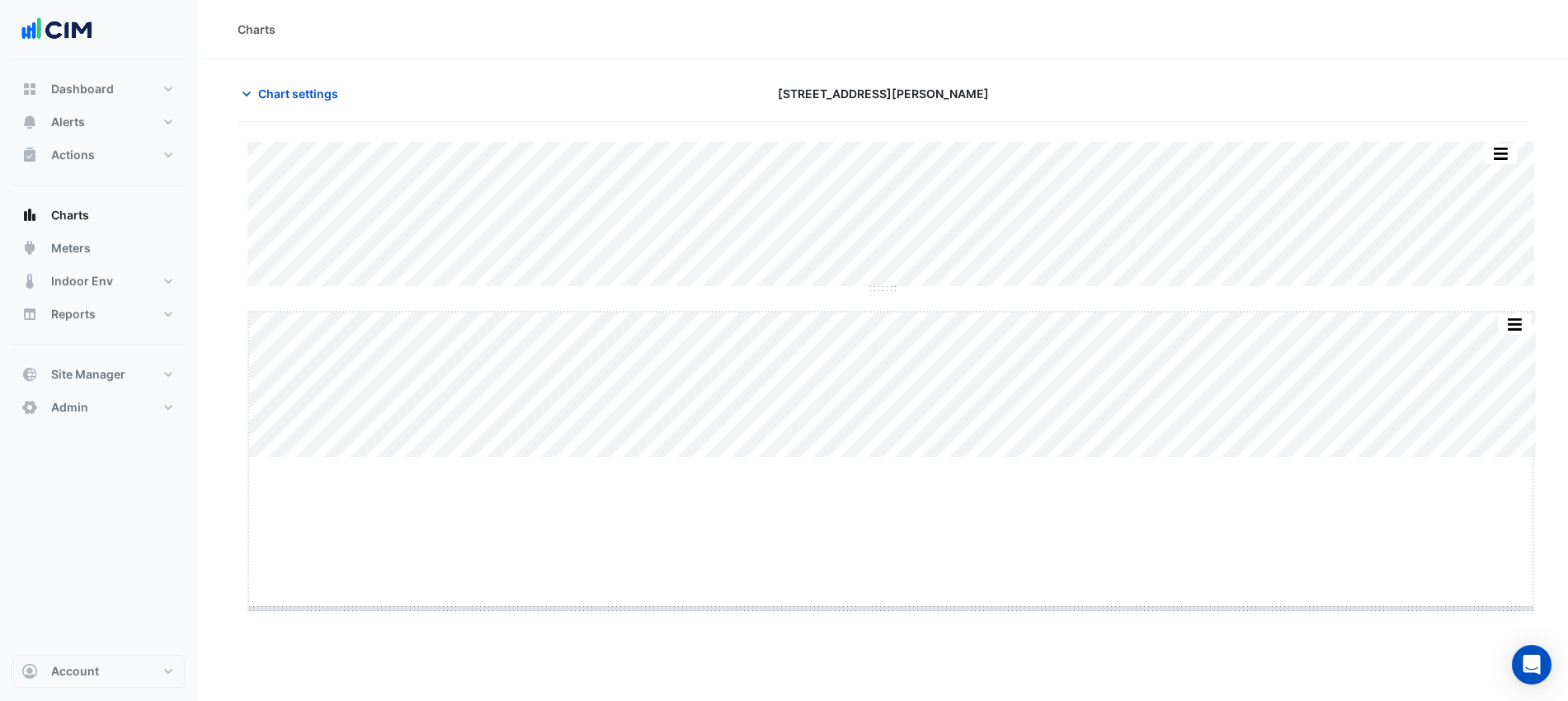
drag, startPoint x: 896, startPoint y: 455, endPoint x: 894, endPoint y: 657, distance: 202.0
click at [1496, 144] on button "button" at bounding box center [1483, 154] width 33 height 21
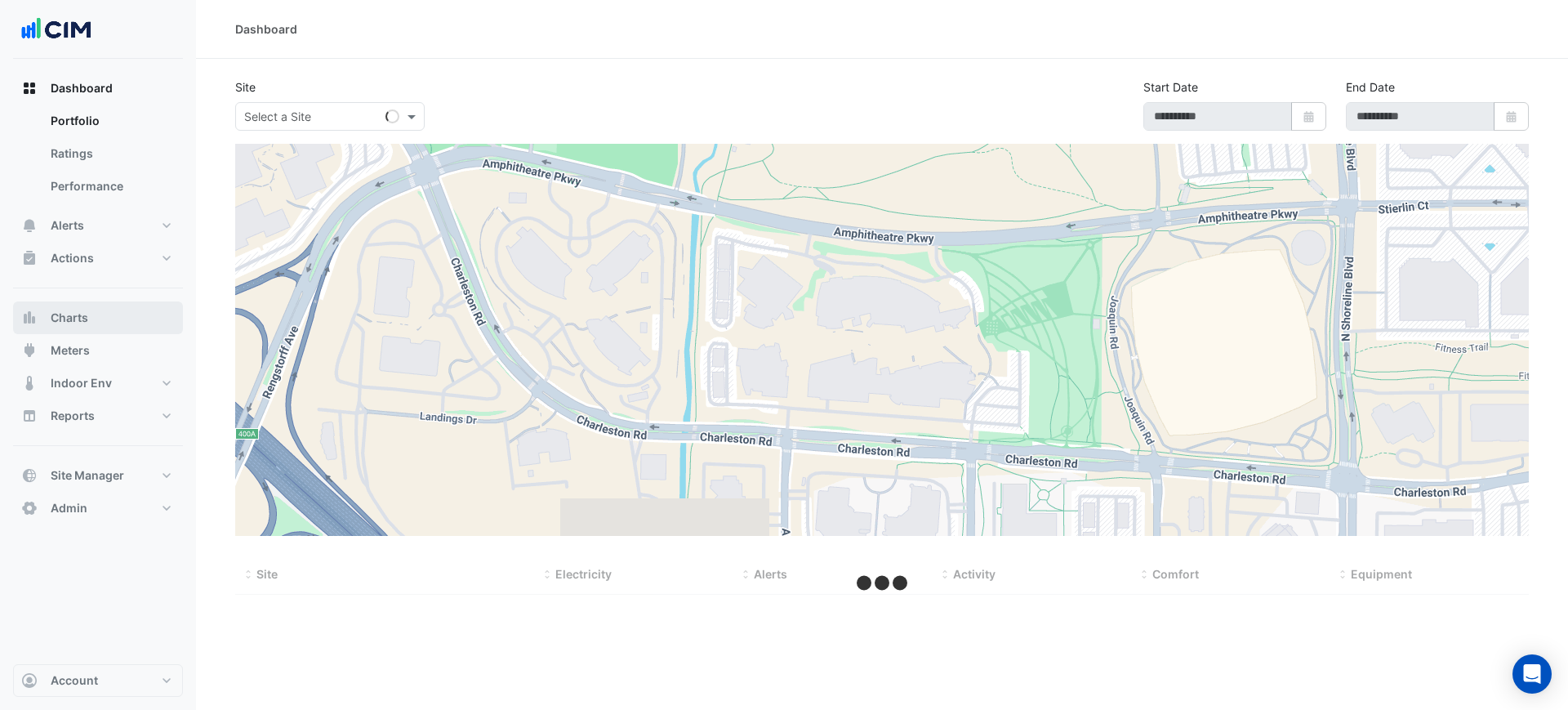
click at [57, 317] on span "Charts" at bounding box center [70, 318] width 38 height 16
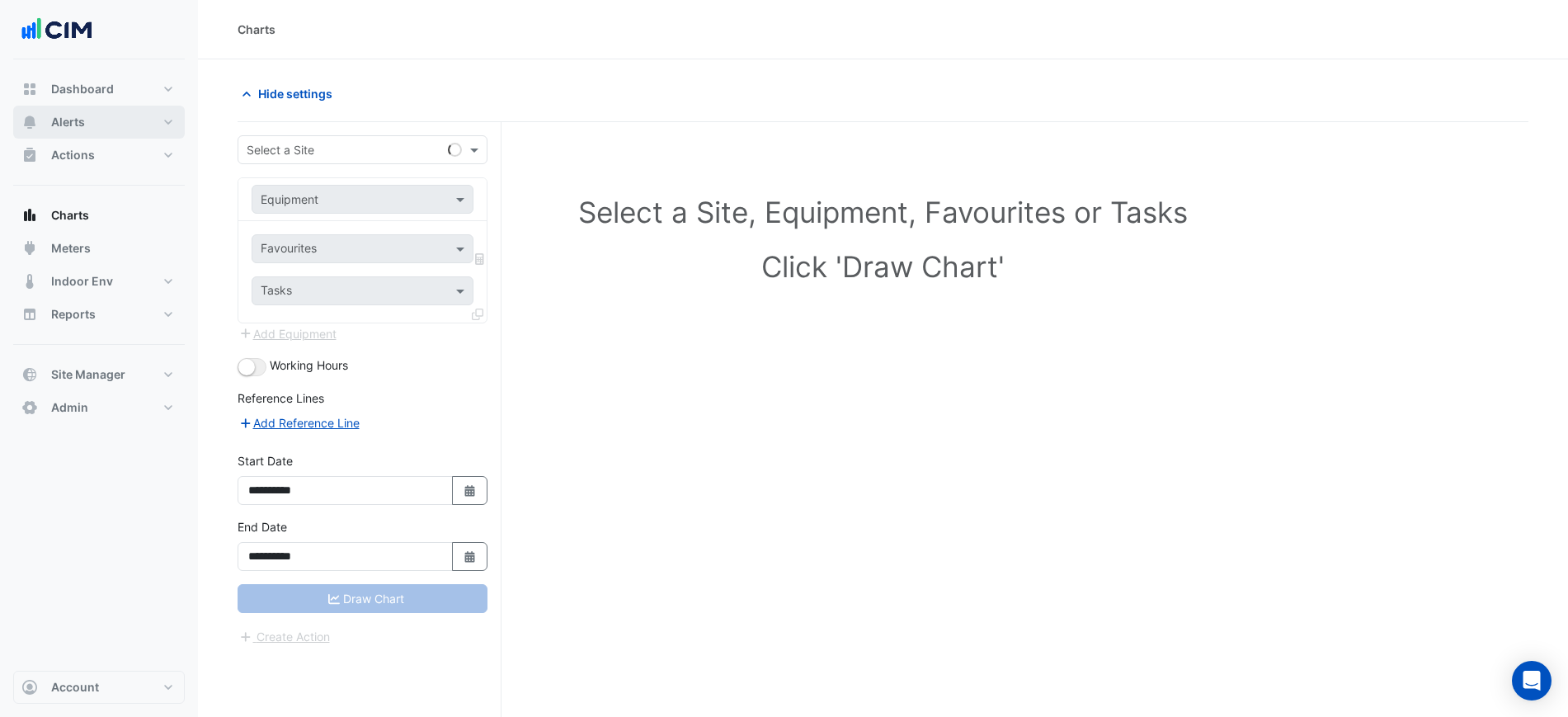
click at [97, 119] on button "Alerts" at bounding box center [99, 123] width 172 height 33
click at [280, 129] on div "**********" at bounding box center [369, 451] width 264 height 658
click at [290, 158] on div "Select a Site" at bounding box center [362, 149] width 250 height 29
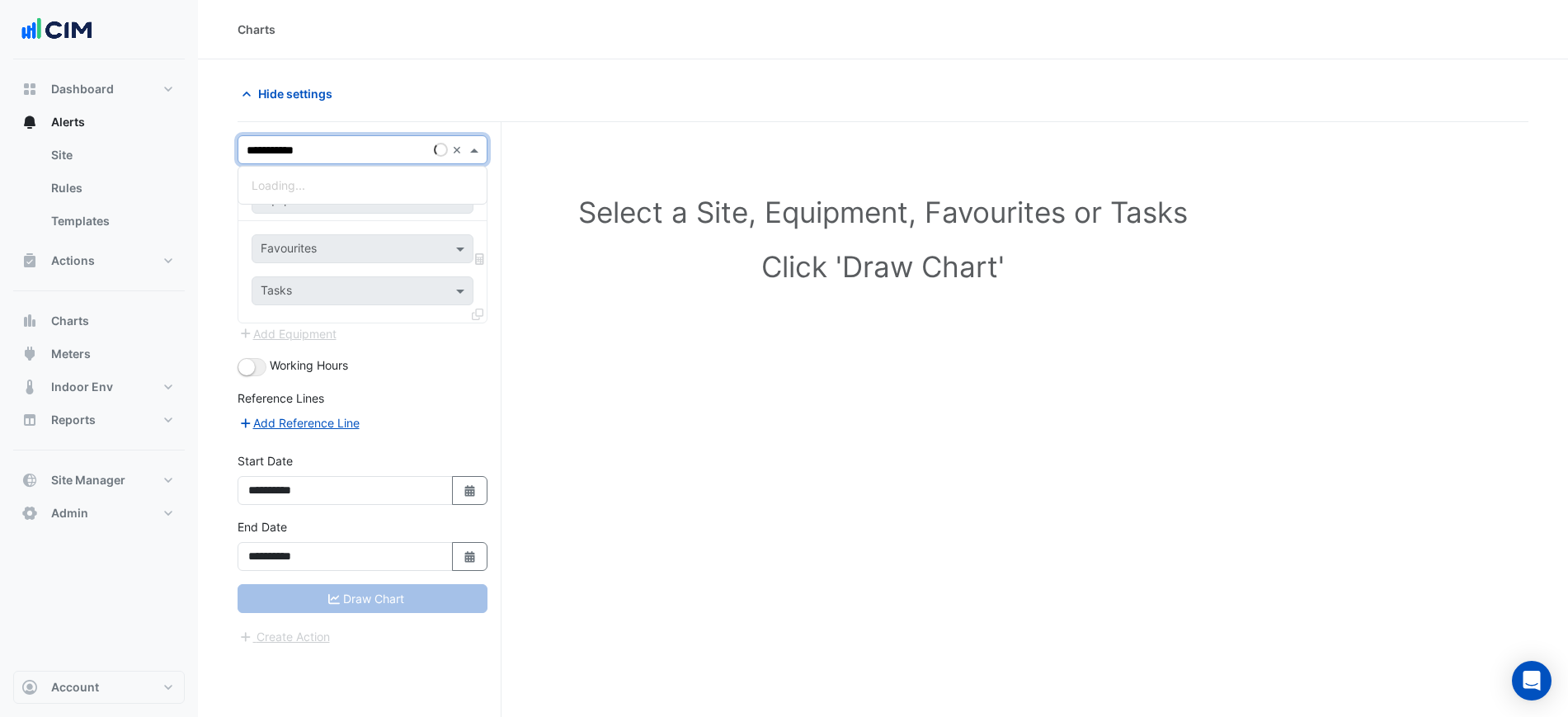
type input "**********"
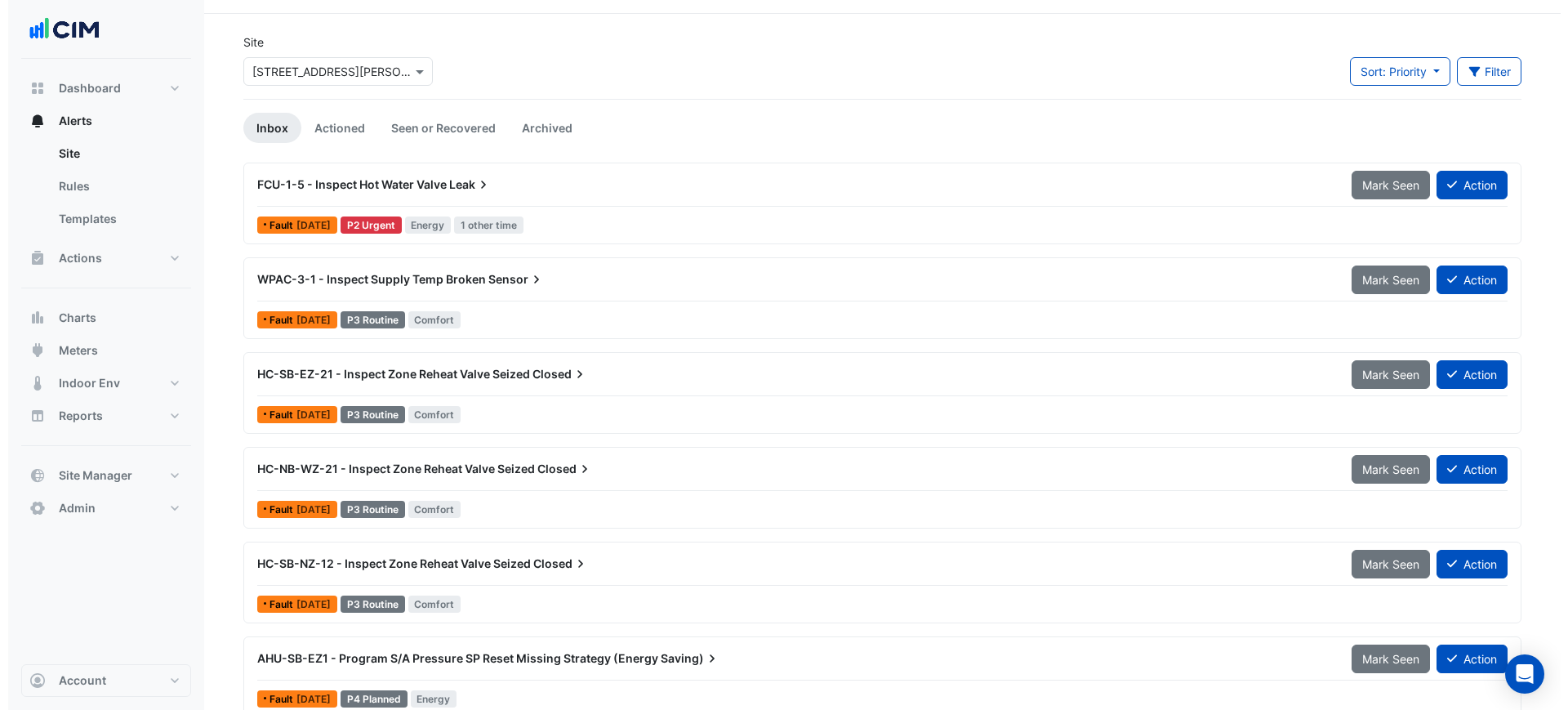
scroll to position [66, 0]
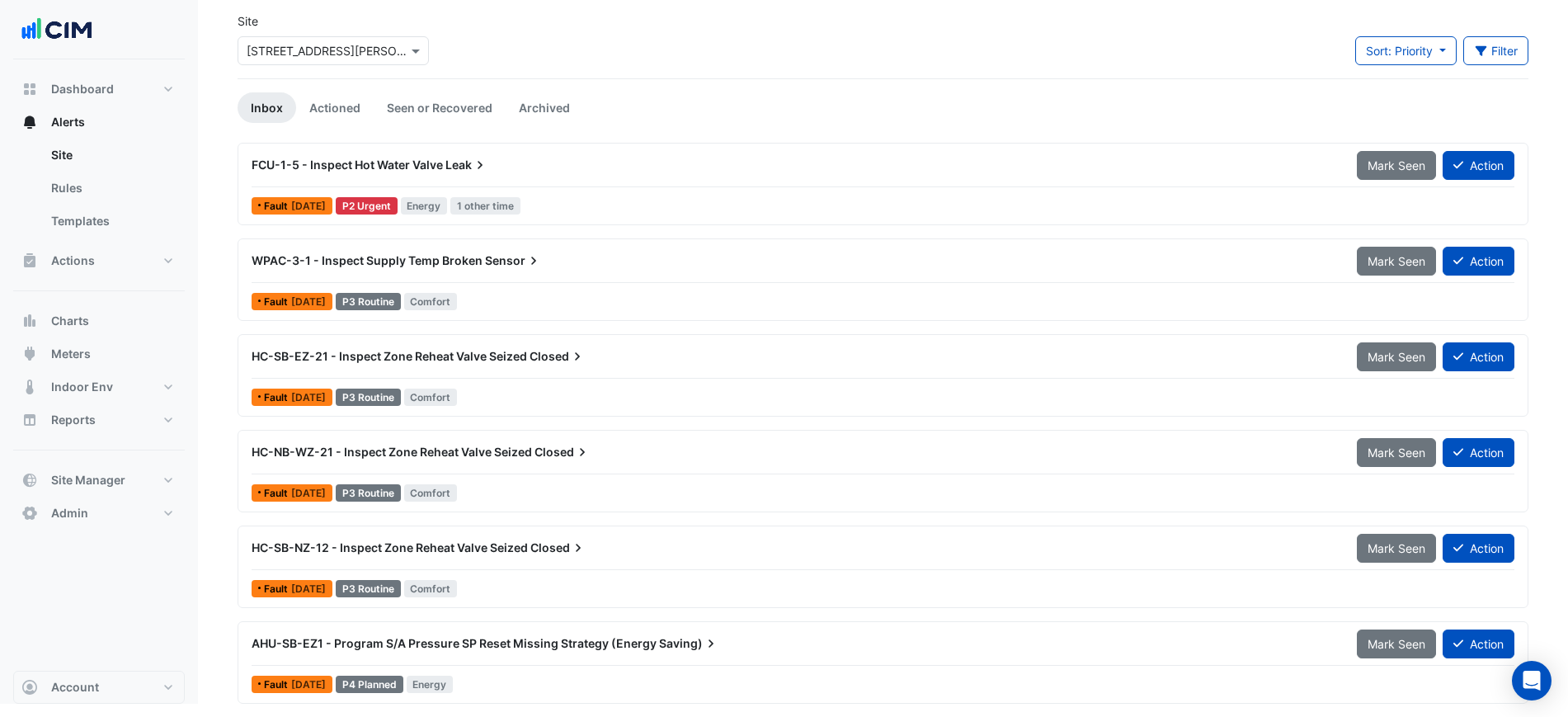
click at [515, 163] on div "FCU-1-5 - Inspect Hot Water Valve Leak" at bounding box center [795, 164] width 1086 height 17
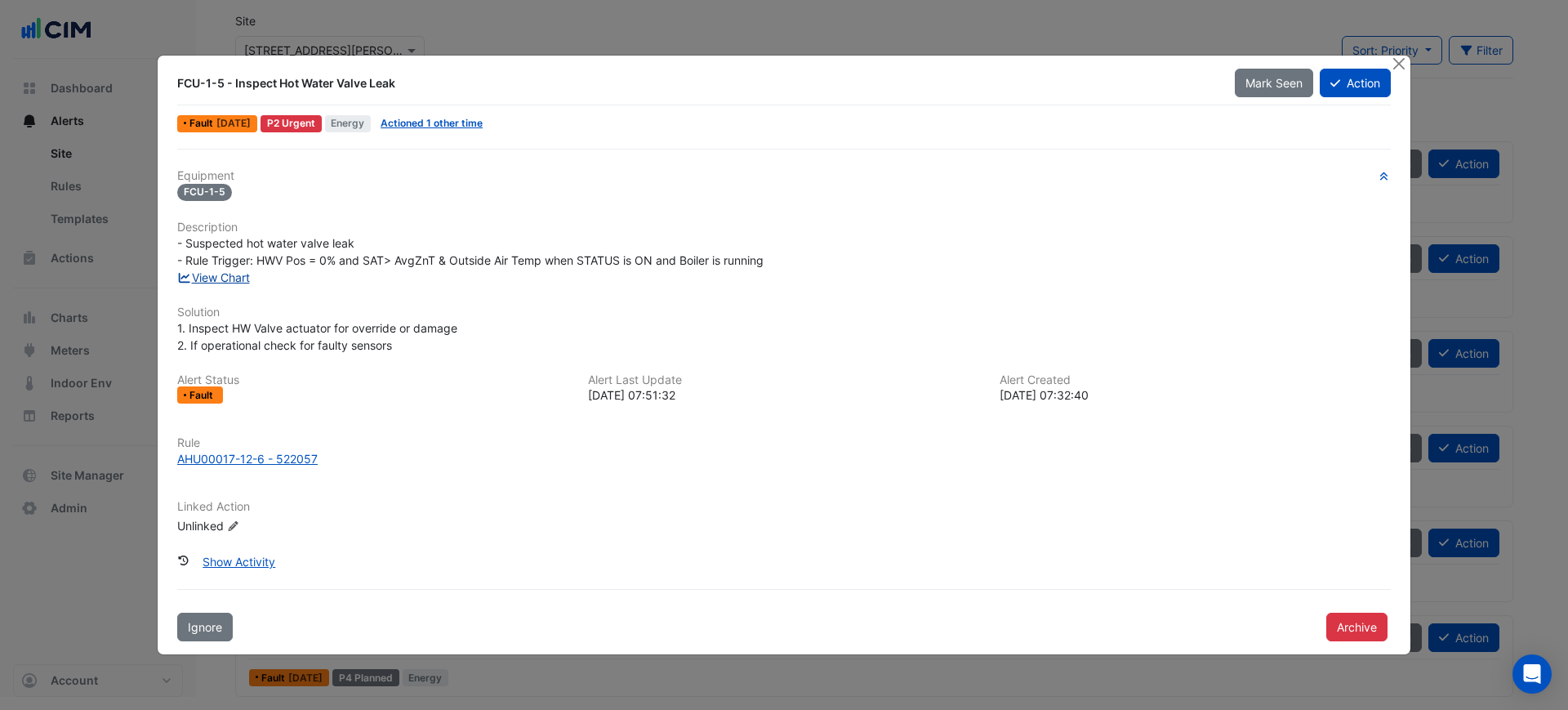
click at [240, 275] on link "View Chart" at bounding box center [213, 277] width 73 height 14
click at [430, 121] on link "Actioned 1 other time" at bounding box center [432, 123] width 102 height 12
click at [271, 452] on div "AHU00017-12-6 - 522057" at bounding box center [247, 459] width 140 height 17
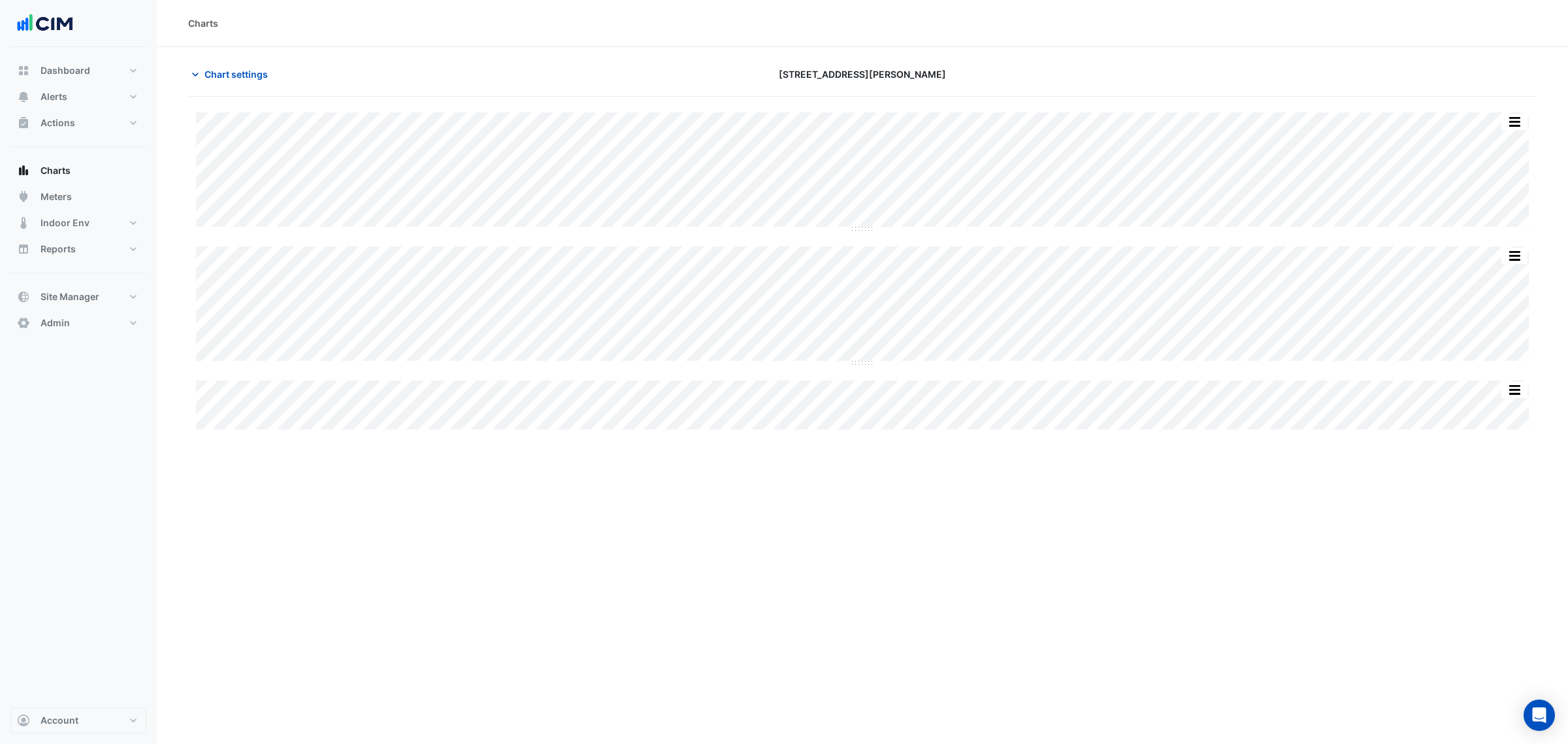
click at [1212, 227] on div "Split by Equip Split All Split None Print Save as JPEG Save as PNG Pivot Data T…" at bounding box center [862, 171] width 1333 height 118
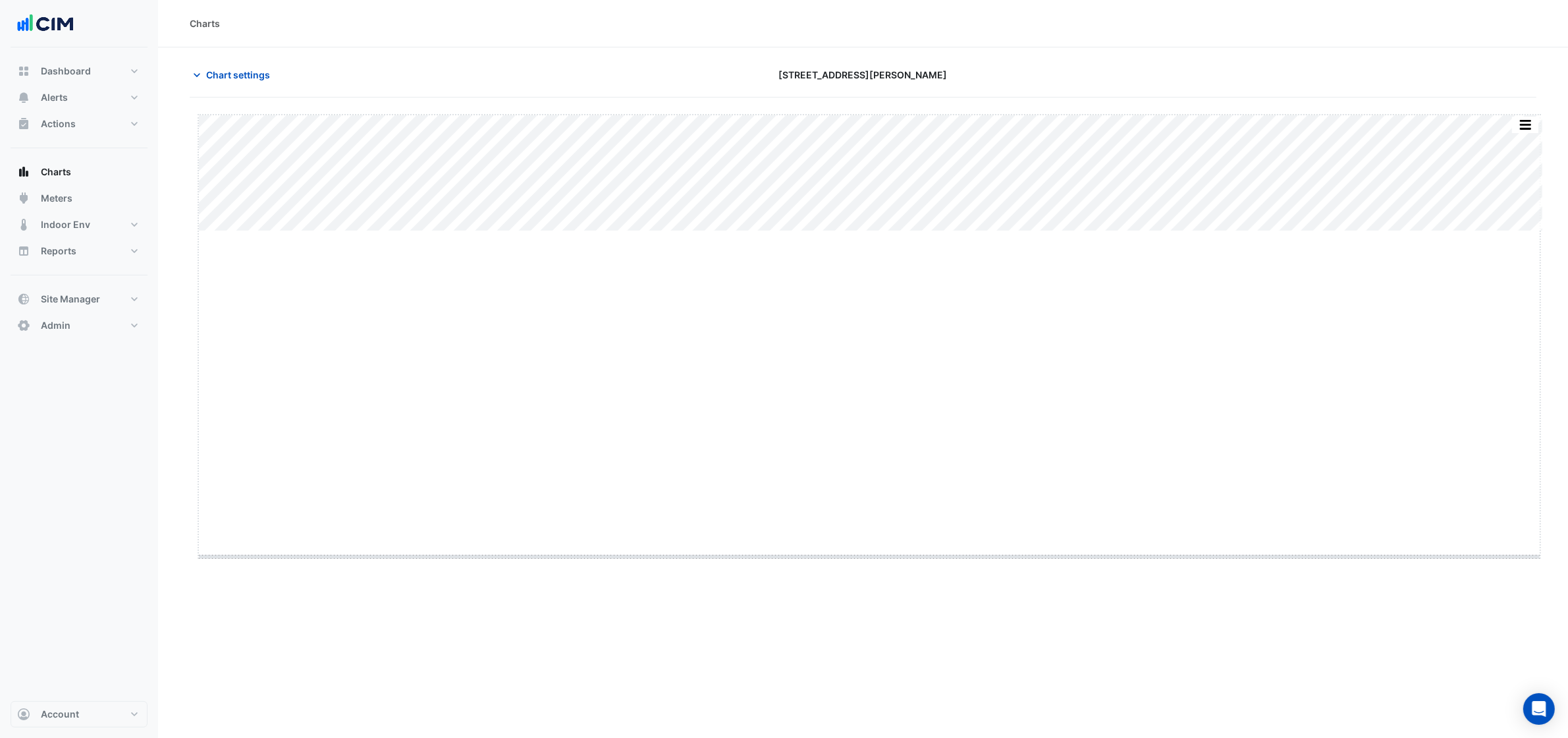
drag, startPoint x: 865, startPoint y: 229, endPoint x: 835, endPoint y: 557, distance: 329.4
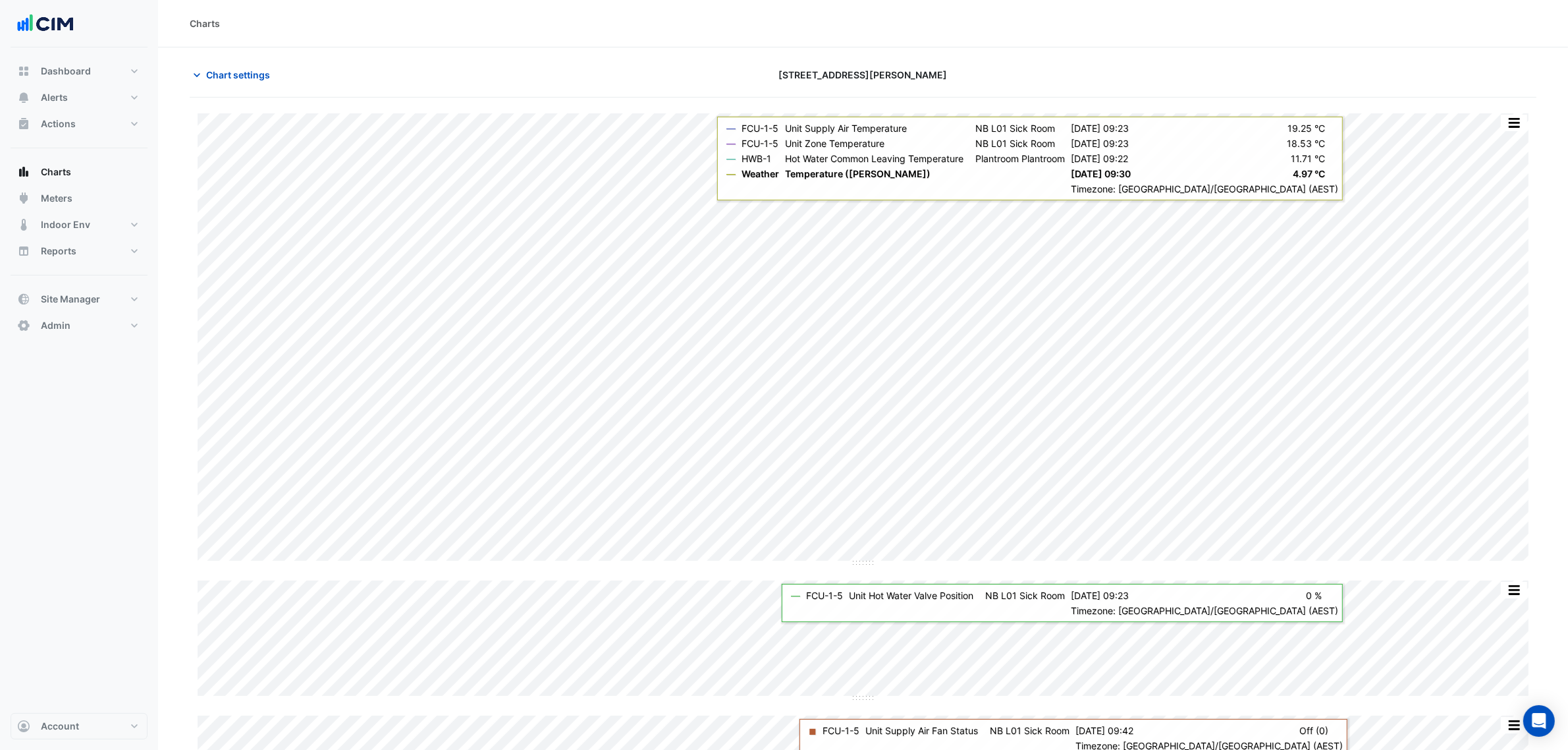
scroll to position [18, 0]
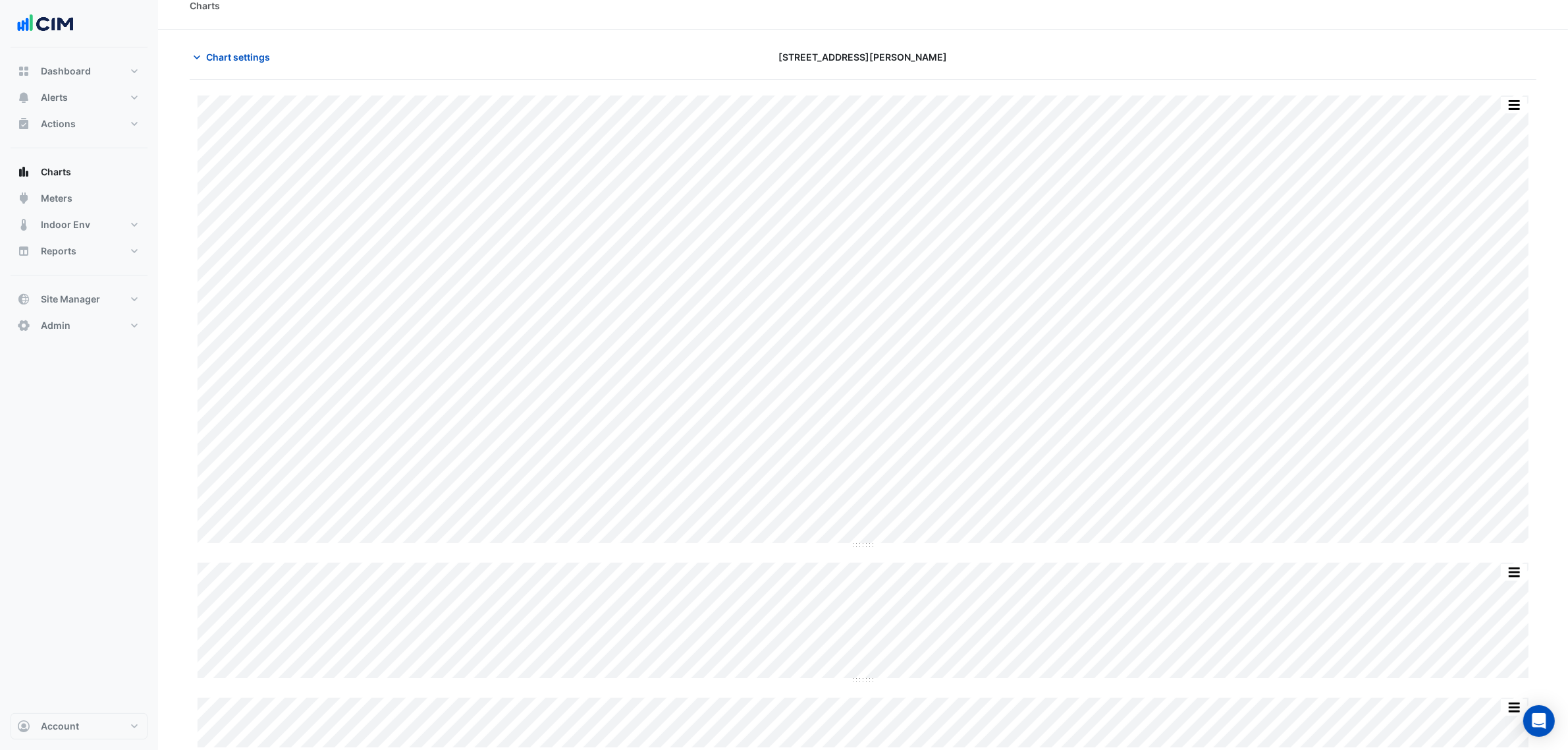
click at [211, 71] on div "Chart settings 25 Cowlishaw Street" at bounding box center [863, 62] width 1347 height 34
click at [234, 60] on span "Chart settings" at bounding box center [238, 57] width 64 height 14
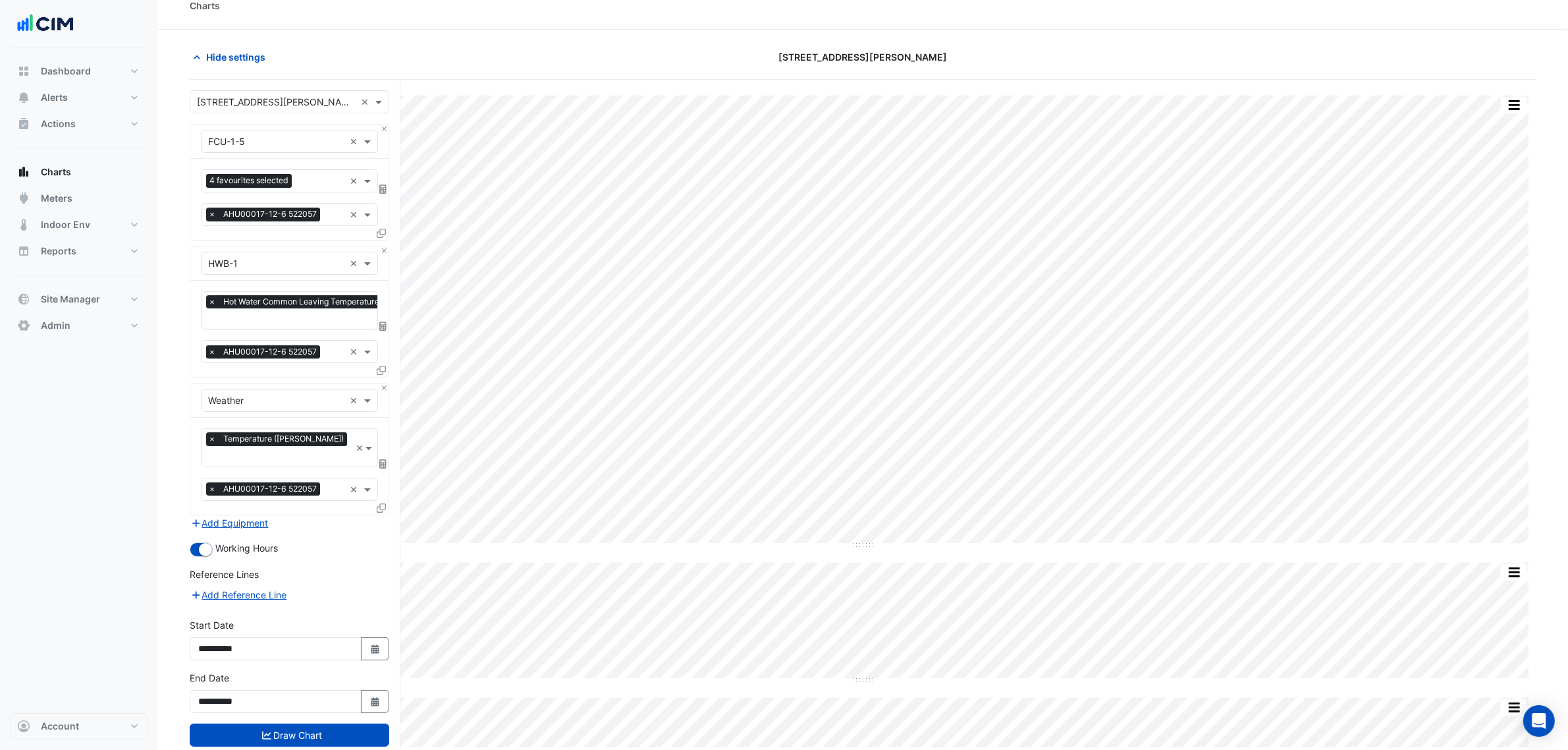
click at [211, 355] on span "×" at bounding box center [212, 352] width 12 height 13
click at [209, 482] on span "×" at bounding box center [212, 488] width 12 height 13
click at [294, 204] on div "Tasks × AHU00017-12-6 522057" at bounding box center [273, 214] width 143 height 20
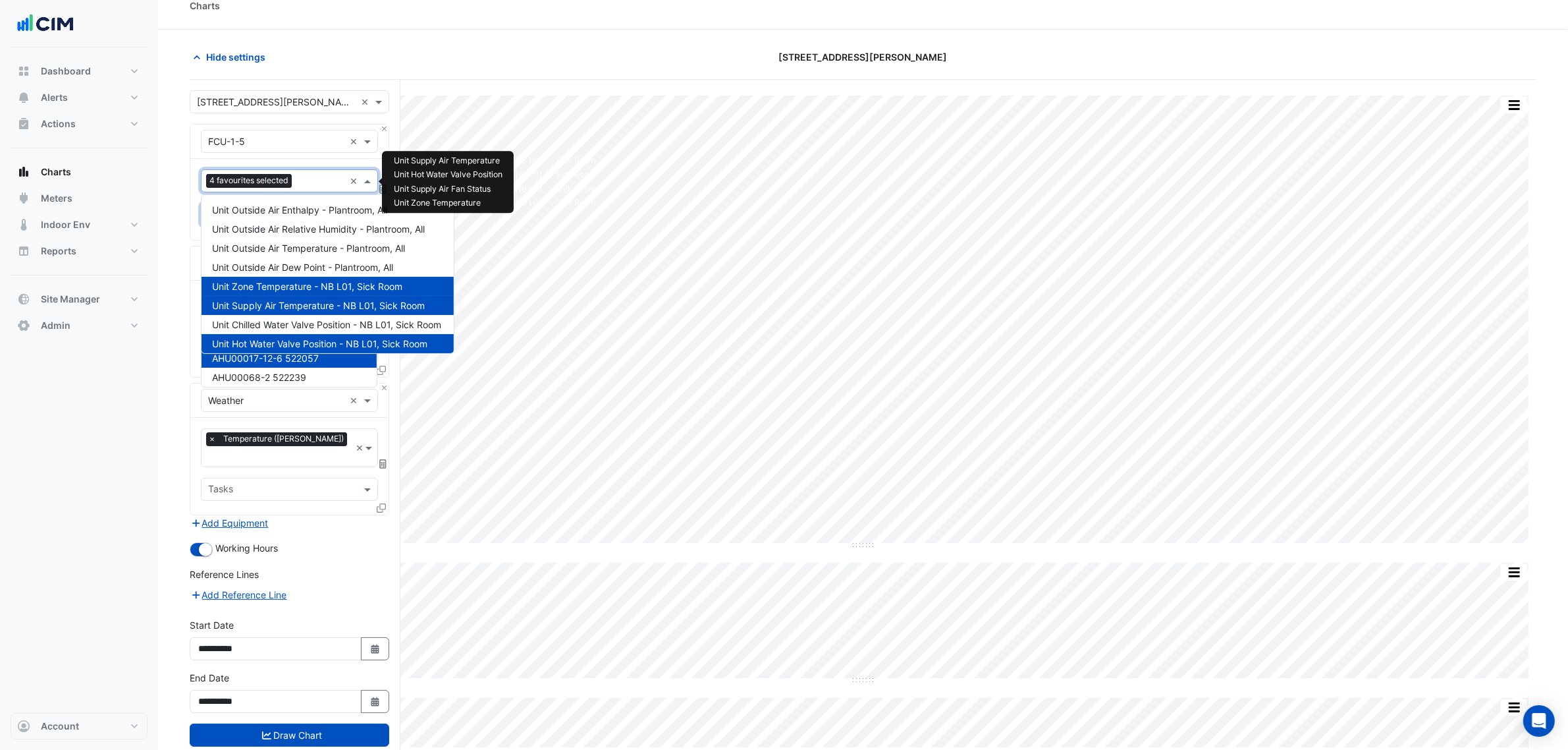
click at [305, 185] on input "text" at bounding box center [320, 182] width 47 height 14
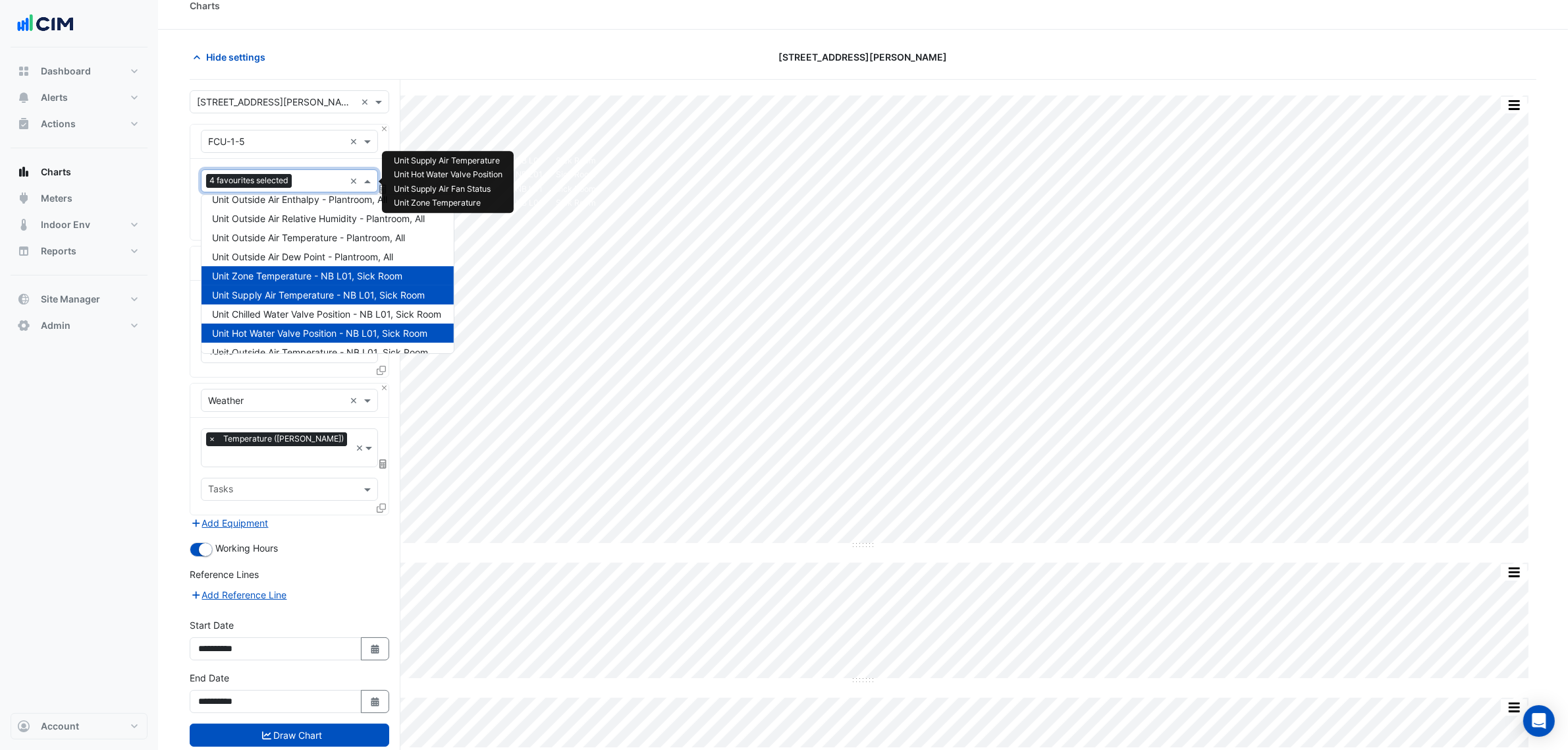
scroll to position [0, 0]
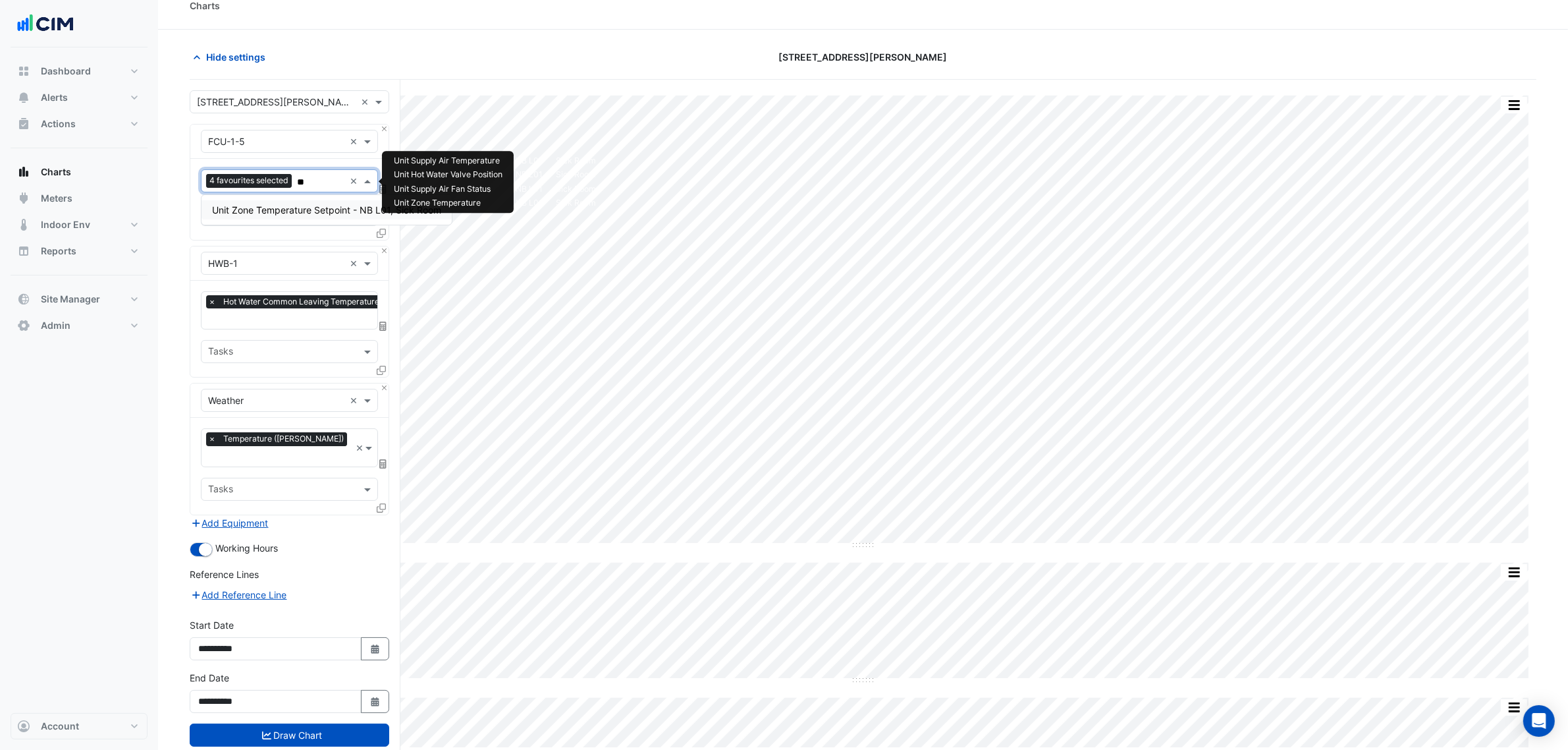
type input "***"
click at [313, 207] on span "Unit Zone Temperature Setpoint - NB L01, Sick Room" at bounding box center [327, 210] width 229 height 11
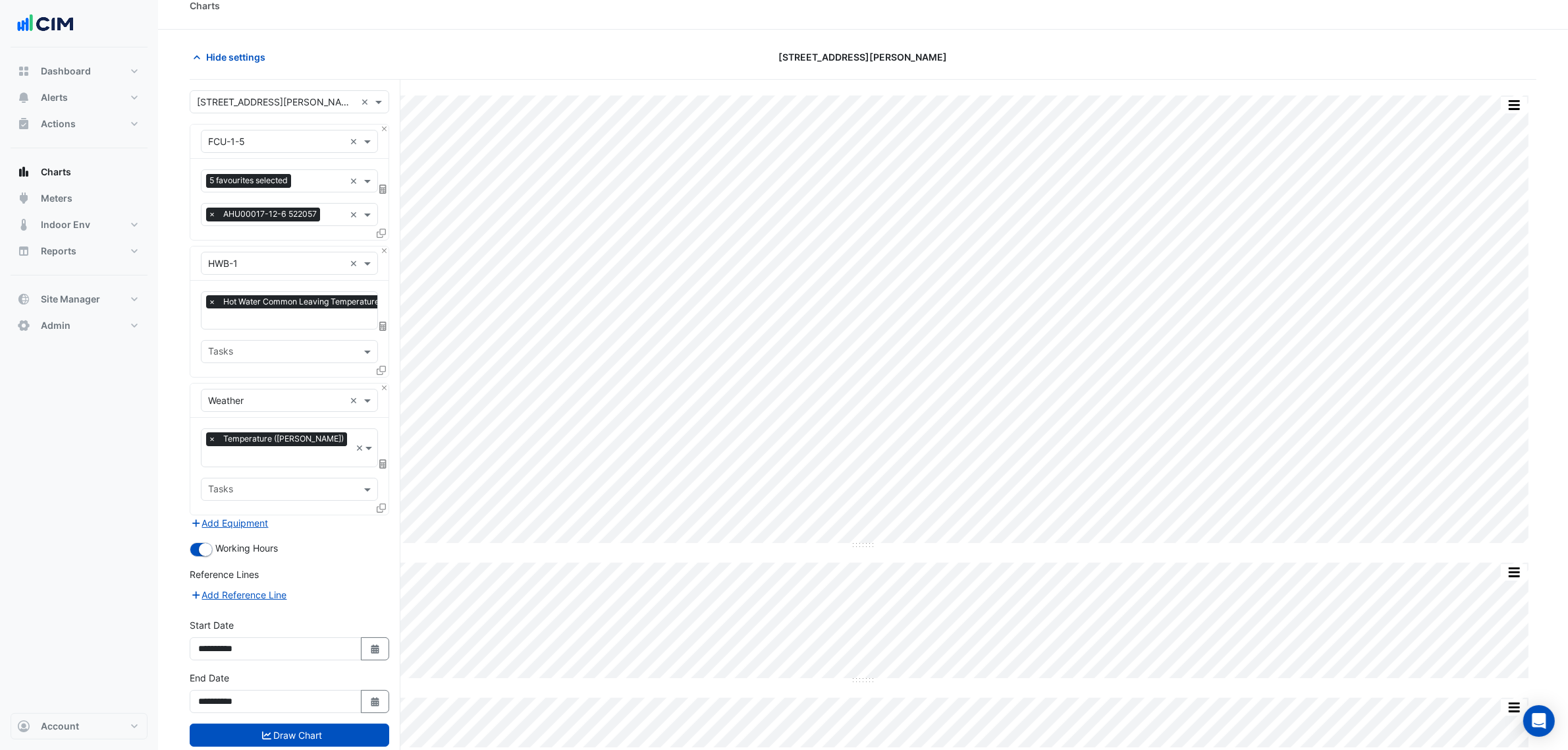
click at [311, 572] on form "Select a Site × 25 Cowlishaw Street × Equipment × FCU-1-5 × Favourites 5 favour…" at bounding box center [289, 432] width 200 height 683
click at [318, 572] on button "Draw Chart" at bounding box center [289, 735] width 200 height 23
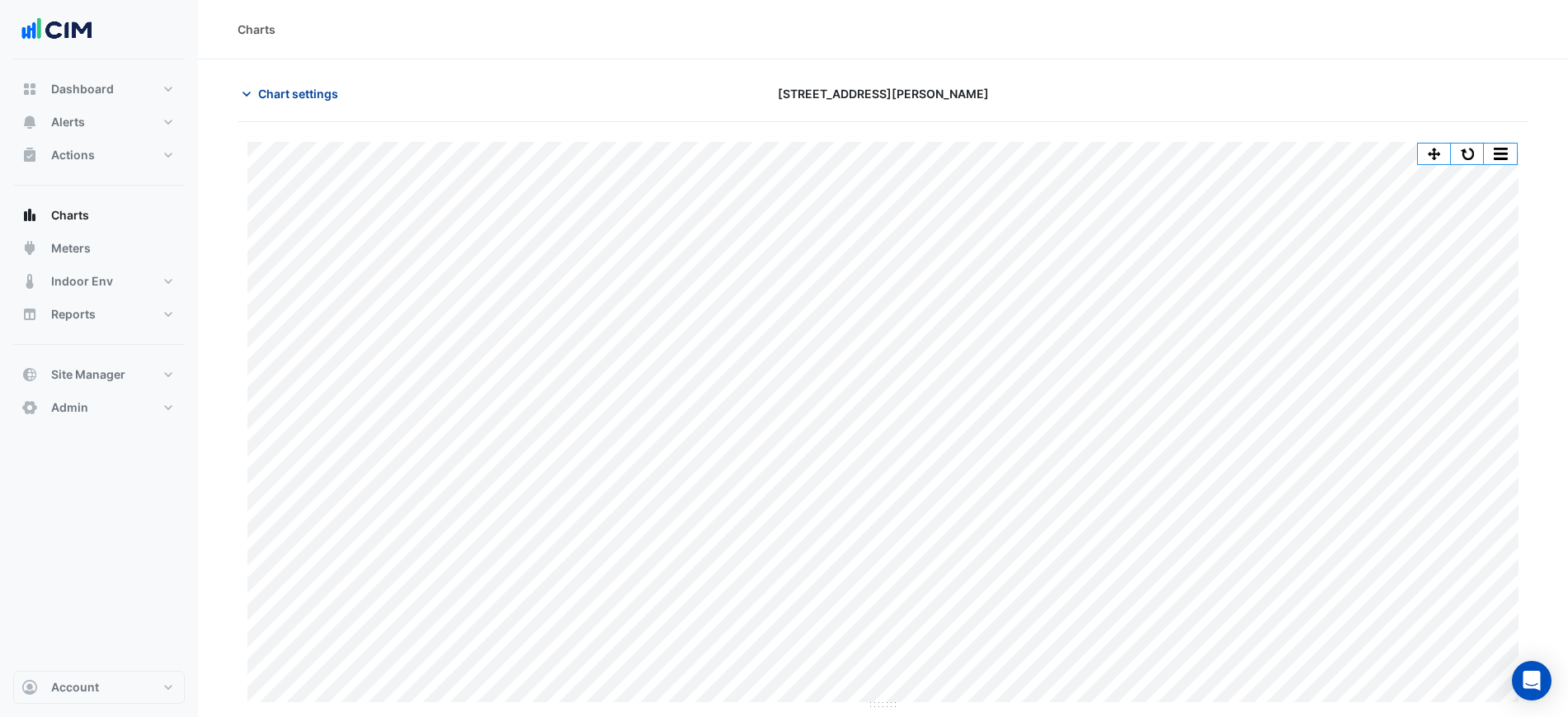
click at [281, 87] on span "Chart settings" at bounding box center [298, 94] width 80 height 17
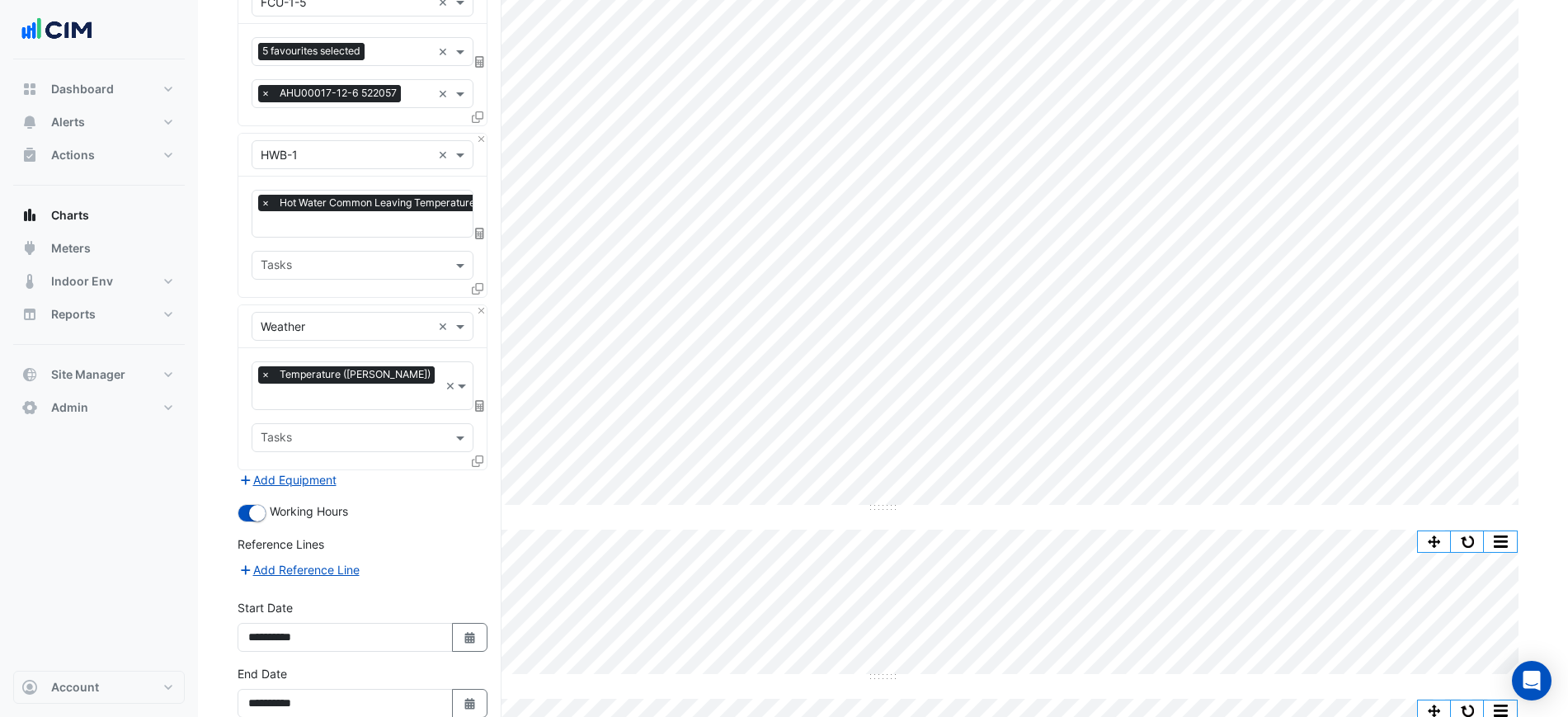
scroll to position [162, 0]
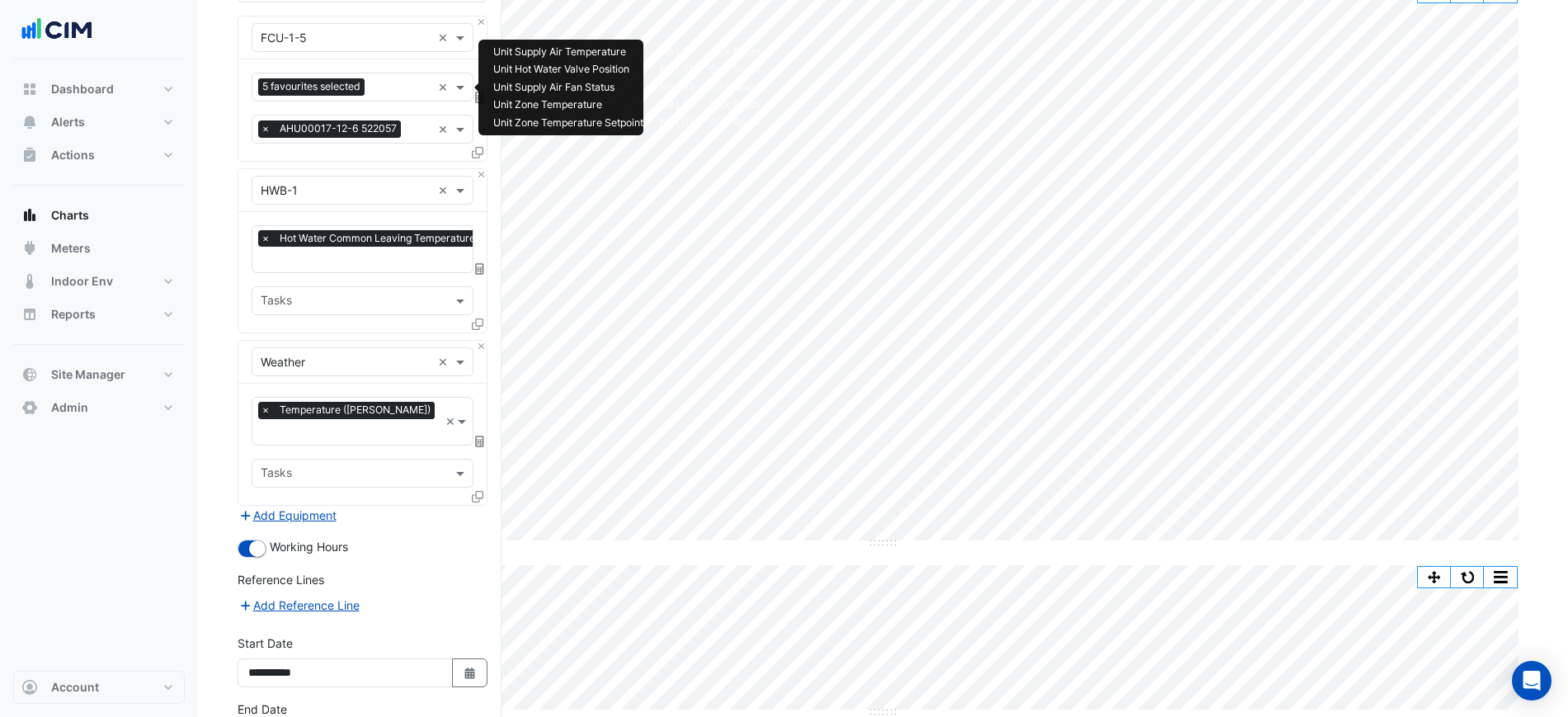
click at [348, 78] on span "5 favourites selected" at bounding box center [311, 86] width 106 height 17
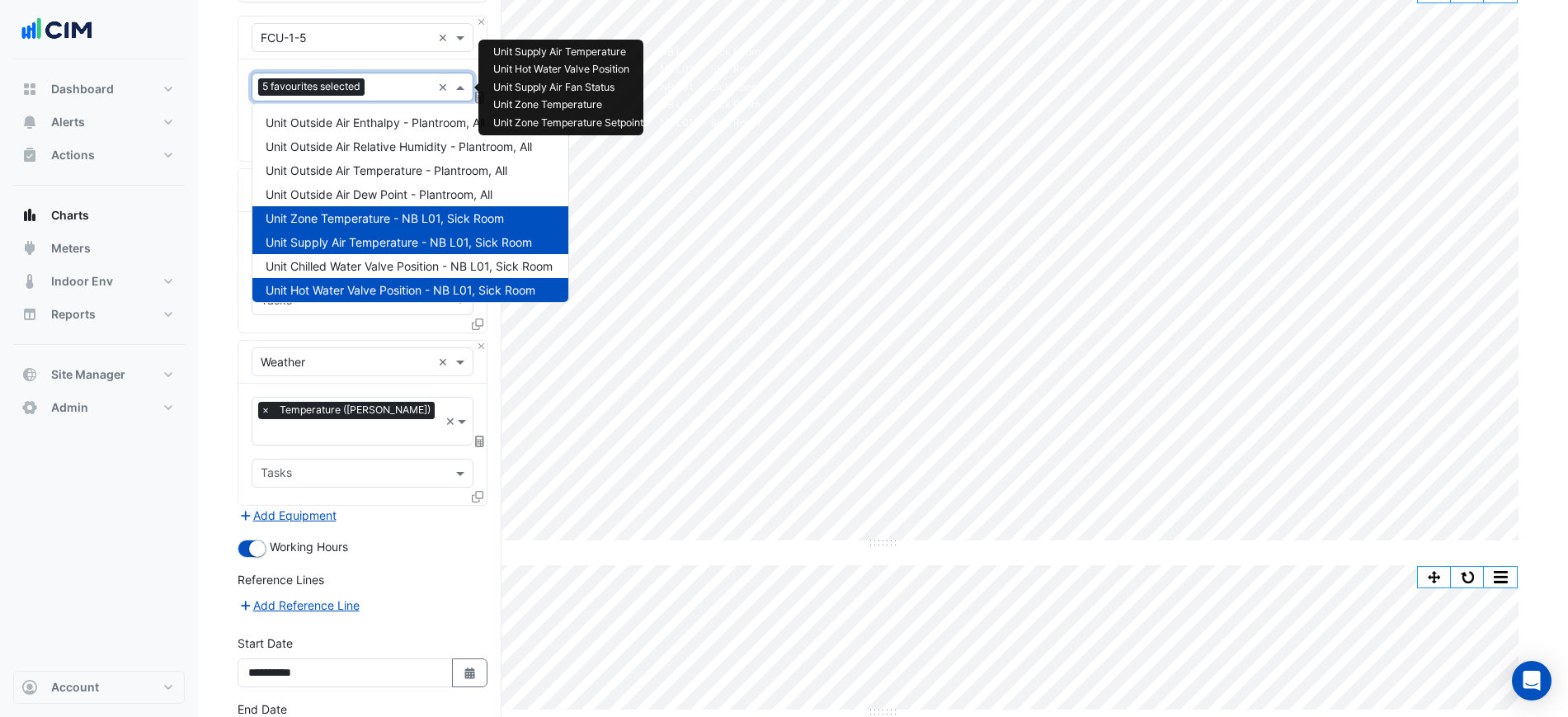
scroll to position [222, 0]
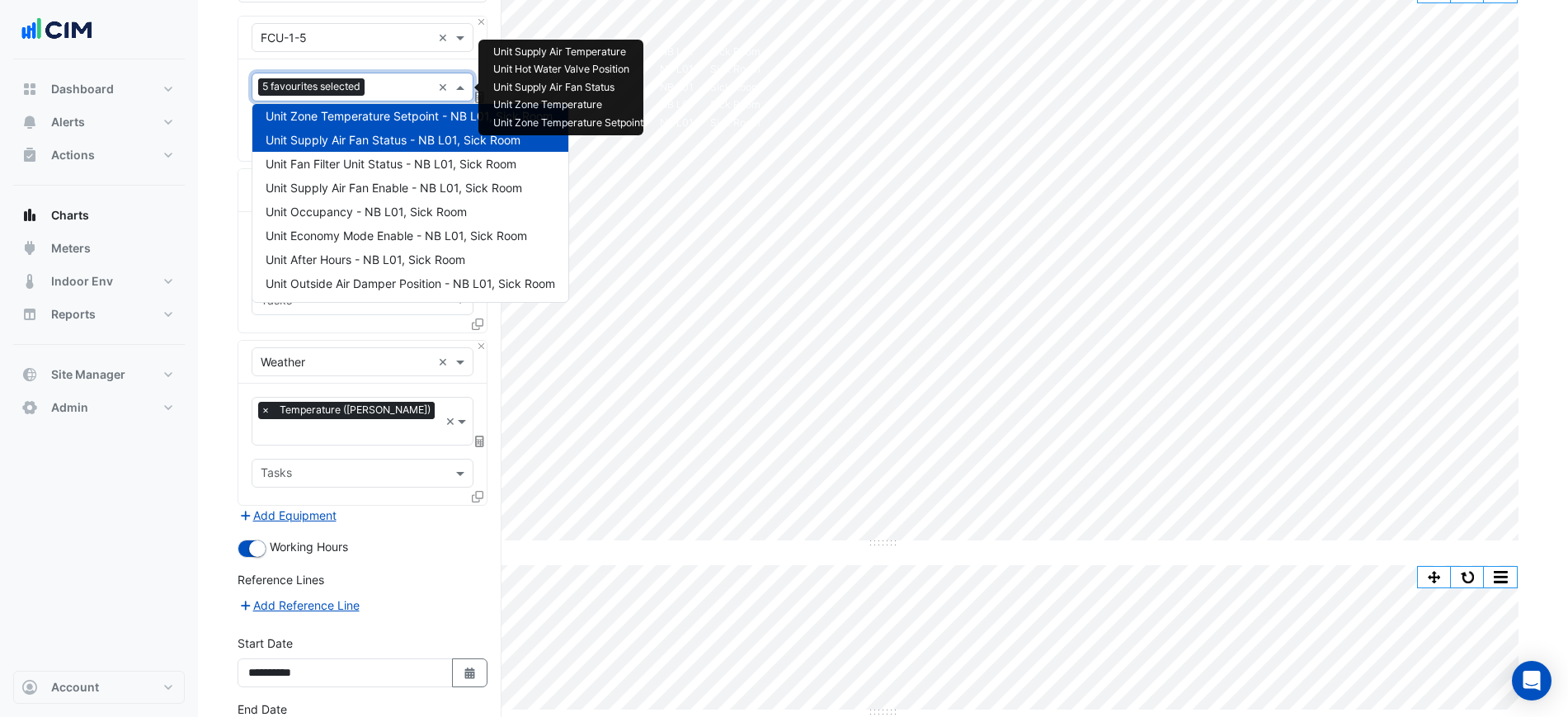
type input "*"
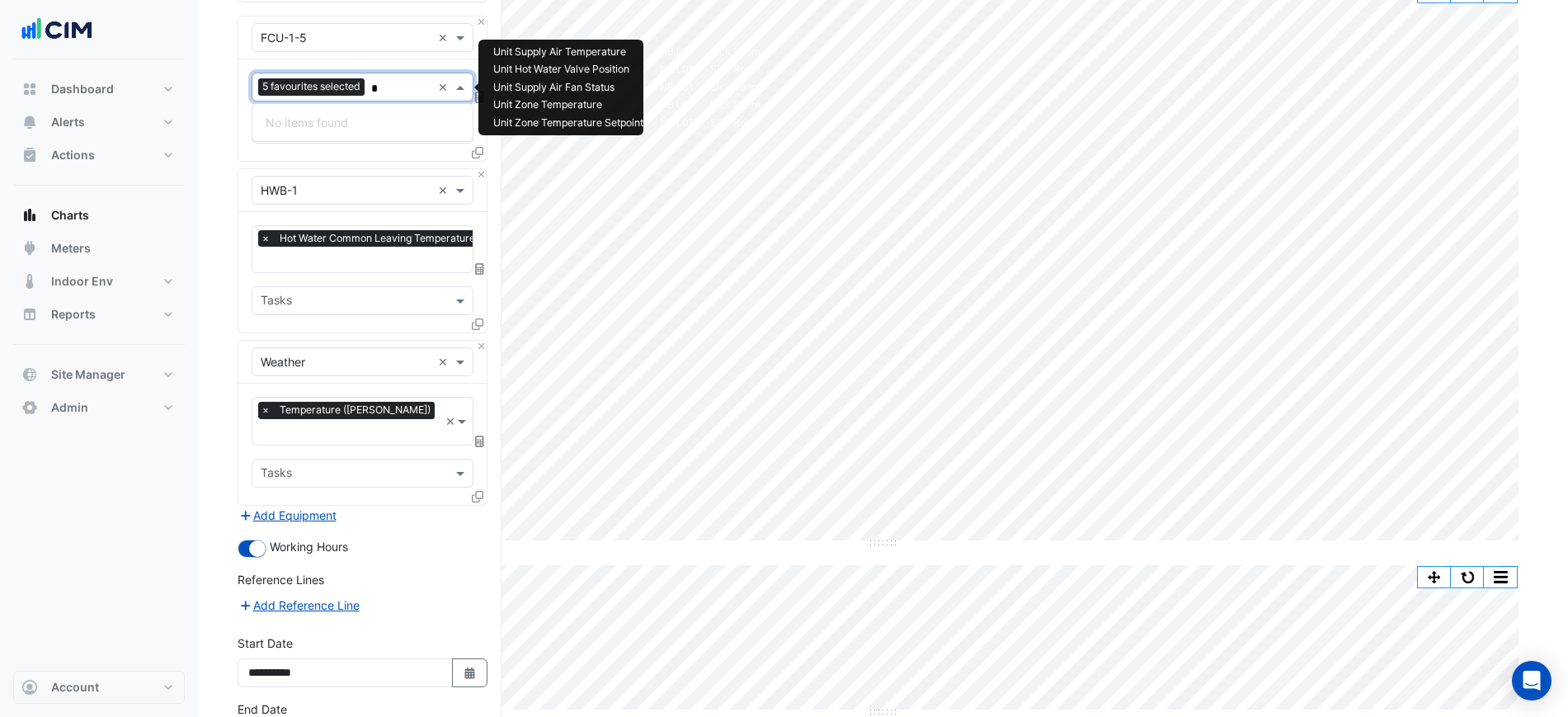
scroll to position [0, 0]
type input "***"
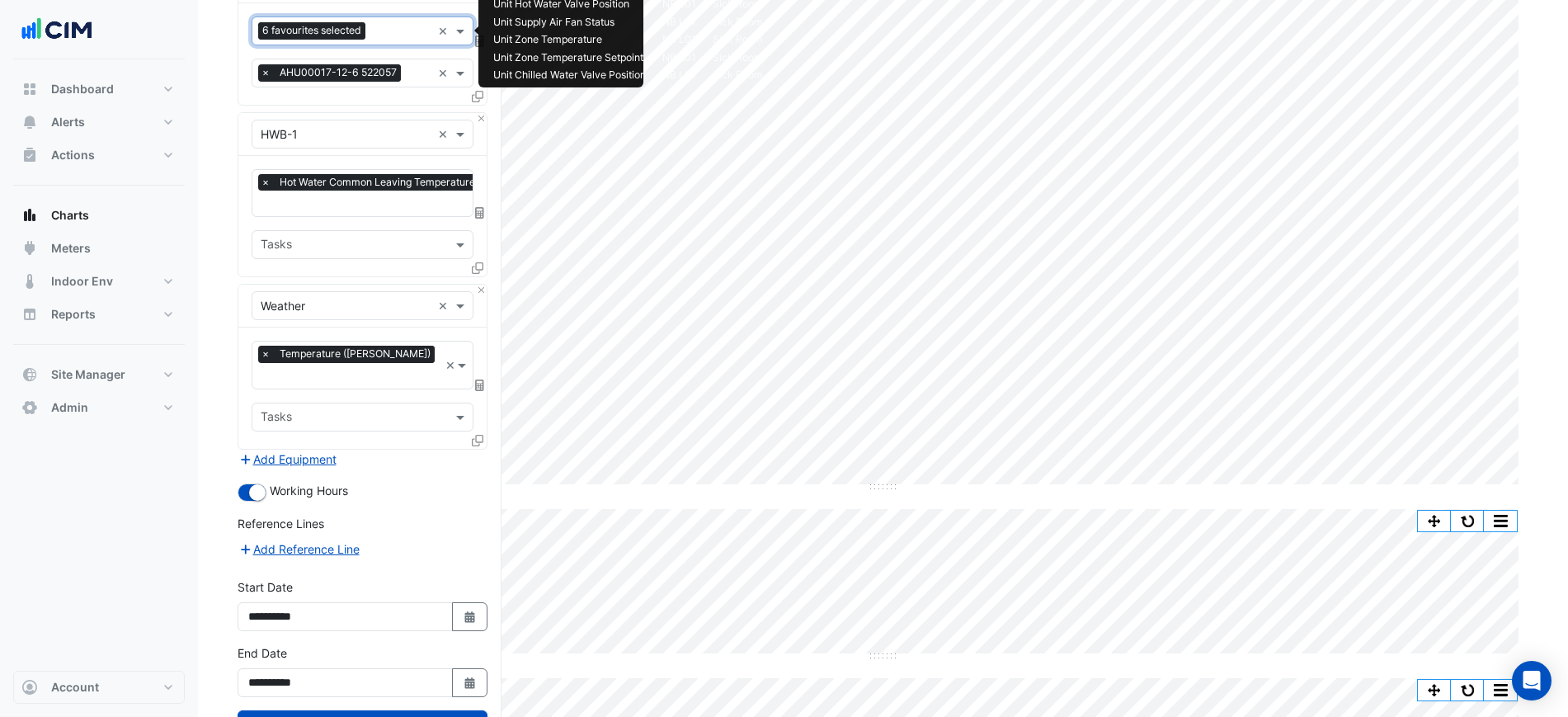
scroll to position [265, 0]
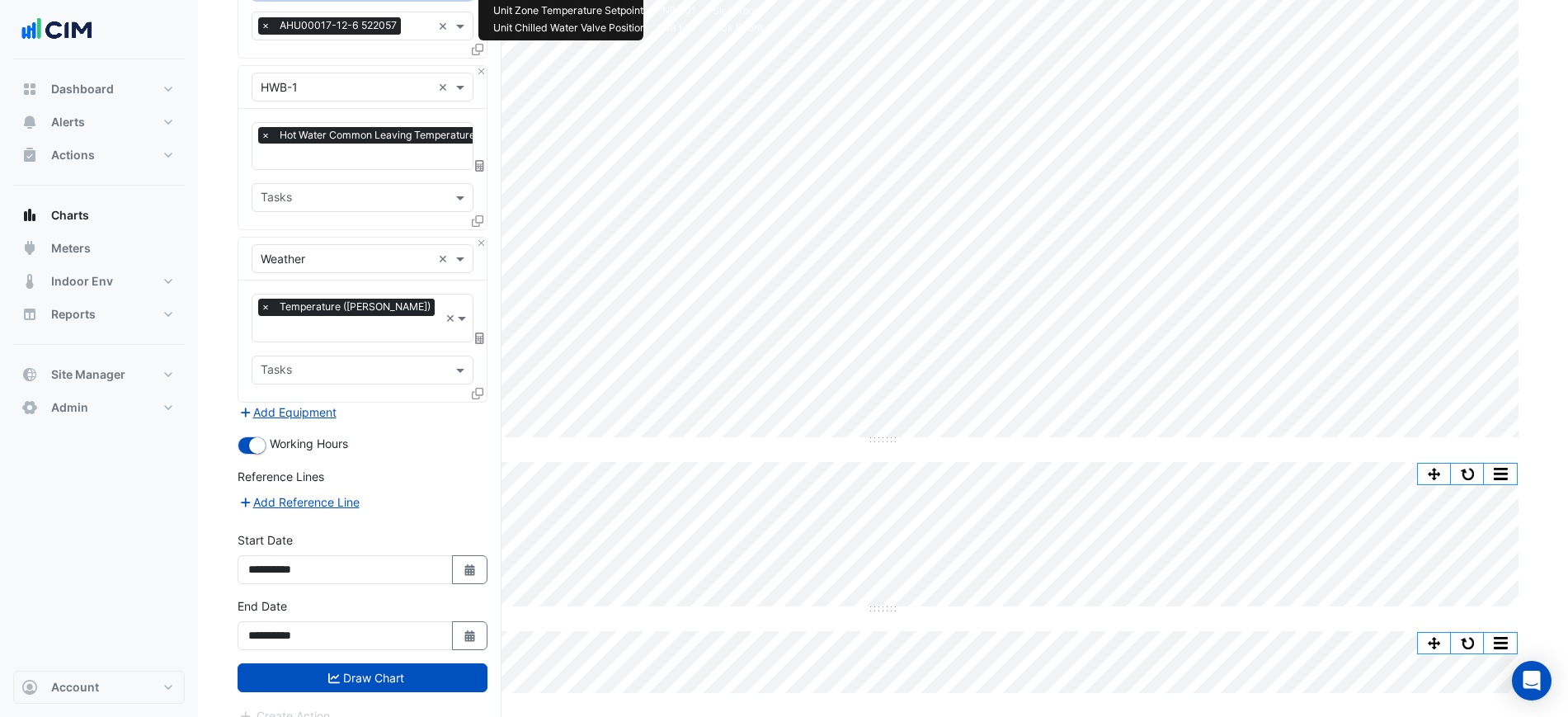
click at [414, 640] on div "**********" at bounding box center [362, 630] width 270 height 66
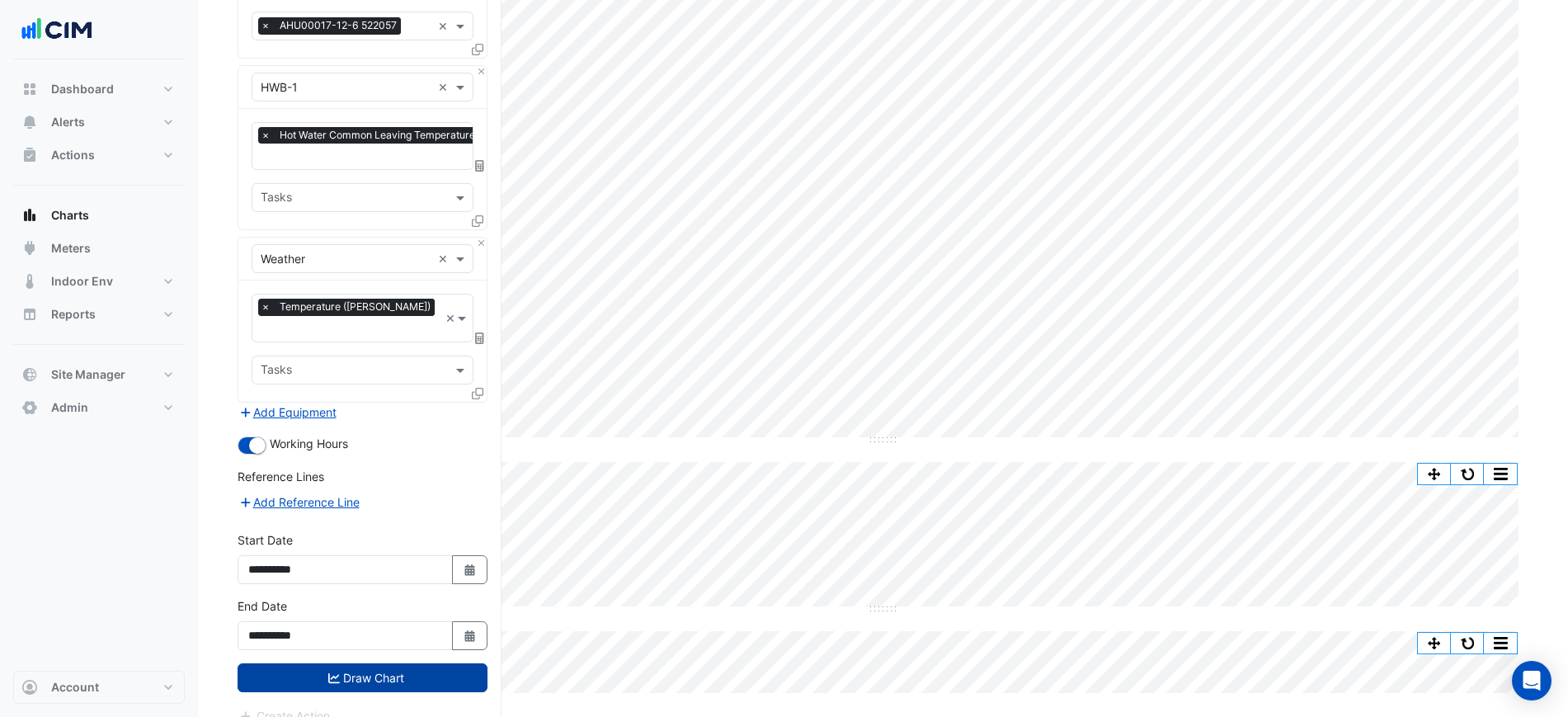
click at [417, 663] on button "Draw Chart" at bounding box center [362, 677] width 250 height 29
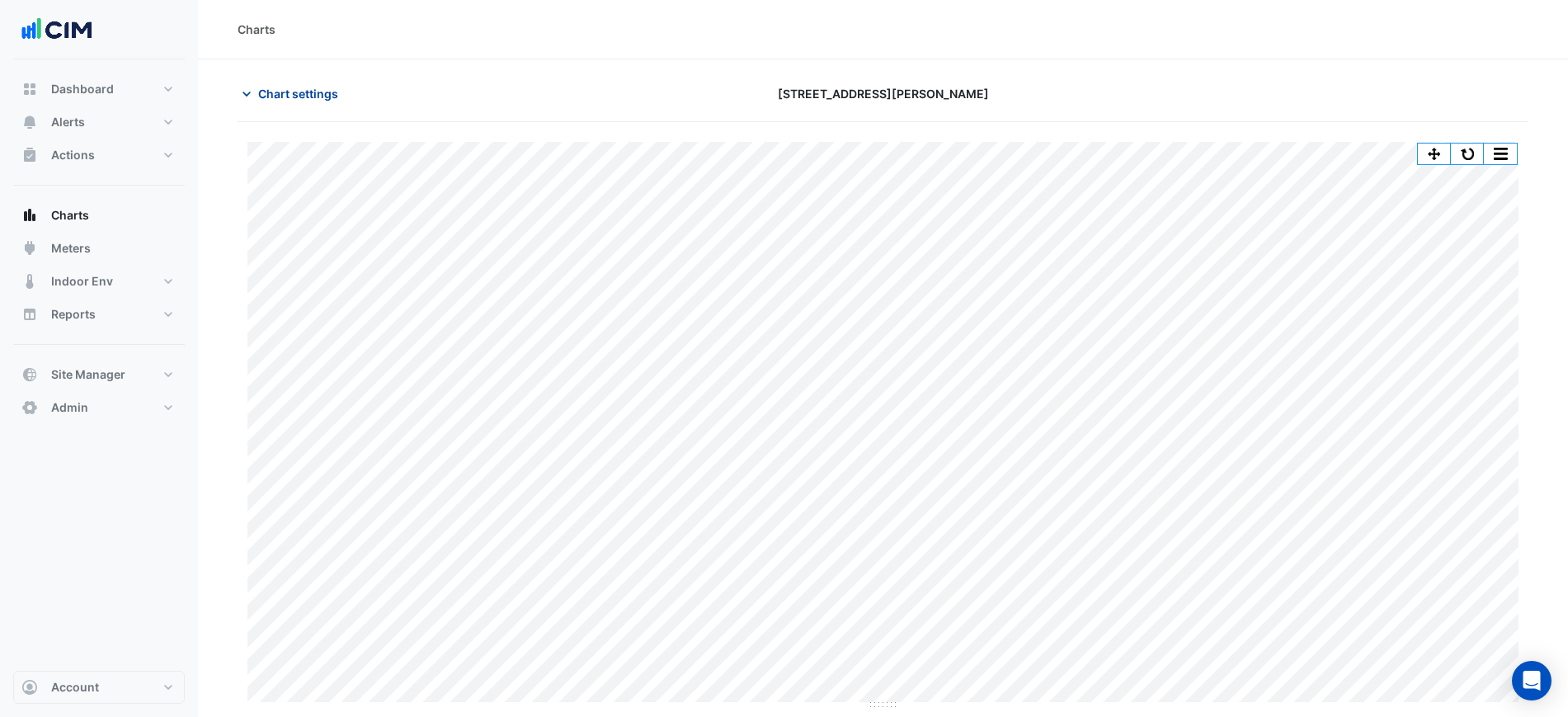
click at [317, 83] on button "Chart settings" at bounding box center [293, 93] width 111 height 29
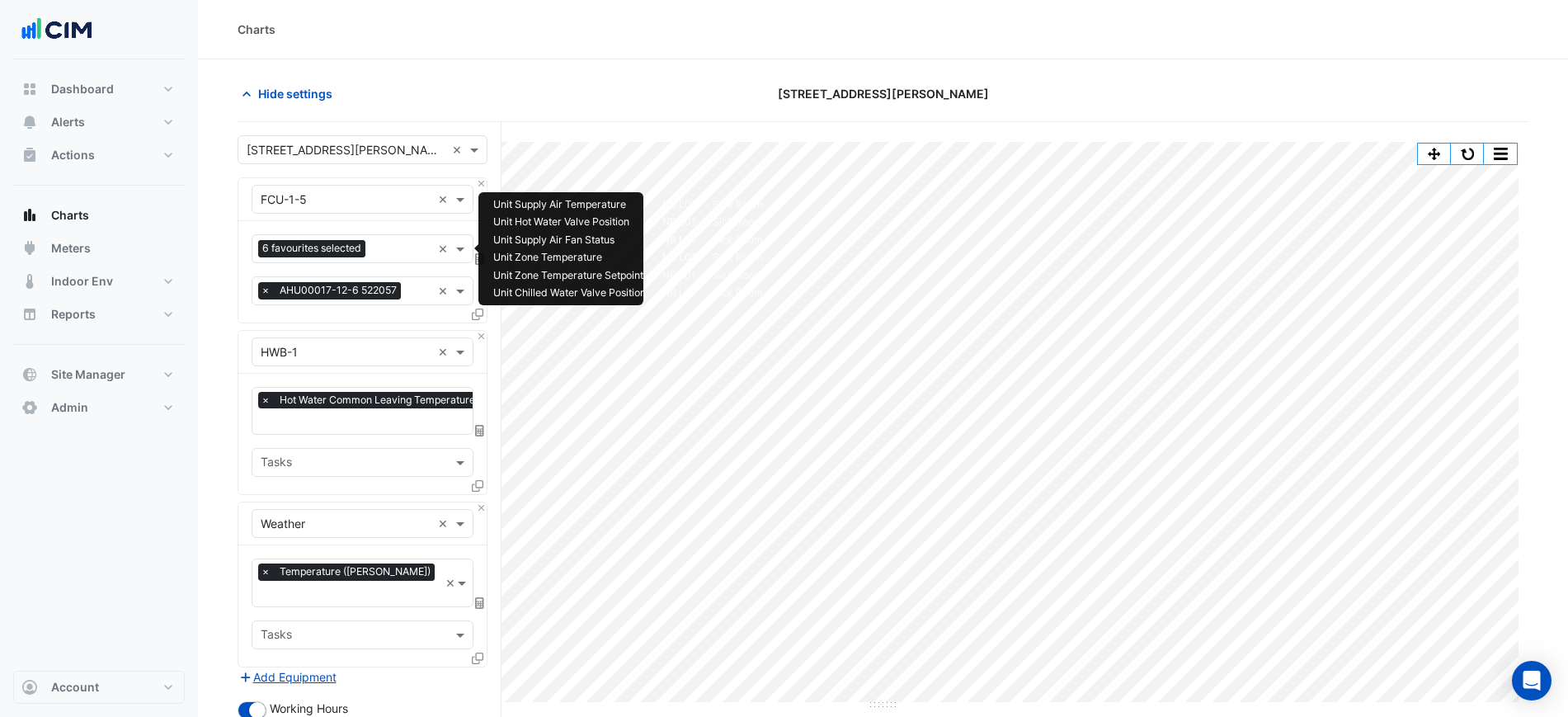
click at [384, 242] on input "text" at bounding box center [401, 250] width 59 height 17
type input "******"
click at [374, 283] on span "Unit Outside Air Damper Position - NB L01, Sick Room" at bounding box center [410, 284] width 289 height 14
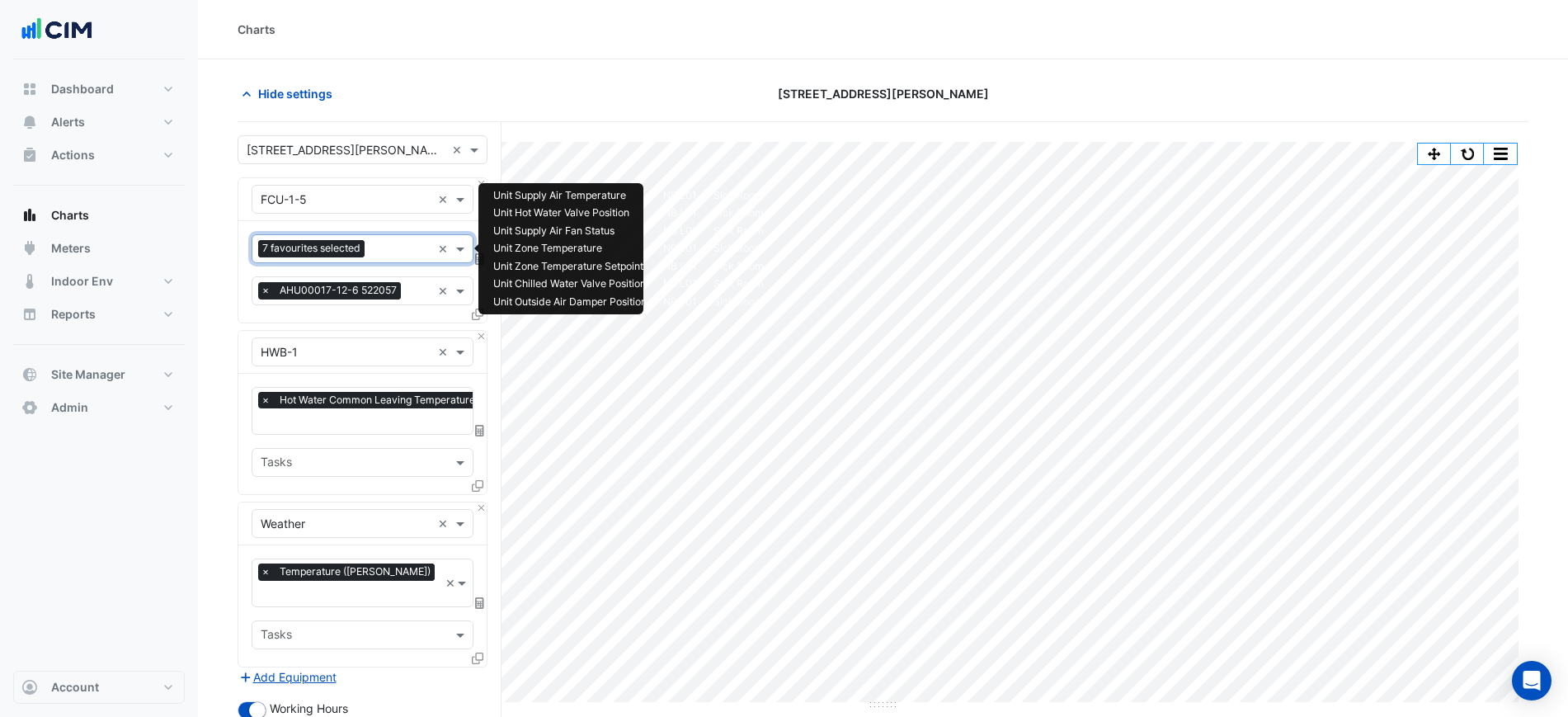
click at [385, 256] on input "text" at bounding box center [400, 250] width 60 height 17
type input "*"
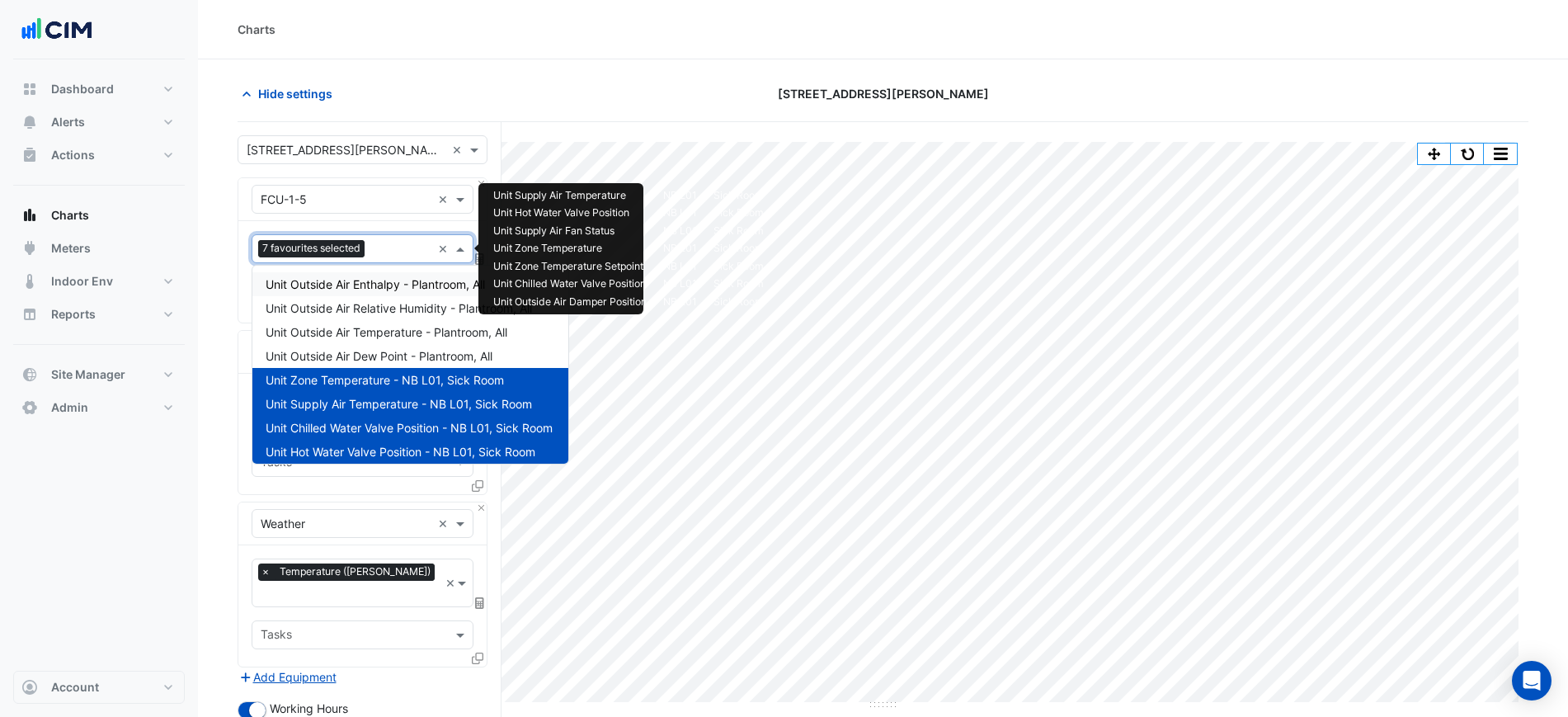
click at [493, 103] on div "Hide settings" at bounding box center [446, 93] width 437 height 29
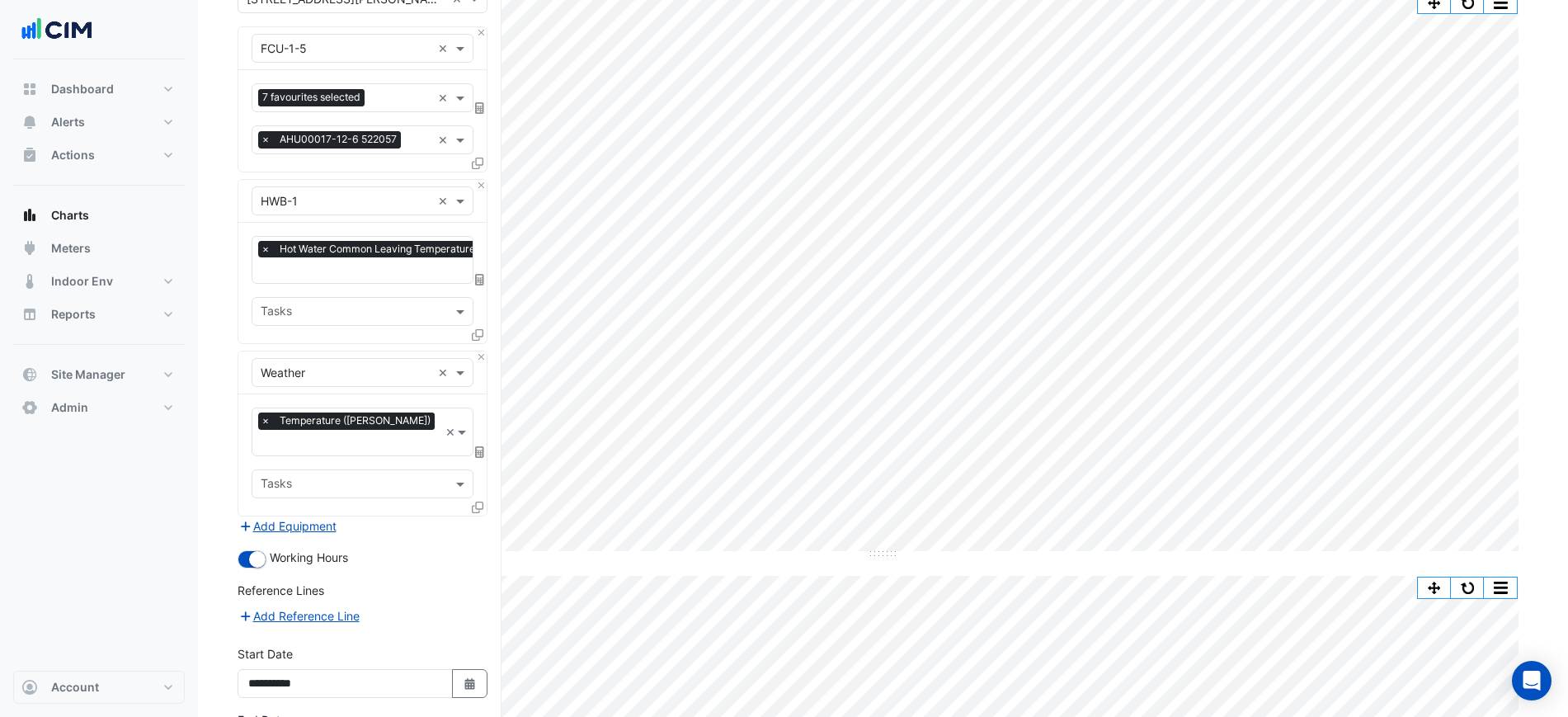
scroll to position [265, 0]
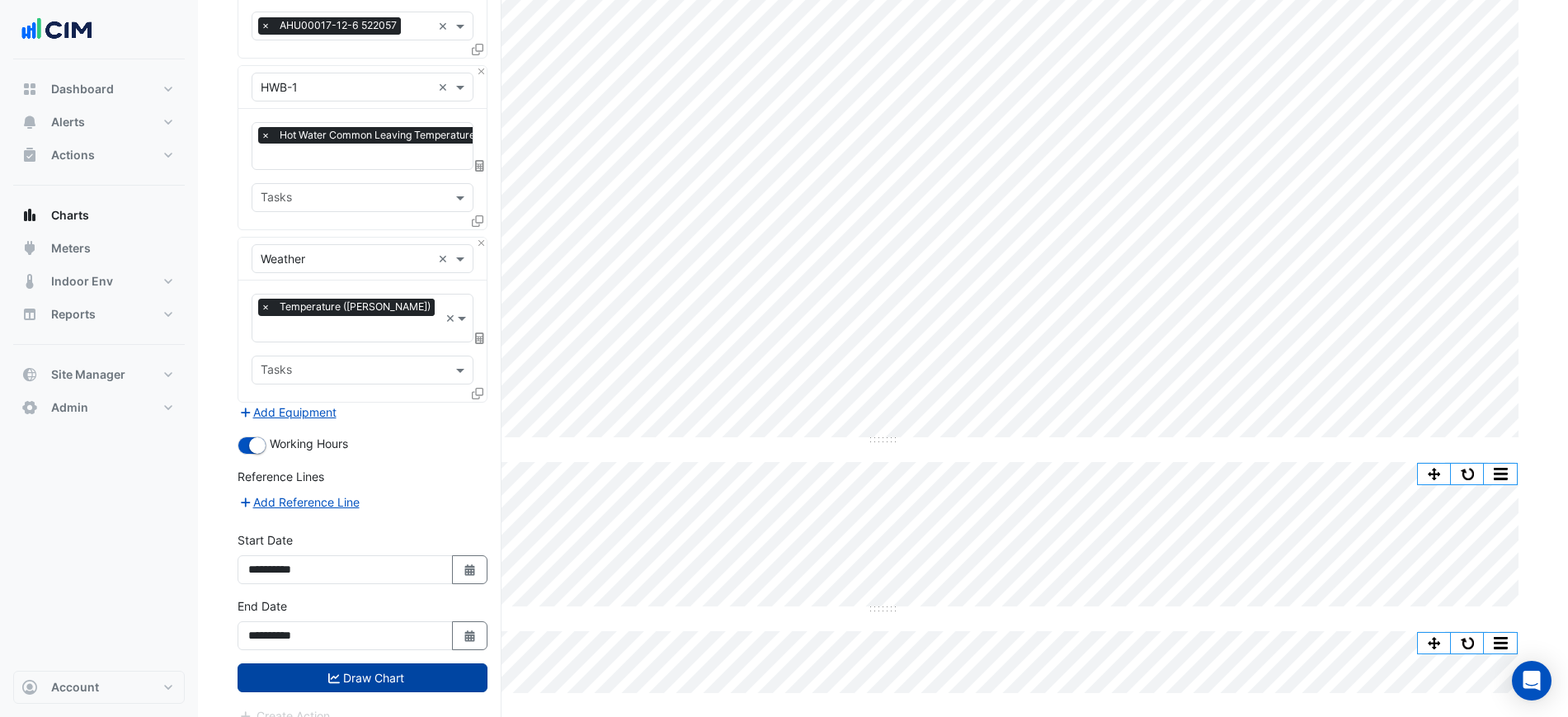
click at [449, 663] on button "Draw Chart" at bounding box center [362, 677] width 250 height 29
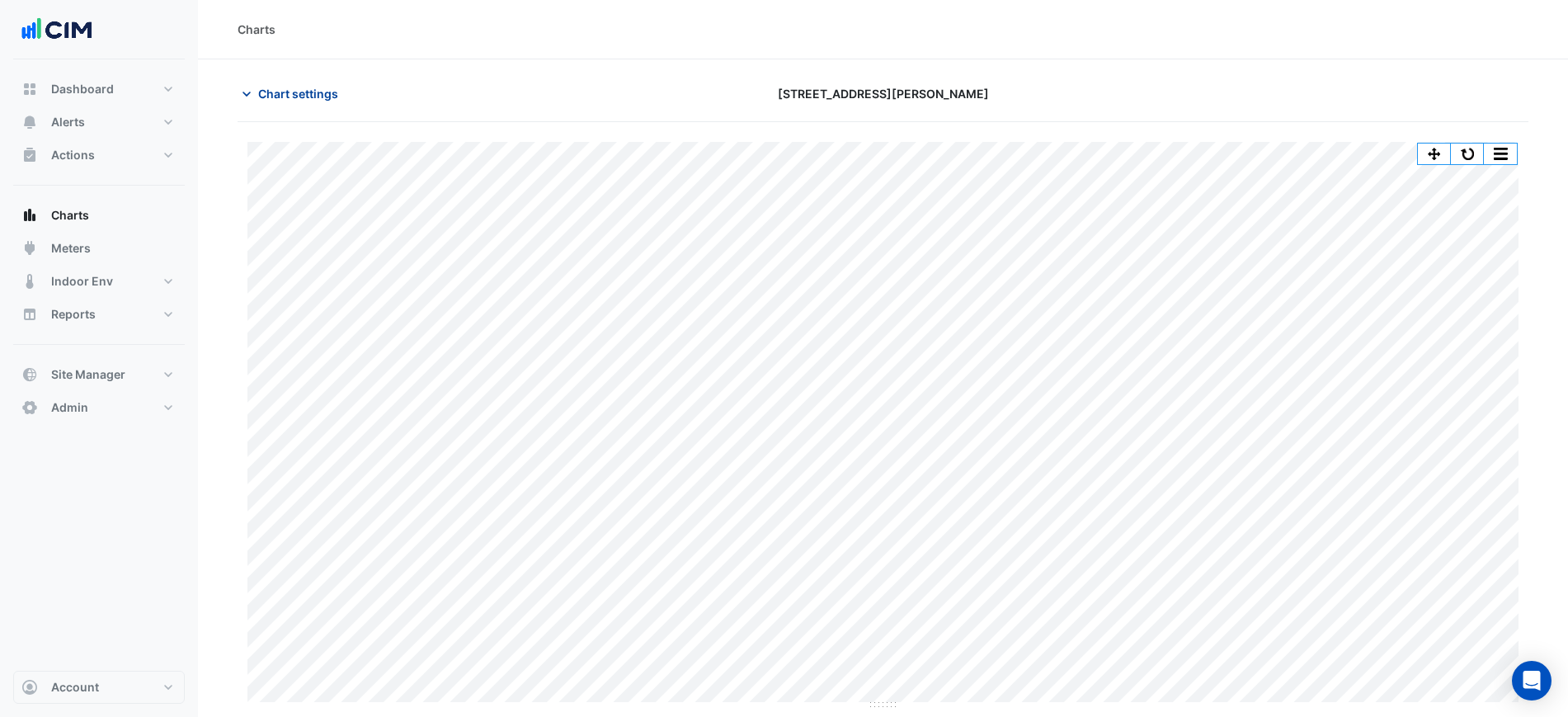
click at [284, 90] on span "Chart settings" at bounding box center [298, 94] width 80 height 17
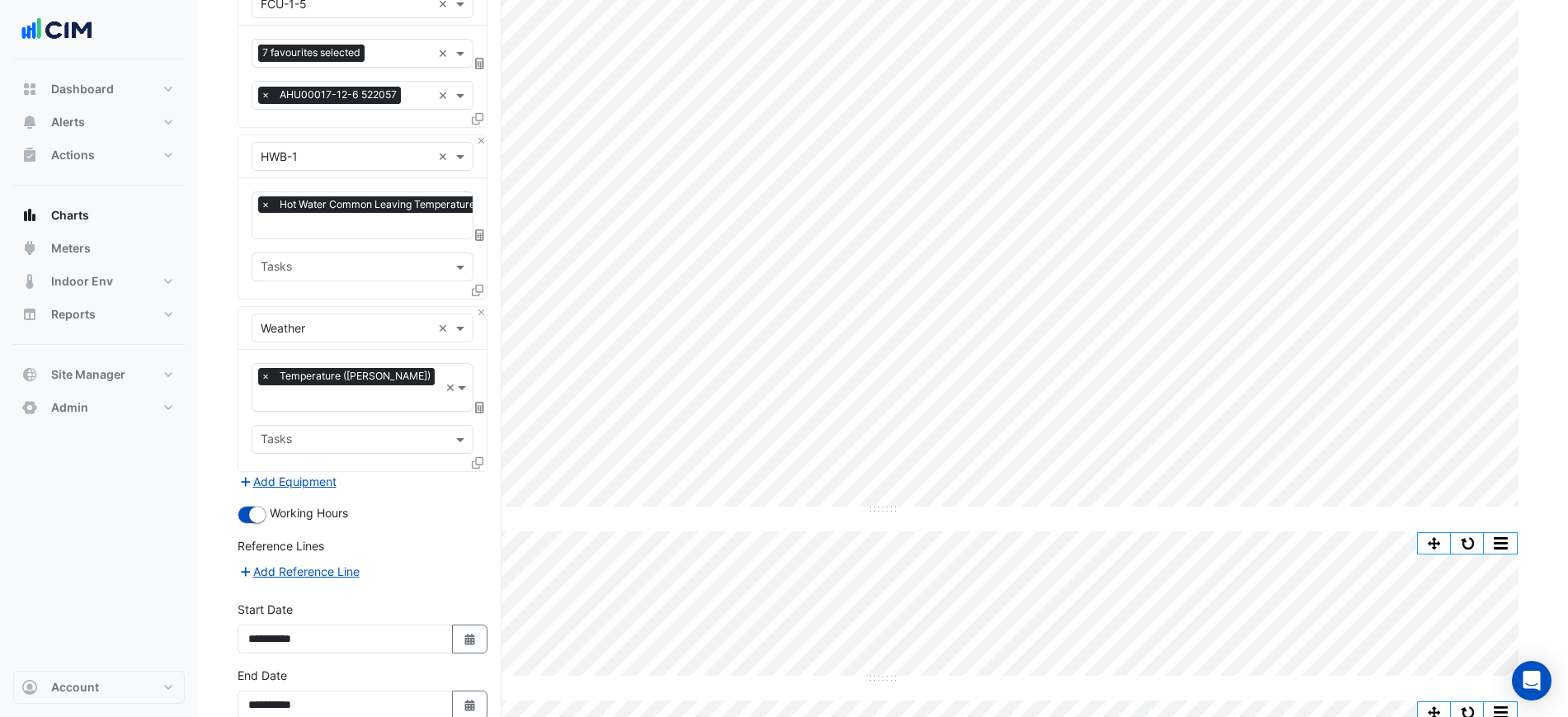
scroll to position [265, 0]
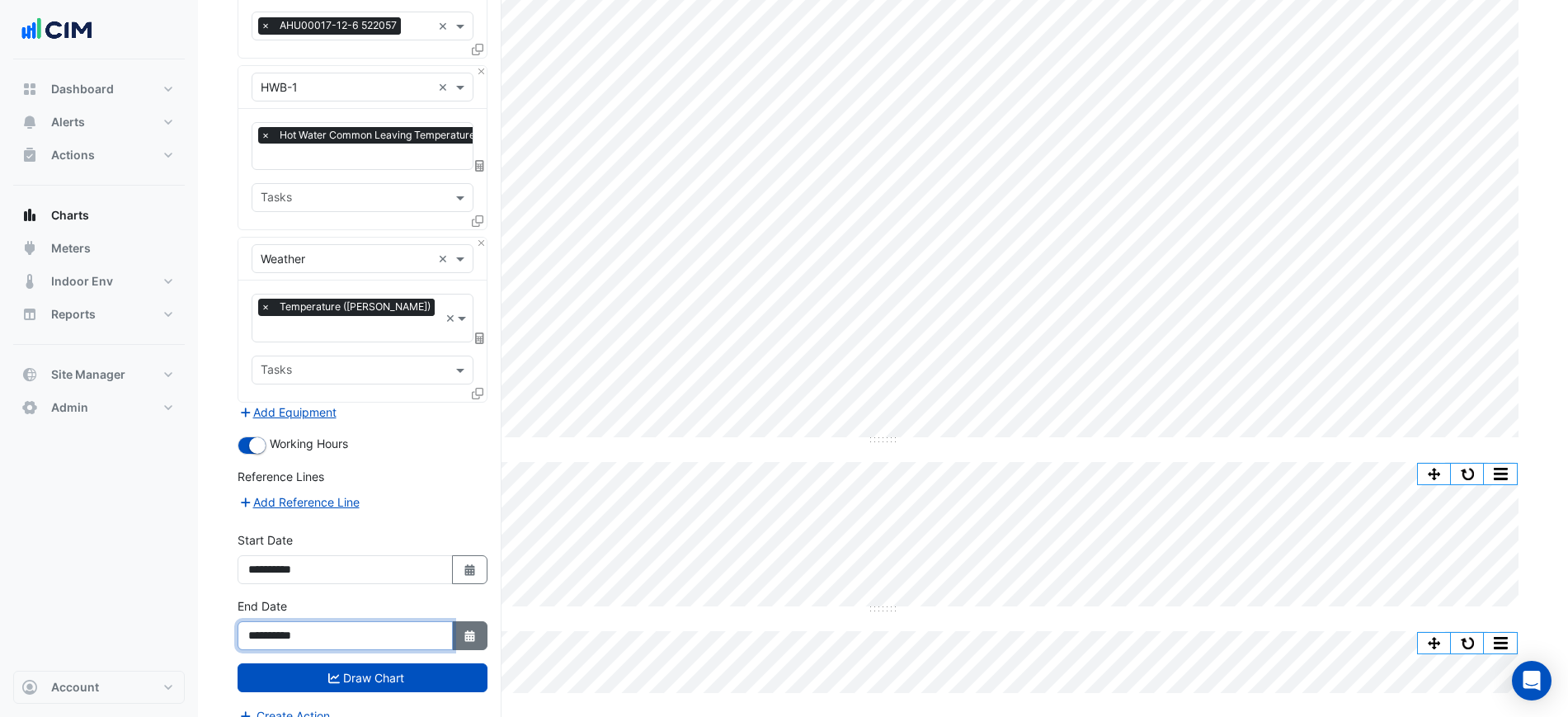
drag, startPoint x: 450, startPoint y: 613, endPoint x: 460, endPoint y: 613, distance: 10.0
click at [450, 621] on input "**********" at bounding box center [345, 635] width 215 height 29
click at [461, 621] on button "Select Date" at bounding box center [470, 635] width 36 height 29
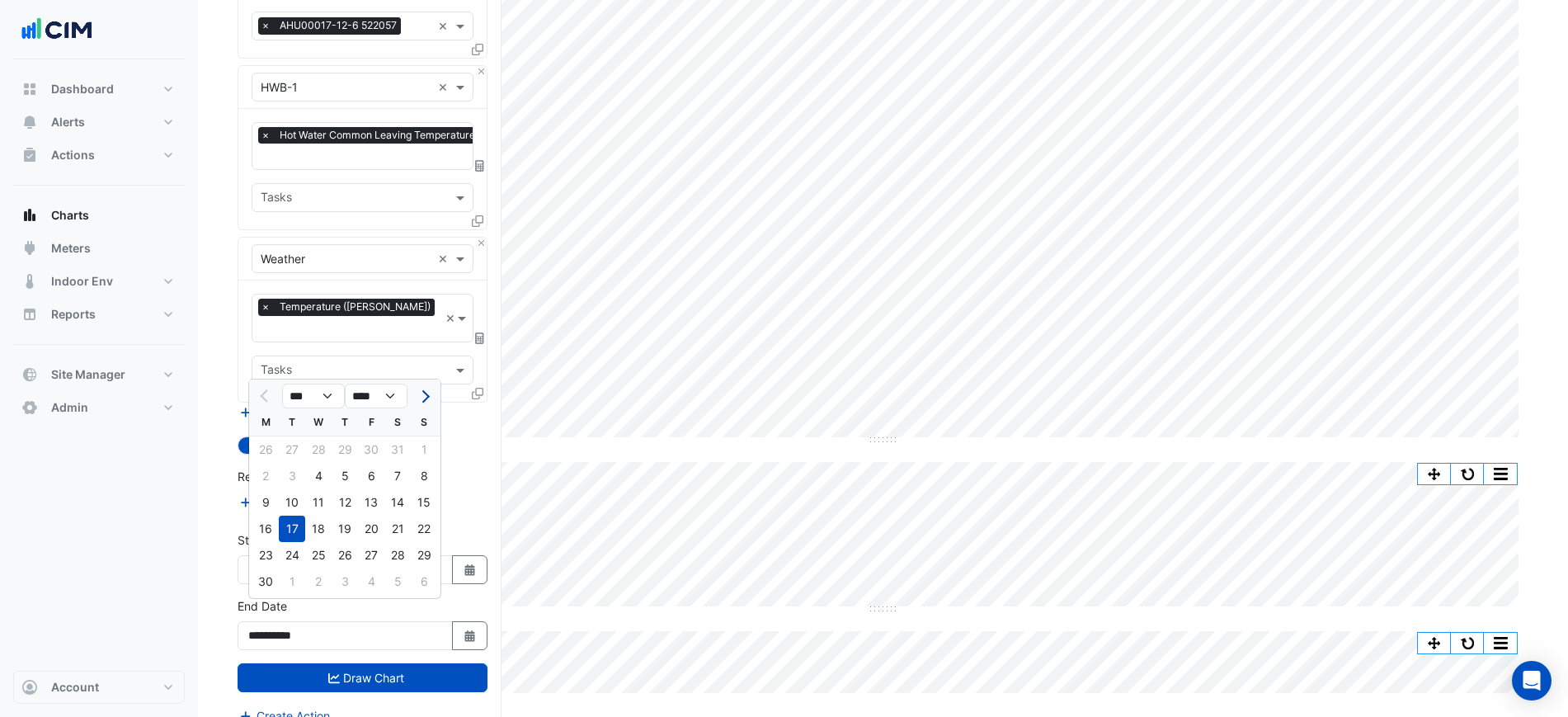
click at [417, 401] on button "Next month" at bounding box center [424, 396] width 20 height 26
select select "*"
click at [433, 392] on div at bounding box center [424, 396] width 33 height 26
click at [398, 475] on div "12" at bounding box center [398, 476] width 26 height 26
type input "**********"
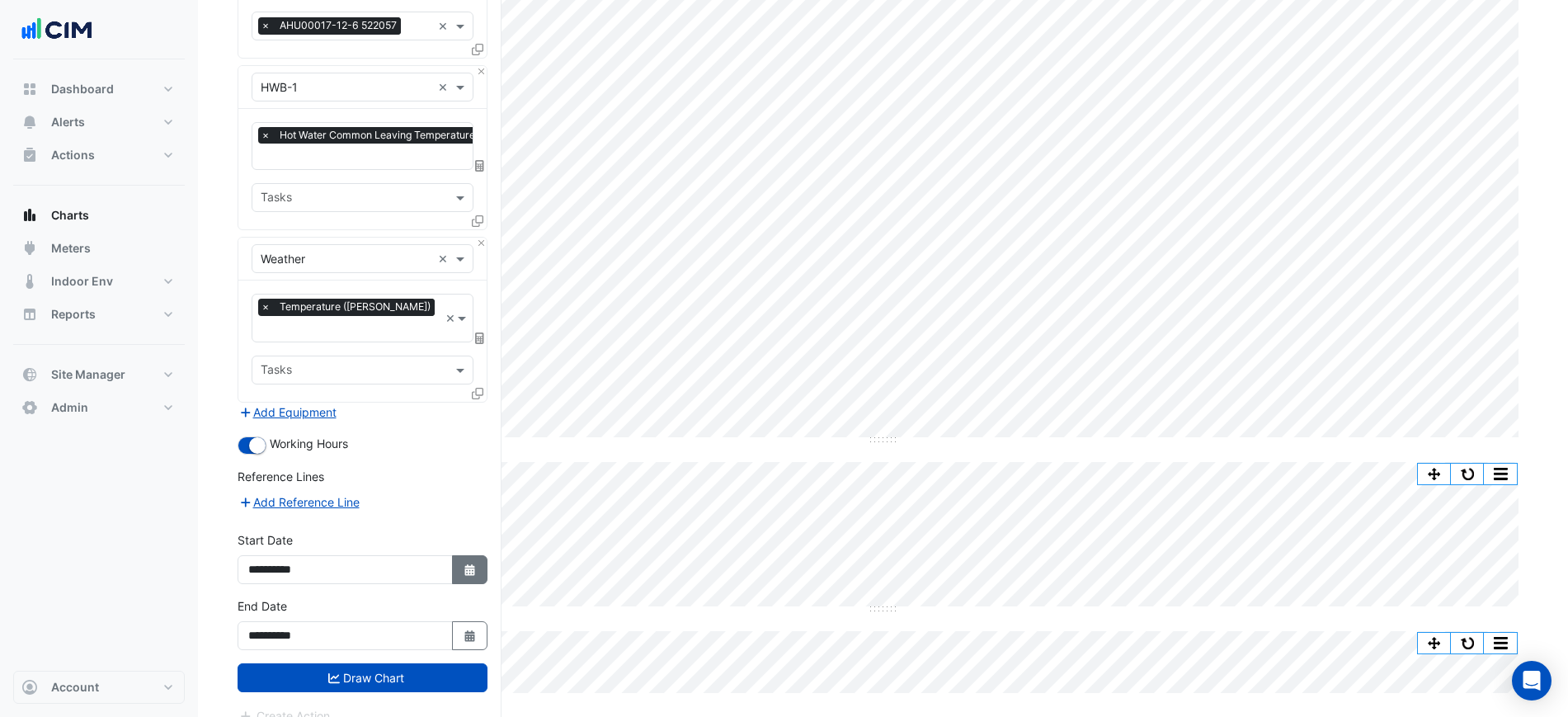
drag, startPoint x: 467, startPoint y: 560, endPoint x: 467, endPoint y: 550, distance: 10.0
click at [468, 560] on button "Select Date" at bounding box center [470, 569] width 36 height 29
select select "*"
select select "****"
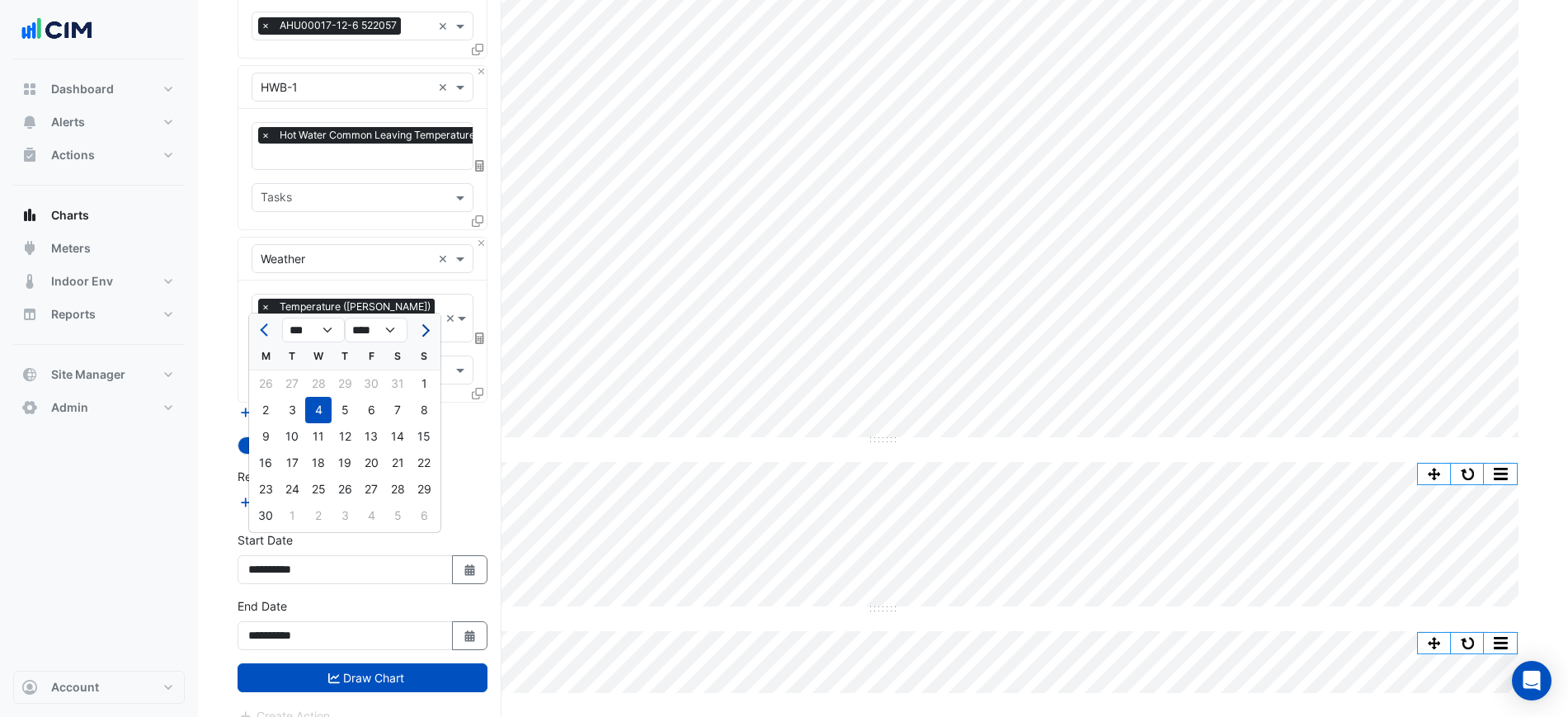
click at [420, 335] on button "Next month" at bounding box center [424, 330] width 20 height 26
select select "*"
click at [420, 335] on div at bounding box center [424, 330] width 33 height 26
click at [261, 417] on div "7" at bounding box center [266, 410] width 26 height 26
type input "**********"
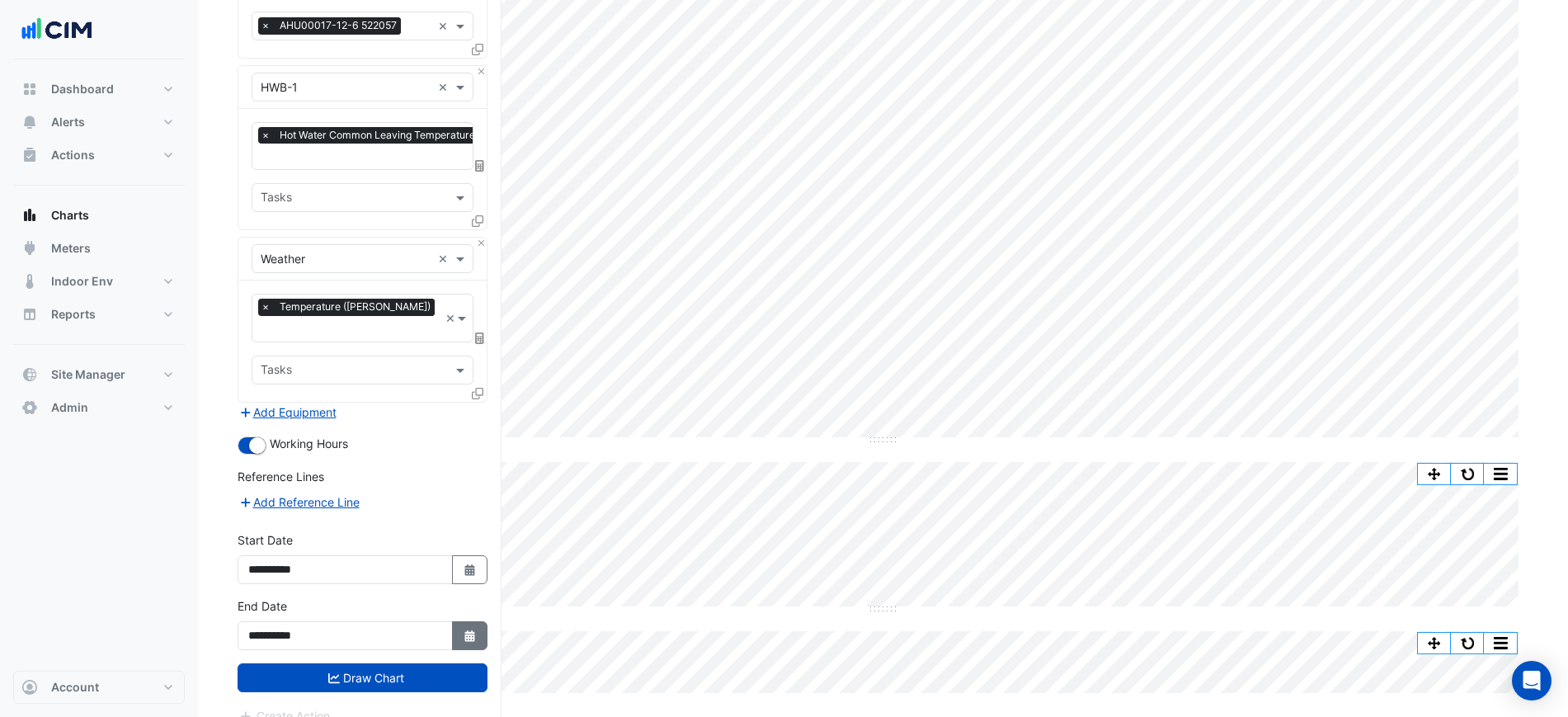
click at [463, 630] on icon "Select Date" at bounding box center [470, 635] width 15 height 11
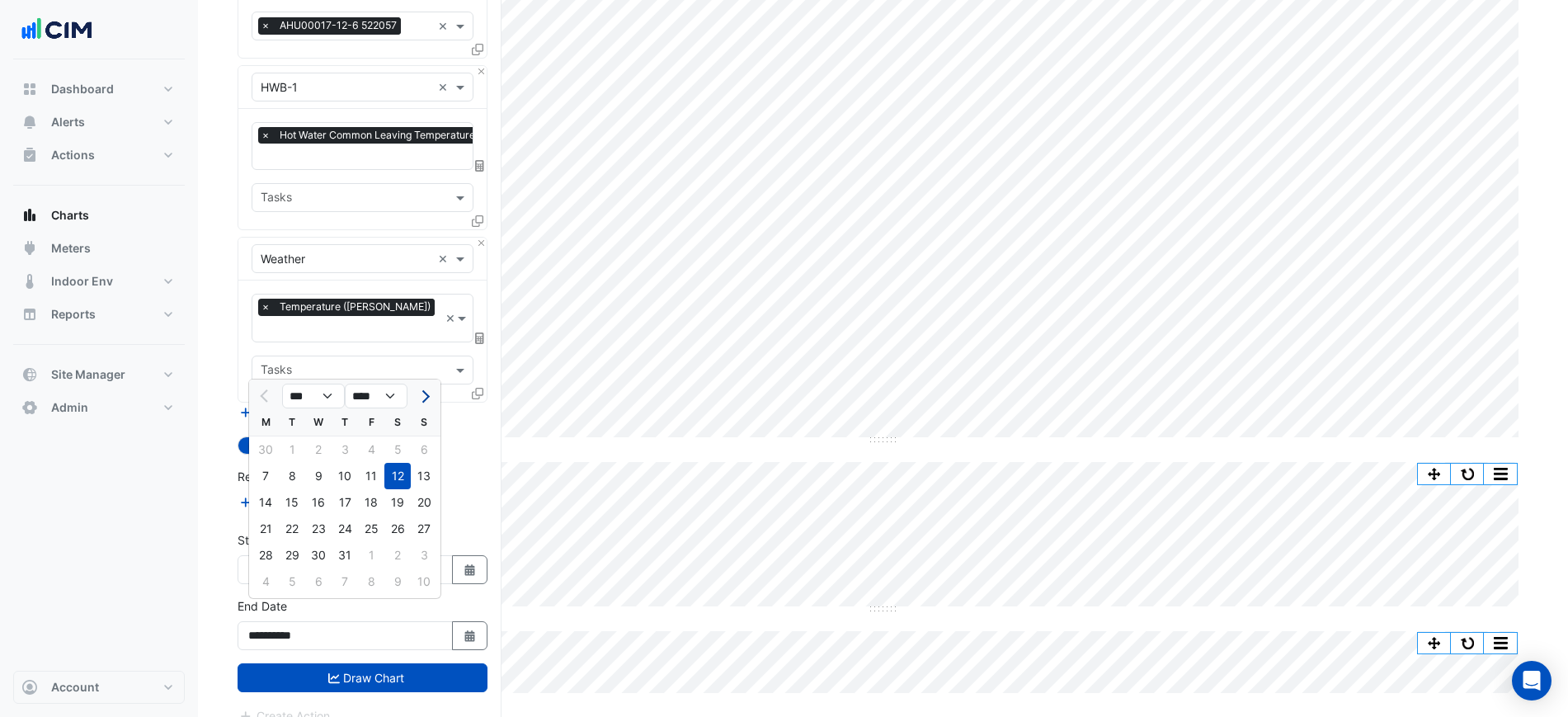
click at [419, 396] on span "Next month" at bounding box center [423, 396] width 12 height 12
select select "*"
click at [287, 502] on div "12" at bounding box center [292, 502] width 26 height 26
type input "**********"
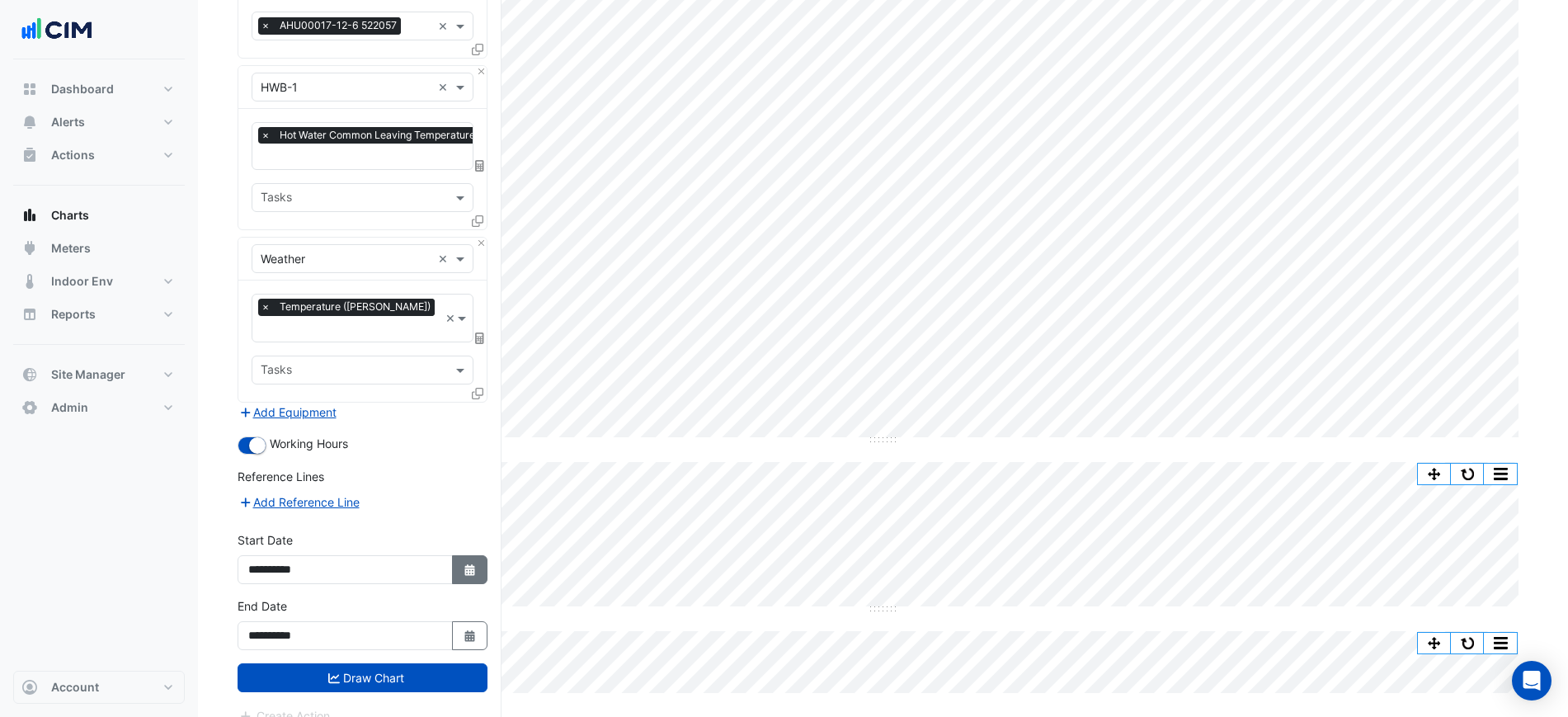
click at [466, 555] on button "Select Date" at bounding box center [470, 569] width 36 height 29
select select "*"
select select "****"
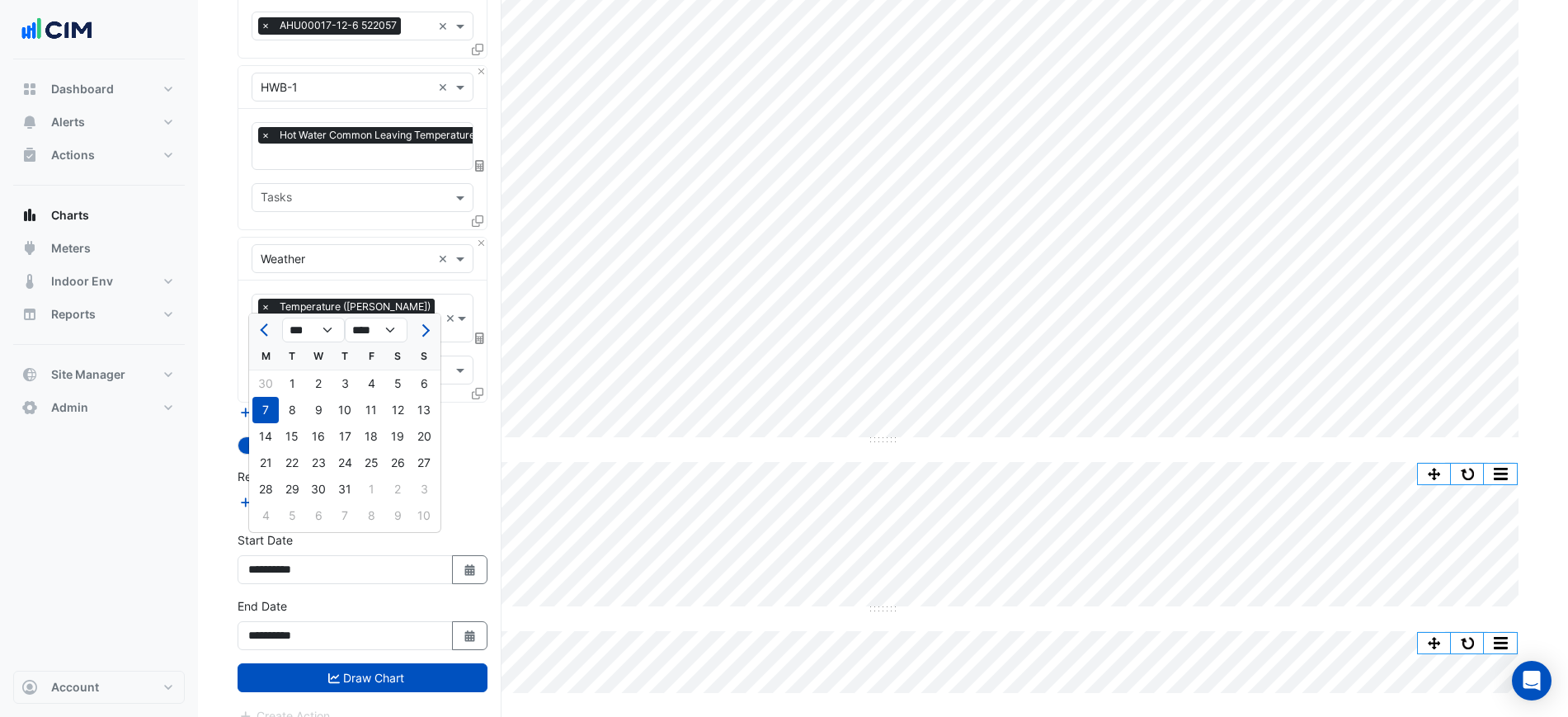
click at [428, 335] on button "Next month" at bounding box center [424, 330] width 20 height 26
select select "*"
click at [286, 417] on div "5" at bounding box center [292, 410] width 26 height 26
type input "**********"
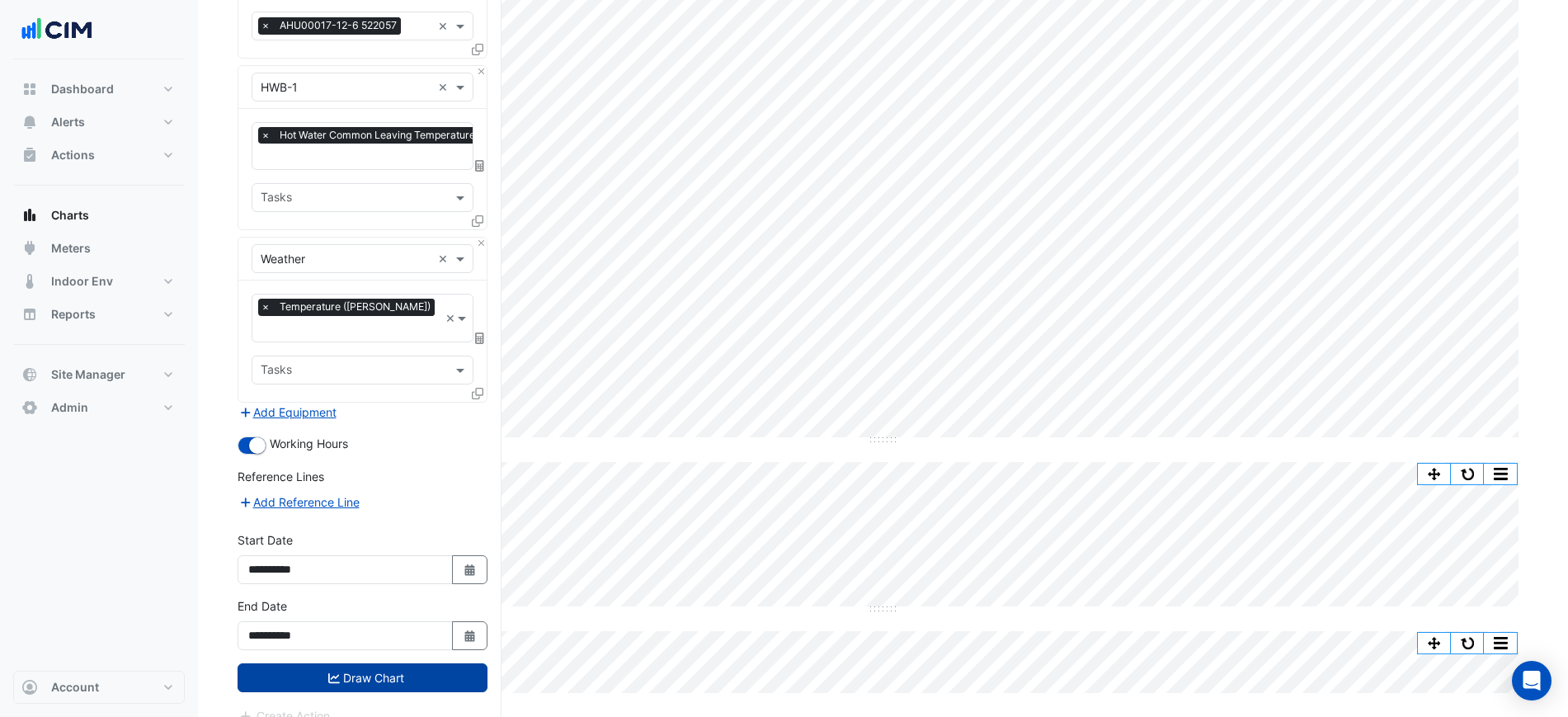
click at [375, 663] on button "Draw Chart" at bounding box center [362, 677] width 250 height 29
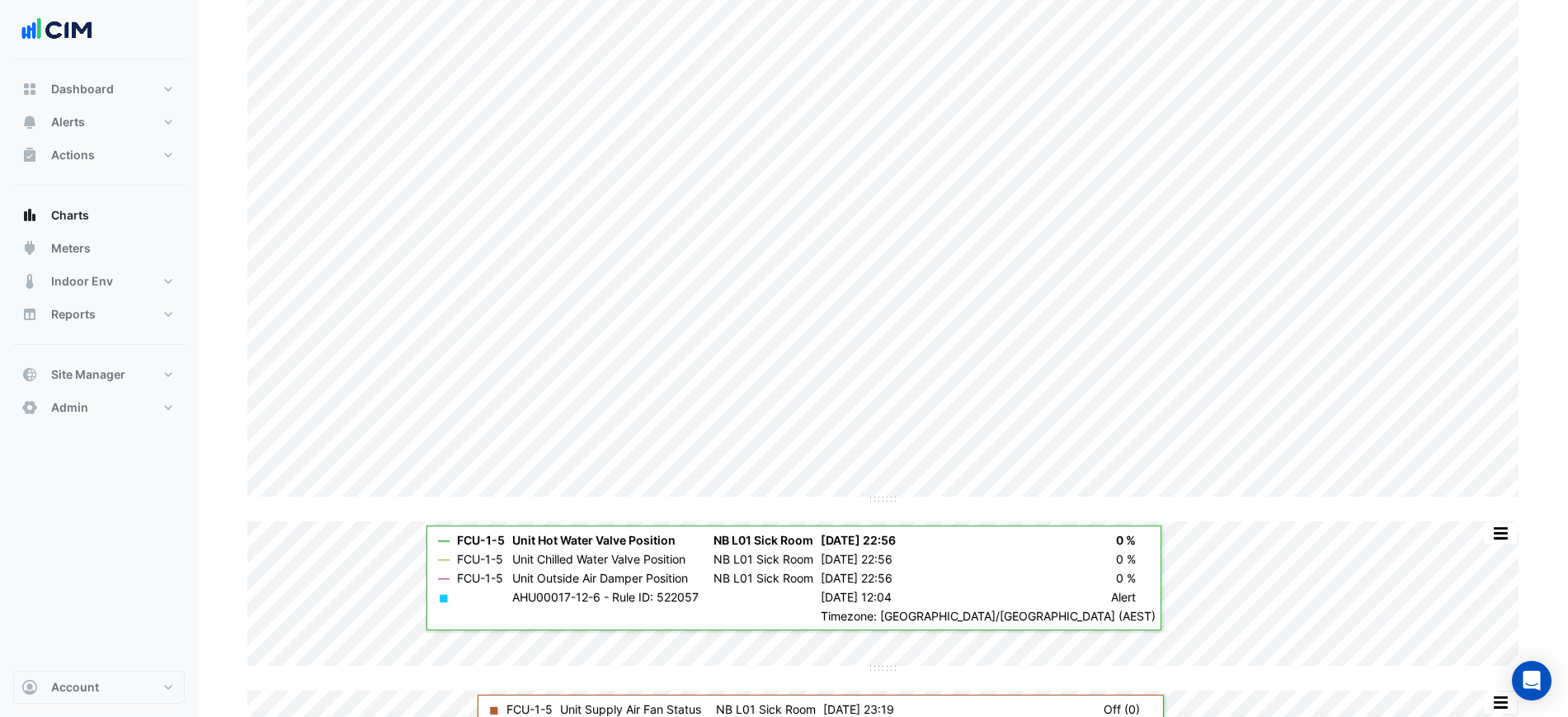
scroll to position [206, 0]
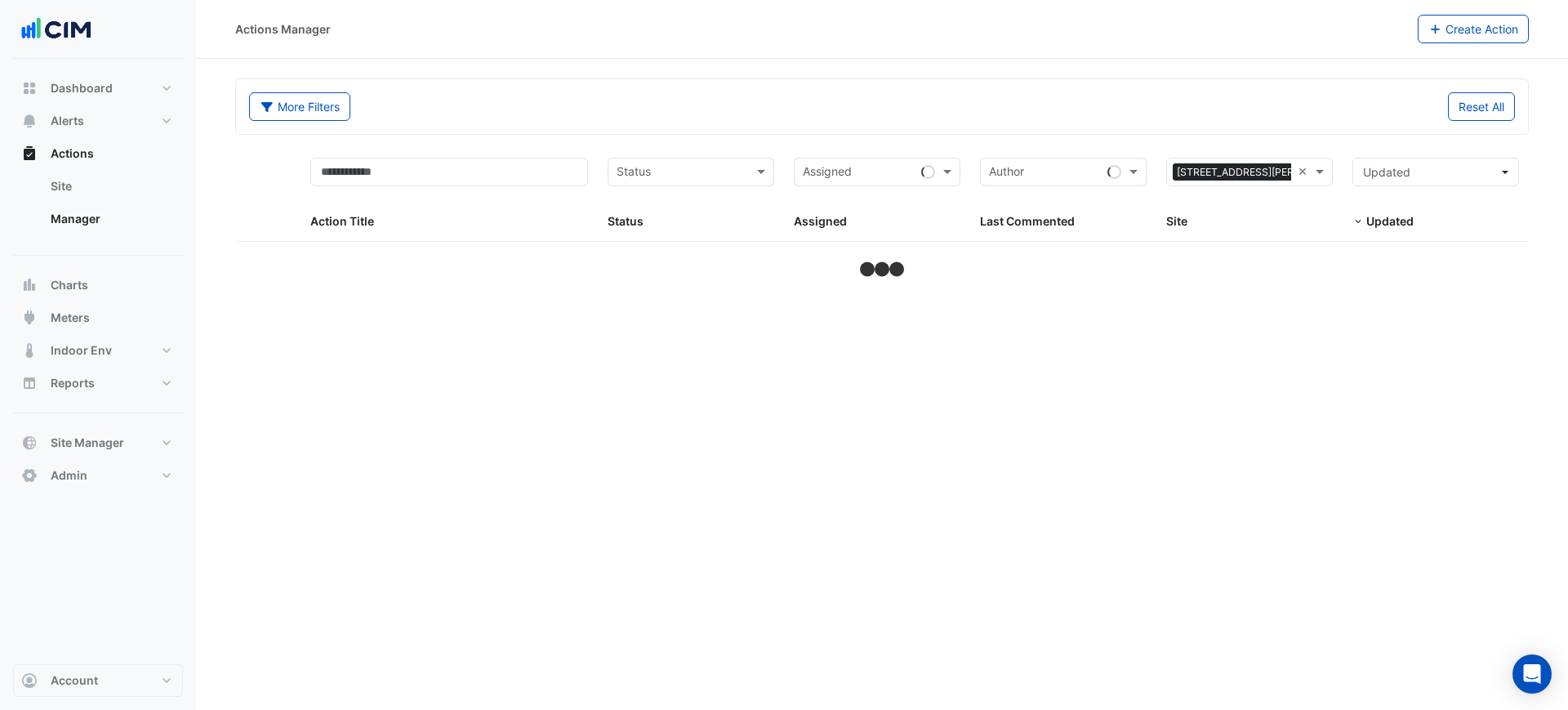
select select "***"
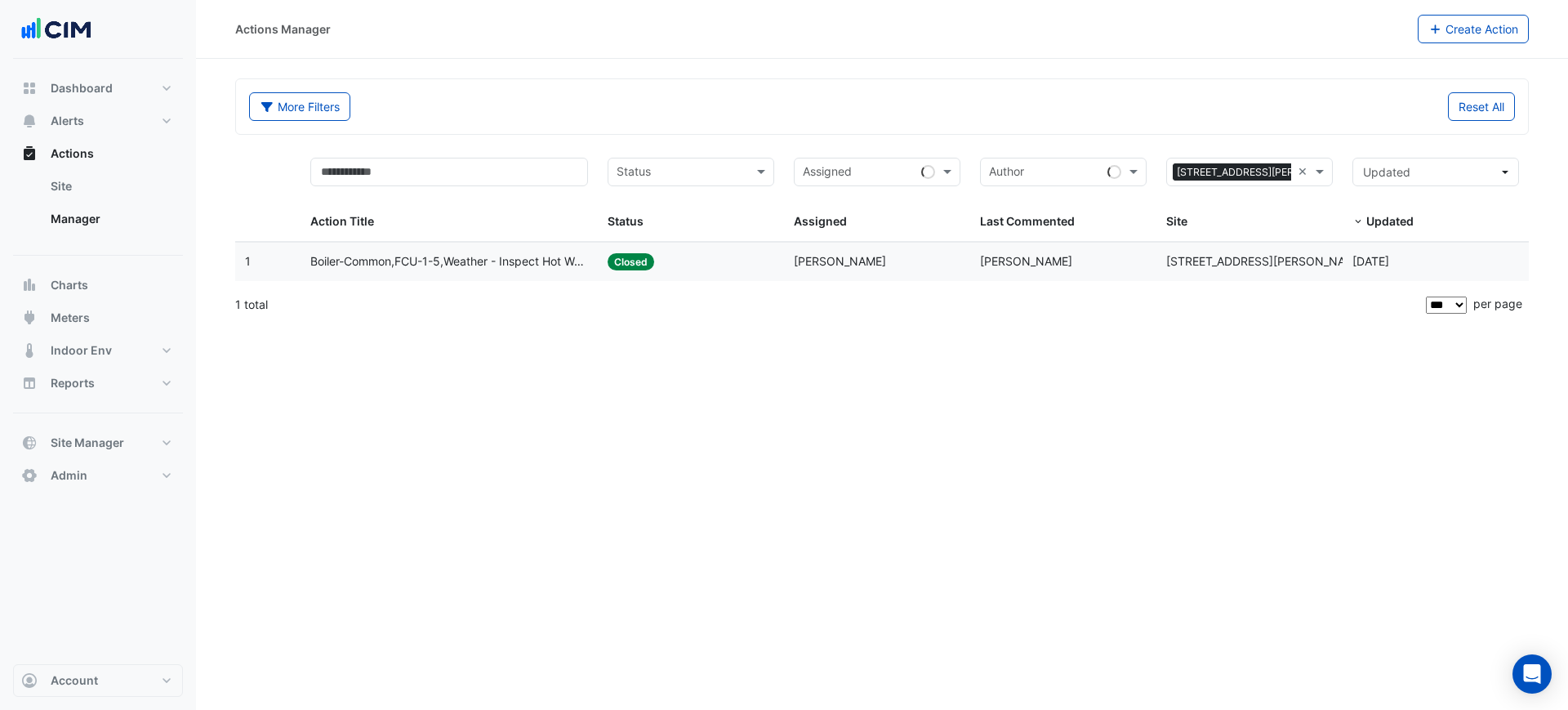
click at [1069, 256] on div "Last Commented: [PERSON_NAME]" at bounding box center [1064, 262] width 167 height 19
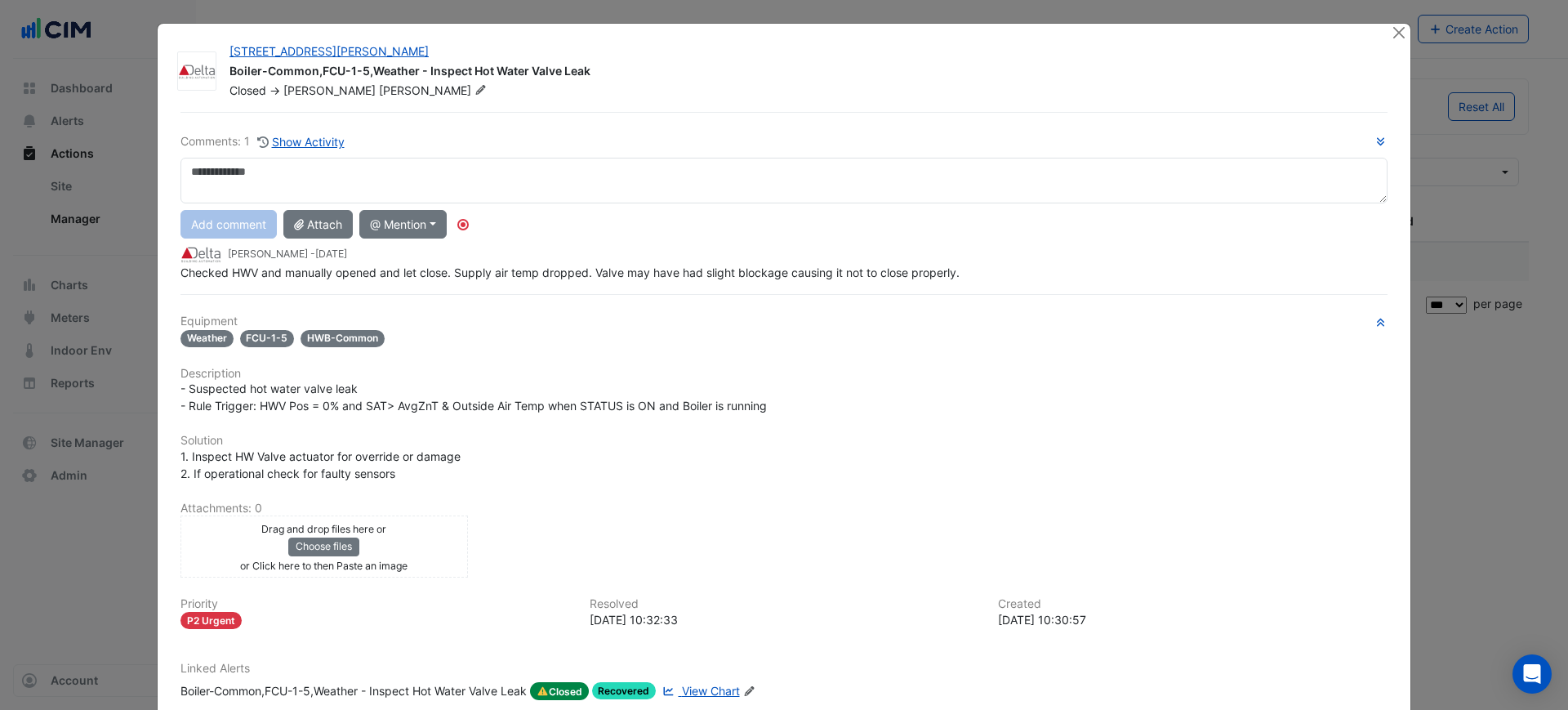
click at [760, 287] on div "Comments: 1 Show Activity Add comment Attach @ Mention [PERSON_NAME] Advisory […" at bounding box center [784, 443] width 1227 height 664
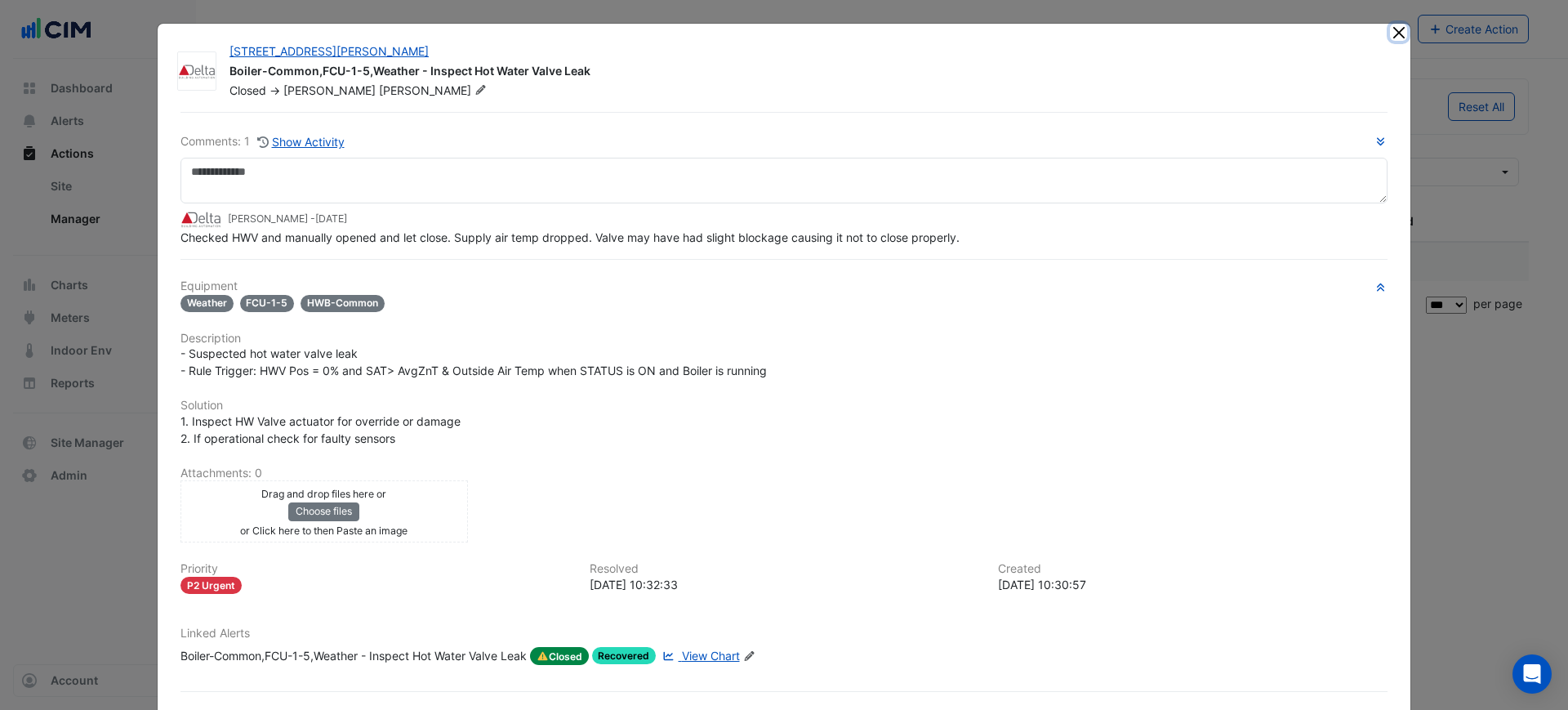
click at [1390, 36] on button "Close" at bounding box center [1399, 33] width 17 height 17
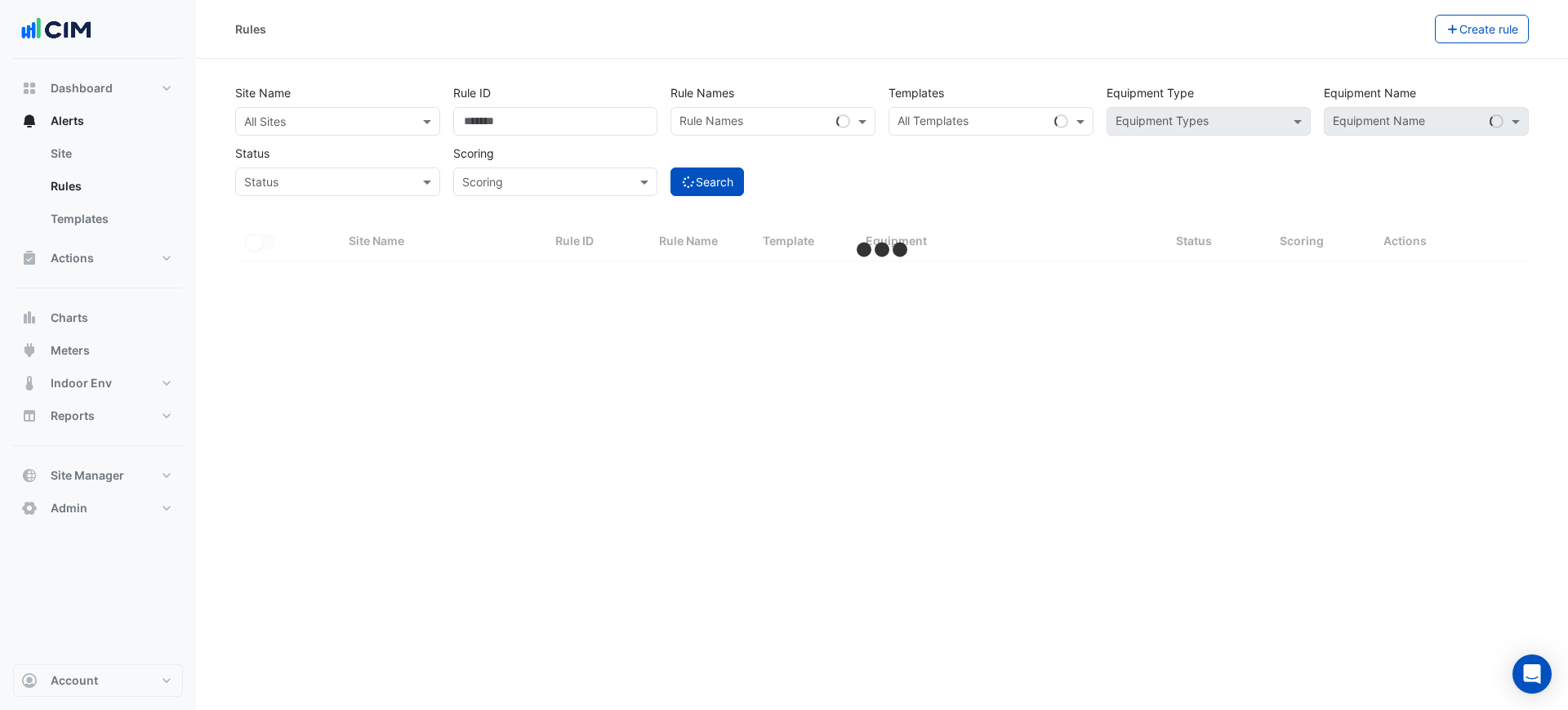
select select "***"
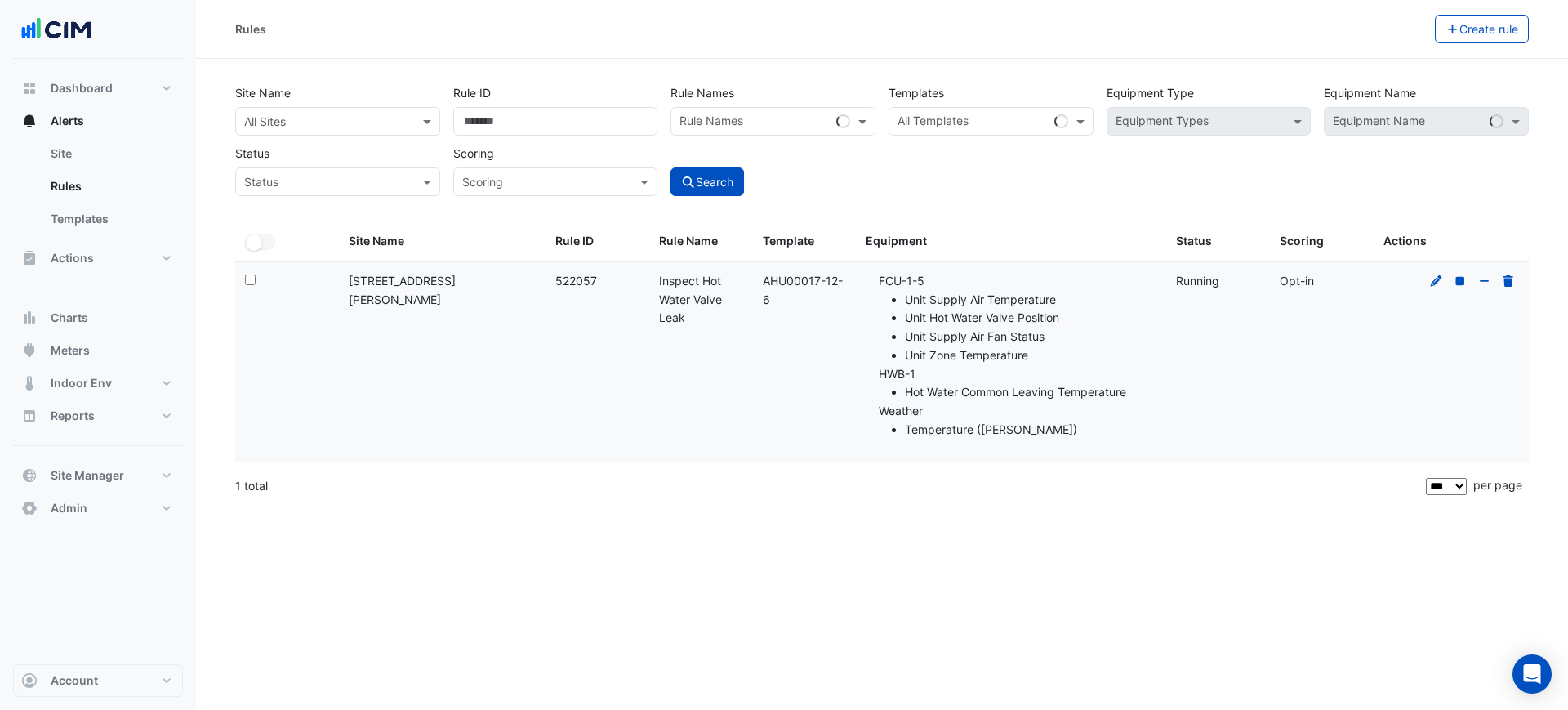
click at [1428, 281] on div at bounding box center [1473, 281] width 93 height 19
click at [1434, 281] on icon at bounding box center [1436, 281] width 15 height 11
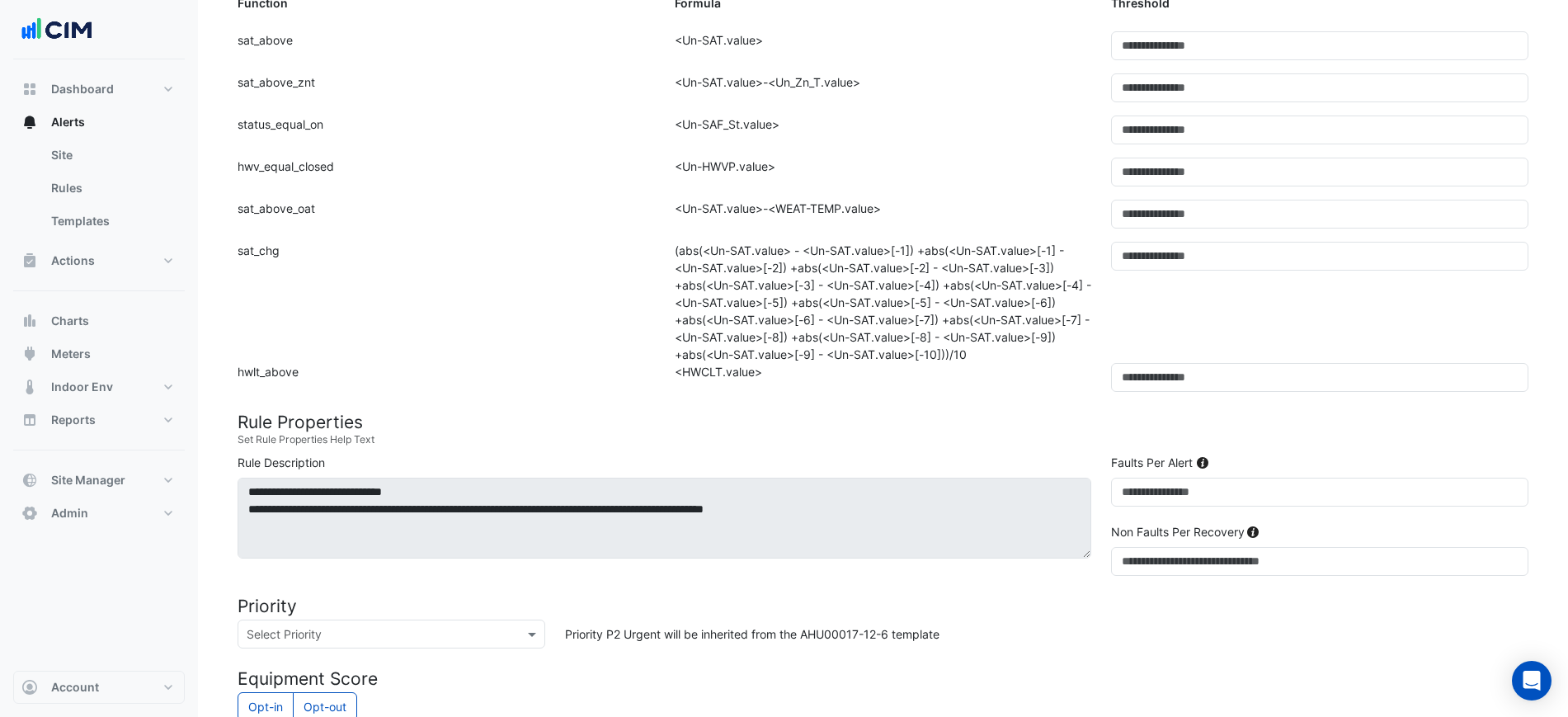
scroll to position [515, 0]
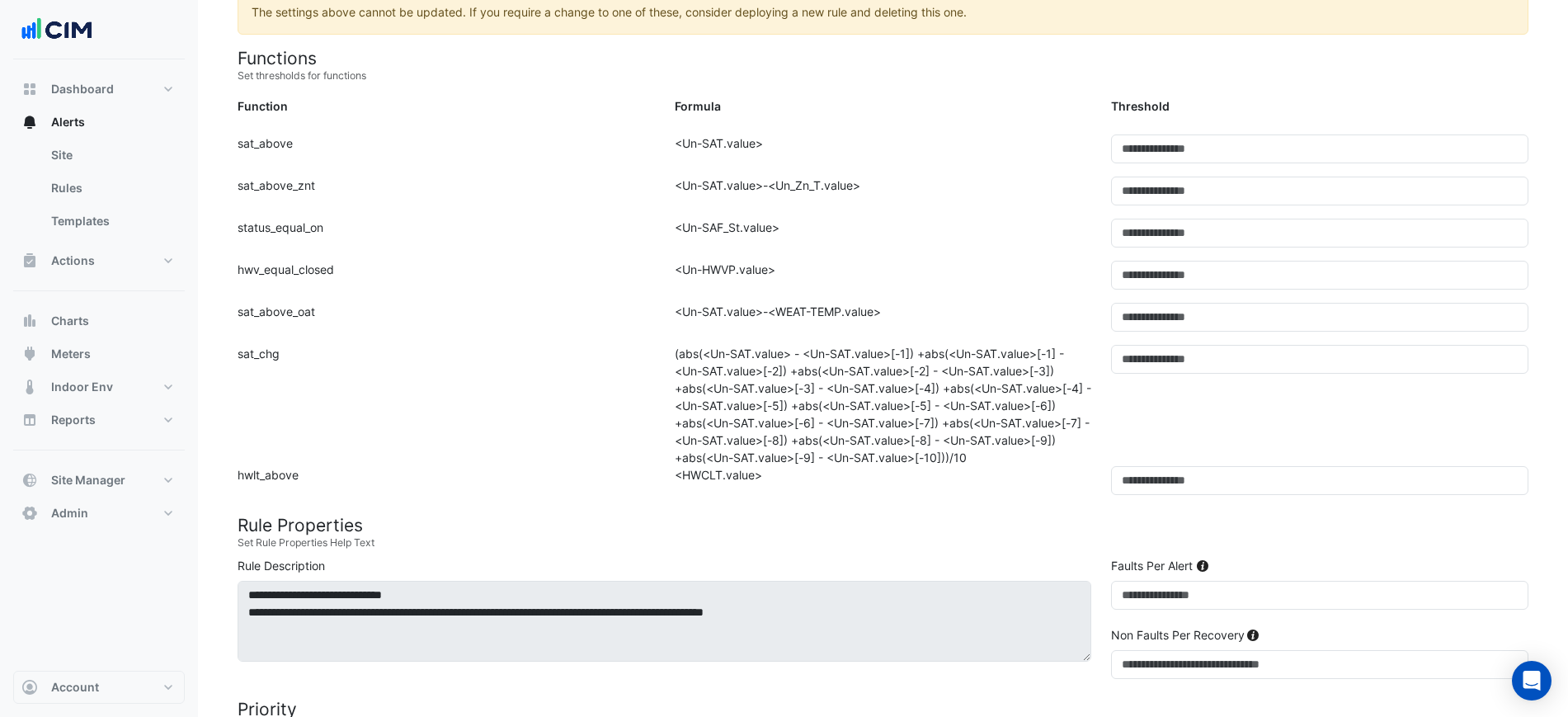
click at [976, 106] on div "Formula" at bounding box center [883, 110] width 437 height 24
